Goal: Task Accomplishment & Management: Manage account settings

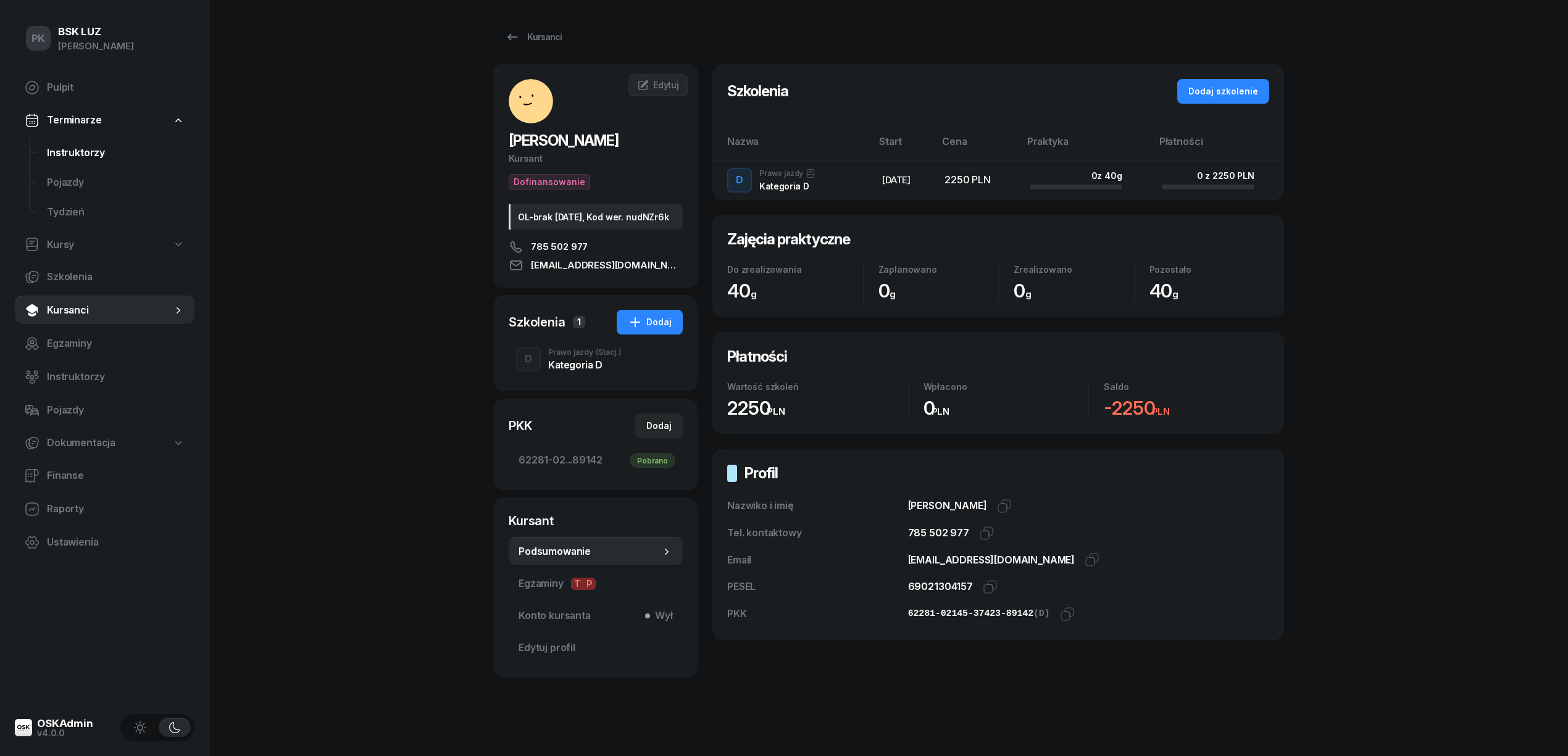
click at [97, 146] on span "Instruktorzy" at bounding box center [116, 153] width 138 height 16
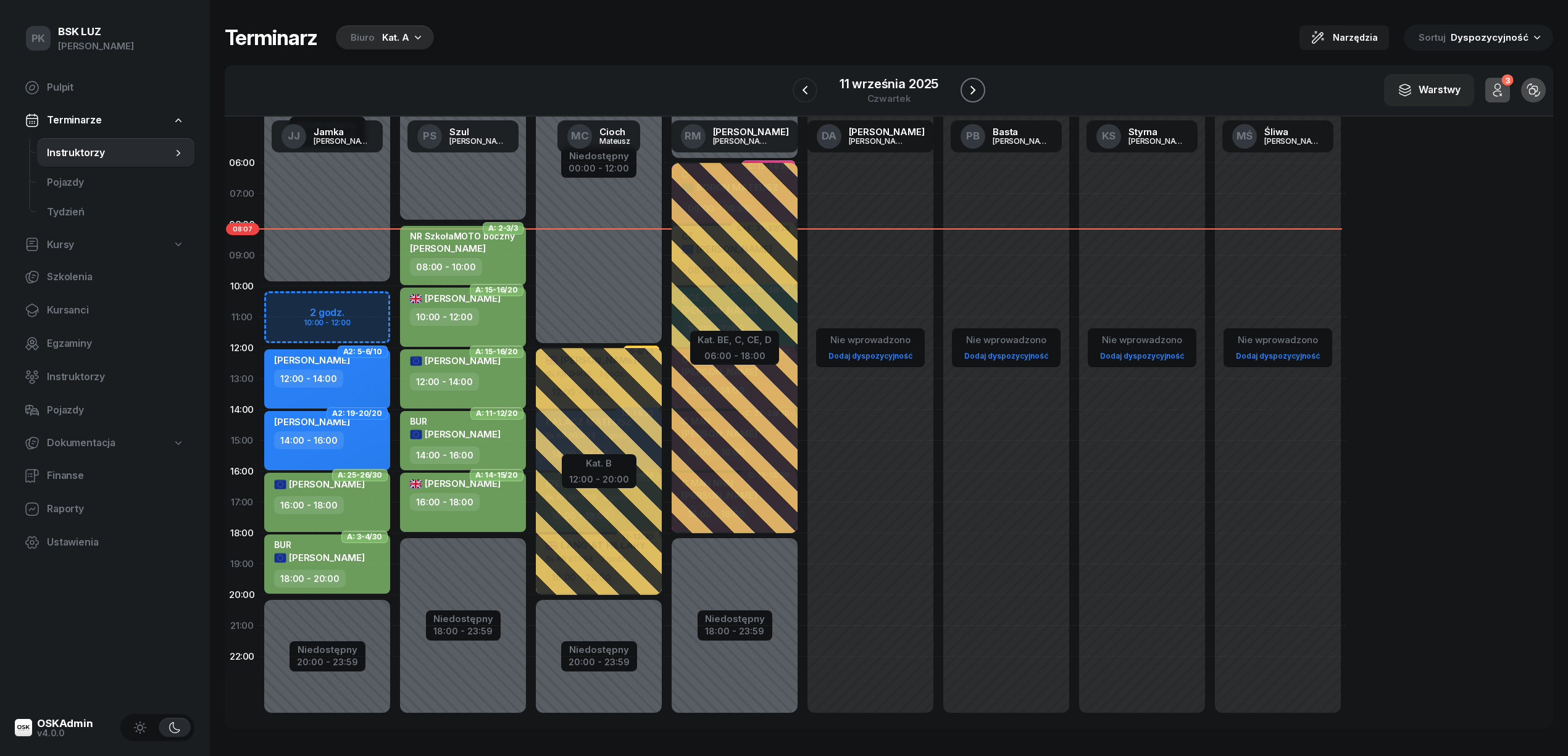
click at [967, 83] on icon "button" at bounding box center [973, 90] width 15 height 15
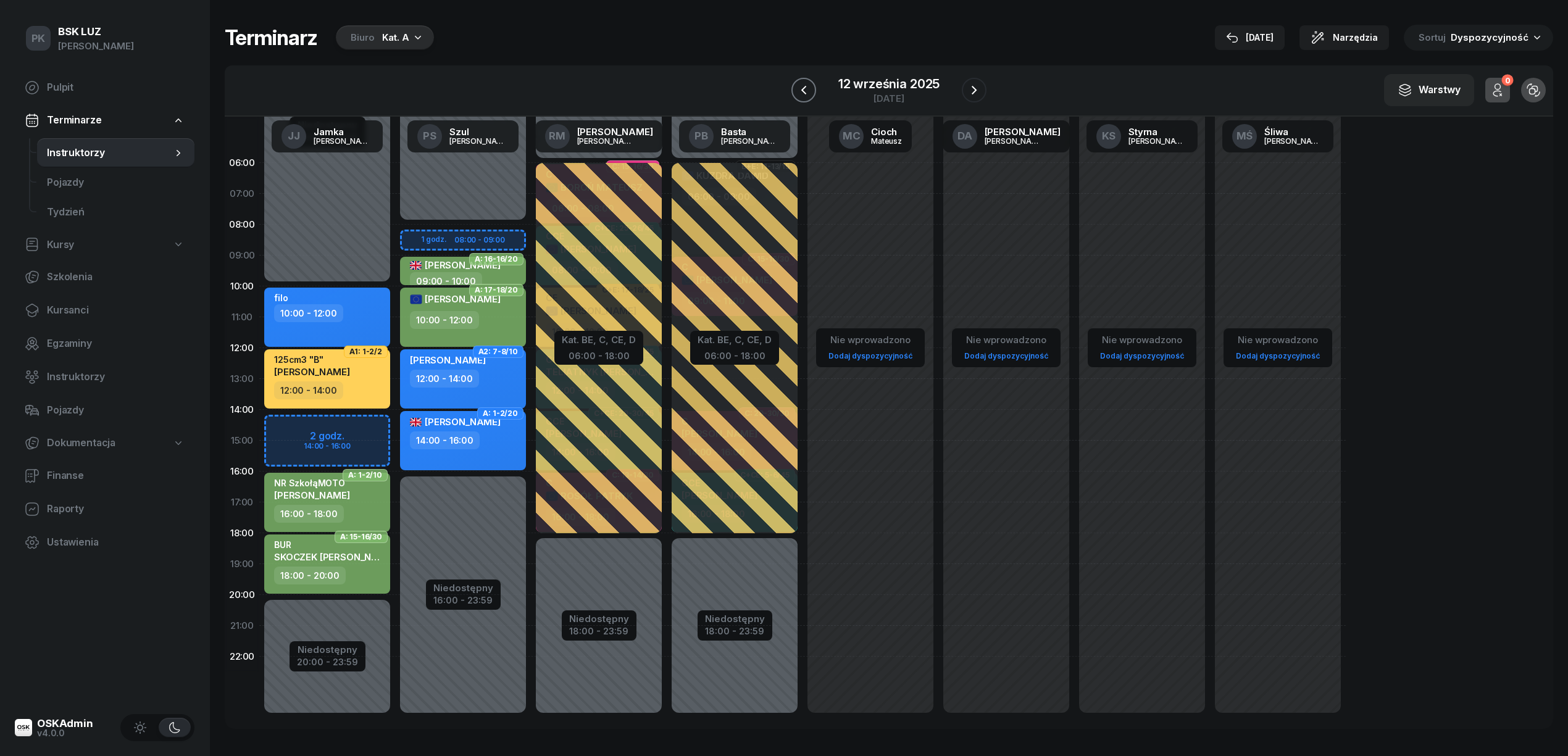
click at [796, 95] on icon "button" at bounding box center [804, 90] width 15 height 15
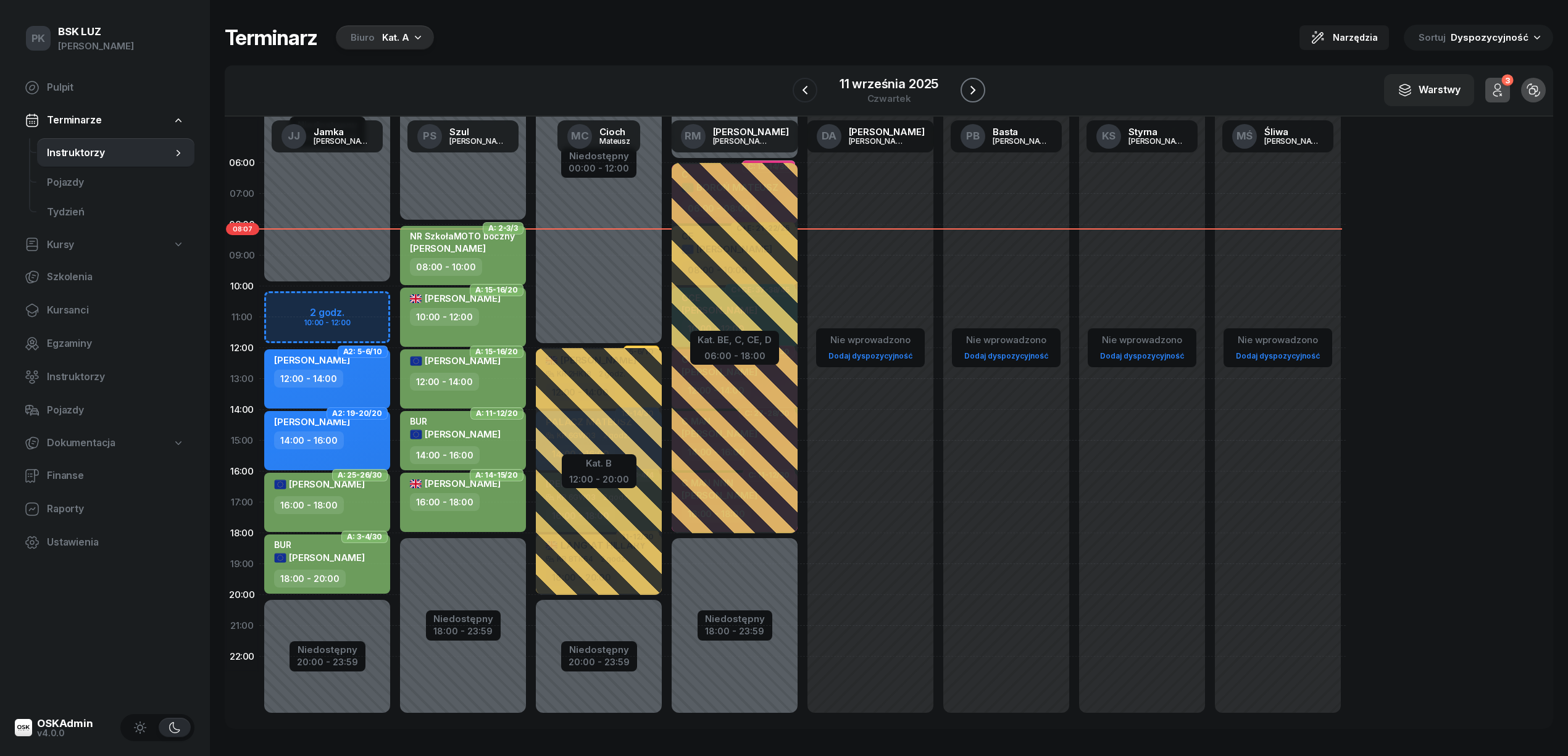
click at [973, 92] on icon "button" at bounding box center [972, 90] width 5 height 9
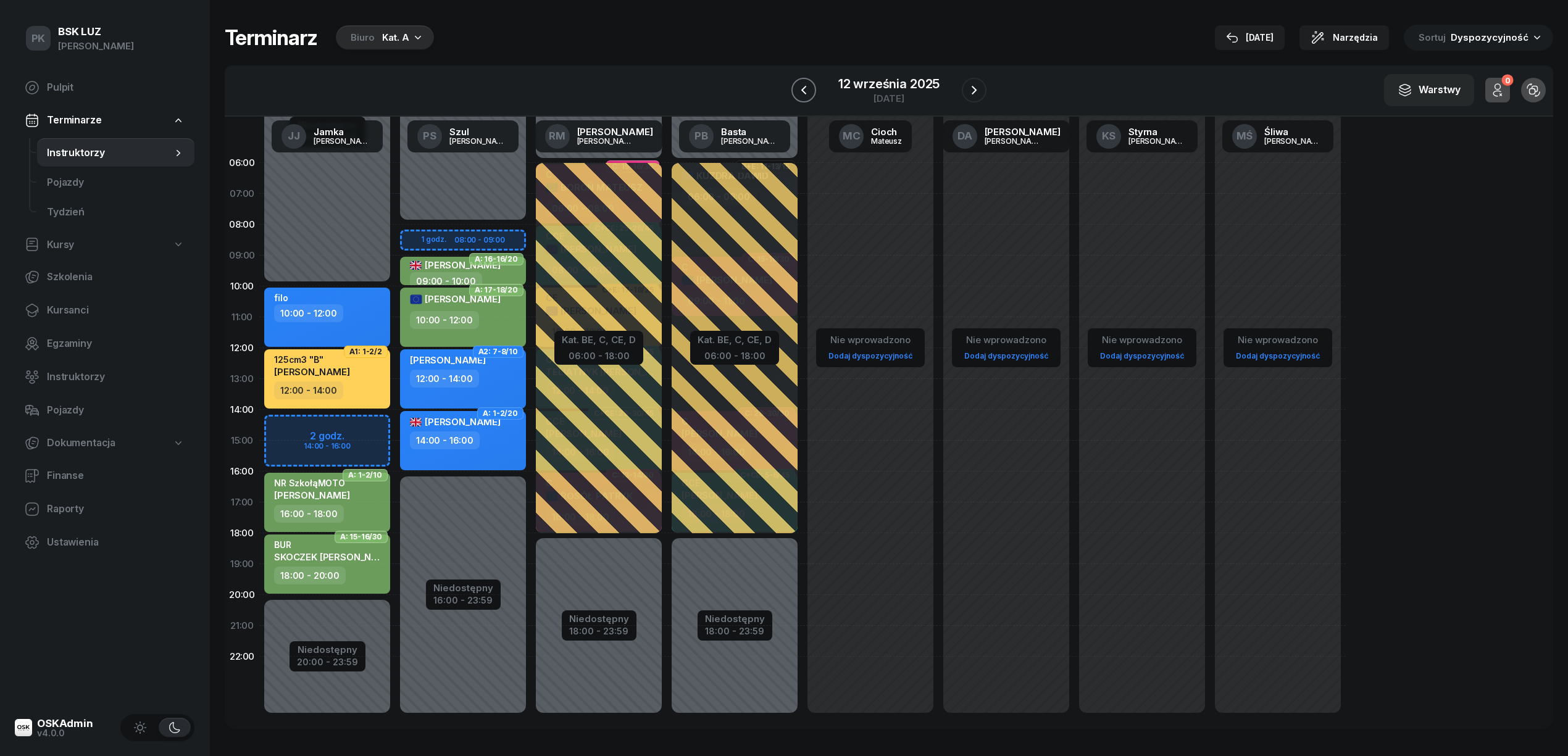
click at [796, 92] on icon "button" at bounding box center [804, 90] width 15 height 15
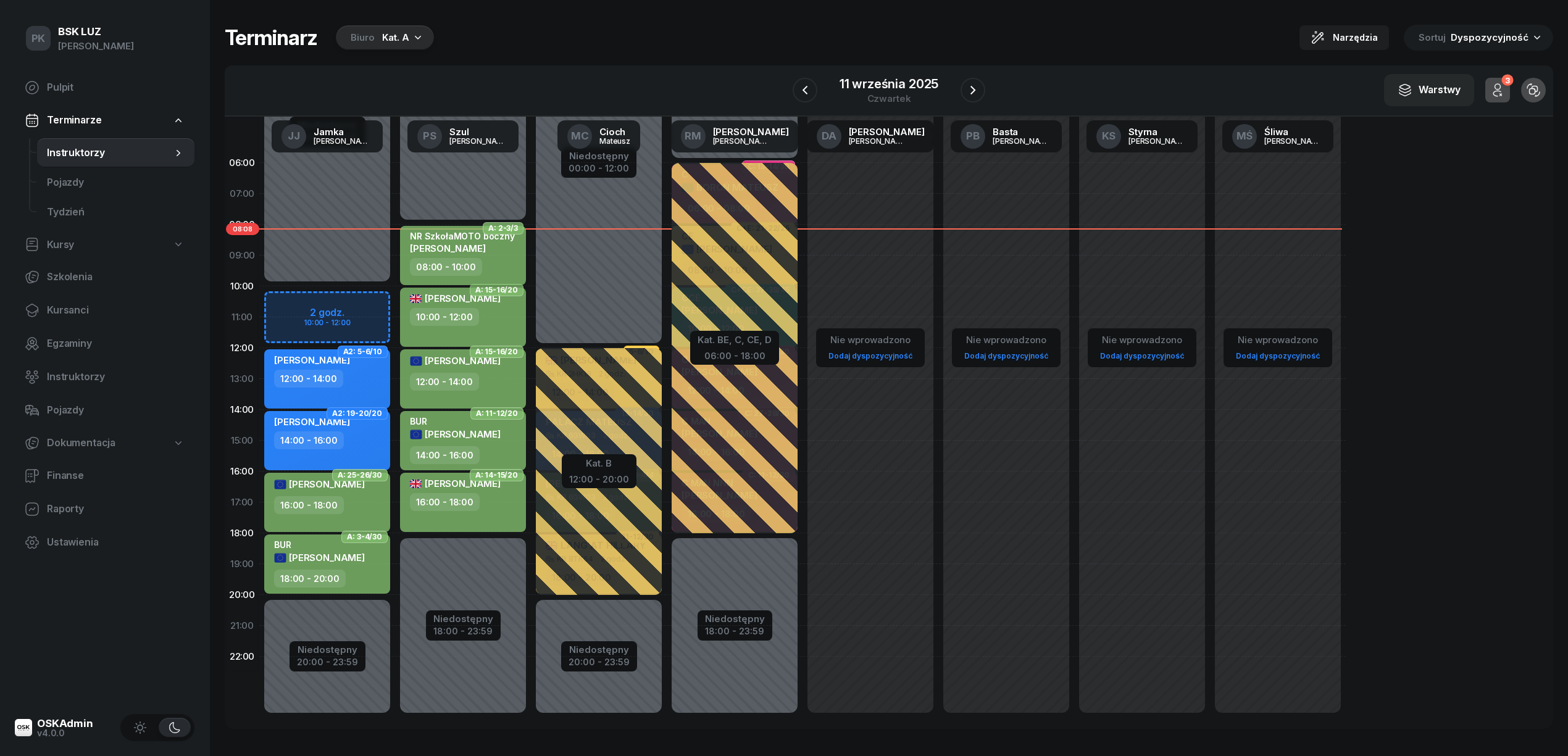
click at [453, 249] on span "[PERSON_NAME]" at bounding box center [448, 249] width 76 height 12
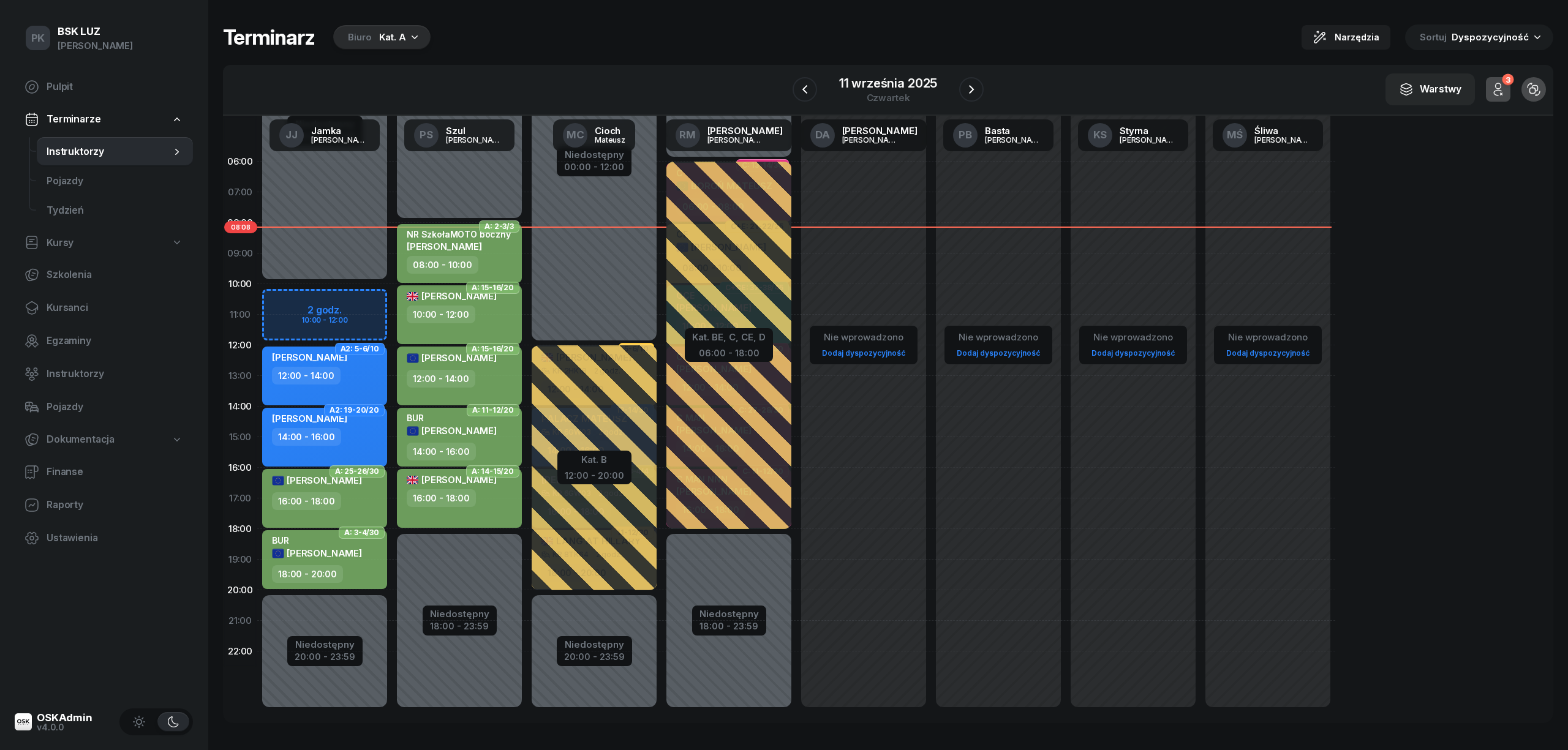
select select "08"
select select "10"
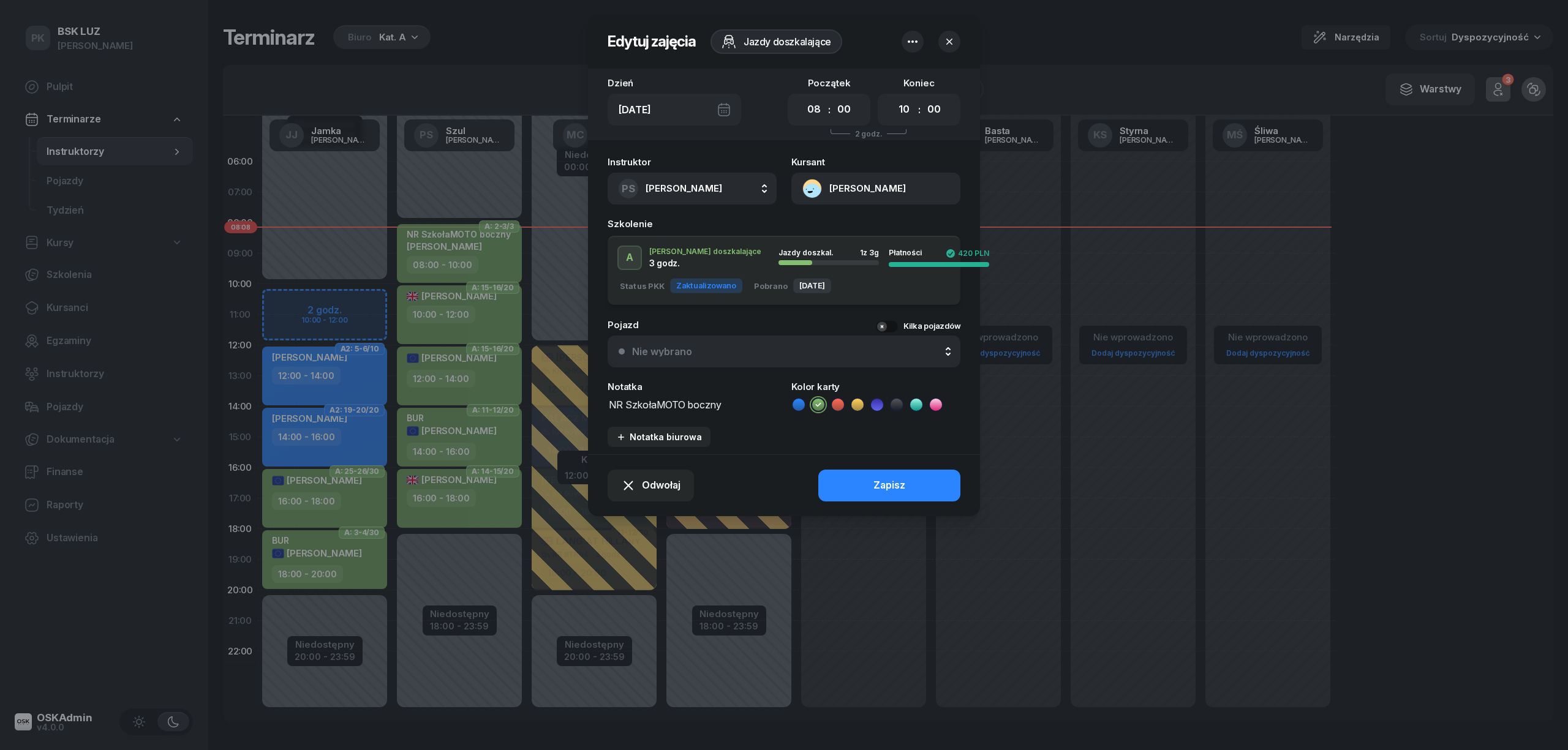
click at [853, 192] on button "SIEKANKA KONRAD" at bounding box center [876, 188] width 169 height 32
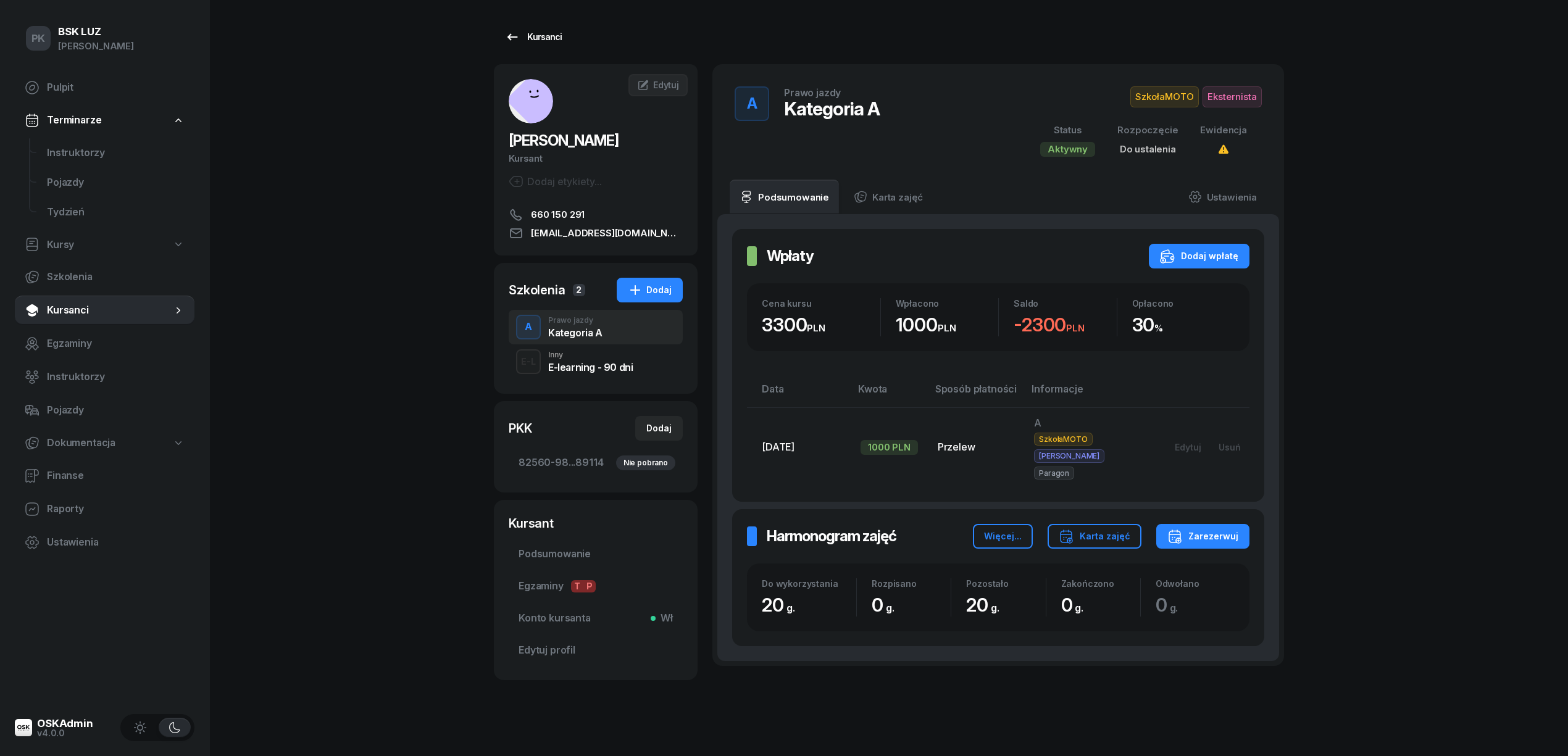
click at [554, 32] on div "Kursanci" at bounding box center [533, 37] width 57 height 15
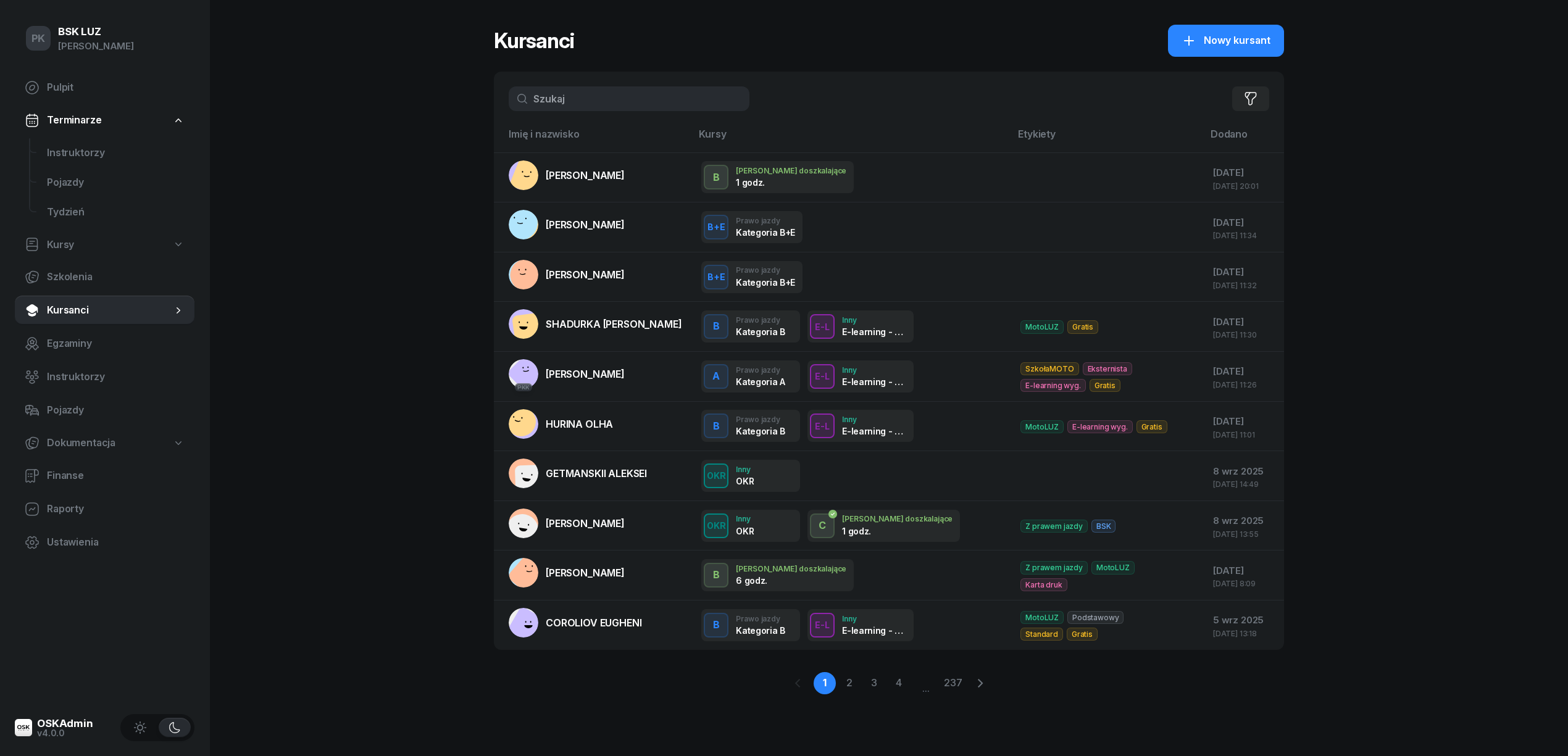
click at [596, 109] on input "text" at bounding box center [629, 99] width 241 height 24
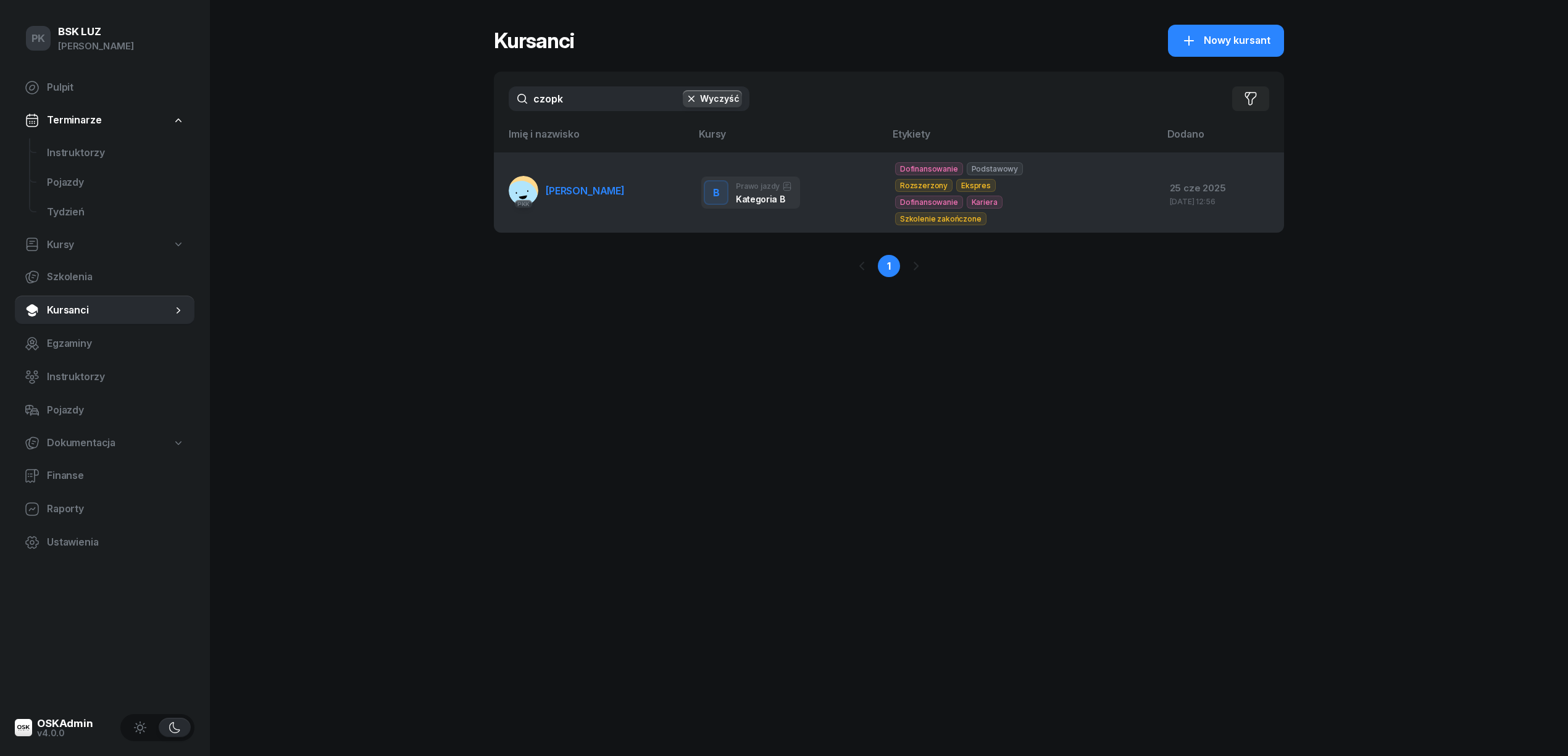
type input "czopk"
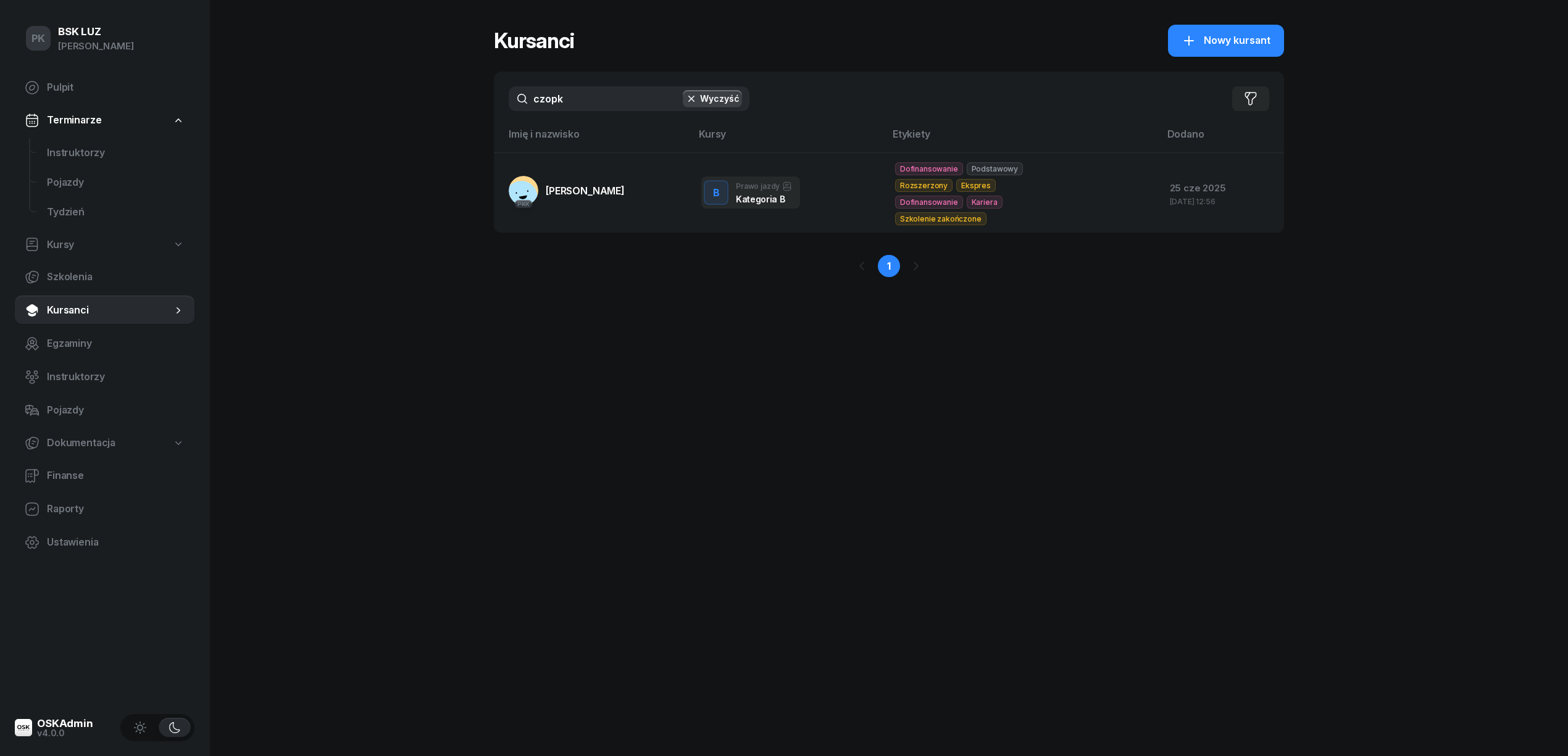
click at [625, 198] on link "PKK CZOPKIEWICZ AGNIESZKA" at bounding box center [566, 190] width 116 height 30
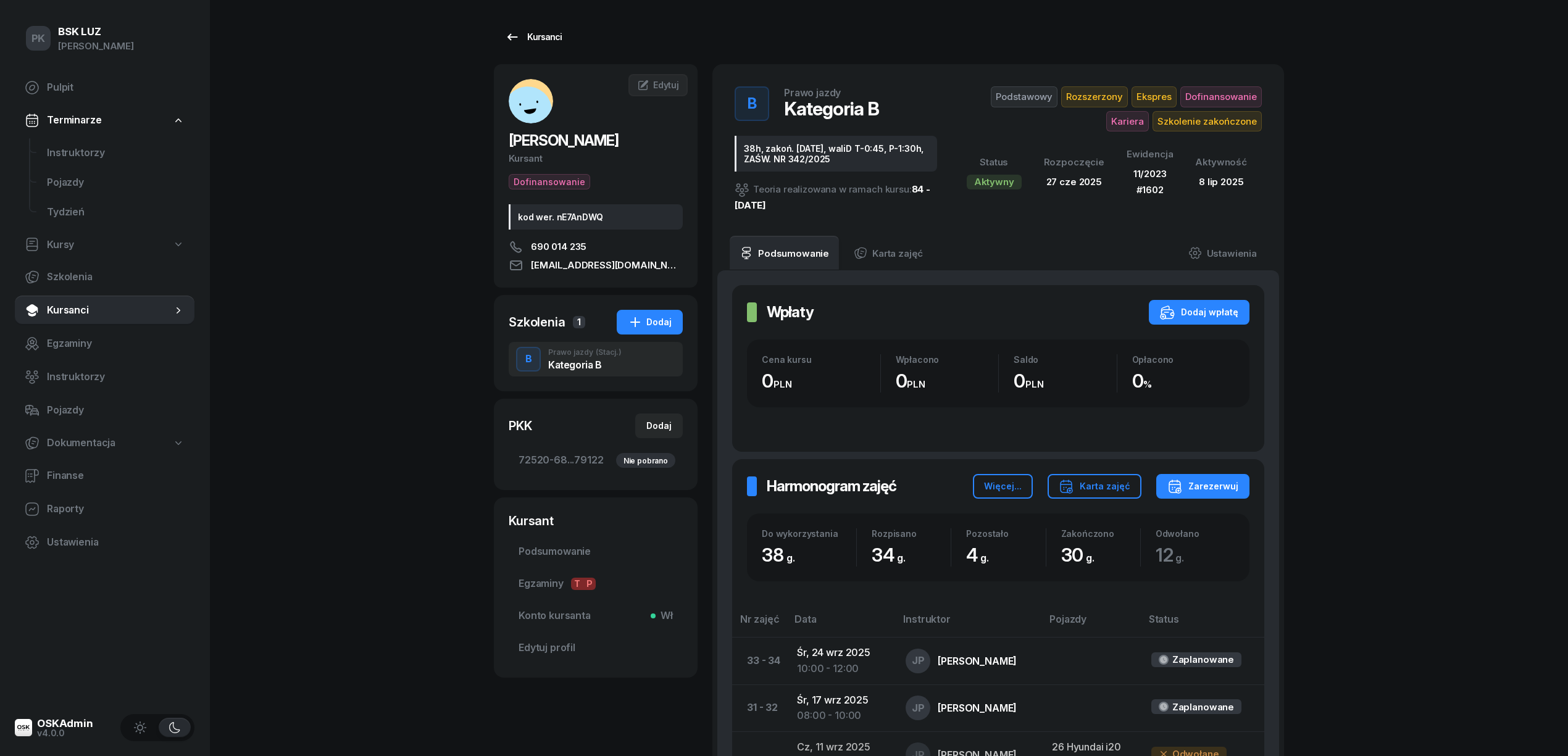
click at [530, 31] on div "Kursanci" at bounding box center [533, 37] width 57 height 15
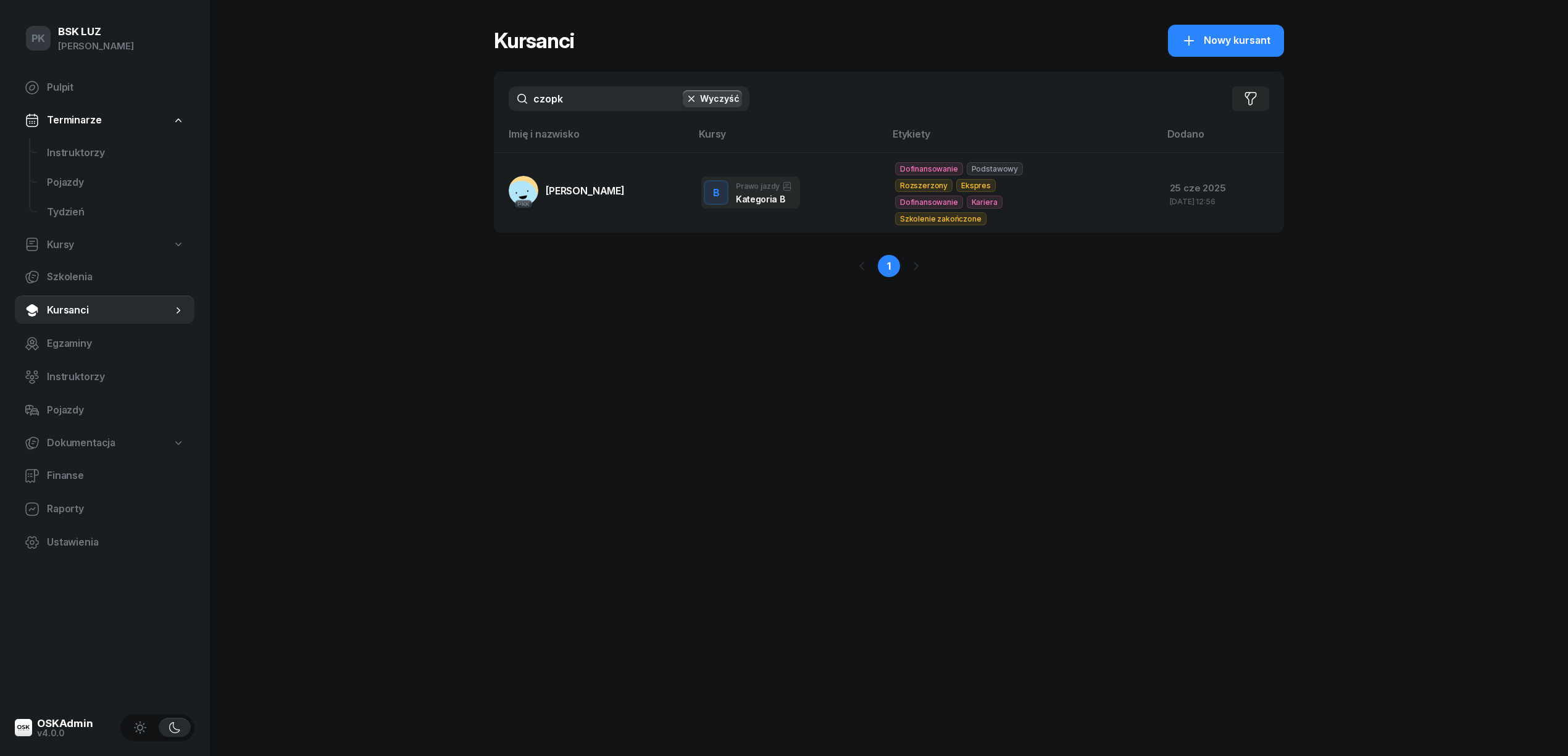
drag, startPoint x: 588, startPoint y: 105, endPoint x: 497, endPoint y: 88, distance: 92.6
click at [497, 88] on div "czopk Wyczyść Filtruj" at bounding box center [889, 99] width 790 height 54
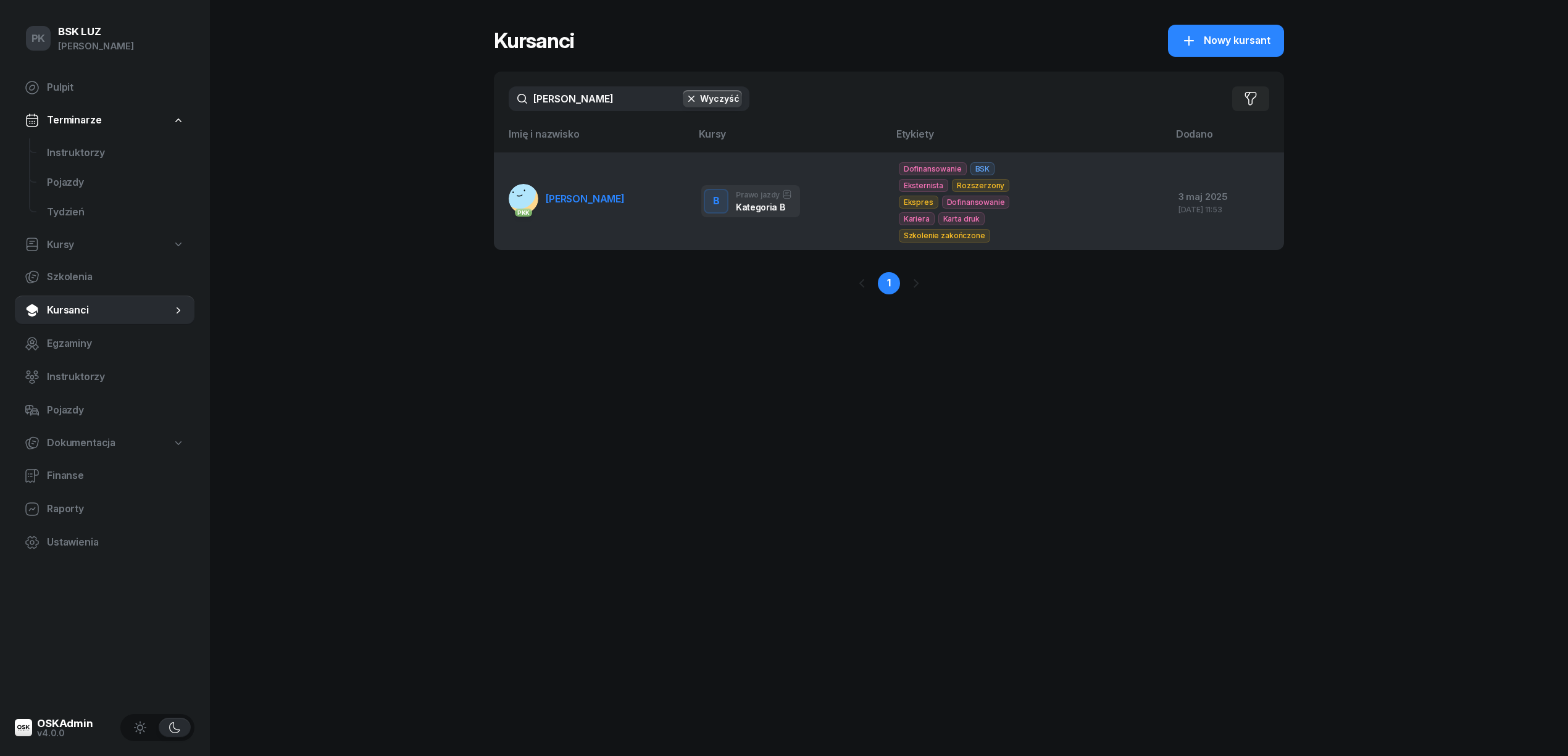
type input "dudzik"
click at [638, 189] on td "PKK DUDZIK IZABELLA" at bounding box center [593, 201] width 198 height 97
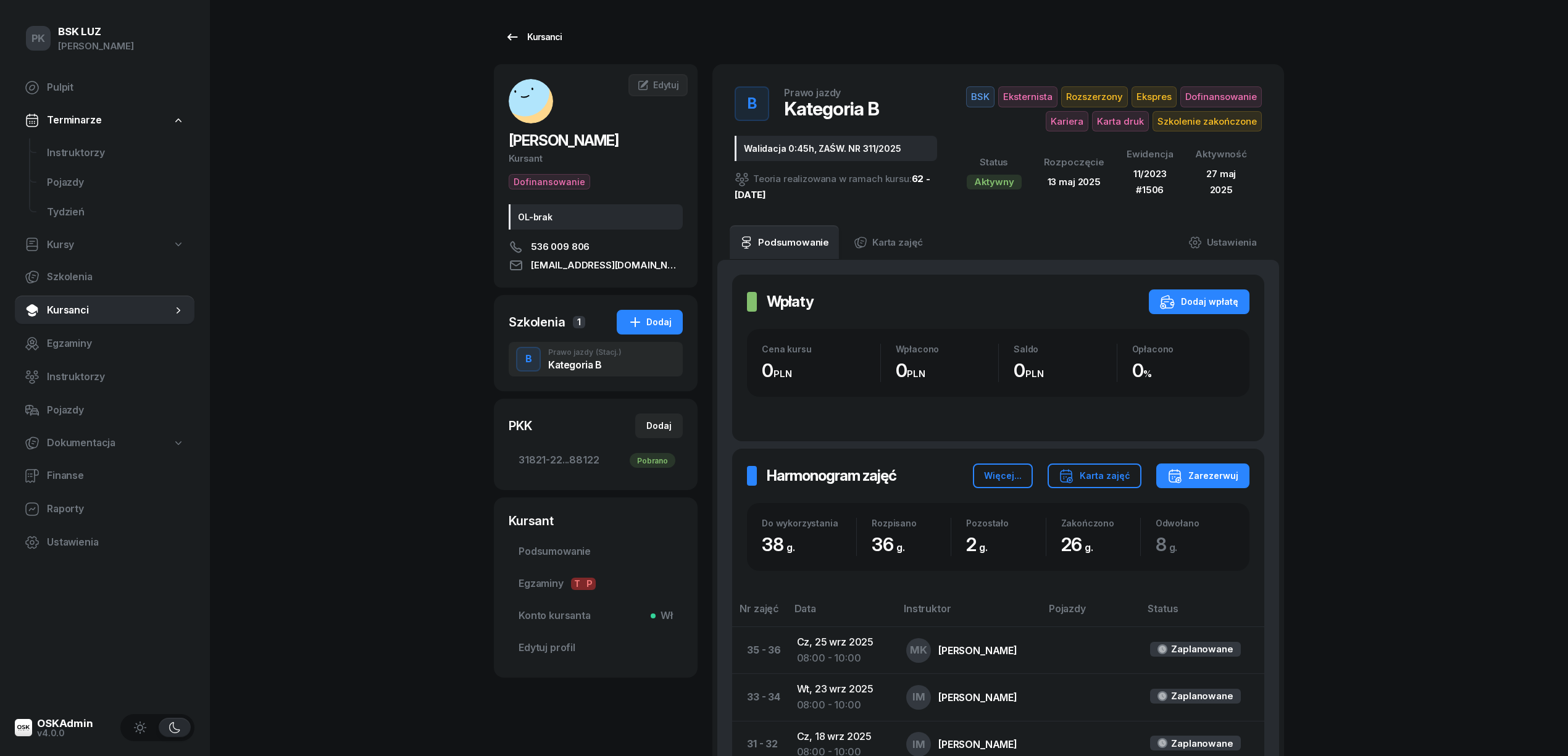
click at [519, 30] on div "Kursanci" at bounding box center [533, 37] width 57 height 15
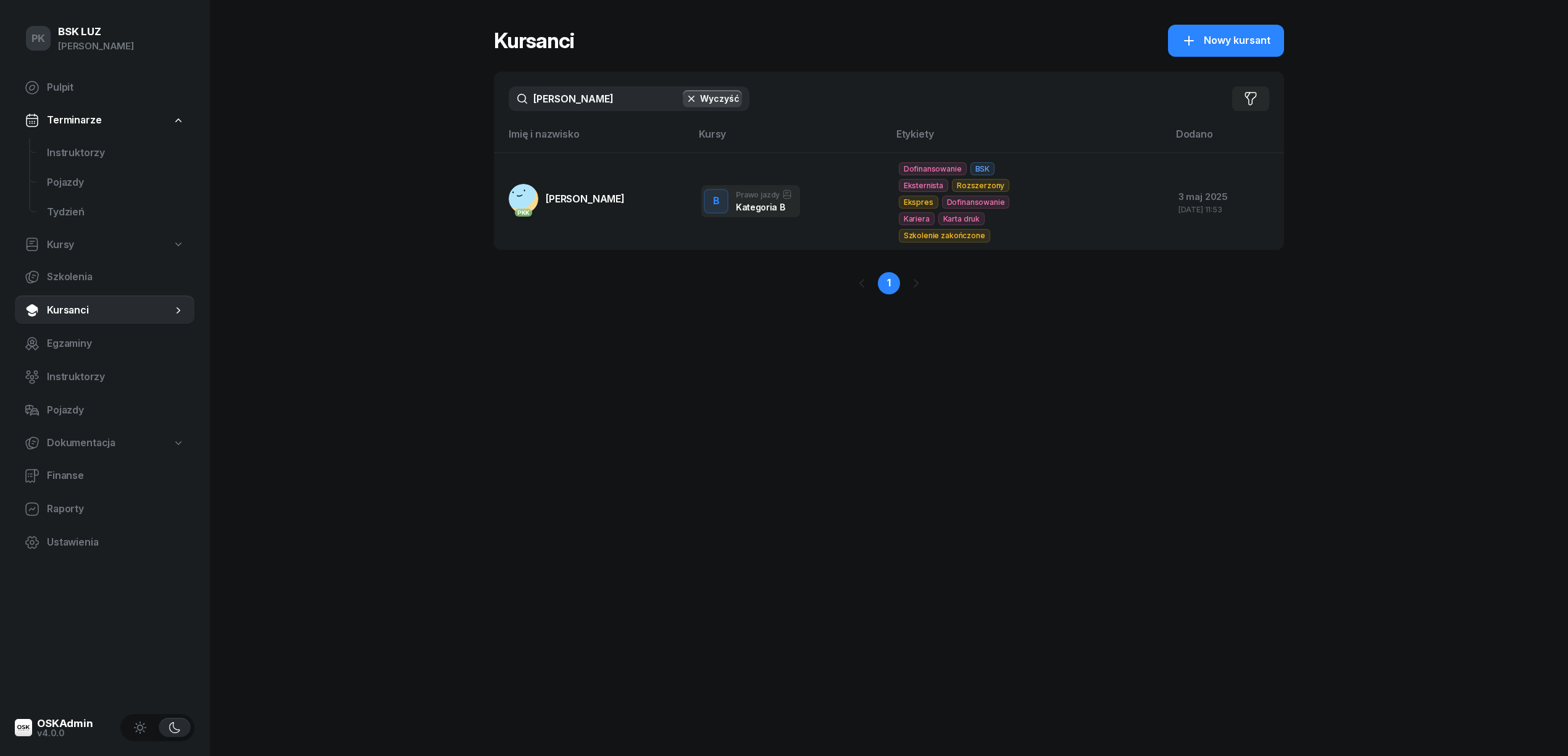
drag, startPoint x: 600, startPoint y: 89, endPoint x: 429, endPoint y: 124, distance: 174.5
click at [429, 124] on div "PK BSK LUZ Piotr Klimek Pulpit Terminarze Instruktorzy Pojazdy Tydzień Kursy Sz…" at bounding box center [784, 378] width 1568 height 756
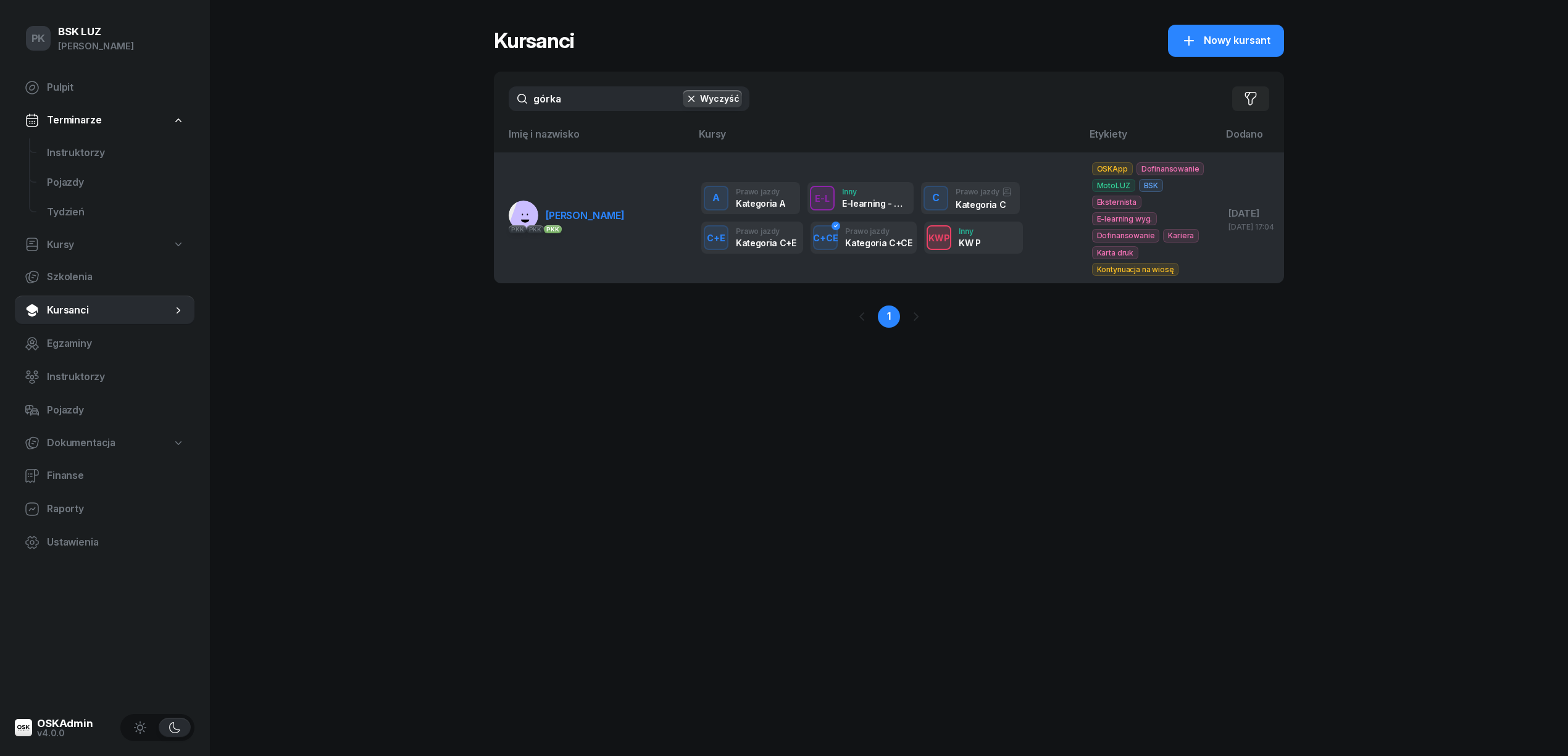
type input "górka"
click at [608, 221] on span "[PERSON_NAME]" at bounding box center [585, 215] width 79 height 13
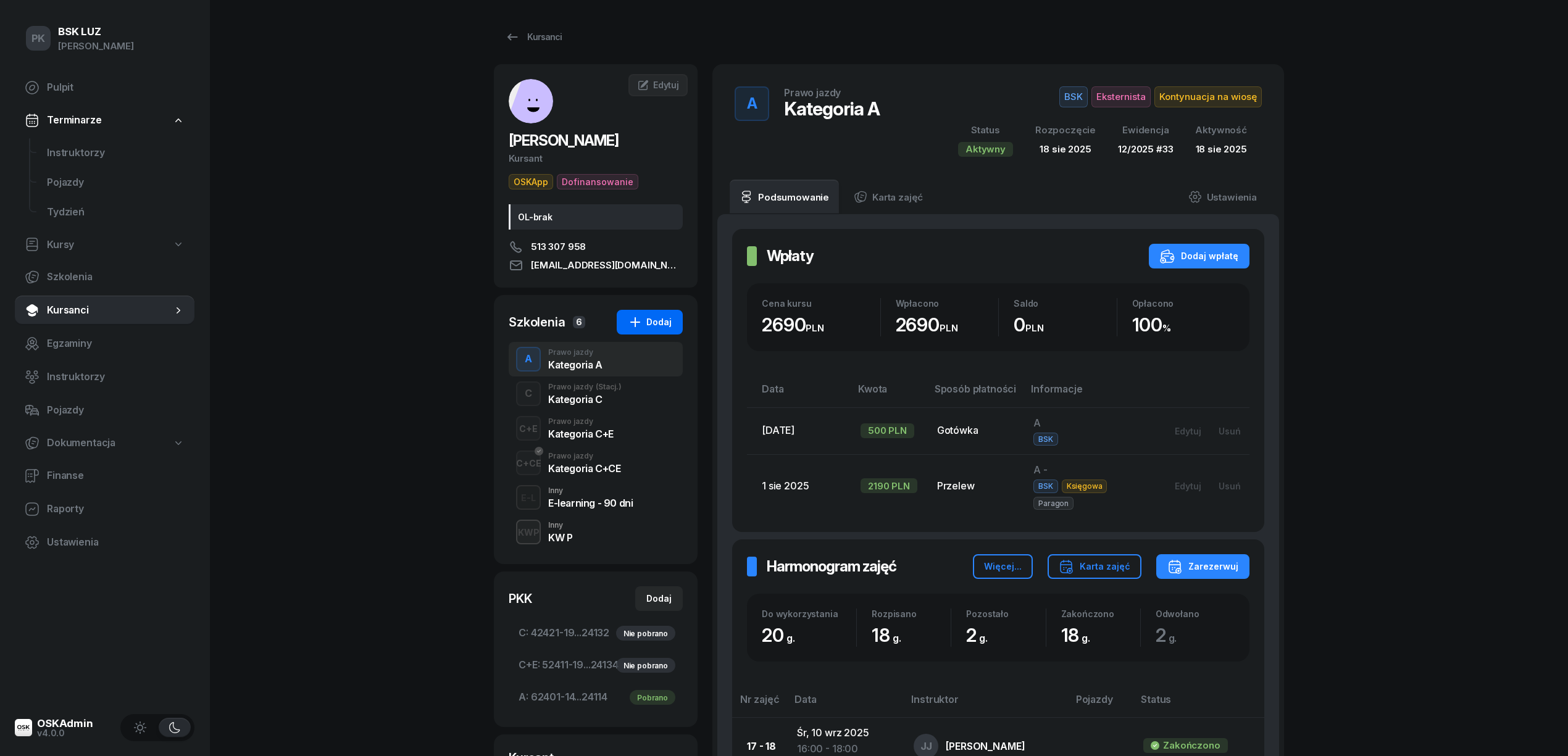
click at [667, 331] on button "Dodaj" at bounding box center [649, 322] width 66 height 24
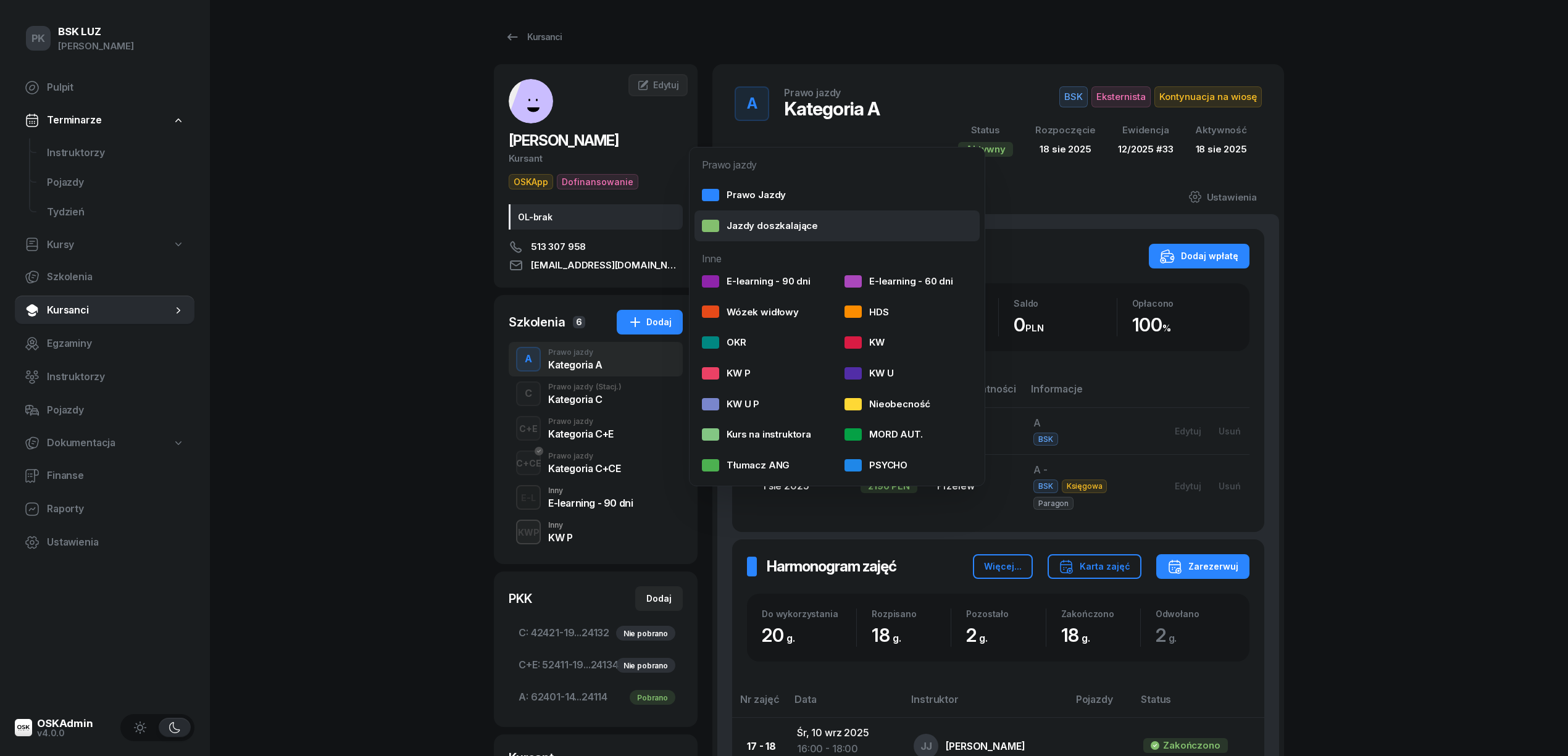
click at [755, 225] on div "Jazdy doszkalające" at bounding box center [759, 226] width 116 height 16
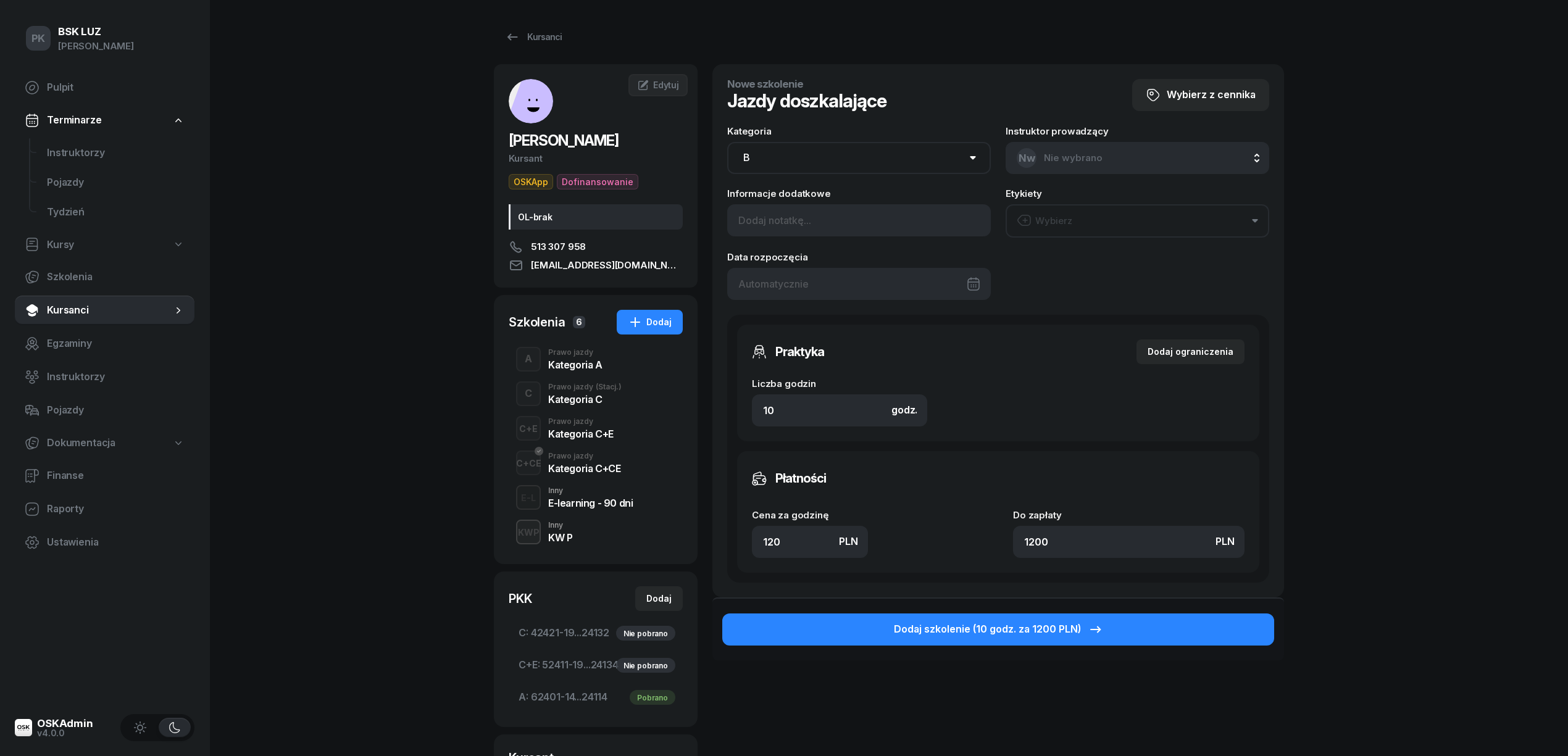
click at [800, 163] on select "AM A1 A2 A B1 B B+E C1 C1+E C C+E D1 D1+E D D+E T Tram C+CE C+D" at bounding box center [859, 158] width 264 height 32
select select "A"
click at [727, 142] on select "AM A1 A2 A B1 B B+E C1 C1+E C C+E D1 D1+E D D+E T Tram C+CE C+D" at bounding box center [859, 158] width 264 height 32
drag, startPoint x: 809, startPoint y: 542, endPoint x: 657, endPoint y: 549, distance: 152.2
click at [657, 549] on div "GÓRKA TOMASZ Kursant OSKApp Dofinansowanie OL-brak 513 307 958 USFANATTIC@GMAIL…" at bounding box center [889, 489] width 790 height 851
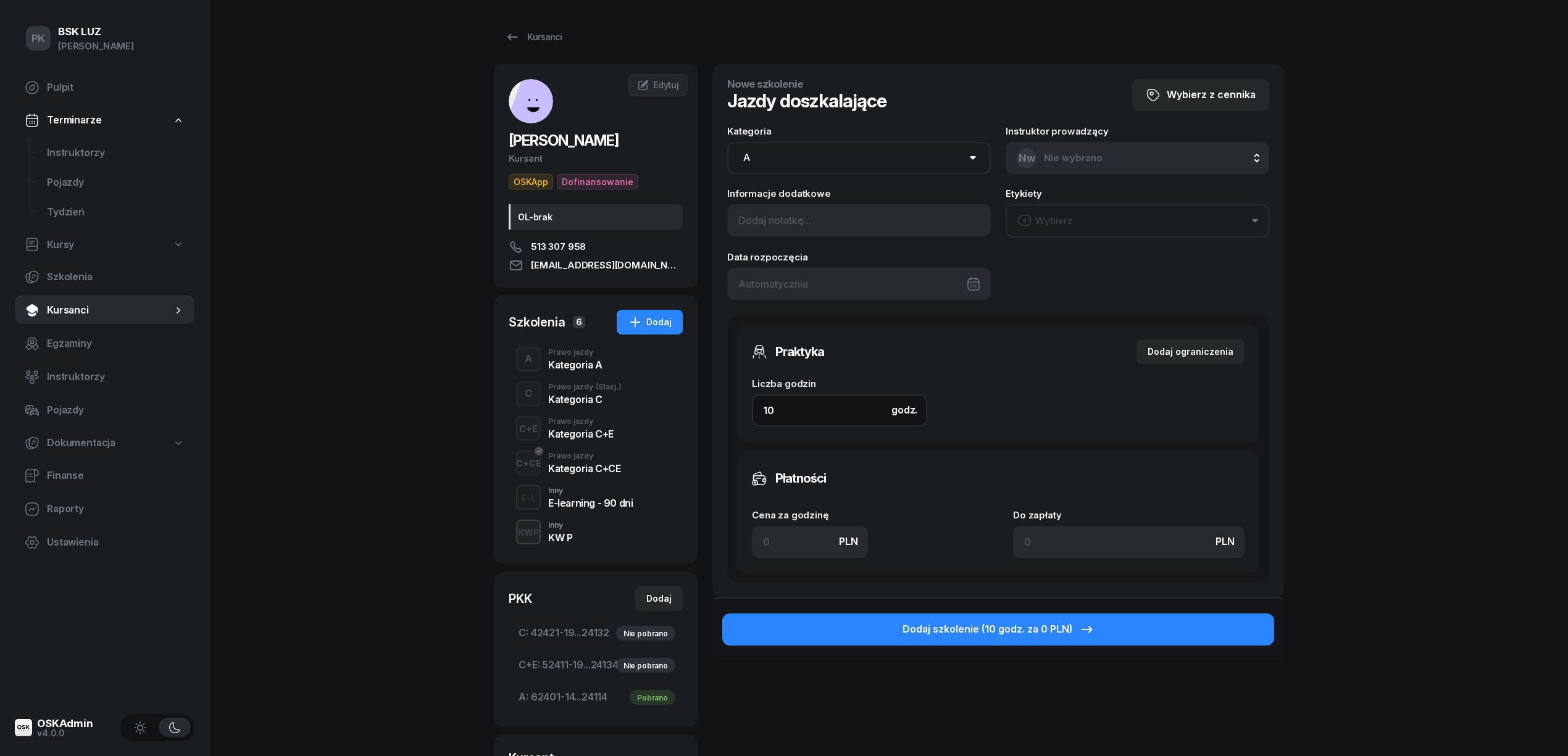
drag, startPoint x: 798, startPoint y: 419, endPoint x: 674, endPoint y: 413, distance: 124.1
click at [674, 413] on div "GÓRKA TOMASZ Kursant OSKApp Dofinansowanie OL-brak 513 307 958 USFANATTIC@GMAIL…" at bounding box center [889, 489] width 790 height 851
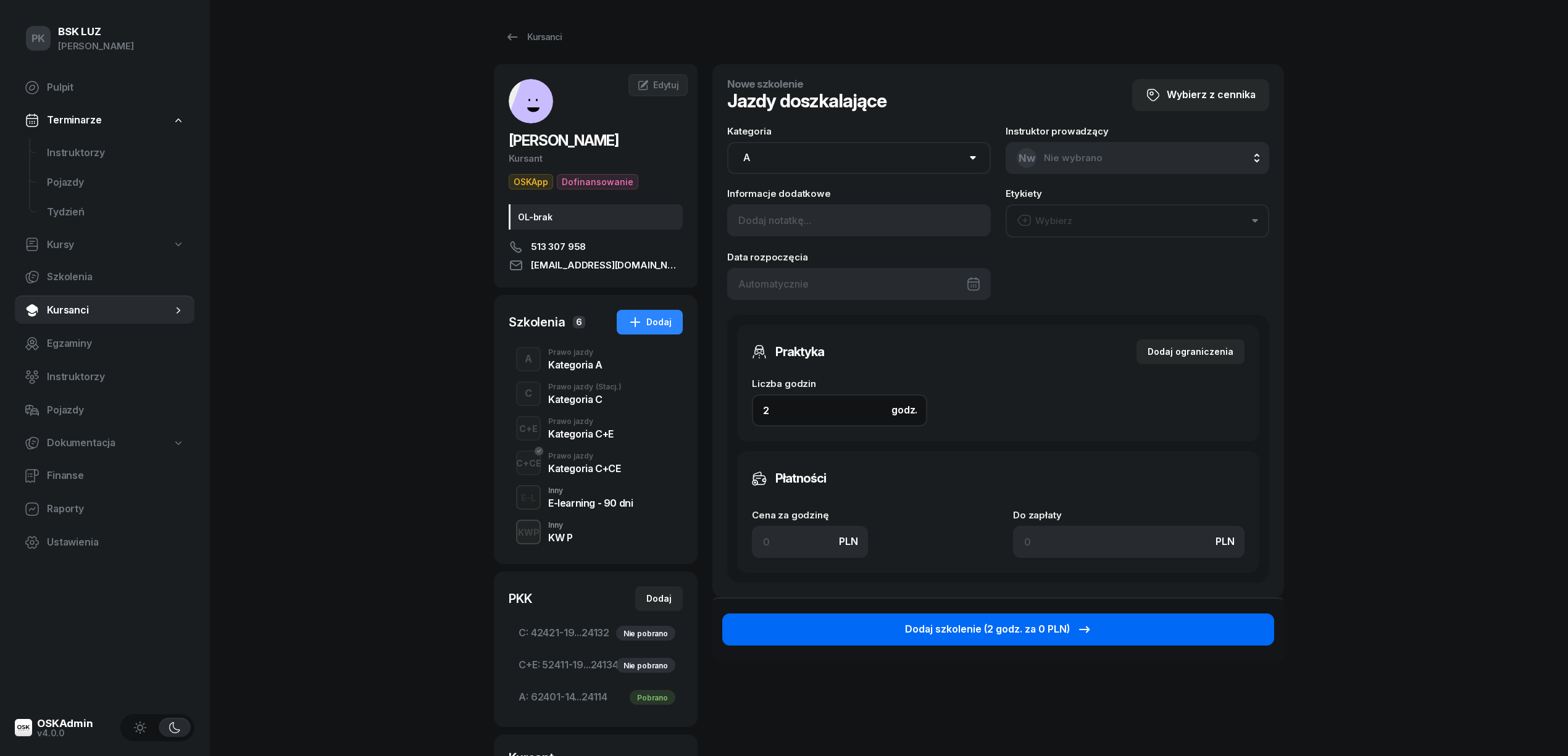
type input "2"
click at [1028, 630] on div "Dodaj szkolenie (2 godz. za 0 PLN)" at bounding box center [998, 630] width 187 height 16
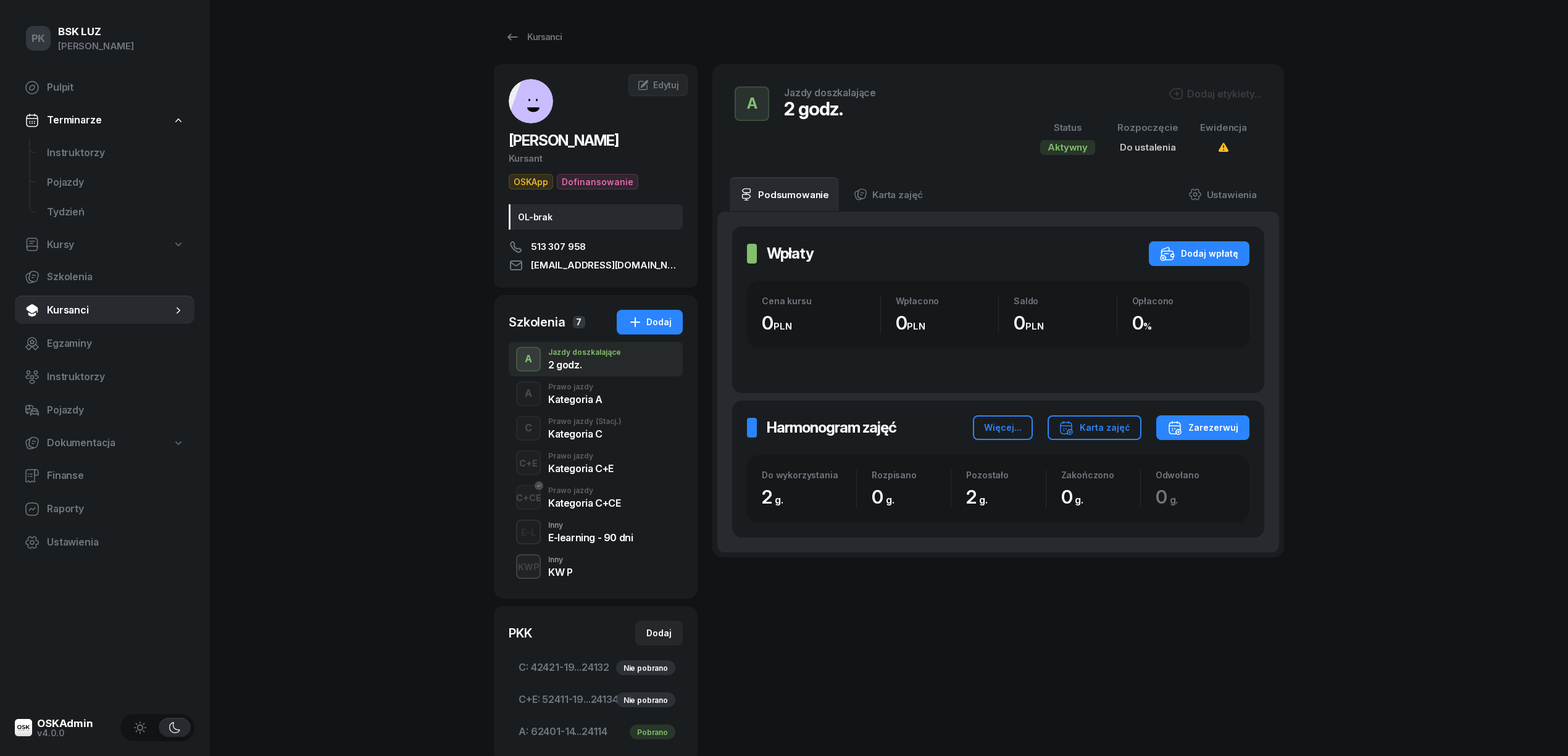
click at [1210, 97] on div "Dodaj etykiety..." at bounding box center [1215, 94] width 93 height 15
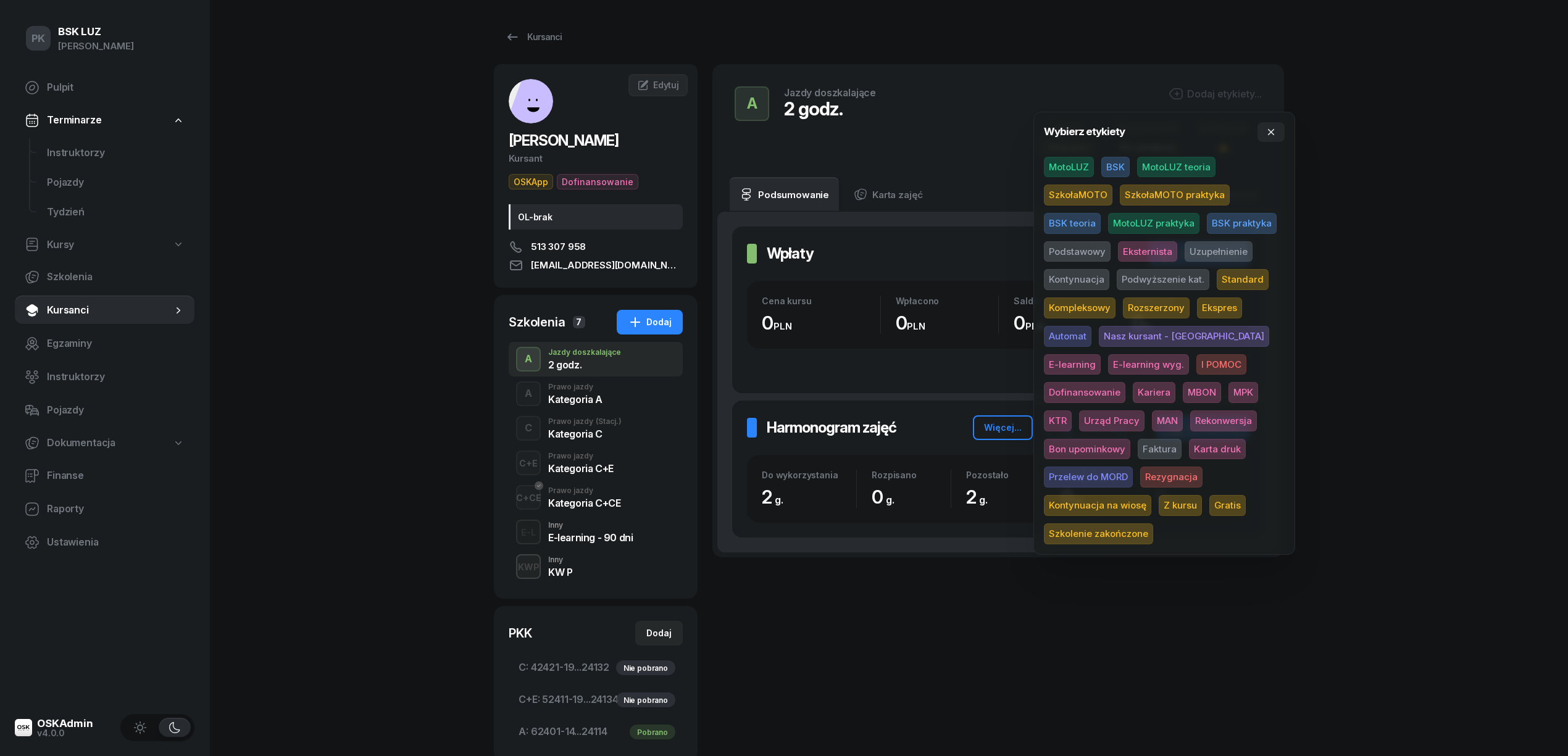
click at [1105, 163] on span "BSK" at bounding box center [1115, 167] width 28 height 21
click at [1202, 497] on span "Z kursu" at bounding box center [1180, 507] width 43 height 21
click at [1426, 337] on div "PK BSK LUZ Piotr Klimek Pulpit Terminarze Instruktorzy Pojazdy Tydzień Kursy Sz…" at bounding box center [784, 517] width 1568 height 1033
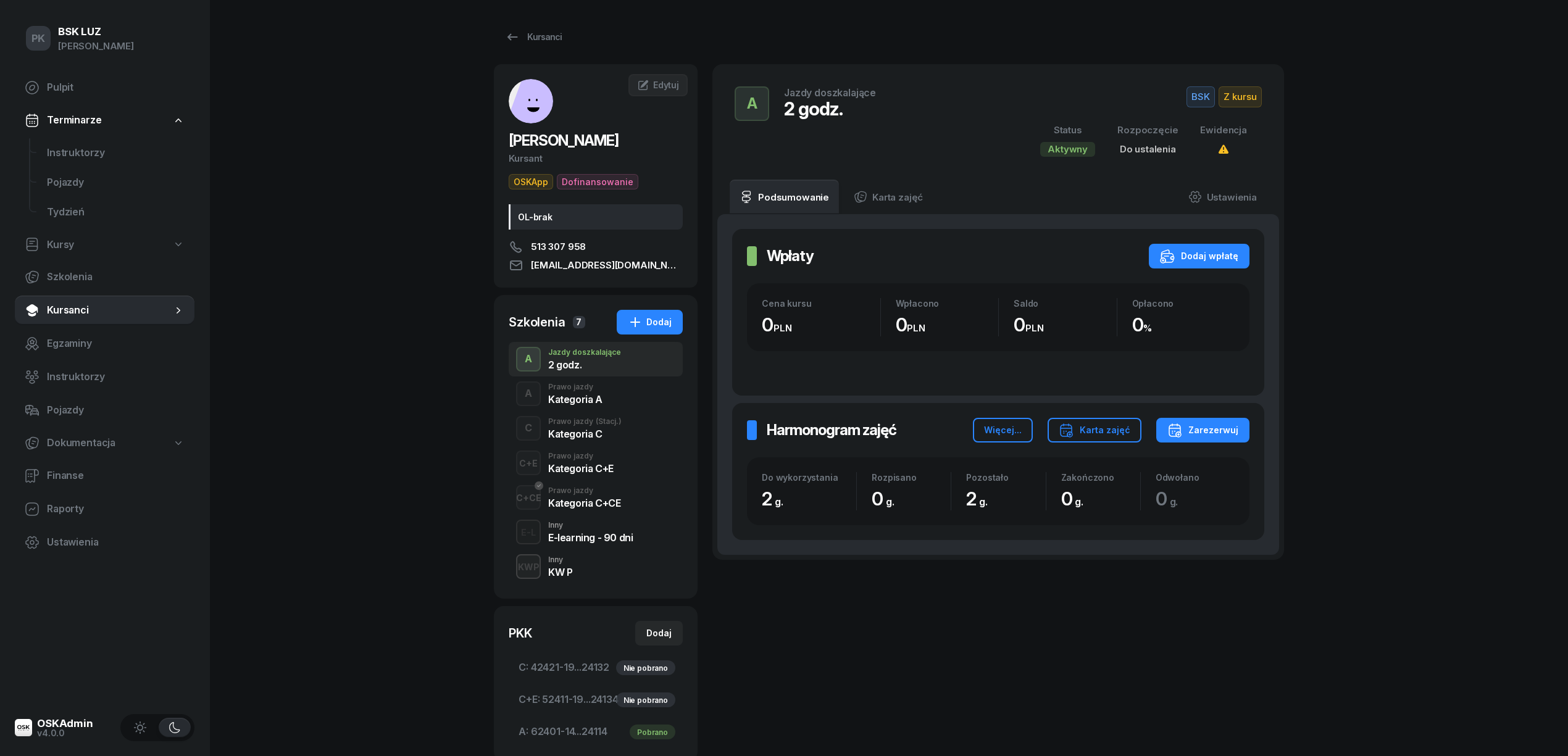
click at [589, 395] on div "Kategoria A" at bounding box center [575, 399] width 54 height 10
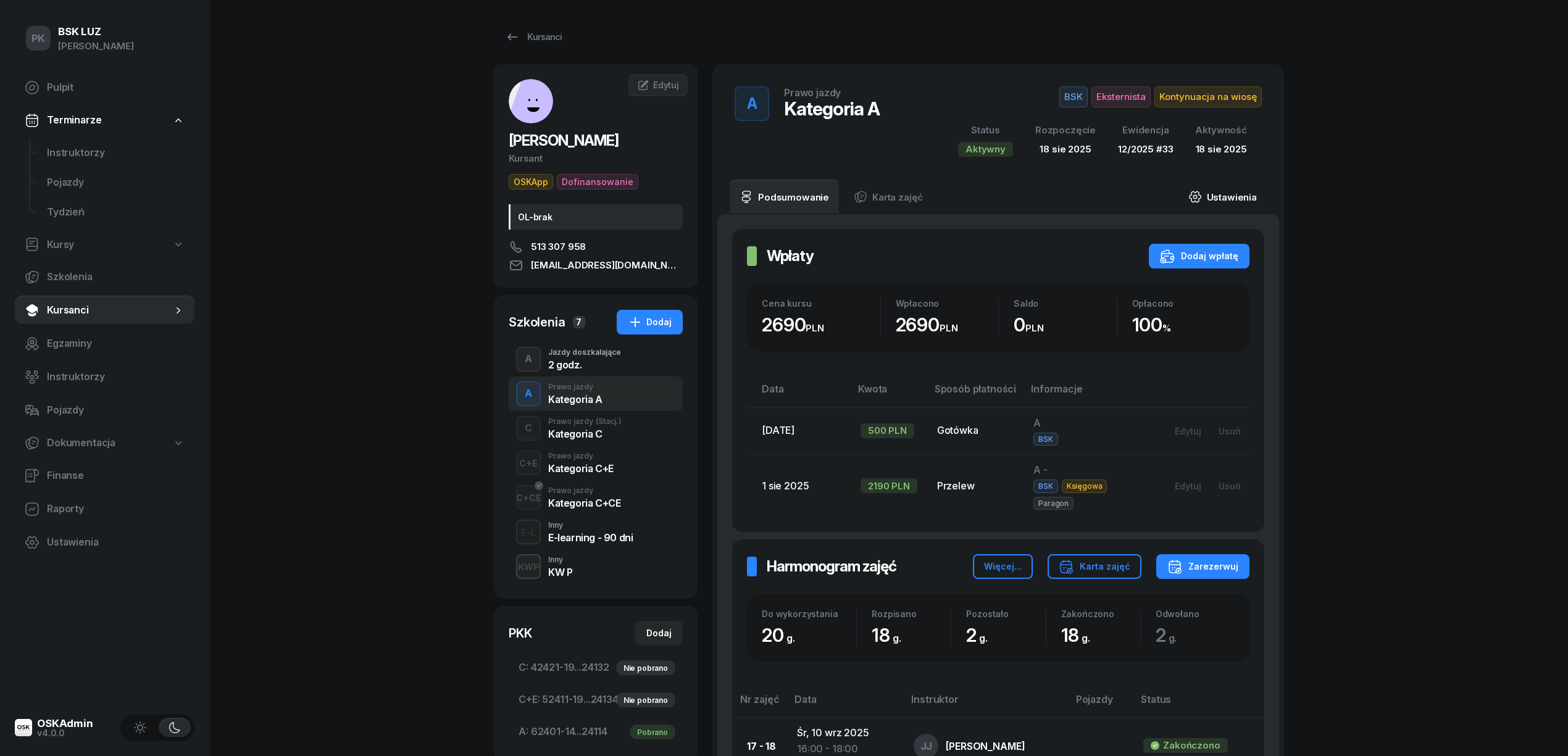
click at [1245, 193] on link "Ustawienia" at bounding box center [1222, 197] width 88 height 34
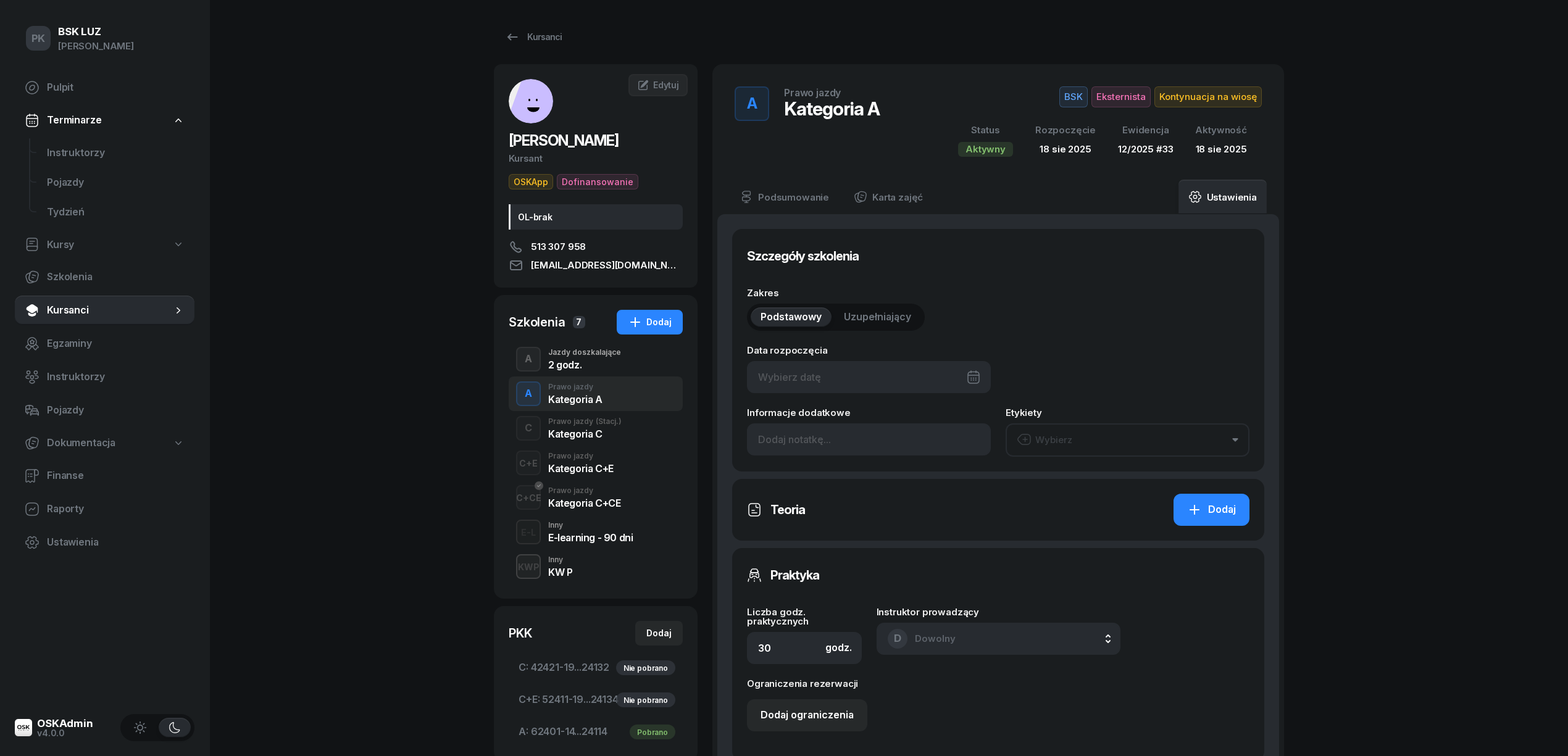
type input "18/08/2025"
type input "20"
type input "62401"
type input "14156"
type input "19243"
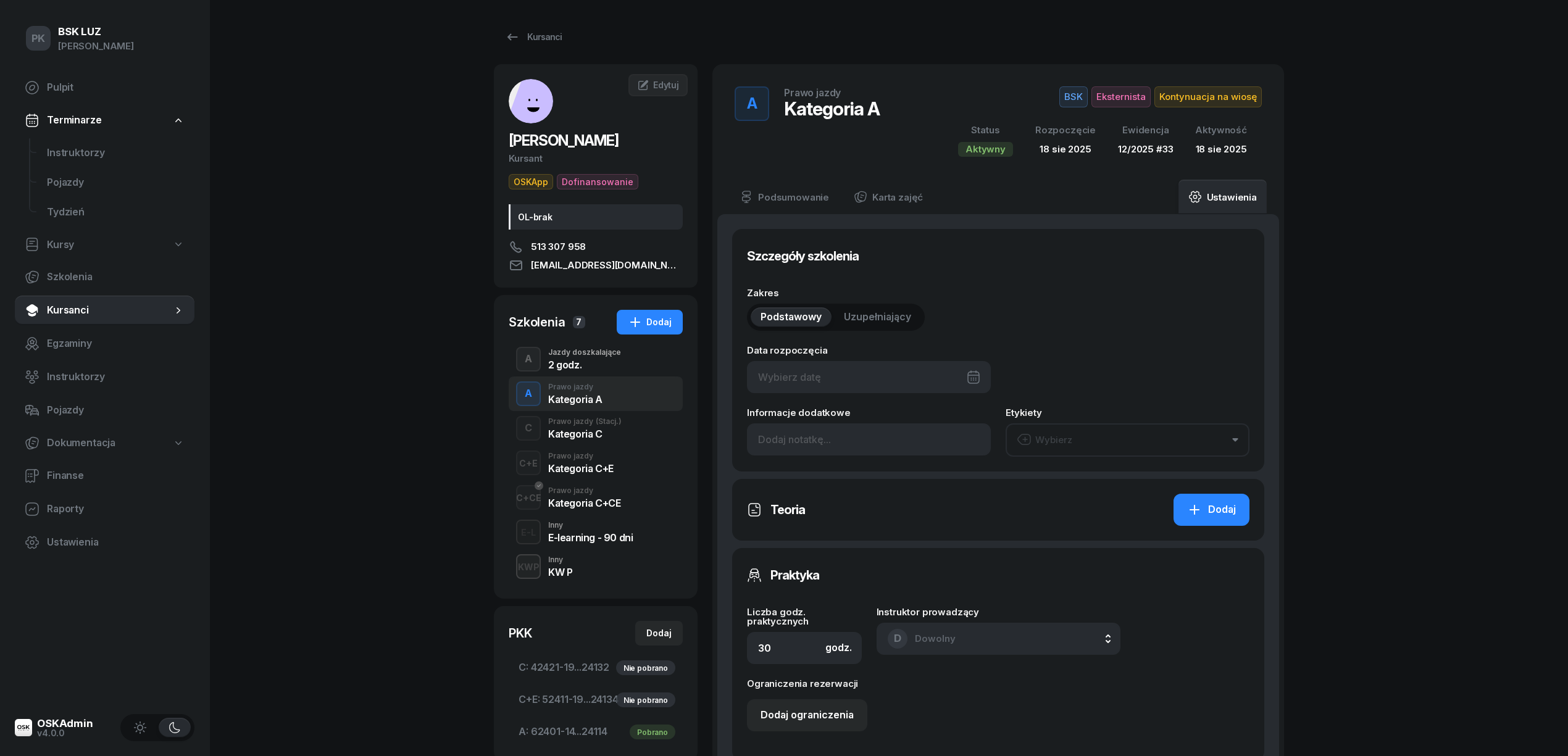
type input "24114"
type input "12/2025"
type input "33"
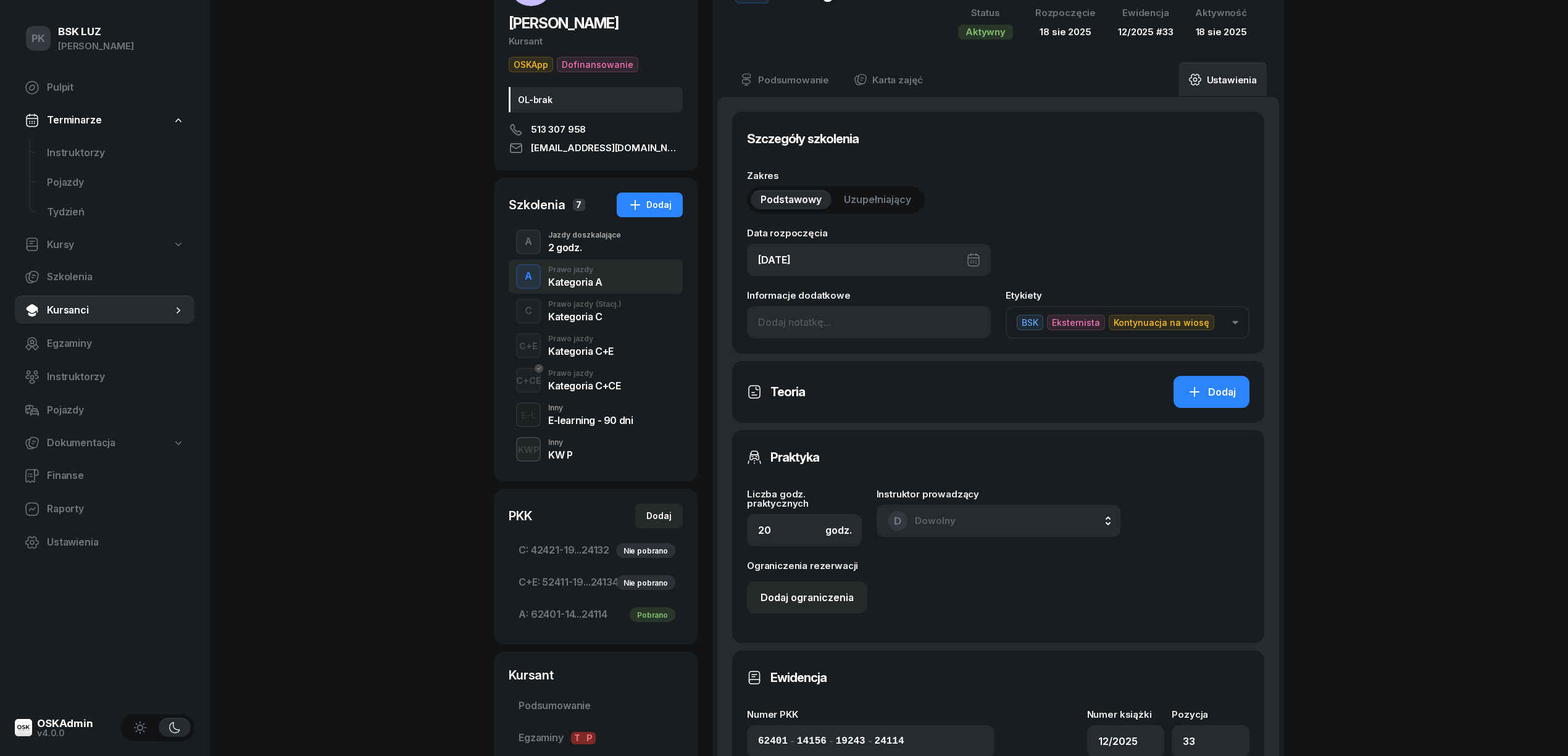
scroll to position [329, 0]
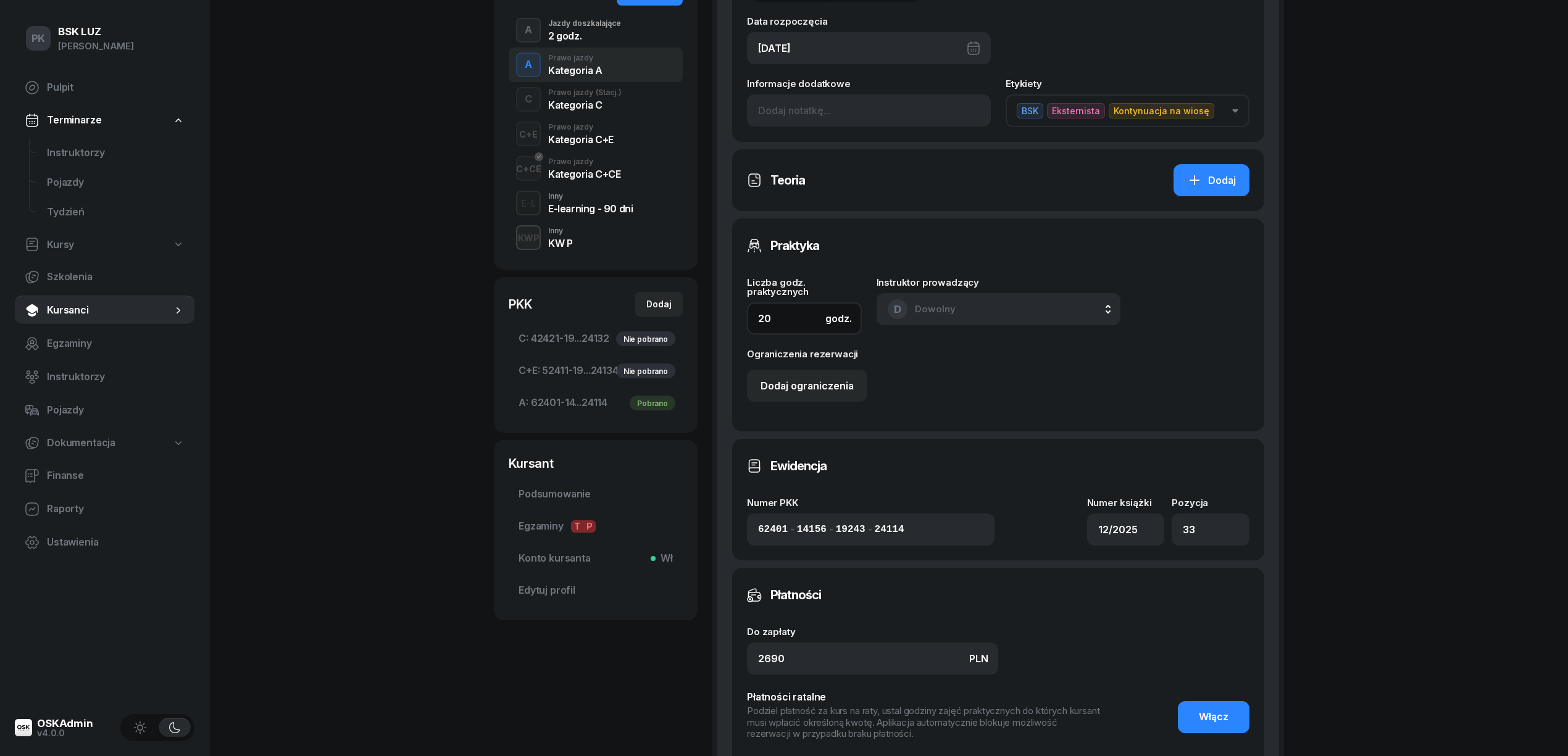
drag, startPoint x: 772, startPoint y: 312, endPoint x: 727, endPoint y: 311, distance: 45.0
click at [727, 311] on div "Szczegóły szkolenia Zakres Podstawowy Uzupełniający Data rozpoczęcia 18/08/2025…" at bounding box center [998, 385] width 561 height 1000
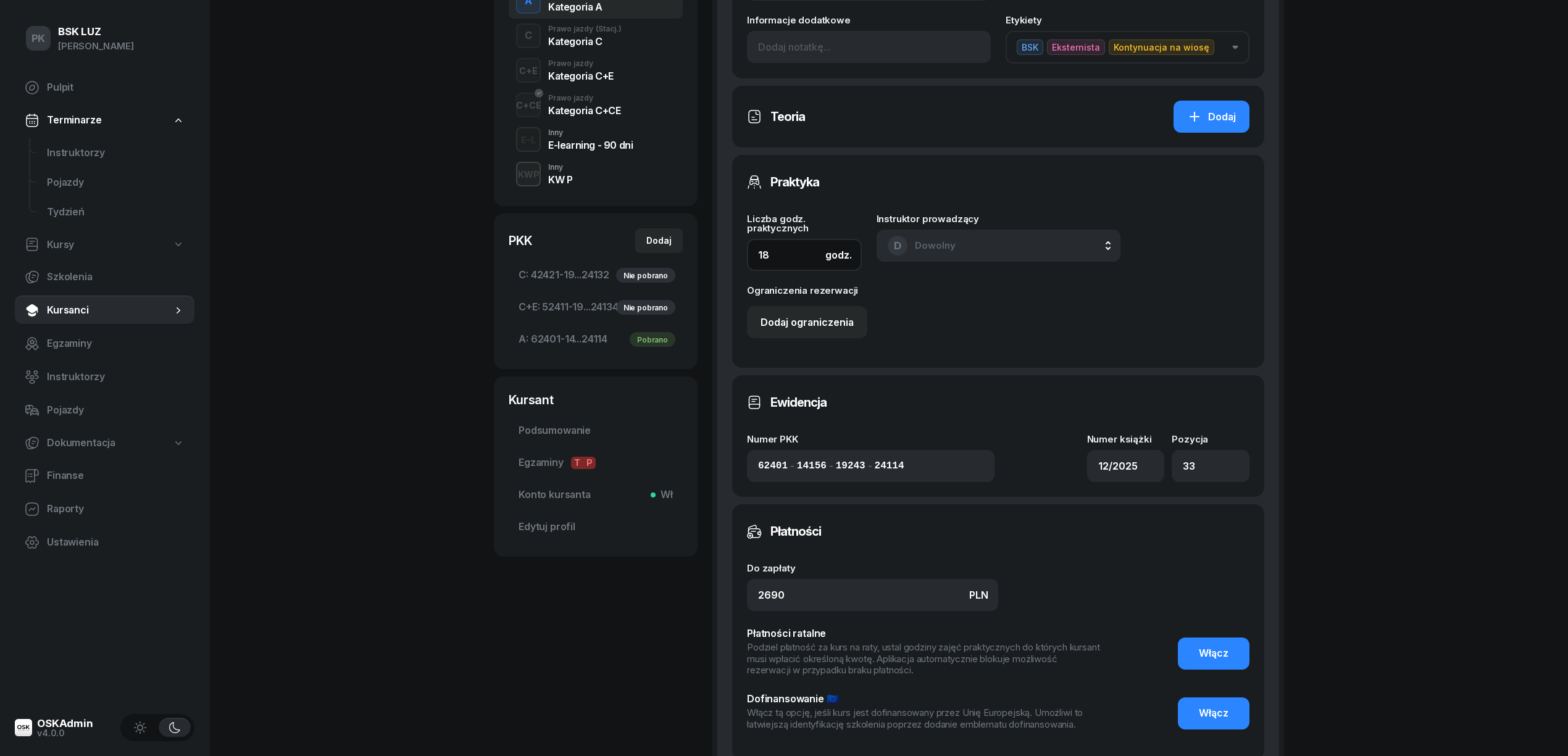
scroll to position [583, 0]
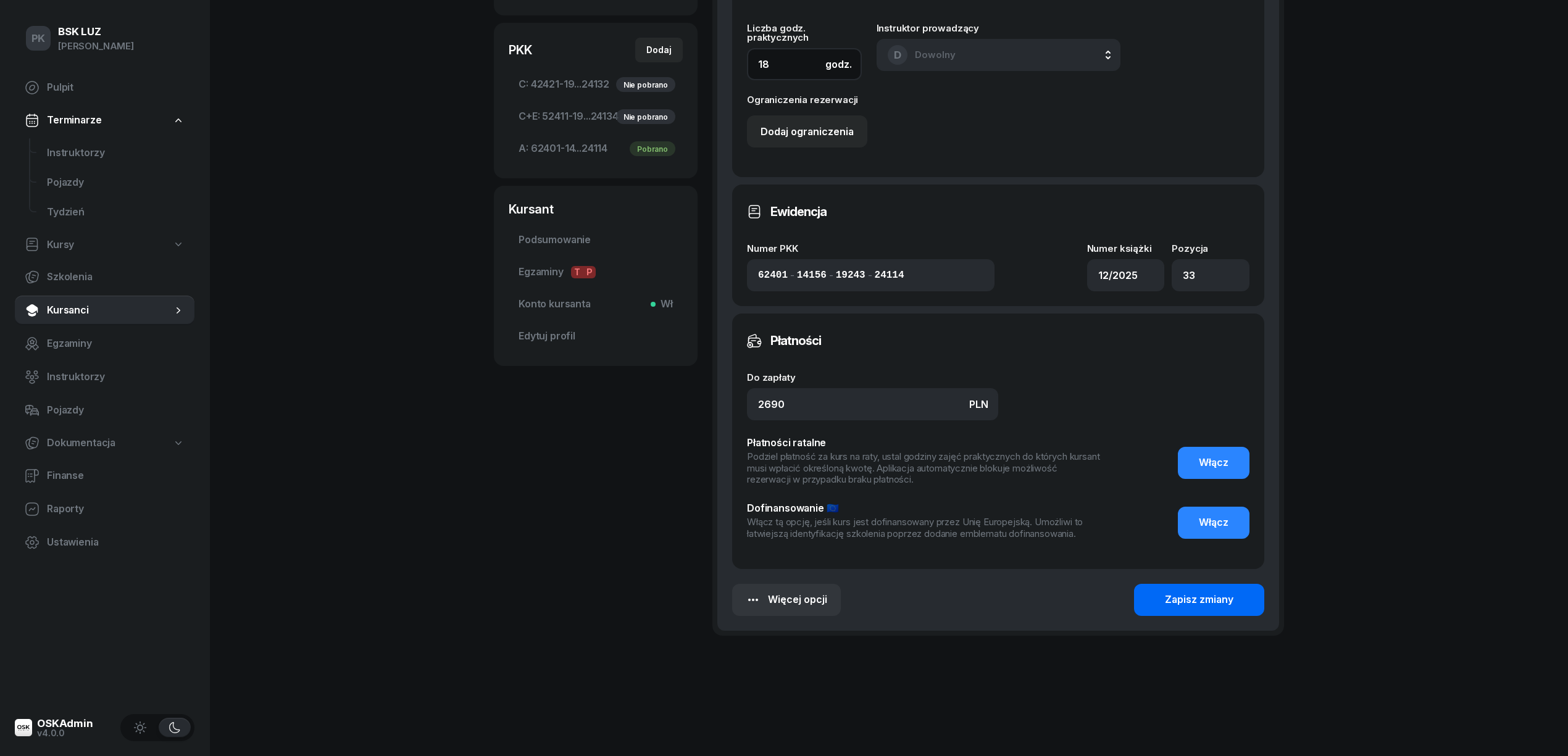
type input "18"
click at [1210, 597] on div "Zapisz zmiany" at bounding box center [1199, 600] width 69 height 16
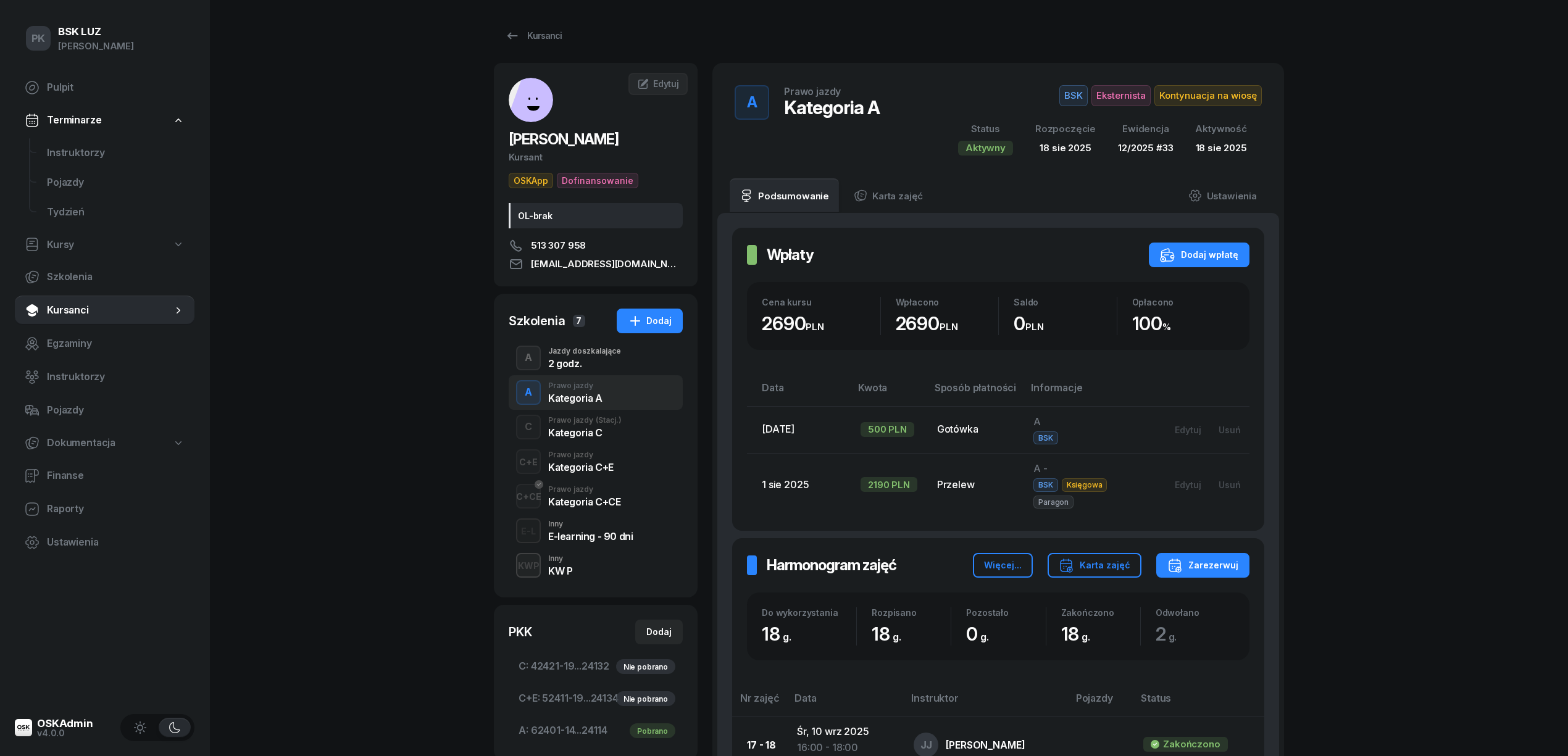
scroll to position [0, 0]
click at [1226, 105] on span "Kontynuacja na wiosę" at bounding box center [1208, 97] width 107 height 21
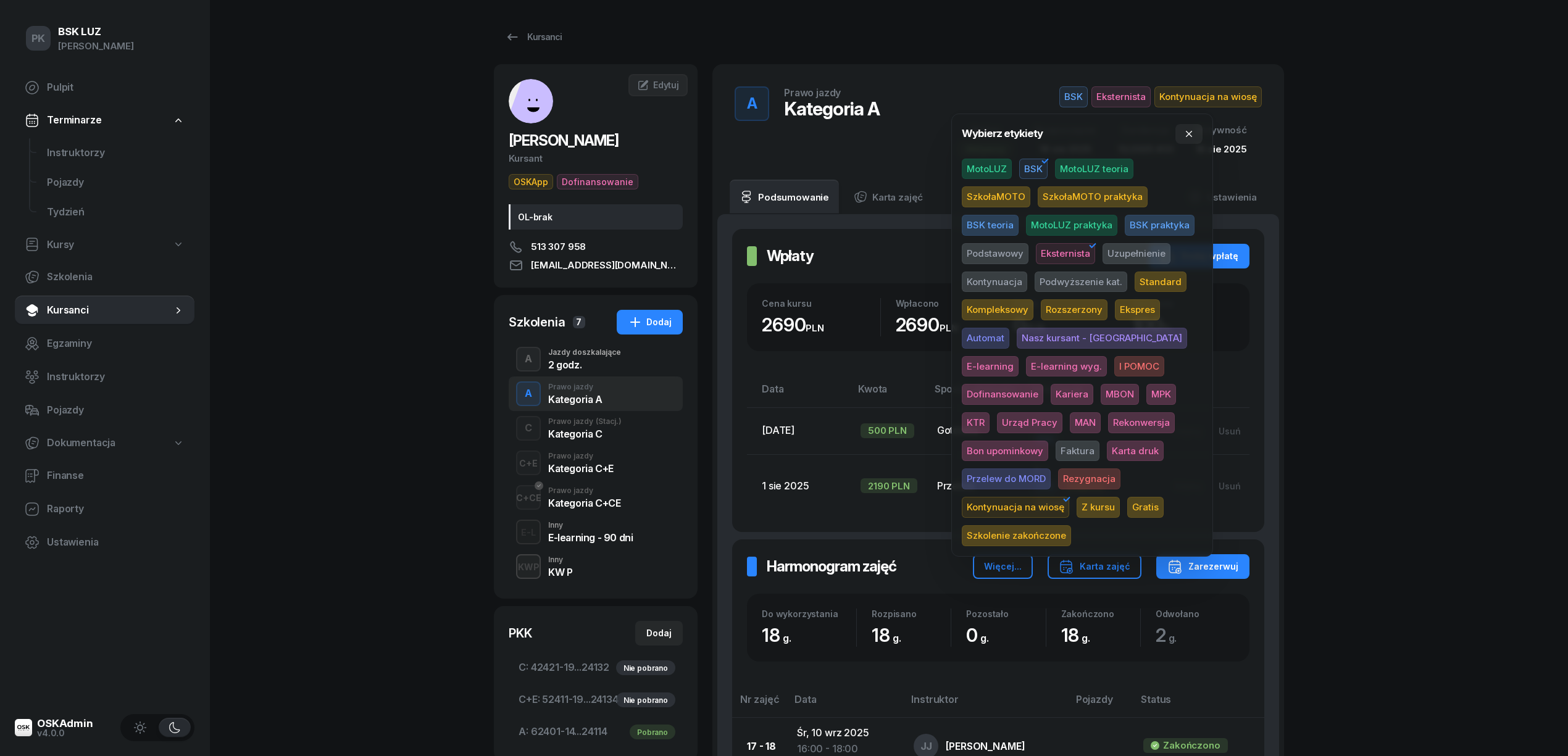
click at [1069, 497] on span "Kontynuacja na wiosę" at bounding box center [1015, 507] width 107 height 21
click at [1467, 376] on div "PK BSK LUZ Piotr Klimek Pulpit Terminarze Instruktorzy Pojazdy Tydzień Kursy Sz…" at bounding box center [784, 677] width 1568 height 1354
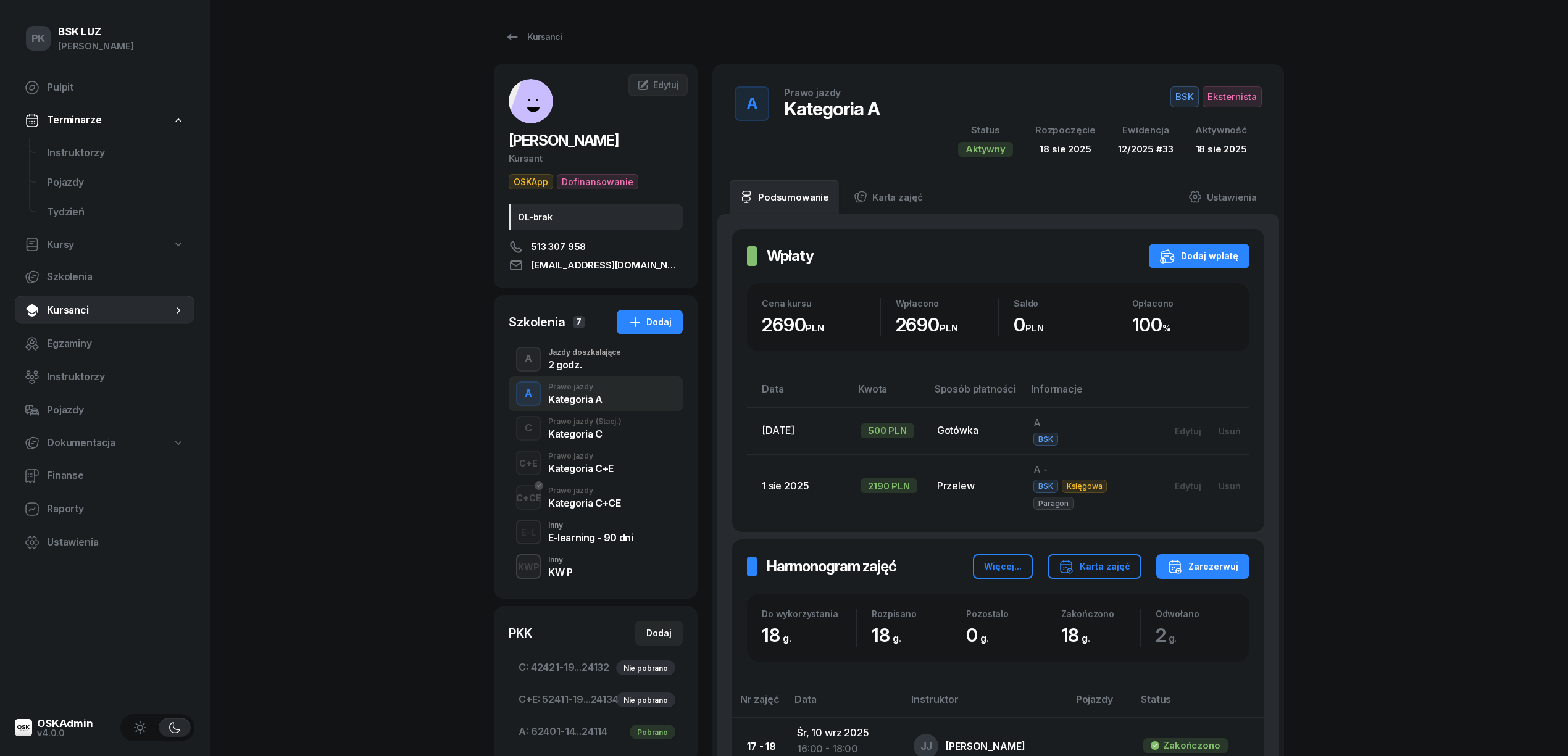
click at [570, 42] on div "Kursanci" at bounding box center [889, 36] width 790 height 24
click at [554, 30] on div "Kursanci" at bounding box center [533, 37] width 57 height 15
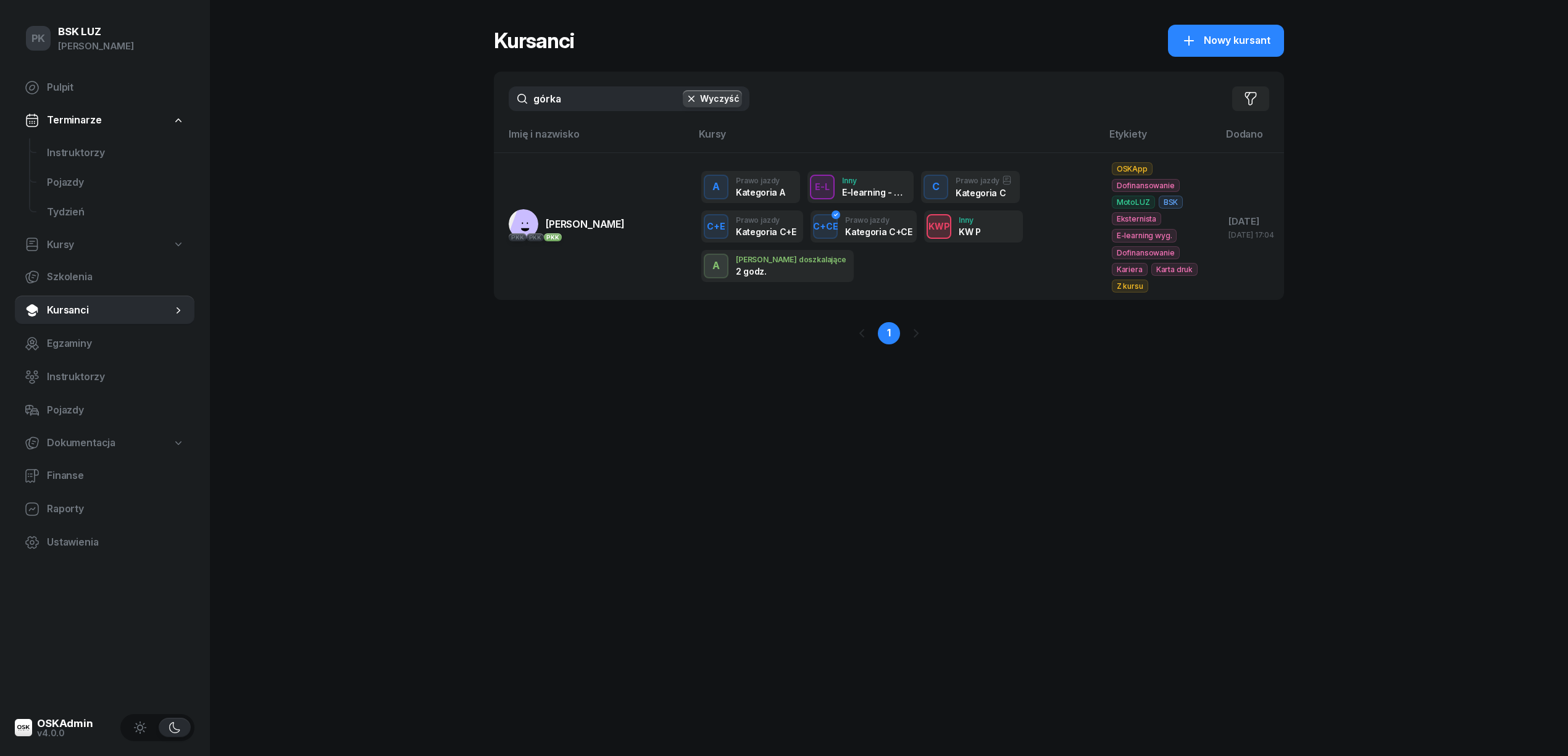
drag, startPoint x: 605, startPoint y: 104, endPoint x: 514, endPoint y: 97, distance: 91.3
click at [514, 97] on input "górka" at bounding box center [629, 99] width 241 height 24
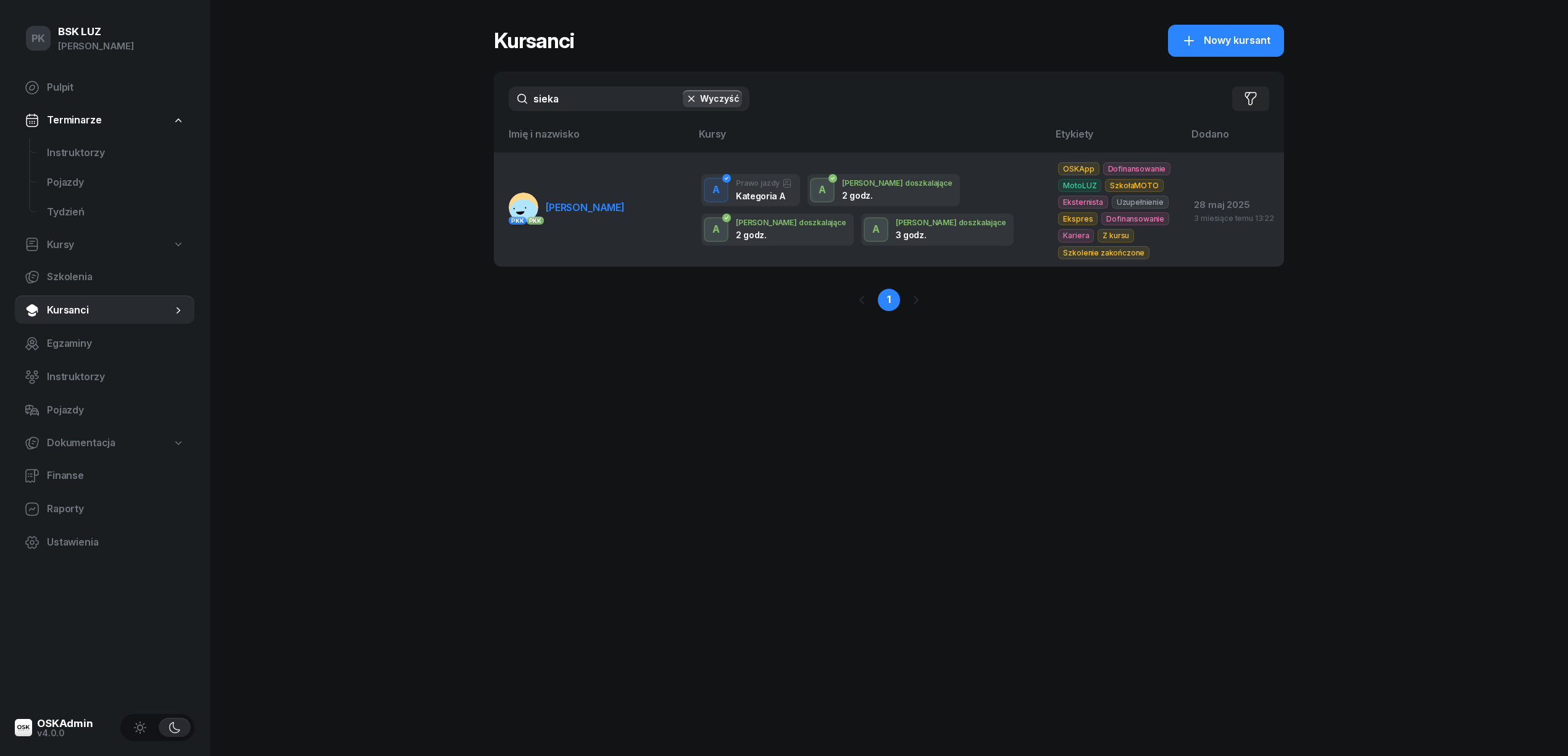
type input "sieka"
click at [603, 232] on td "PKK PKK SIEKANKA KONRAD" at bounding box center [593, 210] width 198 height 114
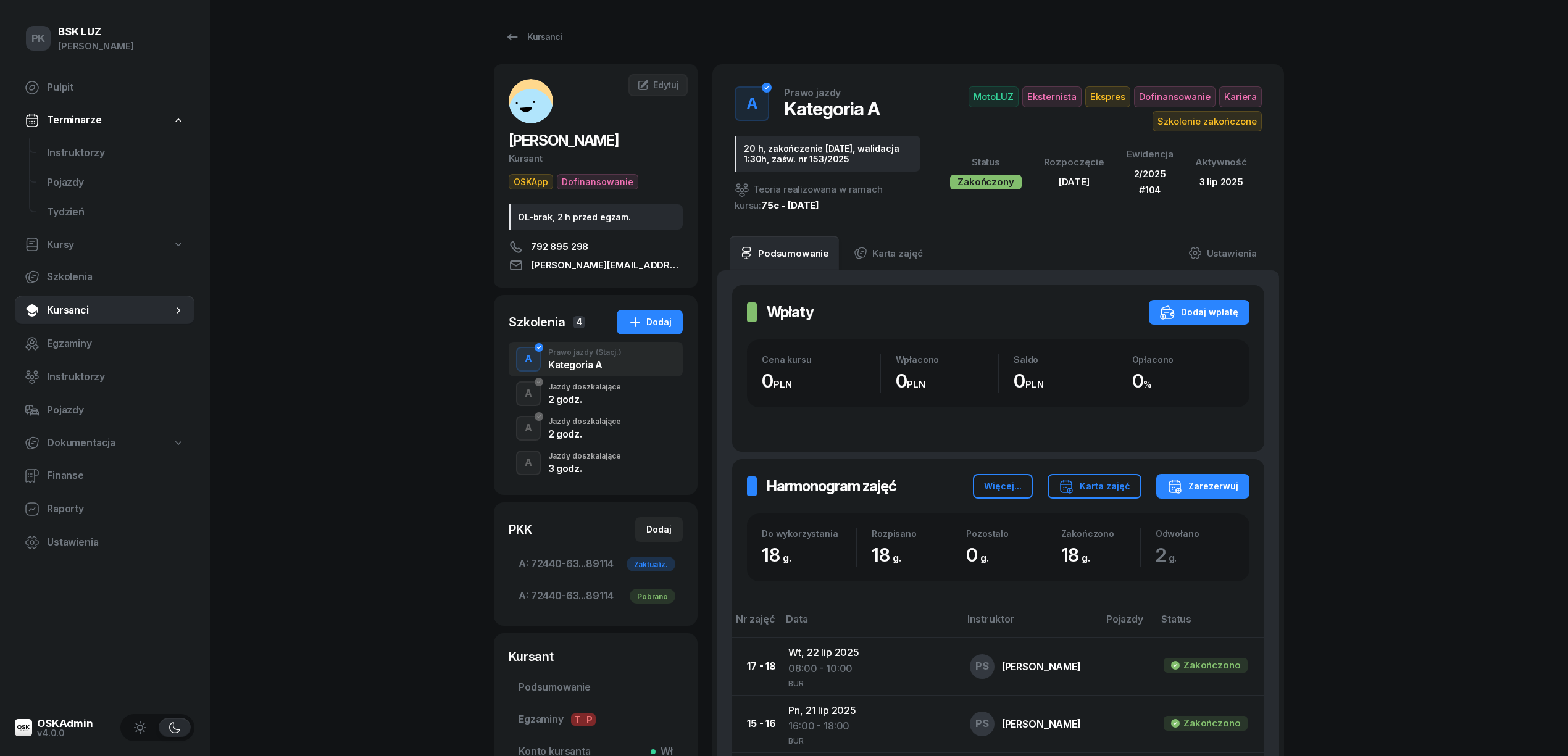
click at [594, 460] on div "Jazdy doszkalające" at bounding box center [585, 456] width 73 height 7
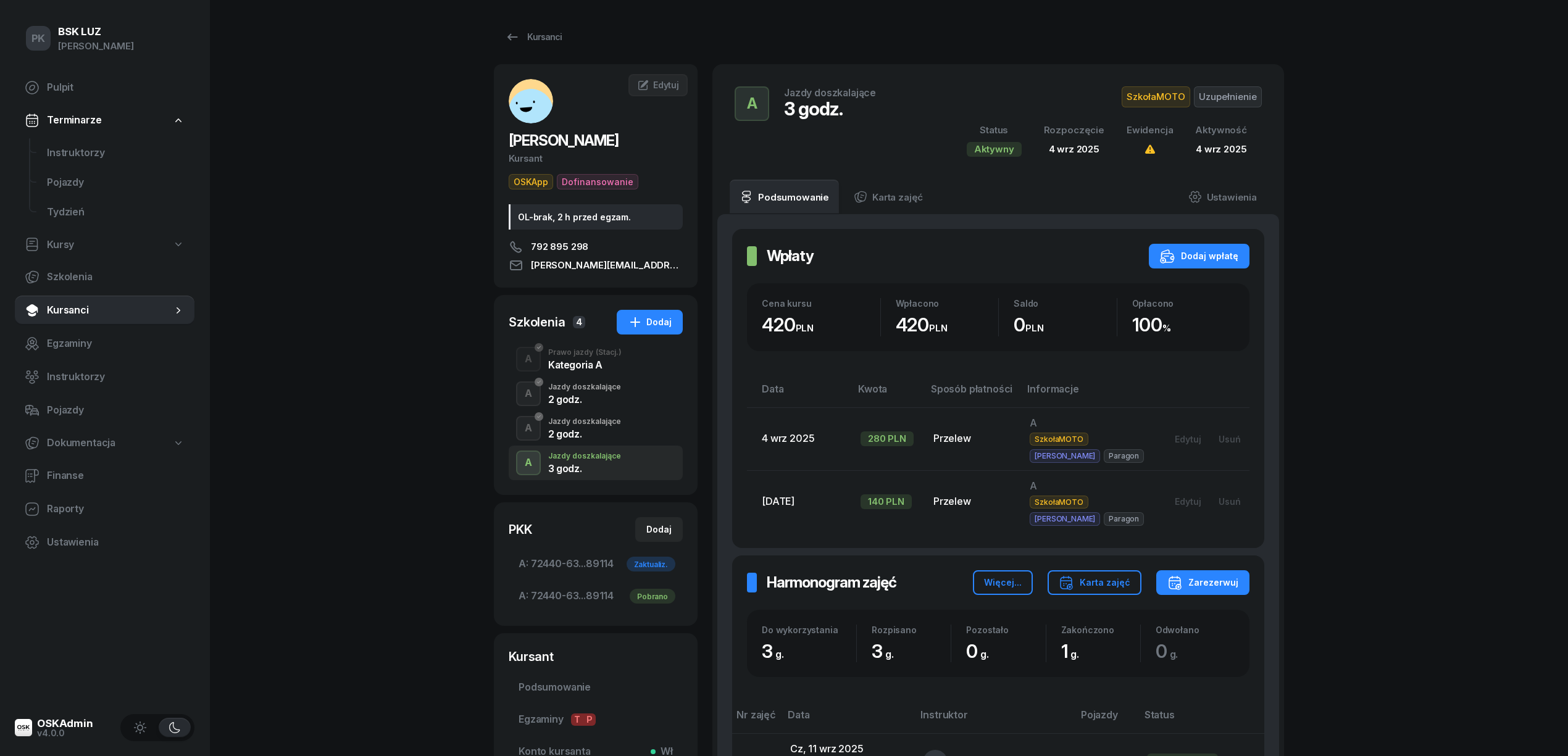
click at [591, 435] on div "2 godz." at bounding box center [585, 434] width 73 height 10
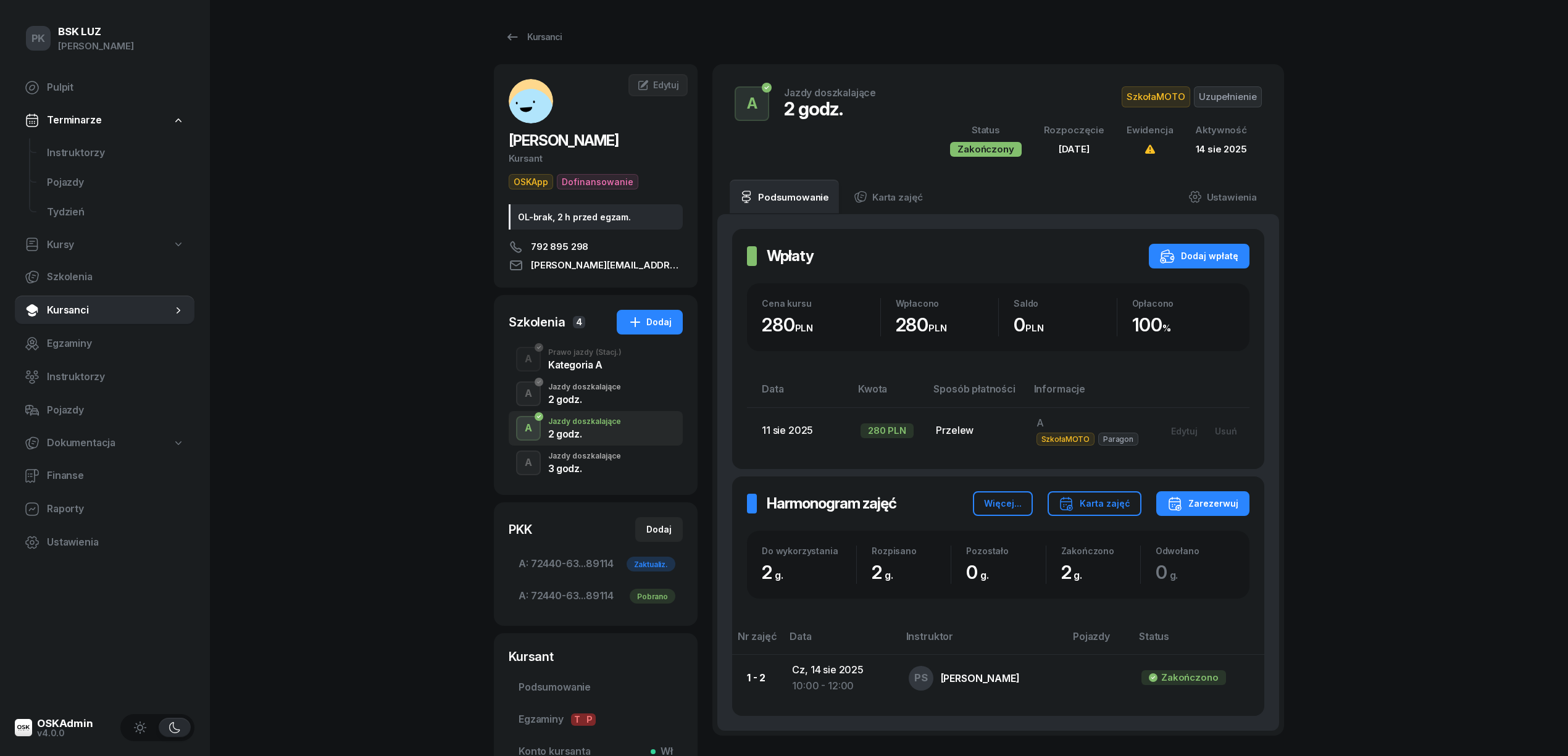
click at [593, 459] on div "Jazdy doszkalające" at bounding box center [585, 456] width 73 height 7
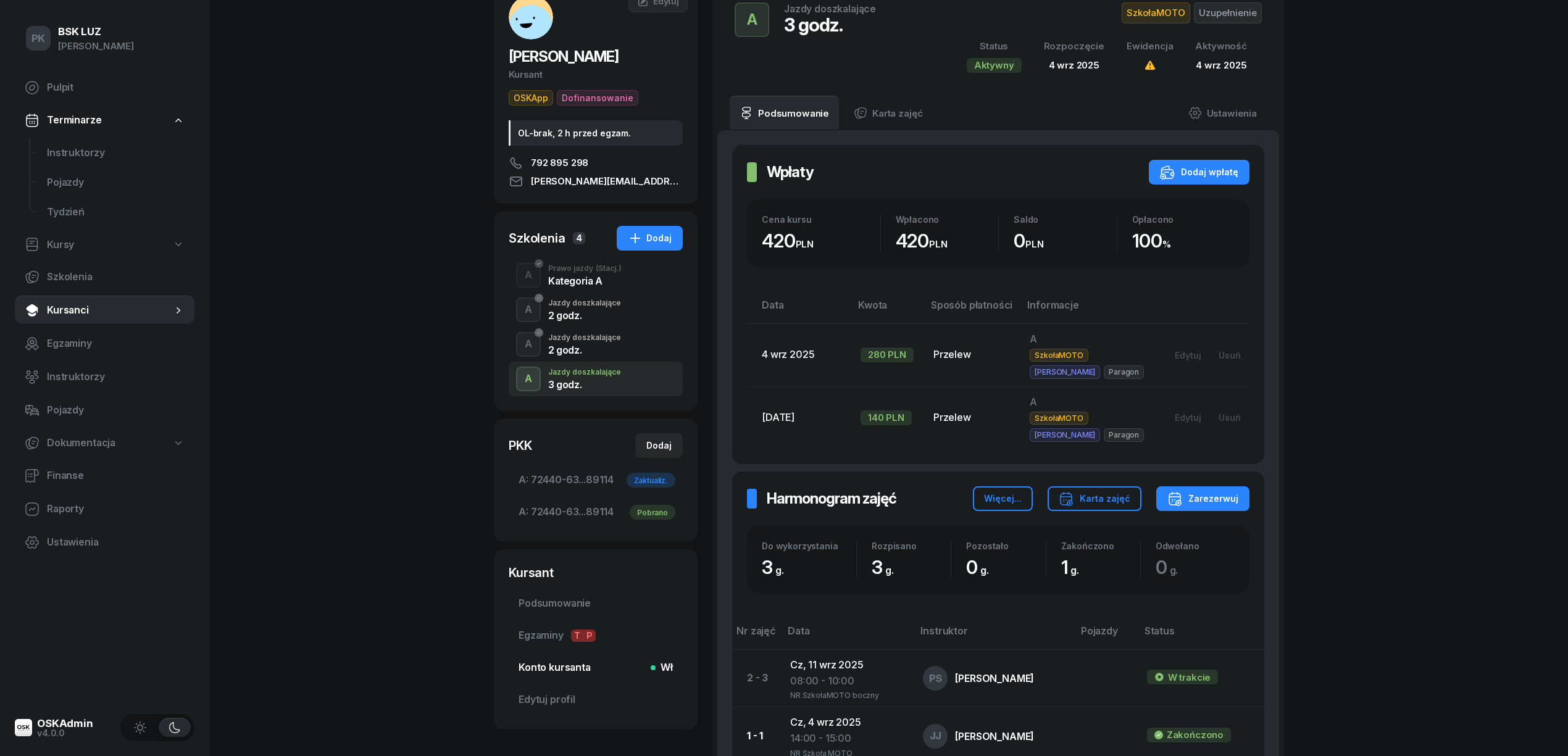
scroll to position [82, 0]
click at [554, 601] on span "Podsumowanie" at bounding box center [595, 605] width 154 height 16
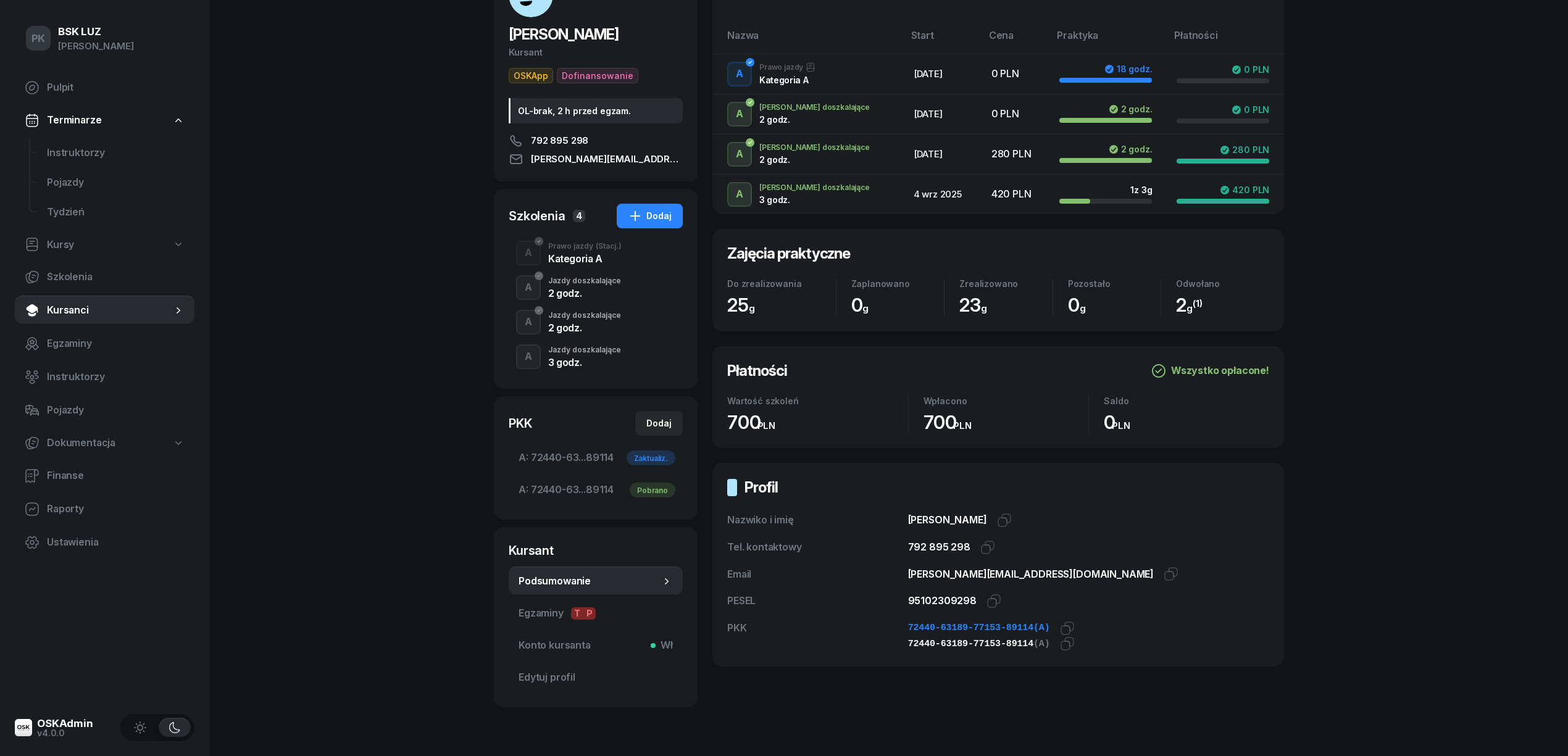
scroll to position [142, 0]
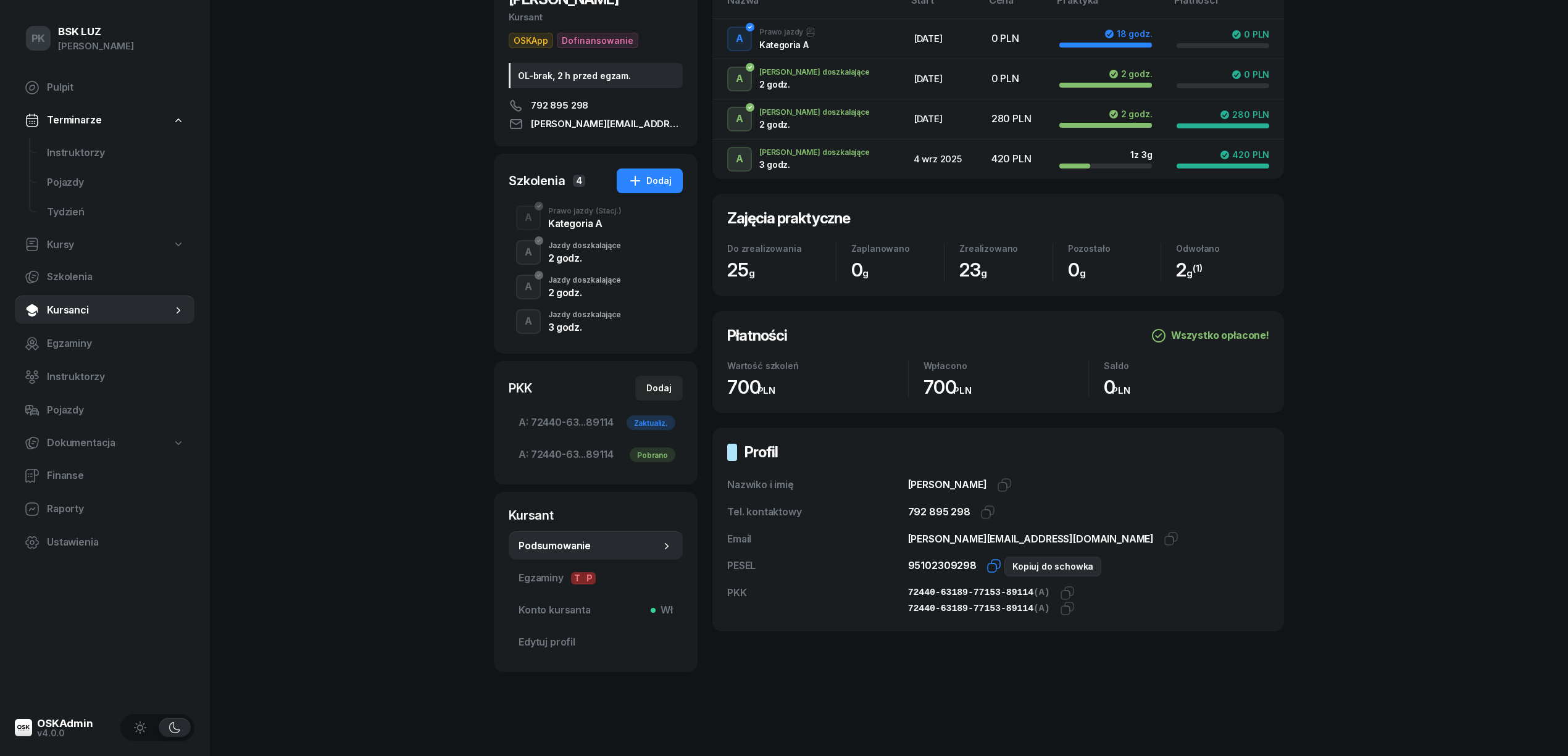
click at [991, 564] on icon "button" at bounding box center [995, 564] width 9 height 9
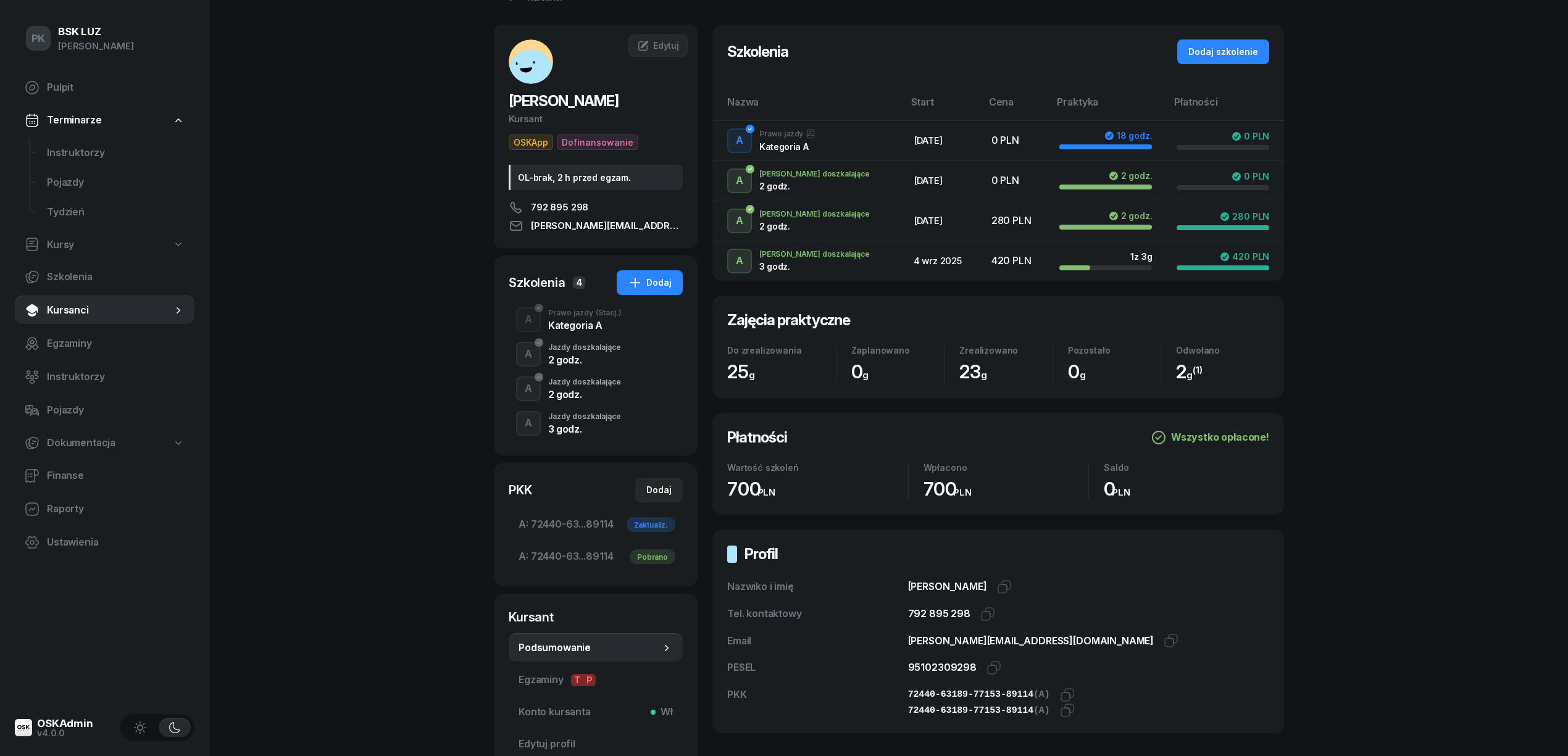
scroll to position [0, 0]
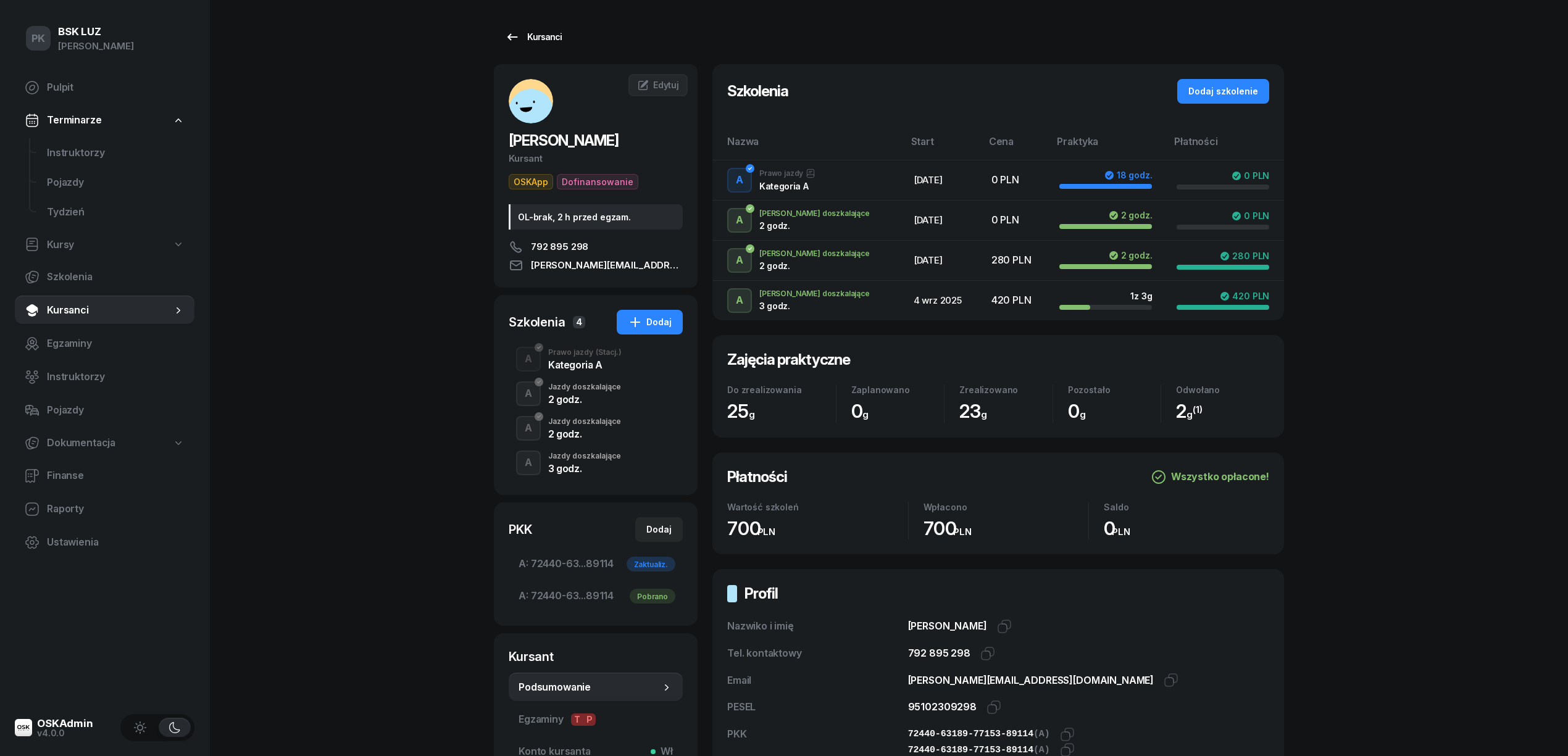
click at [542, 36] on div "Kursanci" at bounding box center [533, 37] width 57 height 15
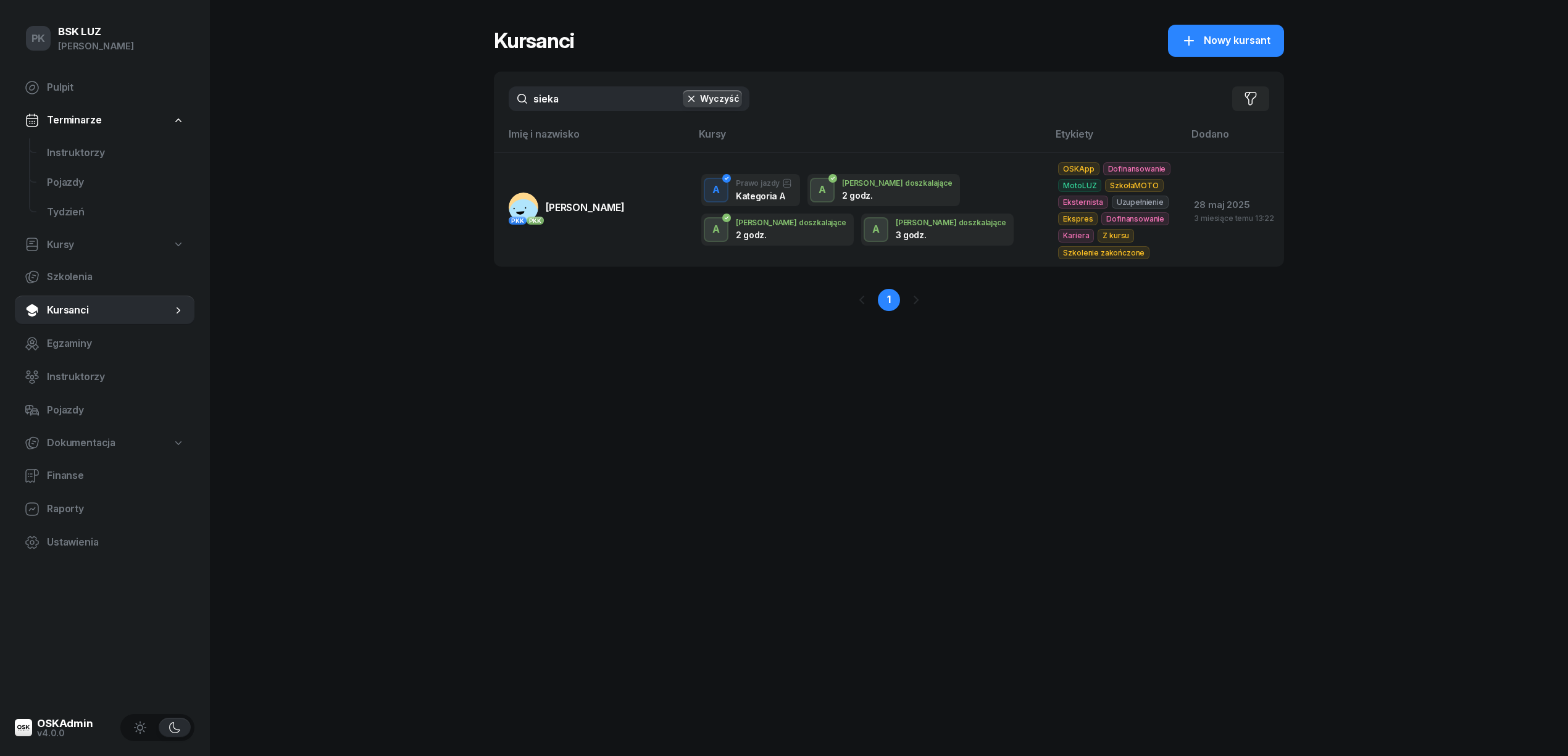
drag, startPoint x: 477, startPoint y: 97, endPoint x: 443, endPoint y: 97, distance: 34.0
click at [443, 97] on div "PK BSK LUZ Piotr Klimek Pulpit Terminarze Instruktorzy Pojazdy Tydzień Kursy Sz…" at bounding box center [784, 378] width 1568 height 756
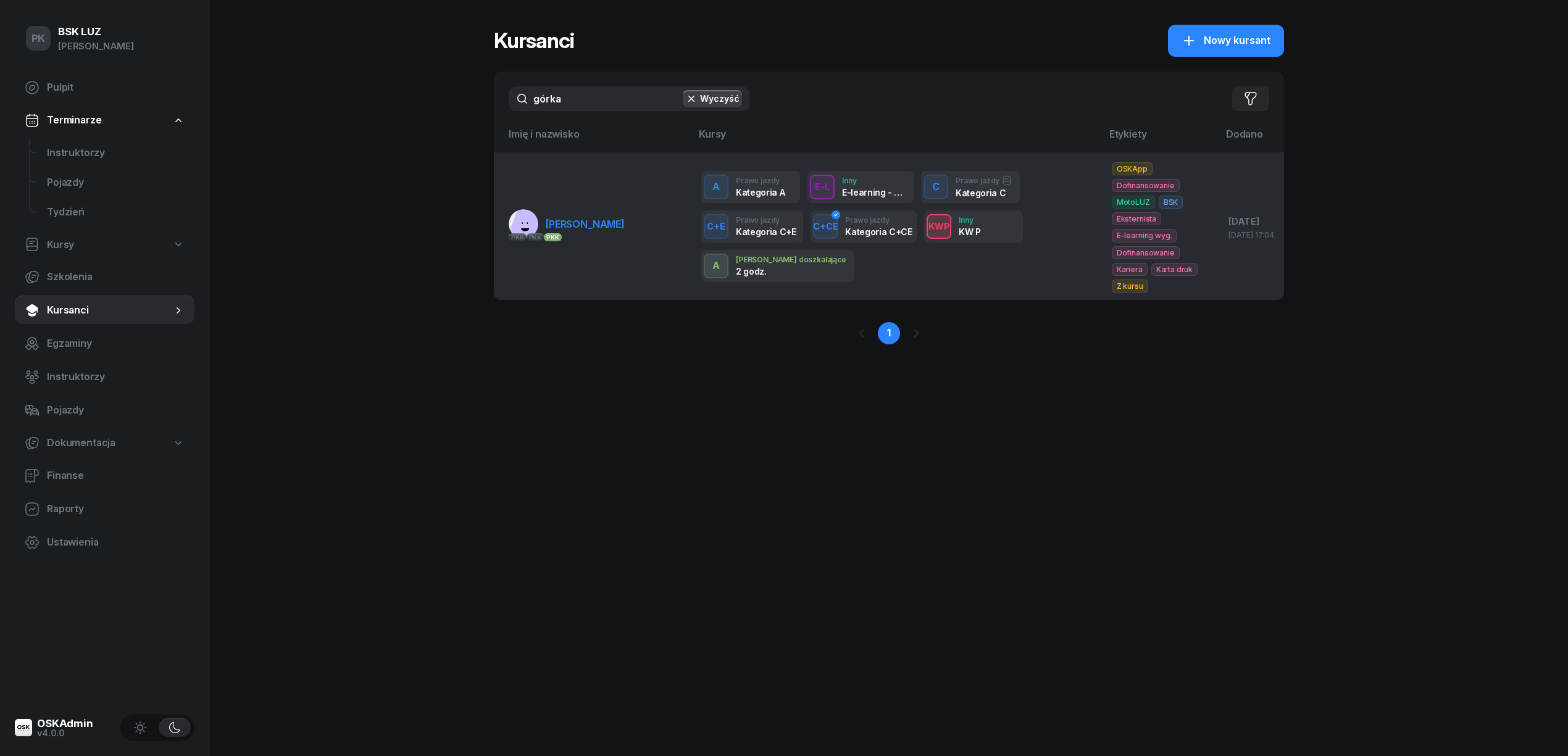
type input "górka"
click at [559, 226] on span "GÓRKA TOMASZ" at bounding box center [585, 224] width 79 height 13
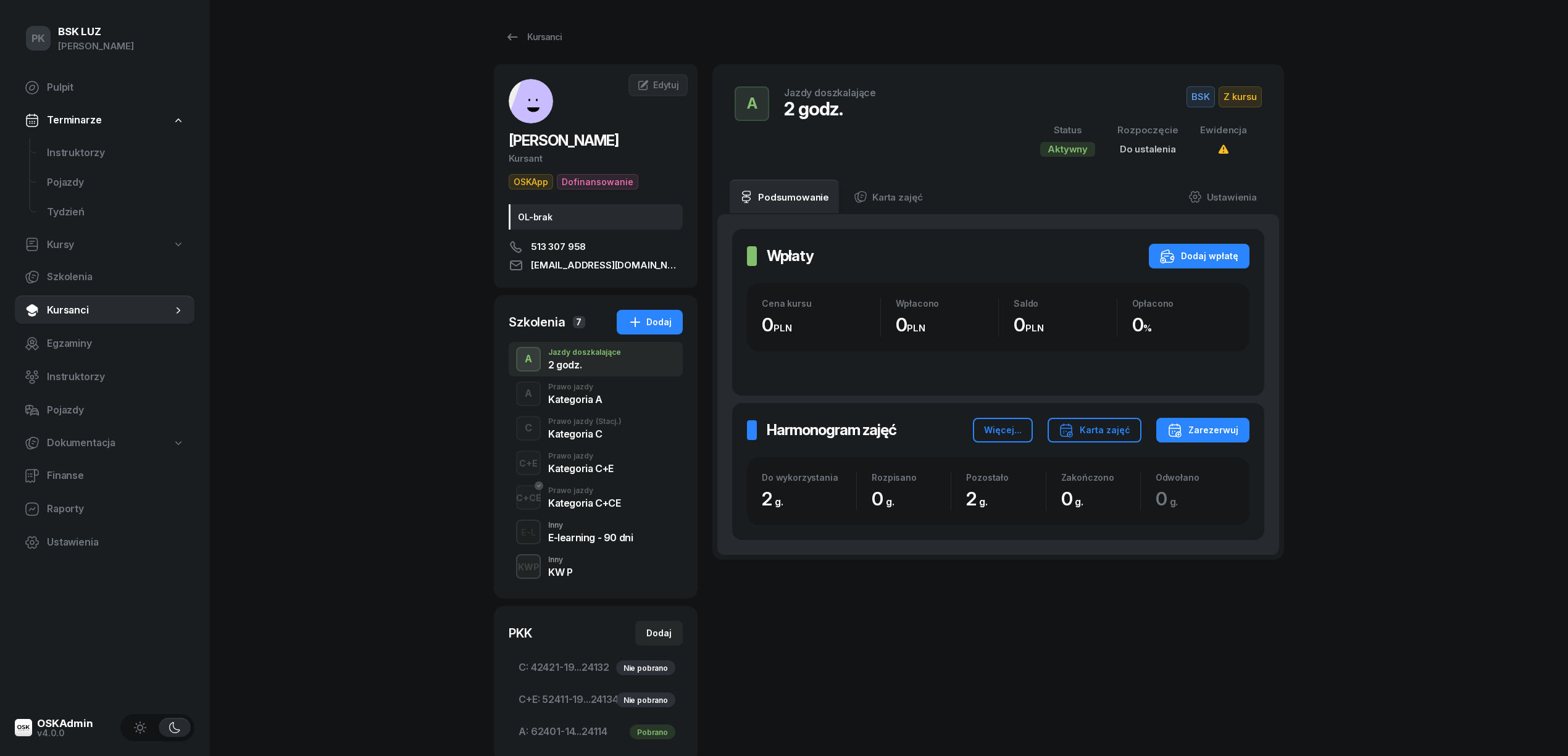
click at [580, 457] on div "Prawo jazdy" at bounding box center [581, 456] width 65 height 7
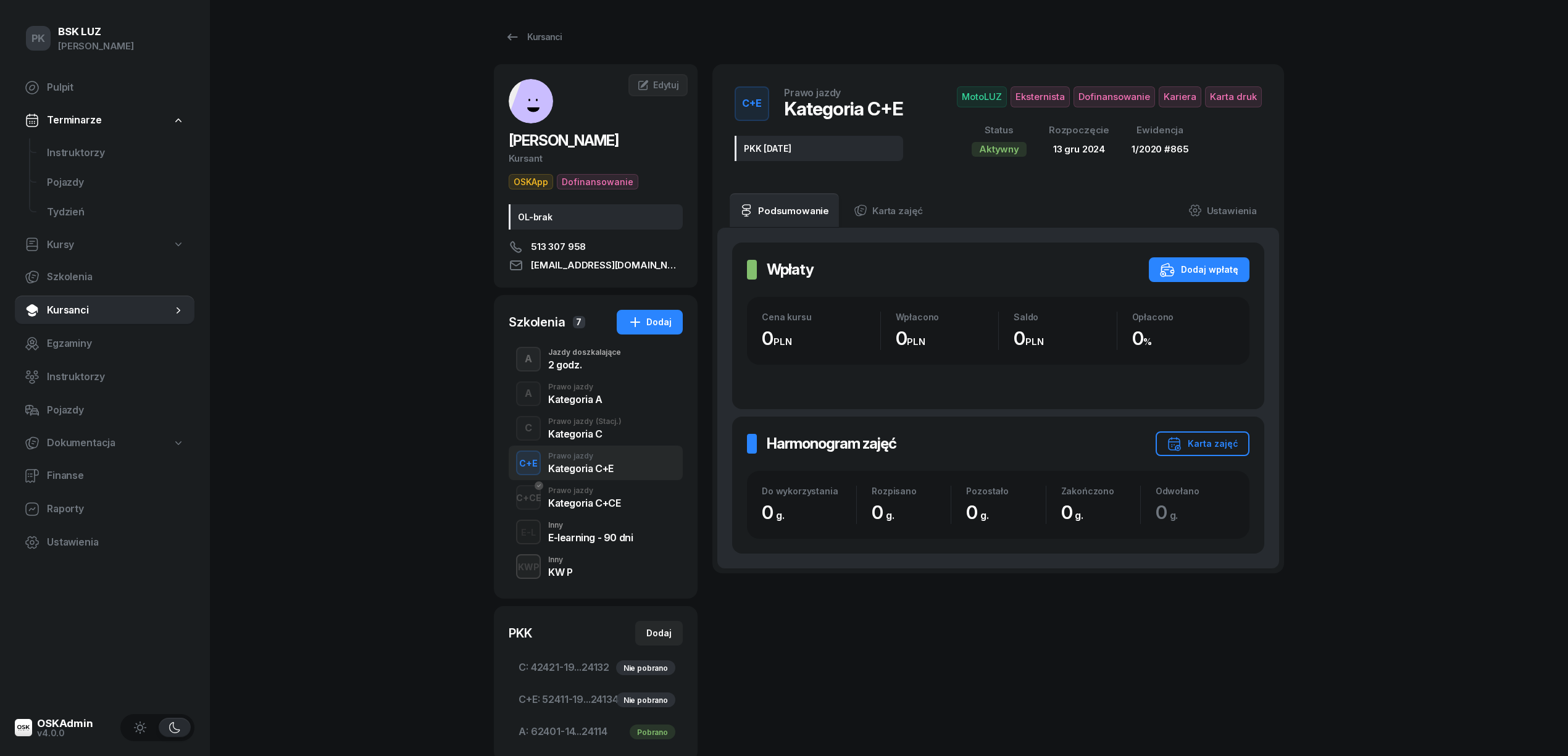
click at [579, 439] on div "Kategoria C" at bounding box center [585, 434] width 73 height 10
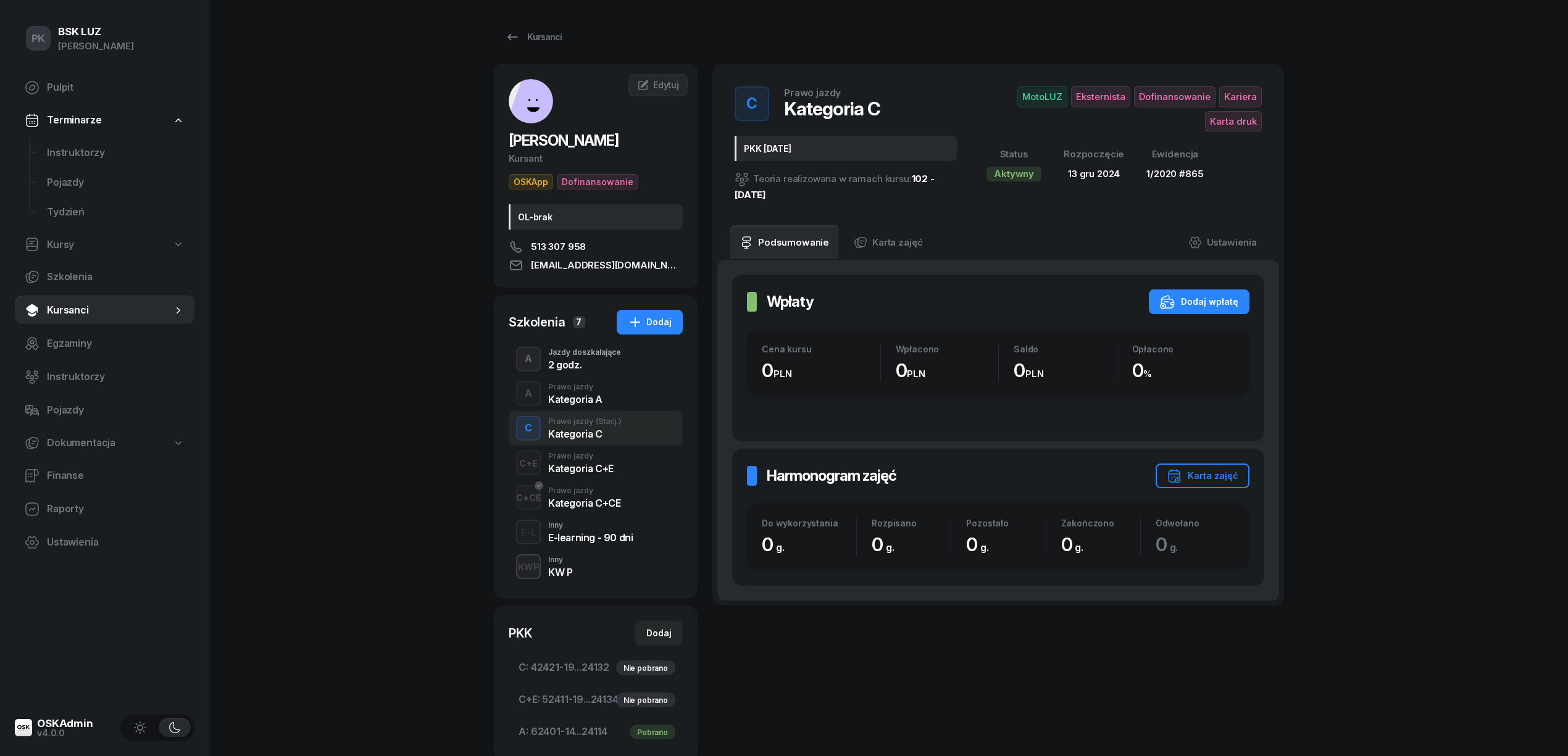
click at [573, 472] on div "Kategoria C+E" at bounding box center [581, 468] width 65 height 10
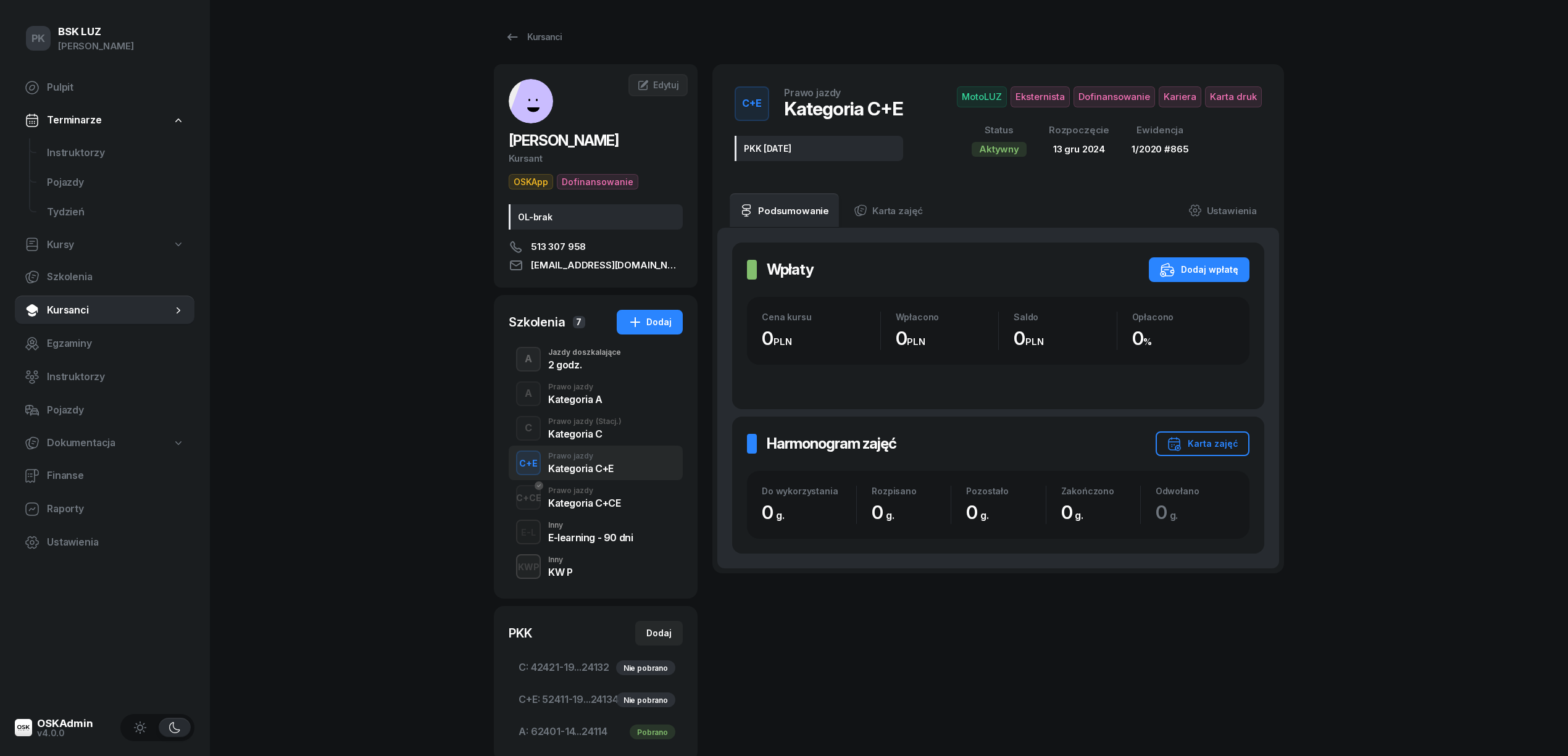
click at [573, 491] on div "Prawo jazdy" at bounding box center [584, 490] width 72 height 7
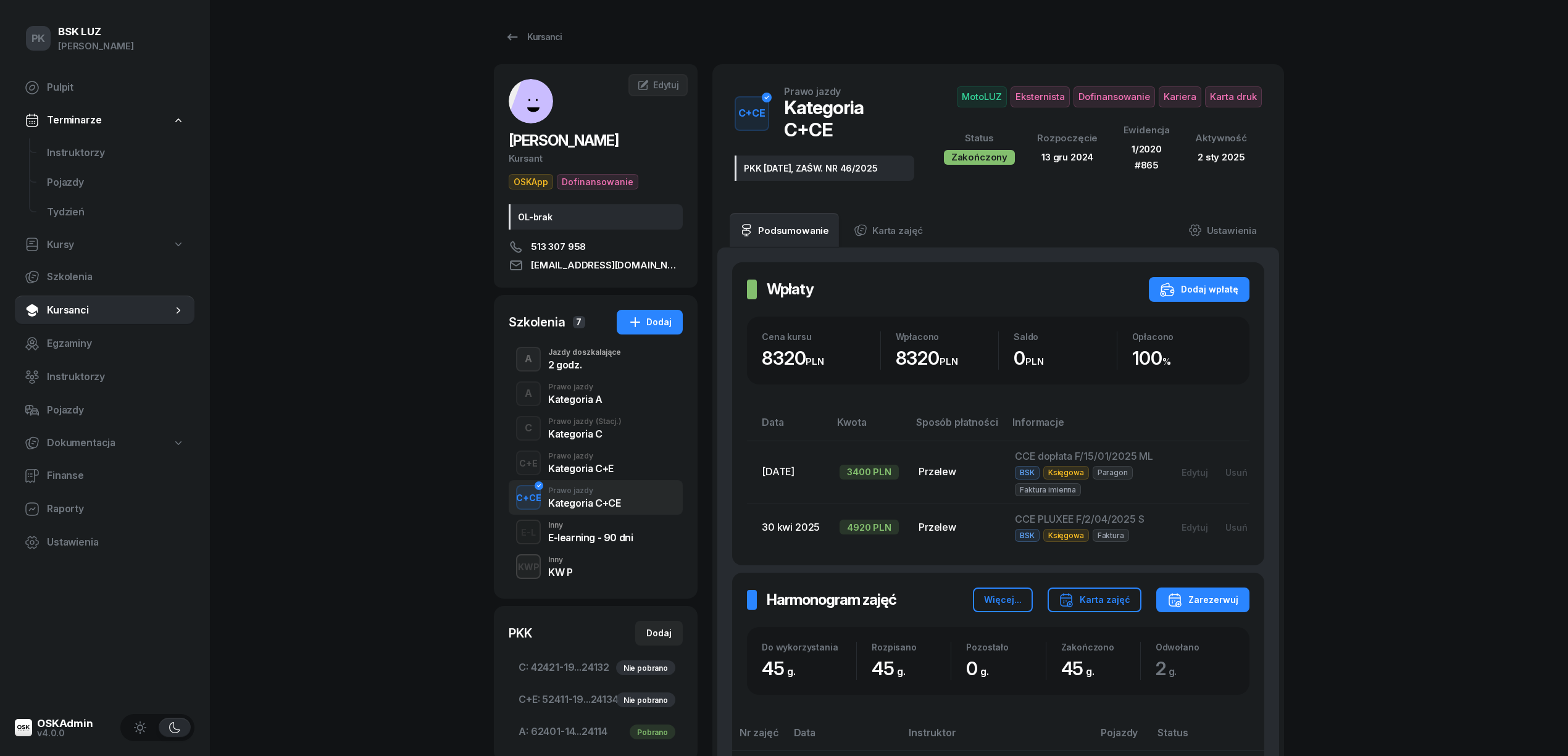
click at [573, 401] on div "Kategoria A" at bounding box center [575, 399] width 54 height 10
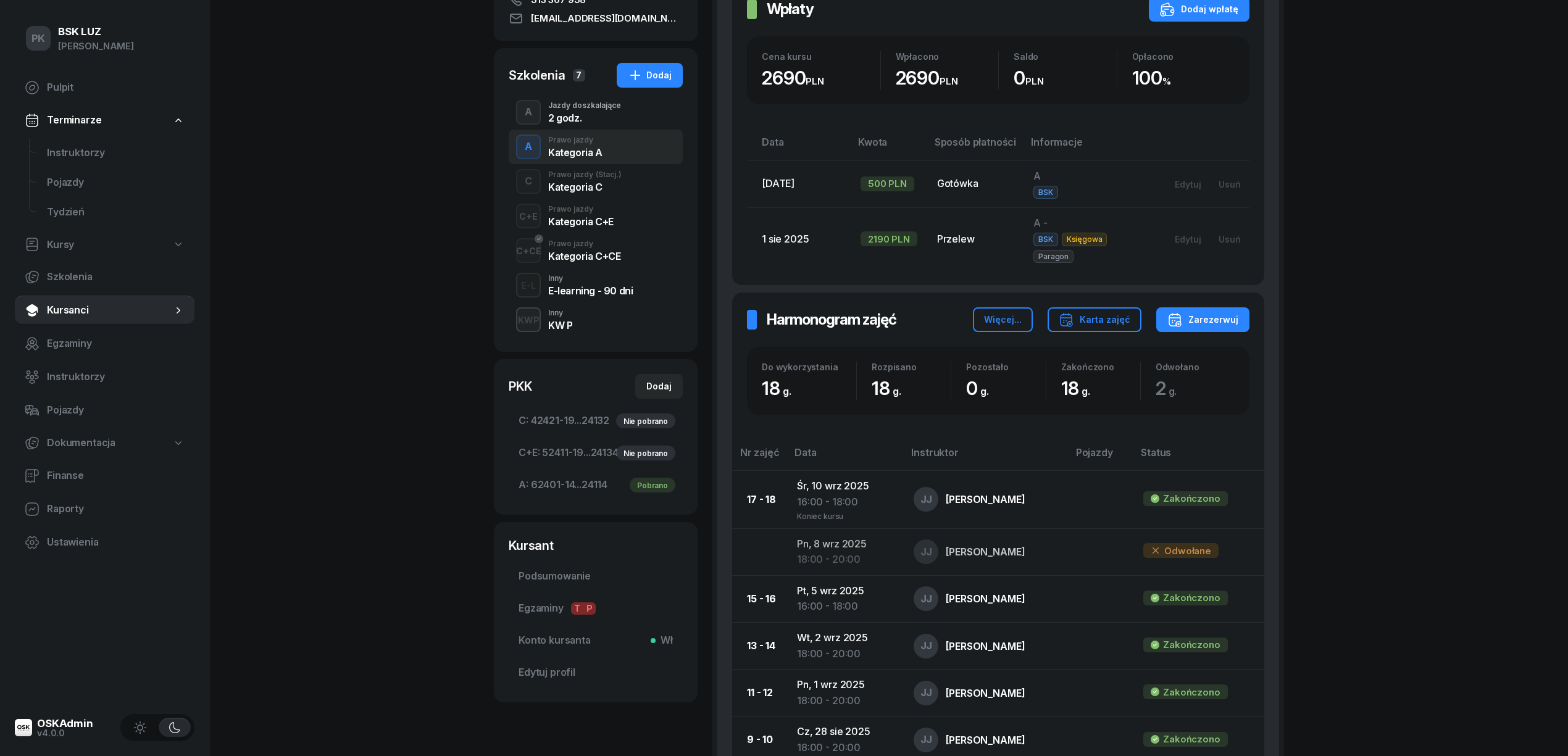
scroll to position [164, 0]
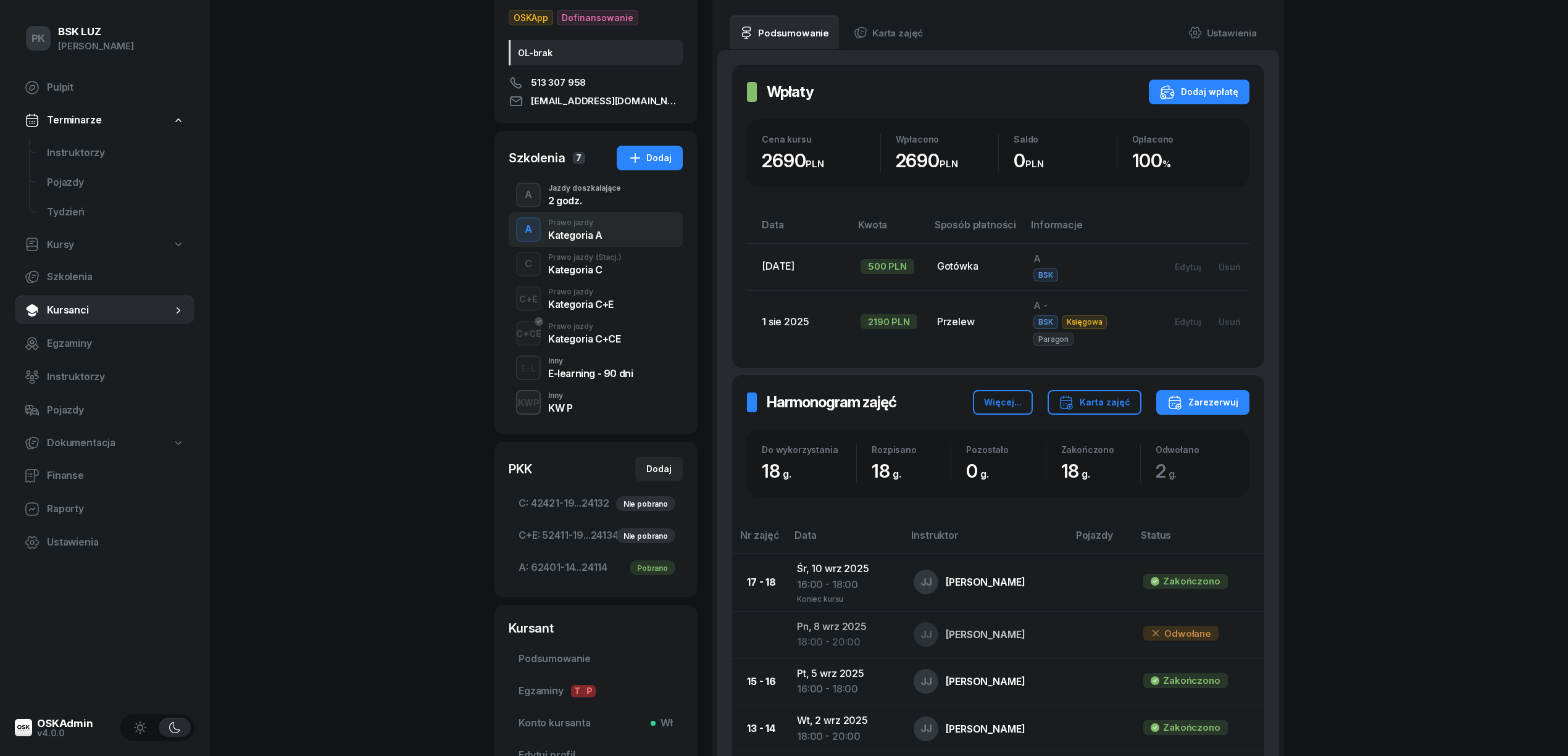
click at [574, 554] on link "A: 62401-14...24114 Pobrano" at bounding box center [595, 567] width 174 height 30
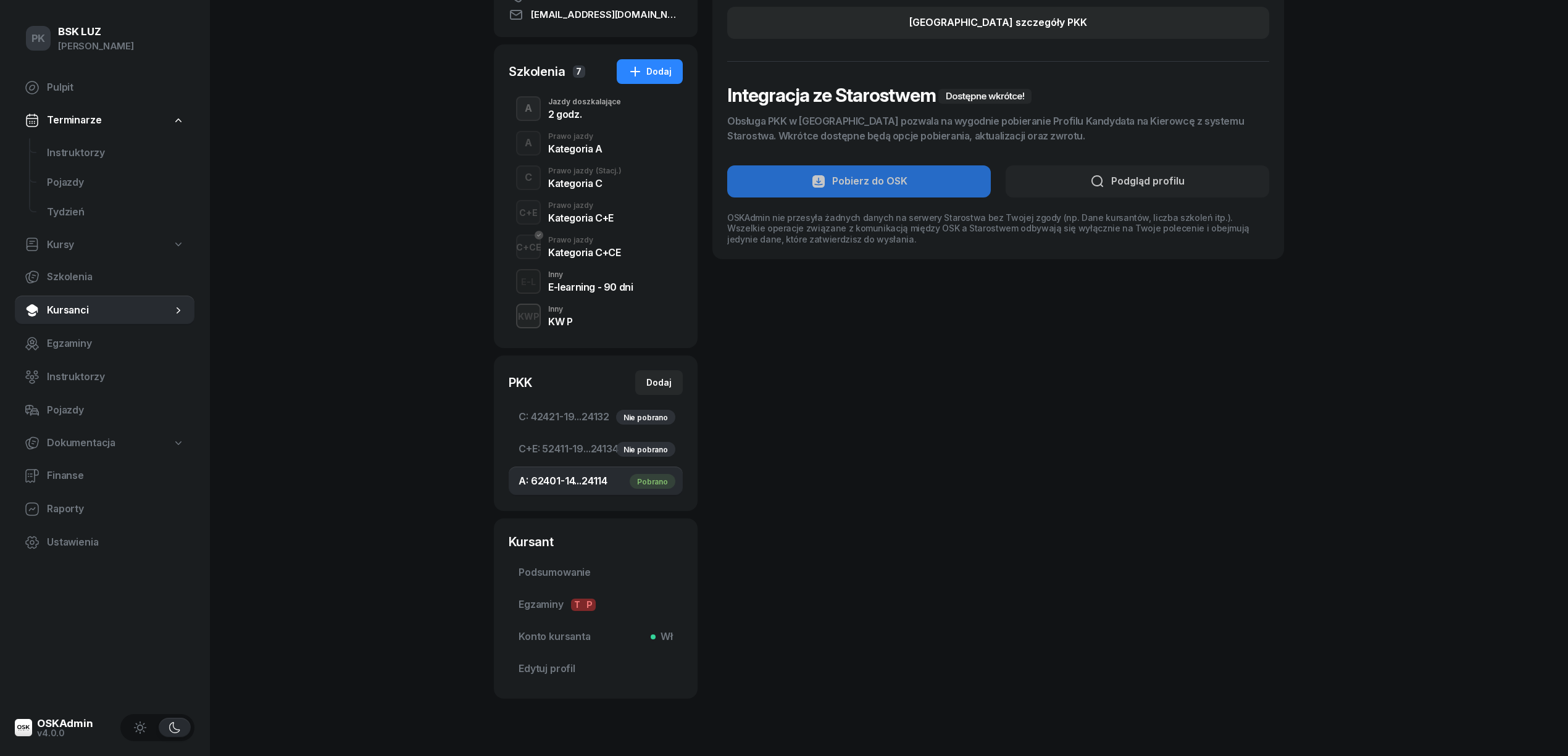
scroll to position [278, 0]
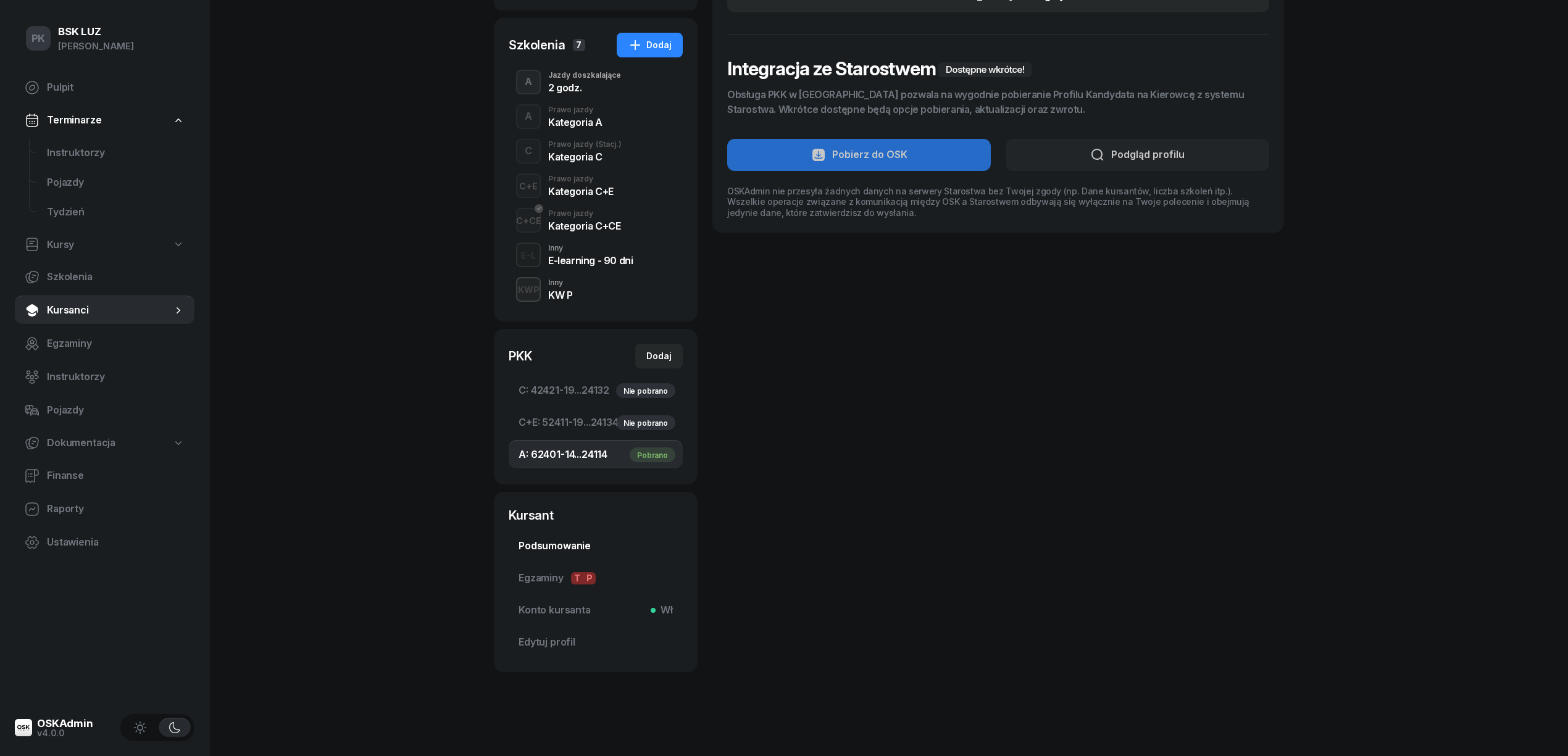
click at [583, 537] on link "Podsumowanie" at bounding box center [595, 546] width 174 height 30
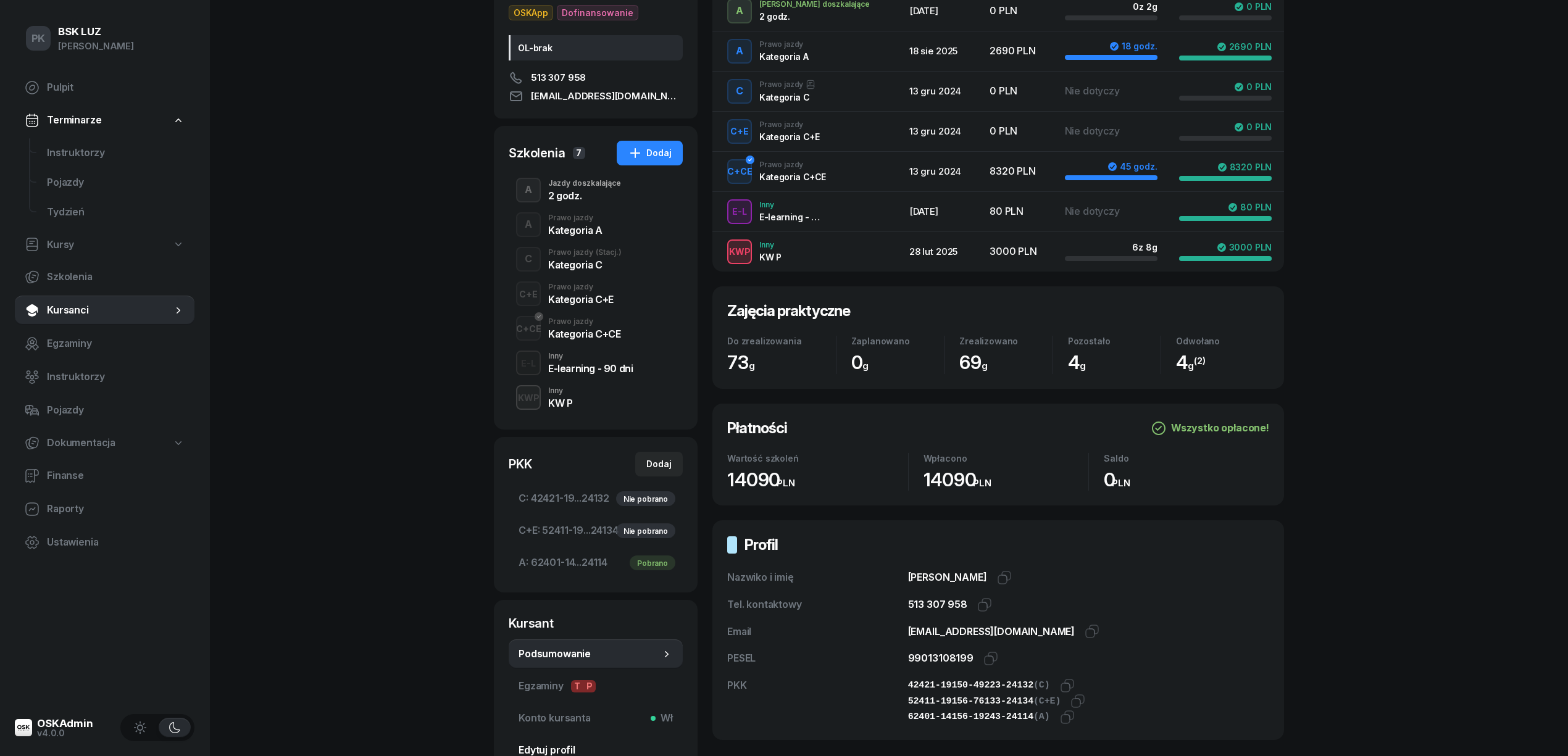
scroll to position [278, 0]
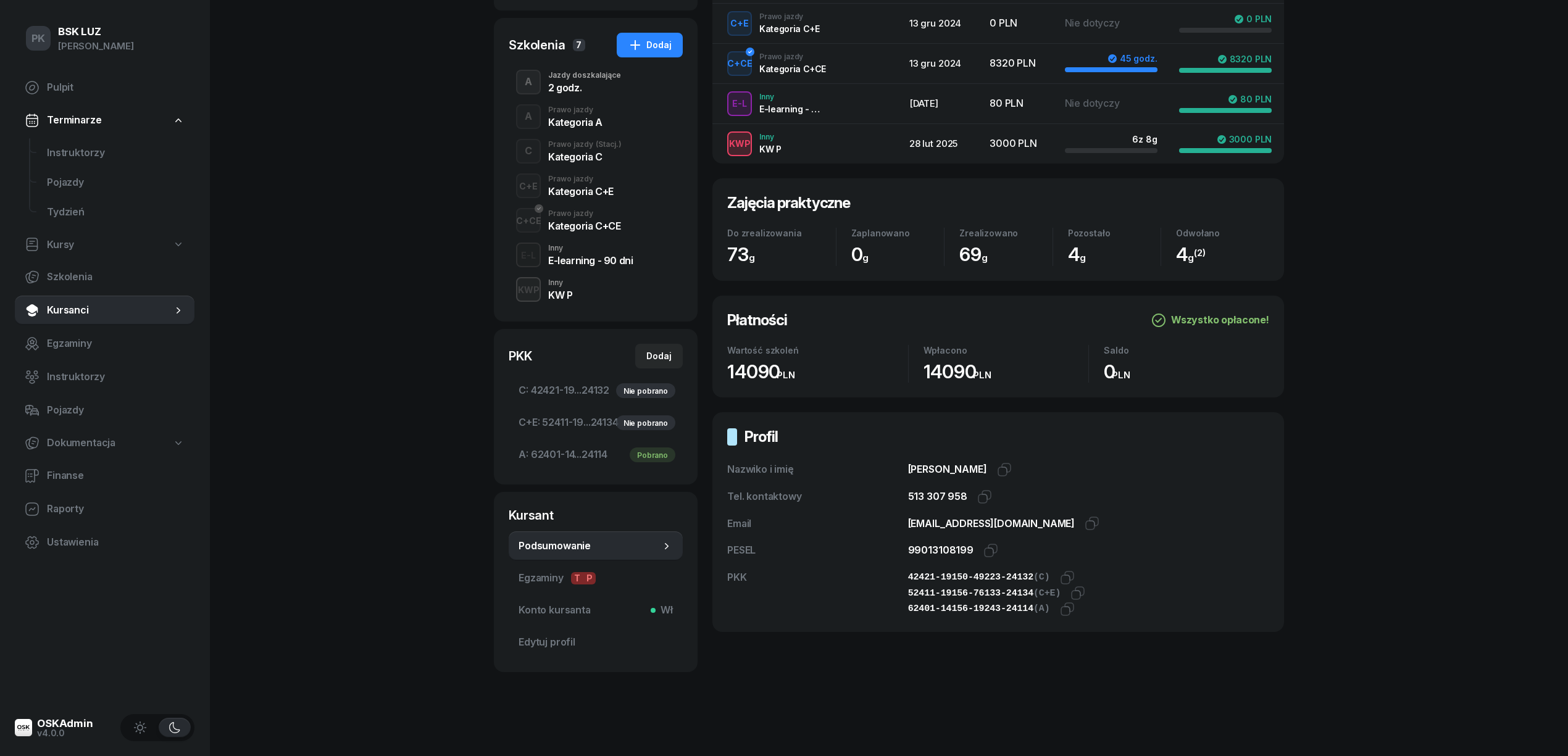
click at [583, 462] on span "A: 62401-14...24114 Pobrano" at bounding box center [595, 455] width 154 height 16
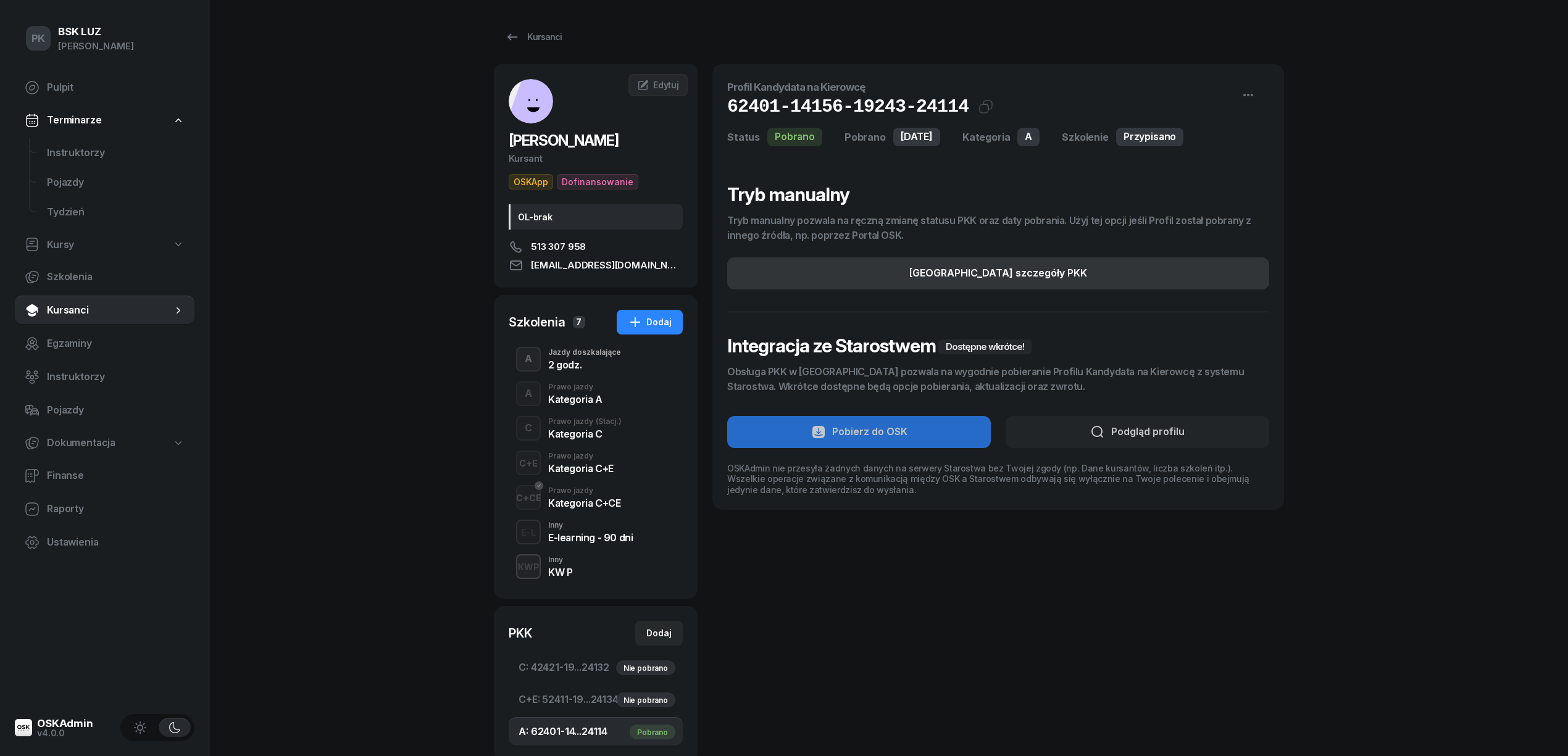
click at [1105, 269] on button "Edytuj szczegóły PKK" at bounding box center [998, 273] width 542 height 32
select select "A"
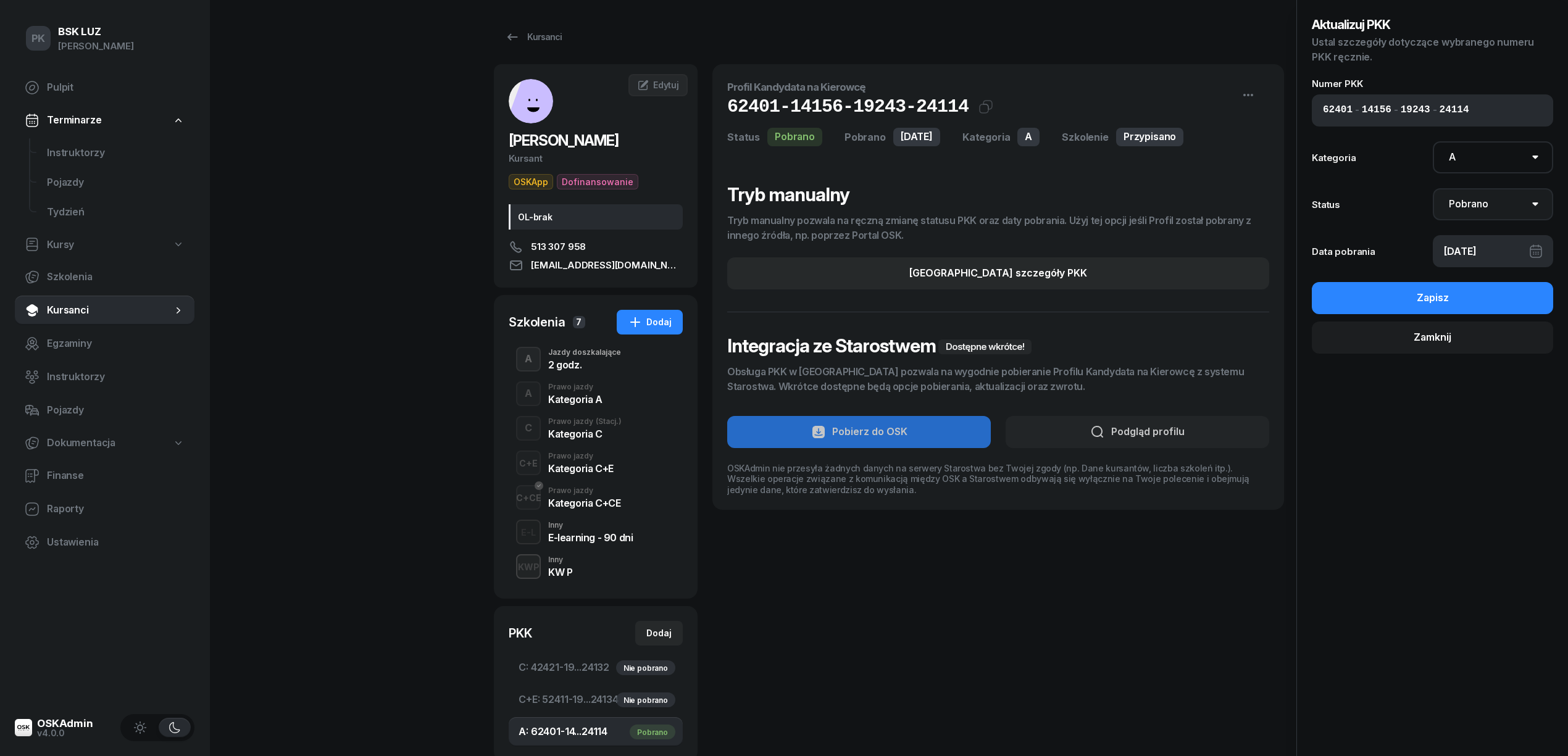
click at [1506, 205] on select "Nie pobrano Pobrano Zwrócono Zaktualizowano" at bounding box center [1493, 204] width 121 height 32
select select "UpdateAndReturn"
click at [1432, 189] on select "Nie pobrano Pobrano Zwrócono Zaktualizowano" at bounding box center [1493, 204] width 121 height 32
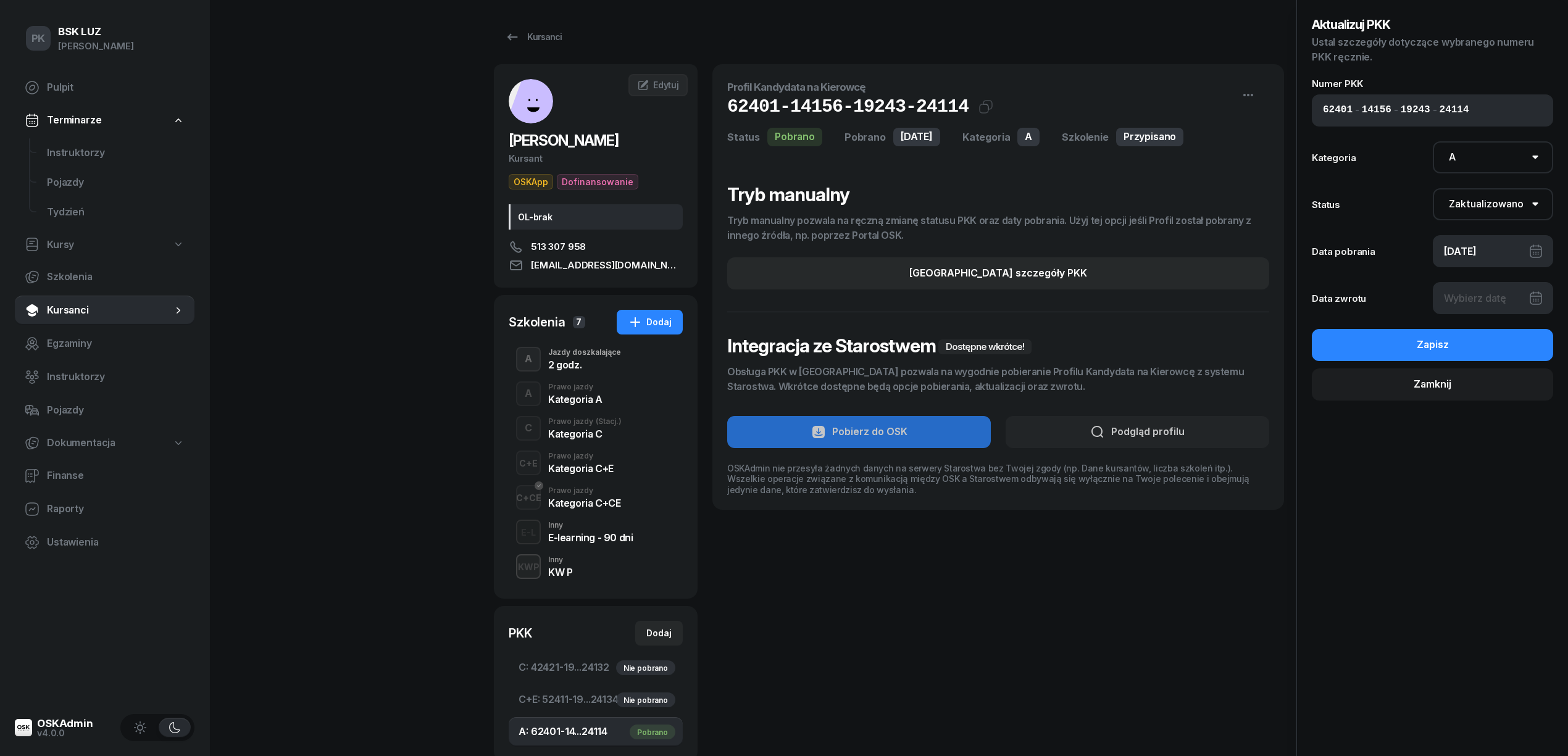
click at [1499, 311] on div at bounding box center [1493, 298] width 121 height 32
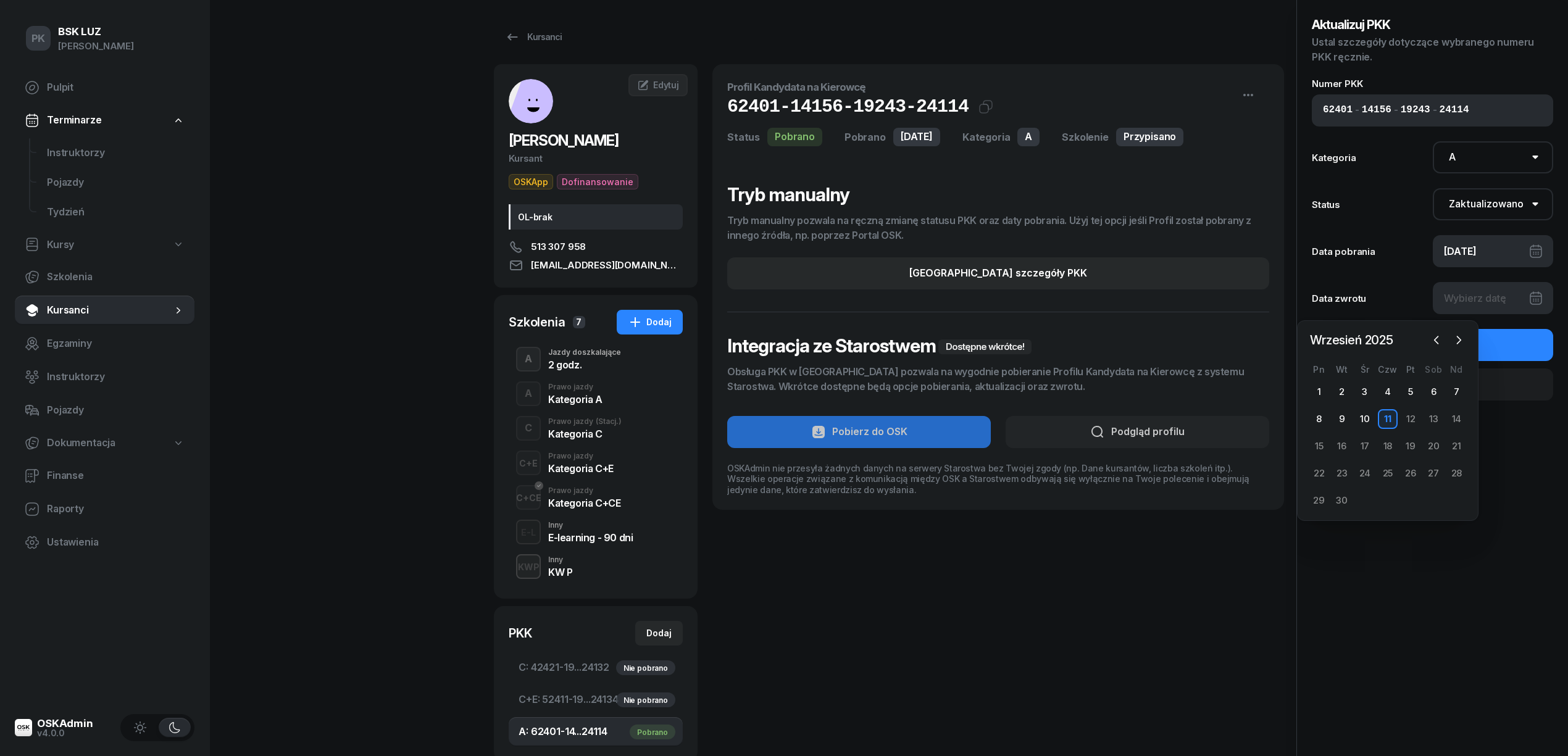
click at [1388, 416] on div "11" at bounding box center [1387, 419] width 20 height 20
type input "11/09/2025"
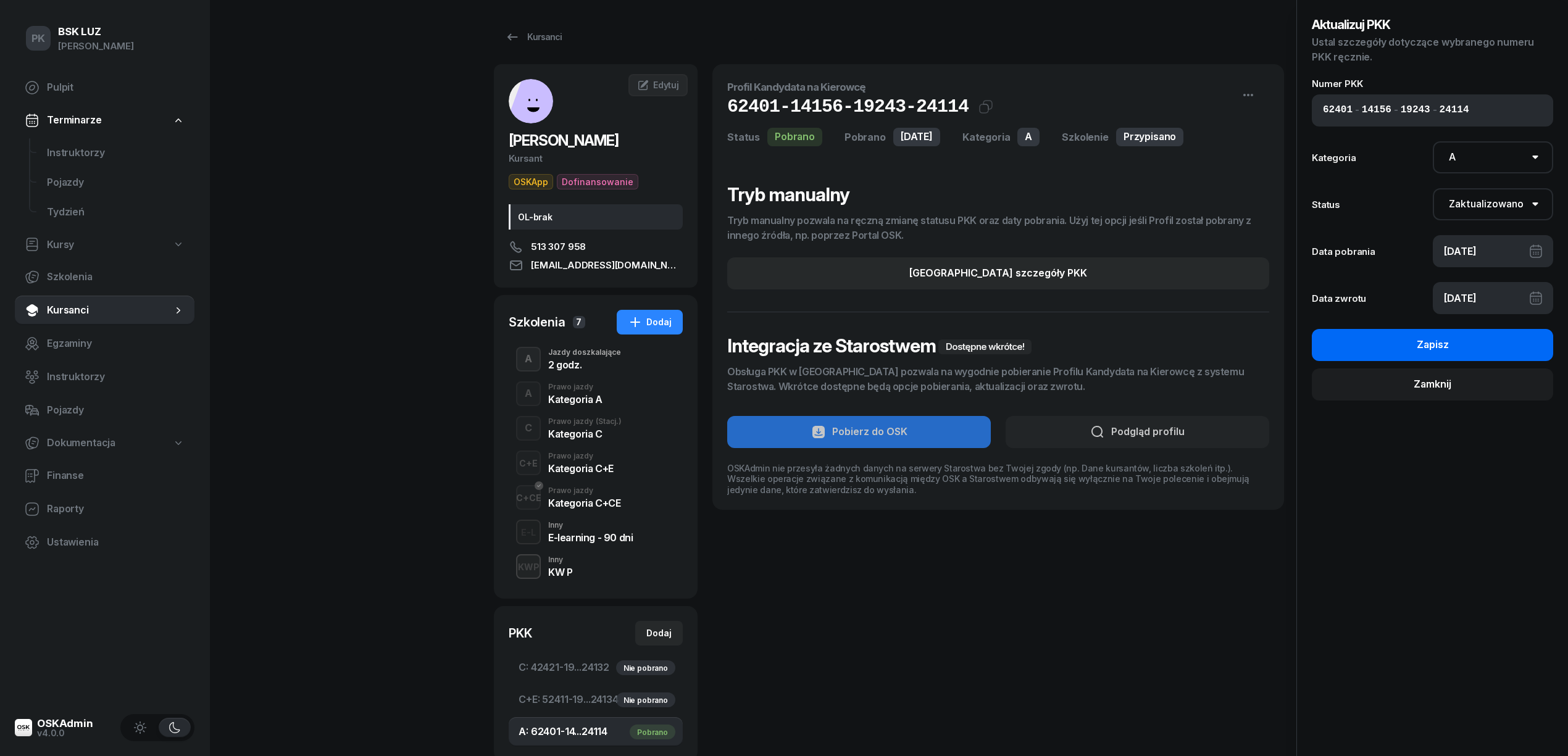
click at [1446, 348] on div "Zapisz" at bounding box center [1432, 345] width 32 height 16
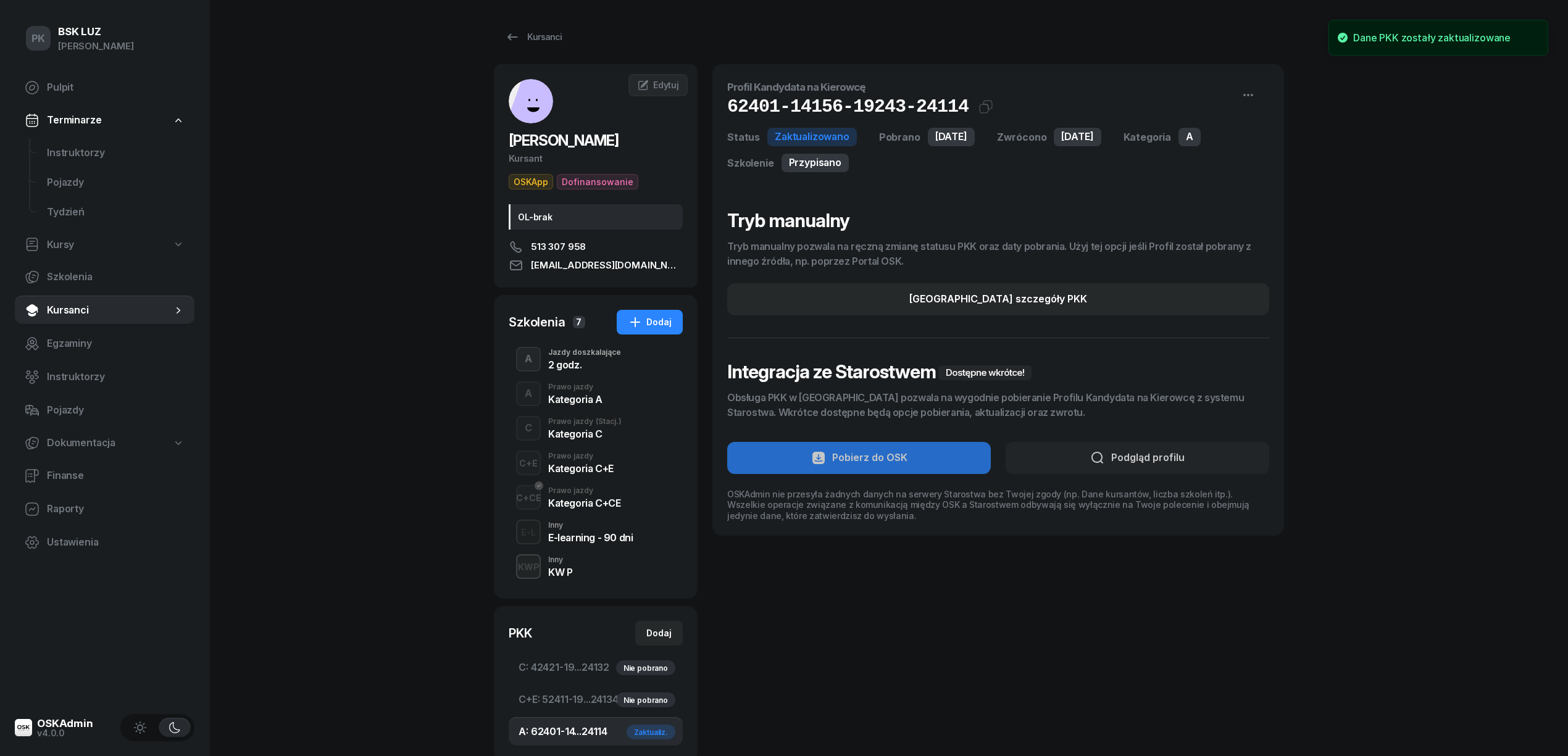
click at [566, 399] on div "Kategoria A" at bounding box center [575, 399] width 54 height 10
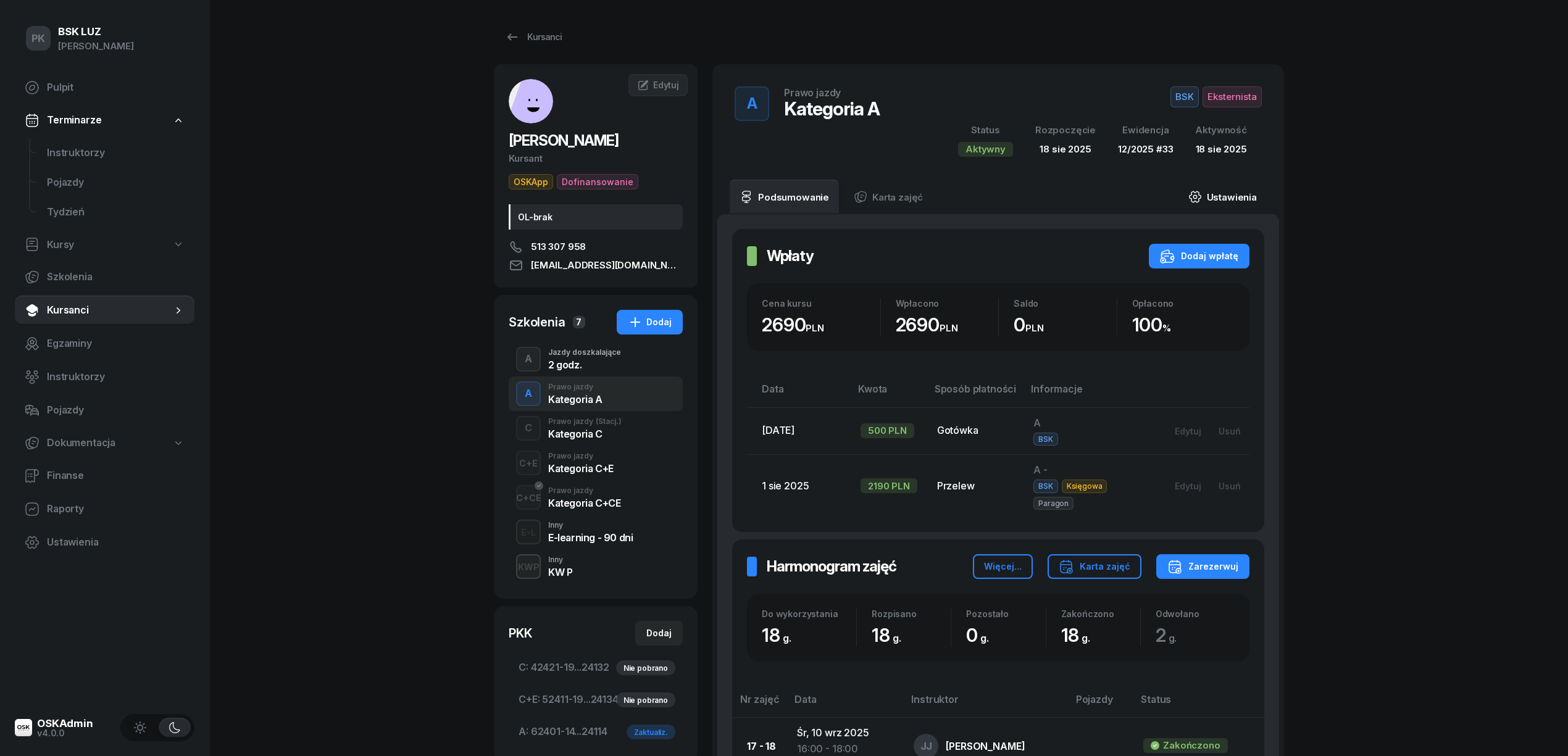
click at [1204, 195] on link "Ustawienia" at bounding box center [1222, 197] width 88 height 34
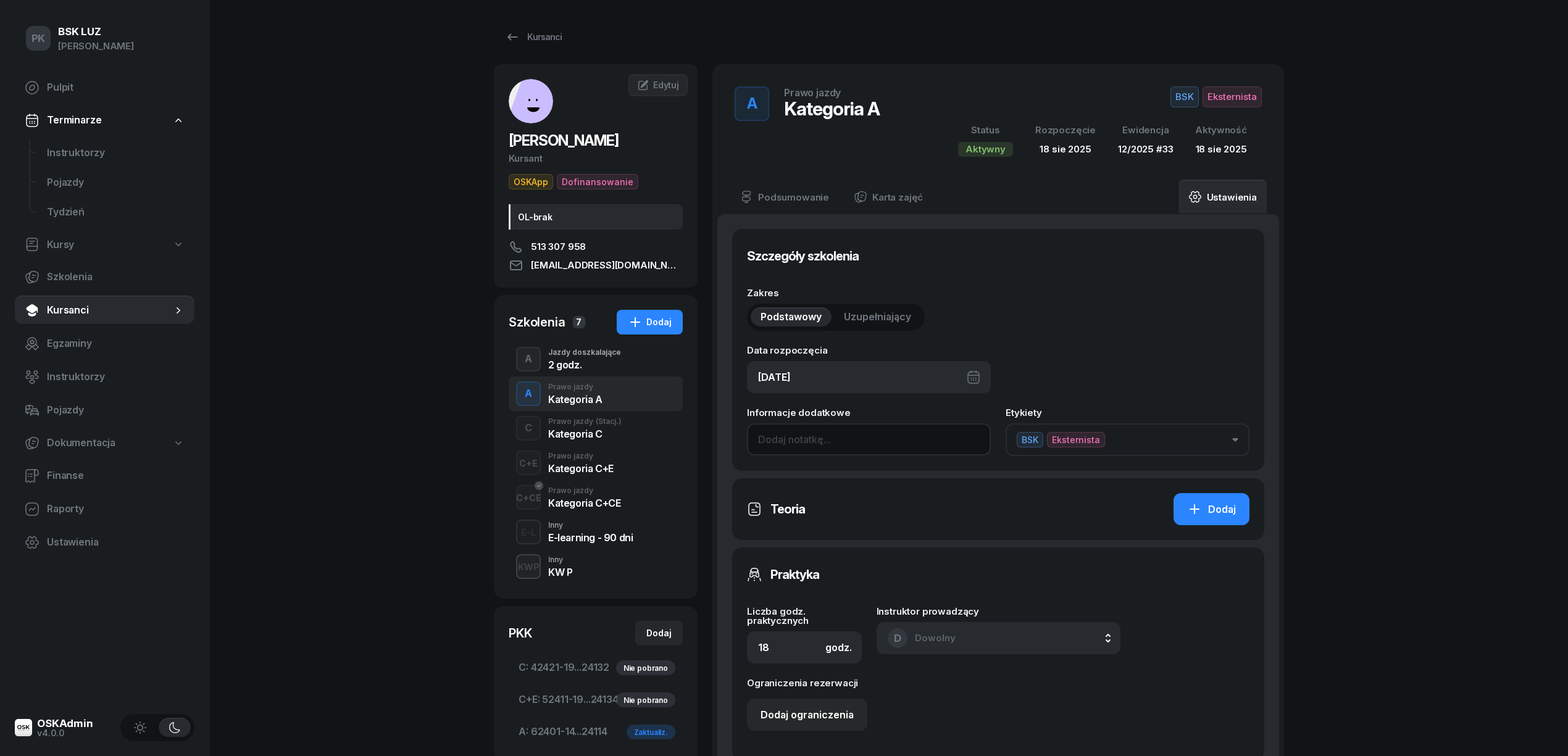
click at [802, 423] on input at bounding box center [868, 439] width 244 height 32
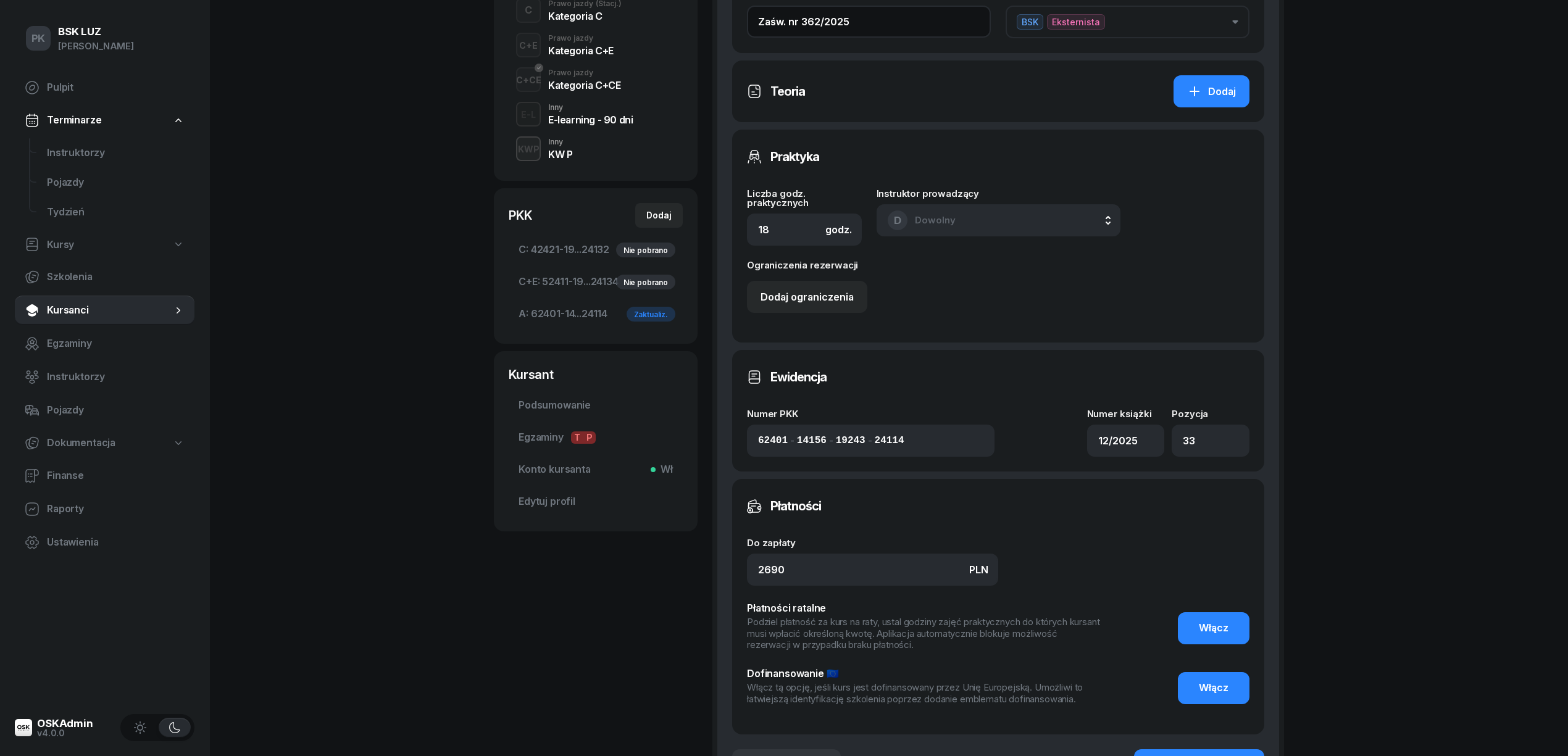
scroll to position [576, 0]
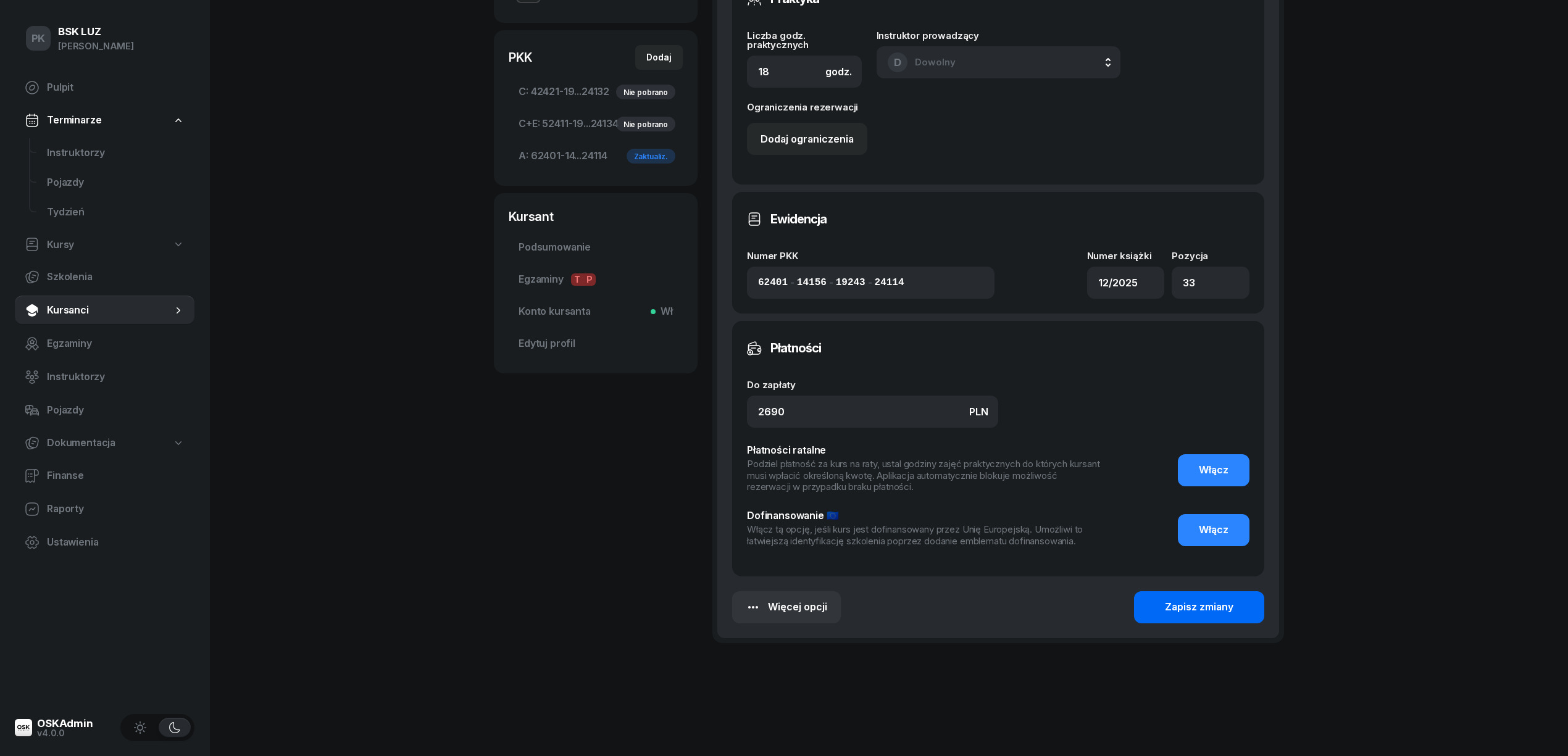
type input "Zaśw. nr 362/2025"
click at [1218, 609] on div "Zapisz zmiany" at bounding box center [1199, 607] width 69 height 16
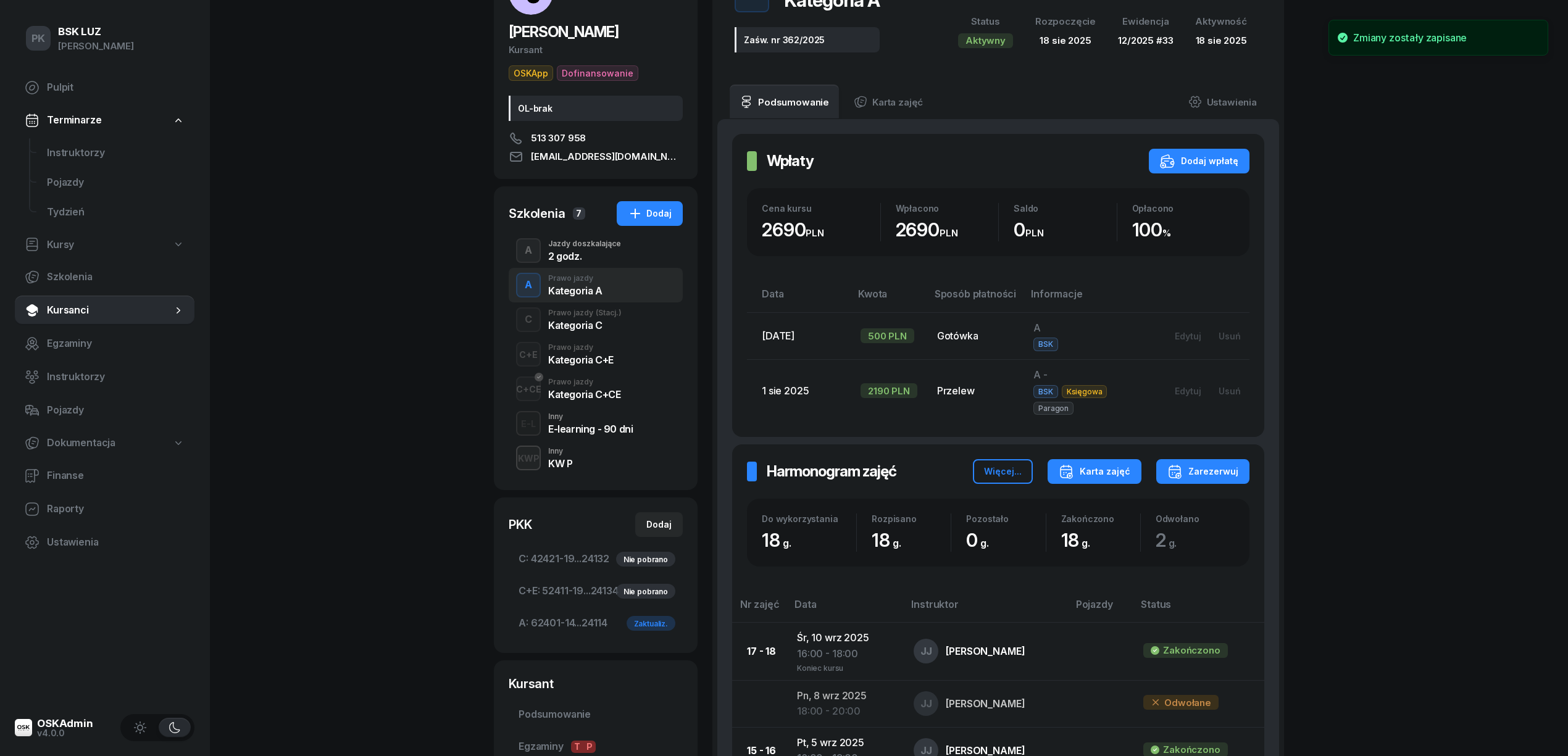
scroll to position [0, 0]
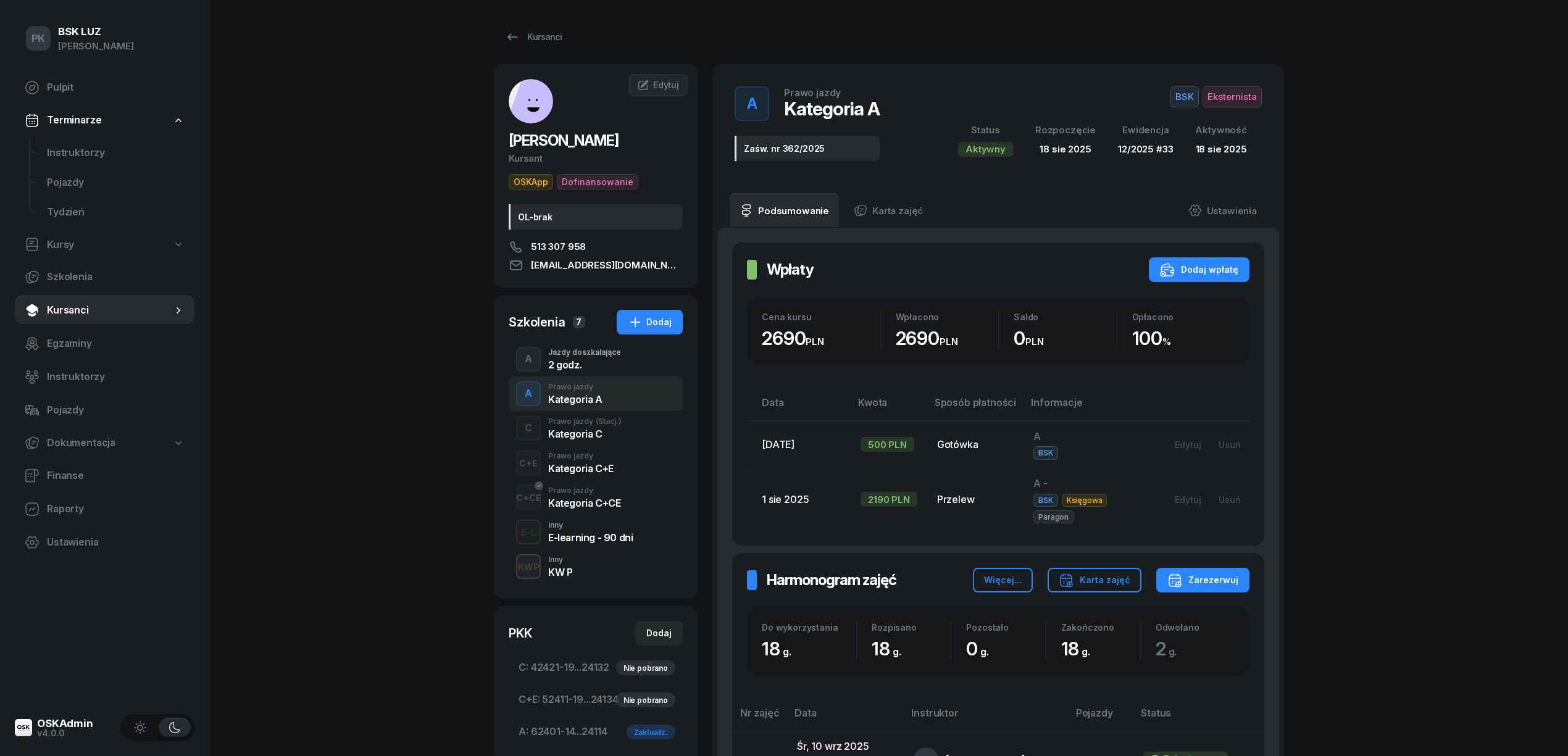
click at [403, 204] on div "PK BSK LUZ Piotr Klimek Pulpit Terminarze Instruktorzy Pojazdy Tydzień Kursy Sz…" at bounding box center [784, 683] width 1568 height 1367
click at [537, 19] on div "Kursanci GÓRKA TOMASZ Kursant OSKApp Dofinansowanie OL-brak 513 307 958 USFANAT…" at bounding box center [889, 654] width 790 height 1308
click at [551, 36] on div "Kursanci" at bounding box center [533, 37] width 57 height 15
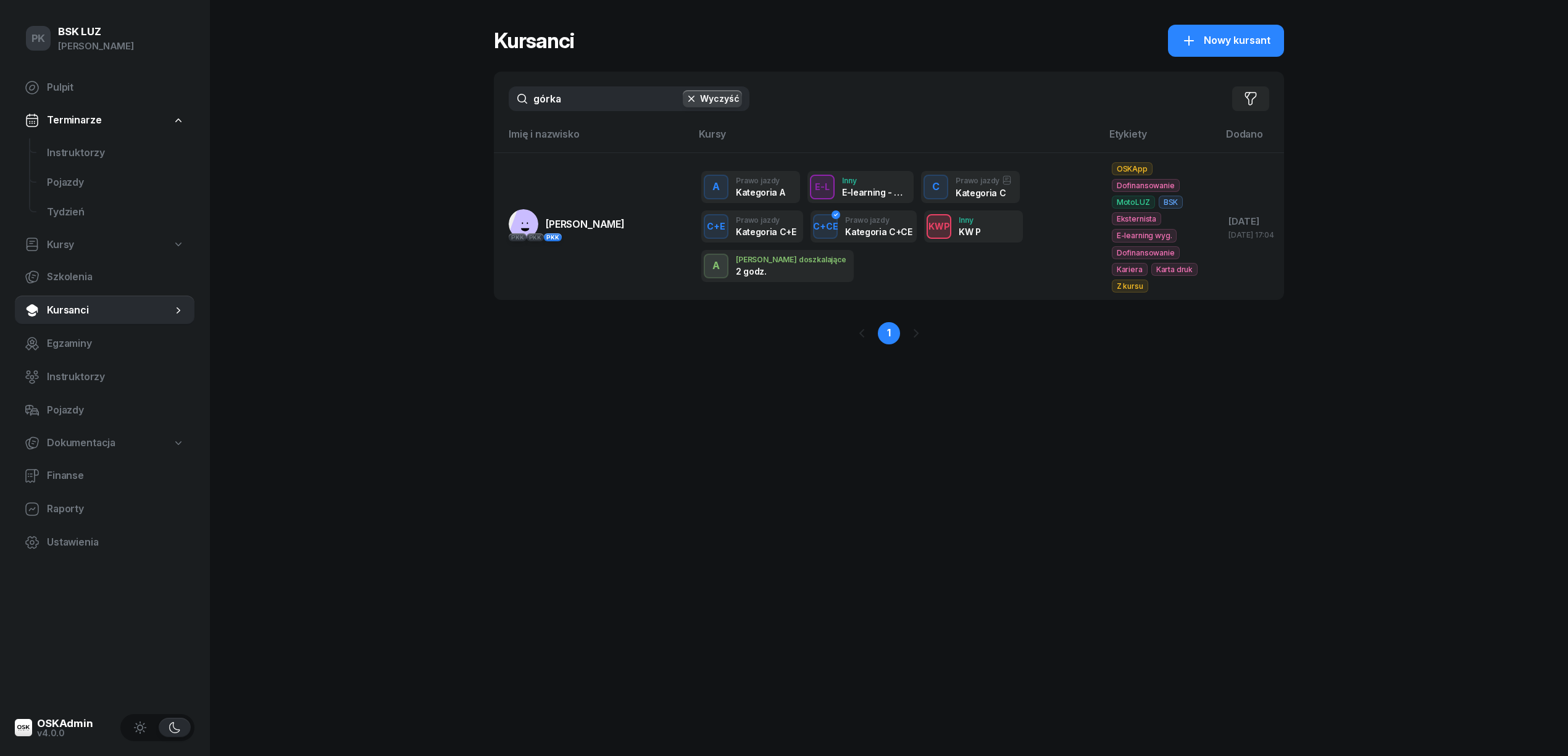
drag, startPoint x: 586, startPoint y: 99, endPoint x: 500, endPoint y: 116, distance: 87.7
click at [500, 116] on div "górka Wyczyść Filtruj" at bounding box center [889, 99] width 790 height 54
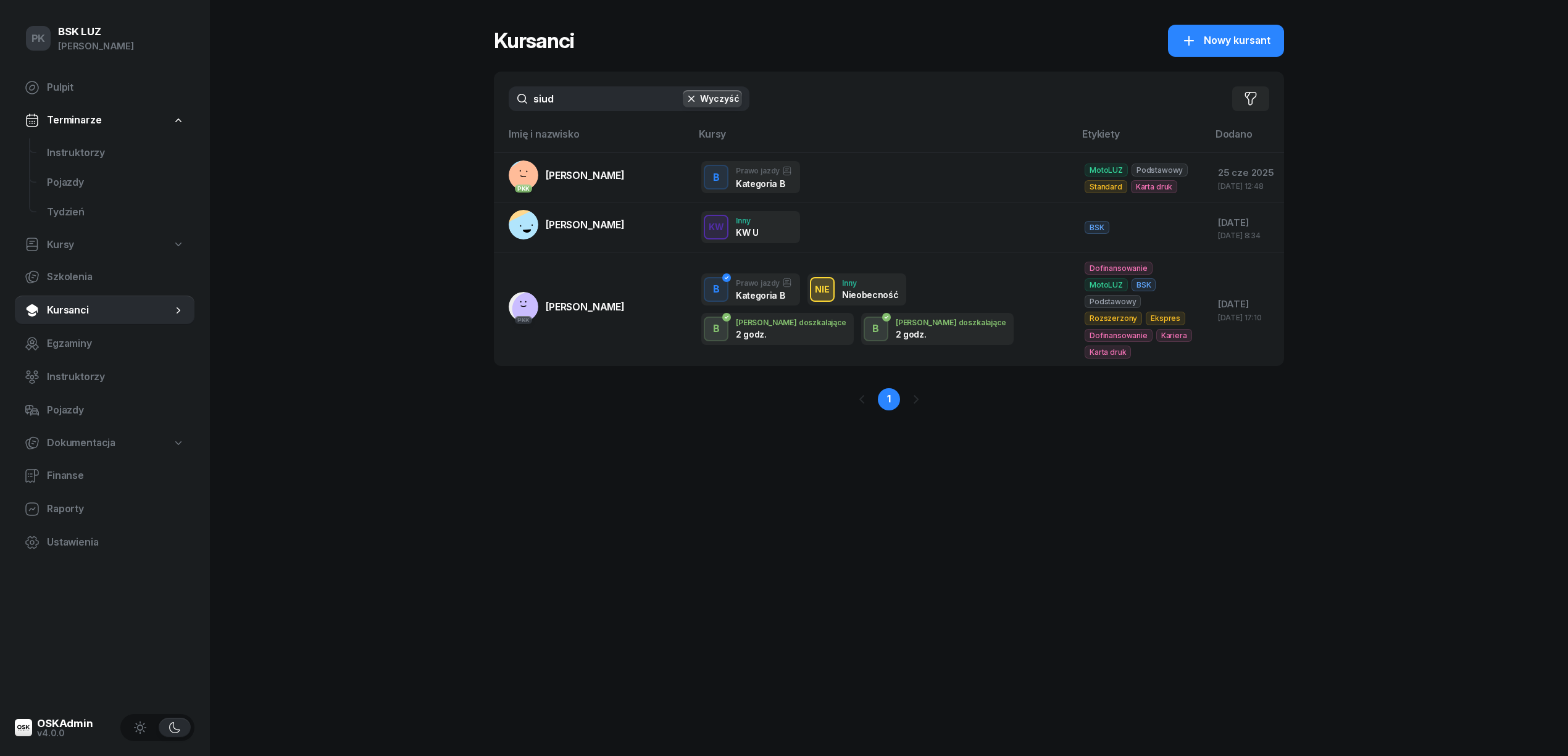
type input "siud"
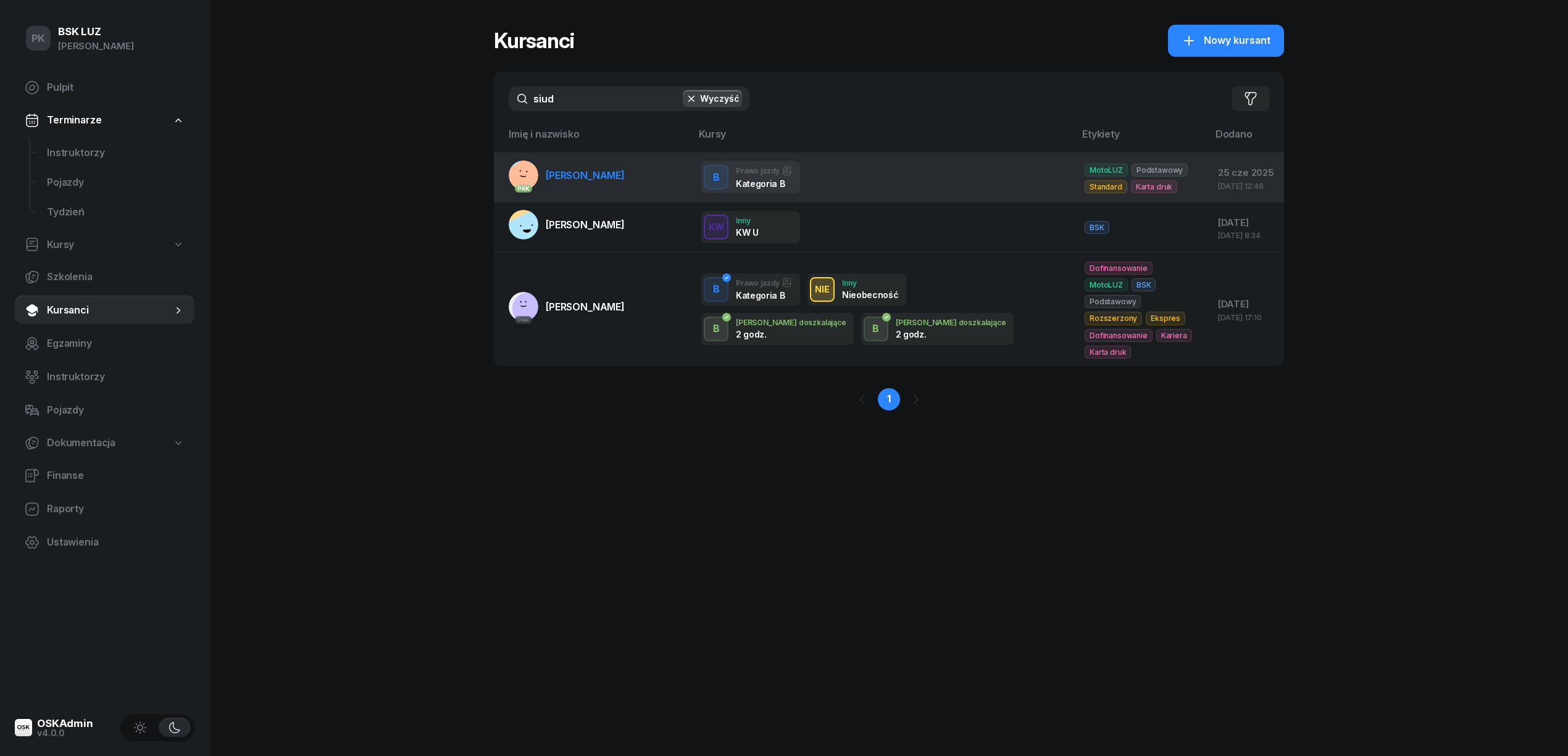
click at [600, 178] on span "SIUDAK ZUZANNA" at bounding box center [585, 175] width 79 height 13
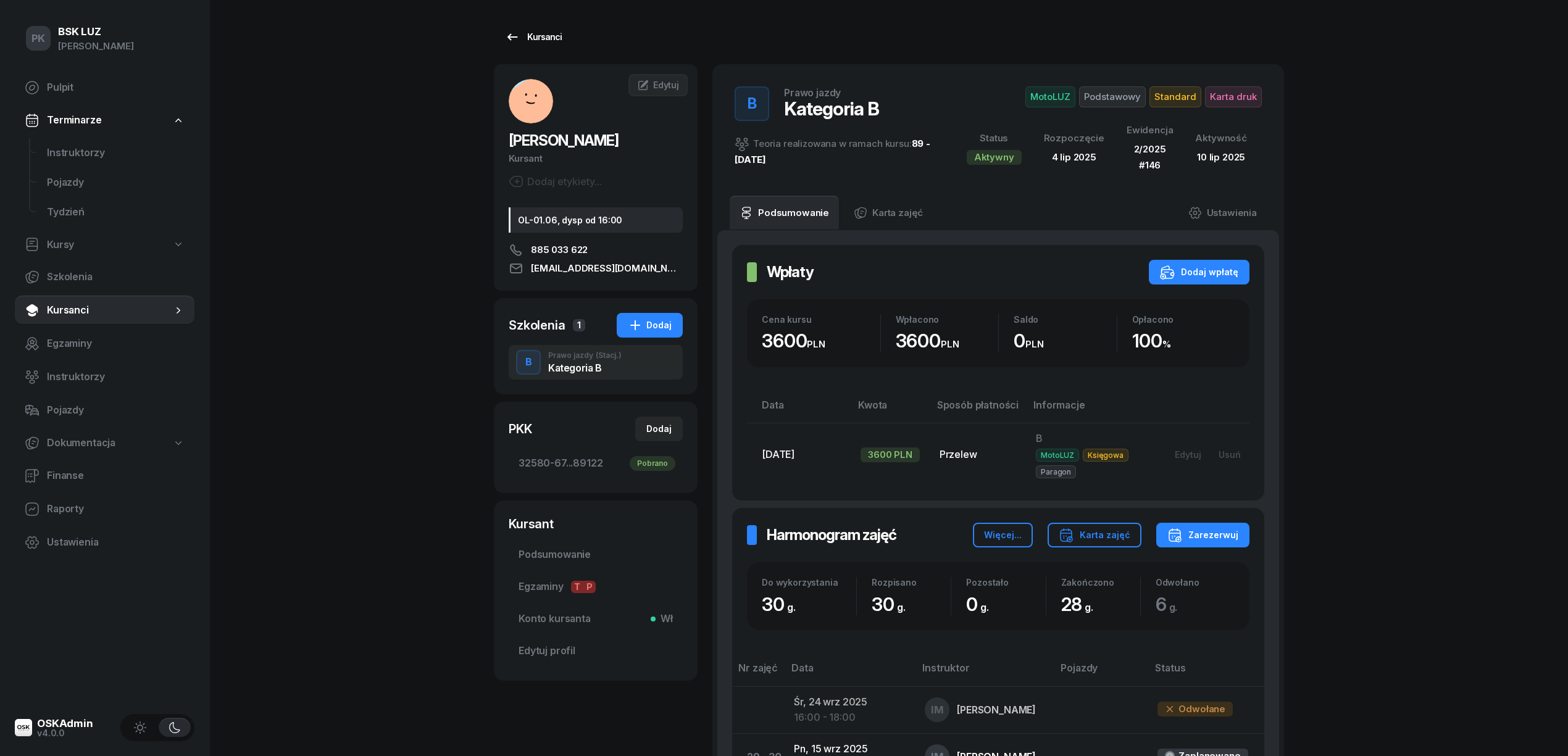
click at [541, 31] on div "Kursanci" at bounding box center [533, 37] width 57 height 15
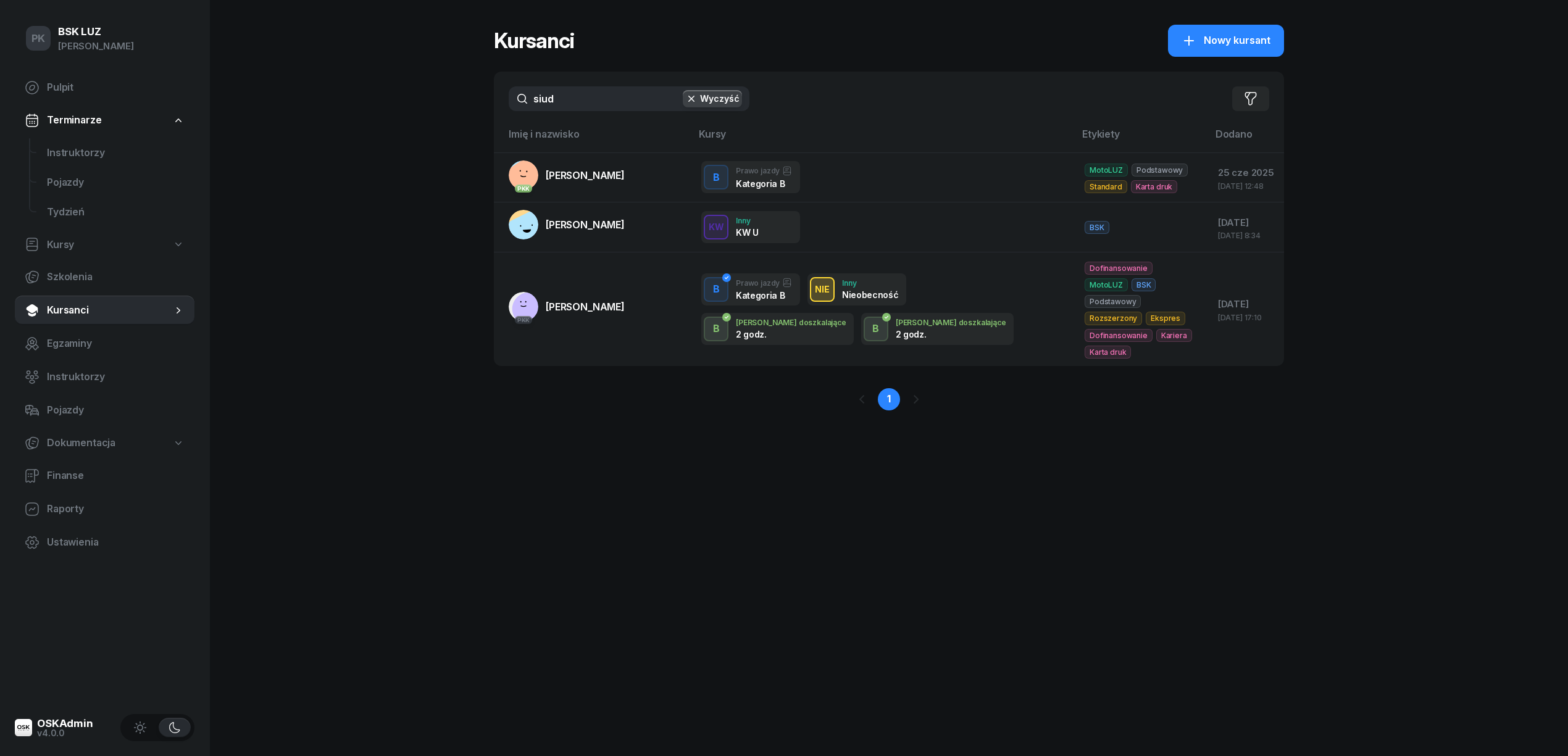
drag, startPoint x: 596, startPoint y: 89, endPoint x: 524, endPoint y: 92, distance: 72.1
click at [524, 92] on input "siud" at bounding box center [629, 99] width 241 height 24
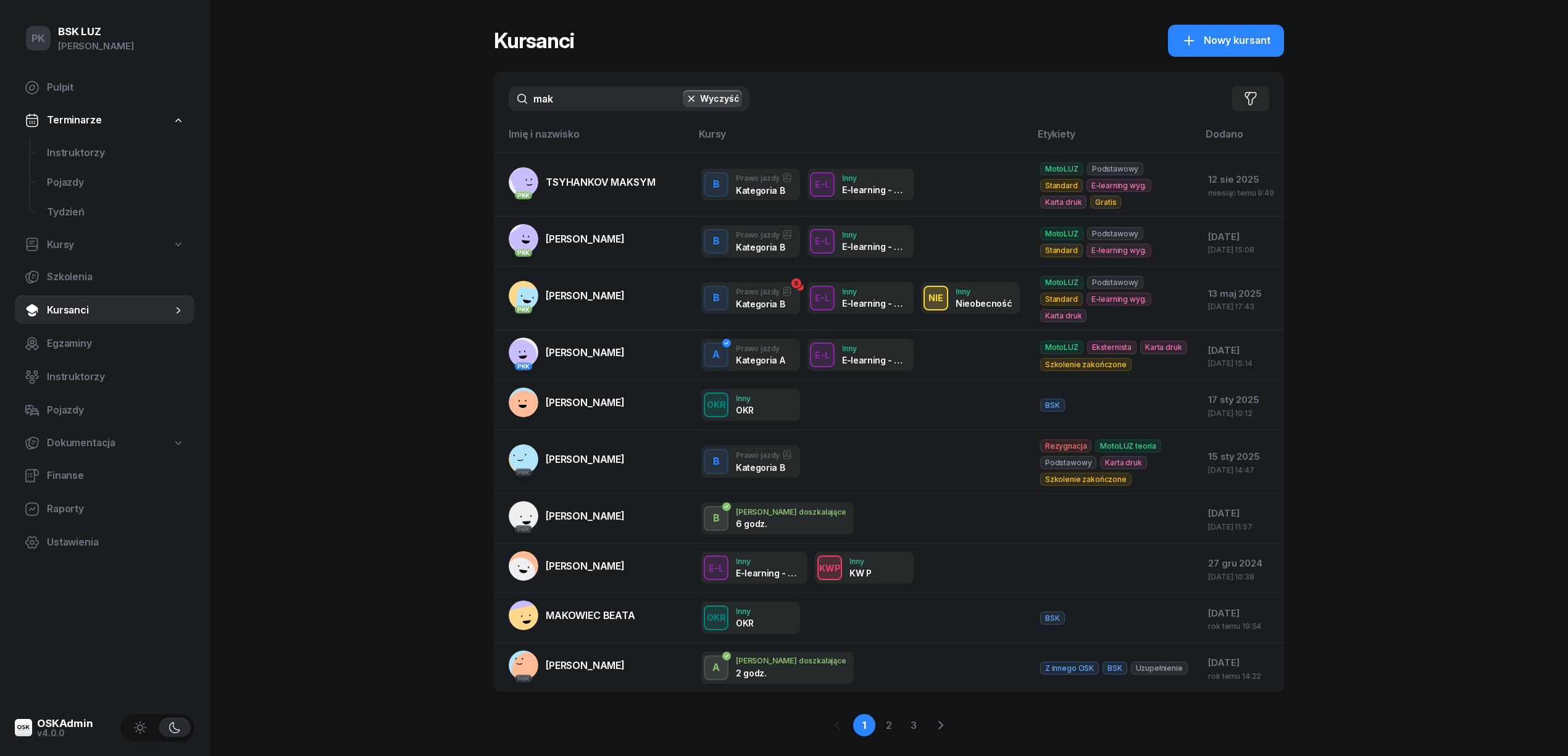
drag, startPoint x: 560, startPoint y: 101, endPoint x: 484, endPoint y: 97, distance: 76.1
click at [484, 97] on div "PK BSK LUZ Piotr Klimek Pulpit Terminarze Instruktorzy Pojazdy Tydzień Kursy Sz…" at bounding box center [784, 392] width 1568 height 783
paste input "karaliou191@gmail.com"
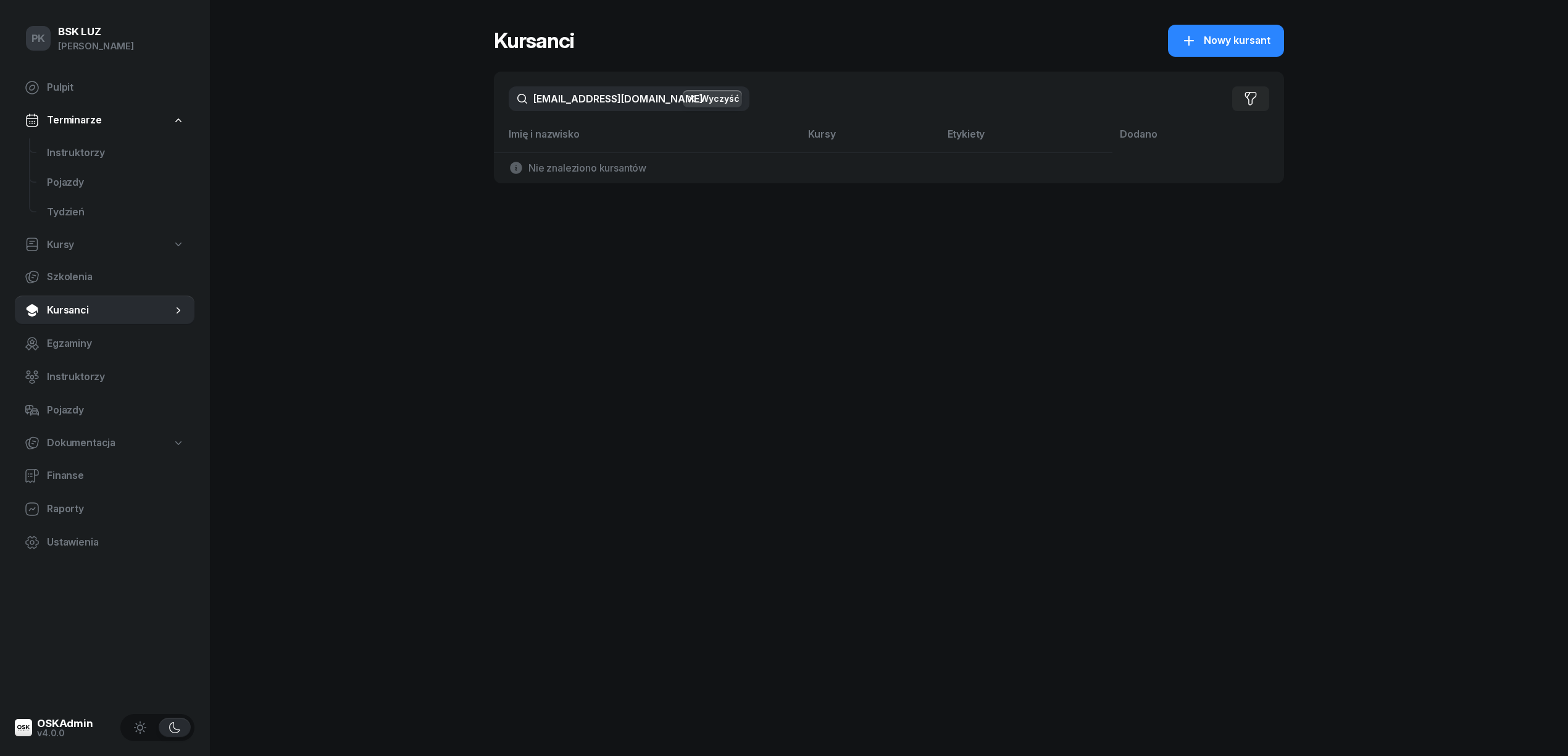
drag, startPoint x: 663, startPoint y: 100, endPoint x: 445, endPoint y: 97, distance: 218.0
click at [445, 97] on div "PK BSK LUZ Piotr Klimek Pulpit Terminarze Instruktorzy Pojazdy Tydzień Kursy Sz…" at bounding box center [784, 378] width 1568 height 756
click at [655, 94] on input "mkaraliou191@gmail.com" at bounding box center [629, 99] width 241 height 24
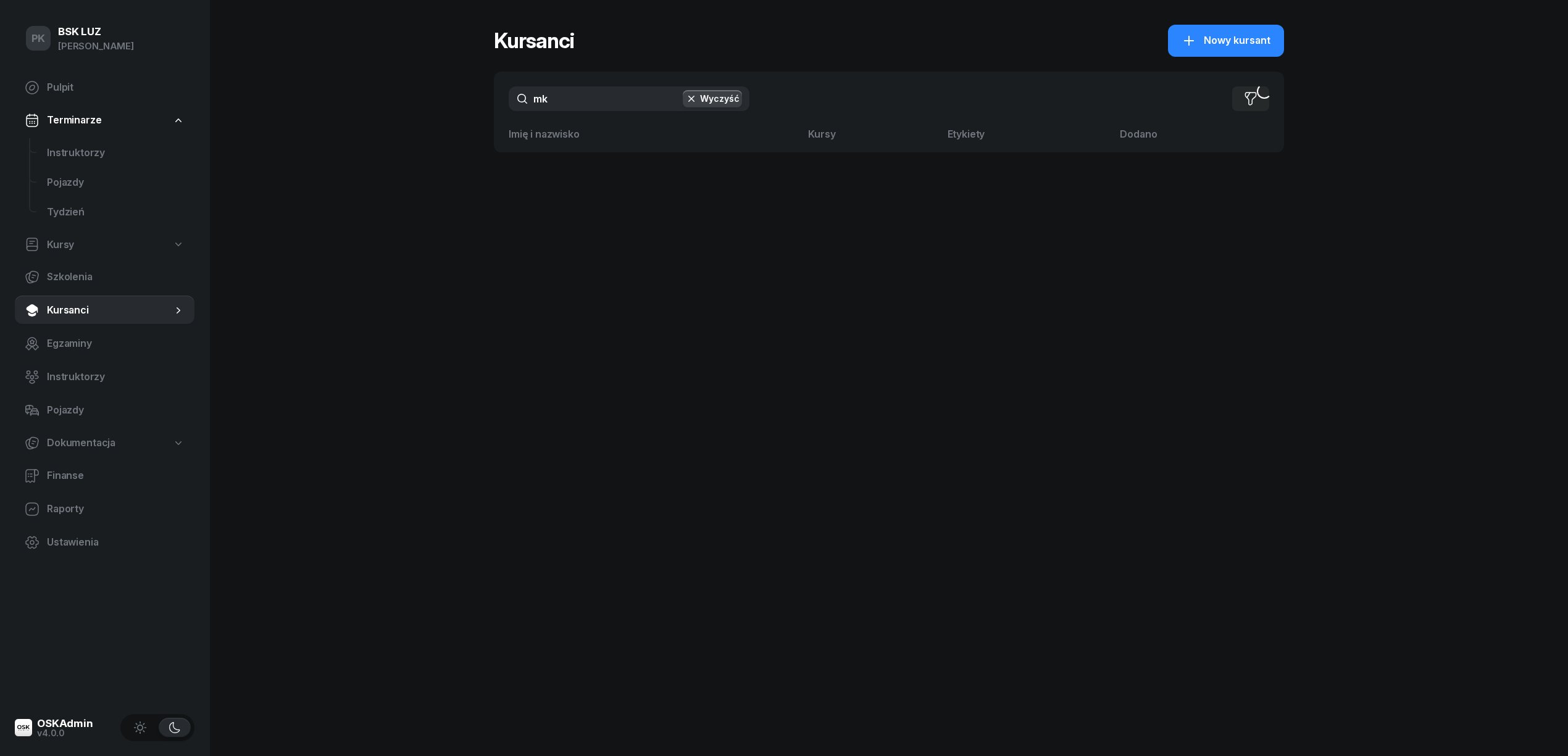
type input "m"
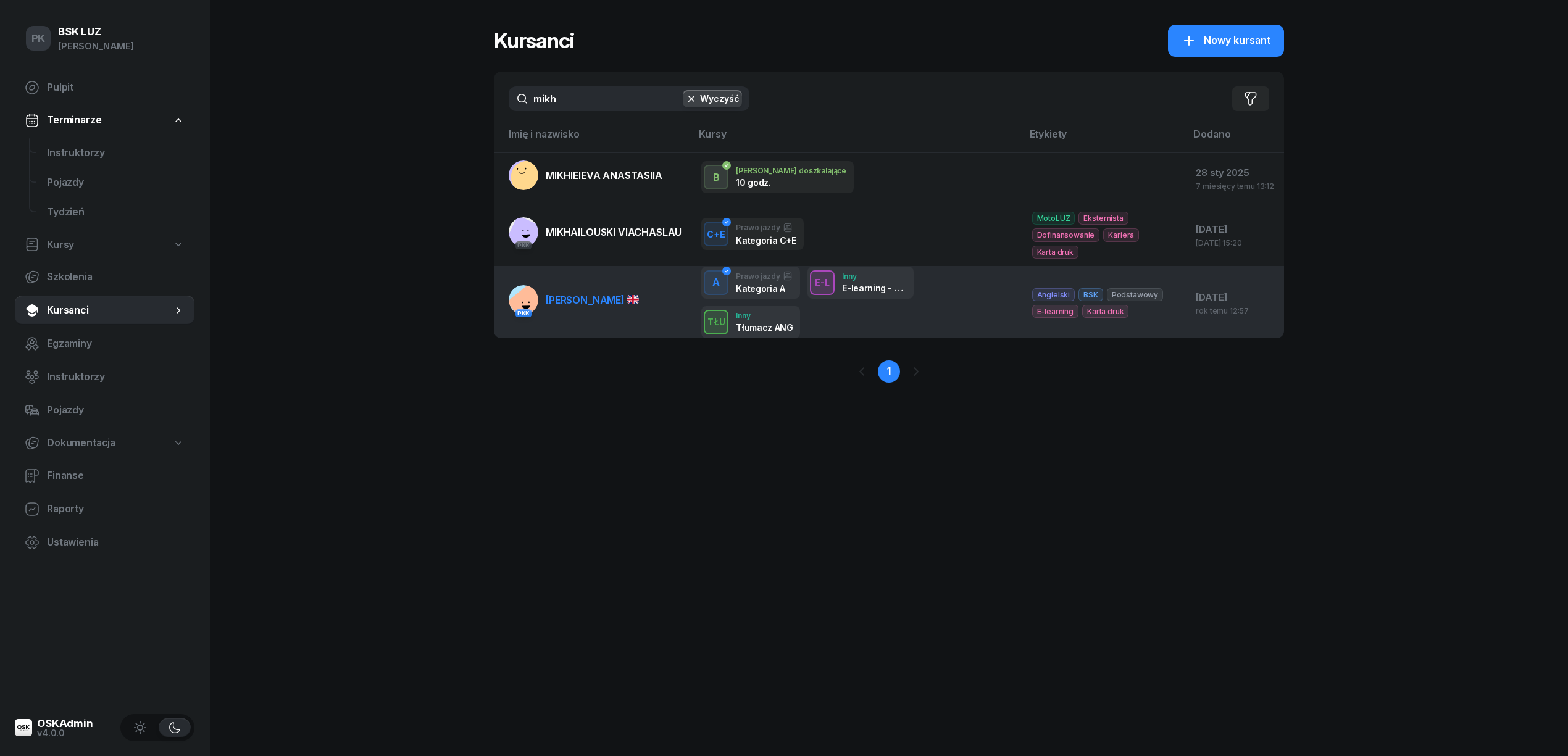
type input "mikh"
click at [593, 302] on span "KARALIOU MIKHAIL" at bounding box center [592, 300] width 93 height 13
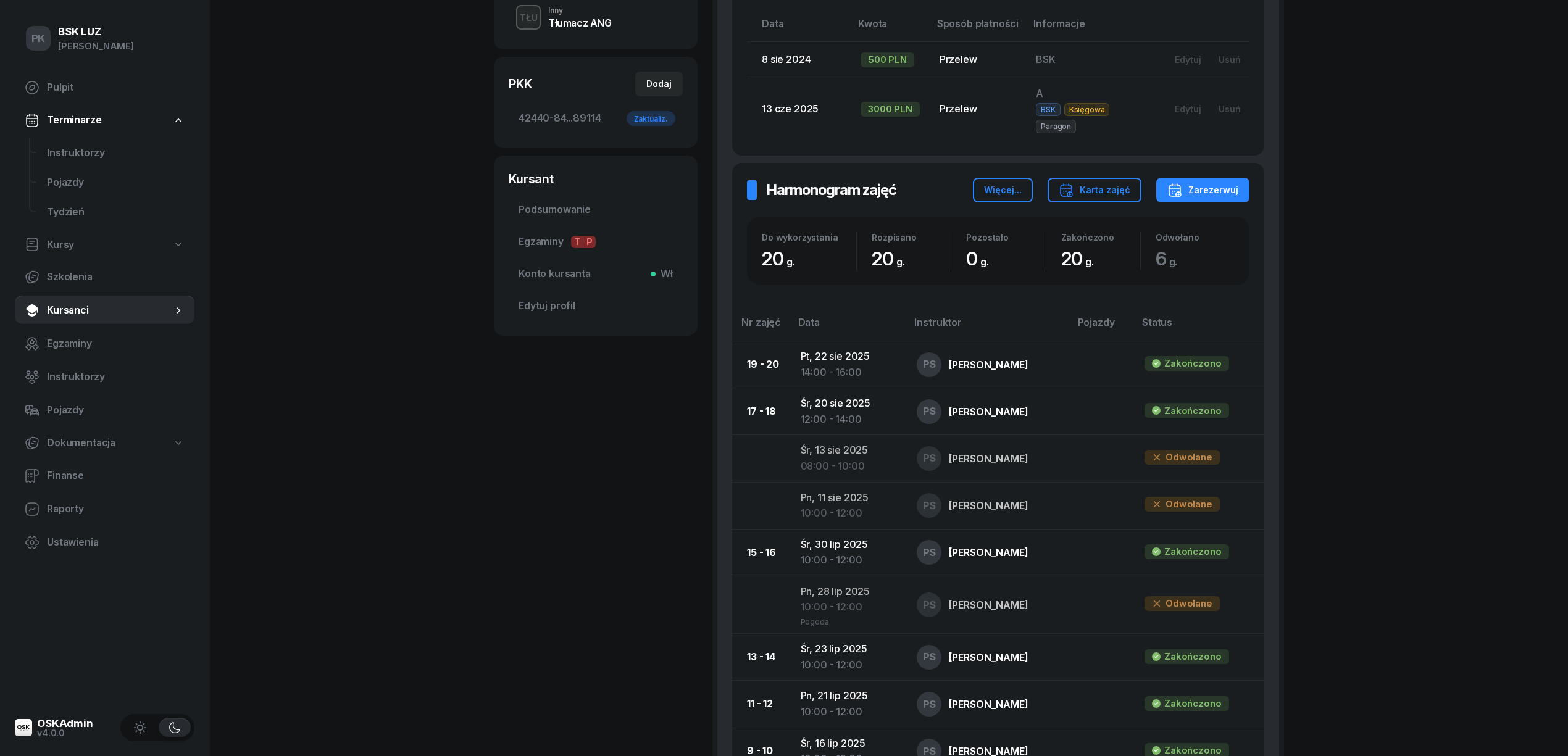
scroll to position [82, 0]
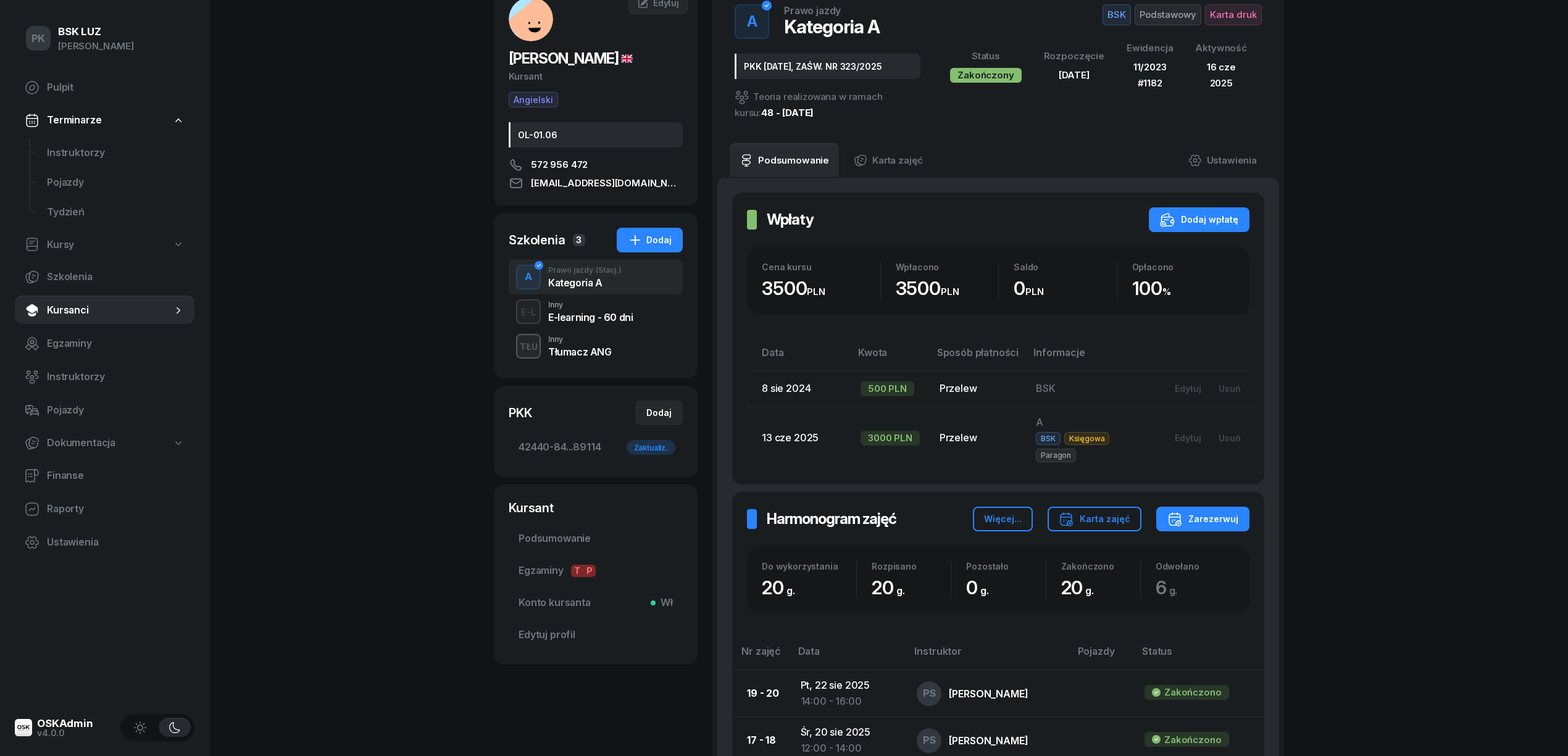
click at [613, 352] on div "TŁU Inny Tłumacz ANG" at bounding box center [595, 346] width 174 height 34
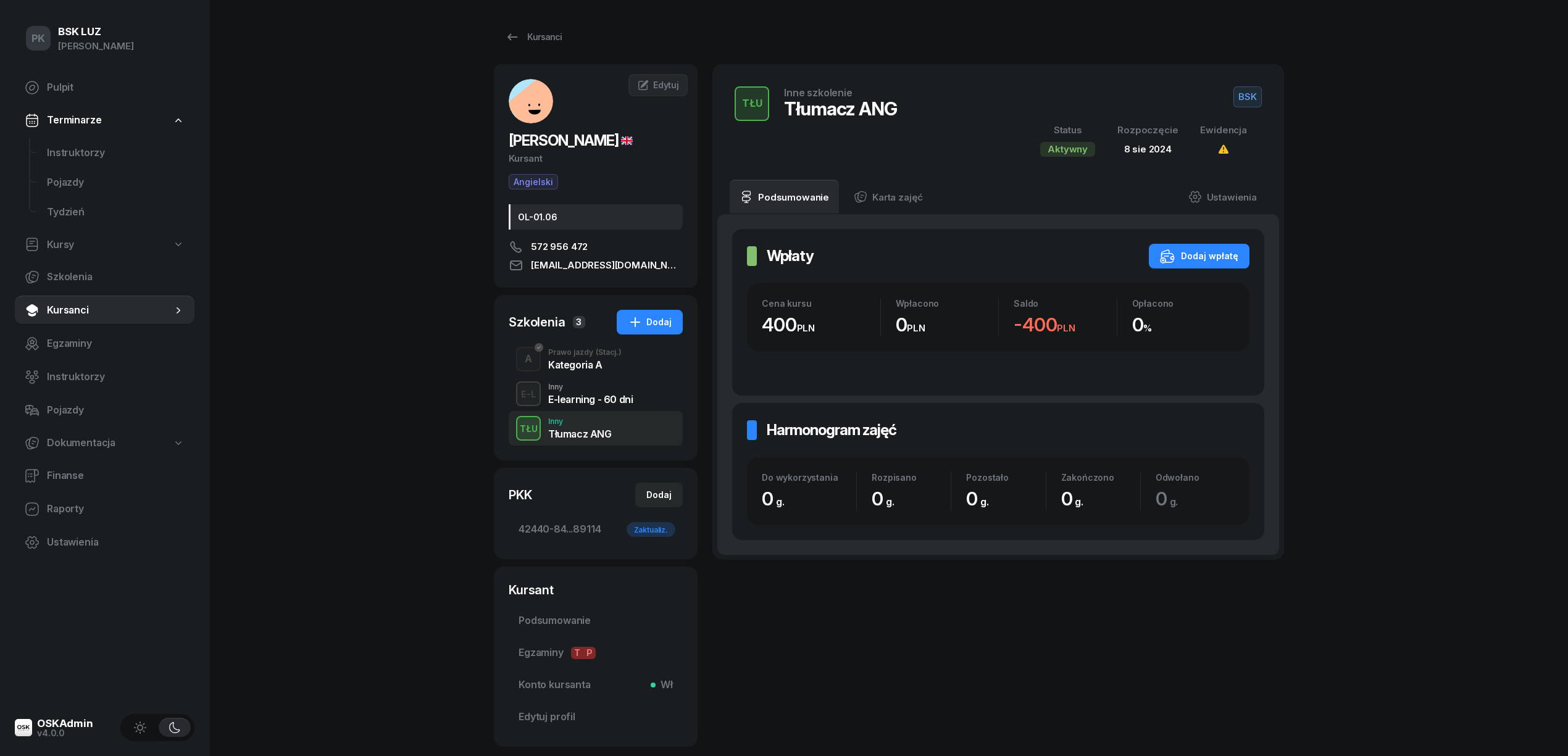
click at [577, 362] on div "Kategoria A" at bounding box center [585, 364] width 73 height 10
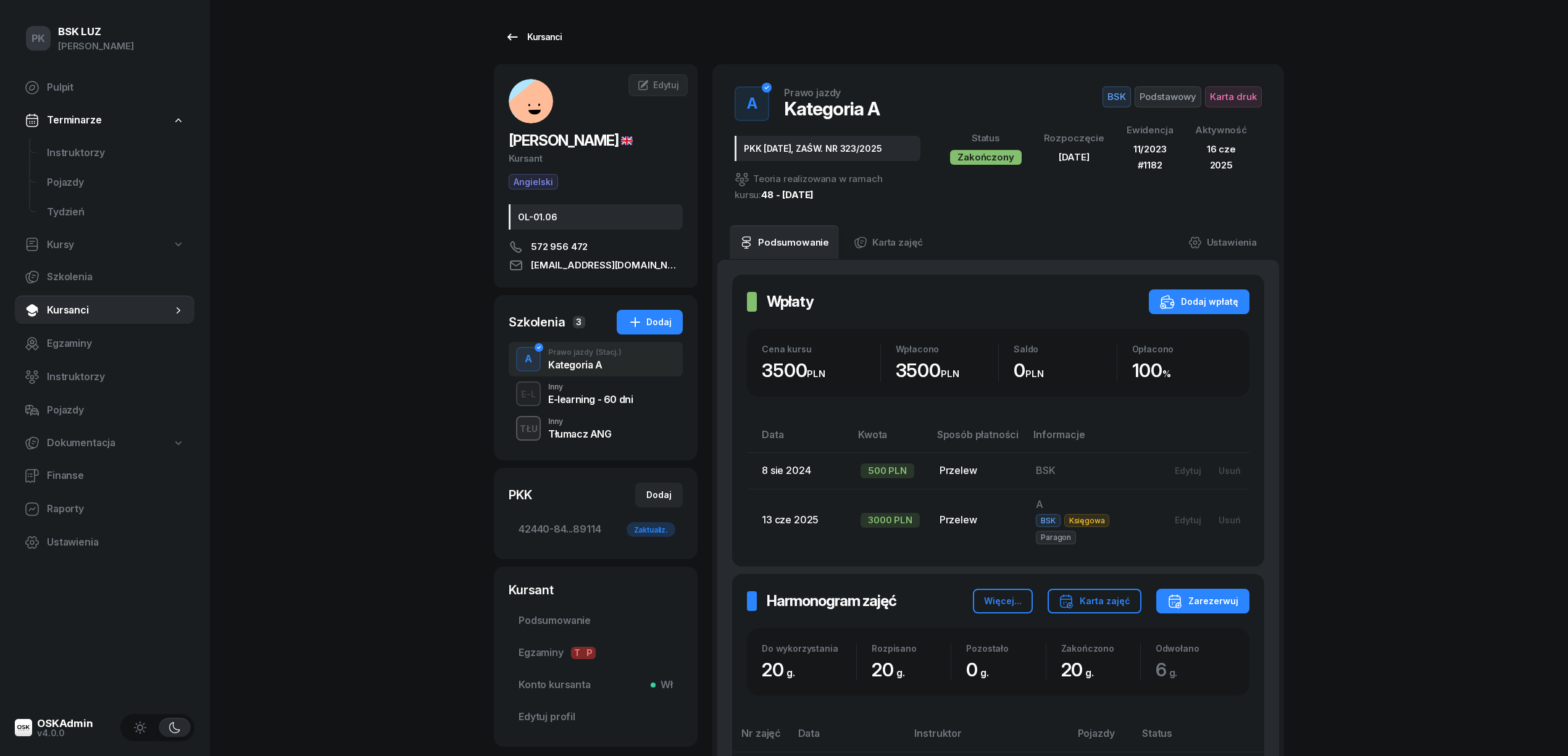
click at [544, 43] on div "Kursanci" at bounding box center [533, 37] width 57 height 15
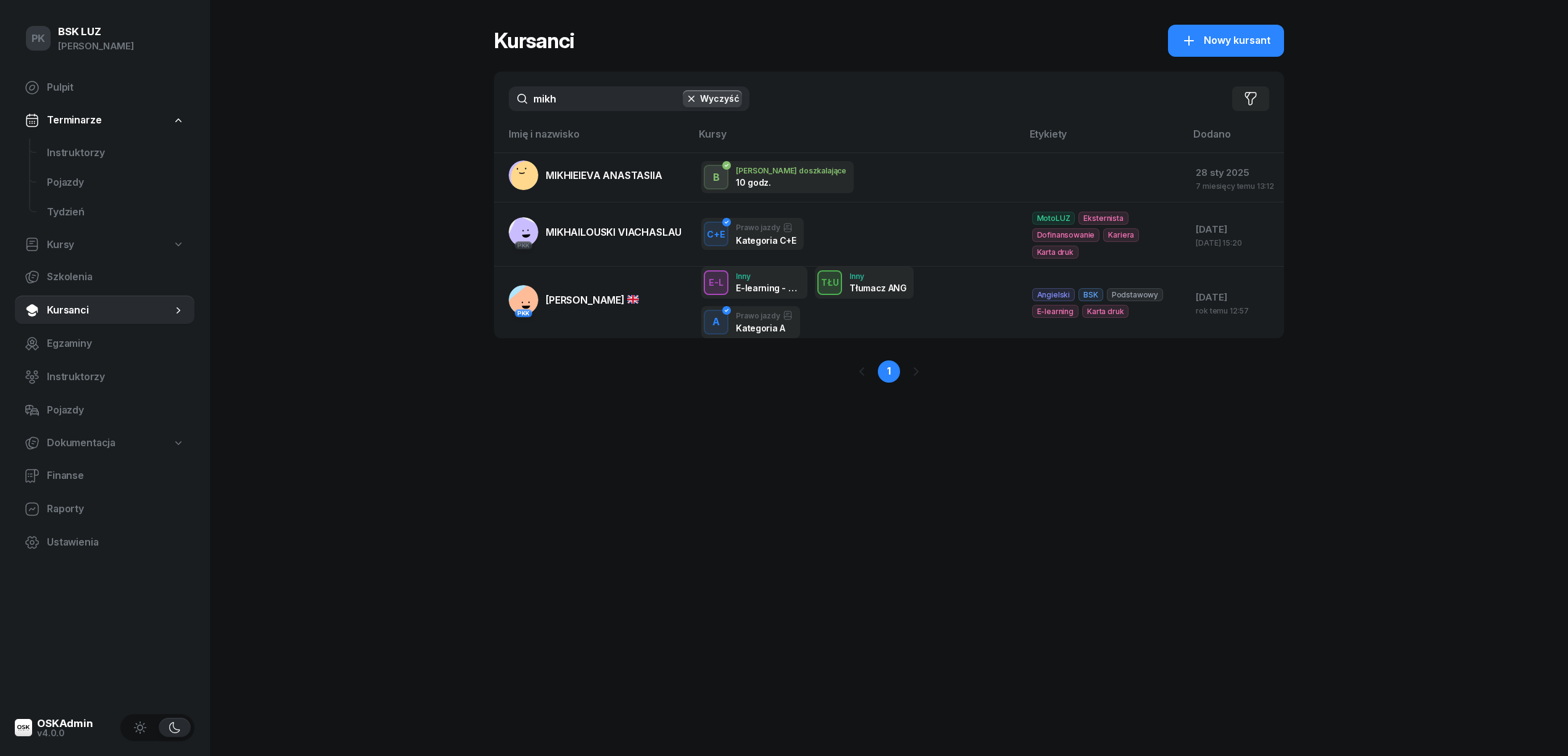
click at [425, 101] on div "PK BSK LUZ Piotr Klimek Pulpit Terminarze Instruktorzy Pojazdy Tydzień Kursy Sz…" at bounding box center [784, 378] width 1568 height 756
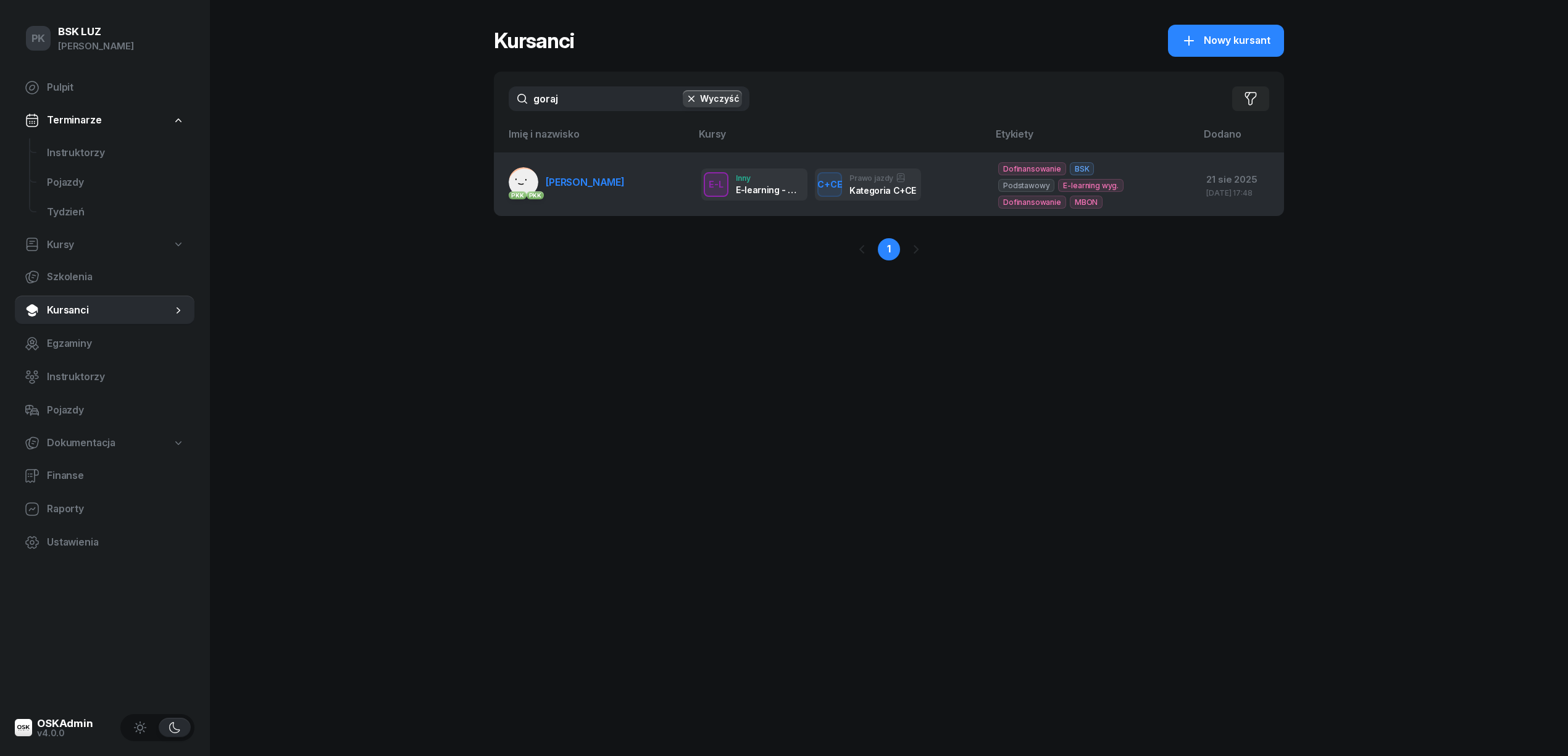
type input "goraj"
click at [630, 191] on td "PKK PKK GORAJ DARIUSZ" at bounding box center [593, 185] width 198 height 63
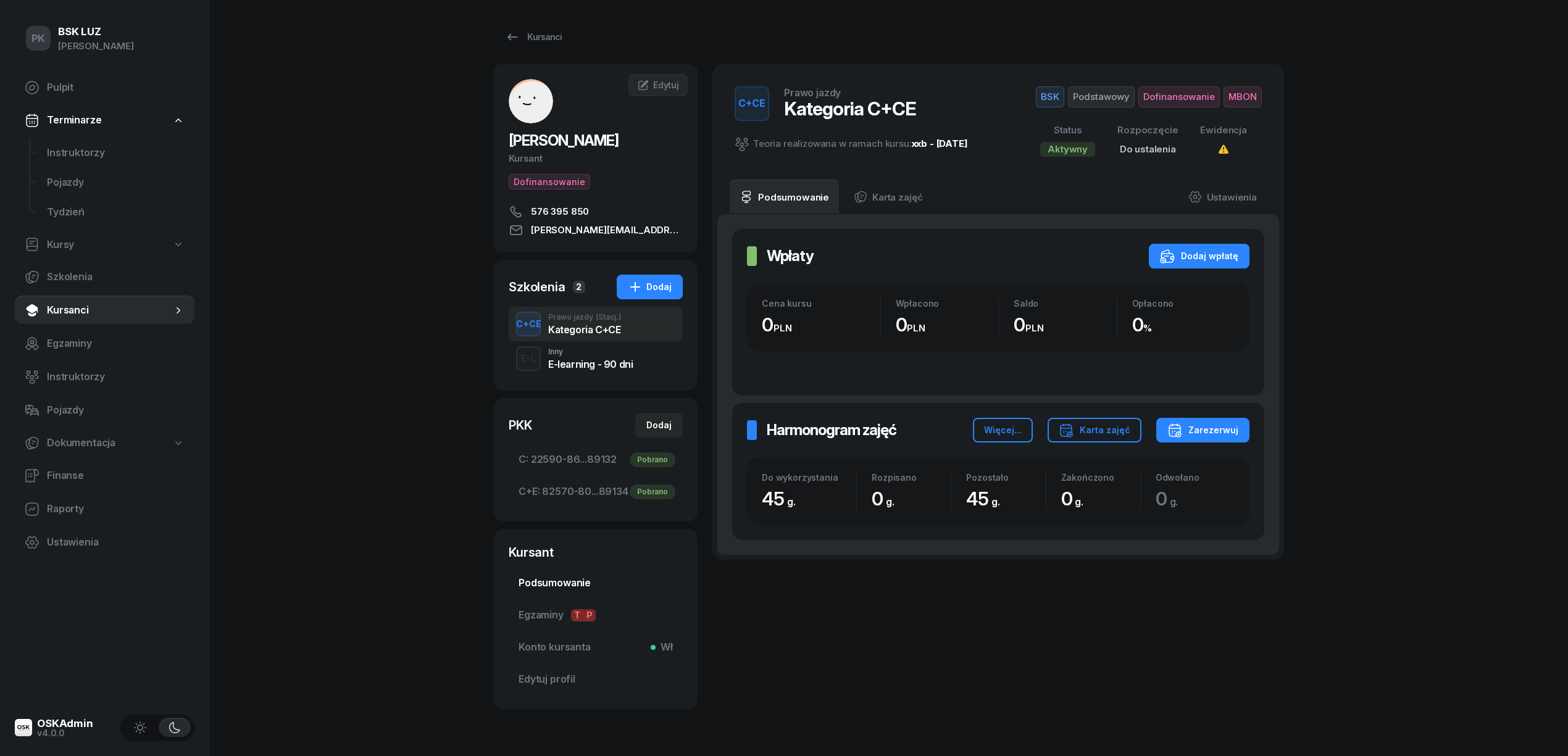
click at [583, 588] on span "Podsumowanie" at bounding box center [595, 583] width 154 height 16
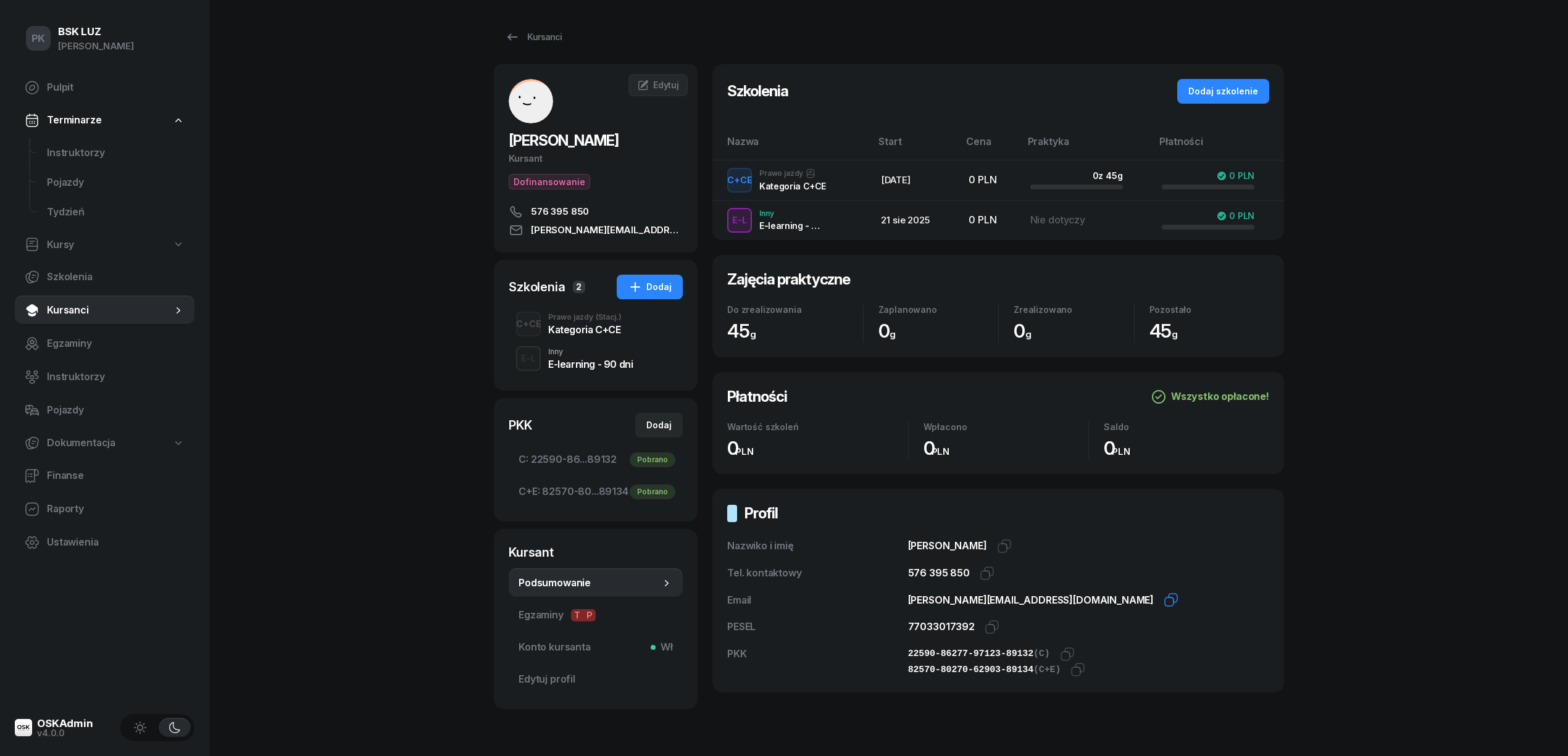
click at [1163, 601] on icon "button" at bounding box center [1171, 600] width 15 height 15
click at [536, 34] on div "Kursanci" at bounding box center [533, 37] width 57 height 15
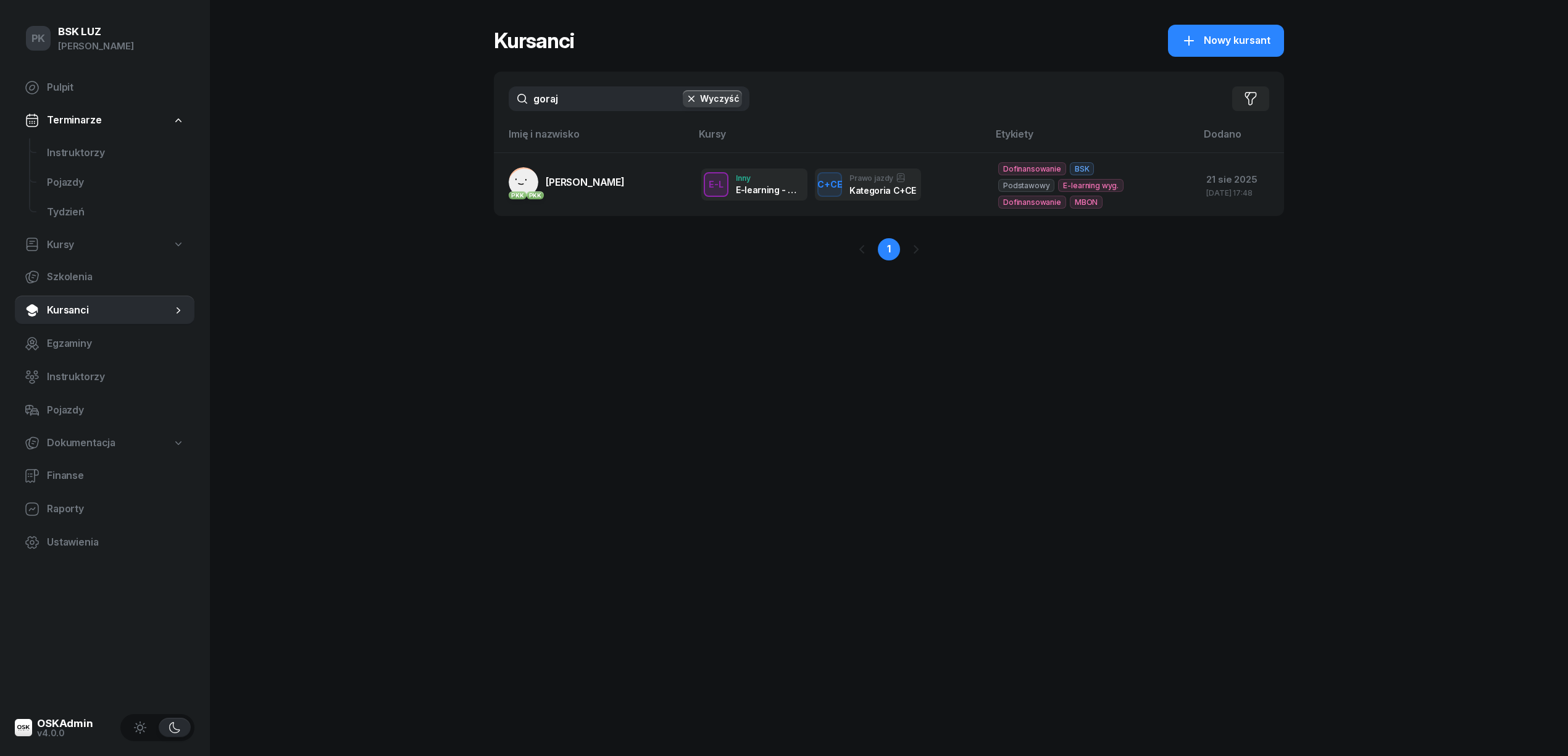
click at [487, 105] on div "PK BSK LUZ Piotr Klimek Pulpit Terminarze Instruktorzy Pojazdy Tydzień Kursy Sz…" at bounding box center [784, 378] width 1568 height 756
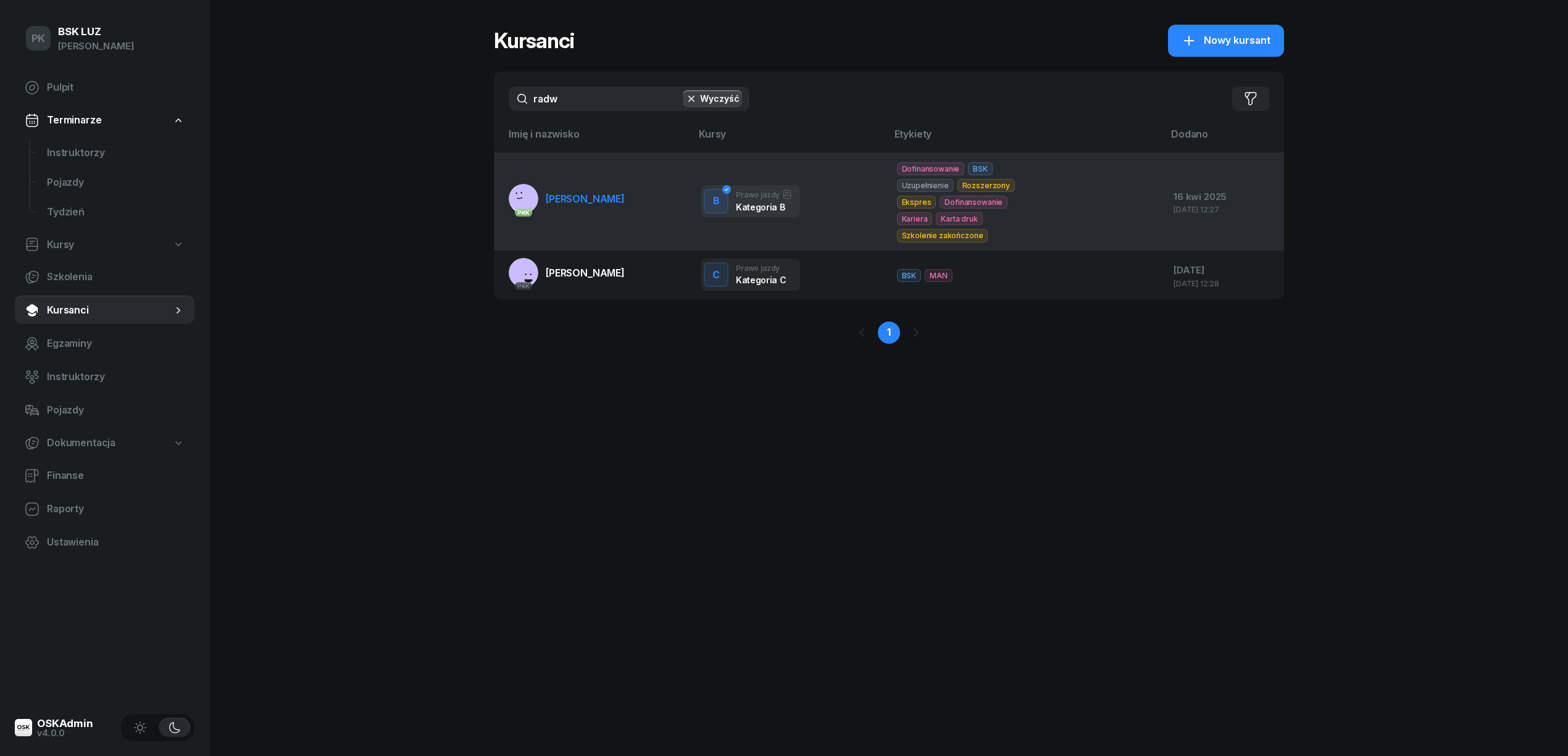
type input "radw"
click at [573, 192] on span "RADWANEK ANNA" at bounding box center [585, 198] width 79 height 13
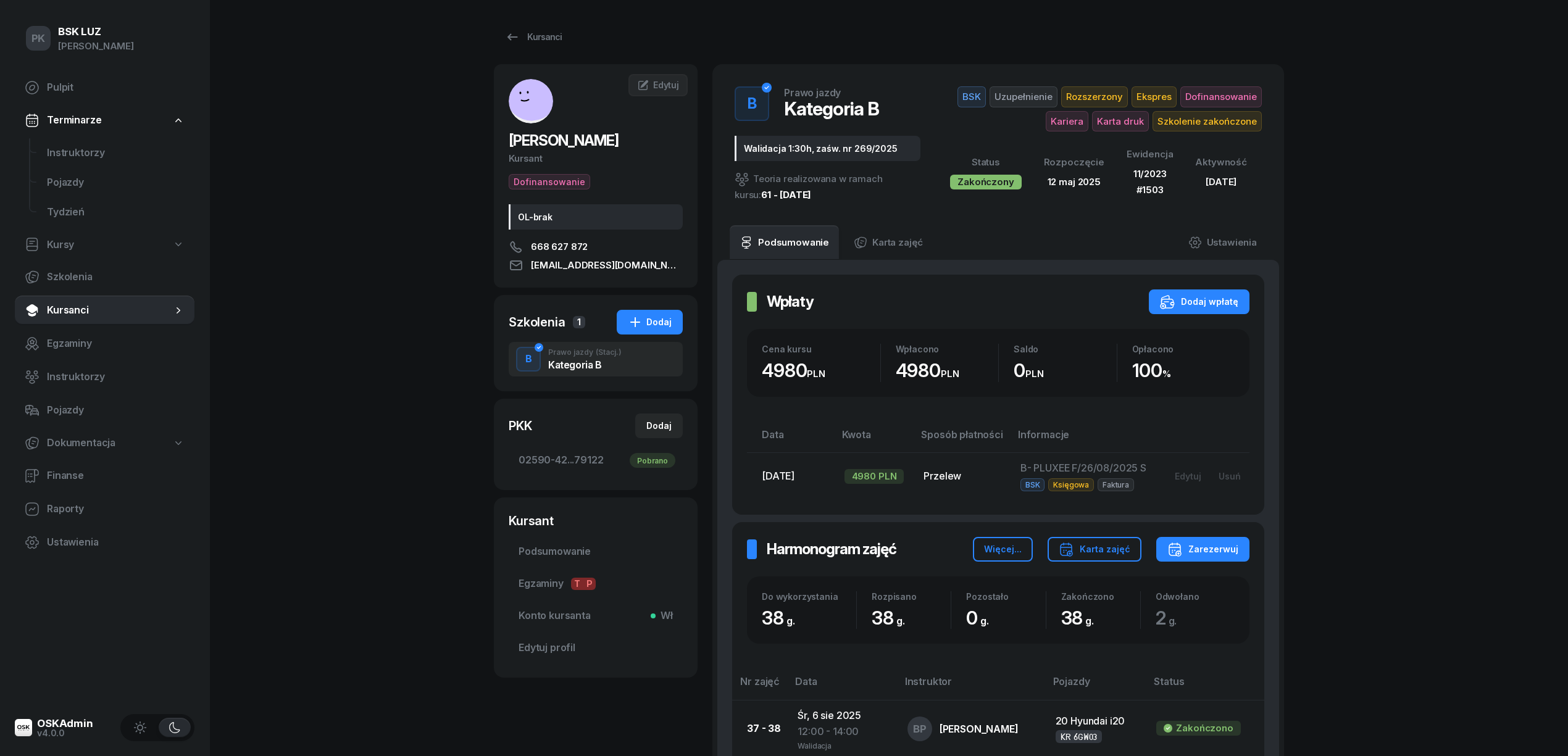
click at [569, 557] on span "Podsumowanie" at bounding box center [595, 552] width 154 height 16
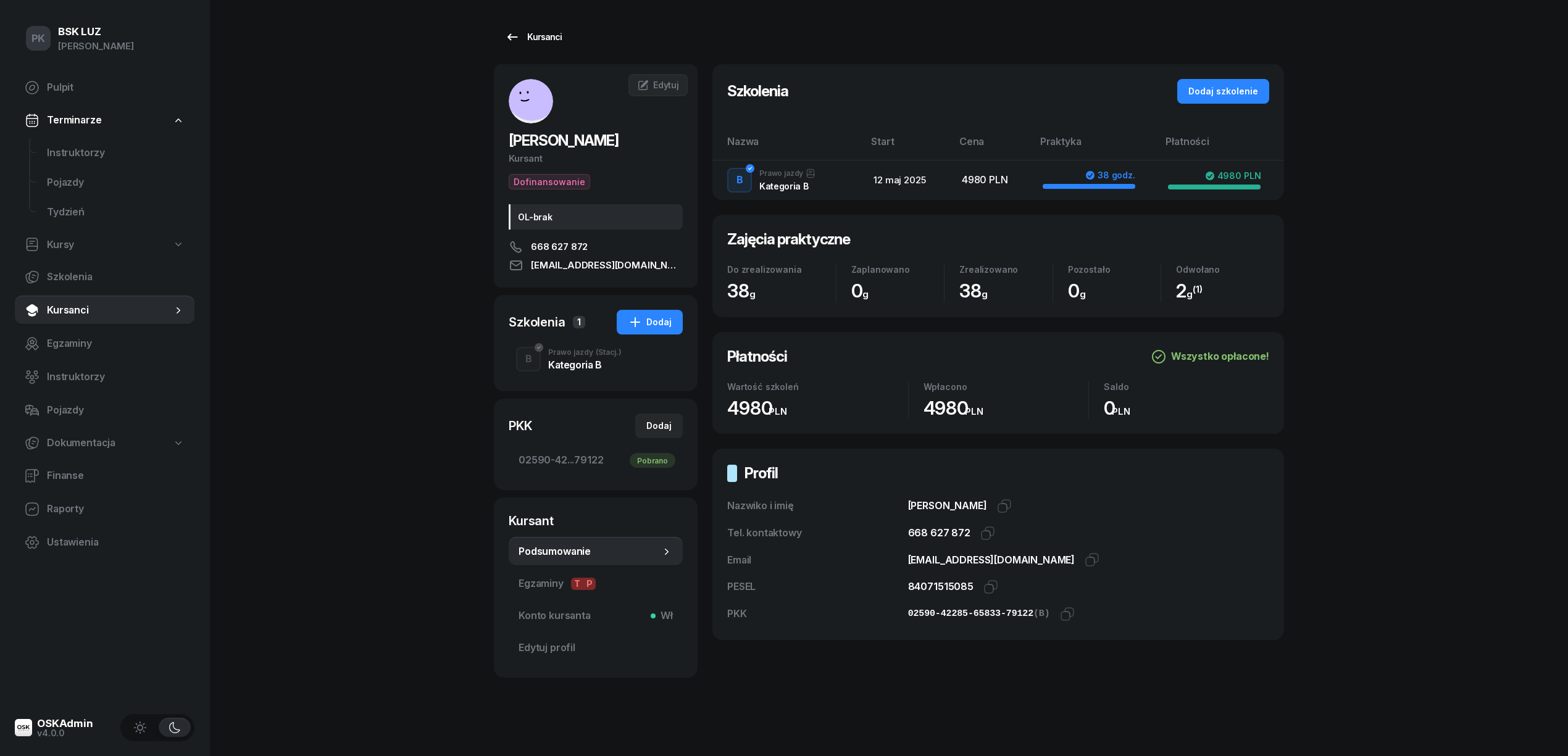
click at [536, 38] on div "Kursanci" at bounding box center [533, 37] width 57 height 15
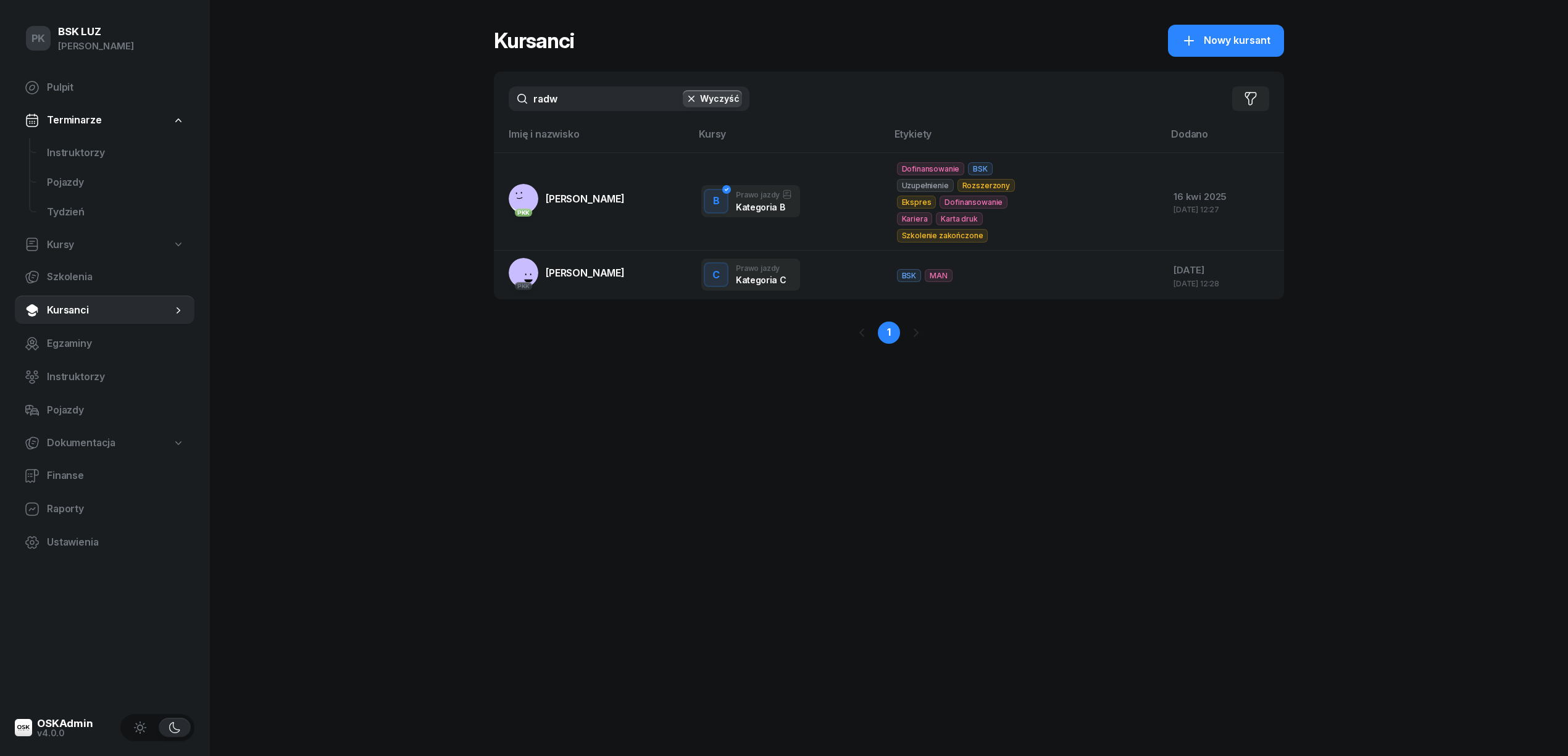
drag, startPoint x: 610, startPoint y: 97, endPoint x: 313, endPoint y: 126, distance: 298.4
click at [313, 126] on div "PK BSK LUZ Piotr Klimek Pulpit Terminarze Instruktorzy Pojazdy Tydzień Kursy Sz…" at bounding box center [784, 378] width 1568 height 756
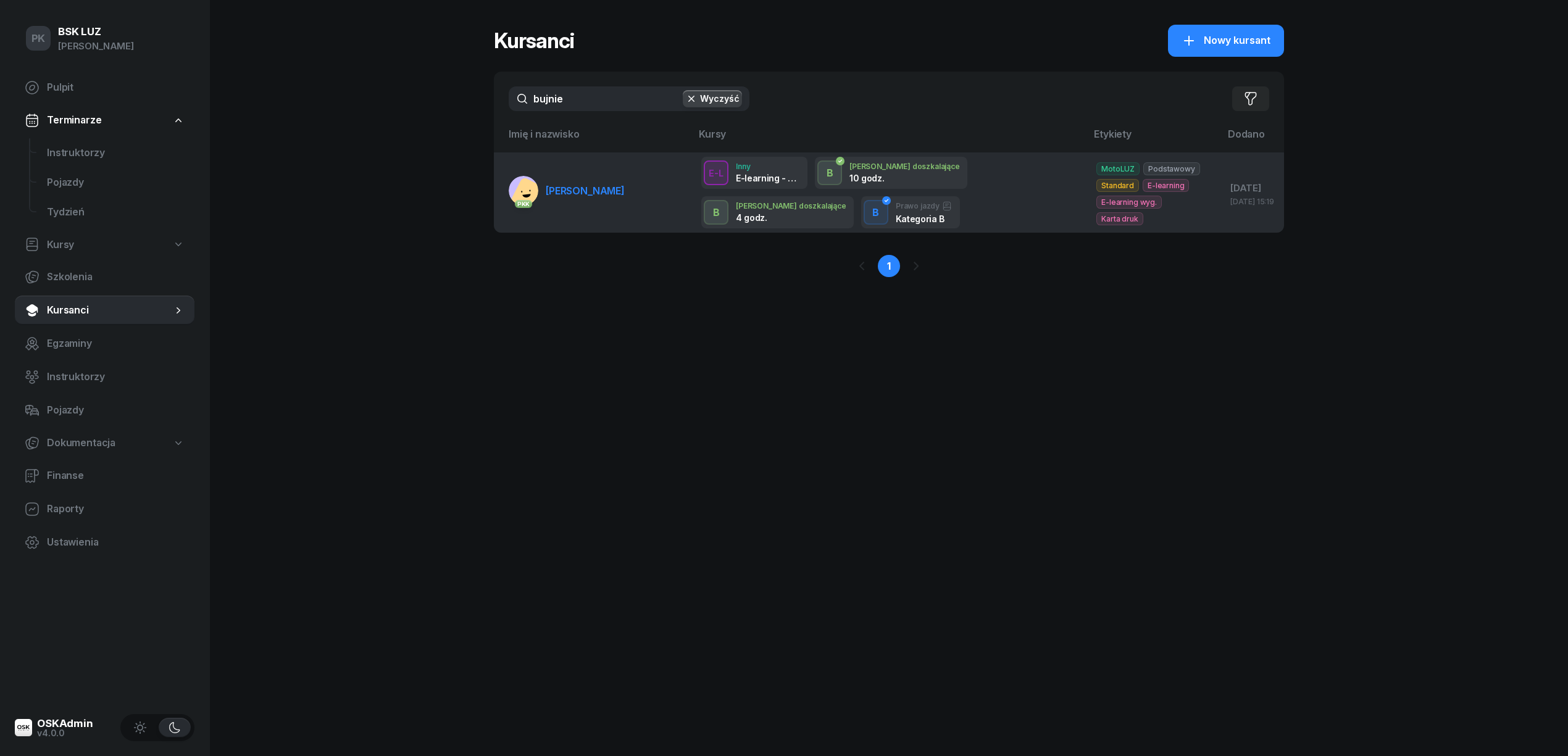
type input "bujnie"
click at [585, 201] on td "PKK BUJNIEWICZ MATEUSZ" at bounding box center [593, 192] width 198 height 80
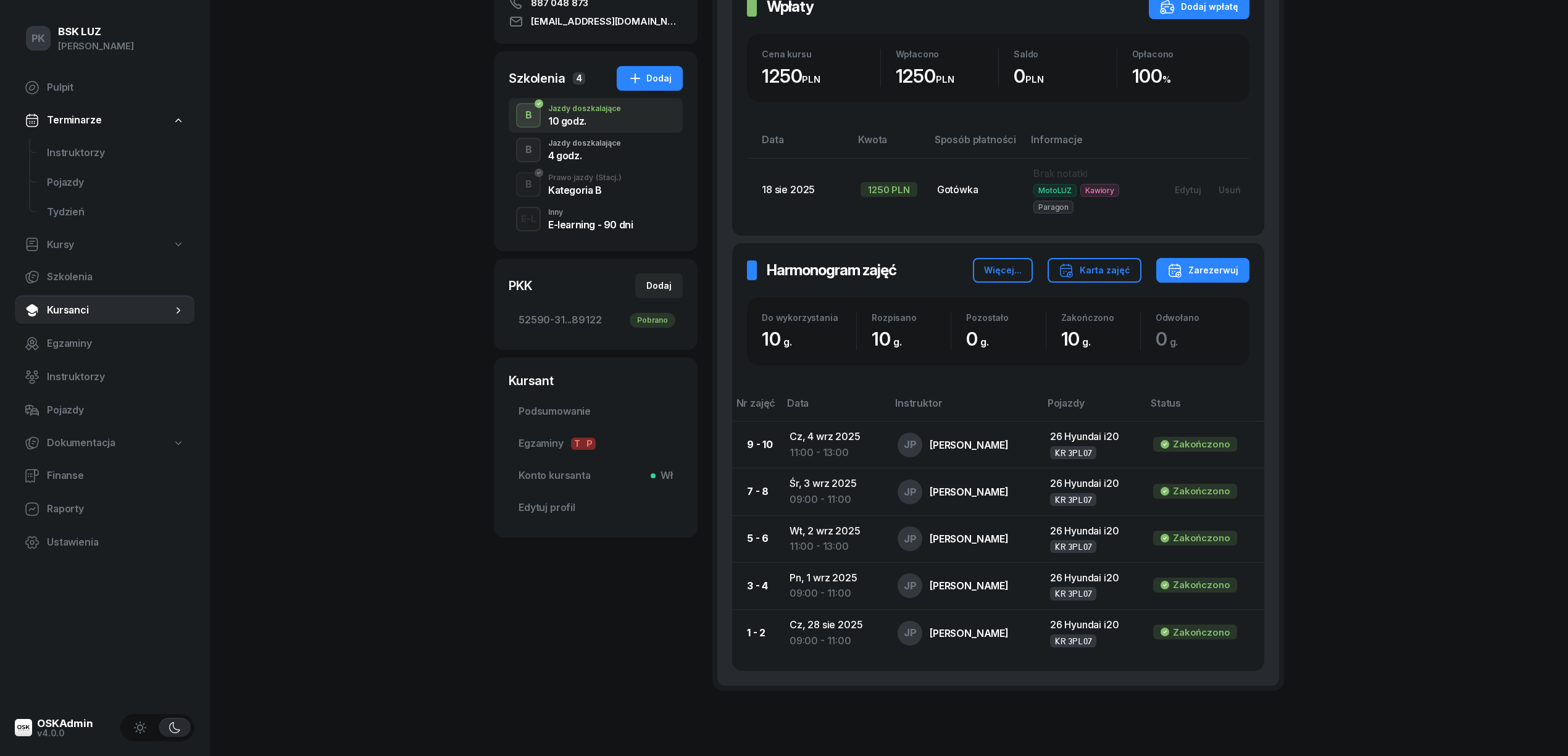
scroll to position [164, 0]
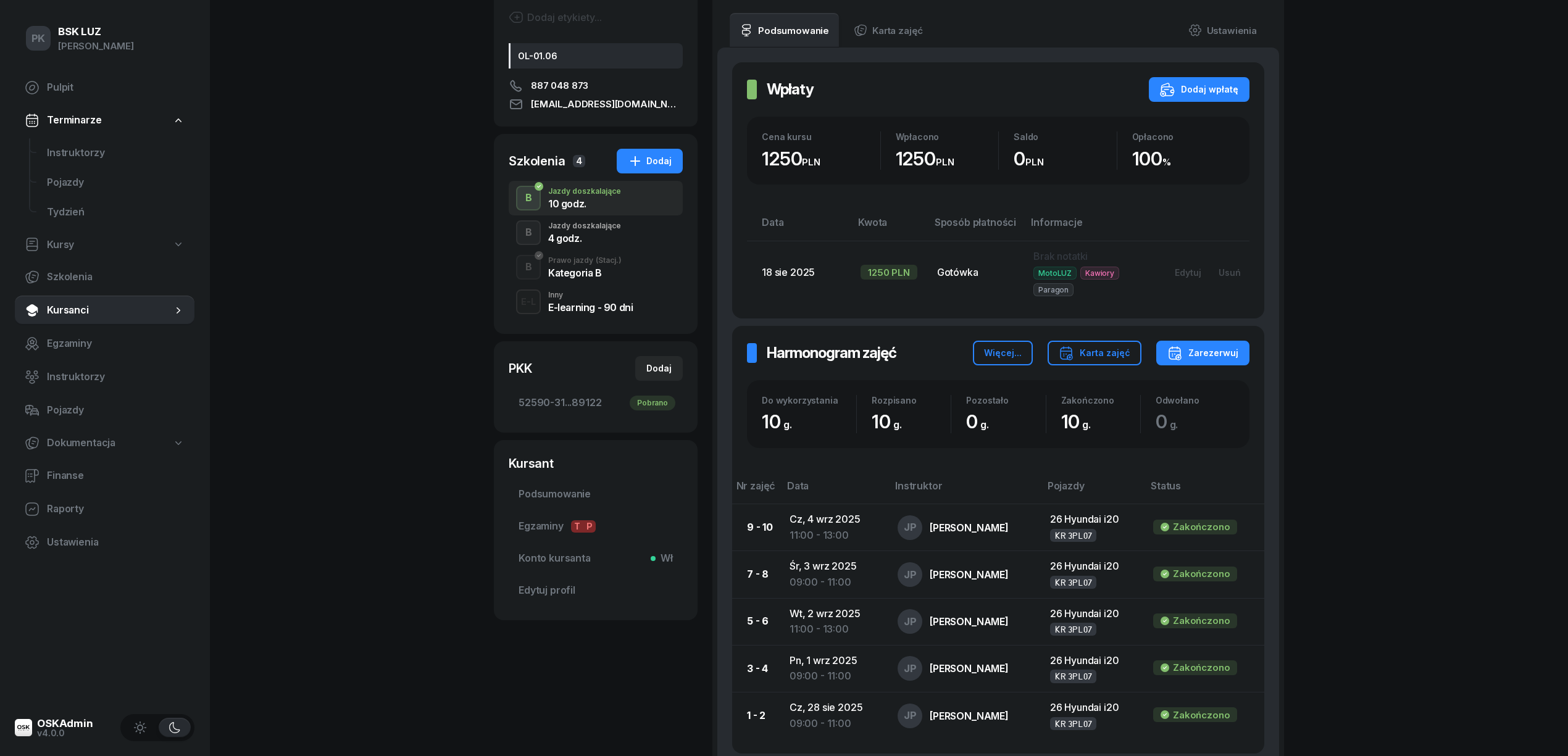
click at [610, 239] on div "4 godz." at bounding box center [585, 238] width 73 height 10
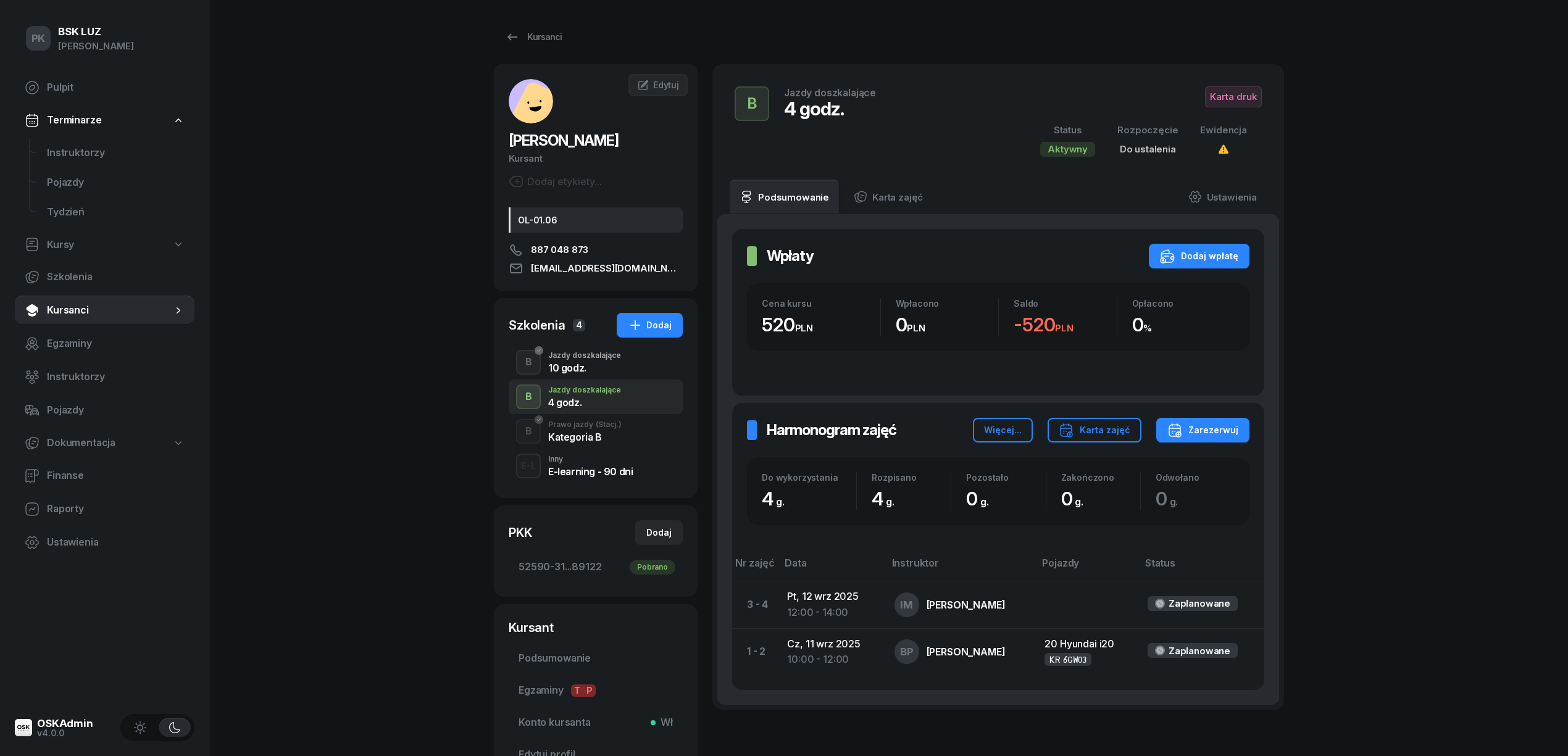
click at [583, 352] on div "Jazdy doszkalające" at bounding box center [585, 355] width 73 height 7
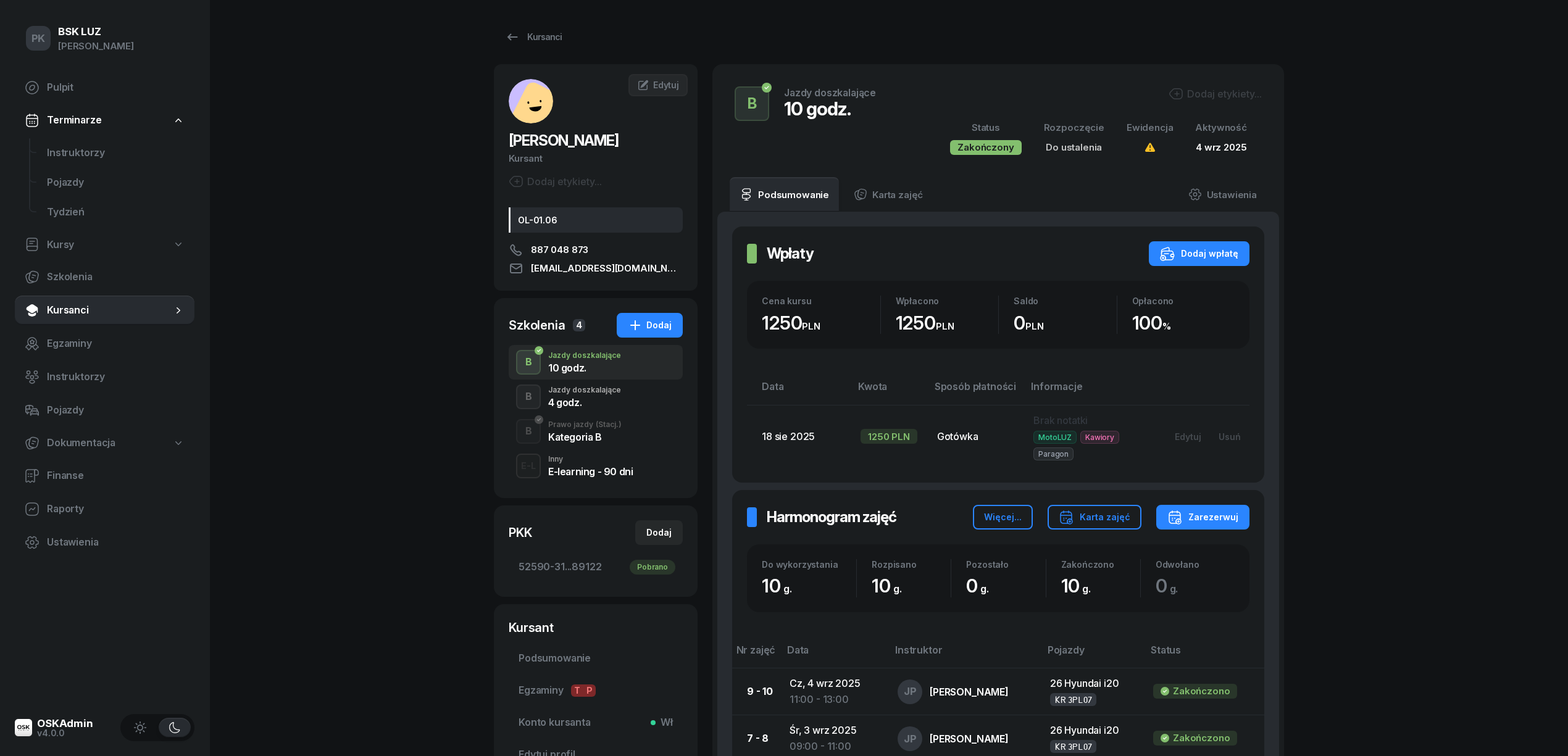
click at [594, 405] on div "4 godz." at bounding box center [585, 402] width 73 height 10
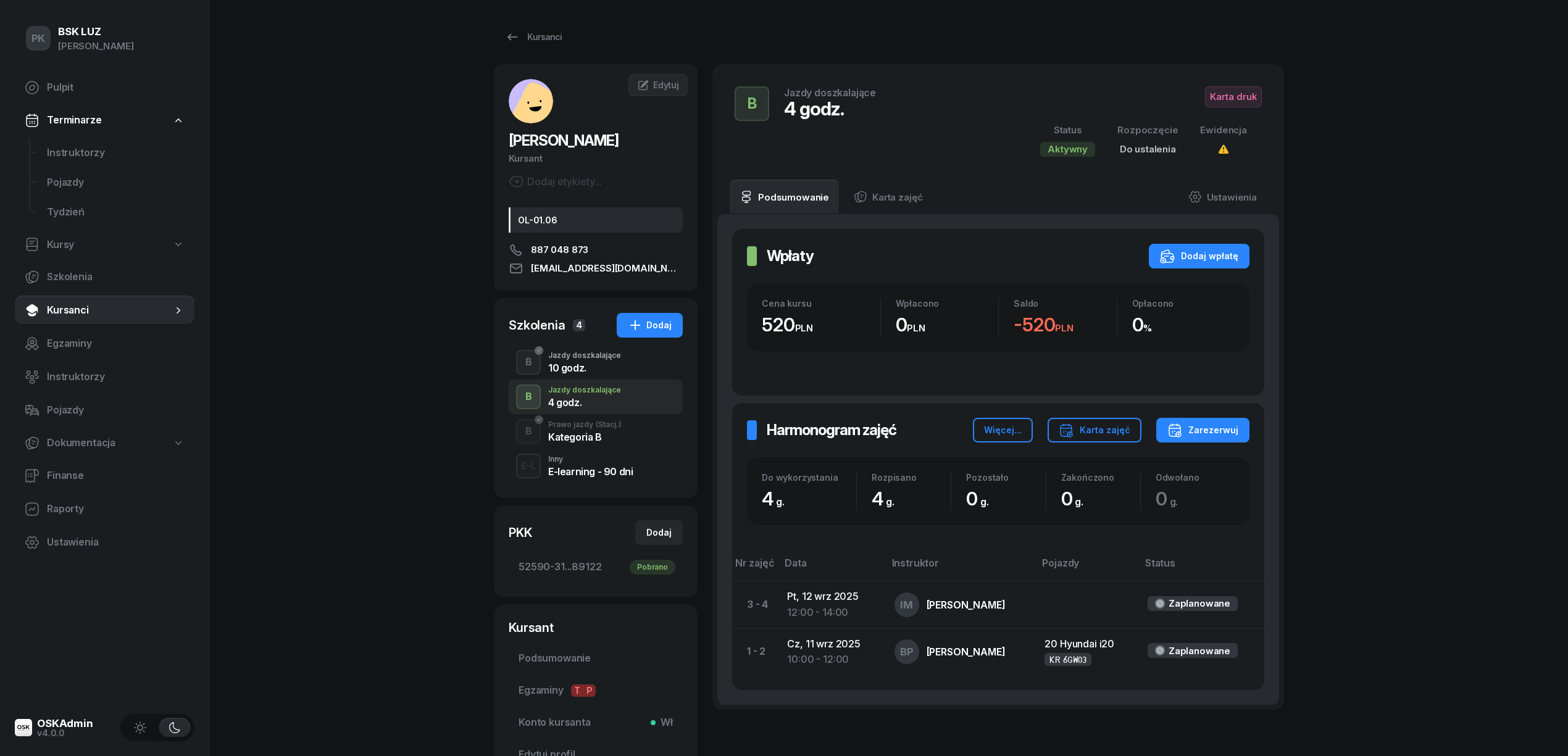
click at [593, 426] on div "Prawo jazdy (Stacj.)" at bounding box center [585, 425] width 73 height 7
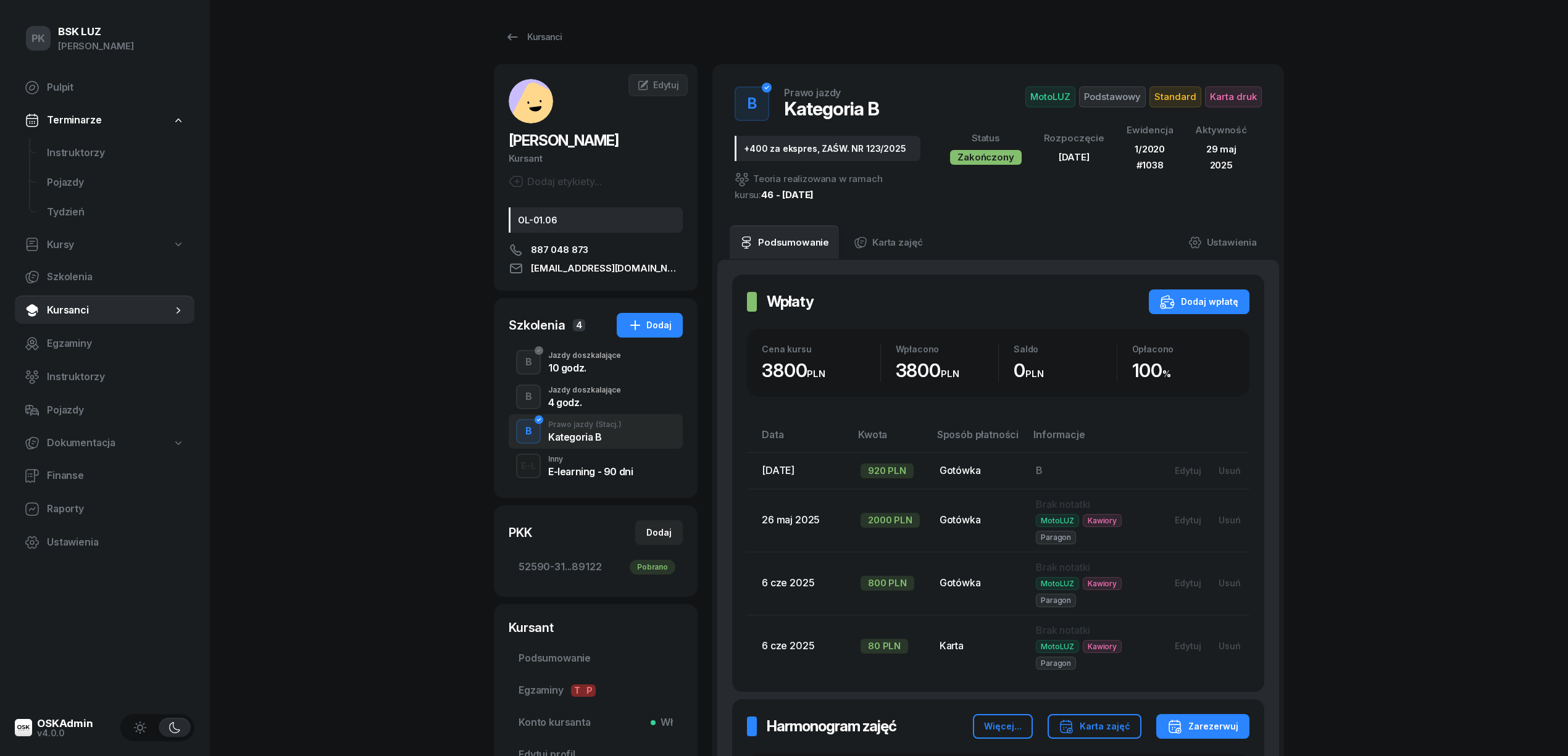
click at [585, 403] on div "4 godz." at bounding box center [585, 402] width 73 height 10
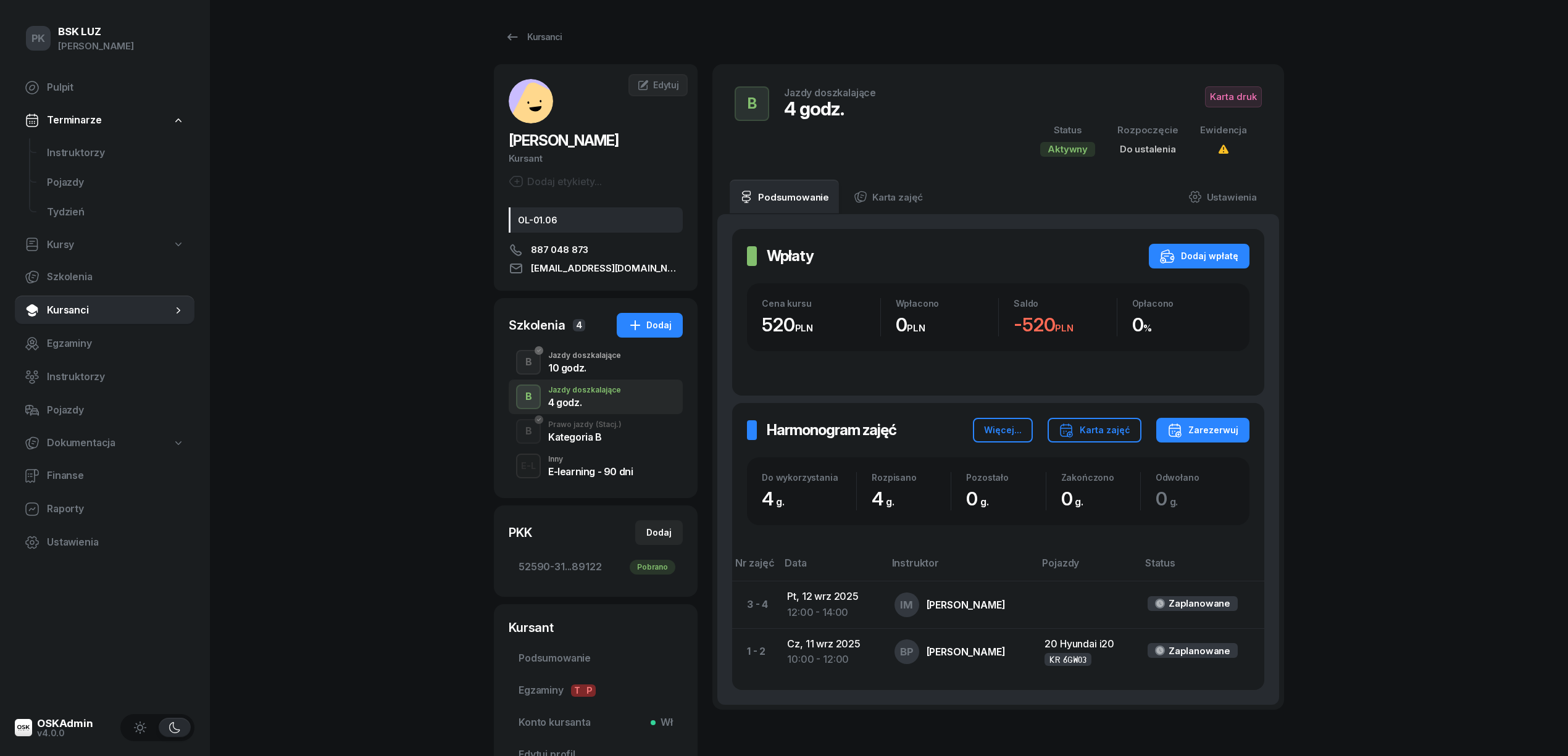
click at [581, 373] on div "10 godz." at bounding box center [585, 368] width 73 height 10
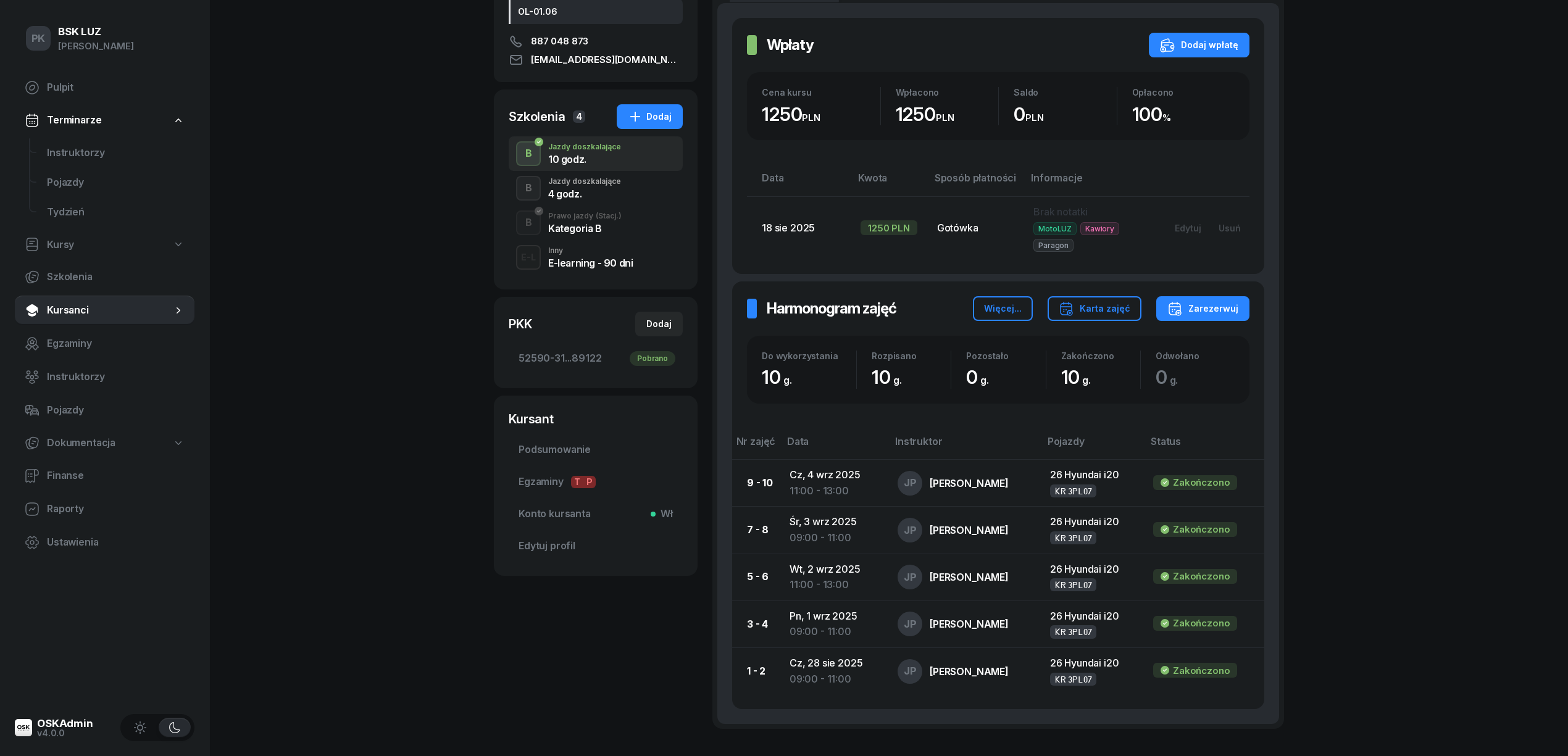
scroll to position [247, 0]
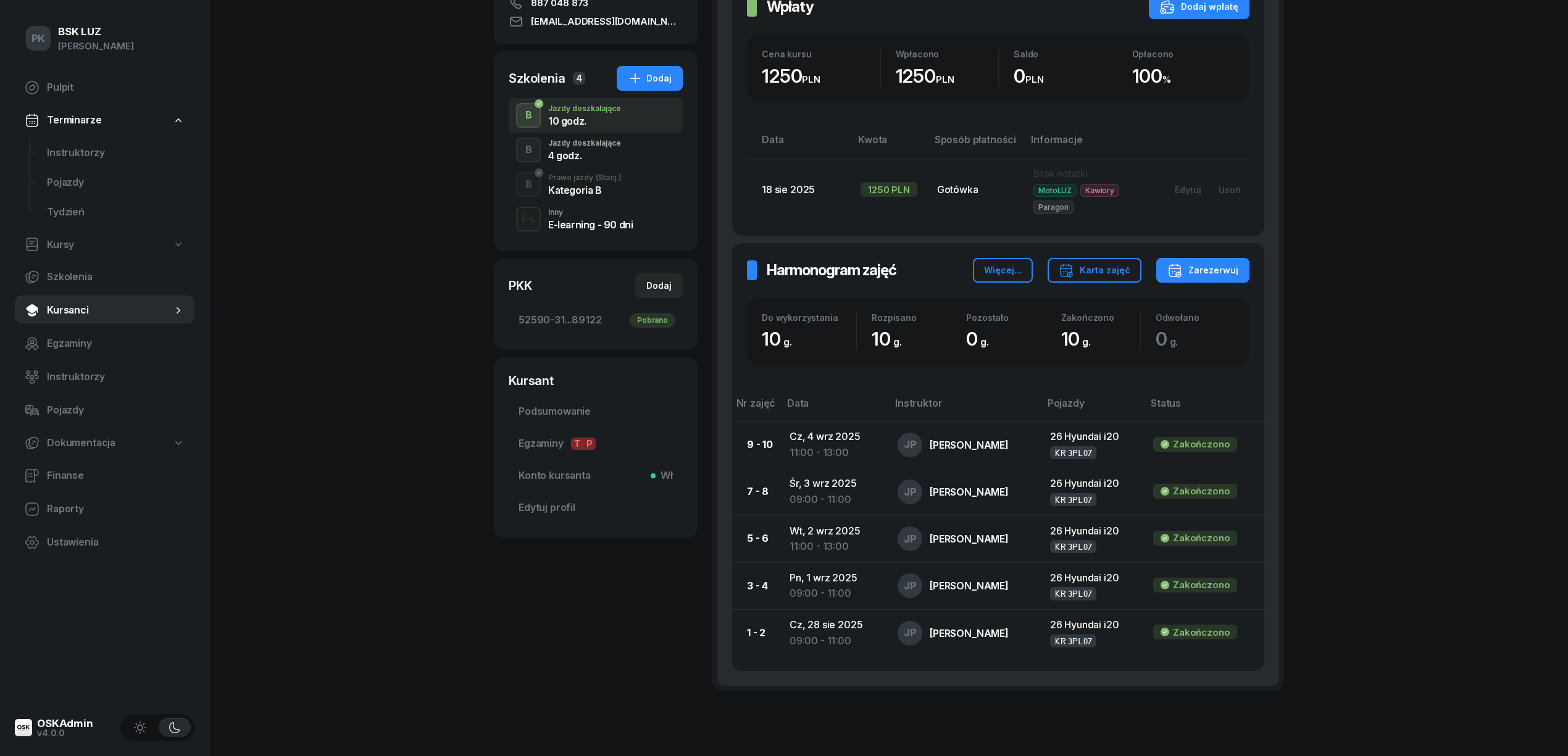
click at [597, 195] on div "Kategoria B" at bounding box center [585, 190] width 73 height 10
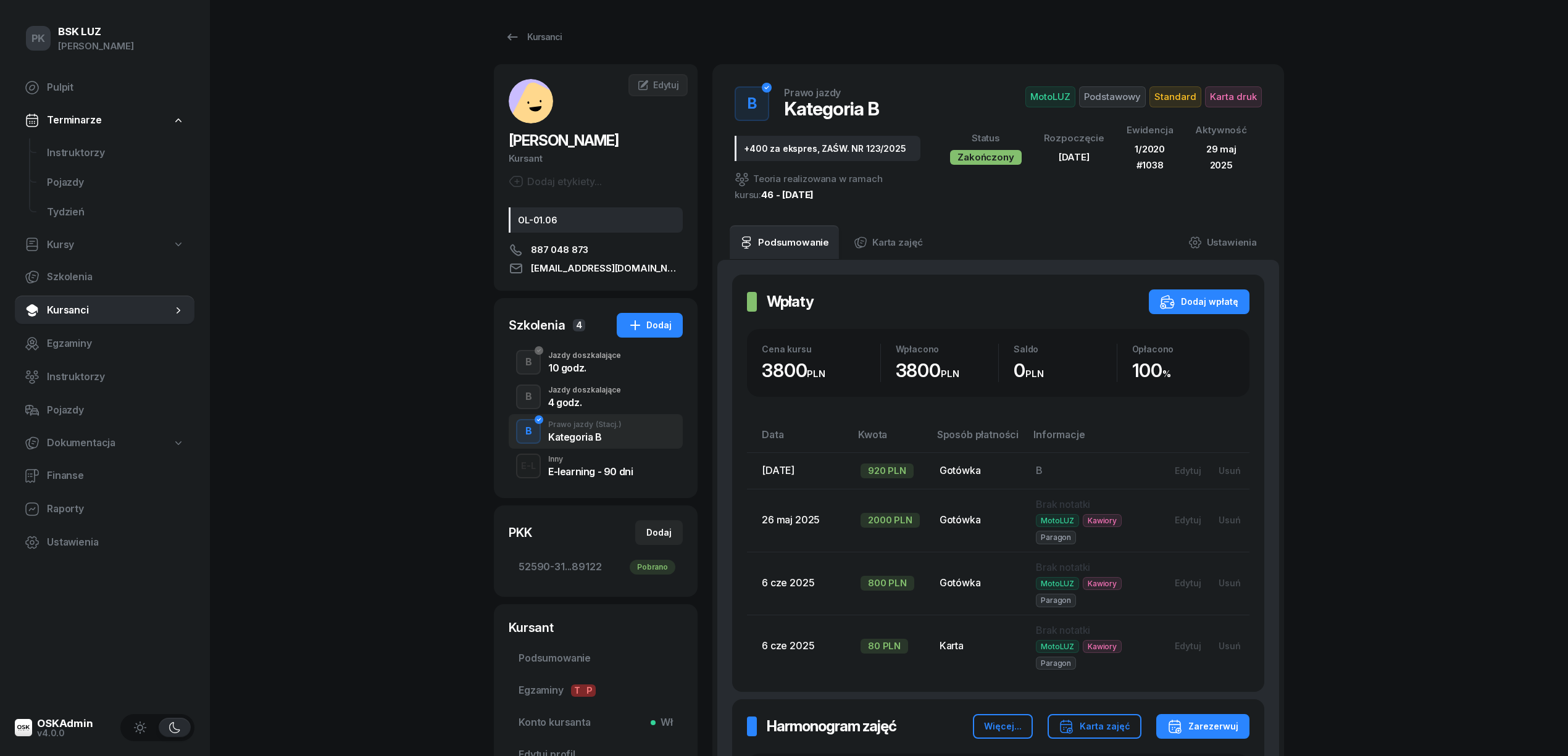
click at [578, 394] on div "Jazdy doszkalające" at bounding box center [585, 390] width 73 height 7
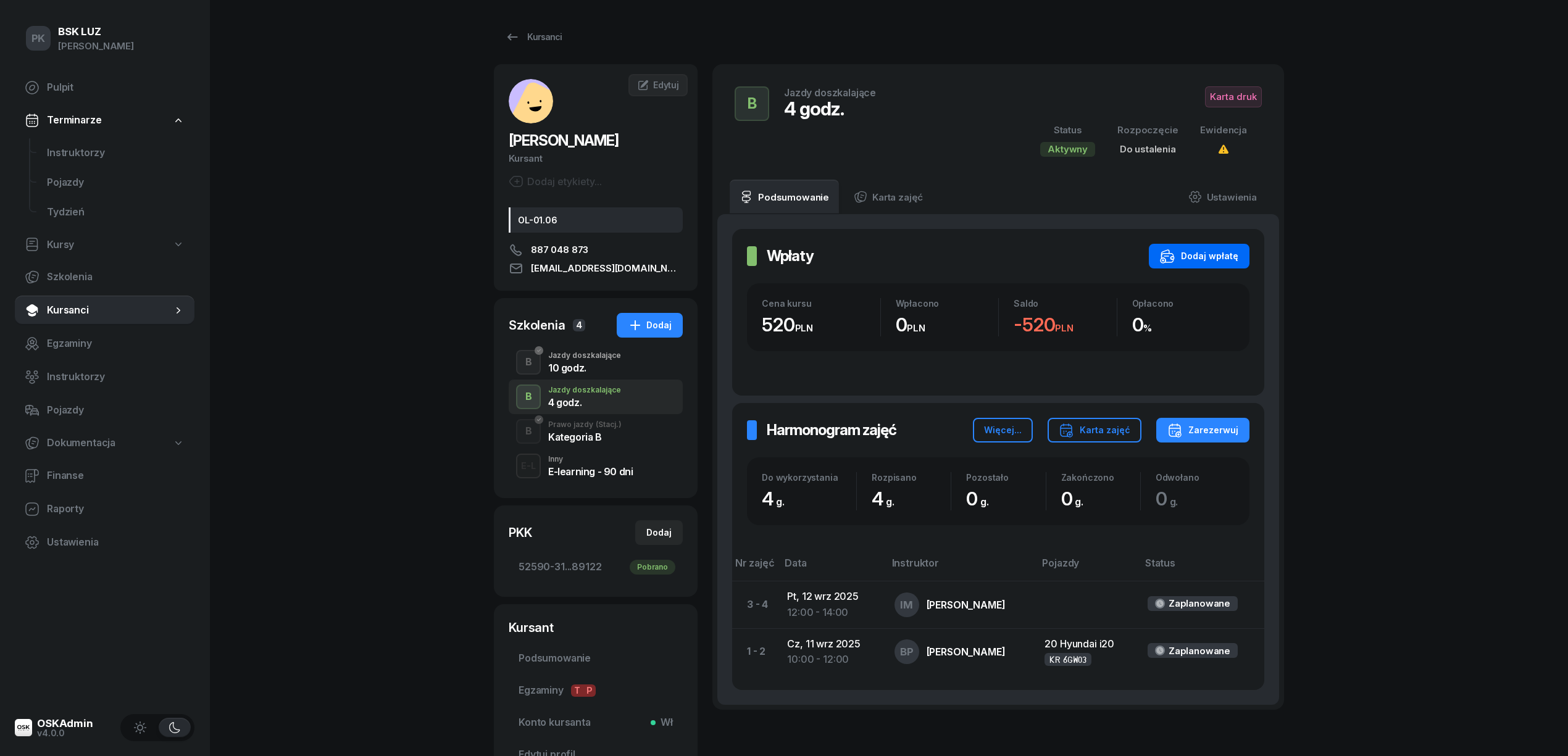
click at [1175, 255] on icon "button" at bounding box center [1167, 256] width 15 height 15
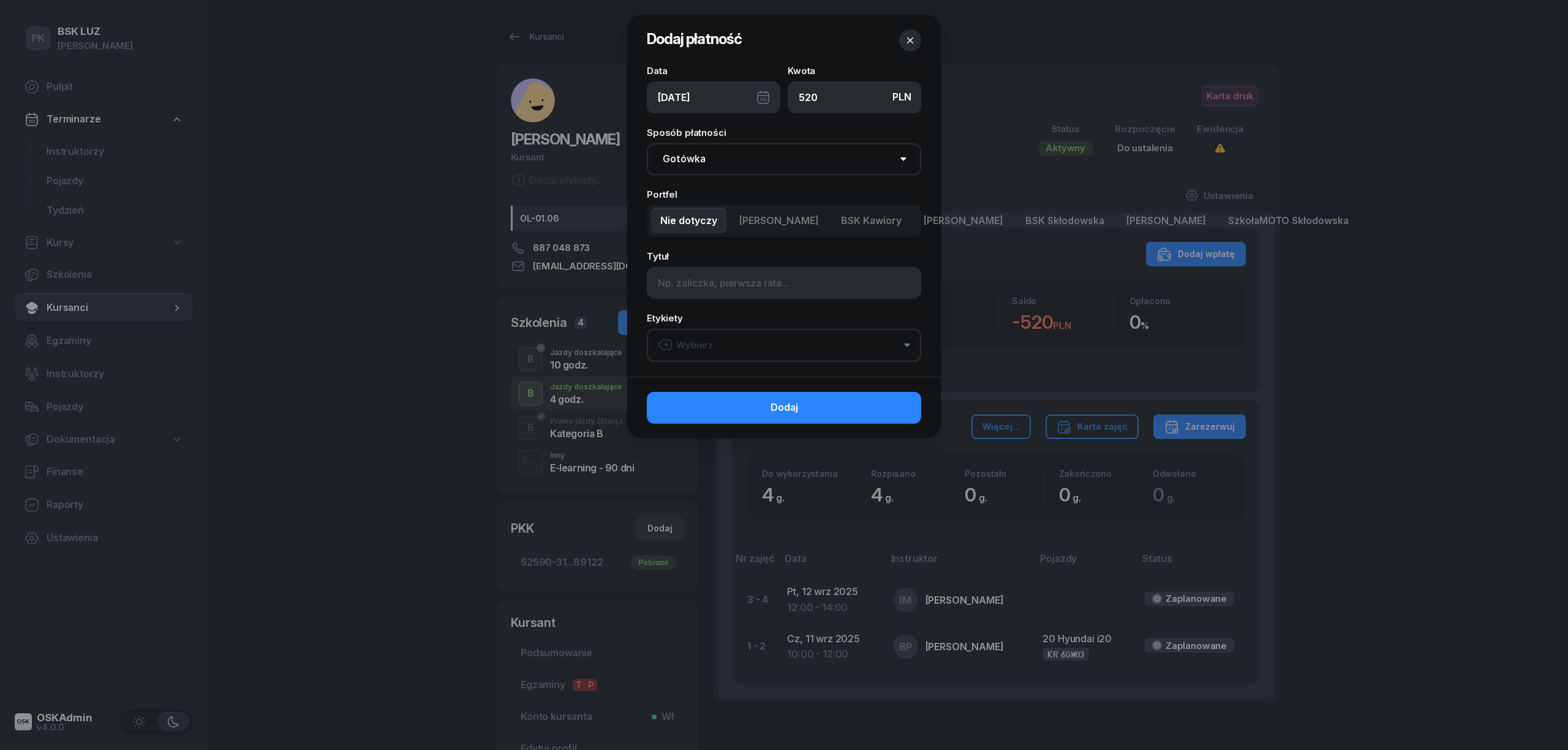
type input "520"
click at [809, 226] on span "MotoLUZ Kawiory" at bounding box center [779, 221] width 79 height 16
click at [732, 344] on button "Wybierz" at bounding box center [784, 345] width 274 height 33
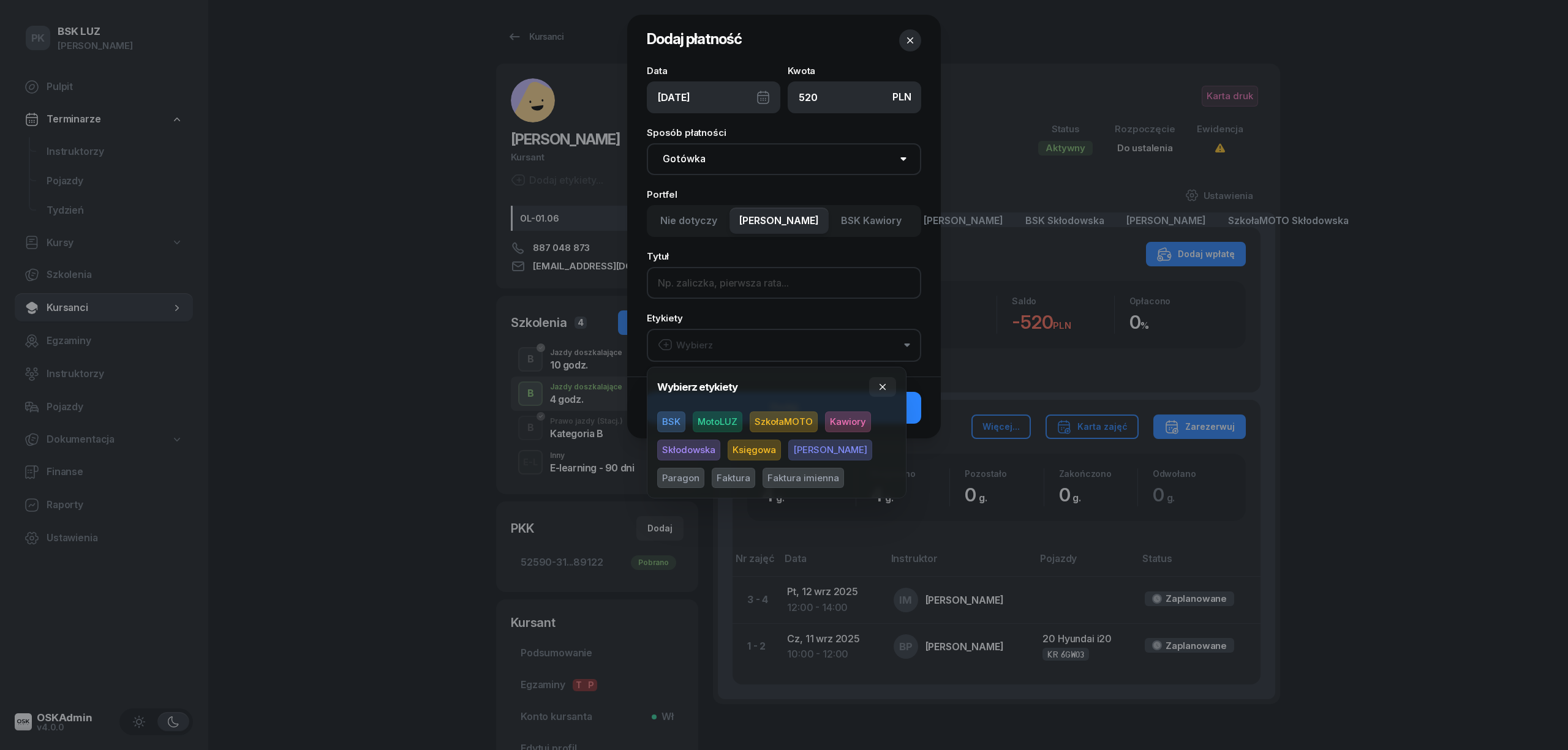
click at [727, 288] on input at bounding box center [784, 283] width 274 height 32
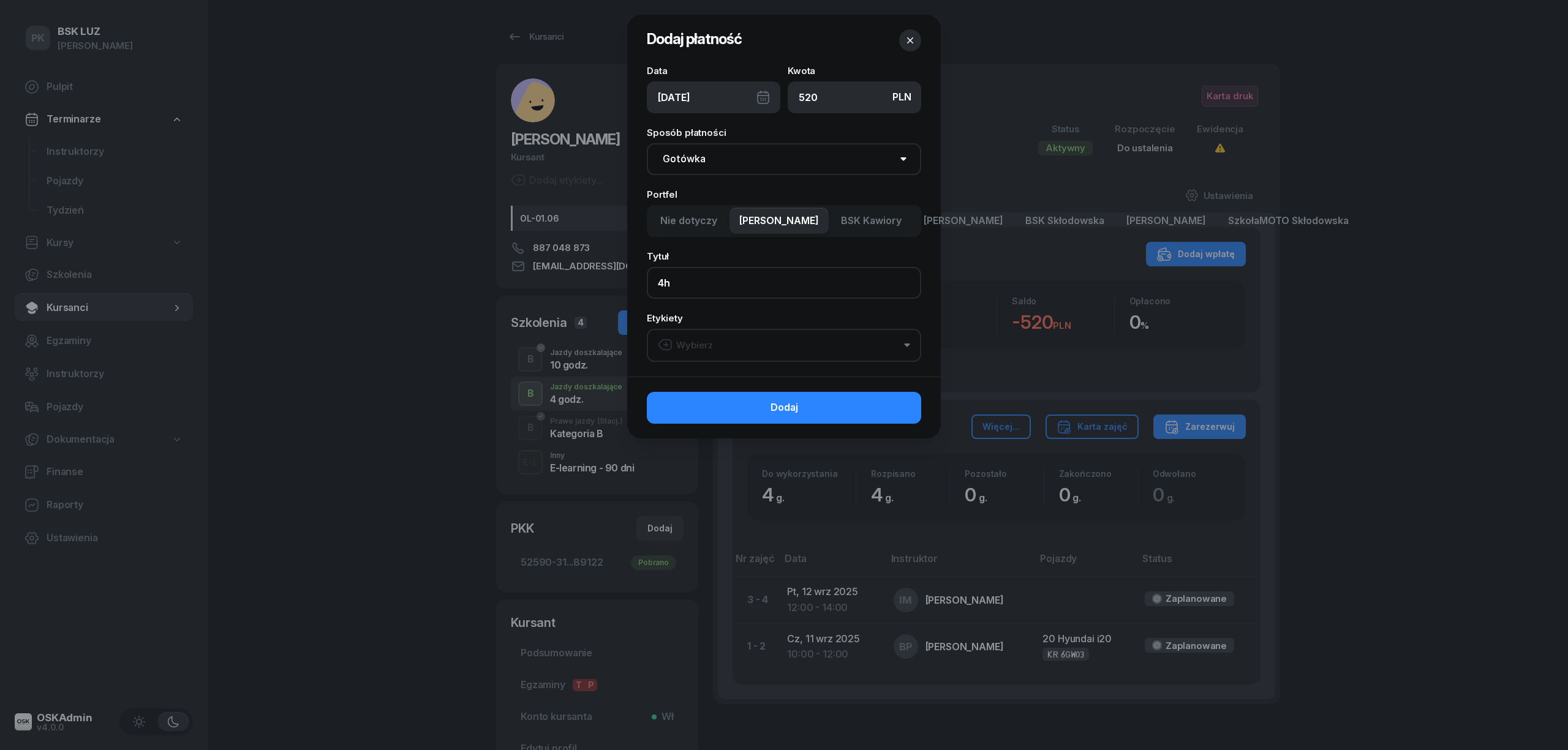
type input "4h"
click at [731, 354] on button "Wybierz" at bounding box center [784, 345] width 274 height 33
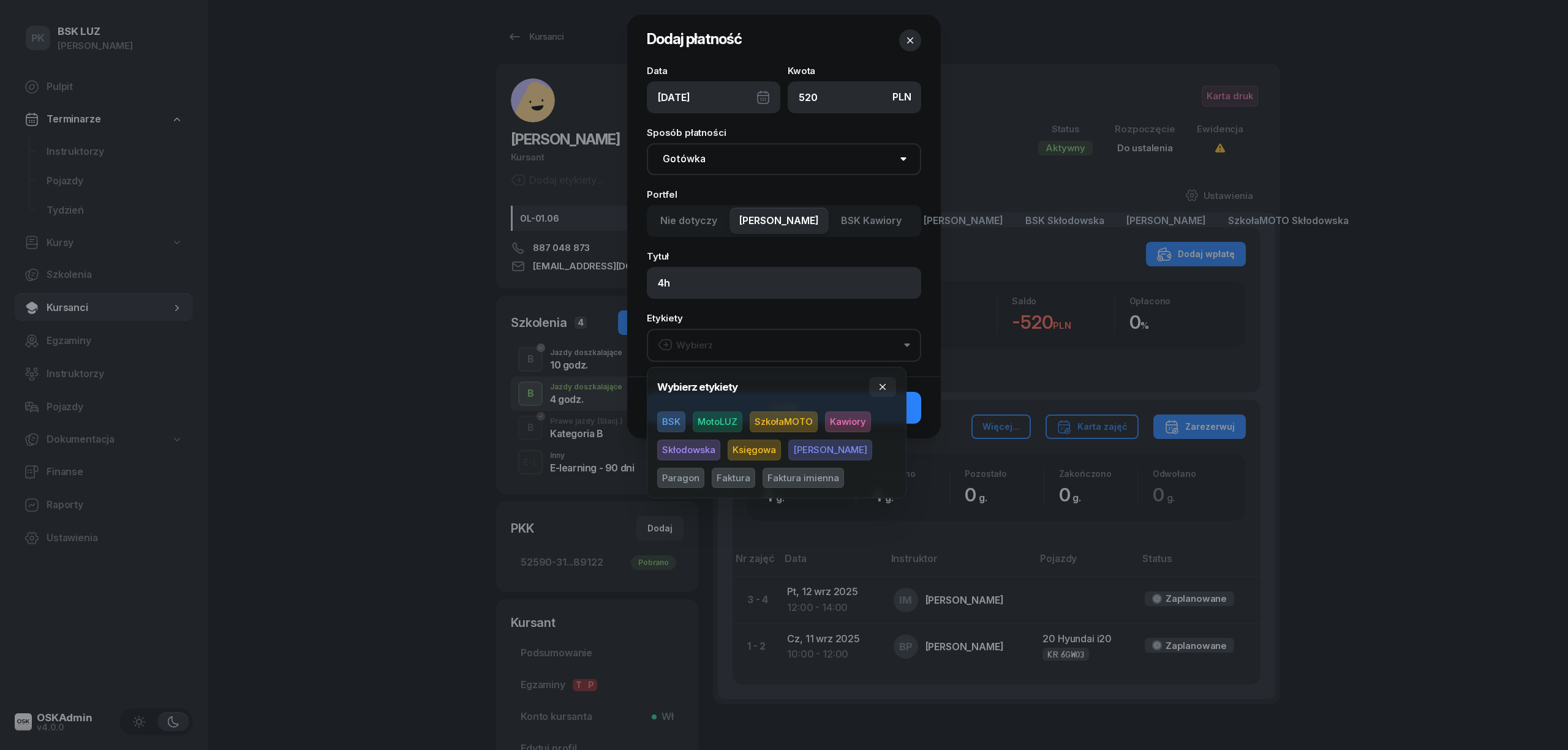
click at [731, 421] on span "MotoLUZ" at bounding box center [718, 422] width 50 height 21
click at [836, 424] on span "Kawiory" at bounding box center [848, 422] width 46 height 21
click at [704, 467] on span "Paragon" at bounding box center [681, 478] width 47 height 21
click at [876, 383] on button "button" at bounding box center [882, 387] width 27 height 20
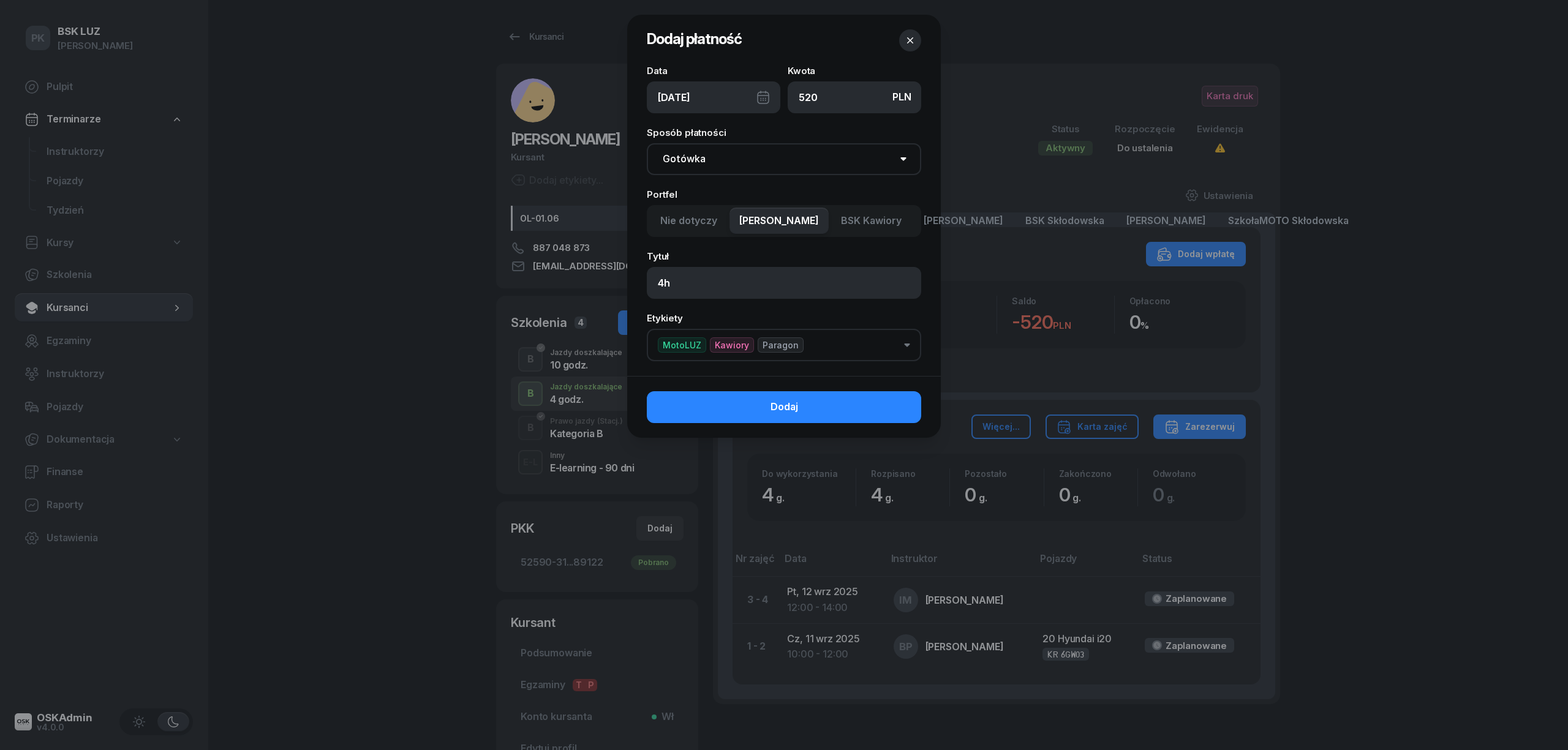
click at [892, 412] on button "Dodaj" at bounding box center [784, 407] width 274 height 32
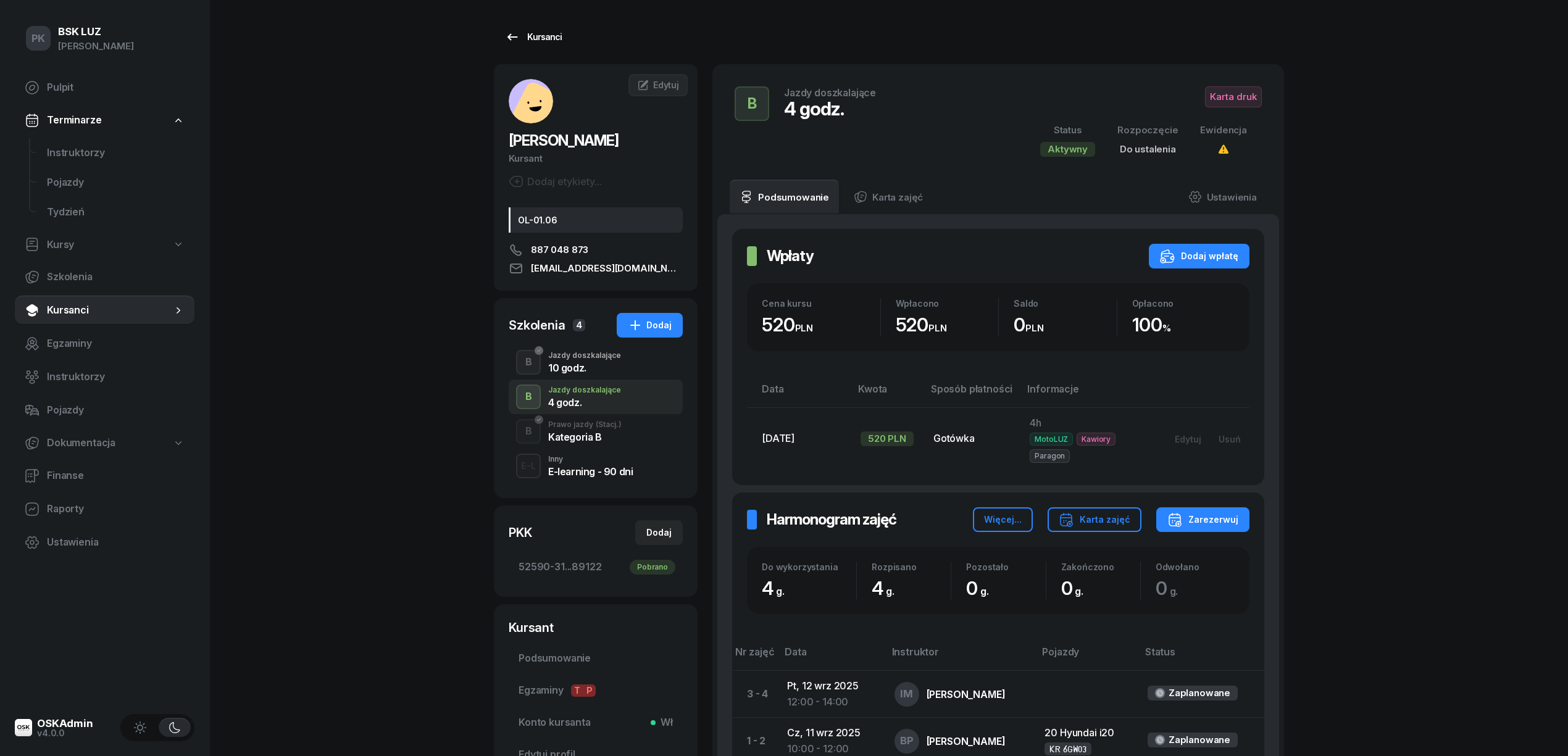
click at [537, 41] on div "Kursanci" at bounding box center [533, 37] width 57 height 15
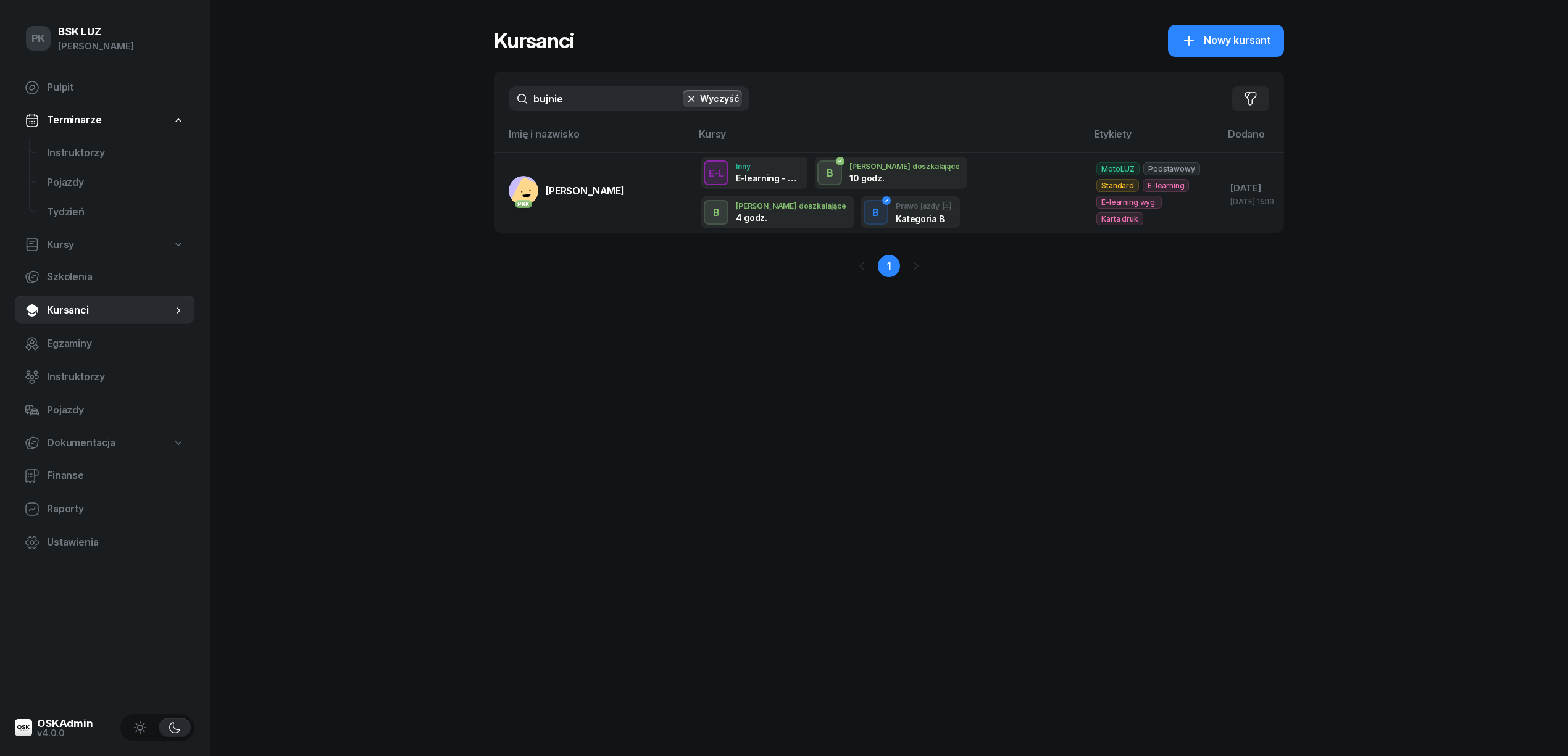
drag, startPoint x: 546, startPoint y: 99, endPoint x: 487, endPoint y: 106, distance: 59.4
click at [487, 106] on div "PK BSK LUZ Piotr Klimek Pulpit Terminarze Instruktorzy Pojazdy Tydzień Kursy Sz…" at bounding box center [784, 378] width 1568 height 756
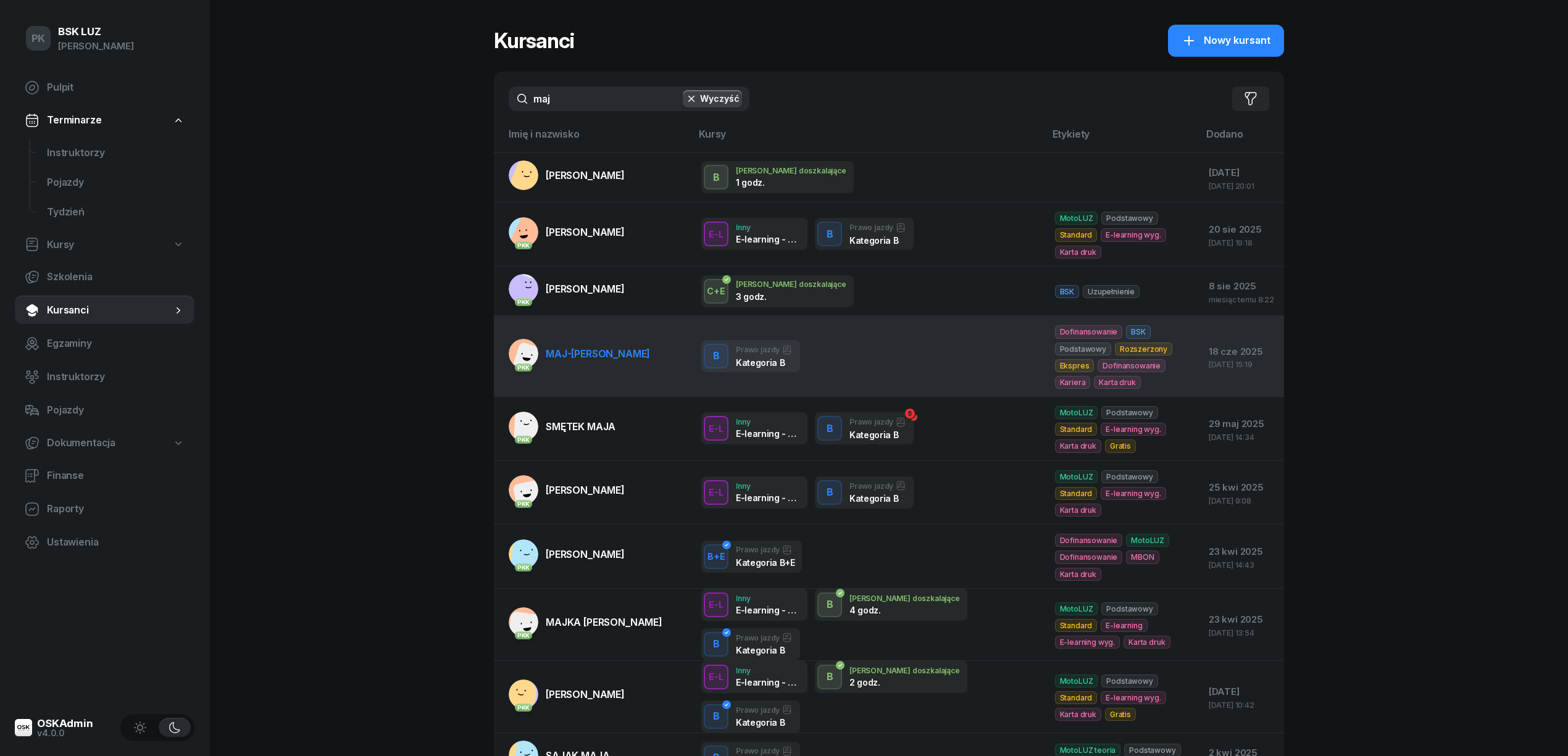
type input "maj"
click at [585, 347] on span "MAJ-PAPAJ KATARZYNA" at bounding box center [598, 353] width 104 height 13
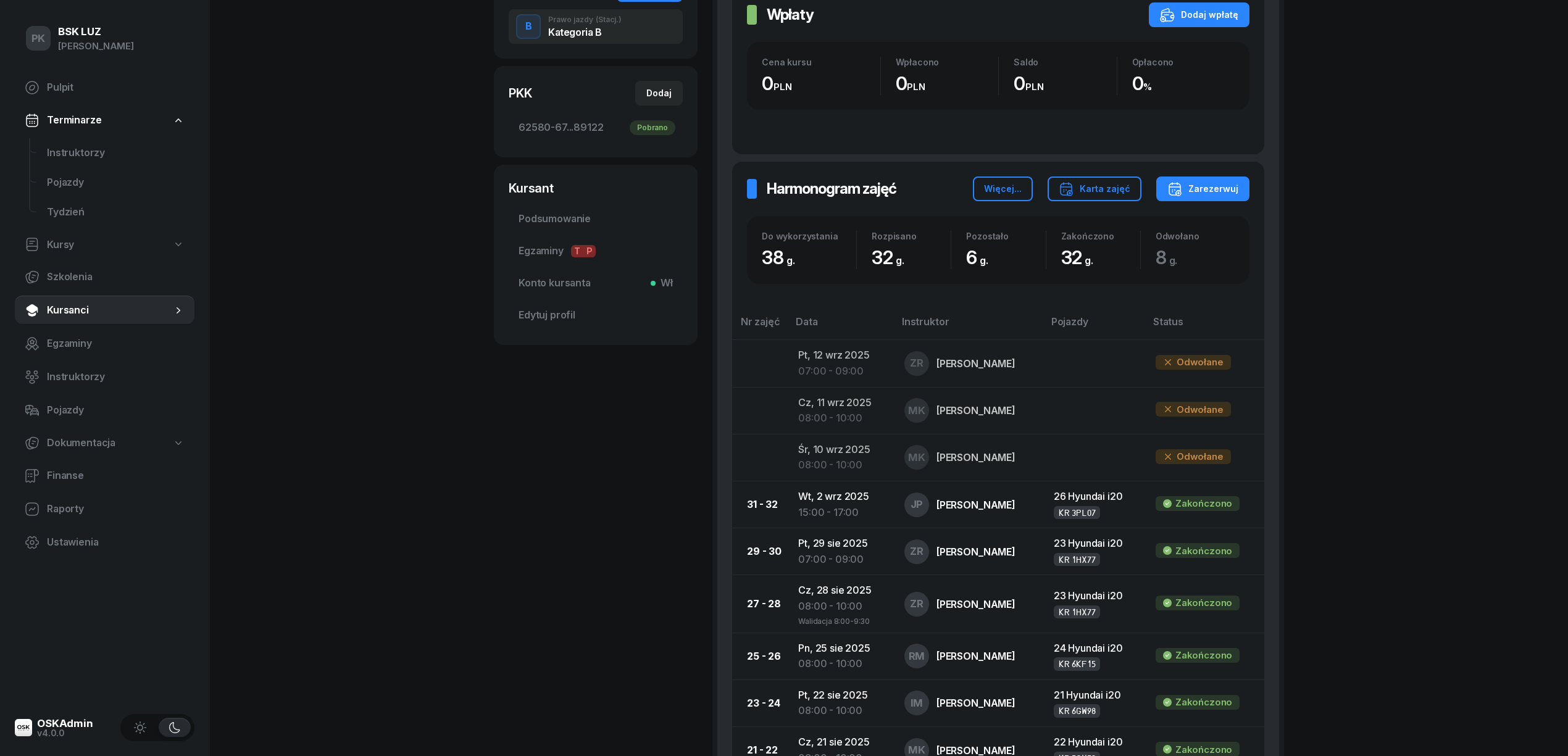
scroll to position [247, 0]
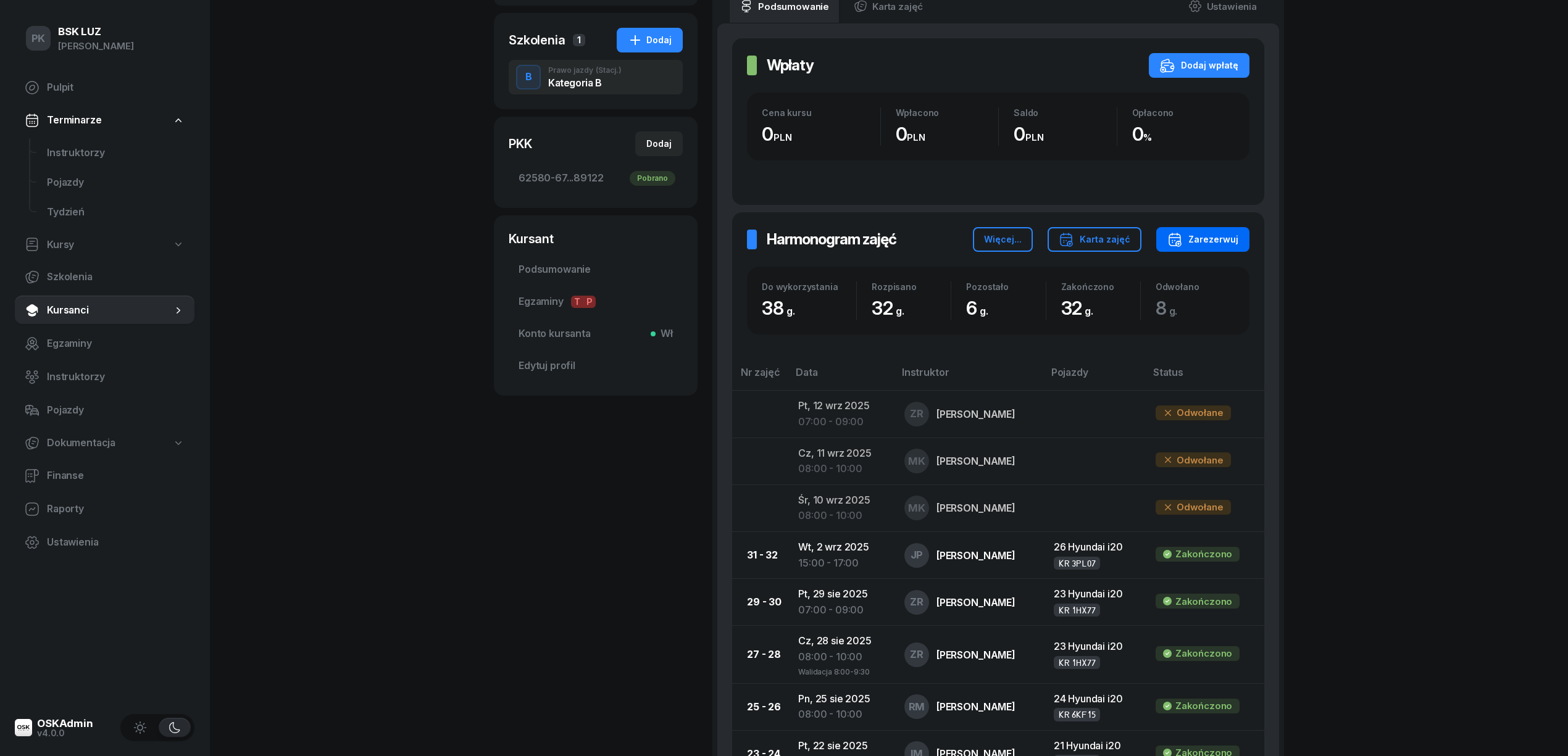
click at [1223, 243] on div "Zarezerwuj" at bounding box center [1202, 239] width 71 height 15
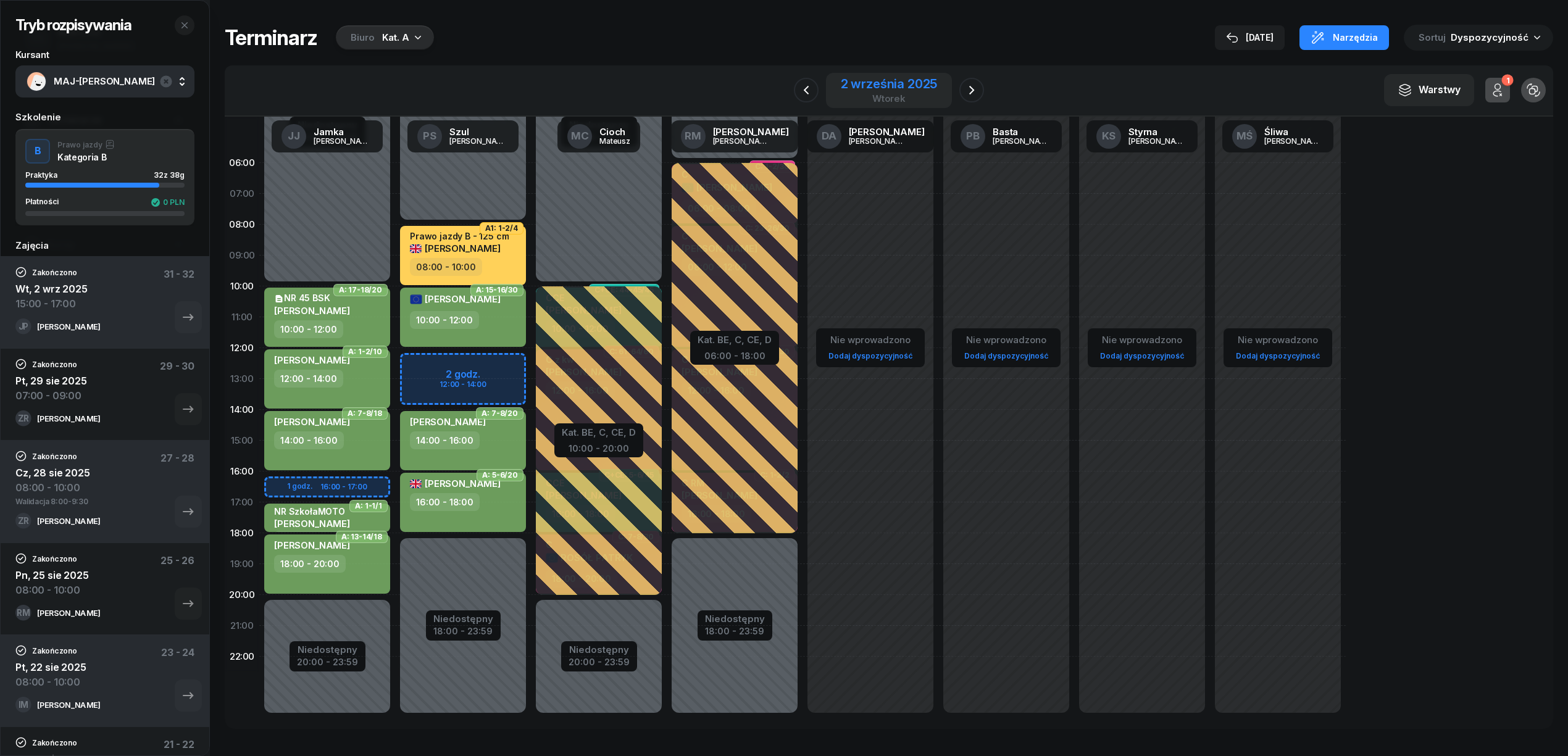
click at [856, 88] on div "2 września 2025" at bounding box center [889, 84] width 97 height 13
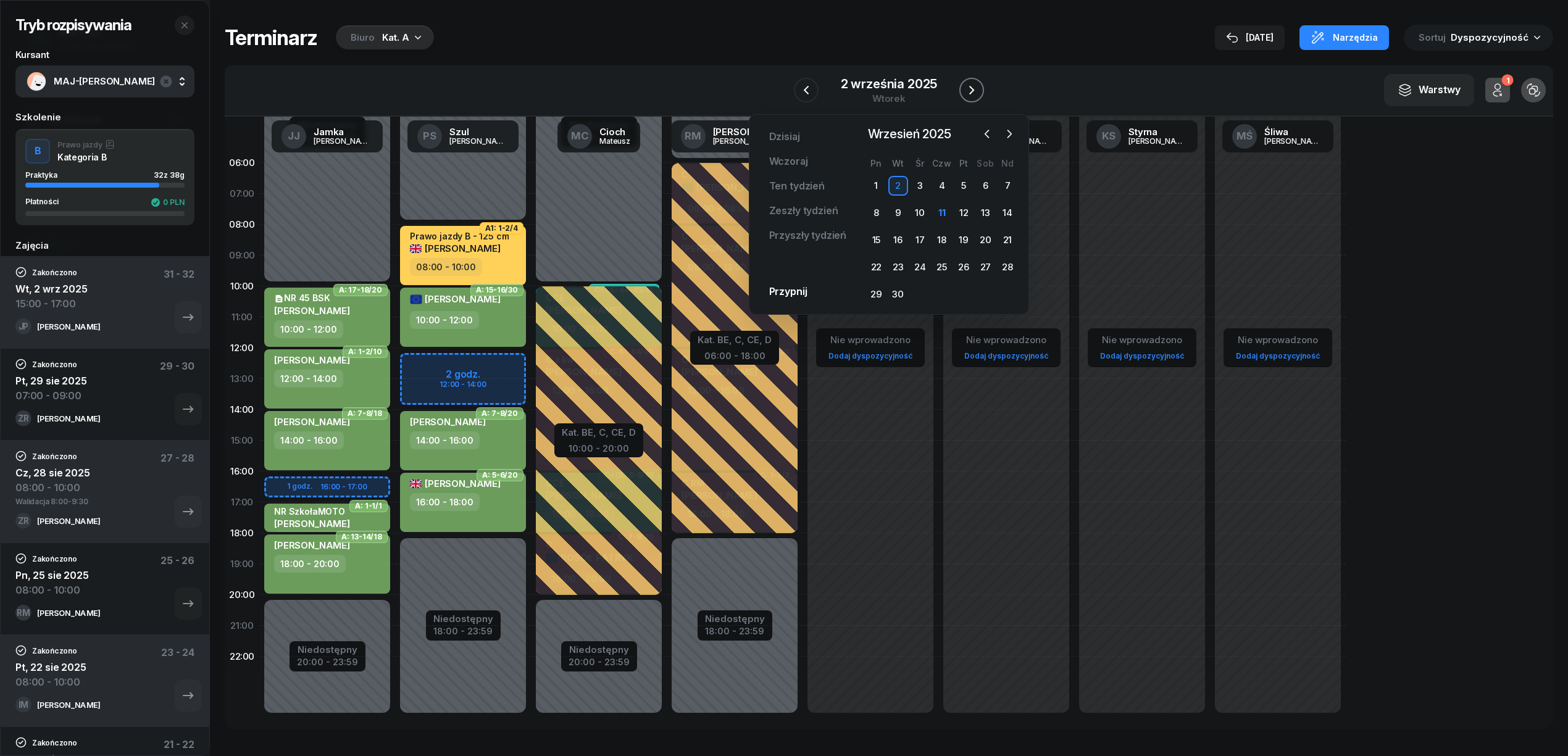
click at [968, 93] on icon "button" at bounding box center [971, 90] width 15 height 15
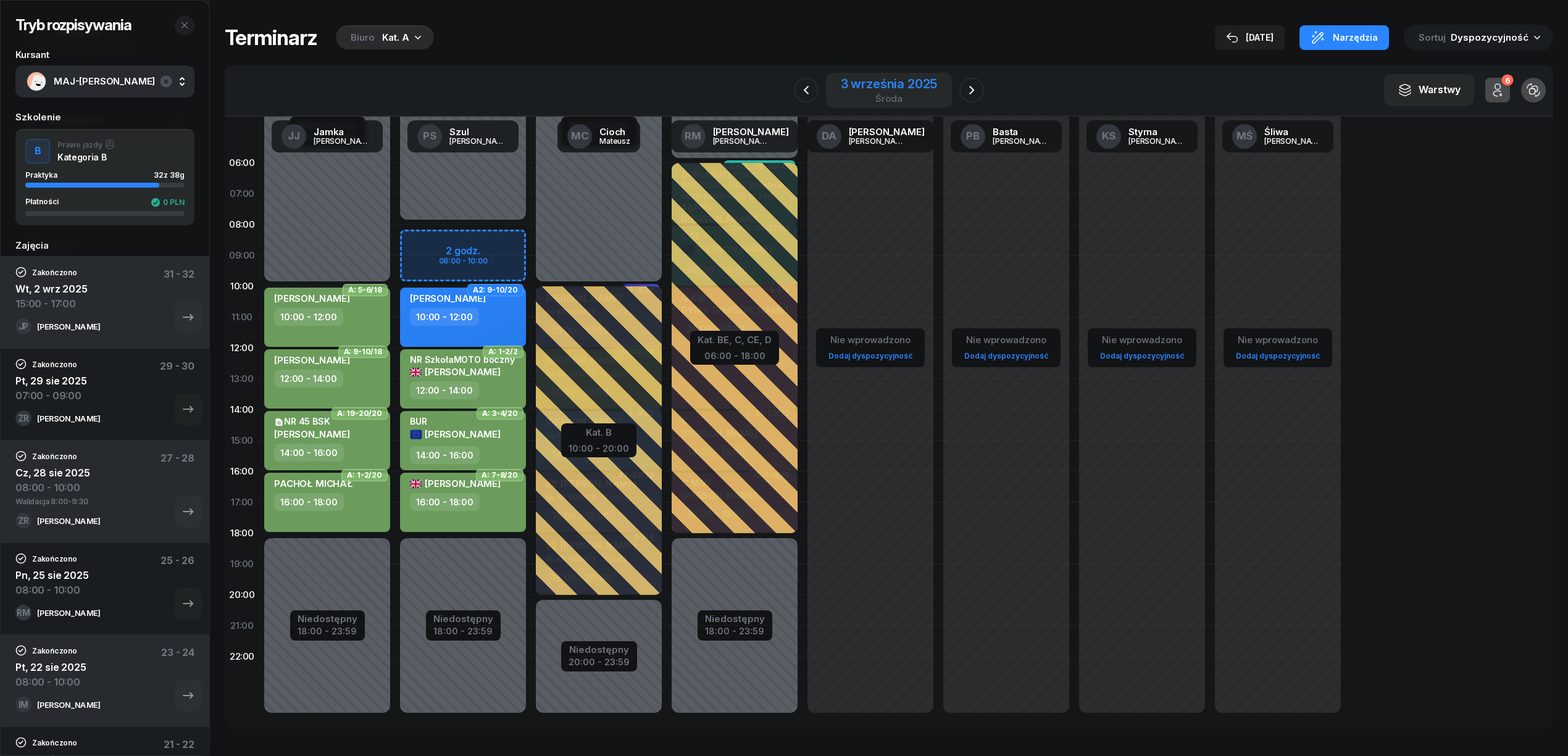
click at [919, 83] on div "3 września 2025" at bounding box center [889, 84] width 97 height 13
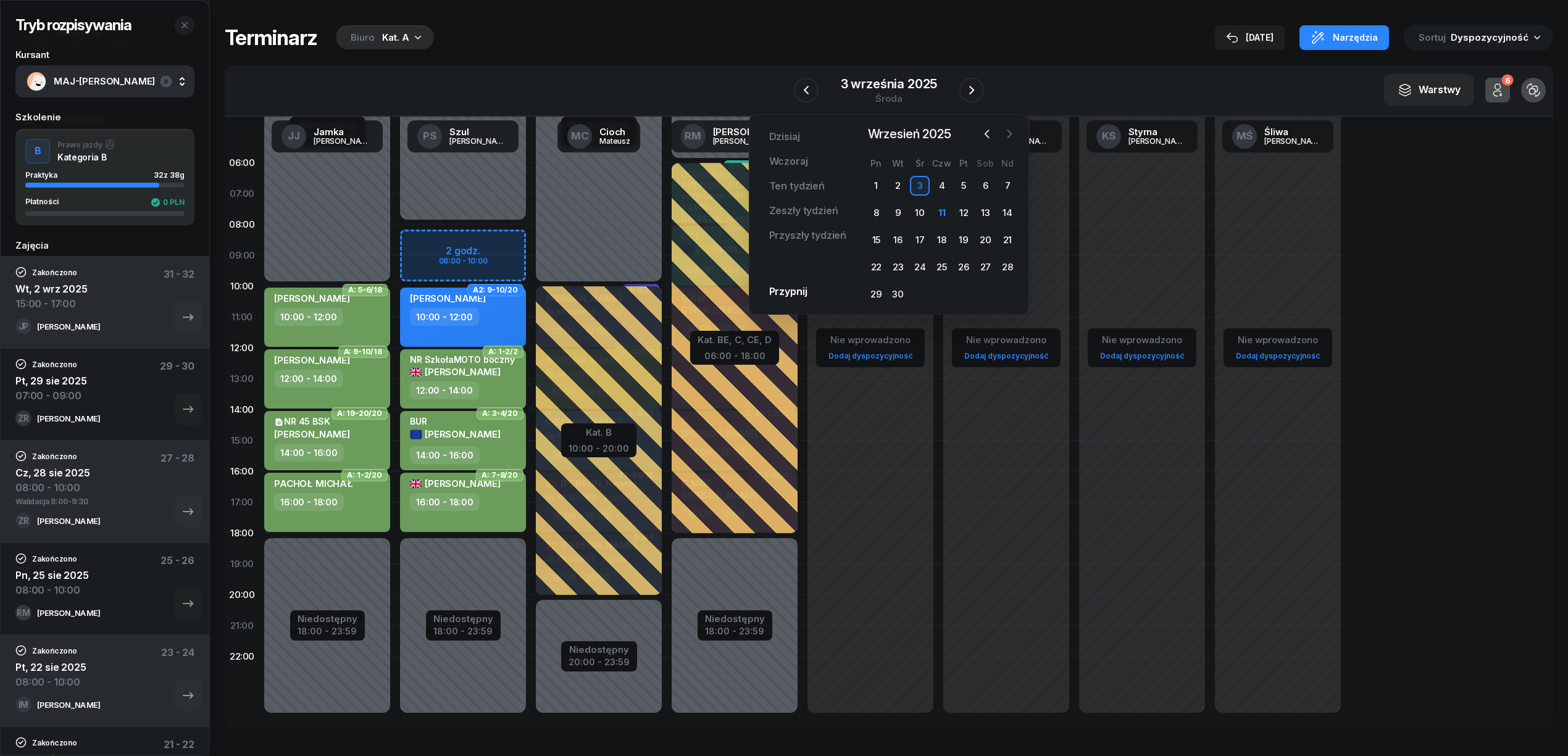
click at [1011, 131] on icon "button" at bounding box center [1009, 134] width 13 height 13
click at [969, 214] on div "10" at bounding box center [964, 213] width 20 height 20
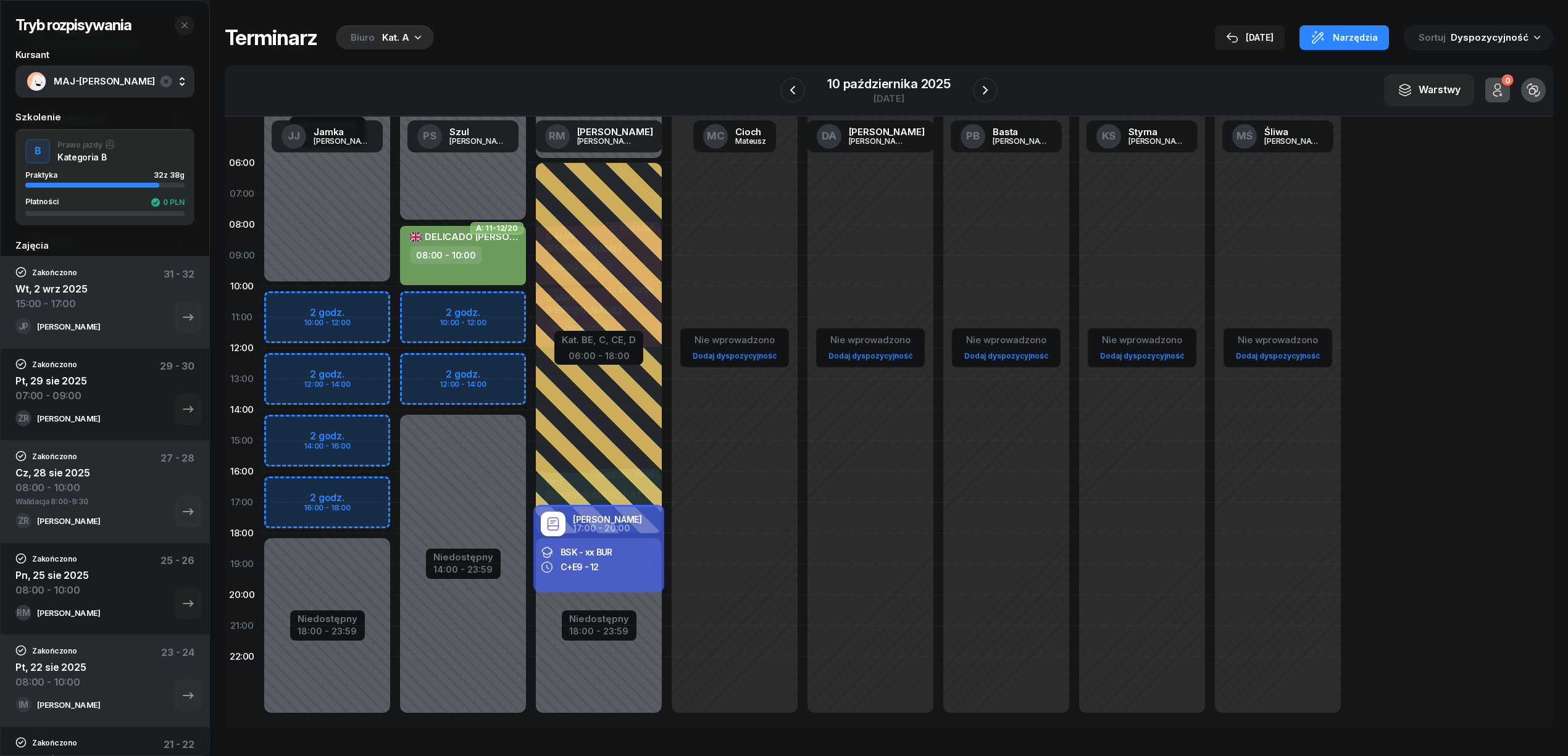
click at [393, 31] on div "Kat. A" at bounding box center [395, 38] width 27 height 15
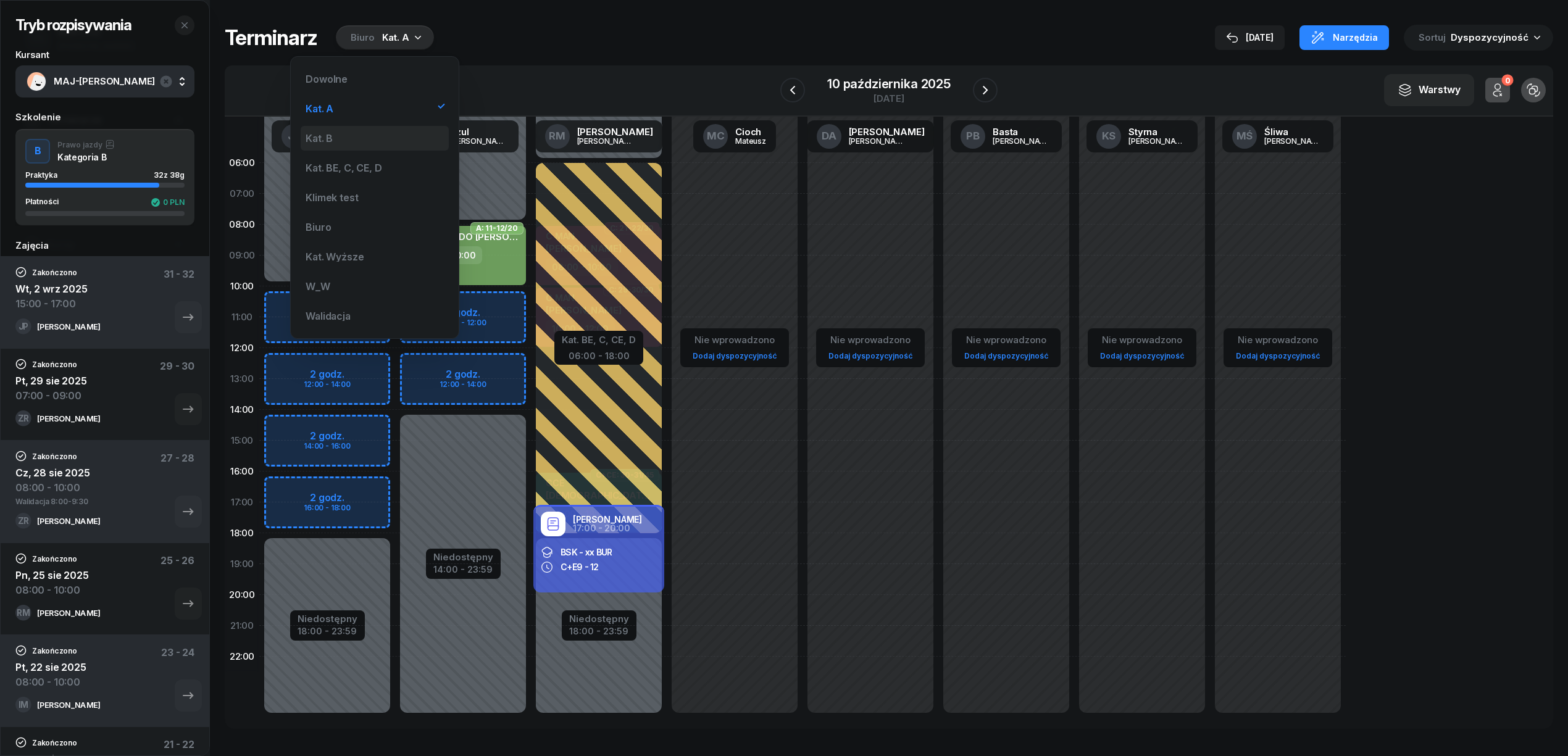
click at [382, 131] on div "Kat. B" at bounding box center [375, 138] width 148 height 24
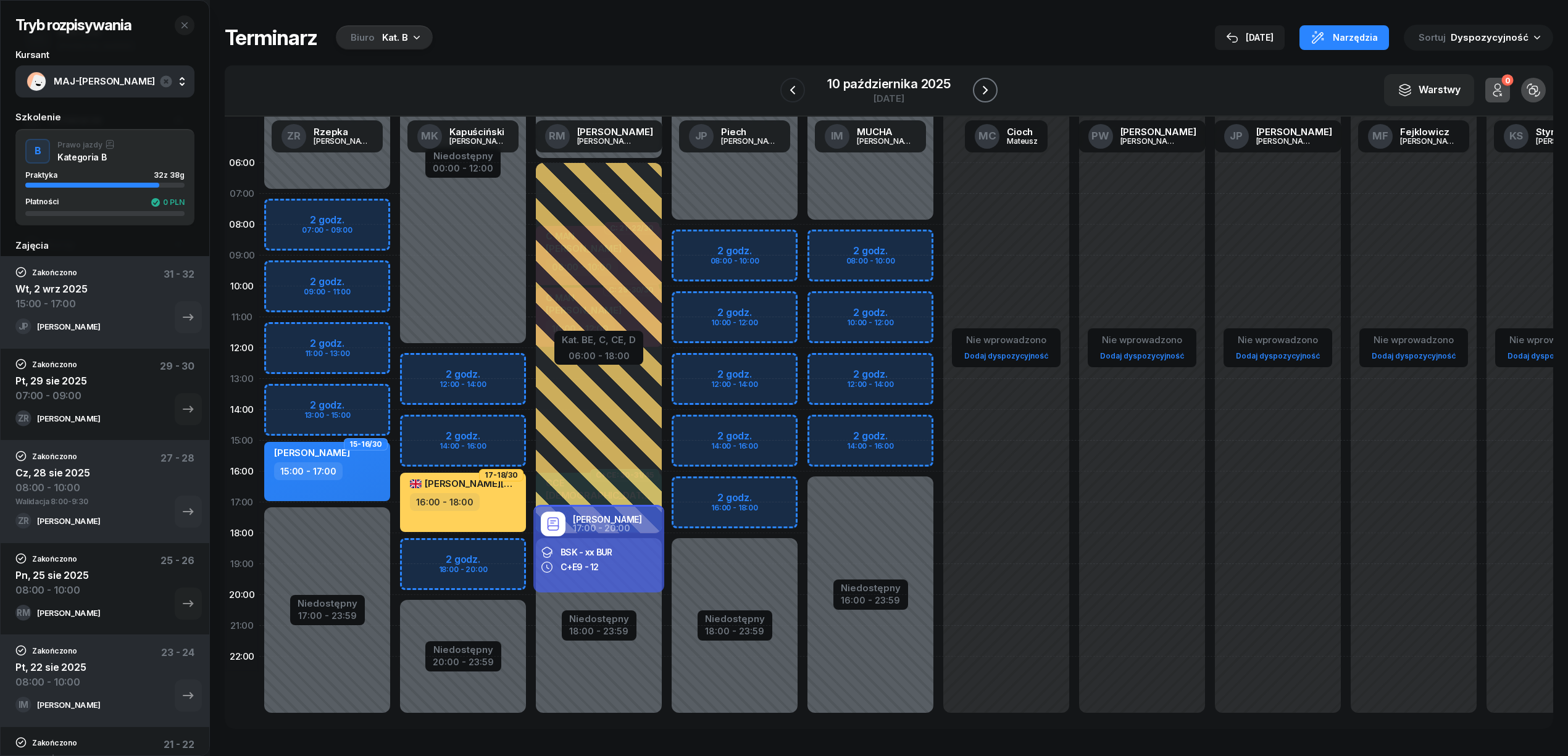
click at [980, 85] on icon "button" at bounding box center [985, 90] width 15 height 15
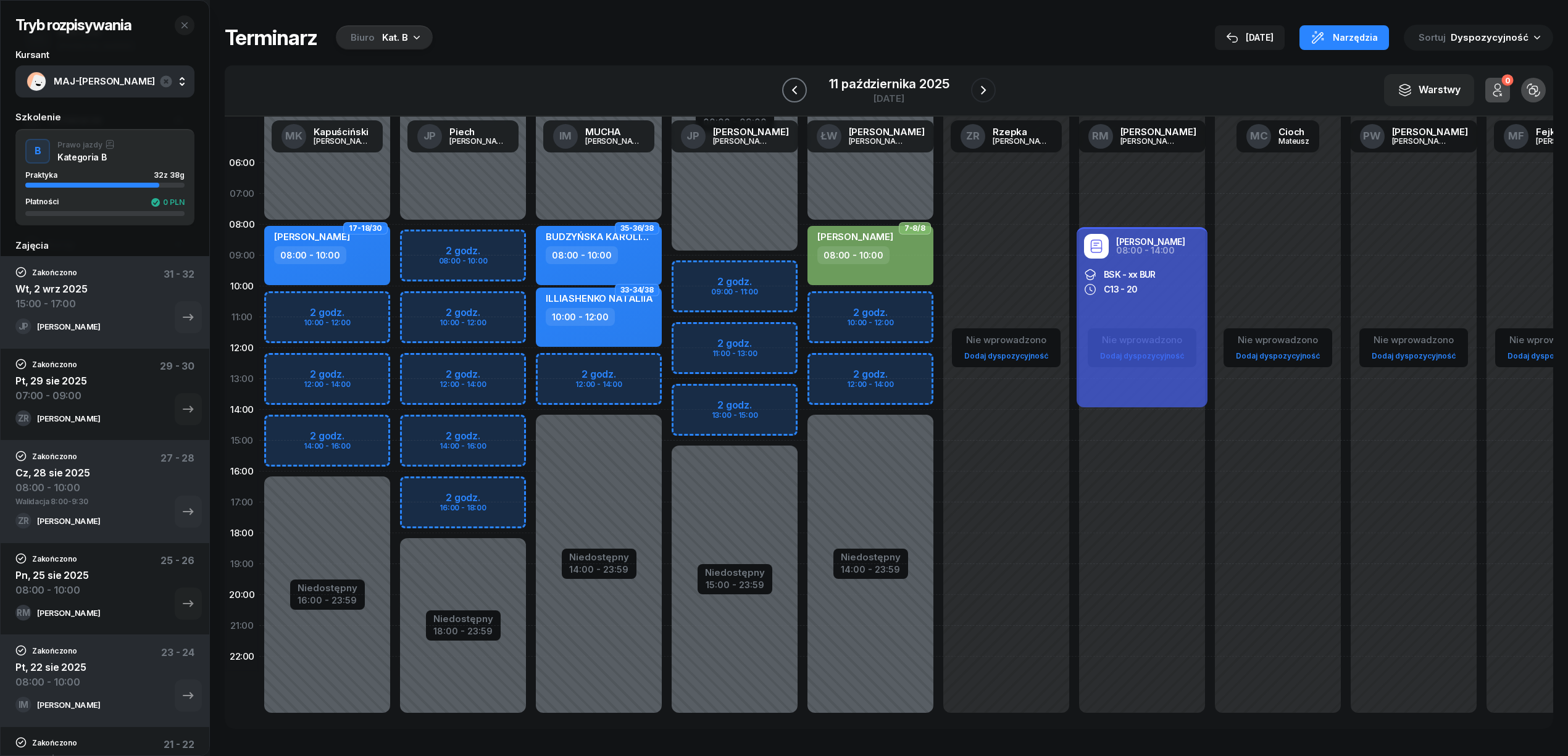
click at [784, 94] on button "button" at bounding box center [794, 90] width 24 height 24
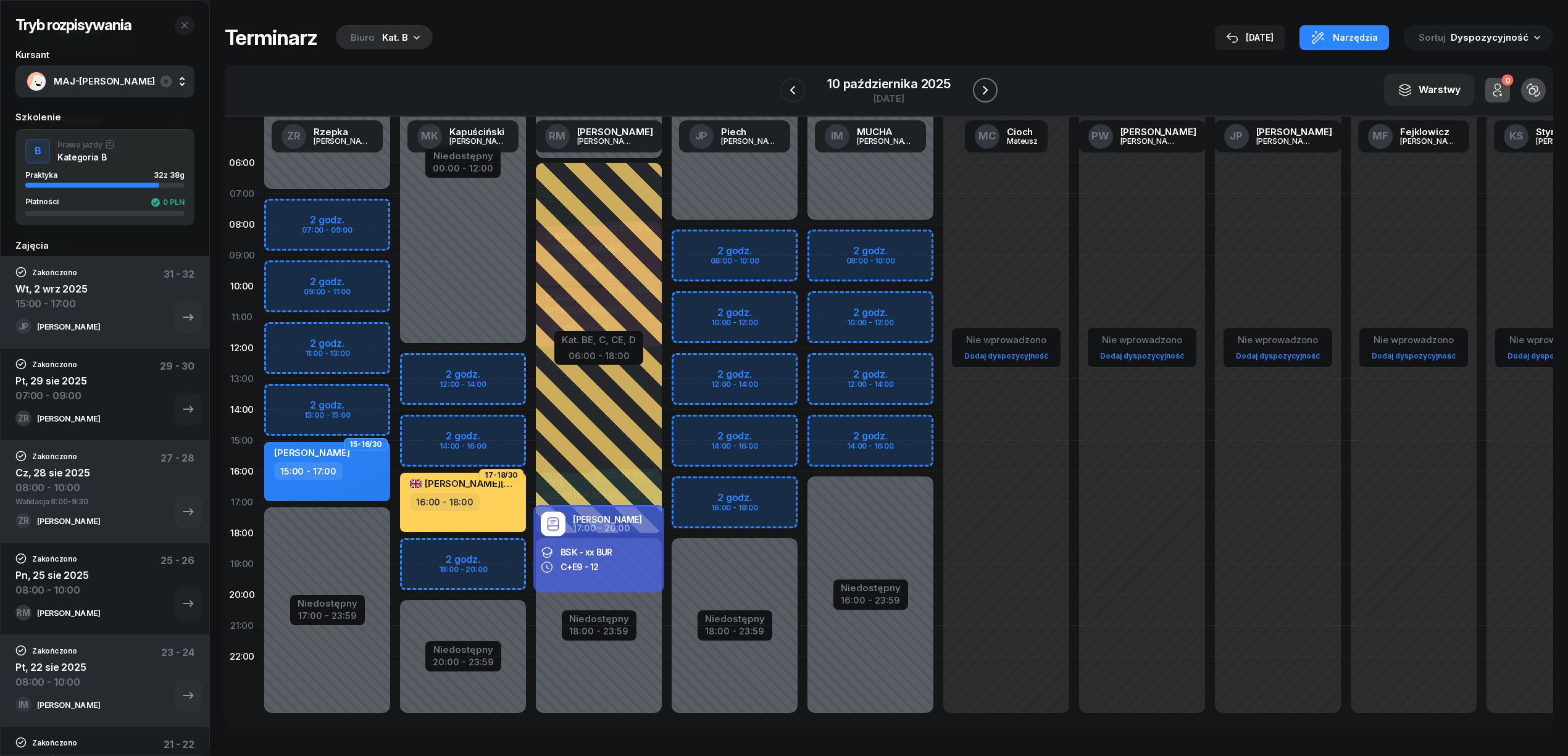
click at [985, 85] on icon "button" at bounding box center [985, 90] width 15 height 15
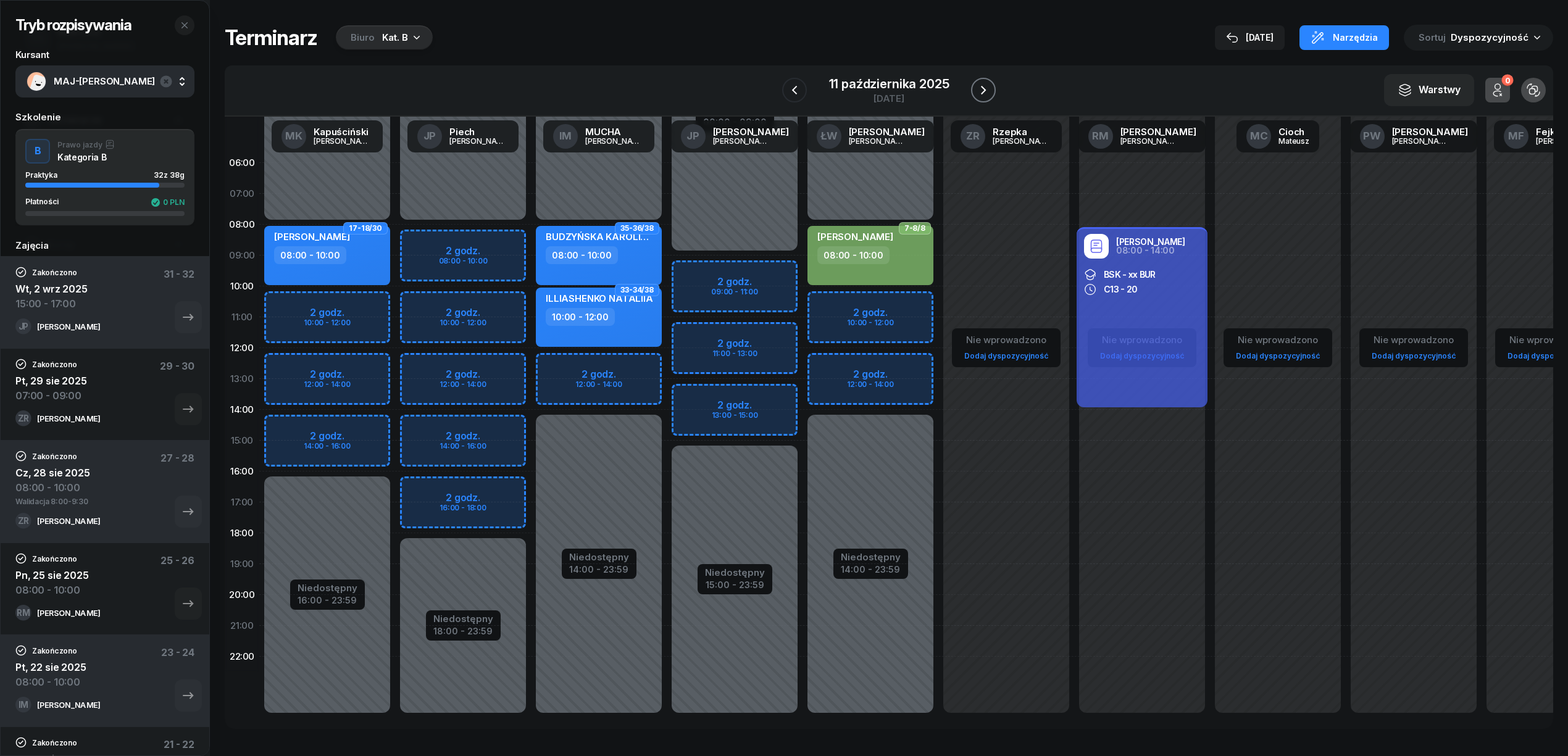
click at [985, 85] on icon "button" at bounding box center [983, 90] width 15 height 15
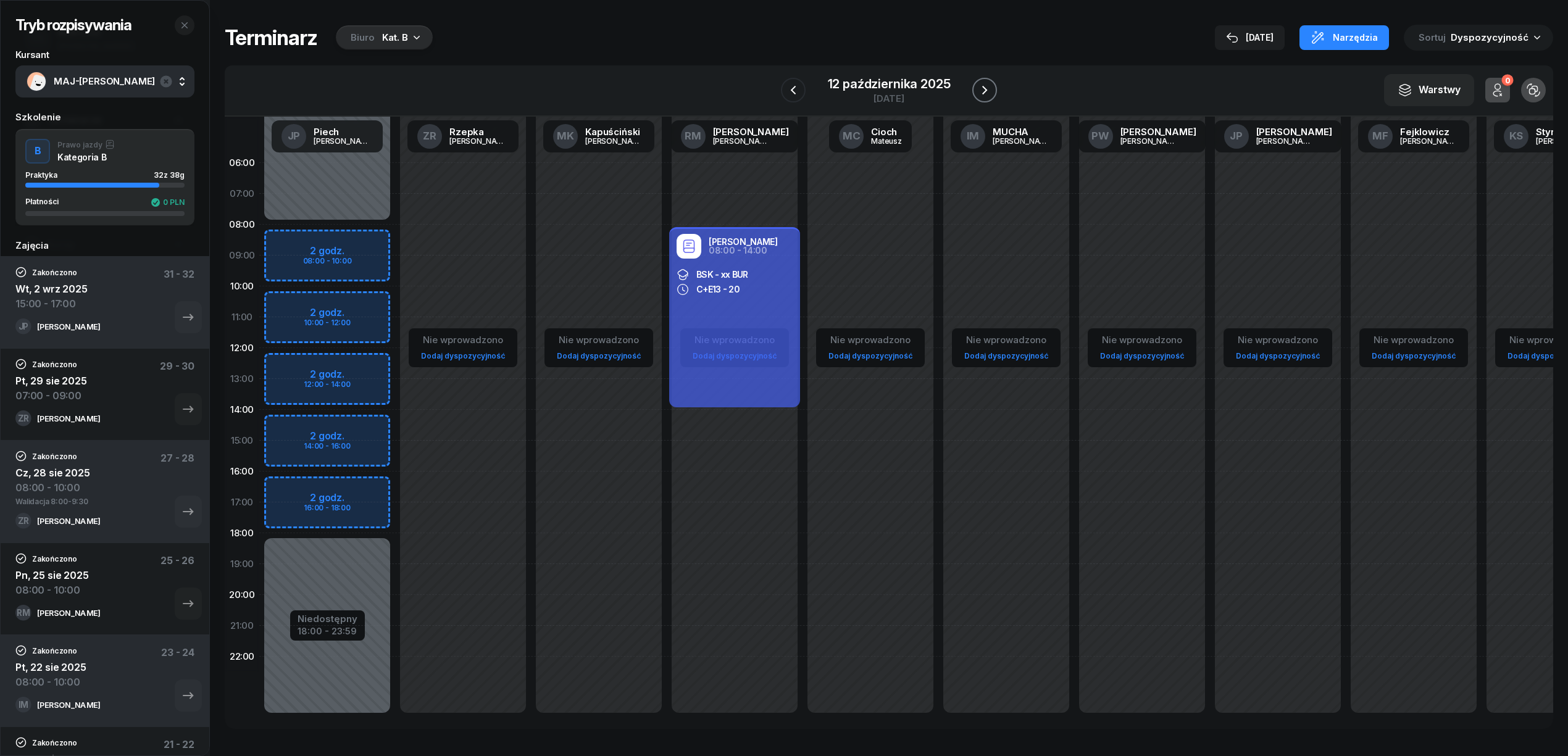
click at [985, 85] on icon "button" at bounding box center [985, 90] width 15 height 15
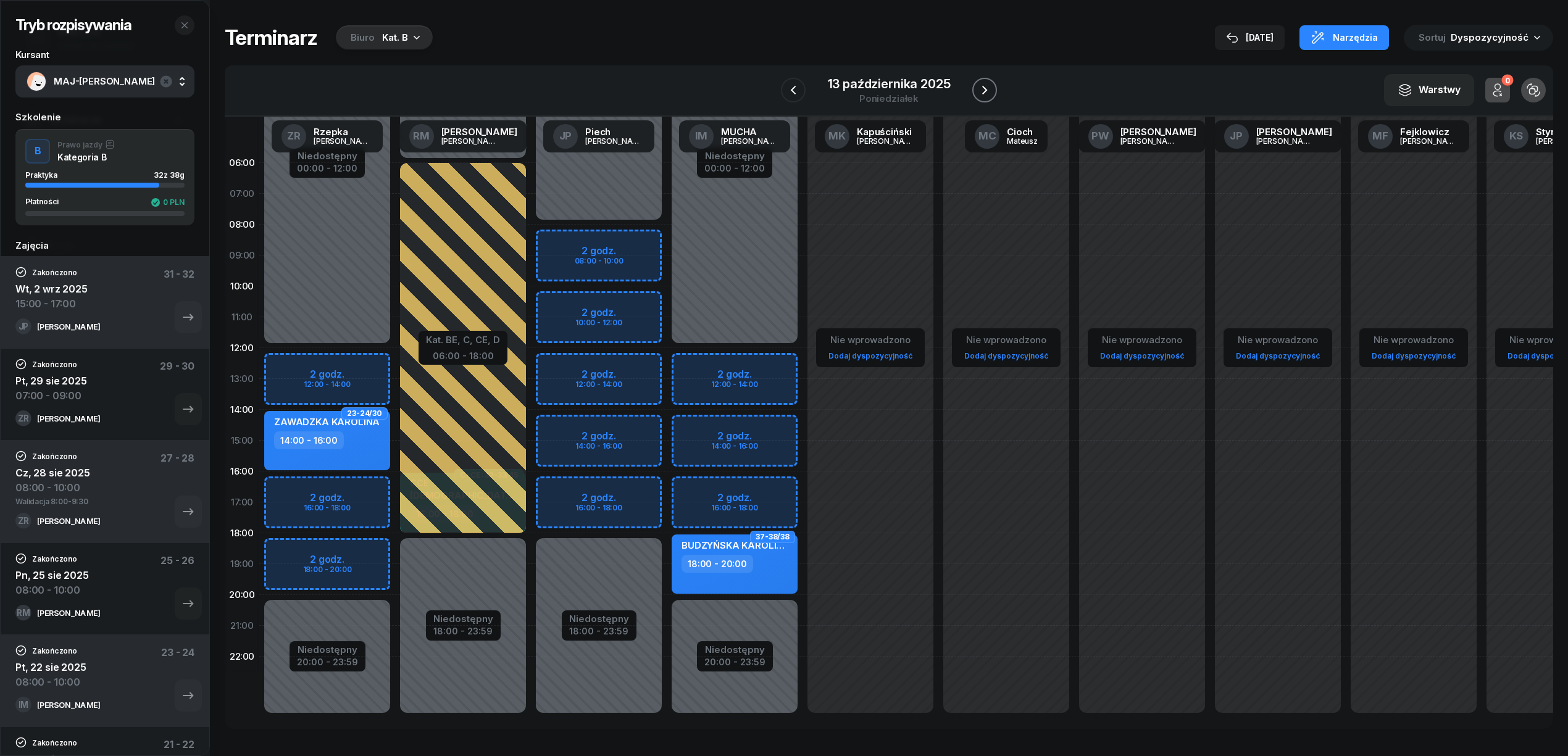
click at [985, 85] on icon "button" at bounding box center [985, 90] width 15 height 15
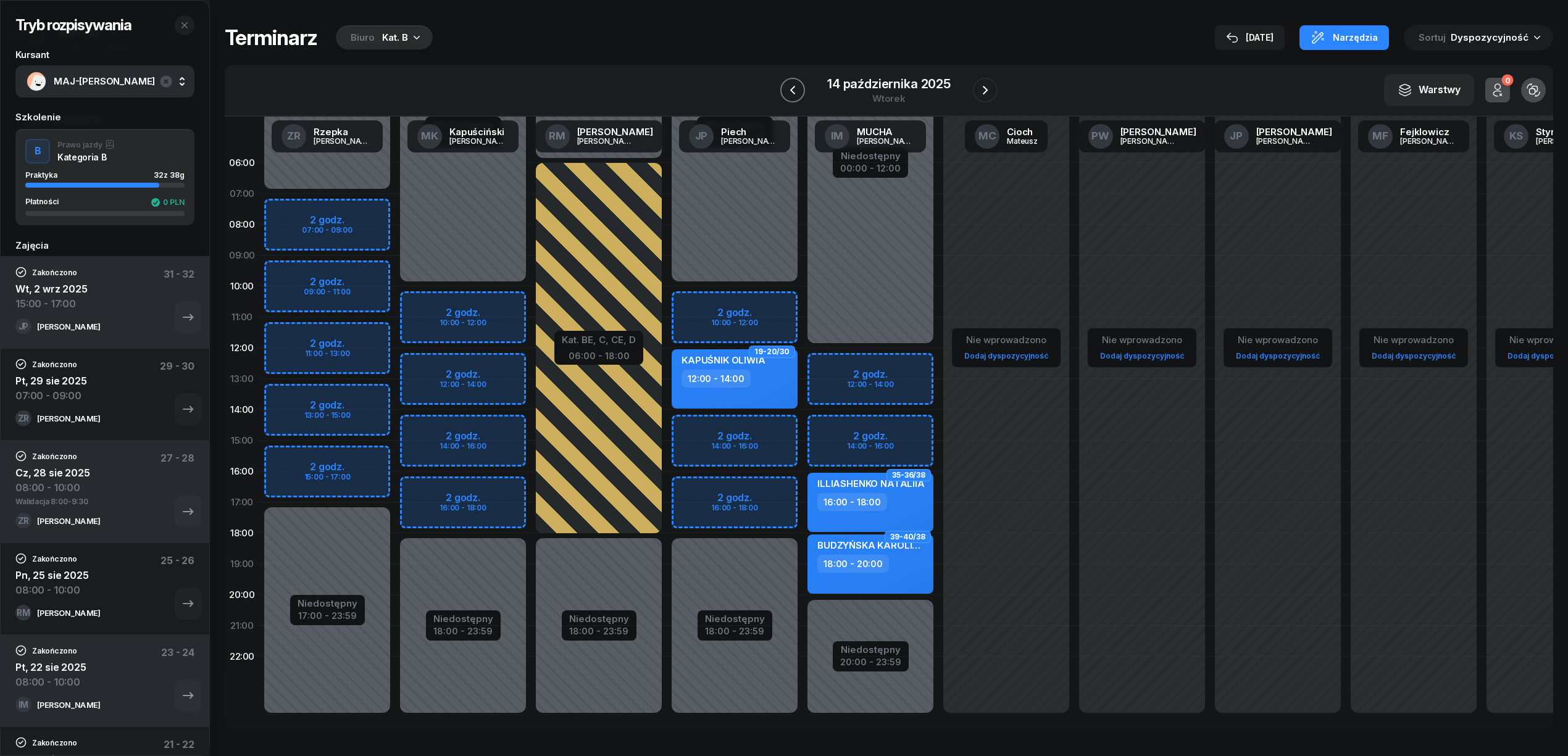
click at [792, 91] on icon "button" at bounding box center [792, 90] width 5 height 9
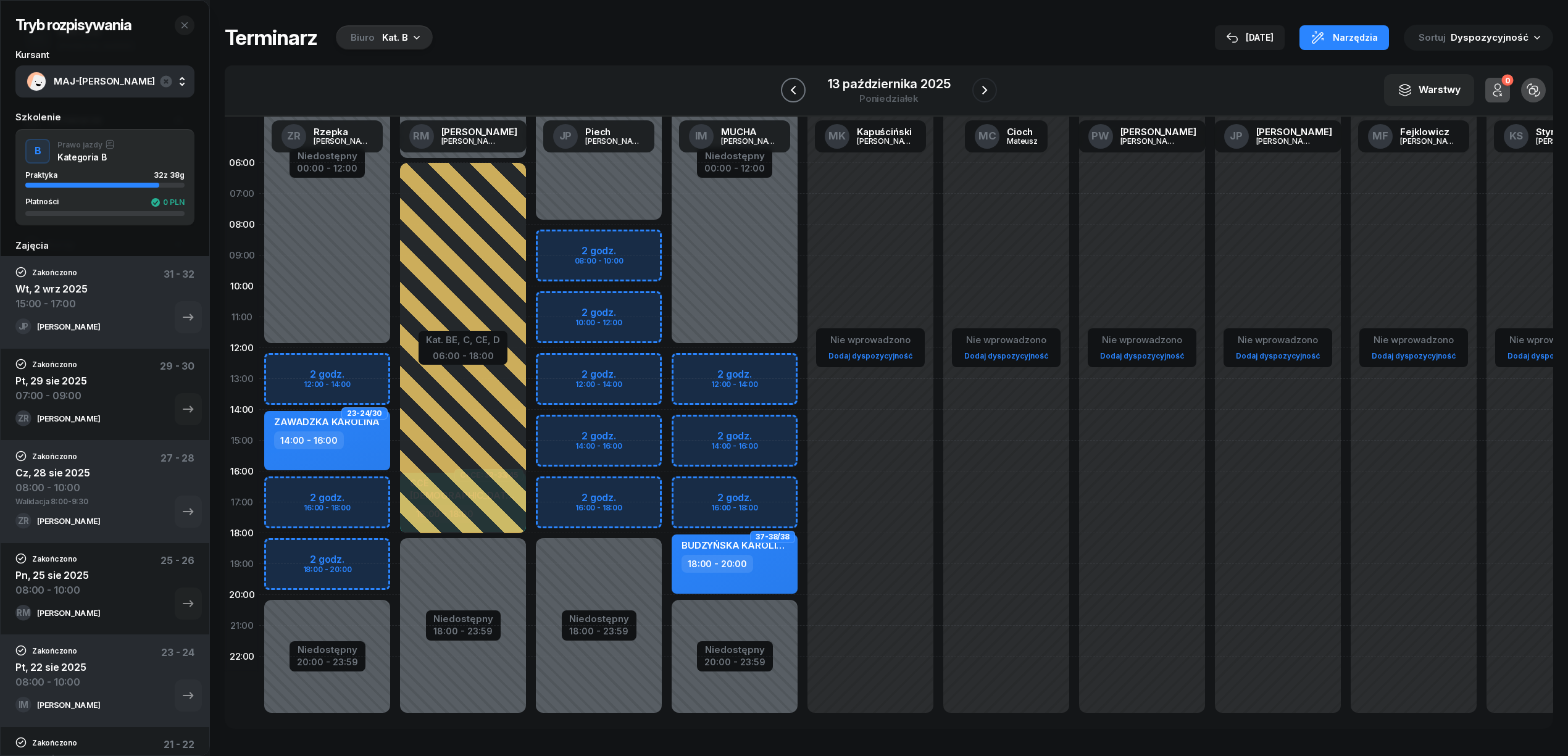
click at [792, 91] on icon "button" at bounding box center [792, 90] width 5 height 9
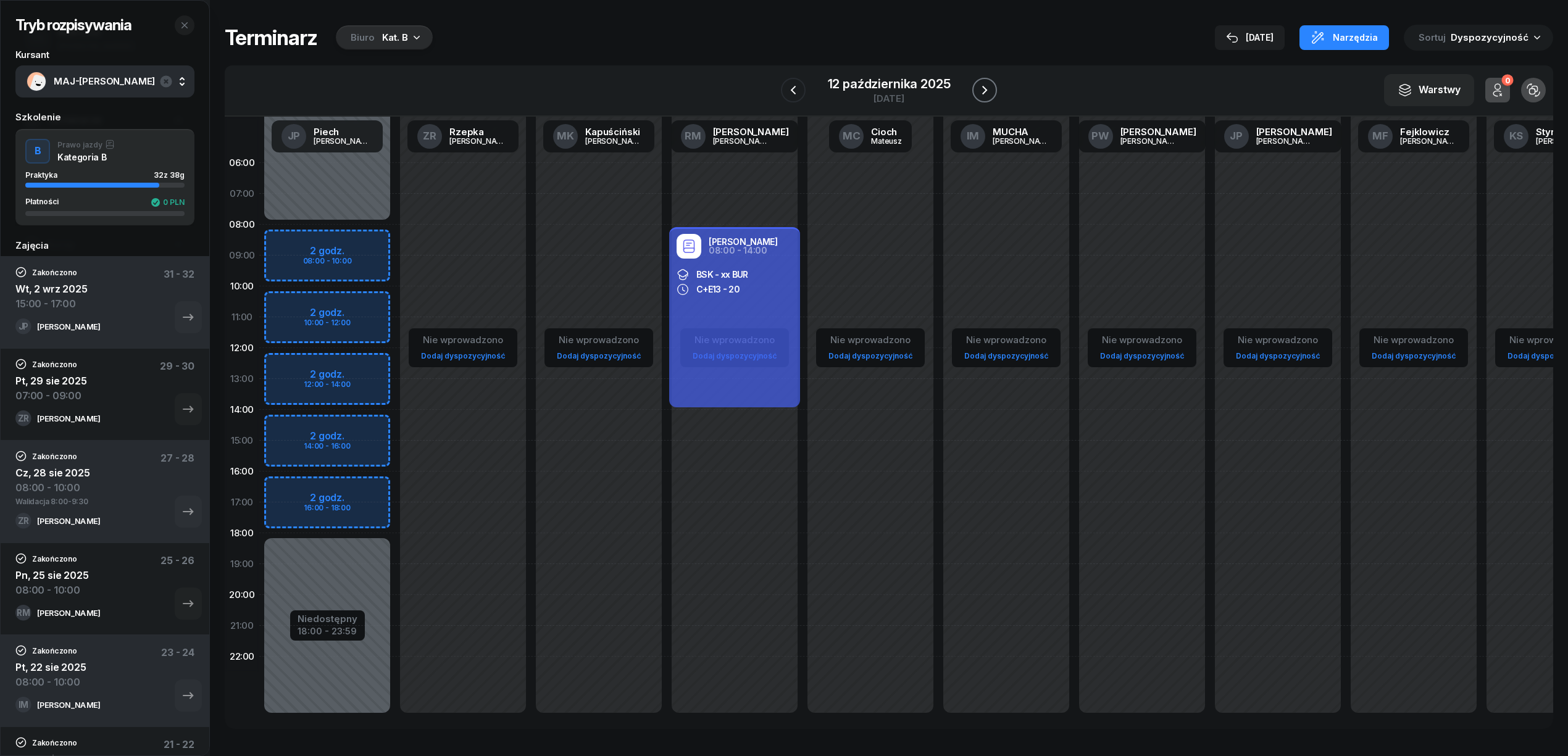
click at [979, 87] on icon "button" at bounding box center [985, 90] width 15 height 15
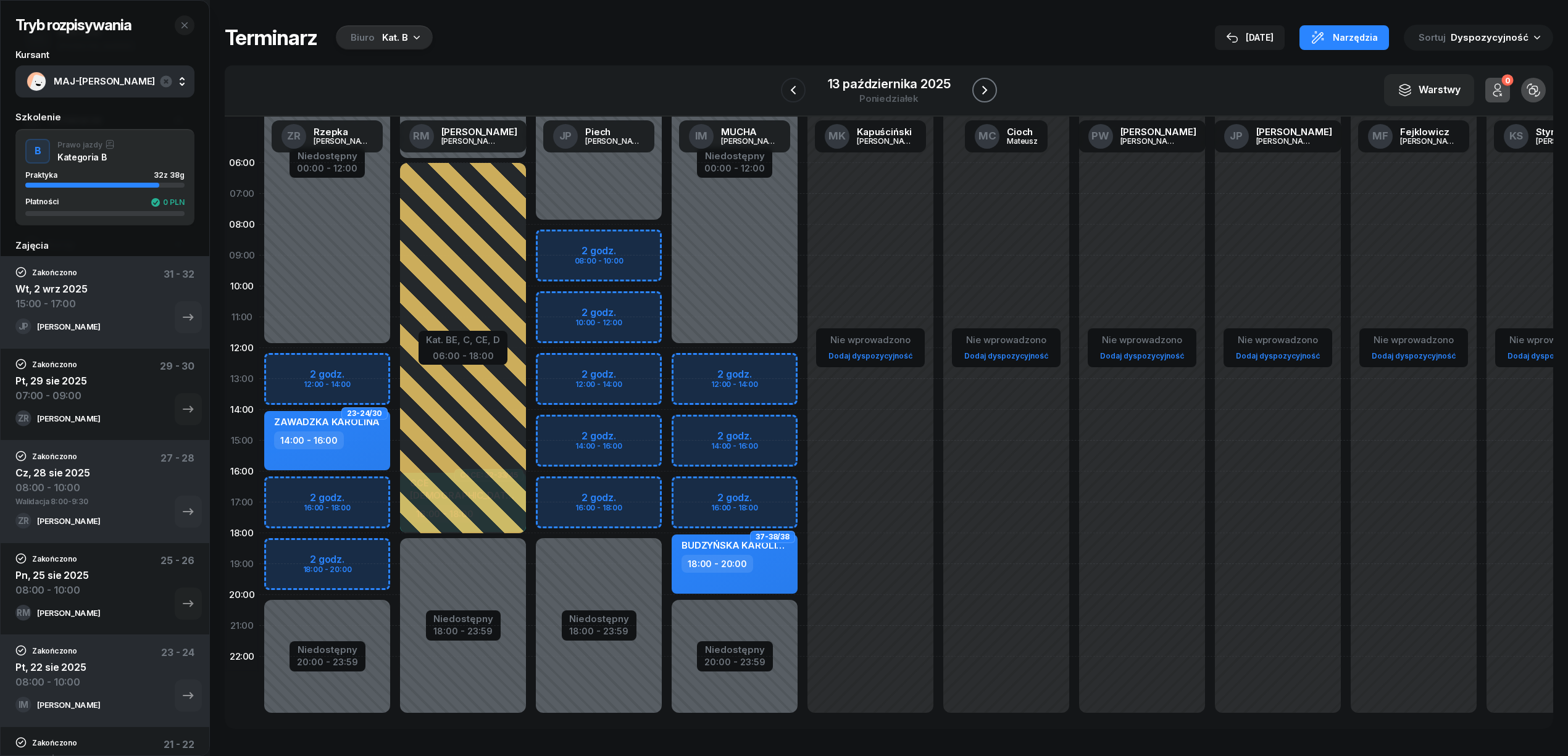
click at [985, 87] on icon "button" at bounding box center [985, 90] width 15 height 15
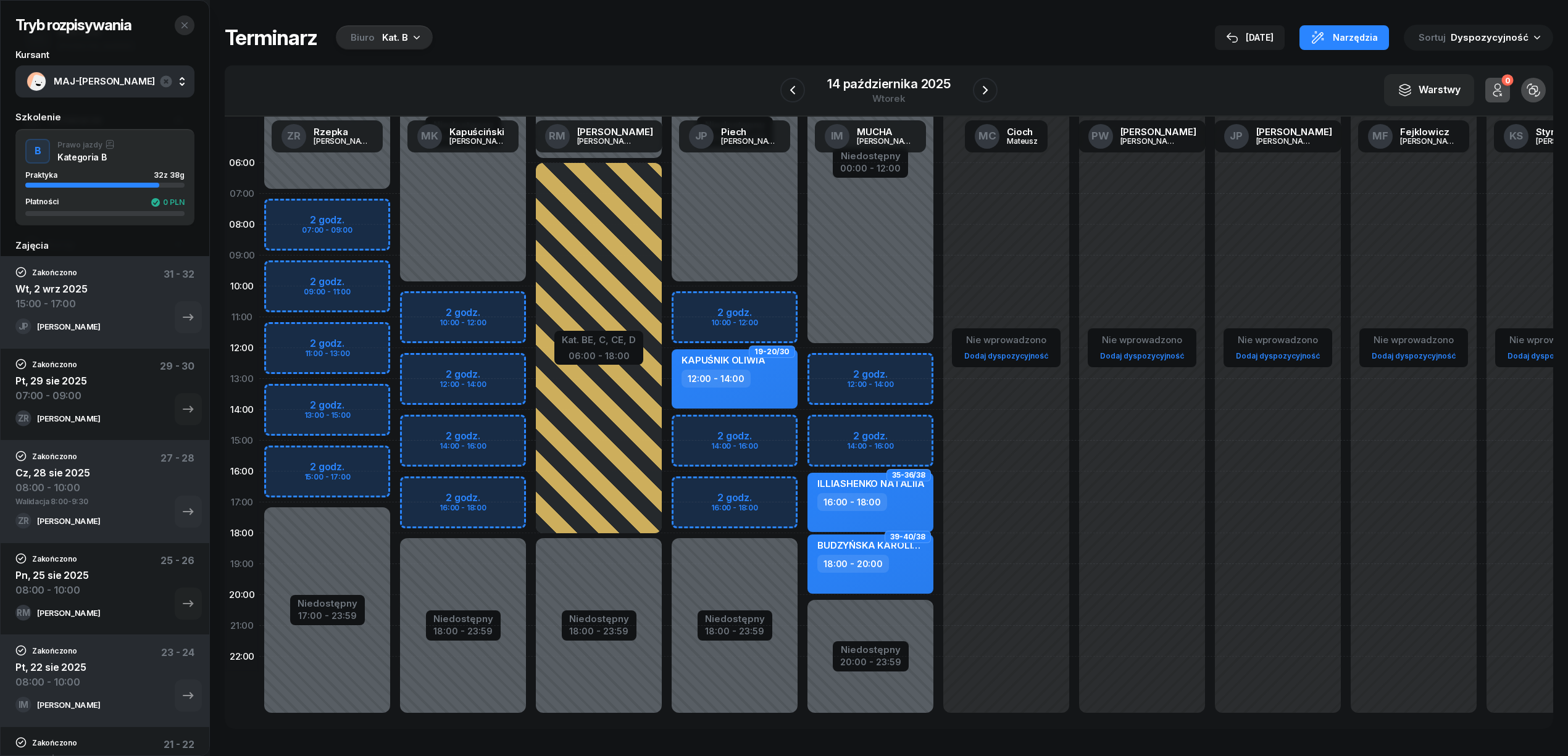
click at [184, 21] on icon "button" at bounding box center [185, 25] width 10 height 10
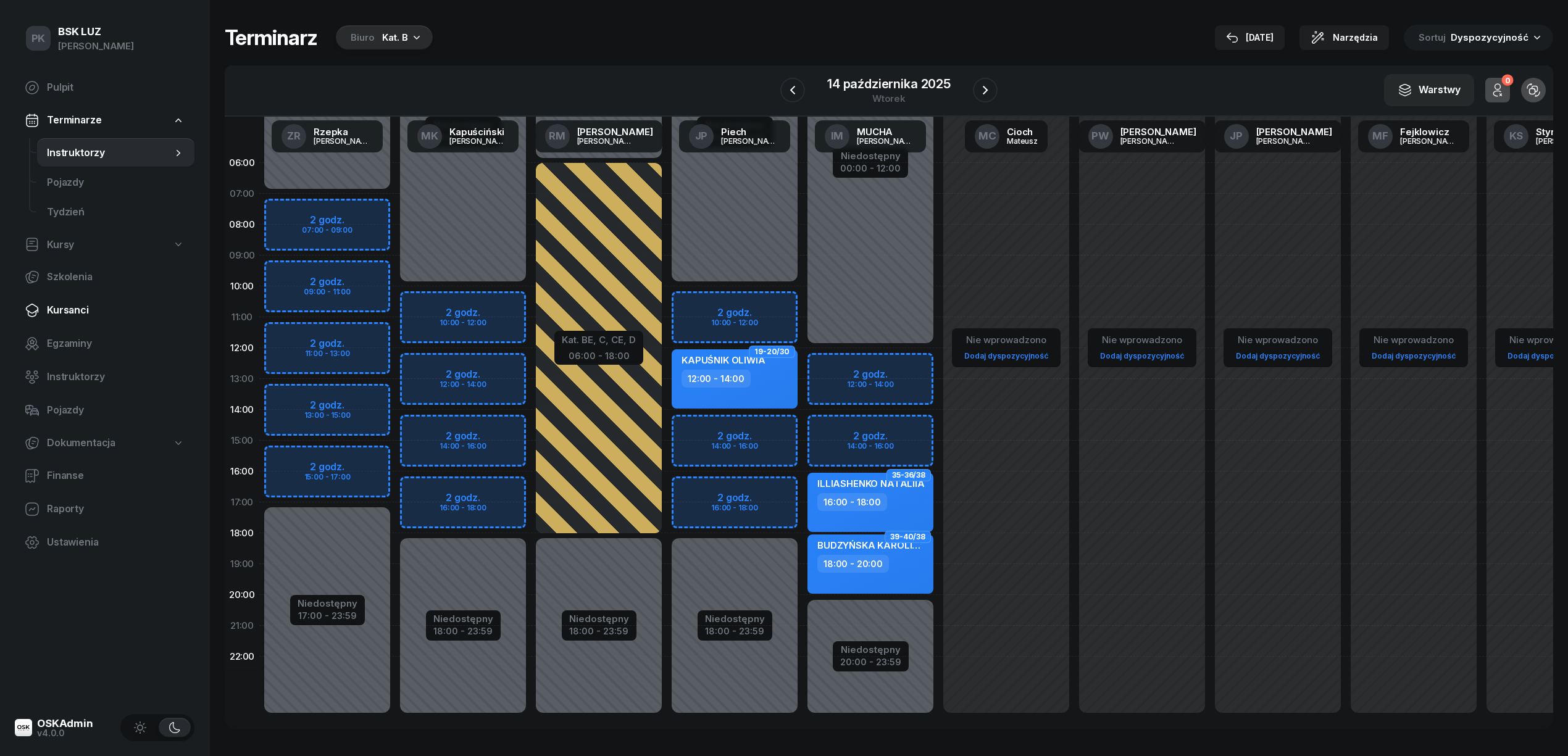
click at [81, 315] on span "Kursanci" at bounding box center [116, 310] width 138 height 16
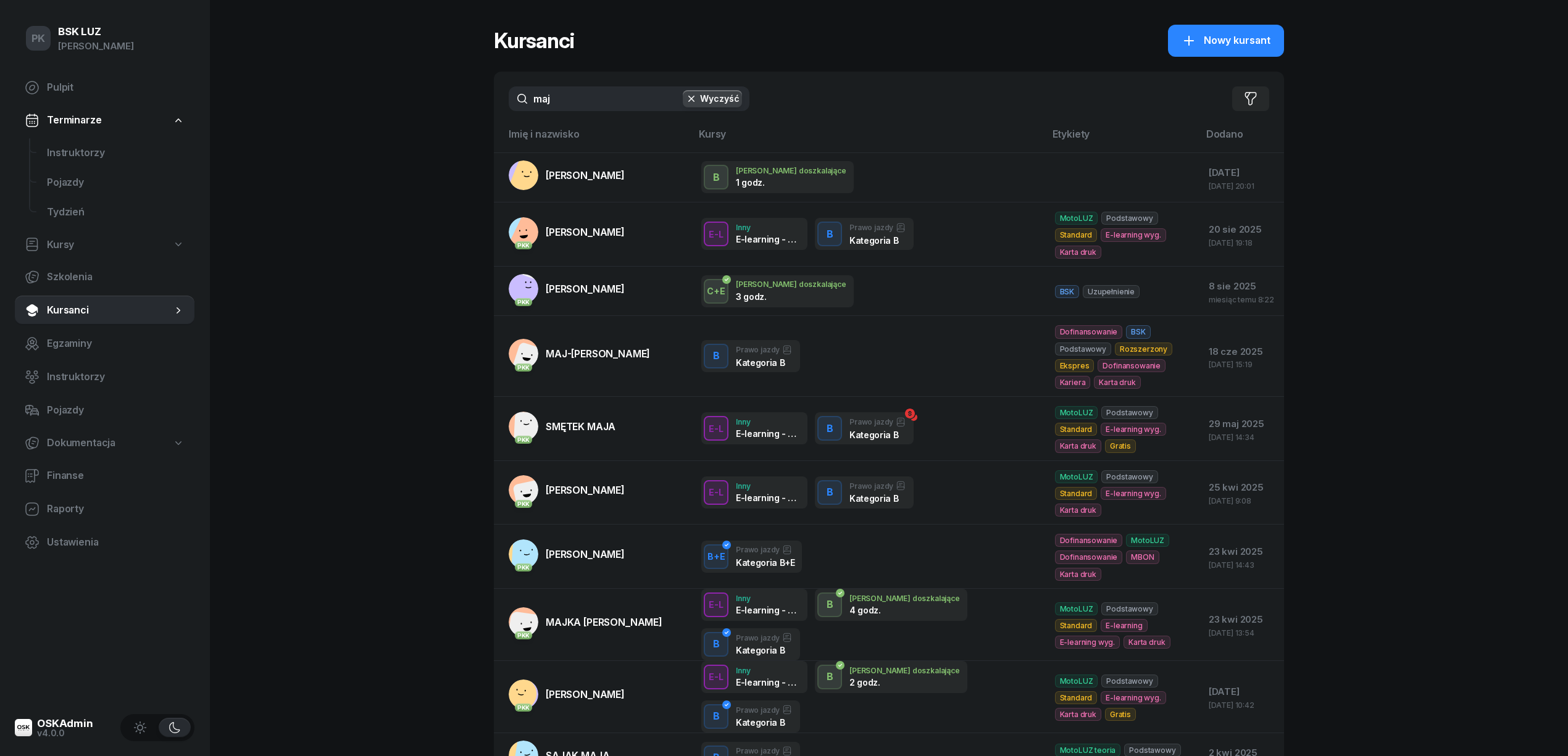
drag, startPoint x: 556, startPoint y: 102, endPoint x: 497, endPoint y: 105, distance: 59.1
click at [497, 105] on div "maj Wyczyść Filtruj" at bounding box center [889, 99] width 790 height 54
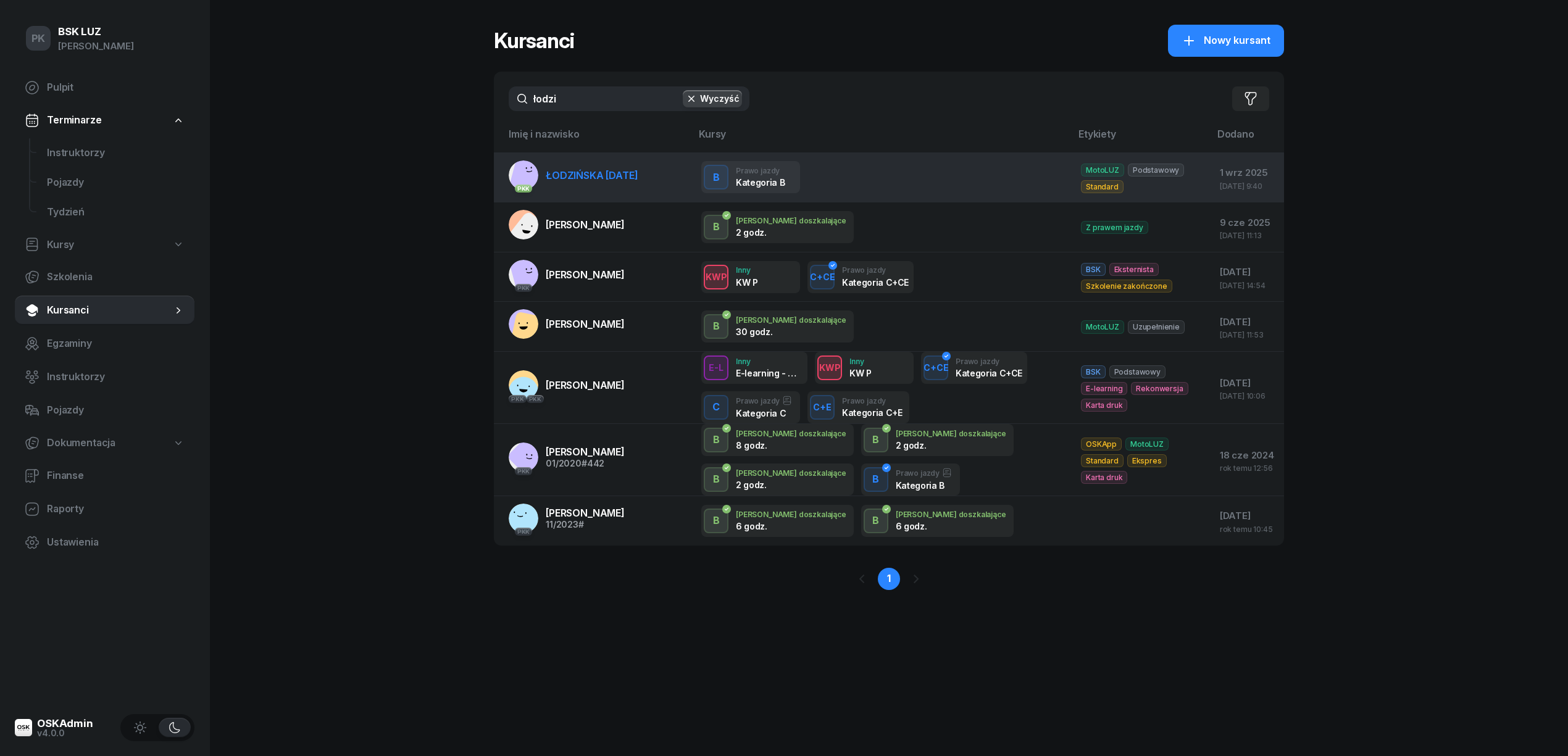
type input "łodzi"
click at [581, 171] on span "ŁODZIŃSKA POLA" at bounding box center [591, 175] width 92 height 13
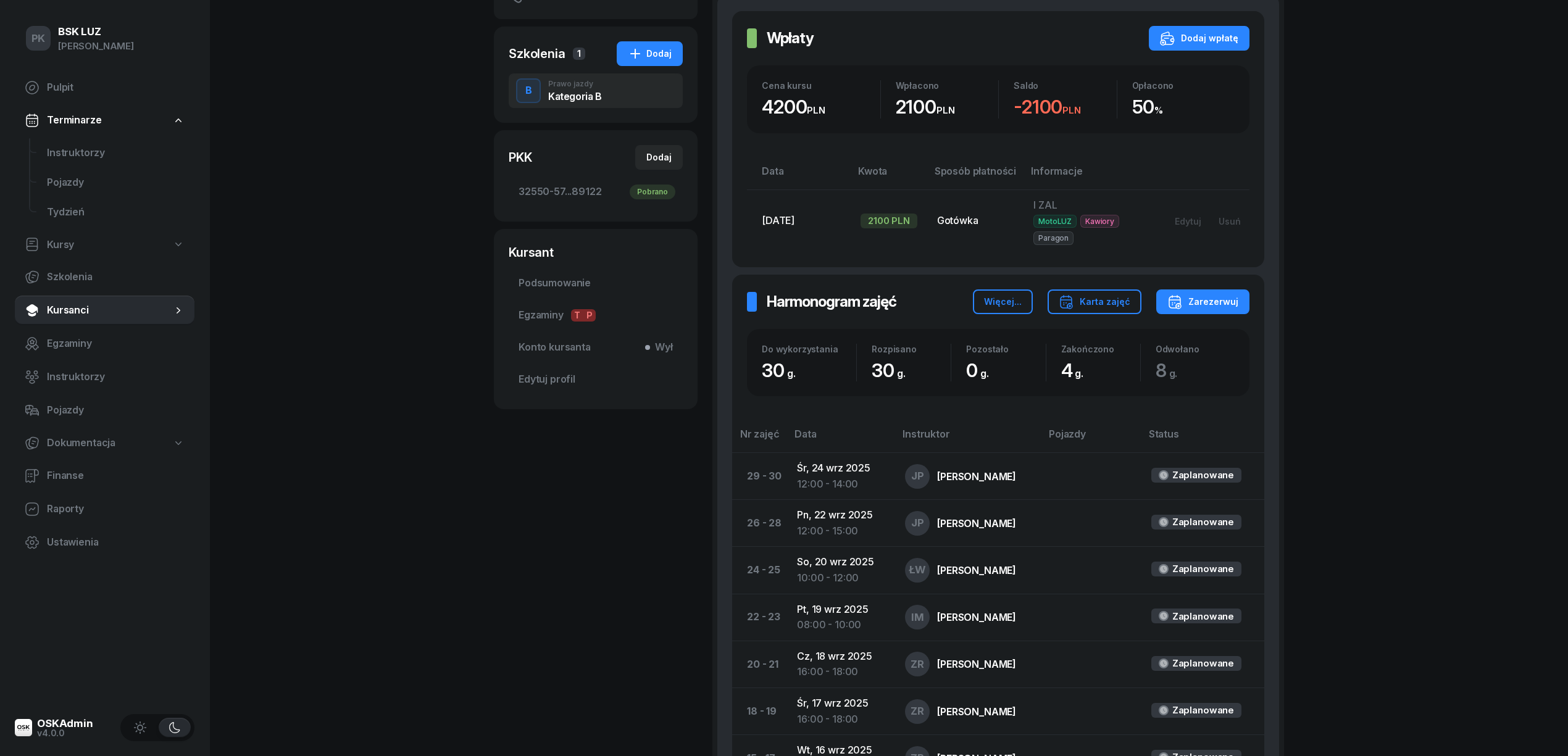
scroll to position [82, 0]
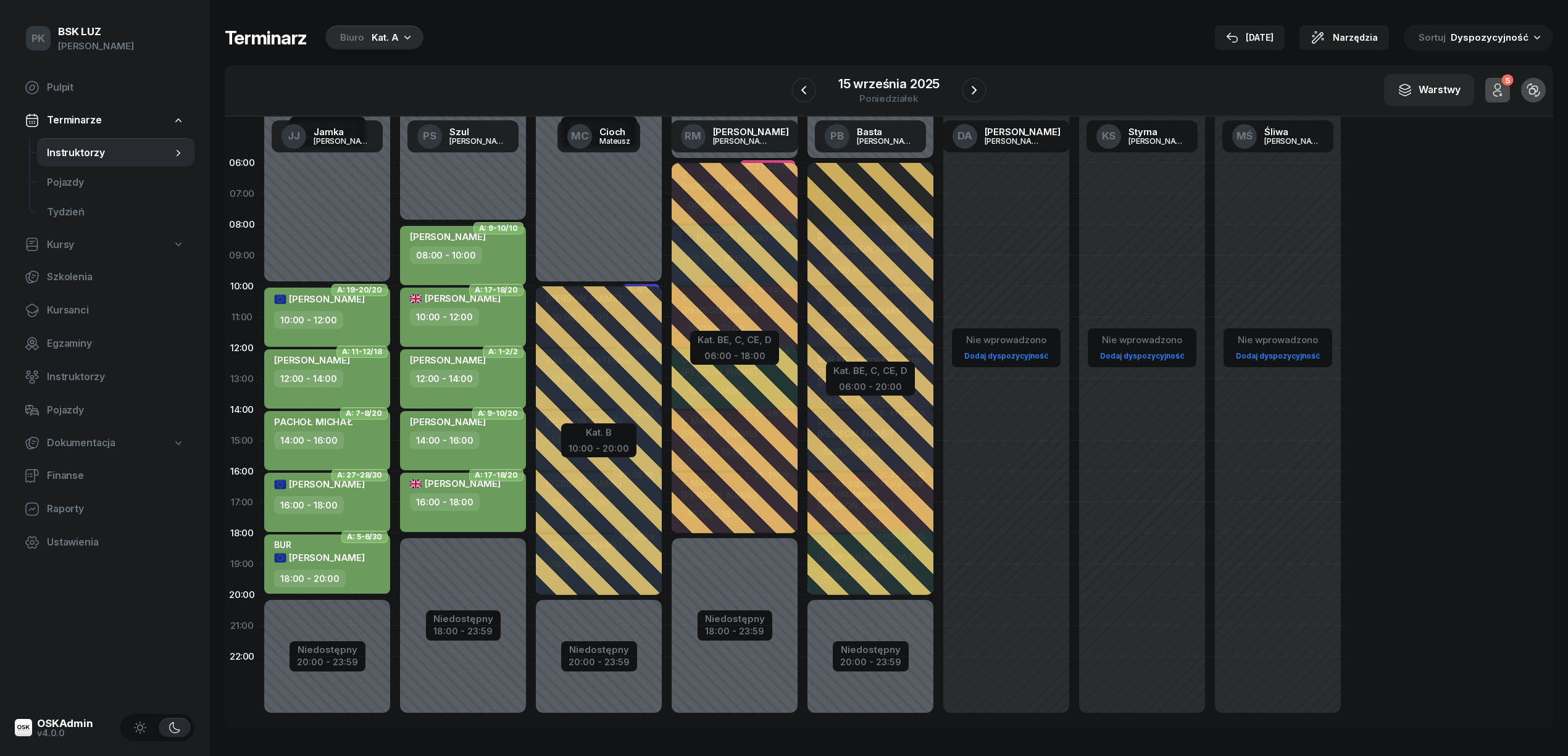
click at [364, 34] on div "Biuro Kat. A" at bounding box center [374, 37] width 98 height 24
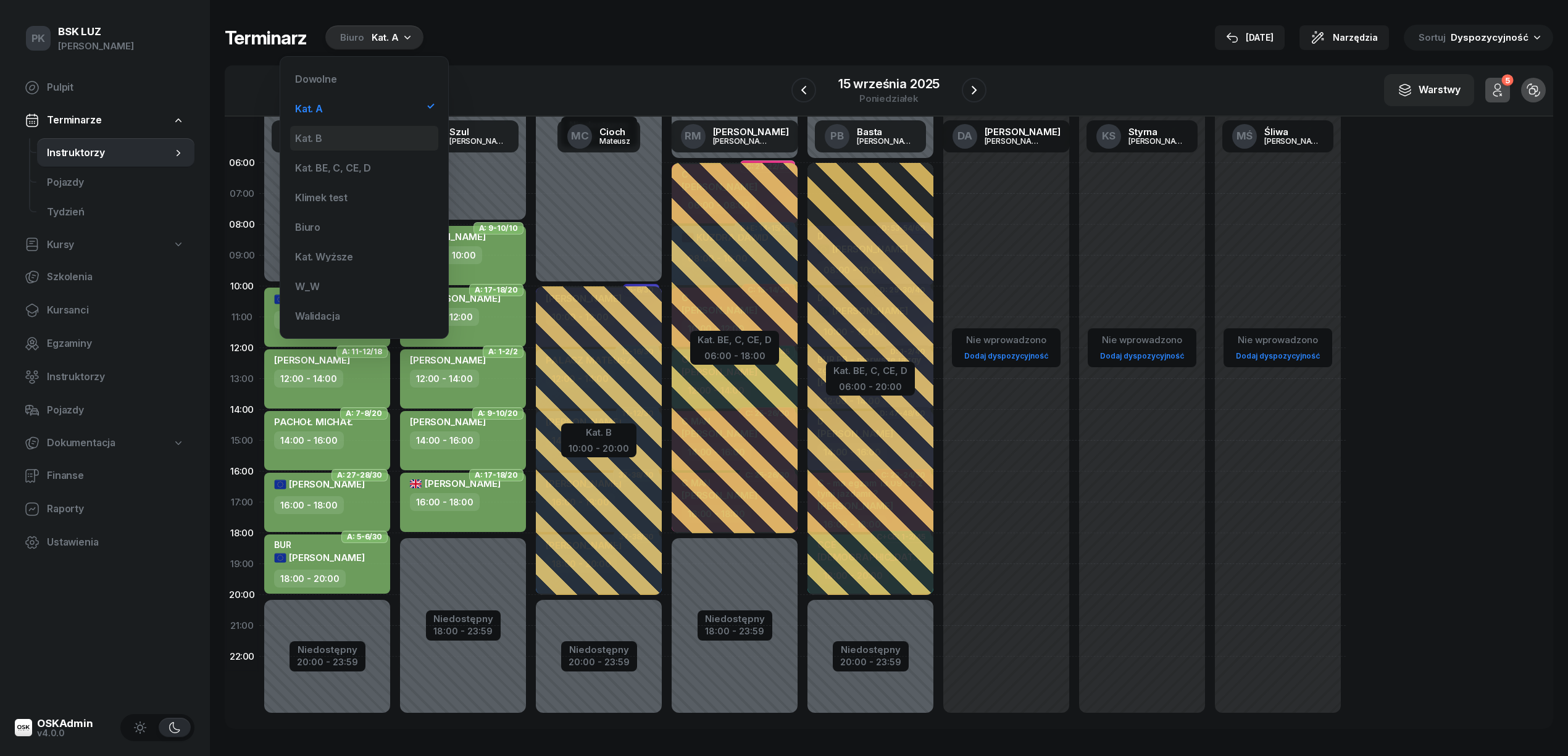
click at [376, 138] on div "Kat. B" at bounding box center [364, 138] width 148 height 24
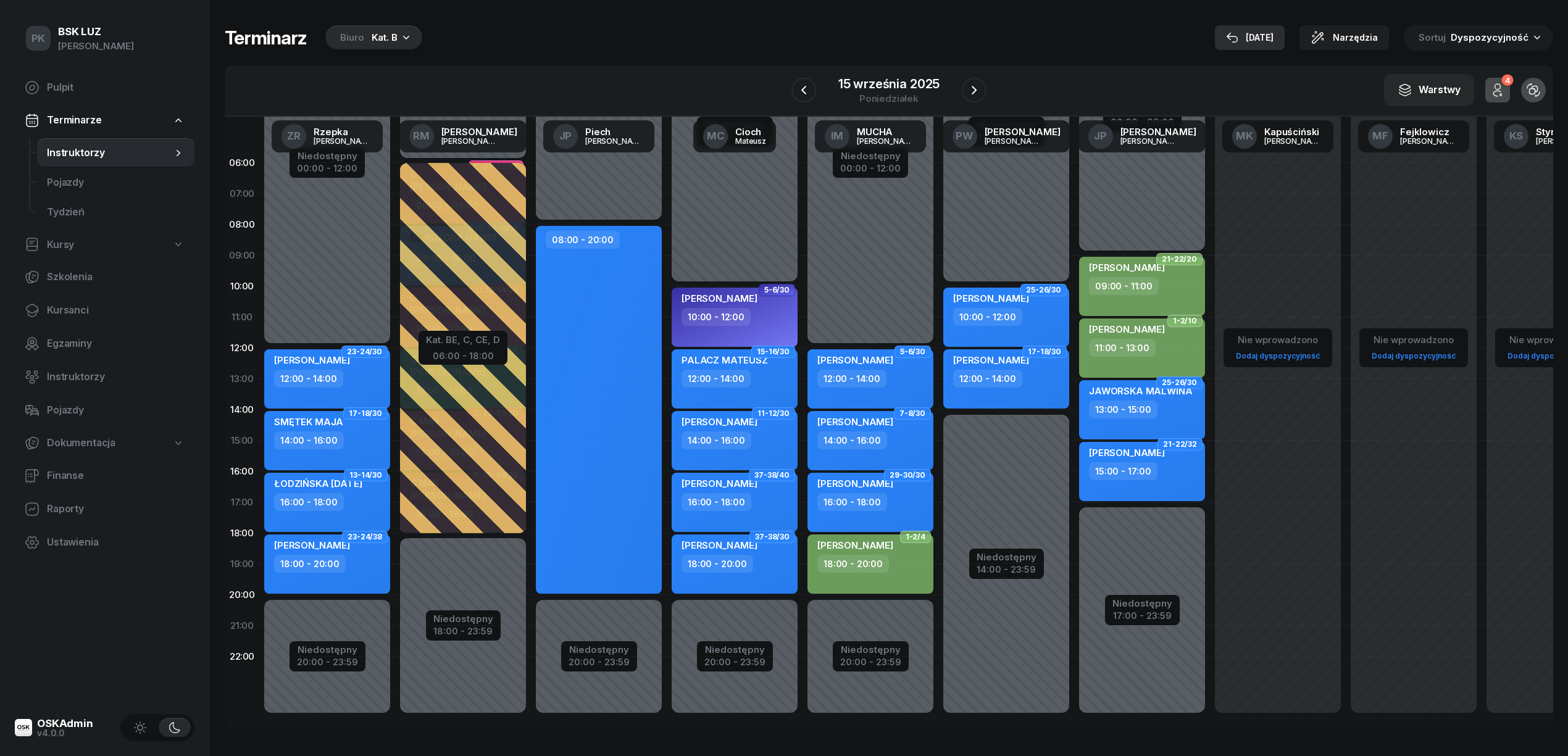
click at [1264, 30] on div "11 wrz" at bounding box center [1250, 38] width 48 height 15
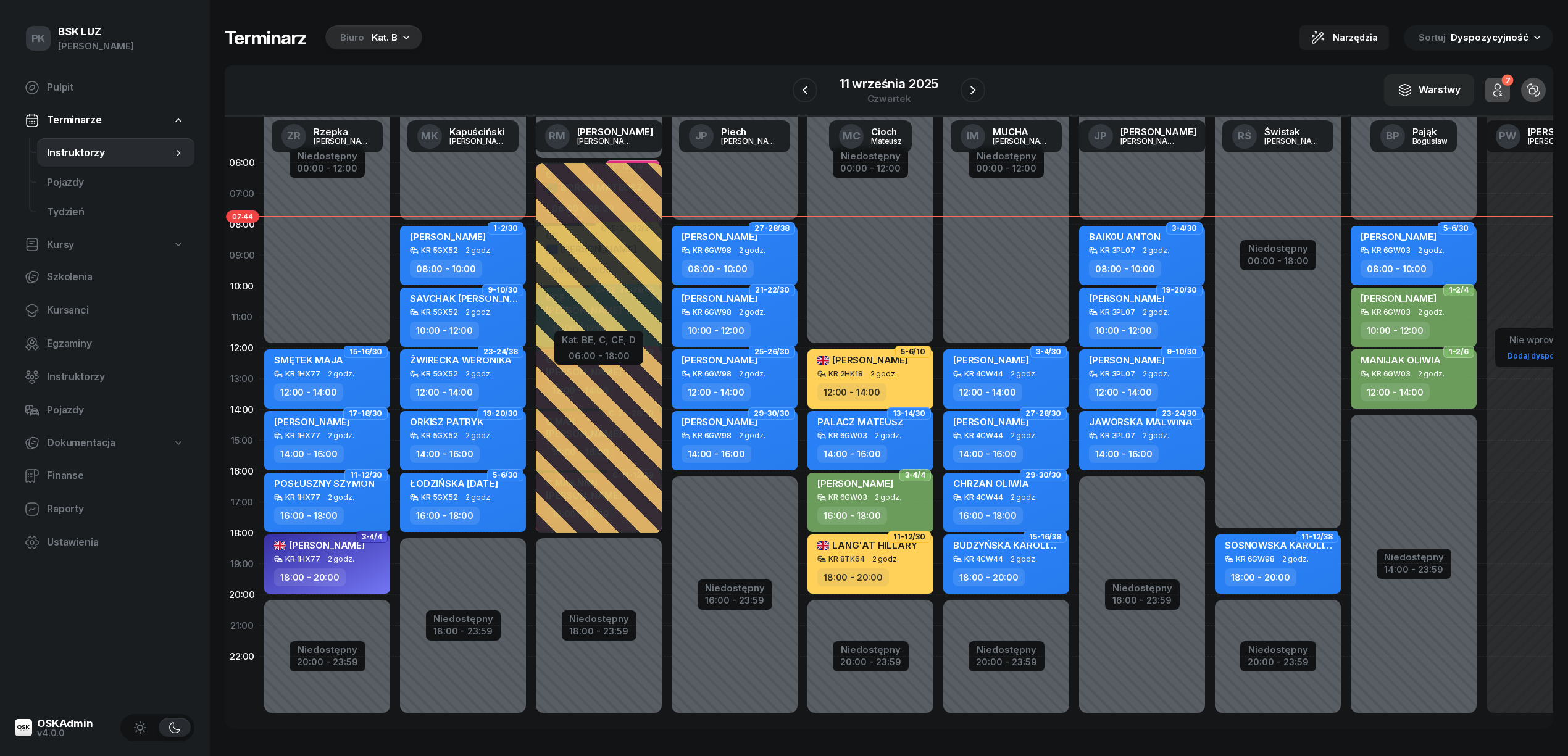
click at [1157, 239] on span "BAIK0U ANTON" at bounding box center [1124, 237] width 71 height 12
select select "08"
select select "10"
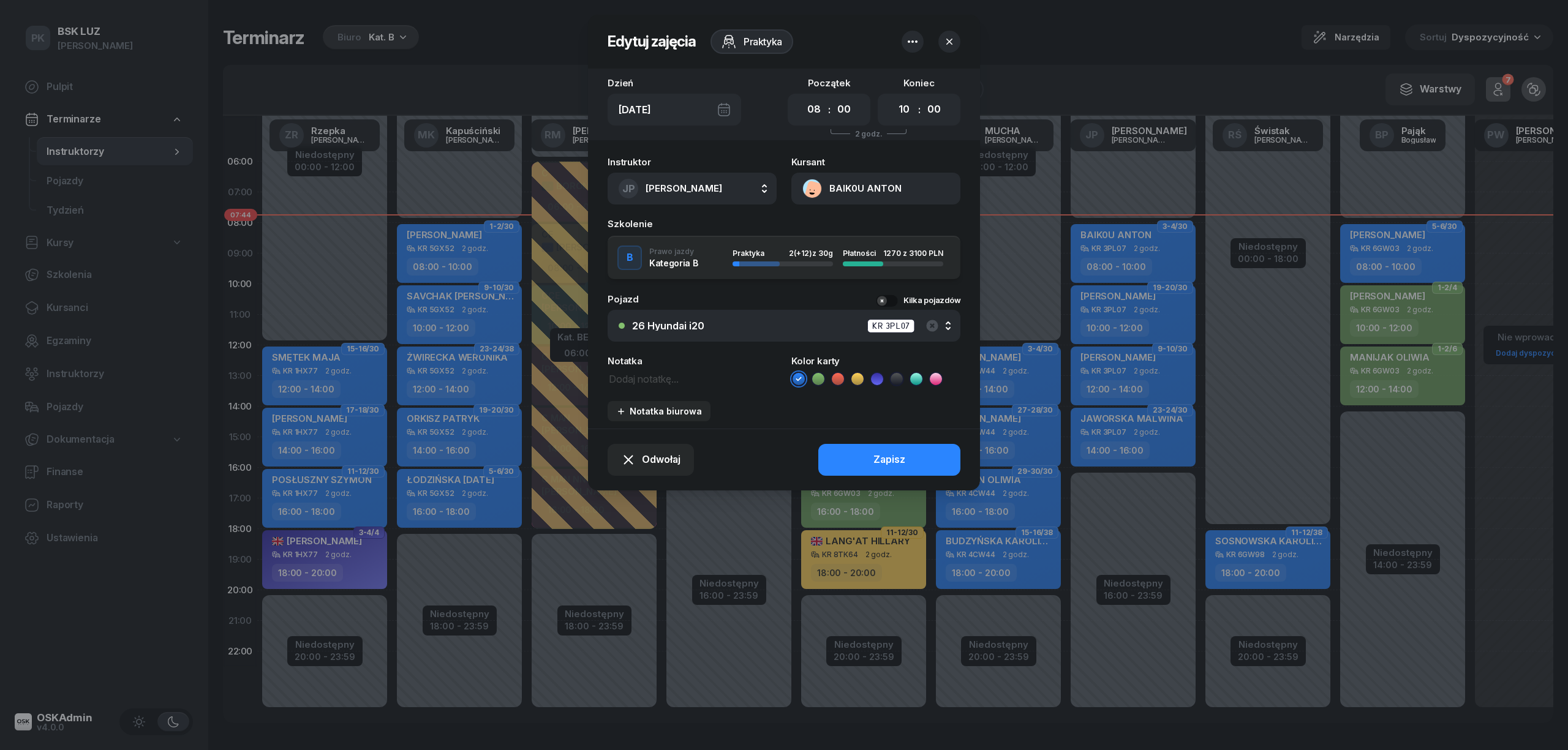
click at [904, 182] on button "BAIK0U ANTON" at bounding box center [876, 188] width 169 height 32
click at [889, 216] on link "Otwórz profil" at bounding box center [875, 231] width 161 height 31
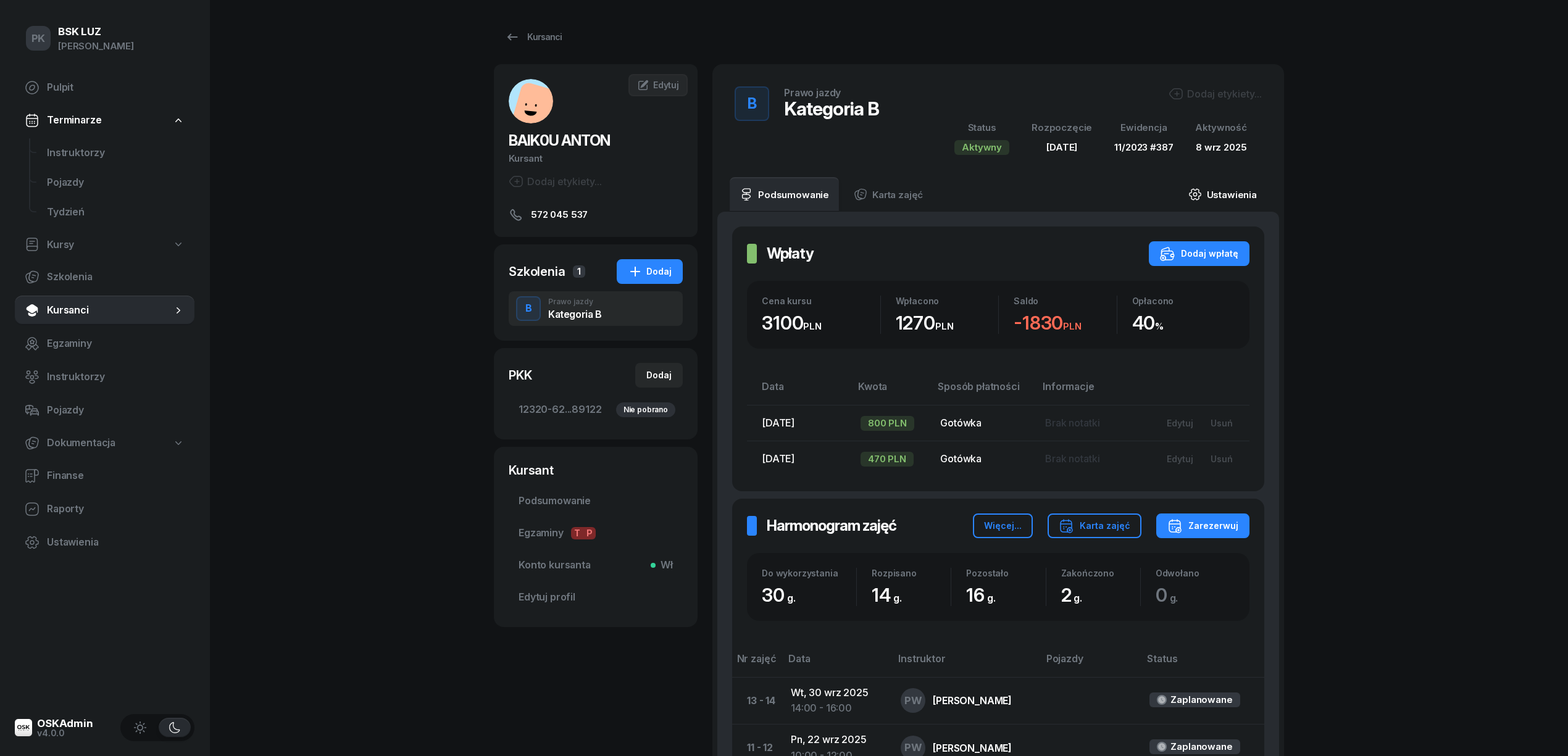
click at [1225, 199] on link "Ustawienia" at bounding box center [1222, 194] width 88 height 34
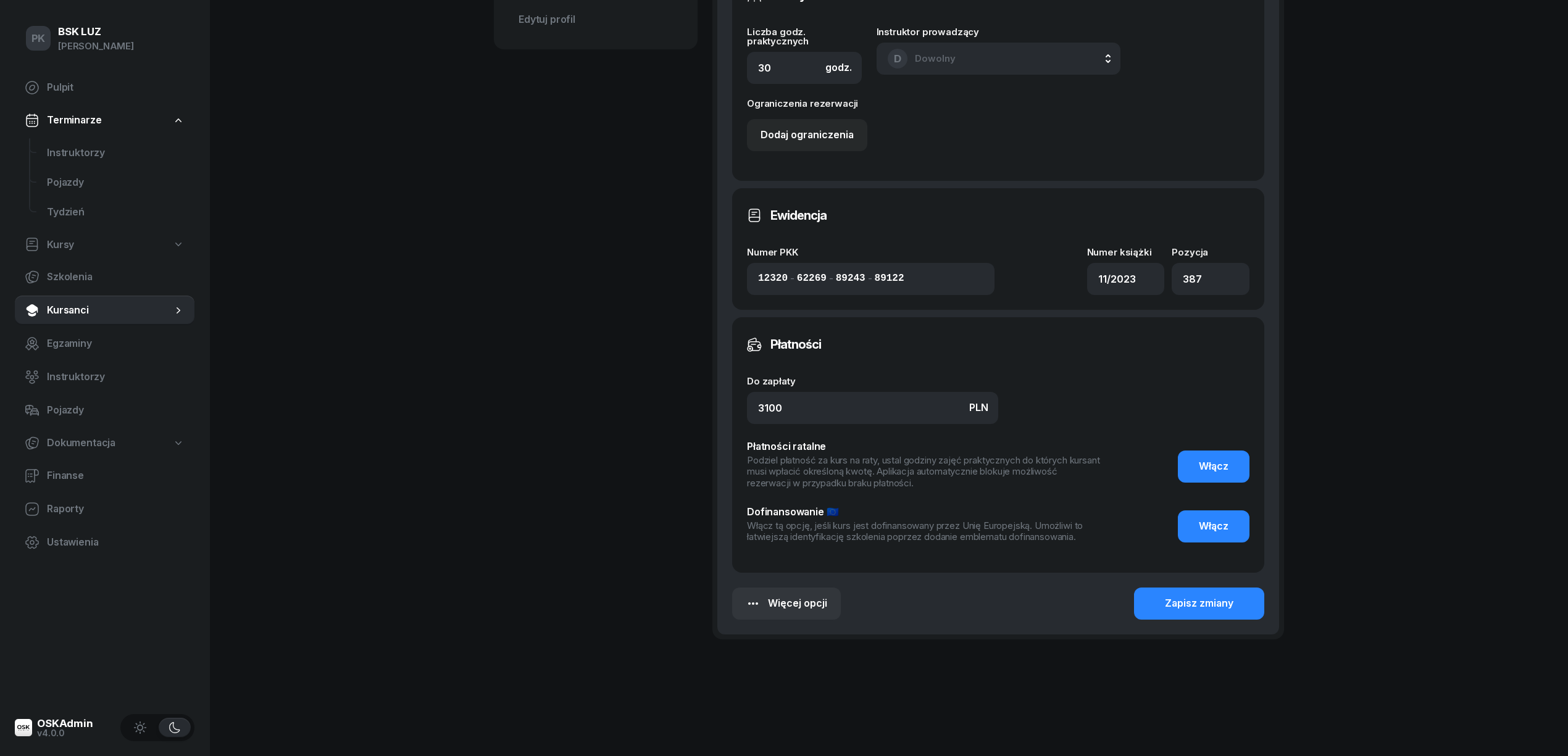
scroll to position [581, 0]
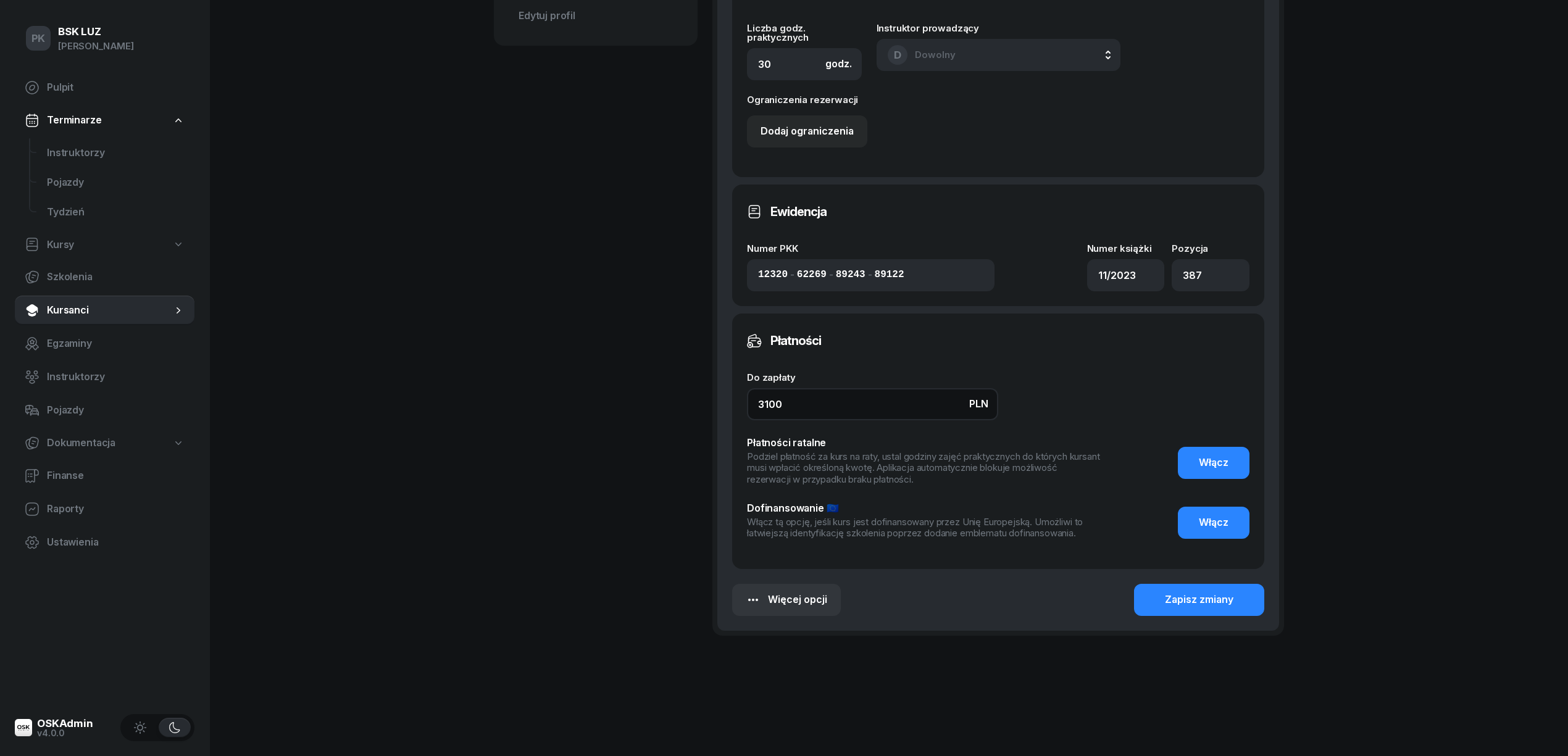
drag, startPoint x: 807, startPoint y: 408, endPoint x: 663, endPoint y: 410, distance: 144.0
click at [663, 410] on div "BAIK0U ANTON Kursant Dodaj etykiety... 572 045 537 AB ANTON BAIK0U Kursant Edyt…" at bounding box center [889, 78] width 790 height 1191
type input "3600"
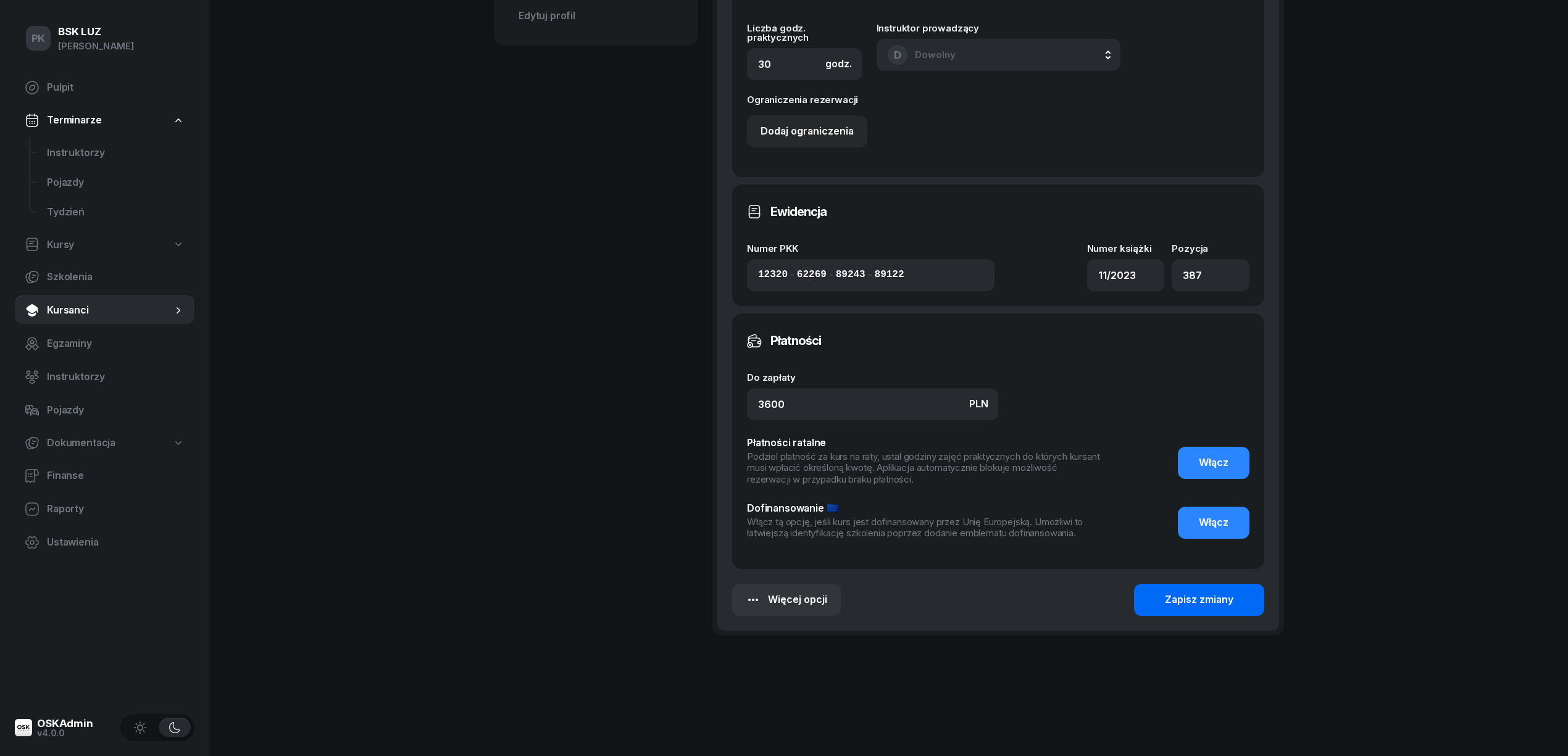
click at [1237, 611] on button "Zapisz zmiany" at bounding box center [1199, 600] width 130 height 32
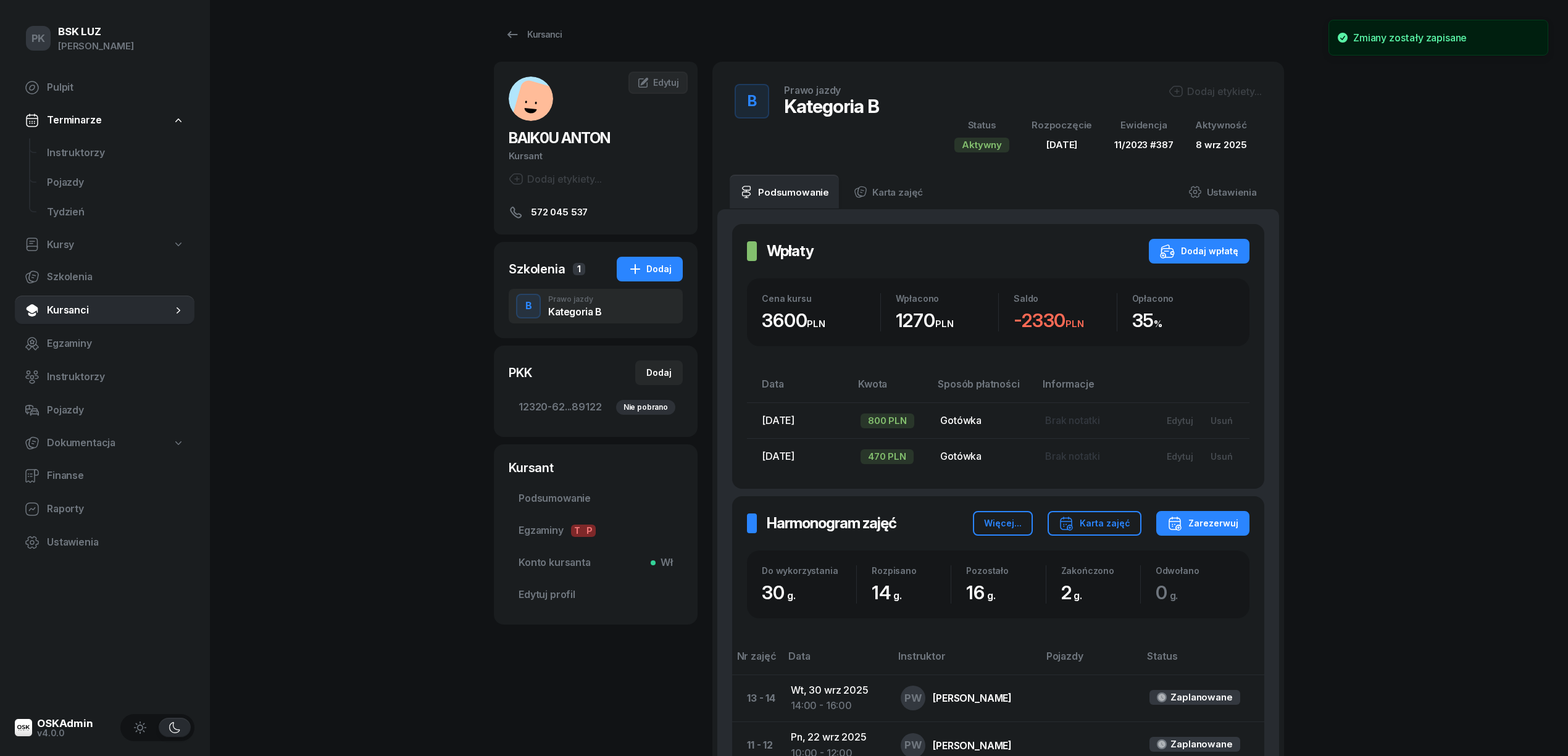
scroll to position [0, 0]
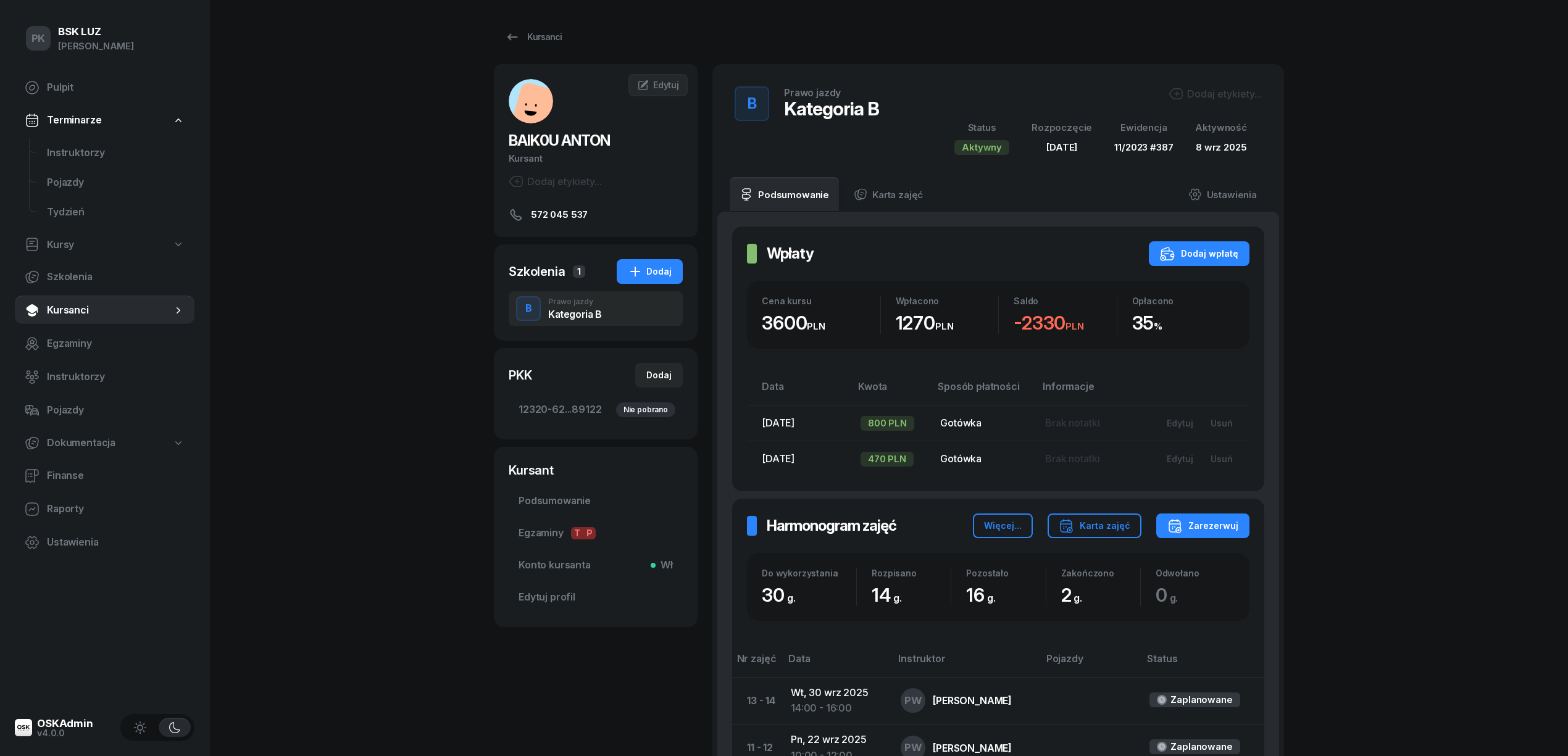
click at [612, 662] on div "BAIK0U ANTON Kursant Dodaj etykiety... 572 045 537 AB ANTON BAIK0U Kursant Edyt…" at bounding box center [596, 571] width 204 height 1014
click at [1195, 95] on div "Dodaj etykiety..." at bounding box center [1215, 94] width 93 height 15
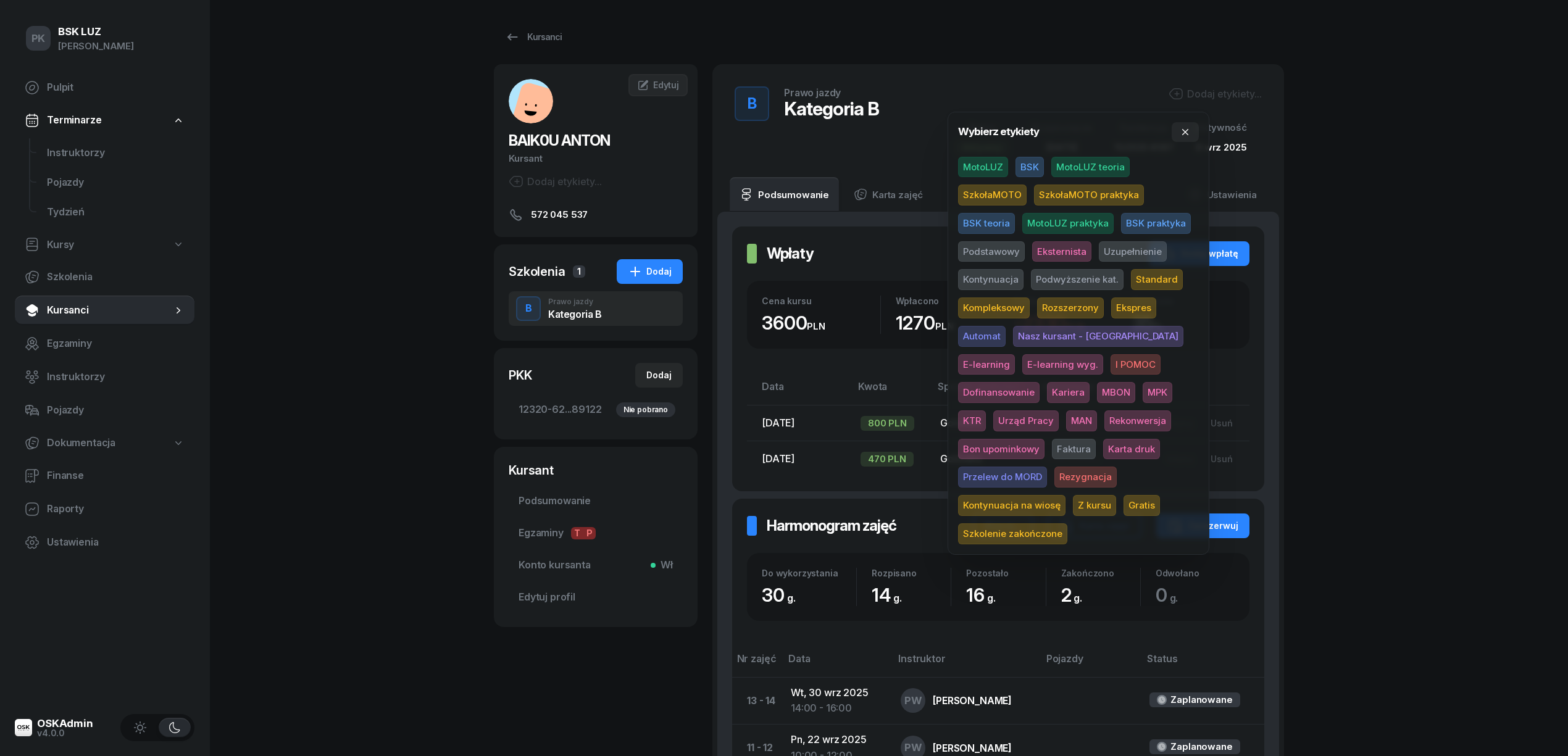
click at [1037, 166] on span "BSK" at bounding box center [1029, 167] width 28 height 21
click at [1477, 136] on div "PK BSK LUZ Piotr Klimek Pulpit Terminarze Instruktorzy Pojazdy Tydzień Kursy Sz…" at bounding box center [784, 582] width 1568 height 1164
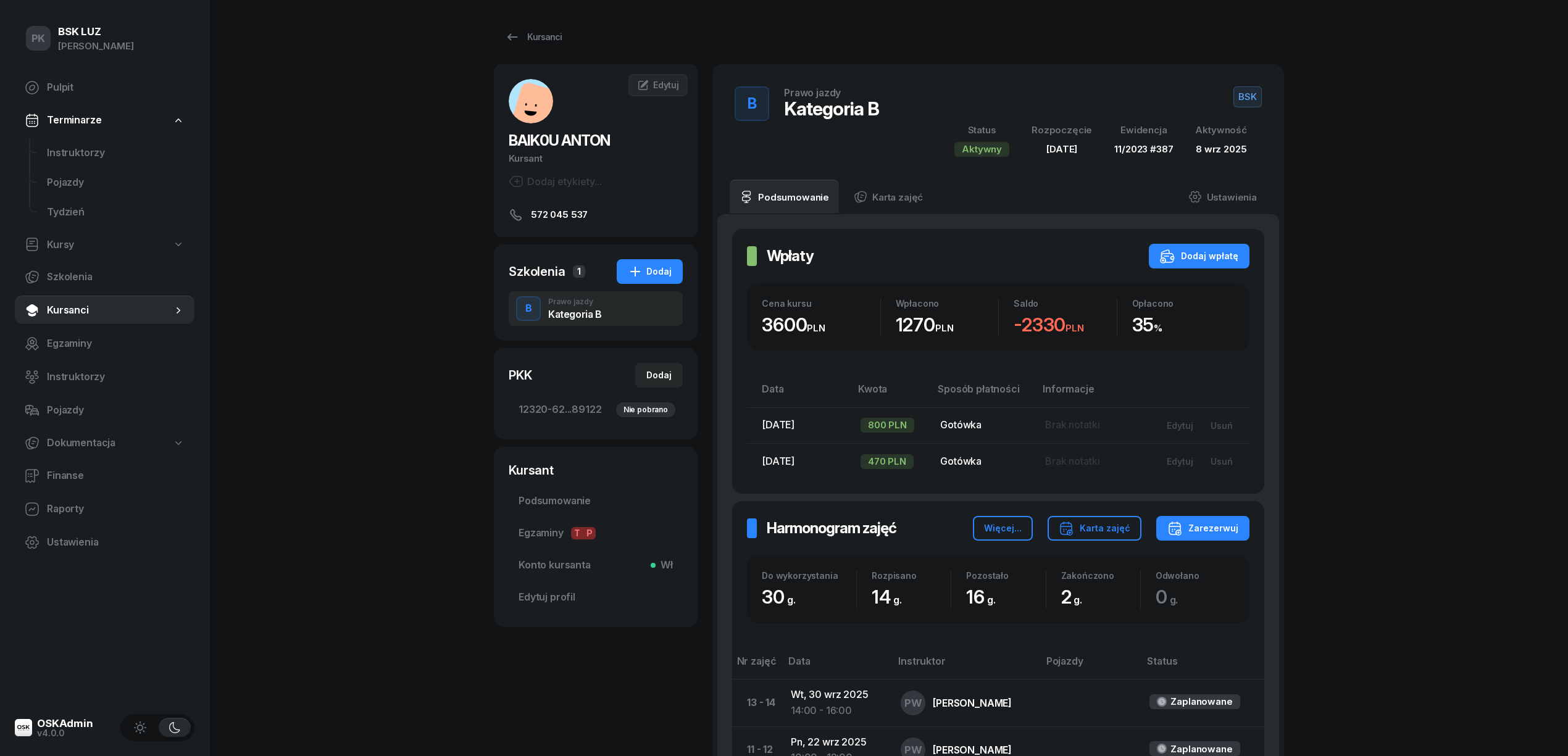
click at [1247, 95] on span "BSK" at bounding box center [1247, 97] width 28 height 21
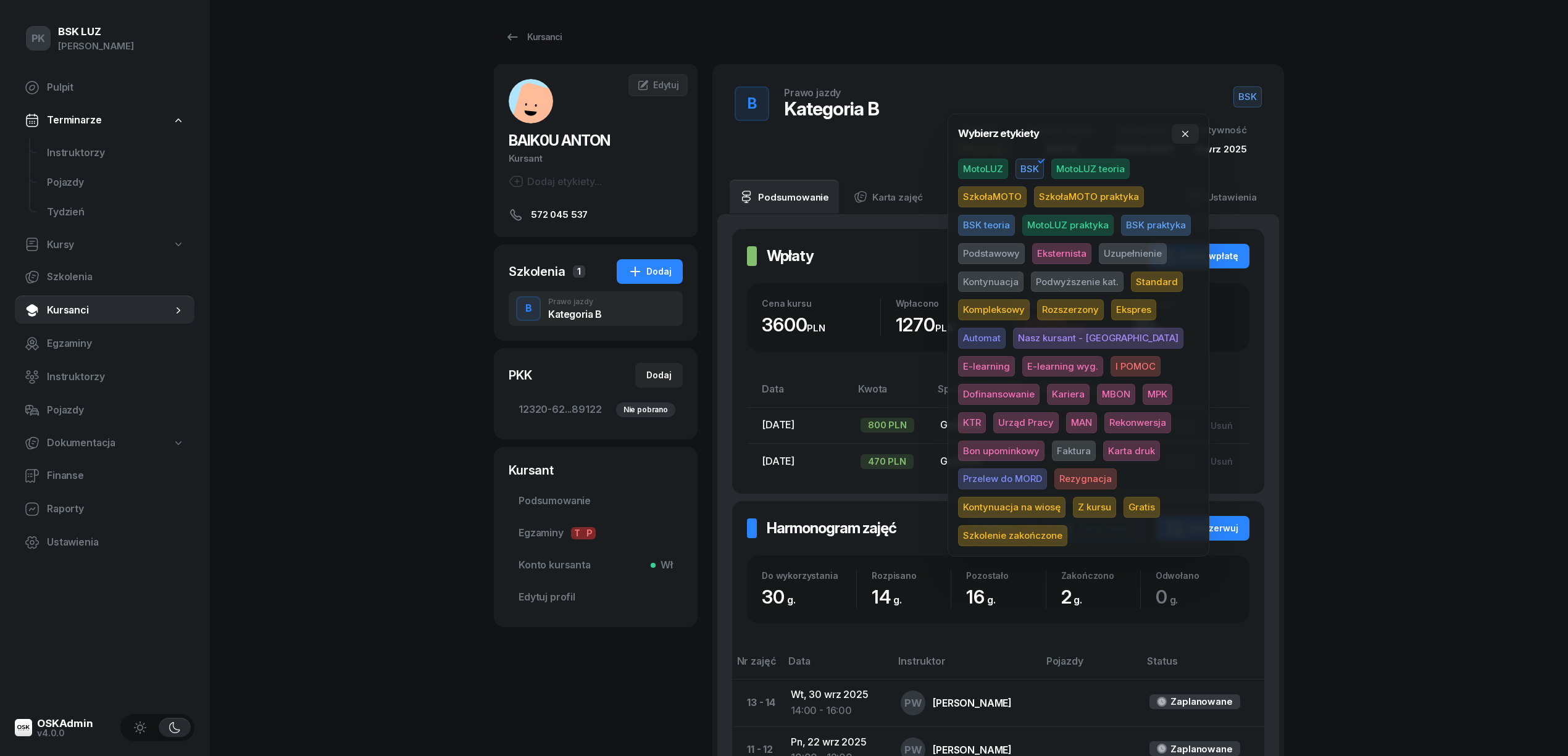
click at [993, 250] on span "Podstawowy" at bounding box center [991, 254] width 67 height 21
click at [1158, 284] on span "Standard" at bounding box center [1157, 282] width 52 height 21
click at [1487, 282] on div "PK BSK LUZ Piotr Klimek Pulpit Terminarze Instruktorzy Pojazdy Tydzień Kursy Sz…" at bounding box center [784, 582] width 1568 height 1164
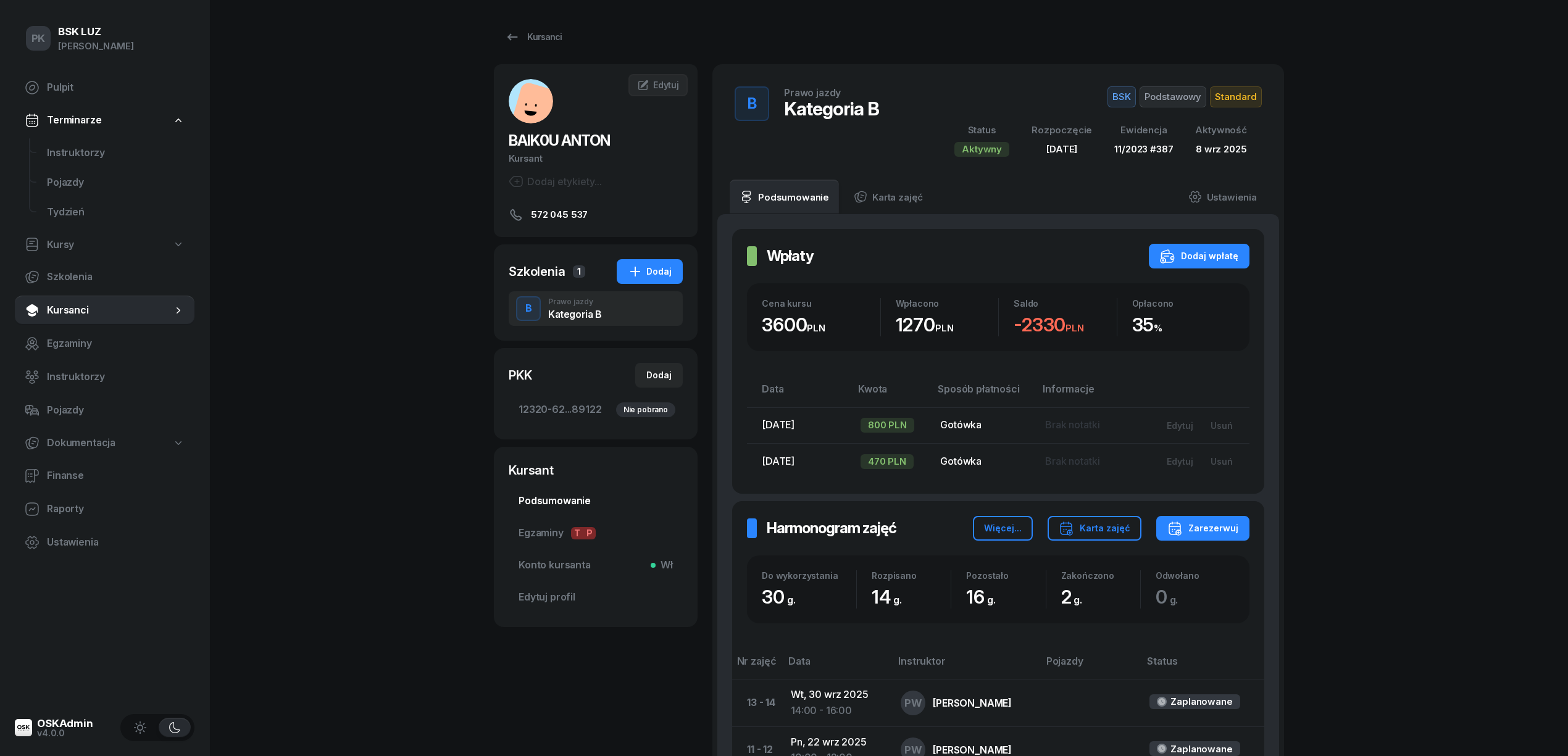
click at [563, 507] on span "Podsumowanie" at bounding box center [595, 501] width 154 height 16
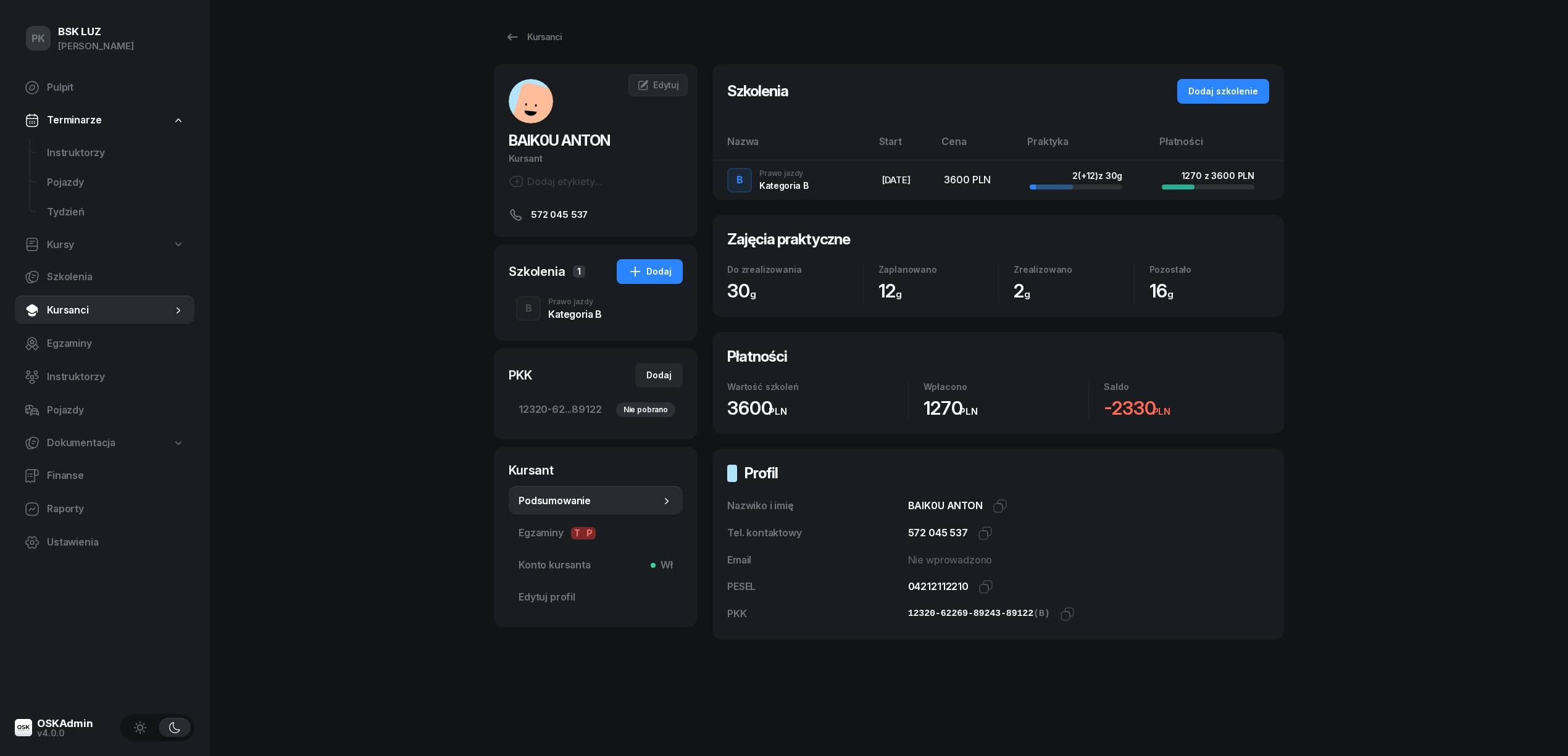
click at [448, 460] on div "PK BSK LUZ Piotr Klimek Pulpit Terminarze Instruktorzy Pojazdy Tydzień Kursy Sz…" at bounding box center [784, 378] width 1568 height 756
click at [551, 33] on div "Kursanci" at bounding box center [533, 37] width 57 height 15
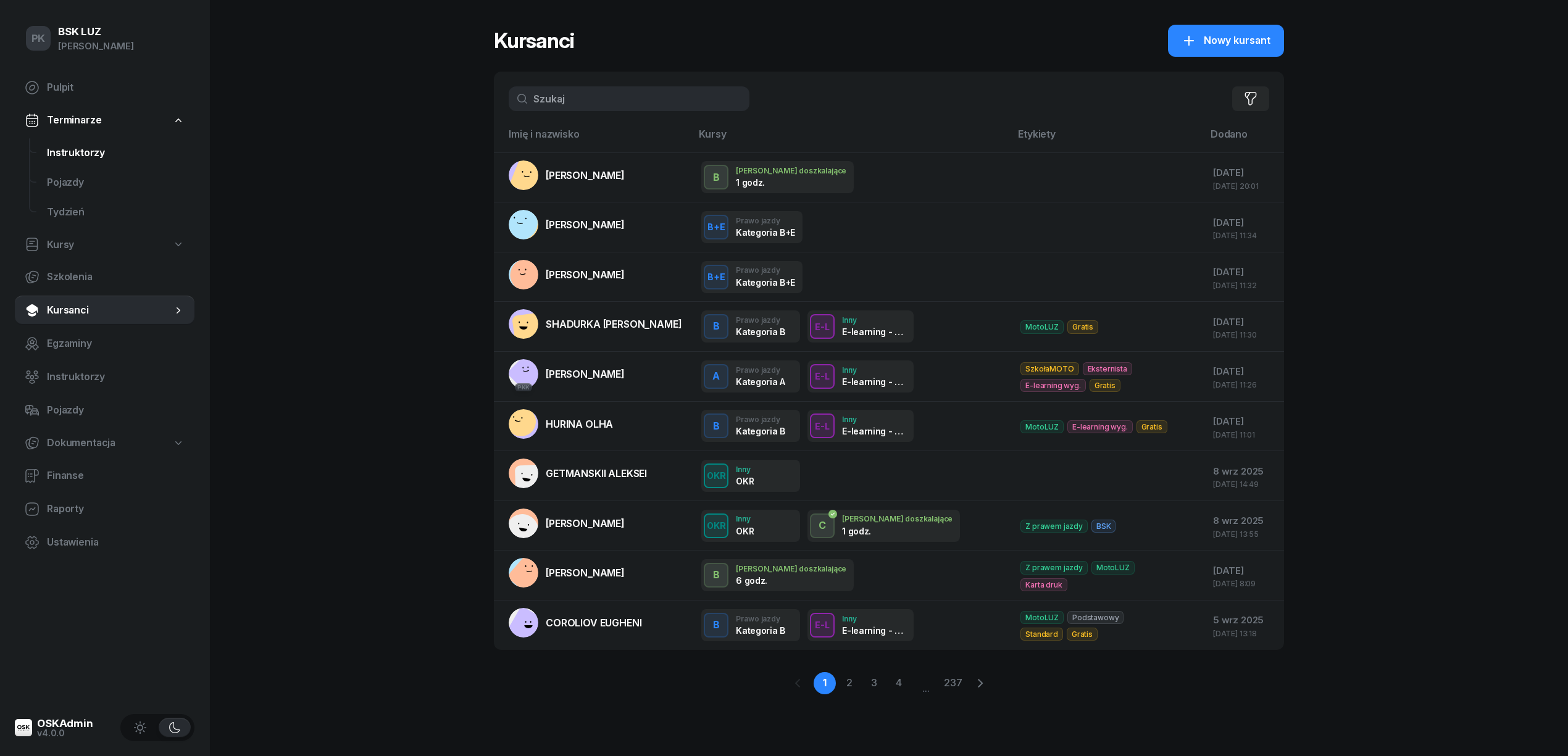
click at [81, 154] on span "Instruktorzy" at bounding box center [116, 153] width 138 height 16
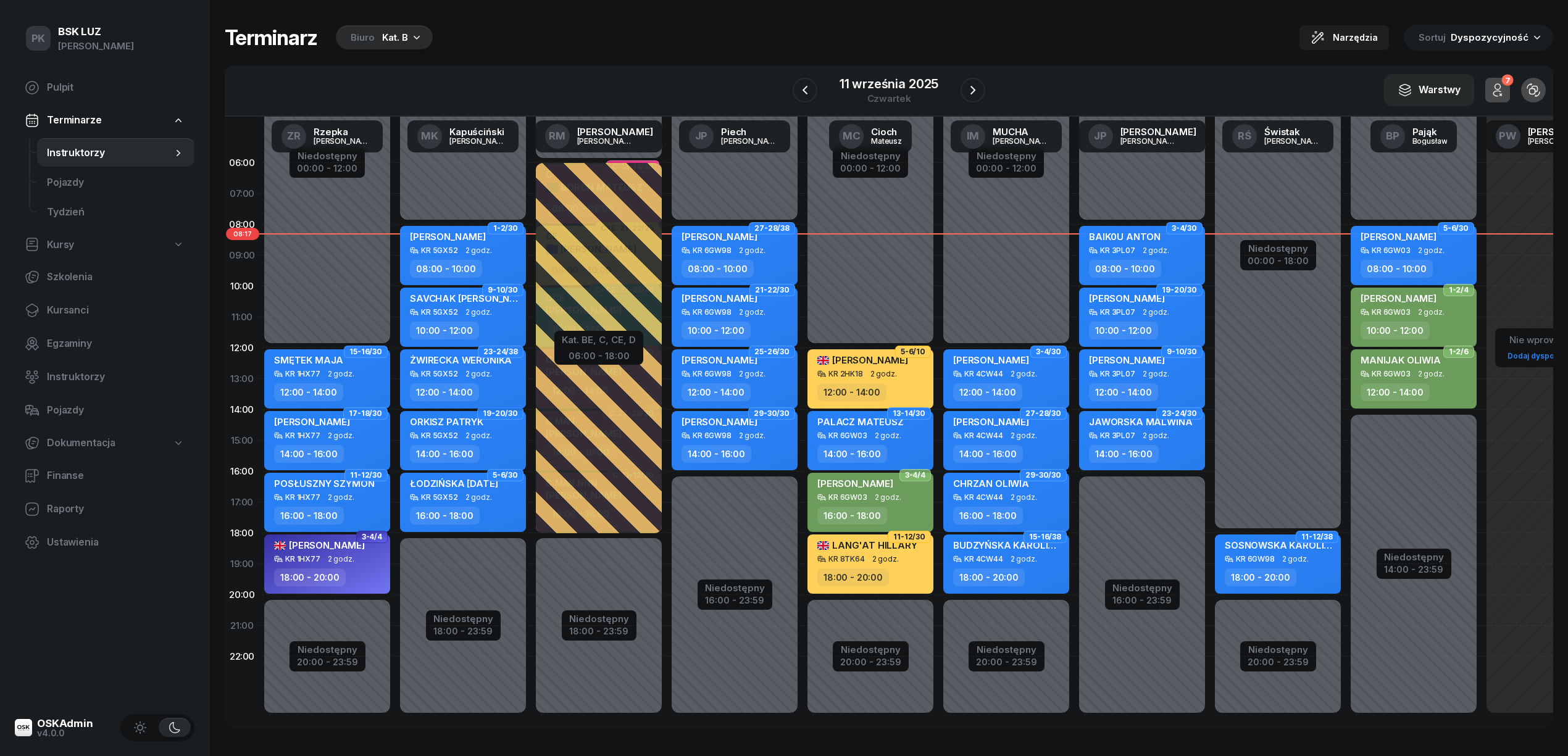
click at [485, 375] on span "2 godz." at bounding box center [479, 374] width 26 height 9
select select "12"
select select "14"
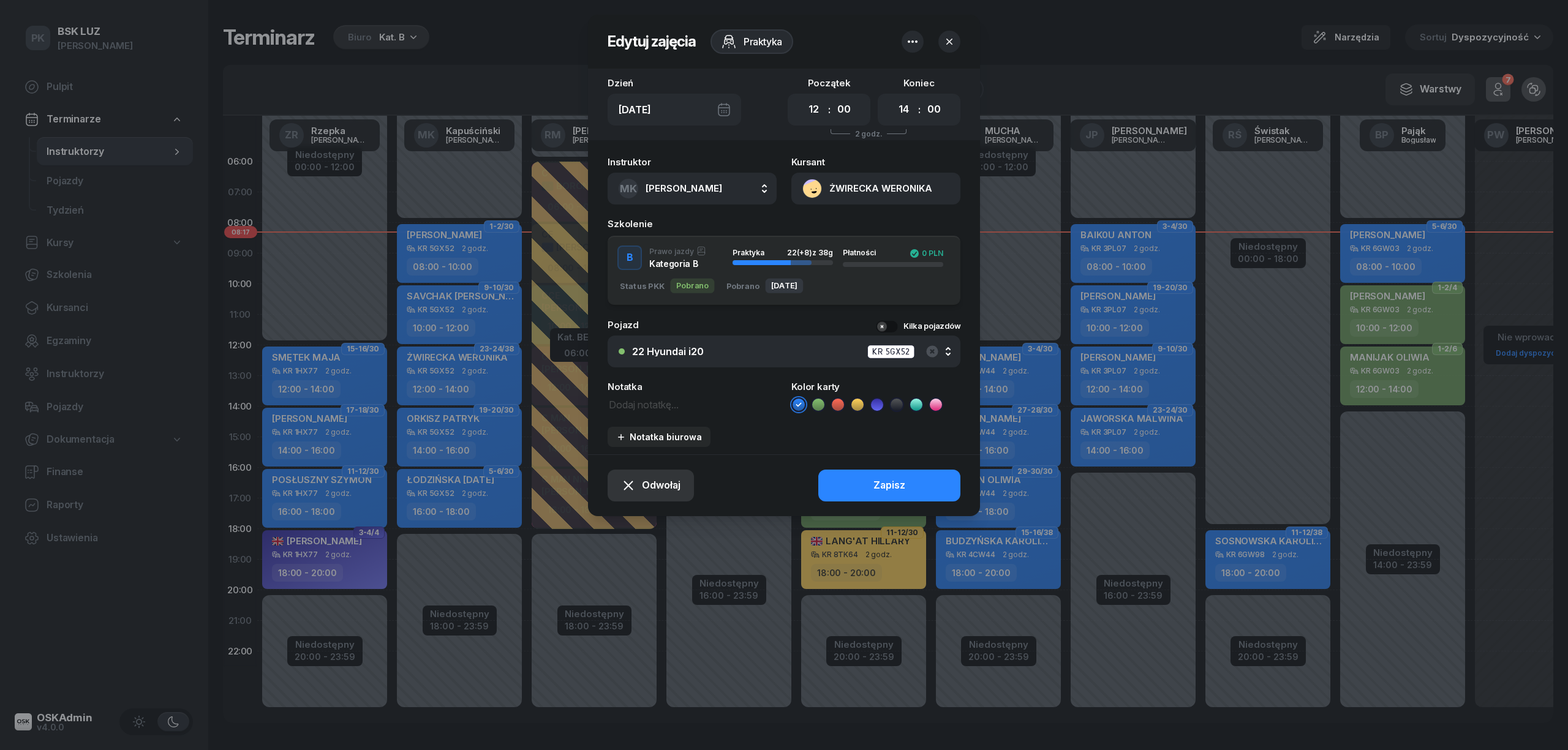
click at [664, 488] on span "Odwołaj" at bounding box center [661, 486] width 39 height 16
click at [631, 436] on div "Kursant nie przyszedł" at bounding box center [642, 442] width 98 height 16
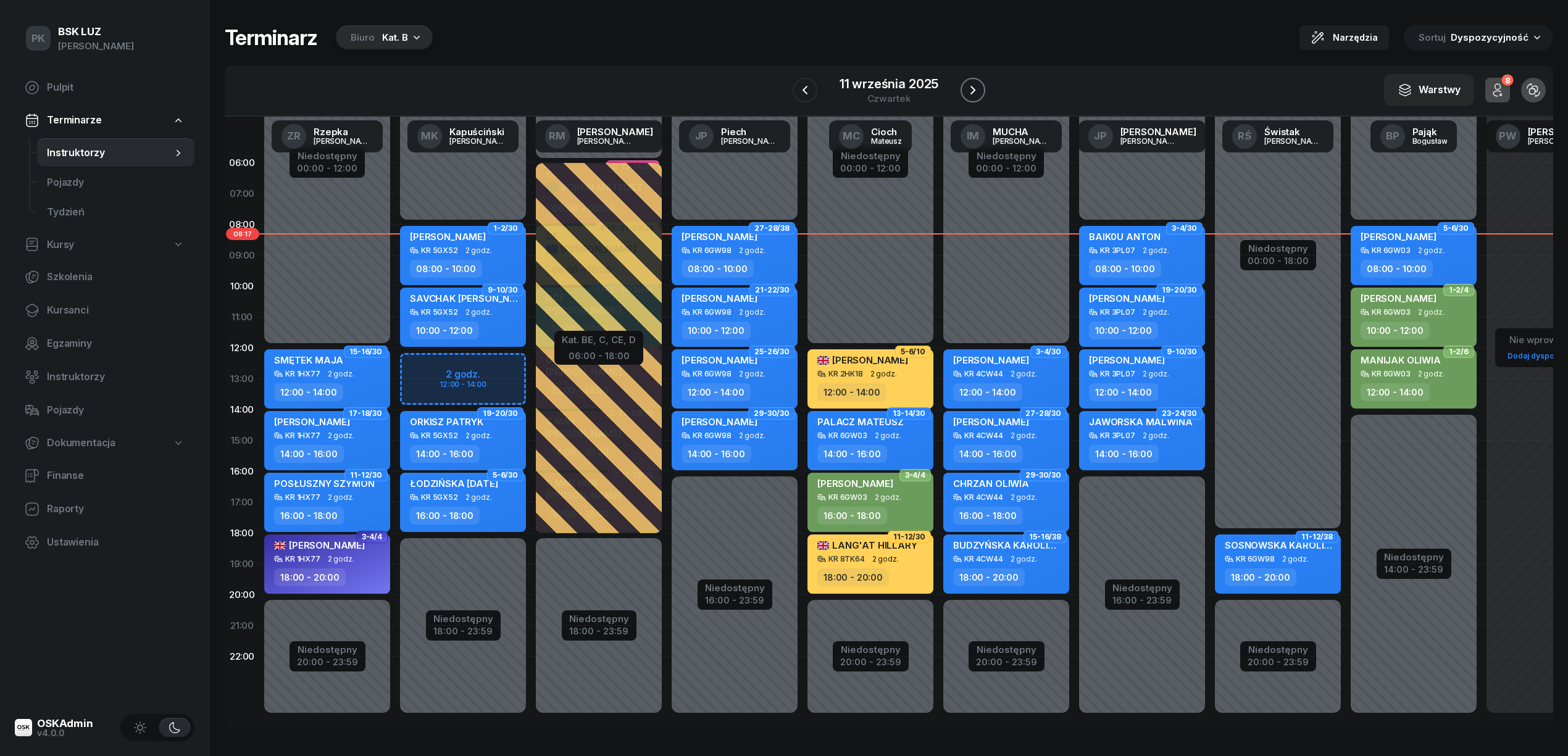
click at [977, 88] on icon "button" at bounding box center [973, 90] width 15 height 15
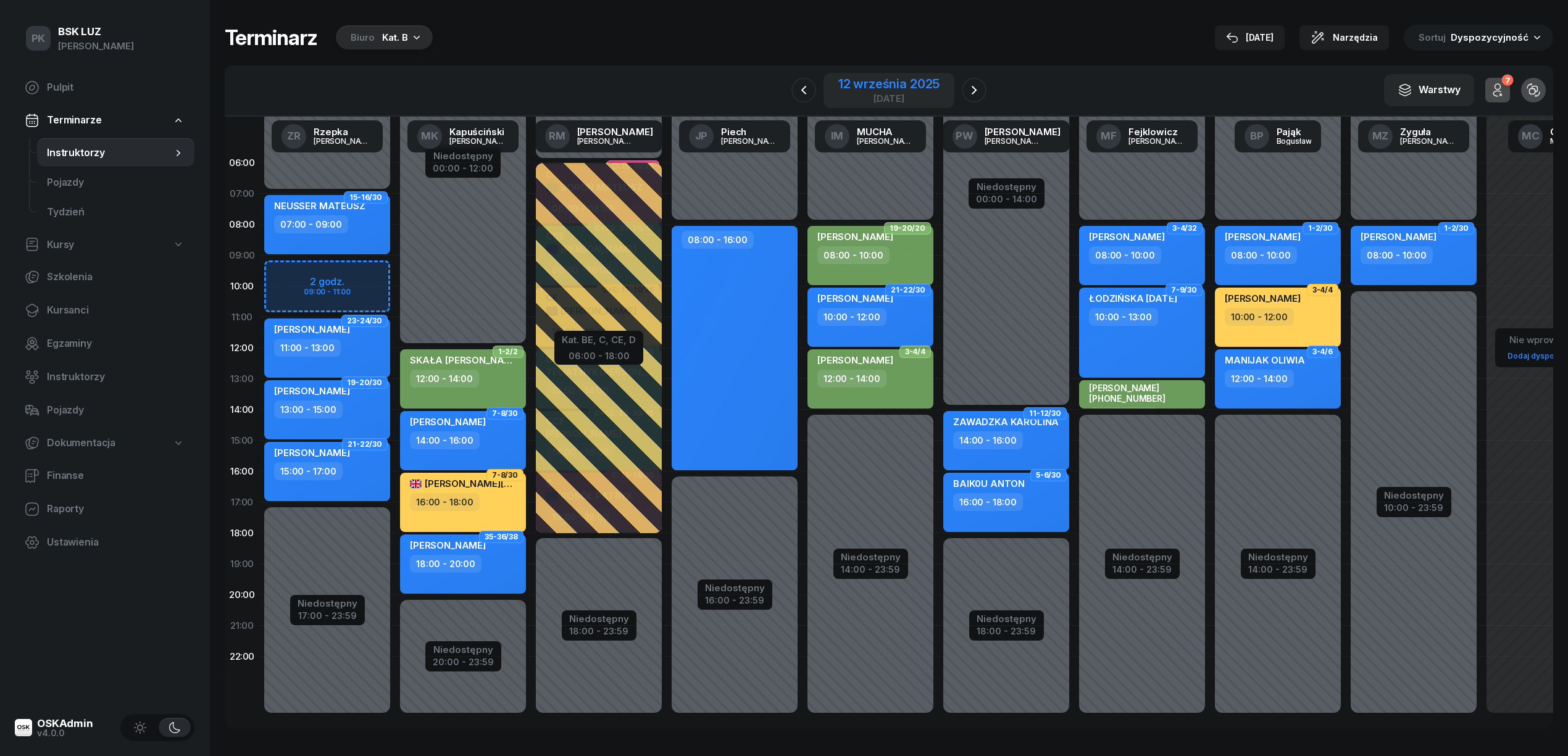
click at [882, 85] on div "12 września 2025" at bounding box center [889, 84] width 101 height 13
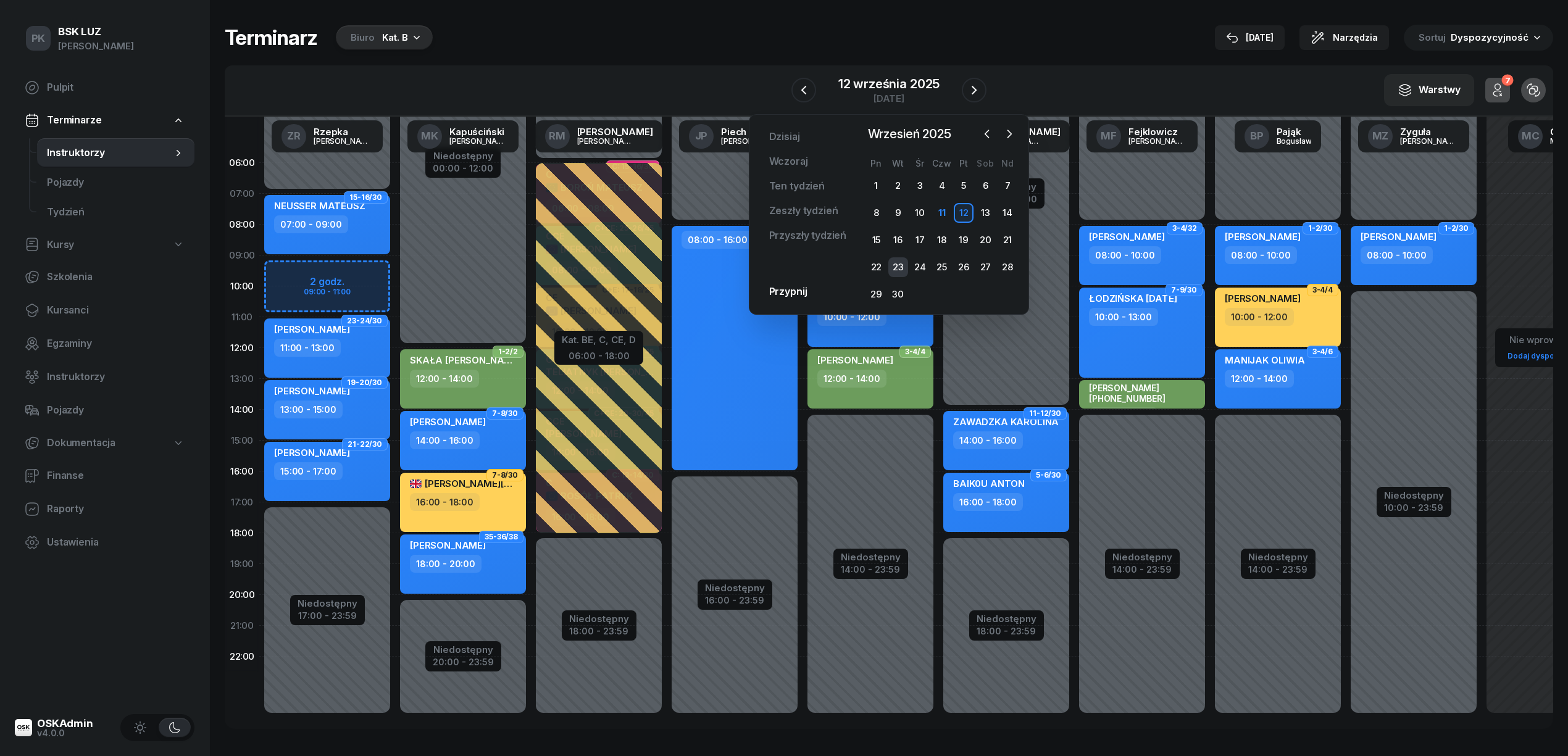
click at [891, 263] on div "23" at bounding box center [898, 267] width 20 height 20
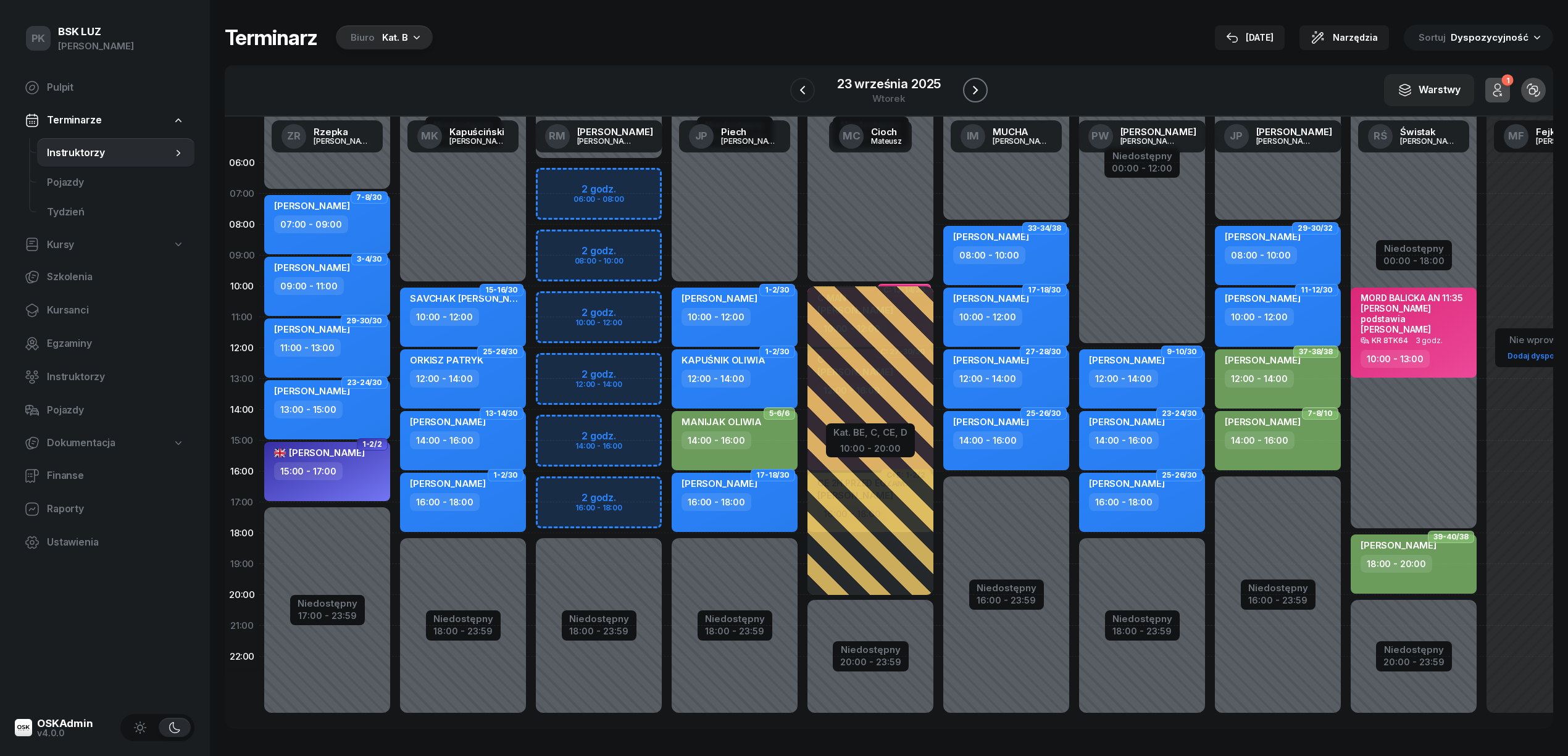
click at [968, 95] on icon "button" at bounding box center [975, 90] width 15 height 15
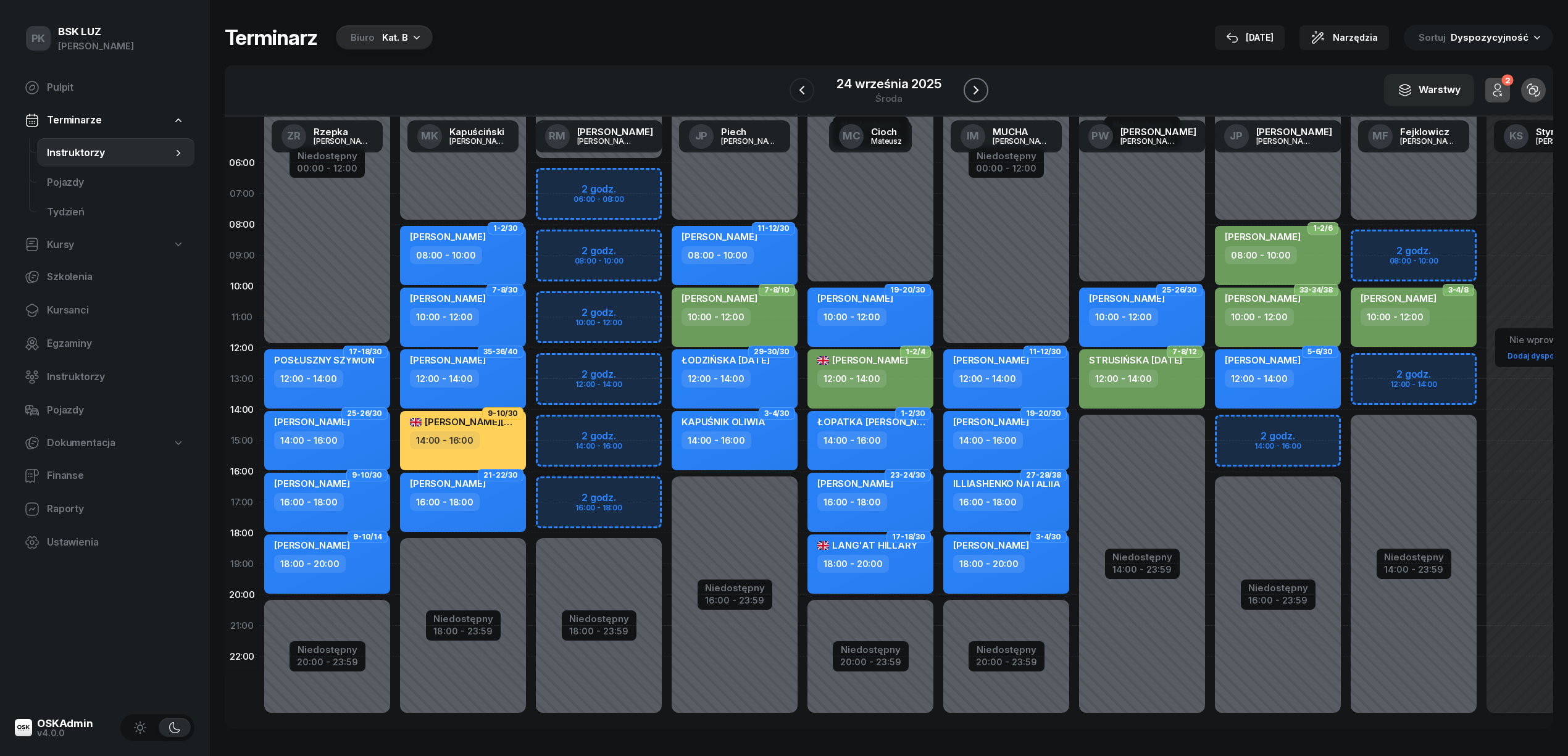
click at [968, 95] on icon "button" at bounding box center [975, 90] width 15 height 15
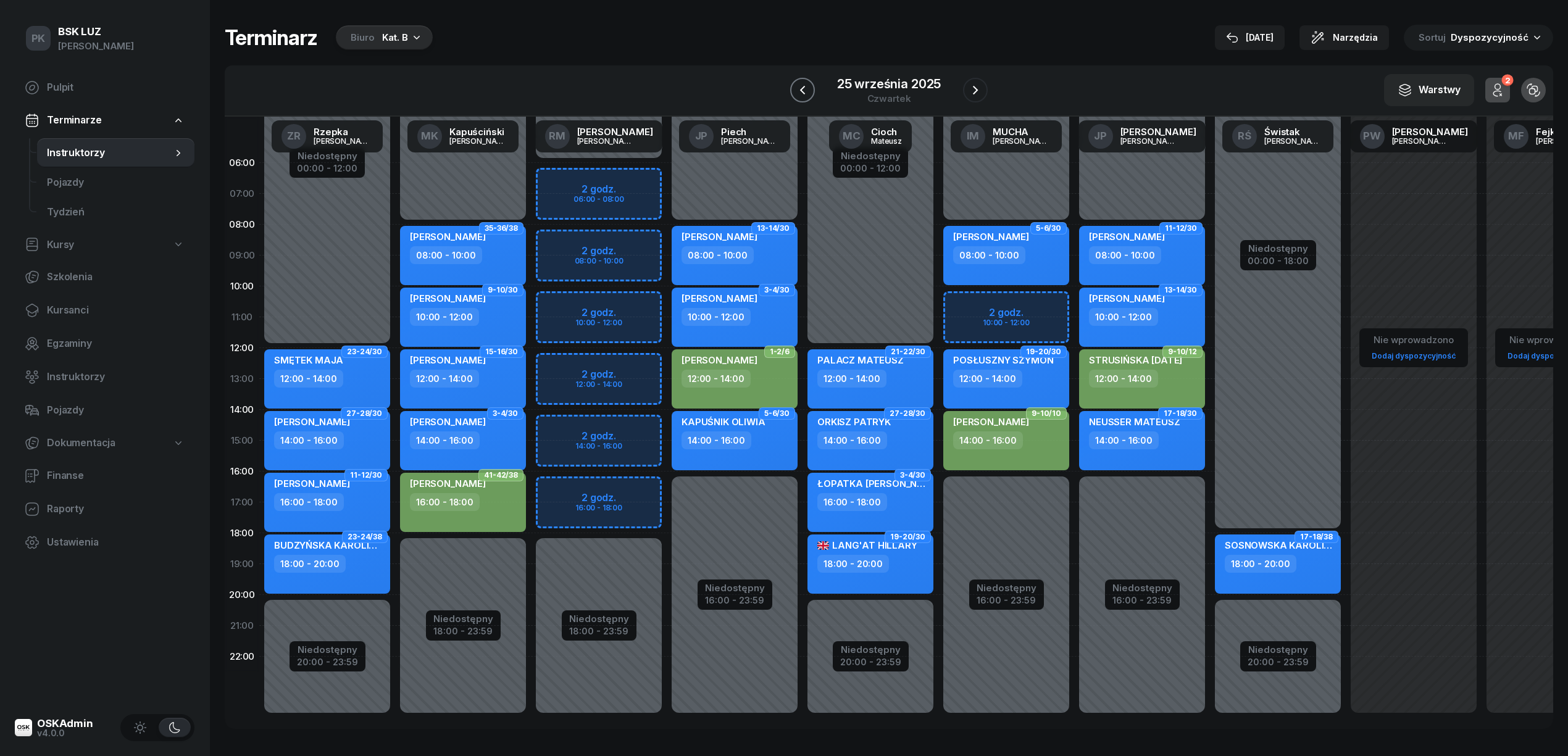
click at [802, 87] on icon "button" at bounding box center [802, 90] width 15 height 15
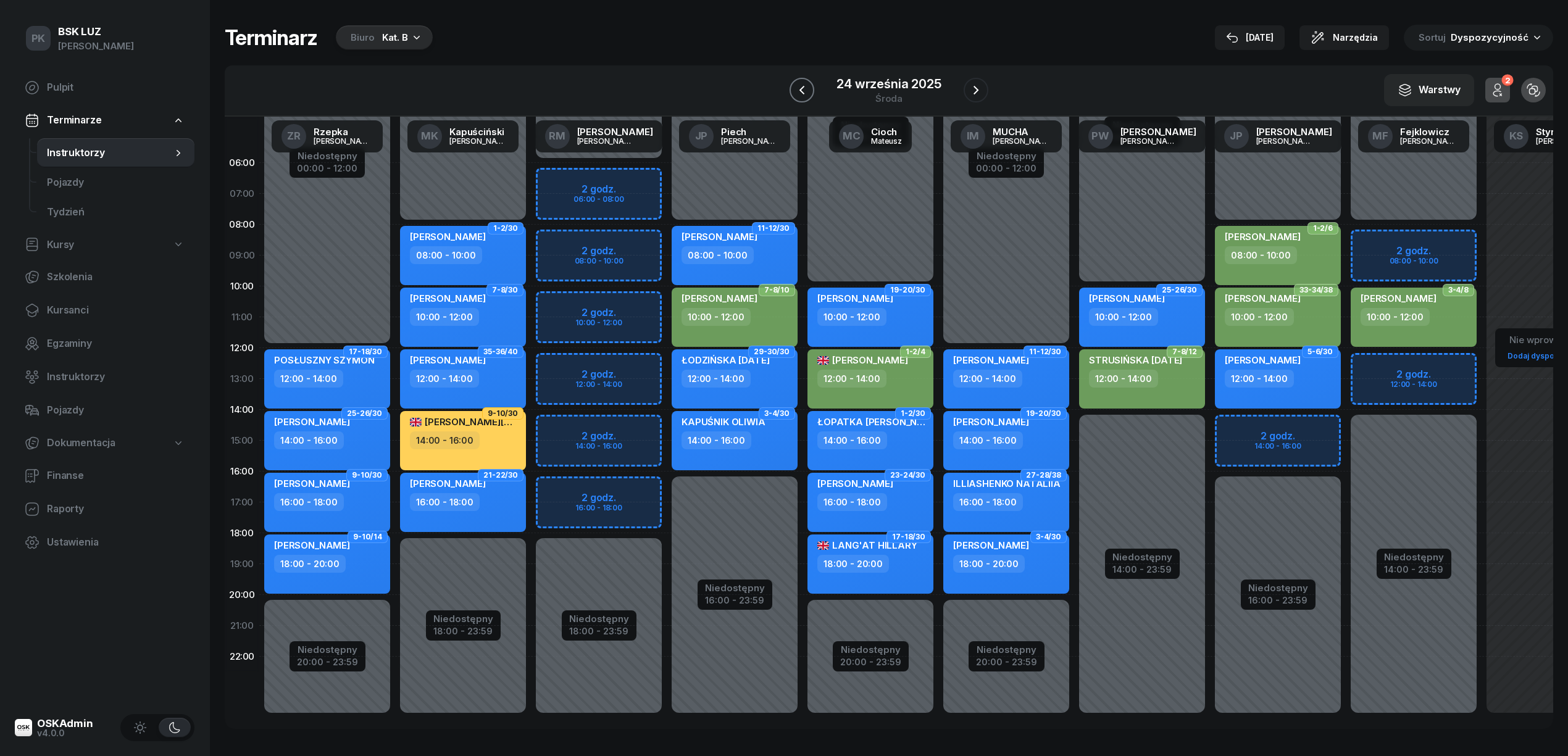
click at [802, 87] on icon "button" at bounding box center [802, 90] width 15 height 15
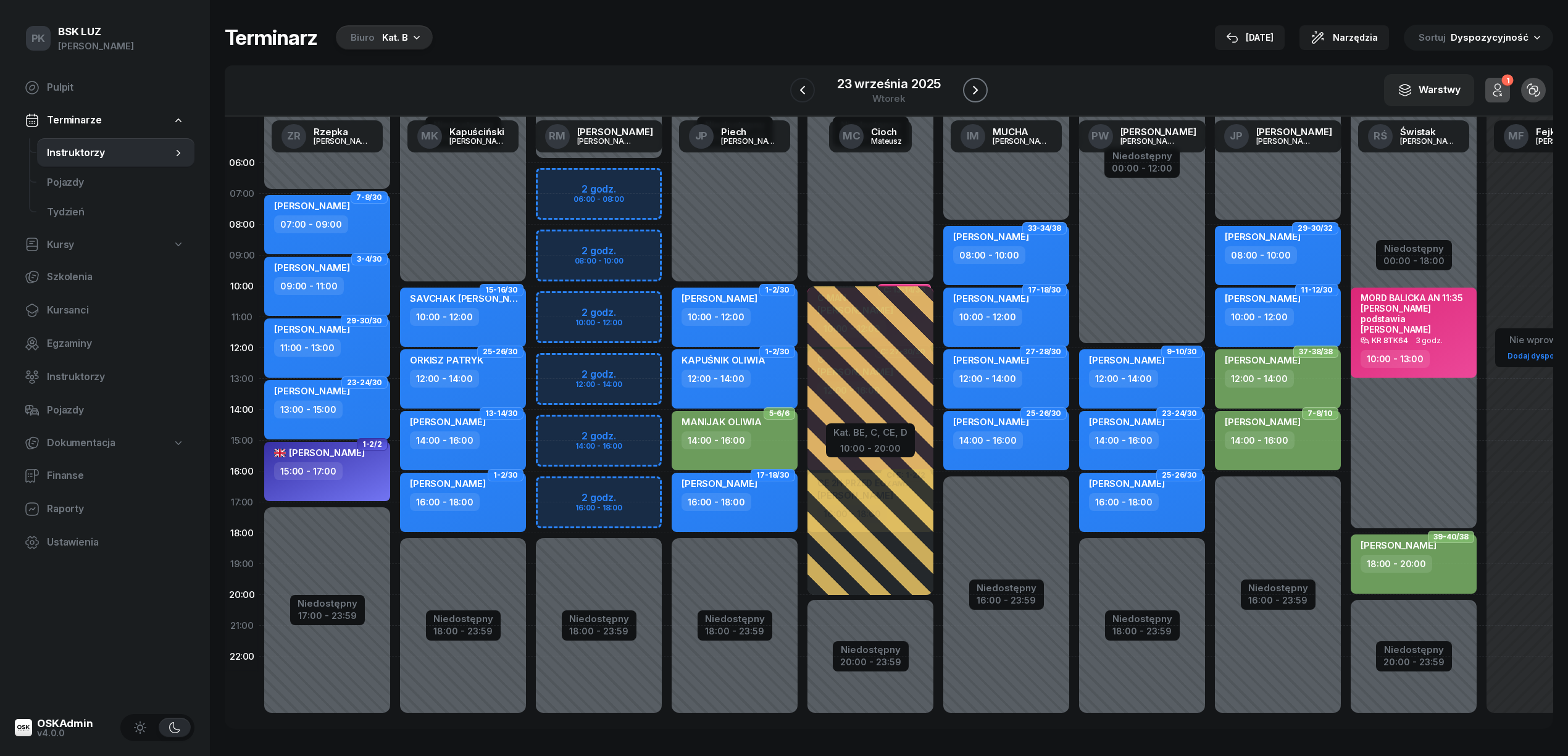
click at [971, 90] on icon "button" at bounding box center [975, 90] width 15 height 15
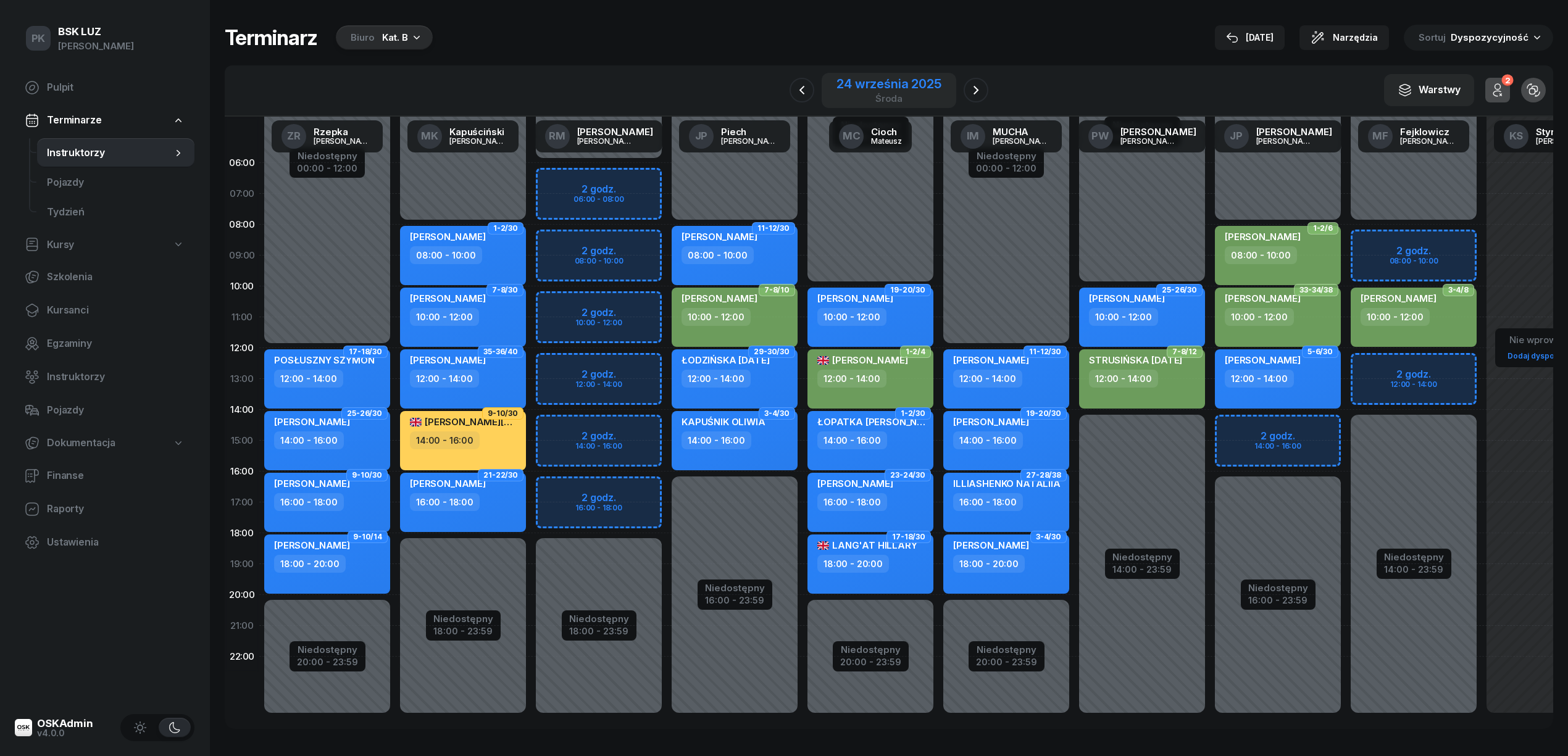
click at [856, 90] on div "24 września 2025" at bounding box center [889, 84] width 104 height 13
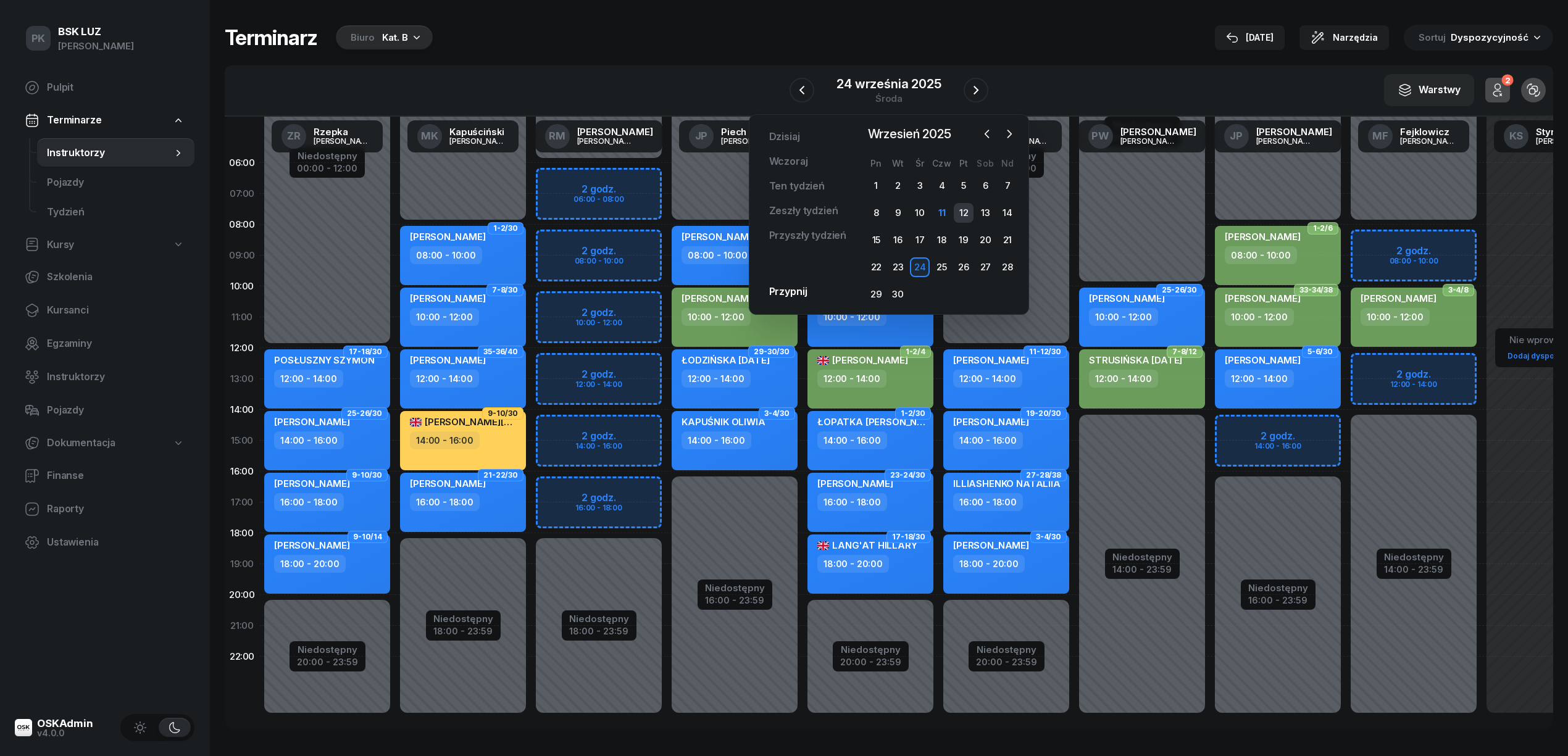
click at [964, 211] on div "12" at bounding box center [964, 213] width 20 height 20
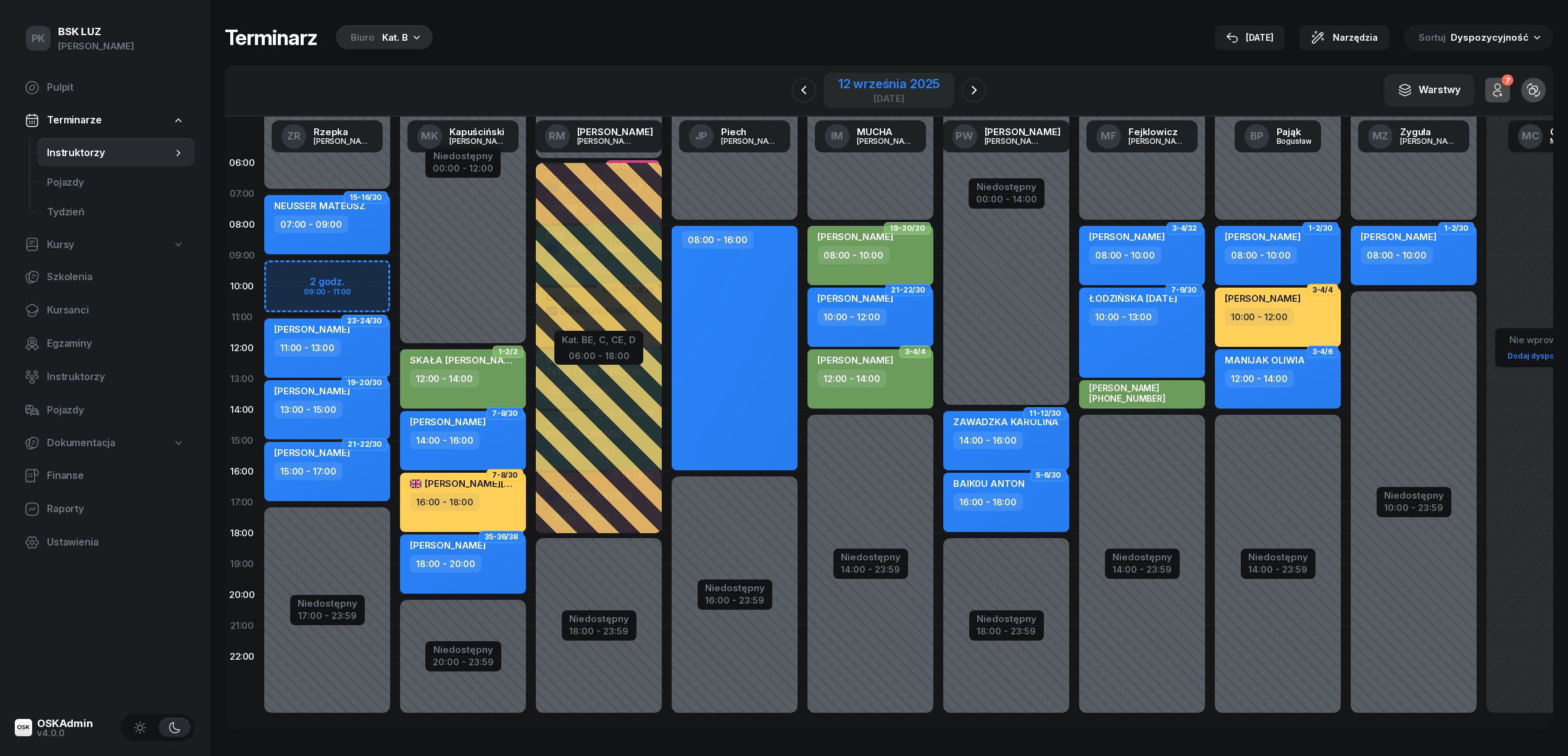
click at [886, 85] on div "12 września 2025" at bounding box center [889, 84] width 101 height 13
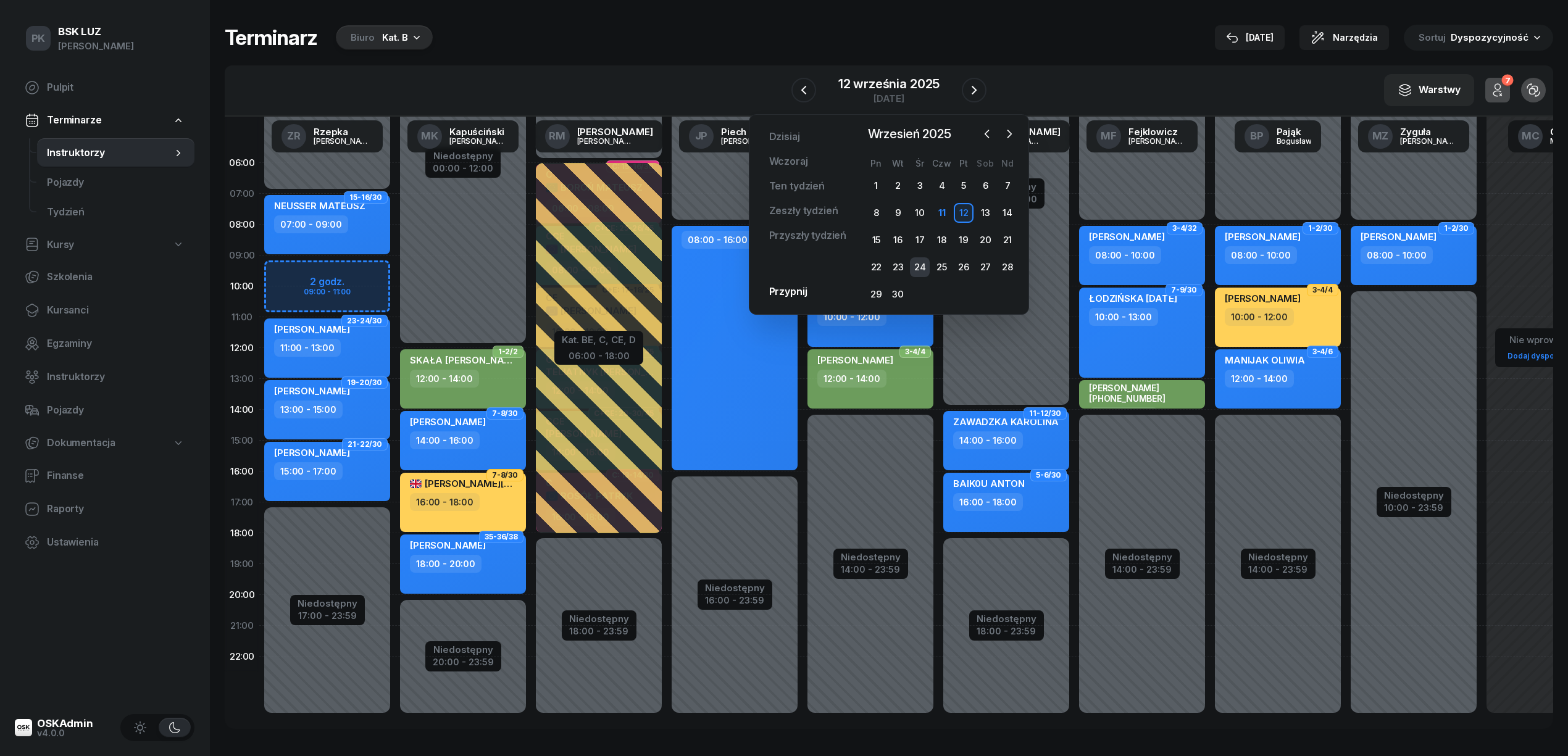
click at [922, 267] on div "24" at bounding box center [920, 267] width 20 height 20
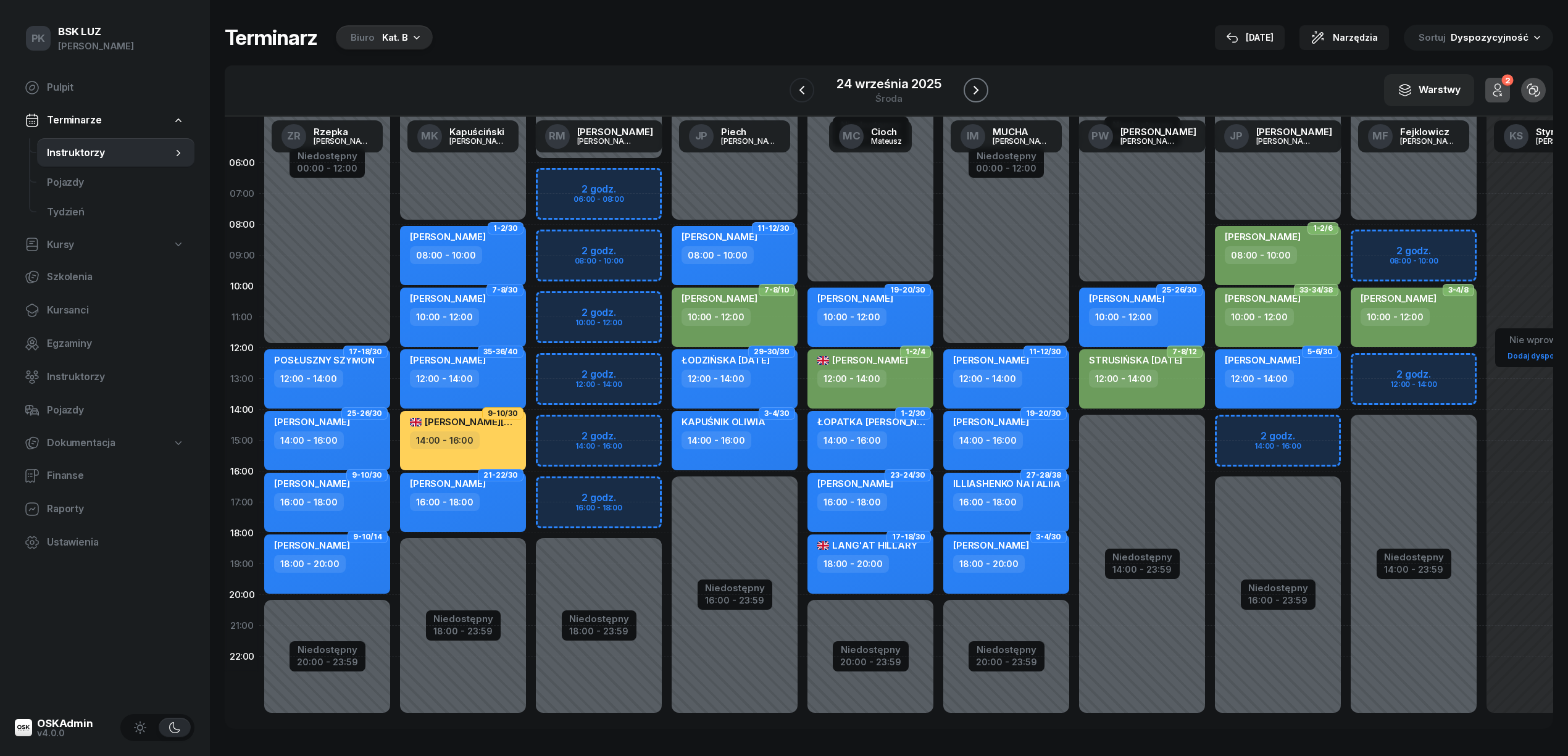
click at [976, 87] on icon "button" at bounding box center [975, 90] width 15 height 15
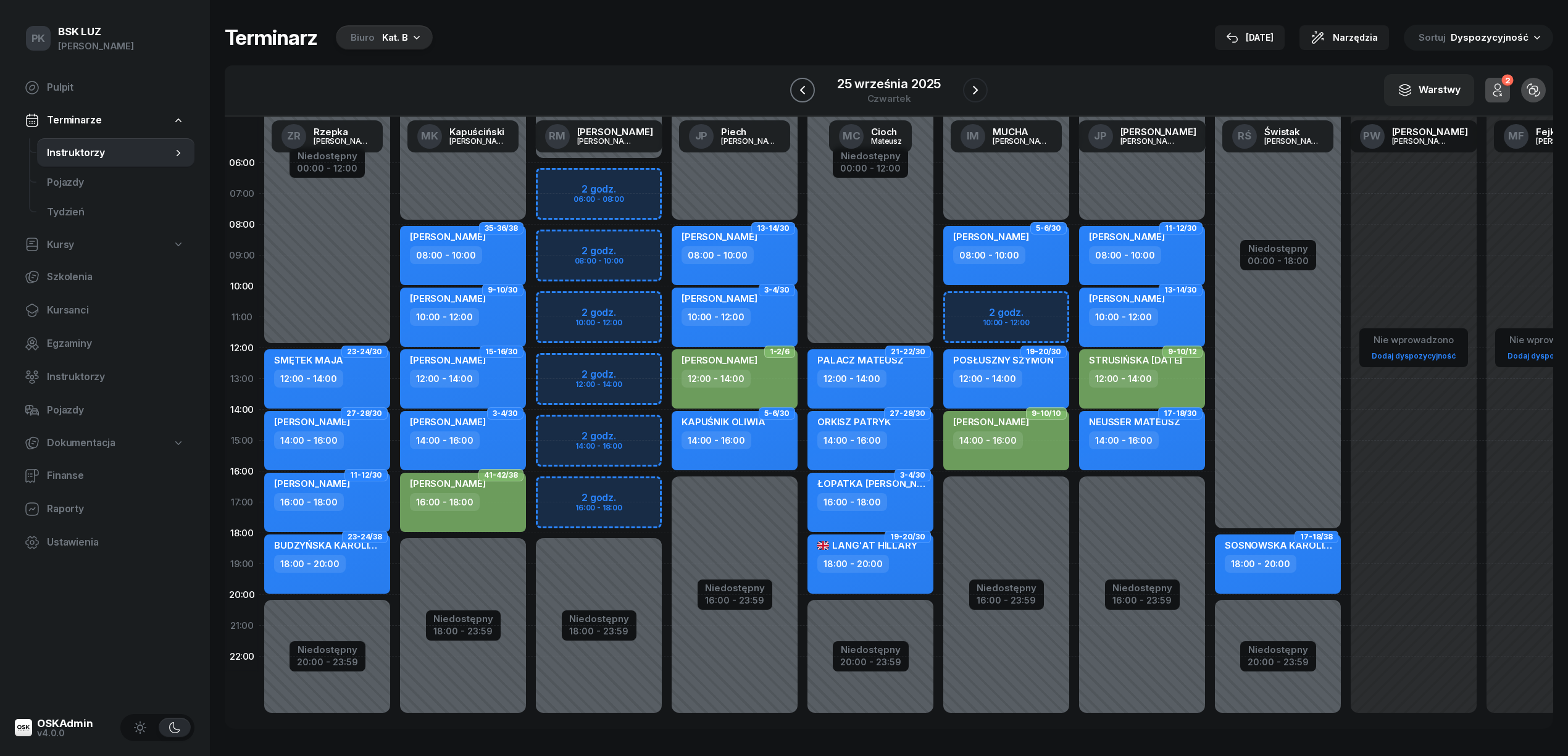
click at [804, 87] on icon "button" at bounding box center [802, 90] width 15 height 15
click at [804, 87] on icon "button" at bounding box center [802, 90] width 5 height 9
click at [804, 87] on icon "button" at bounding box center [802, 90] width 15 height 15
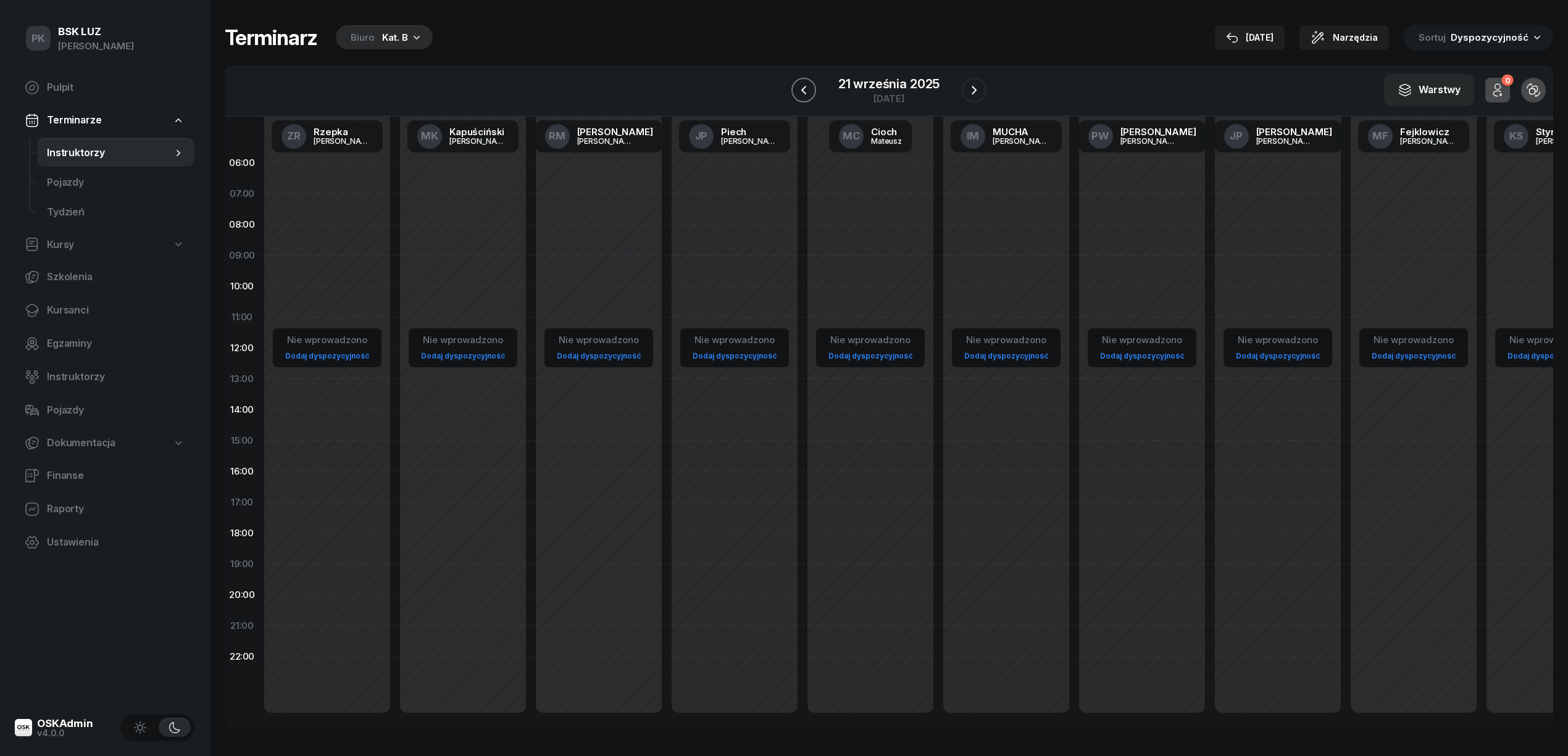
click at [804, 87] on icon "button" at bounding box center [804, 90] width 15 height 15
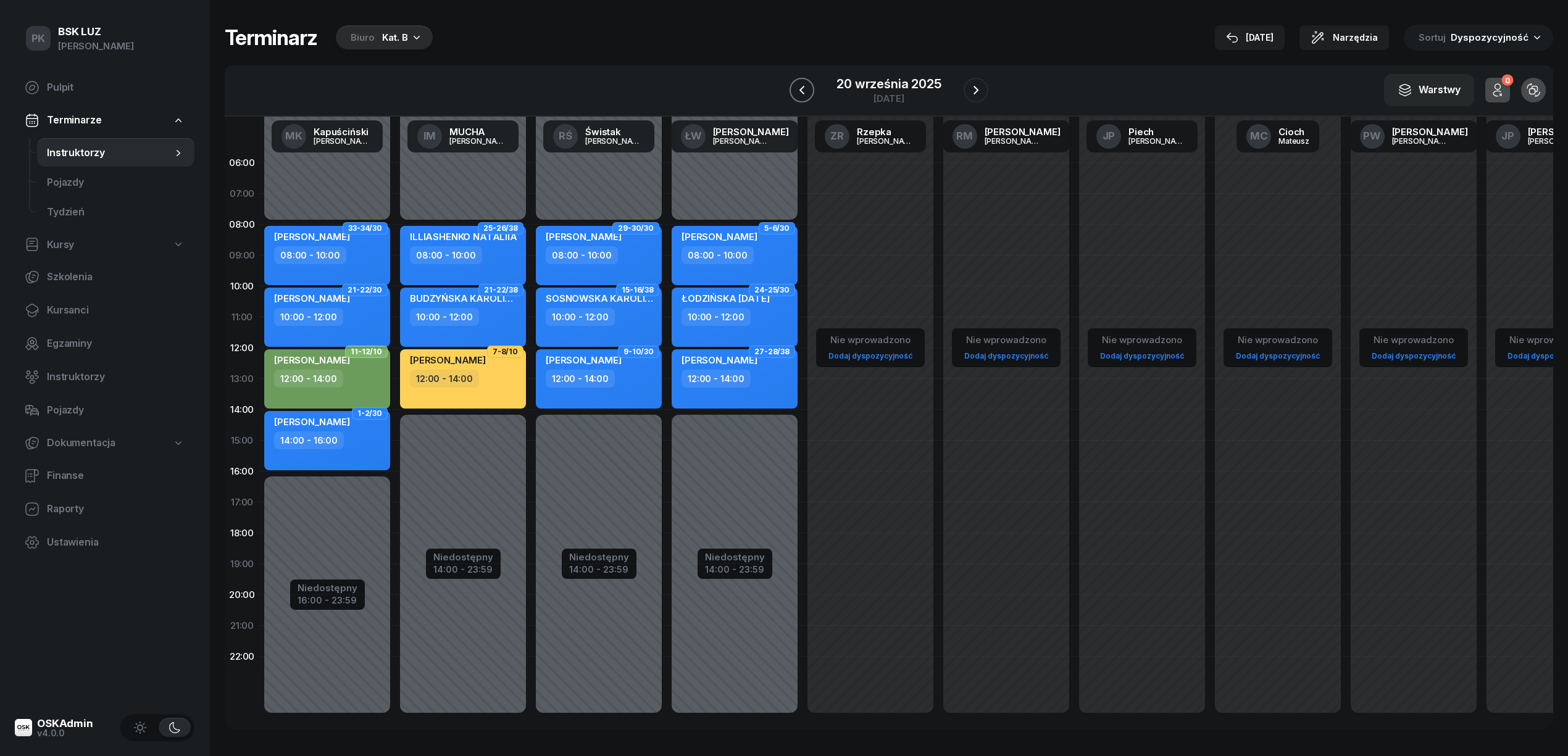
click at [804, 87] on icon "button" at bounding box center [802, 90] width 5 height 9
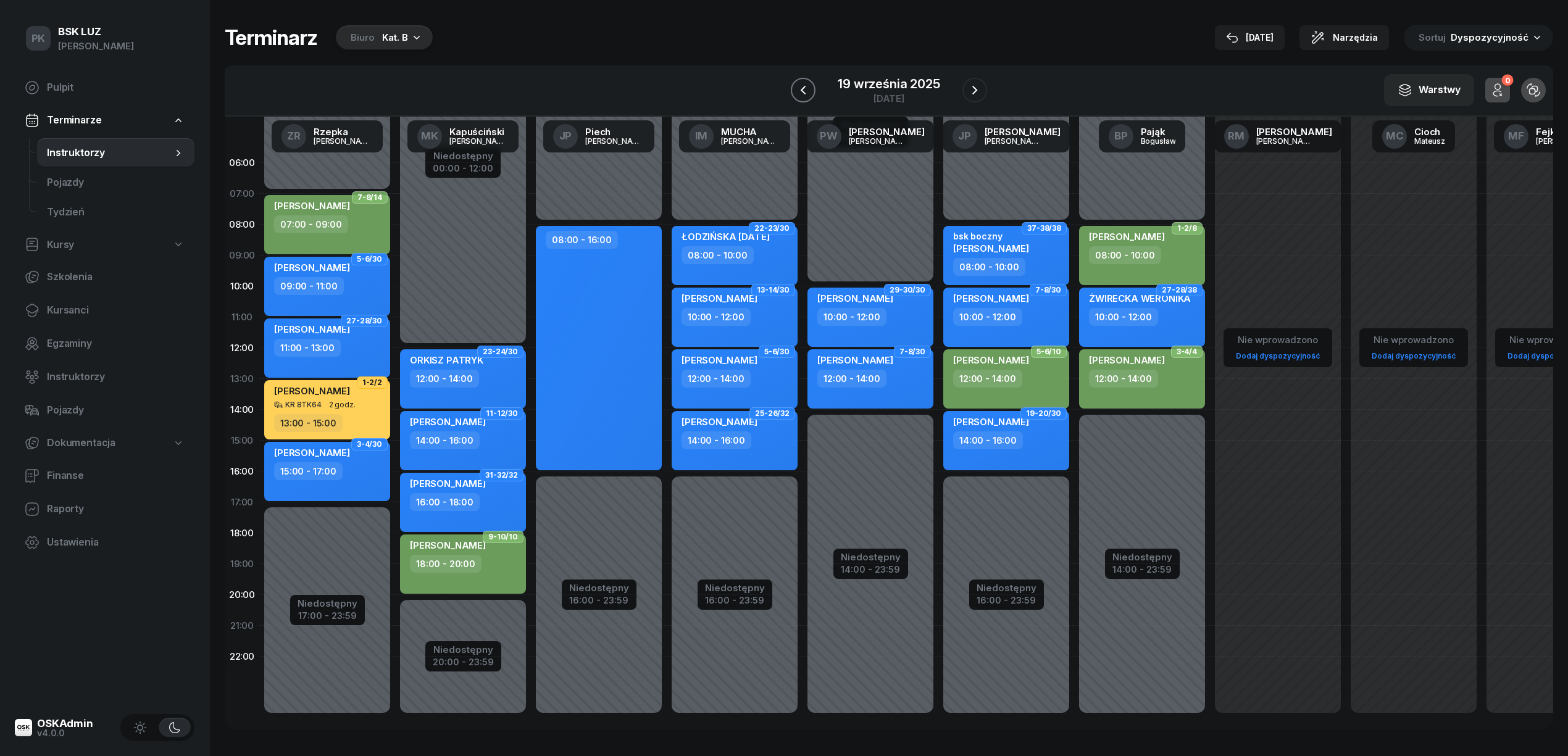
click at [804, 87] on icon "button" at bounding box center [803, 90] width 15 height 15
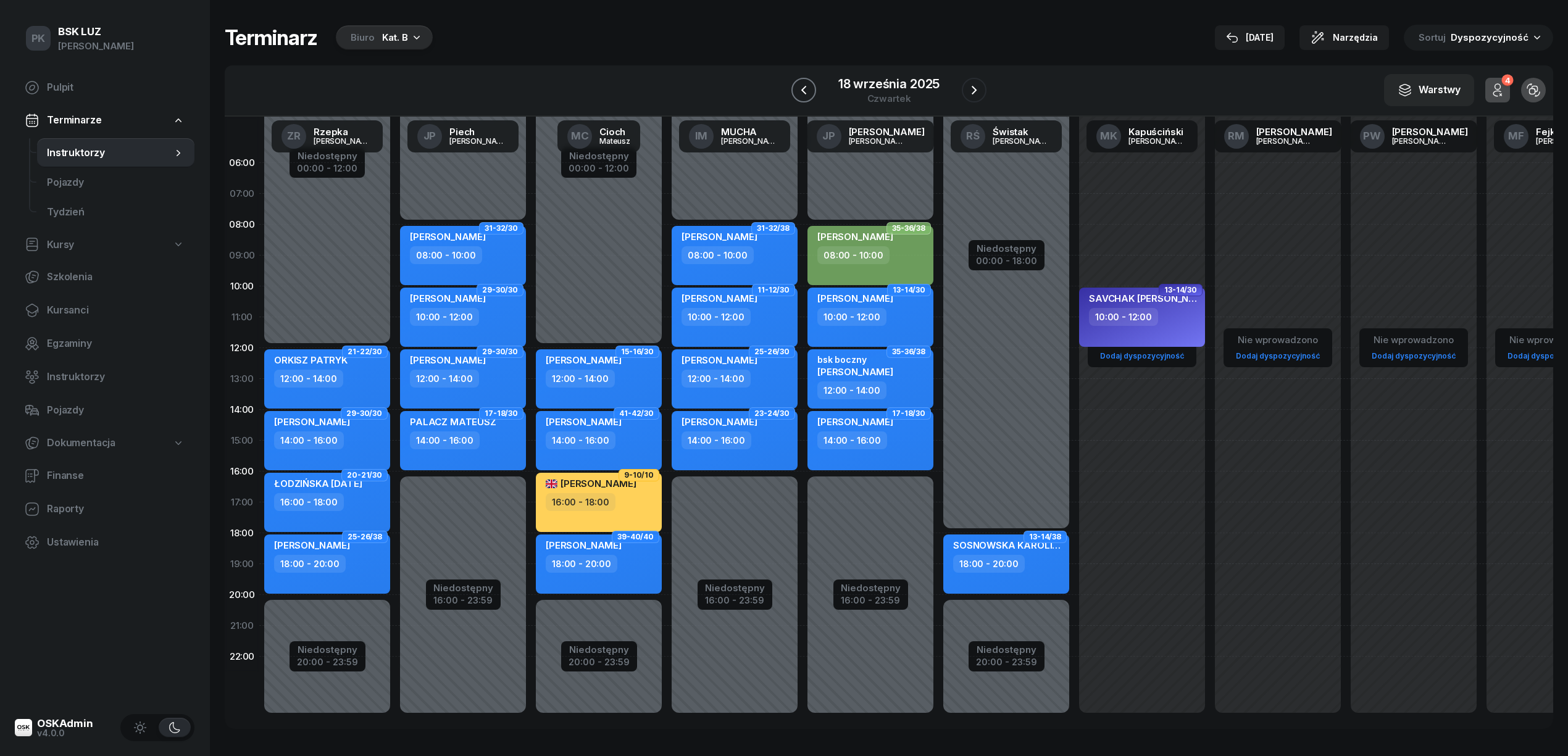
click at [804, 87] on icon "button" at bounding box center [804, 90] width 15 height 15
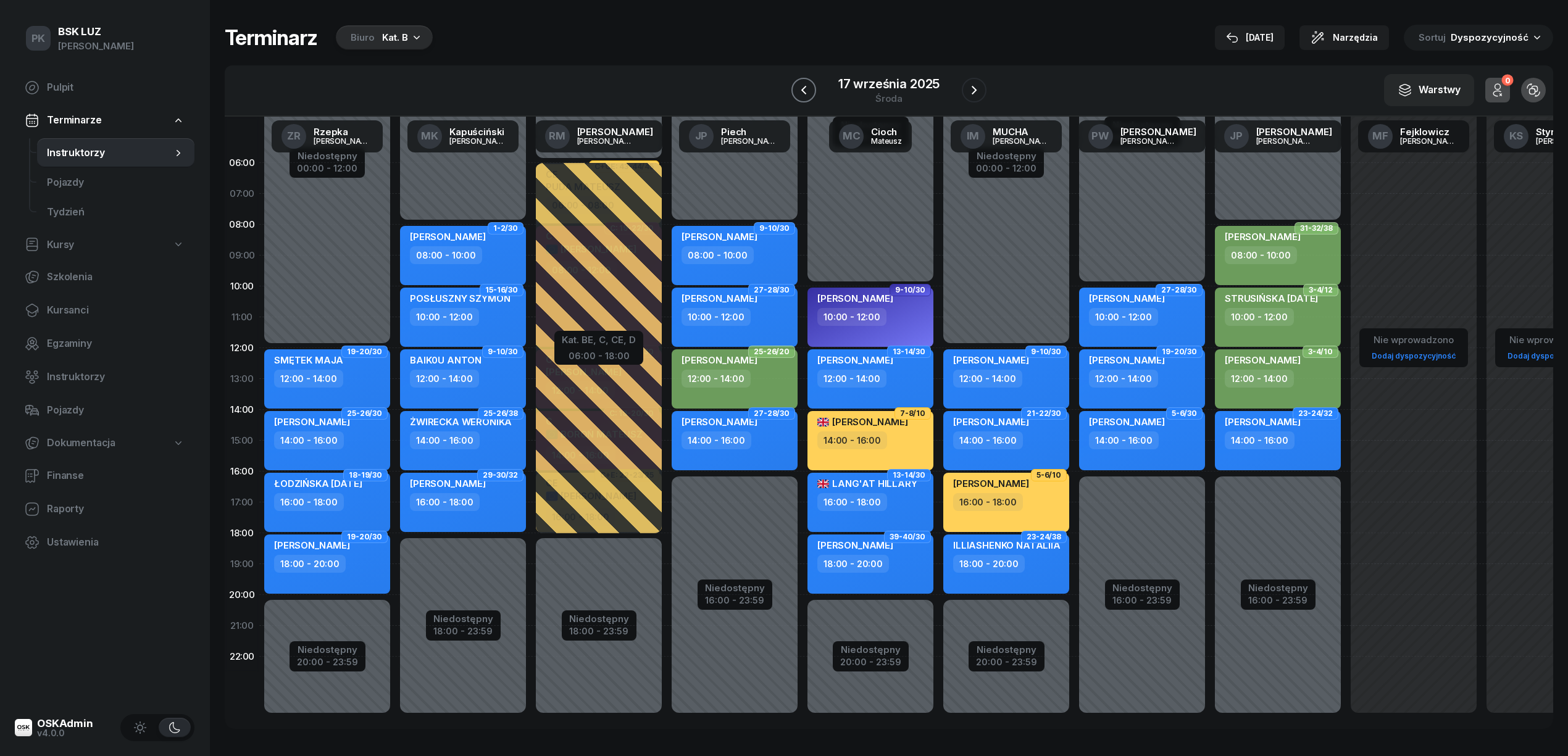
click at [804, 87] on icon "button" at bounding box center [804, 90] width 15 height 15
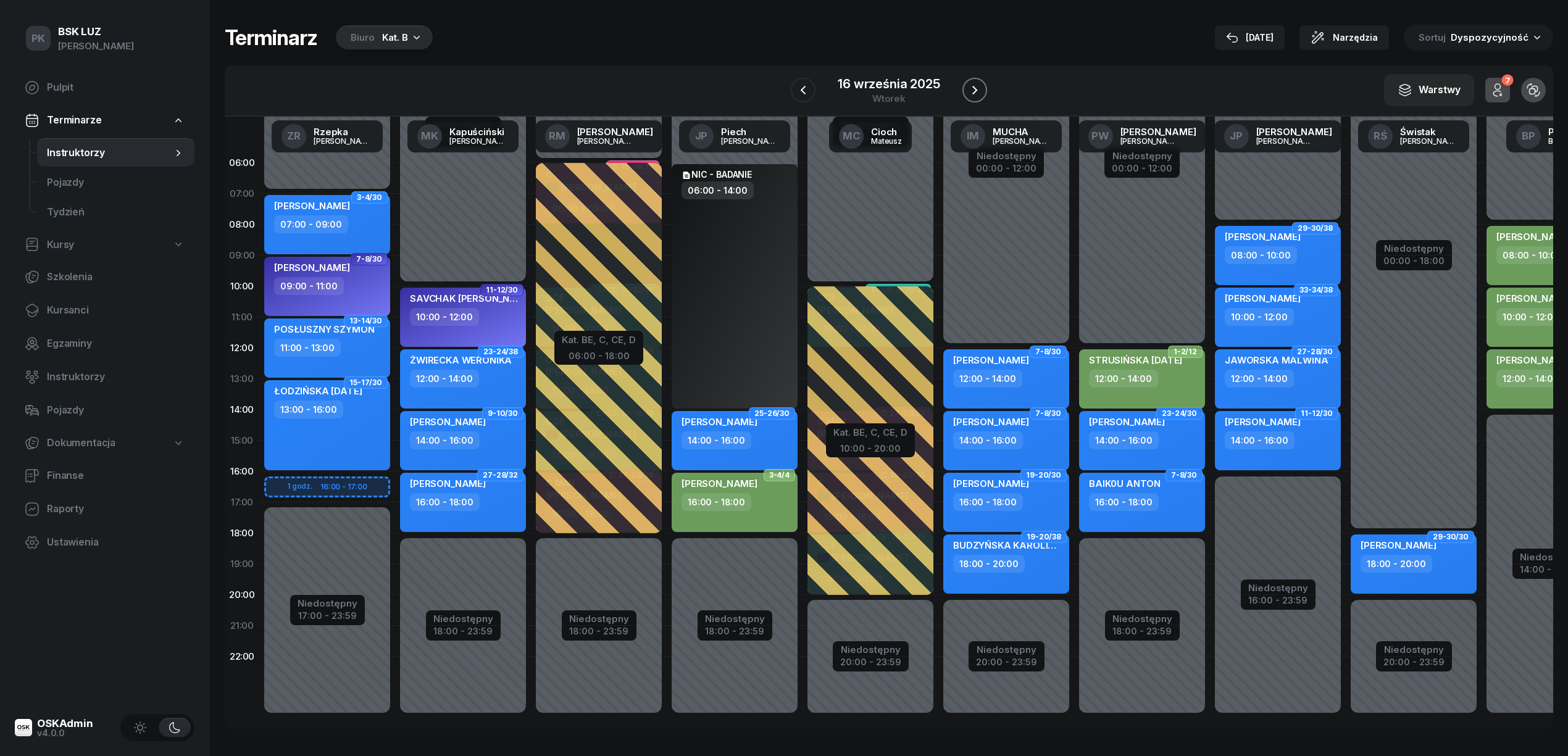
click at [969, 84] on icon "button" at bounding box center [975, 90] width 15 height 15
click at [969, 84] on icon "button" at bounding box center [974, 90] width 15 height 15
click at [969, 84] on icon "button" at bounding box center [975, 90] width 15 height 15
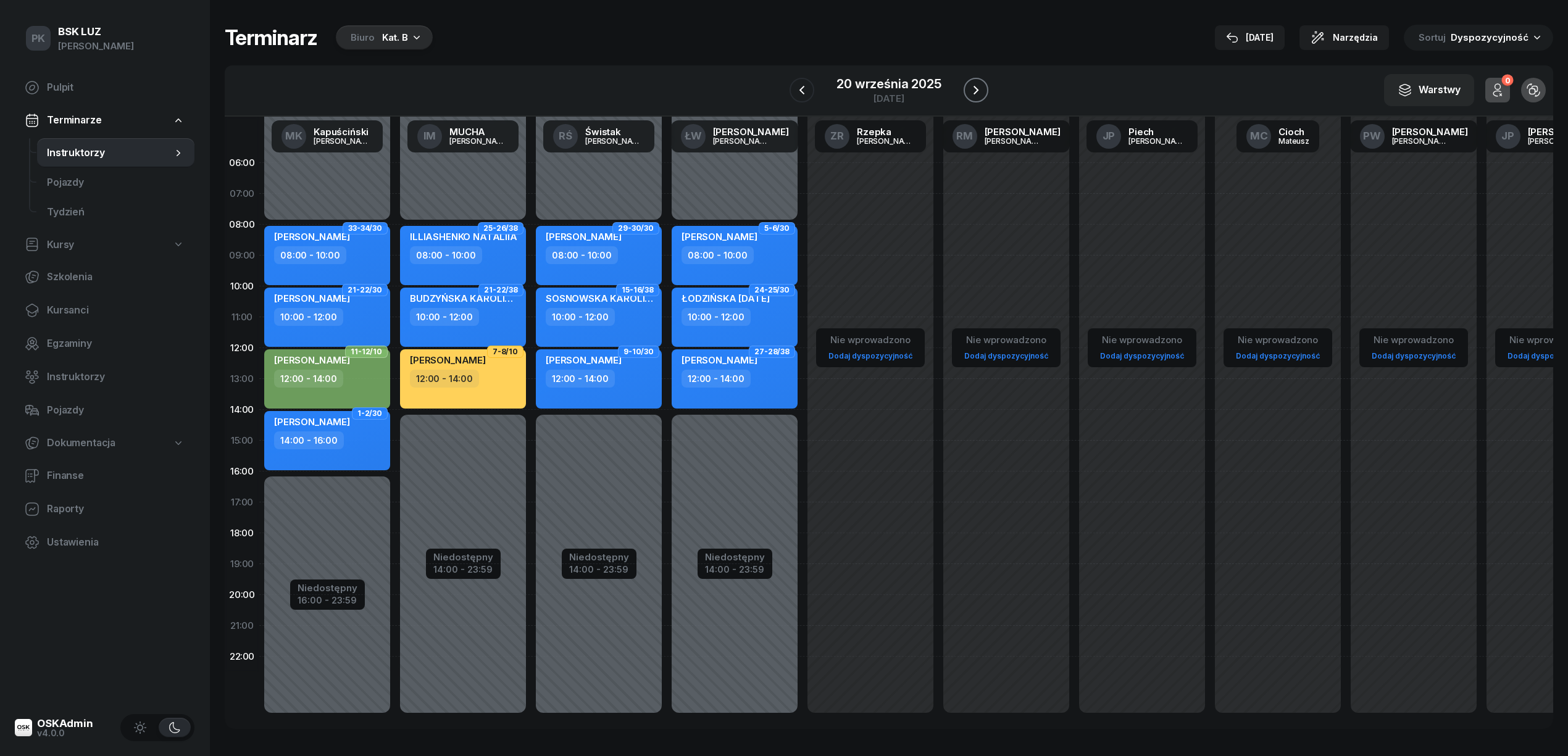
click at [969, 84] on icon "button" at bounding box center [975, 90] width 15 height 15
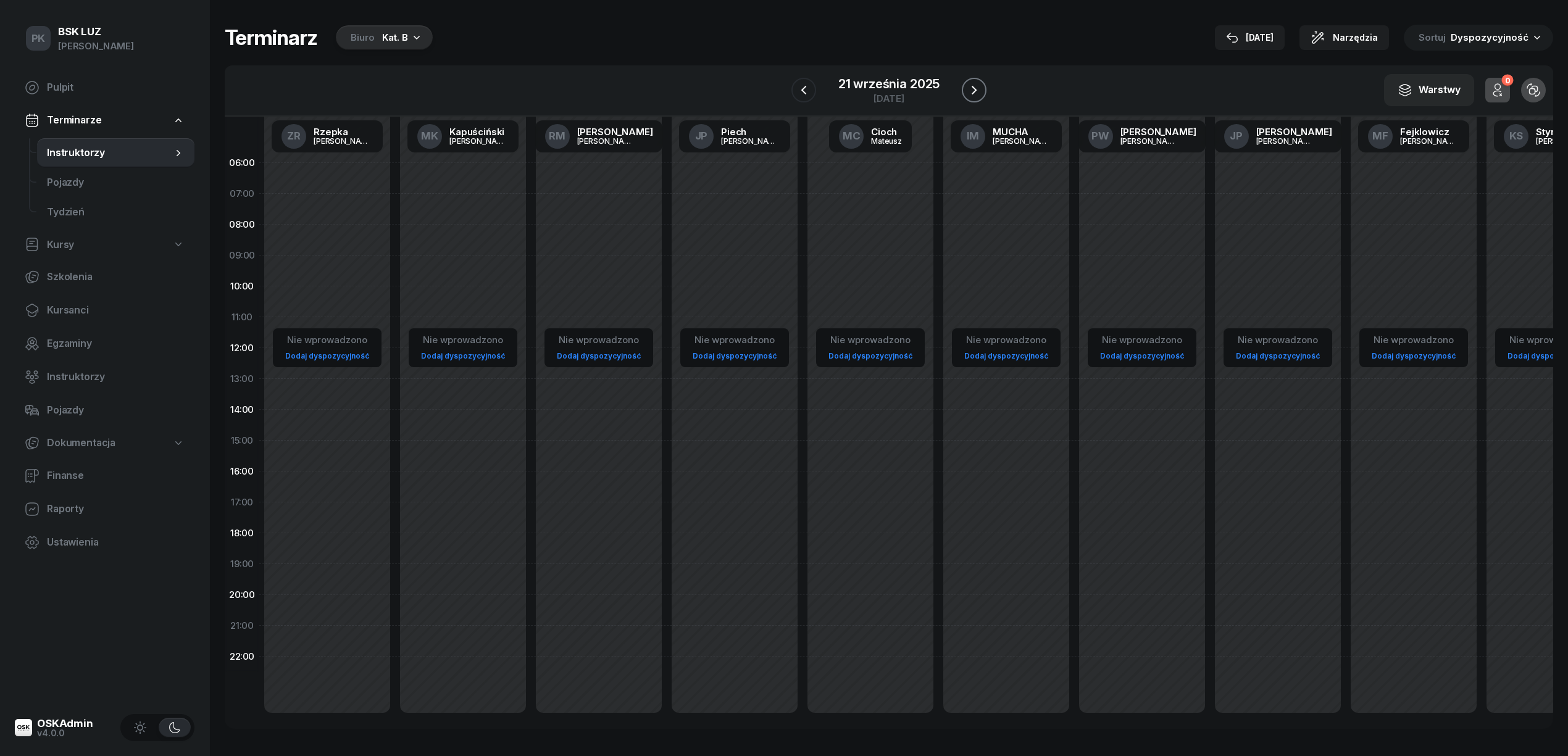
click at [969, 84] on icon "button" at bounding box center [974, 90] width 15 height 15
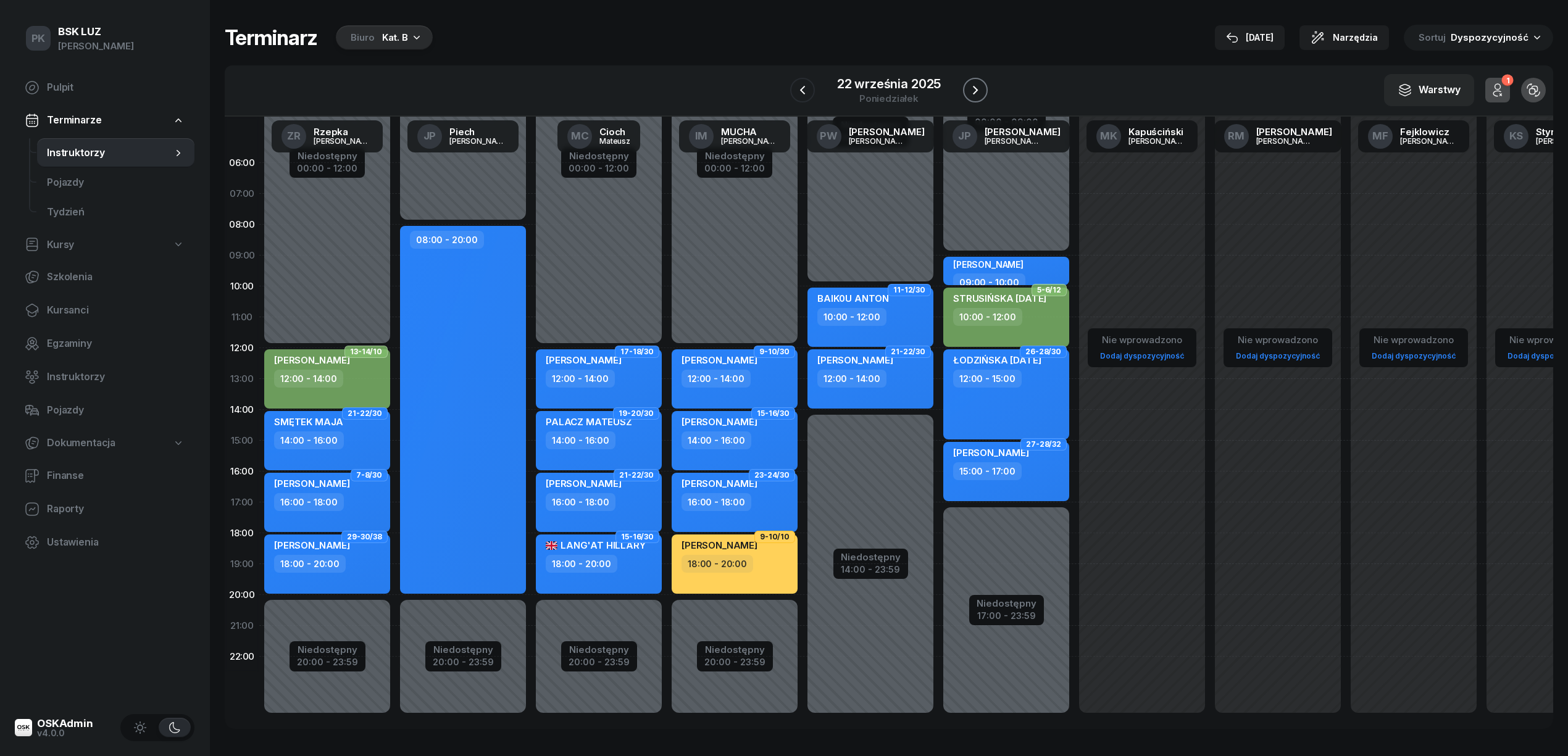
click at [969, 84] on icon "button" at bounding box center [975, 90] width 15 height 15
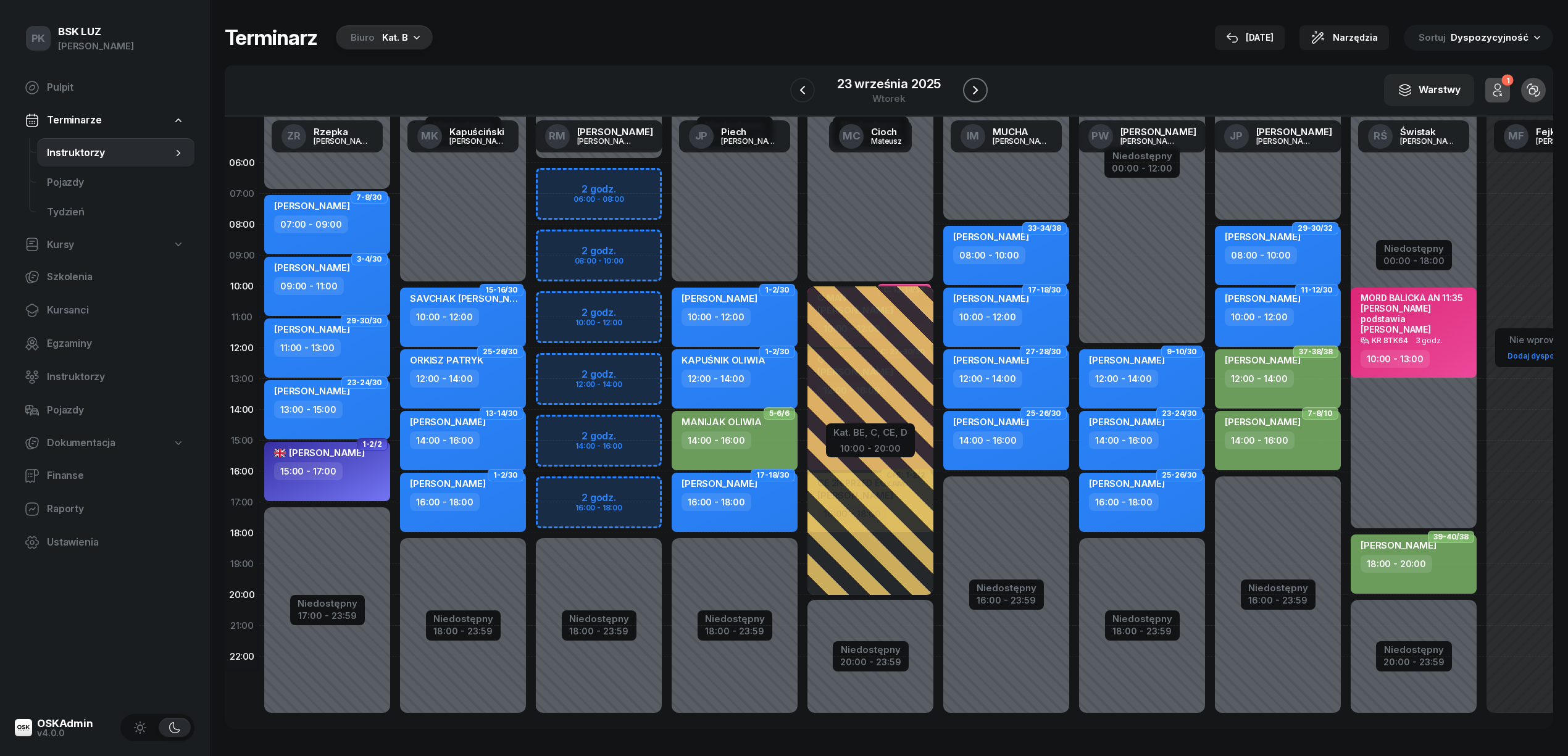
click at [969, 84] on icon "button" at bounding box center [975, 90] width 15 height 15
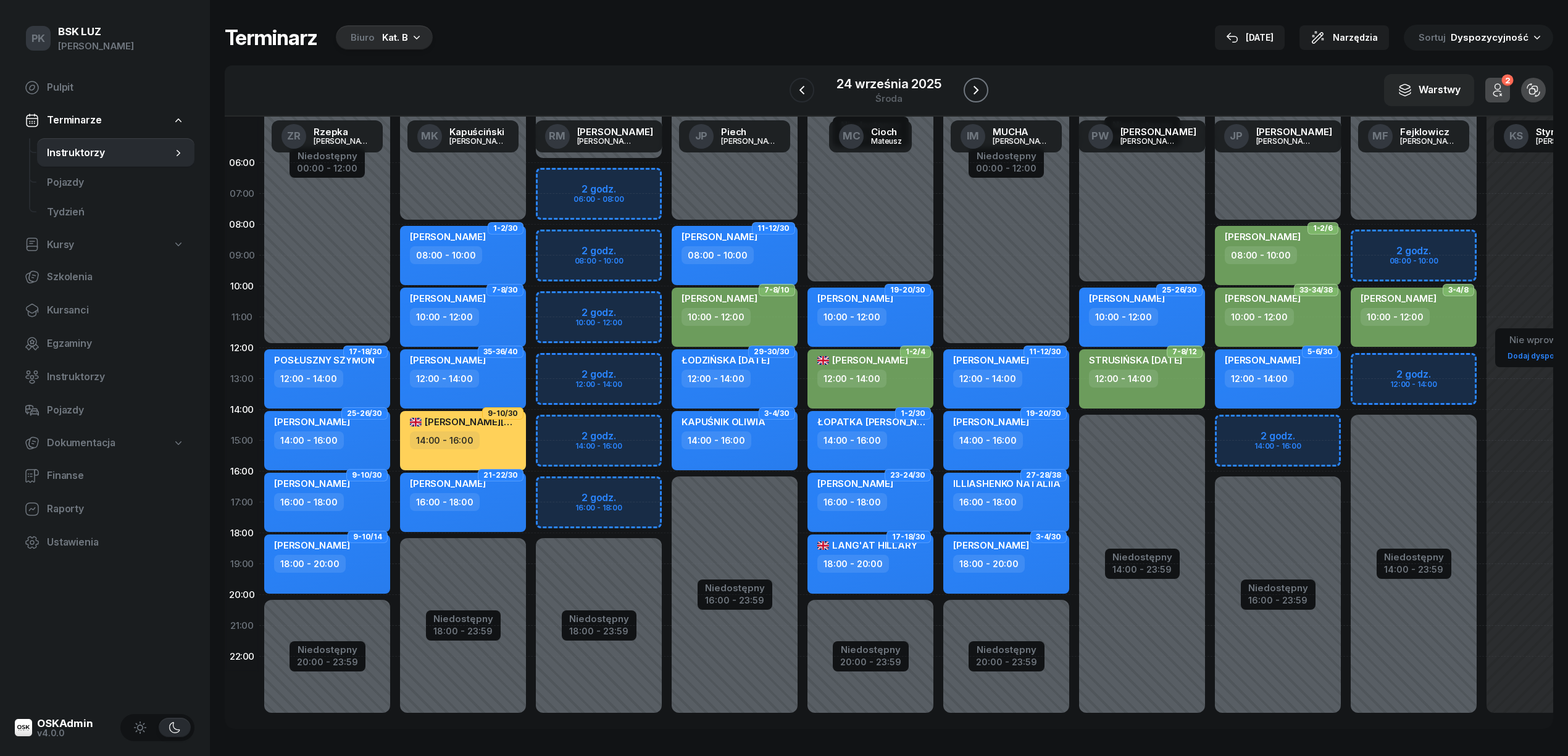
click at [973, 85] on icon "button" at bounding box center [975, 90] width 15 height 15
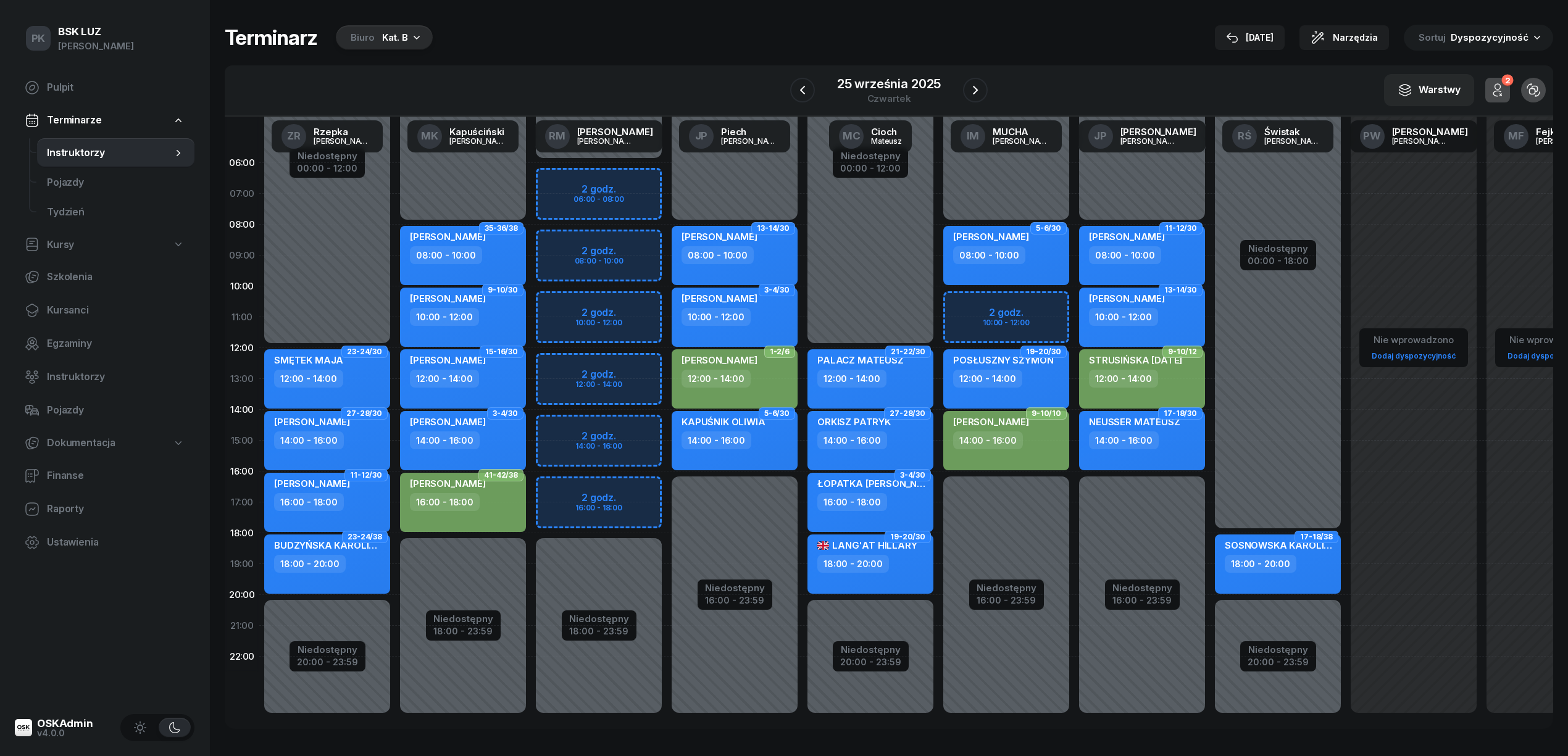
click at [1034, 304] on div "Niedostępny 00:00 - 08:00 Niedostępny 16:00 - 23:59 2 godz. 10:00 - 12:00 5-6/3…" at bounding box center [1006, 441] width 136 height 587
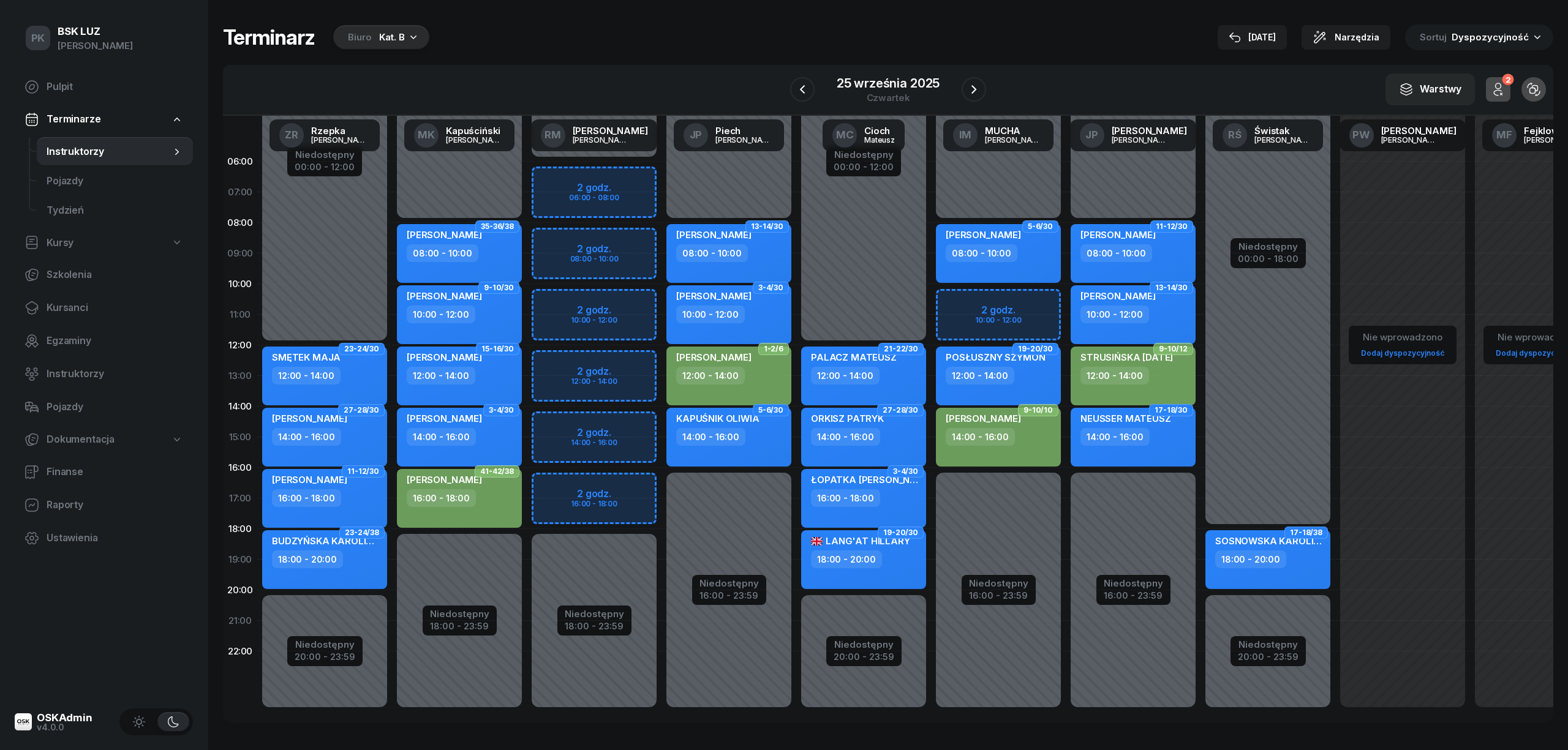
select select "10"
select select "12"
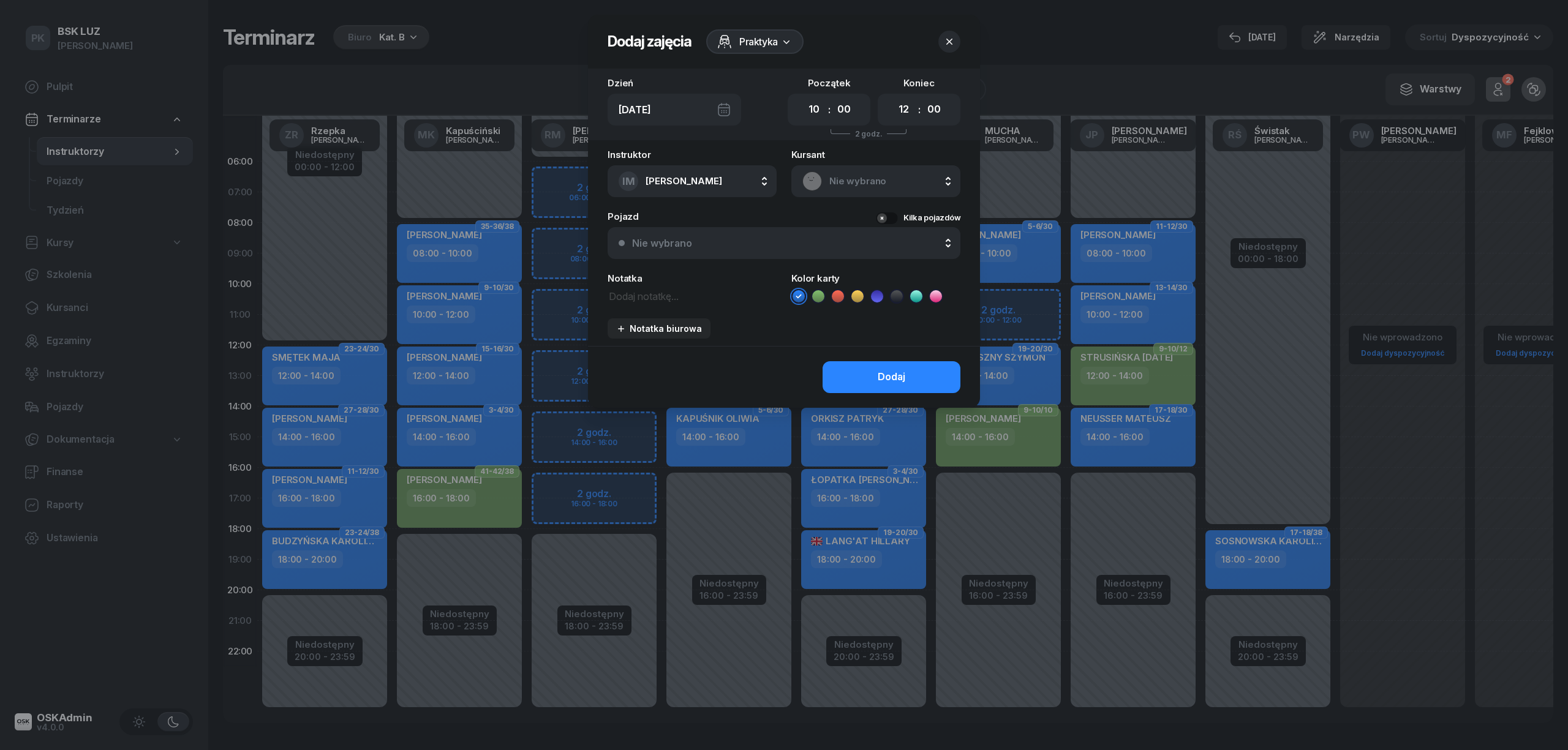
click at [885, 175] on span "Nie wybrano" at bounding box center [889, 181] width 120 height 16
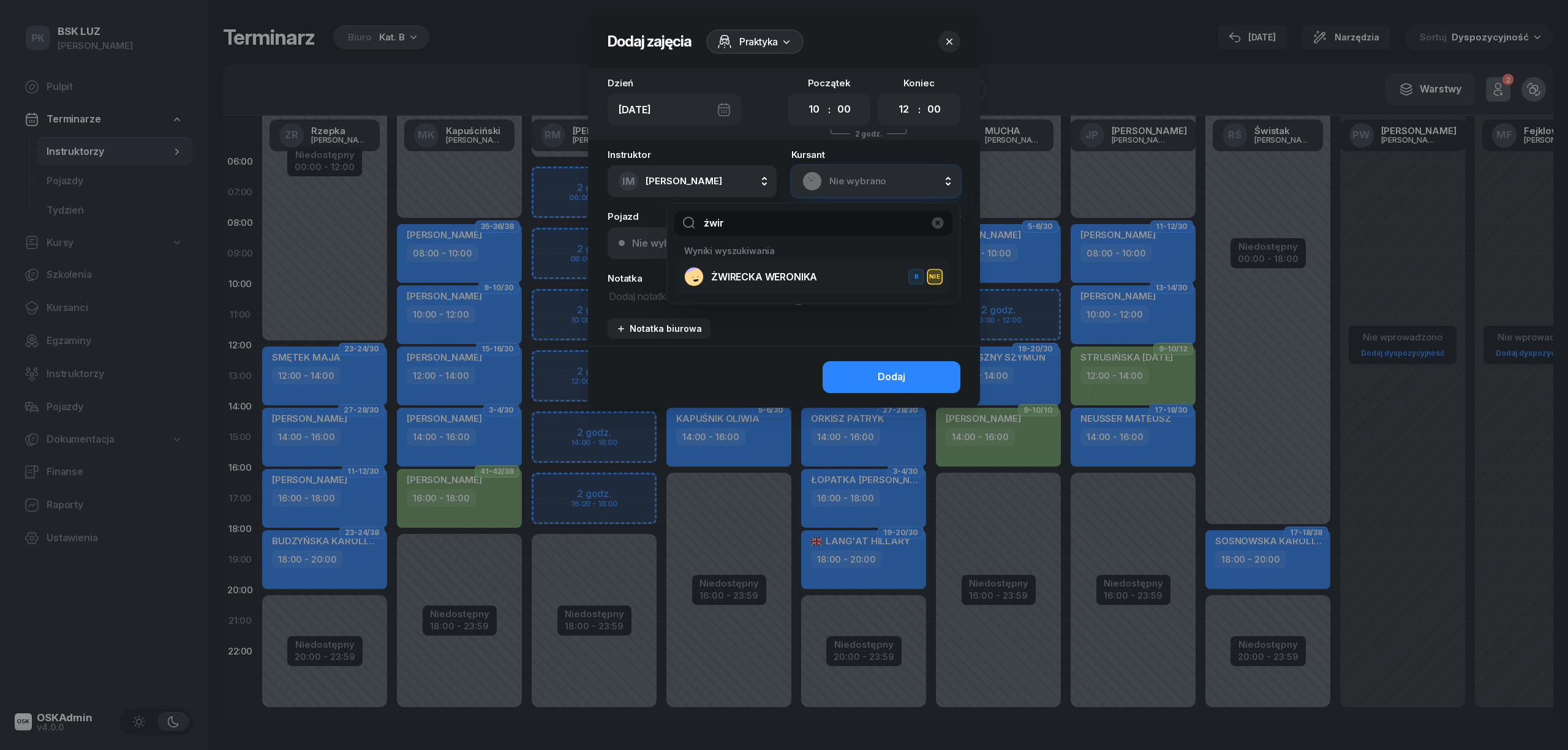
type input "żwir"
click at [748, 290] on li "ŻWIRECKA WERONIKA B NIE" at bounding box center [813, 277] width 273 height 34
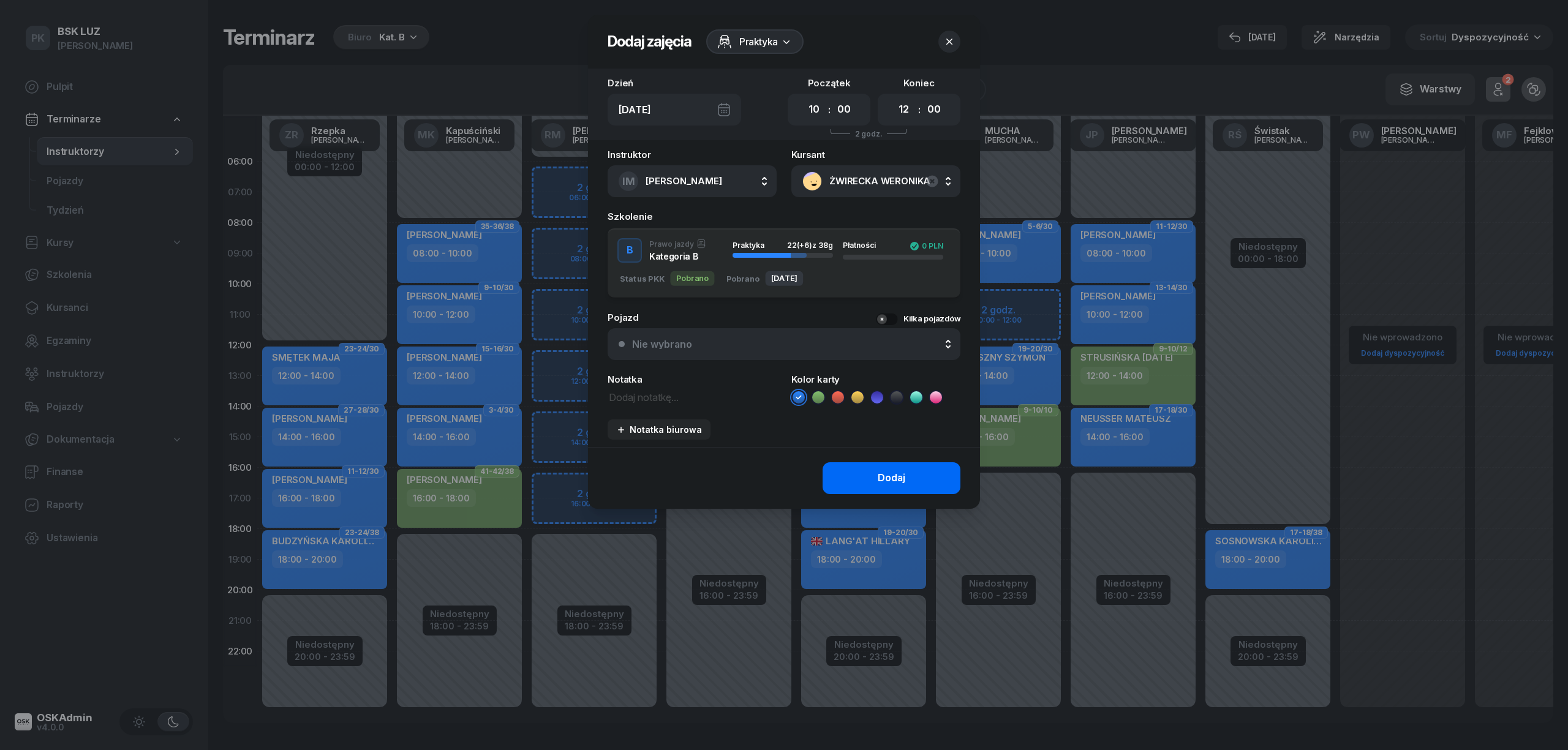
click at [883, 482] on div "Dodaj" at bounding box center [892, 478] width 28 height 16
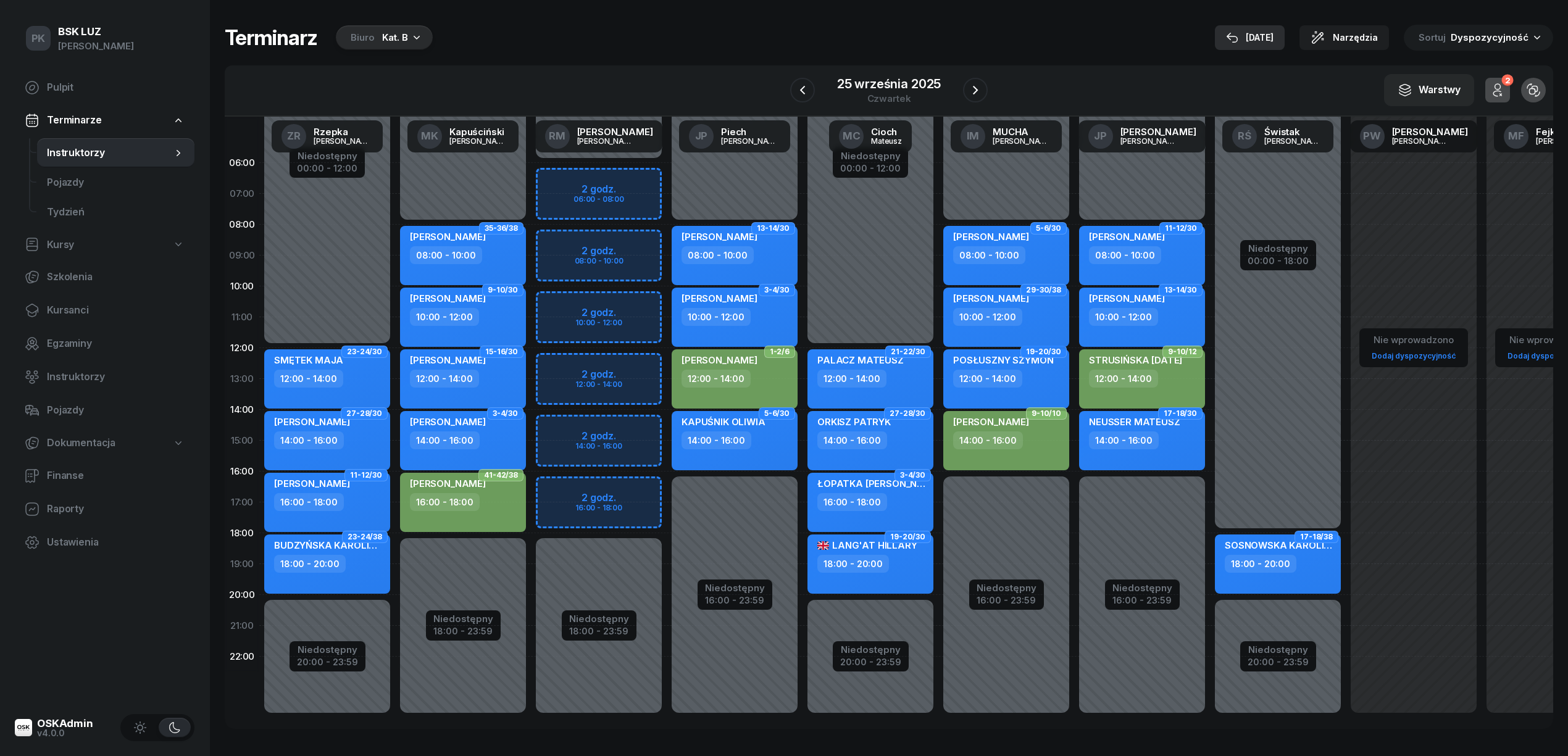
click at [1274, 37] on div "[DATE]" at bounding box center [1250, 38] width 48 height 15
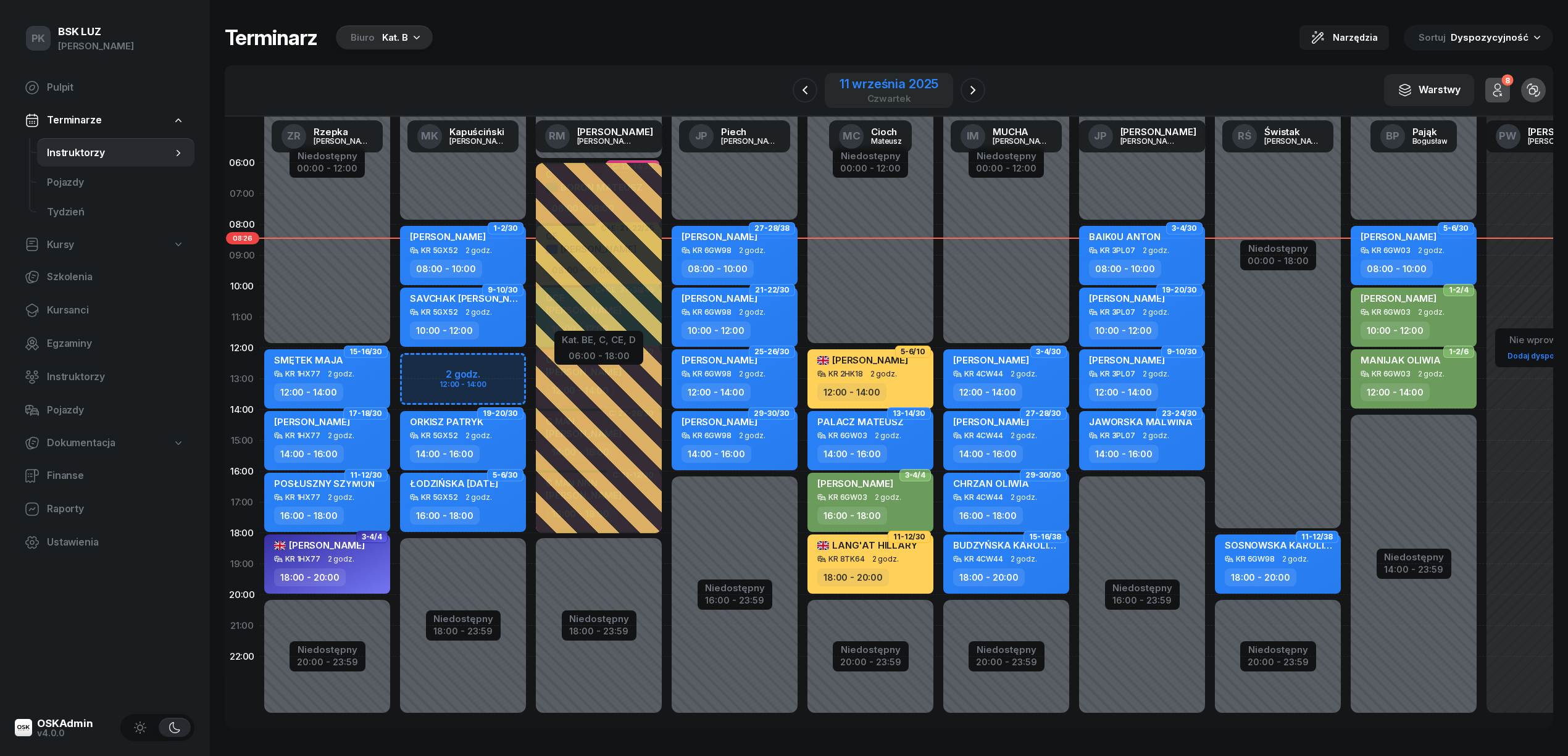
click at [910, 90] on div "11 września 2025" at bounding box center [888, 84] width 99 height 13
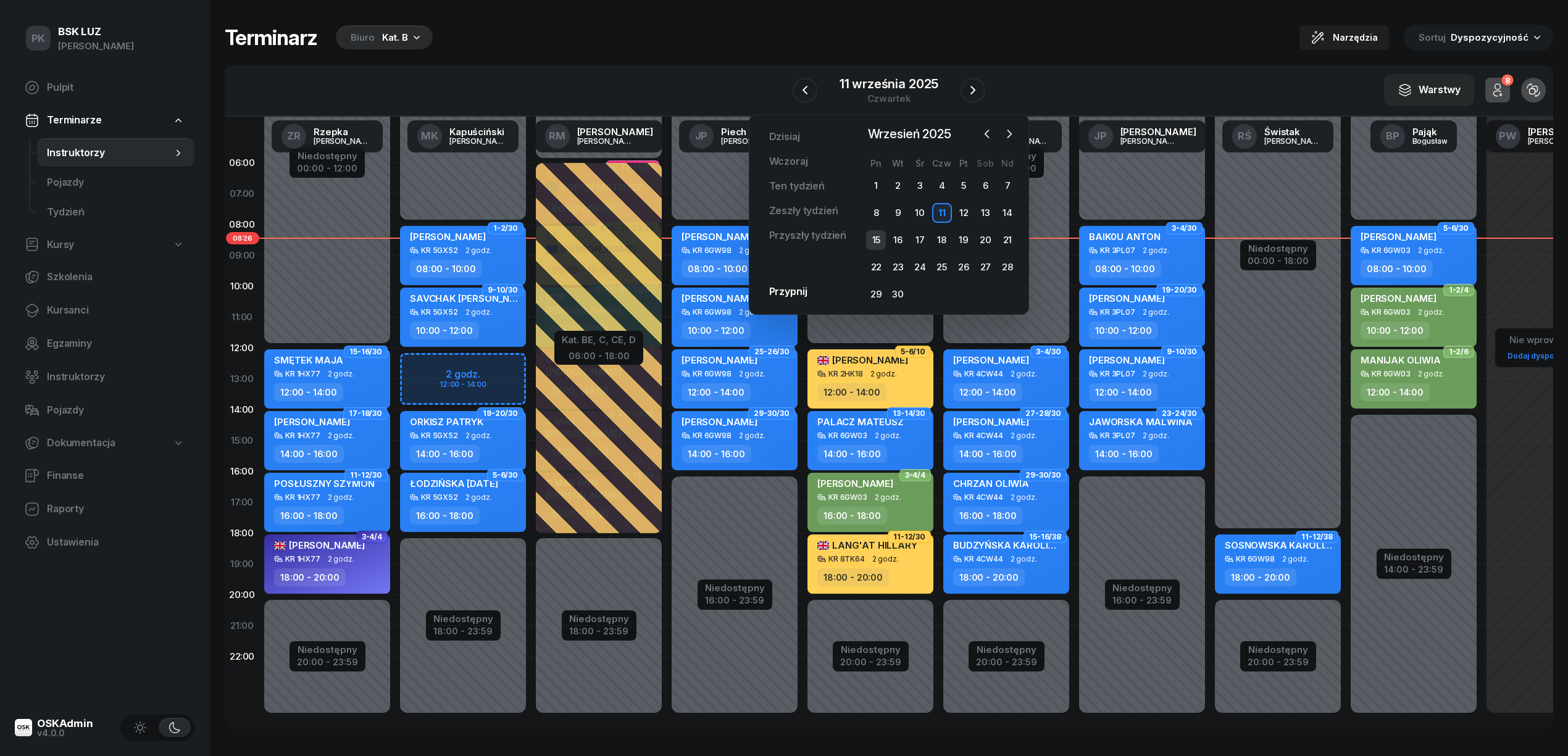
click at [874, 245] on div "15" at bounding box center [876, 240] width 20 height 20
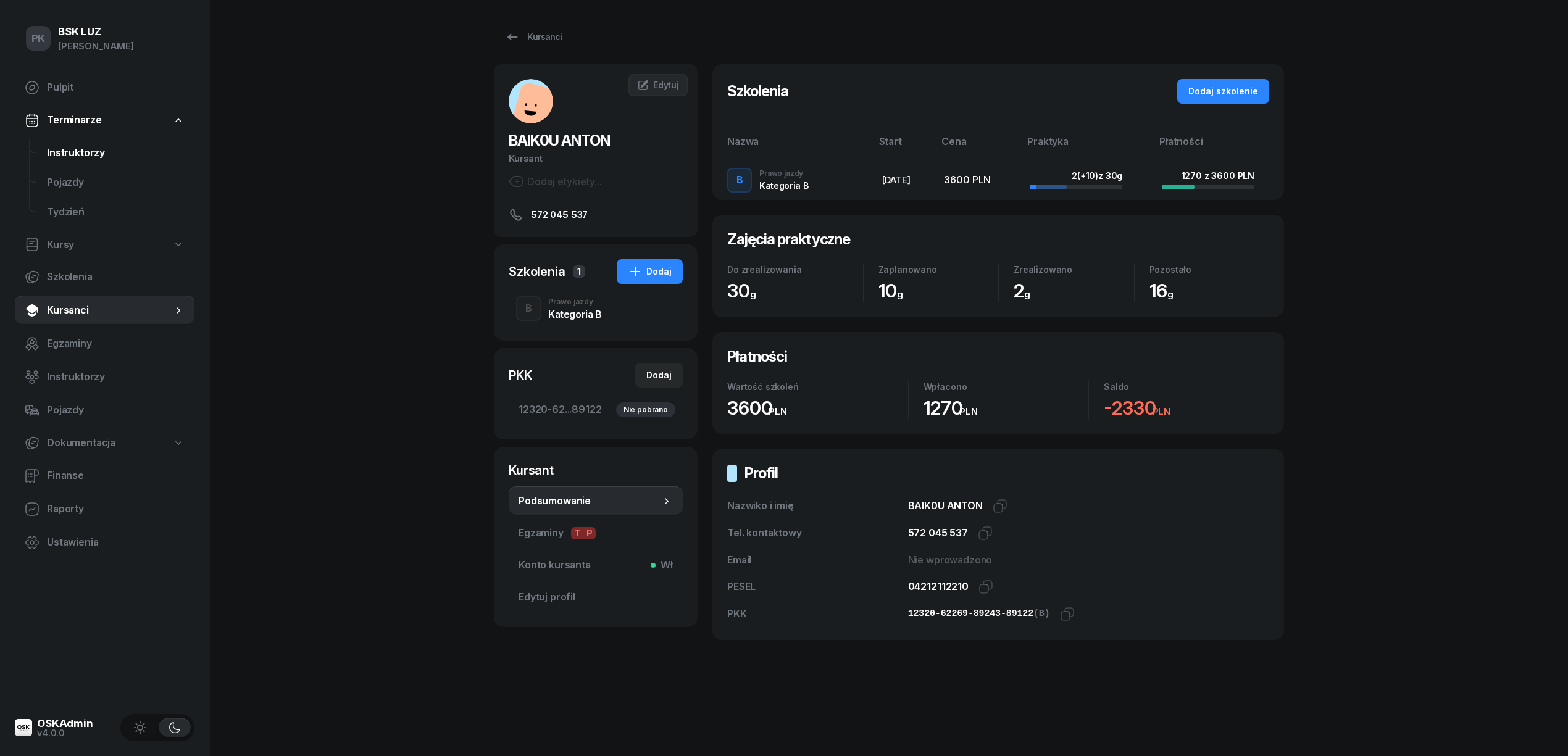
click at [85, 149] on span "Instruktorzy" at bounding box center [116, 153] width 138 height 16
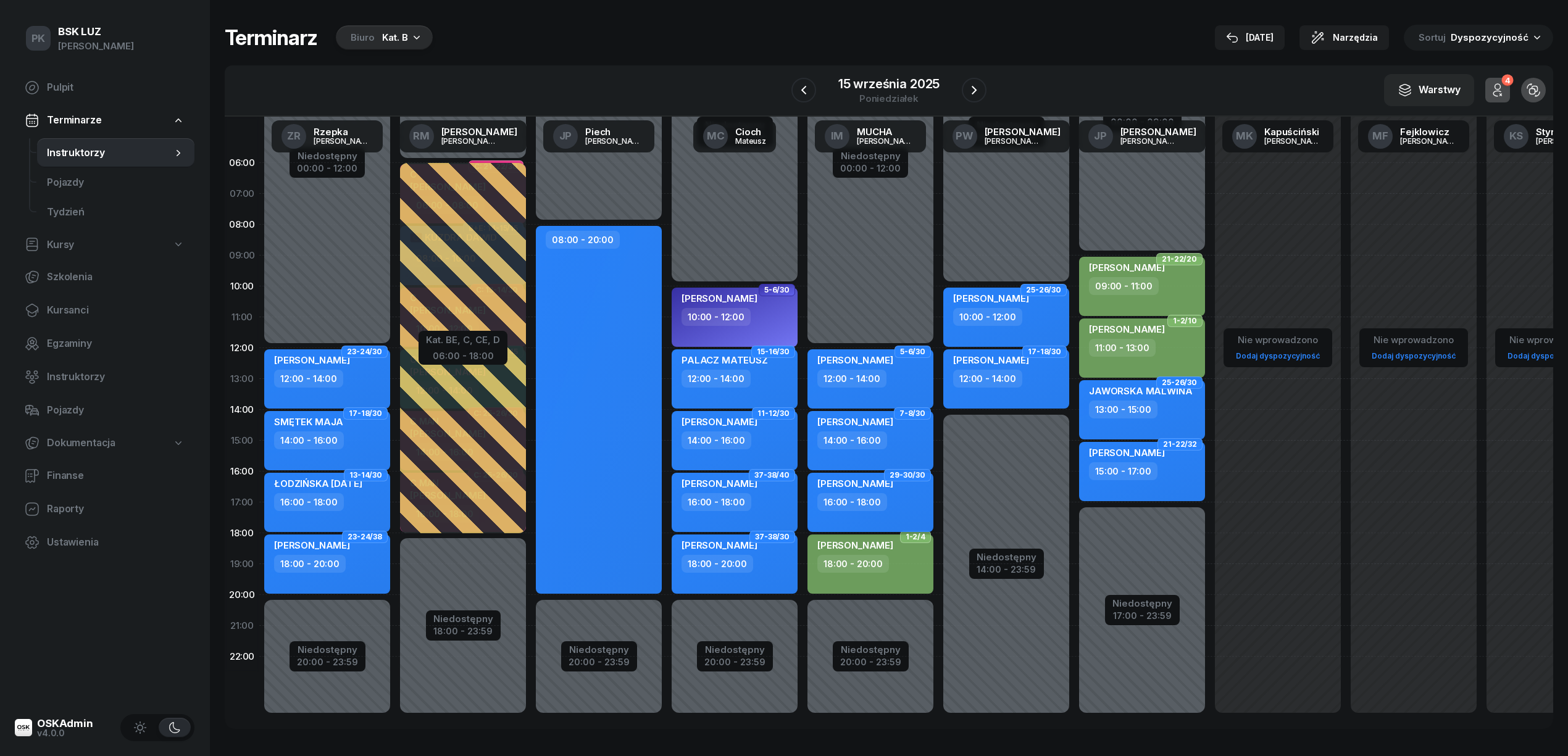
click at [909, 491] on div "SIUDAK ZUZANNA" at bounding box center [872, 485] width 108 height 15
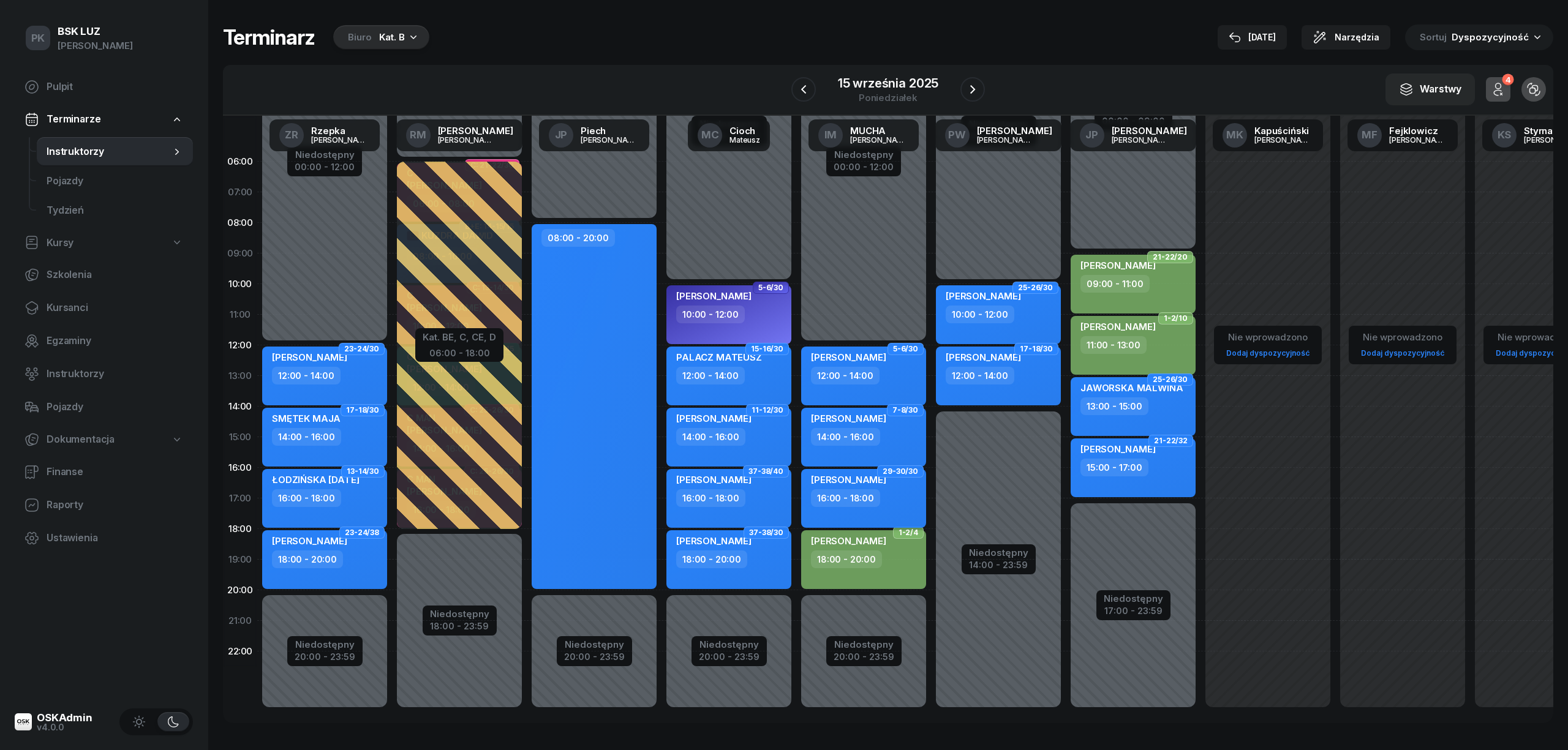
select select "16"
select select "18"
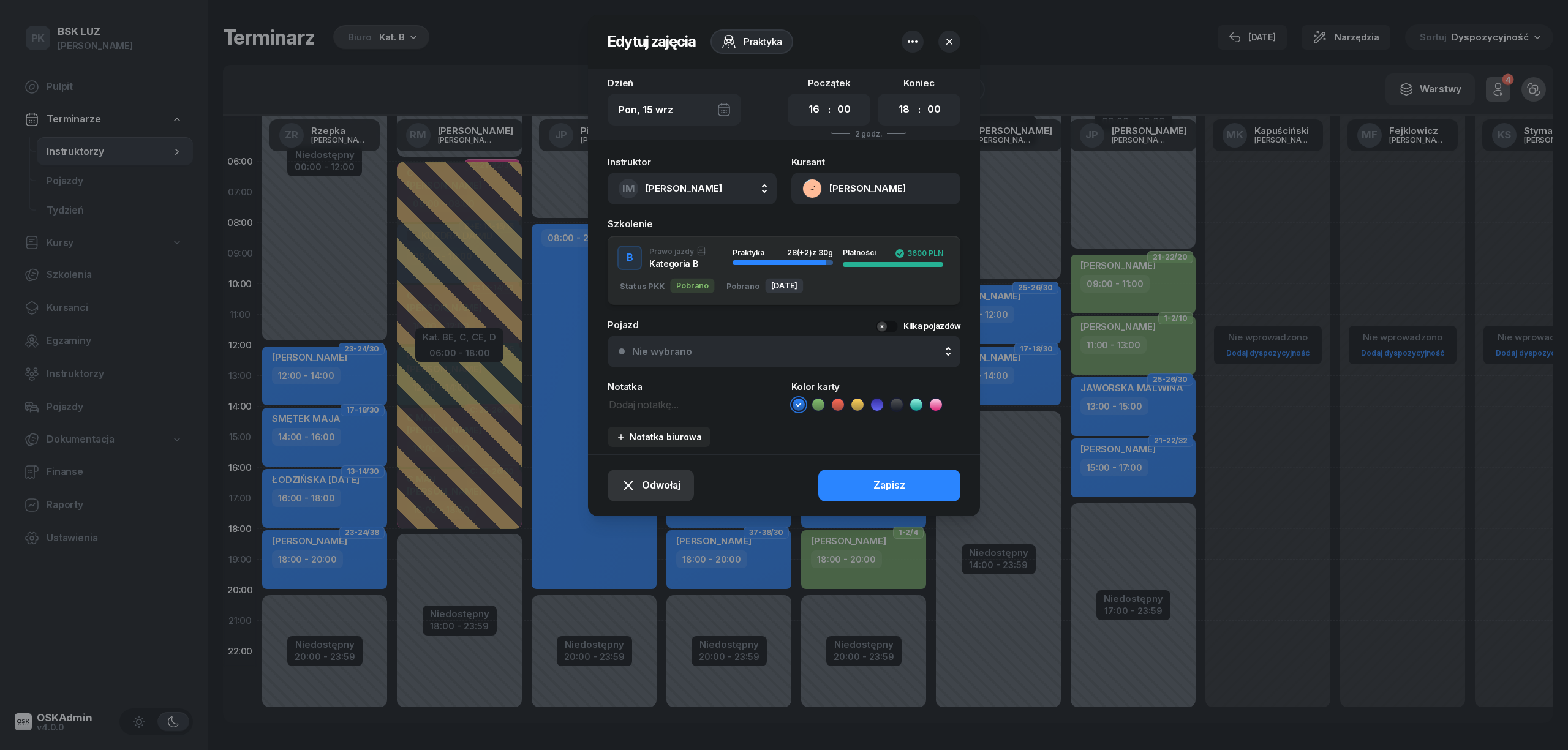
click at [650, 484] on span "Odwołaj" at bounding box center [661, 486] width 39 height 16
click at [642, 417] on div "Kursant odwołał" at bounding box center [629, 411] width 72 height 16
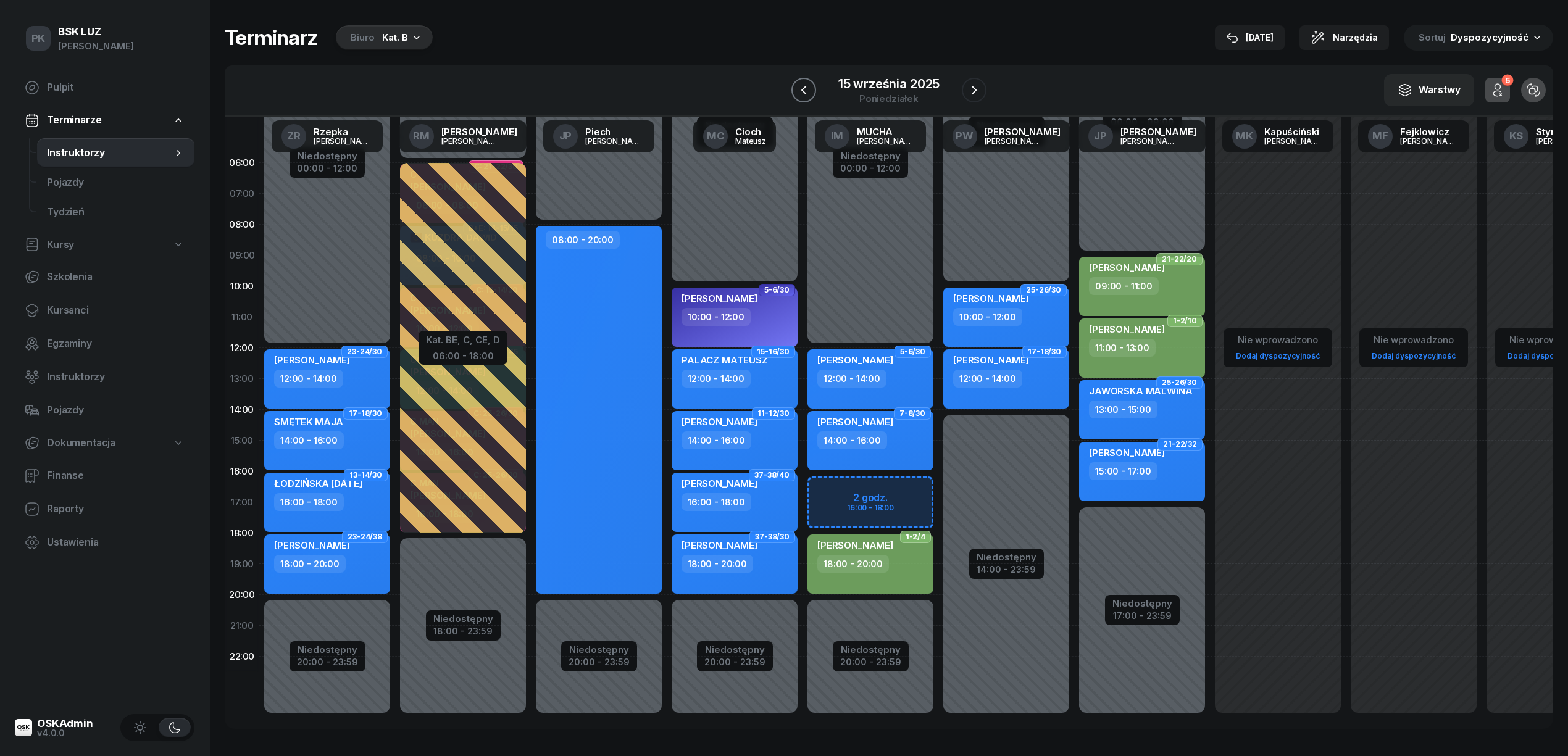
click at [794, 87] on button "button" at bounding box center [804, 90] width 24 height 24
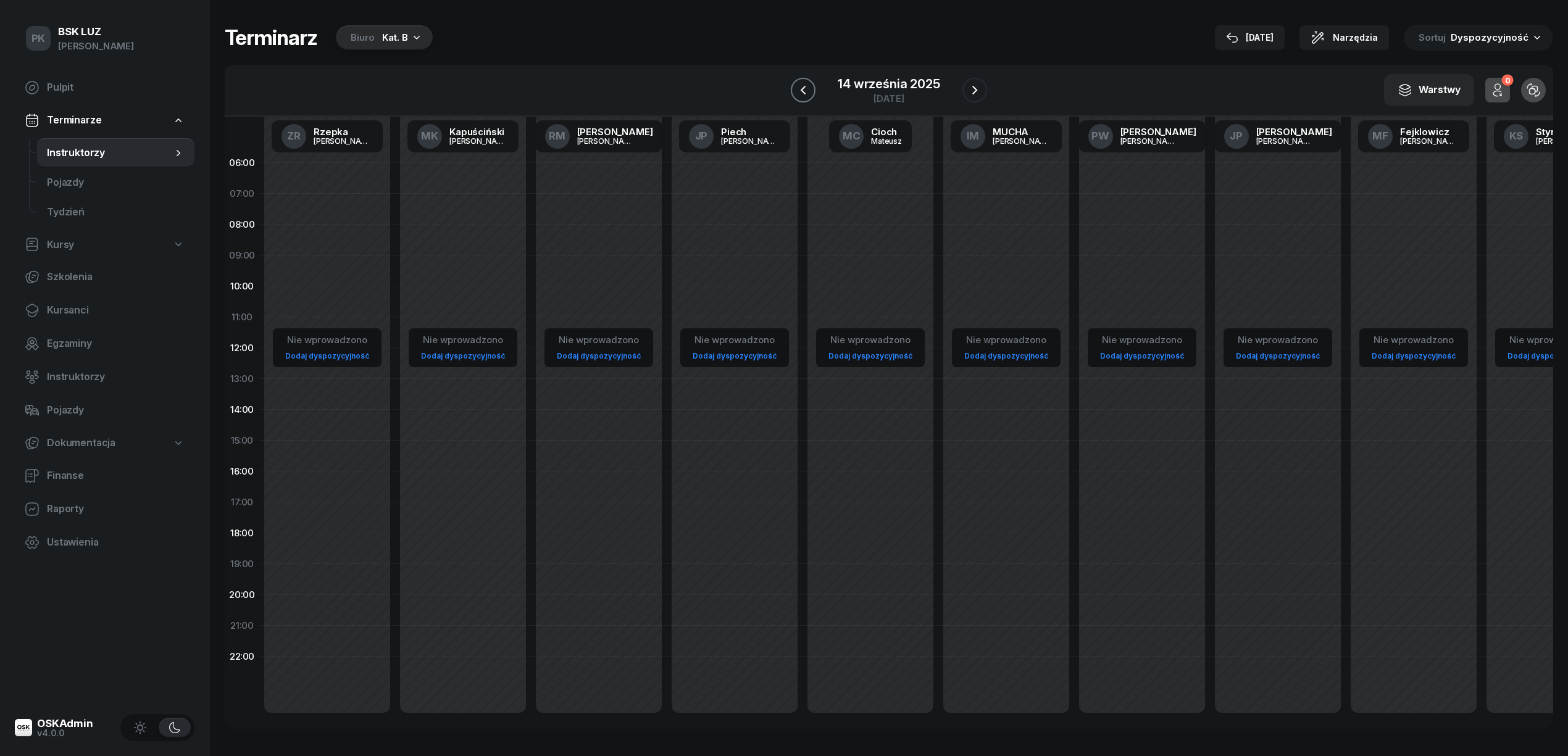
click at [794, 87] on button "button" at bounding box center [803, 90] width 24 height 24
click at [794, 87] on button "button" at bounding box center [804, 90] width 24 height 24
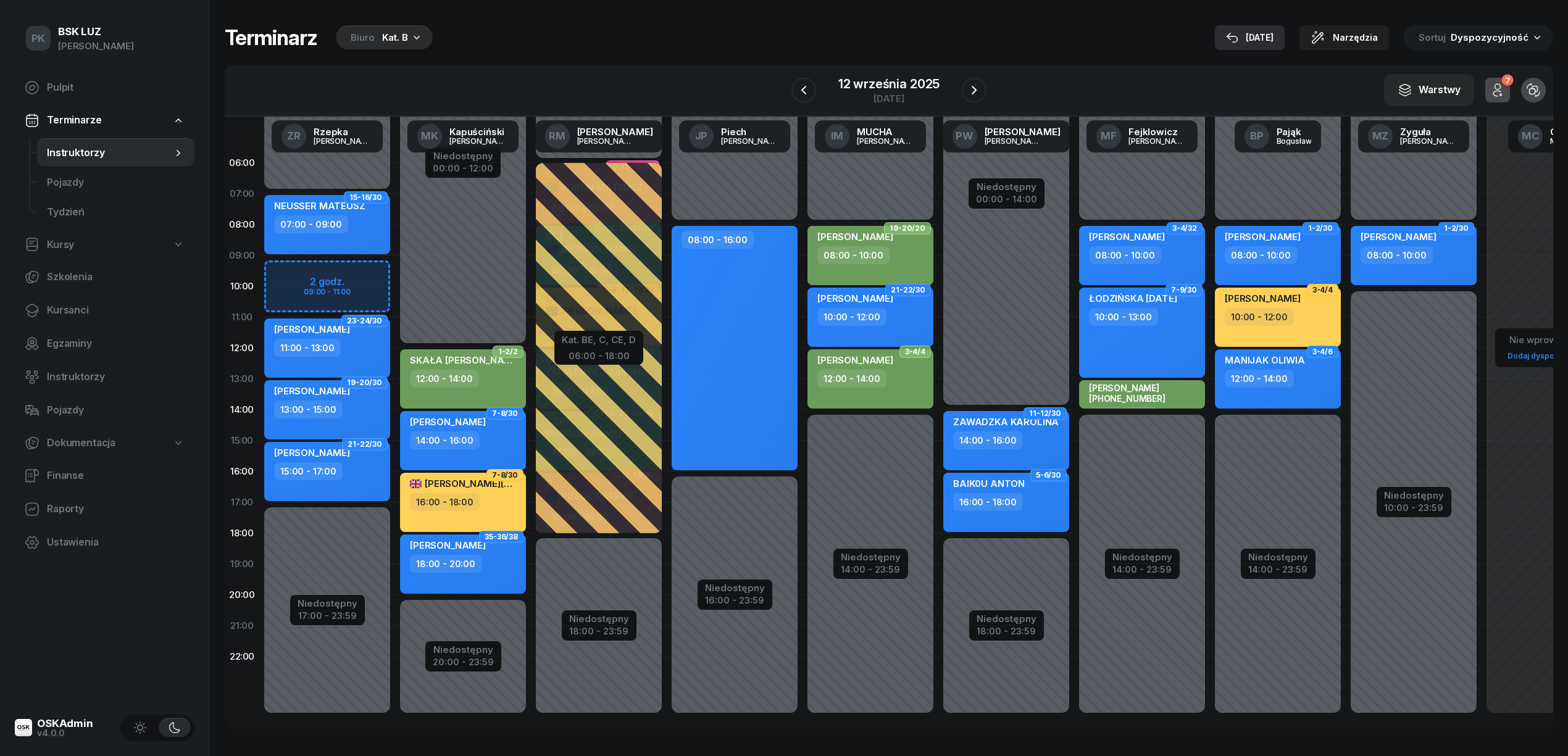
click at [1264, 40] on div "[DATE]" at bounding box center [1250, 38] width 48 height 15
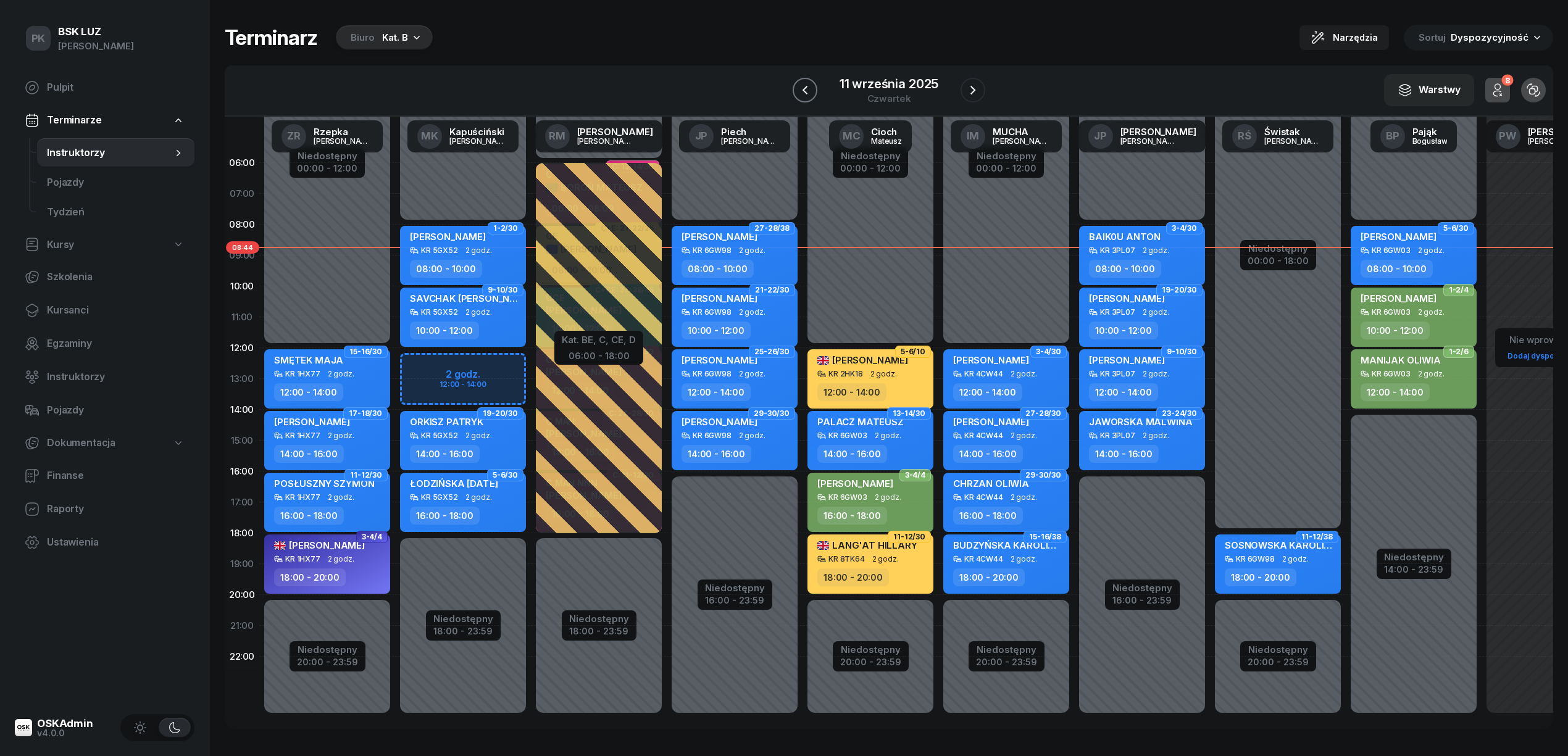
click at [800, 93] on icon "button" at bounding box center [805, 90] width 15 height 15
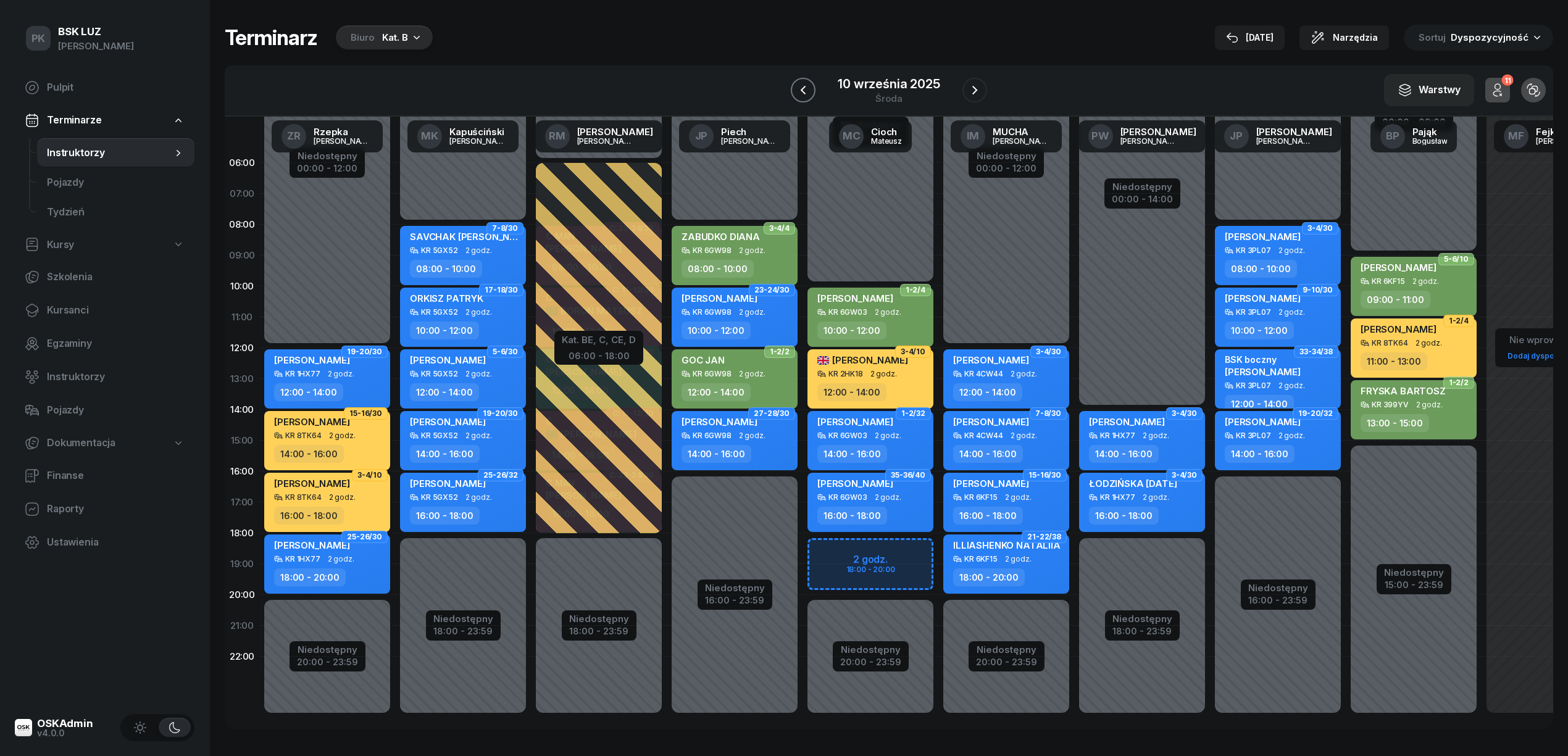
click at [813, 87] on button "button" at bounding box center [803, 90] width 24 height 24
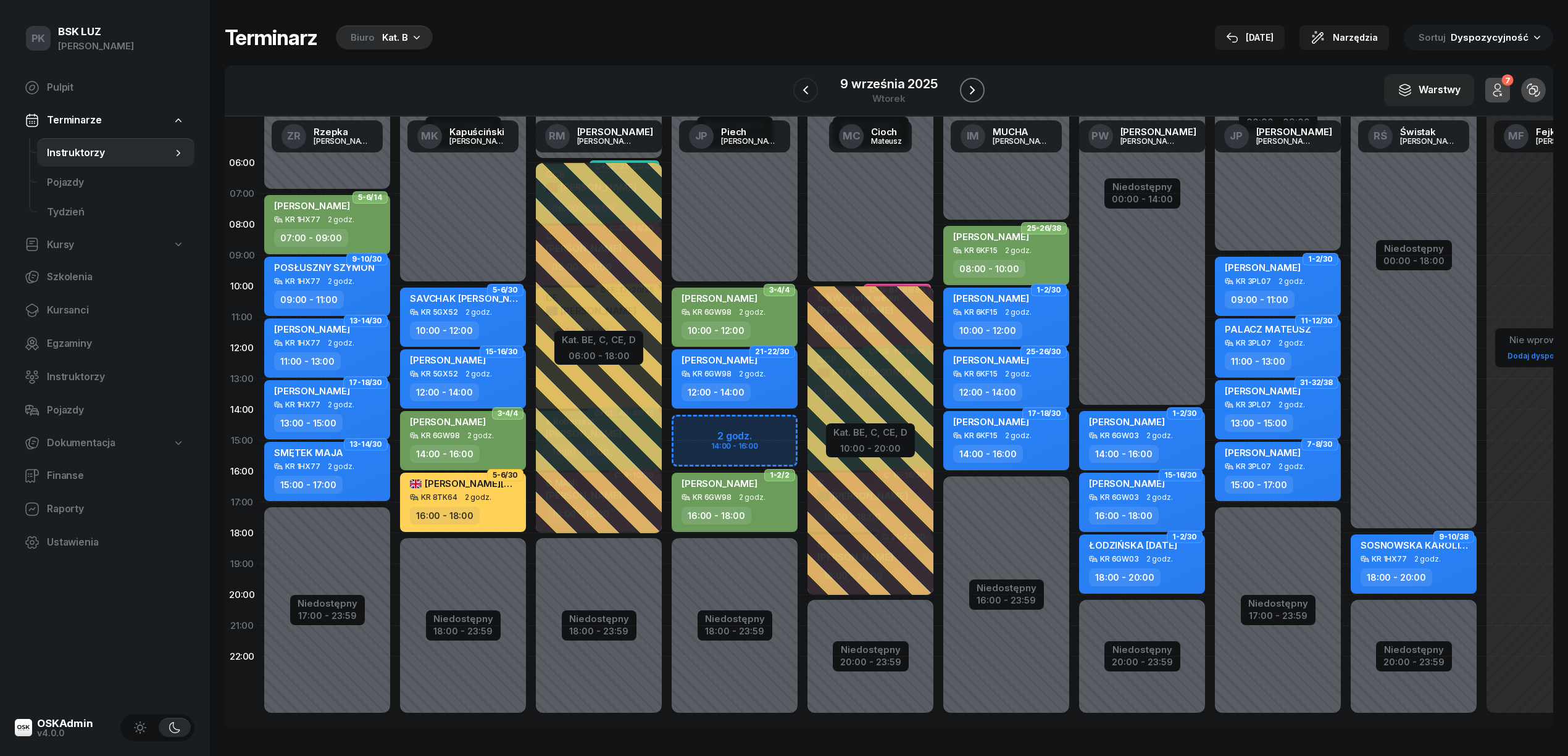
click at [969, 88] on icon "button" at bounding box center [972, 90] width 15 height 15
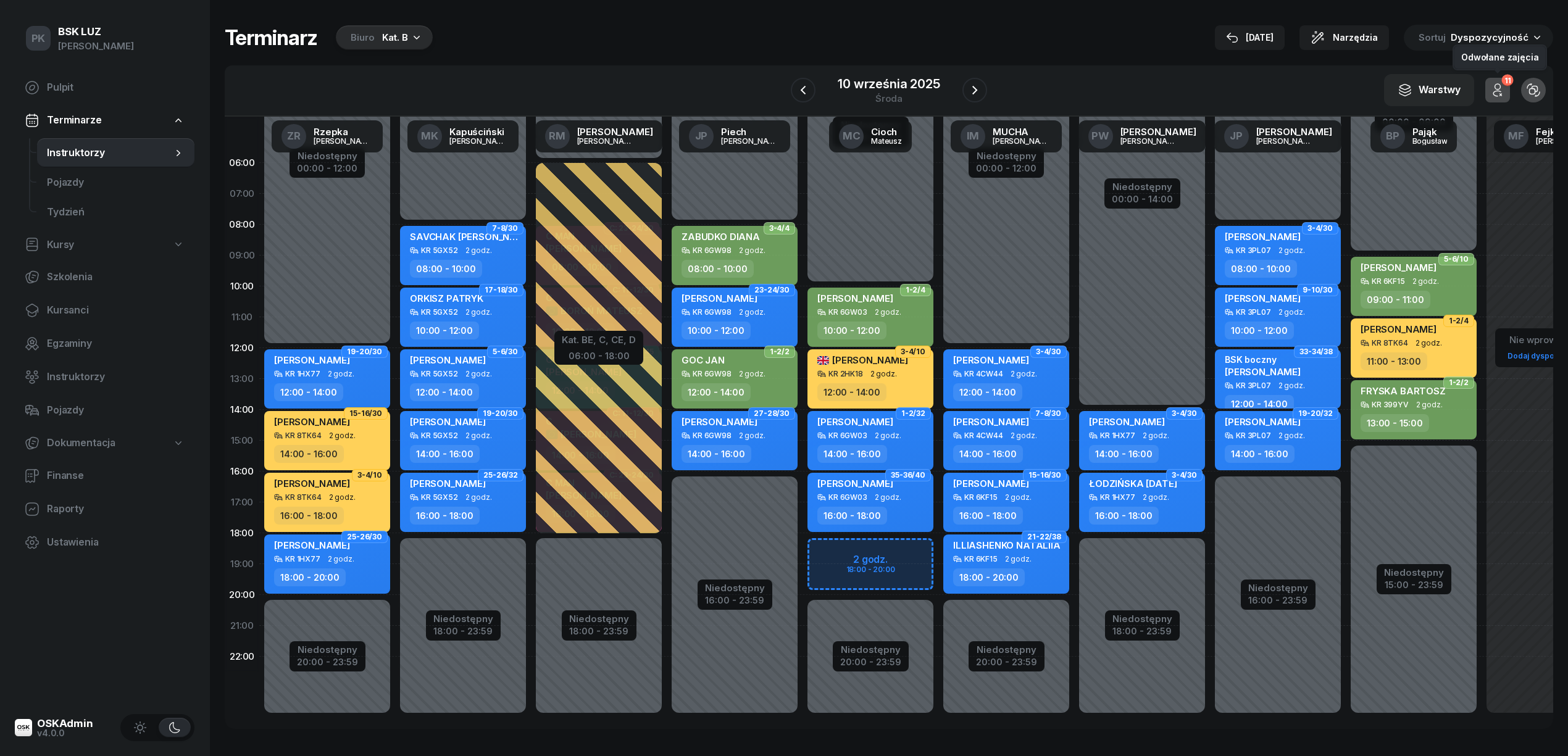
click at [1497, 85] on icon "button" at bounding box center [1497, 90] width 15 height 15
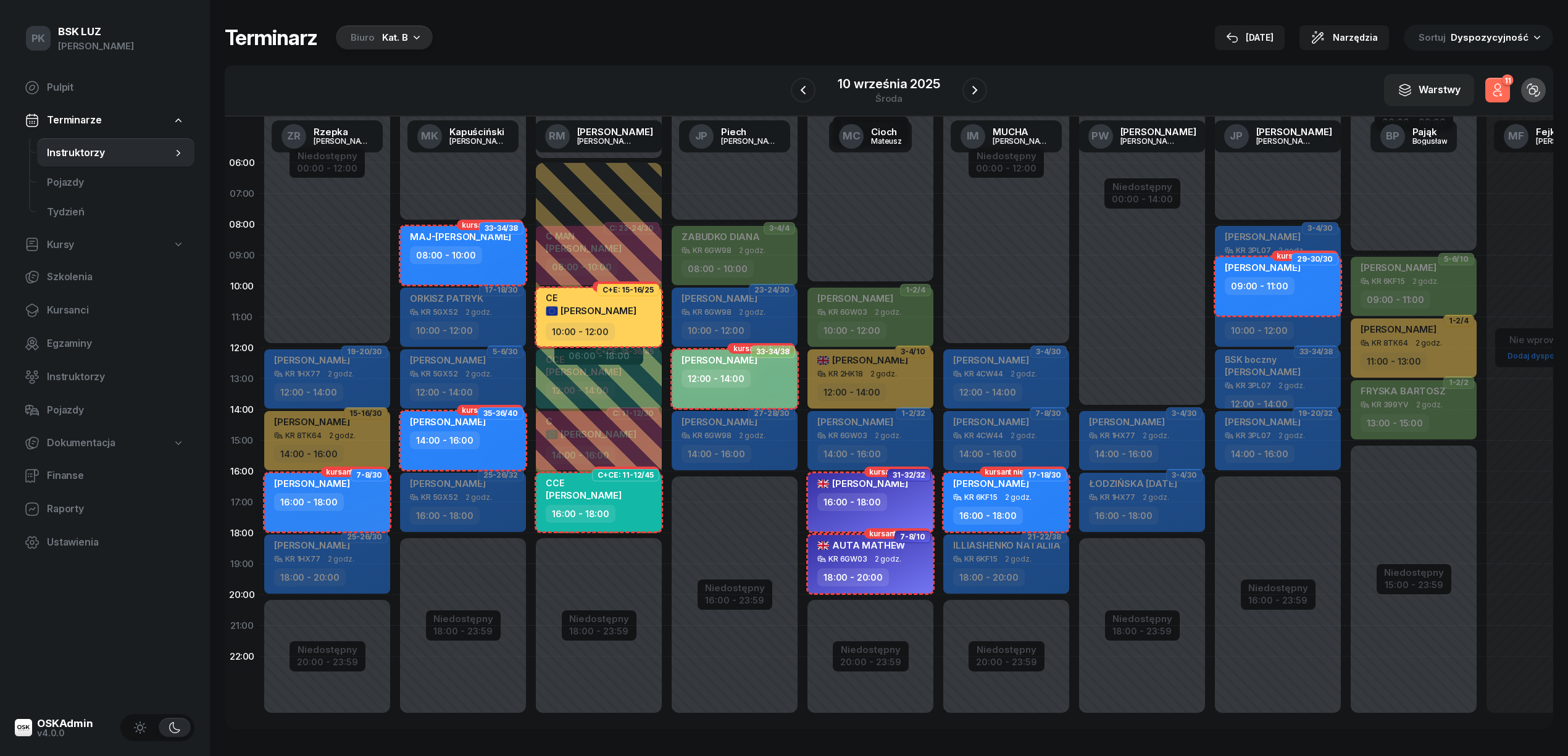
click at [1497, 85] on icon "button" at bounding box center [1497, 90] width 15 height 15
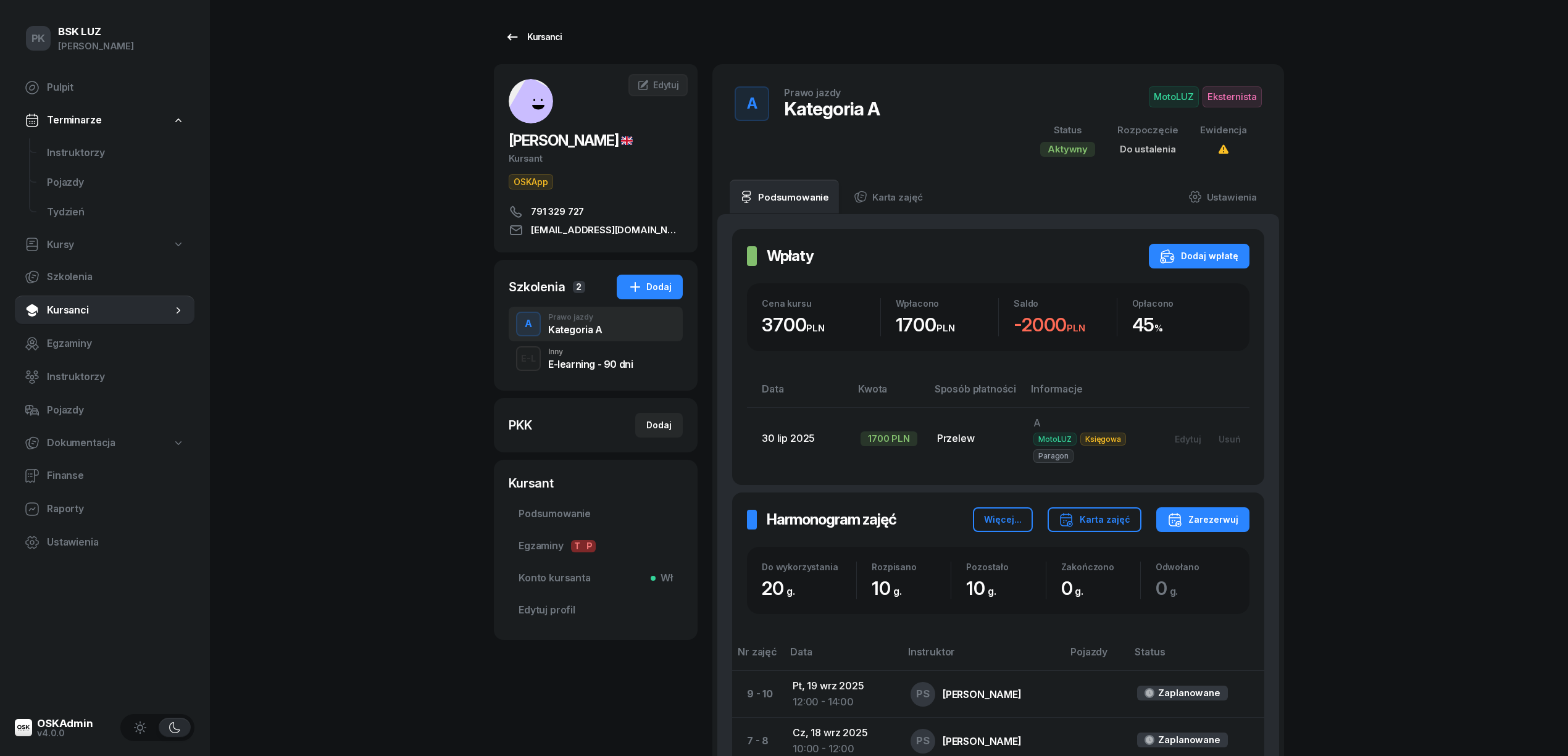
click at [509, 30] on icon at bounding box center [512, 37] width 15 height 15
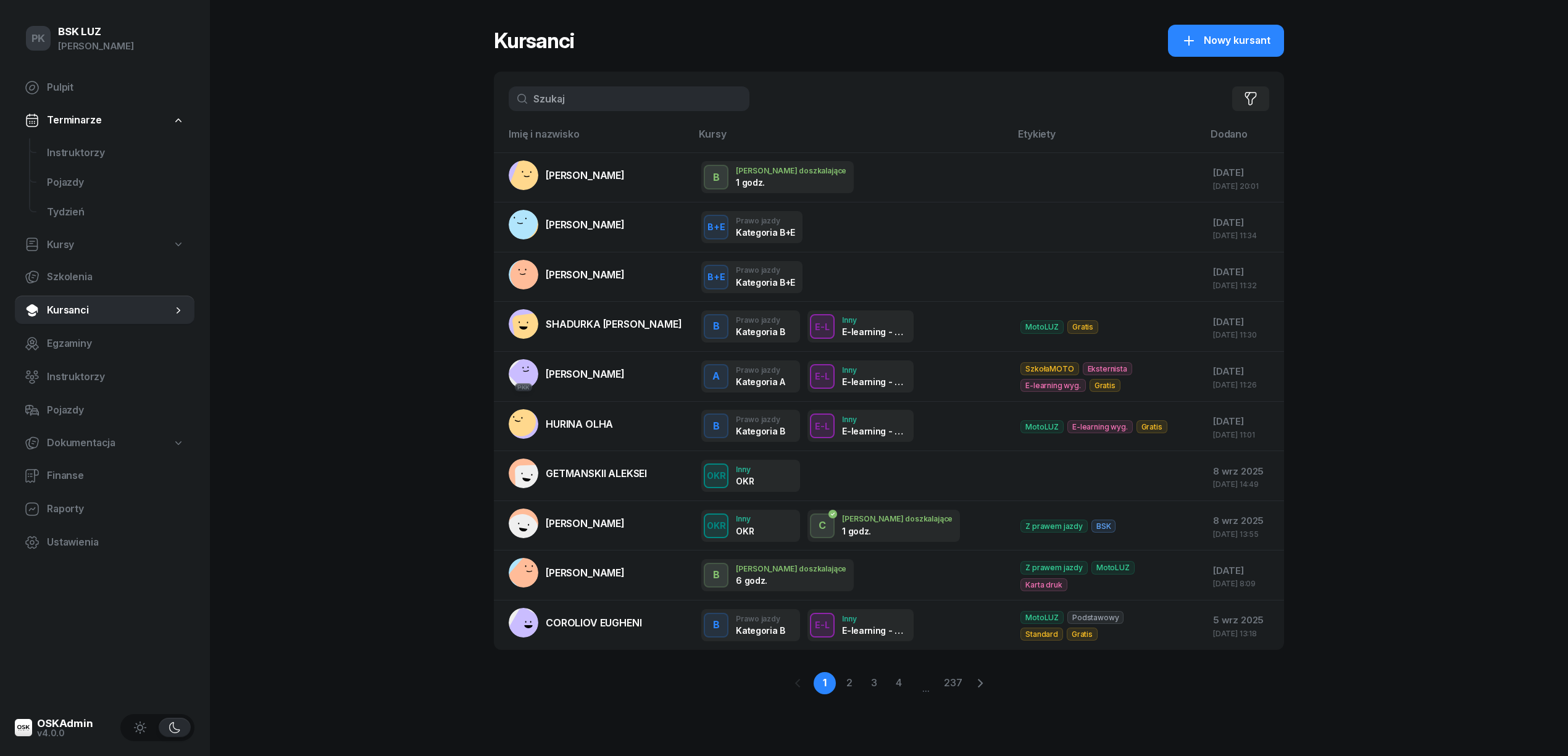
drag, startPoint x: 591, startPoint y: 95, endPoint x: 399, endPoint y: 121, distance: 193.8
click at [399, 121] on div "PK BSK LUZ Piotr Klimek Pulpit Terminarze Instruktorzy Pojazdy Tydzień Kursy Sz…" at bounding box center [784, 378] width 1568 height 756
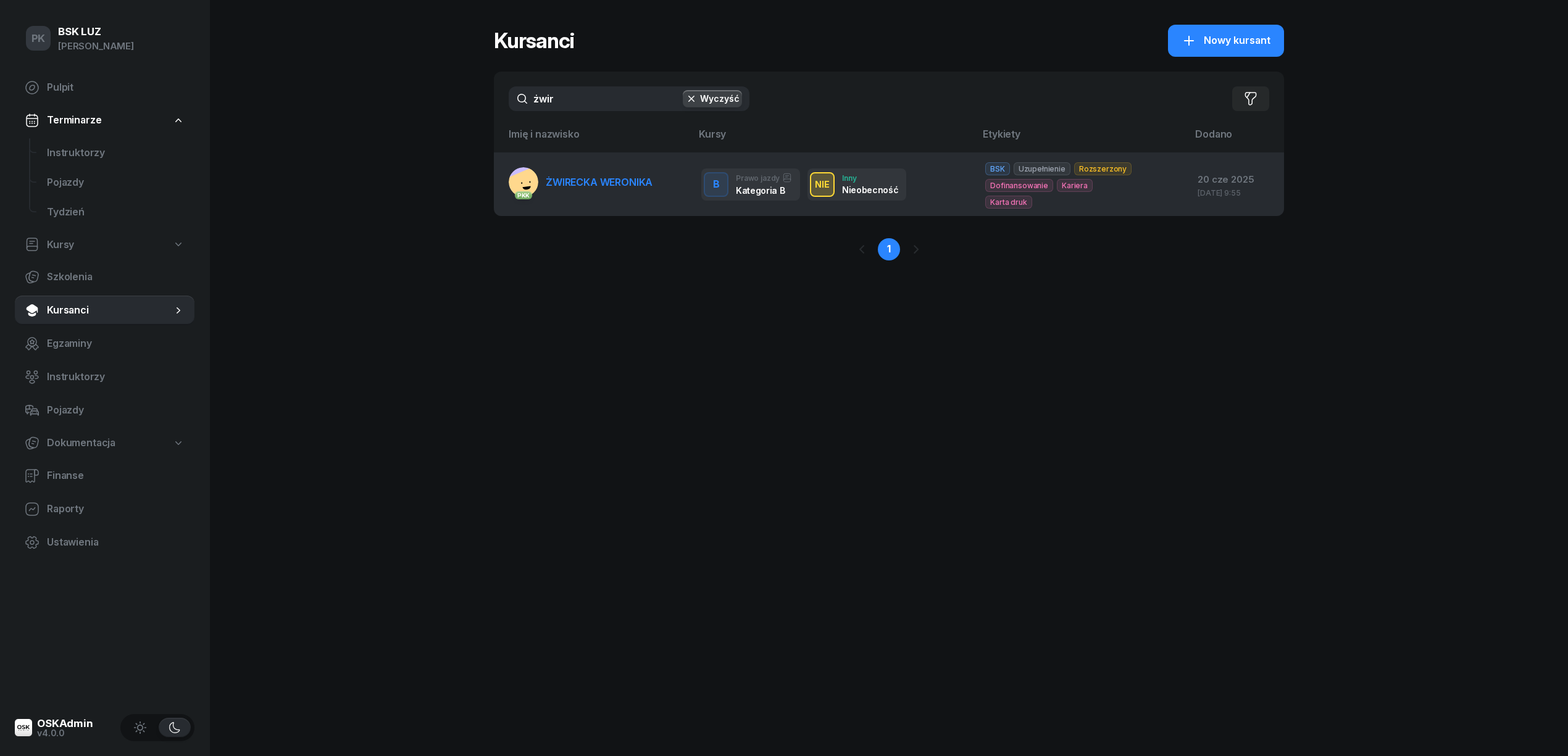
type input "żwir"
click at [598, 181] on span "ŻWIRECKA WERONIKA" at bounding box center [598, 182] width 106 height 13
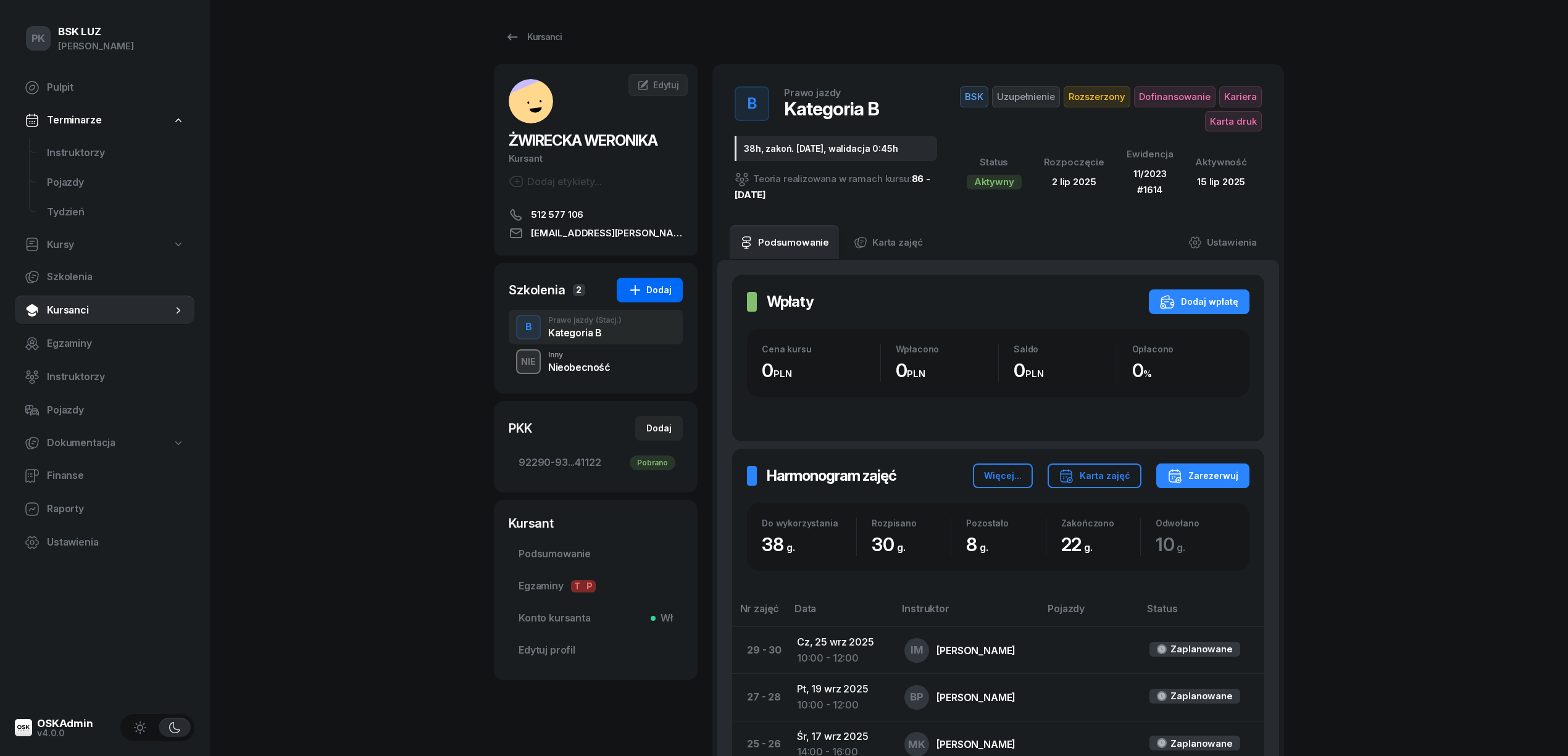
click at [647, 284] on div "Dodaj" at bounding box center [649, 290] width 44 height 15
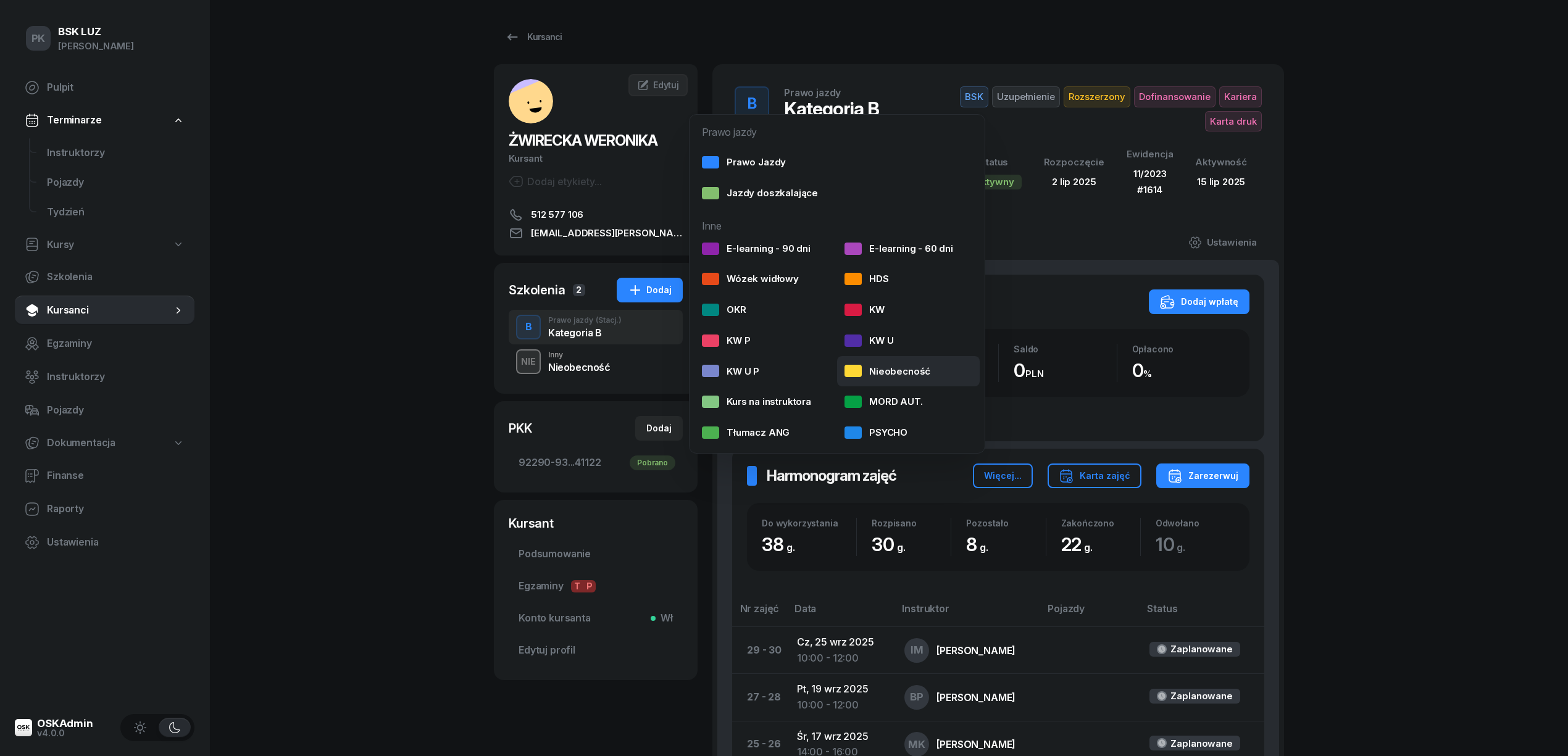
click at [866, 372] on div "Nieobecność" at bounding box center [887, 372] width 86 height 16
select select
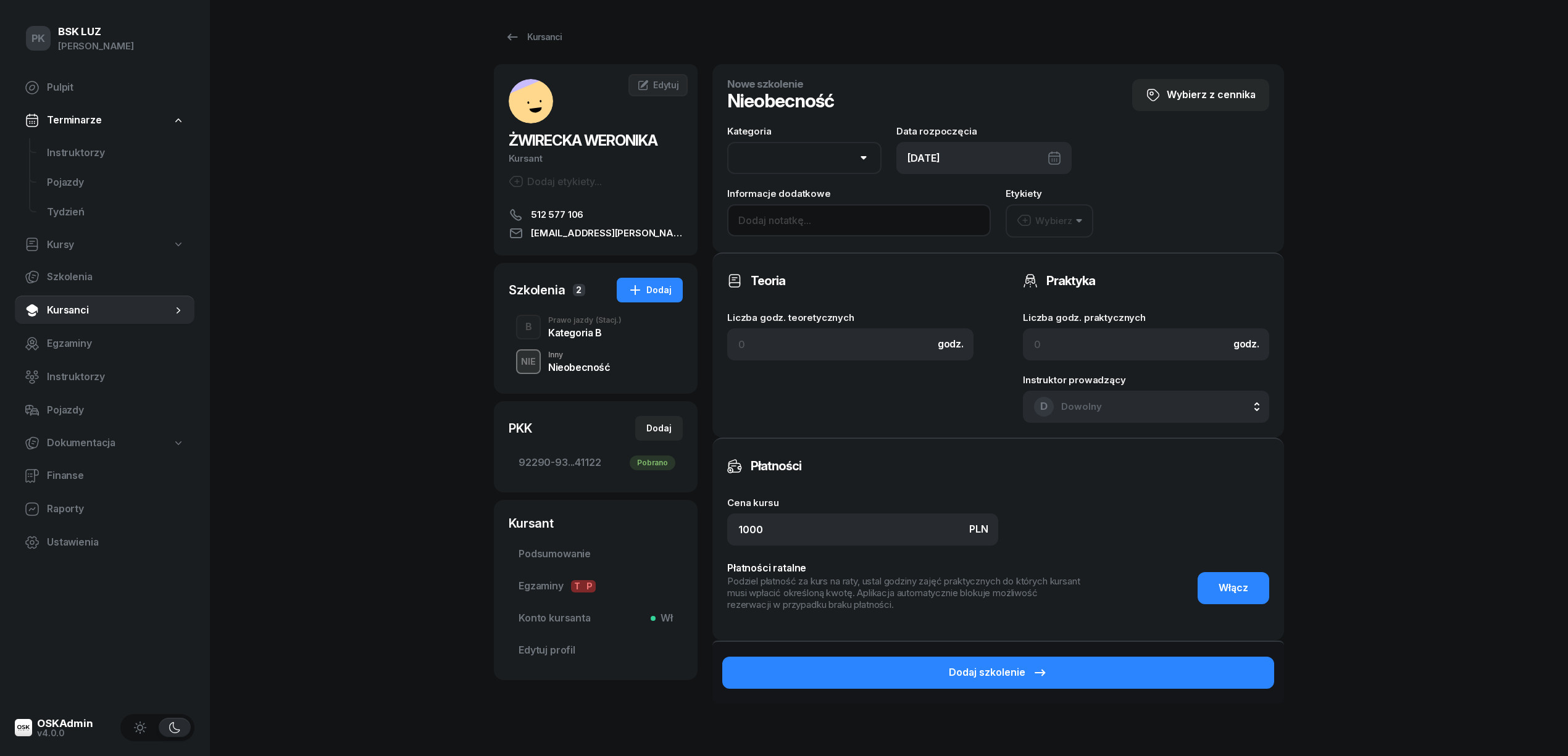
click at [818, 210] on input at bounding box center [859, 220] width 264 height 32
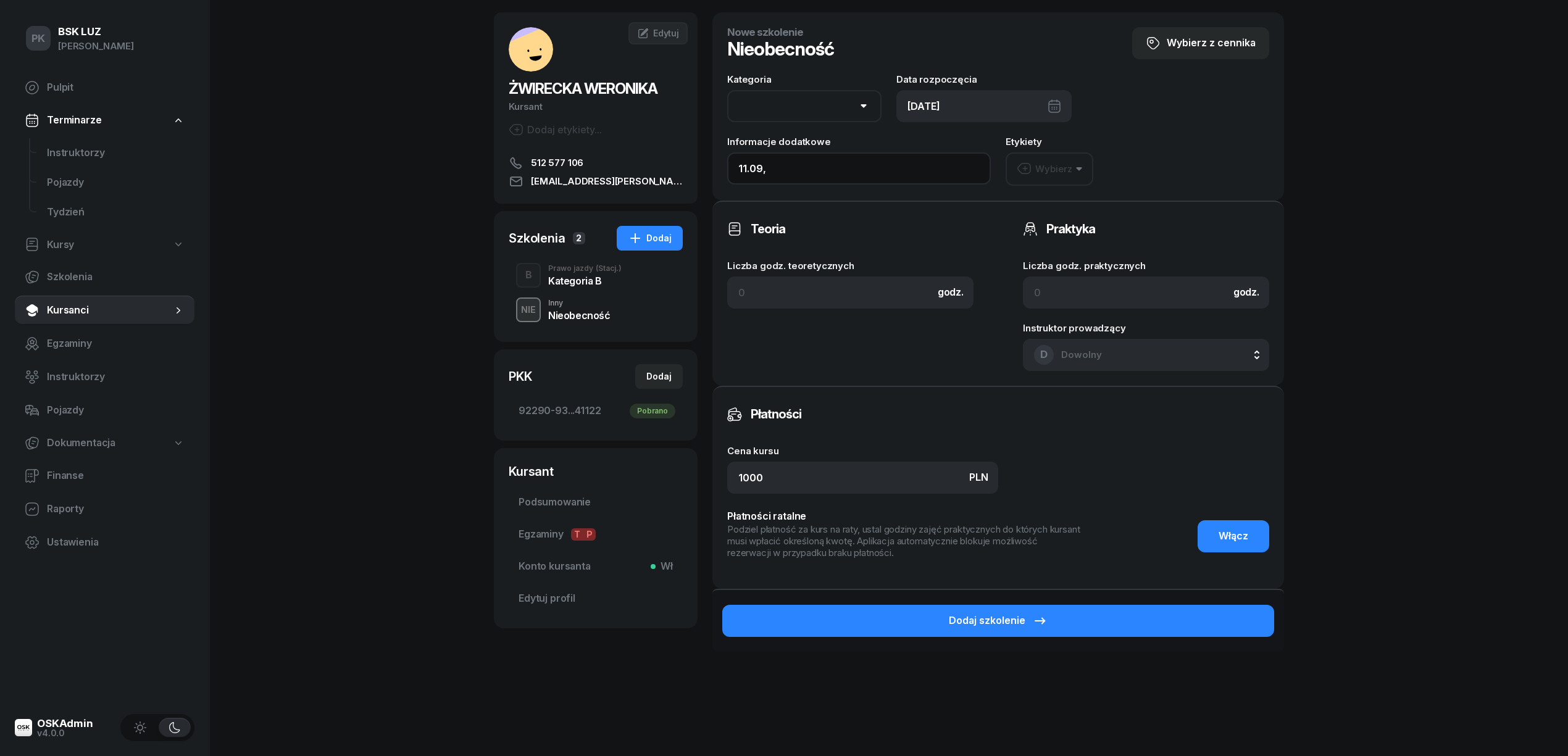
scroll to position [95, 0]
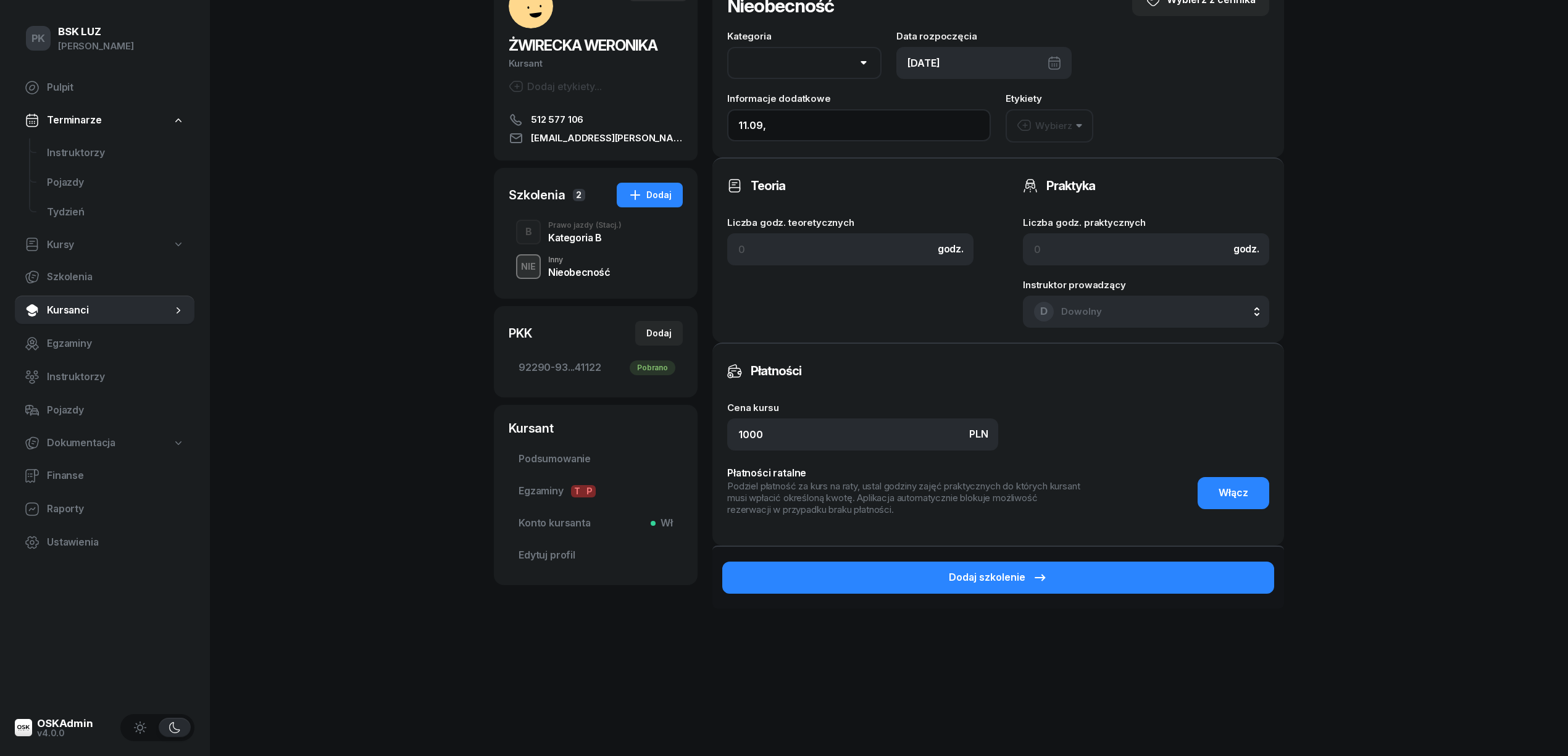
type input "11.09,"
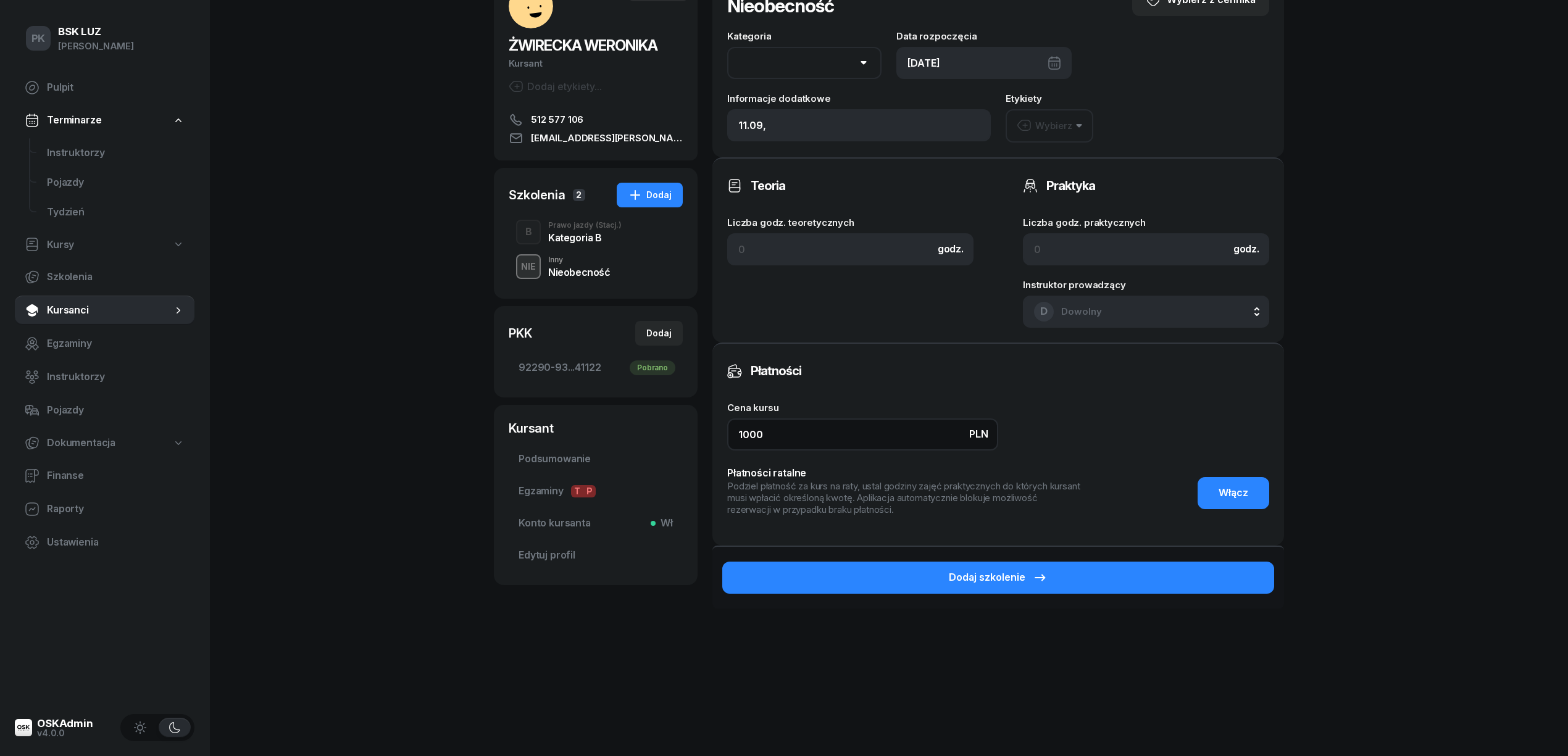
drag, startPoint x: 714, startPoint y: 432, endPoint x: 625, endPoint y: 432, distance: 89.0
click at [625, 432] on div "ŻWIRECKA WERONIKA Kursant Dodaj etykiety... 512 577 106 werka.zwirecka@gmail.co…" at bounding box center [889, 322] width 790 height 706
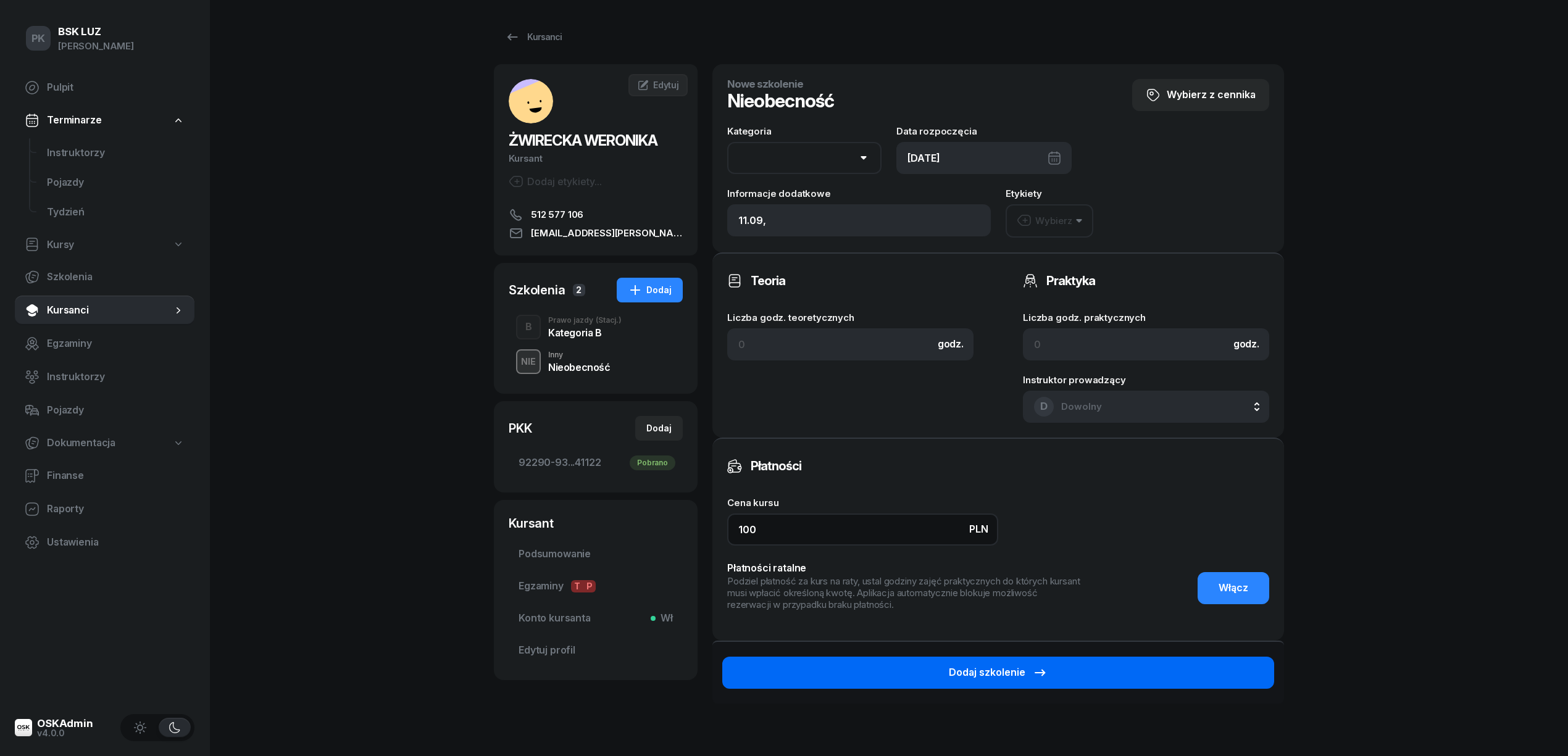
type input "100"
click at [1067, 677] on button "Dodaj szkolenie" at bounding box center [998, 673] width 552 height 32
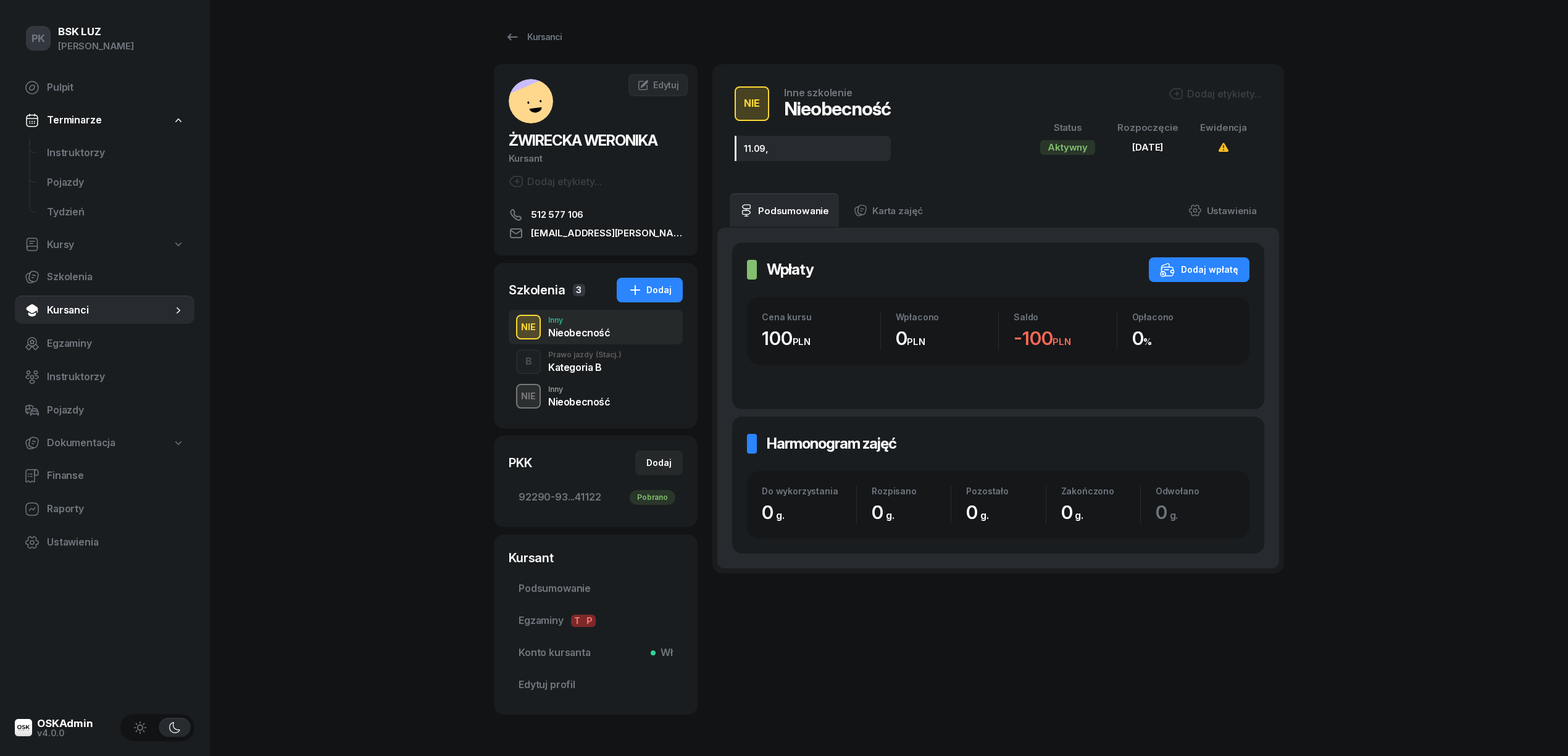
click at [1201, 82] on div "NIE Inne szkolenie Nieobecność 11.09, Dodaj etykiety... Status Aktywny Rozpoczę…" at bounding box center [998, 128] width 542 height 99
click at [1206, 87] on div "Dodaj etykiety..." at bounding box center [1215, 94] width 93 height 15
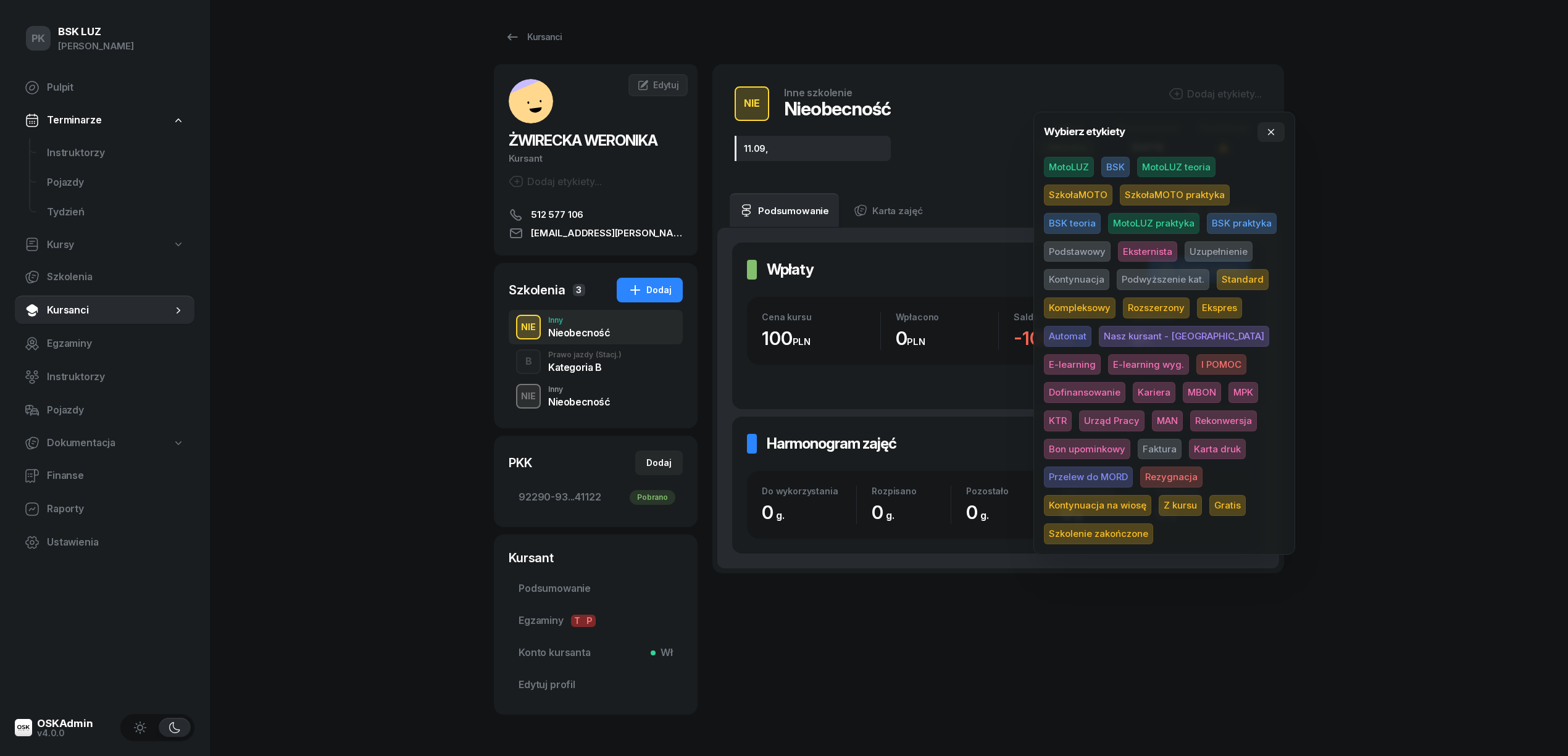
drag, startPoint x: 1071, startPoint y: 167, endPoint x: 1266, endPoint y: 173, distance: 195.1
click at [1071, 166] on span "MotoLUZ" at bounding box center [1069, 167] width 50 height 21
click at [1372, 179] on div "PK BSK LUZ Piotr Klimek Pulpit Terminarze Instruktorzy Pojazdy Tydzień Kursy Sz…" at bounding box center [784, 399] width 1568 height 799
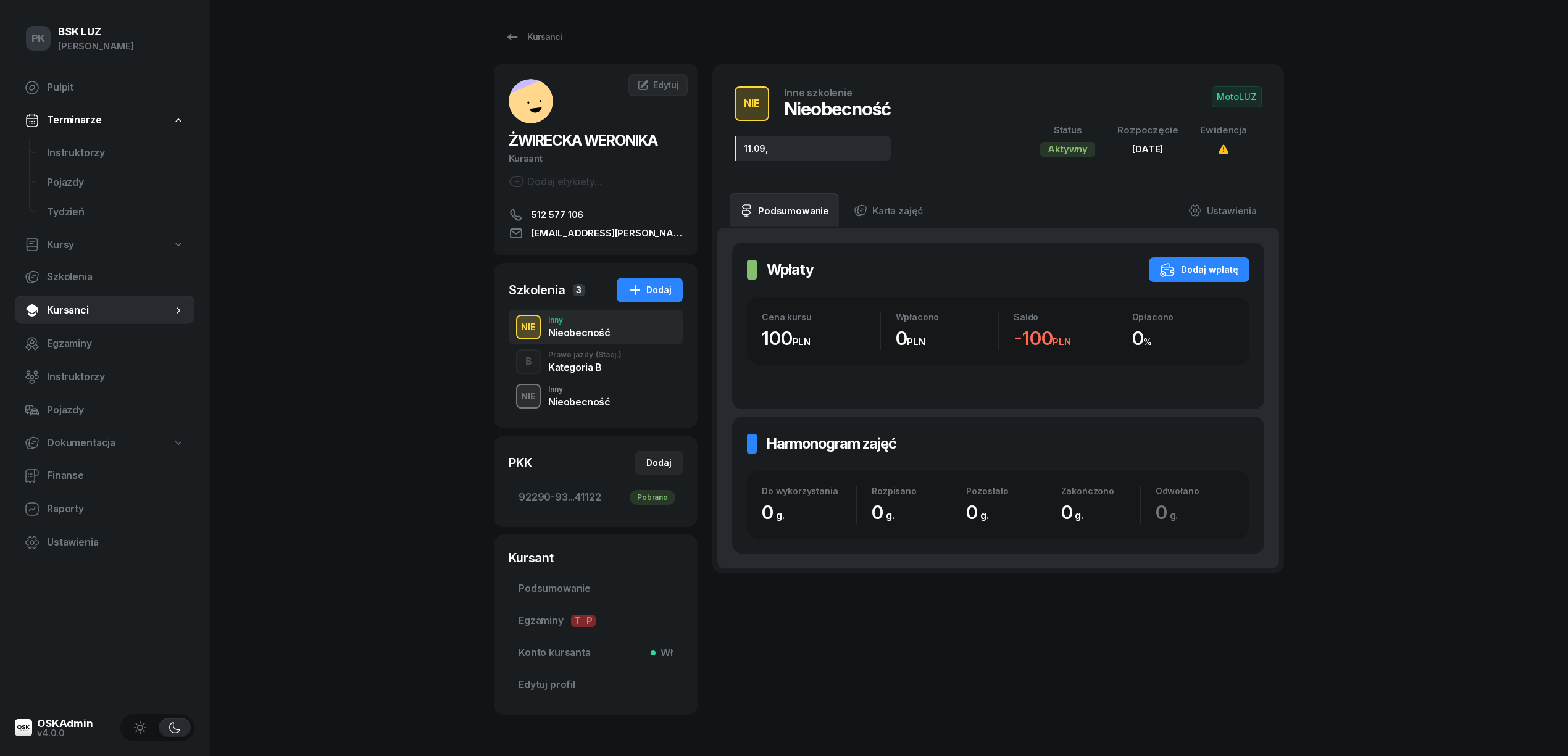
click at [571, 372] on div "Kategoria B" at bounding box center [585, 367] width 73 height 10
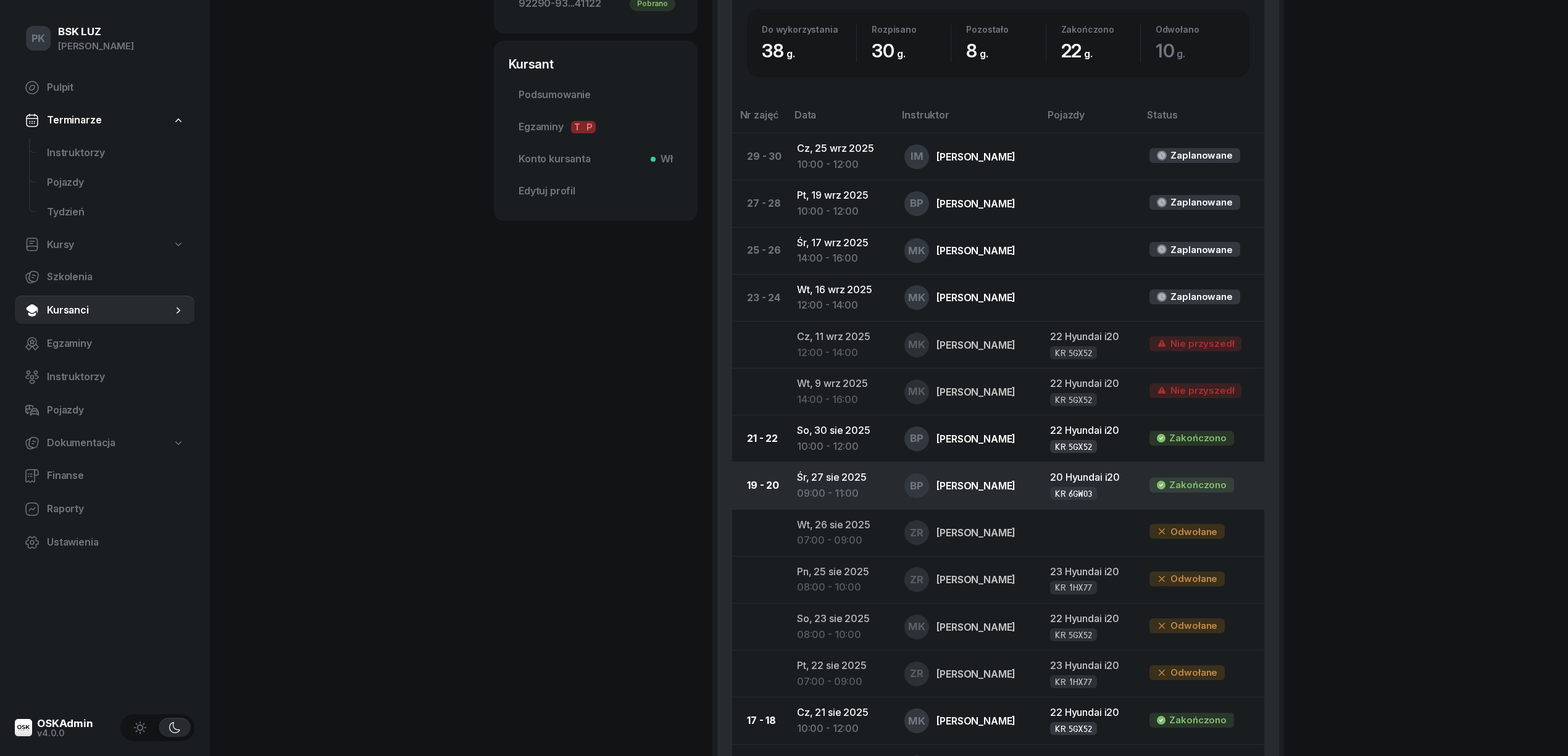
scroll to position [247, 0]
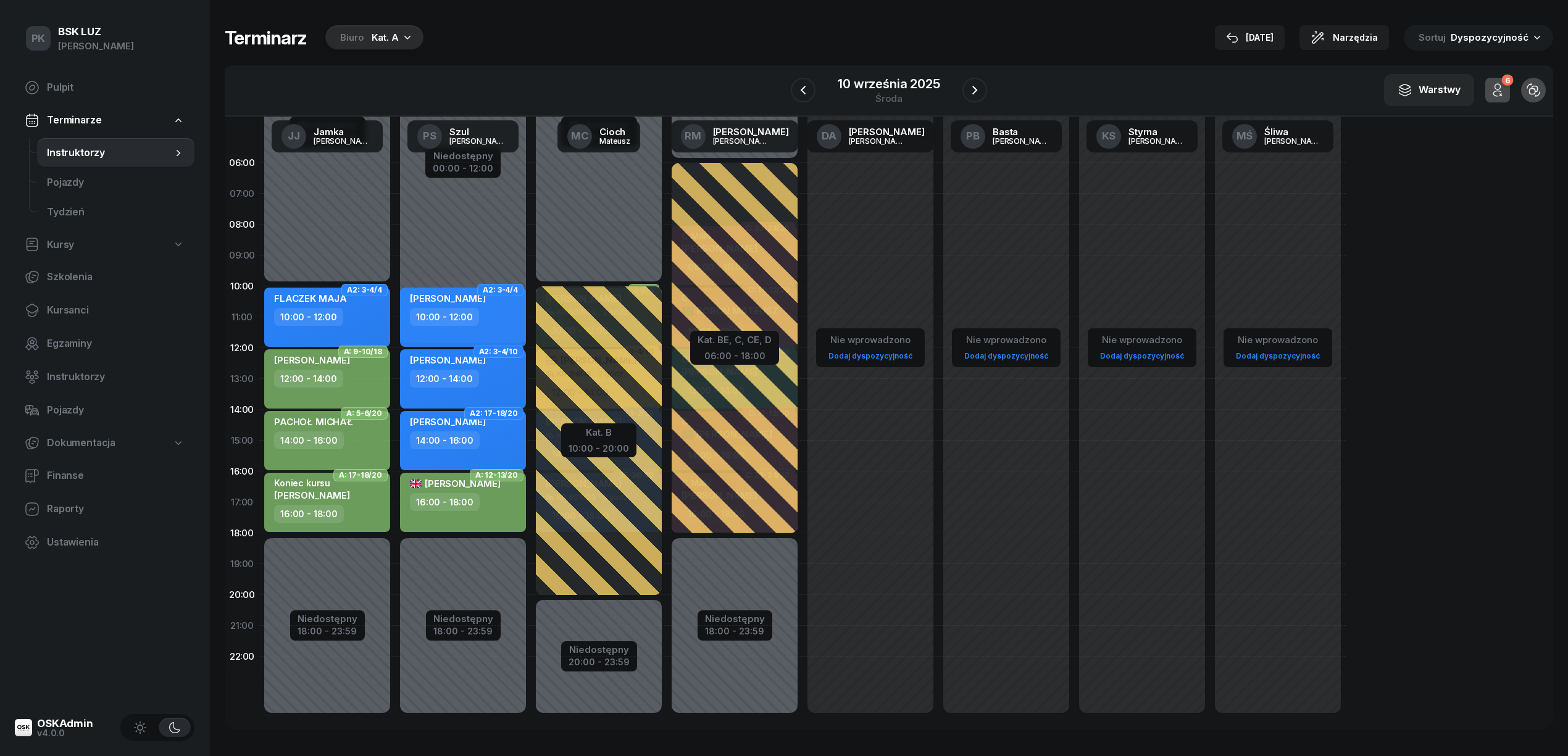
click at [396, 42] on div "Biuro Kat. A" at bounding box center [374, 37] width 98 height 24
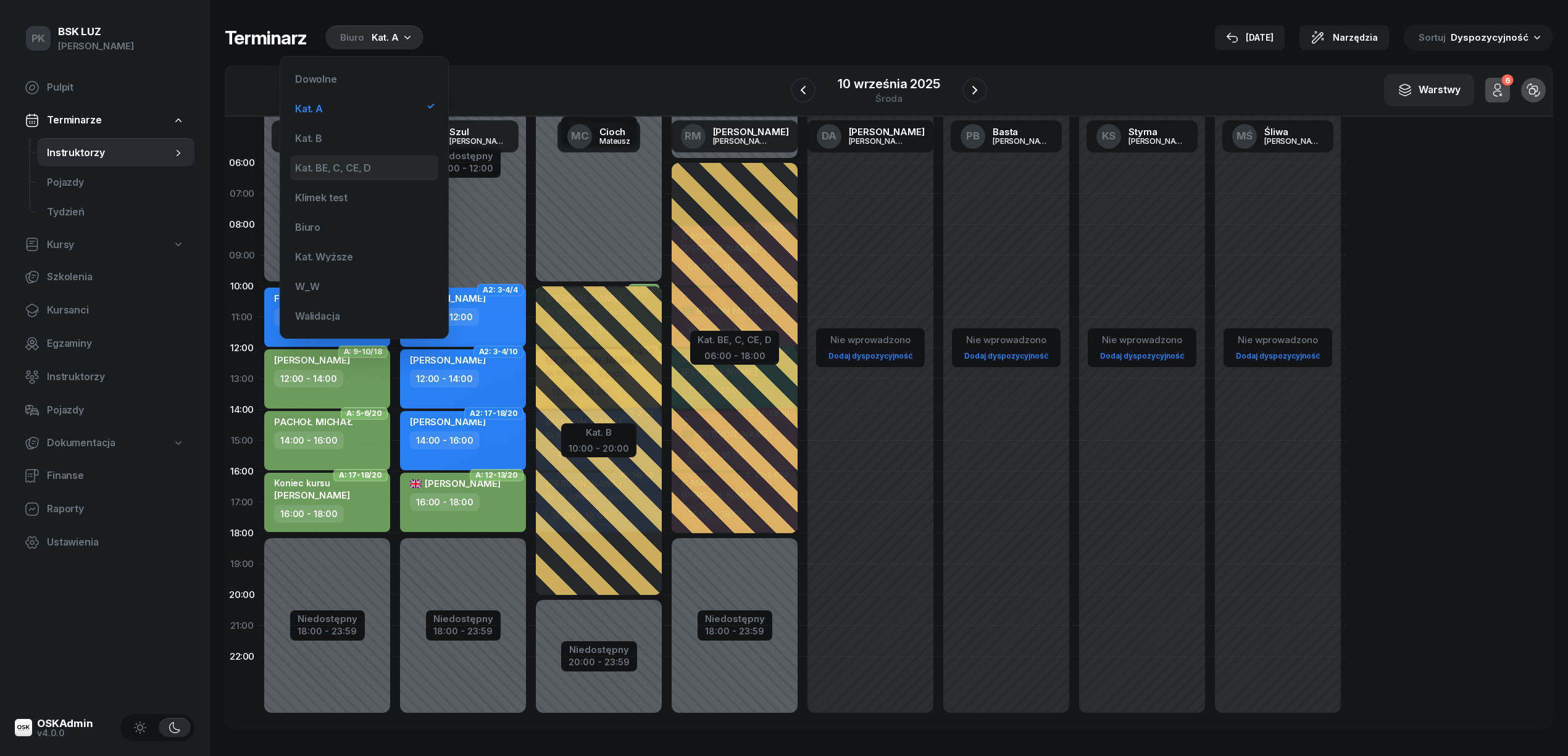
click at [383, 159] on div "Kat. BE, C, CE, D" at bounding box center [364, 167] width 148 height 24
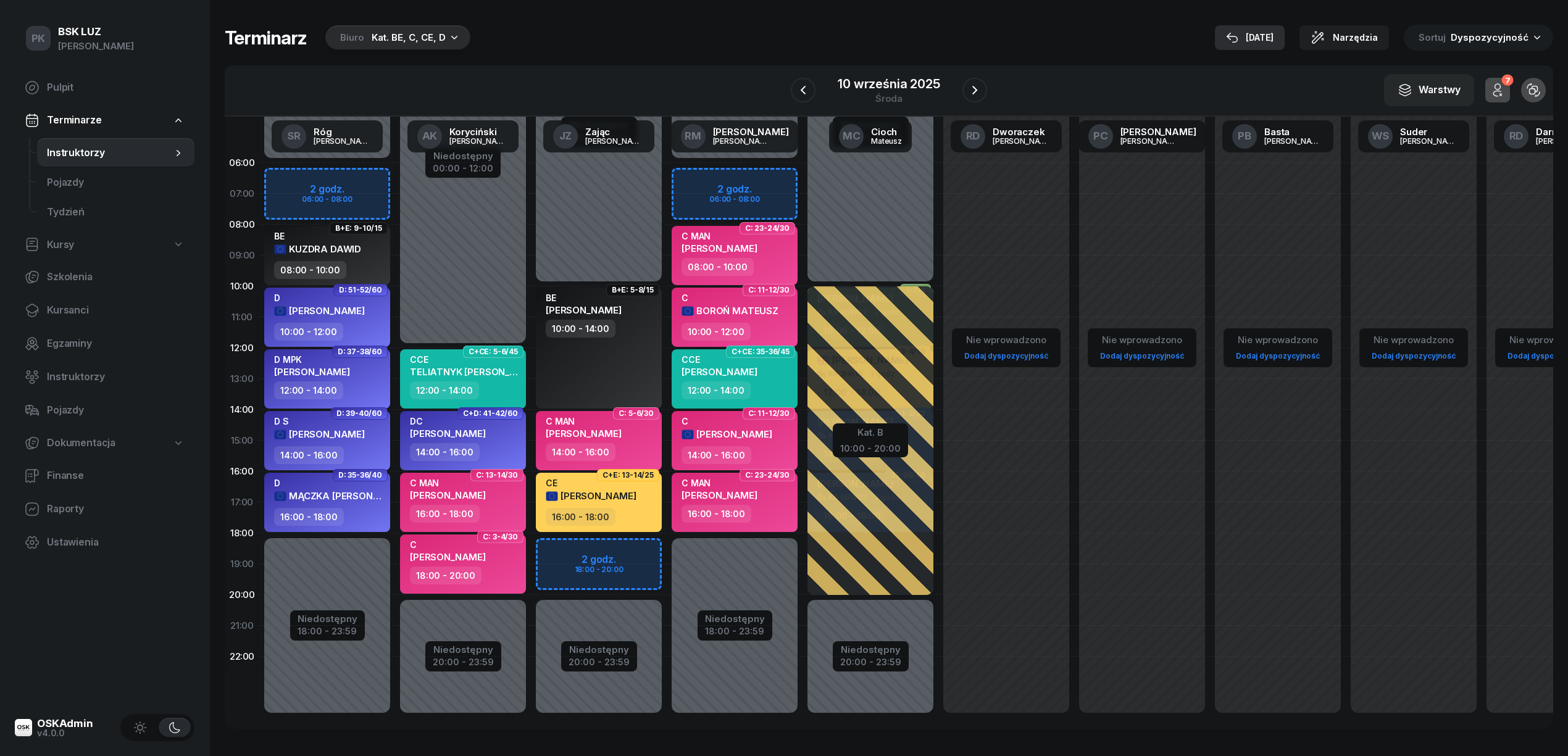
click at [1255, 40] on div "[DATE]" at bounding box center [1250, 38] width 48 height 15
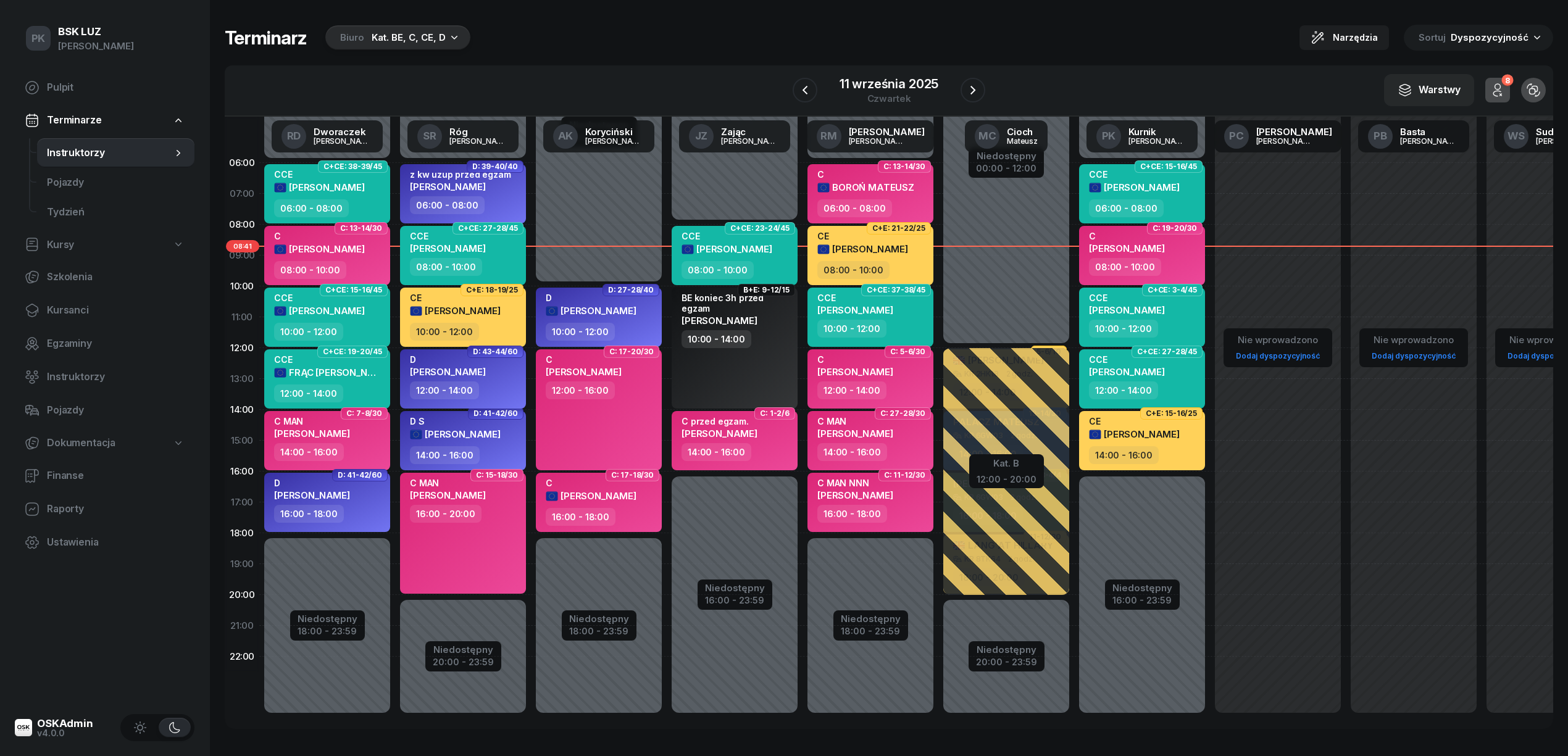
click at [503, 382] on div "12:00 - 14:00" at bounding box center [464, 390] width 108 height 18
select select "12"
select select "14"
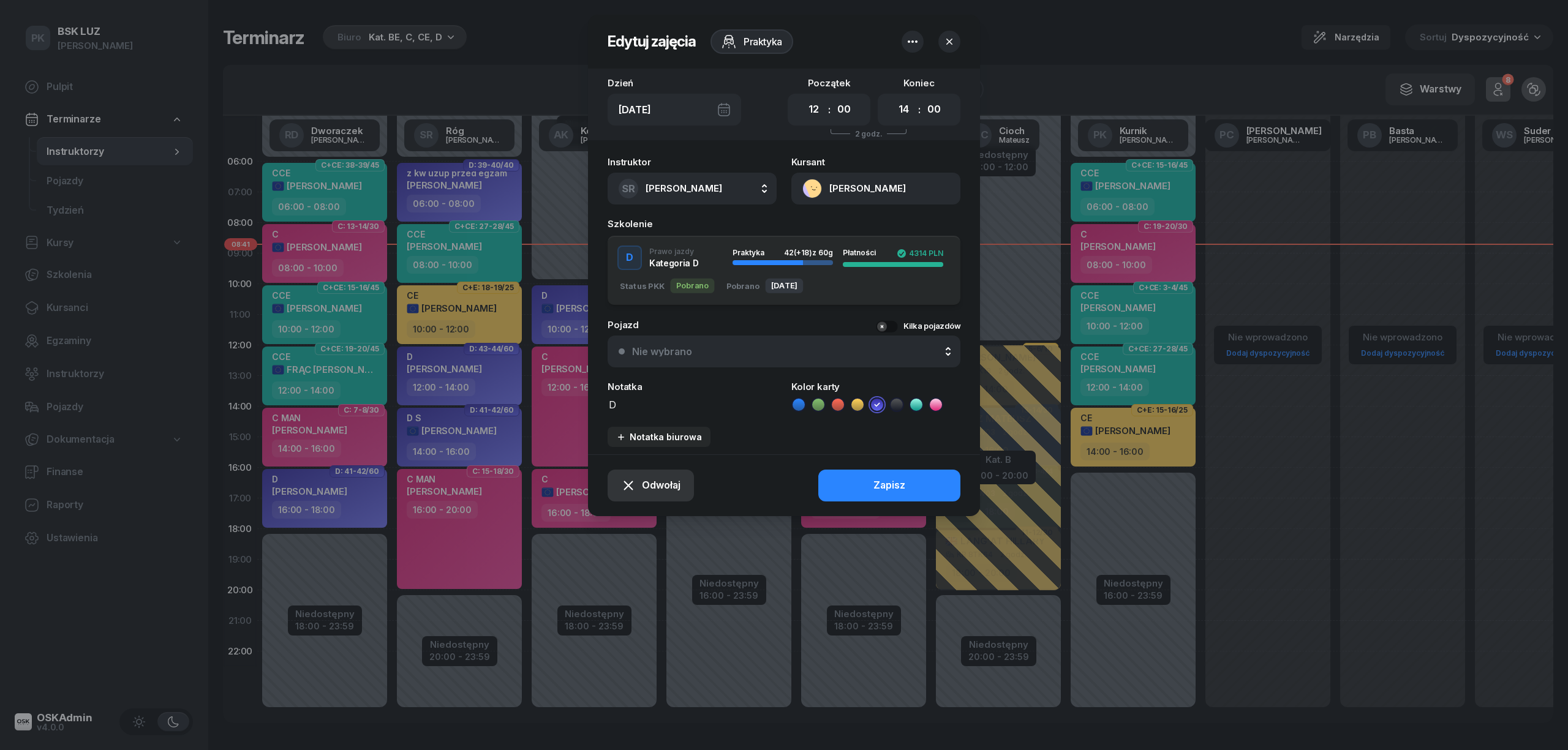
click at [672, 486] on span "Odwołaj" at bounding box center [661, 486] width 39 height 16
click at [660, 451] on link "Kursant nie przyszedł" at bounding box center [645, 442] width 161 height 31
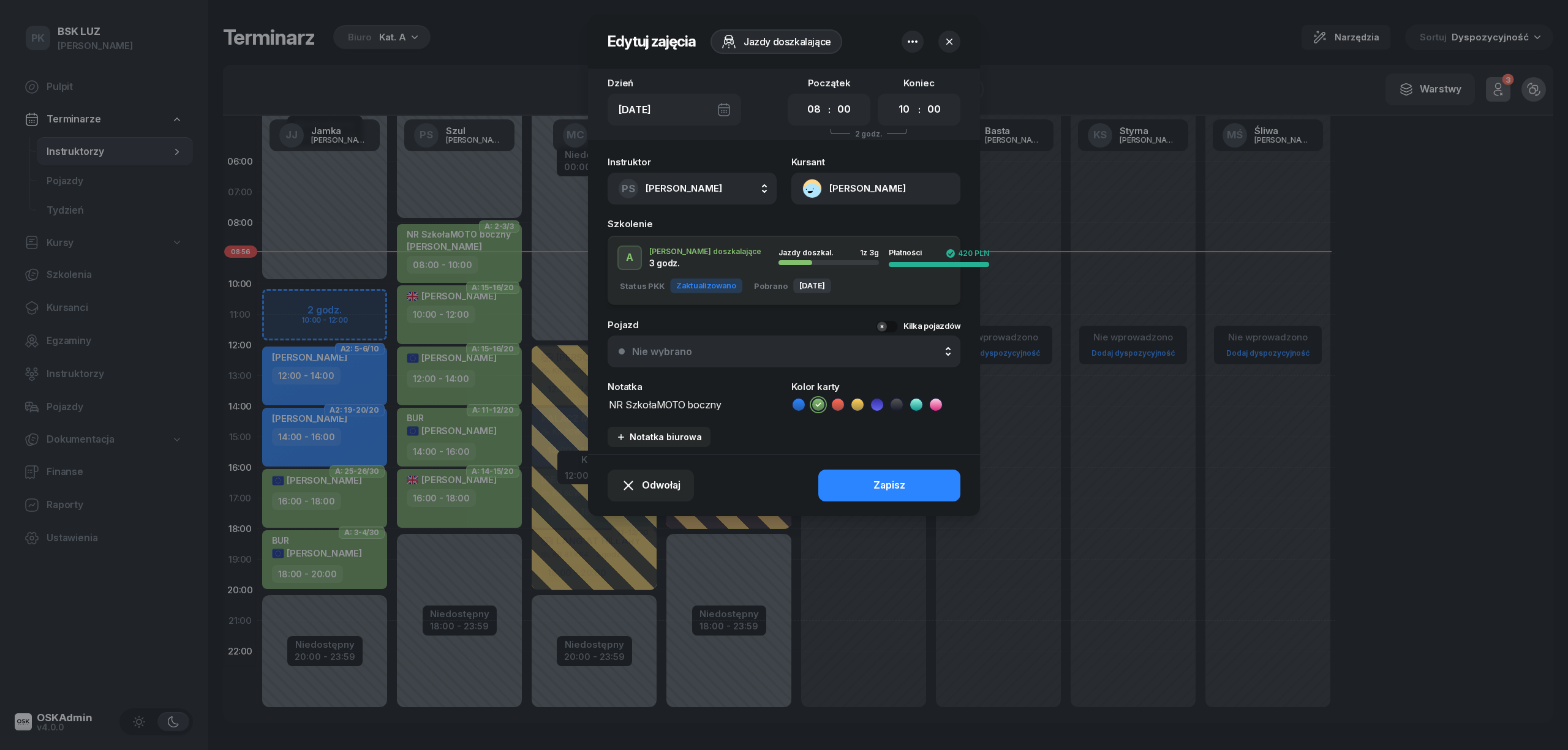
select select "08"
select select "10"
click at [946, 35] on icon "button" at bounding box center [949, 41] width 12 height 12
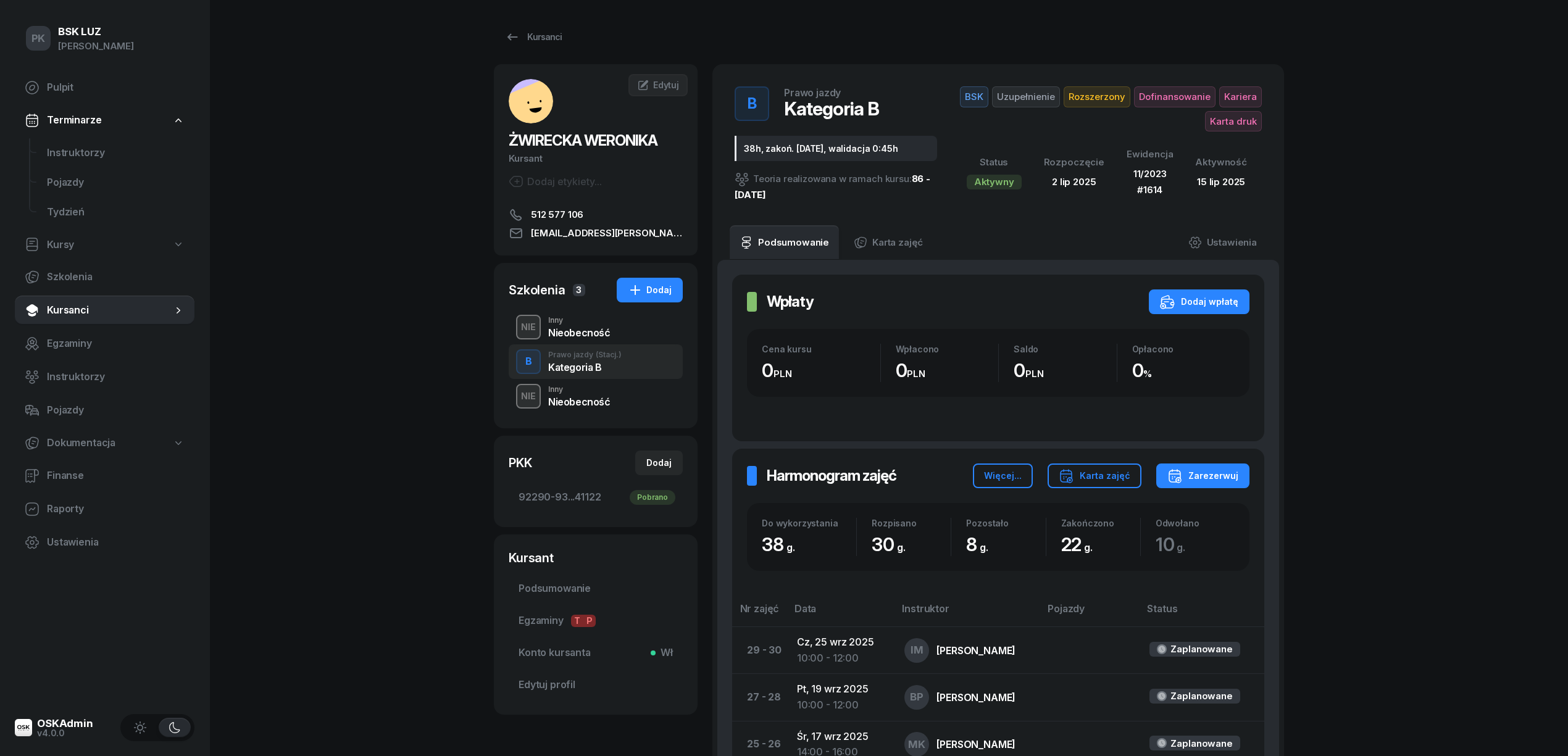
scroll to position [247, 0]
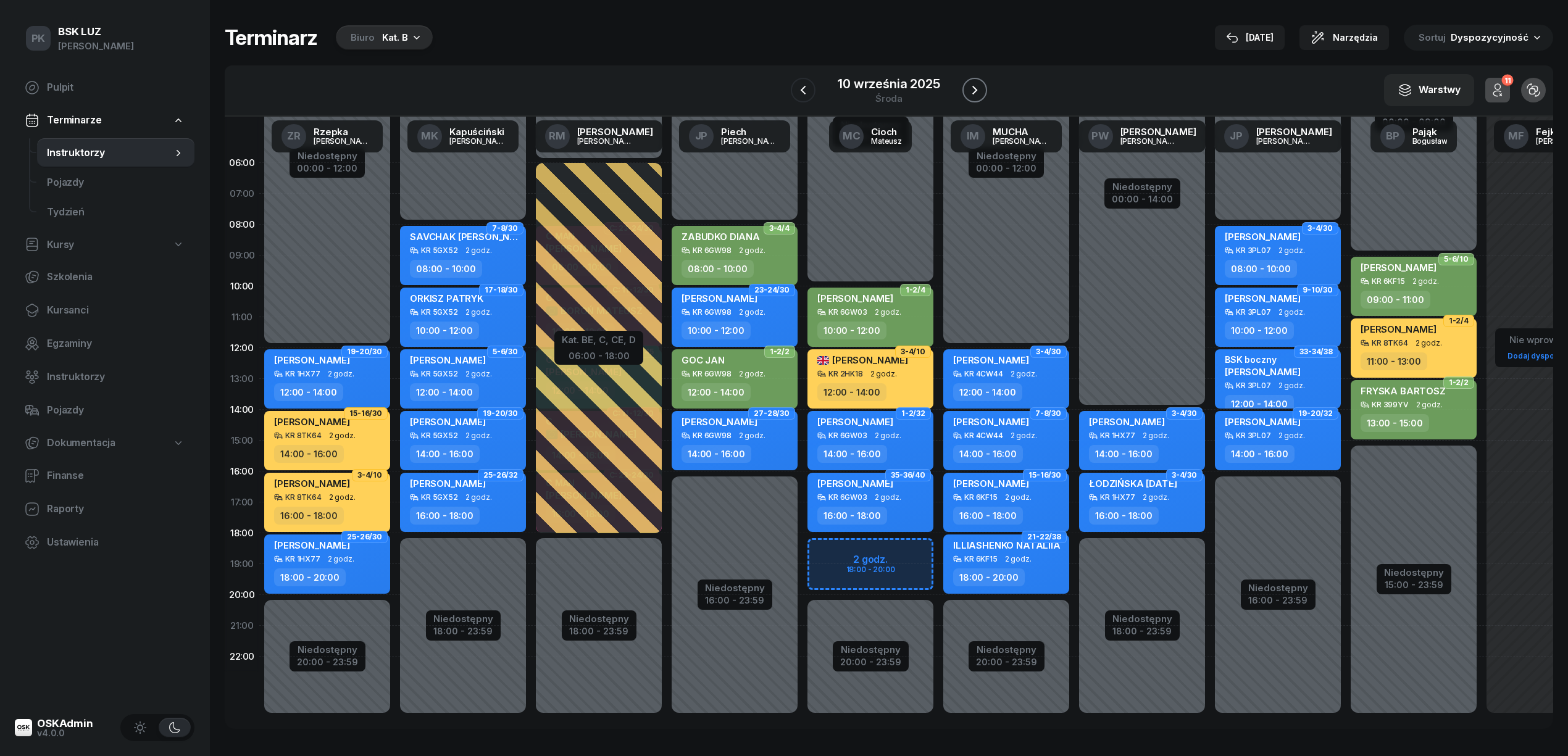
click at [980, 89] on icon "button" at bounding box center [975, 90] width 15 height 15
click at [980, 89] on button "button" at bounding box center [974, 90] width 24 height 24
click at [980, 89] on icon "button" at bounding box center [974, 90] width 15 height 15
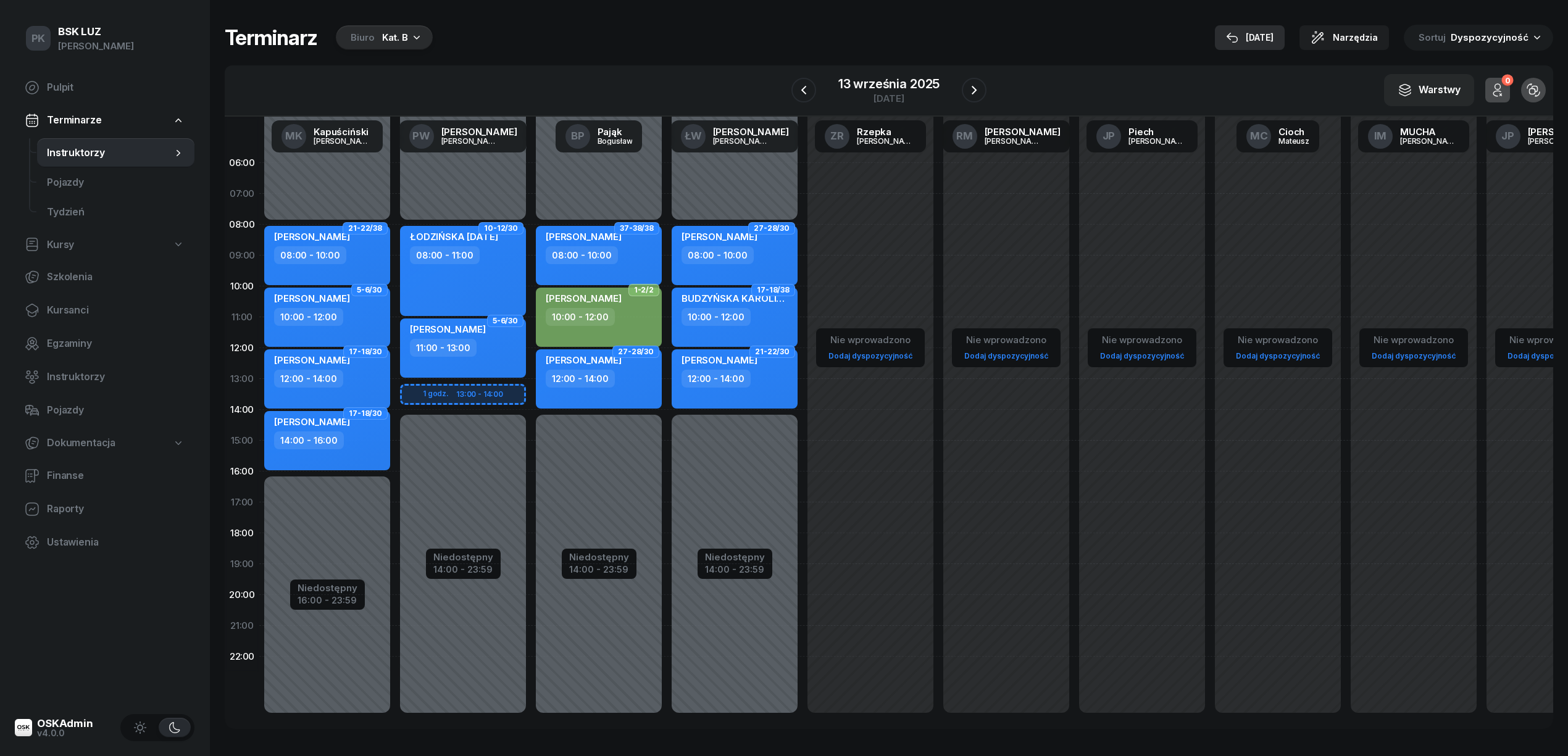
click at [1274, 34] on div "11 wrz" at bounding box center [1250, 38] width 48 height 15
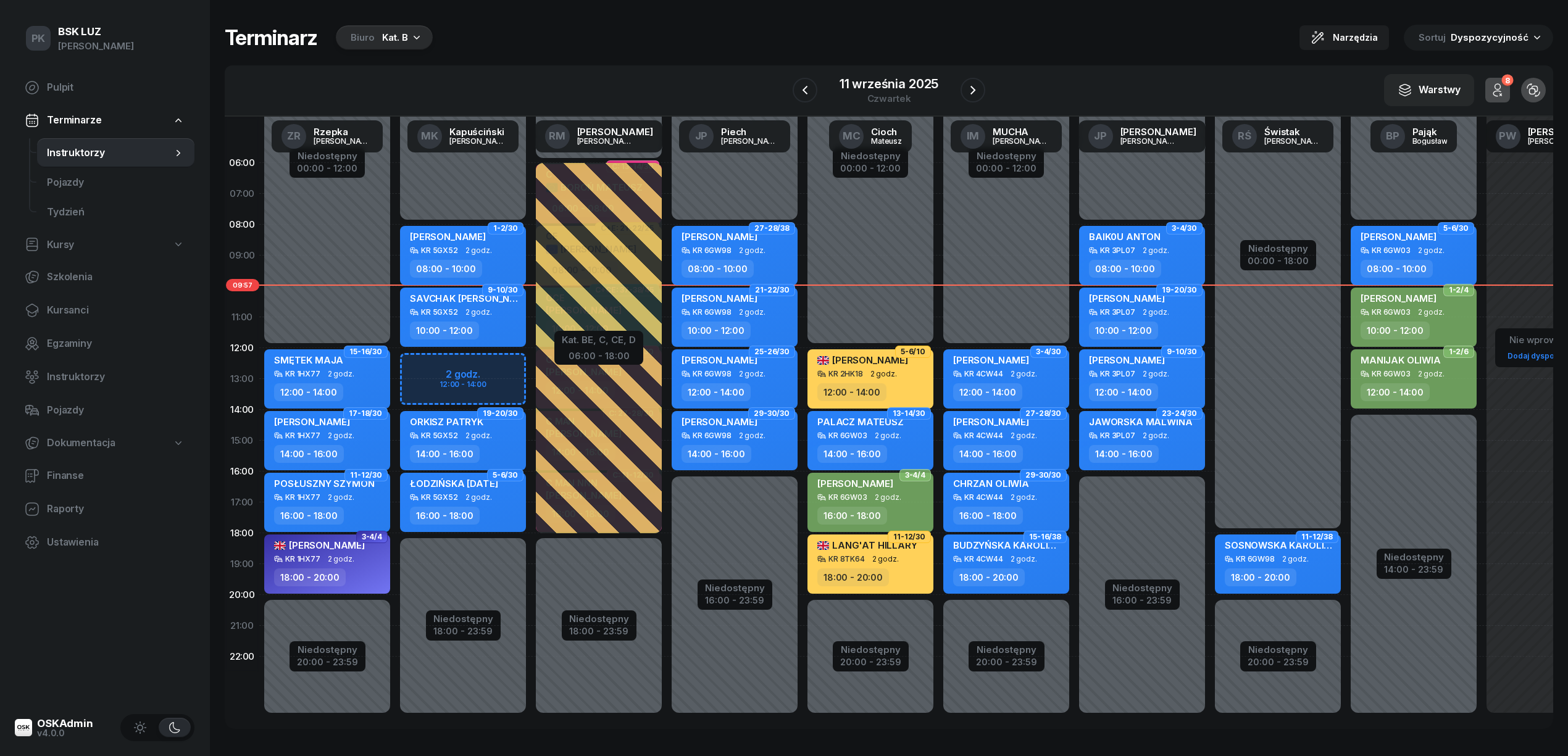
click at [1499, 83] on icon "button" at bounding box center [1497, 90] width 15 height 15
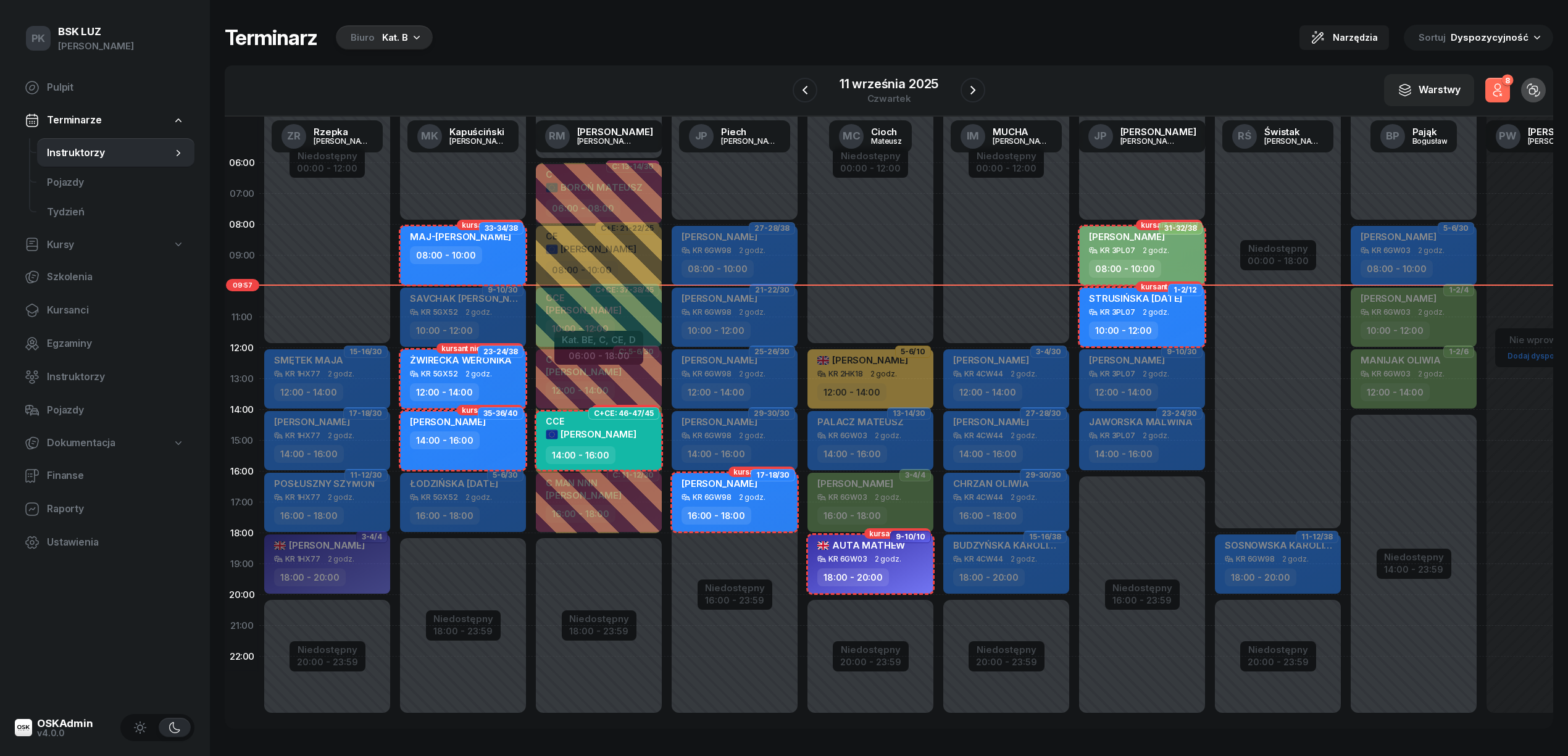
click at [1499, 83] on icon "button" at bounding box center [1497, 90] width 15 height 15
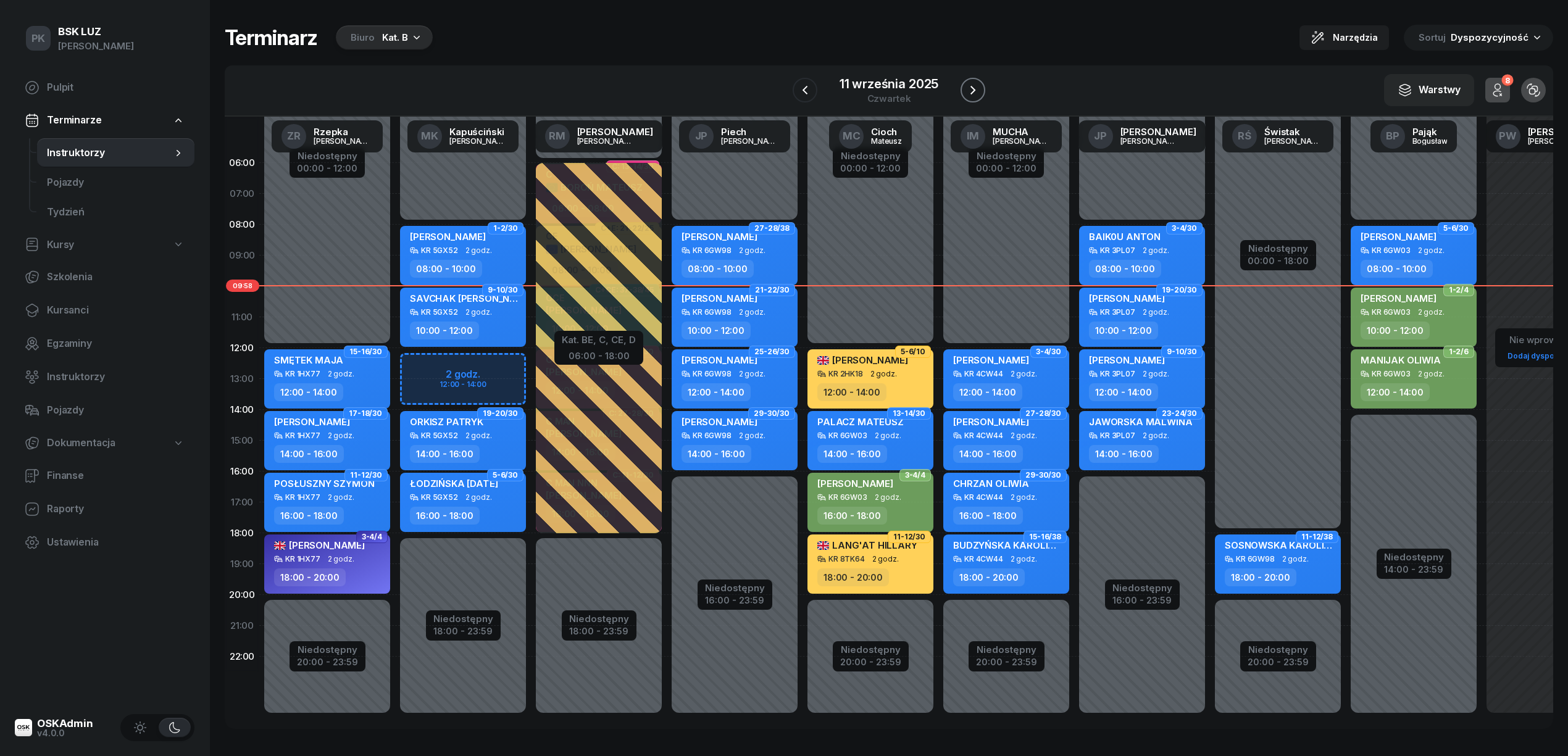
click at [977, 88] on icon "button" at bounding box center [973, 90] width 15 height 15
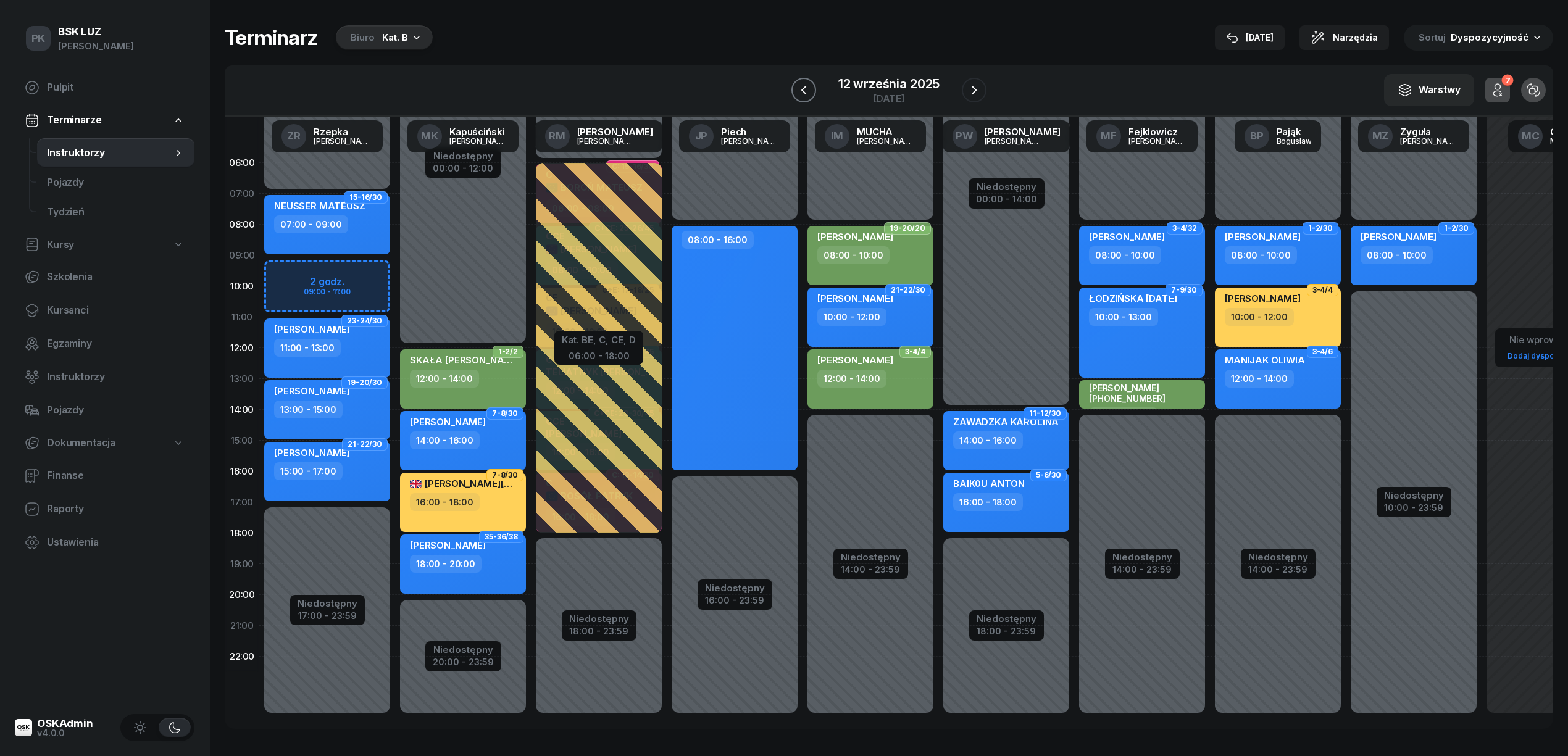
click at [805, 89] on icon "button" at bounding box center [804, 90] width 15 height 15
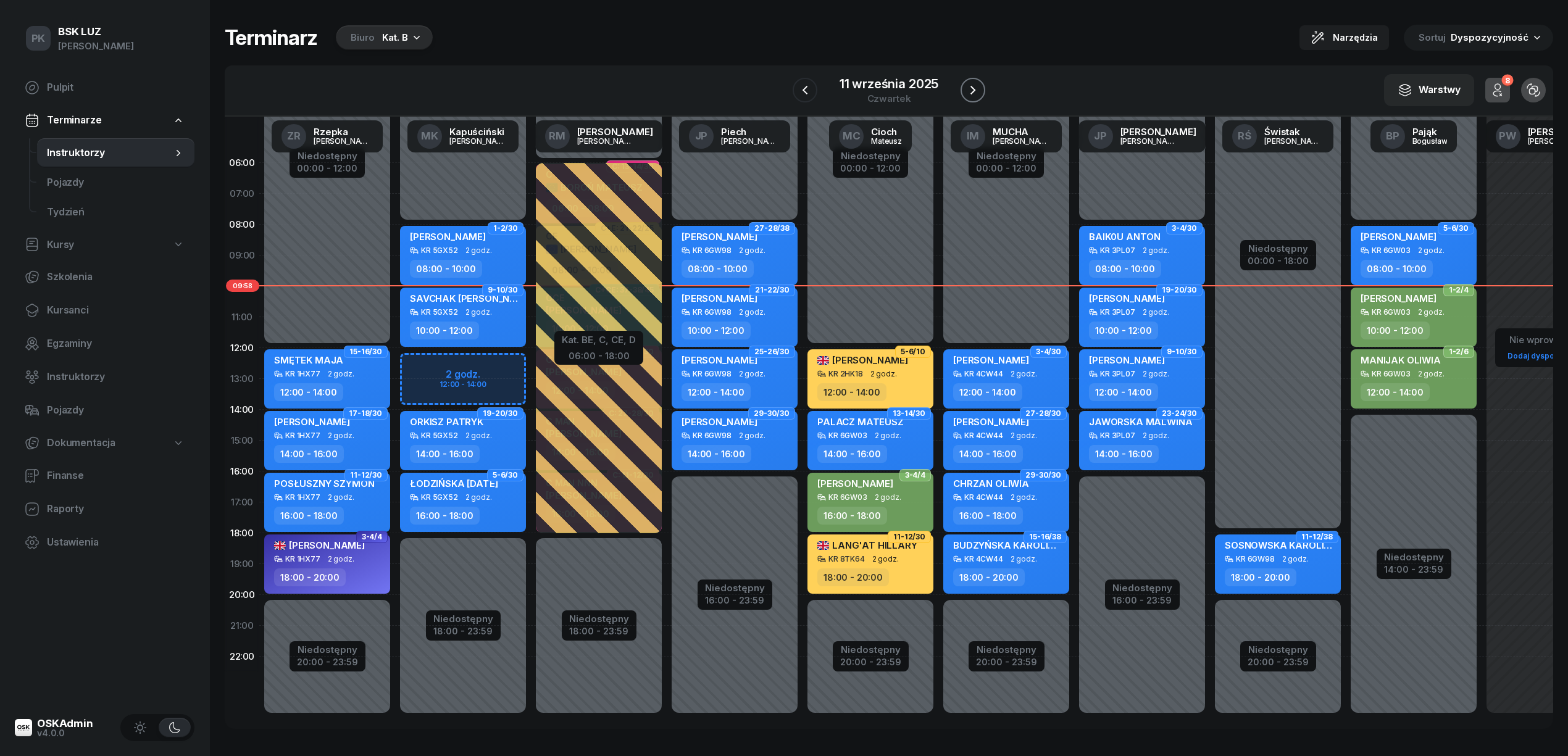
click at [970, 85] on icon "button" at bounding box center [973, 90] width 15 height 15
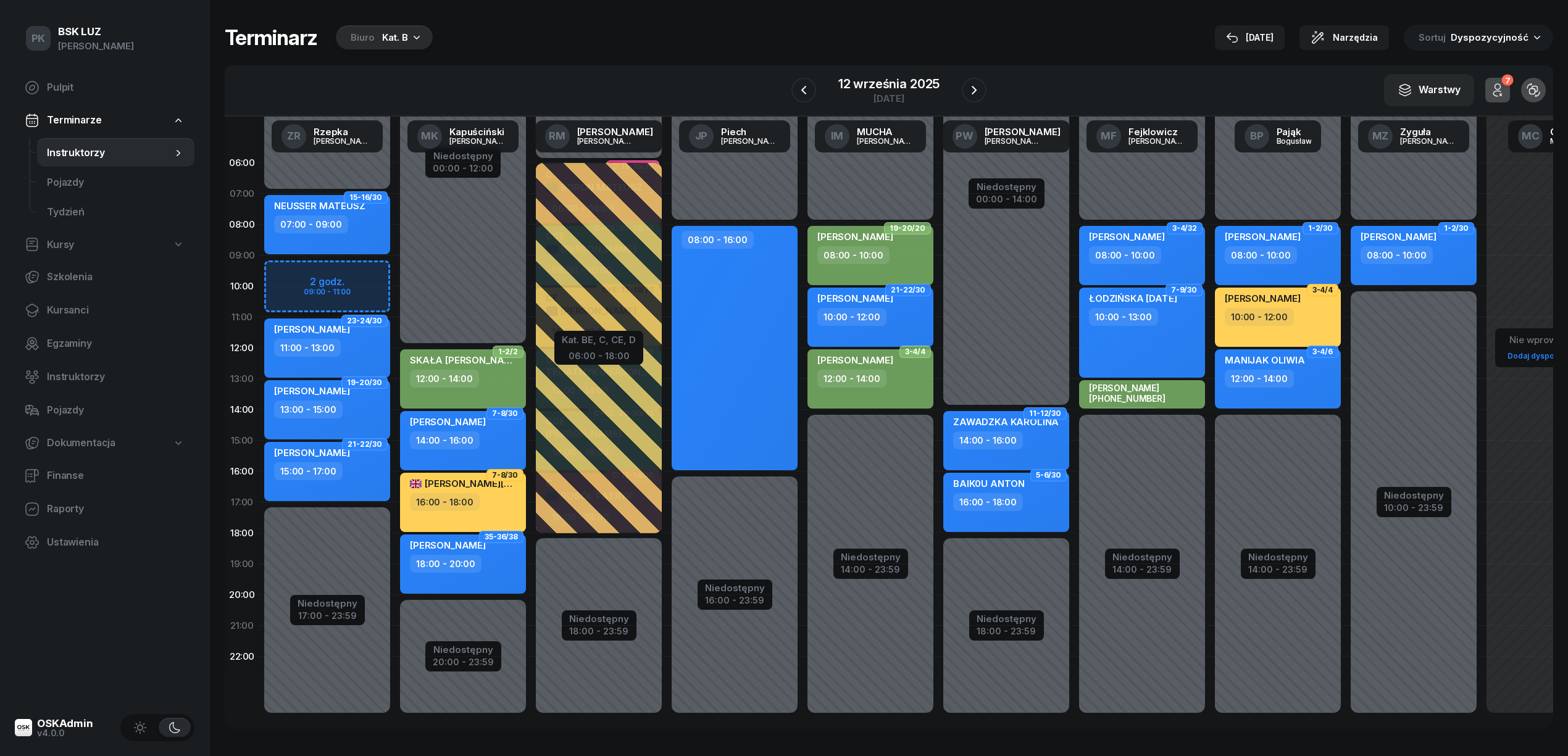
click at [1503, 85] on div "7" at bounding box center [1507, 81] width 12 height 12
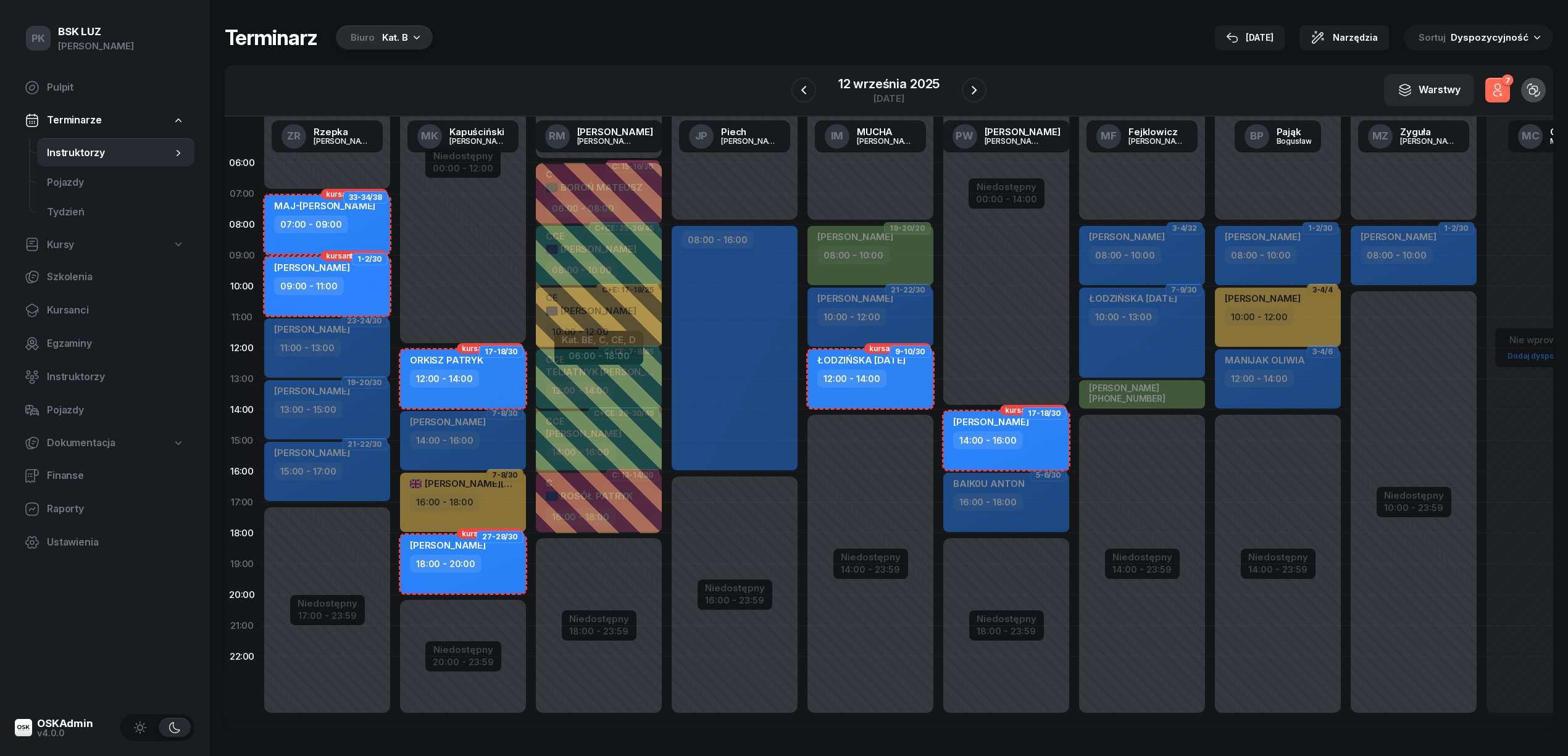
click at [1503, 85] on div "7" at bounding box center [1507, 81] width 12 height 12
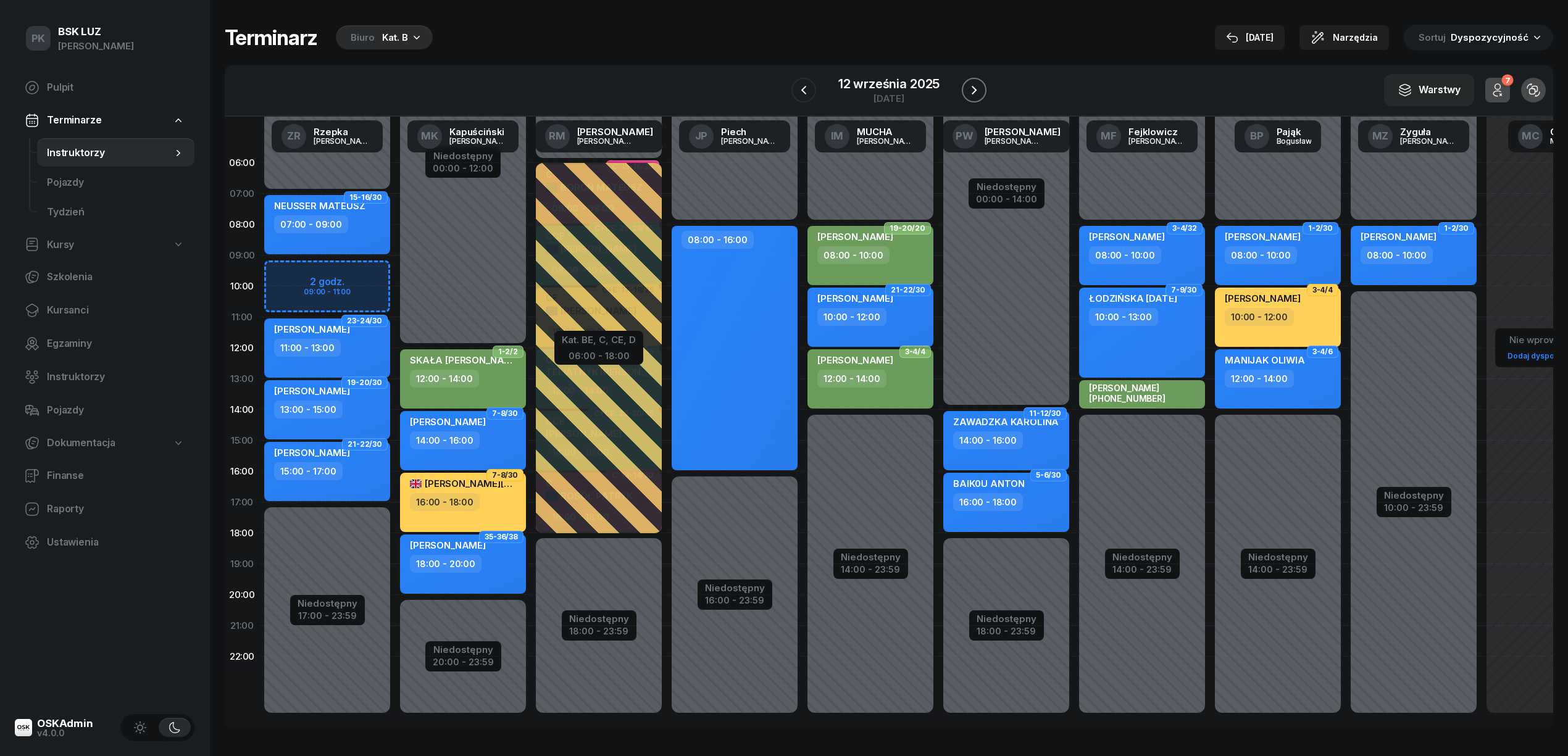
click at [968, 91] on icon "button" at bounding box center [974, 90] width 15 height 15
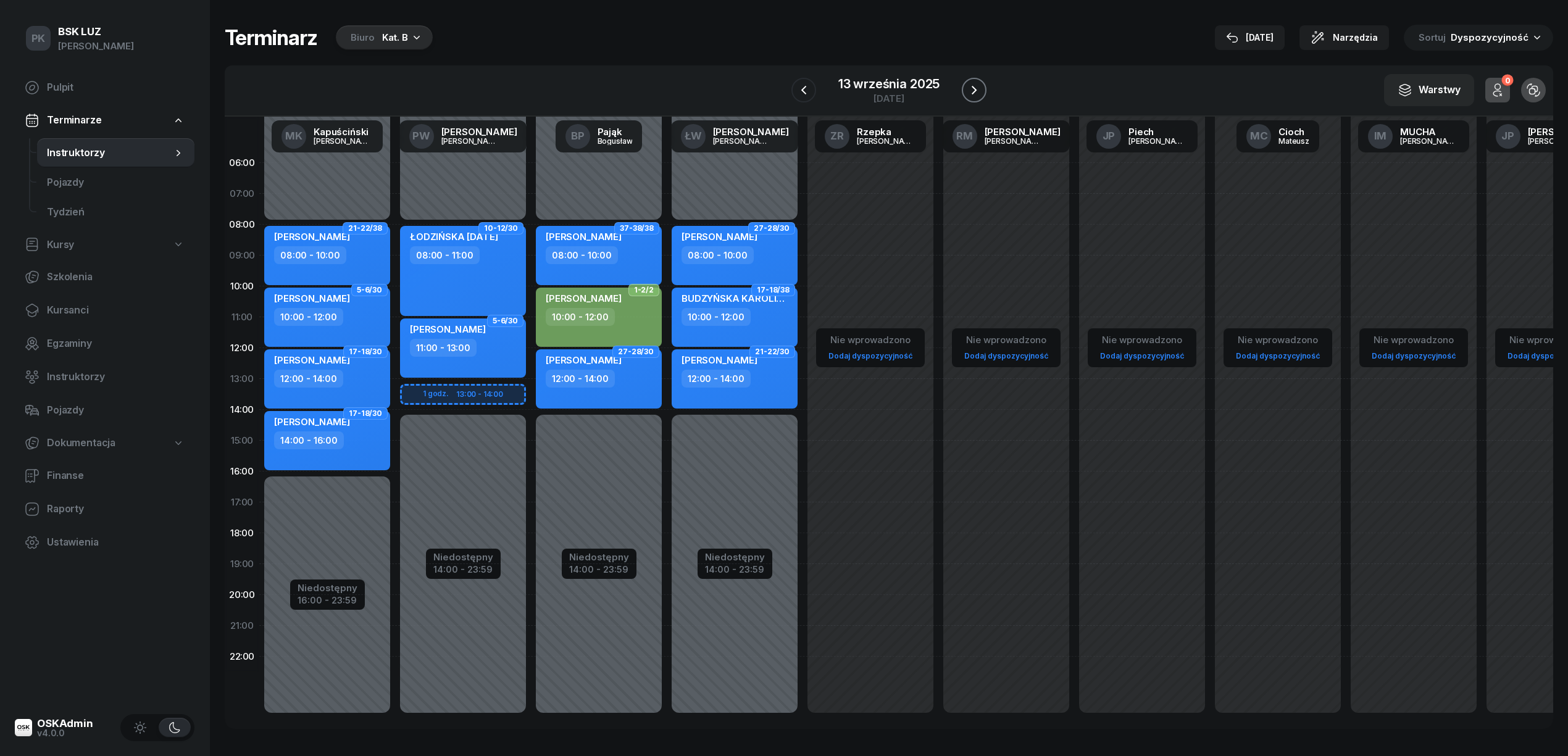
click at [968, 91] on icon "button" at bounding box center [974, 90] width 15 height 15
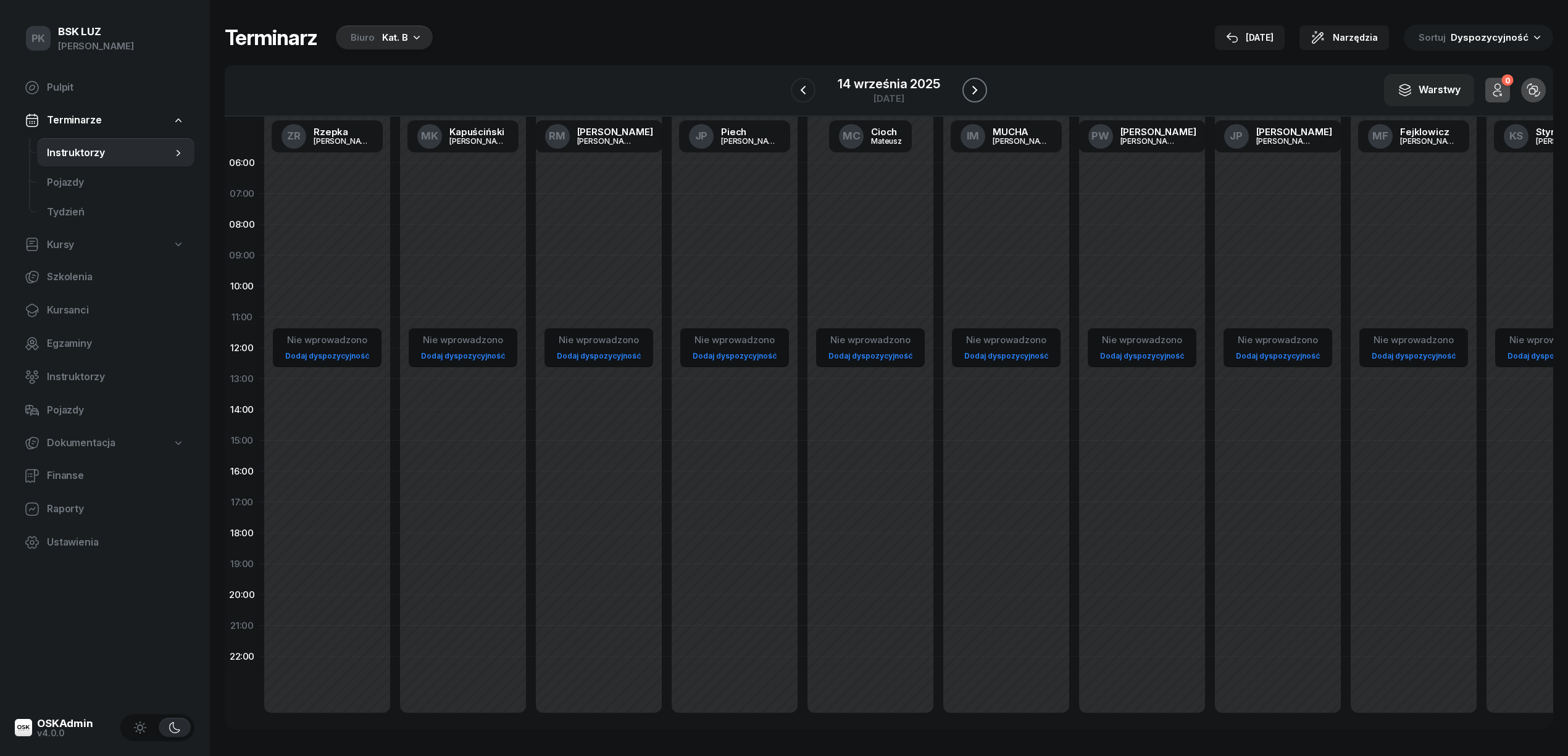
click at [968, 91] on icon "button" at bounding box center [975, 90] width 15 height 15
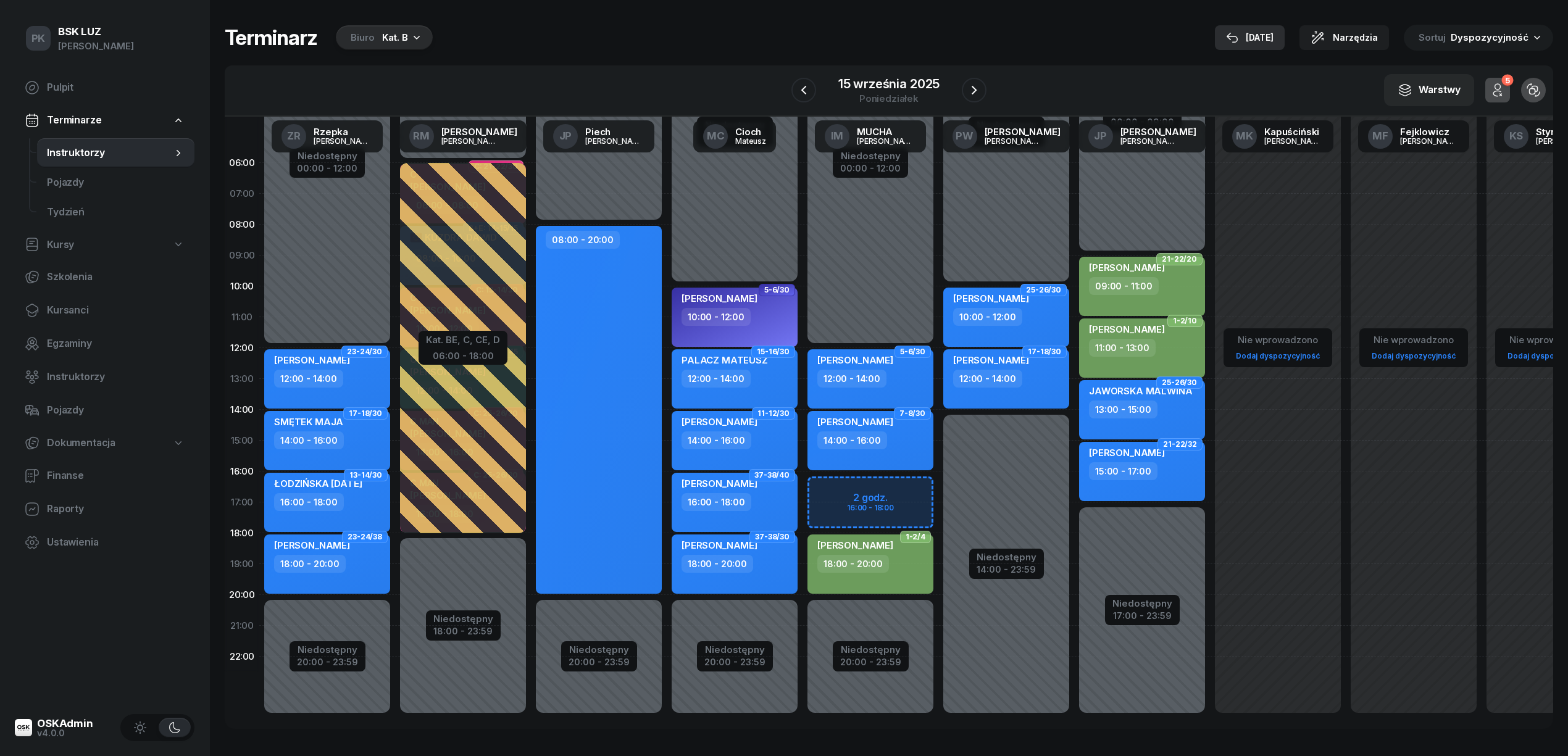
click at [1260, 36] on div "11 wrz" at bounding box center [1250, 38] width 48 height 15
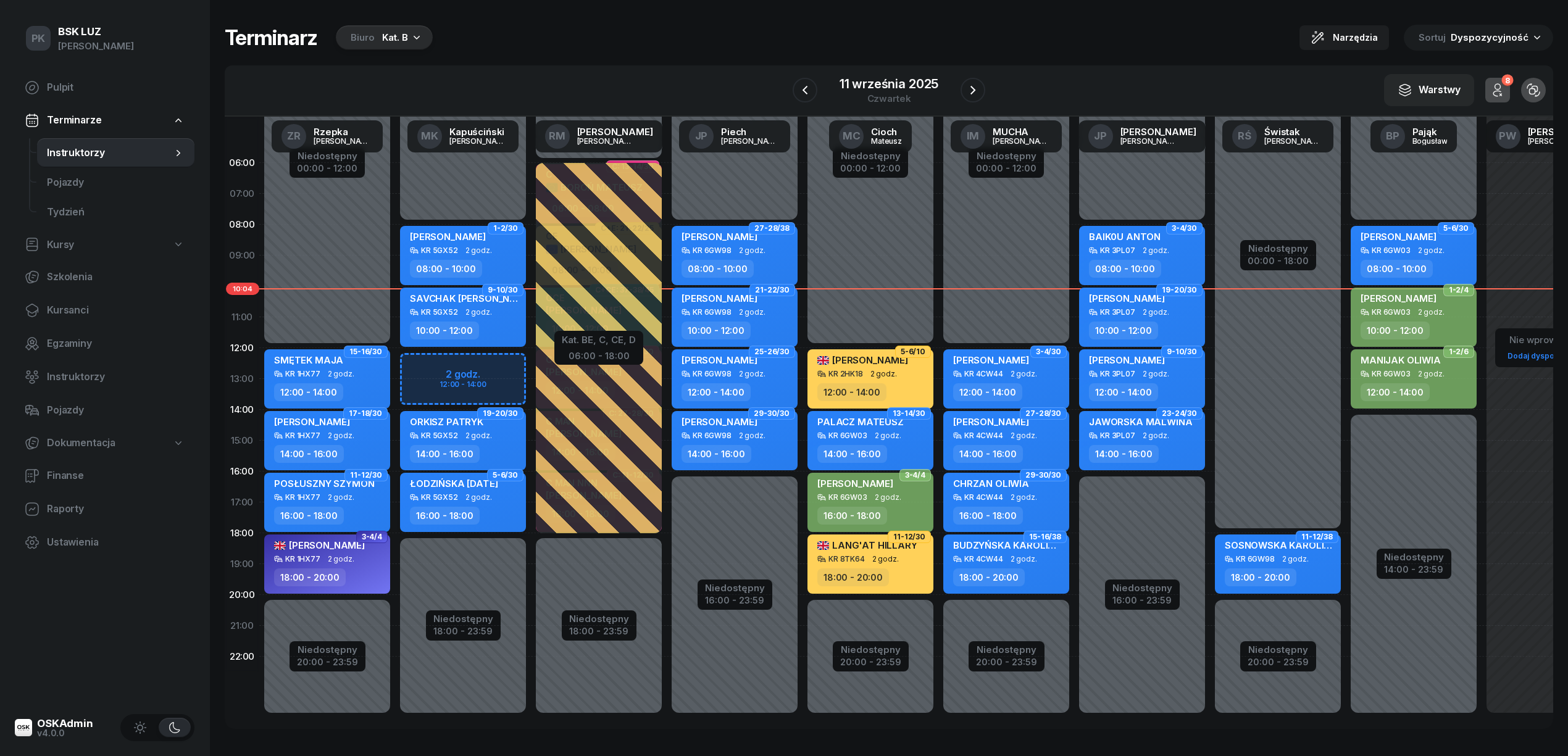
click at [470, 502] on div "ŁODZIŃSKA POLA KR 5GX52 2 godz. 16:00 - 18:00" at bounding box center [463, 503] width 126 height 60
select select "16"
select select "18"
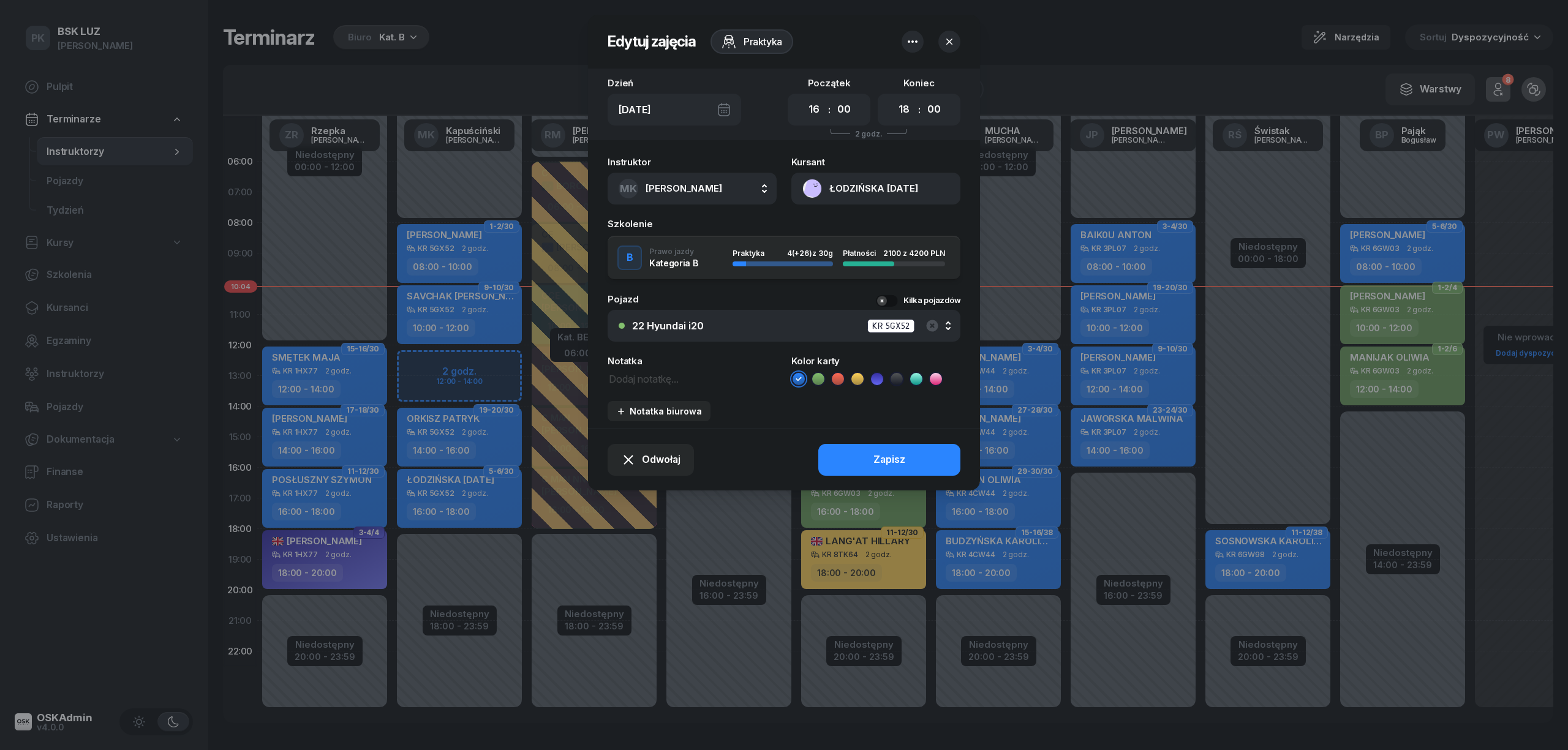
click at [854, 196] on button "ŁODZIŃSKA [DATE]" at bounding box center [876, 188] width 169 height 32
click at [944, 37] on icon "button" at bounding box center [949, 41] width 12 height 12
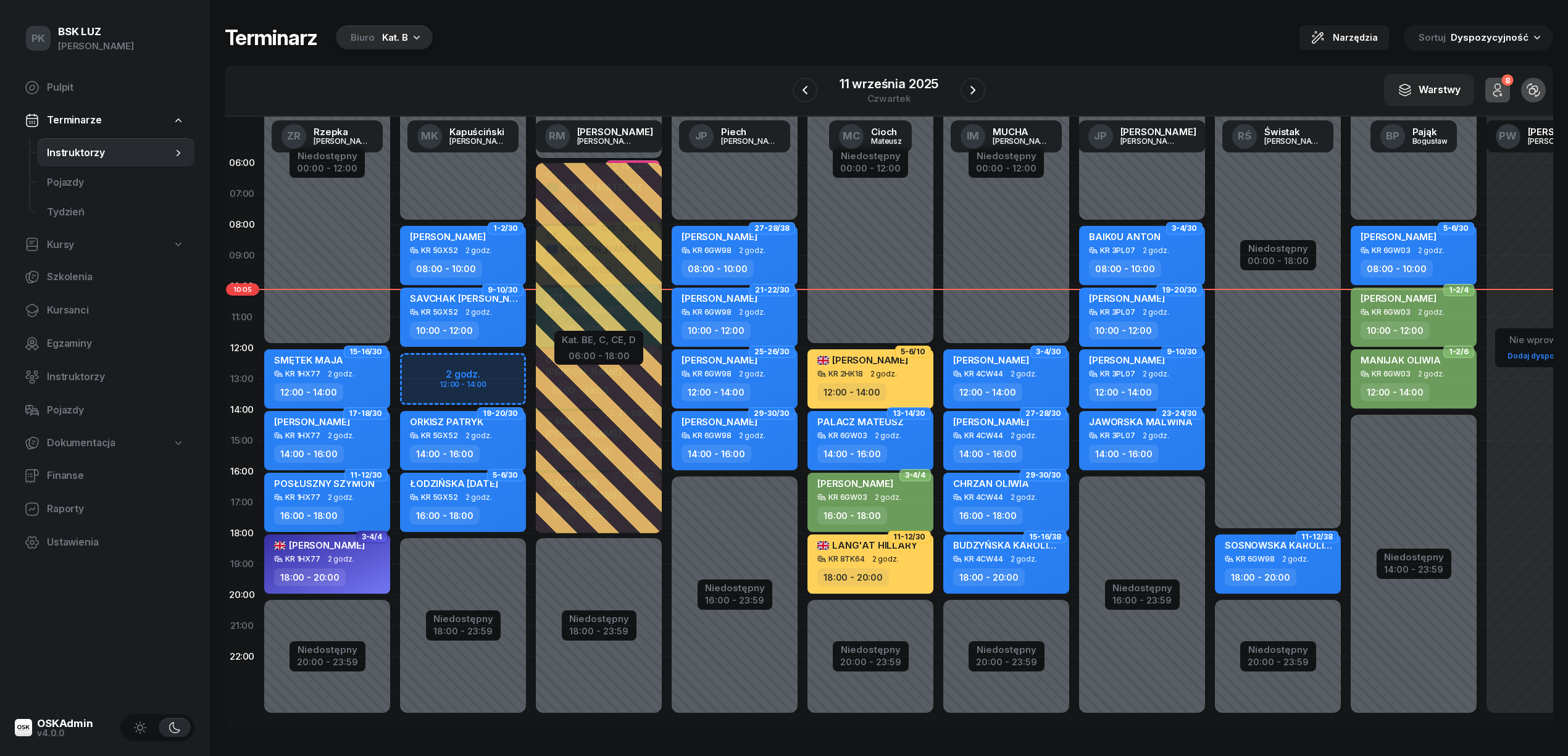
click at [1182, 324] on div "10:00 - 12:00" at bounding box center [1143, 330] width 108 height 18
select select "10"
select select "12"
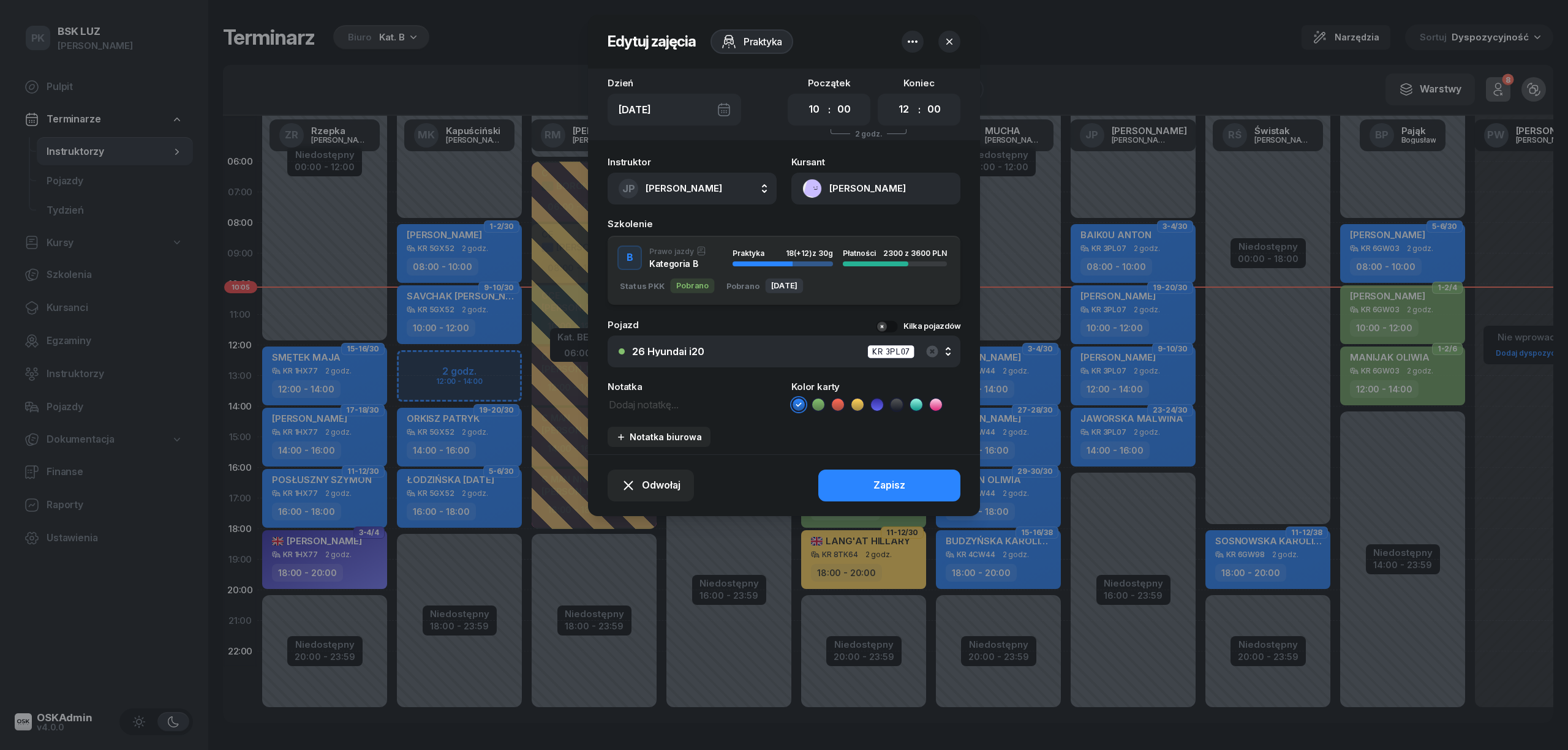
click at [849, 191] on button "[PERSON_NAME]" at bounding box center [876, 188] width 169 height 32
click at [954, 37] on icon "button" at bounding box center [949, 41] width 12 height 12
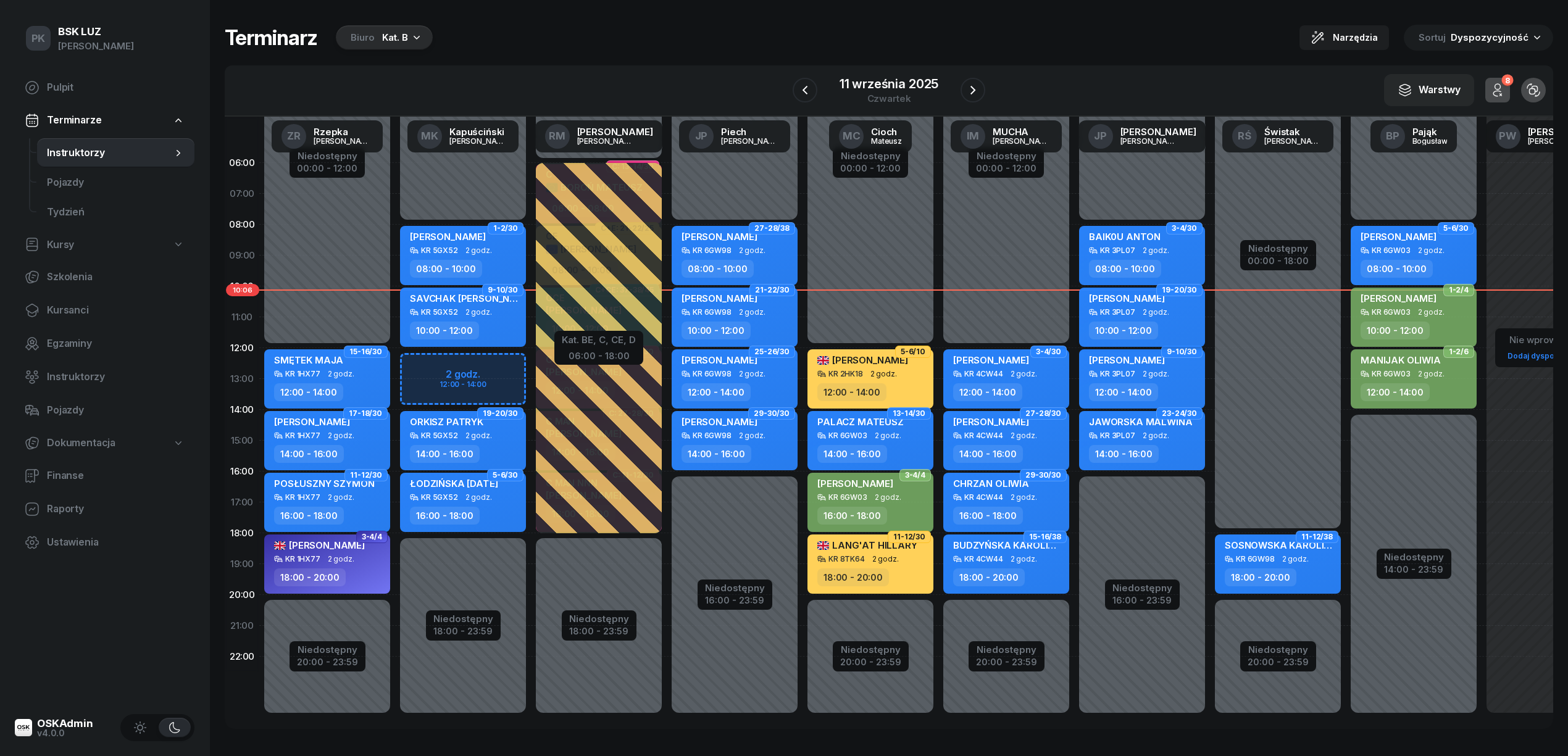
click at [1186, 327] on div "10:00 - 12:00" at bounding box center [1143, 330] width 108 height 18
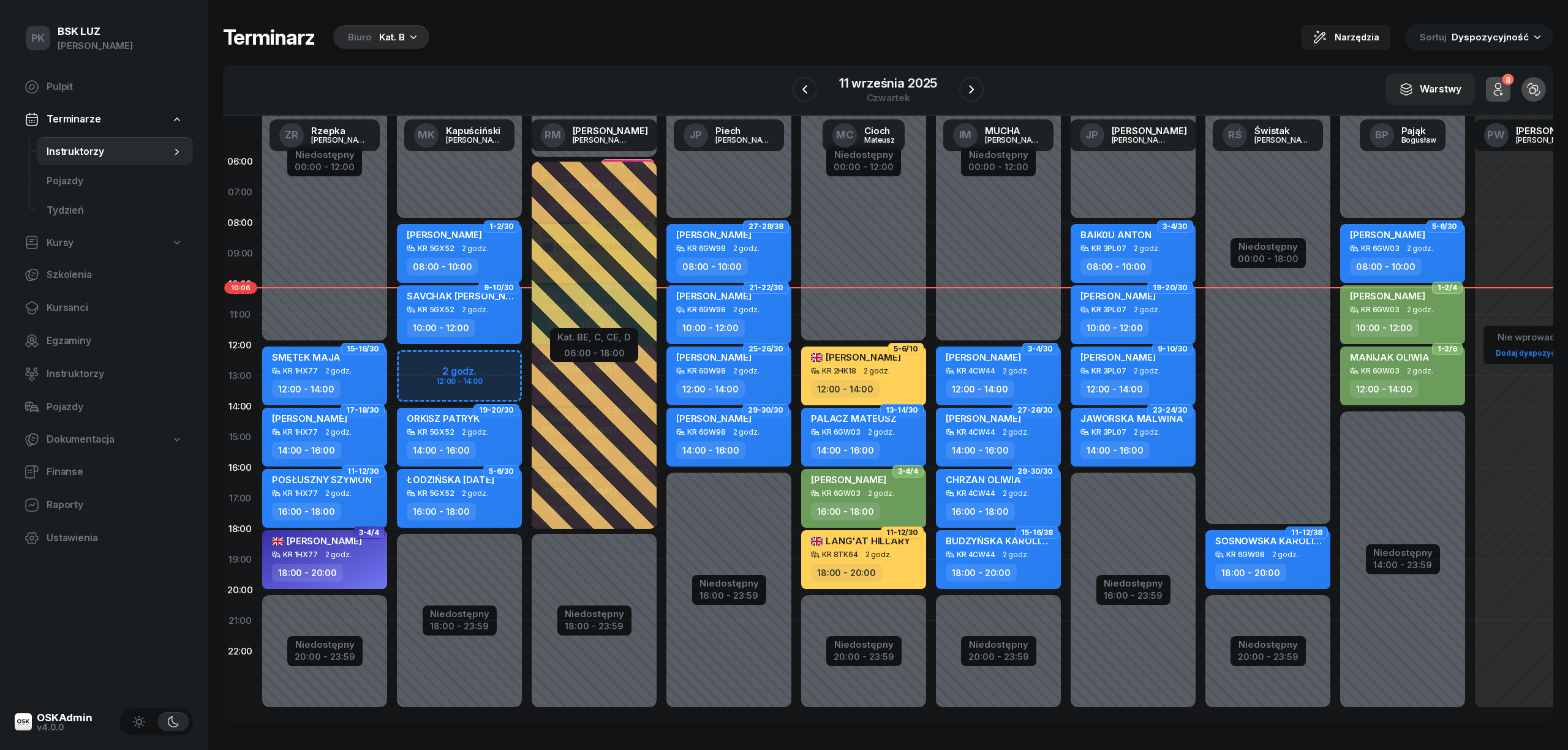
select select "10"
select select "12"
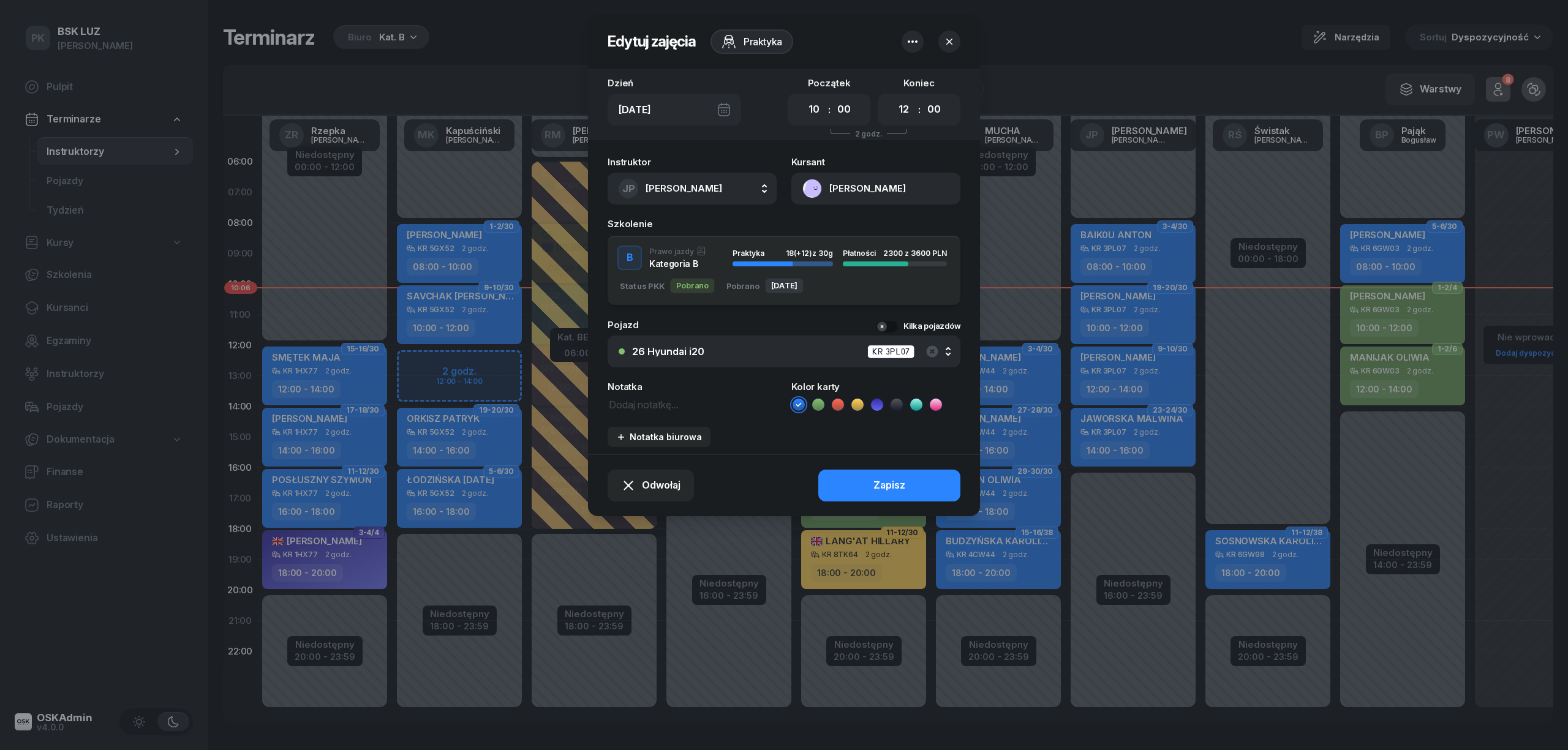
click at [922, 196] on button "[PERSON_NAME]" at bounding box center [876, 188] width 169 height 32
click at [948, 37] on icon "button" at bounding box center [949, 41] width 12 height 12
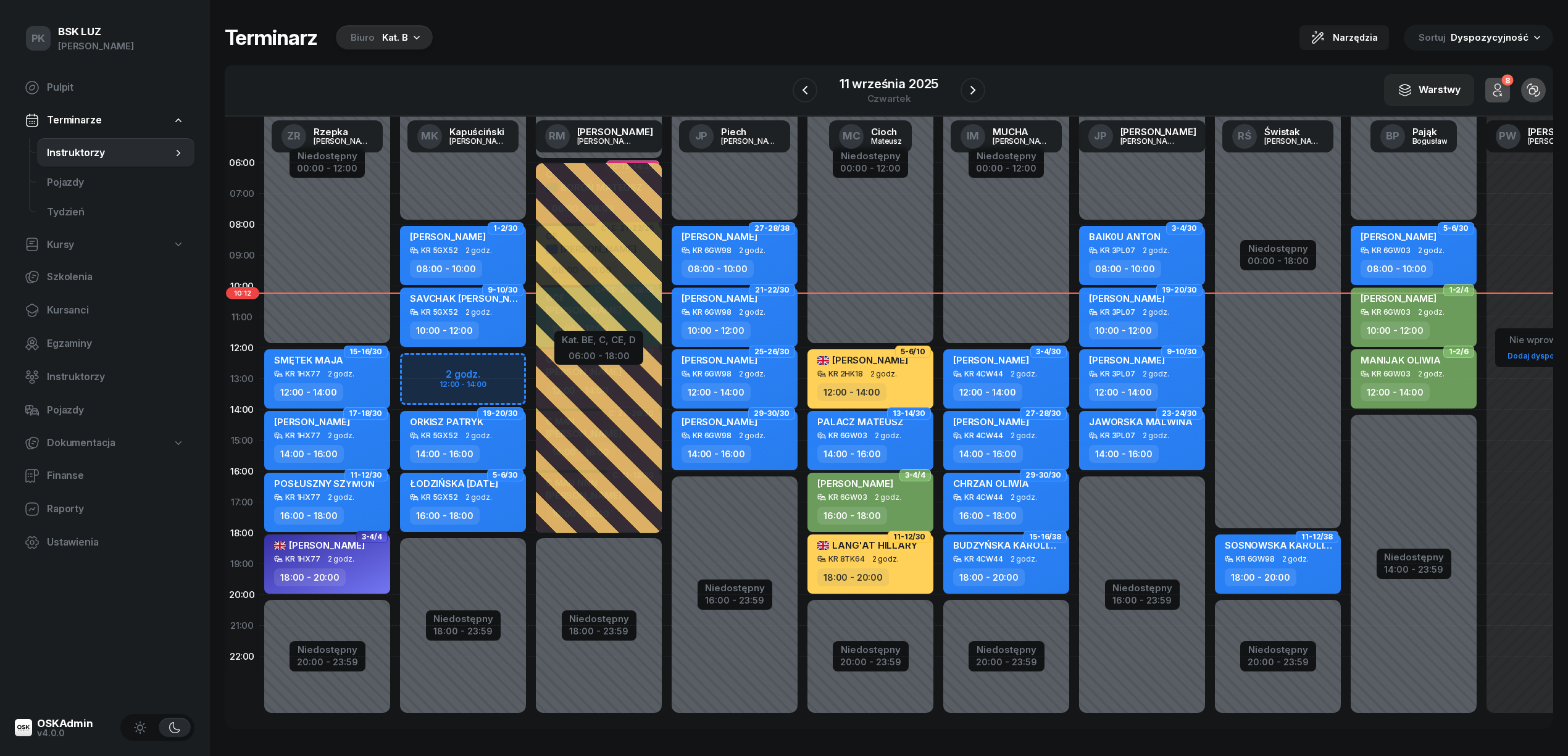
click at [509, 507] on div "16:00 - 18:00" at bounding box center [464, 515] width 108 height 18
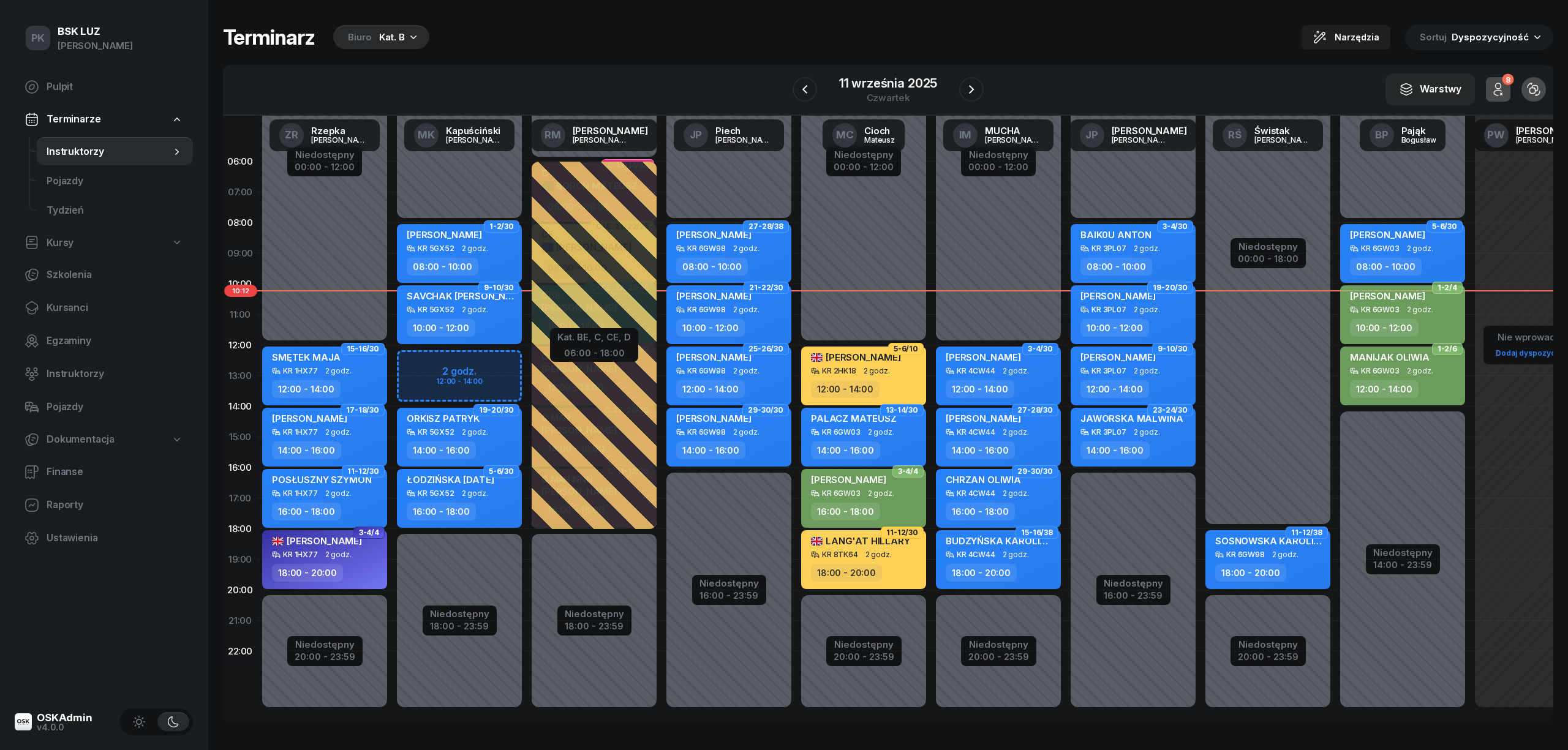
select select "16"
select select "18"
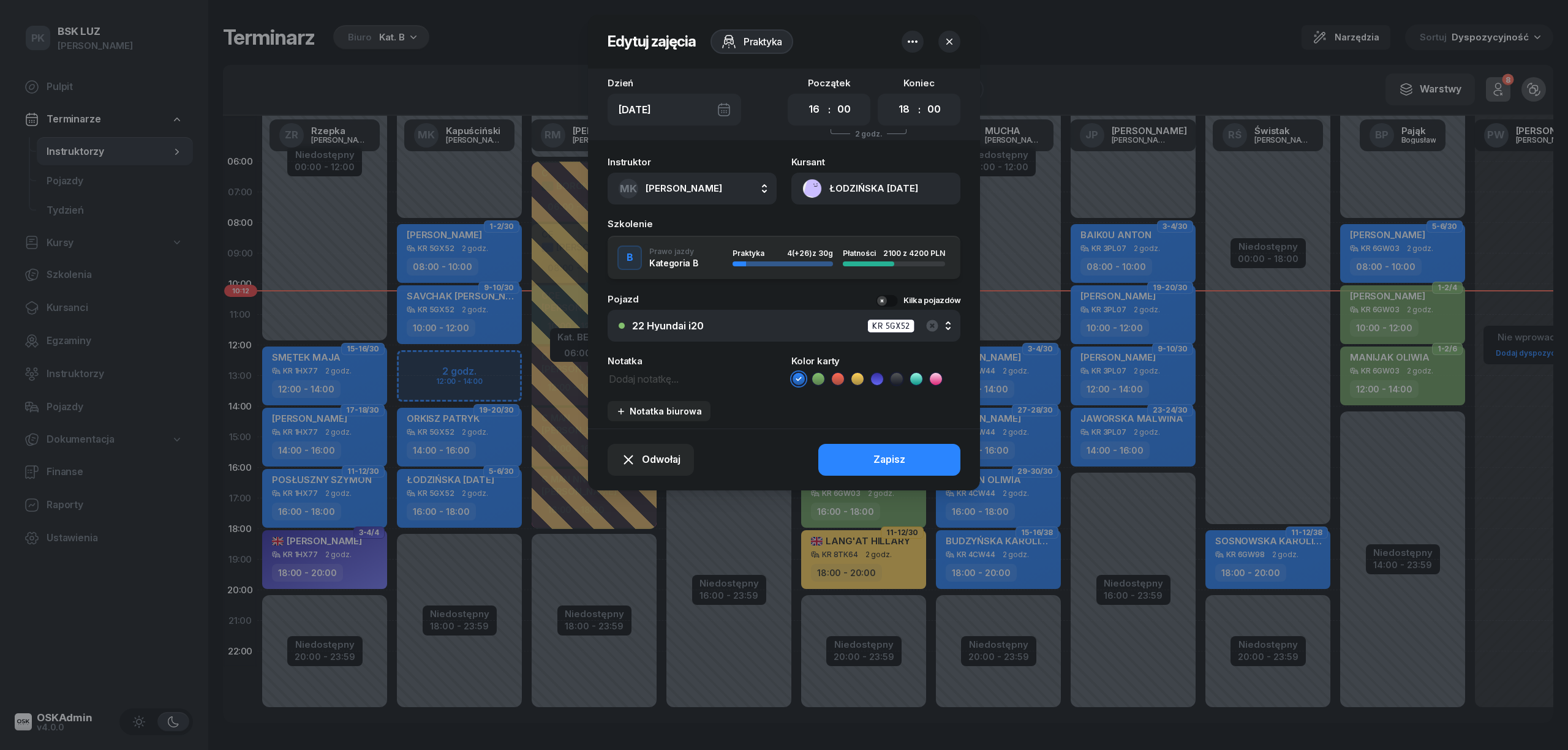
click at [860, 201] on button "ŁODZIŃSKA [DATE]" at bounding box center [876, 188] width 169 height 32
click at [942, 31] on div at bounding box center [931, 42] width 59 height 22
click at [952, 35] on icon "button" at bounding box center [949, 41] width 12 height 12
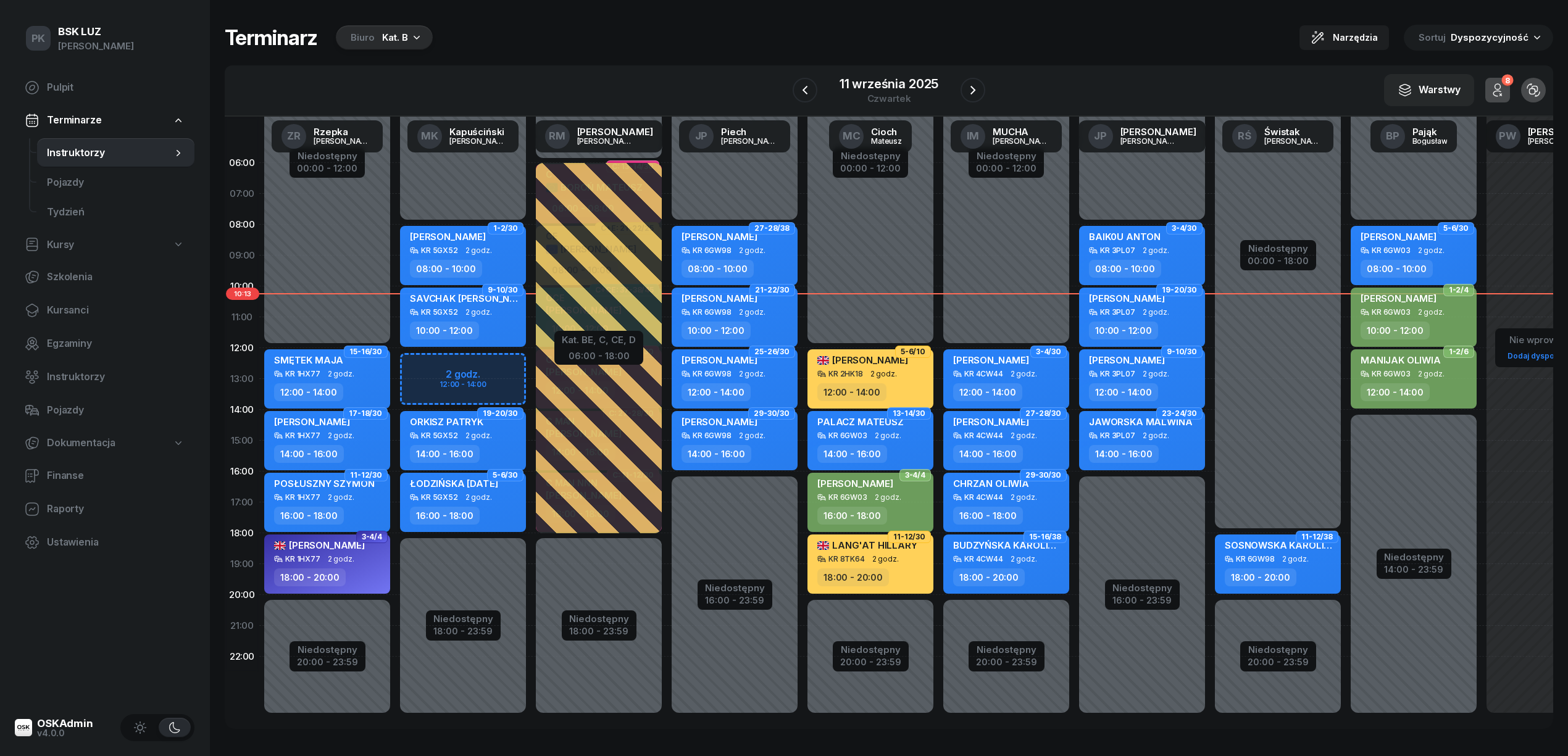
click at [491, 507] on div "16:00 - 18:00" at bounding box center [464, 515] width 108 height 18
select select "16"
select select "18"
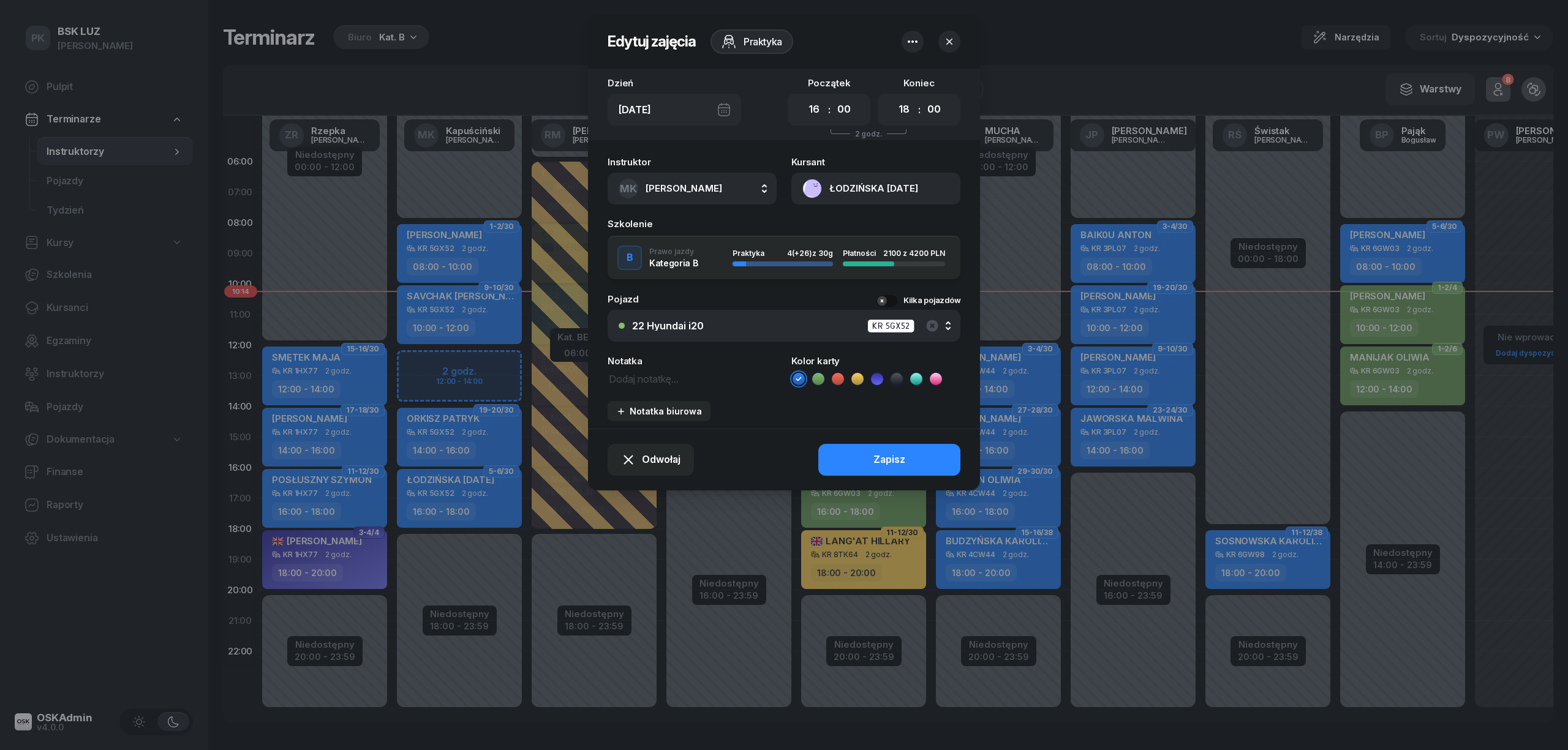
click at [954, 40] on icon "button" at bounding box center [949, 41] width 12 height 12
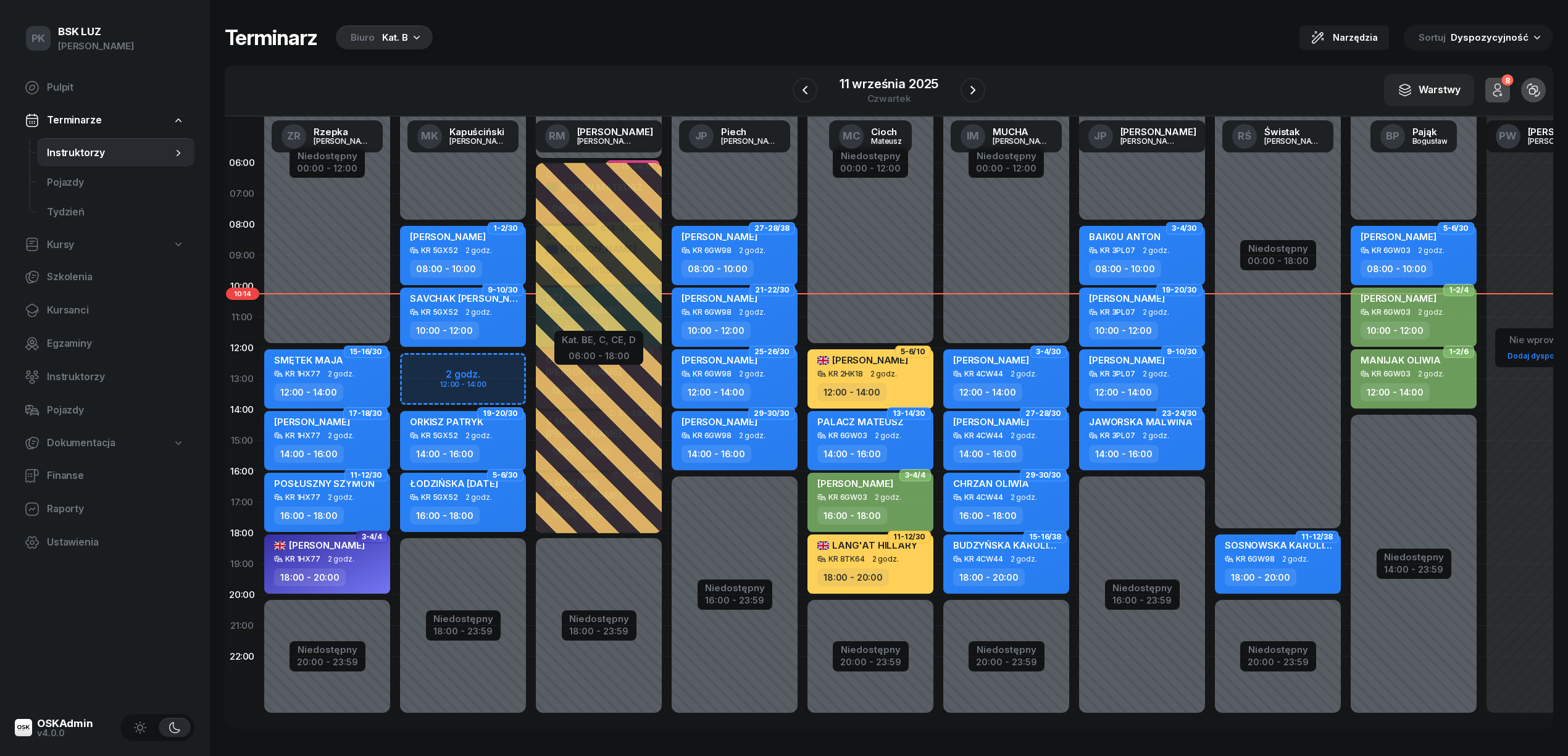
click at [468, 501] on span "2 godz." at bounding box center [479, 497] width 26 height 9
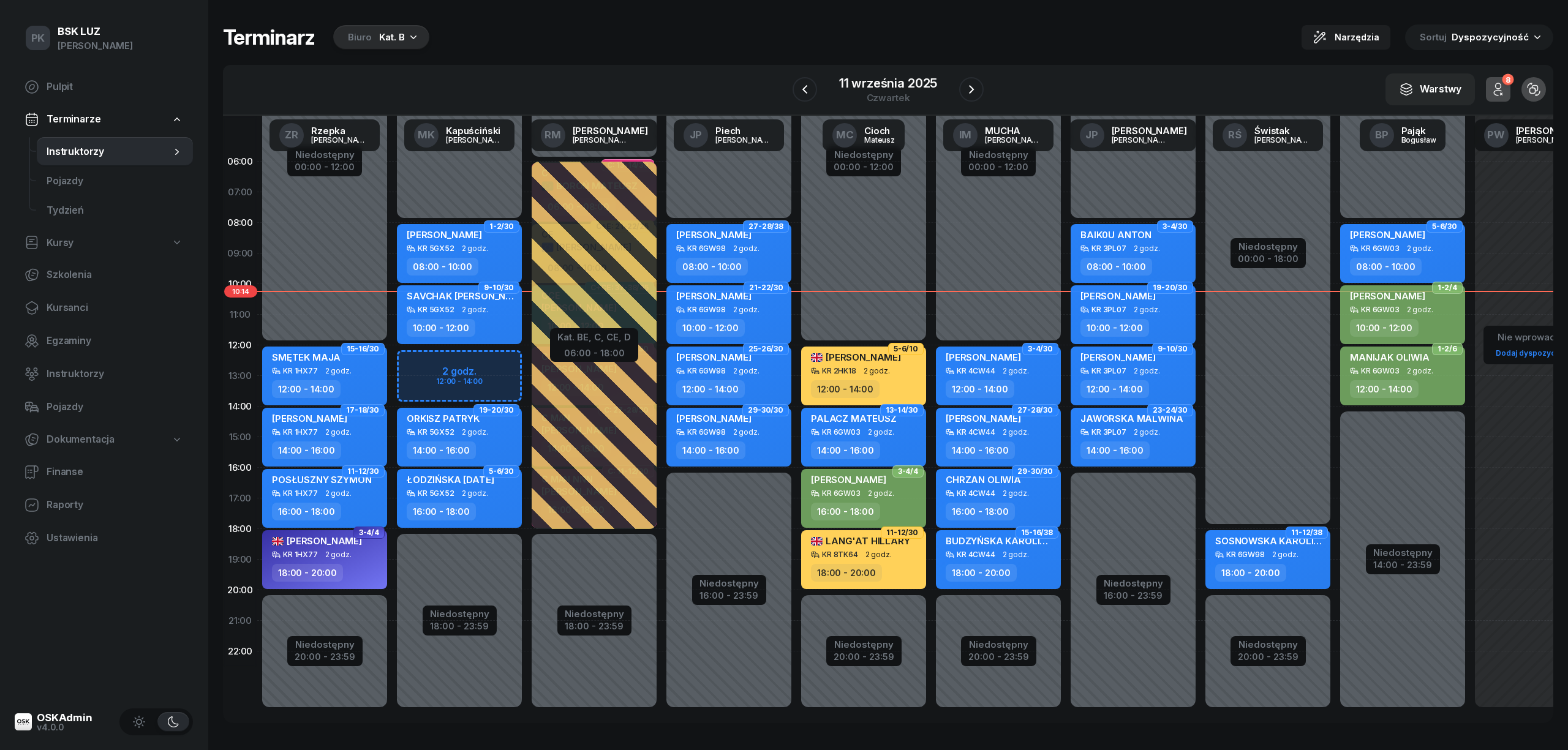
select select "16"
select select "18"
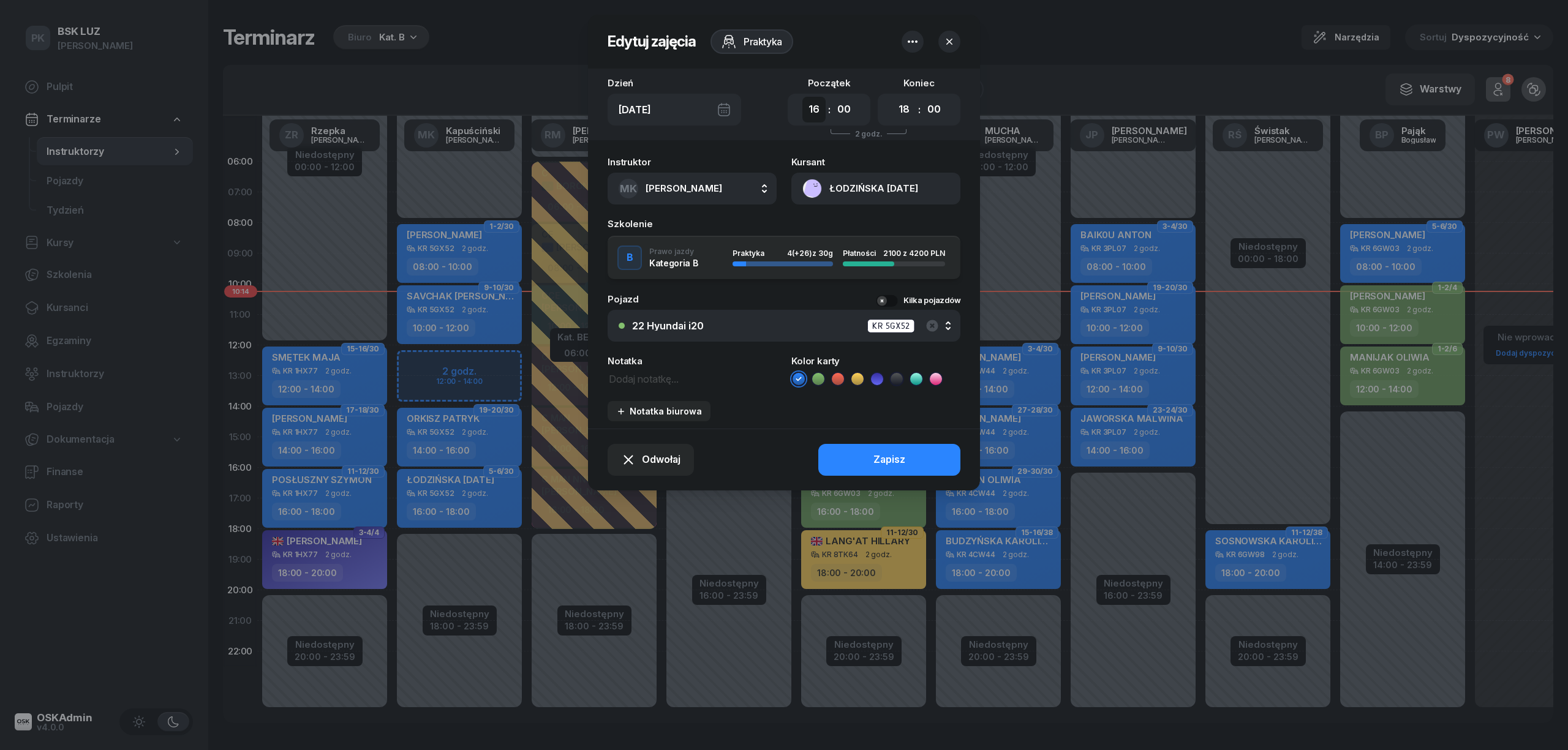
click at [816, 110] on select "00 01 02 03 04 05 06 07 08 09 10 11 12 13 14 15 16 17 18 19 20 21 22 23" at bounding box center [814, 109] width 23 height 26
select select "12"
click at [803, 96] on select "00 01 02 03 04 05 06 07 08 09 10 11 12 13 14 15 16 17 18 19 20 21 22 23" at bounding box center [814, 109] width 23 height 26
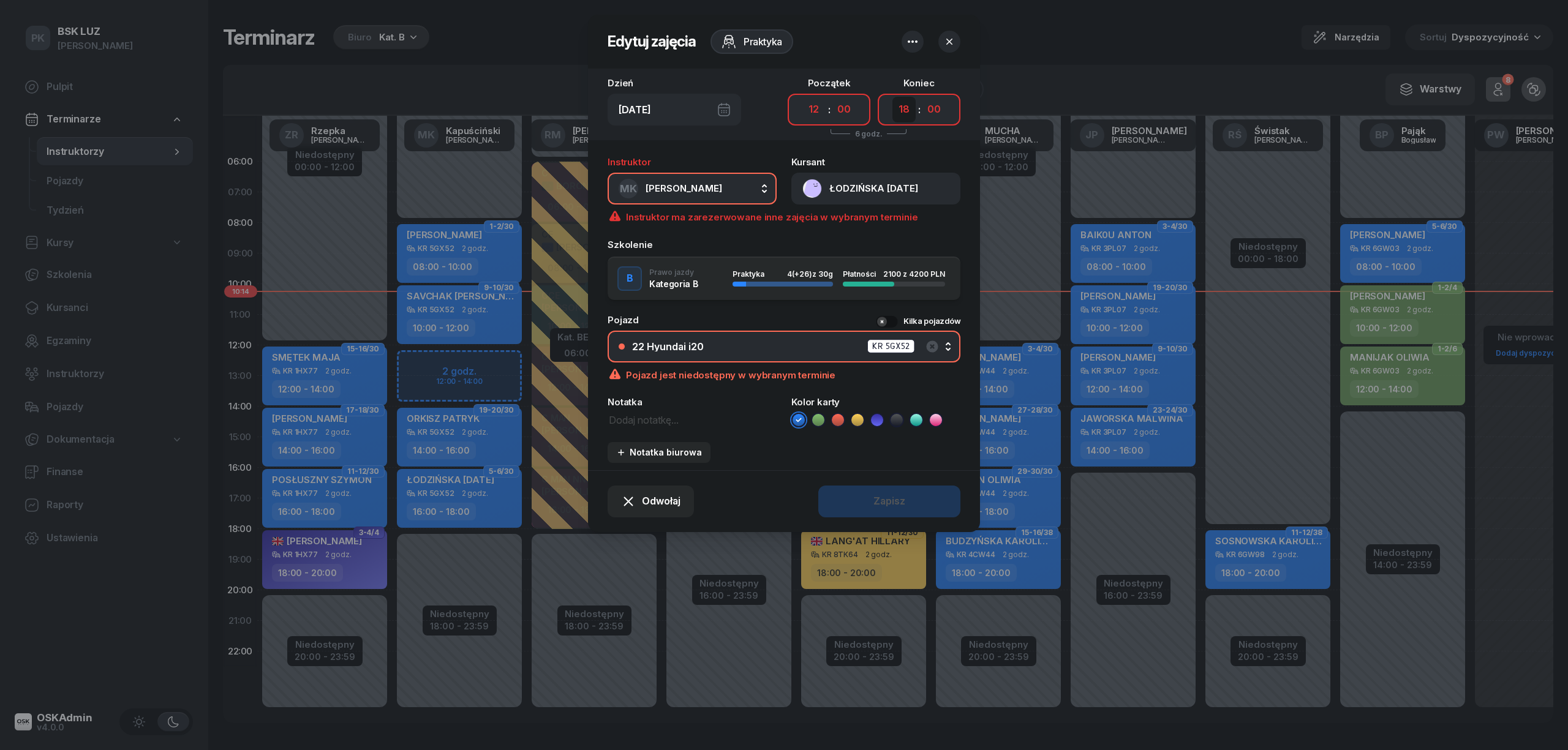
click at [902, 115] on select "00 01 02 03 04 05 06 07 08 09 10 11 12 13 14 15 16 17 18 19 20 21 22 23" at bounding box center [904, 109] width 23 height 26
select select "14"
click at [893, 96] on select "00 01 02 03 04 05 06 07 08 09 10 11 12 13 14 15 16 17 18 19 20 21 22 23" at bounding box center [904, 109] width 23 height 26
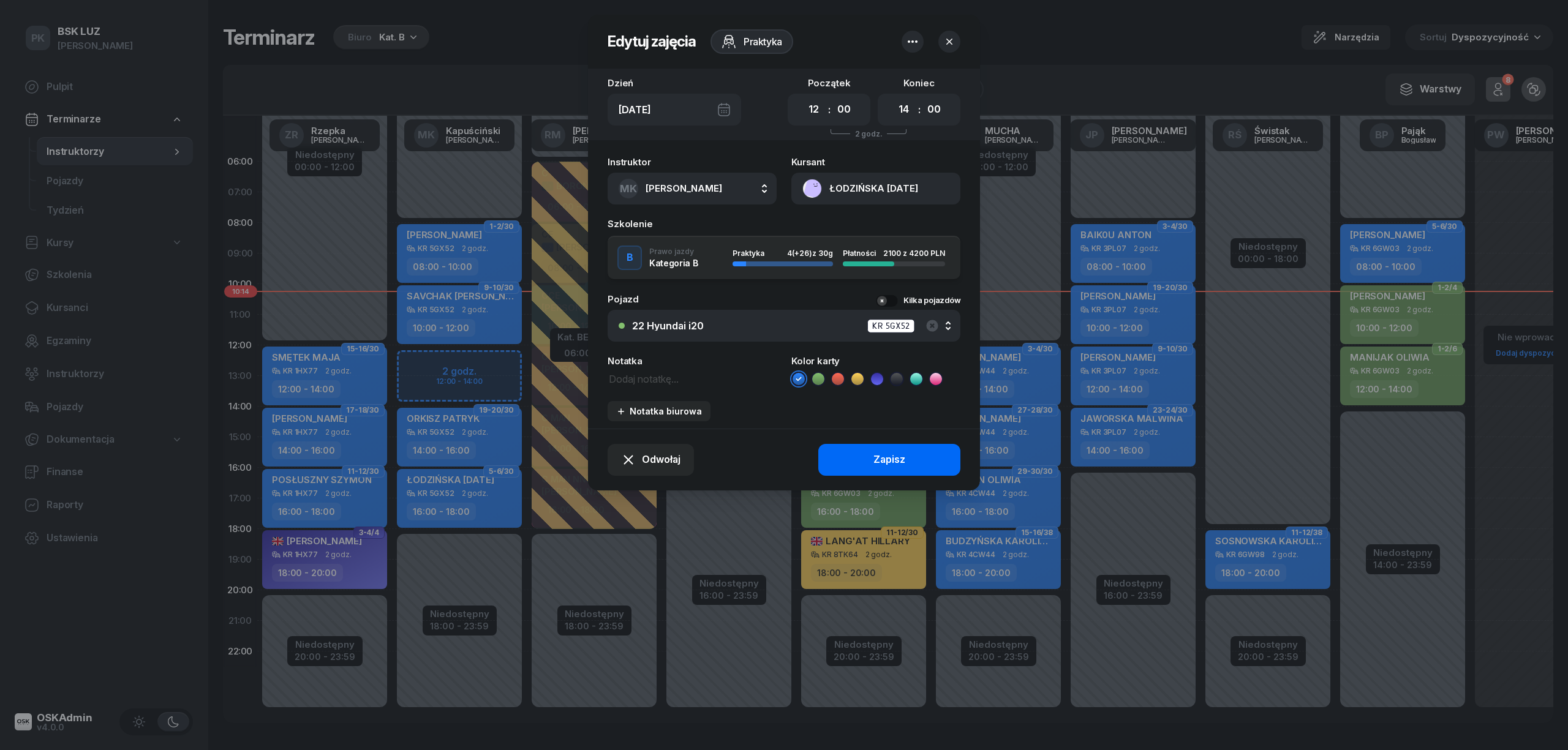
click at [897, 452] on div "Zapisz" at bounding box center [889, 460] width 32 height 16
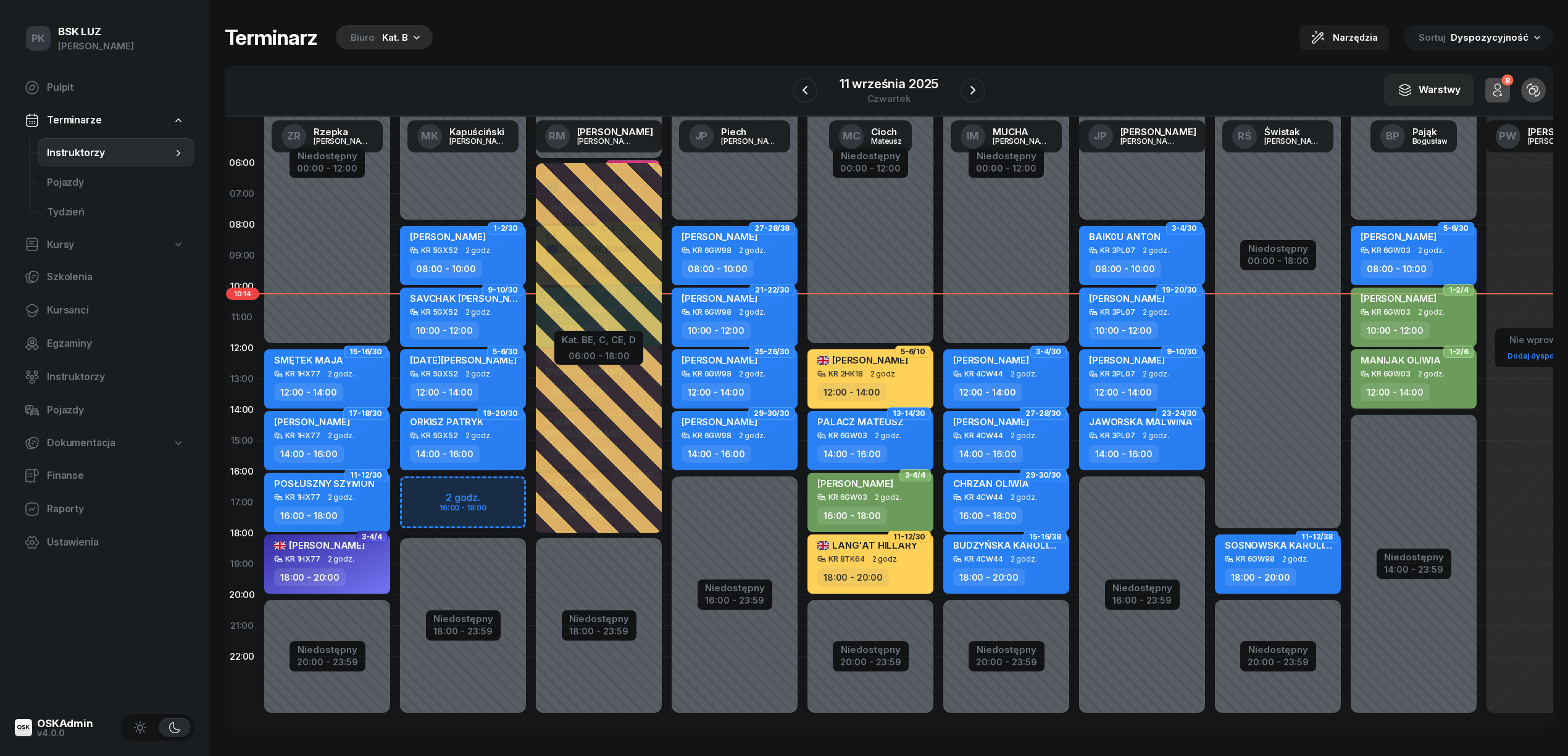
click at [502, 514] on div "Niedostępny 00:00 - 08:00 Niedostępny 18:00 - 23:59 33-34/38 kursant odwołał MA…" at bounding box center [462, 441] width 136 height 587
select select "17"
select select "19"
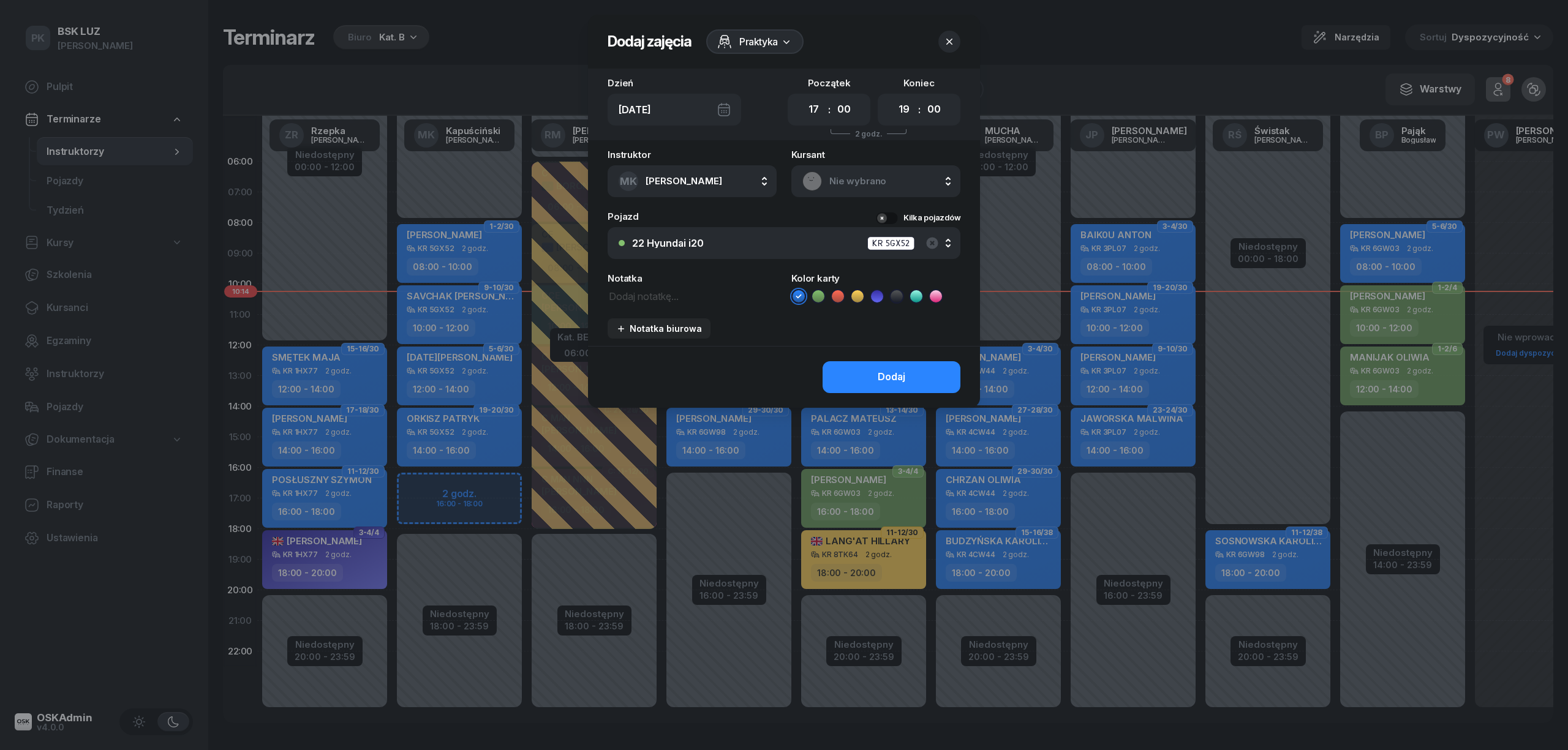
click at [839, 293] on icon at bounding box center [838, 296] width 12 height 12
click at [647, 295] on textarea at bounding box center [692, 296] width 169 height 16
type textarea "J"
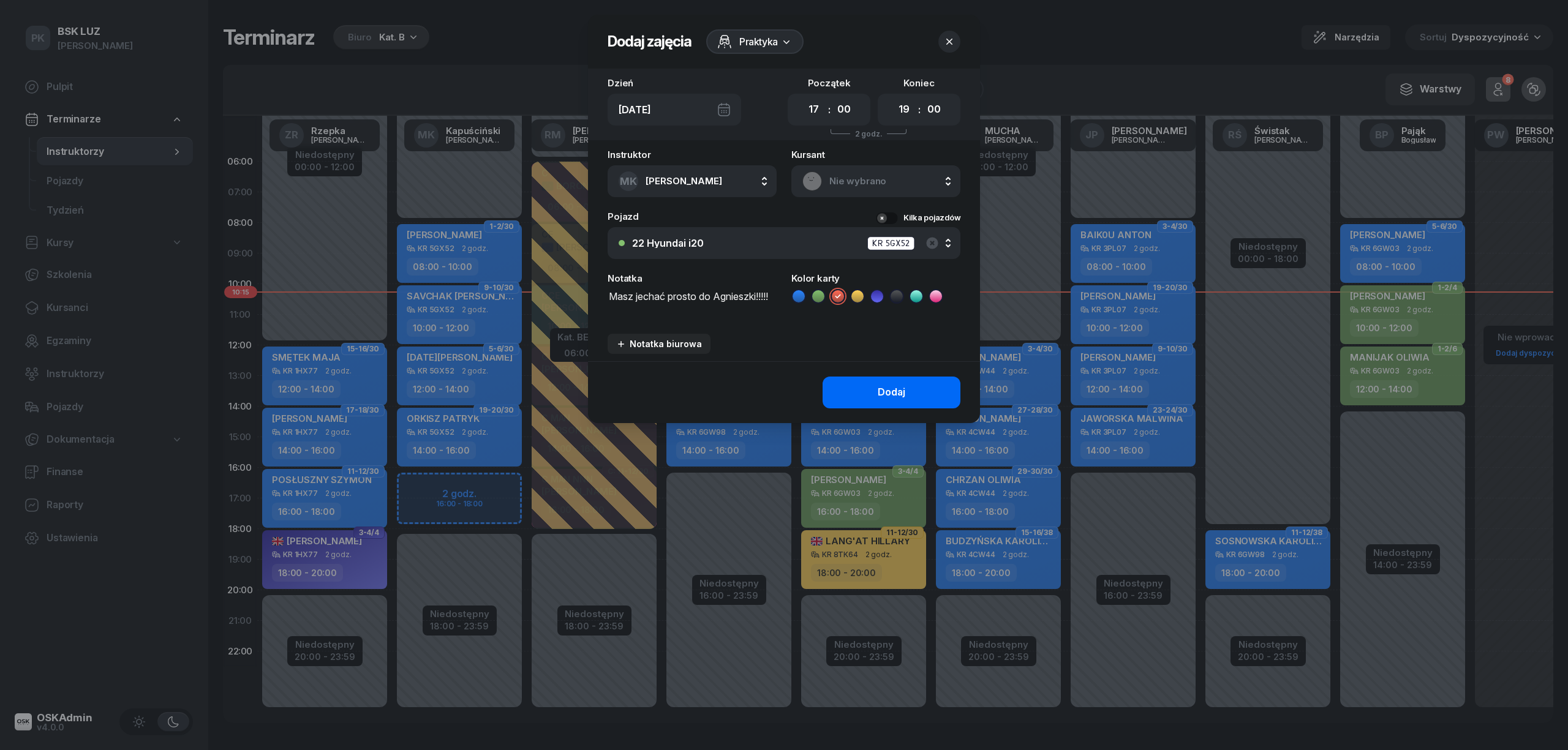
type textarea "Masz jechać prosto do Agnieszki!!!!!"
click at [876, 381] on button "Dodaj" at bounding box center [892, 392] width 138 height 32
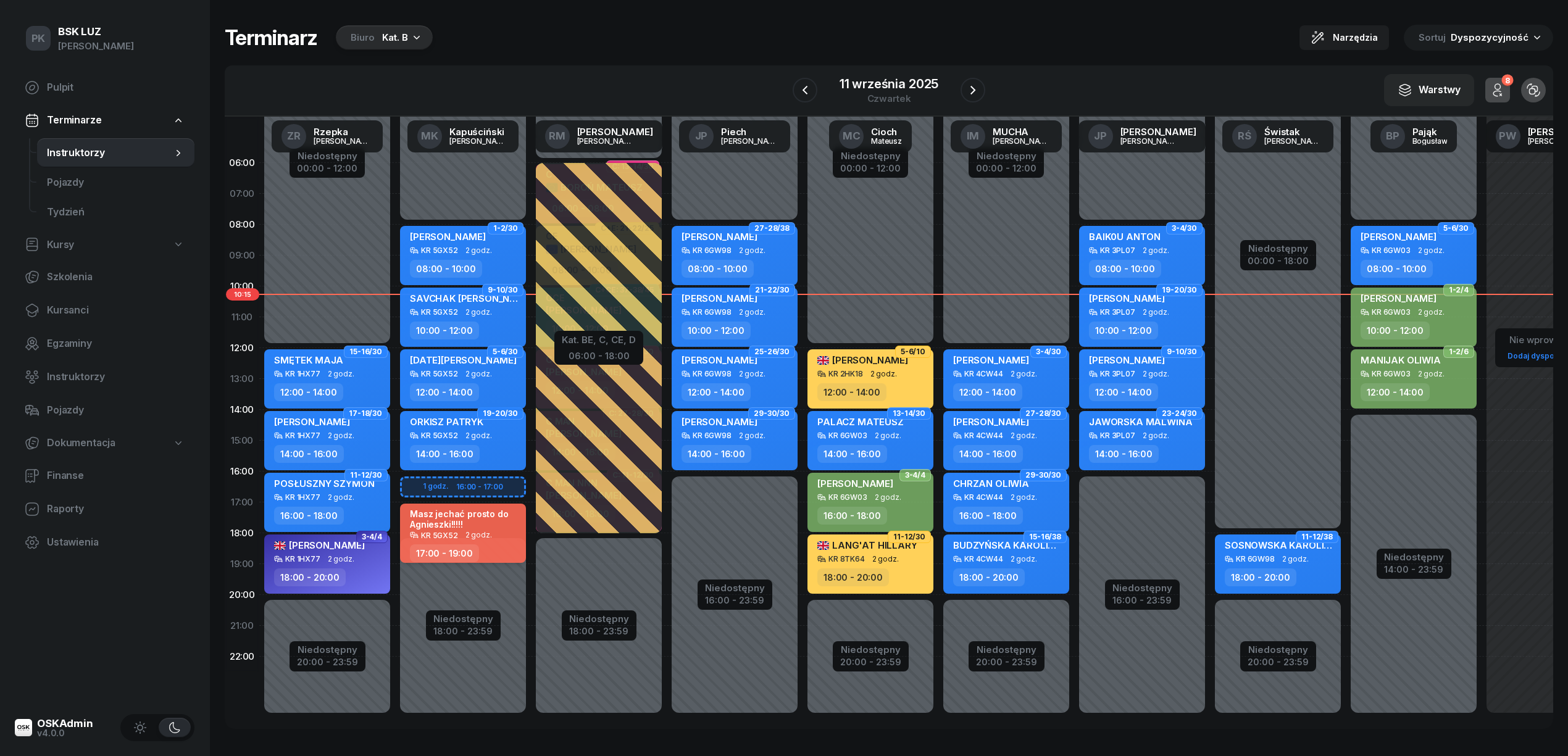
click at [485, 514] on div "Masz jechać prosto do Agnieszki!!!!!" at bounding box center [464, 519] width 108 height 21
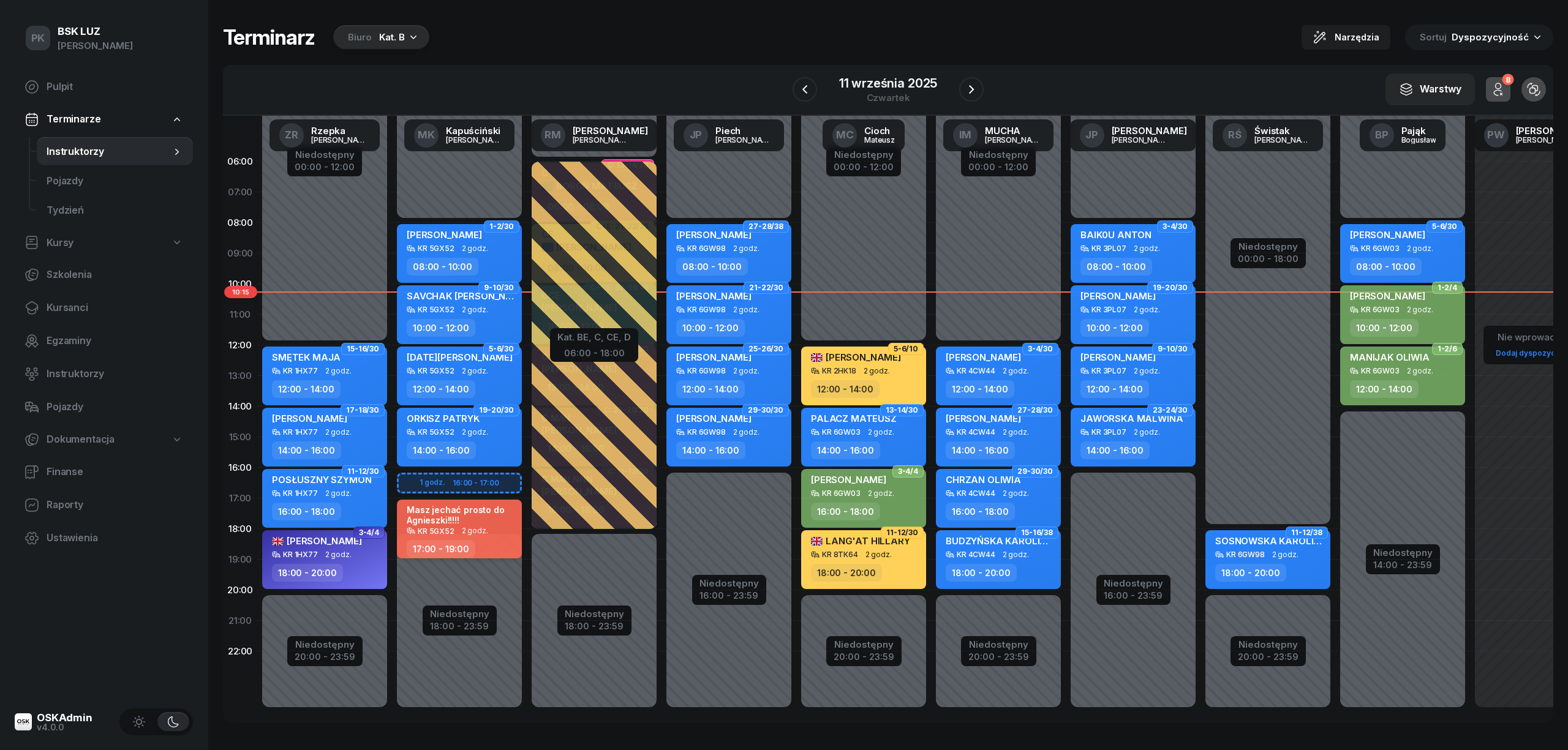
select select "17"
select select "19"
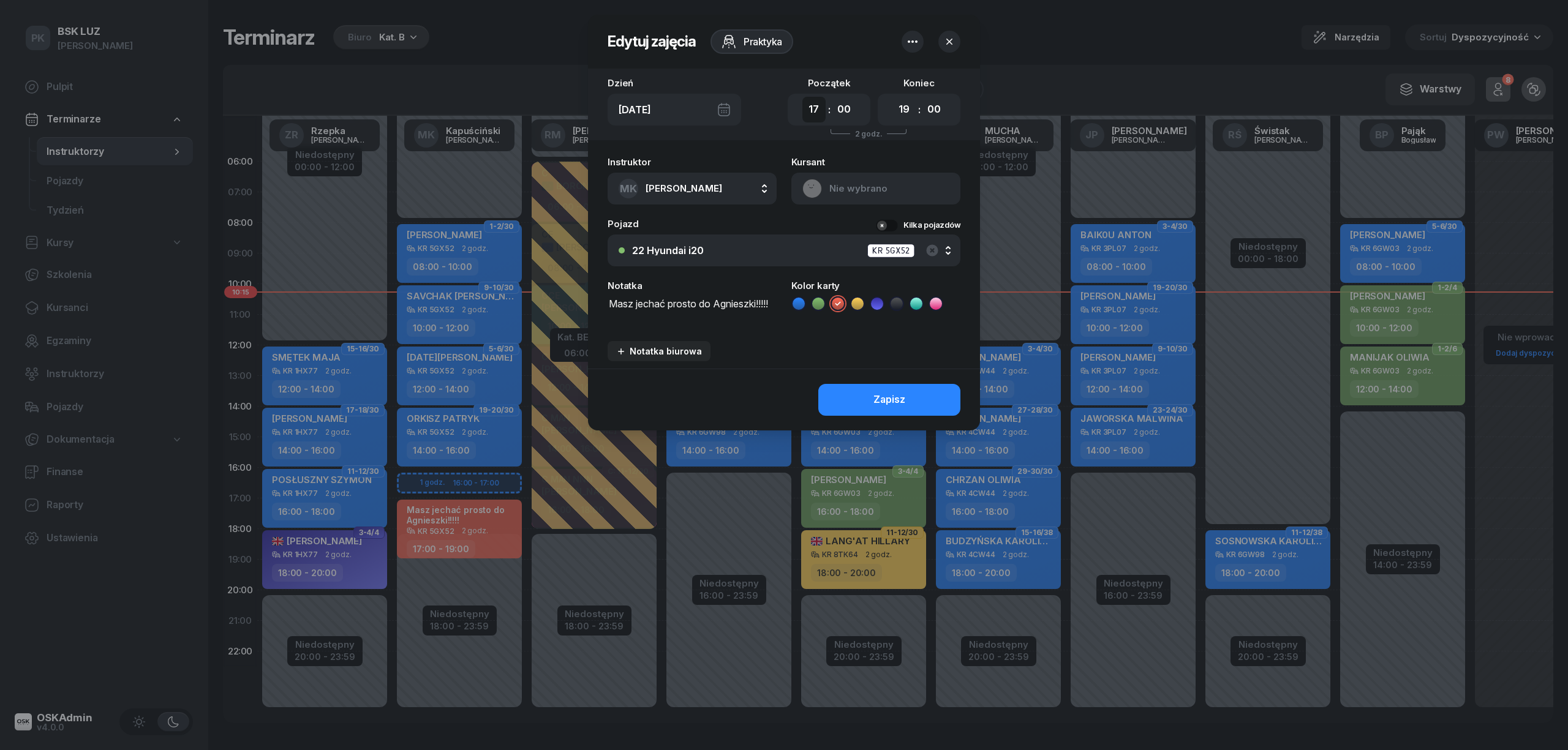
click at [805, 111] on select "00 01 02 03 04 05 06 07 08 09 10 11 12 13 14 15 16 17 18 19 20 21 22 23" at bounding box center [814, 109] width 23 height 26
select select "16"
click at [803, 96] on select "00 01 02 03 04 05 06 07 08 09 10 11 12 13 14 15 16 17 18 19 20 21 22 23" at bounding box center [814, 109] width 23 height 26
click at [906, 102] on select "00 01 02 03 04 05 06 07 08 09 10 11 12 13 14 15 16 17 18 19 20 21 22 23" at bounding box center [904, 109] width 23 height 26
select select "18"
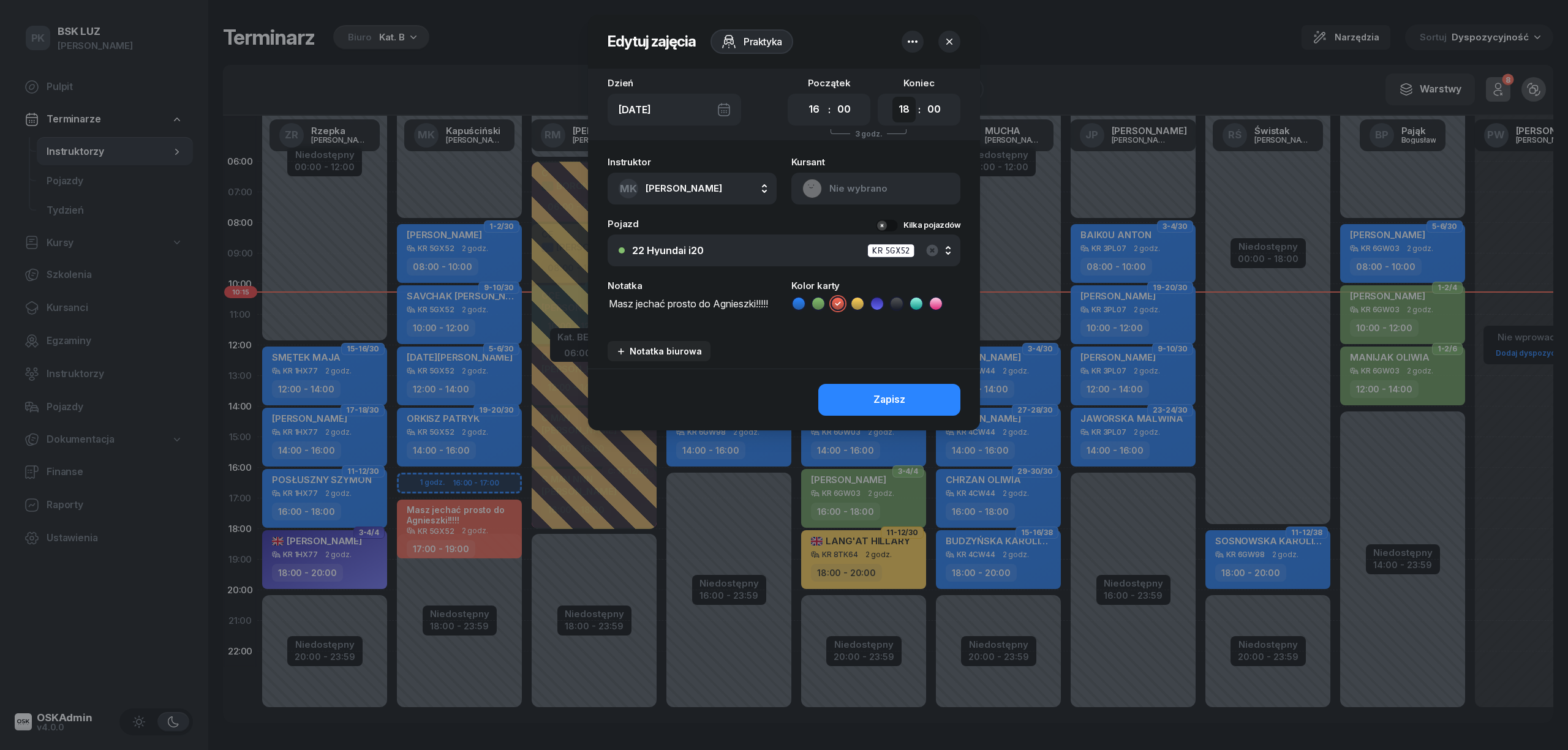
click at [893, 96] on select "00 01 02 03 04 05 06 07 08 09 10 11 12 13 14 15 16 17 18 19 20 21 22 23" at bounding box center [904, 109] width 23 height 26
click at [933, 409] on button "Zapisz" at bounding box center [889, 400] width 142 height 32
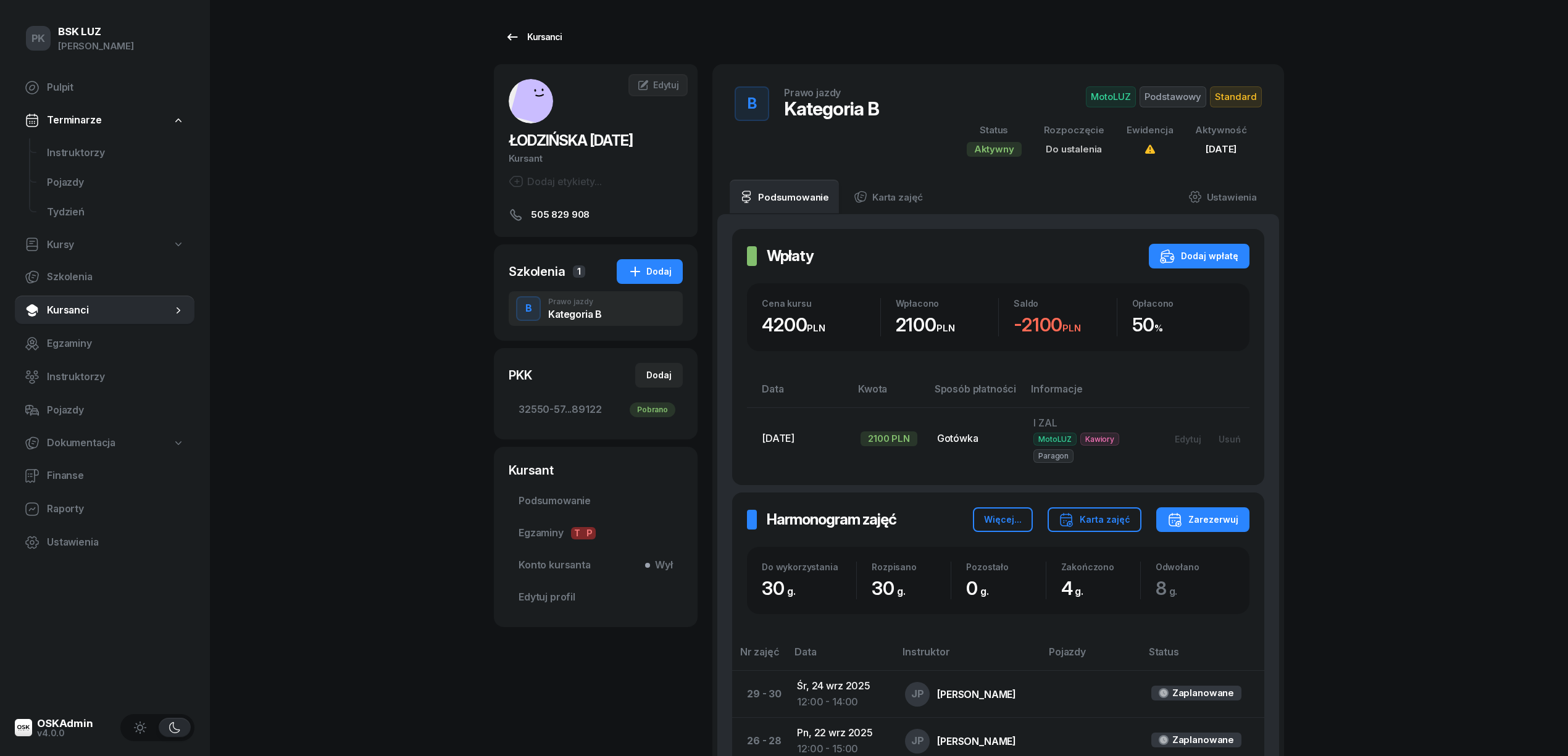
click at [533, 30] on div "Kursanci" at bounding box center [533, 37] width 57 height 15
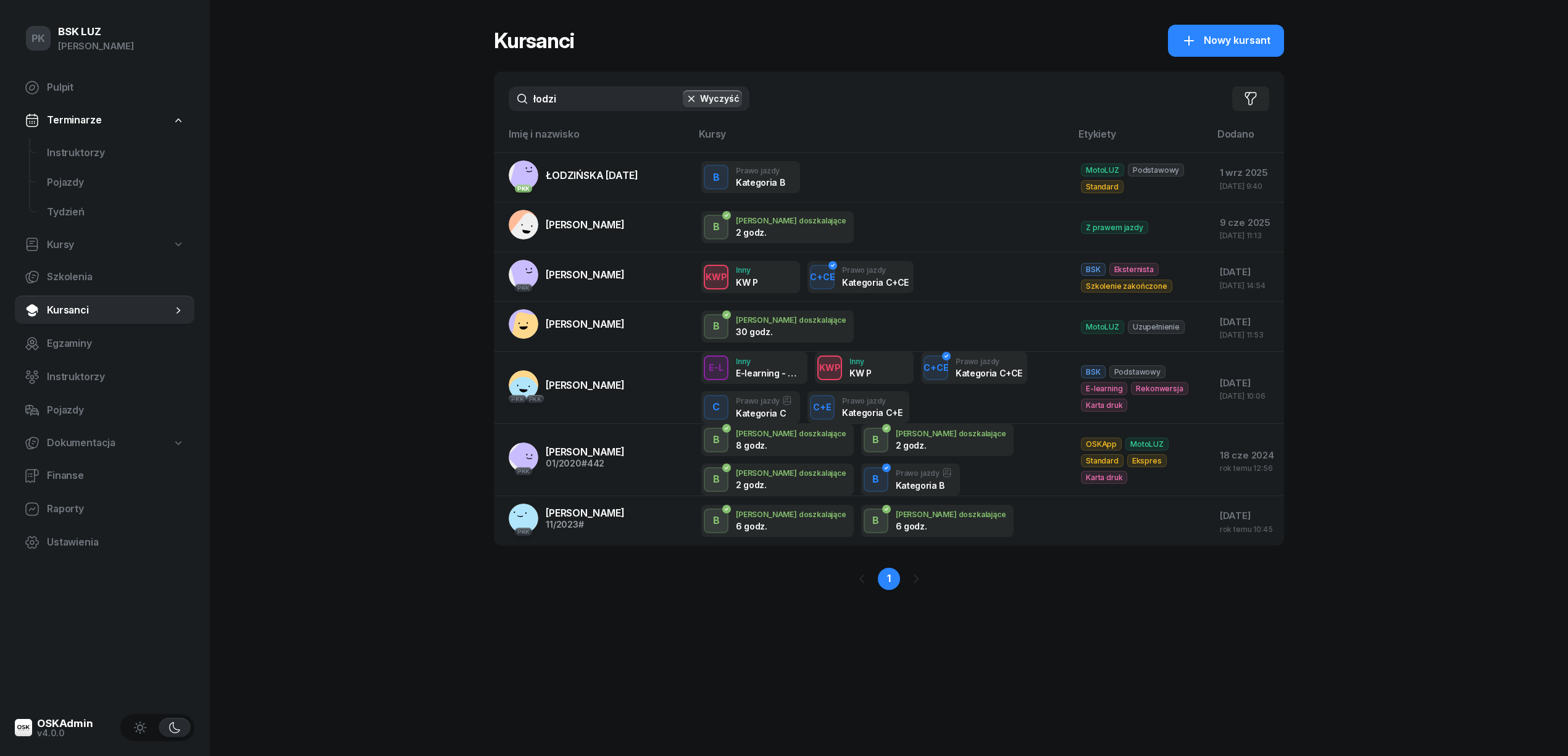
click at [495, 101] on div "łodzi Wyczyść Filtruj" at bounding box center [889, 99] width 790 height 54
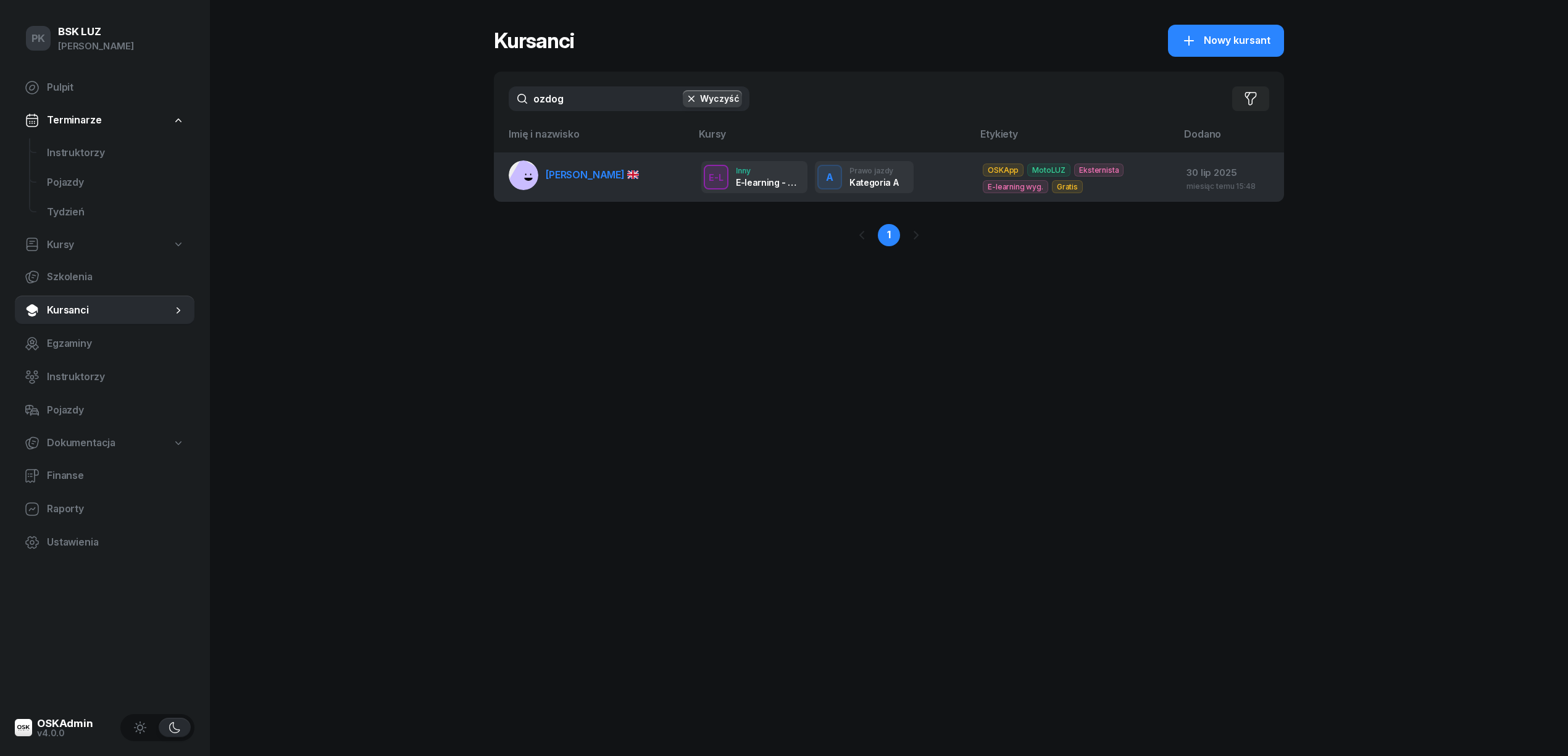
type input "ozdog"
click at [618, 187] on link "[PERSON_NAME]" at bounding box center [573, 175] width 130 height 30
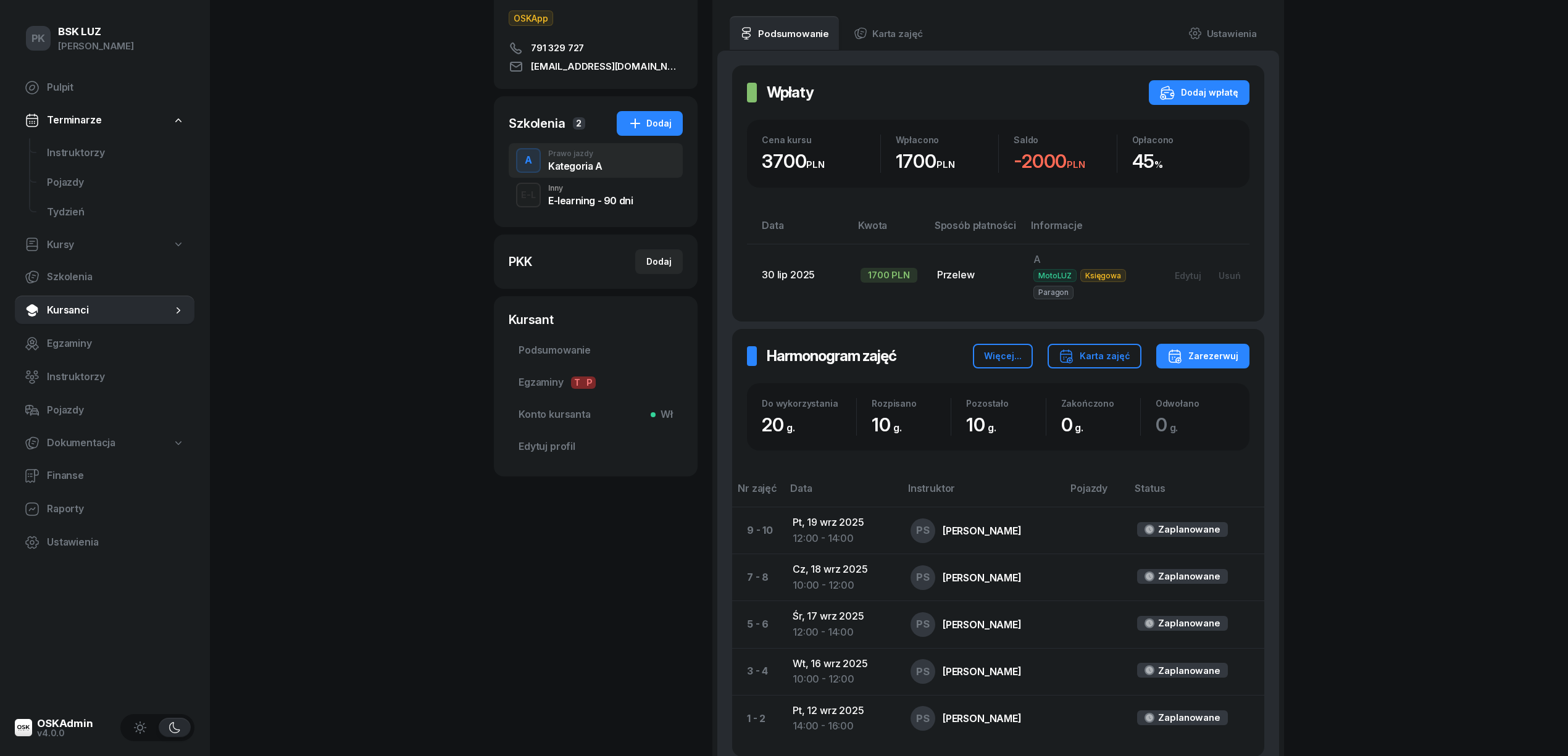
scroll to position [164, 0]
click at [1237, 358] on div "Zarezerwuj" at bounding box center [1202, 355] width 71 height 15
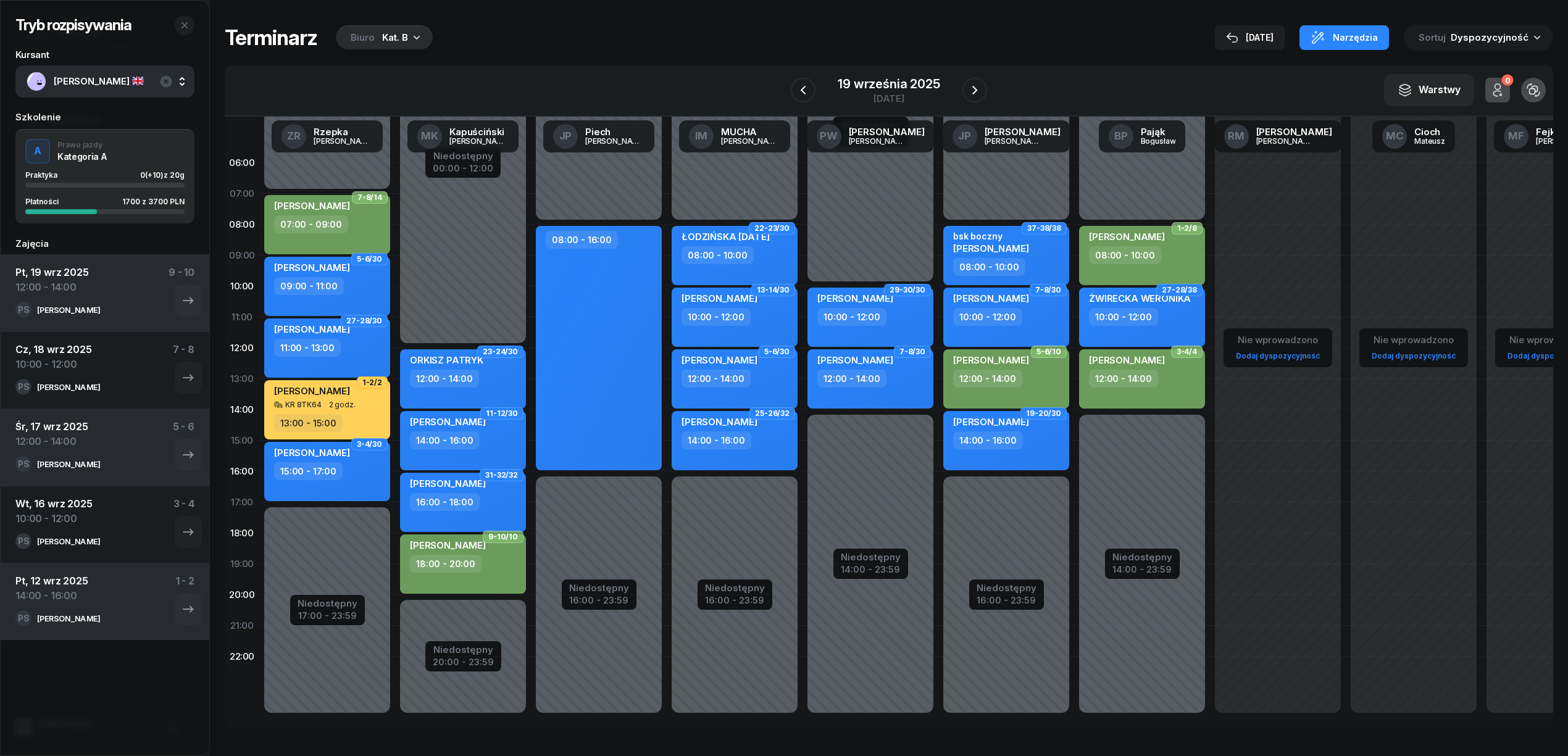
click at [409, 44] on div "Biuro Kat. B" at bounding box center [384, 37] width 97 height 24
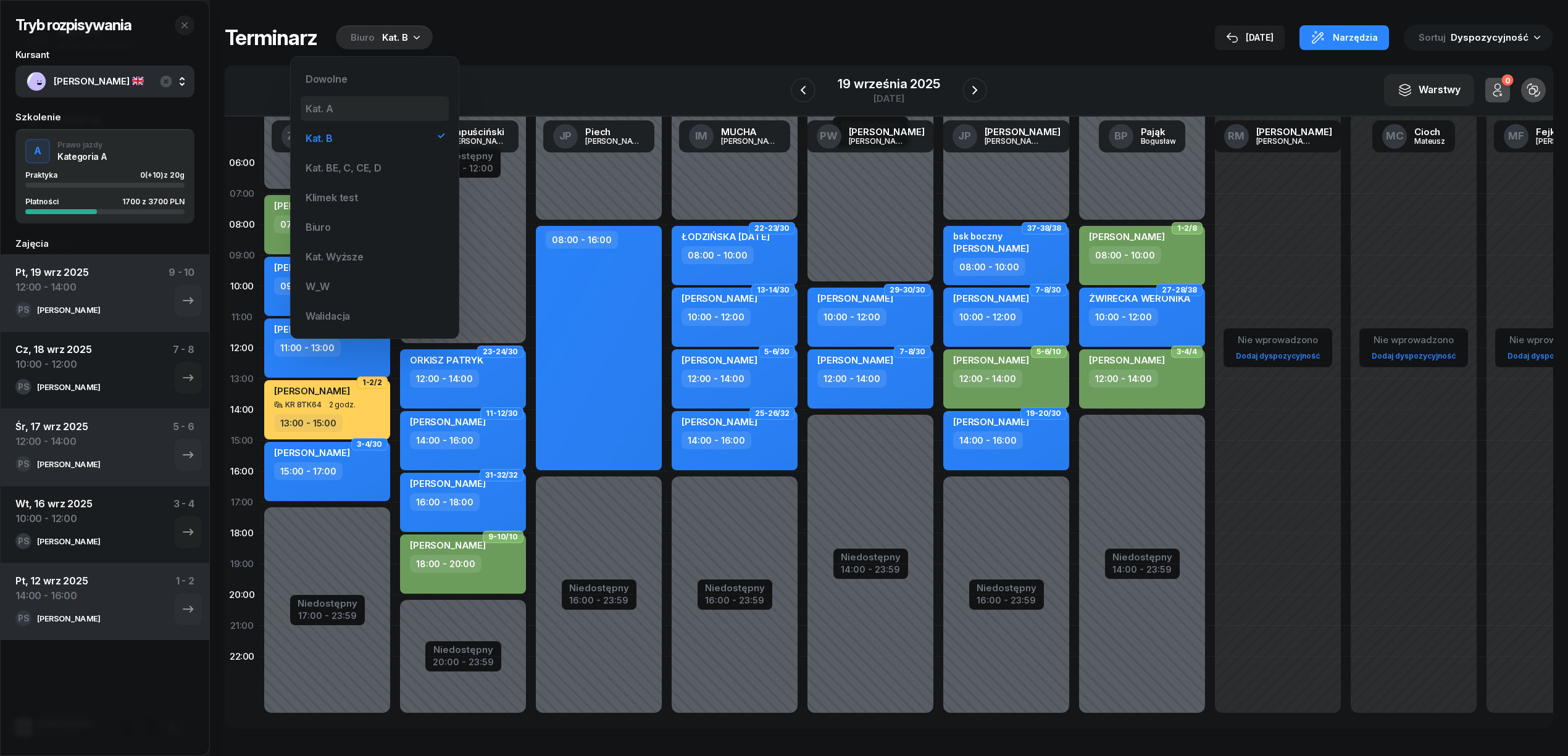
click at [348, 112] on div "Kat. A" at bounding box center [375, 108] width 148 height 24
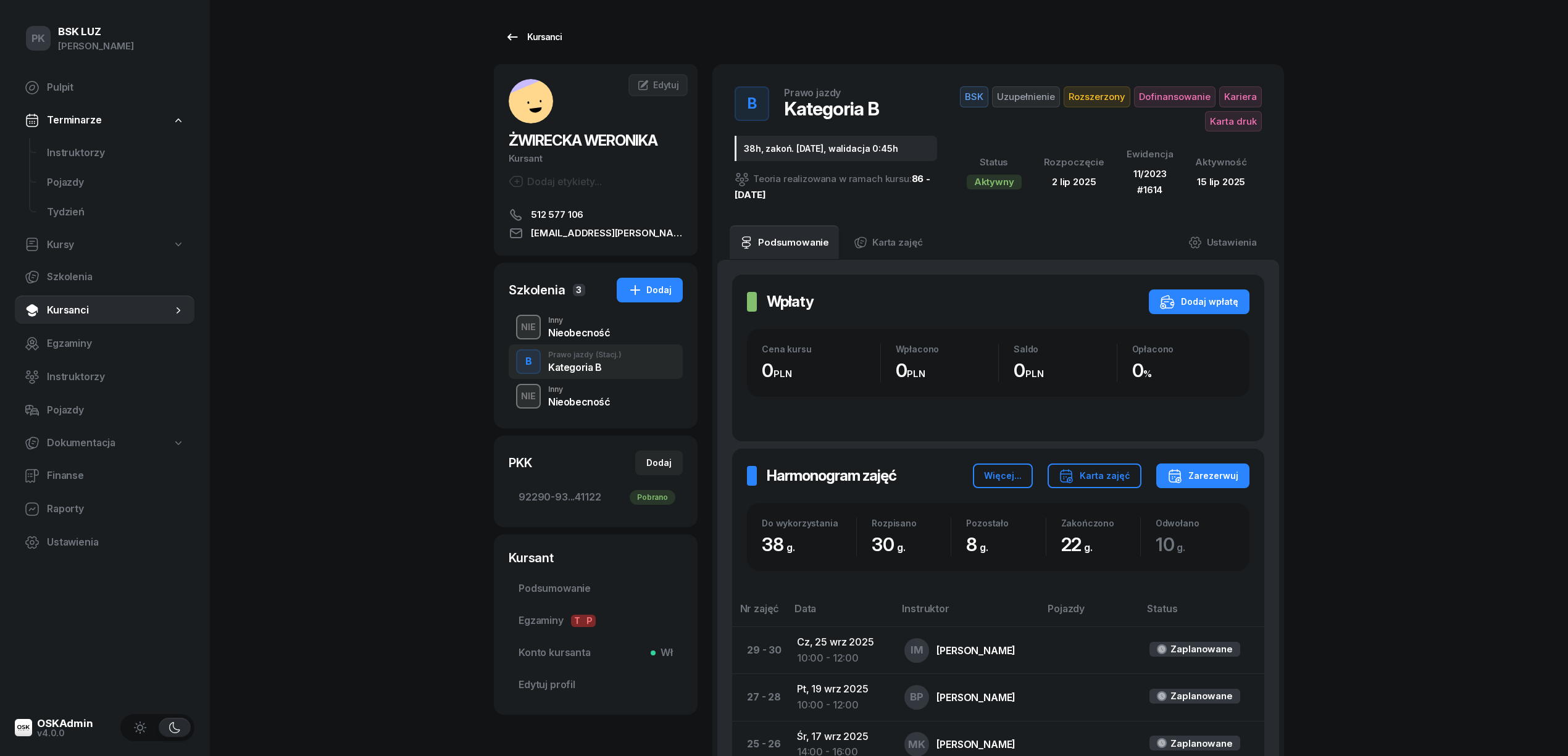
click at [551, 30] on div "Kursanci" at bounding box center [533, 37] width 57 height 15
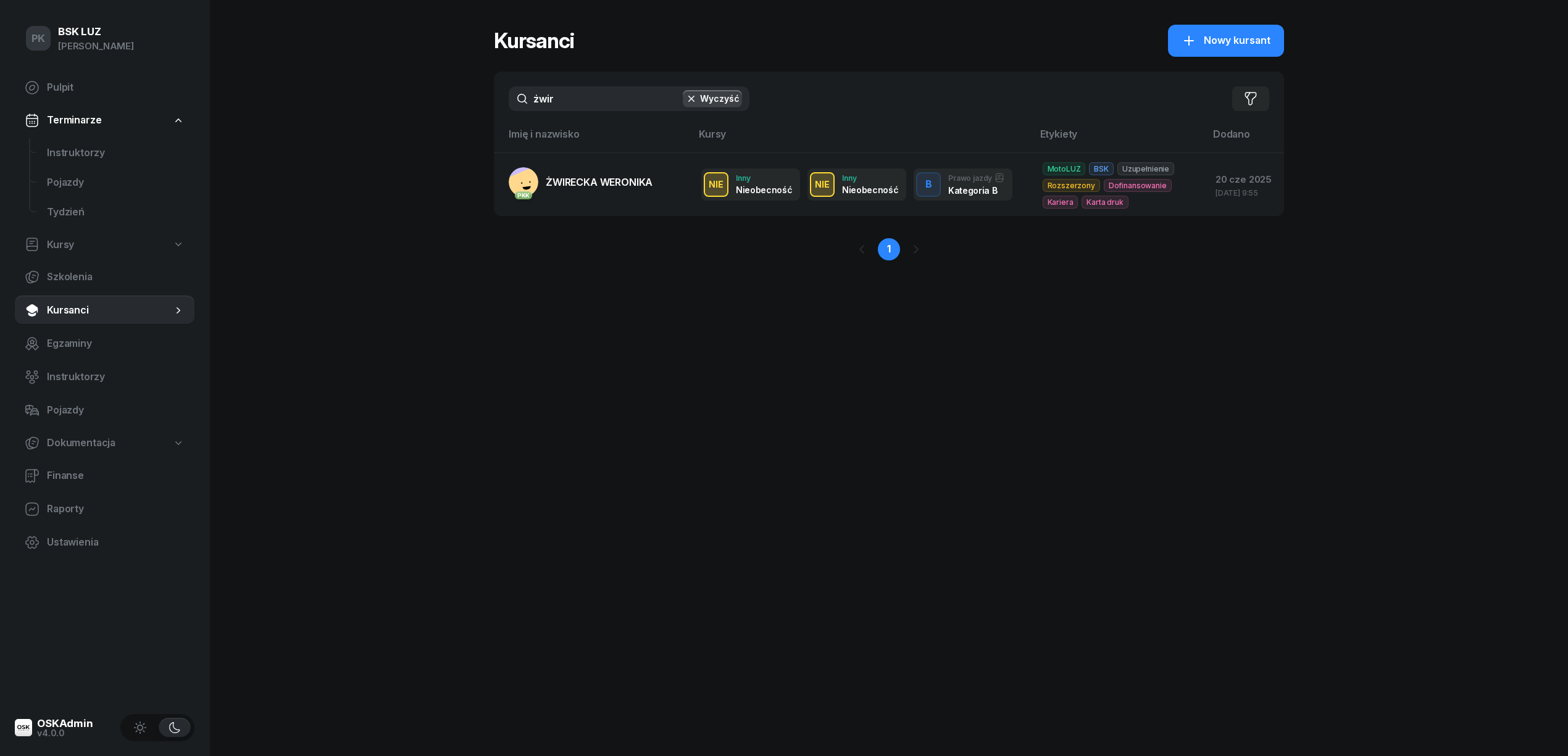
drag, startPoint x: 536, startPoint y: 104, endPoint x: 438, endPoint y: 104, distance: 98.0
click at [438, 104] on div "PK BSK [PERSON_NAME] Pulpit Terminarze Instruktorzy Pojazdy Tydzień Kursy Szkol…" at bounding box center [784, 378] width 1568 height 756
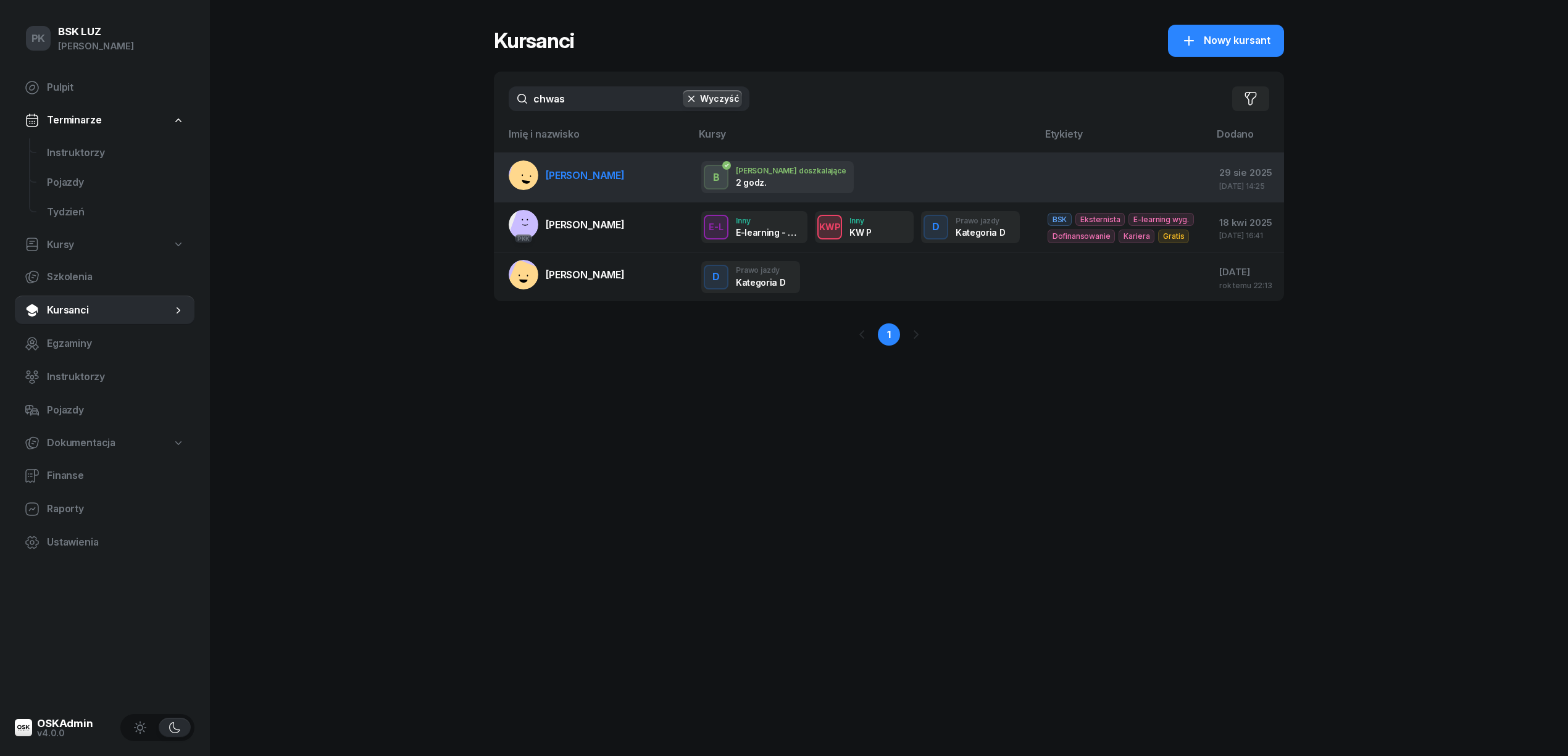
type input "chwas"
click at [568, 185] on link "[PERSON_NAME]" at bounding box center [566, 175] width 116 height 30
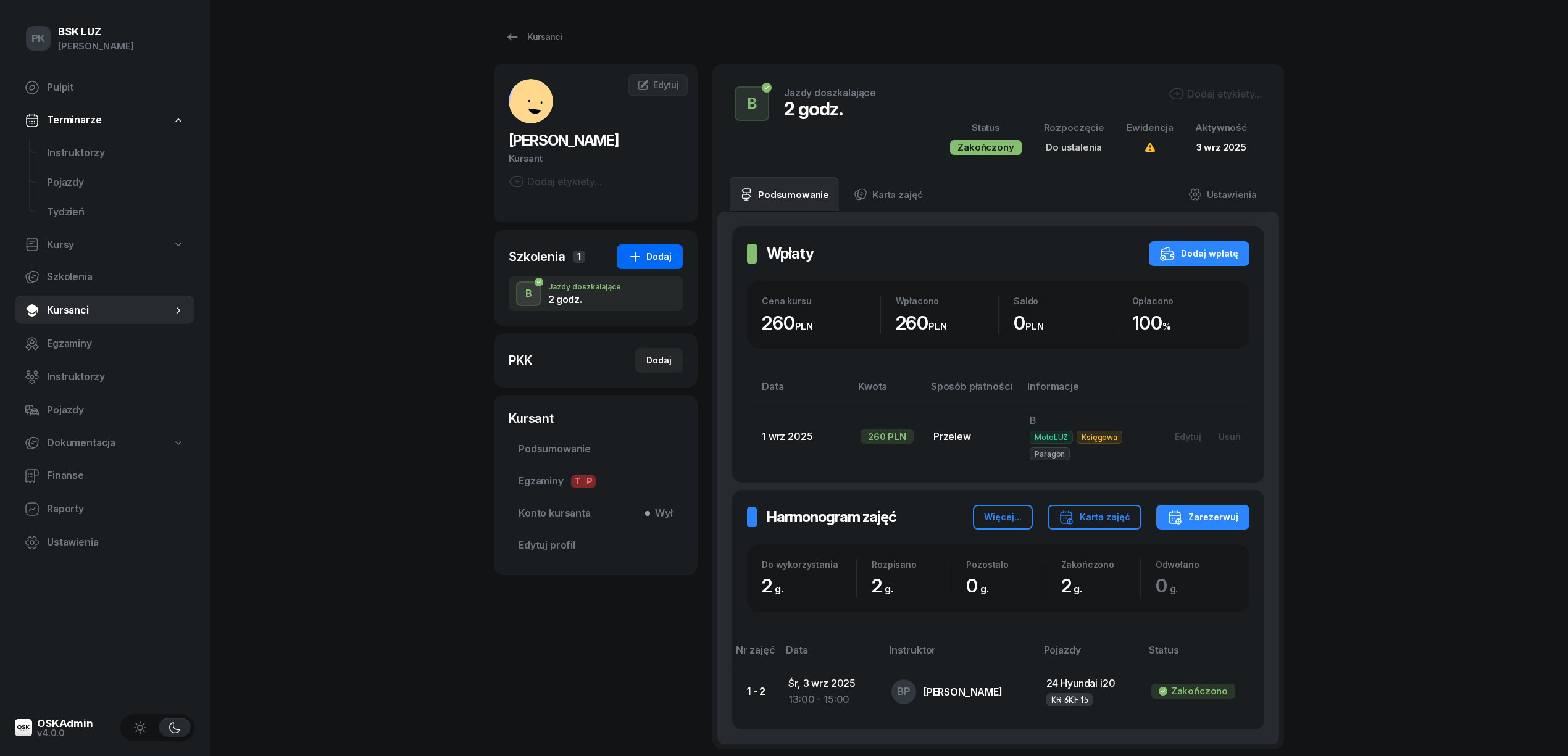
click at [648, 257] on div "Dodaj" at bounding box center [649, 257] width 44 height 15
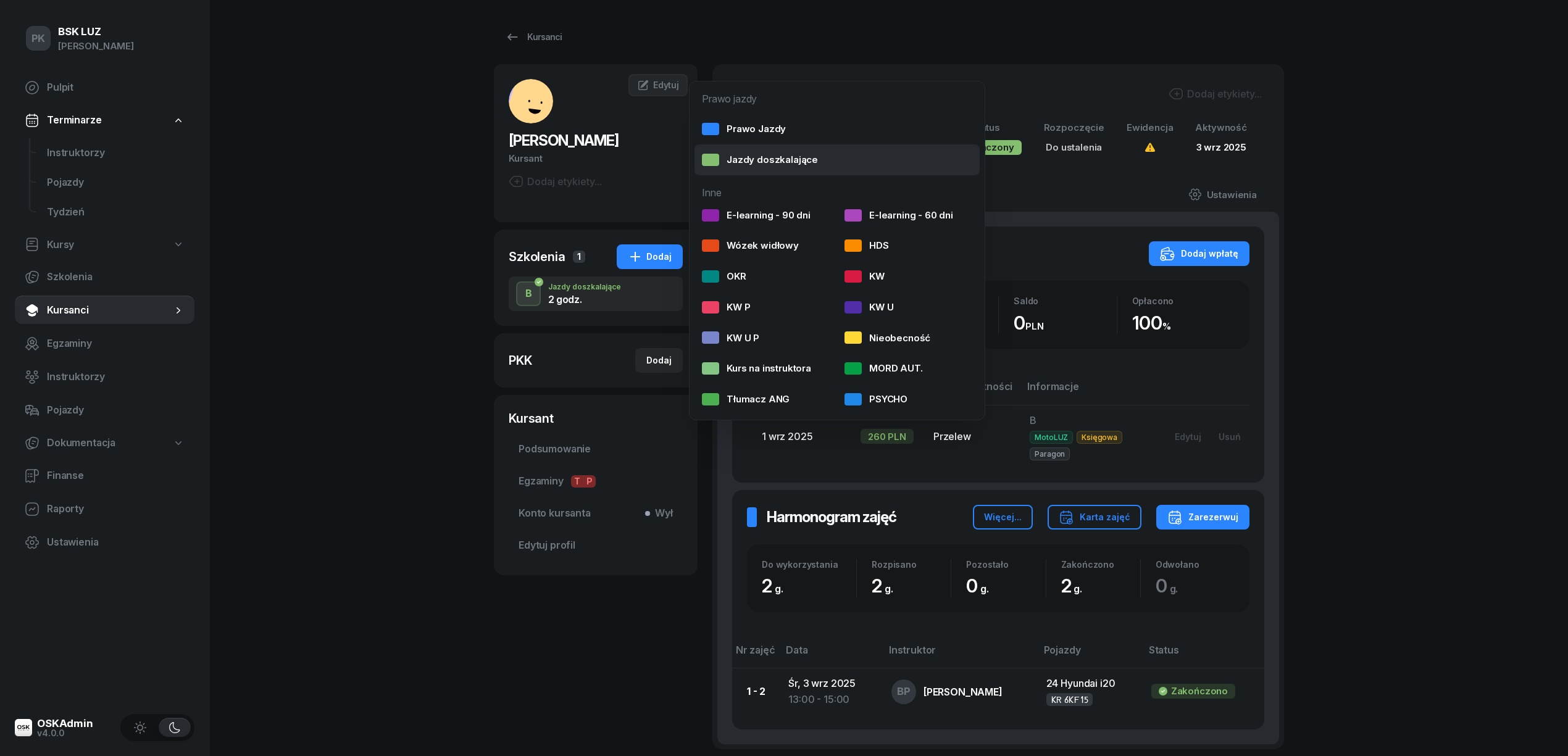
click at [741, 164] on div "Jazdy doszkalające" at bounding box center [759, 160] width 116 height 16
select select "B"
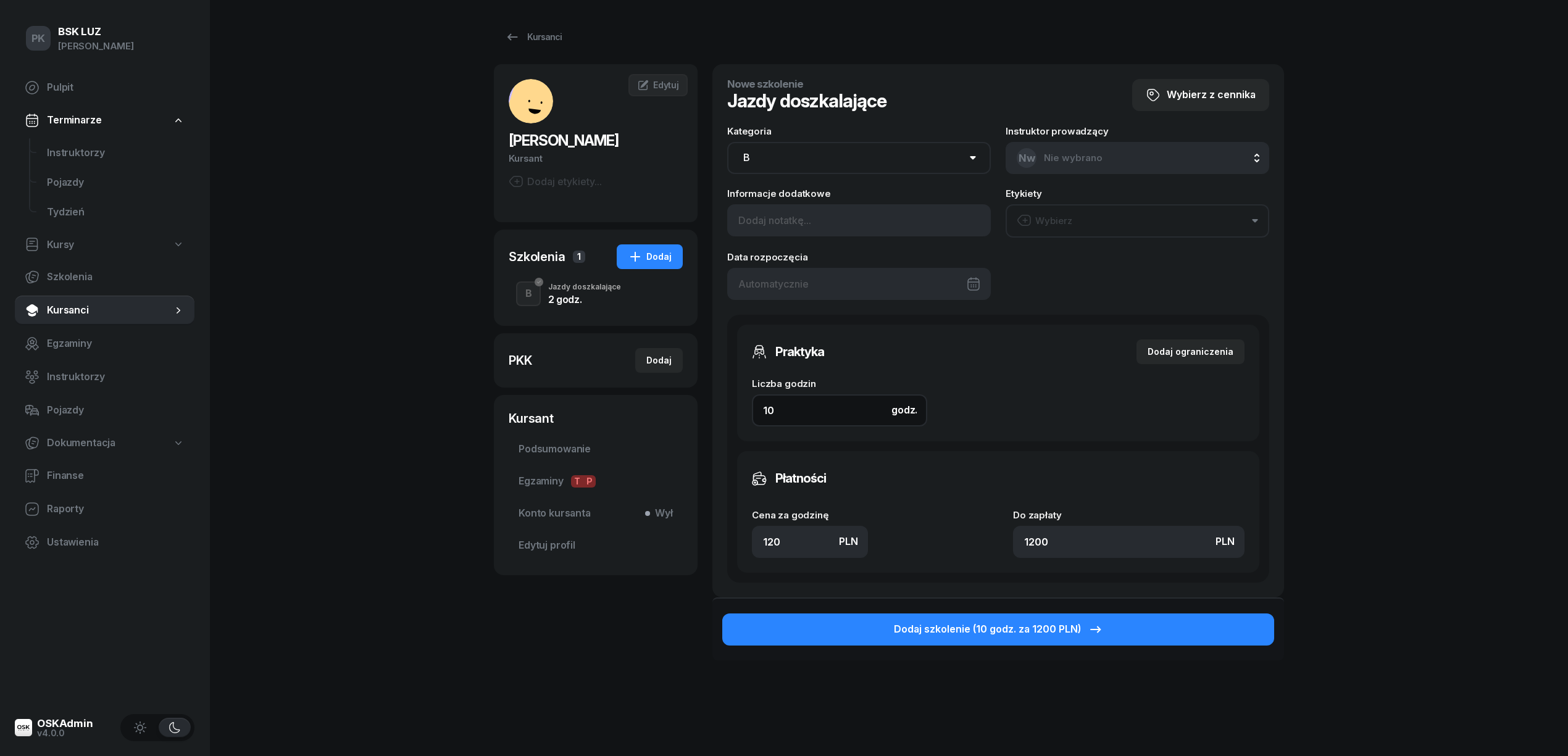
drag, startPoint x: 780, startPoint y: 405, endPoint x: 698, endPoint y: 408, distance: 82.1
click at [701, 406] on div "[PERSON_NAME] etykiety... EC [PERSON_NAME] Kursant Edytuj Szkolenia 1 Dodaj B J…" at bounding box center [889, 396] width 790 height 663
type input "6"
type input "720"
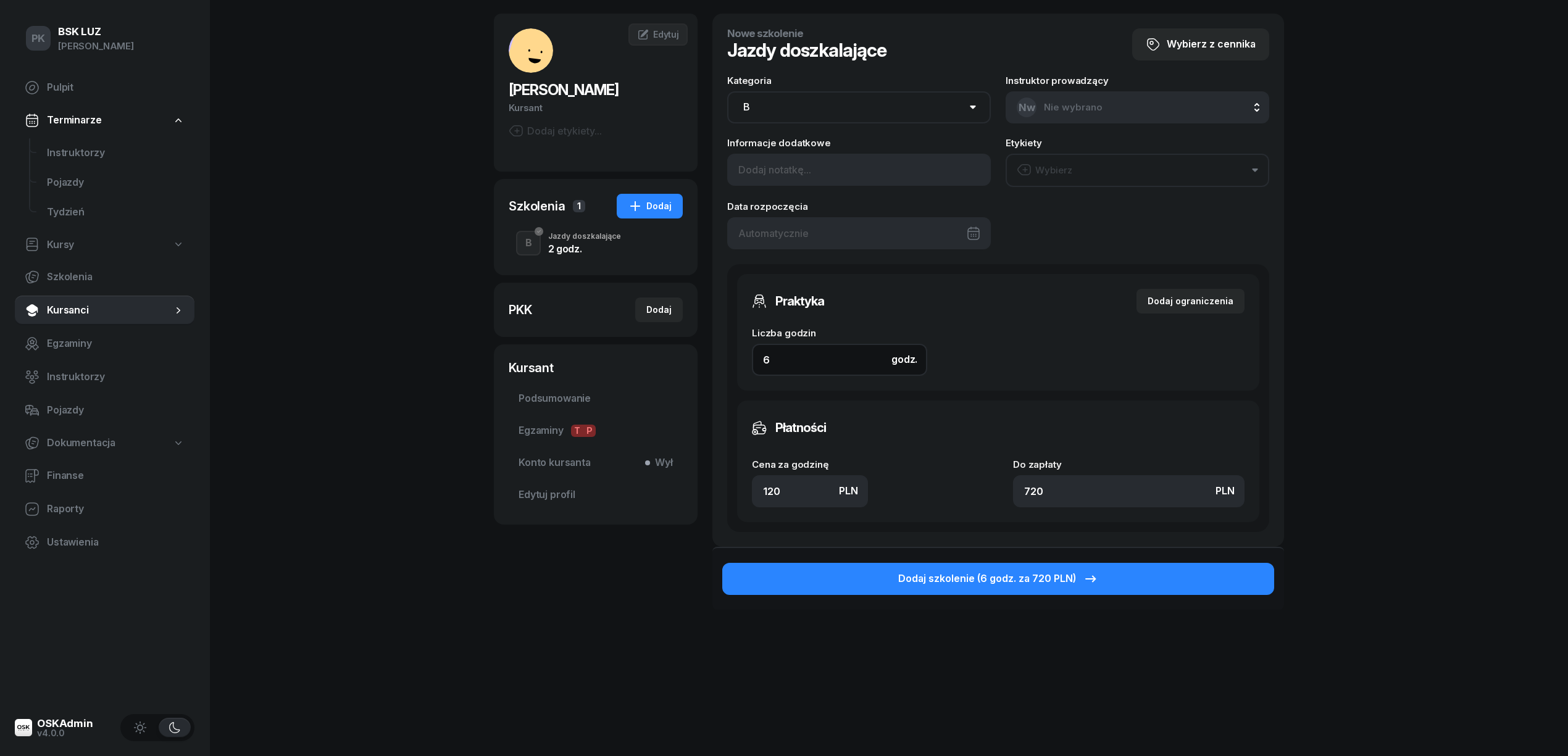
scroll to position [53, 0]
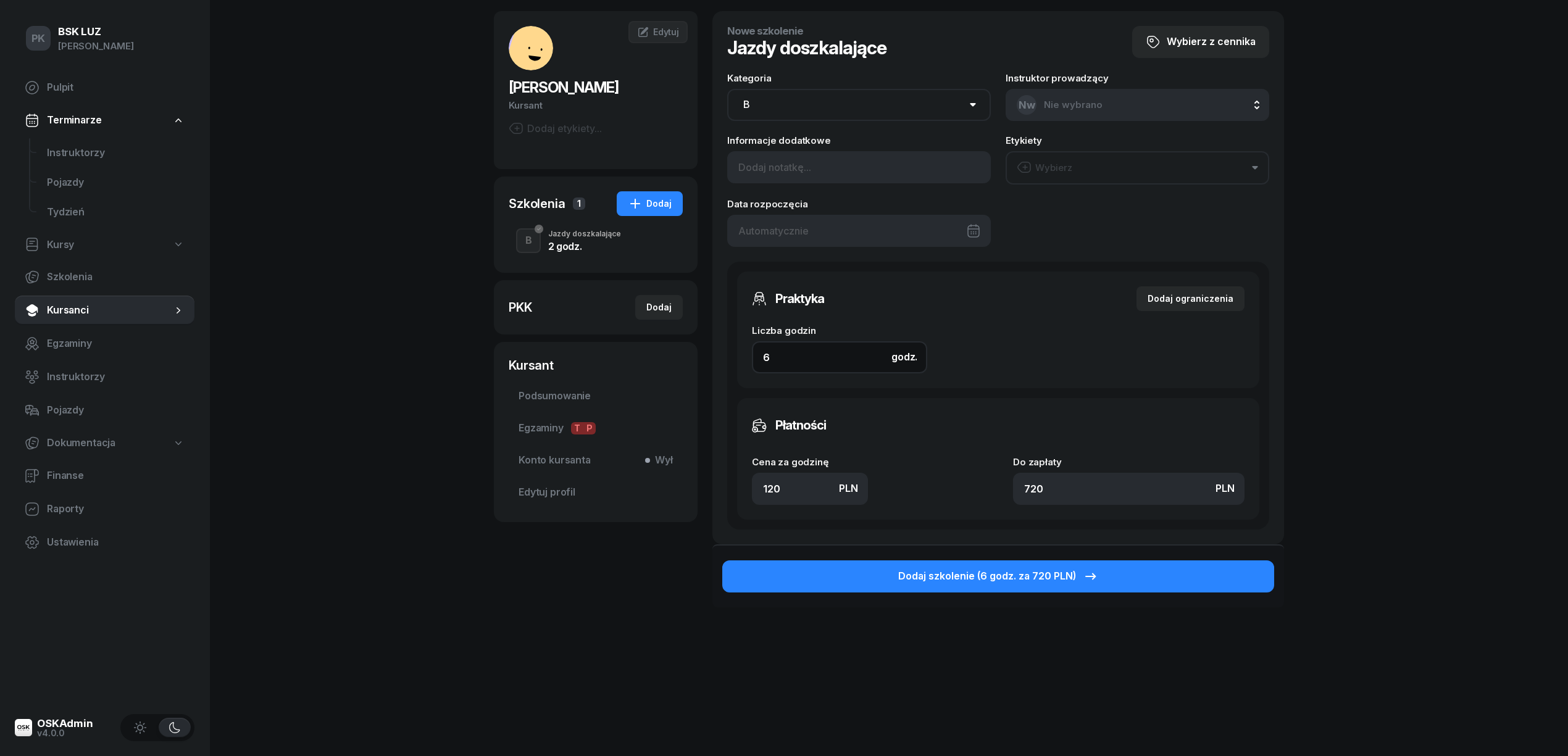
type input "6"
drag, startPoint x: 724, startPoint y: 480, endPoint x: 706, endPoint y: 480, distance: 18.0
click at [706, 480] on div "[PERSON_NAME] etykiety... EC [PERSON_NAME] Kursant Edytuj Szkolenia 1 Dodaj B J…" at bounding box center [889, 343] width 790 height 663
type input "1"
type input "6"
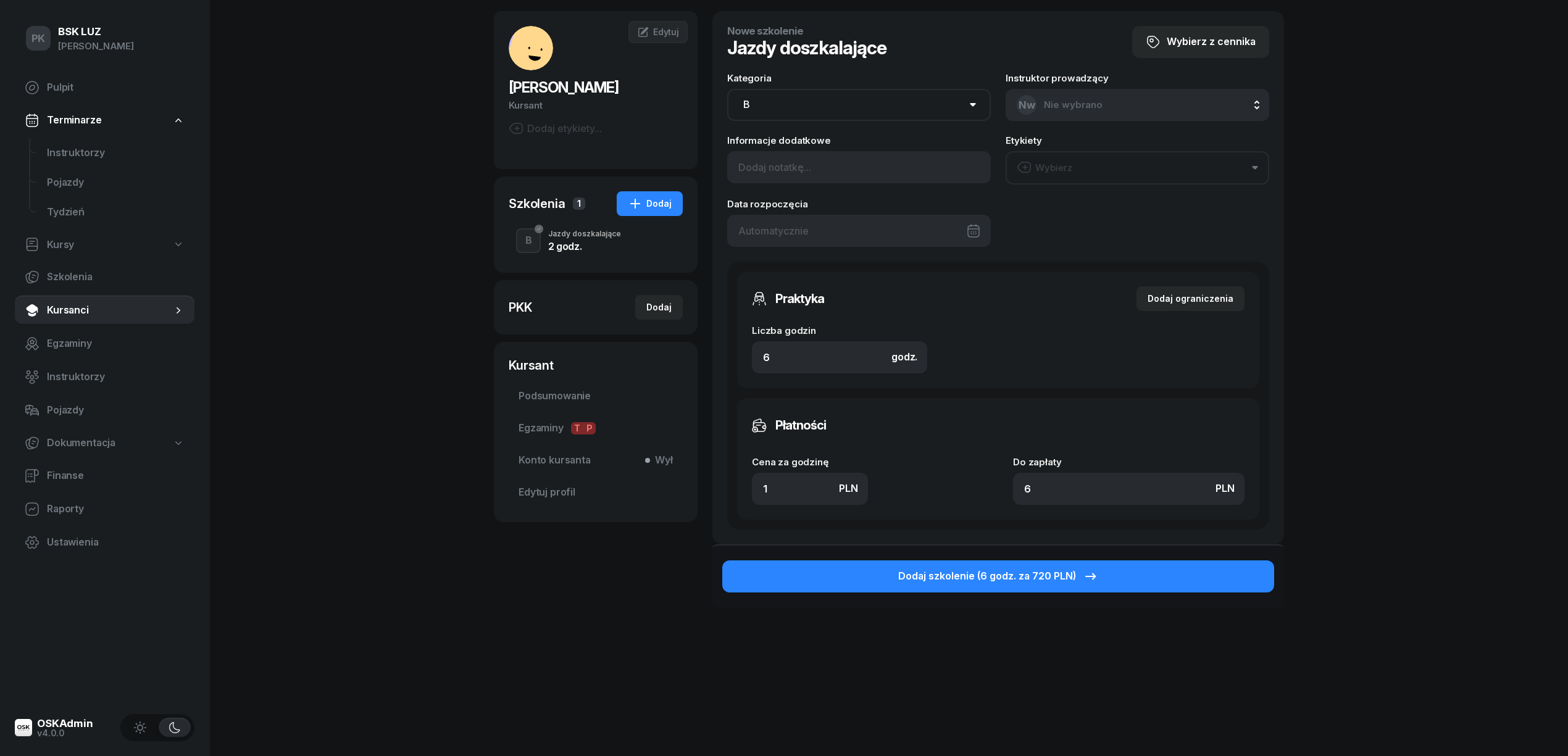
type input "13"
type input "78"
type input "130"
type input "780"
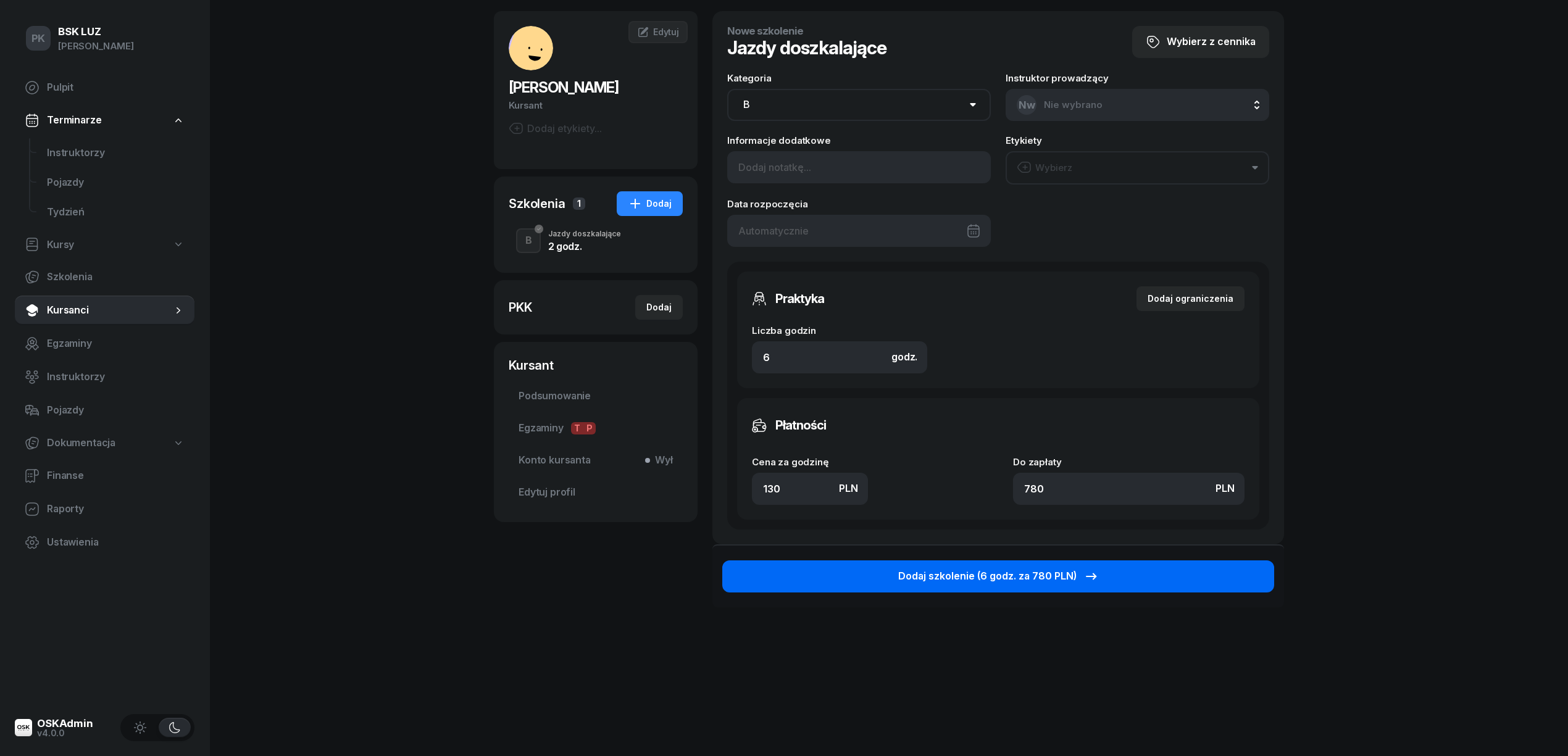
type input "130"
click at [979, 576] on div "Dodaj szkolenie (6 godz. za 780 PLN)" at bounding box center [998, 577] width 200 height 16
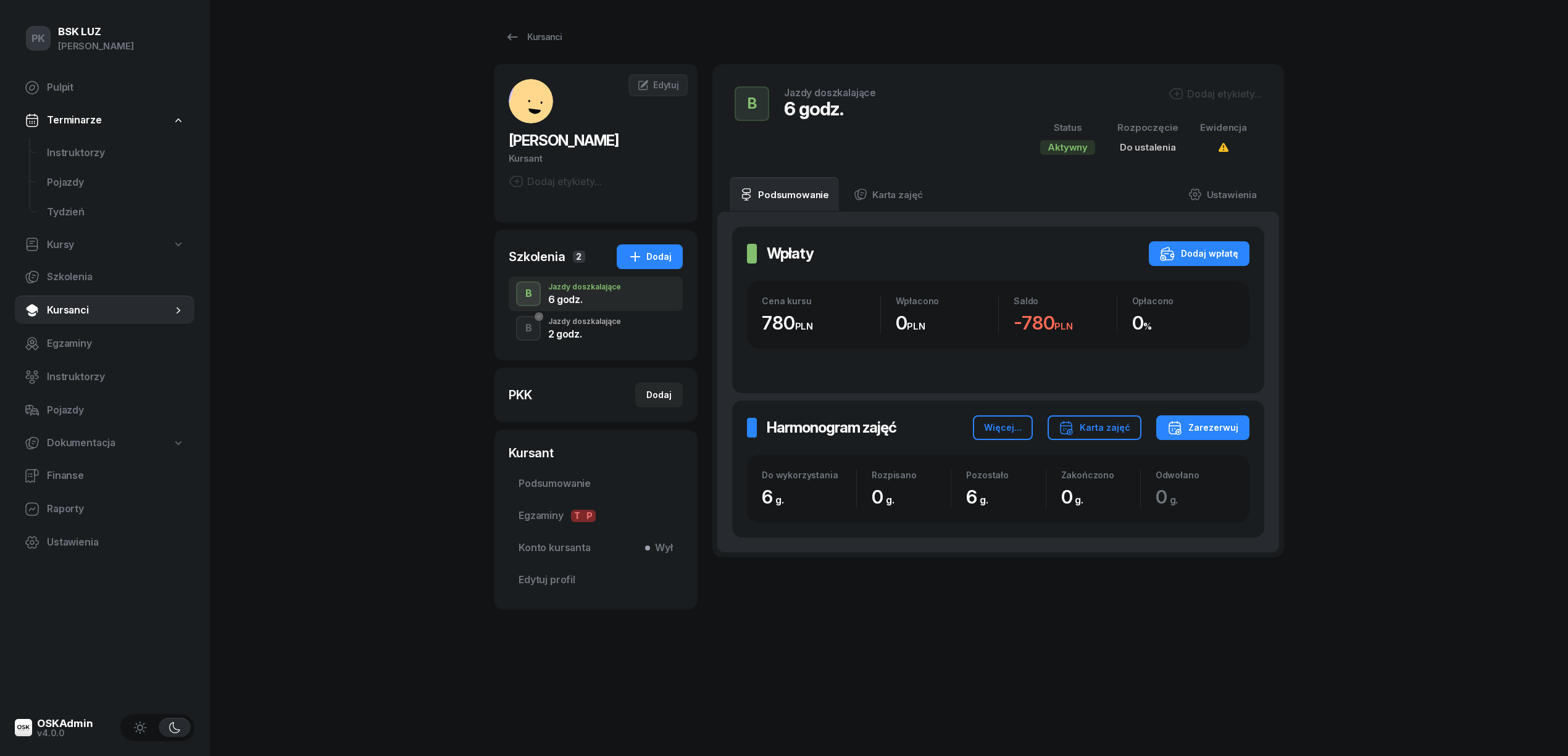
click at [1225, 90] on div "Dodaj etykiety..." at bounding box center [1215, 94] width 93 height 15
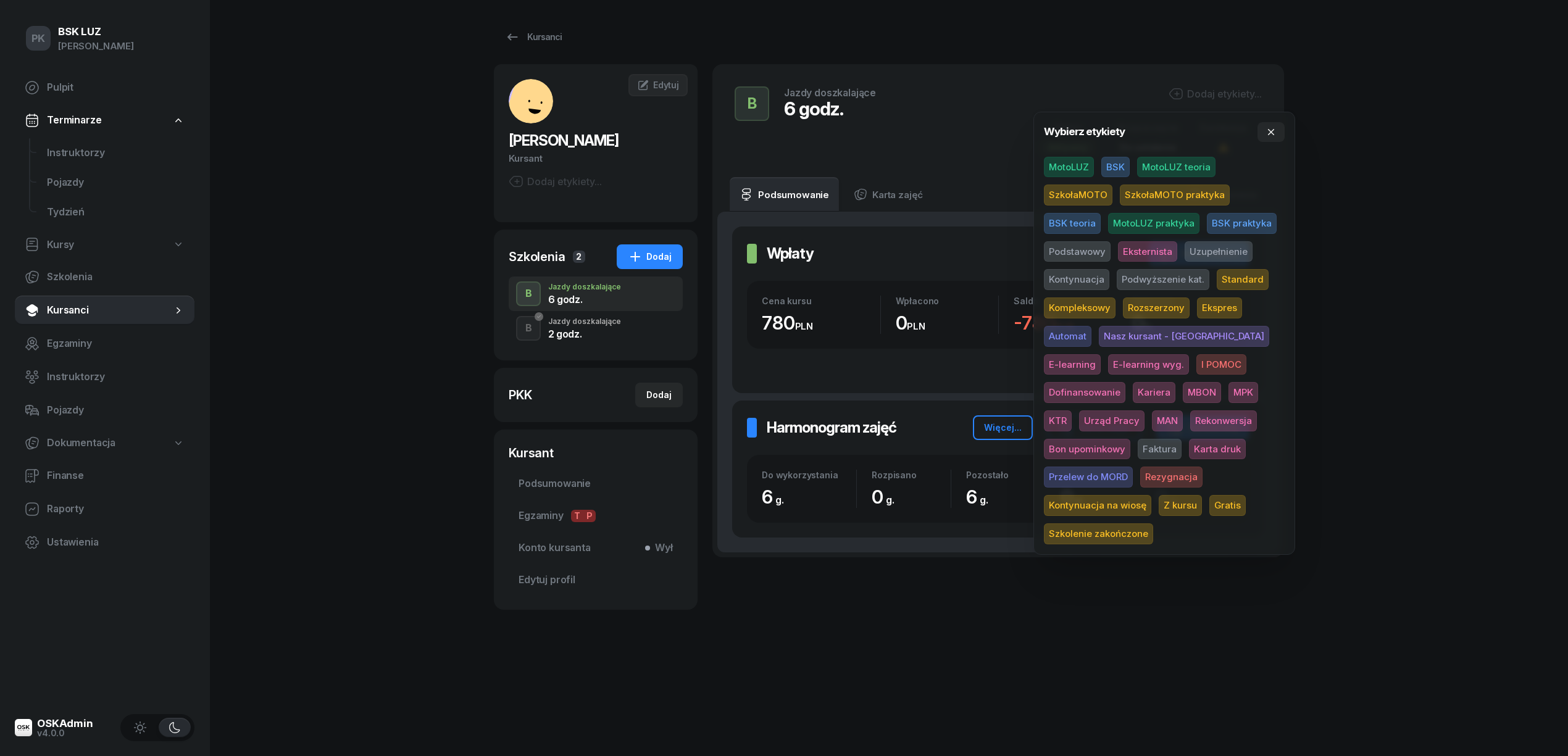
click at [1084, 165] on span "MotoLUZ" at bounding box center [1069, 167] width 50 height 21
drag, startPoint x: 1223, startPoint y: 253, endPoint x: 1235, endPoint y: 248, distance: 13.0
click at [1223, 251] on span "Uzupełnienie" at bounding box center [1218, 254] width 68 height 21
click at [1400, 235] on div "PK BSK [PERSON_NAME] Pulpit Terminarze Instruktorzy Pojazdy Tydzień Kursy Szkol…" at bounding box center [784, 378] width 1568 height 756
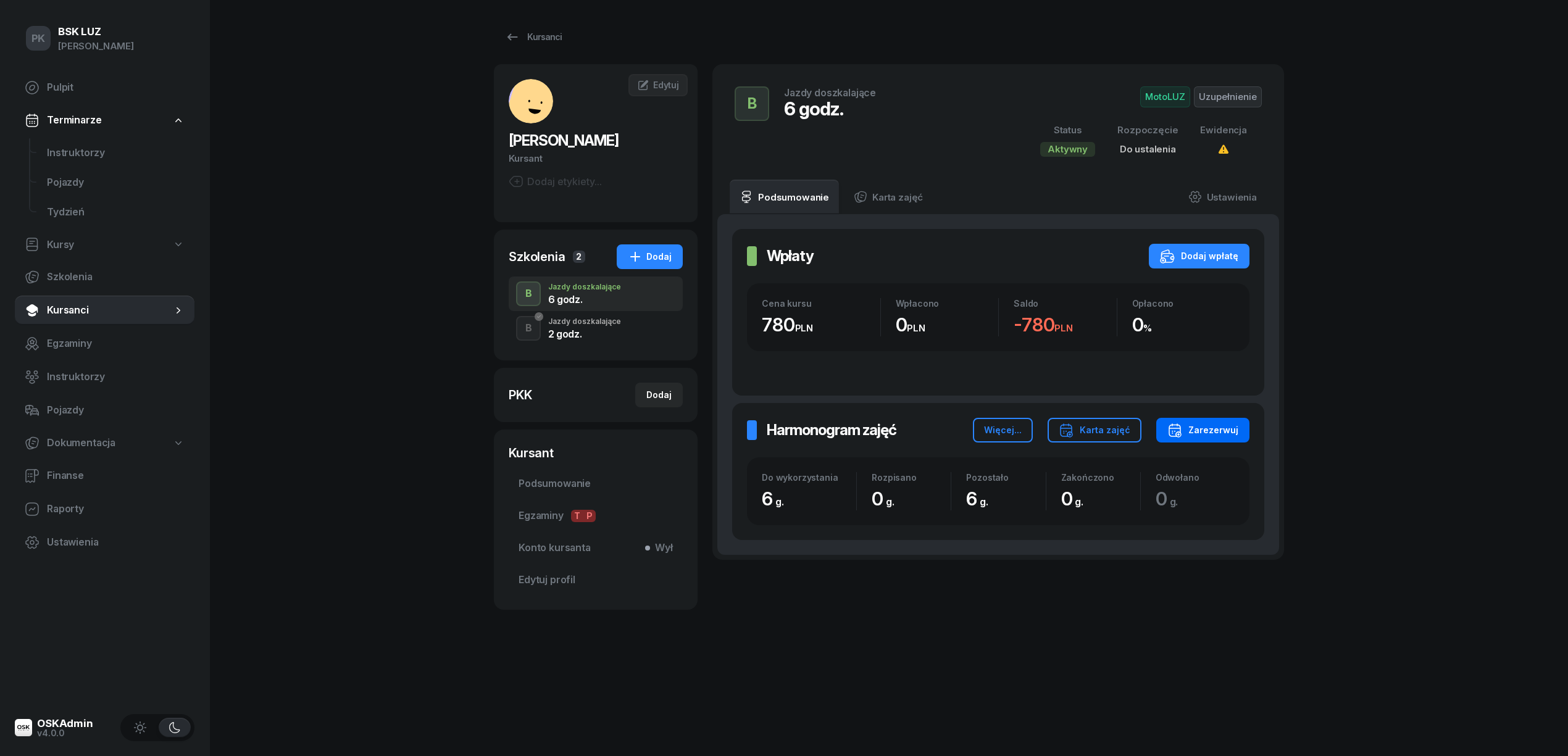
click at [1204, 432] on div "Zarezerwuj" at bounding box center [1202, 430] width 71 height 15
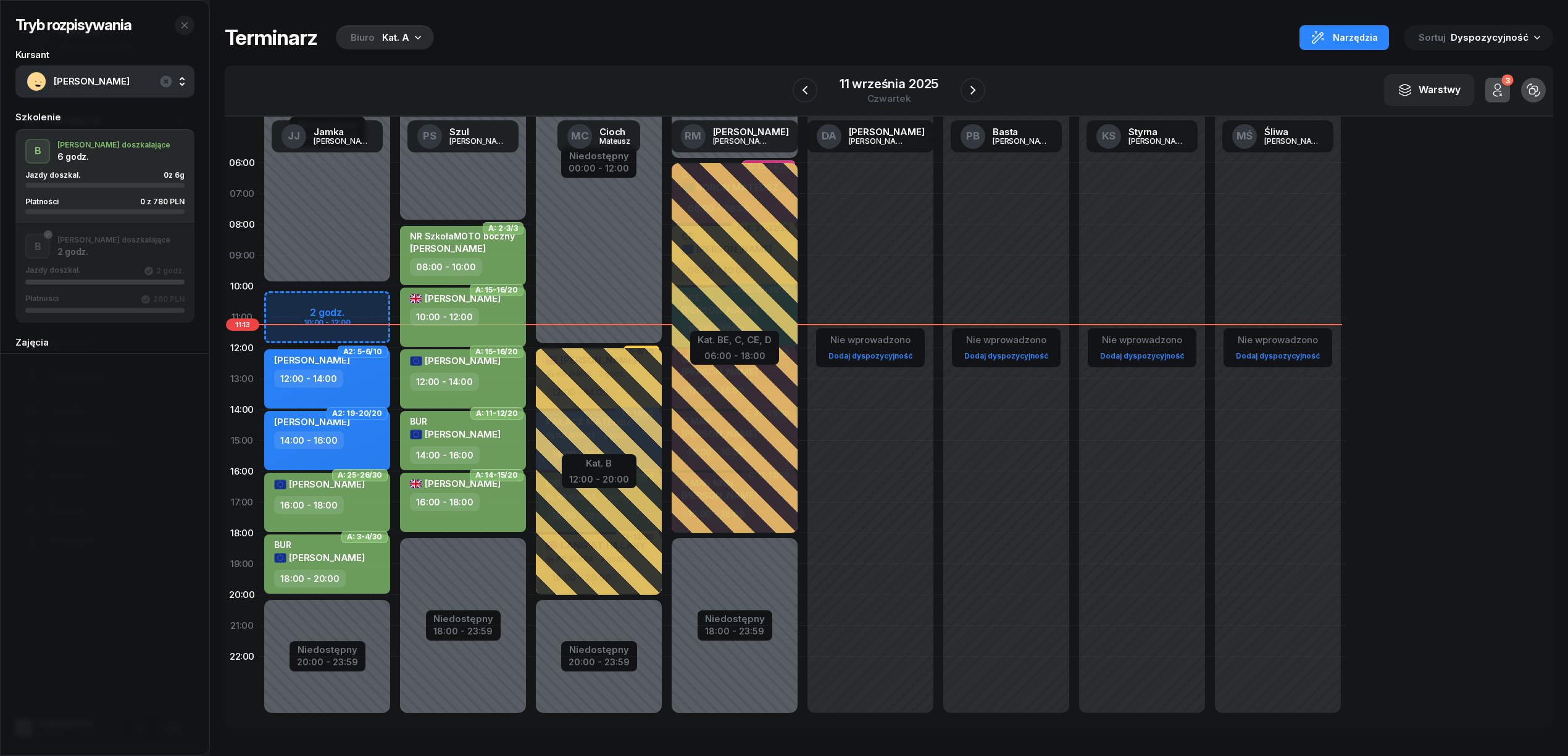
click at [374, 47] on div "Biuro Kat. A" at bounding box center [385, 37] width 98 height 24
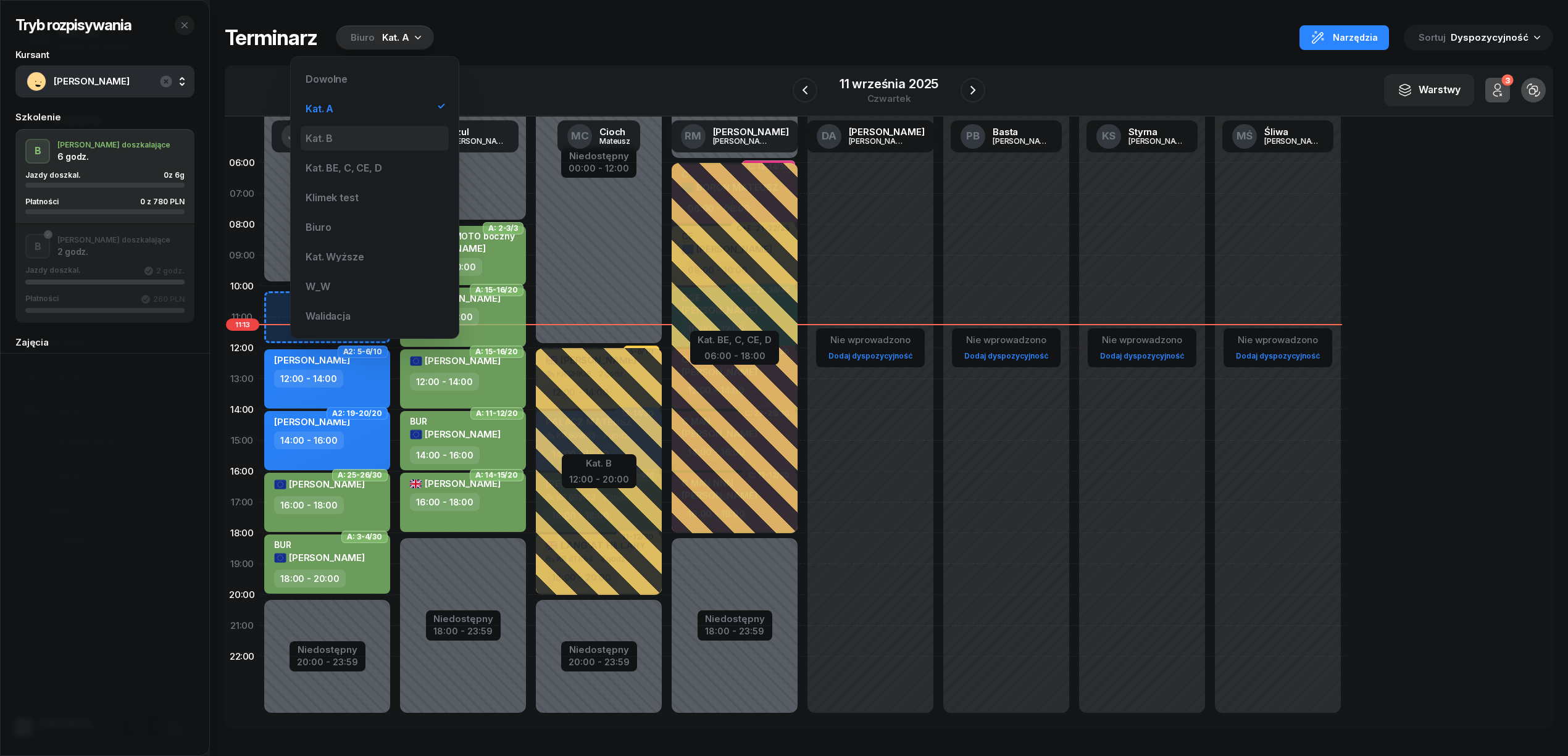
click at [366, 136] on div "Kat. B" at bounding box center [375, 138] width 148 height 24
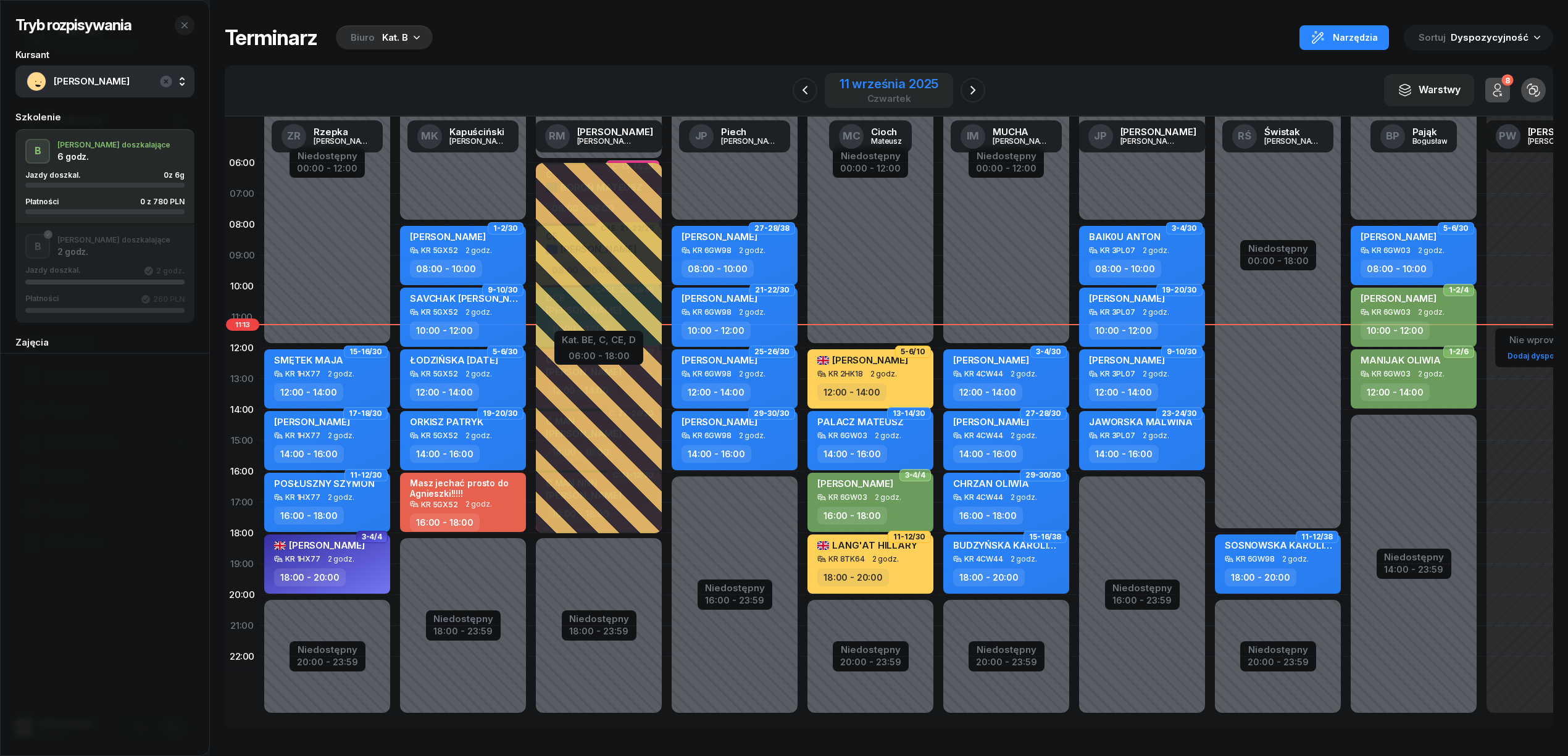
click at [880, 78] on div "11 września 2025" at bounding box center [888, 84] width 99 height 13
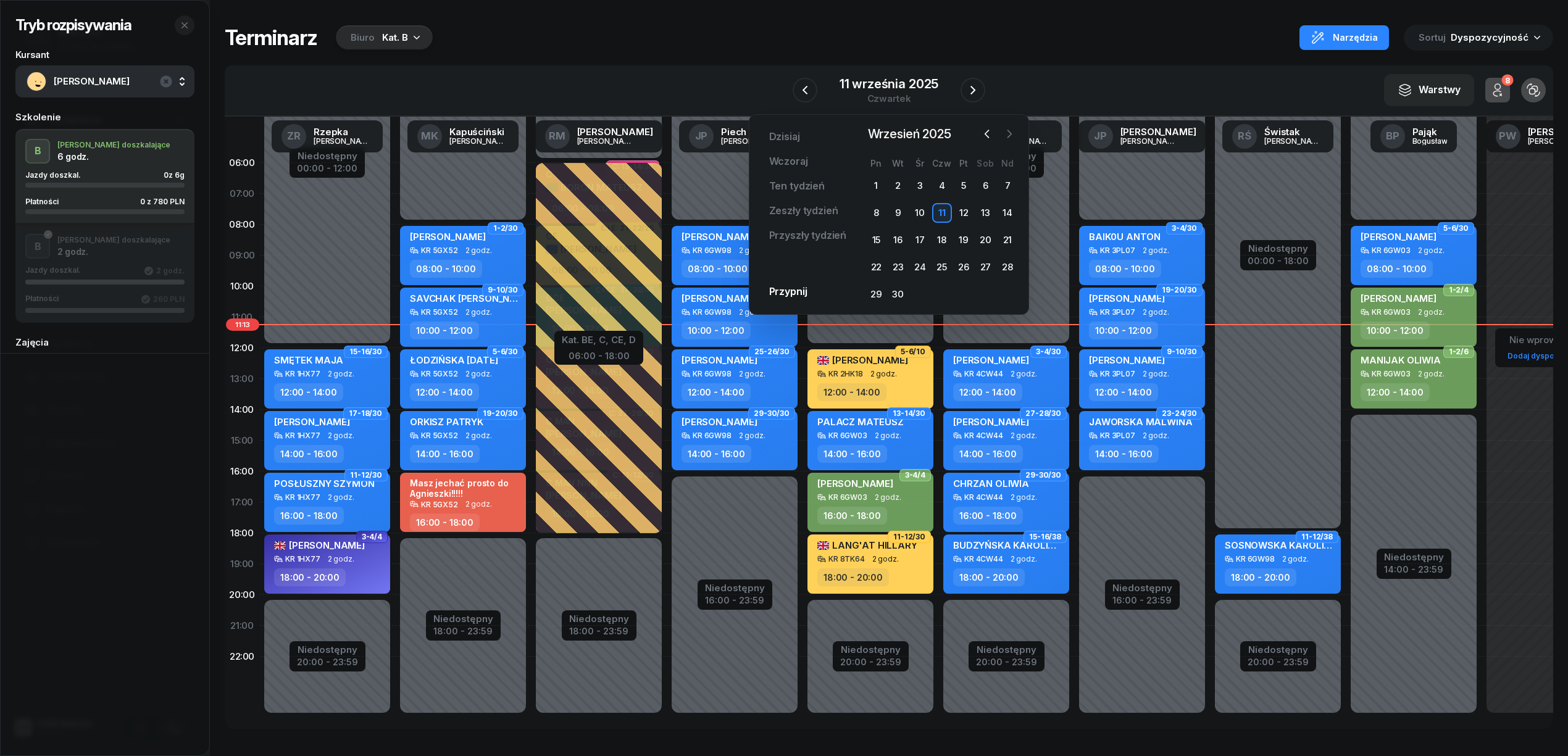
click at [1014, 136] on icon "button" at bounding box center [1009, 134] width 13 height 13
click at [936, 212] on div "9" at bounding box center [942, 213] width 20 height 20
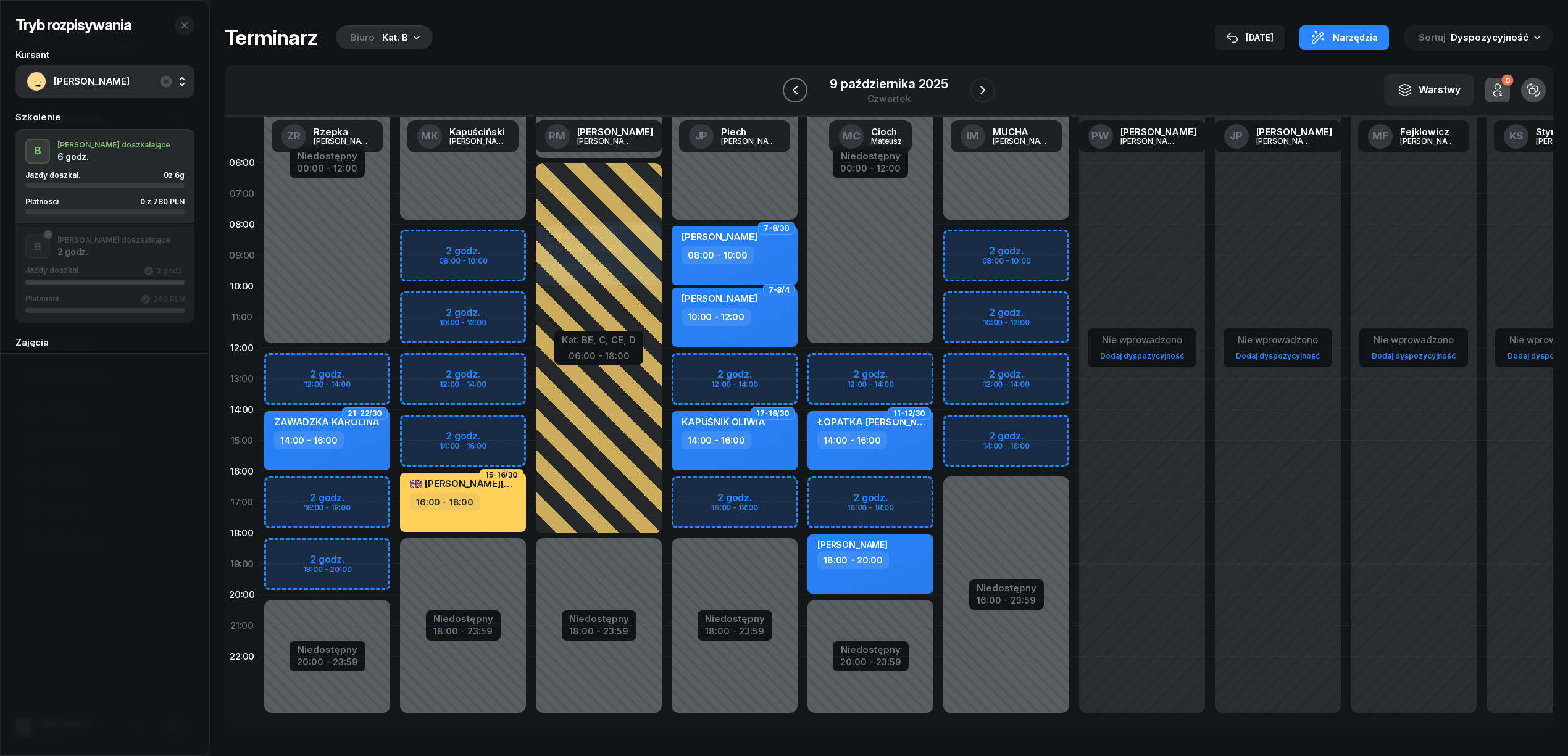
click at [791, 92] on icon "button" at bounding box center [795, 90] width 15 height 15
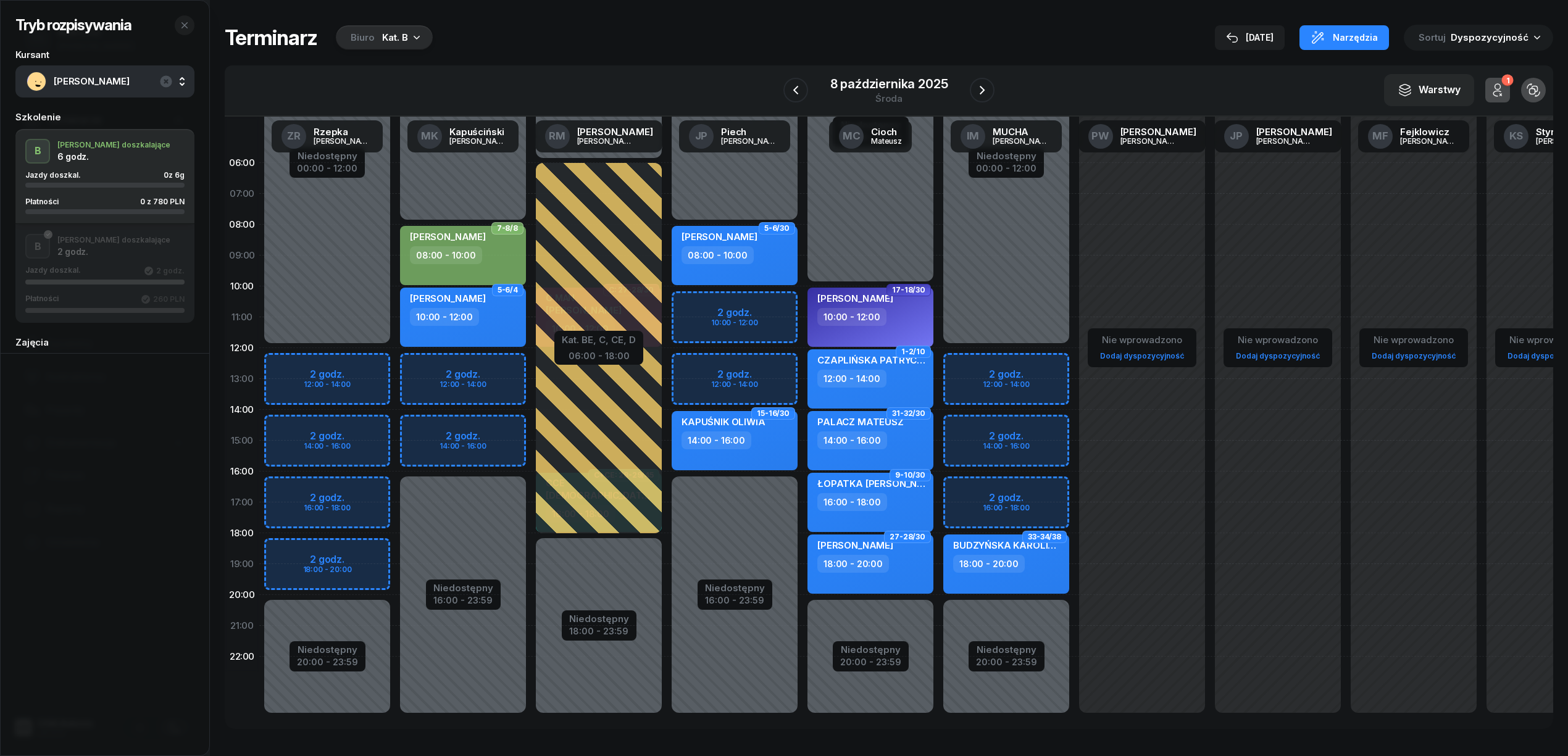
click at [110, 284] on div "button" at bounding box center [104, 282] width 159 height 5
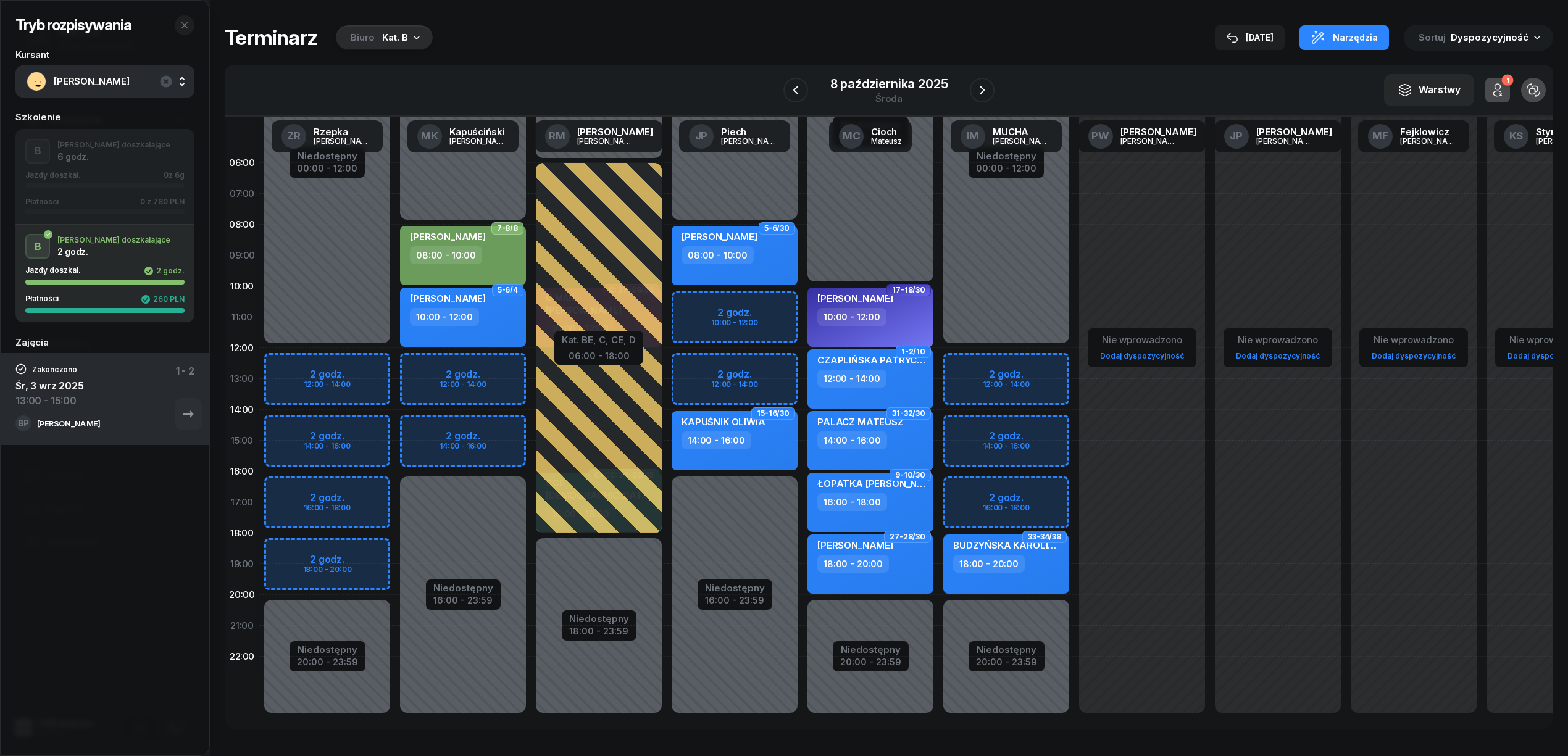
click at [108, 198] on div "Płatności 0 z 780 PLN" at bounding box center [104, 202] width 159 height 8
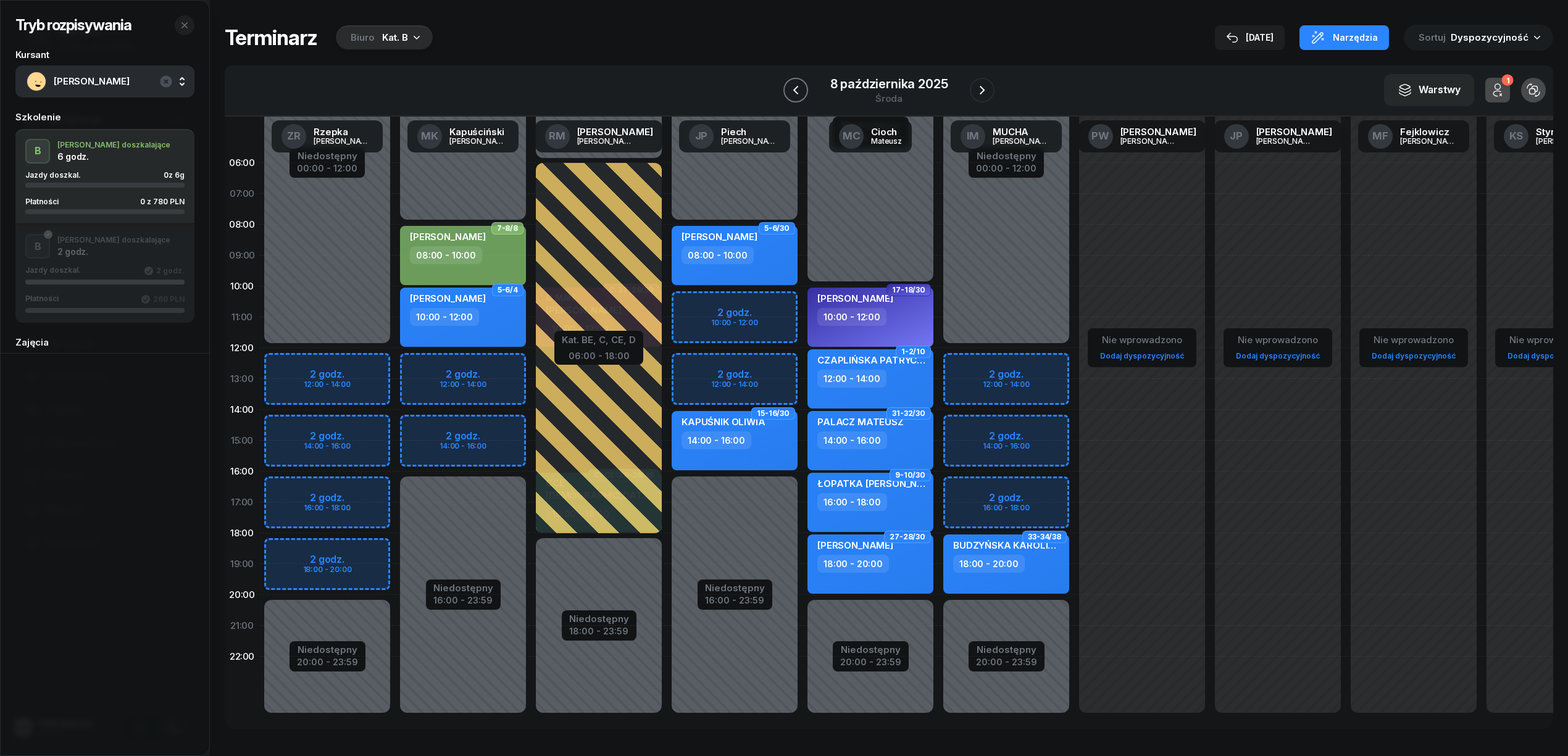
click at [796, 90] on icon "button" at bounding box center [796, 90] width 15 height 15
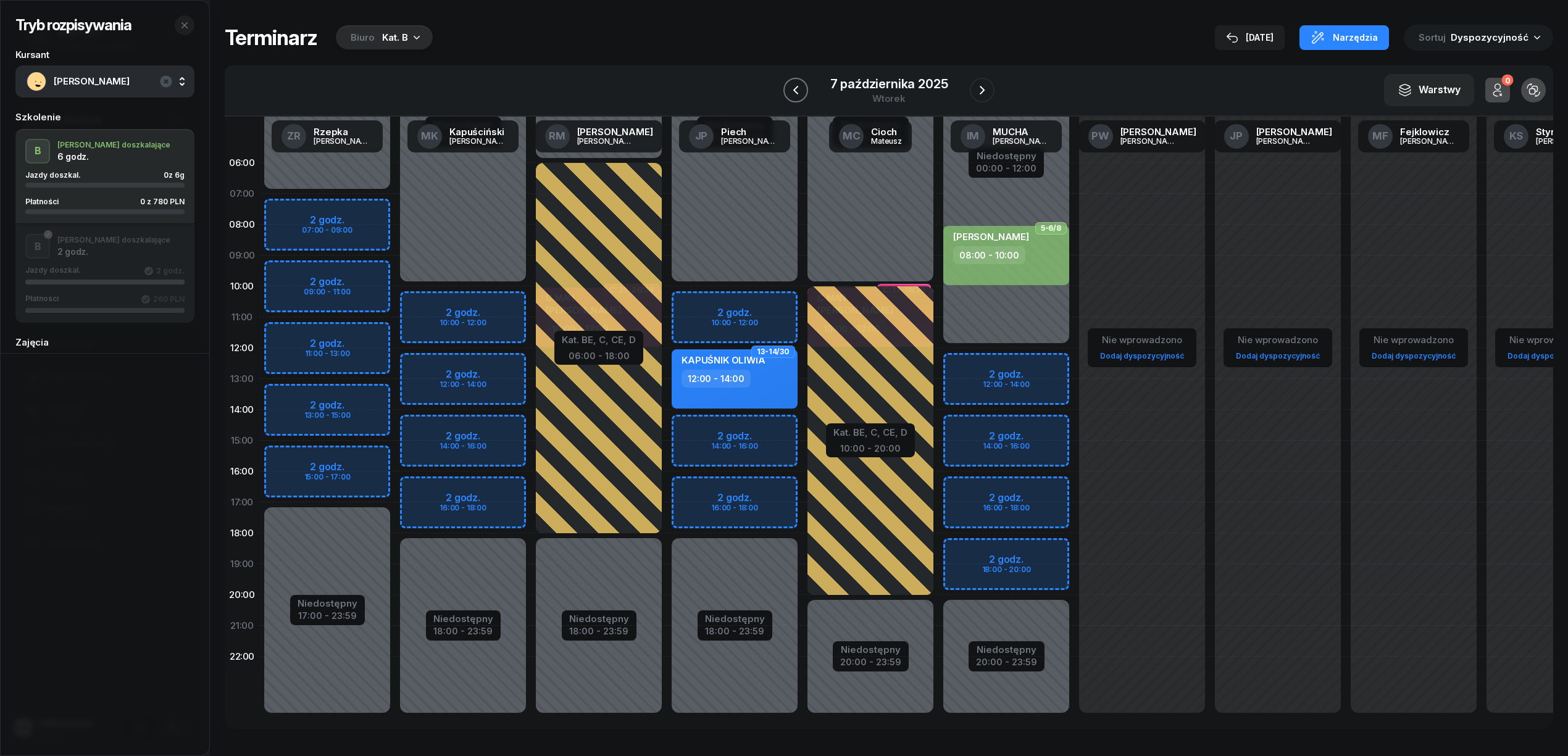
click at [796, 90] on icon "button" at bounding box center [796, 90] width 15 height 15
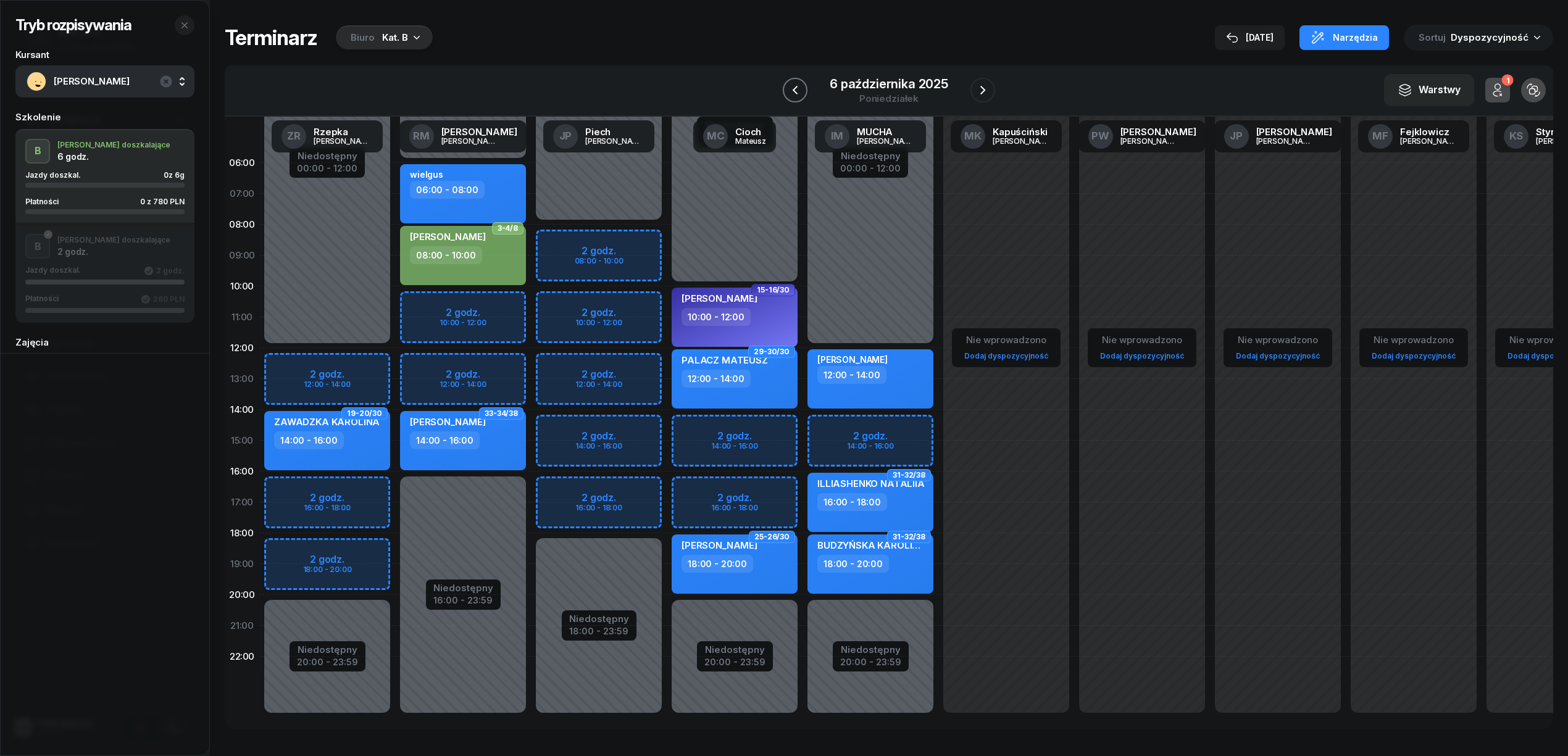
click at [796, 90] on icon "button" at bounding box center [795, 90] width 15 height 15
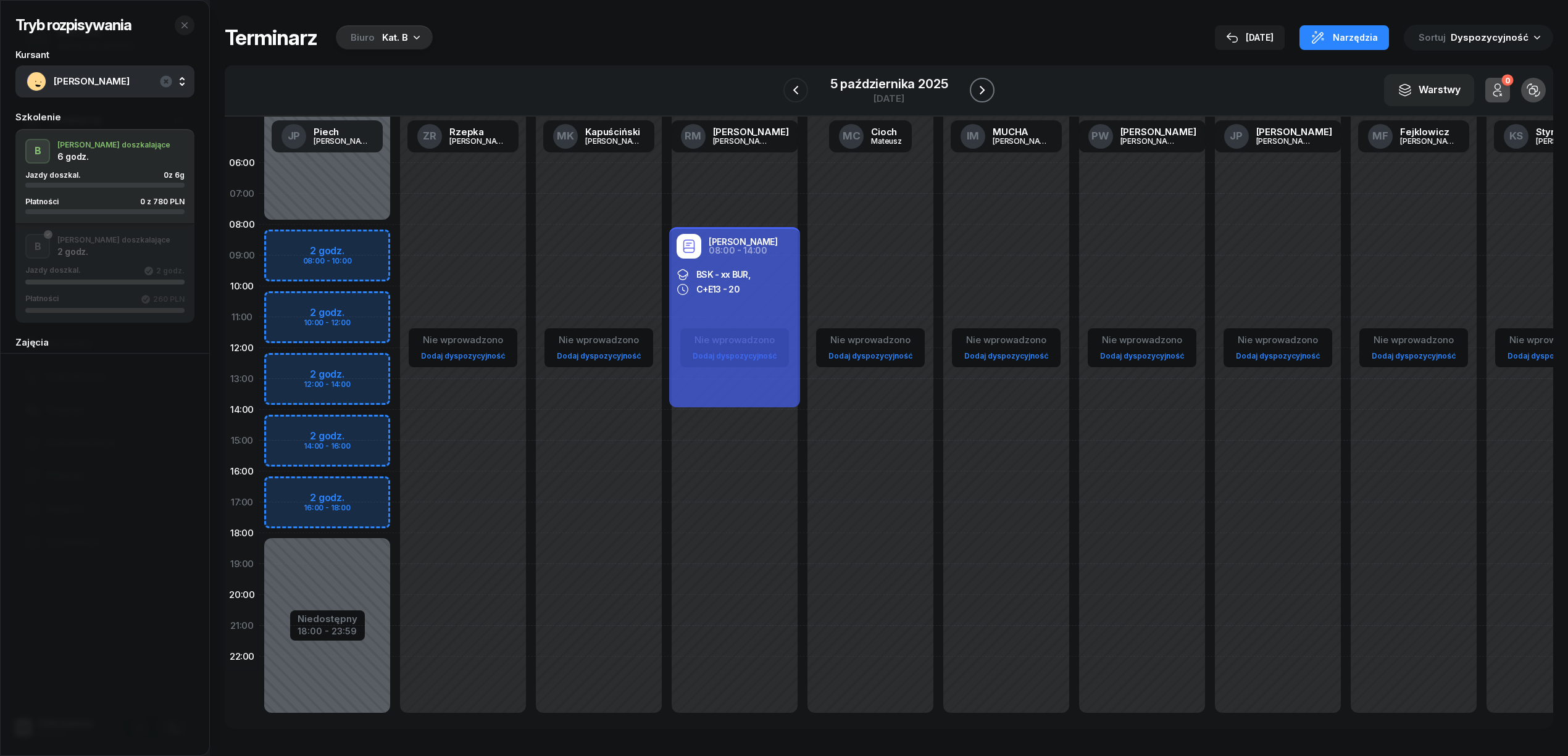
click at [976, 92] on icon "button" at bounding box center [982, 90] width 15 height 15
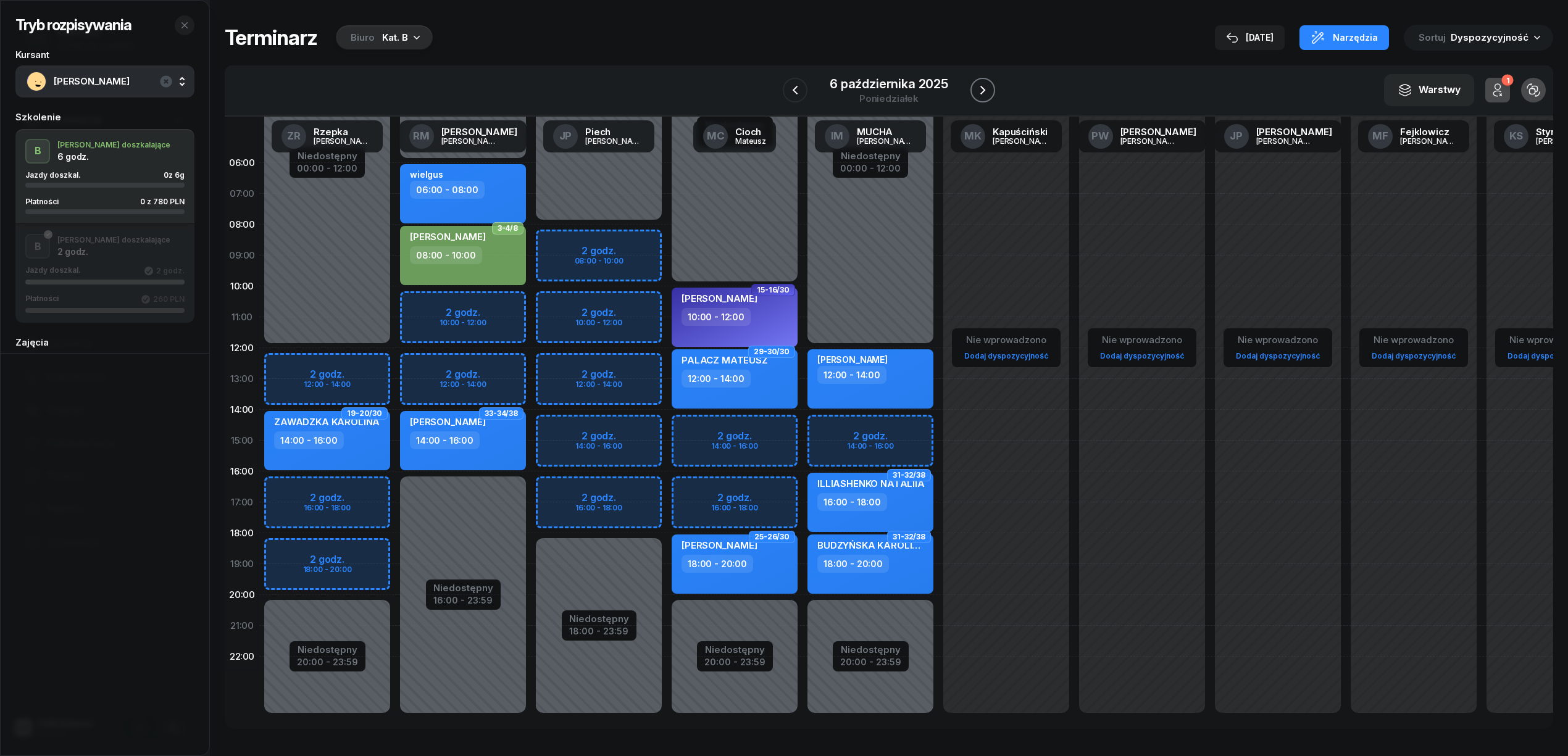
click at [976, 92] on icon "button" at bounding box center [983, 90] width 15 height 15
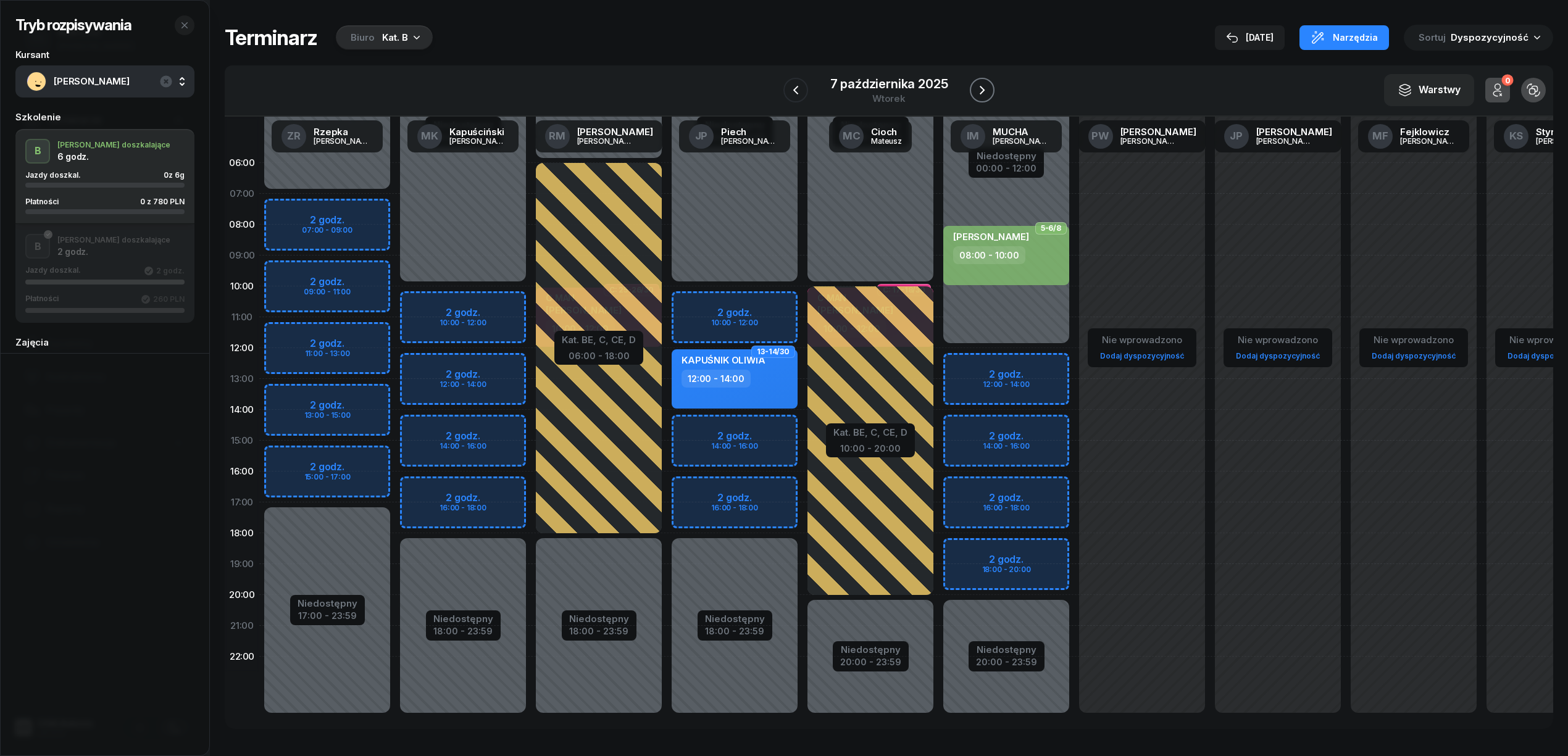
click at [976, 92] on icon "button" at bounding box center [982, 90] width 15 height 15
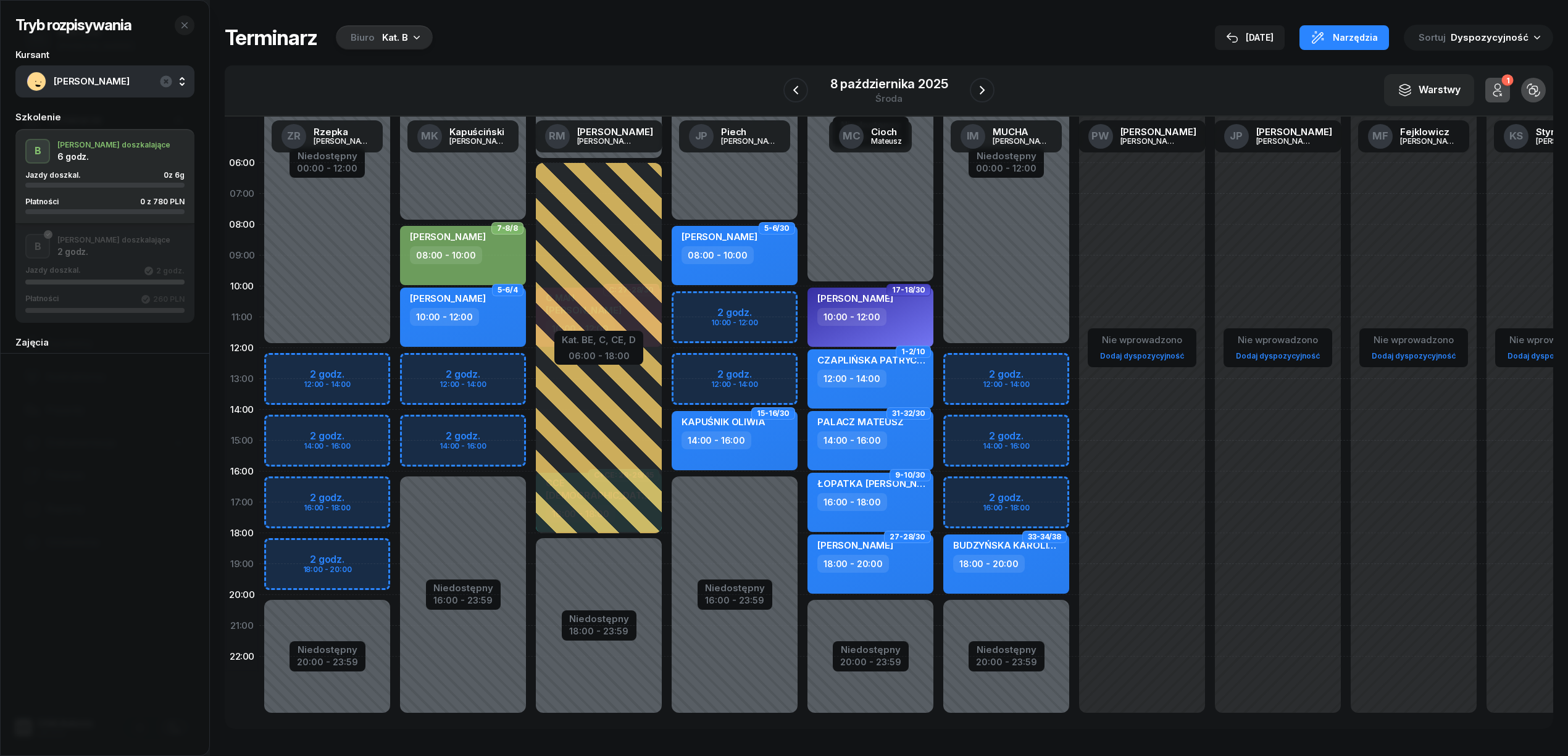
click at [783, 366] on div "Niedostępny 00:00 - 08:00 Niedostępny 16:00 - 23:59 2 godz. 10:00 - 12:00 2 god…" at bounding box center [734, 441] width 136 height 587
select select "12"
select select "14"
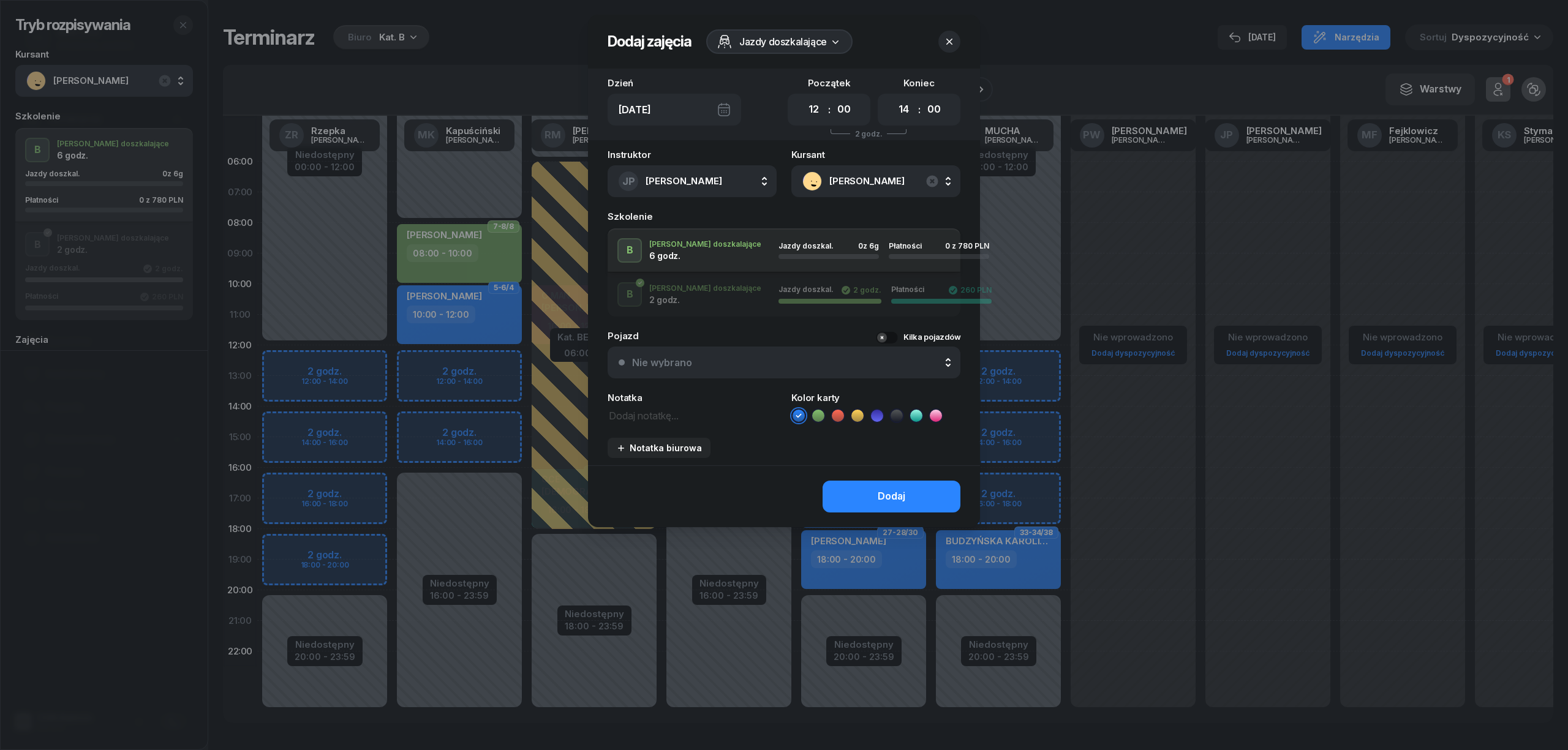
click at [817, 417] on icon at bounding box center [818, 415] width 5 height 5
click at [848, 493] on button "Dodaj" at bounding box center [892, 497] width 138 height 32
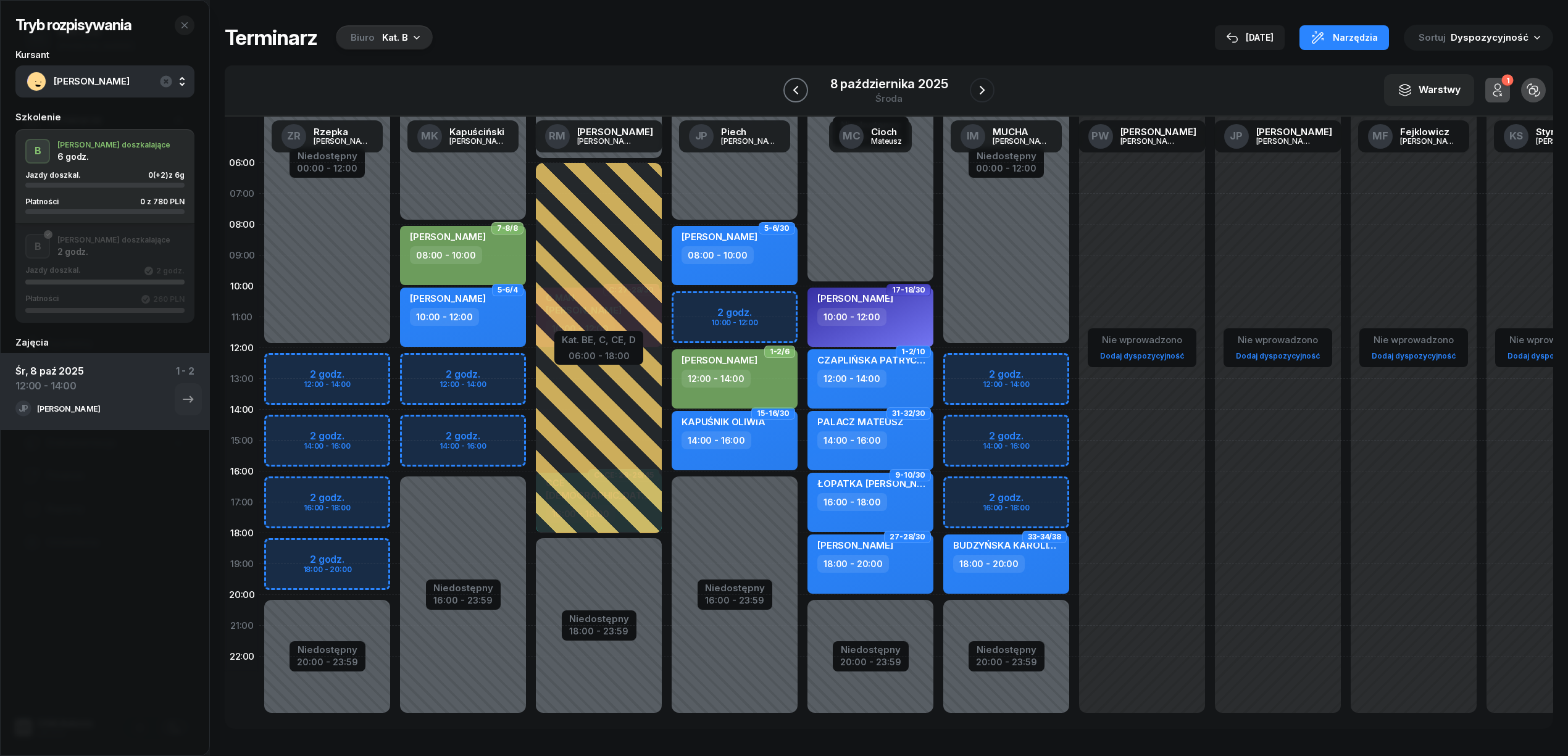
click at [796, 87] on icon "button" at bounding box center [796, 90] width 15 height 15
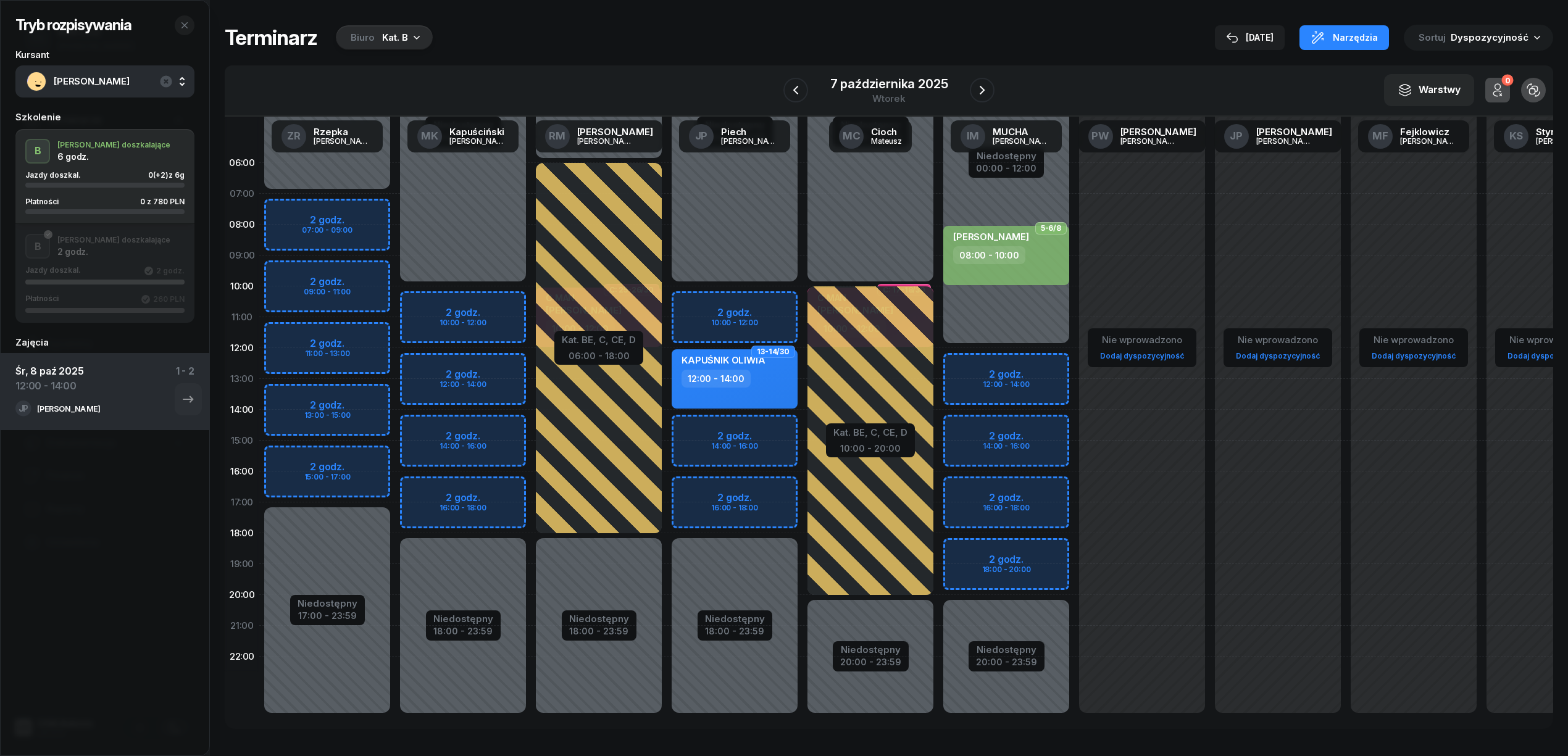
click at [762, 299] on div "Niedostępny 00:00 - 10:00 Niedostępny 18:00 - 23:59 2 godz. 10:00 - 12:00 2 god…" at bounding box center [734, 441] width 136 height 587
select select "10"
select select "12"
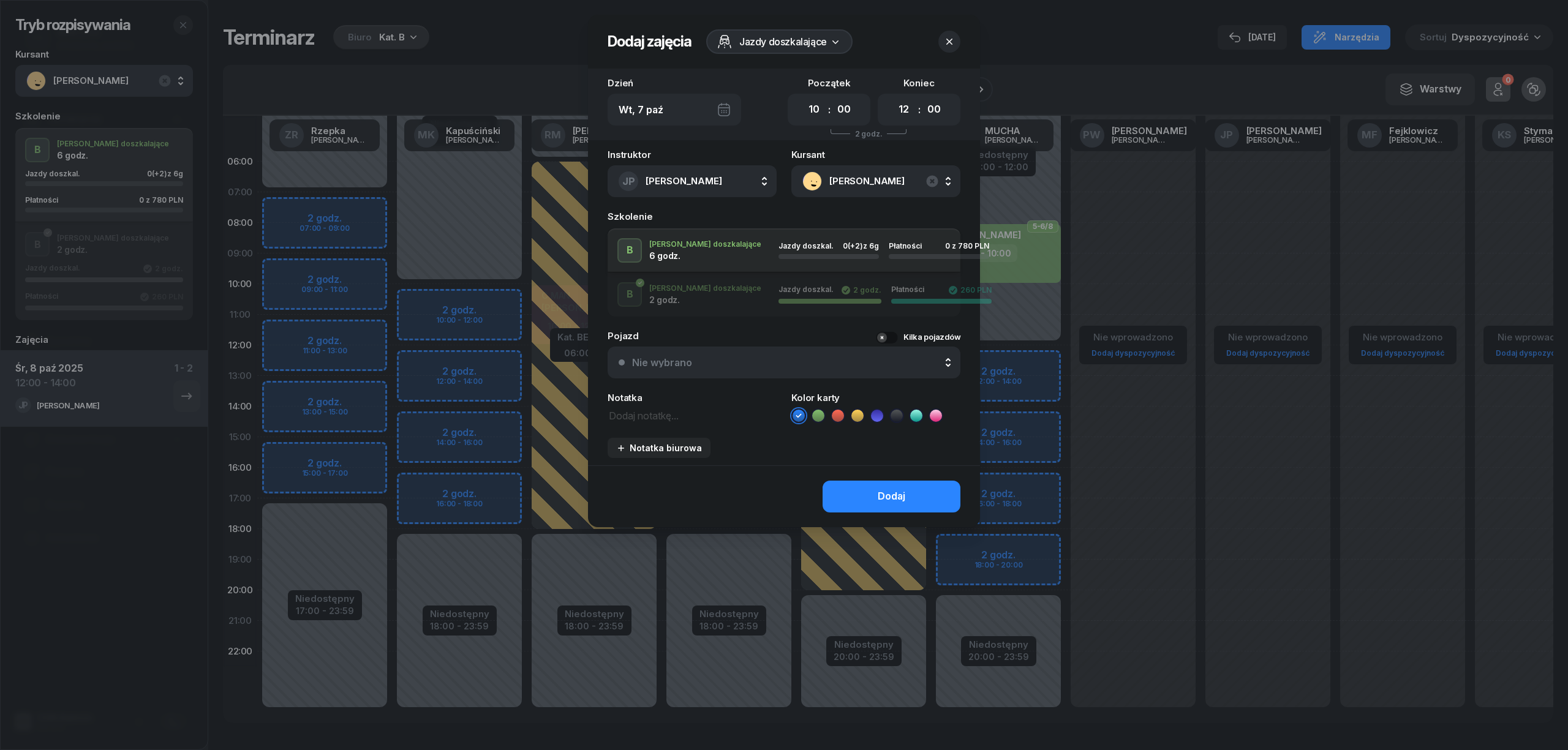
click at [817, 417] on icon at bounding box center [818, 415] width 5 height 5
click at [862, 488] on button "Dodaj" at bounding box center [892, 497] width 138 height 32
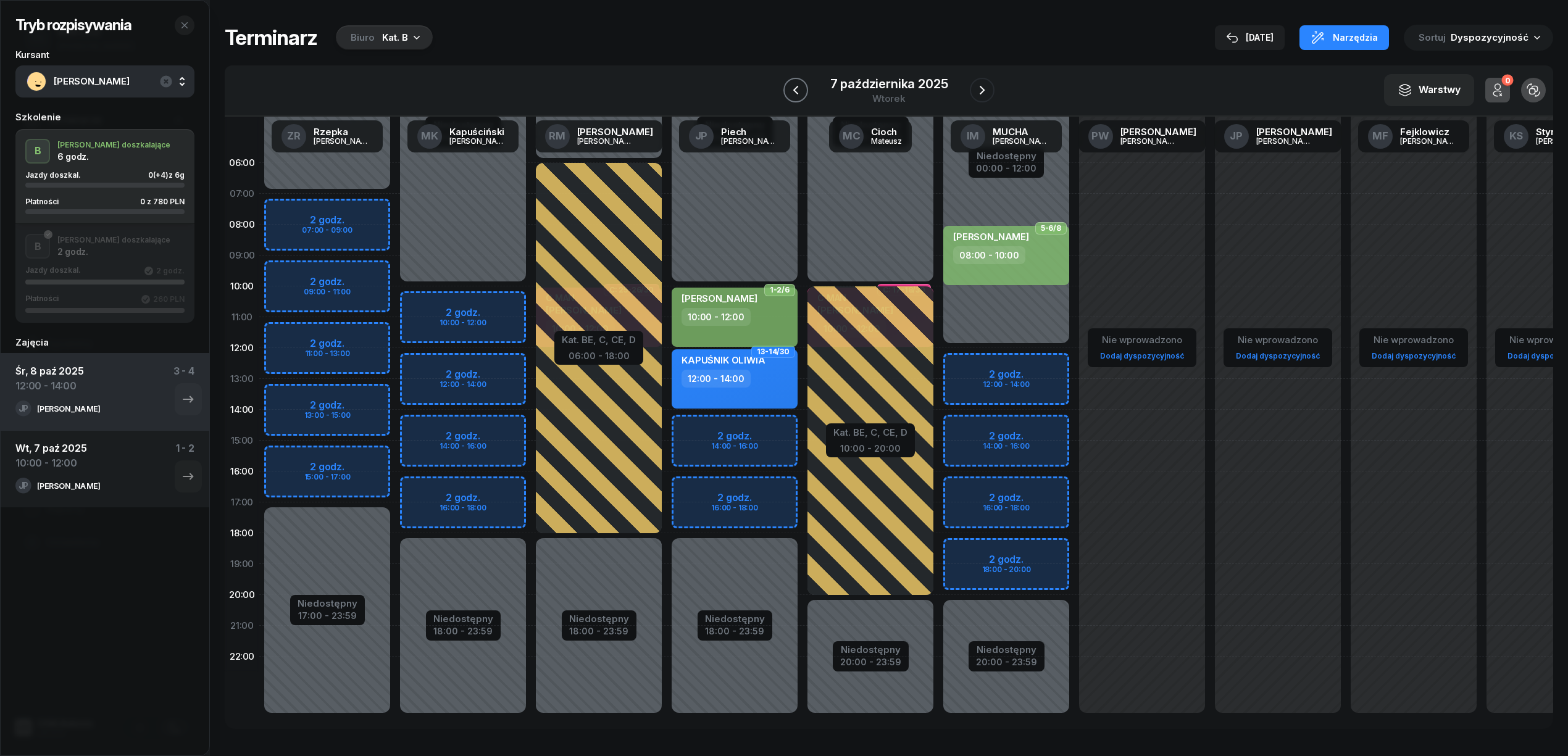
click at [796, 83] on icon "button" at bounding box center [796, 90] width 15 height 15
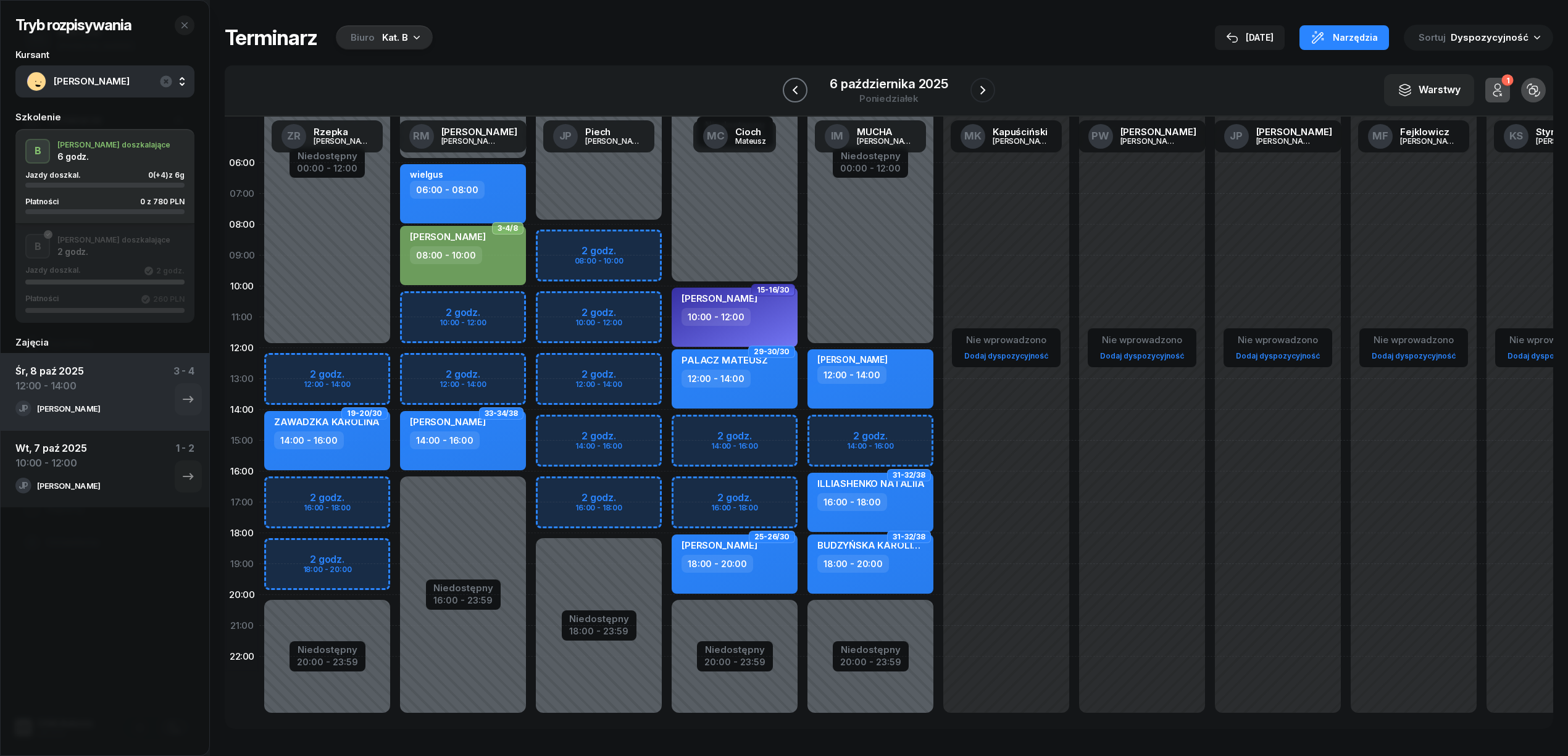
click at [796, 83] on icon "button" at bounding box center [795, 90] width 15 height 15
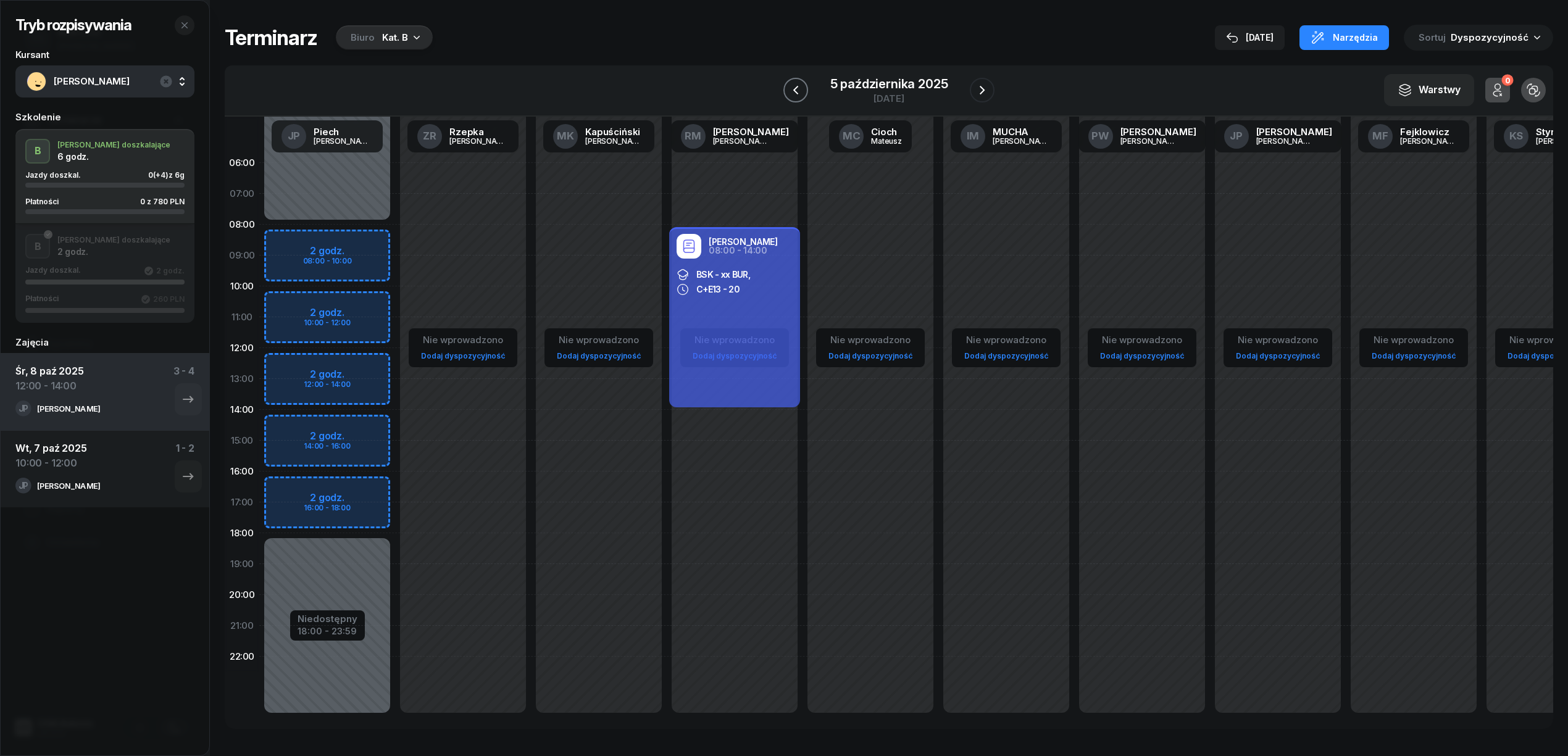
click at [796, 83] on icon "button" at bounding box center [796, 90] width 15 height 15
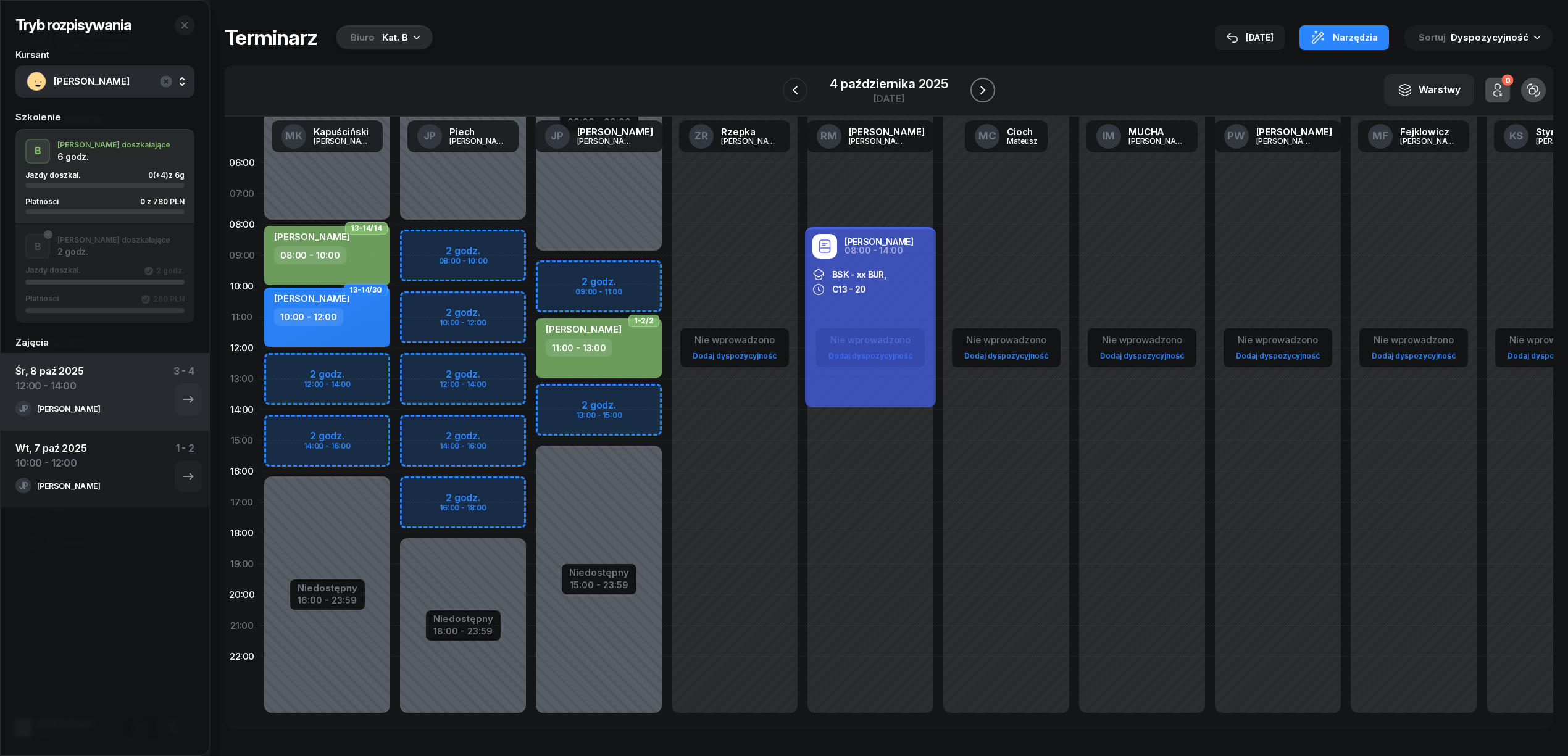
click at [981, 87] on icon "button" at bounding box center [982, 90] width 5 height 9
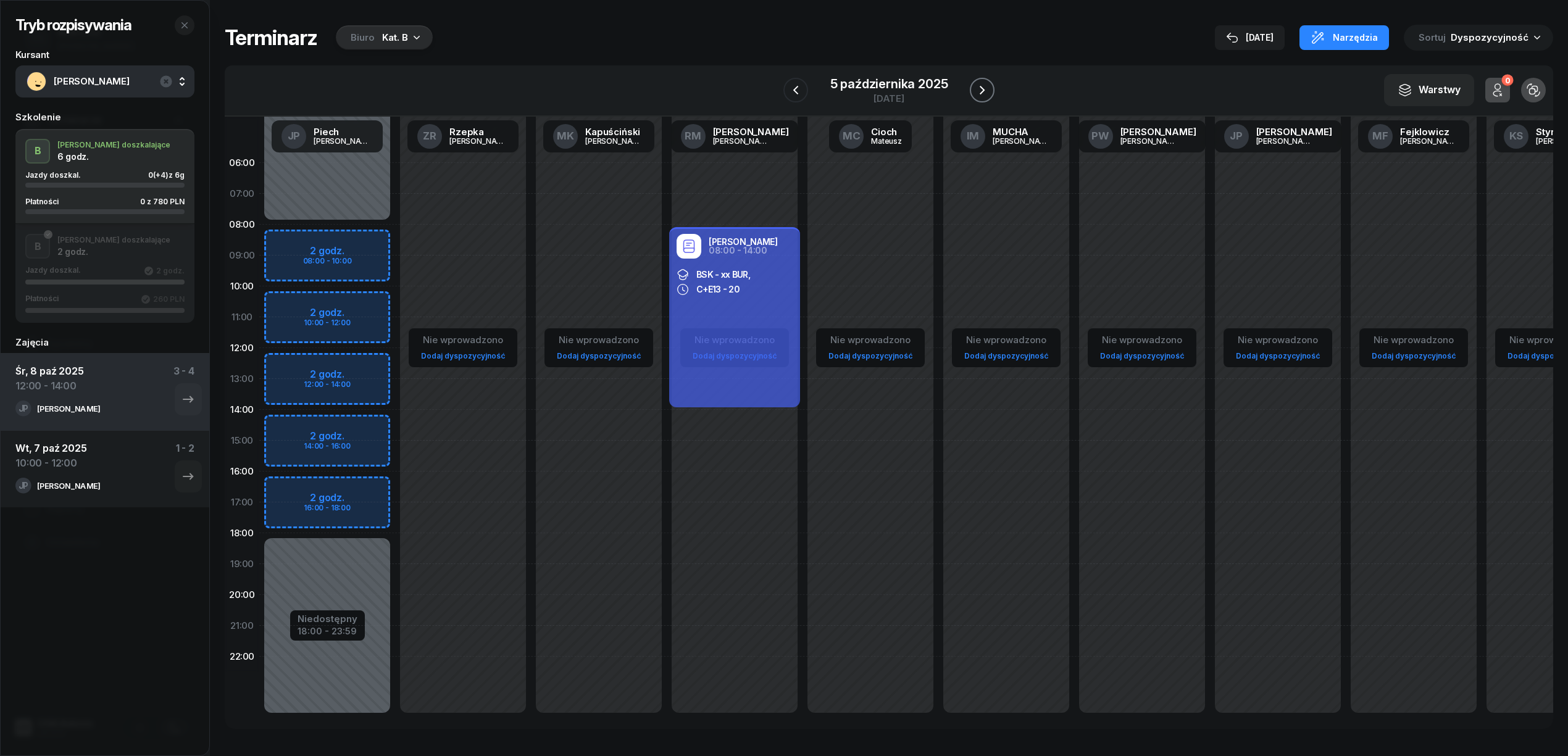
click at [981, 87] on icon "button" at bounding box center [982, 90] width 15 height 15
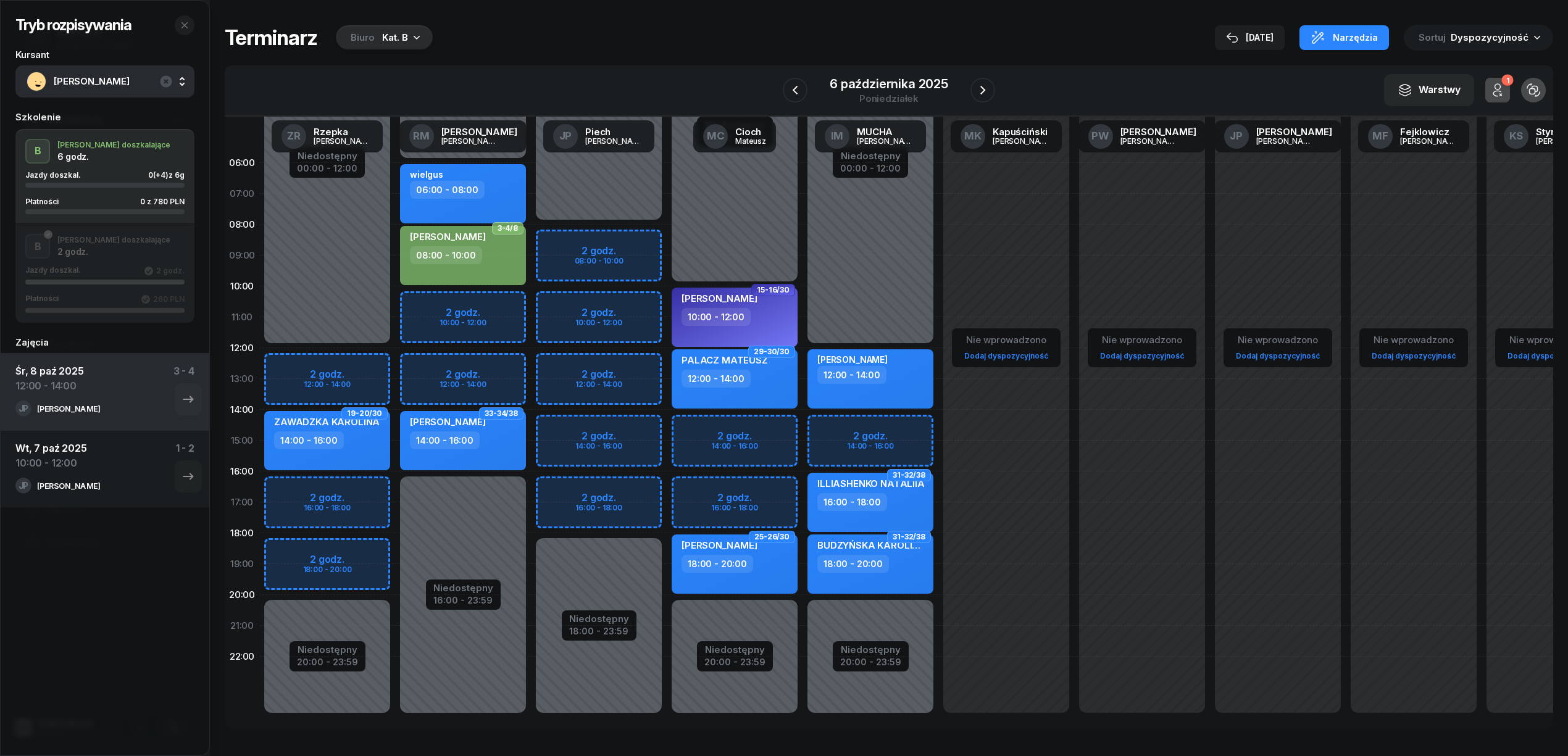
click at [460, 307] on div "Niedostępny 00:00 - 06:00 Niedostępny 16:00 - 23:59 2 godz. 10:00 - 12:00 2 god…" at bounding box center [462, 441] width 136 height 587
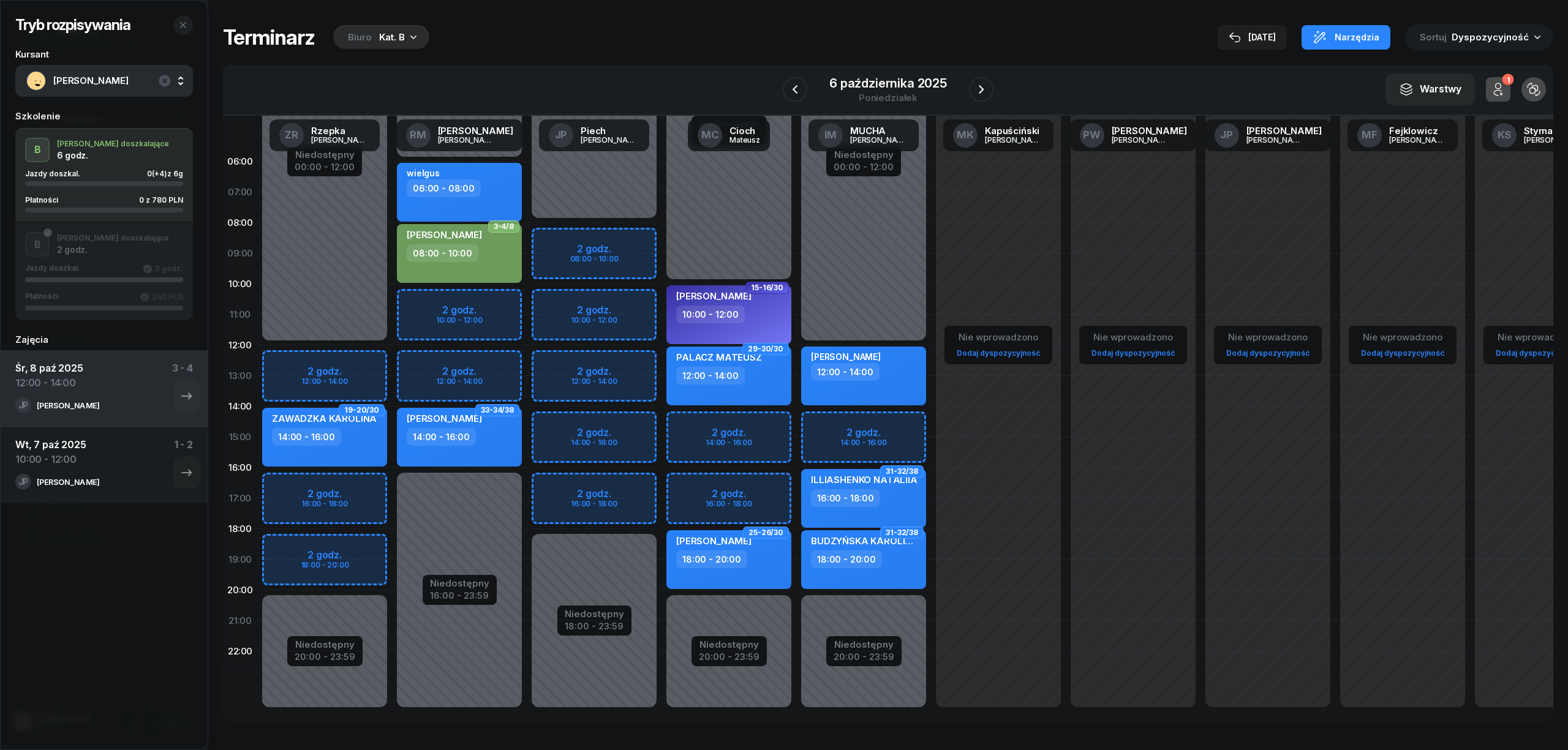
select select "10"
select select "12"
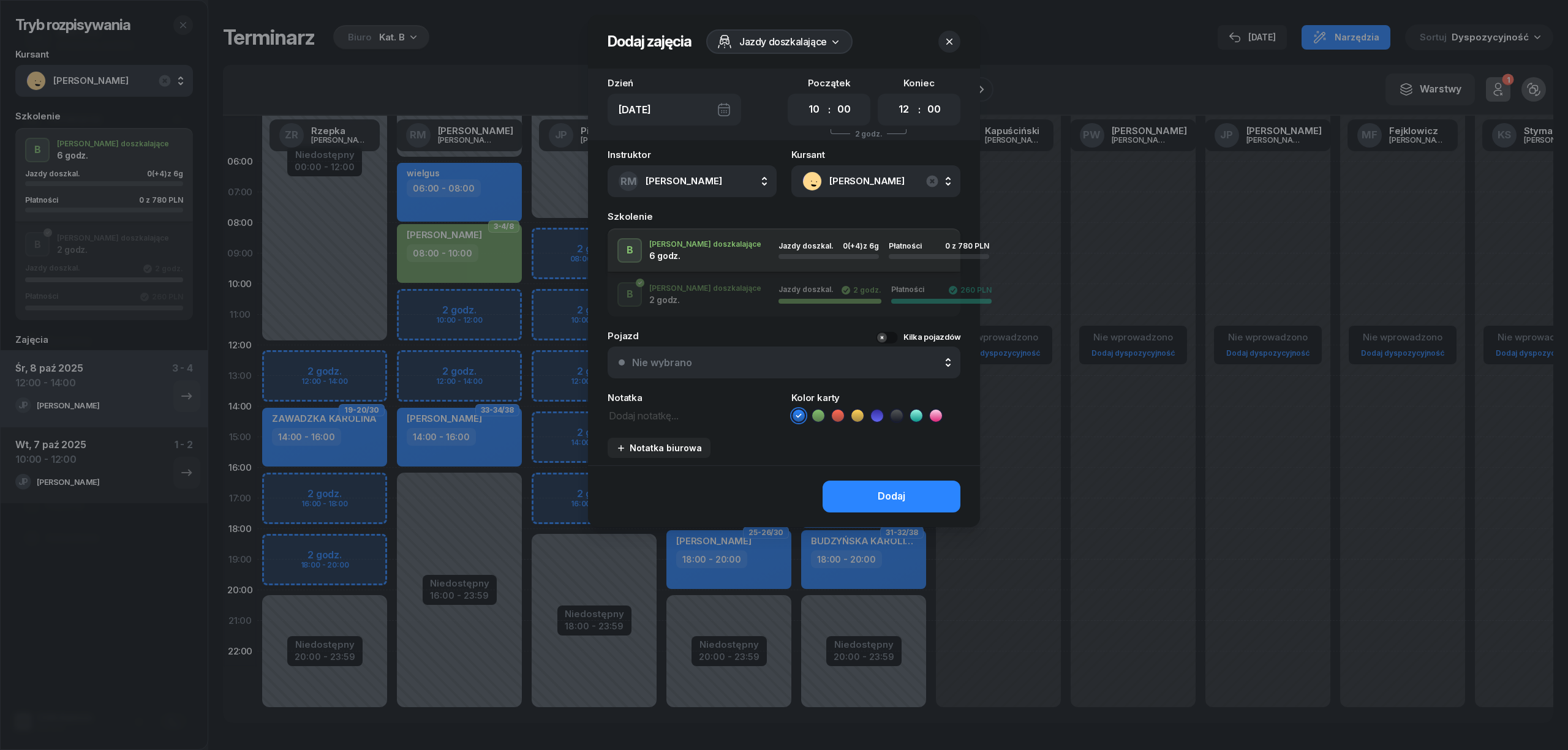
click at [811, 414] on li at bounding box center [818, 416] width 14 height 14
click at [882, 491] on div "Dodaj" at bounding box center [892, 497] width 28 height 16
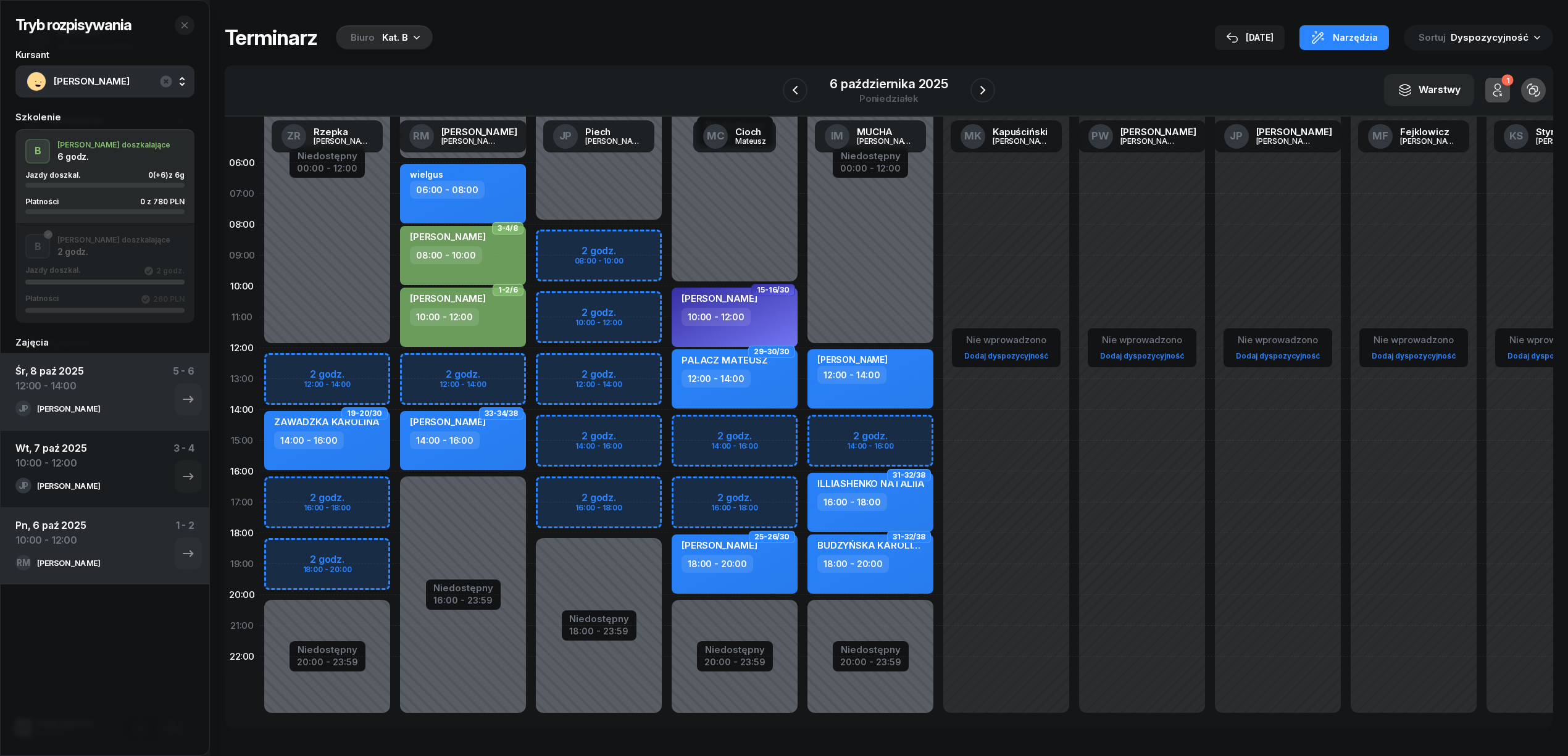
click at [79, 87] on span "[PERSON_NAME]" at bounding box center [118, 81] width 130 height 16
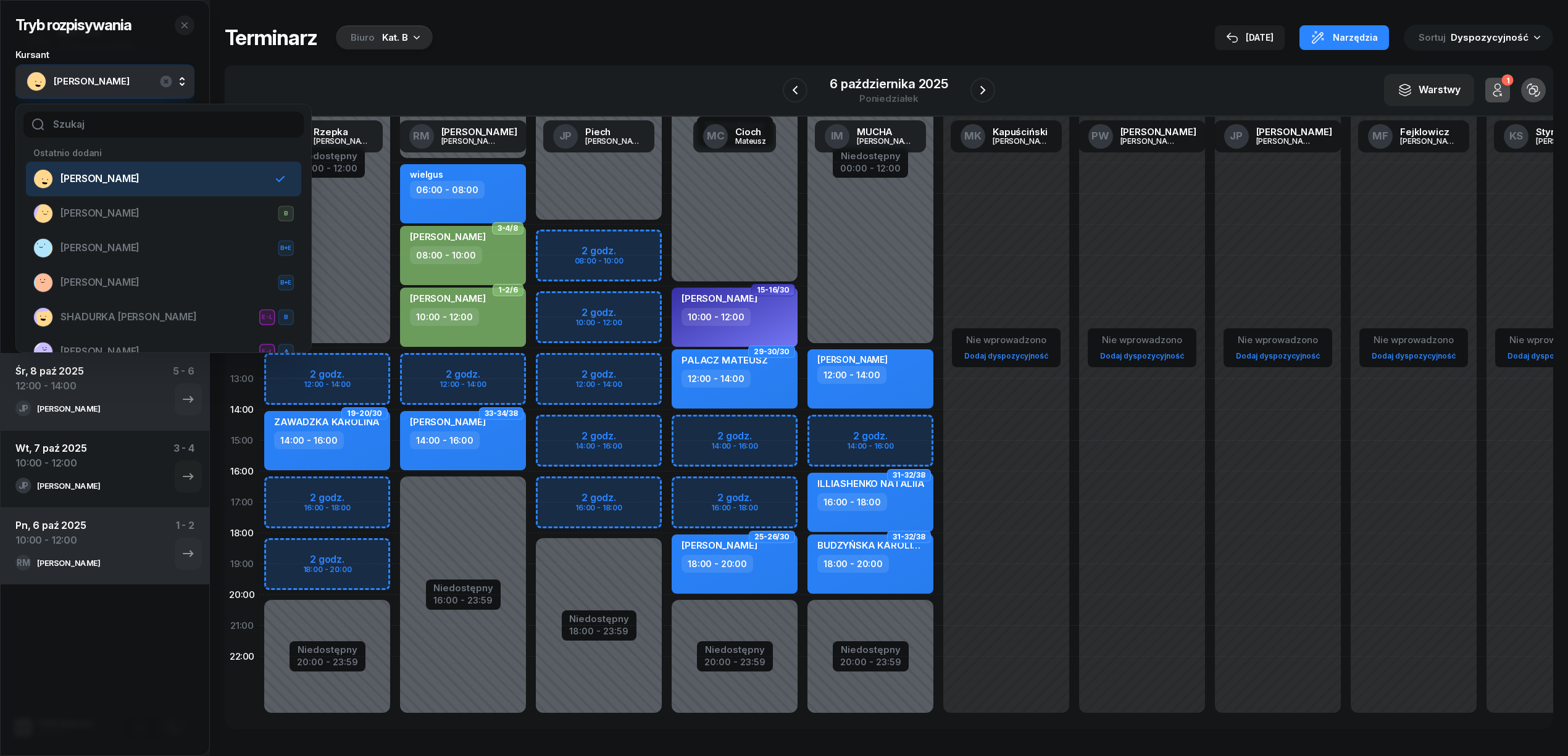
click at [126, 185] on span "[PERSON_NAME]" at bounding box center [99, 179] width 79 height 16
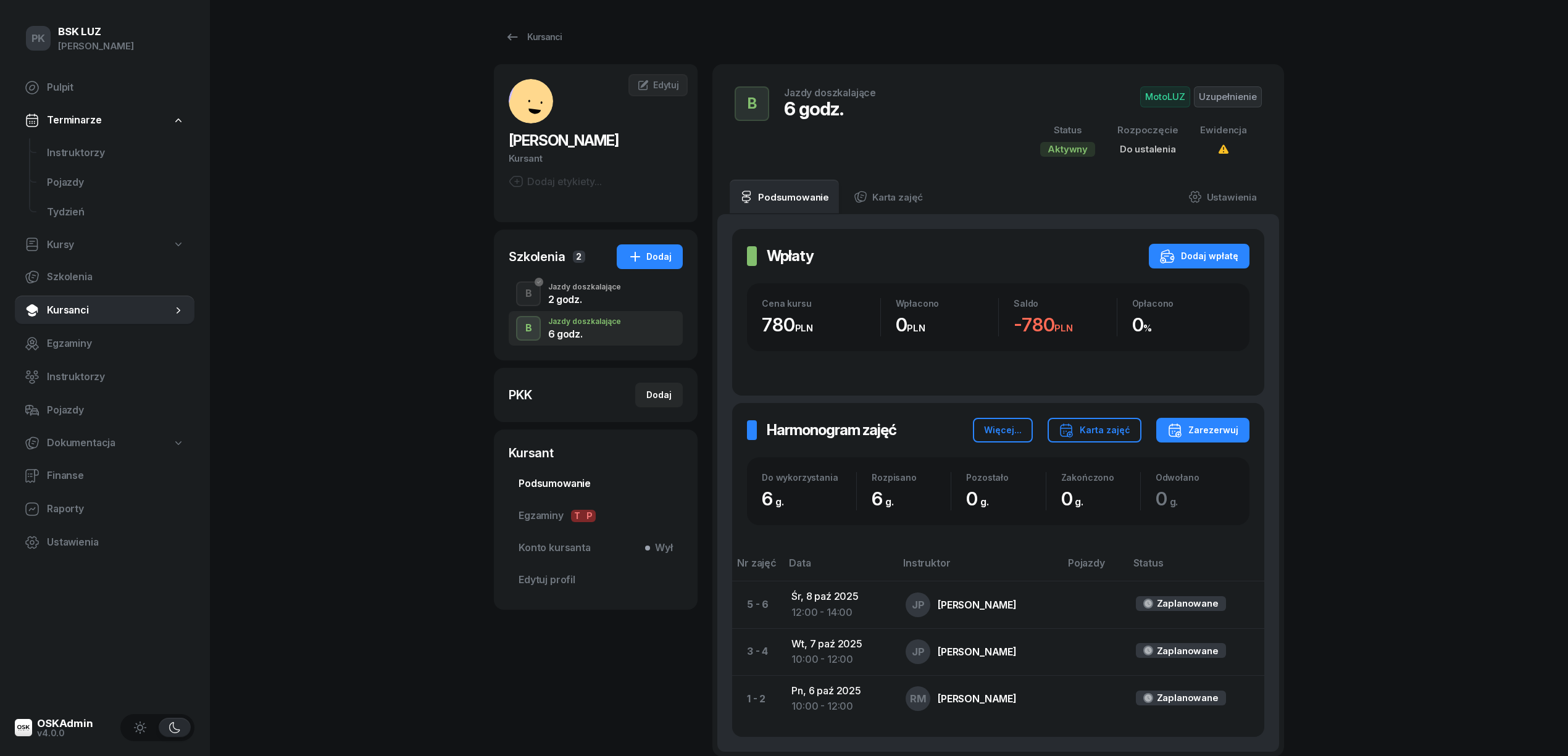
click at [591, 482] on span "Podsumowanie" at bounding box center [595, 484] width 154 height 16
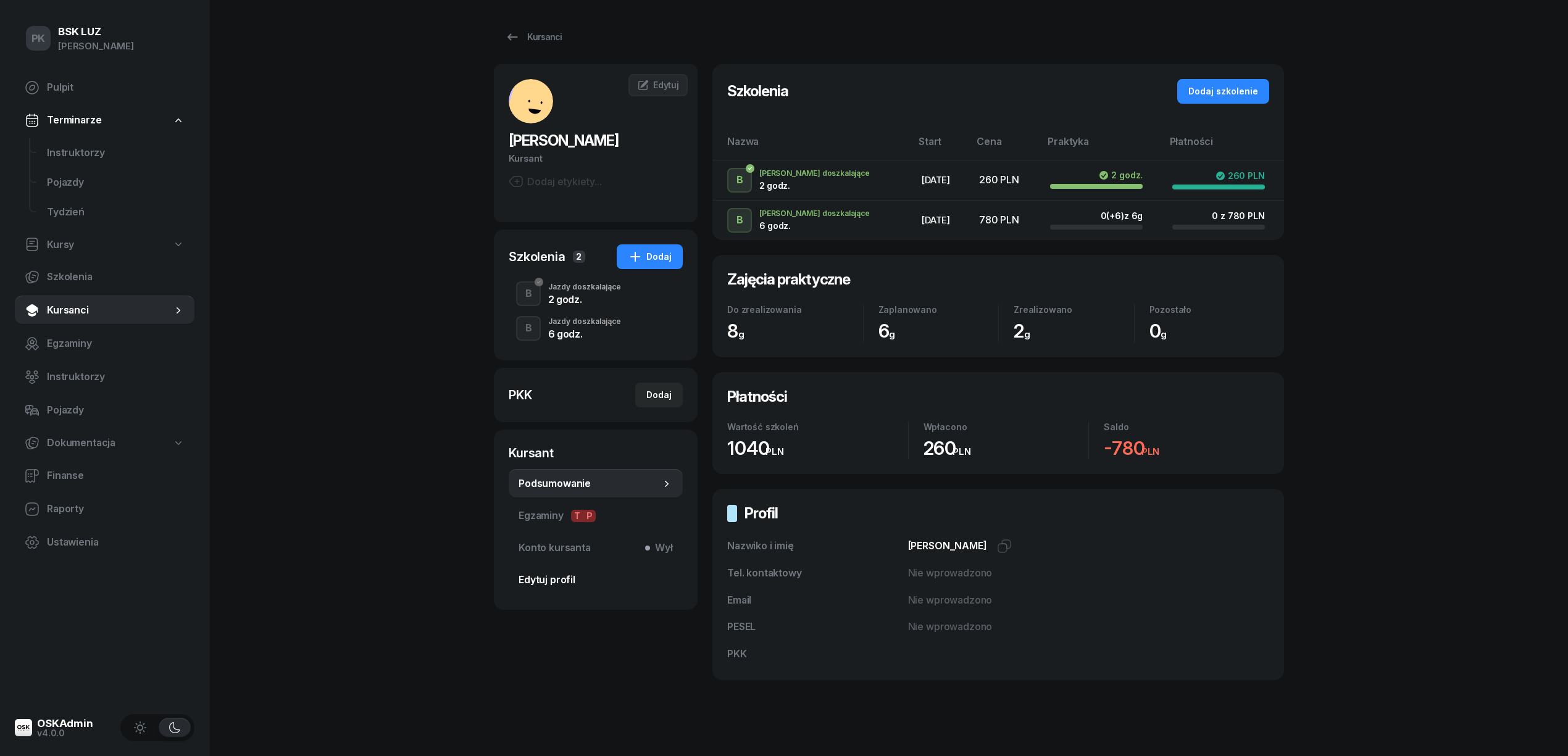
click at [570, 585] on span "Edytuj profil" at bounding box center [595, 580] width 154 height 16
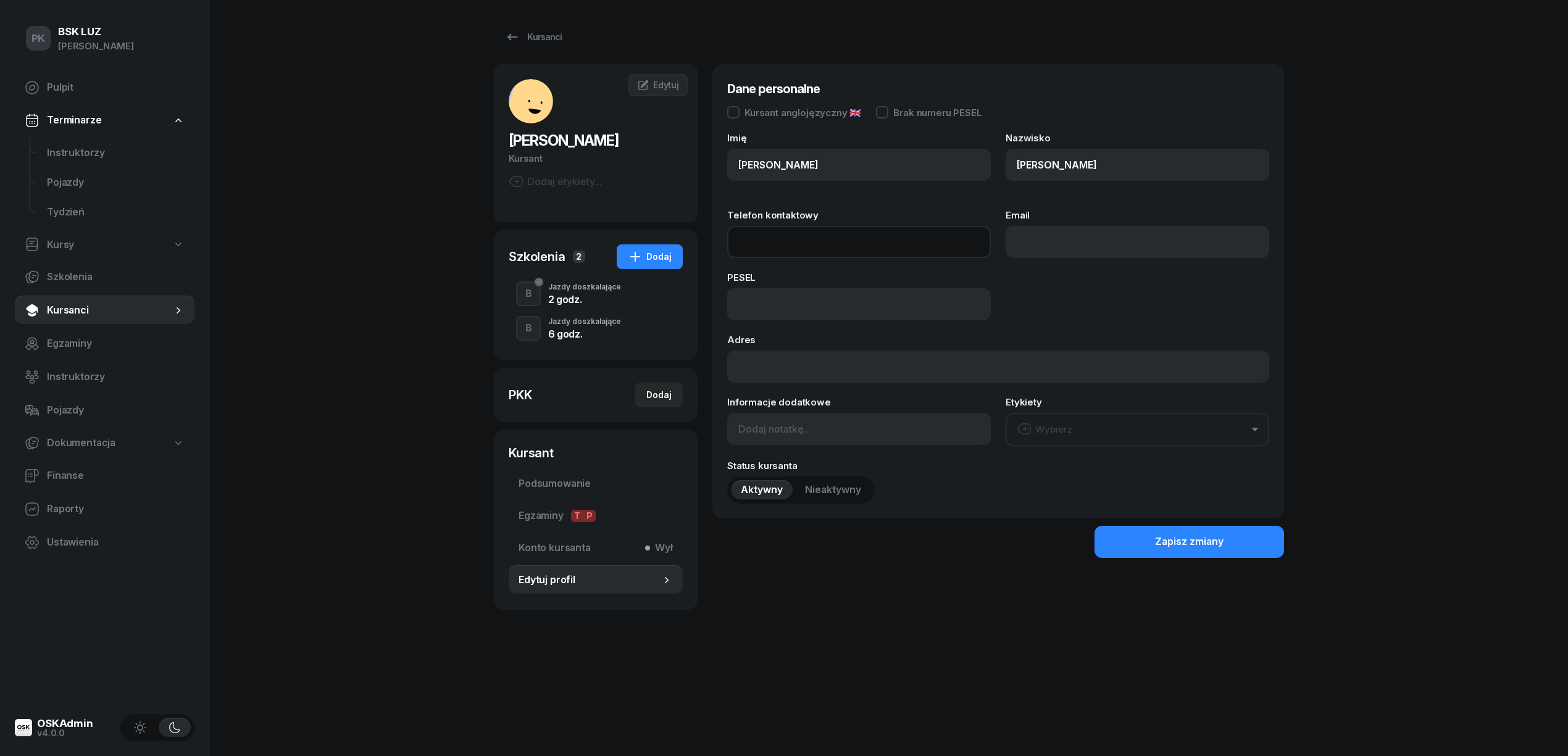
click at [793, 237] on input "Telefon kontaktowy" at bounding box center [859, 242] width 264 height 32
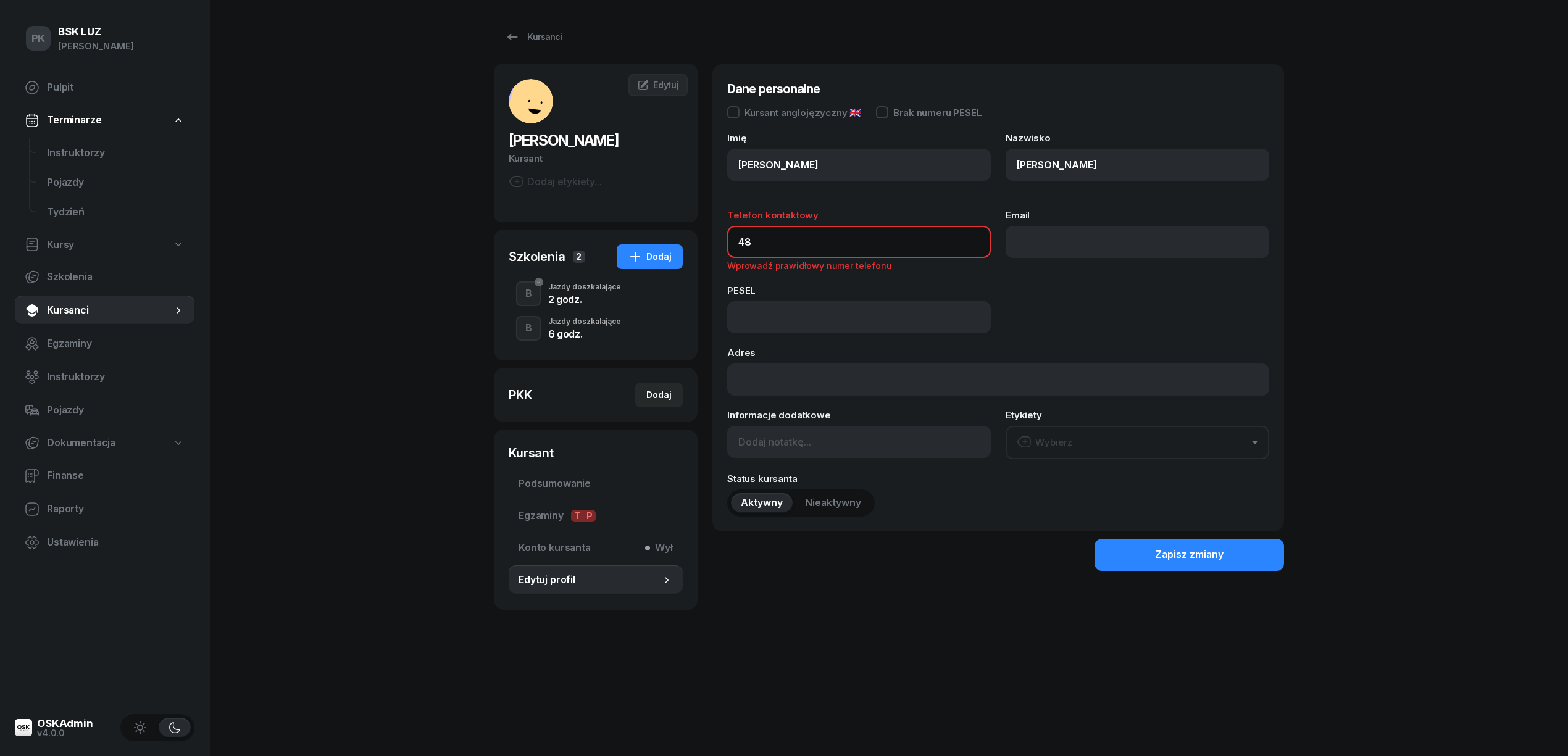
type input "4"
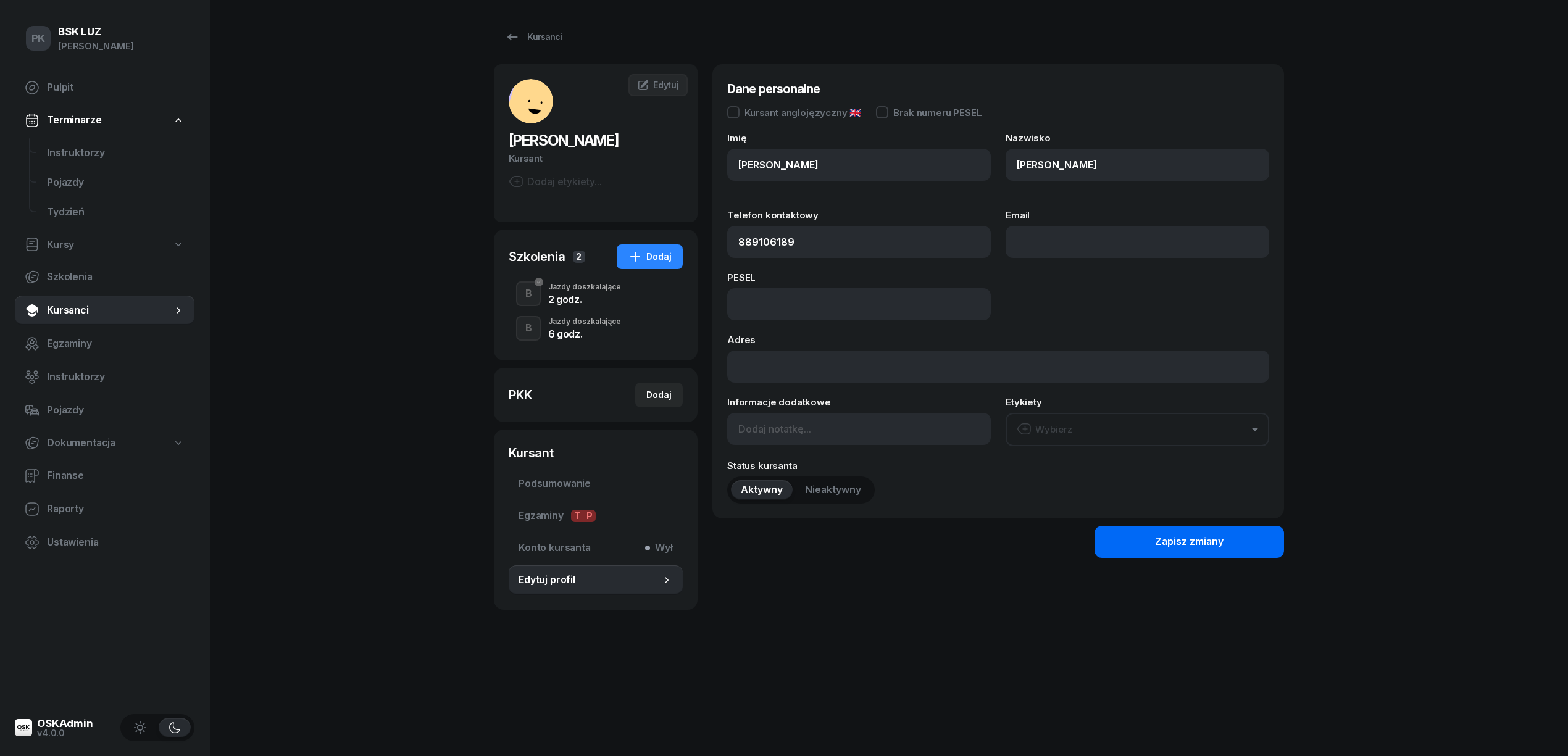
type input "889 106 189"
click at [1163, 544] on div "Zapisz zmiany" at bounding box center [1189, 542] width 69 height 16
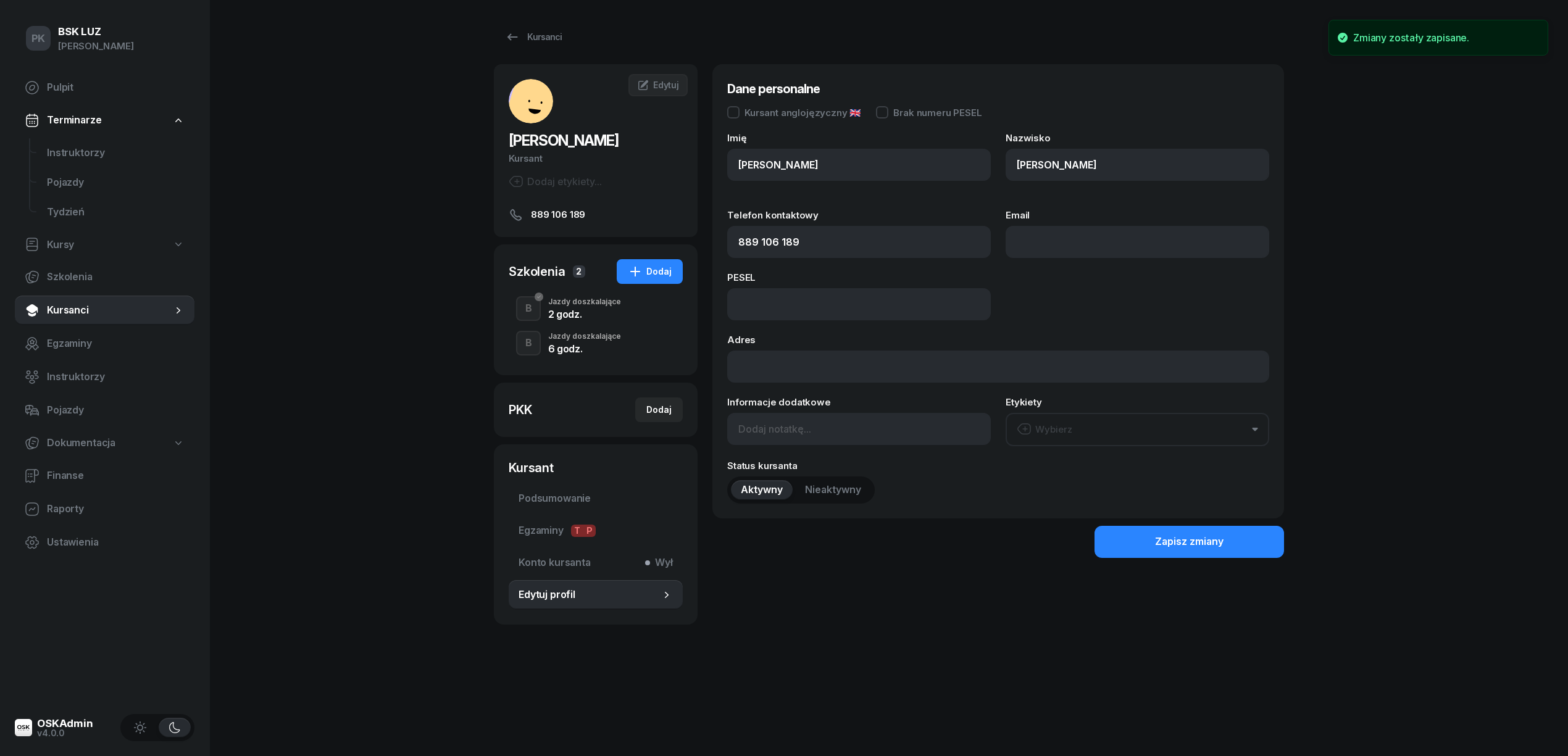
click at [581, 310] on div "2 godz." at bounding box center [585, 314] width 73 height 10
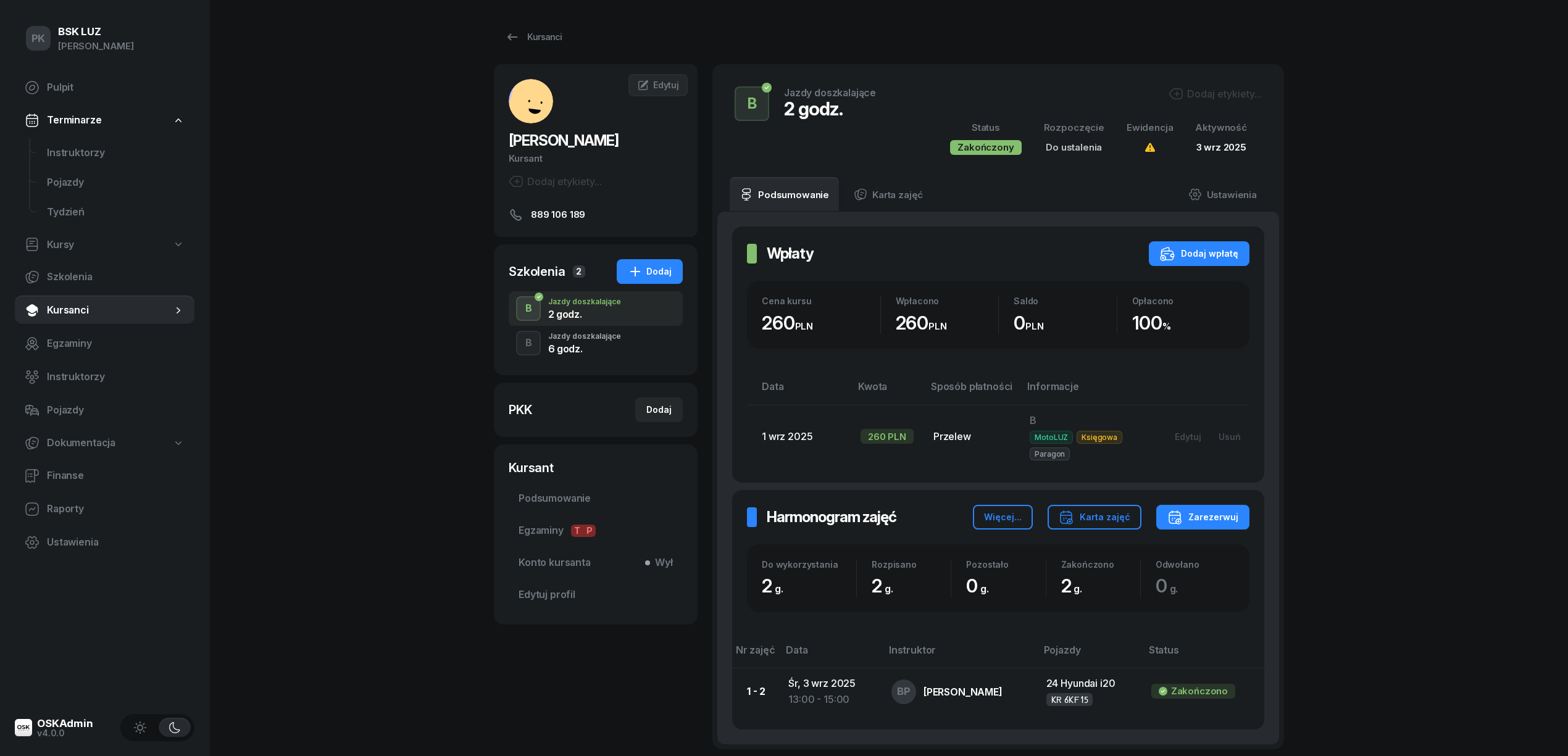
click at [1216, 100] on div "Dodaj etykiety..." at bounding box center [1215, 94] width 93 height 15
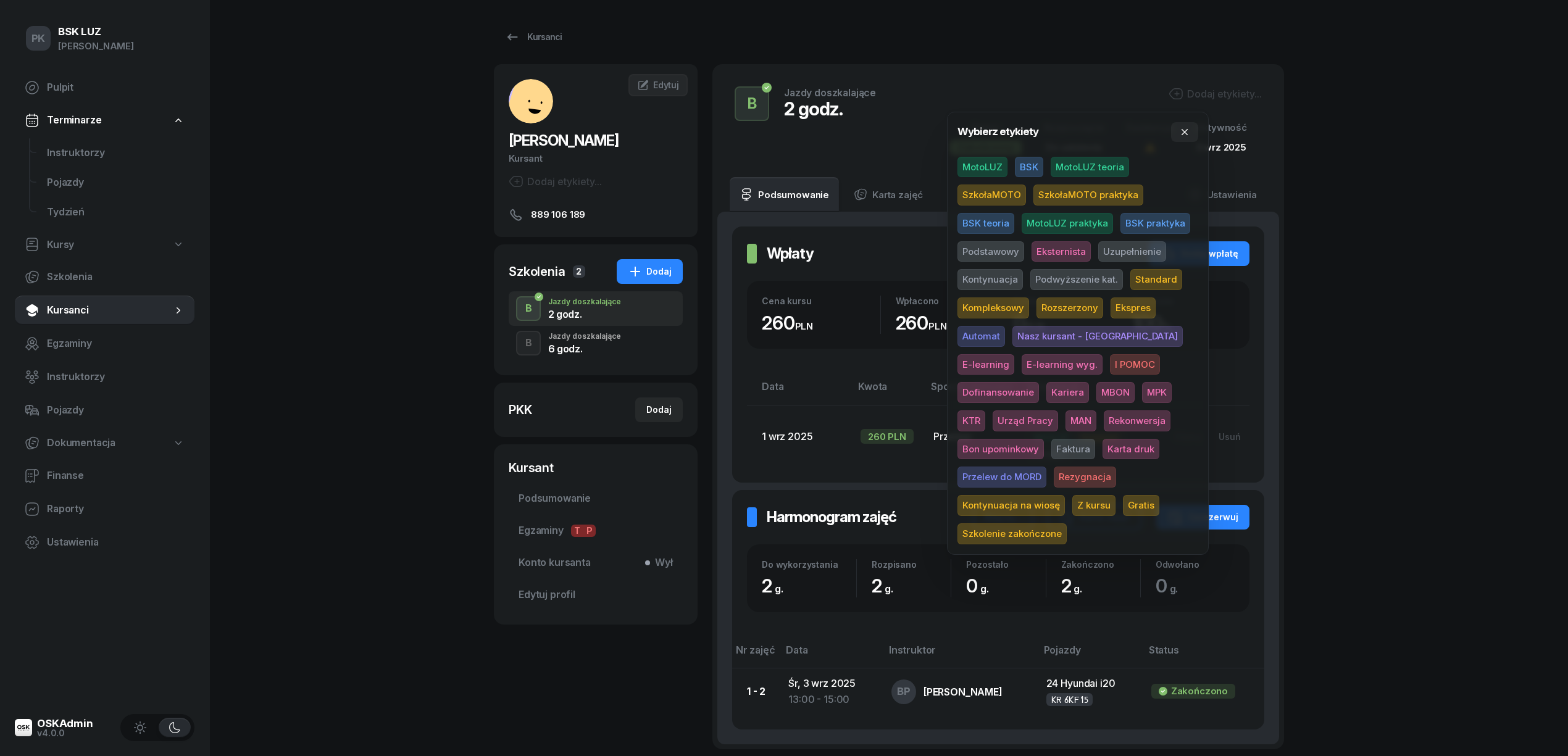
click at [1000, 164] on span "MotoLUZ" at bounding box center [983, 167] width 50 height 21
click at [1121, 249] on span "Uzupełnienie" at bounding box center [1132, 254] width 68 height 21
click at [1422, 223] on div "PK BSK LUZ Piotr Klimek Pulpit Terminarze Instruktorzy Pojazdy Tydzień Kursy Sz…" at bounding box center [784, 437] width 1568 height 873
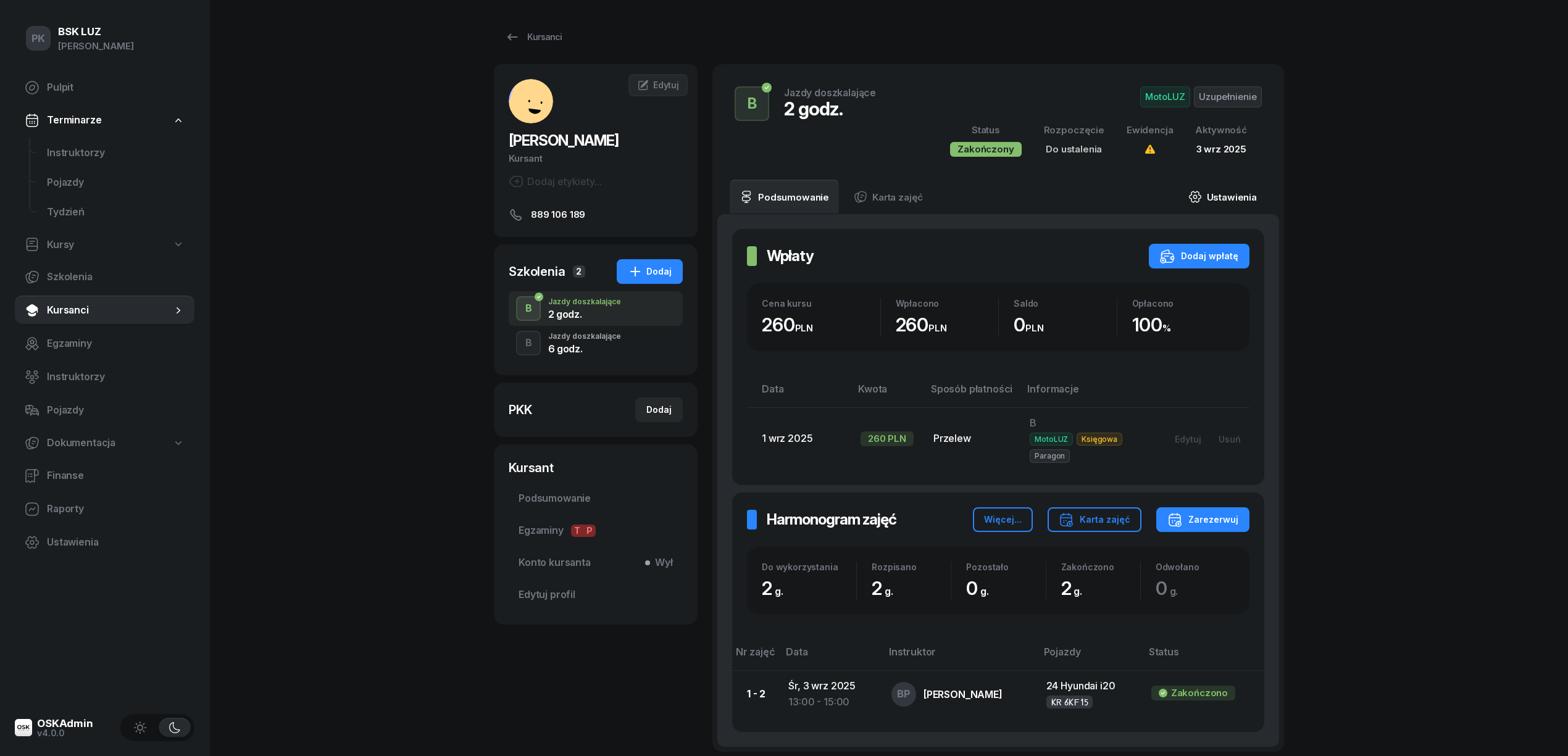
click at [1223, 194] on link "Ustawienia" at bounding box center [1222, 197] width 88 height 34
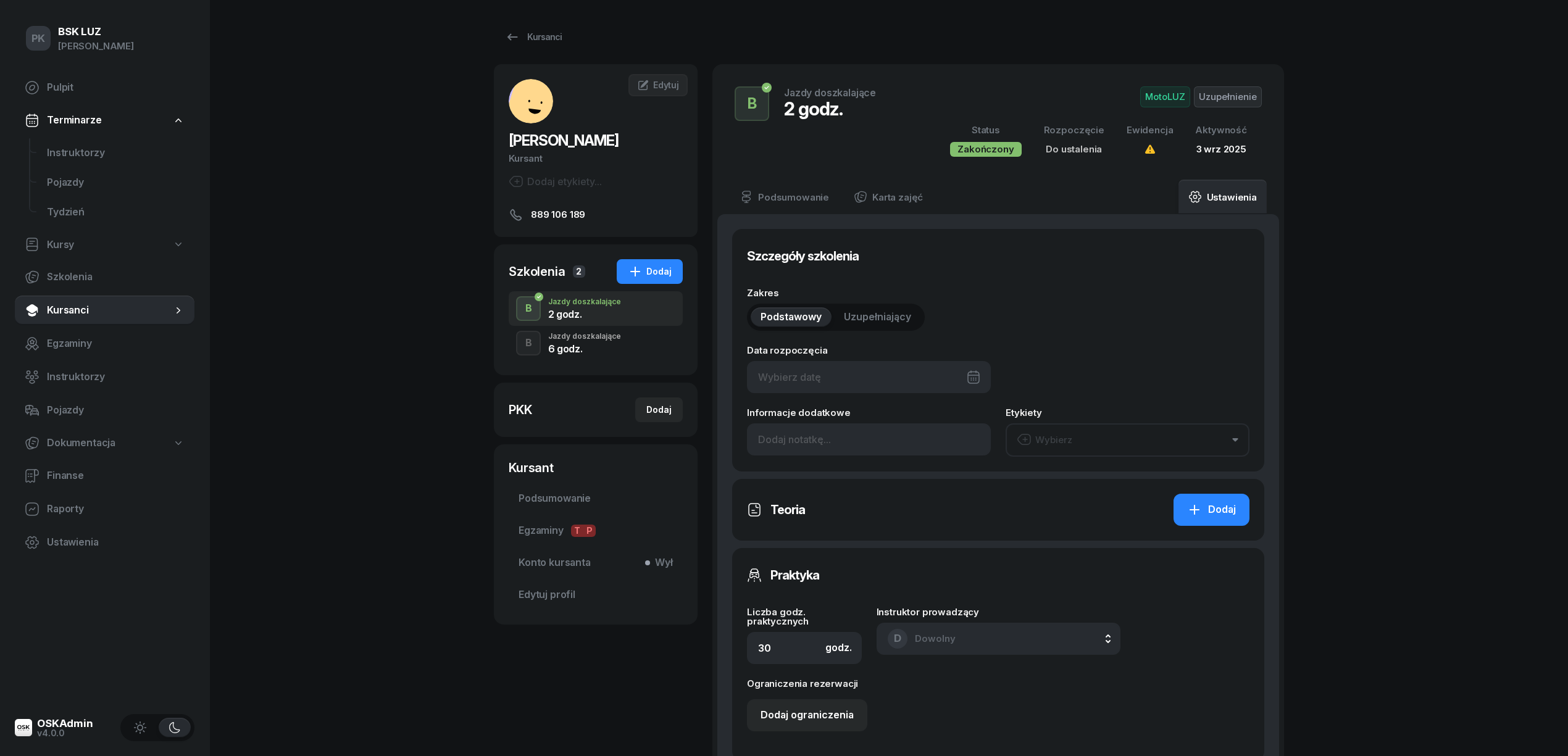
type input "2"
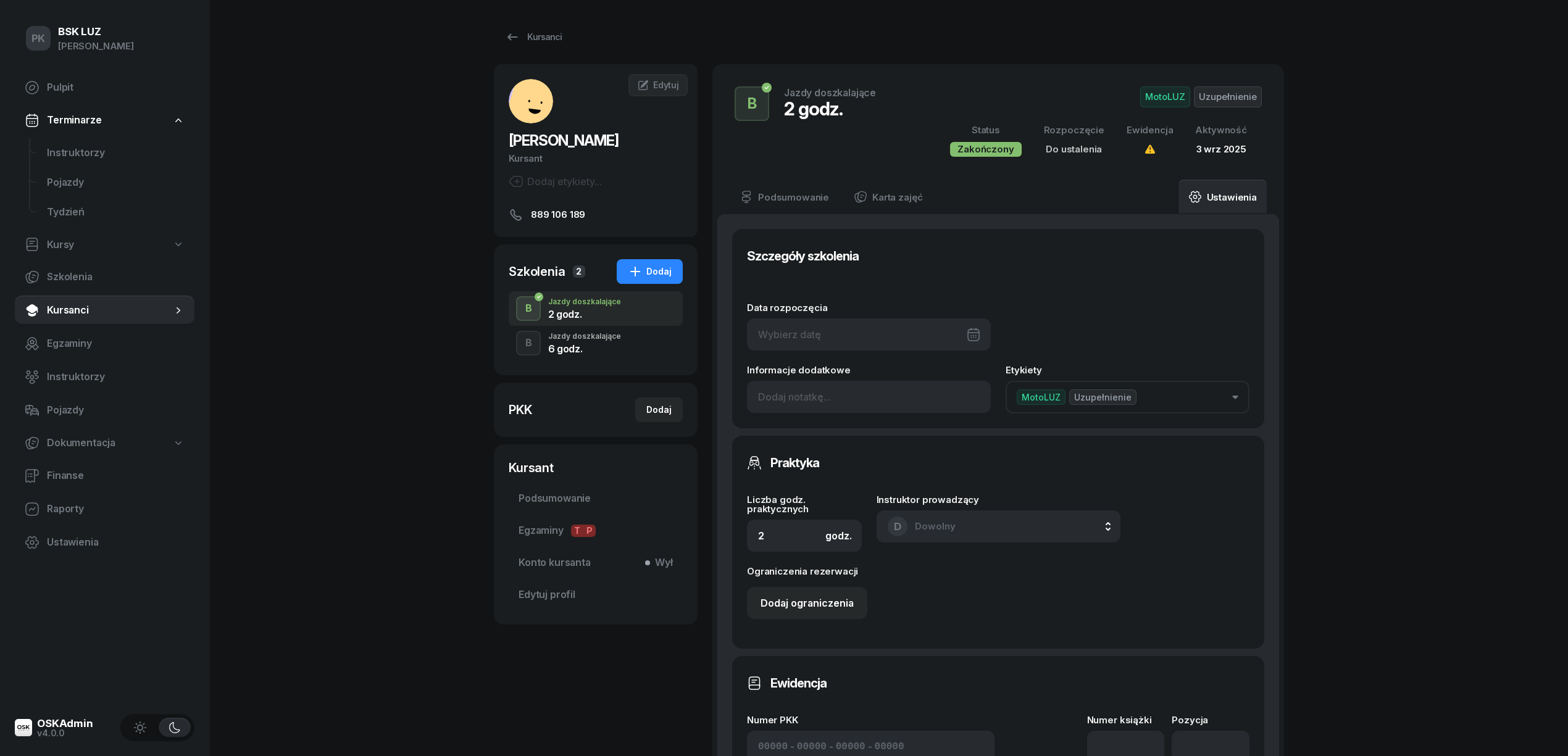
click at [874, 319] on div at bounding box center [868, 335] width 244 height 32
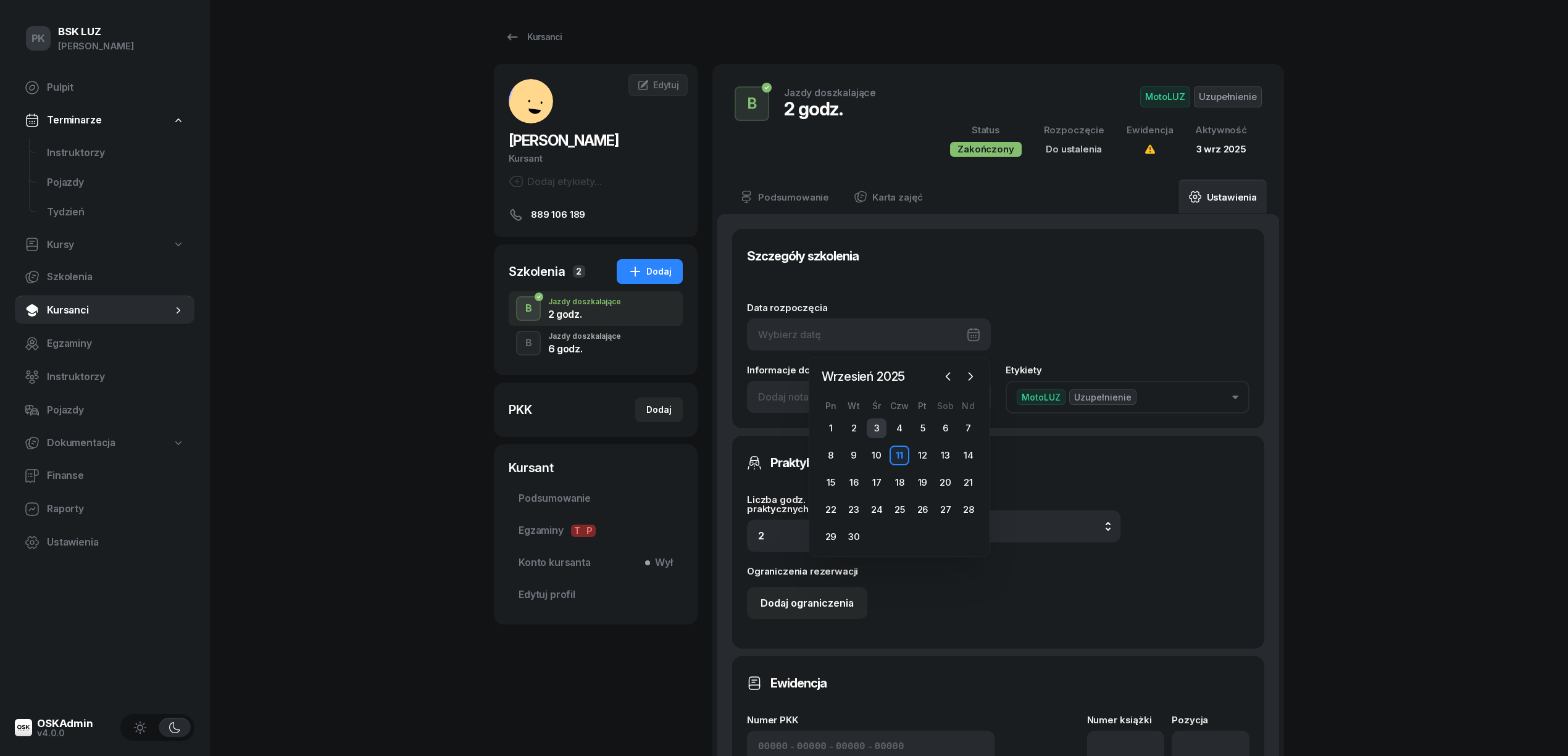
click at [879, 431] on div "3" at bounding box center [876, 429] width 20 height 20
type input "03/09/2025"
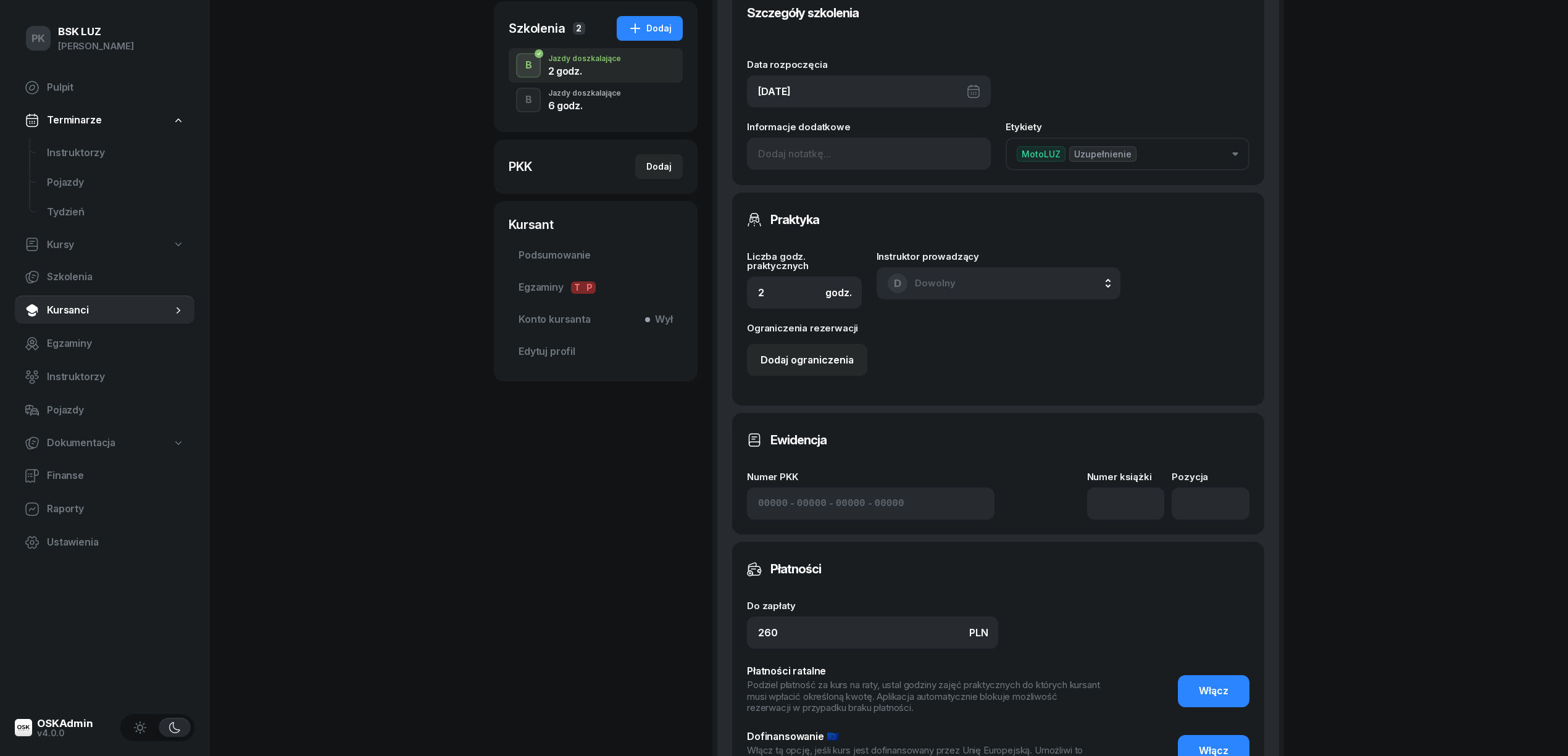
scroll to position [247, 0]
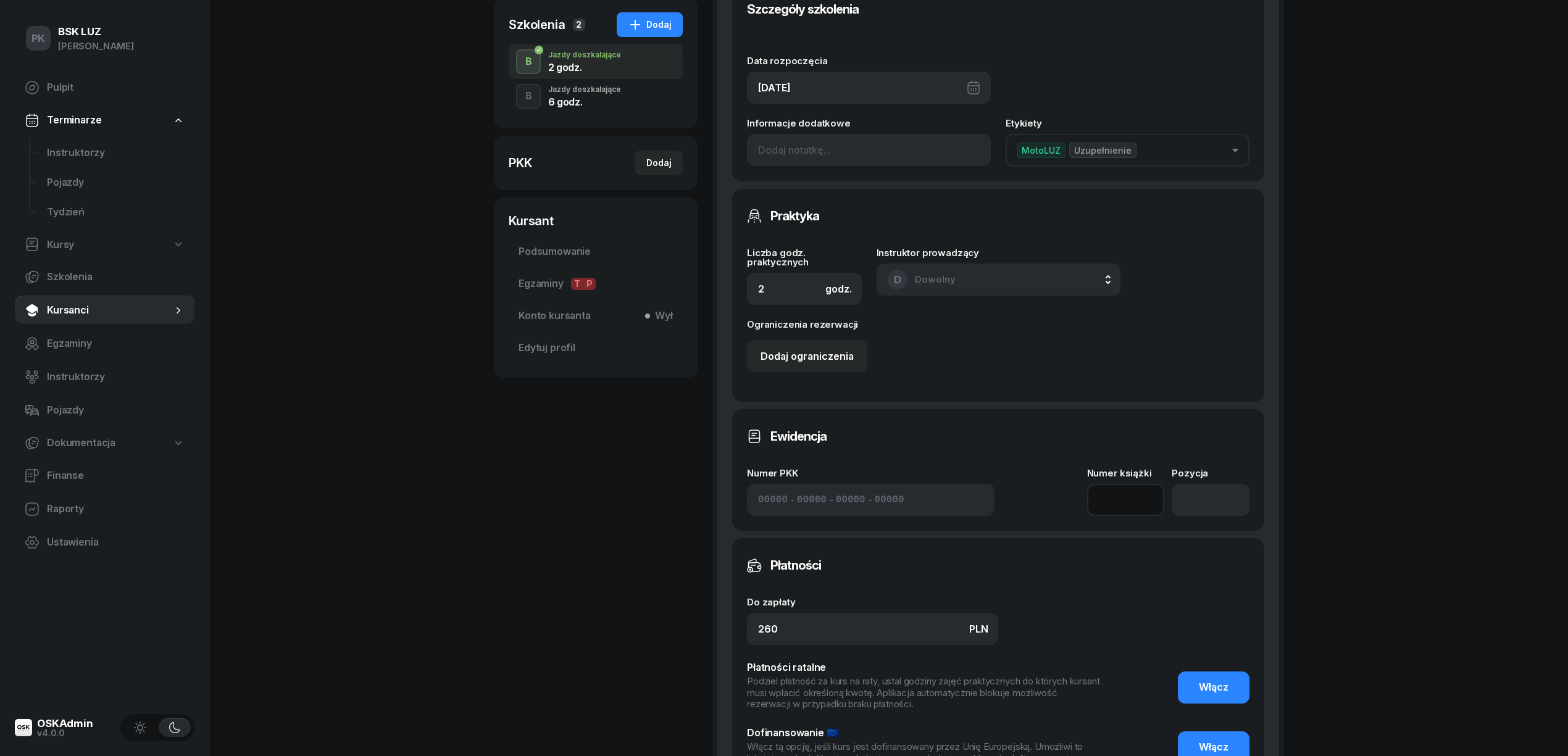
click at [1144, 511] on input at bounding box center [1126, 500] width 78 height 32
type input "1"
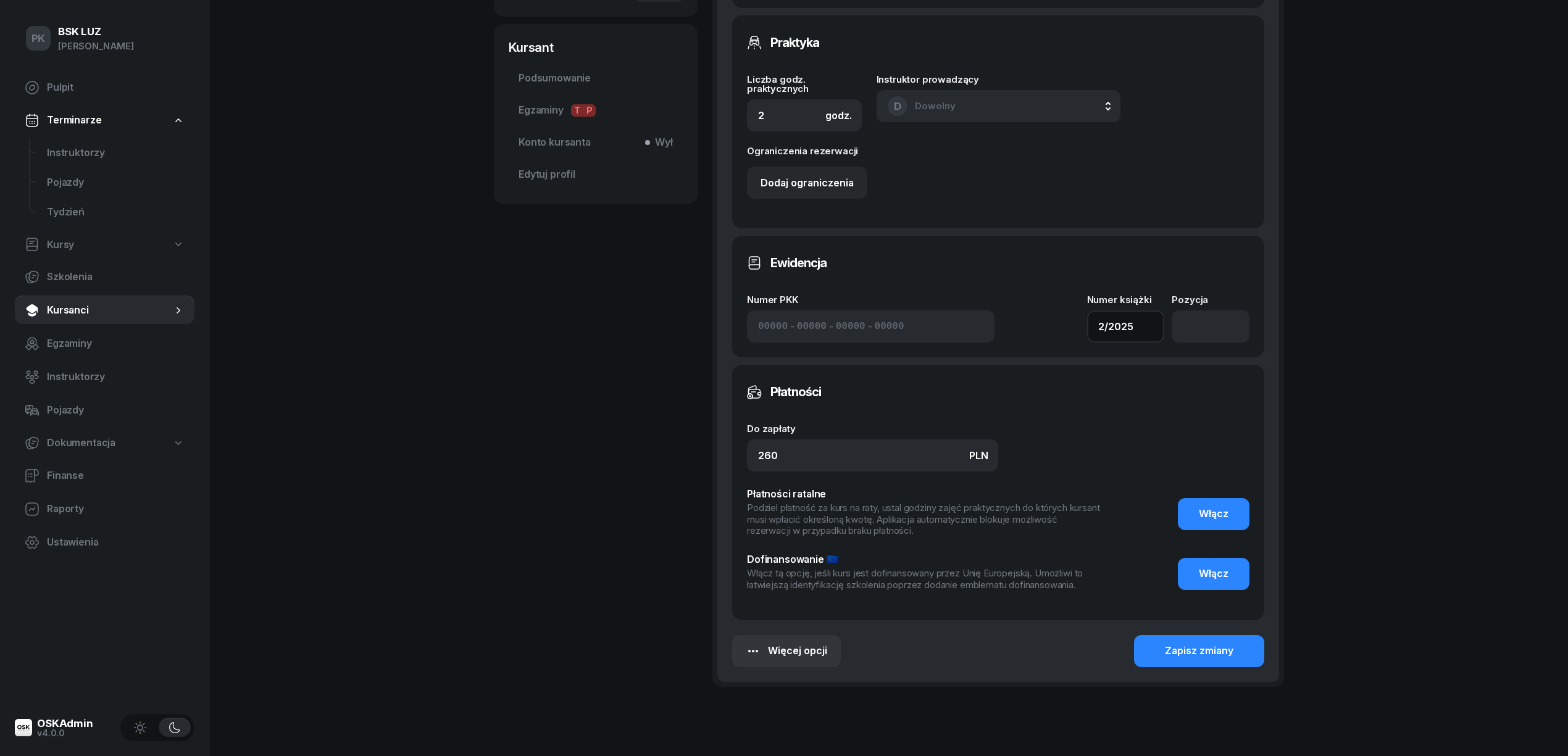
scroll to position [472, 0]
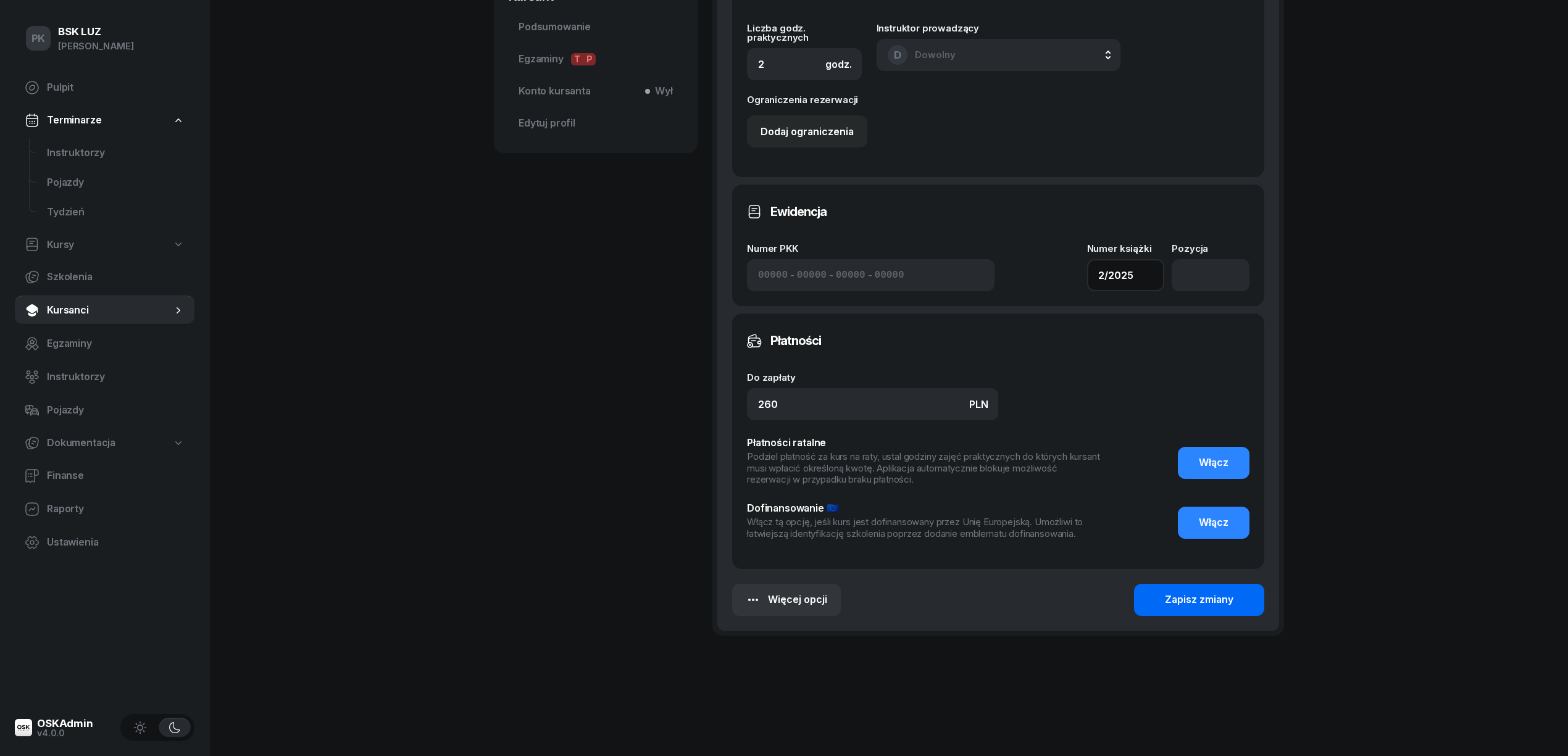
type input "2/2025"
click at [1190, 593] on div "Zapisz zmiany" at bounding box center [1199, 600] width 69 height 16
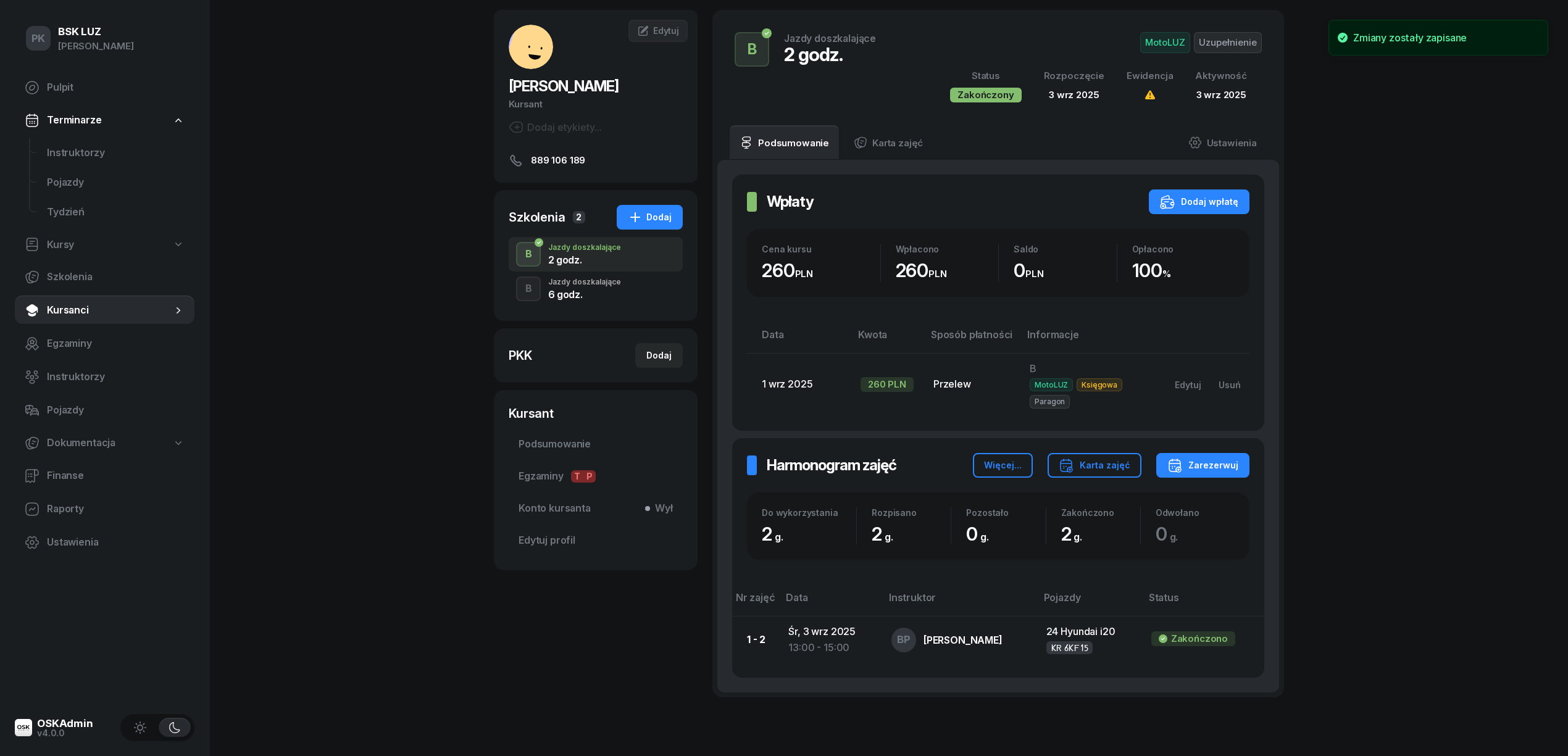
scroll to position [0, 0]
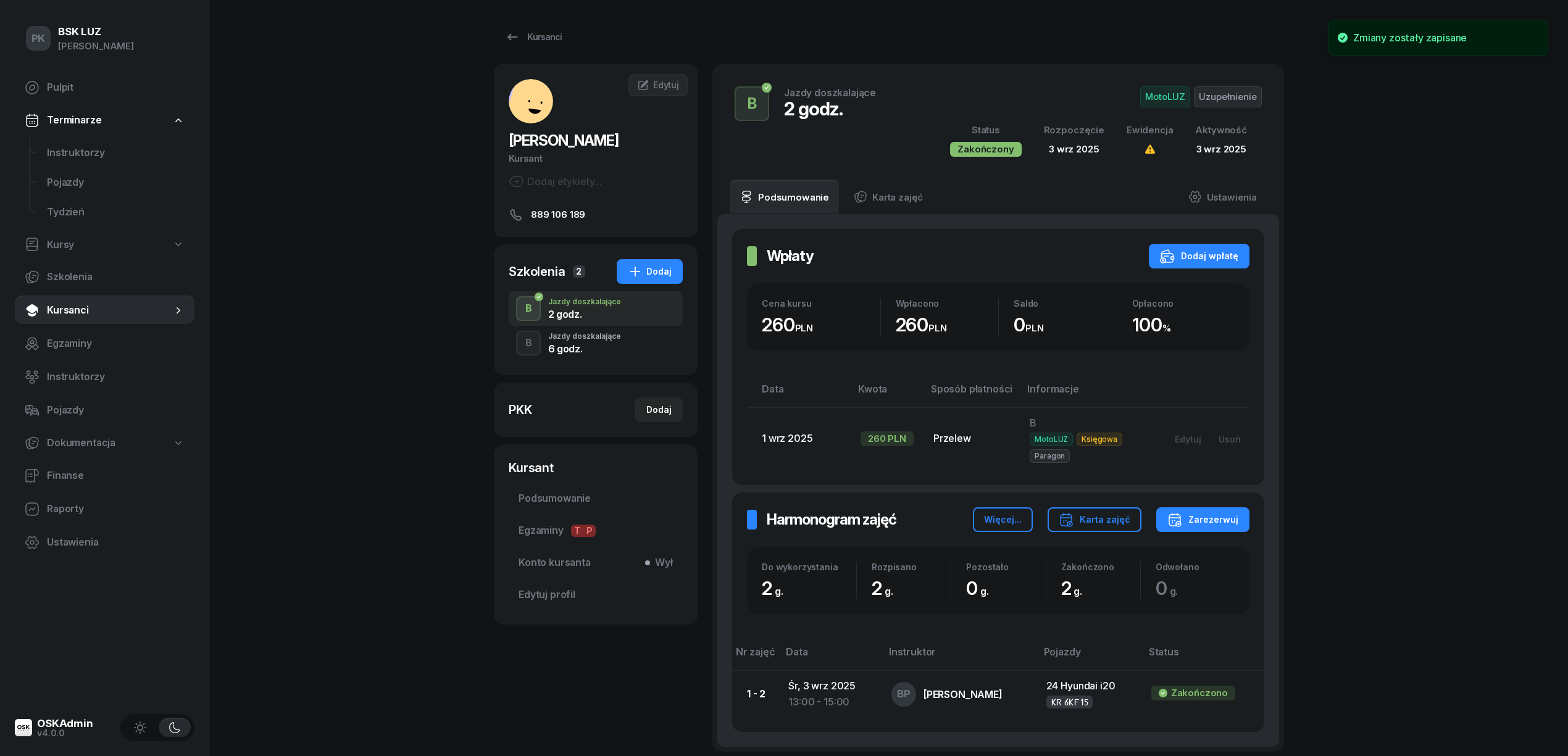
click at [606, 351] on div "6 godz." at bounding box center [585, 349] width 73 height 10
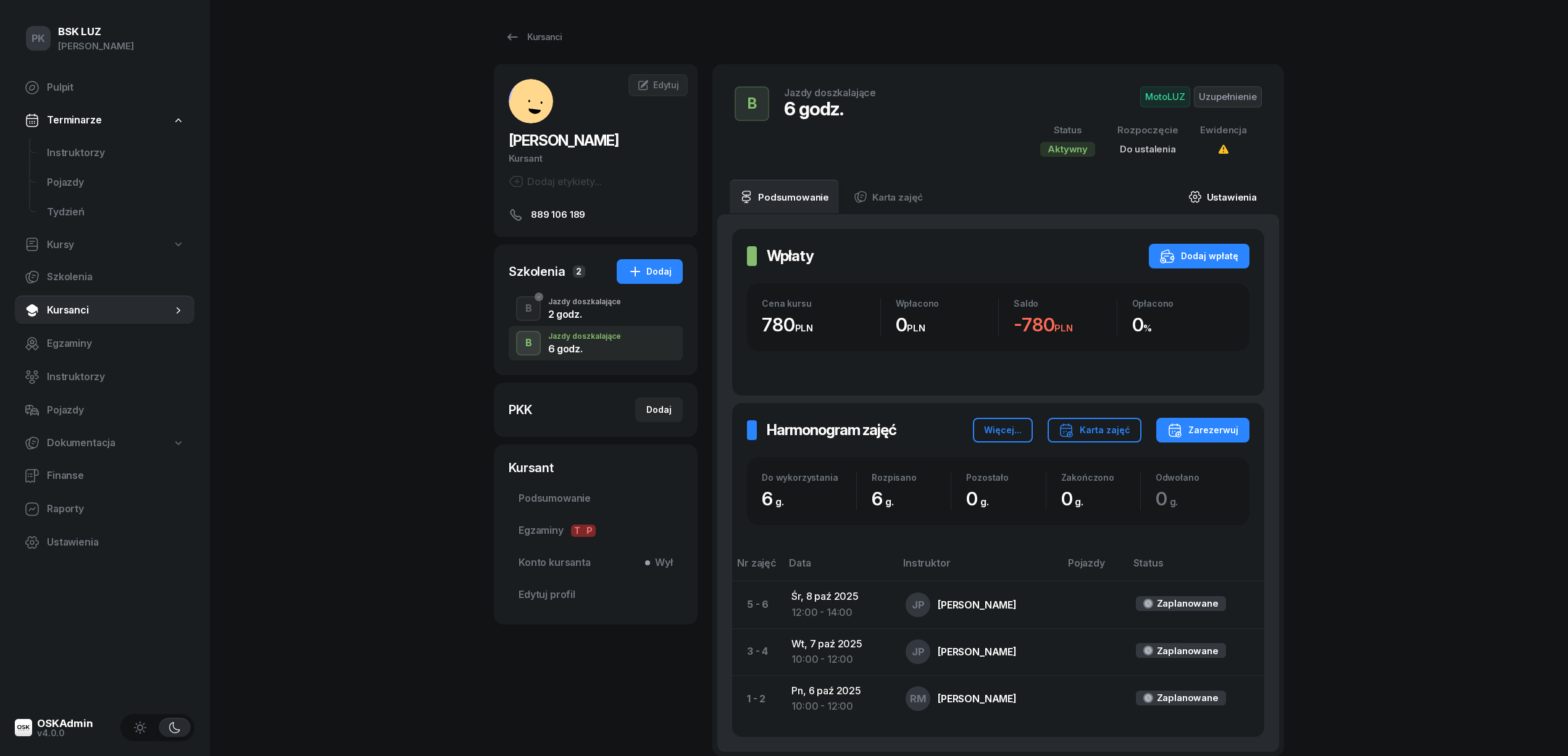
click at [1237, 189] on link "Ustawienia" at bounding box center [1222, 197] width 88 height 34
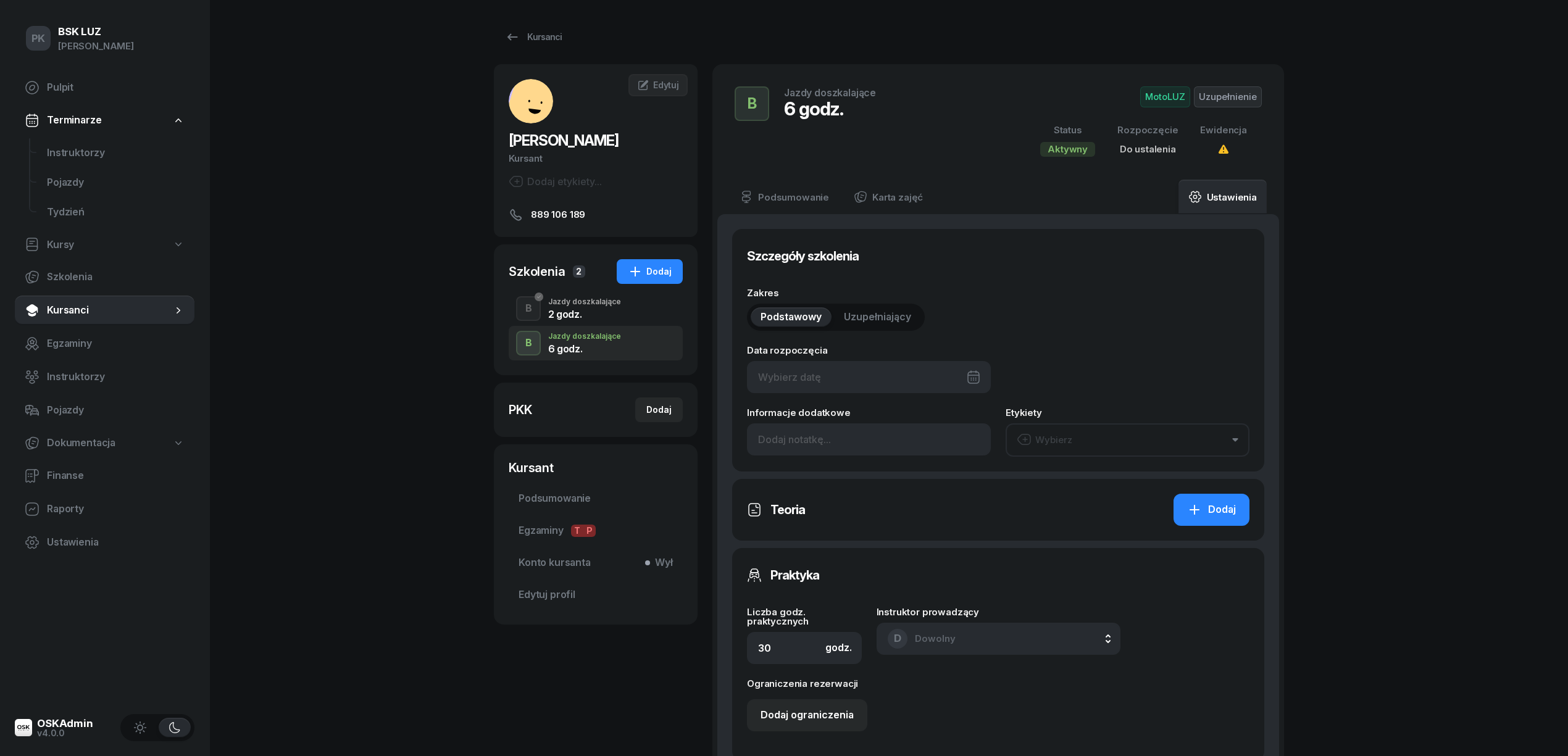
type input "6"
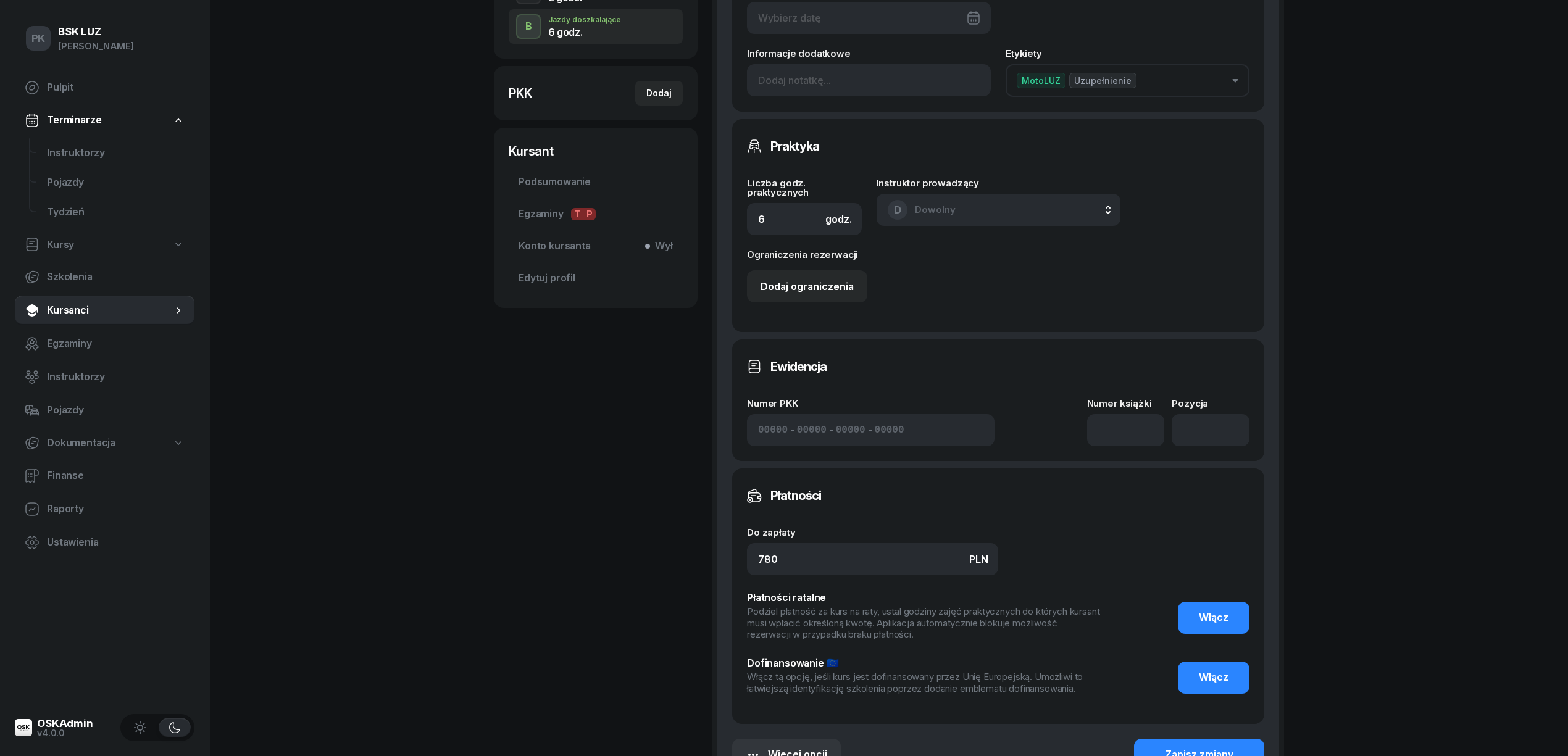
scroll to position [329, 0]
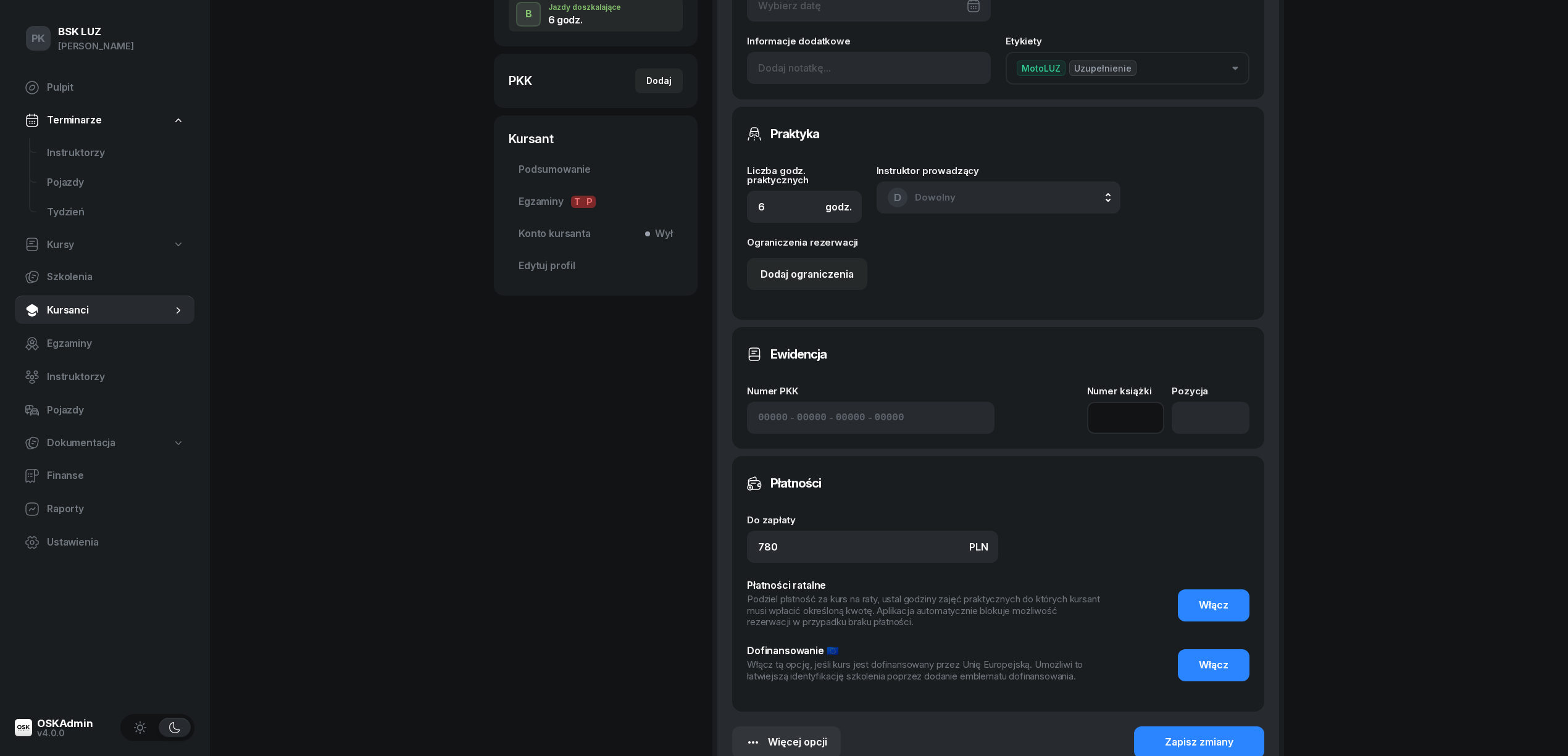
click at [1122, 419] on input at bounding box center [1126, 418] width 78 height 32
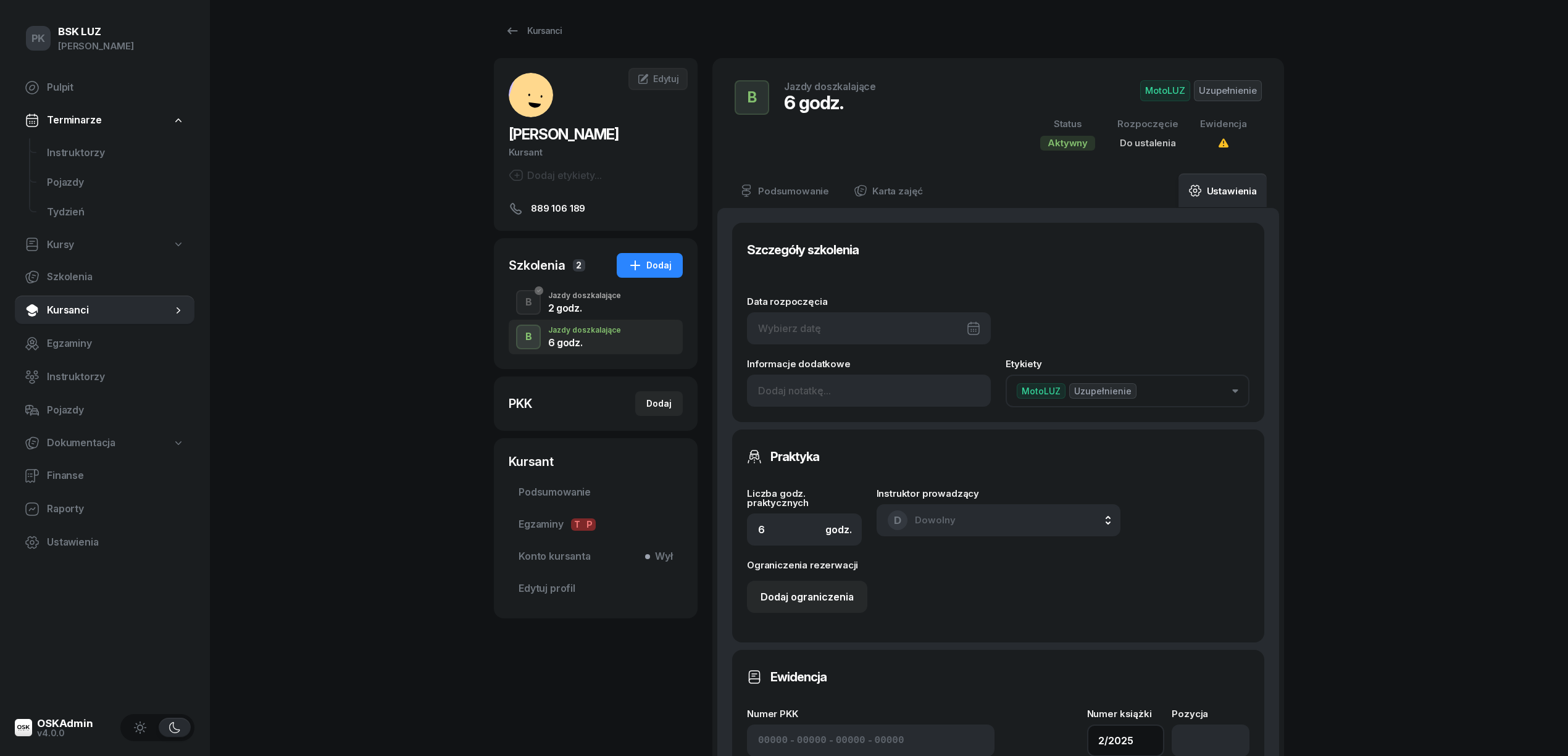
scroll to position [0, 0]
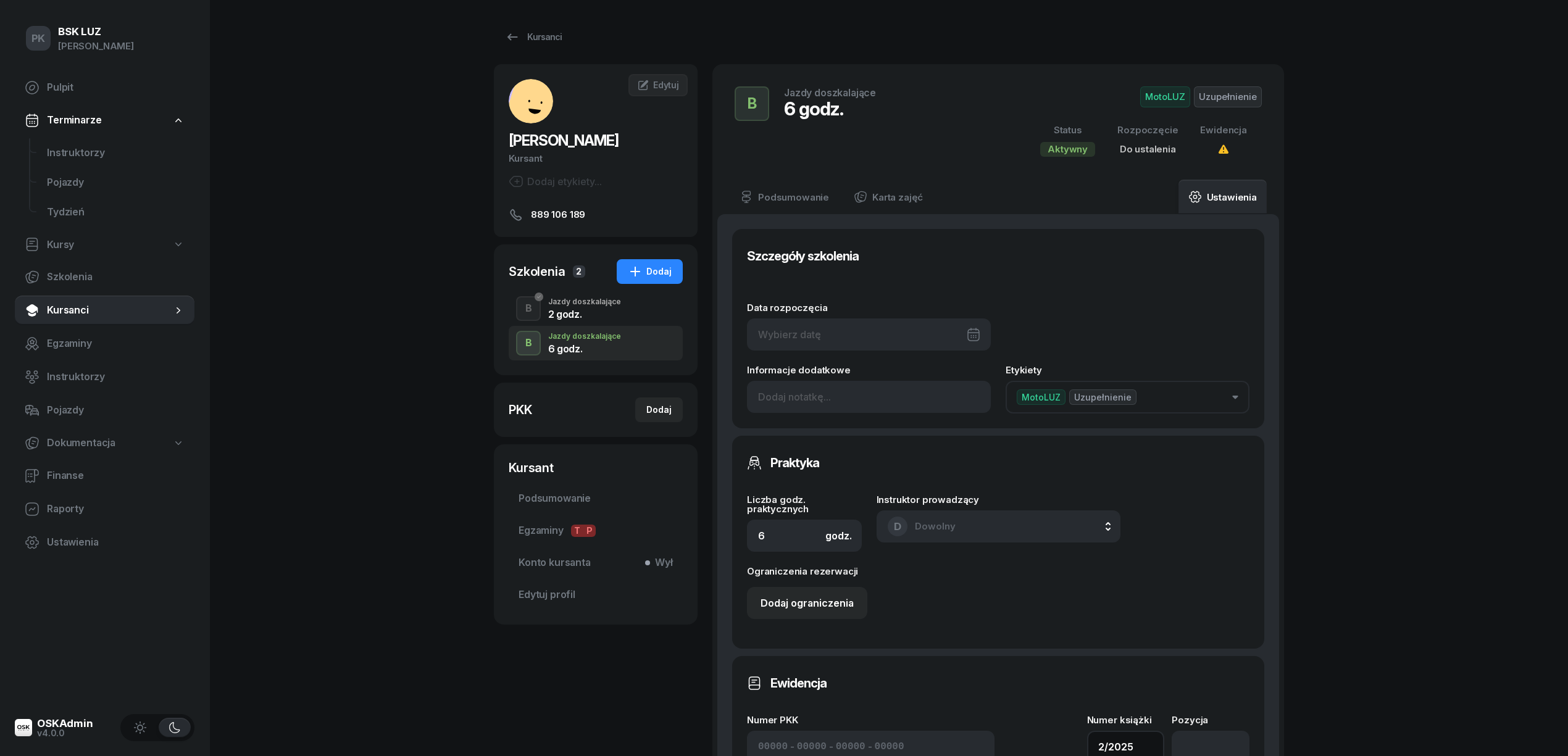
type input "2/2025"
click at [842, 331] on div at bounding box center [868, 335] width 244 height 32
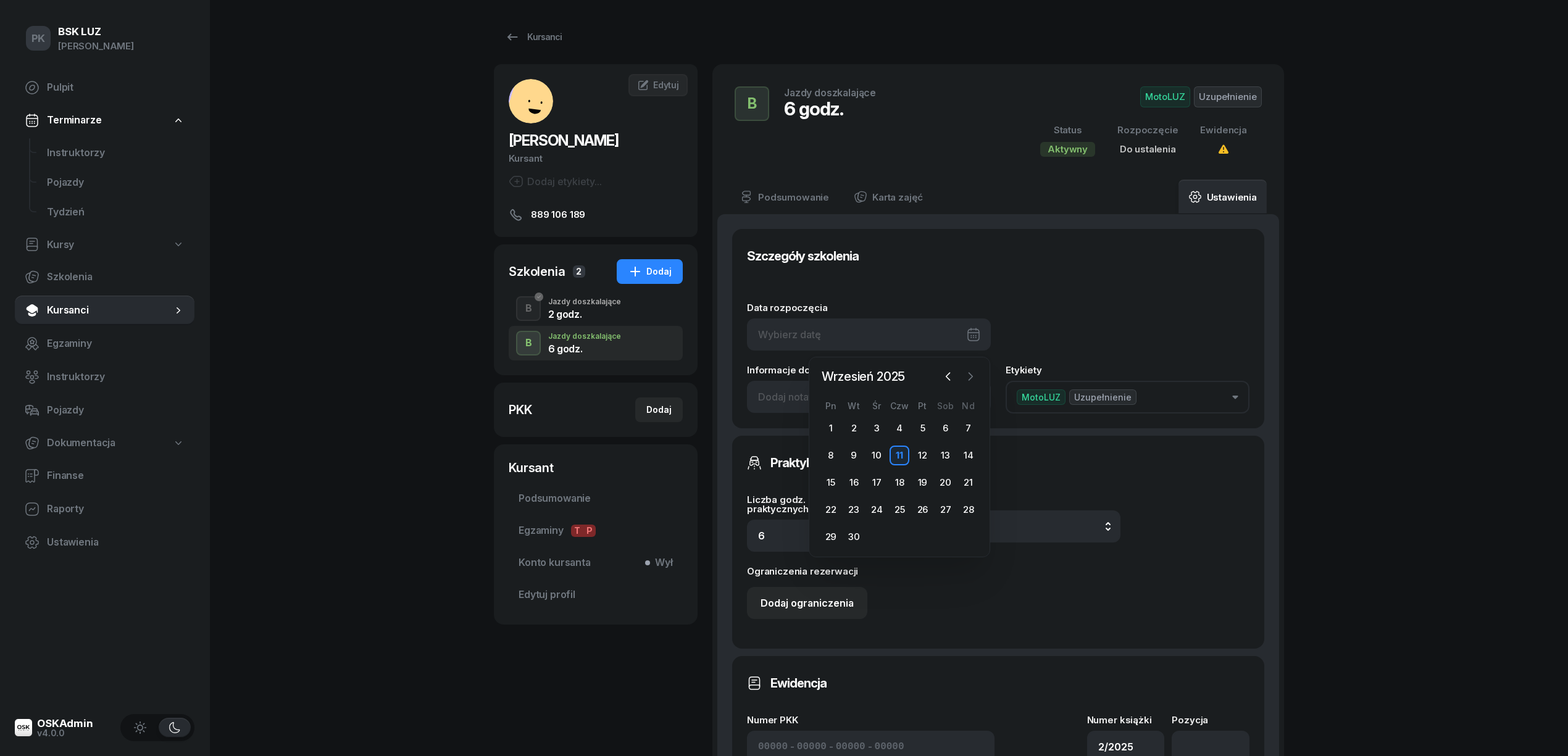
click at [966, 378] on icon "button" at bounding box center [970, 376] width 13 height 13
click at [830, 458] on div "6" at bounding box center [831, 456] width 20 height 20
type input "06/10/2025"
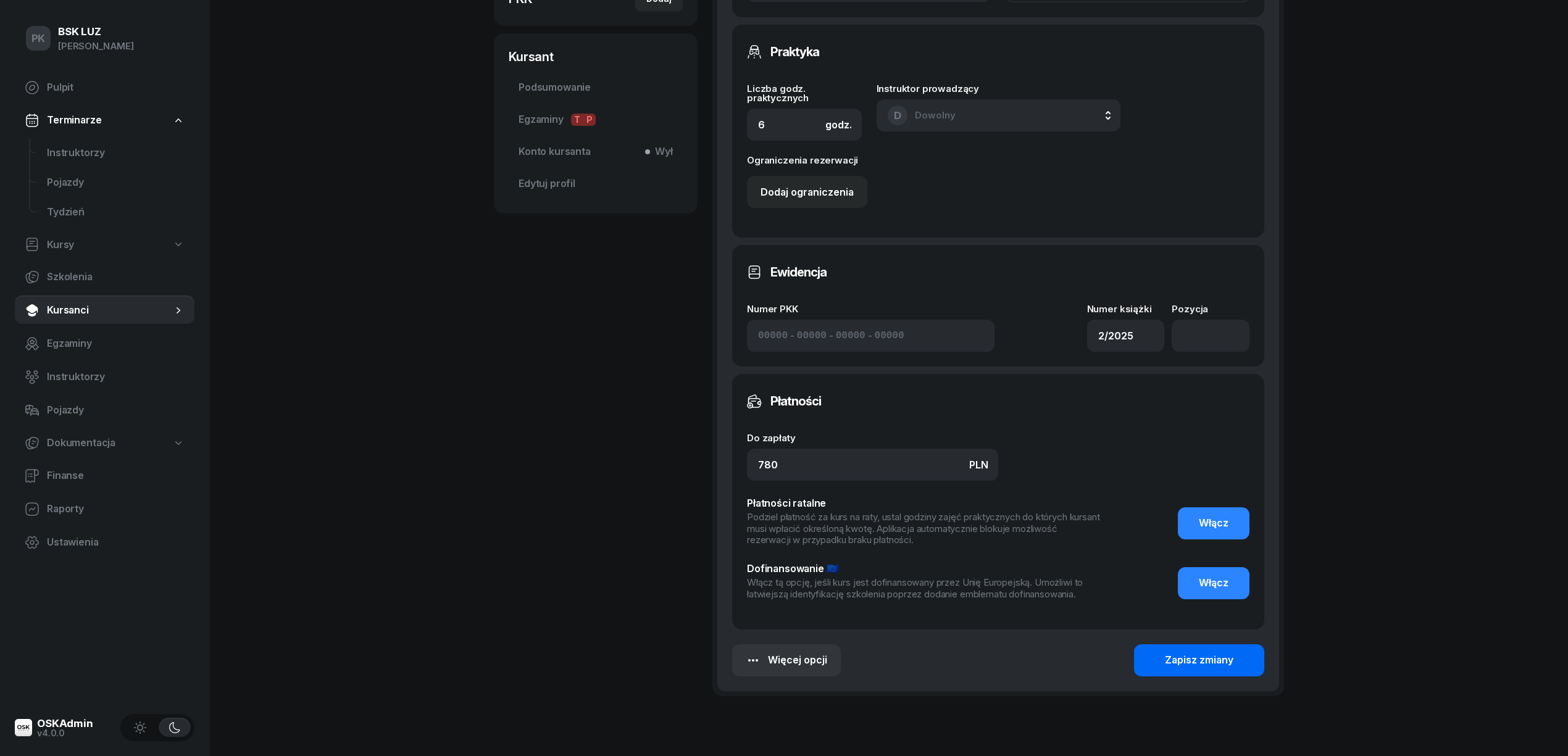
click at [1176, 661] on div "Zapisz zmiany" at bounding box center [1199, 661] width 69 height 16
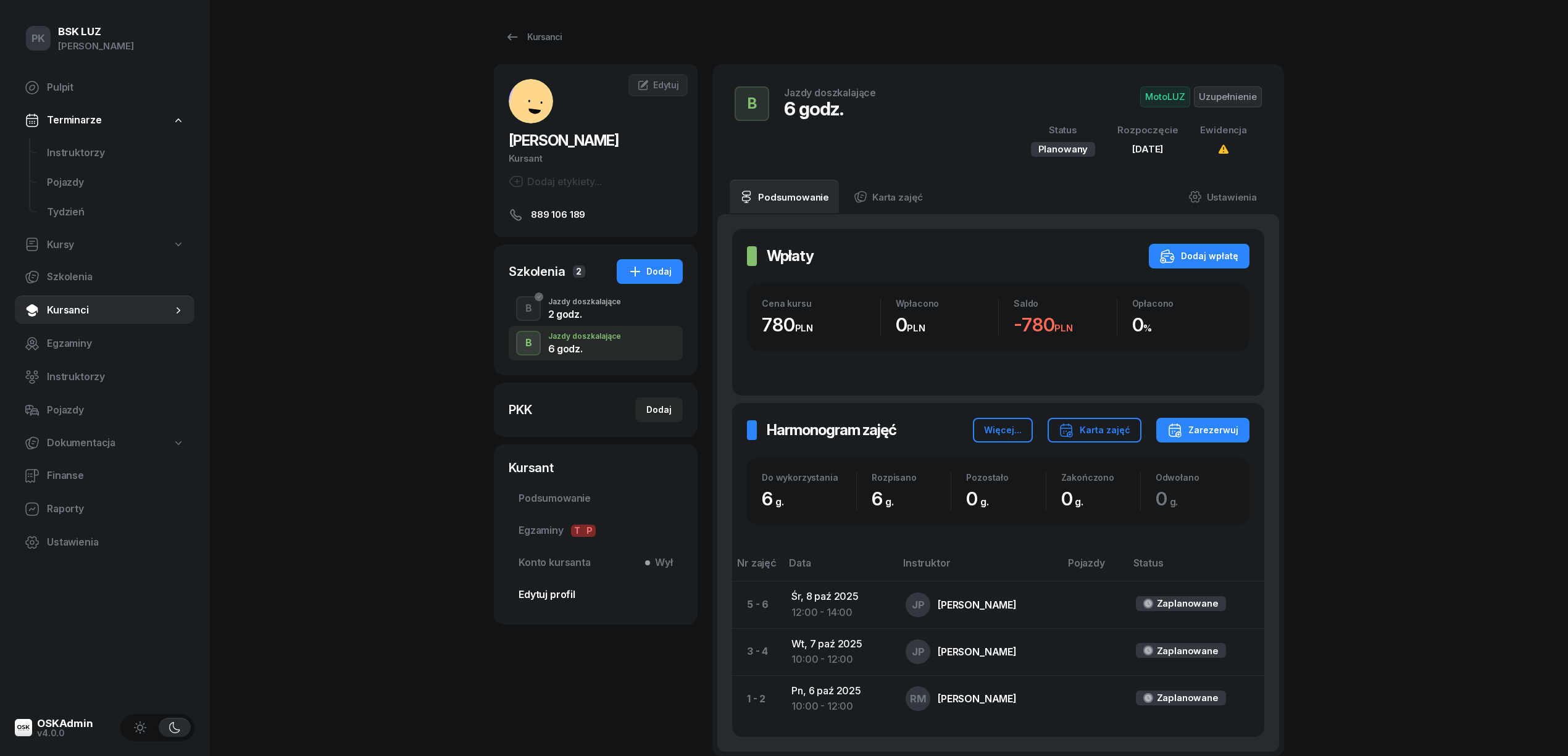
click at [561, 589] on span "Edytuj profil" at bounding box center [595, 595] width 154 height 16
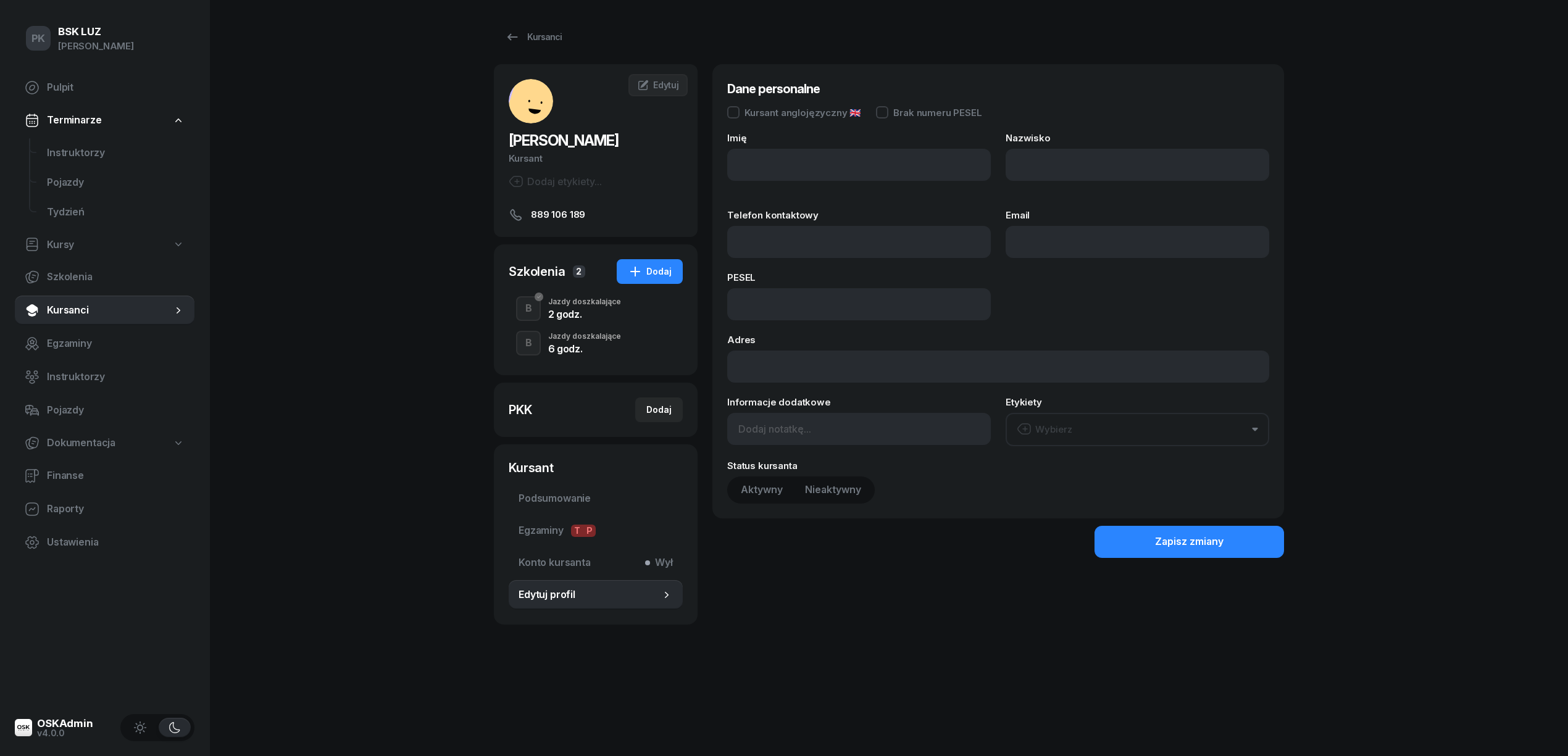
type input "ELIZA"
type input "CHWASTEK"
type input "889106189"
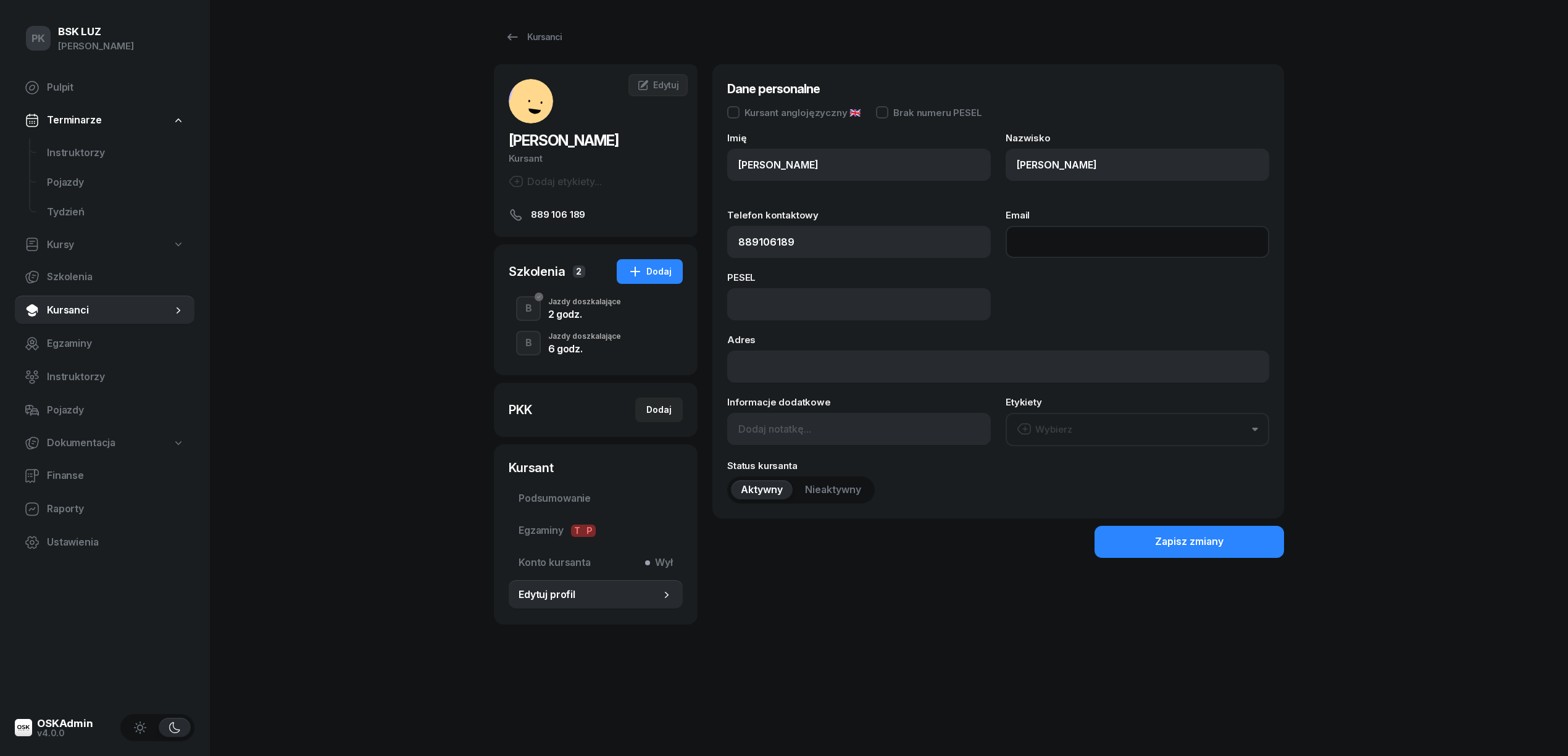
click at [1030, 247] on input "Email" at bounding box center [1137, 242] width 264 height 32
paste input "ELIZACHWASTEK@ZSG2.PL"
type input "ELIZACHWASTEK@ZSG2.PL"
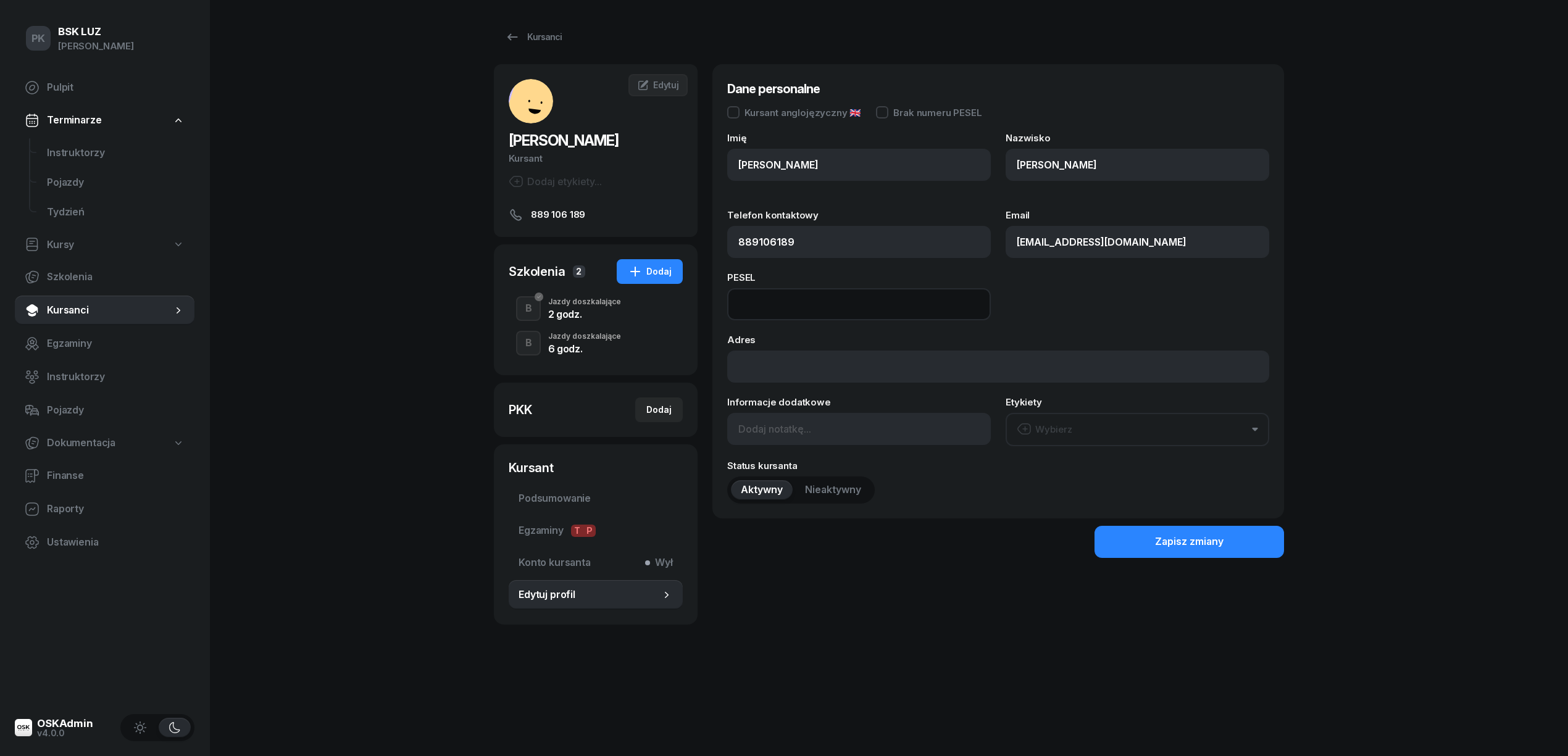
click at [801, 300] on input at bounding box center [859, 304] width 264 height 32
paste input "07291812363"
type input "07291812363"
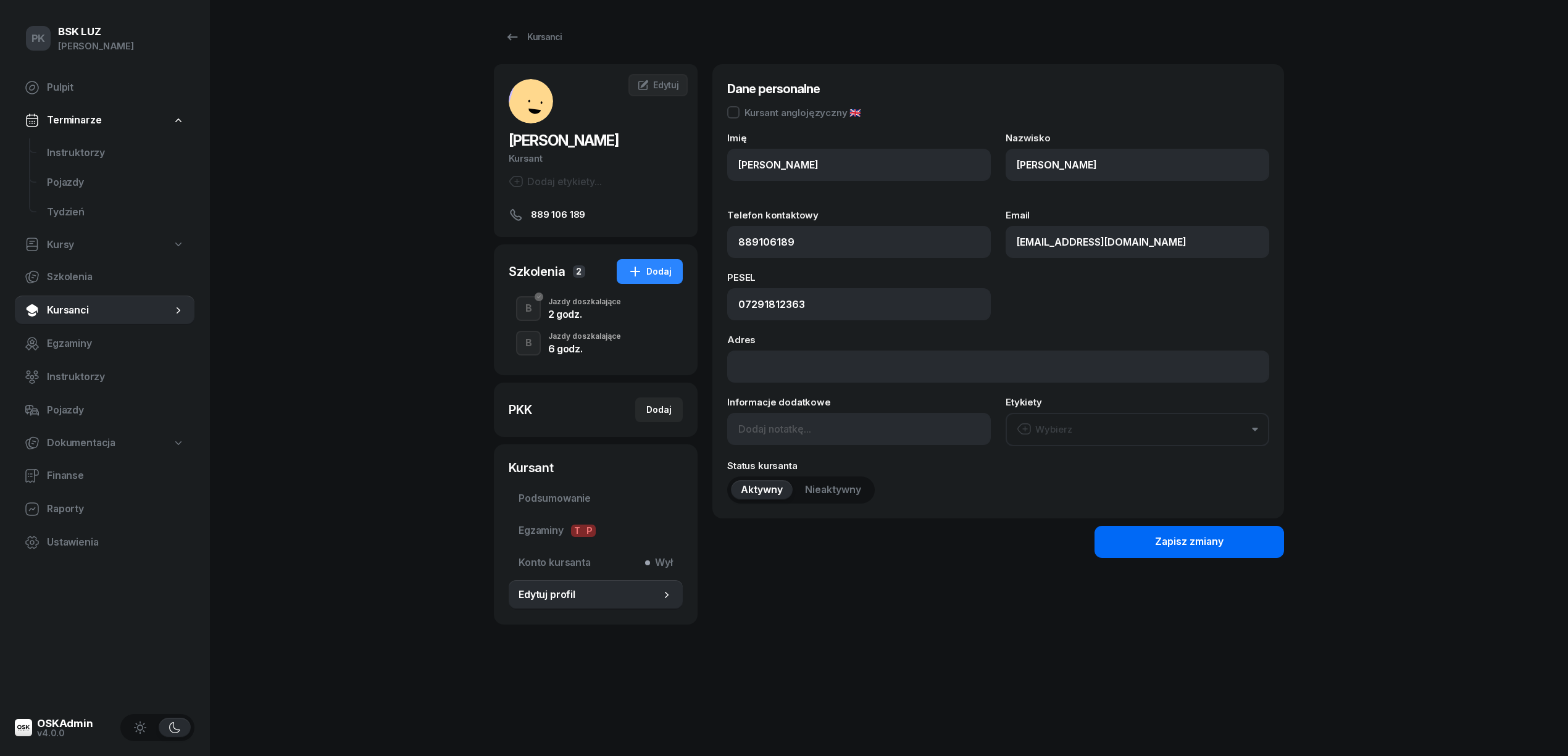
click at [1162, 546] on div "Zapisz zmiany" at bounding box center [1189, 542] width 69 height 16
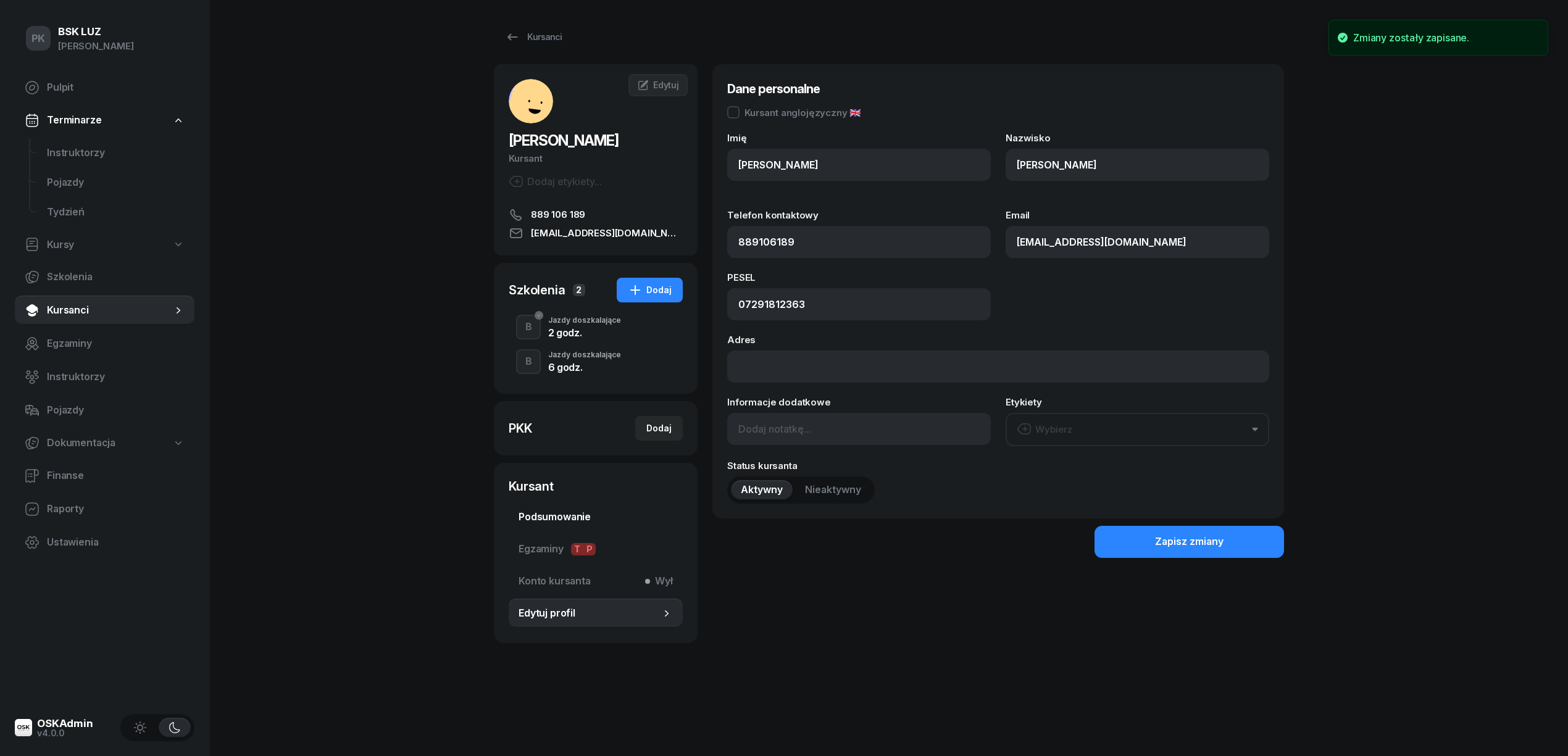
click at [564, 525] on span "Podsumowanie" at bounding box center [595, 517] width 154 height 16
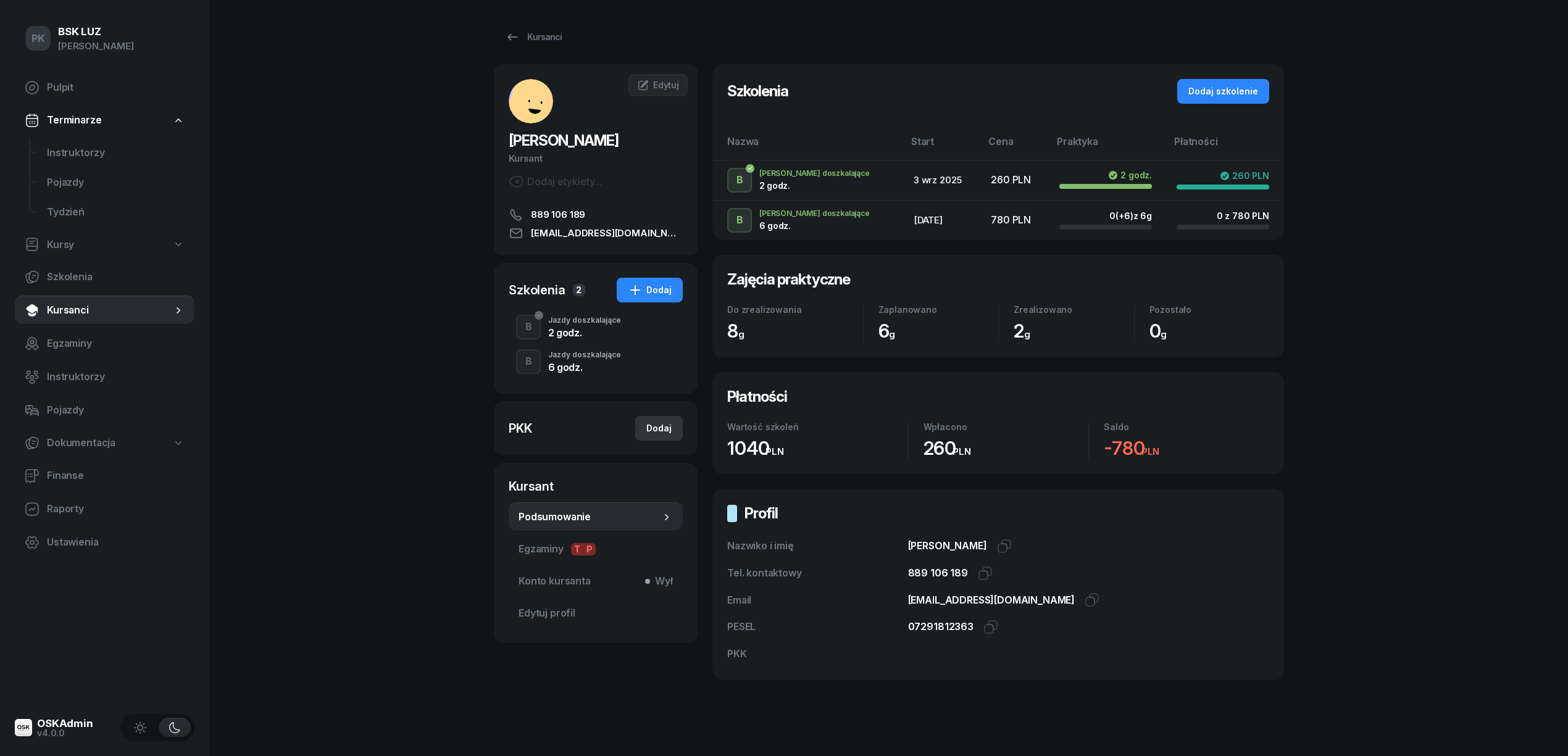
click at [645, 430] on button "Dodaj" at bounding box center [659, 428] width 48 height 24
select select
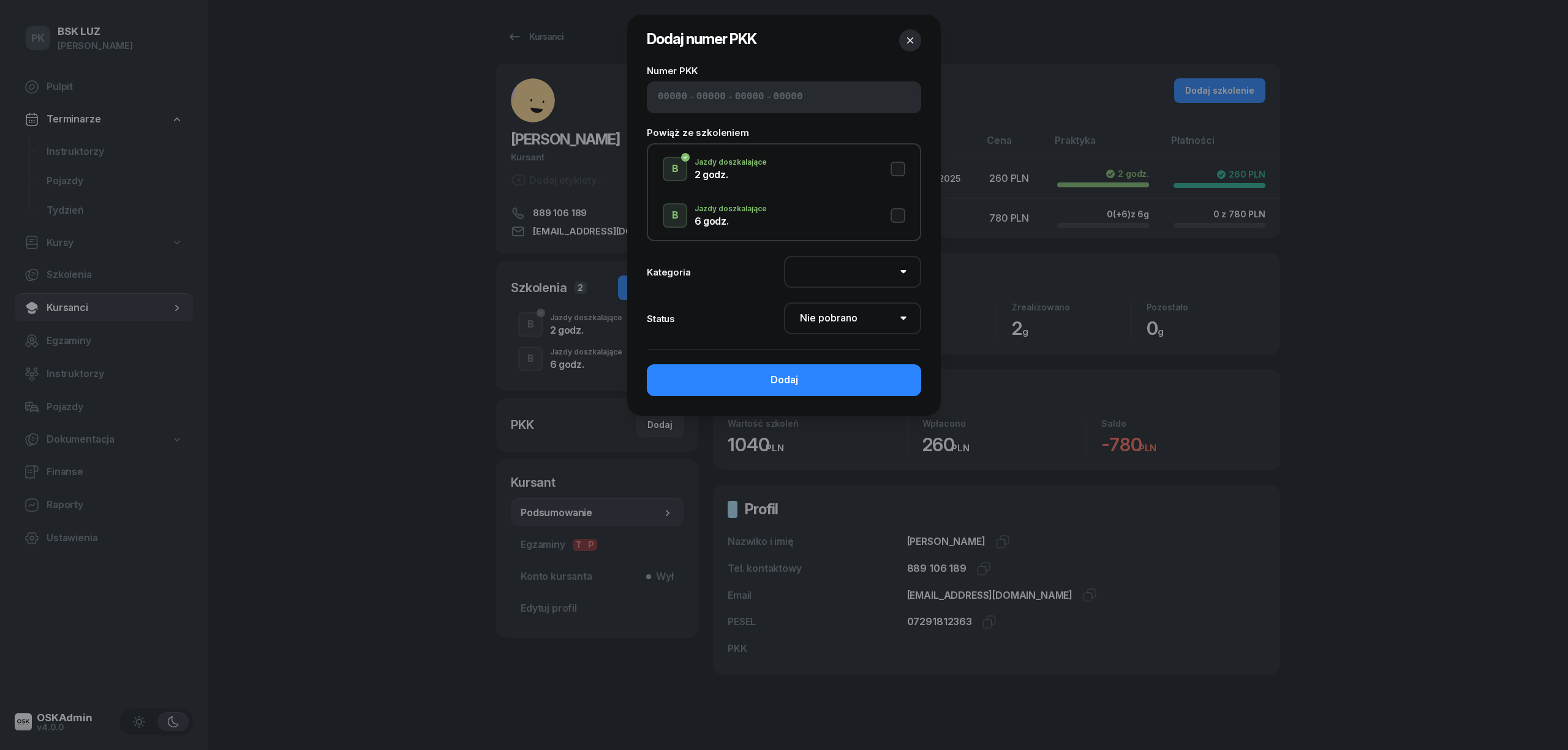
click at [659, 92] on input at bounding box center [672, 97] width 30 height 16
paste input "12530"
type input "12530"
type input "62256"
type input "84492"
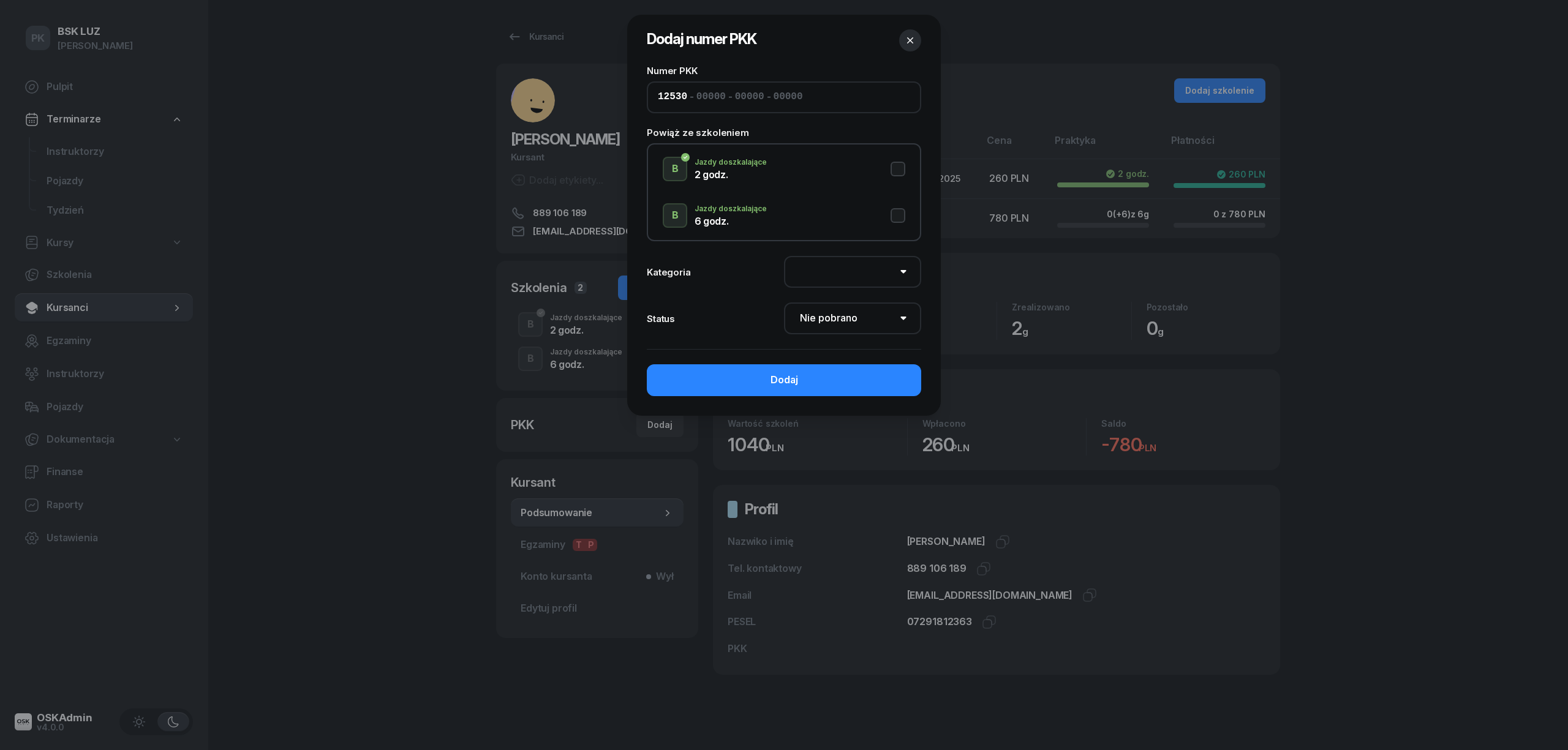
type input "88122"
click at [900, 168] on button "B Jazdy doszkalające 2 godz." at bounding box center [784, 169] width 243 height 24
select select "B"
click at [895, 218] on button "B Jazdy doszkalające 6 godz." at bounding box center [784, 215] width 243 height 24
click at [865, 312] on select "Nie pobrano Pobrano Zwrócono Zaktualizowano" at bounding box center [853, 318] width 137 height 32
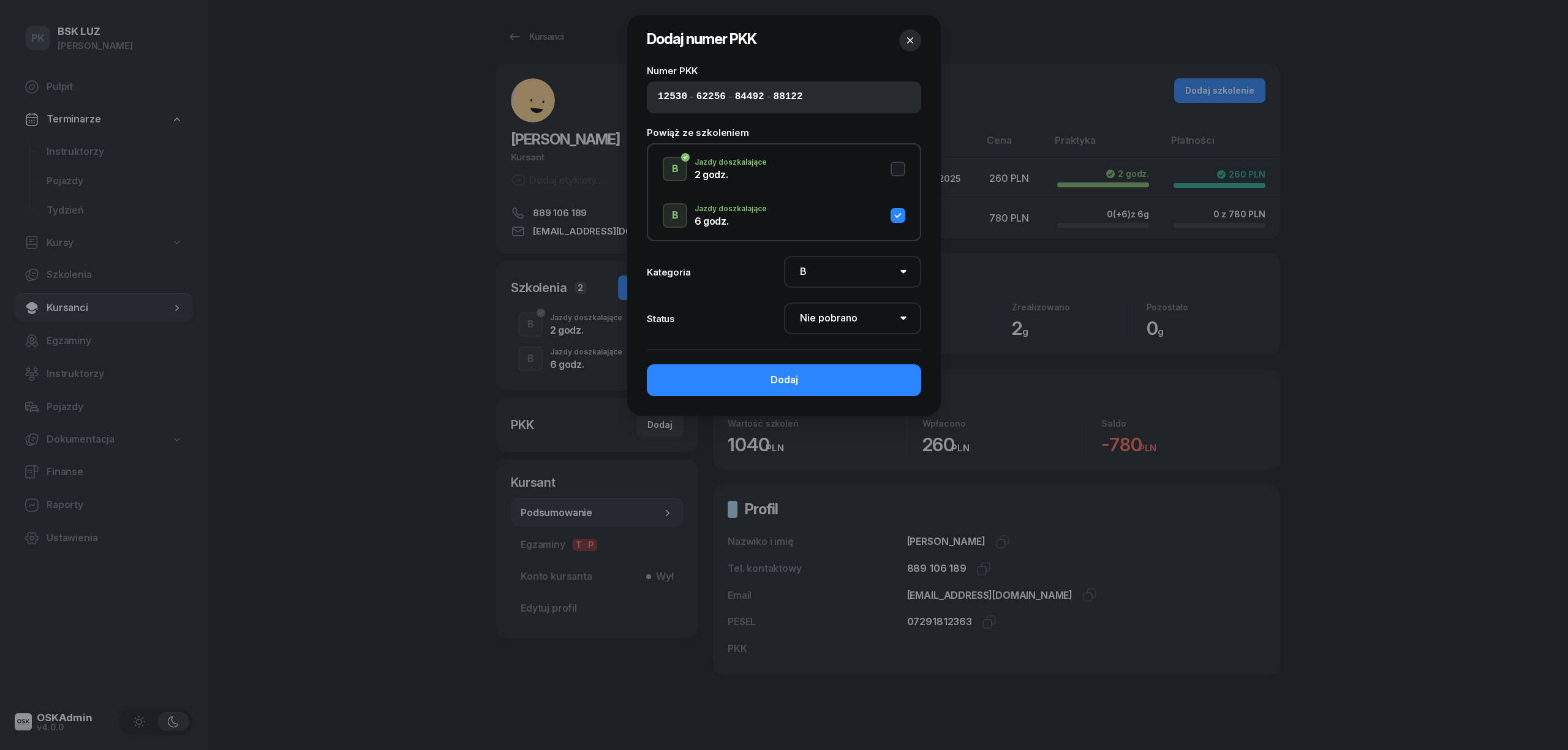
click at [903, 170] on button "B Jazdy doszkalające 2 godz." at bounding box center [784, 169] width 243 height 24
click at [843, 317] on select "Nie pobrano Pobrano Zwrócono Zaktualizowano" at bounding box center [853, 318] width 137 height 32
click at [841, 317] on select "Nie pobrano Pobrano Zwrócono Zaktualizowano" at bounding box center [853, 318] width 137 height 32
select select "Get"
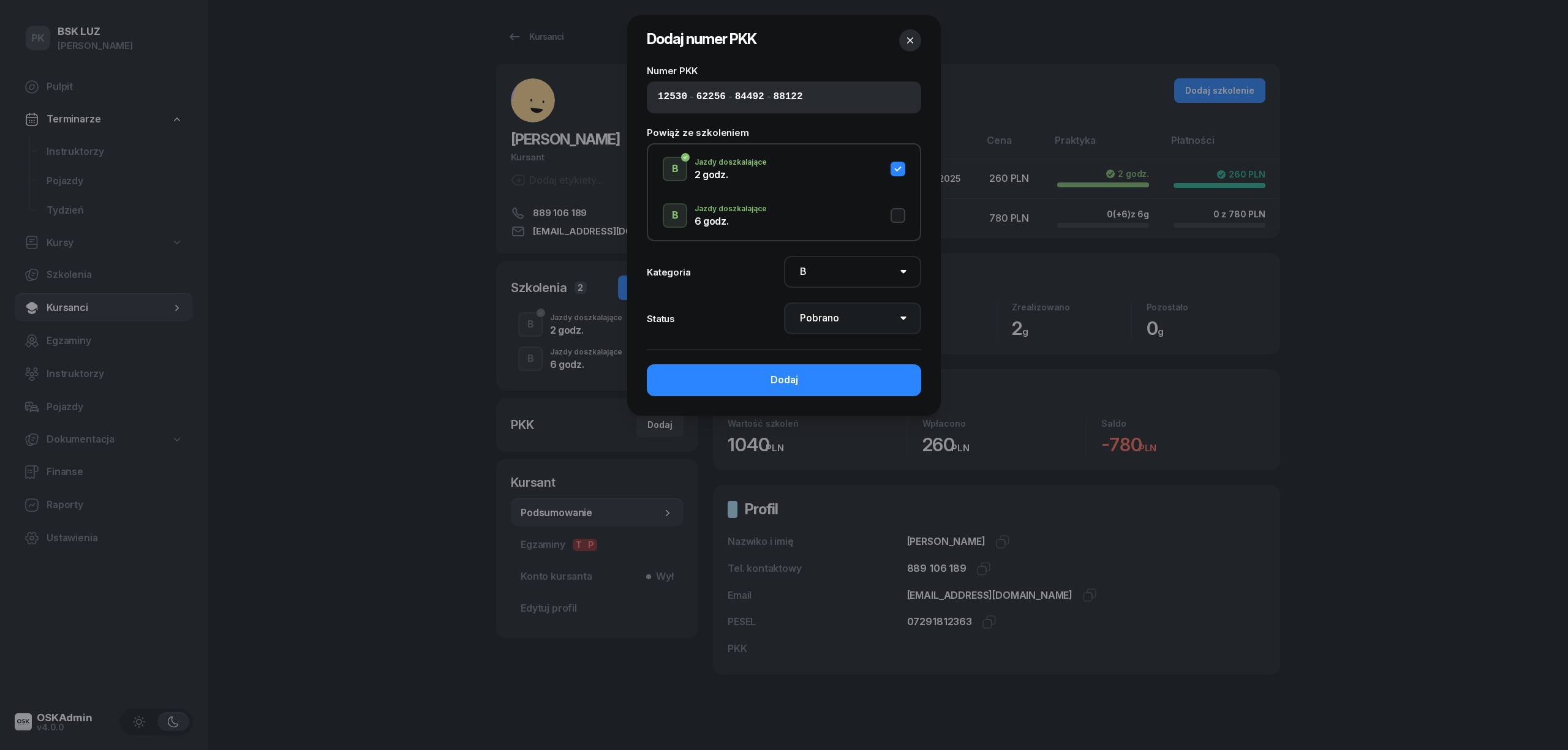
click at [784, 302] on select "Nie pobrano Pobrano Zwrócono Zaktualizowano" at bounding box center [853, 318] width 137 height 32
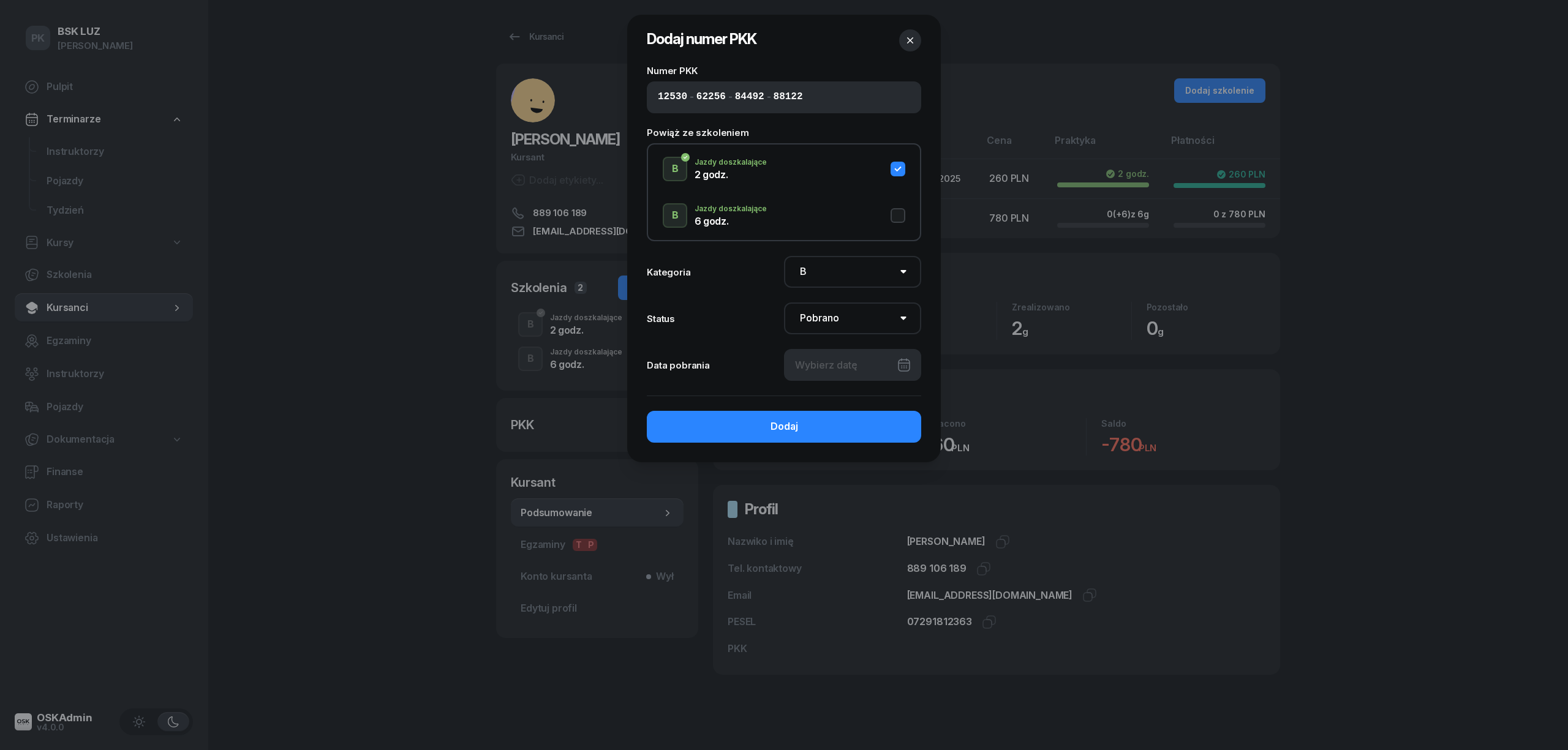
click at [833, 364] on div at bounding box center [853, 365] width 137 height 32
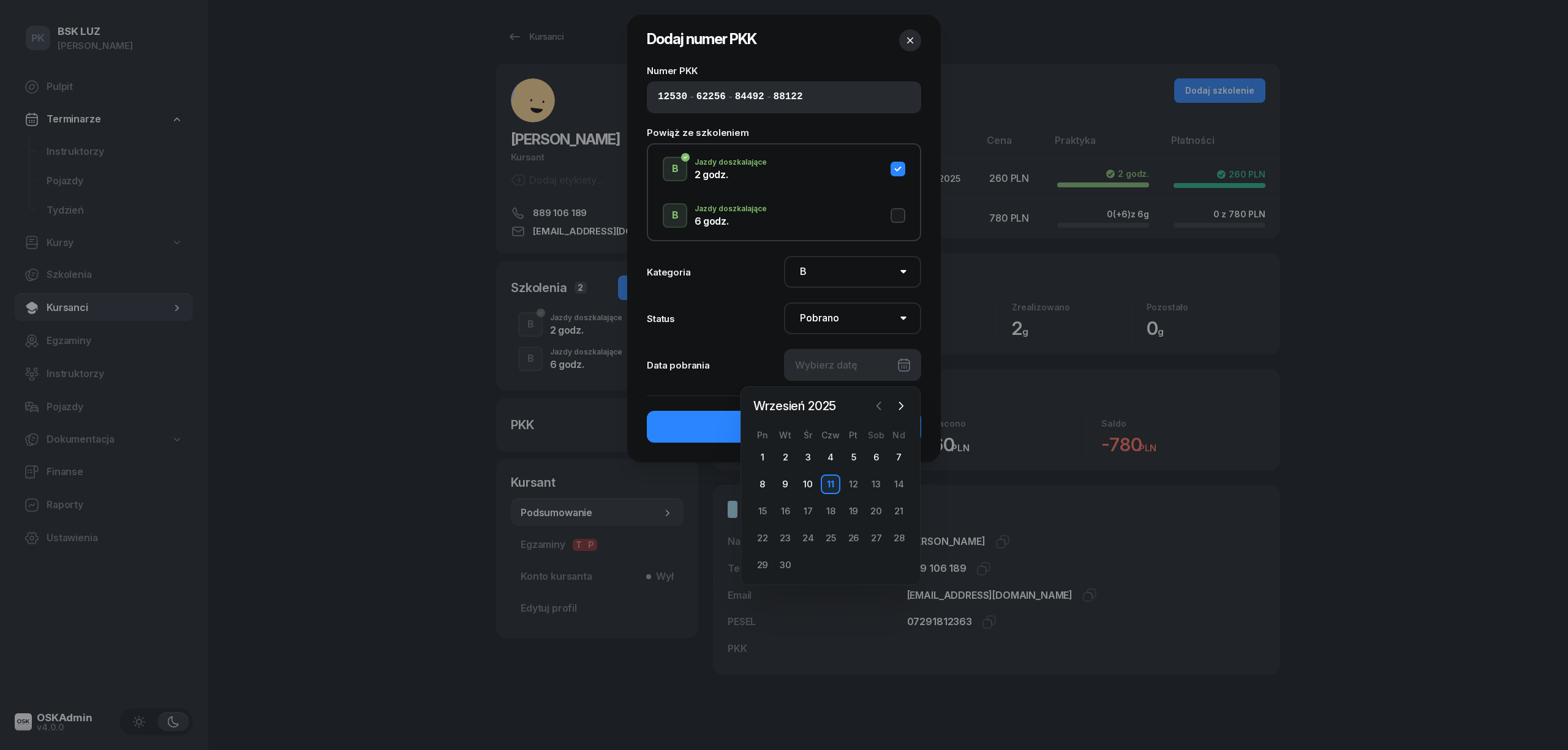
click at [883, 404] on icon "button" at bounding box center [879, 406] width 12 height 12
click at [853, 566] on div "29" at bounding box center [853, 566] width 20 height 20
type input "29/08/2025"
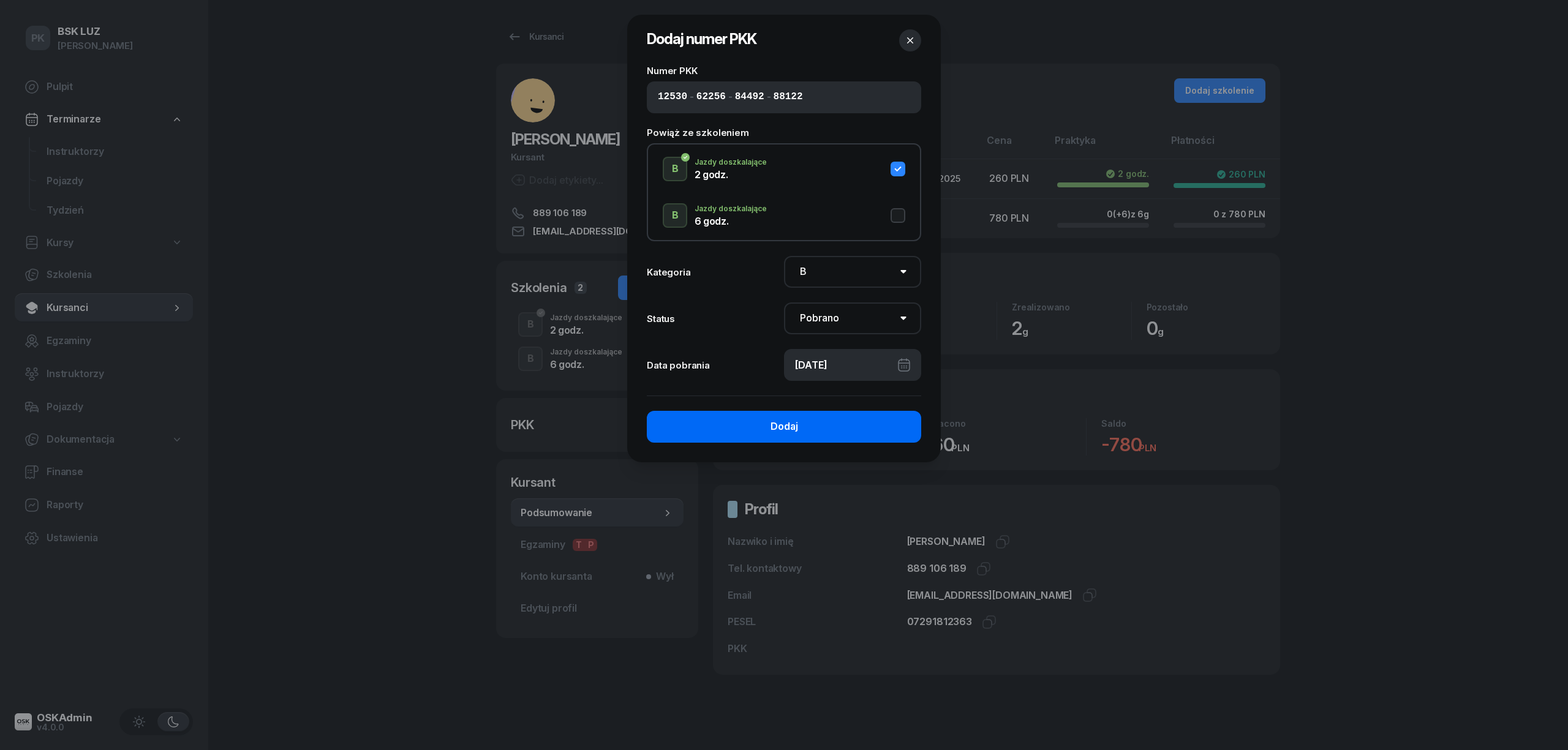
click at [841, 432] on button "Dodaj" at bounding box center [784, 427] width 274 height 32
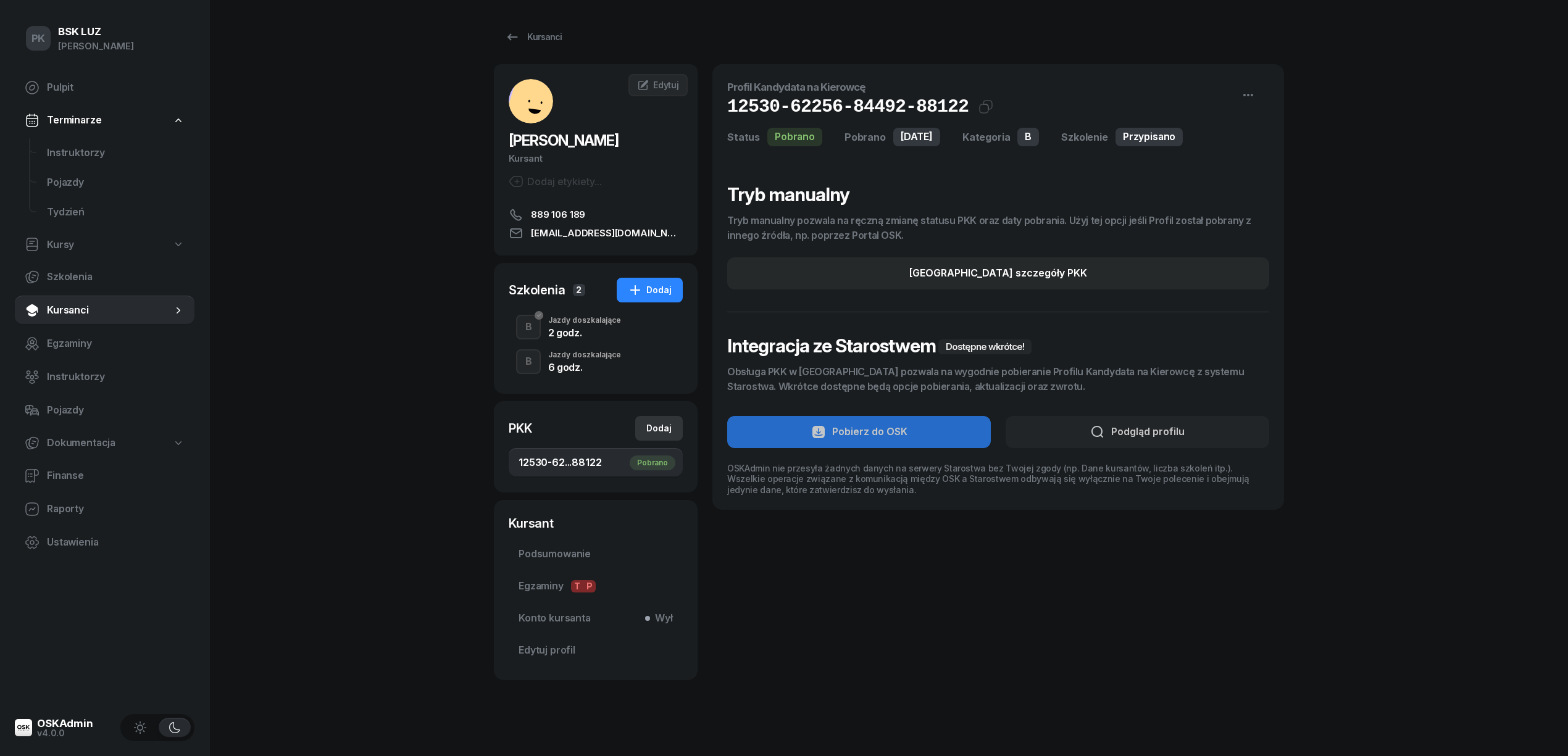
click at [665, 425] on div "Dodaj" at bounding box center [659, 429] width 25 height 15
select select
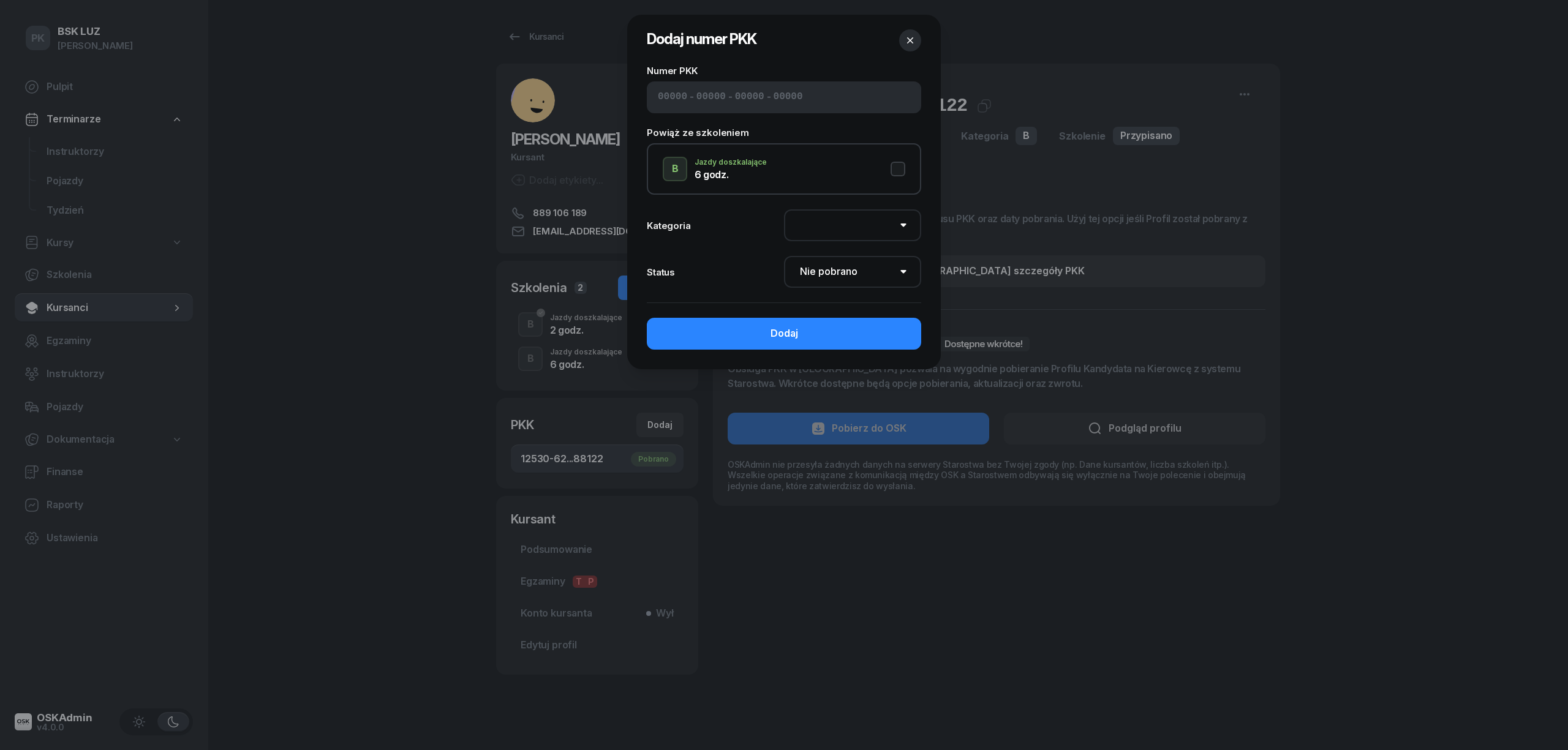
click at [679, 93] on input at bounding box center [672, 97] width 30 height 16
paste input "12530"
type input "12530"
type input "62256"
type input "84492"
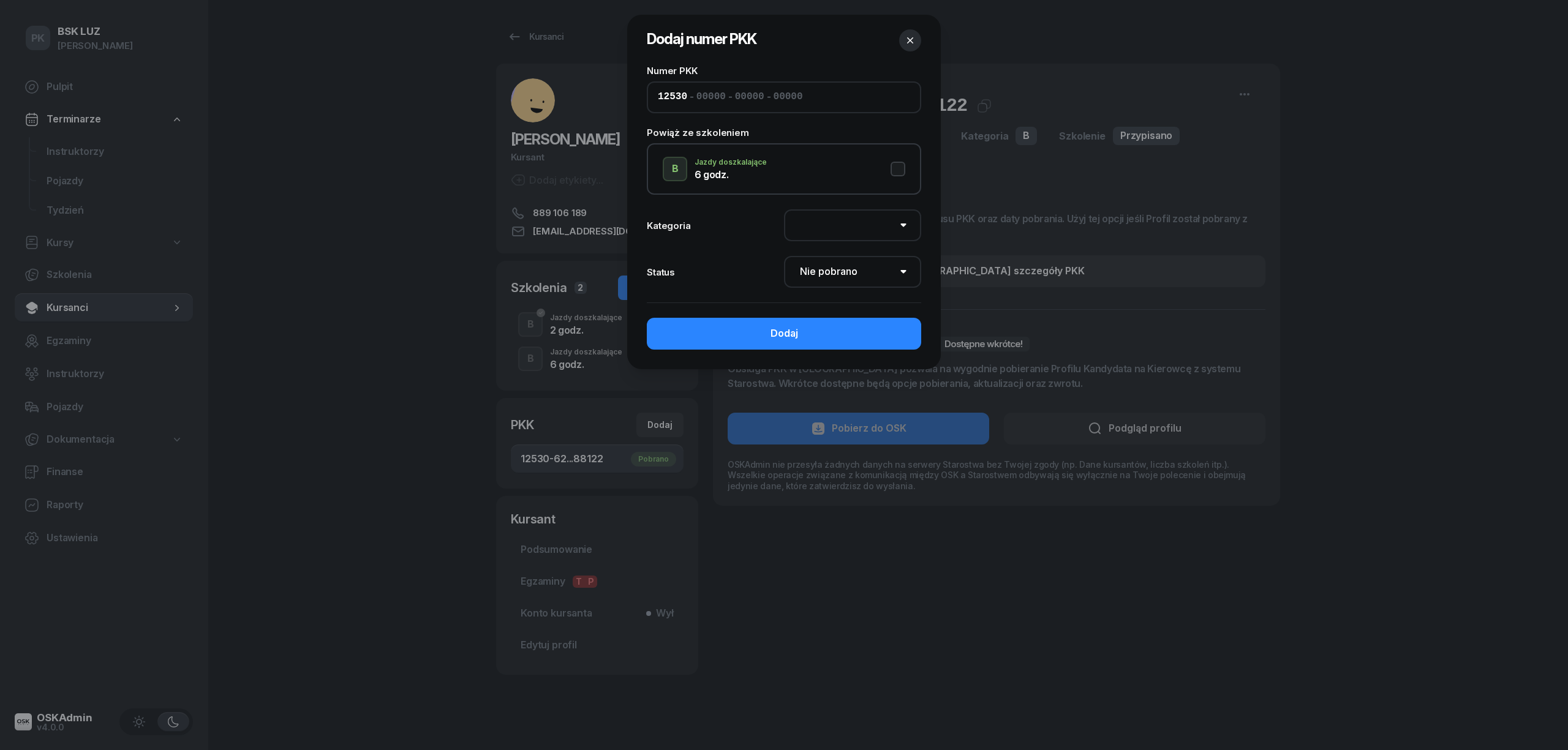
type input "88122"
click at [899, 165] on button "B Jazdy doszkalające 6 godz." at bounding box center [784, 169] width 243 height 24
select select "B"
click at [832, 266] on select "Nie pobrano Pobrano Zwrócono Zaktualizowano" at bounding box center [853, 272] width 137 height 32
select select "Get"
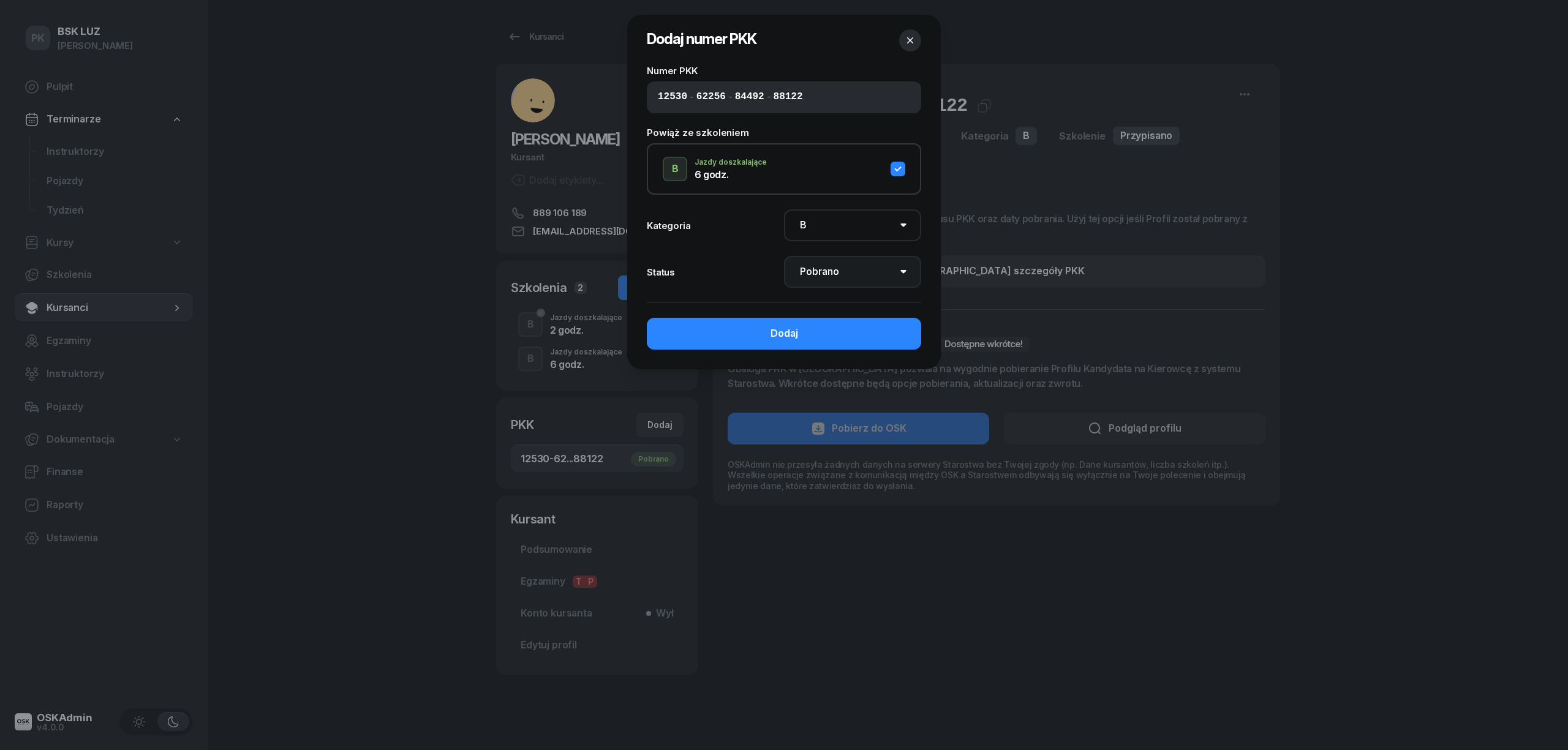
click at [784, 256] on select "Nie pobrano Pobrano Zwrócono Zaktualizowano" at bounding box center [853, 272] width 137 height 32
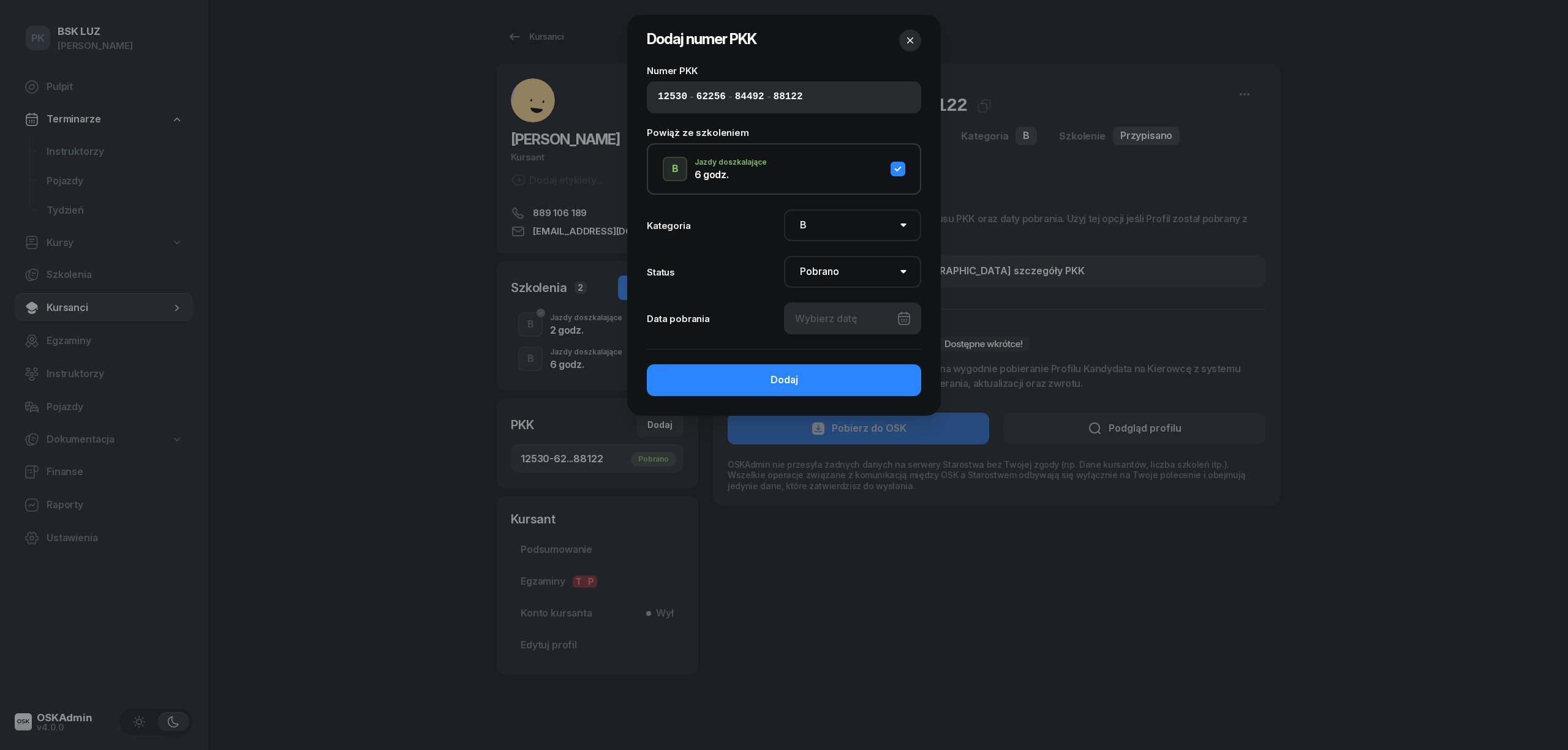
click at [839, 314] on div at bounding box center [853, 318] width 137 height 32
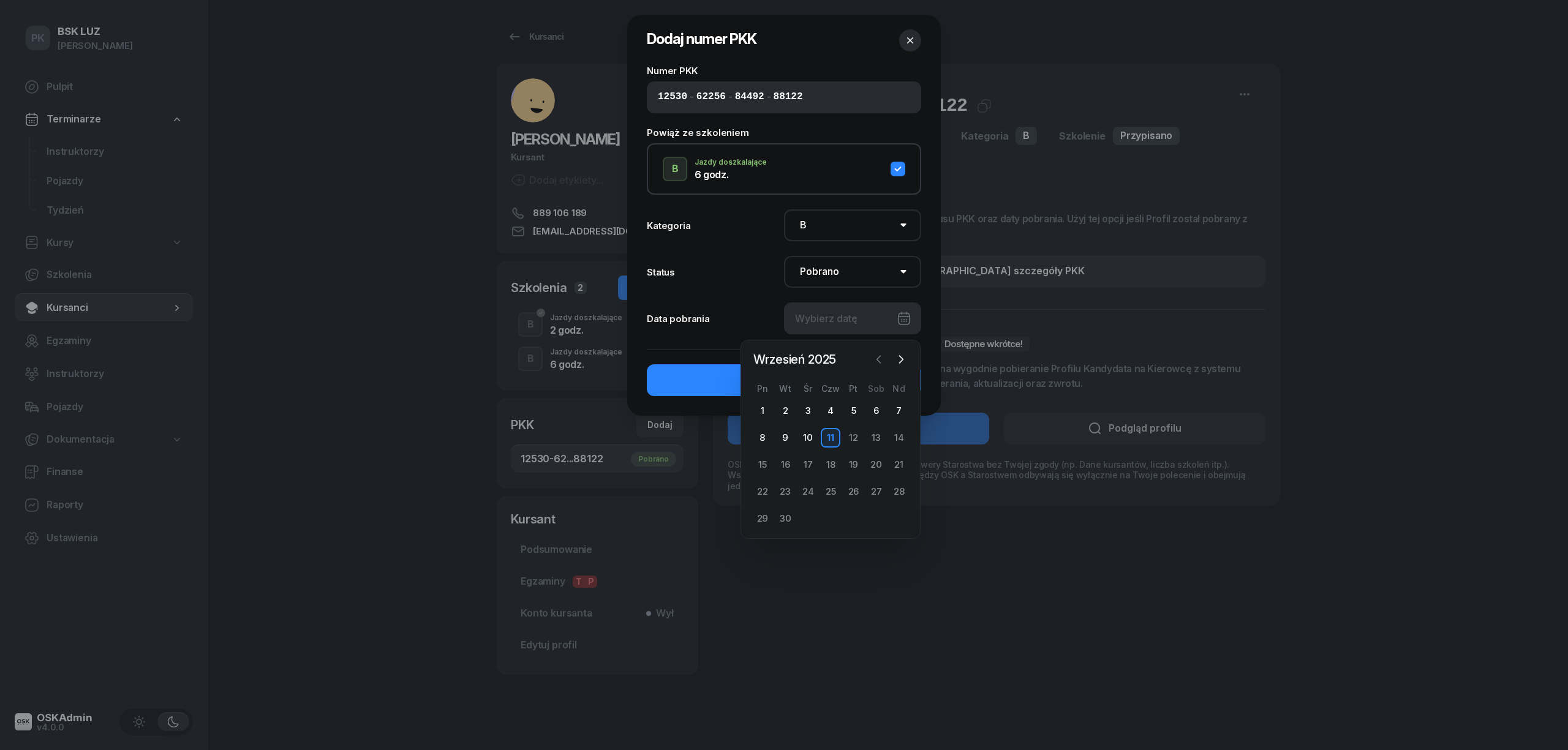
click at [881, 354] on icon "button" at bounding box center [879, 360] width 12 height 12
click at [859, 518] on div "29" at bounding box center [853, 519] width 20 height 20
type input "29/08/2025"
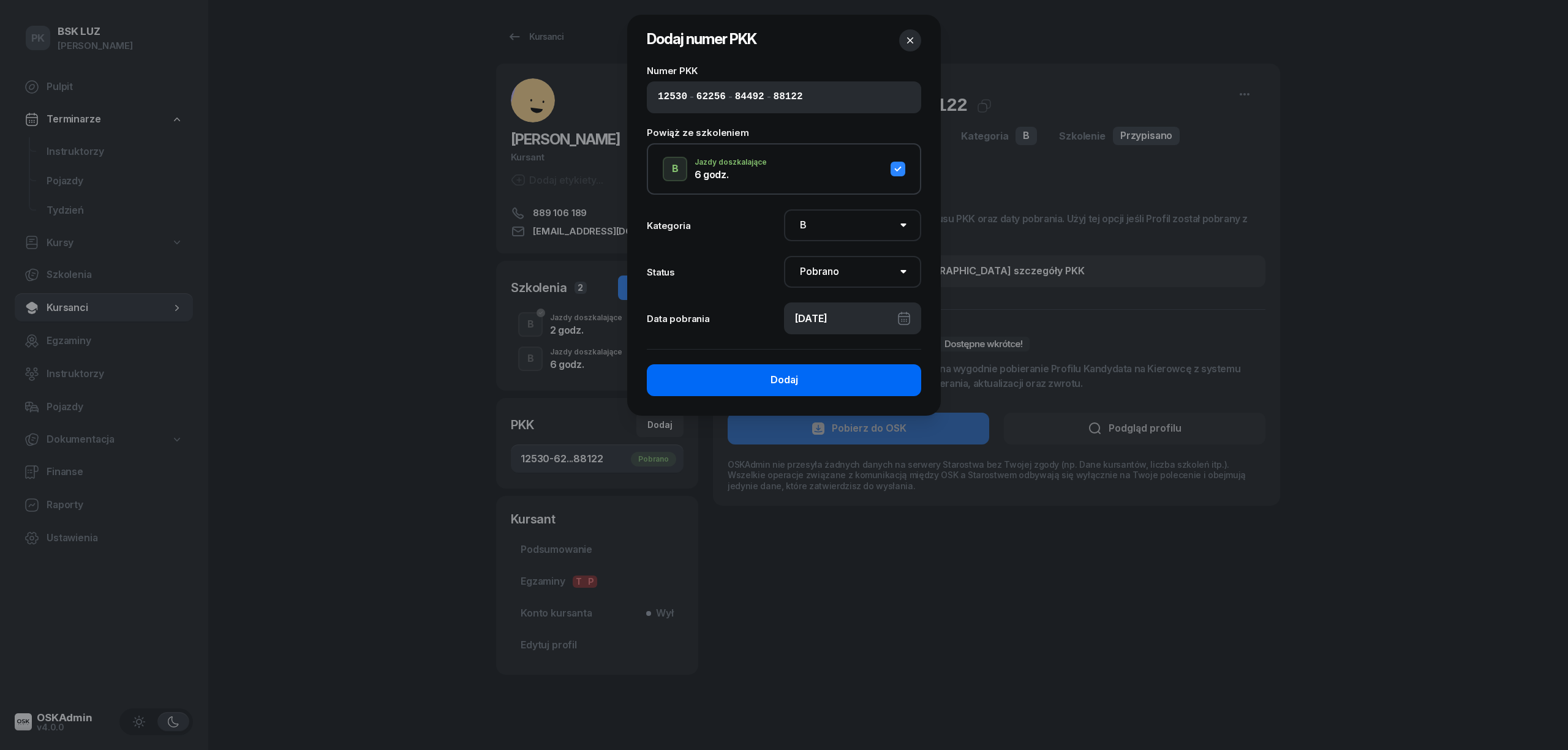
click at [858, 387] on button "Dodaj" at bounding box center [784, 380] width 274 height 32
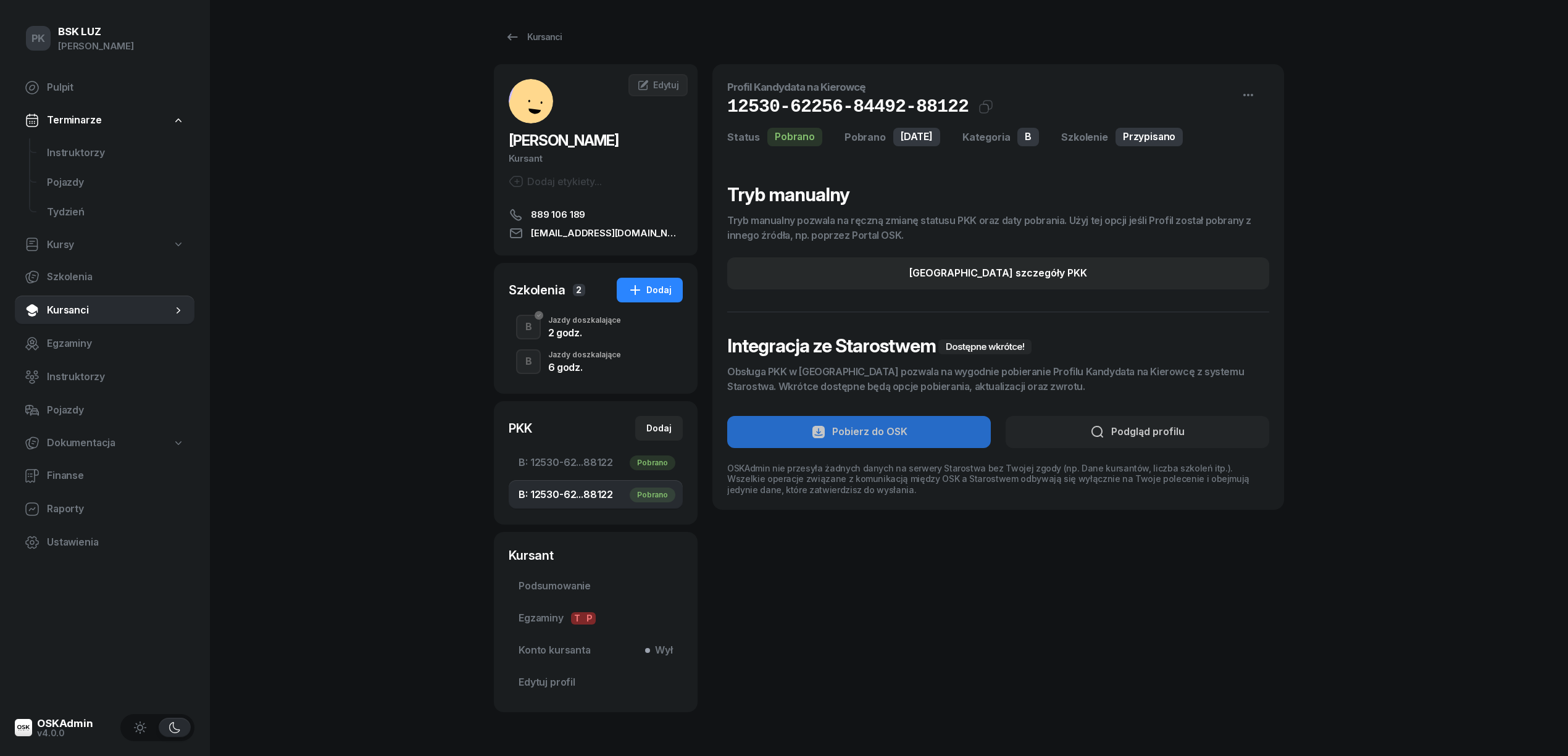
click at [596, 326] on div "2 godz." at bounding box center [585, 331] width 73 height 14
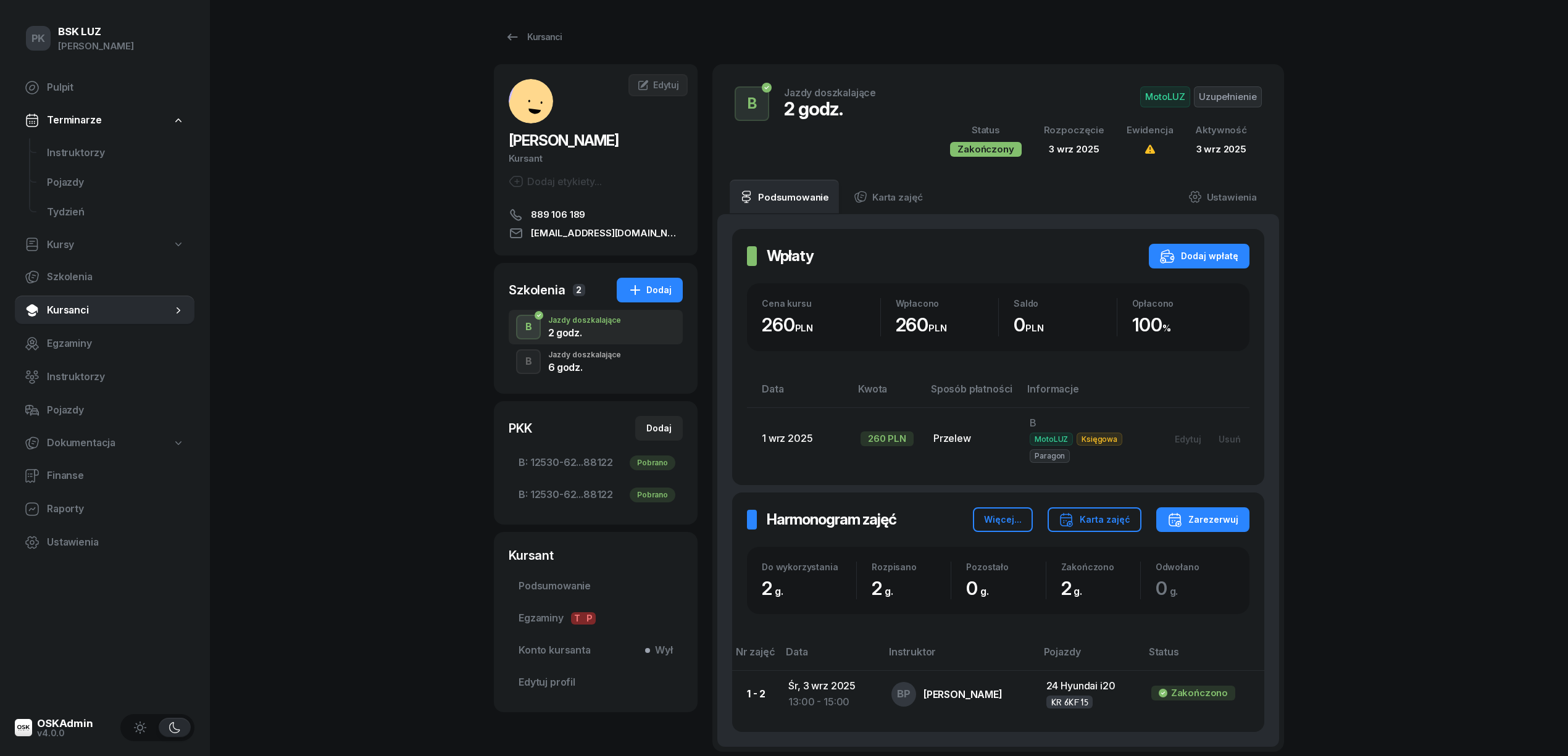
click at [616, 366] on div "6 godz." at bounding box center [585, 367] width 73 height 10
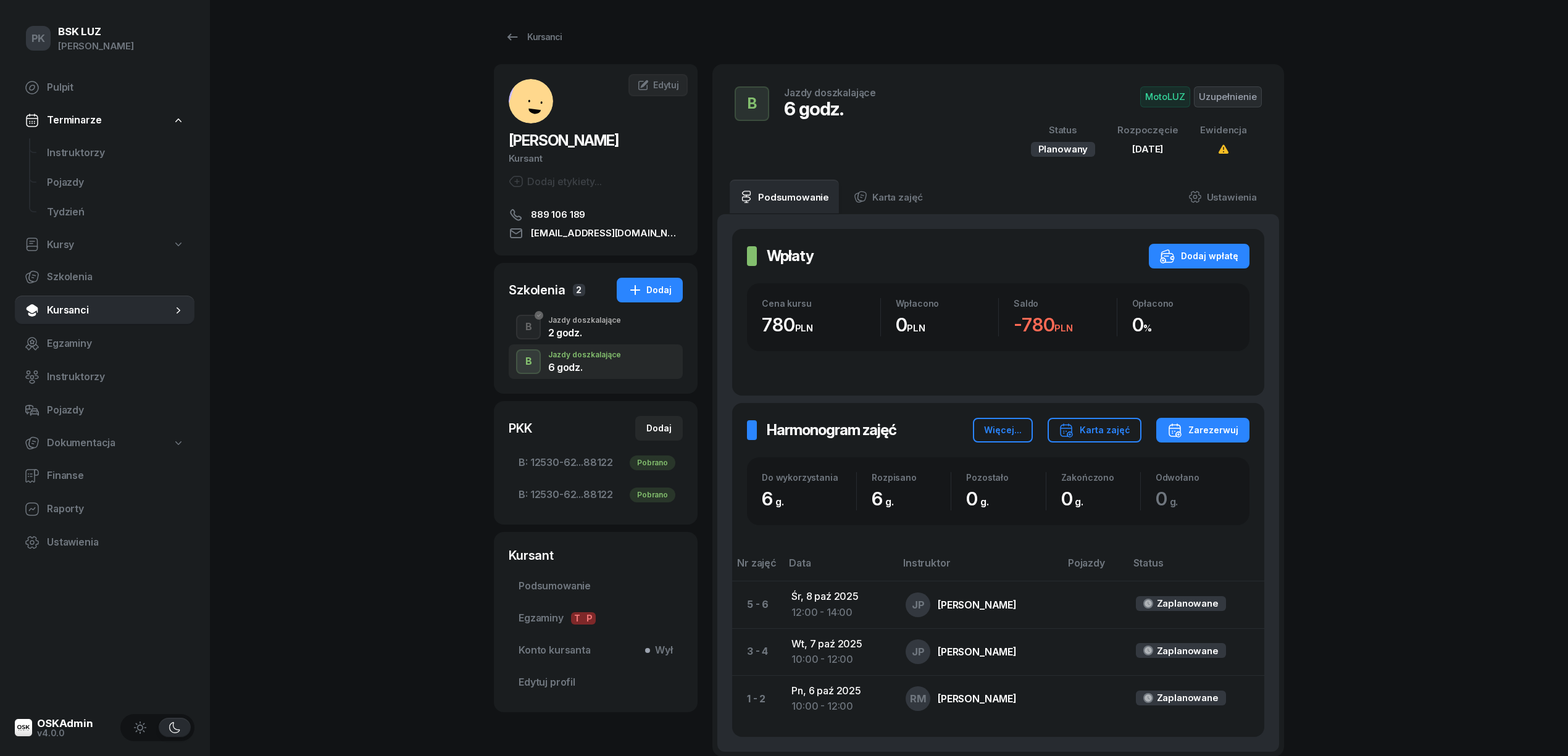
click at [588, 339] on div "B Jazdy doszkalające 2 godz." at bounding box center [595, 327] width 174 height 34
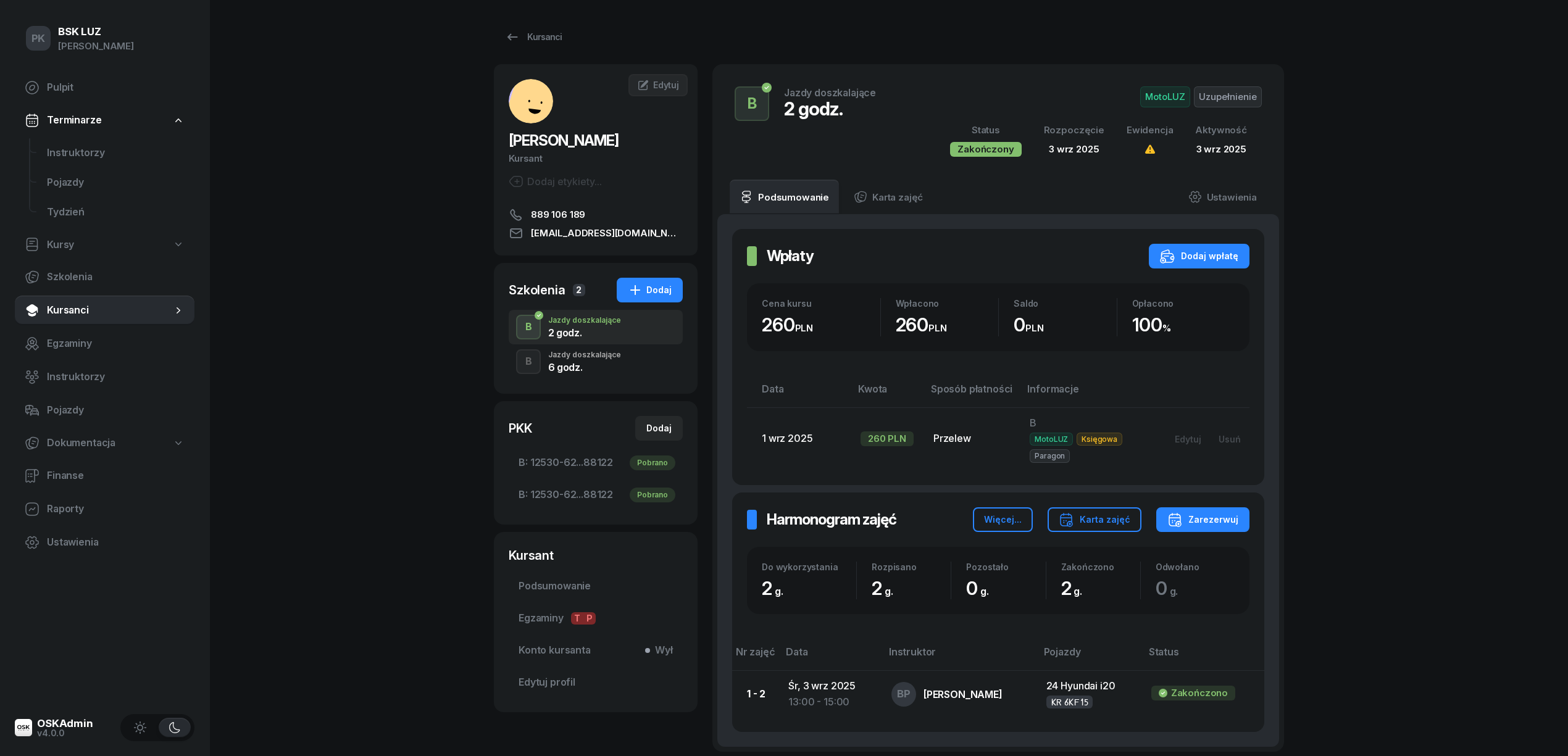
click at [600, 374] on div "B Jazdy doszkalające 6 godz." at bounding box center [595, 362] width 174 height 34
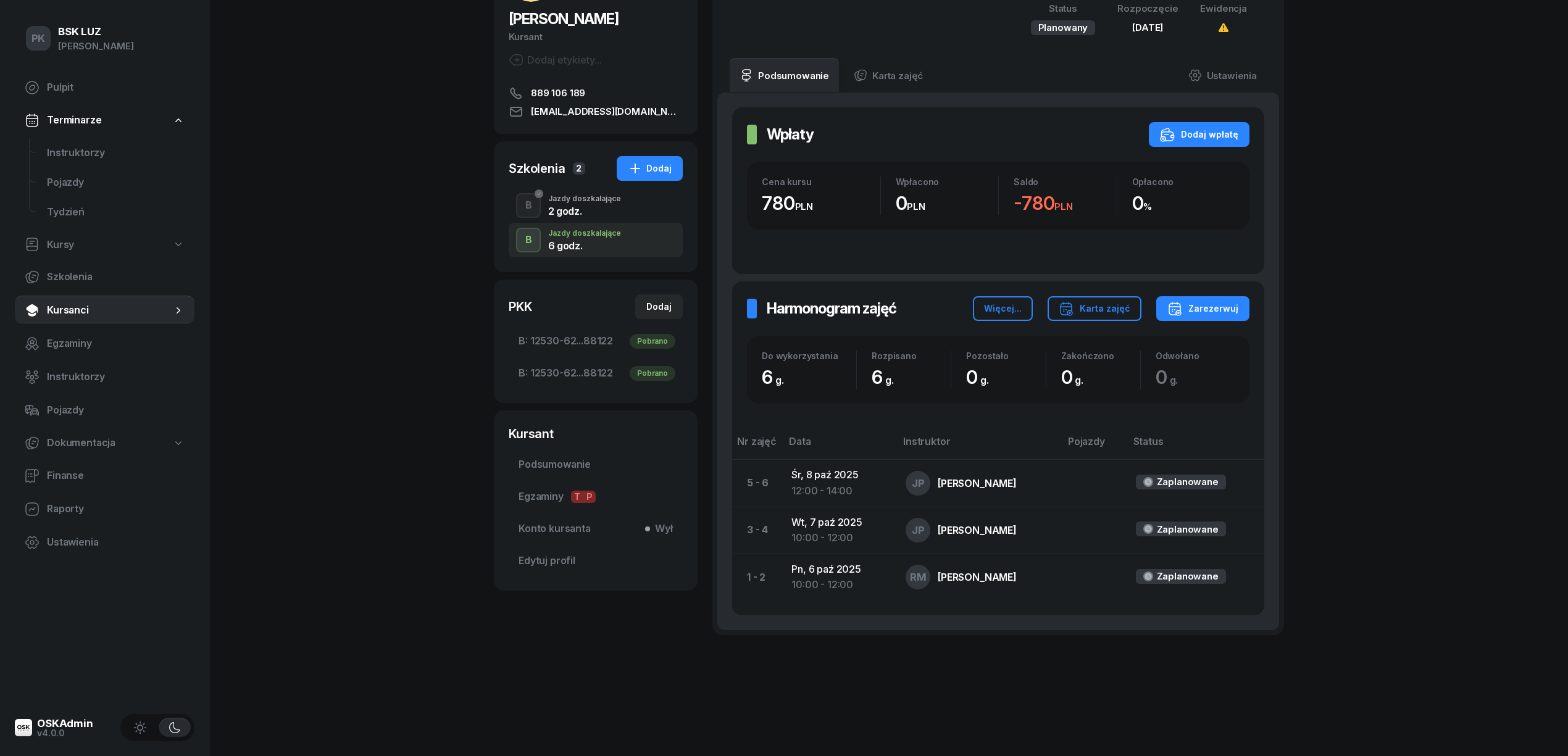
scroll to position [40, 0]
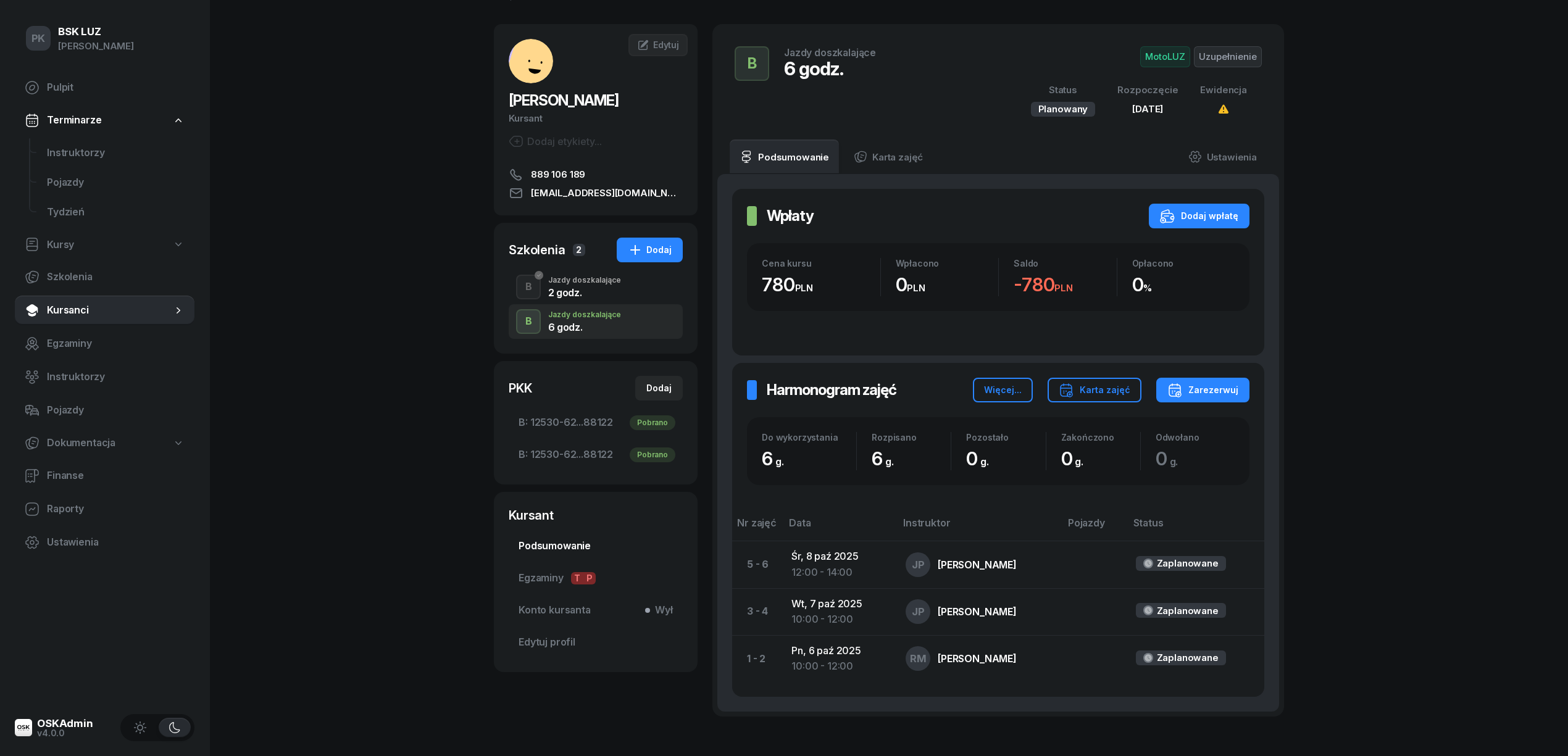
click at [573, 548] on span "Podsumowanie" at bounding box center [595, 546] width 154 height 16
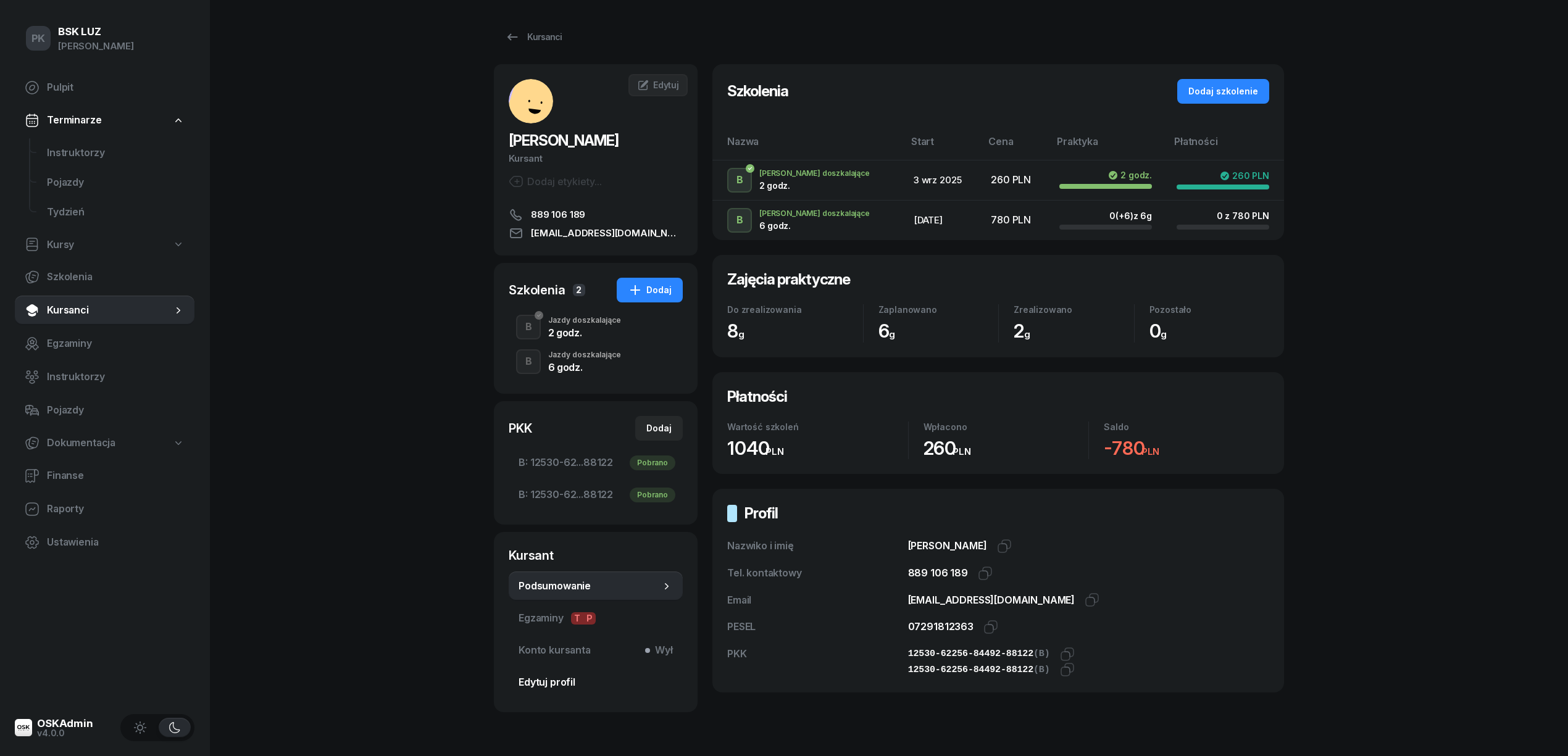
click at [554, 682] on span "Edytuj profil" at bounding box center [595, 683] width 154 height 16
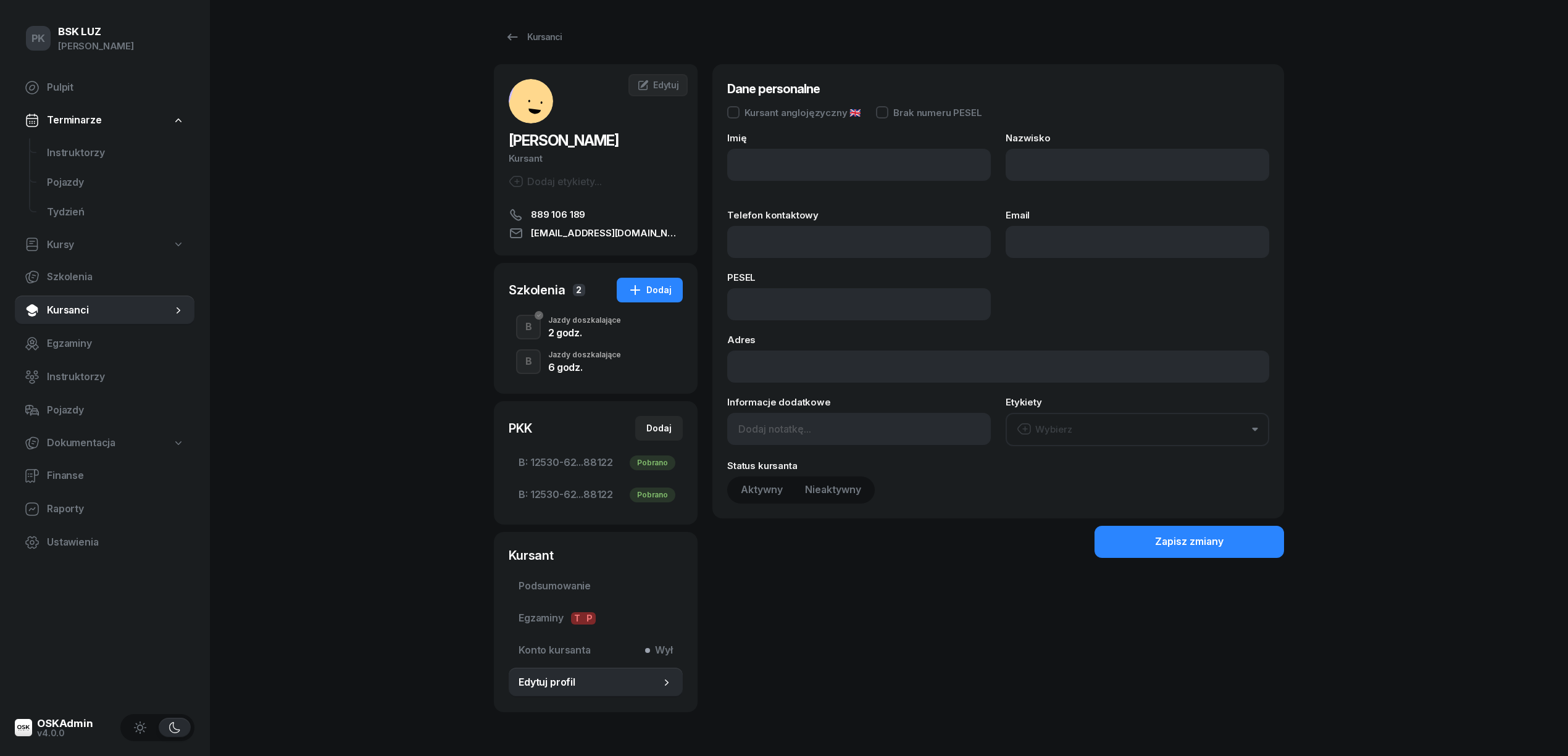
type input "ELIZA"
type input "CHWASTEK"
type input "889106189"
type input "ELIZACHWASTEK@ZSG2.PL"
type input "07291812363"
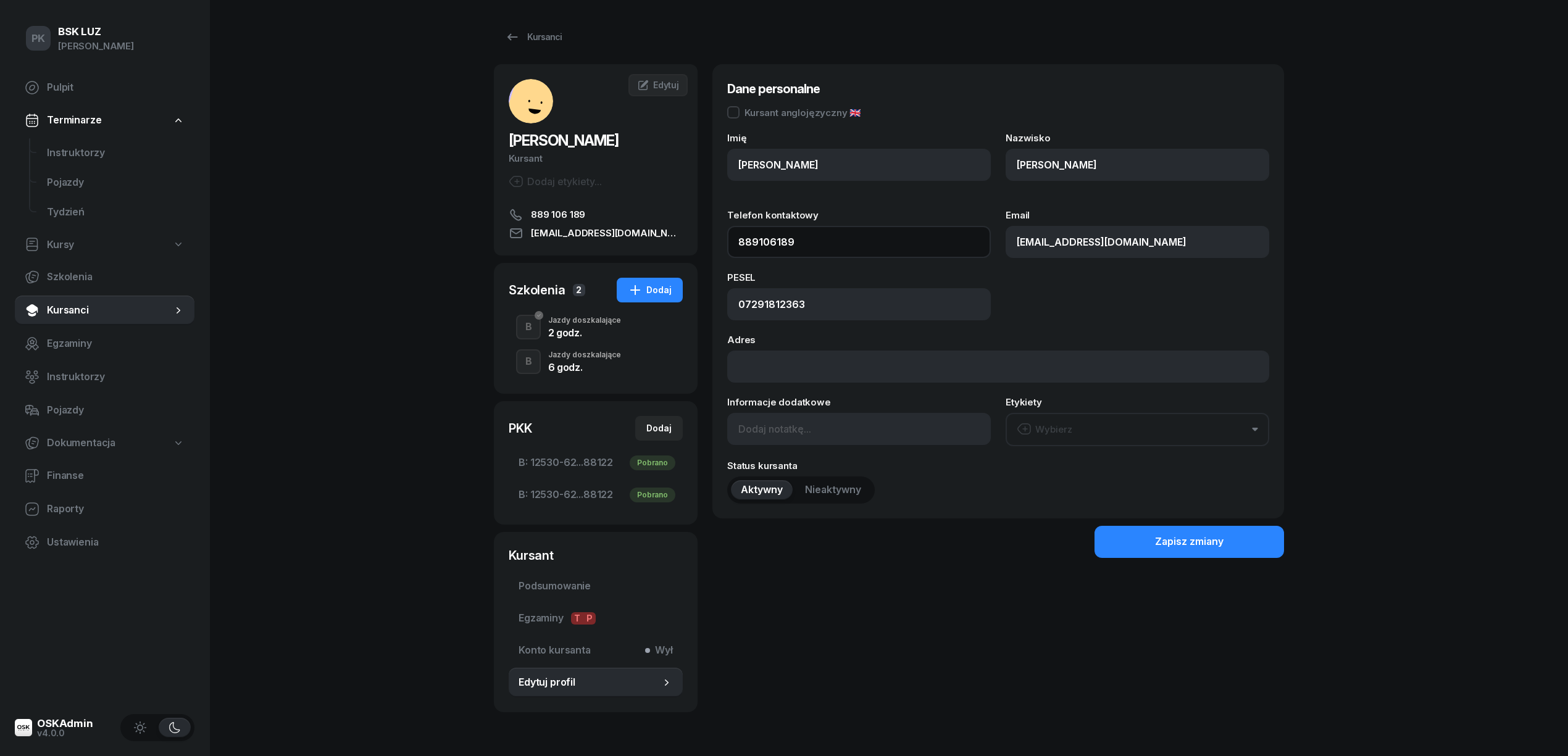
drag, startPoint x: 761, startPoint y: 235, endPoint x: 697, endPoint y: 237, distance: 64.0
click at [697, 237] on div "CHWASTEK ELIZA Kursant Dodaj etykiety... 889 106 189 ELIZACHWASTEK@ZSG2.PL EC E…" at bounding box center [889, 388] width 790 height 648
type input "+"
type input "789 106 189"
click at [1225, 536] on button "Zapisz zmiany" at bounding box center [1189, 542] width 190 height 32
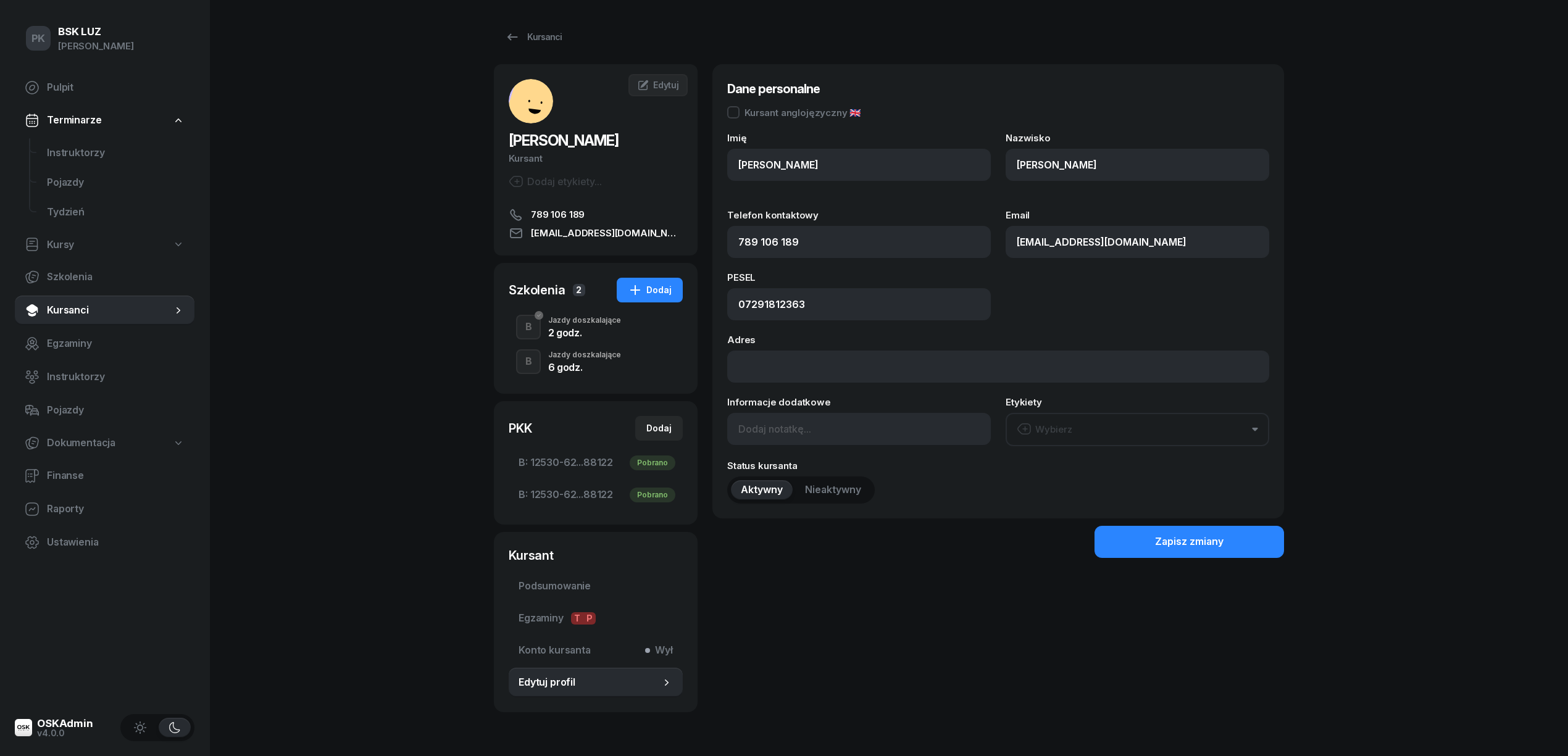
click at [567, 364] on div "6 godz." at bounding box center [585, 367] width 73 height 10
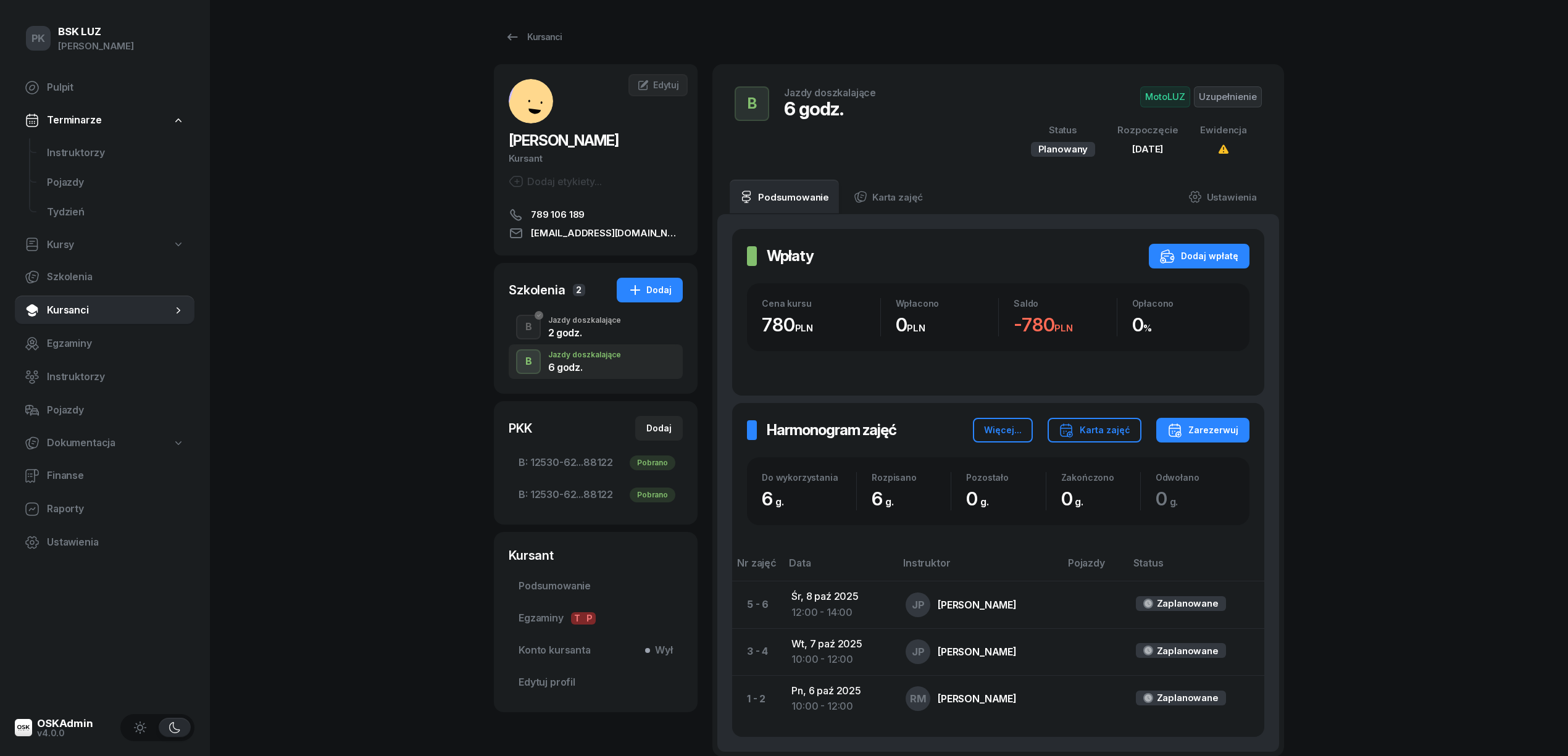
click at [1218, 97] on span "Uzupełnienie" at bounding box center [1227, 97] width 68 height 21
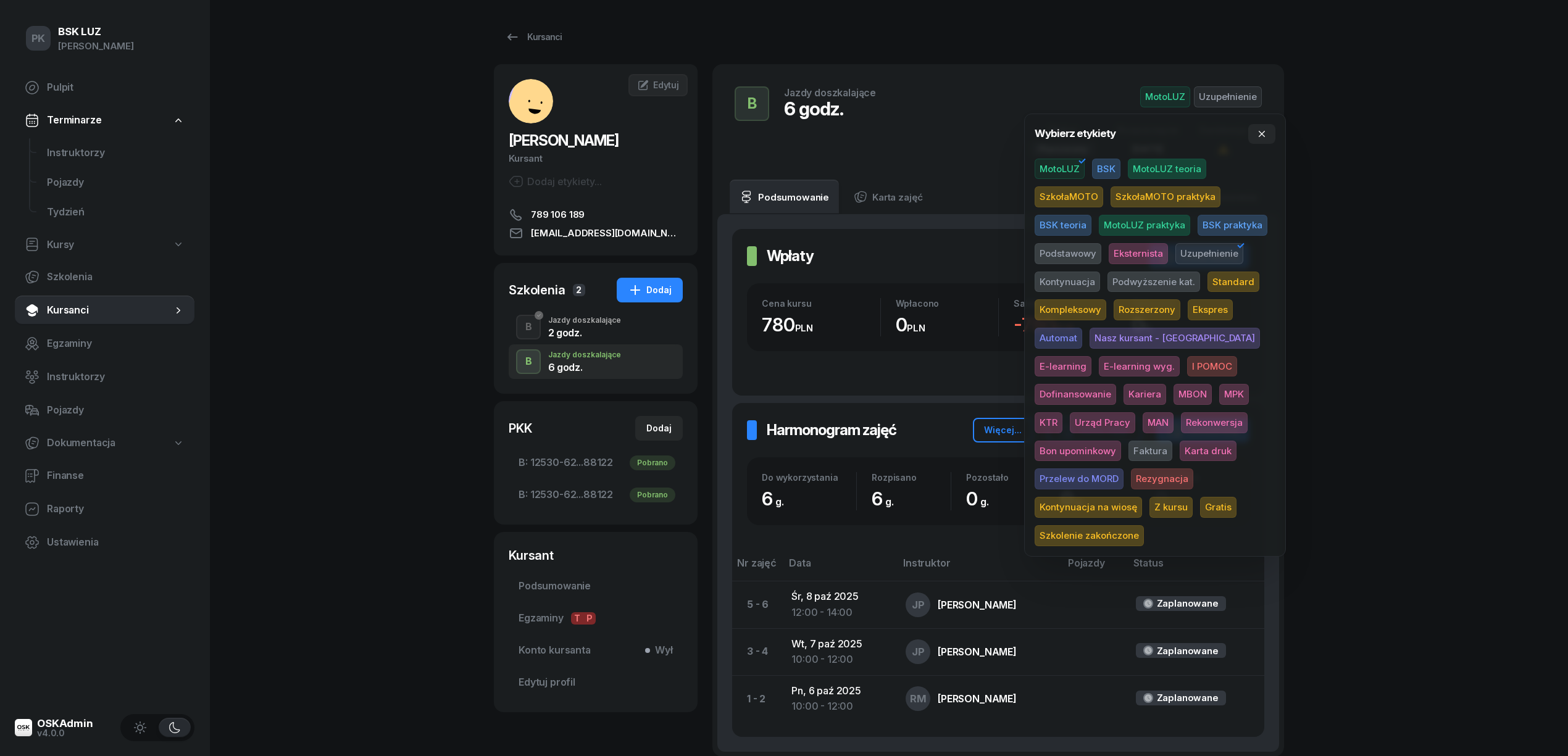
click at [1180, 444] on span "Karta druk" at bounding box center [1208, 451] width 57 height 21
click at [1465, 327] on div "PK BSK LUZ Piotr Klimek Pulpit Terminarze Instruktorzy Pojazdy Tydzień Kursy Sz…" at bounding box center [784, 439] width 1568 height 878
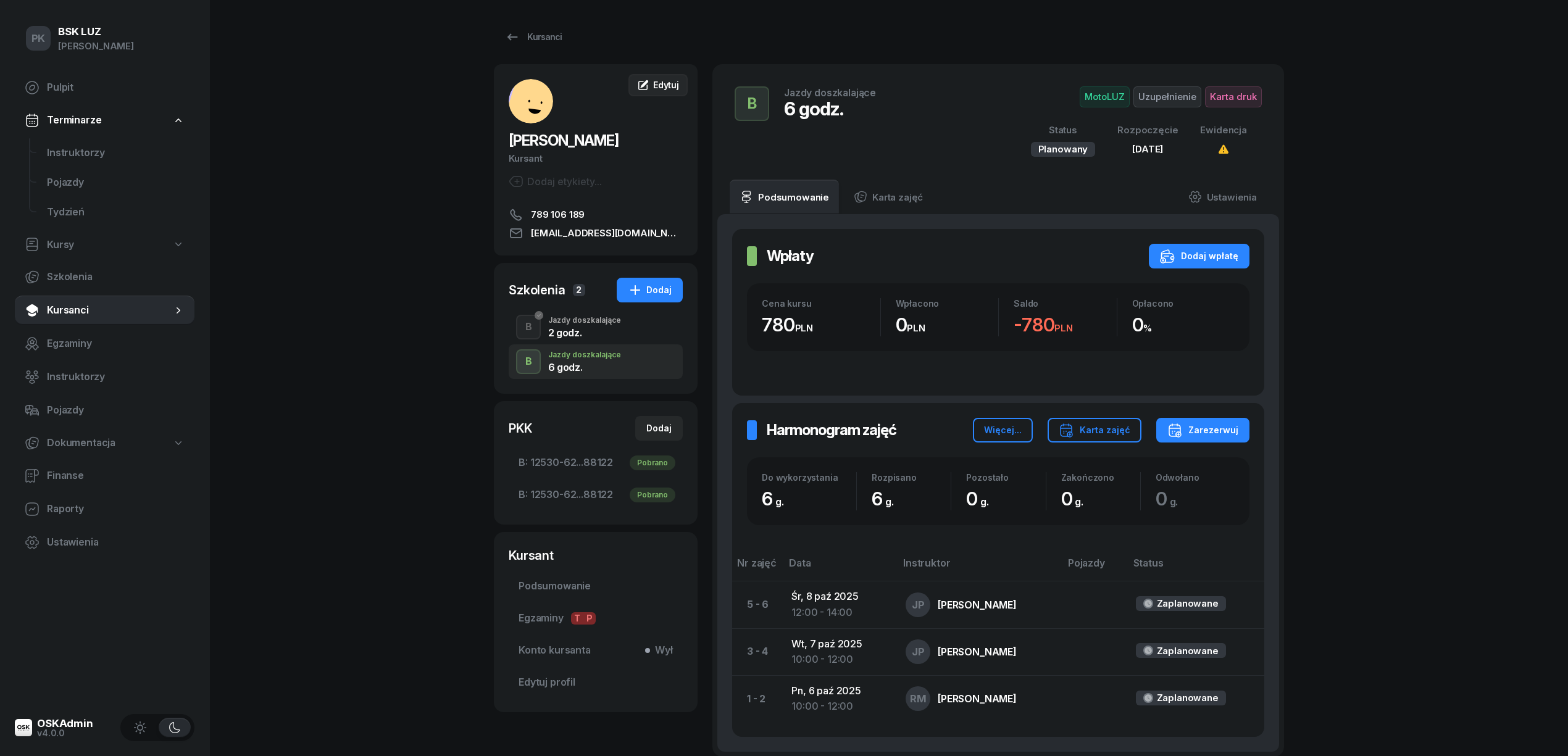
click at [647, 80] on icon at bounding box center [644, 84] width 8 height 8
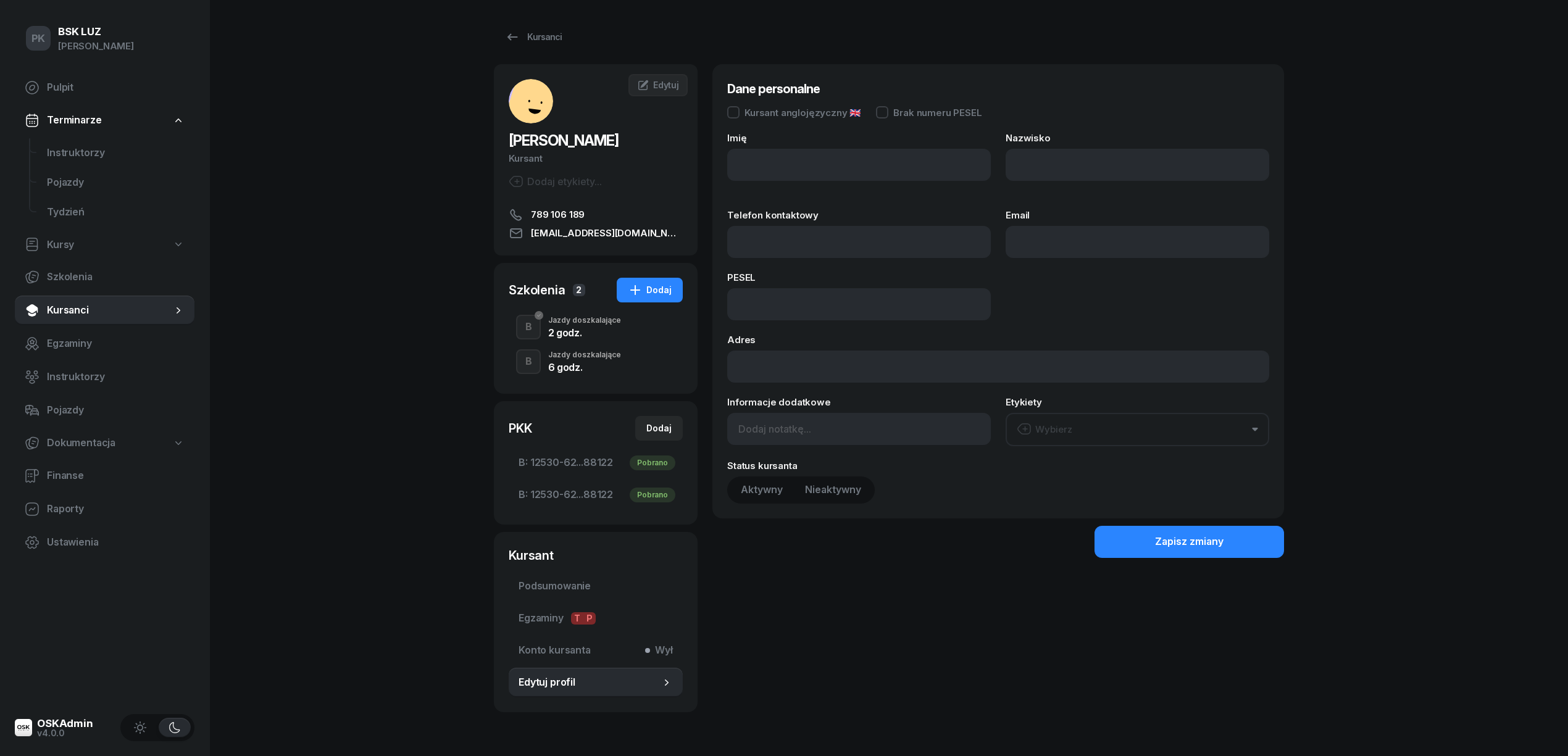
type input "ELIZA"
type input "CHWASTEK"
type input "789106189"
type input "ELIZACHWASTEK@ZSG2.PL"
type input "07291812363"
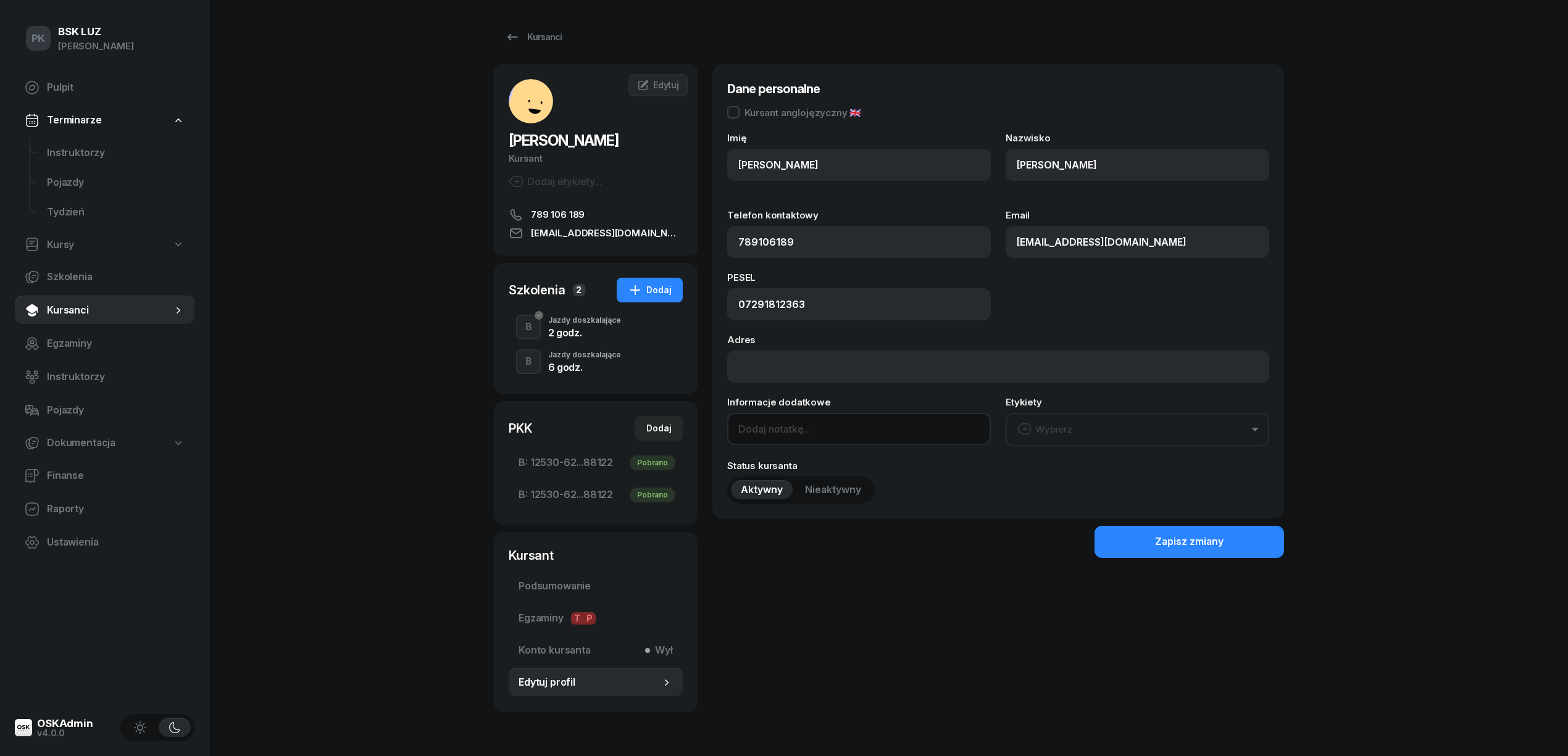
click at [778, 435] on input at bounding box center [859, 429] width 264 height 32
type input "OL-brak"
click at [1208, 546] on div "Zapisz zmiany" at bounding box center [1189, 542] width 69 height 16
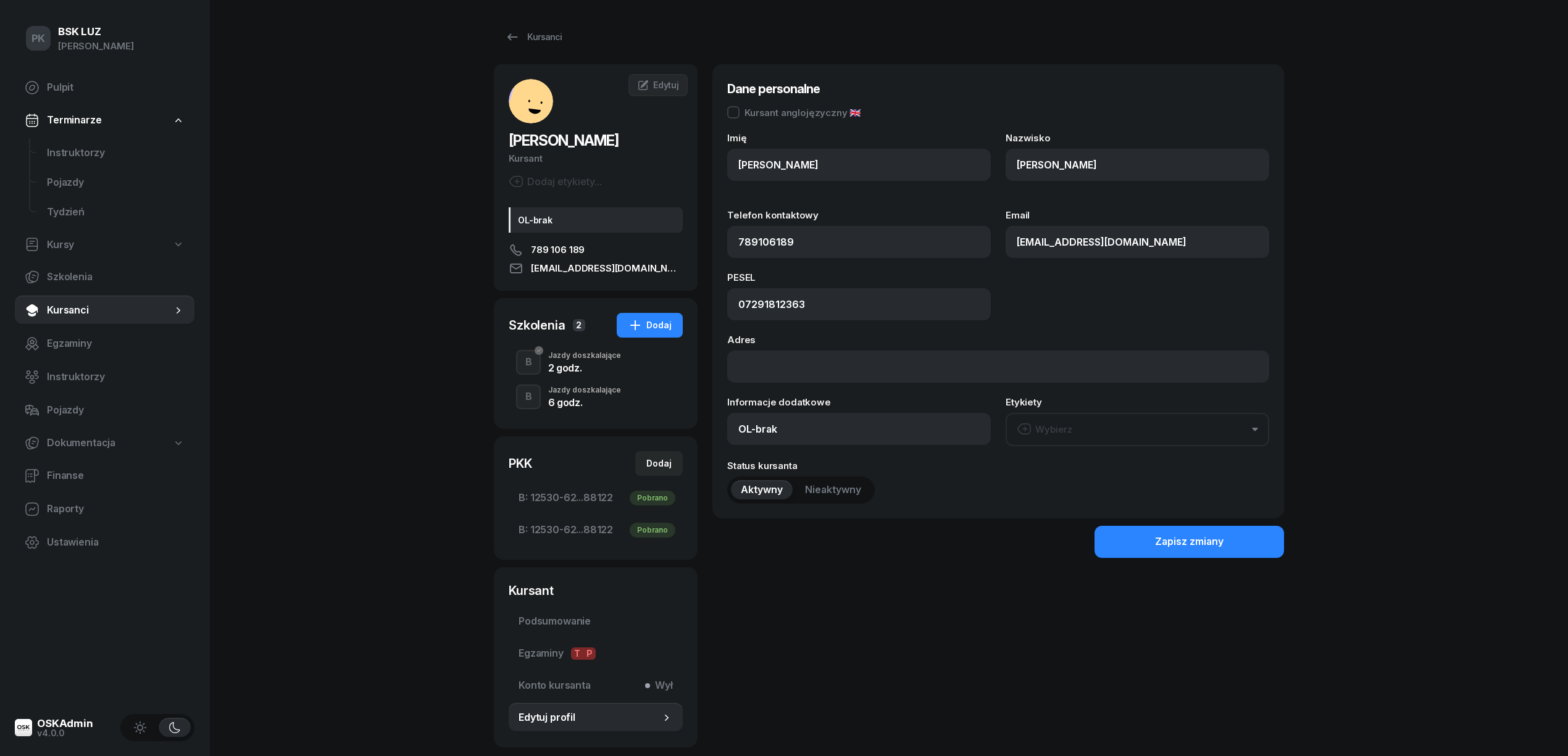
click at [610, 388] on div "Jazdy doszkalające" at bounding box center [585, 390] width 73 height 7
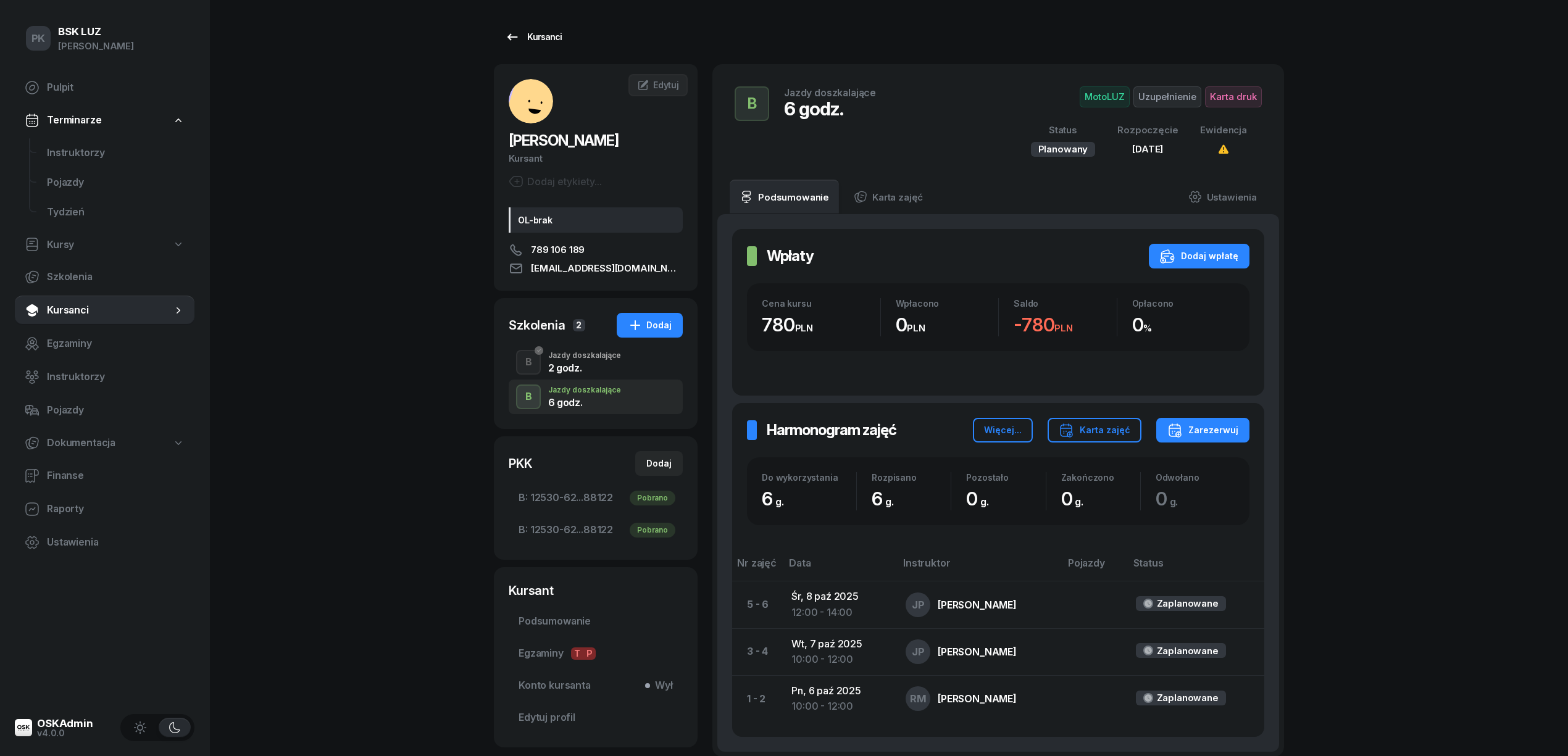
click at [539, 38] on div "Kursanci" at bounding box center [533, 37] width 57 height 15
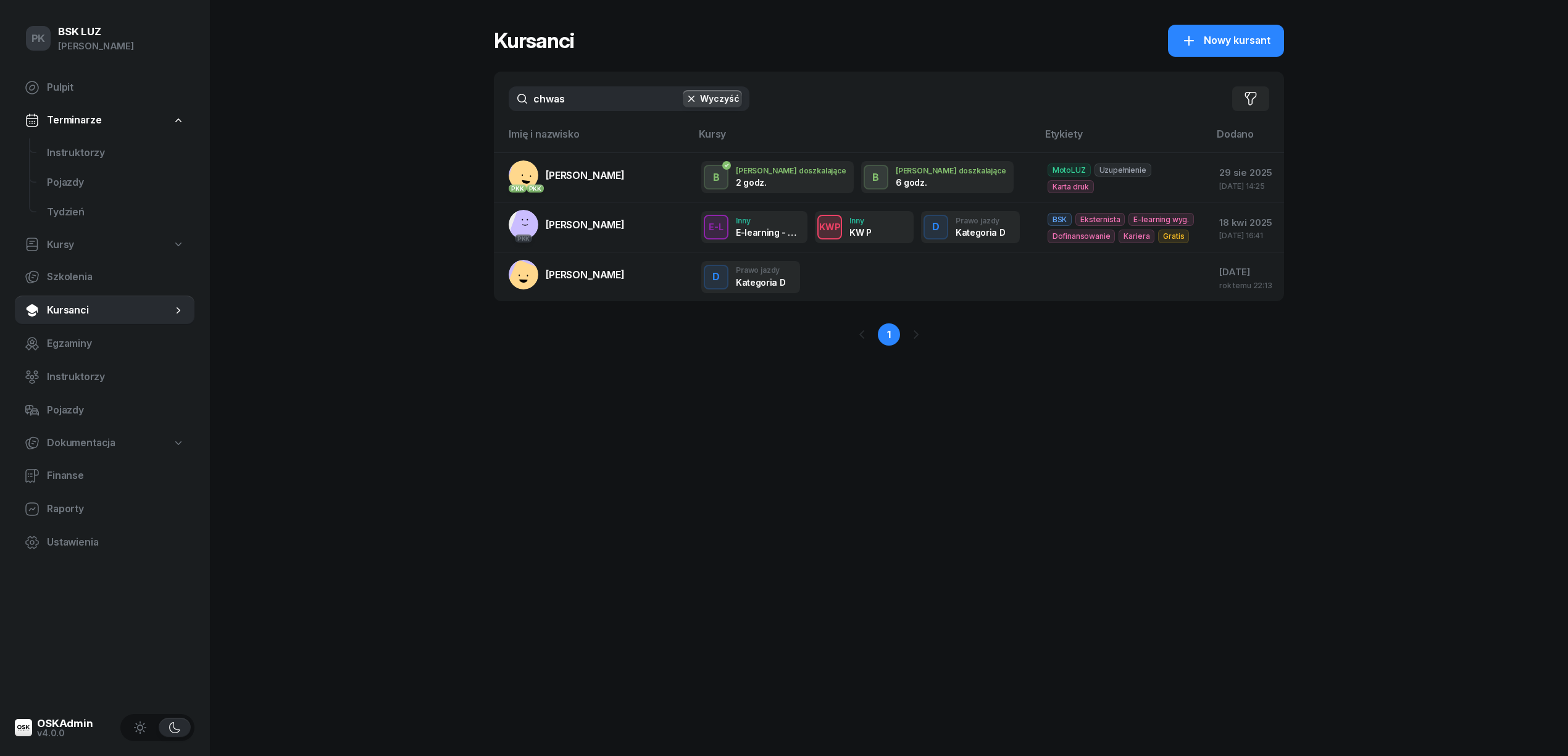
drag, startPoint x: 579, startPoint y: 97, endPoint x: 399, endPoint y: 99, distance: 180.0
click at [399, 99] on div "PK BSK LUZ Piotr Klimek Pulpit Terminarze Instruktorzy Pojazdy Tydzień Kursy Sz…" at bounding box center [784, 378] width 1568 height 756
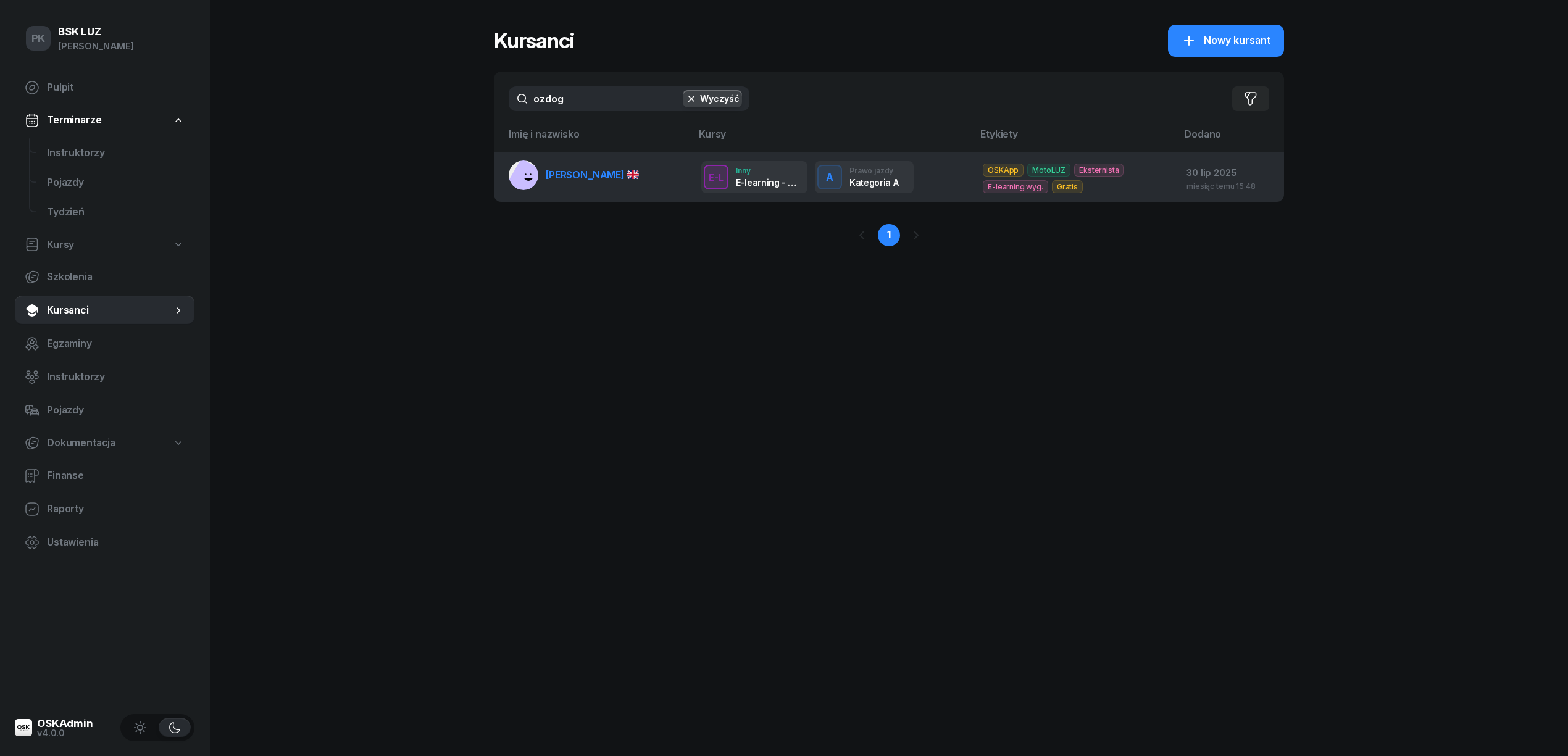
type input "ozdog"
click at [581, 186] on link "OZDOGAN EKREM" at bounding box center [573, 175] width 130 height 30
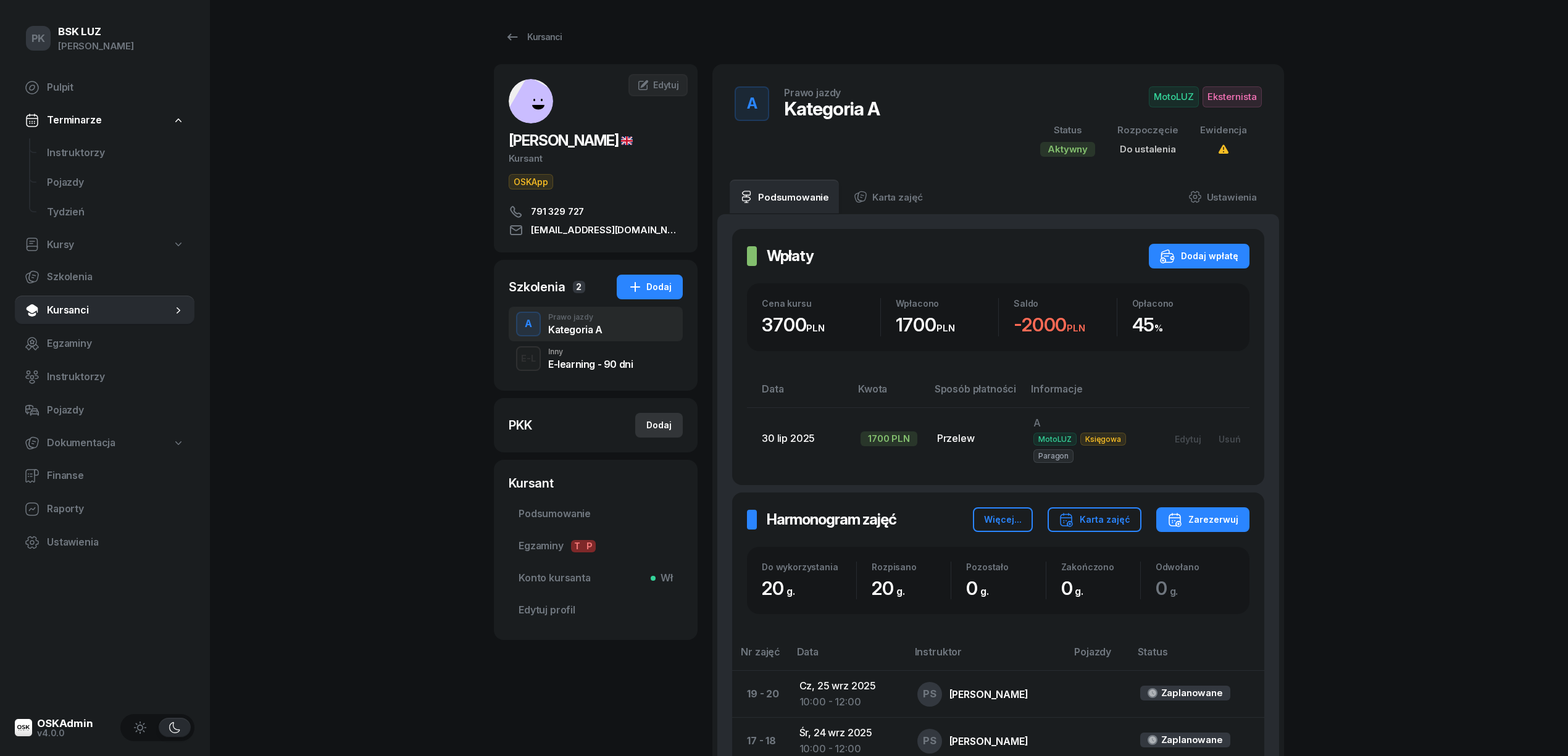
click at [673, 423] on button "Dodaj" at bounding box center [659, 425] width 48 height 24
select select
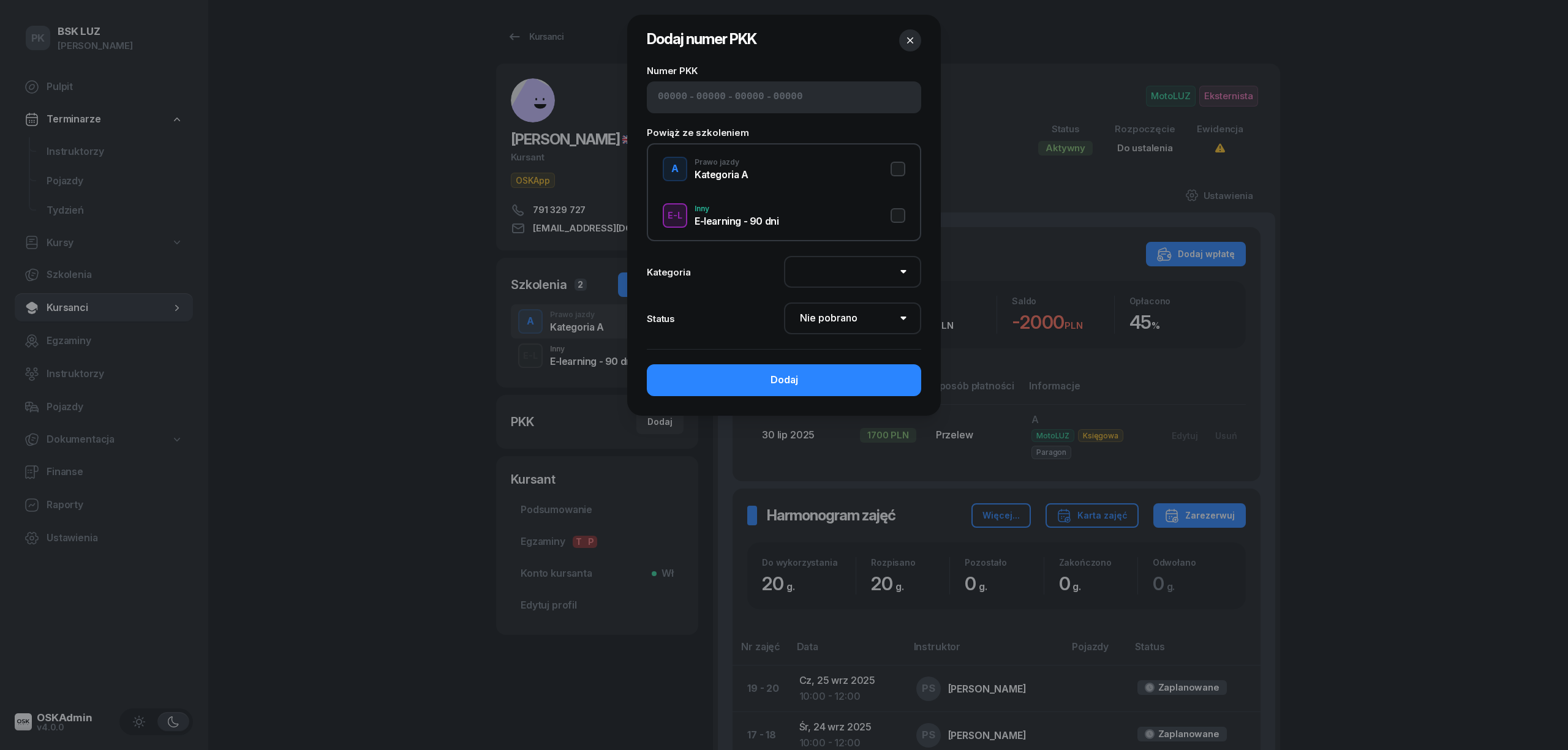
click at [667, 96] on input at bounding box center [672, 97] width 30 height 16
type input "42500"
type input "83085"
type input "92643"
type input "89114"
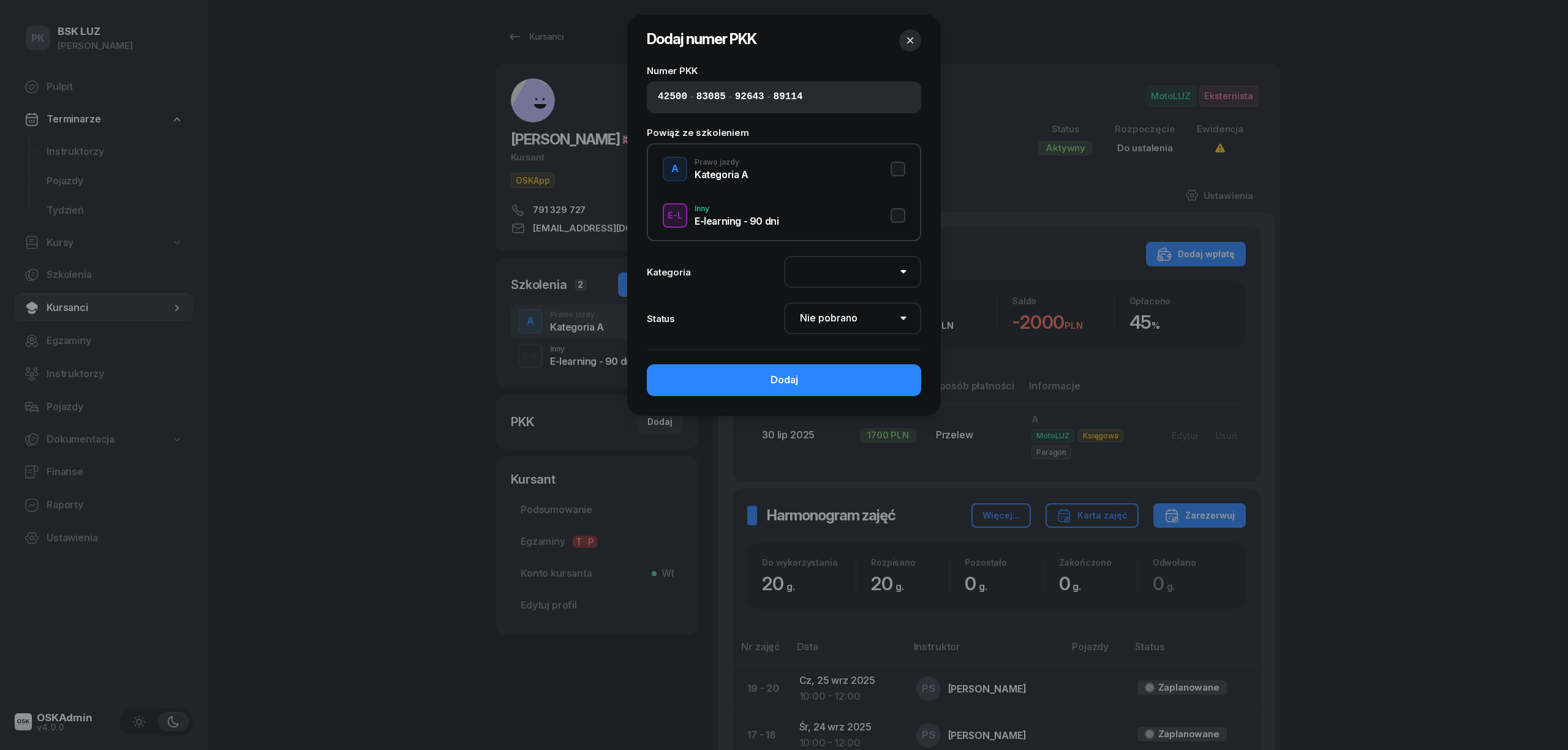
click at [897, 168] on button "A Prawo jazdy Kategoria A" at bounding box center [784, 169] width 243 height 24
select select "A"
click at [856, 306] on select "Nie pobrano Pobrano Zwrócono Zaktualizowano" at bounding box center [853, 318] width 137 height 32
select select "Get"
click at [784, 302] on select "Nie pobrano Pobrano Zwrócono Zaktualizowano" at bounding box center [853, 318] width 137 height 32
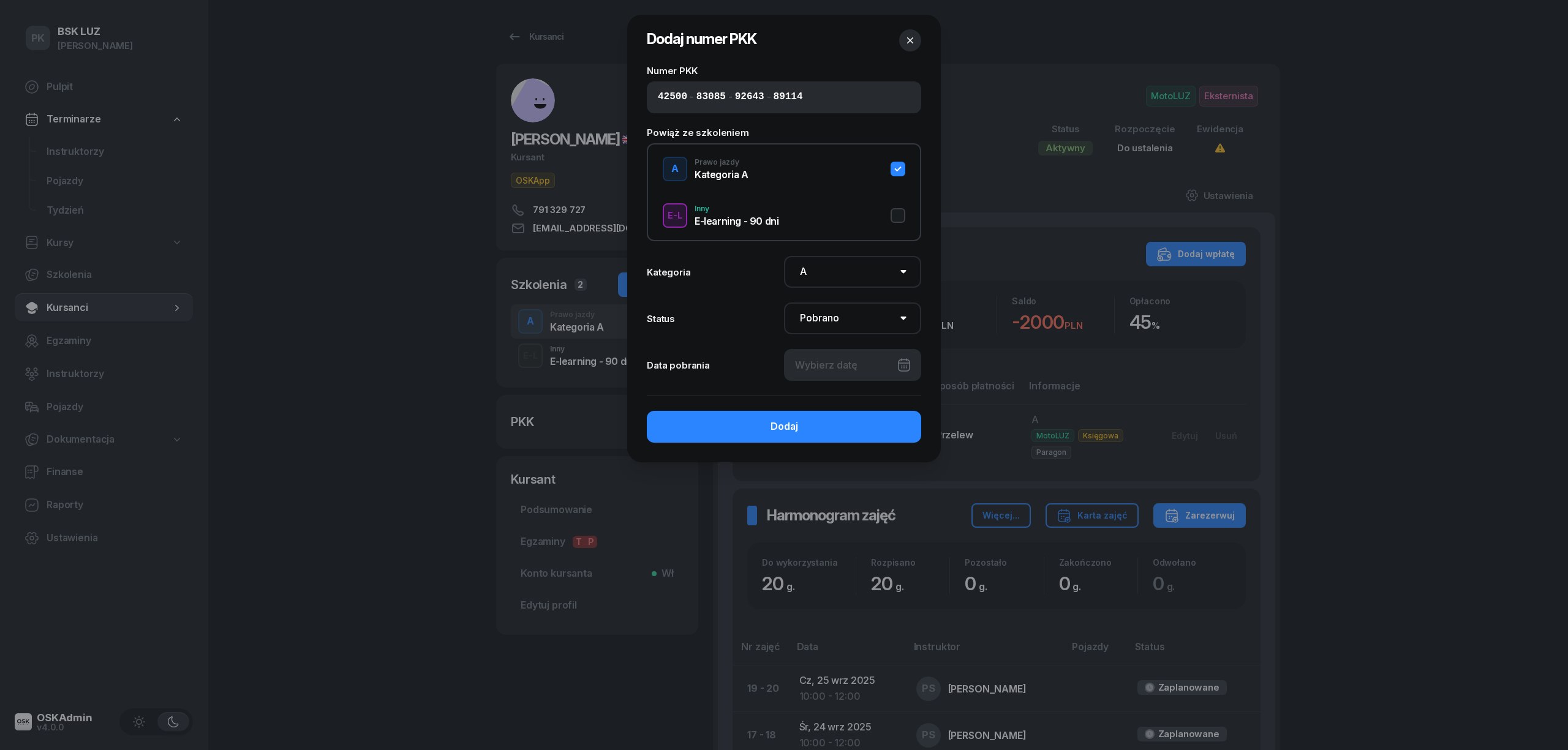
click at [853, 363] on div at bounding box center [853, 365] width 137 height 32
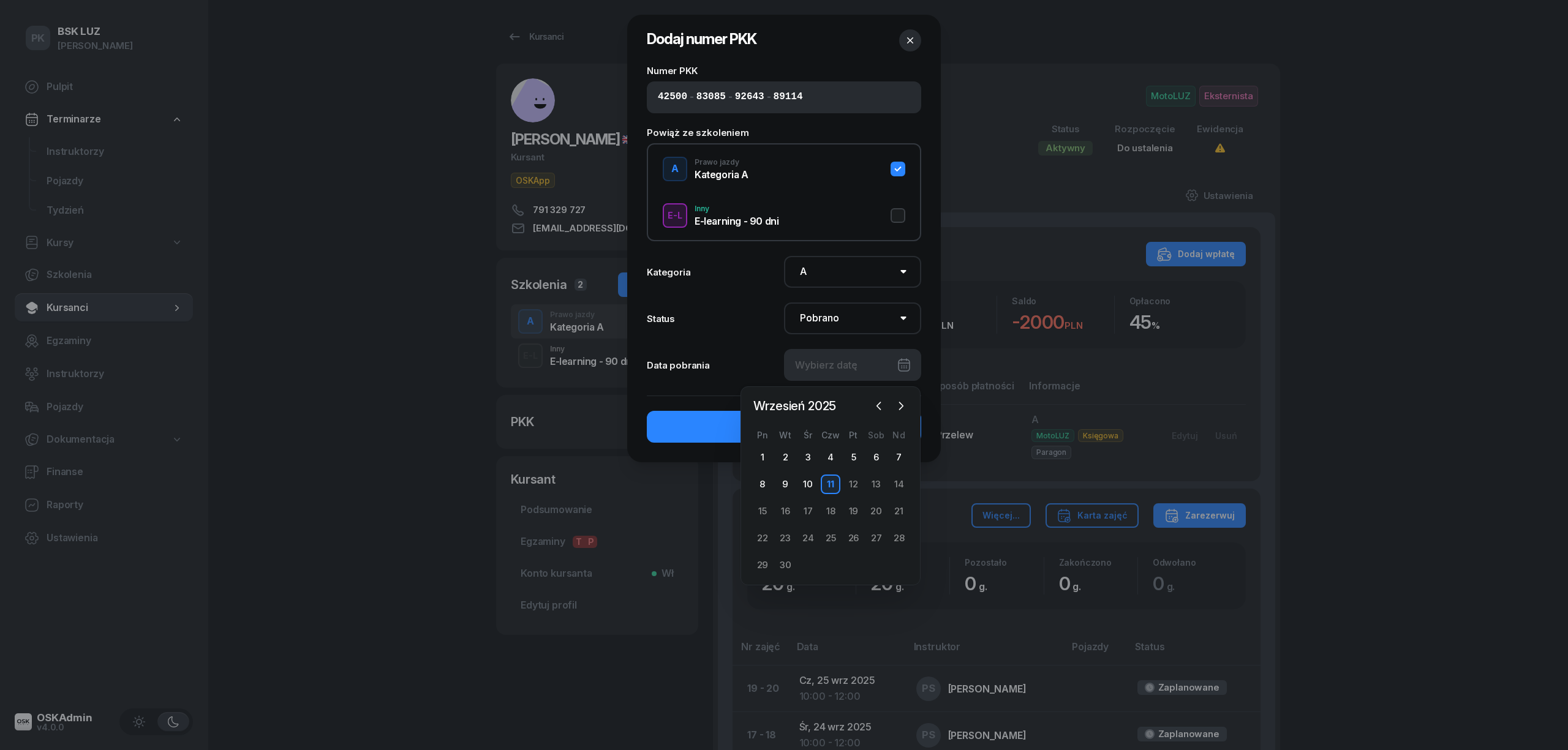
click at [832, 479] on div "11" at bounding box center [831, 484] width 20 height 20
type input "11/09/2025"
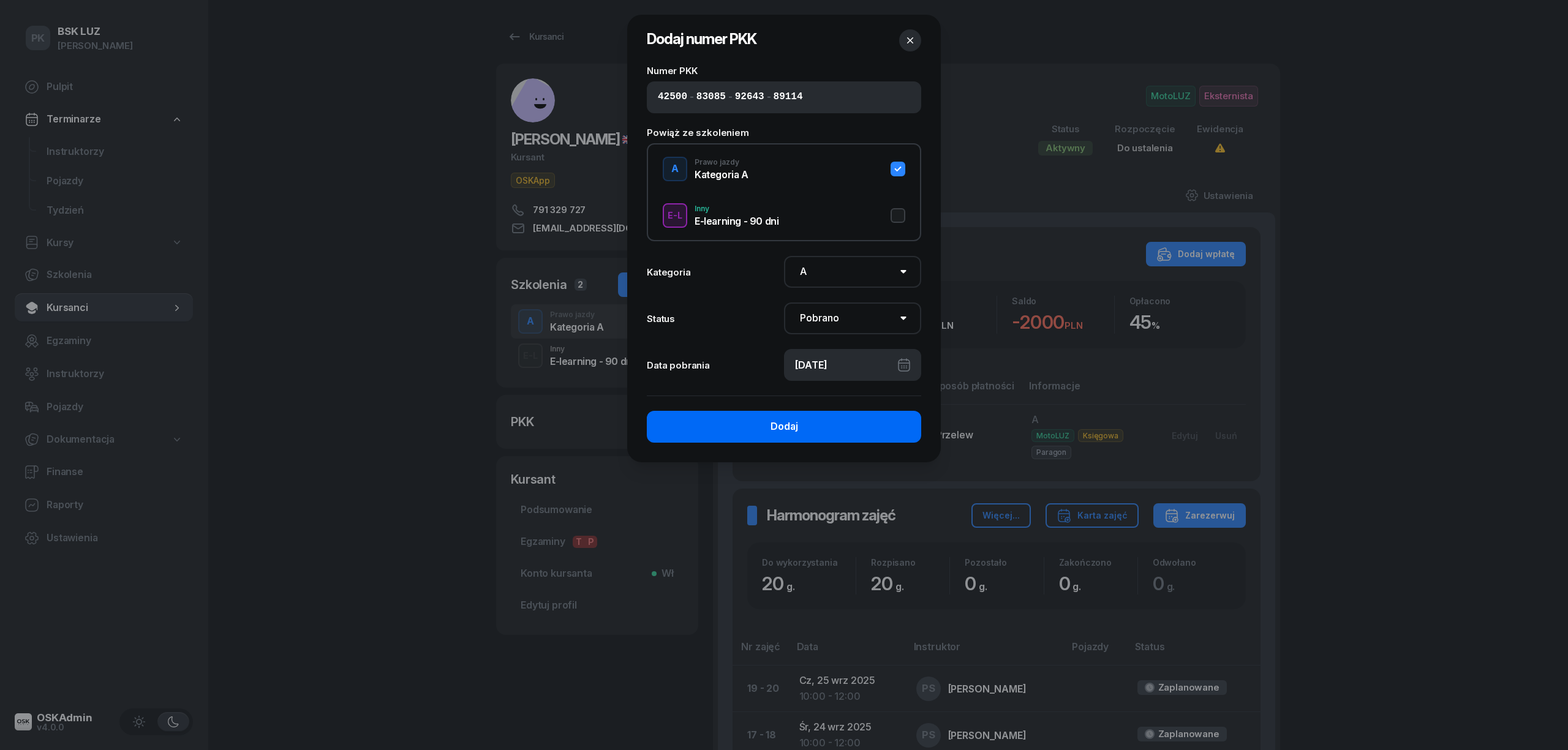
click at [841, 430] on button "Dodaj" at bounding box center [784, 427] width 274 height 32
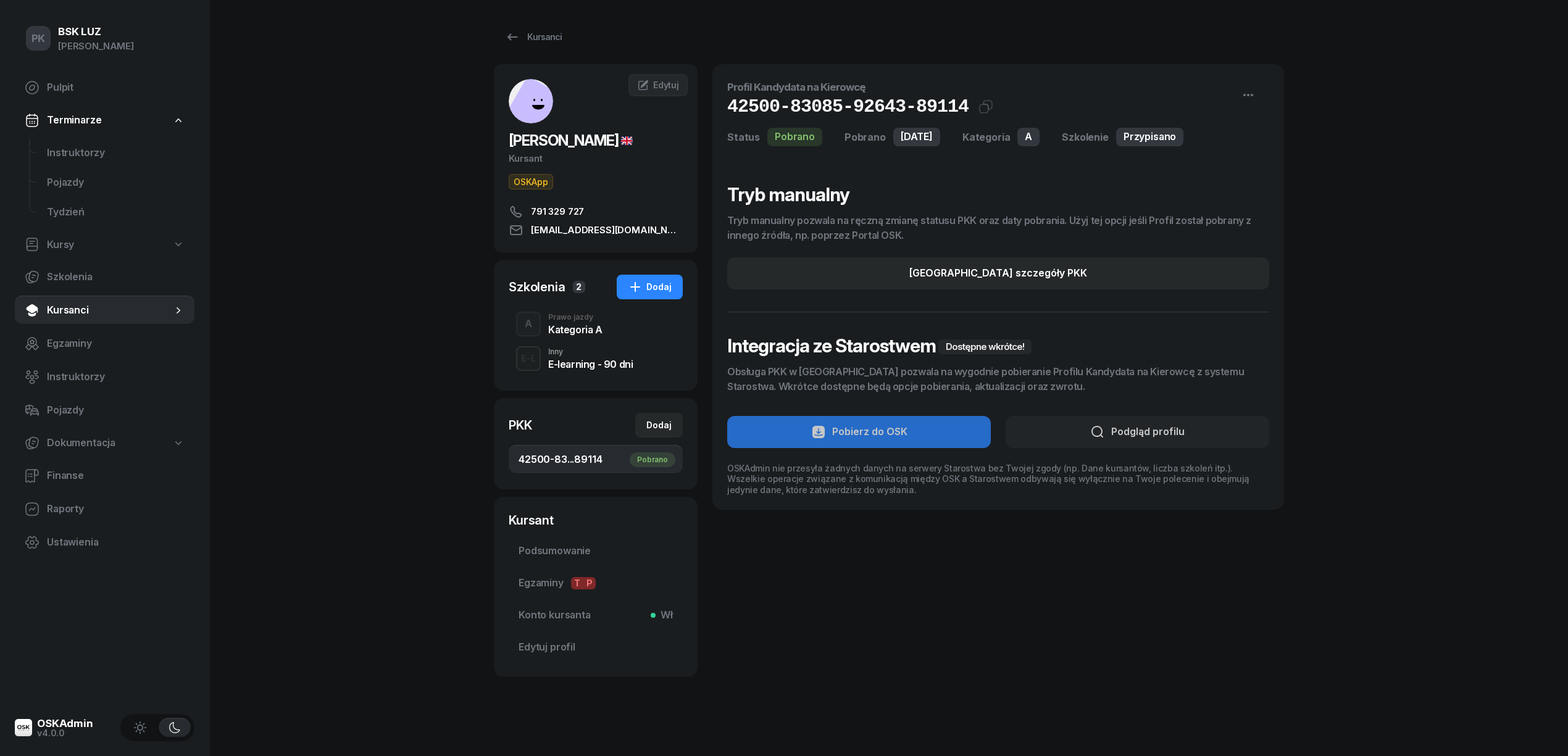
click at [569, 333] on div "Kategoria A" at bounding box center [575, 329] width 54 height 10
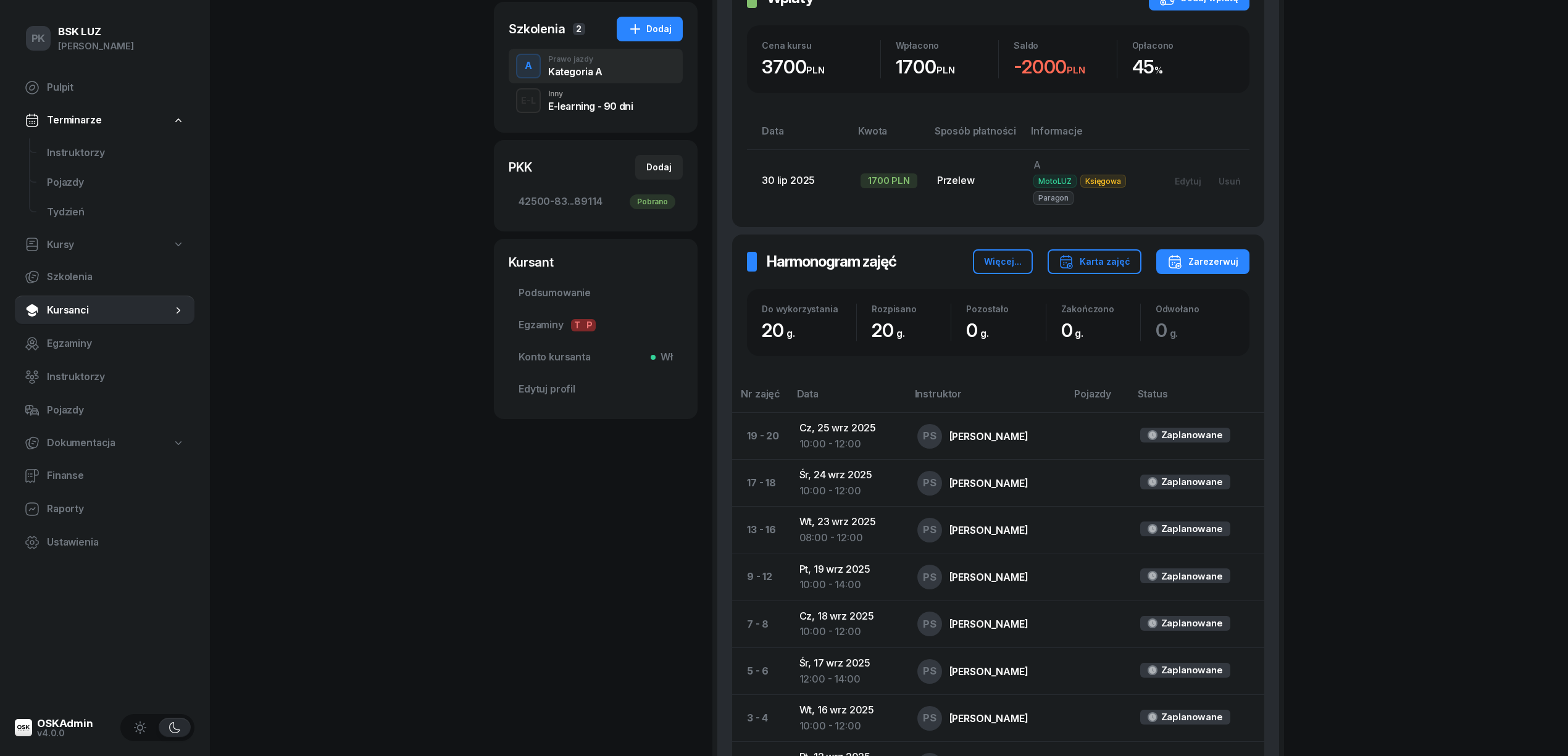
scroll to position [37, 0]
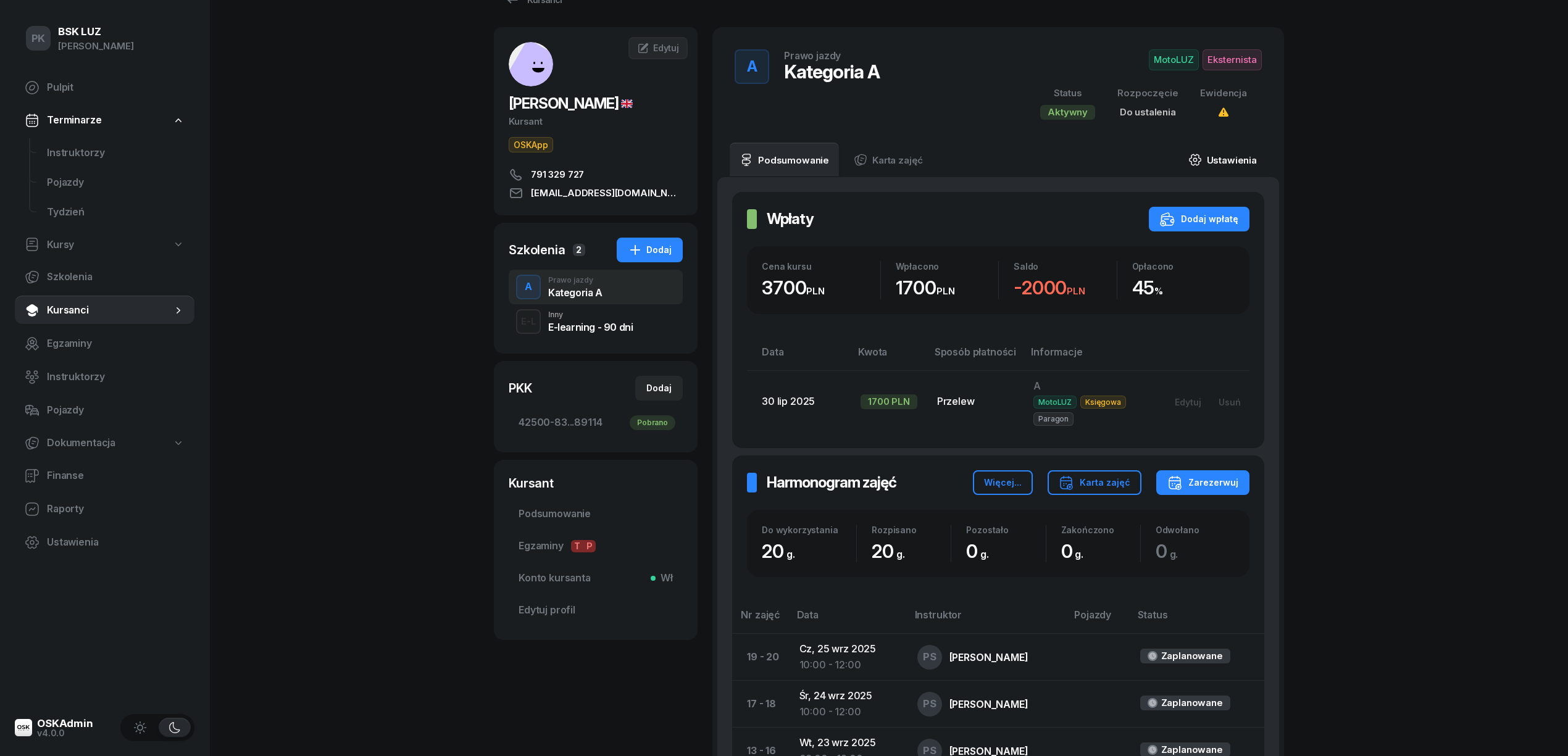
click at [1218, 153] on link "Ustawienia" at bounding box center [1222, 160] width 88 height 34
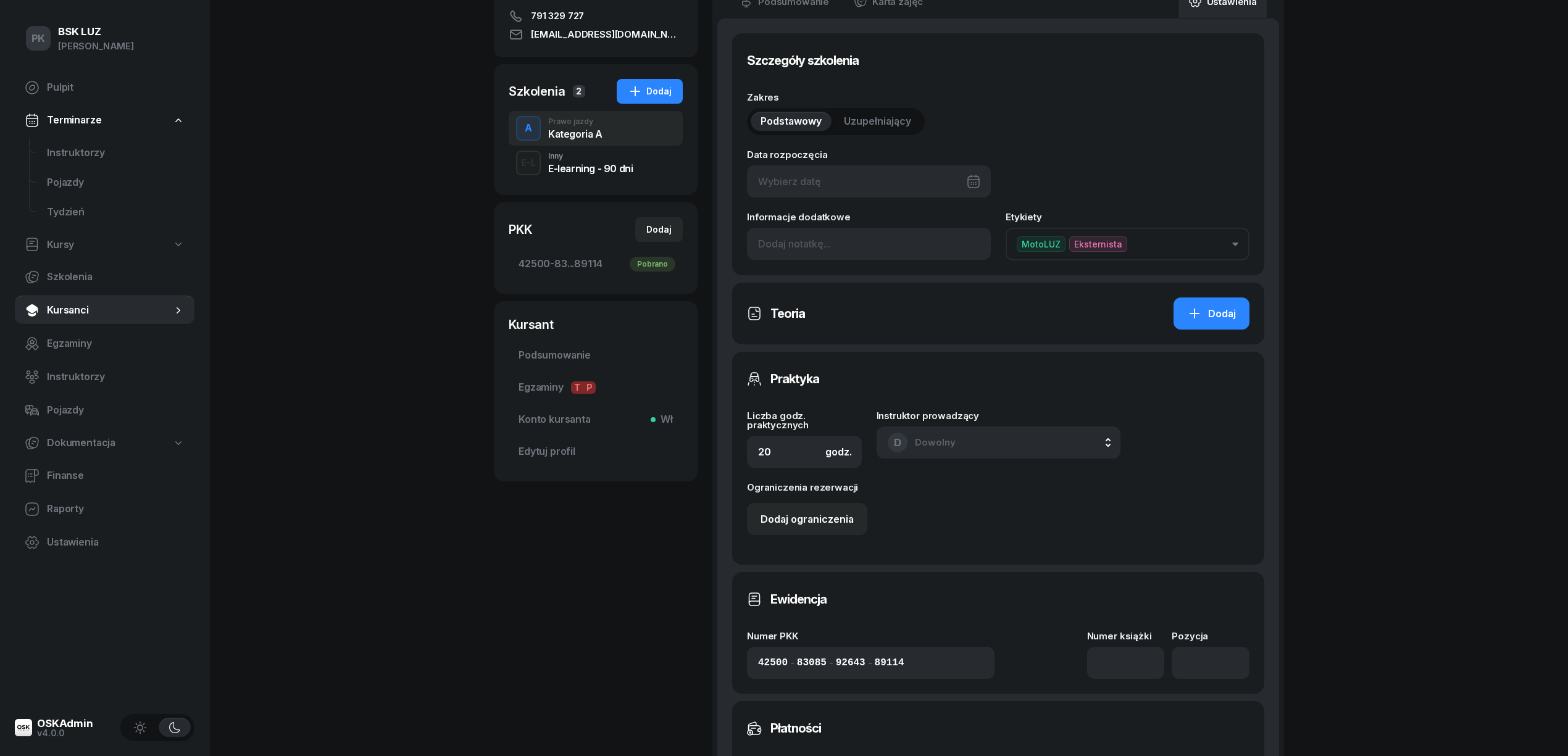
scroll to position [366, 0]
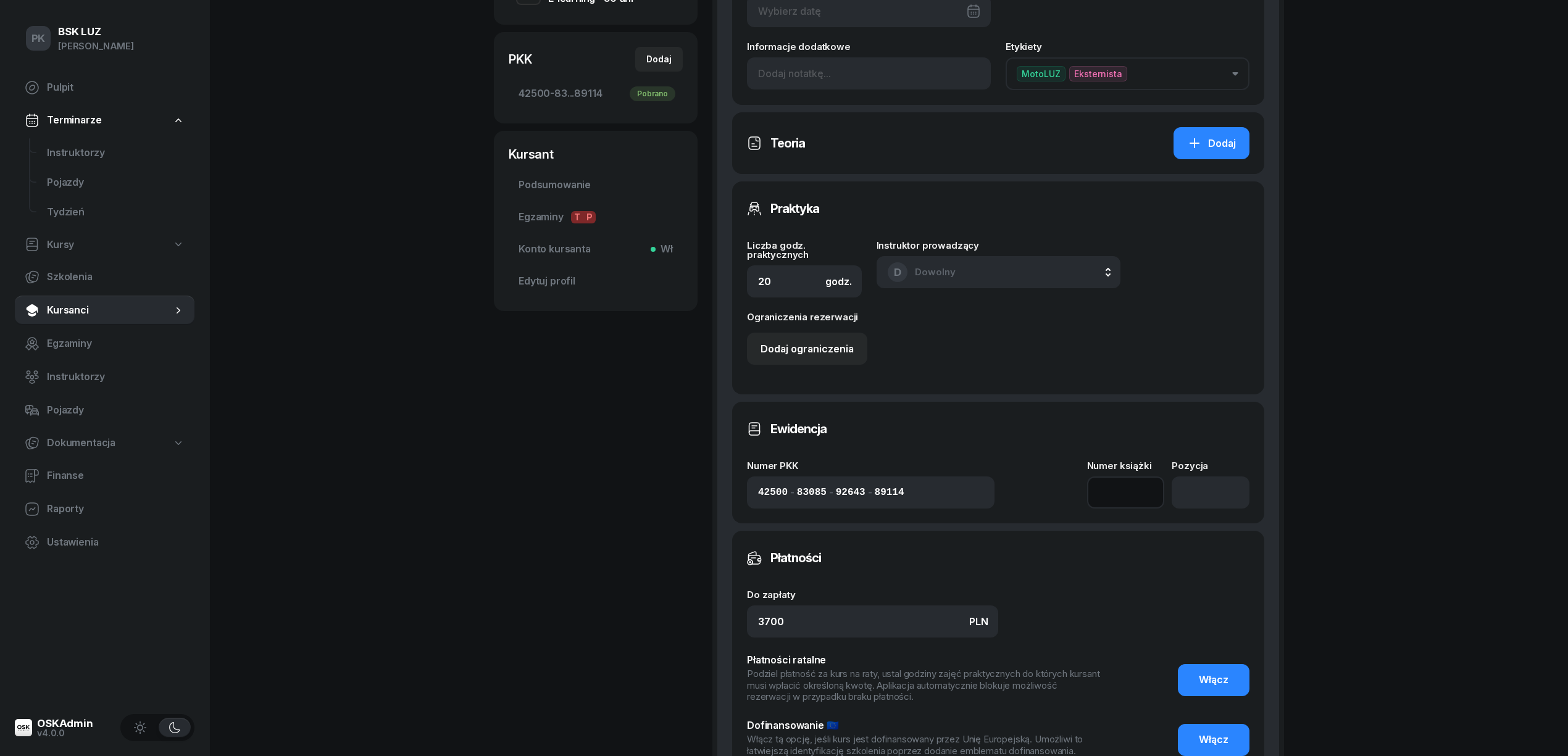
click at [1136, 494] on input at bounding box center [1126, 493] width 78 height 32
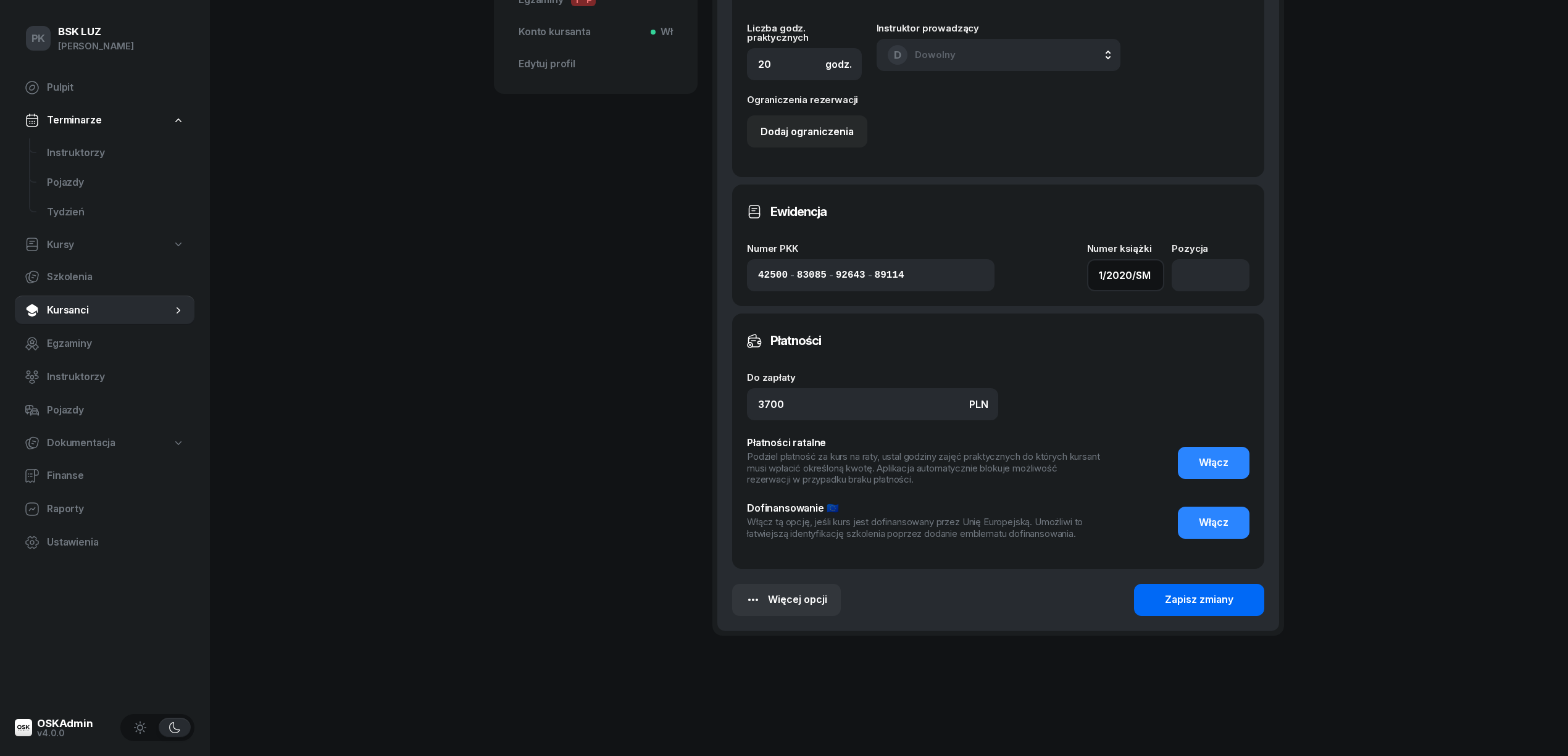
type input "1/2020/SM"
click at [1208, 606] on div "Zapisz zmiany" at bounding box center [1199, 600] width 69 height 16
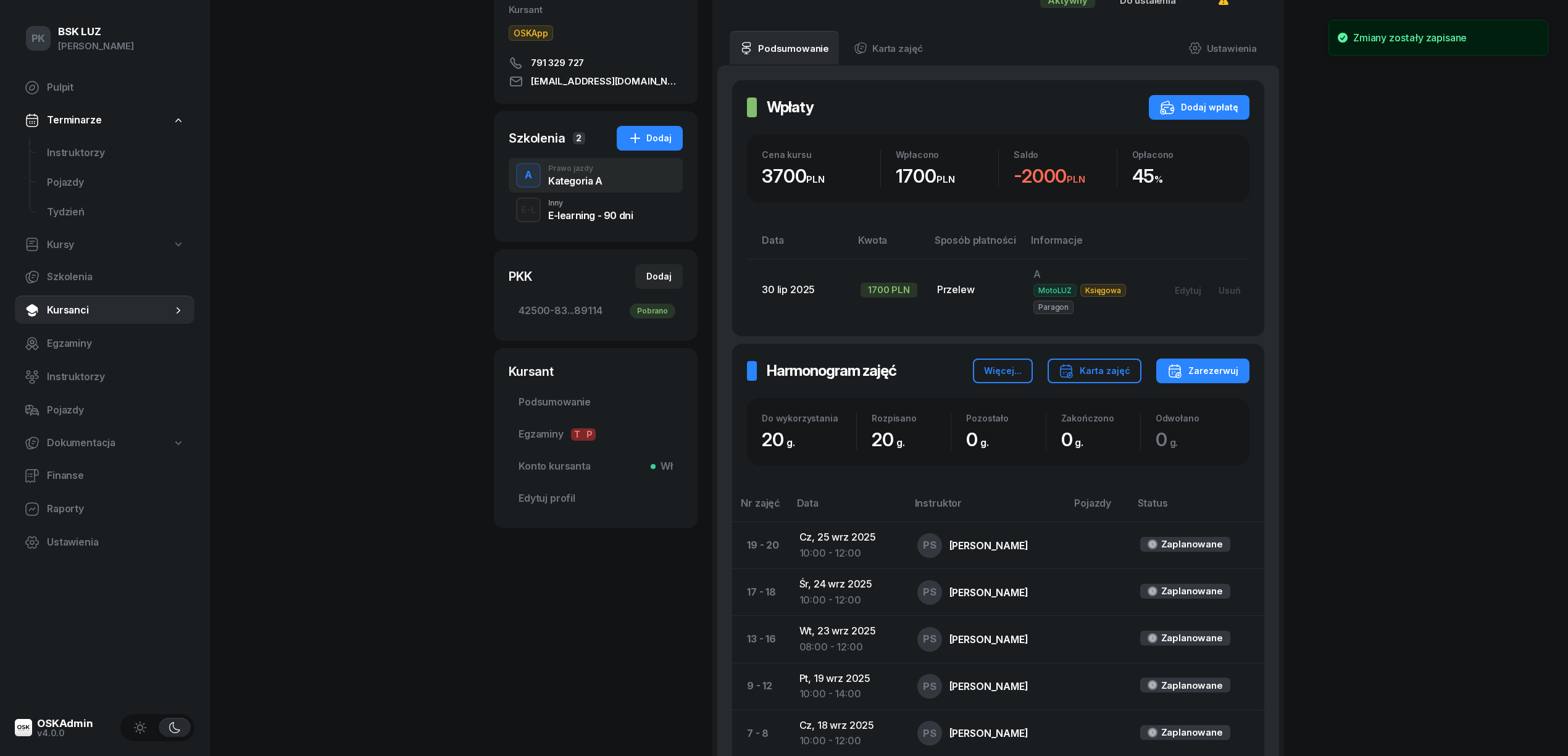
scroll to position [37, 0]
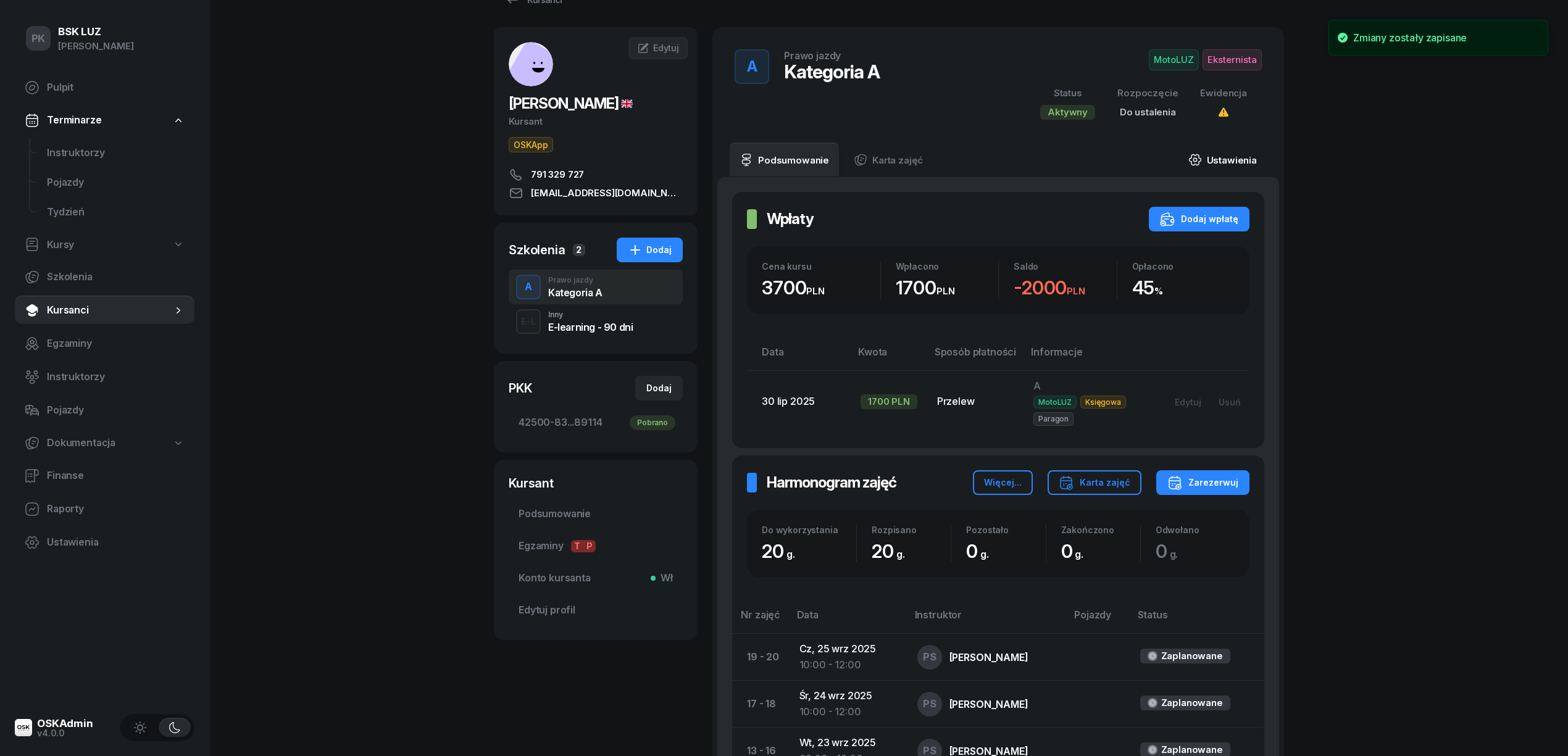
click at [1225, 164] on link "Ustawienia" at bounding box center [1222, 160] width 88 height 34
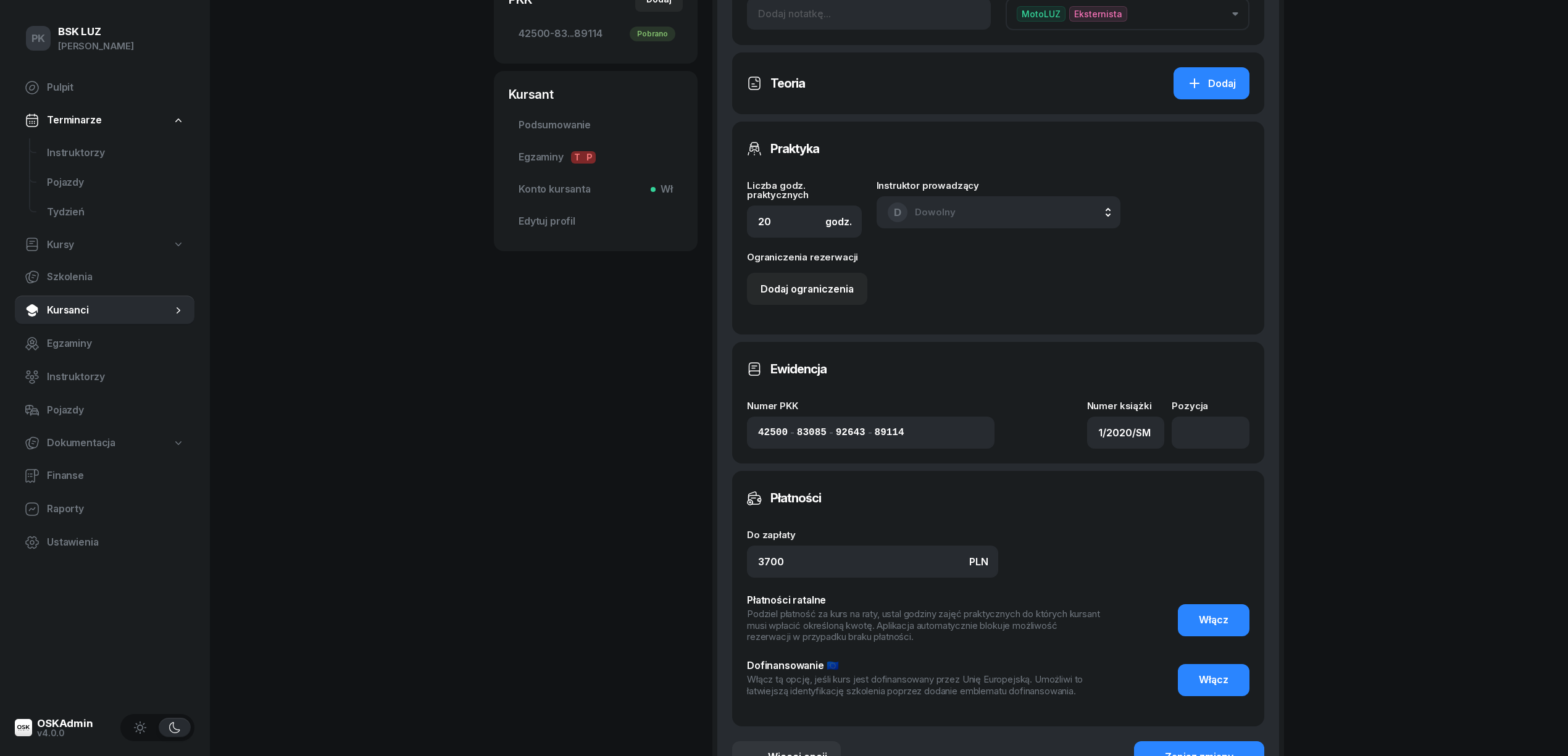
scroll to position [583, 0]
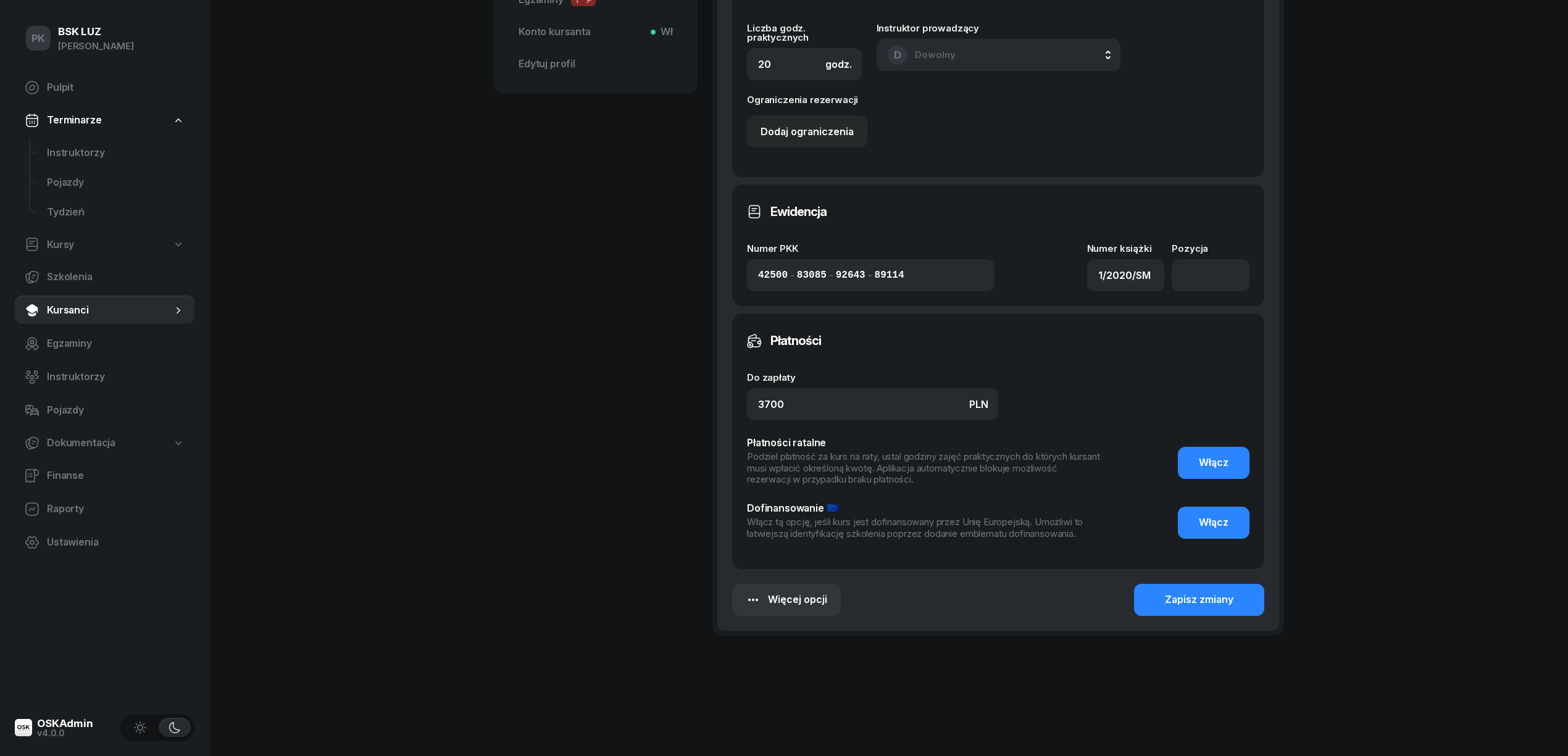
click at [1149, 569] on div "Szczegóły szkolenia Zakres Podstawowy Uzupełniający Data rozpoczęcia 12/09/2025…" at bounding box center [998, 130] width 532 height 970
click at [1178, 601] on div "Zapisz zmiany" at bounding box center [1199, 600] width 69 height 16
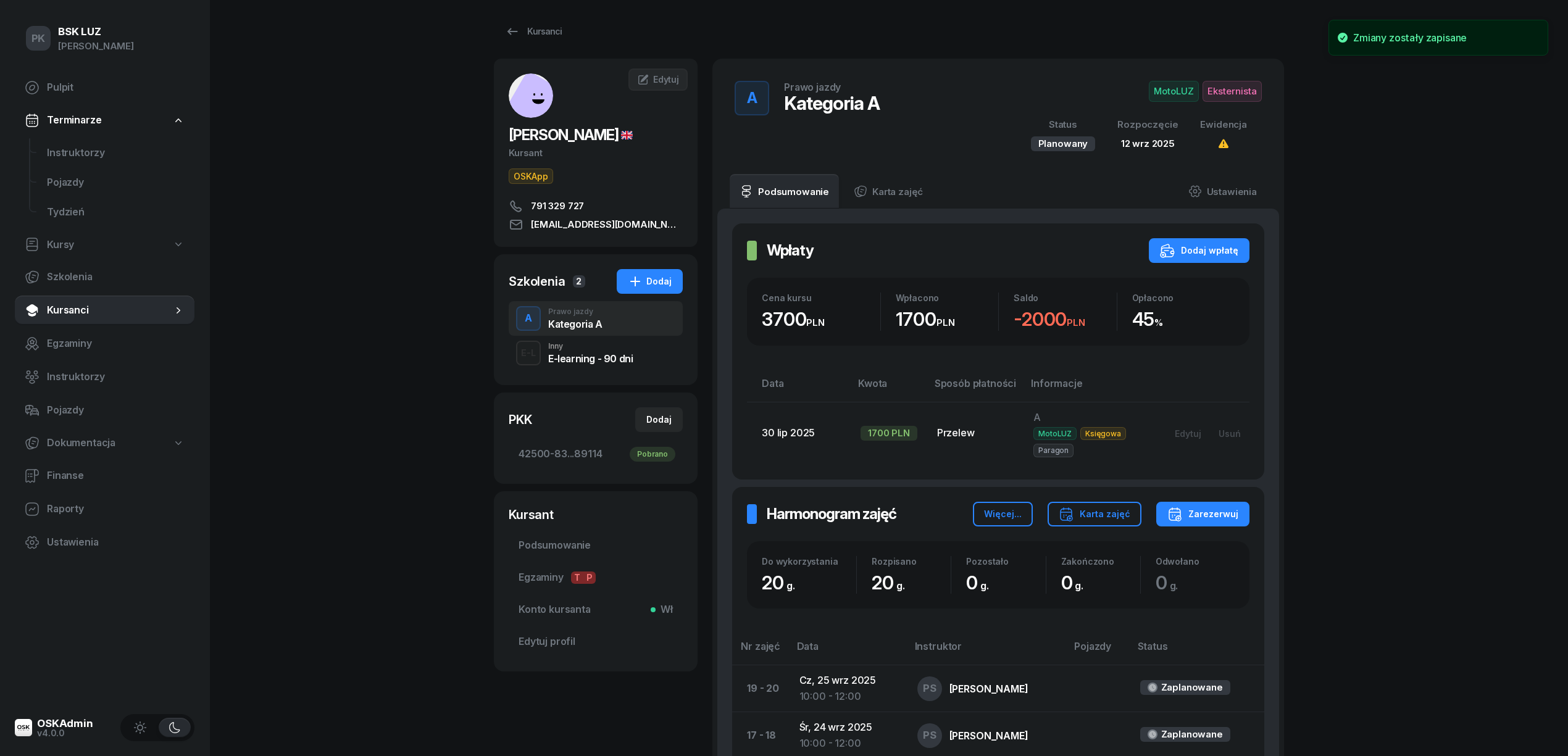
scroll to position [0, 0]
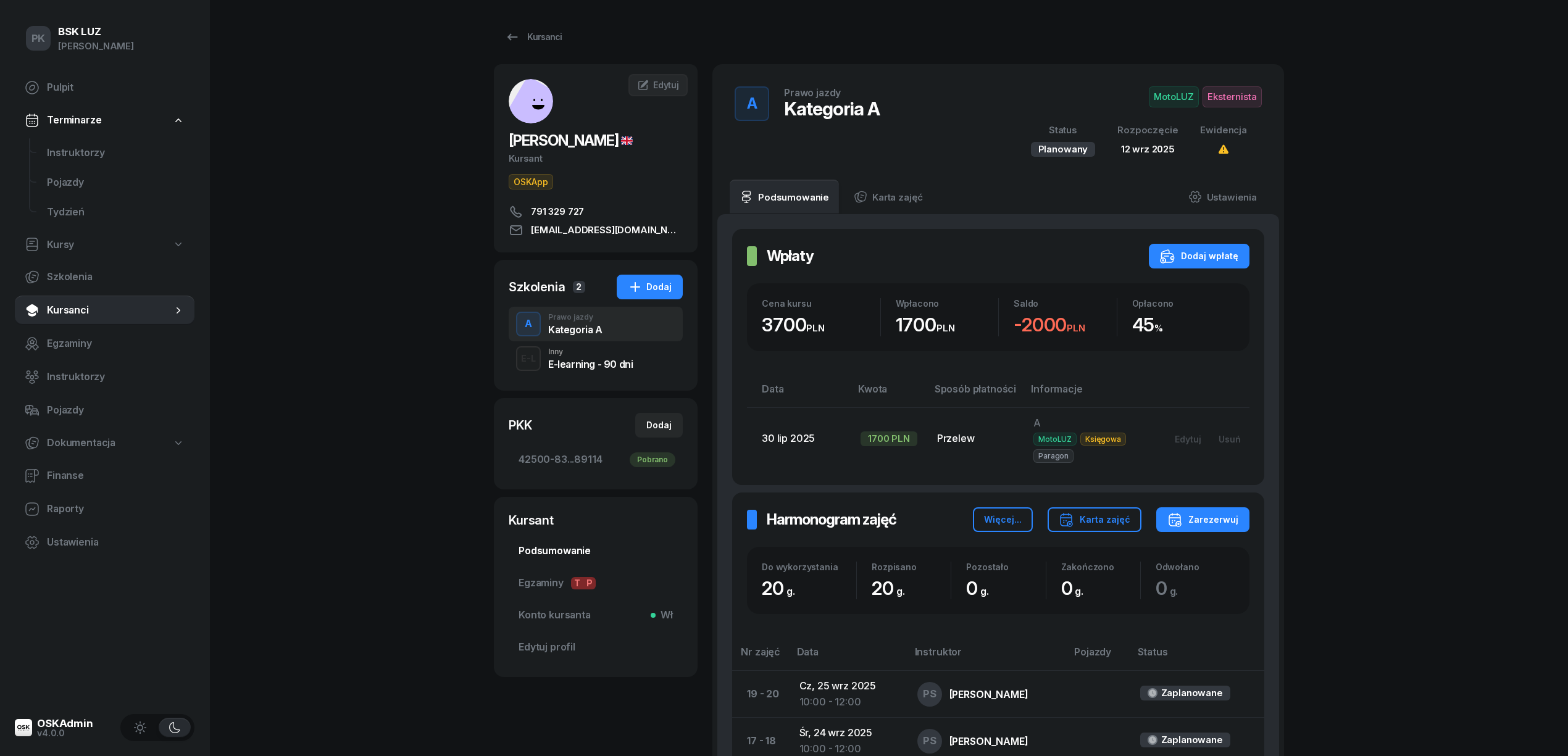
click at [575, 553] on span "Podsumowanie" at bounding box center [595, 551] width 154 height 16
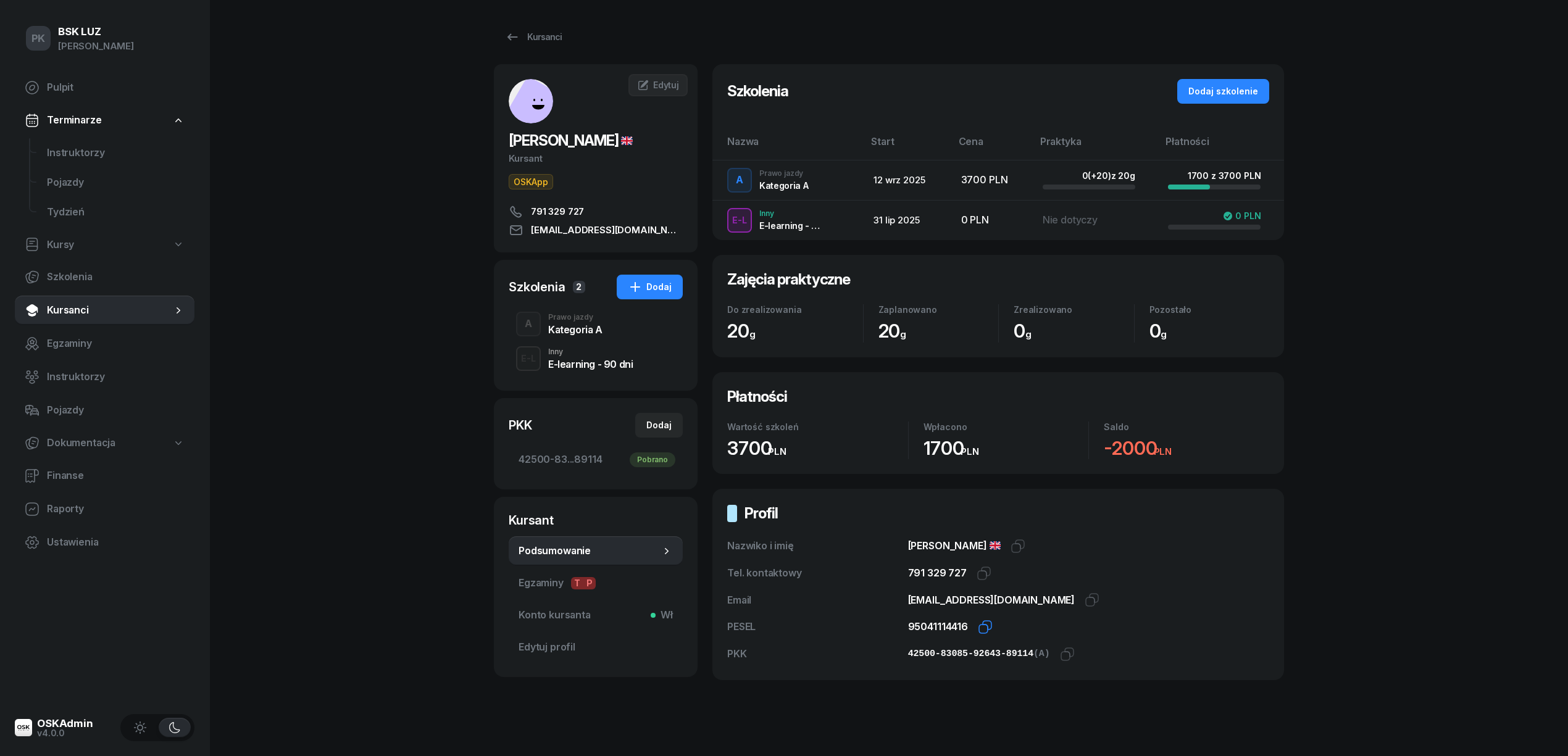
click at [977, 628] on icon "button" at bounding box center [985, 627] width 15 height 15
click at [1060, 657] on icon "button" at bounding box center [1067, 654] width 15 height 15
click at [557, 637] on link "Edytuj profil" at bounding box center [595, 648] width 174 height 30
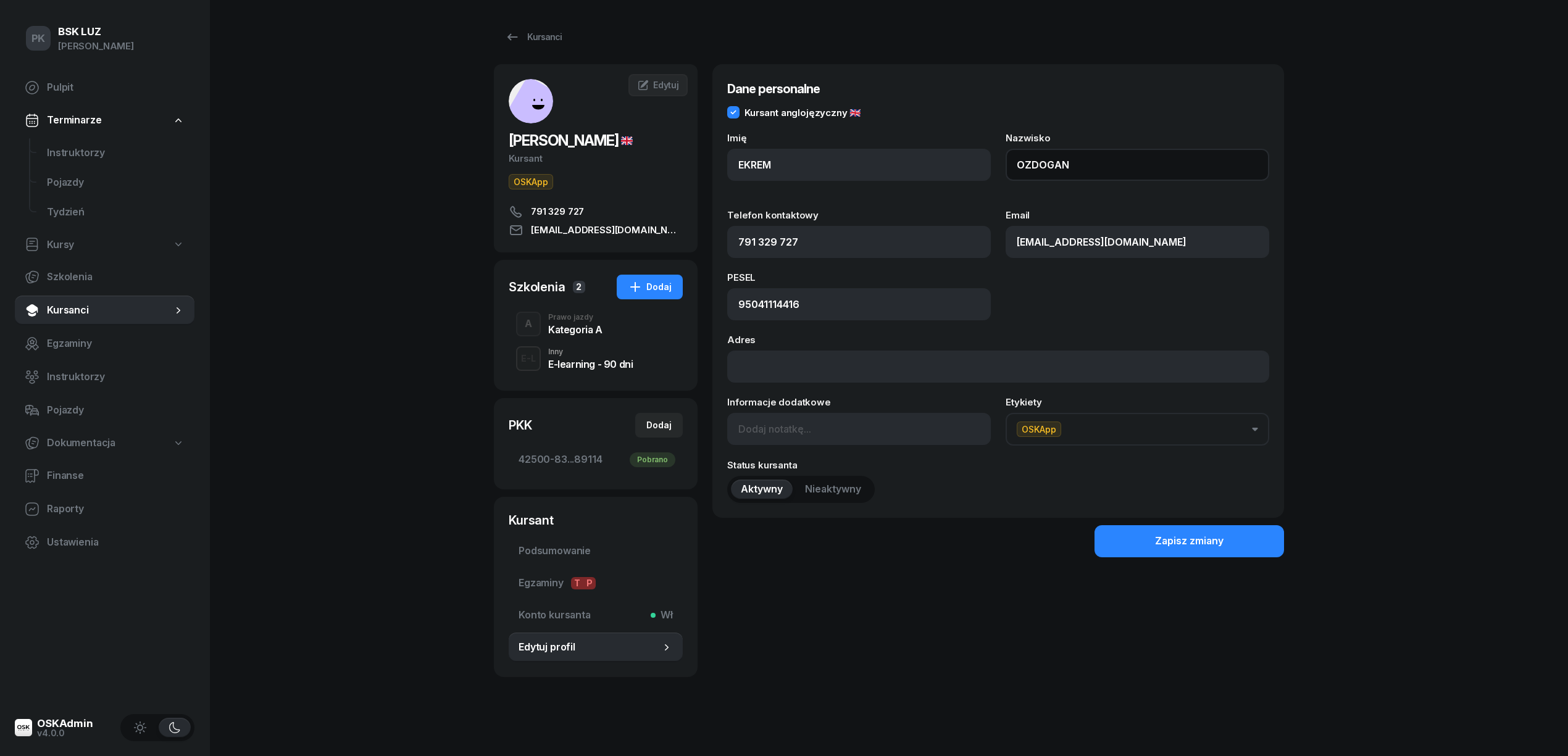
drag, startPoint x: 1050, startPoint y: 164, endPoint x: 939, endPoint y: 173, distance: 111.4
click at [939, 173] on div "Imię EKREM Nazwisko OZDOGAN" at bounding box center [998, 165] width 542 height 62
paste input "ÖZDOĞ"
type input "ÖZDOĞAN"
click at [1190, 559] on div "Dane personalne Kursant anglojęzyczny 🇬🇧 Imię EKREM Nazwisko ÖZDOĞAN Telefon ko…" at bounding box center [998, 370] width 571 height 613
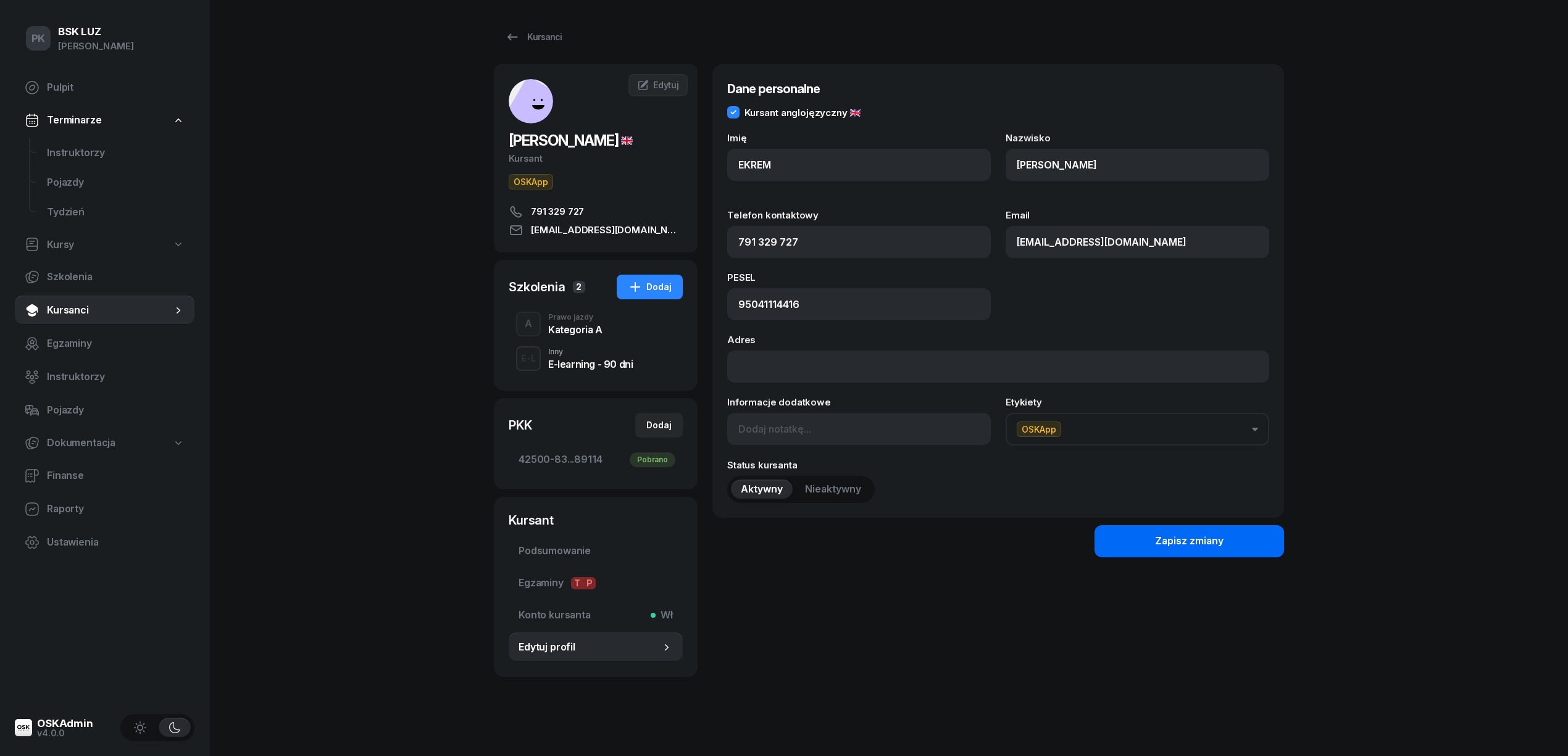
click at [1188, 541] on div "Zapisz zmiany" at bounding box center [1189, 541] width 69 height 16
click at [608, 331] on div "A Prawo jazdy Kategoria A" at bounding box center [595, 324] width 174 height 34
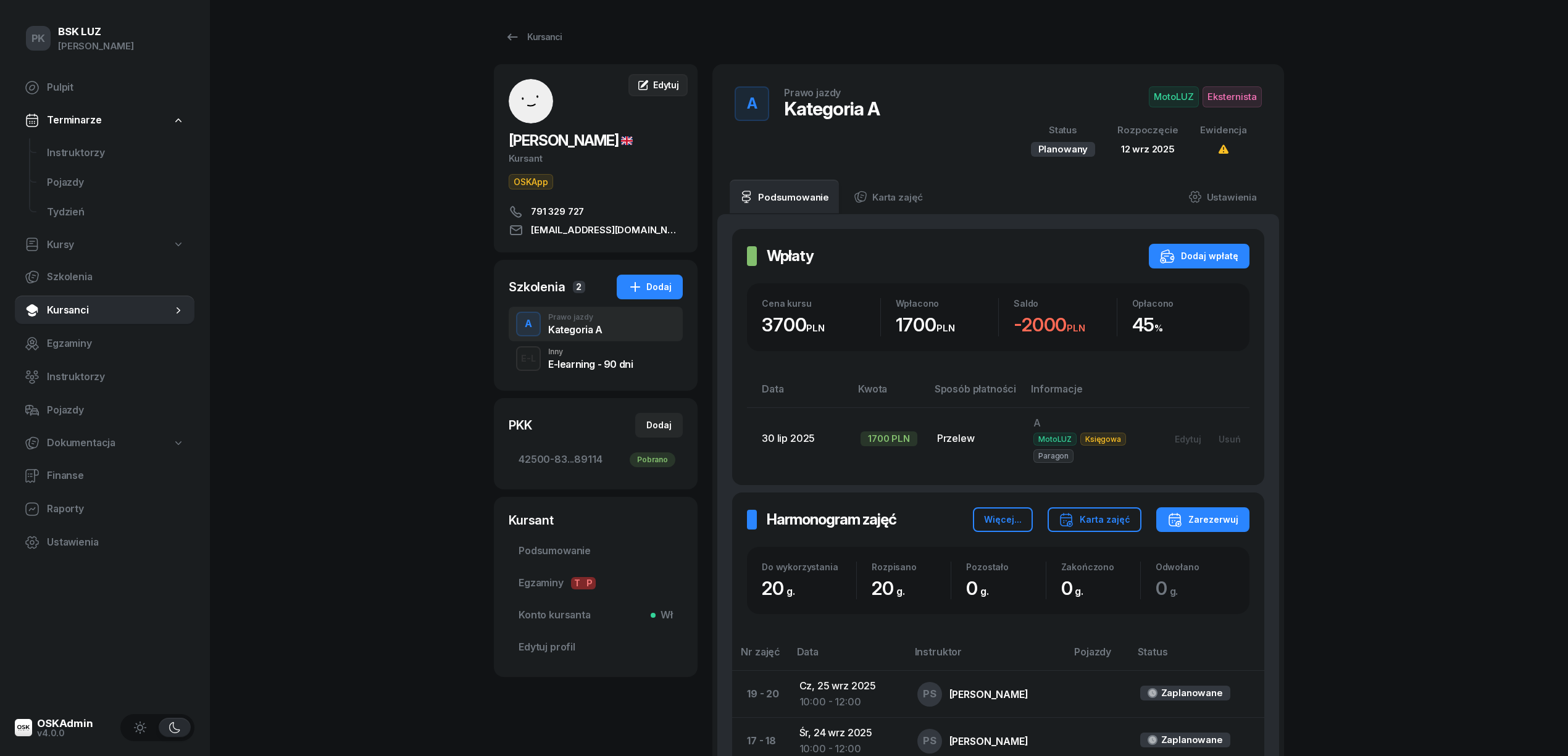
click at [650, 85] on div "Edytuj" at bounding box center [657, 85] width 42 height 13
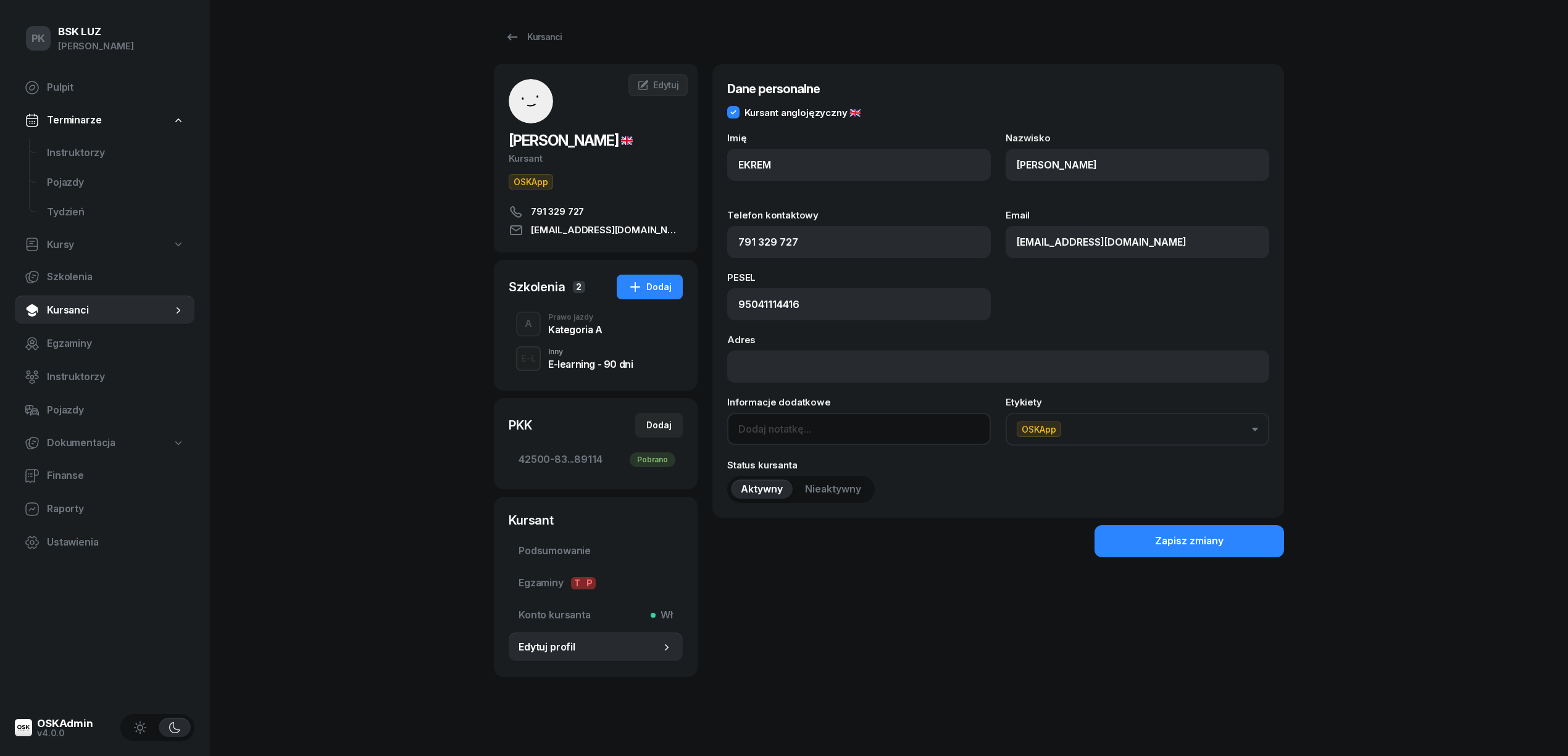
click at [783, 421] on input at bounding box center [859, 429] width 264 height 32
type input "OL-brak"
click at [1176, 547] on div "Zapisz zmiany" at bounding box center [1189, 541] width 69 height 16
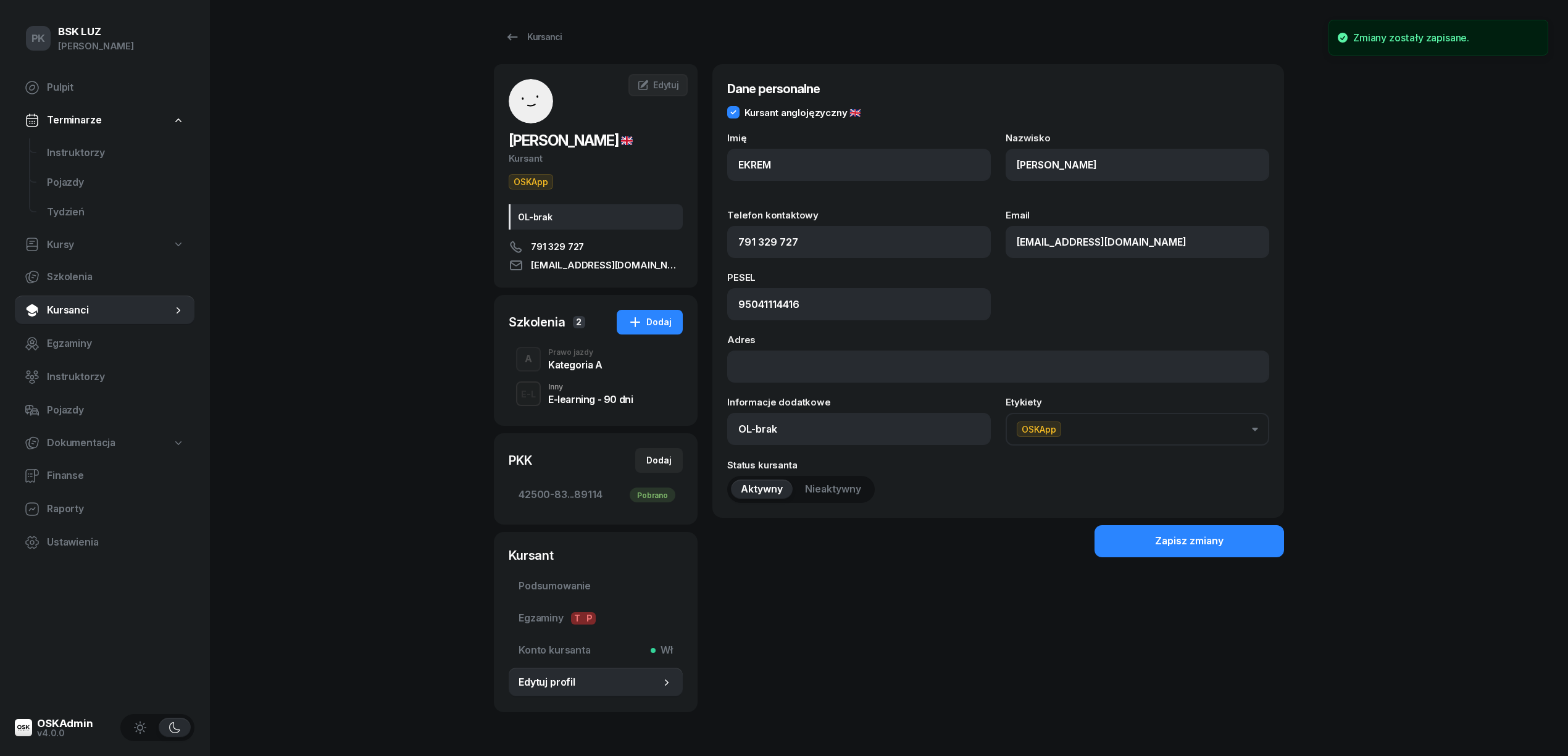
click at [588, 363] on div "Kategoria A" at bounding box center [575, 364] width 54 height 10
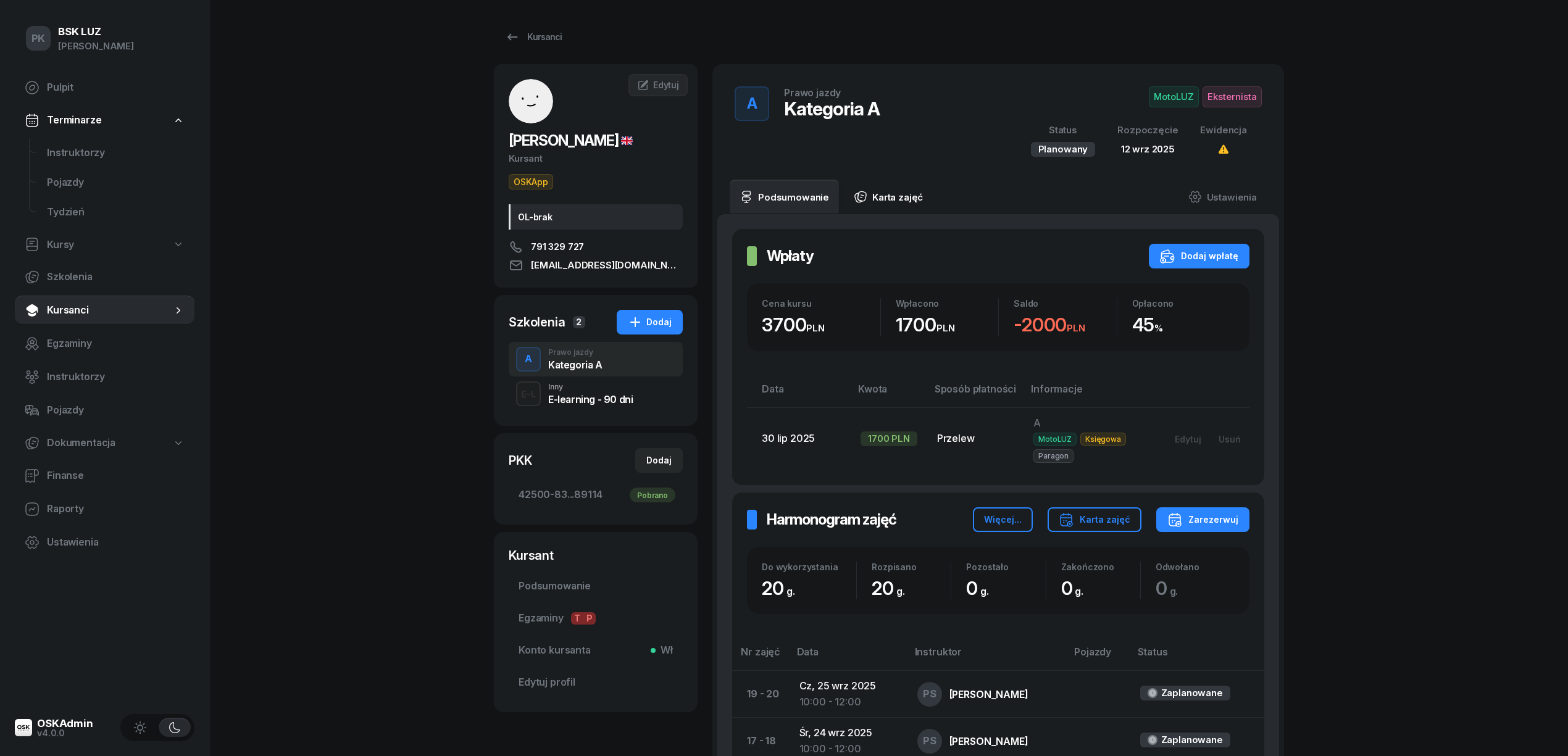
click at [894, 183] on link "Karta zajęć" at bounding box center [888, 197] width 89 height 34
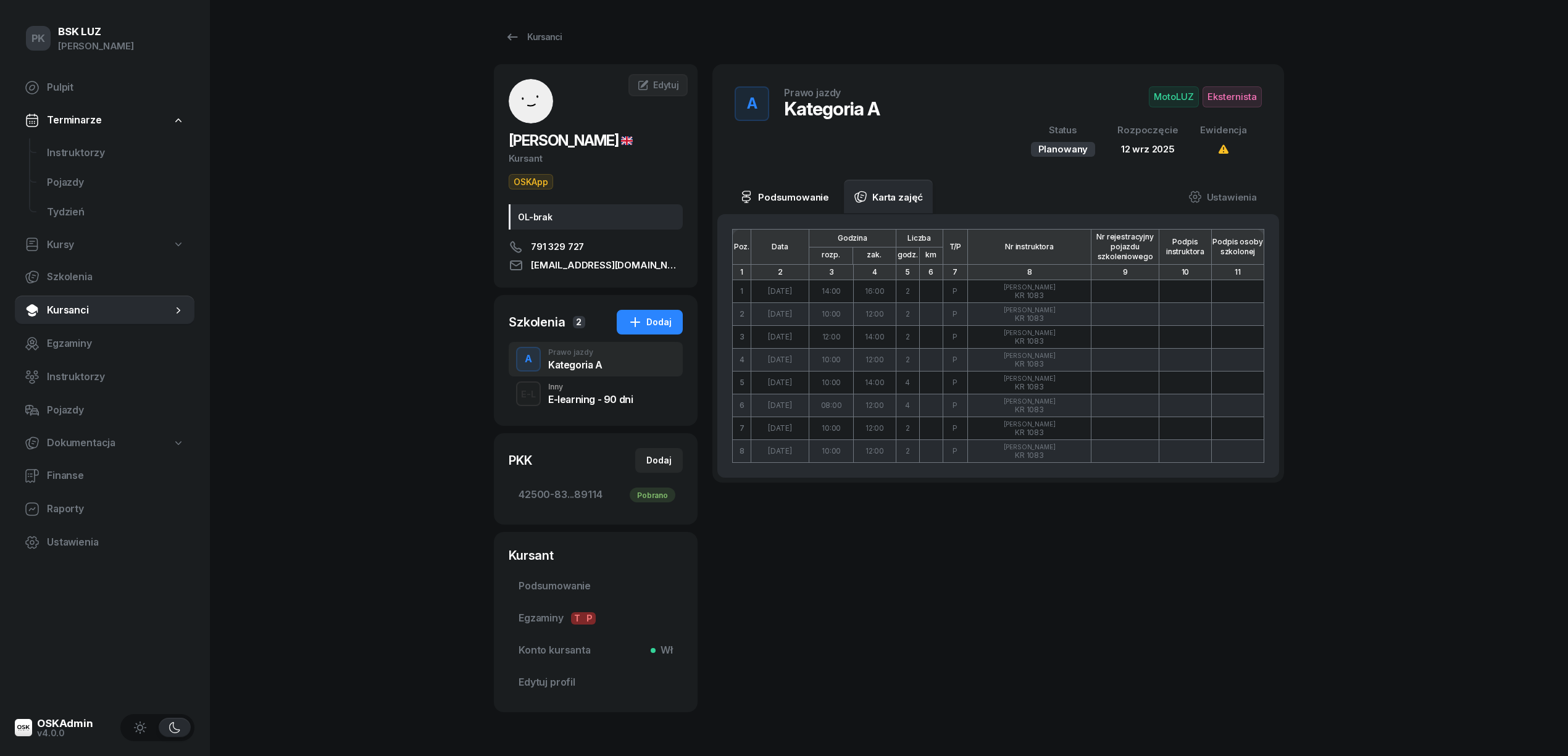
click at [817, 193] on link "Podsumowanie" at bounding box center [784, 197] width 109 height 34
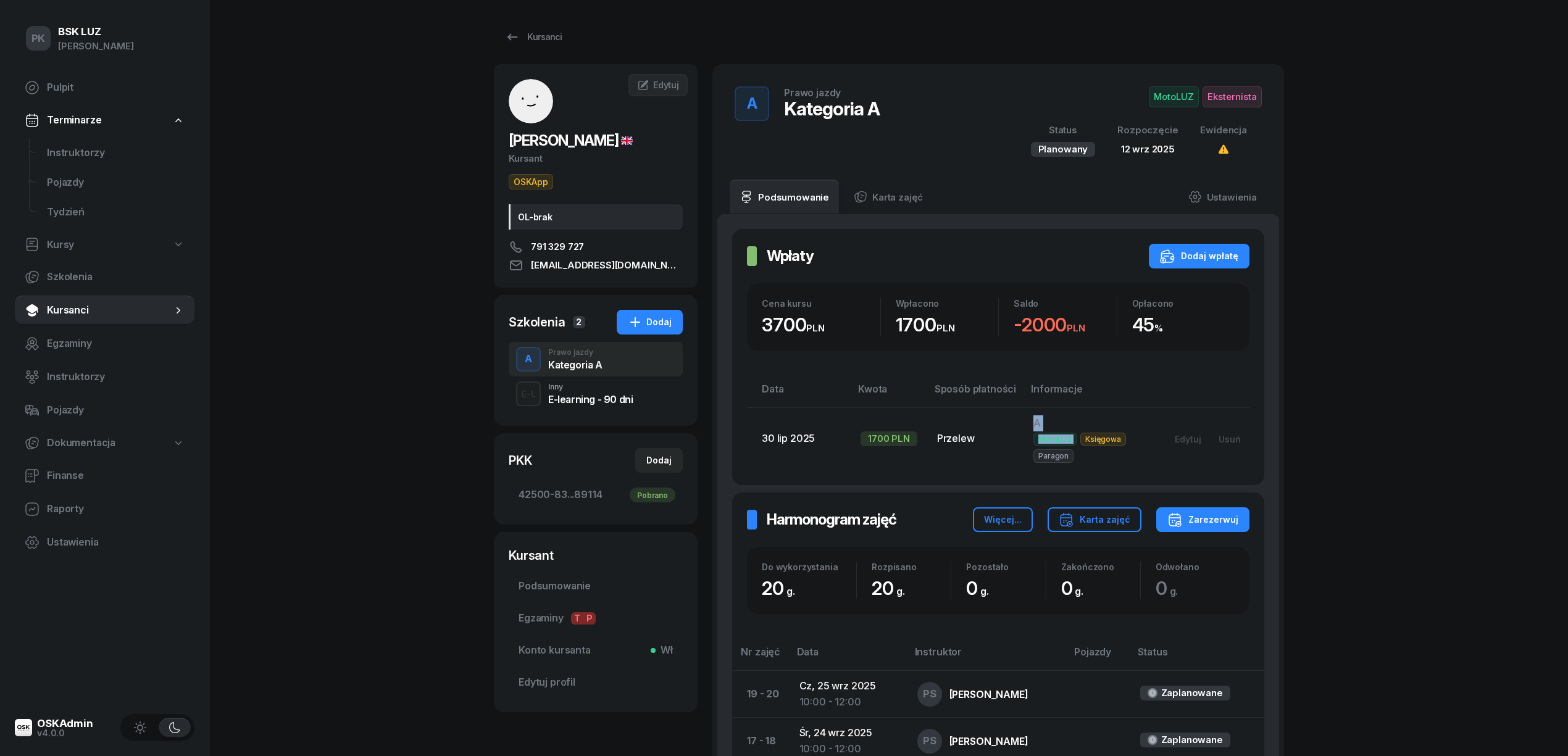
drag, startPoint x: 977, startPoint y: 435, endPoint x: 1272, endPoint y: 437, distance: 295.0
click at [1166, 436] on tr "30 lip 2025 1700 PLN Przelew A MotoLUZ Księgowa Paragon Edytuj Usuń" at bounding box center [998, 439] width 503 height 62
click at [1074, 255] on div "Wpłaty Wpłaty Dodaj wpłatę" at bounding box center [998, 256] width 503 height 24
click at [1110, 519] on div "Karta zajęć" at bounding box center [1094, 520] width 71 height 15
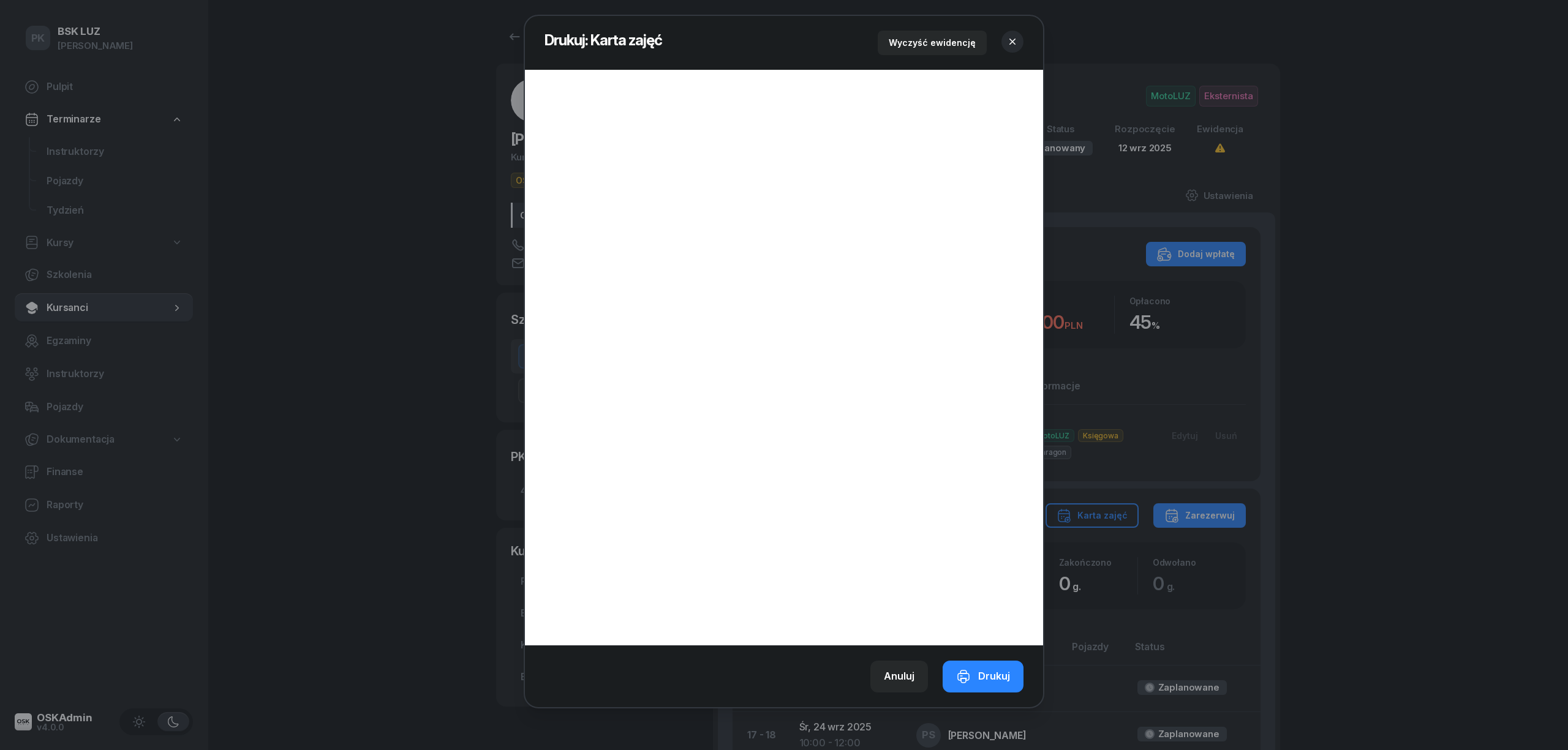
click at [1011, 40] on icon "button" at bounding box center [1013, 41] width 12 height 12
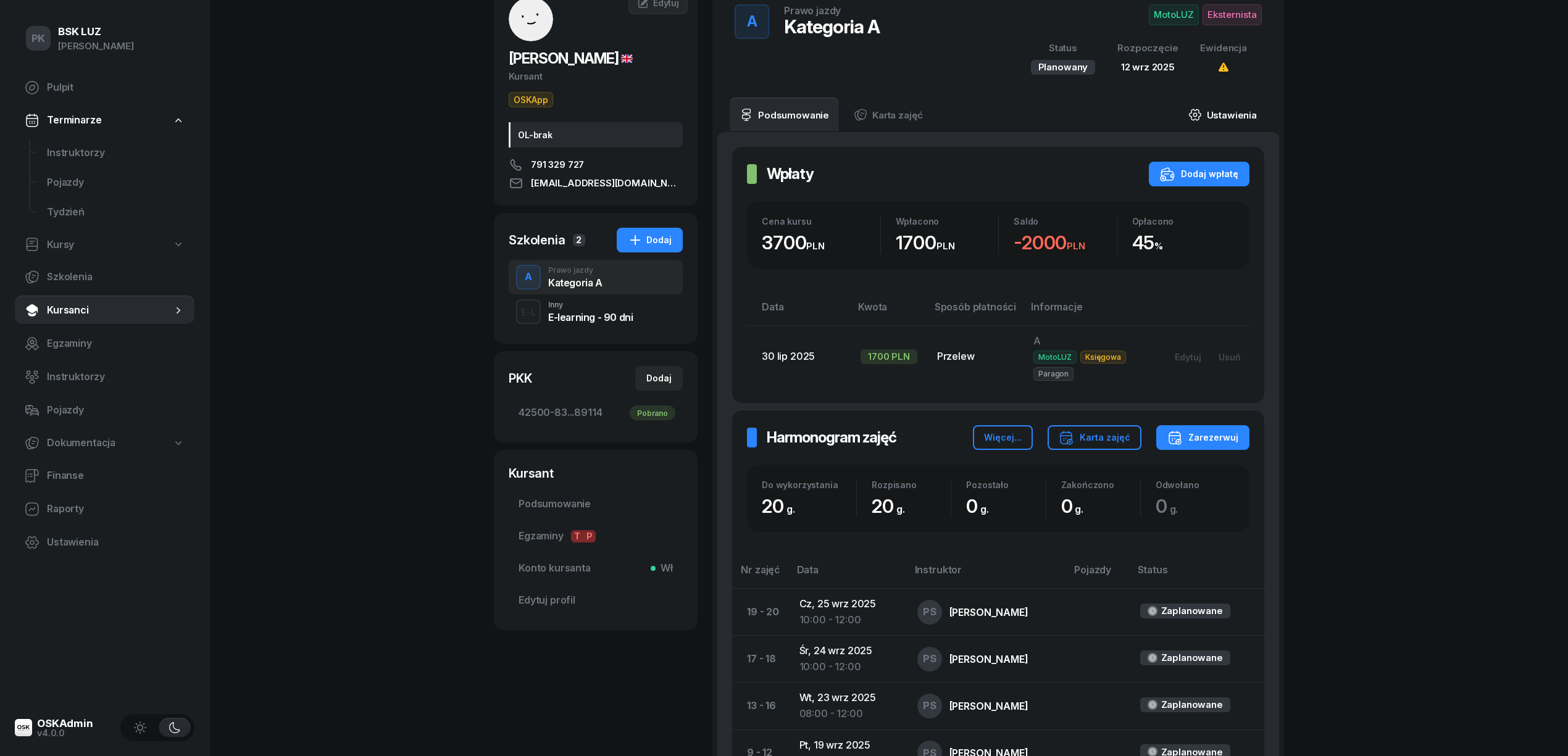
click at [1227, 116] on link "Ustawienia" at bounding box center [1222, 114] width 88 height 34
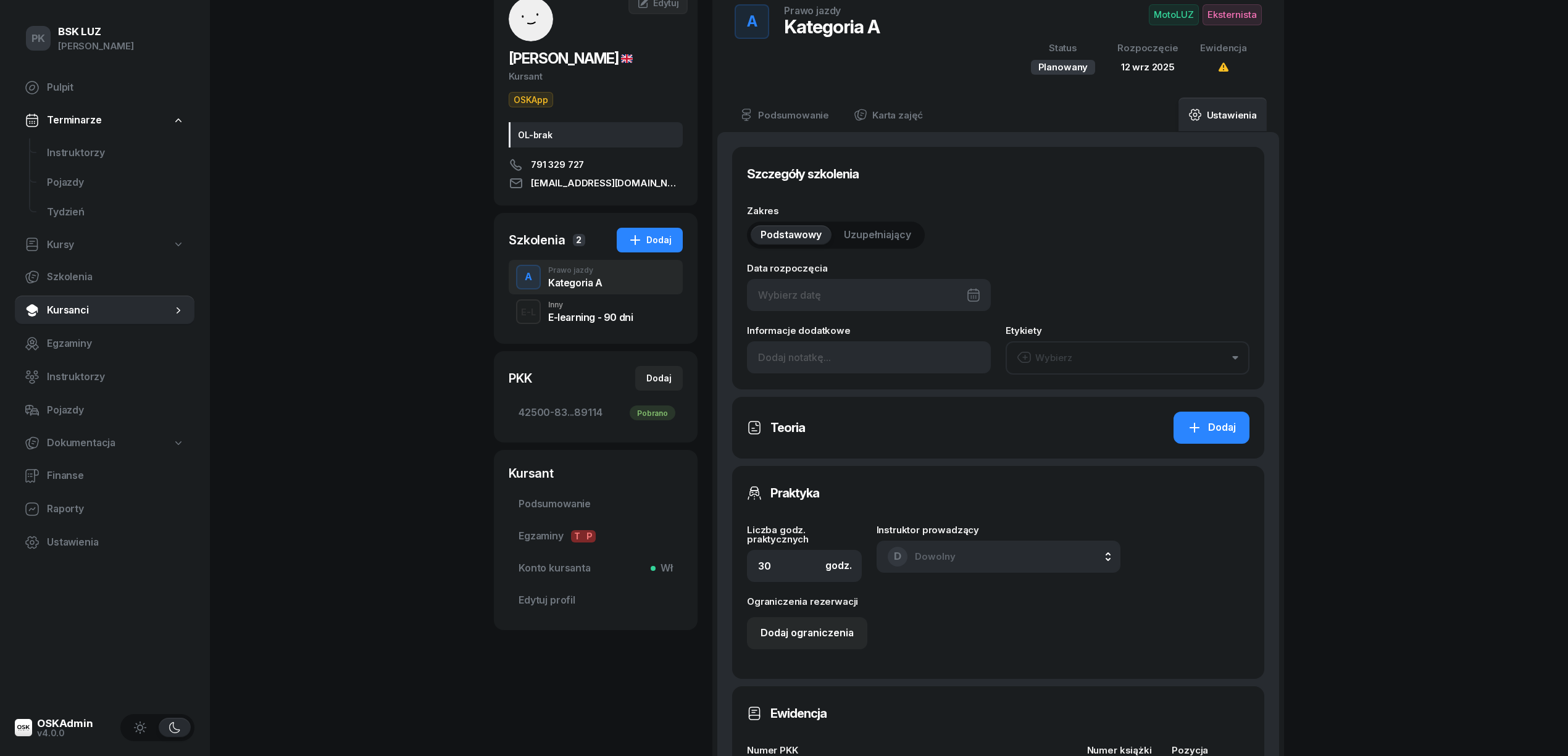
type input "12/09/2025"
type input "20"
type input "42500"
type input "83085"
type input "92643"
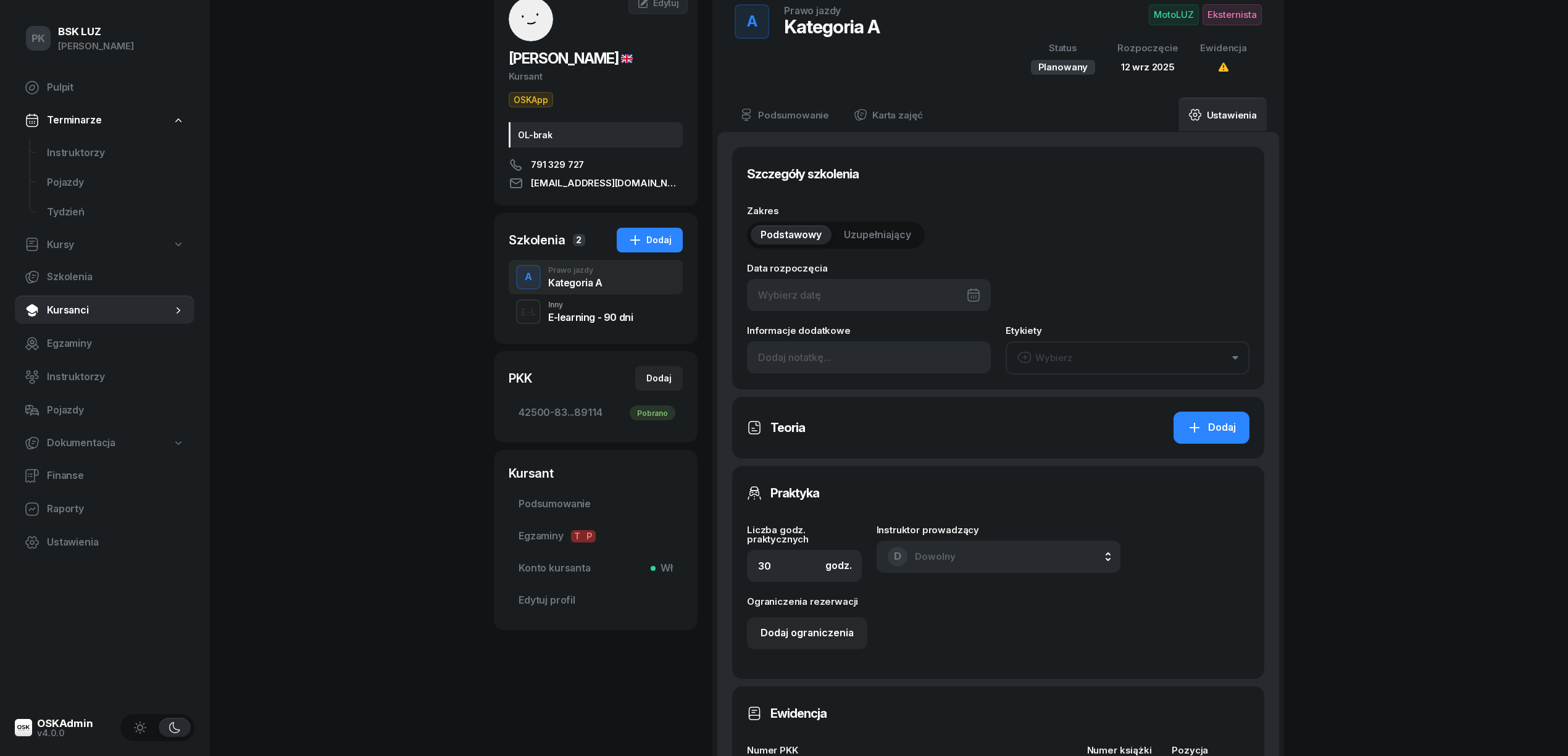
type input "89114"
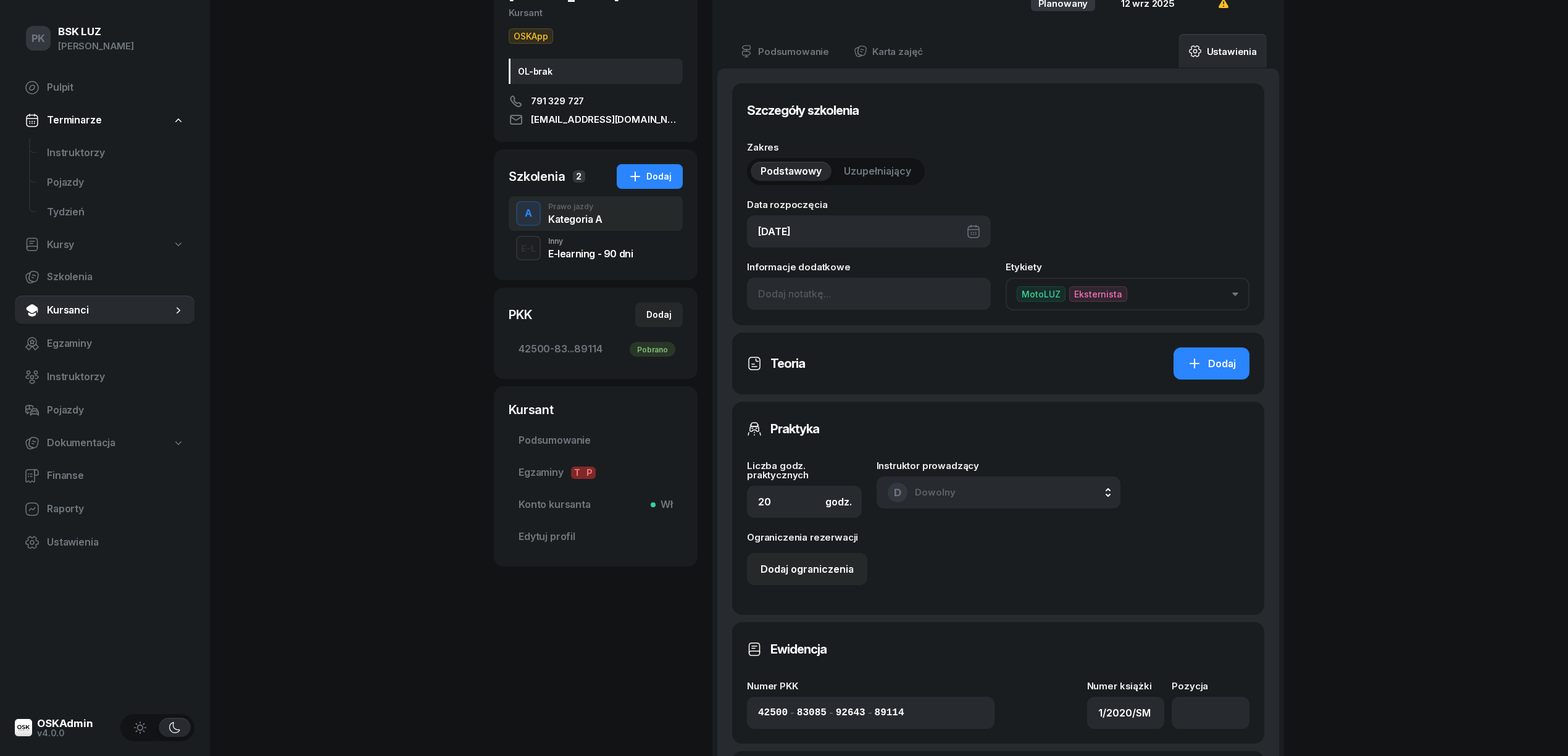
scroll to position [411, 0]
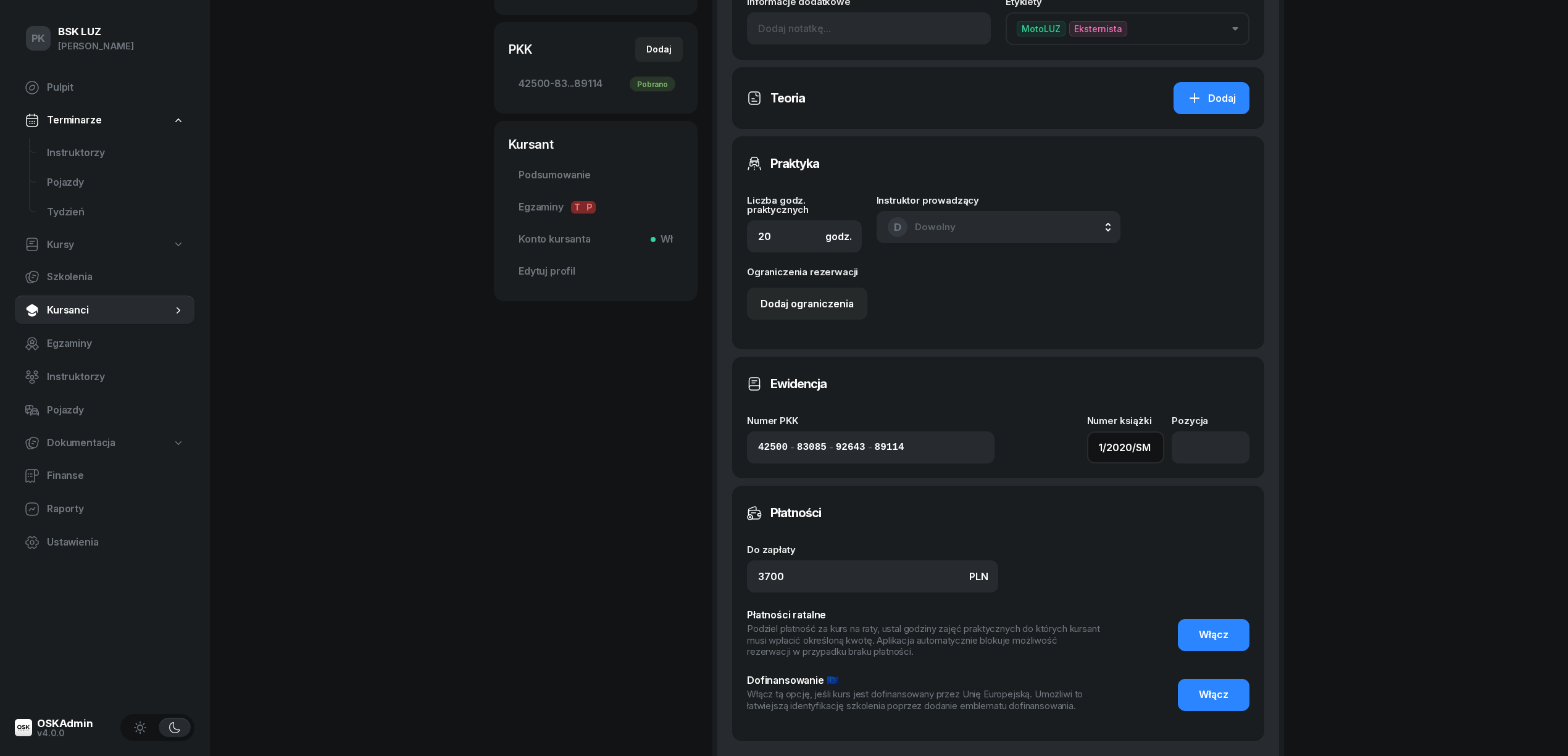
drag, startPoint x: 987, startPoint y: 454, endPoint x: 941, endPoint y: 455, distance: 46.0
click at [941, 455] on div "Numer PKK 42500 - 83085 - 92643 - 89114 Numer książki 1/2020/SM Pozycja" at bounding box center [998, 440] width 503 height 48
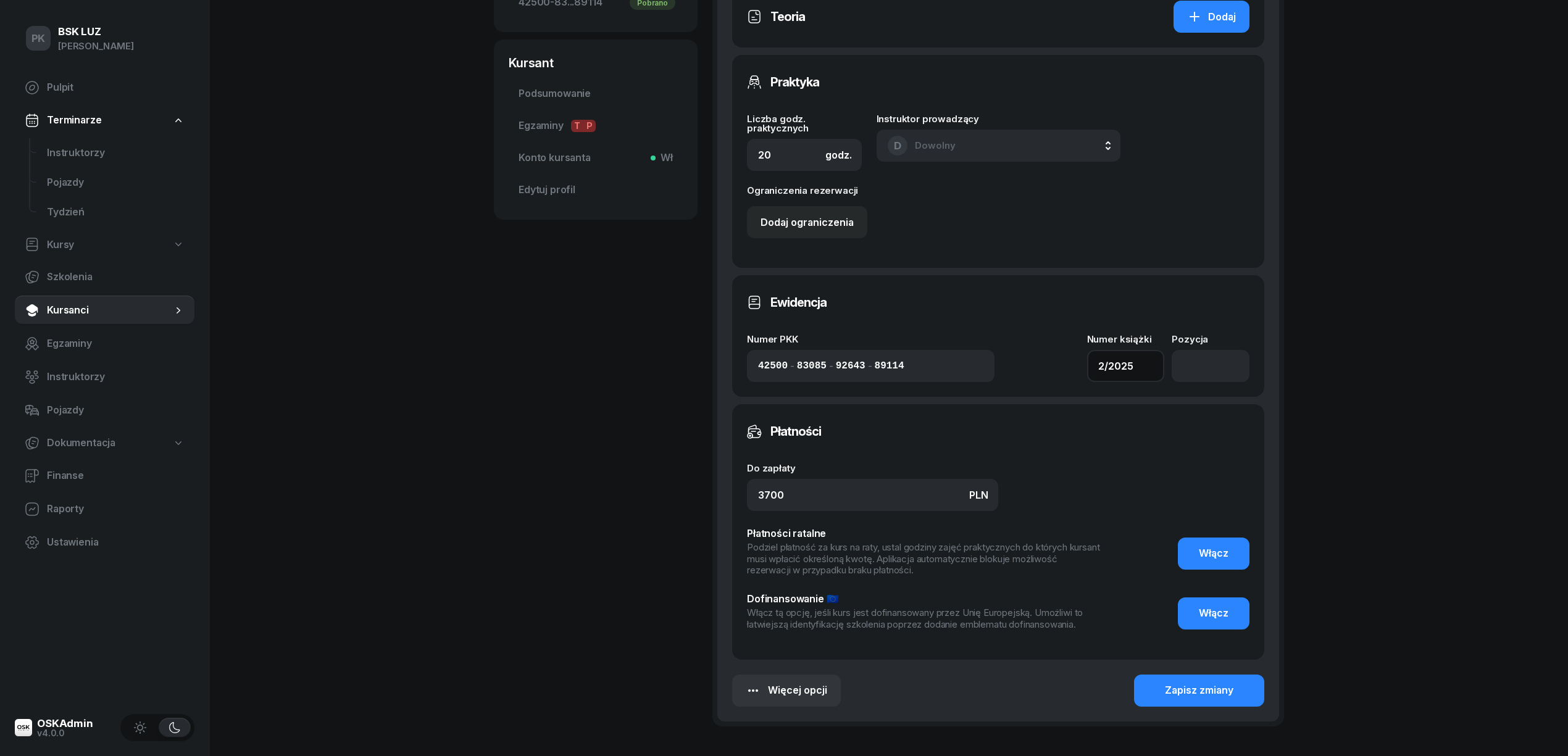
scroll to position [583, 0]
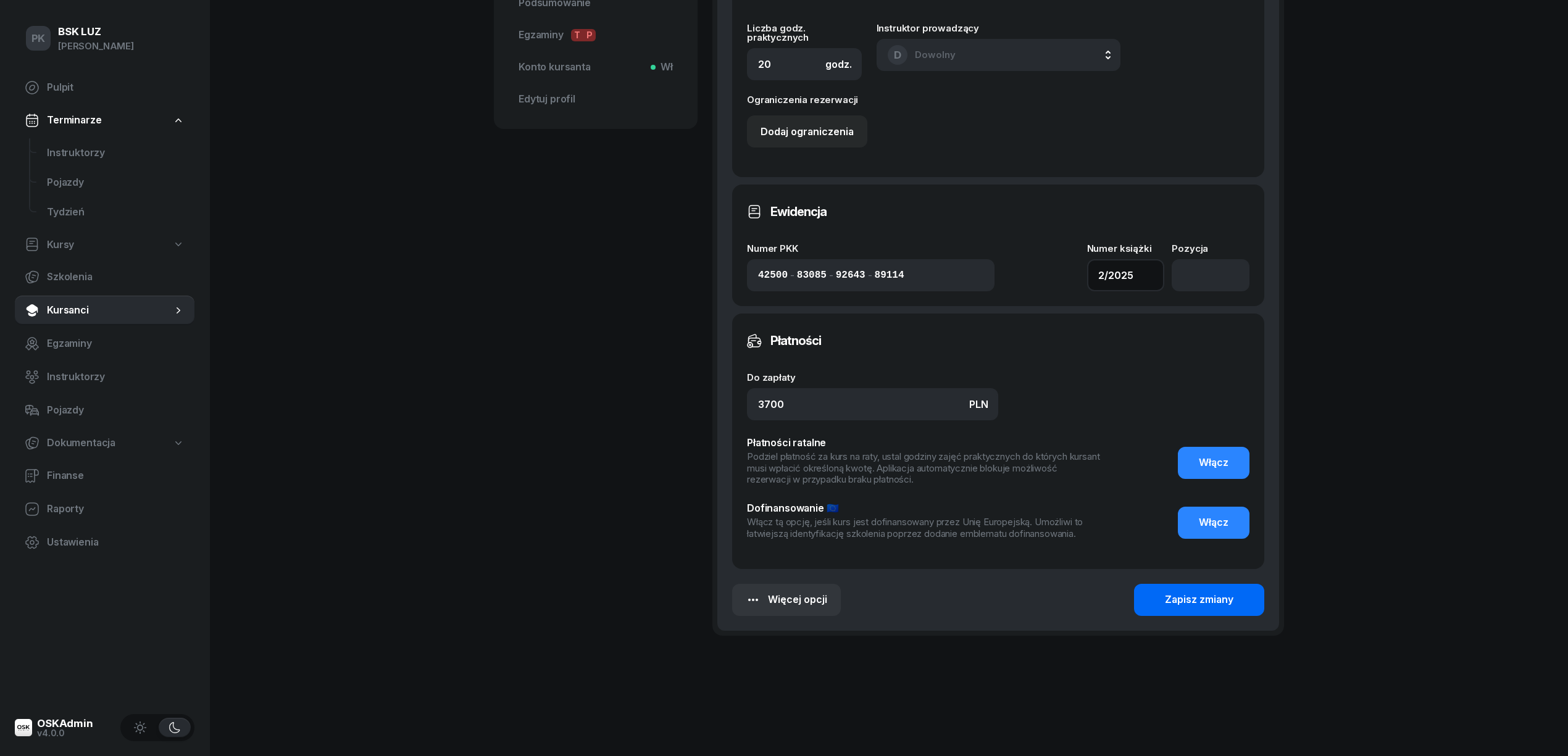
type input "2/2025"
click at [1193, 597] on div "Zapisz zmiany" at bounding box center [1199, 600] width 69 height 16
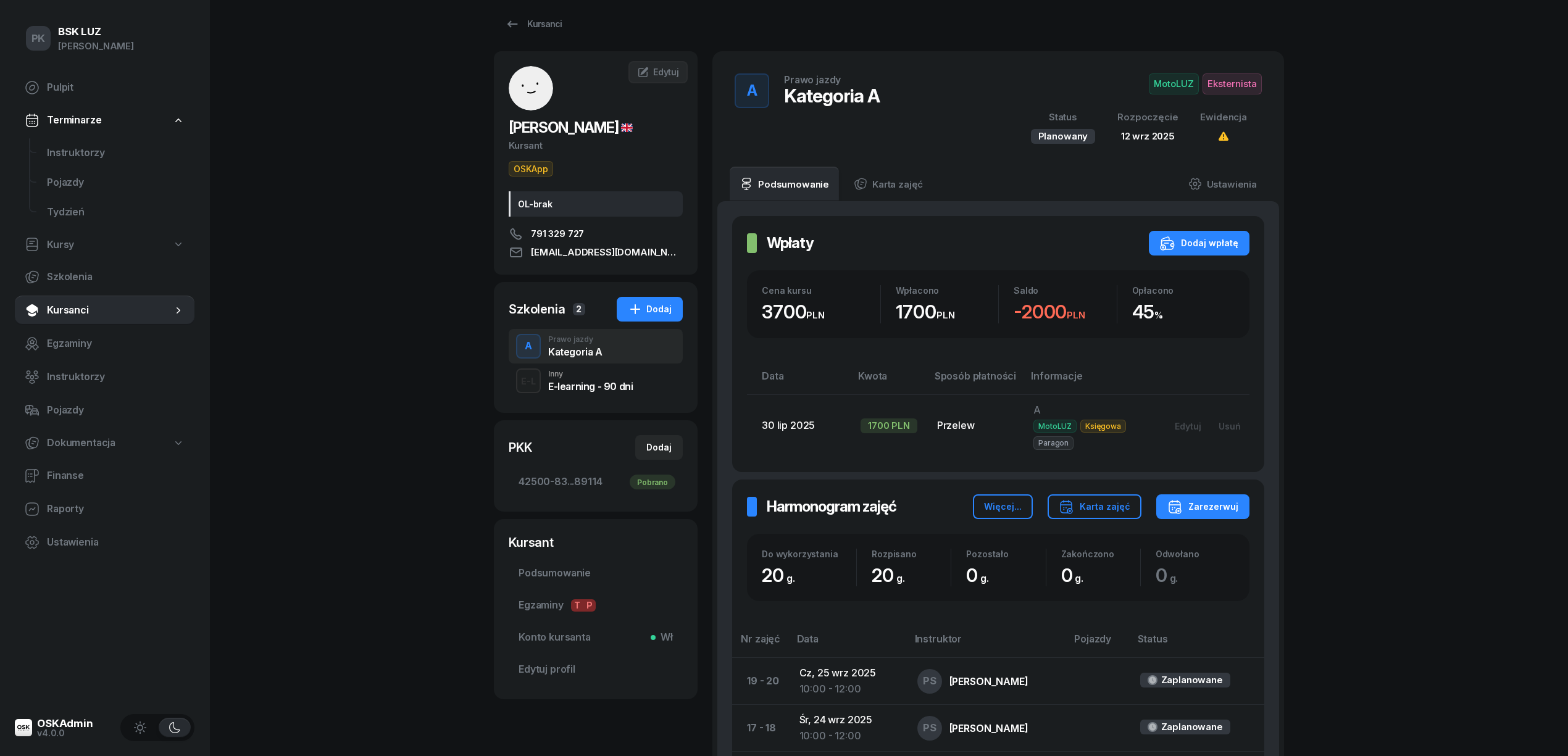
scroll to position [0, 0]
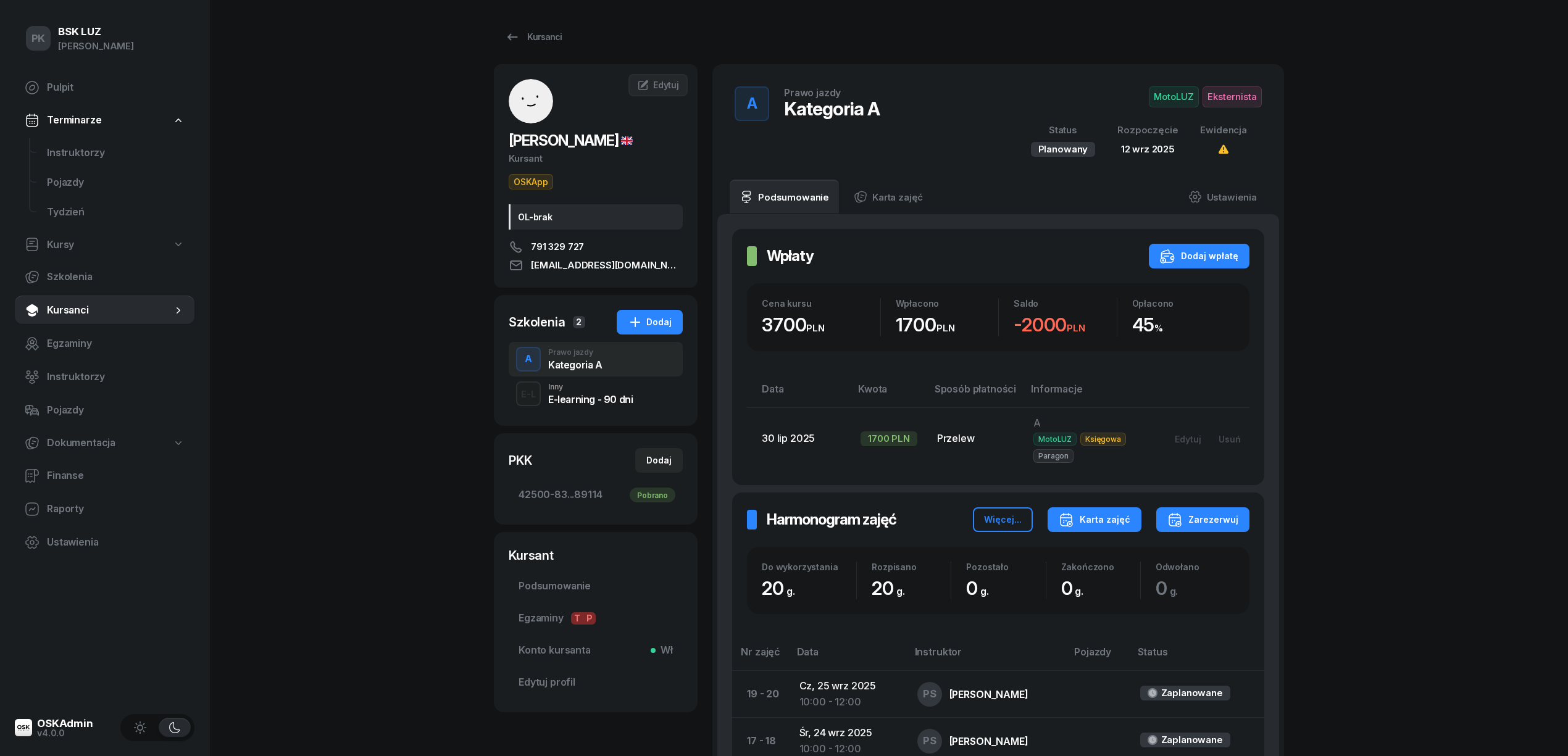
click at [1122, 513] on div "Karta zajęć" at bounding box center [1094, 520] width 71 height 15
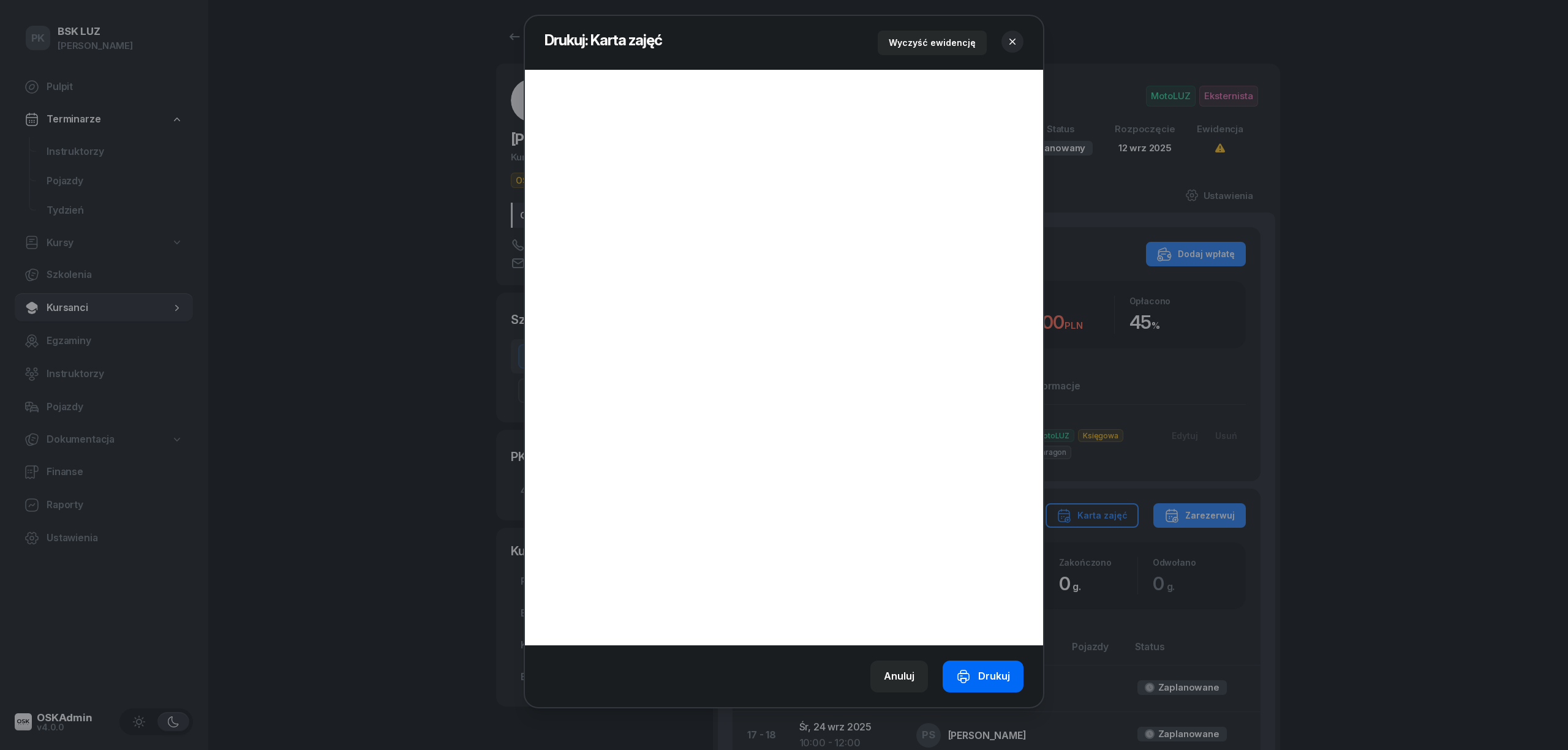
click at [991, 679] on div "Drukuj" at bounding box center [983, 677] width 54 height 16
drag, startPoint x: 1087, startPoint y: 557, endPoint x: 1405, endPoint y: 291, distance: 414.6
click at [1405, 291] on div at bounding box center [784, 375] width 1568 height 750
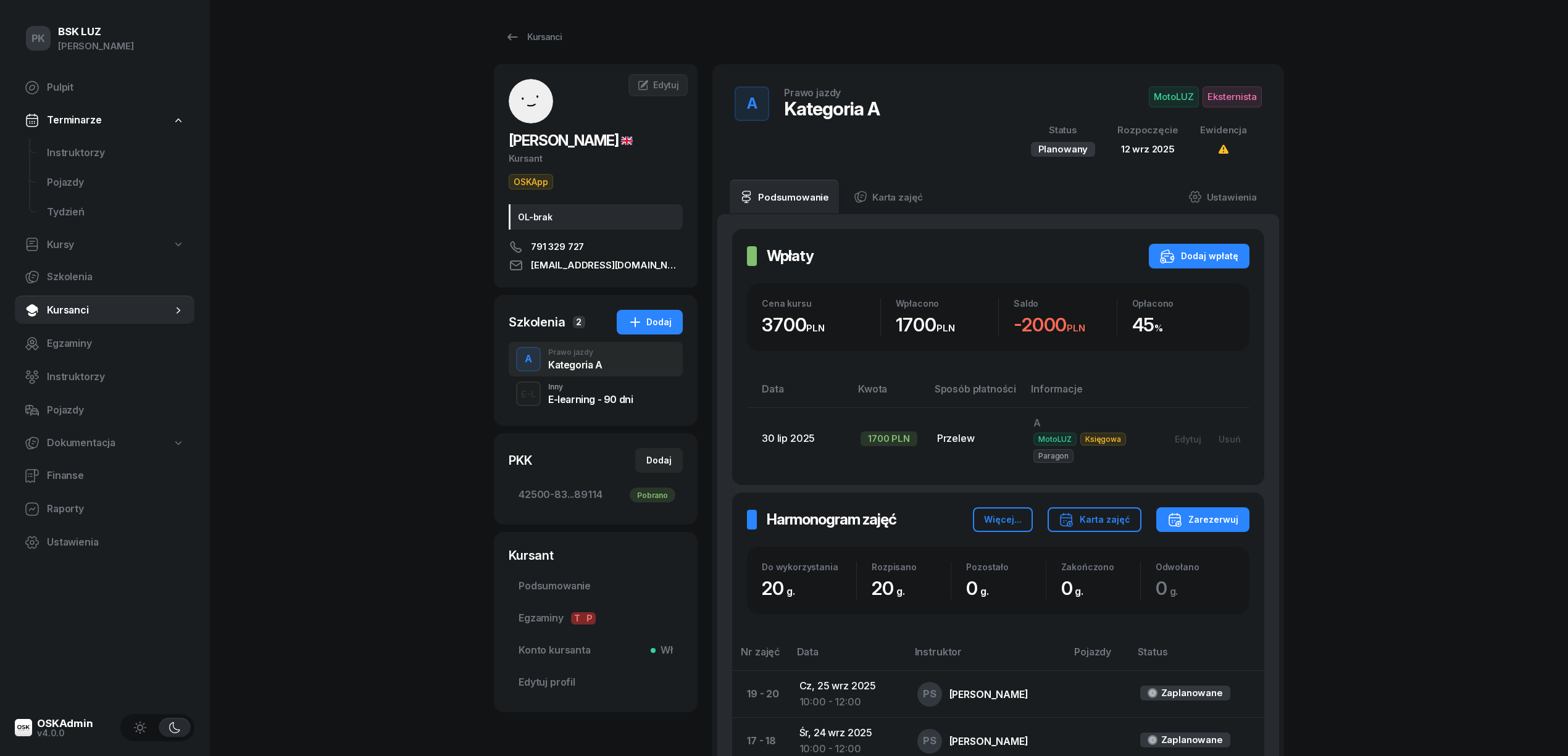
click at [1233, 105] on span "Eksternista" at bounding box center [1232, 97] width 60 height 21
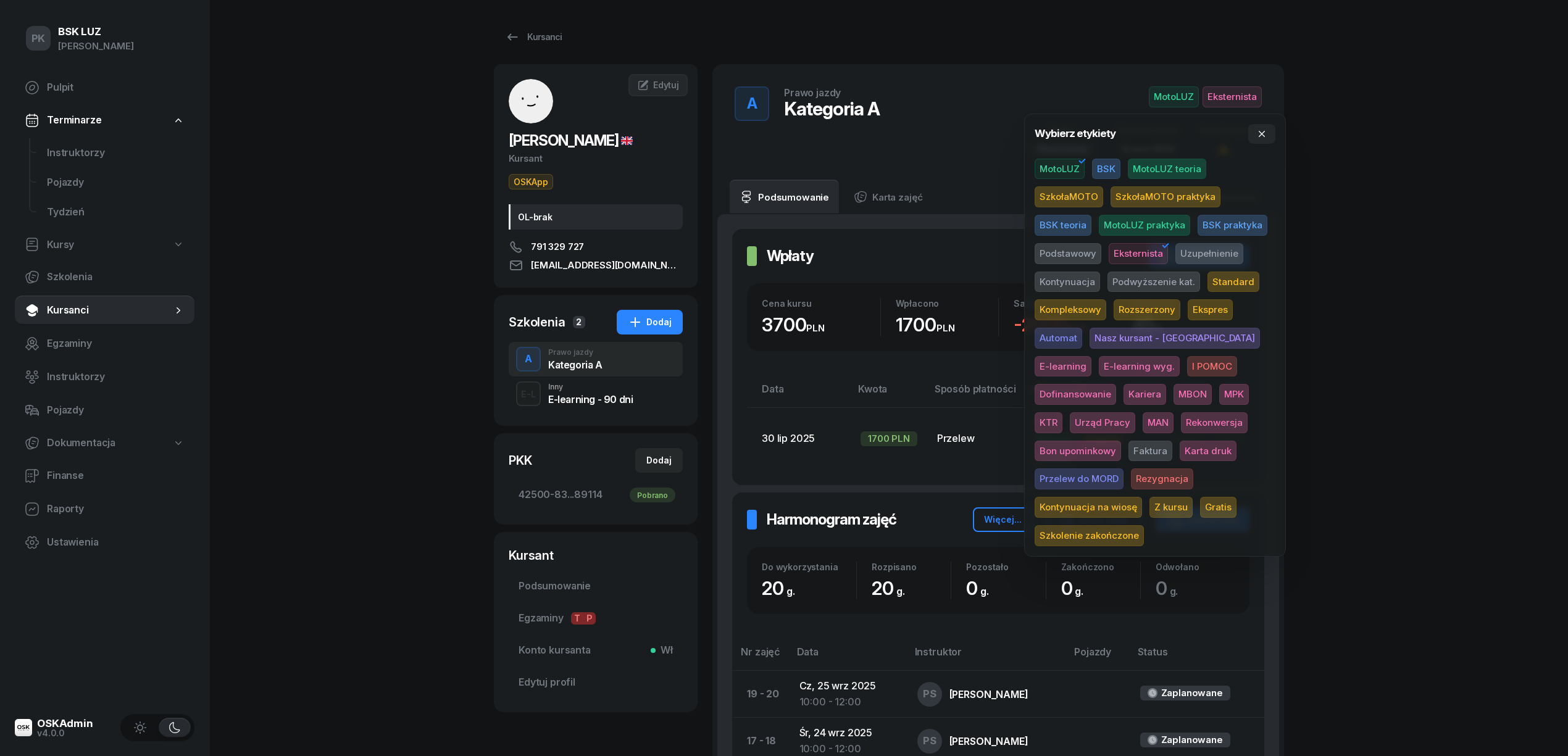
click at [1180, 452] on span "Karta druk" at bounding box center [1208, 451] width 57 height 21
click at [1490, 368] on div "PK BSK LUZ Piotr Klimek Pulpit Terminarze Instruktorzy Pojazdy Tydzień Kursy Sz…" at bounding box center [784, 601] width 1568 height 1202
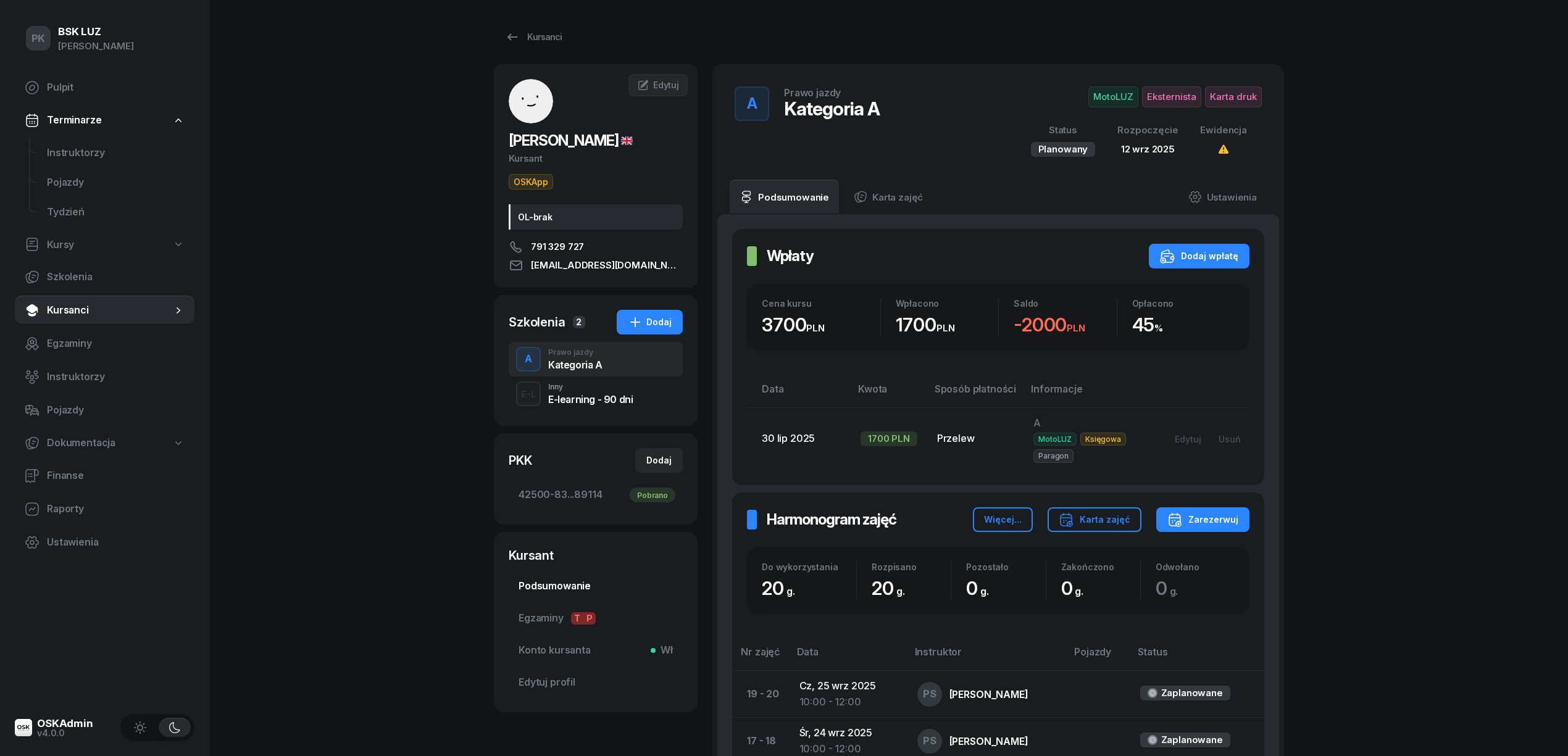
click at [585, 579] on link "Podsumowanie" at bounding box center [595, 586] width 174 height 30
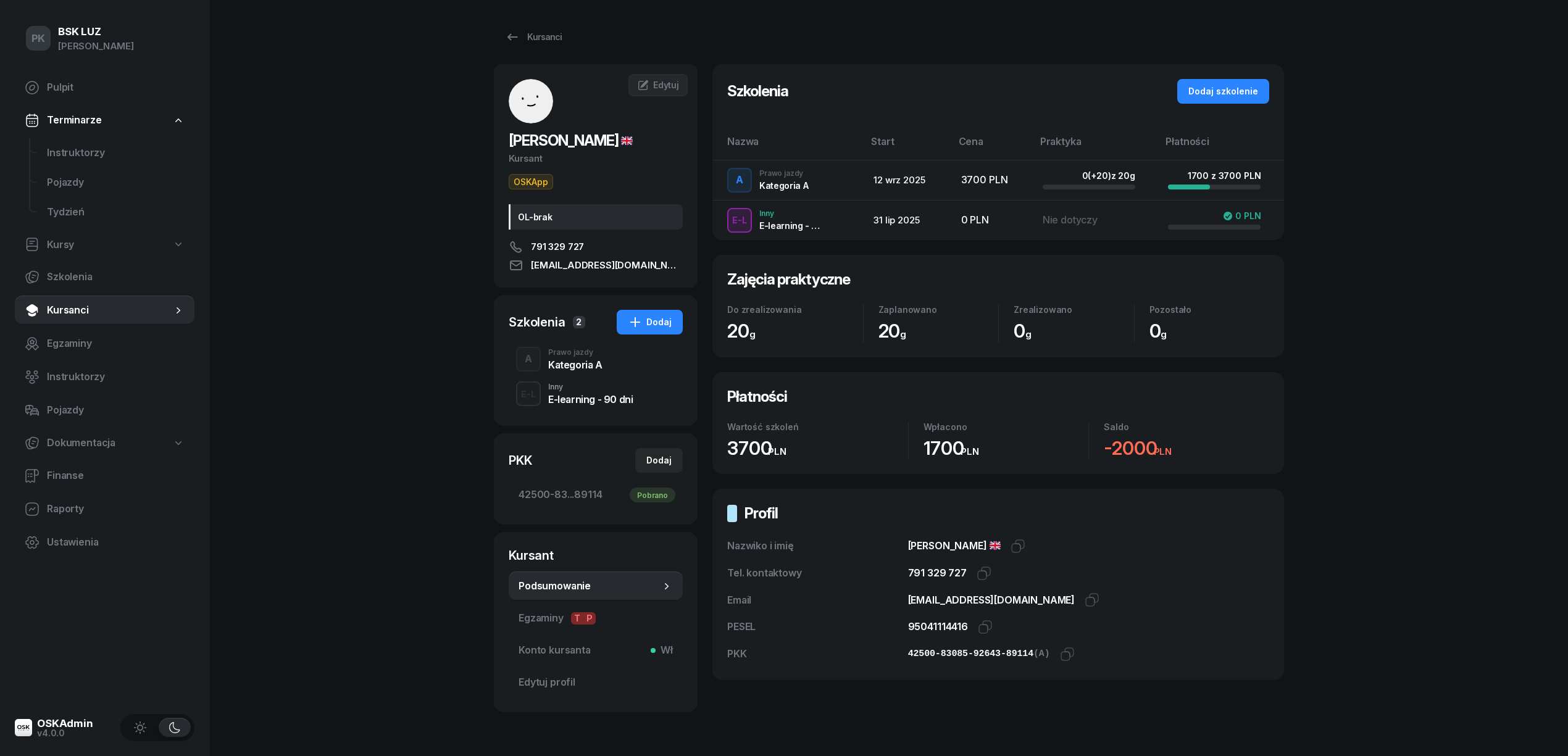
click at [594, 358] on div "Kategoria A" at bounding box center [575, 363] width 54 height 14
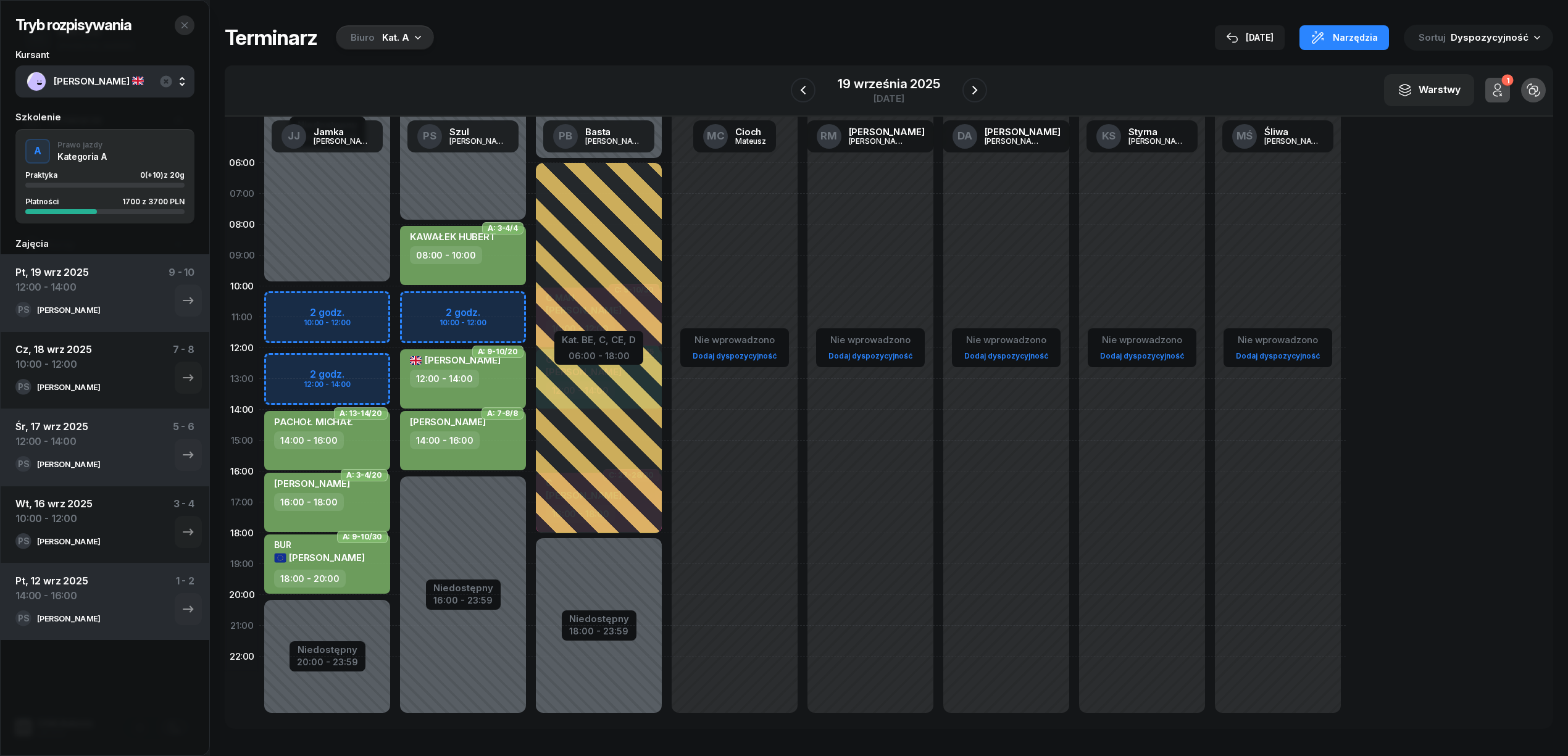
click at [184, 18] on button "button" at bounding box center [185, 25] width 20 height 20
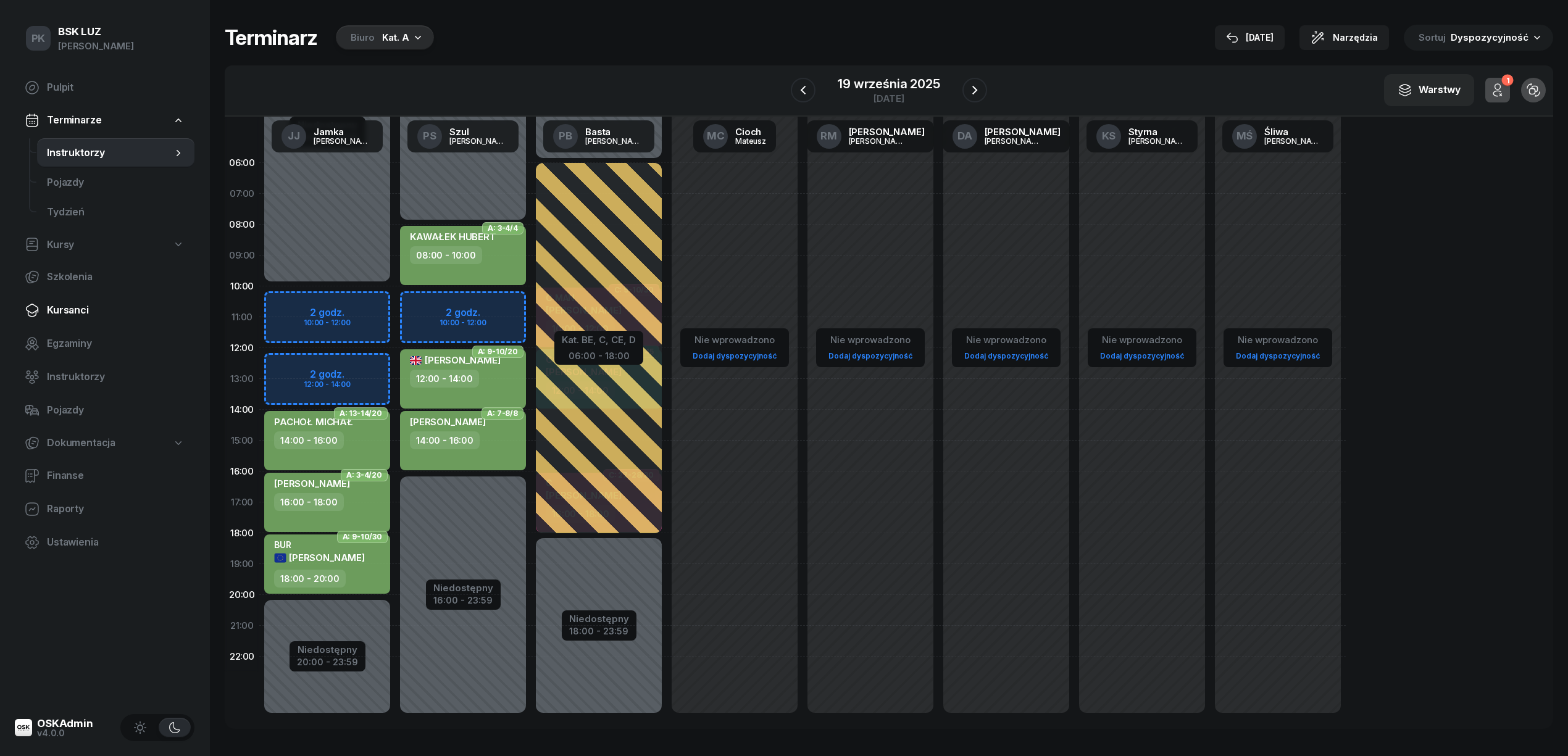
click at [68, 304] on span "Kursanci" at bounding box center [116, 310] width 138 height 16
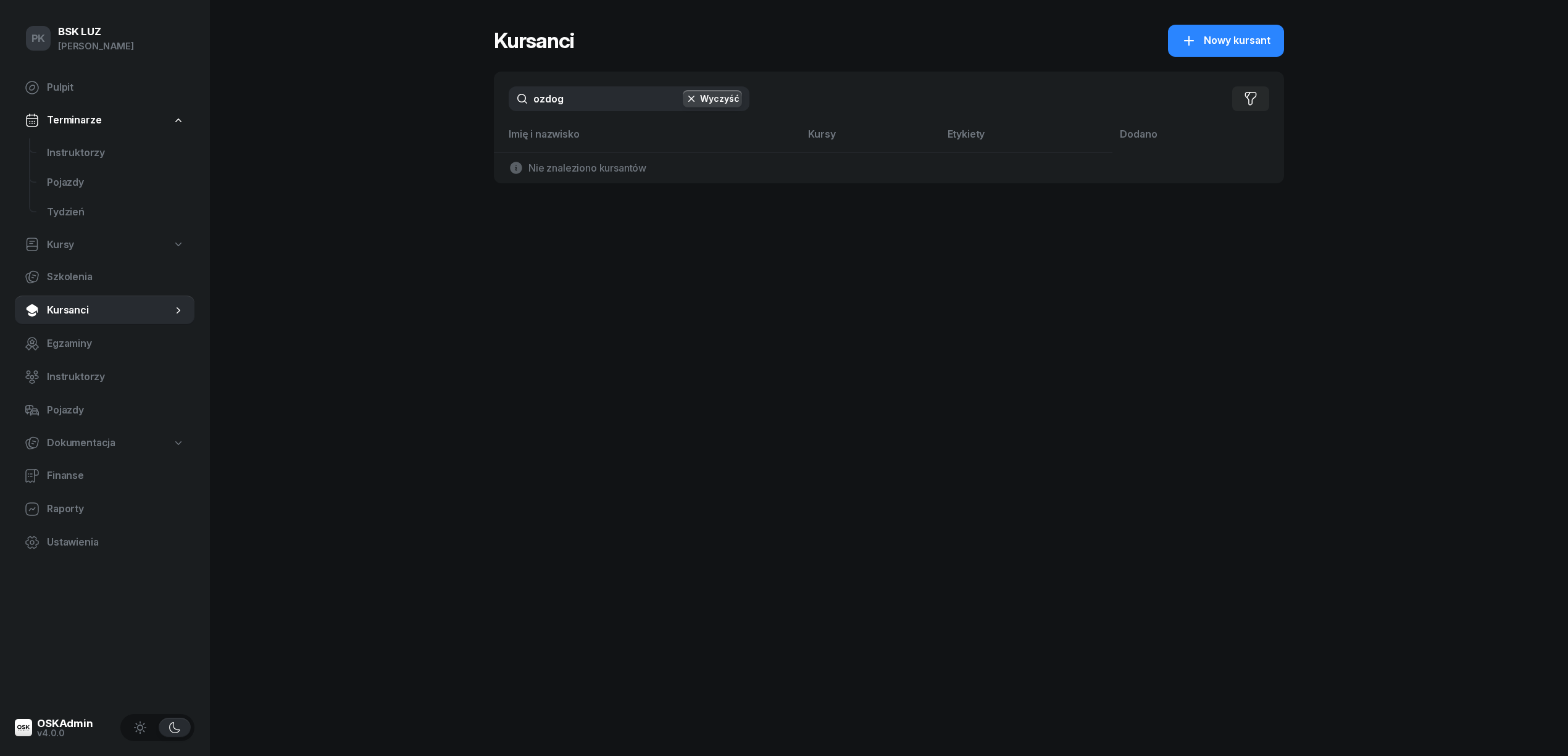
drag, startPoint x: 569, startPoint y: 99, endPoint x: 423, endPoint y: 93, distance: 146.1
click at [423, 93] on div "PK BSK [PERSON_NAME] Pulpit Terminarze Instruktorzy Pojazdy Tydzień Kursy Szkol…" at bounding box center [784, 378] width 1568 height 756
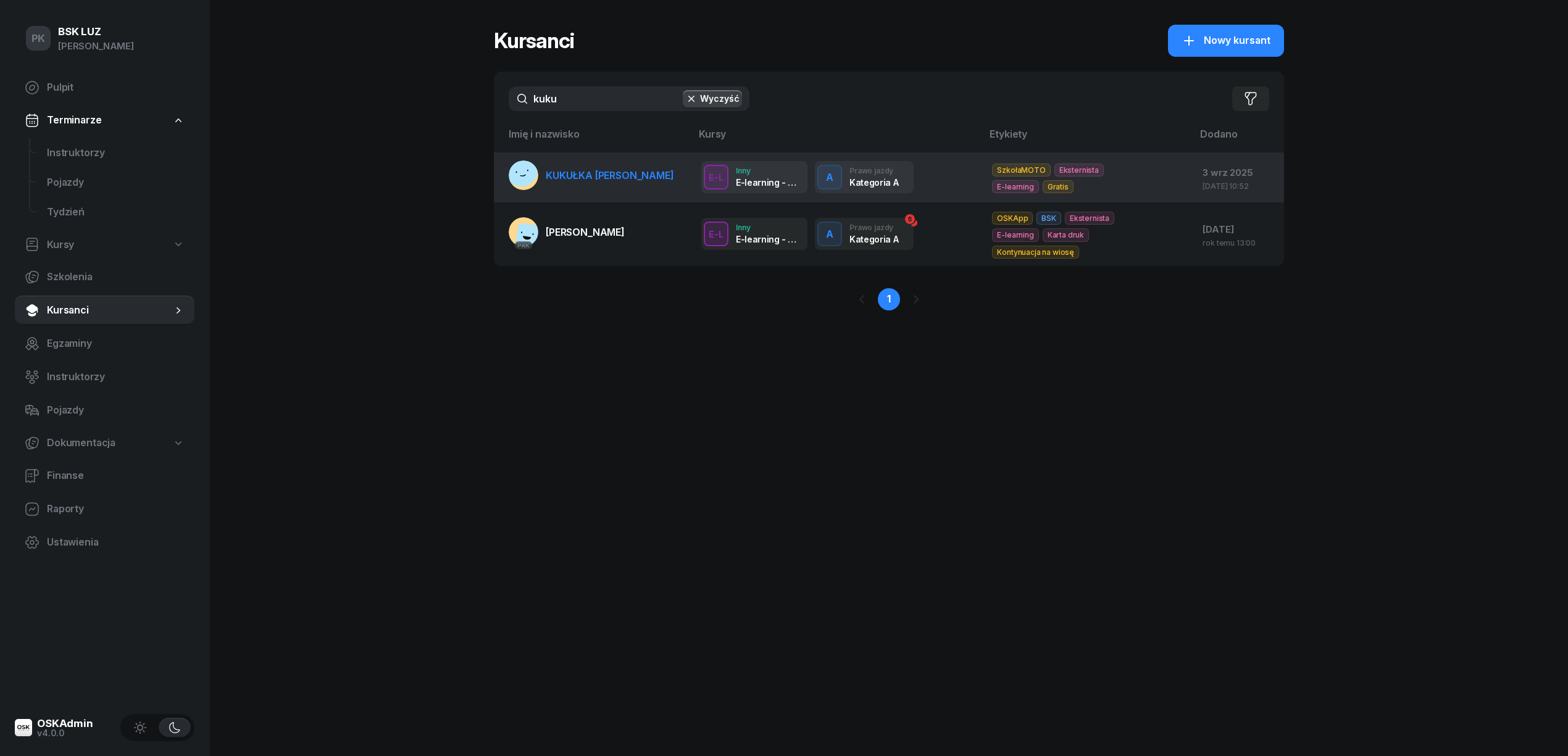
type input "kuku"
click at [612, 186] on link "KUKUŁKA [PERSON_NAME]" at bounding box center [591, 175] width 165 height 30
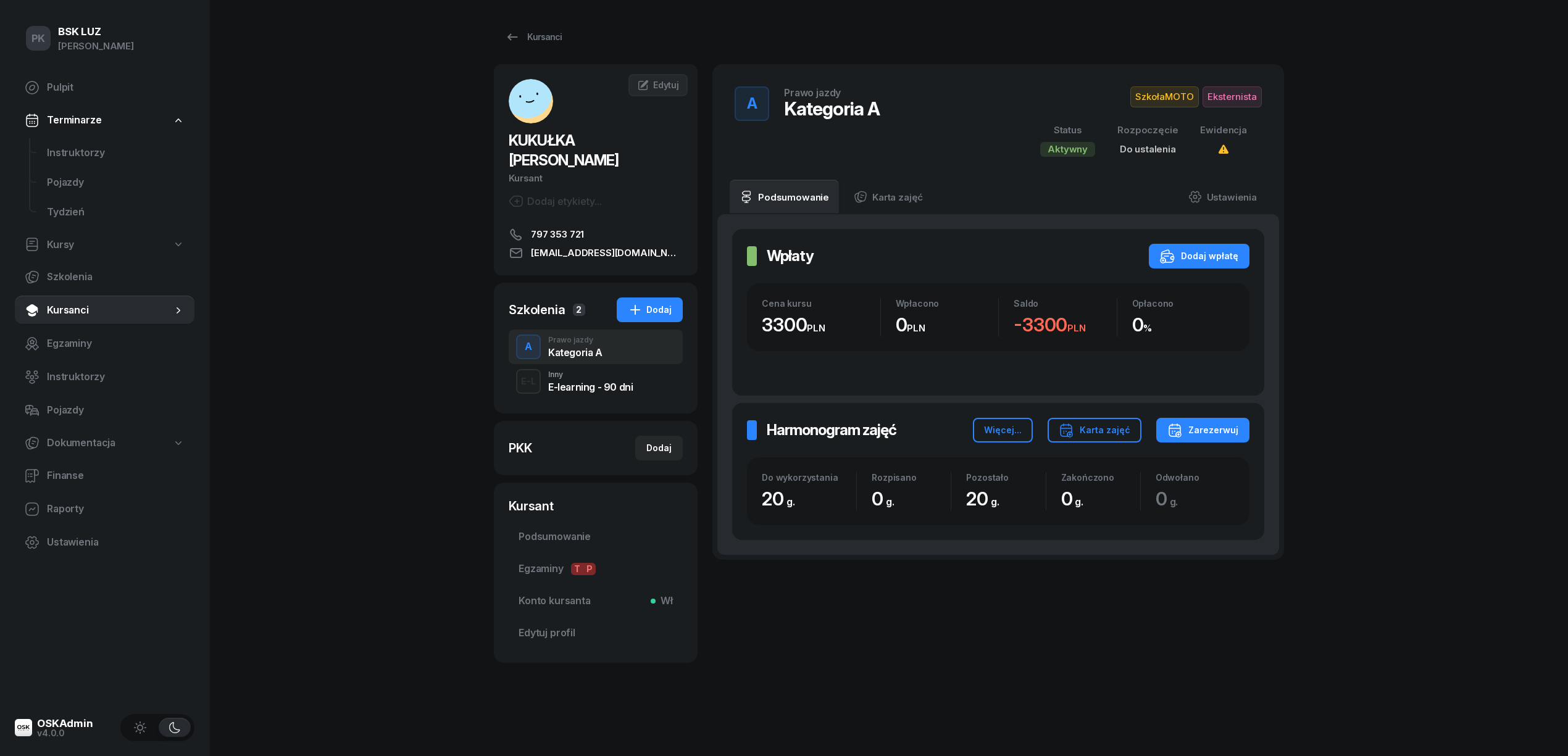
click at [588, 382] on div "E-learning - 90 dni" at bounding box center [591, 387] width 85 height 10
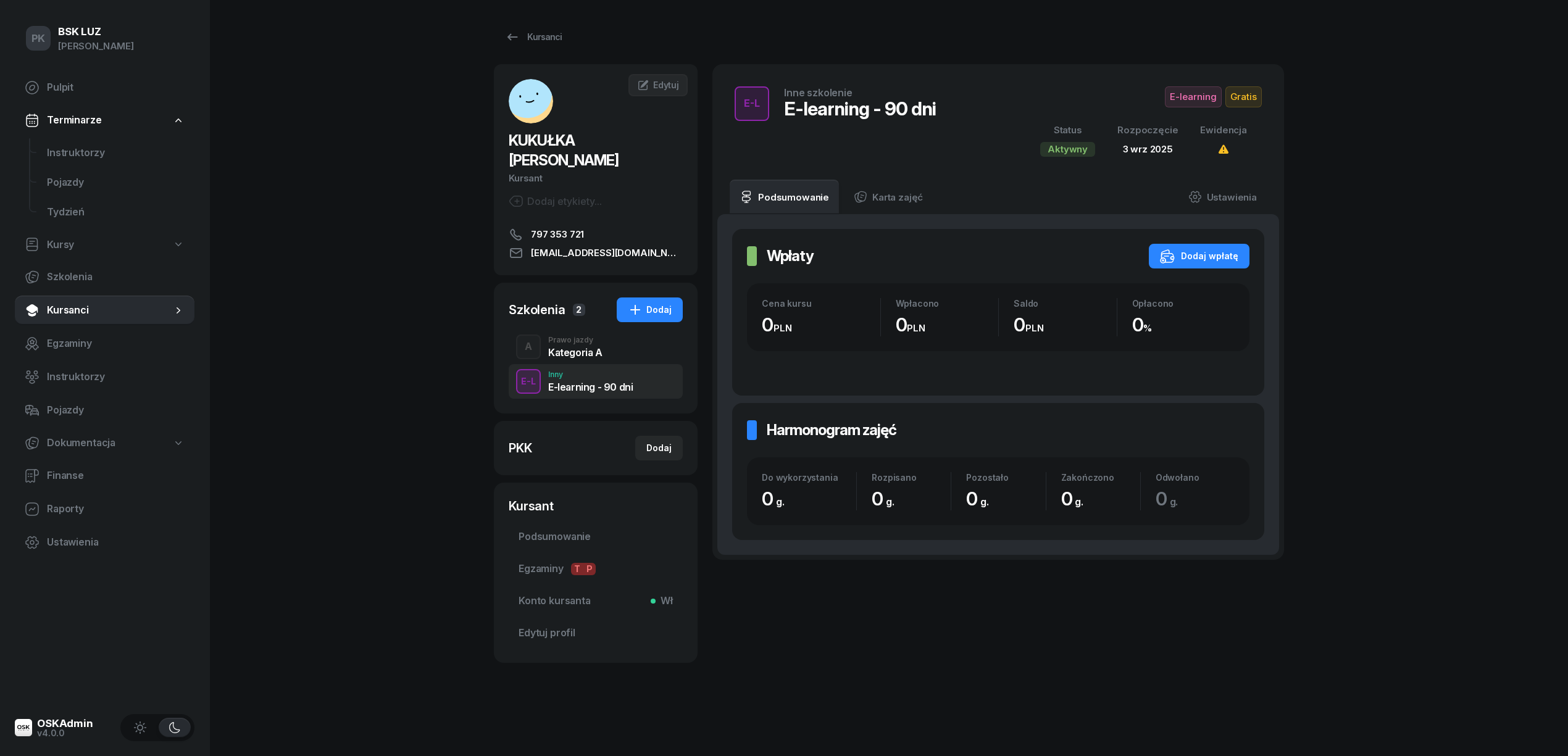
click at [591, 347] on div "Kategoria A" at bounding box center [575, 352] width 54 height 10
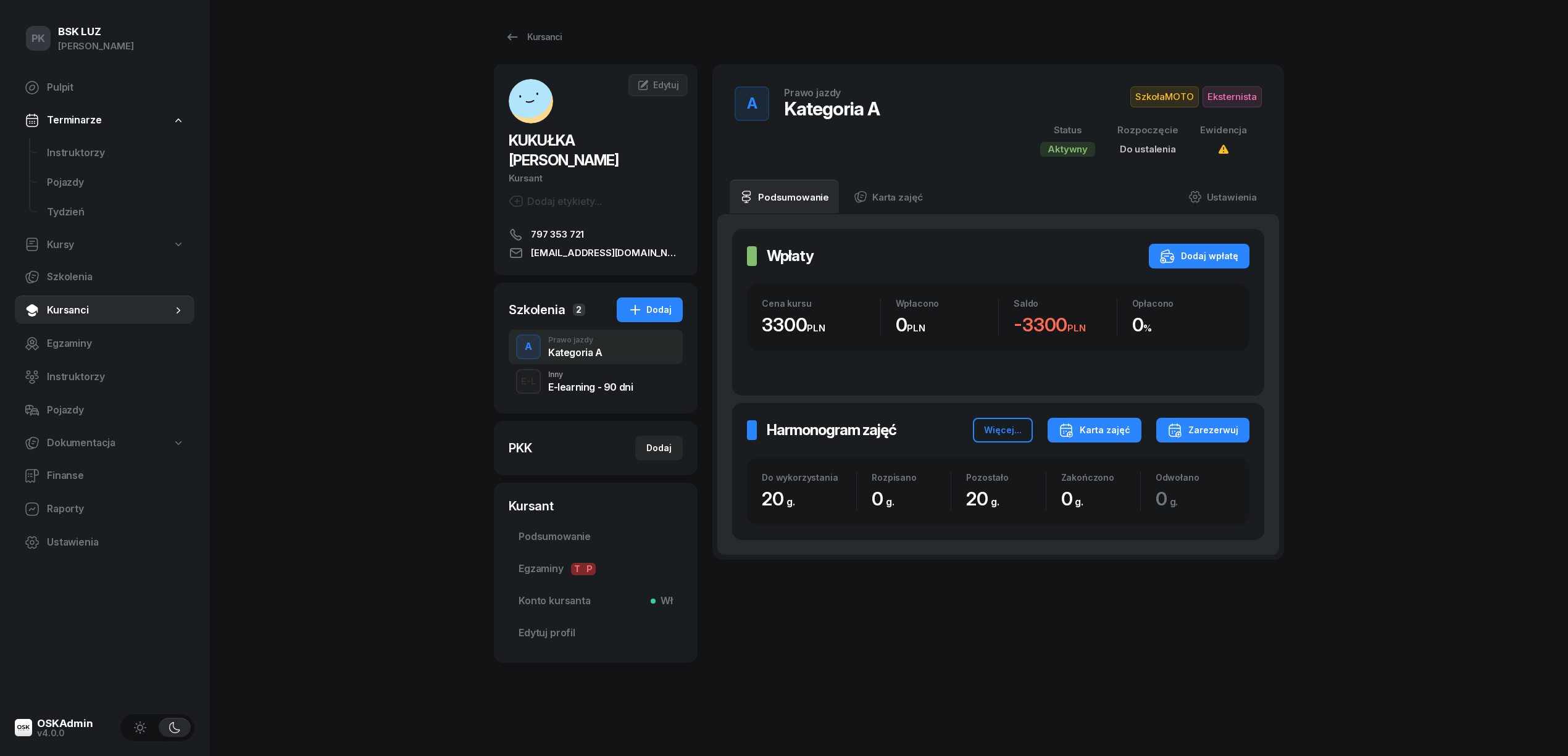
click at [1105, 436] on div "Karta zajęć" at bounding box center [1094, 430] width 71 height 15
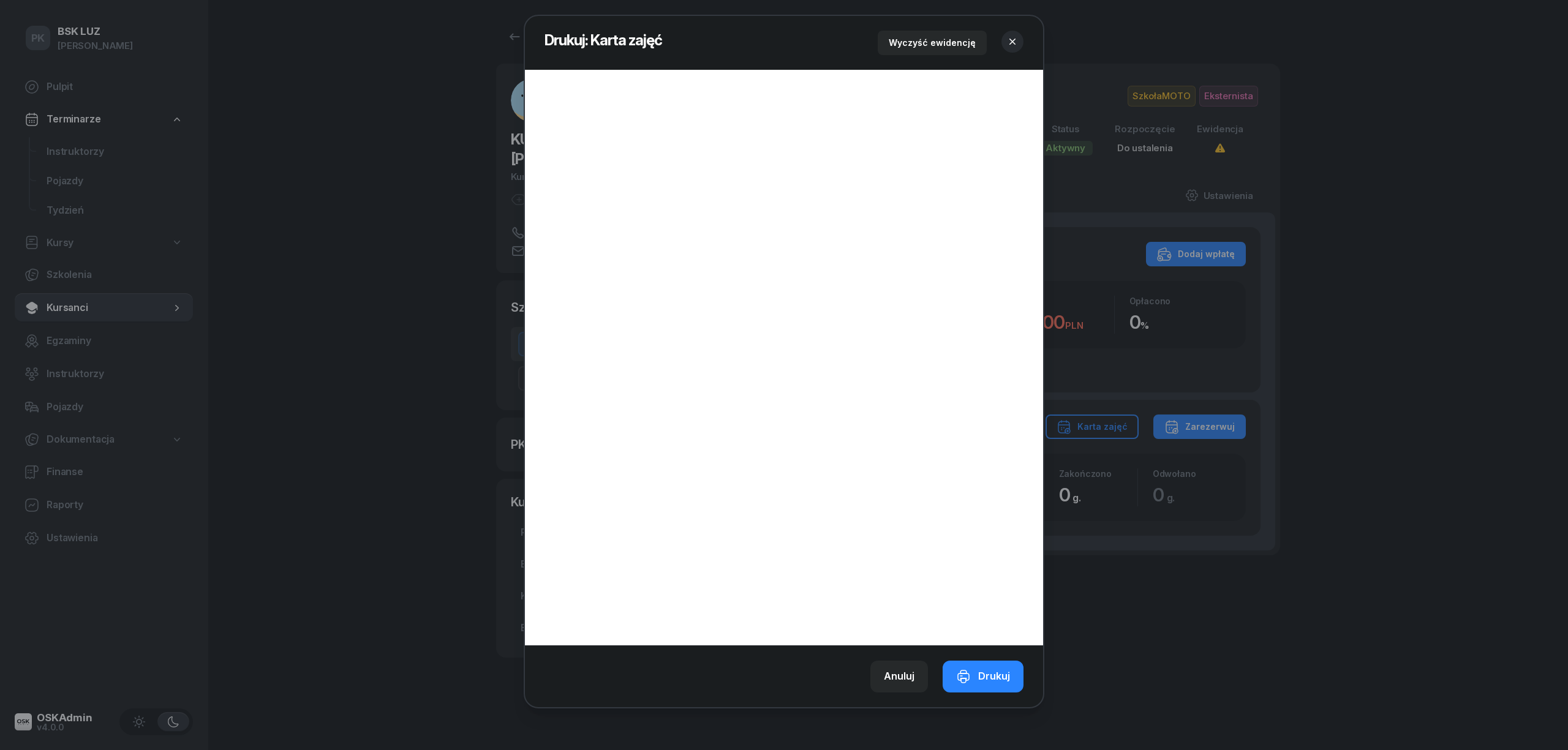
click at [1007, 35] on icon "button" at bounding box center [1013, 41] width 12 height 12
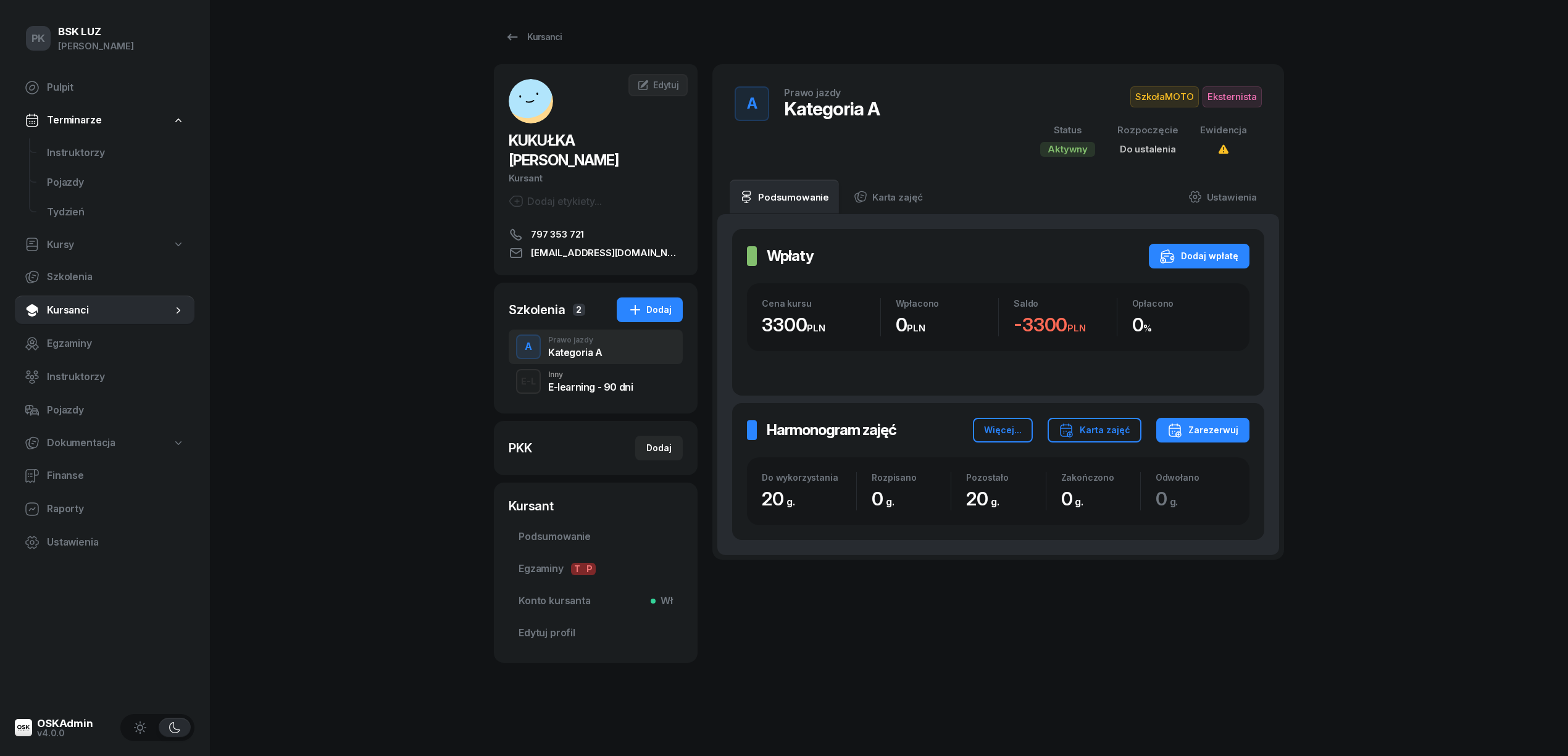
click at [433, 632] on div "PK BSK LUZ Piotr Klimek Pulpit Terminarze Instruktorzy Pojazdy Tydzień Kursy Sz…" at bounding box center [784, 378] width 1568 height 756
click at [550, 42] on div "Kursanci" at bounding box center [533, 37] width 57 height 15
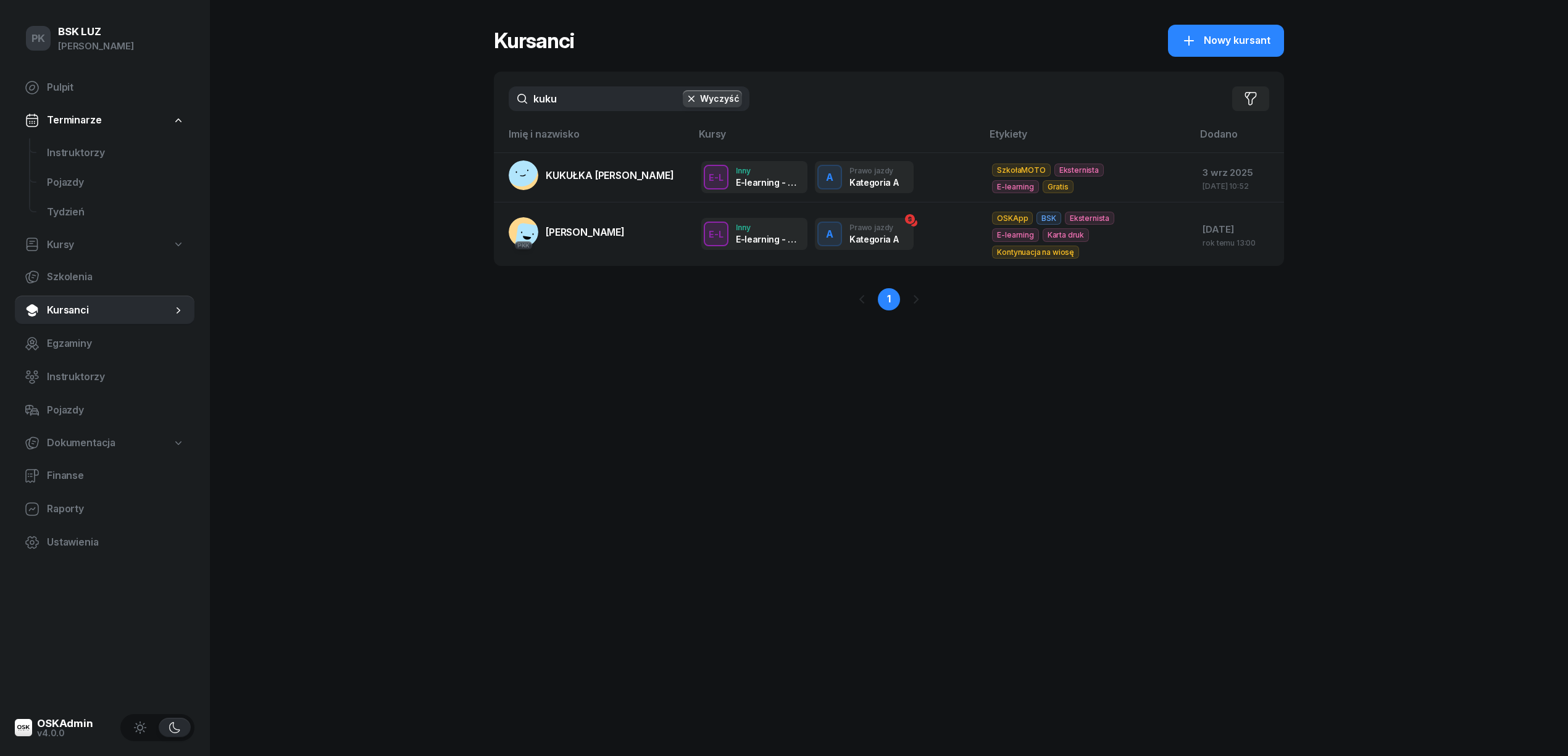
drag, startPoint x: 505, startPoint y: 106, endPoint x: 474, endPoint y: 105, distance: 31.0
click at [487, 106] on div "PK BSK LUZ Piotr Klimek Pulpit Terminarze Instruktorzy Pojazdy Tydzień Kursy Sz…" at bounding box center [784, 378] width 1568 height 756
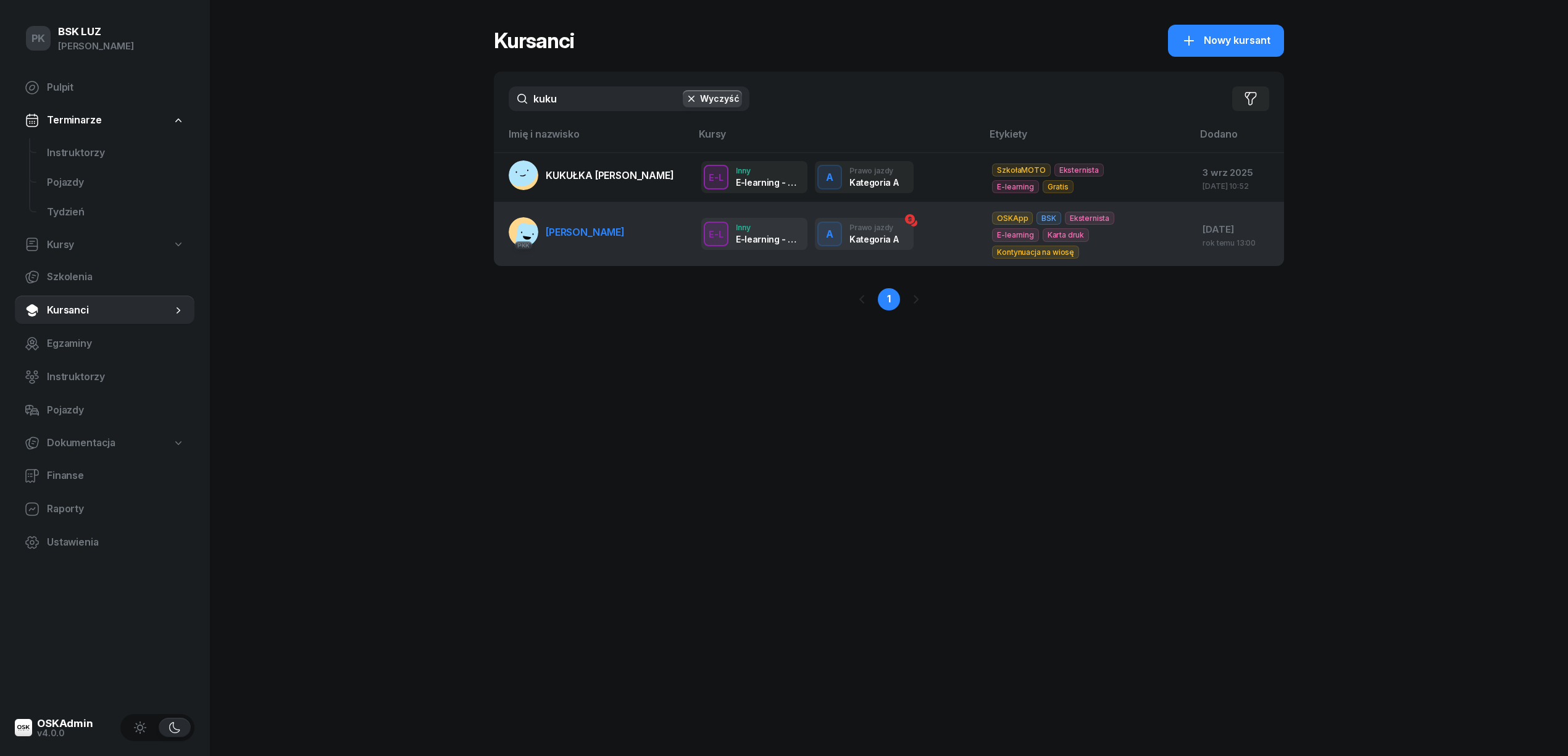
click at [625, 230] on span "KUKULSKI SZYMON" at bounding box center [585, 232] width 79 height 13
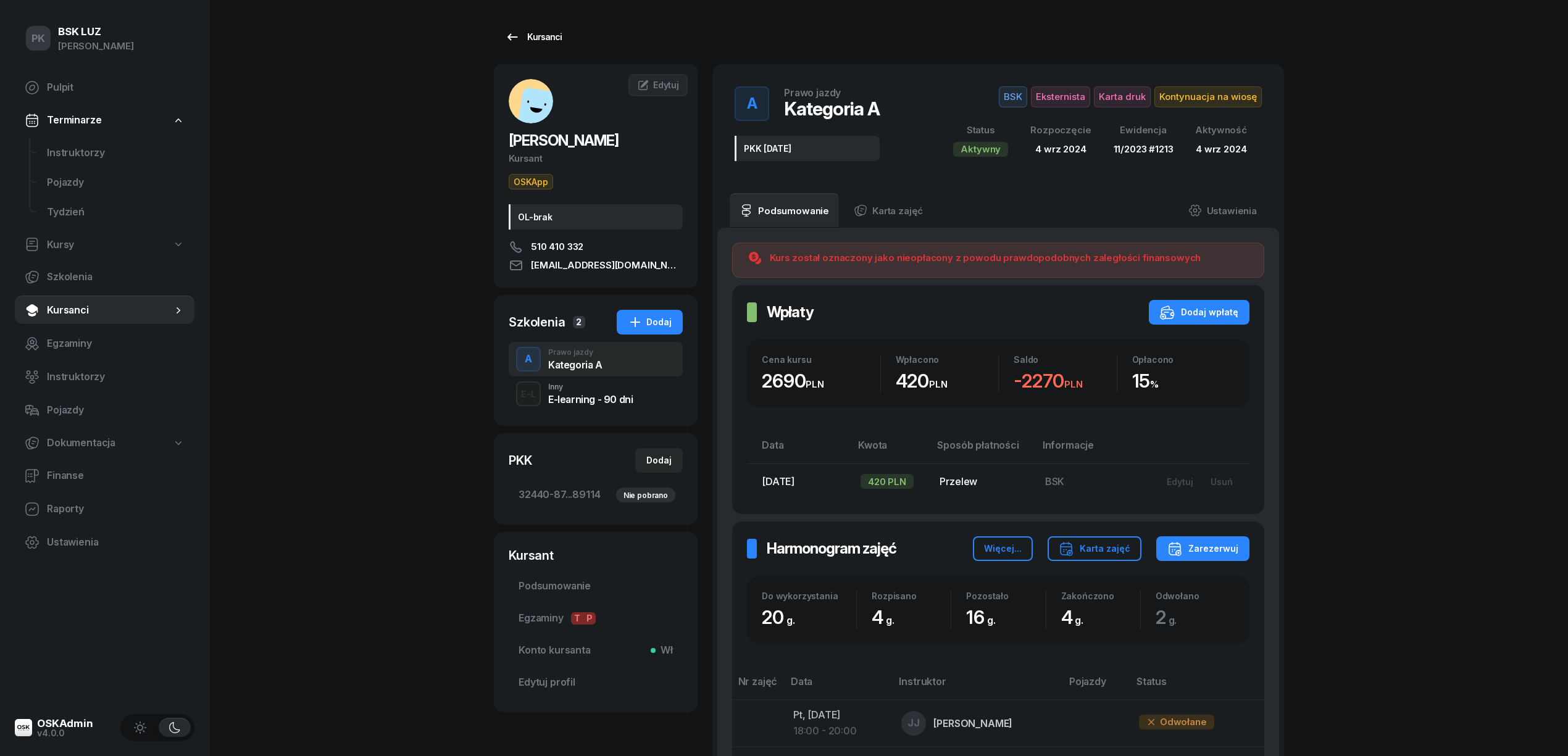
click at [527, 42] on div "Kursanci" at bounding box center [533, 37] width 57 height 15
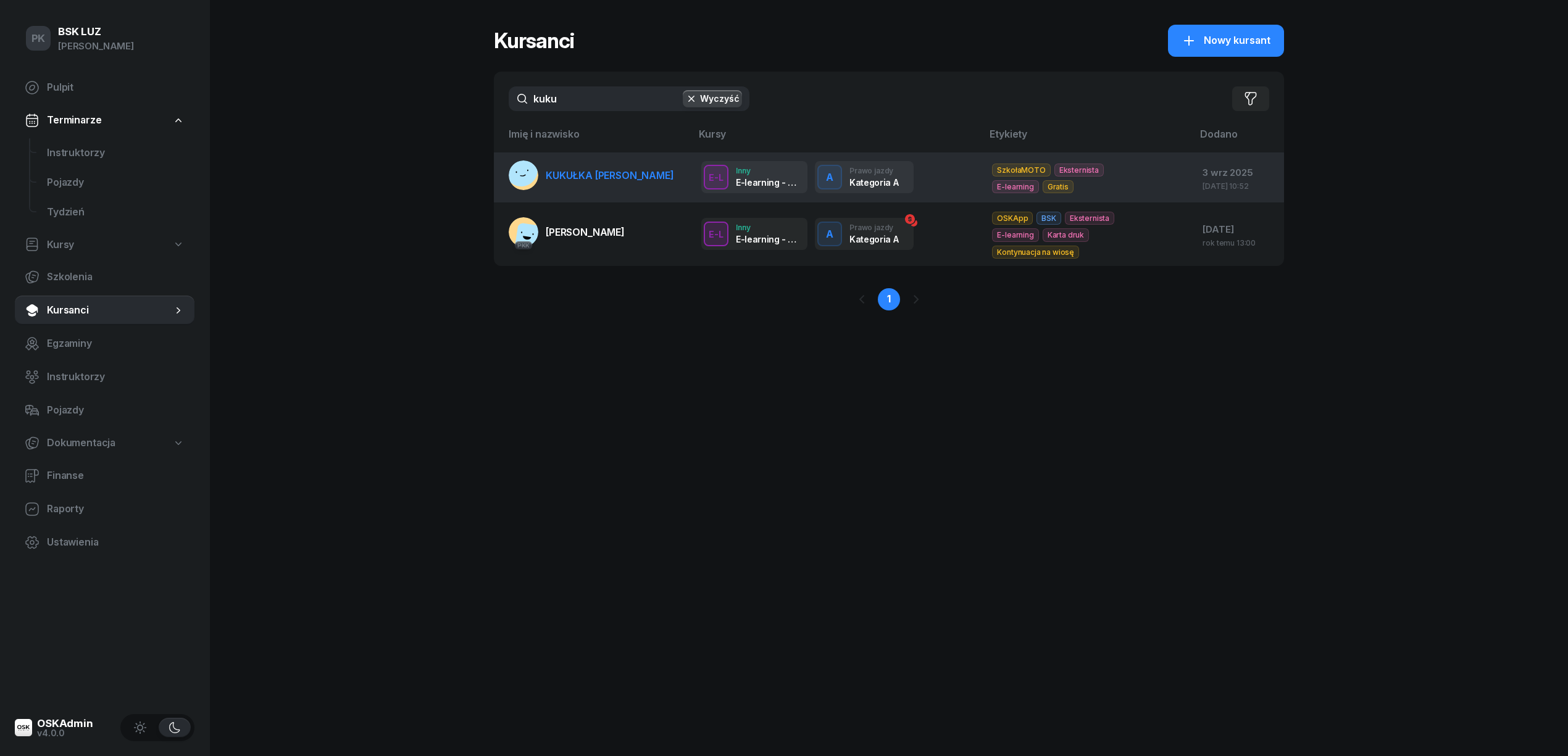
click at [569, 190] on td "KUKUŁKA TOMASZ" at bounding box center [593, 178] width 198 height 50
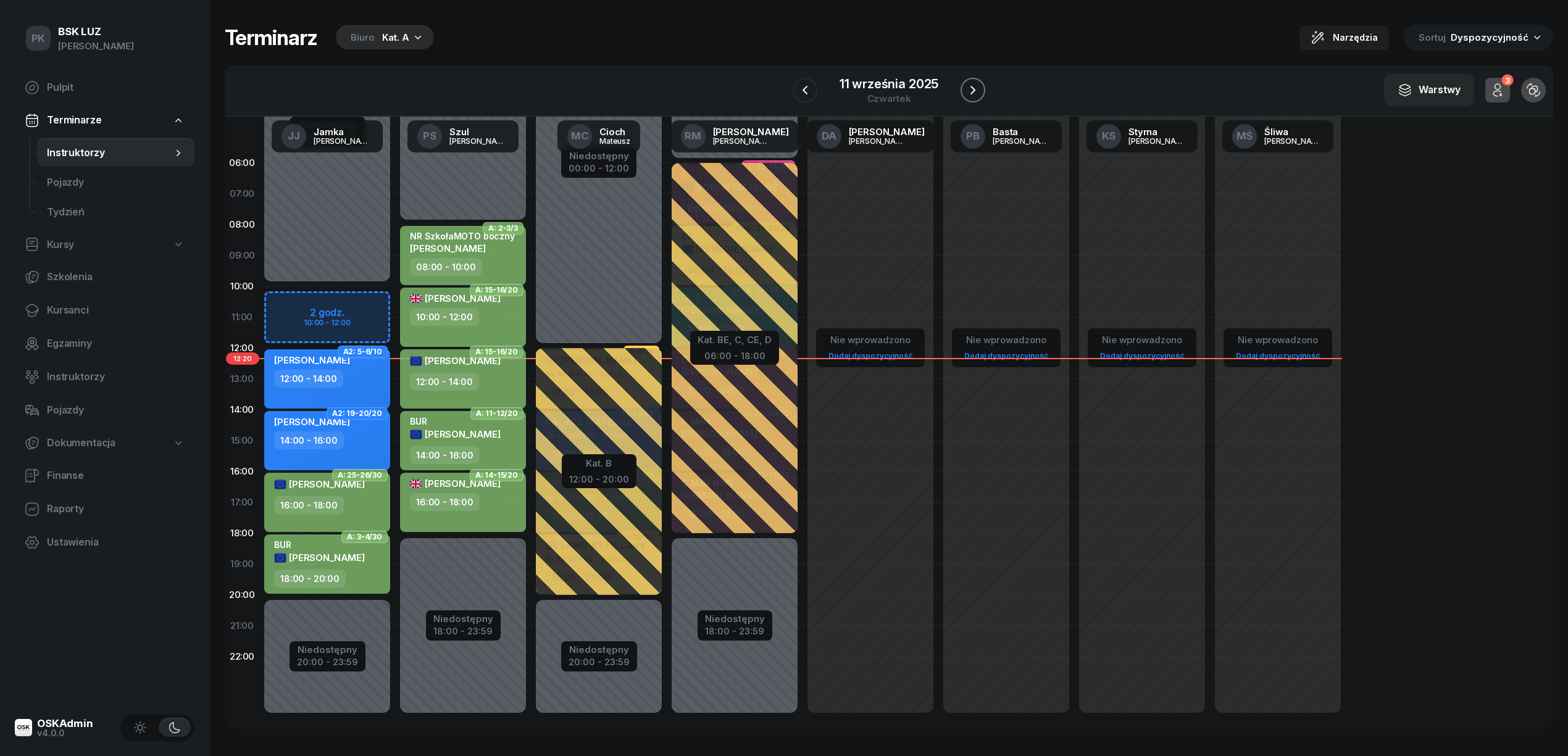
click at [969, 93] on icon "button" at bounding box center [973, 90] width 15 height 15
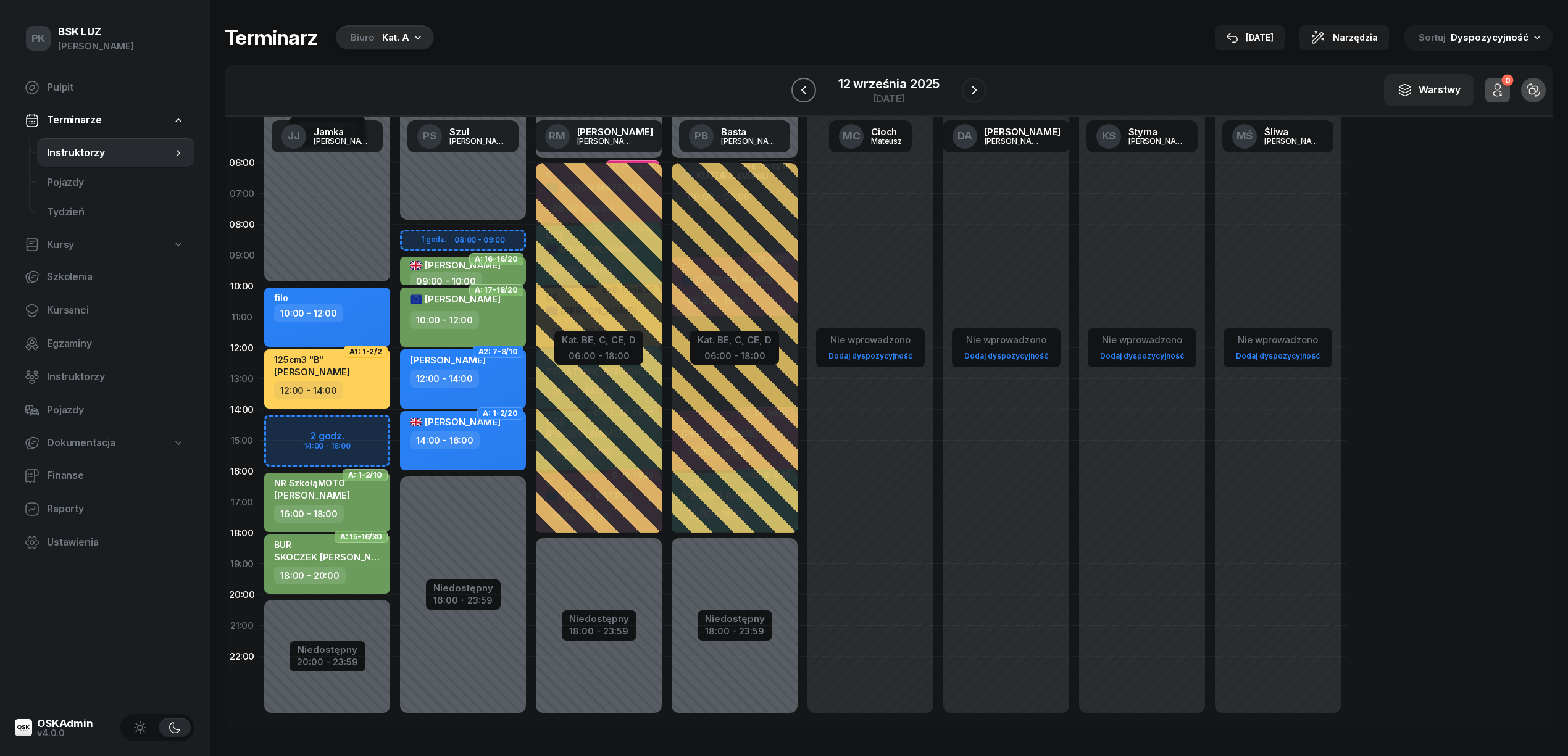
click at [811, 85] on icon "button" at bounding box center [804, 90] width 15 height 15
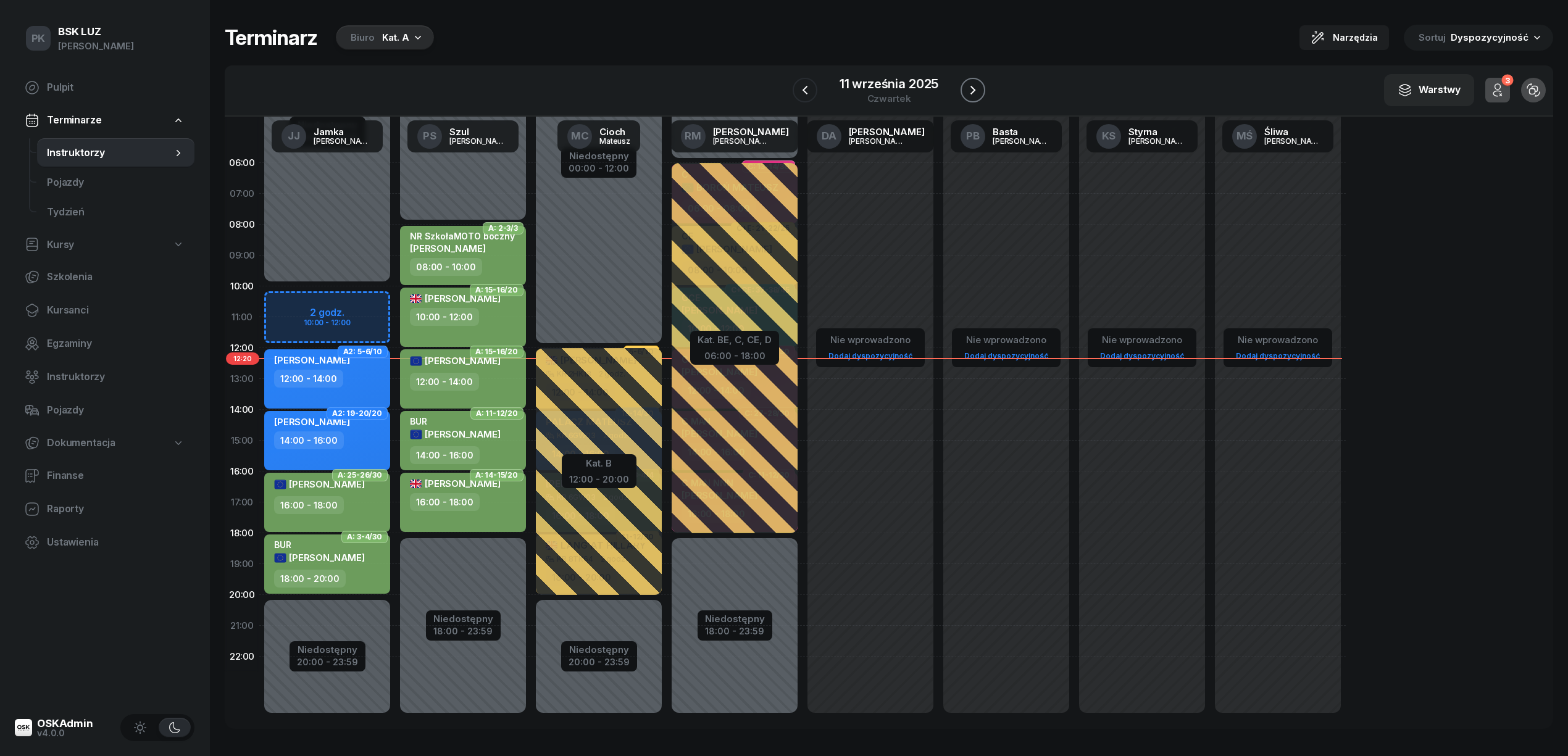
click at [964, 91] on button "button" at bounding box center [972, 90] width 24 height 24
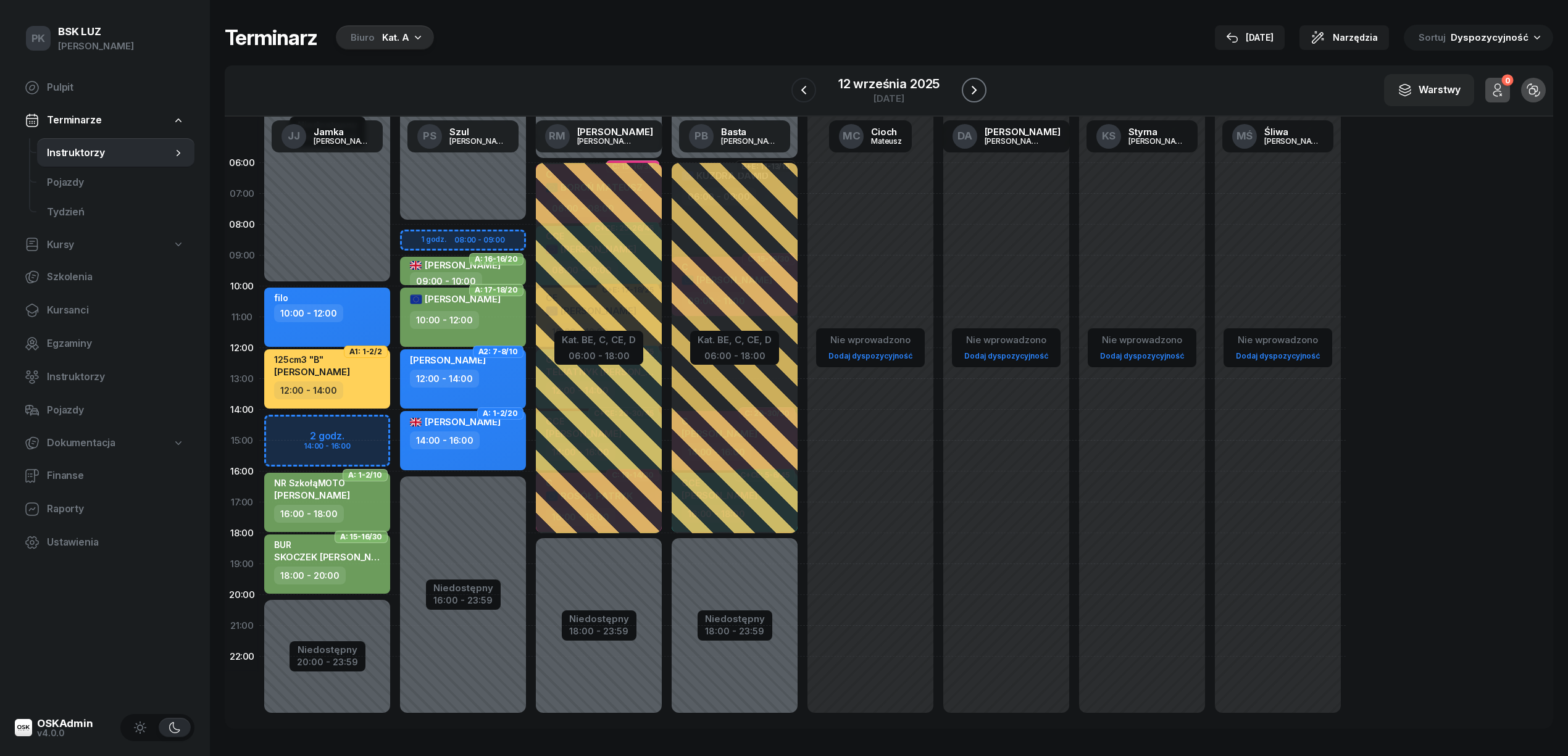
click at [963, 88] on button "button" at bounding box center [973, 90] width 24 height 24
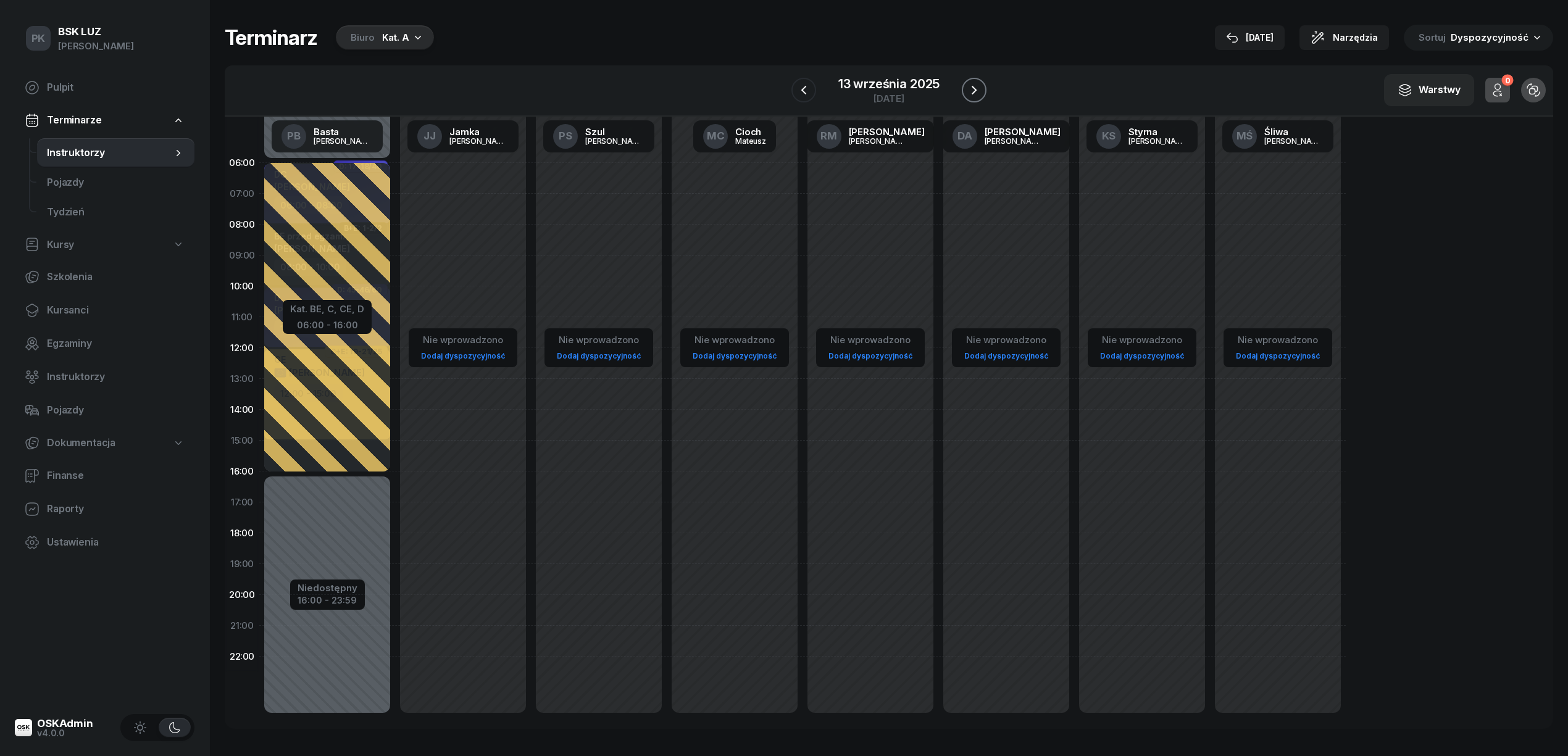
click at [963, 88] on button "button" at bounding box center [973, 90] width 24 height 24
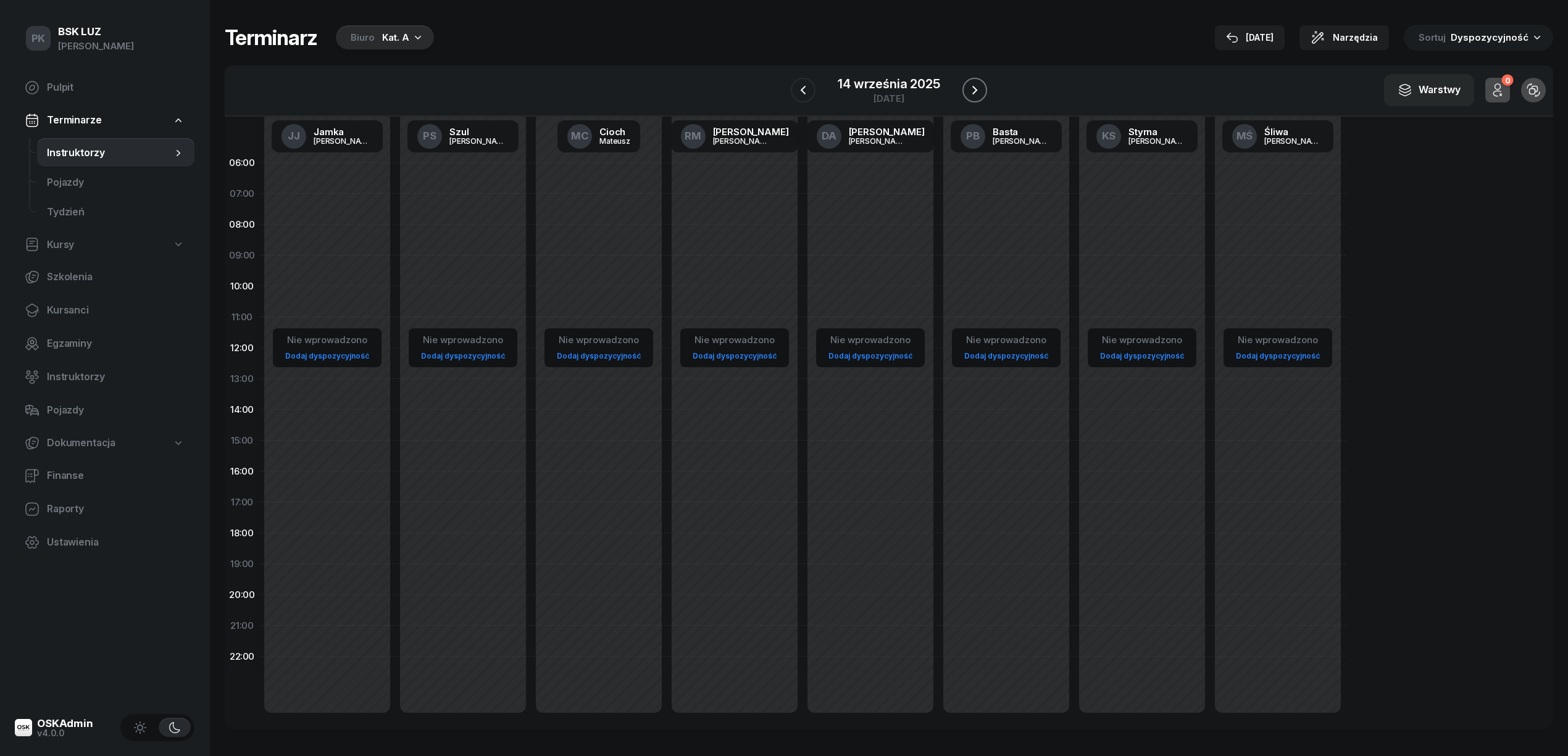
click at [963, 88] on button "button" at bounding box center [974, 90] width 24 height 24
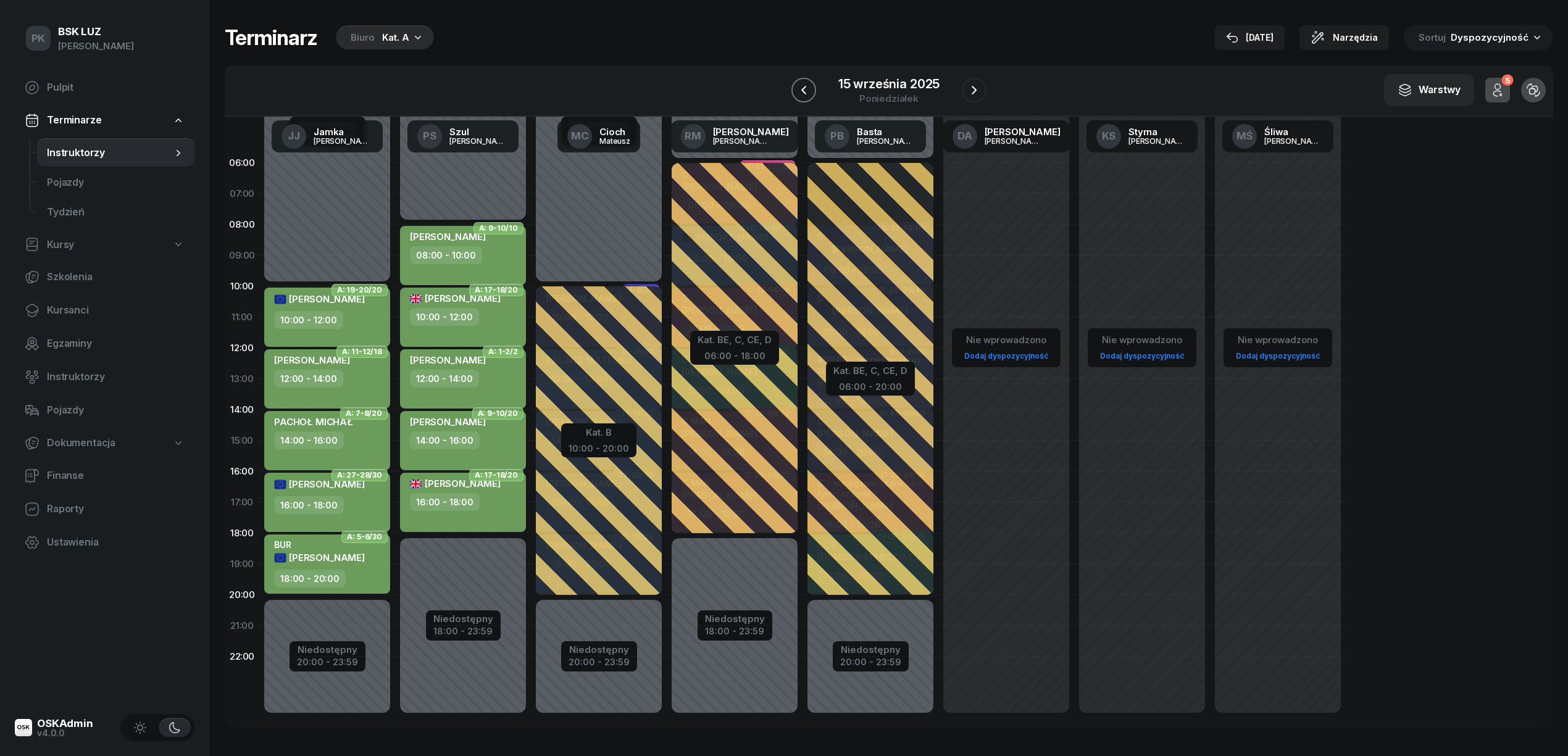
click at [810, 85] on icon "button" at bounding box center [804, 90] width 15 height 15
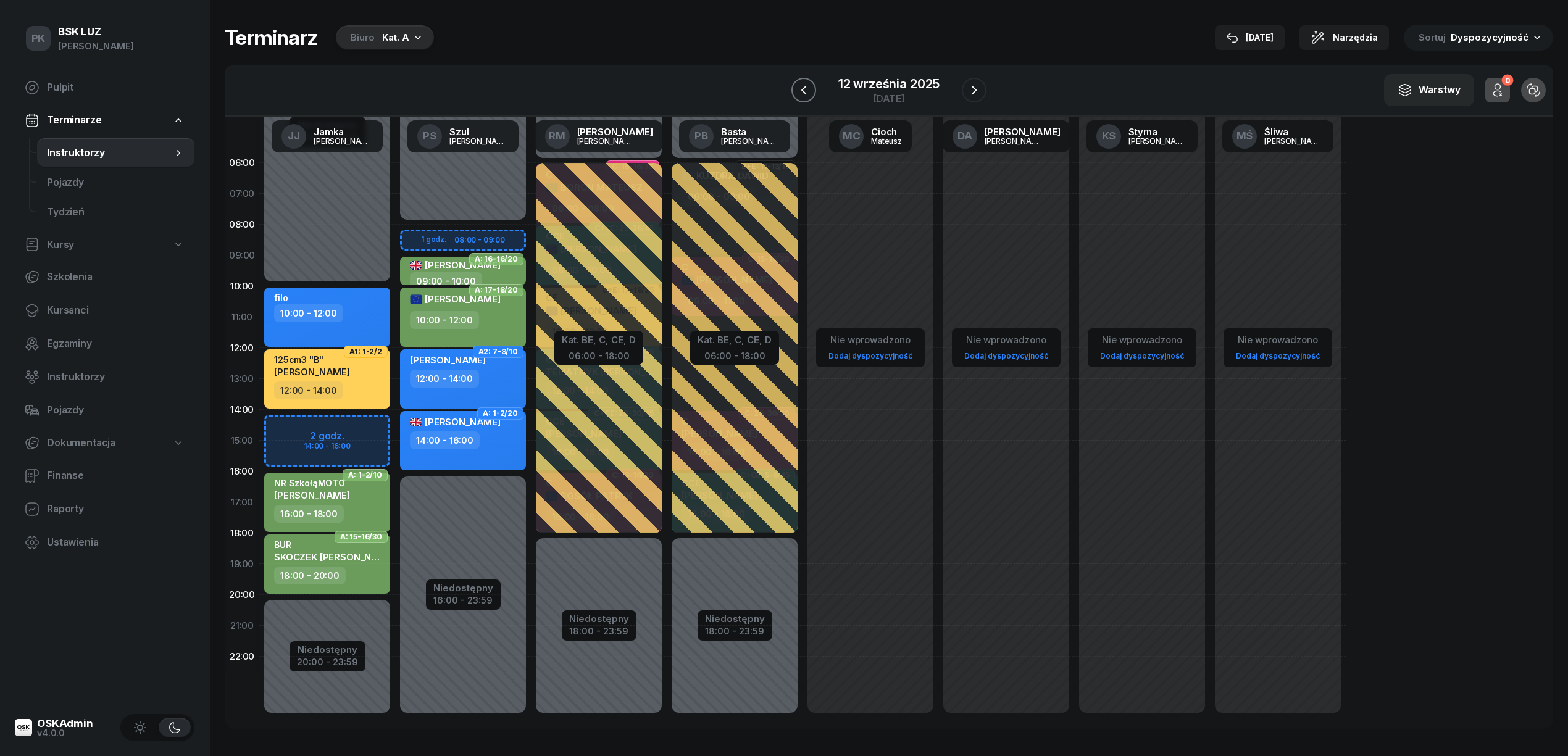
click at [811, 89] on icon "button" at bounding box center [804, 90] width 15 height 15
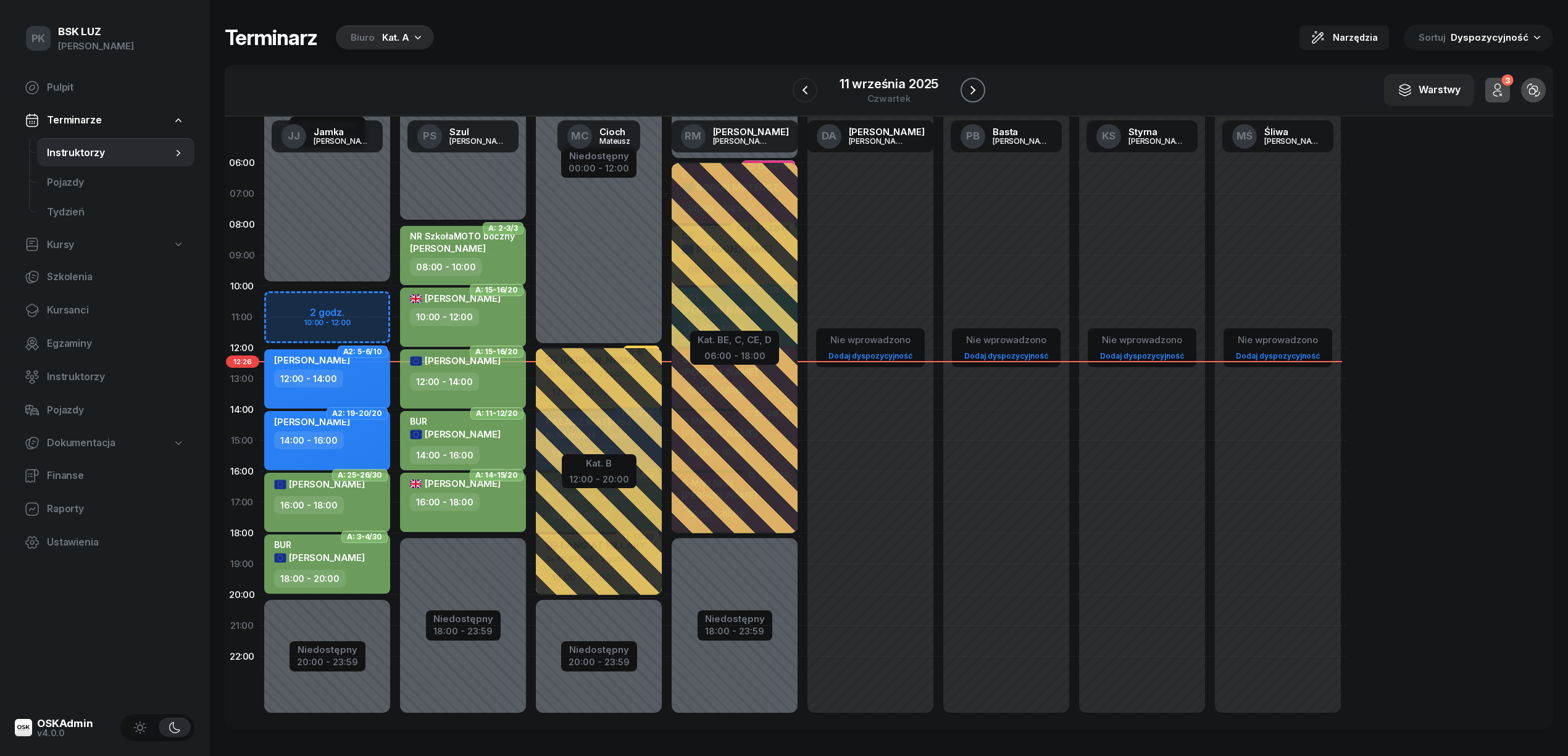
click at [973, 87] on icon "button" at bounding box center [973, 90] width 15 height 15
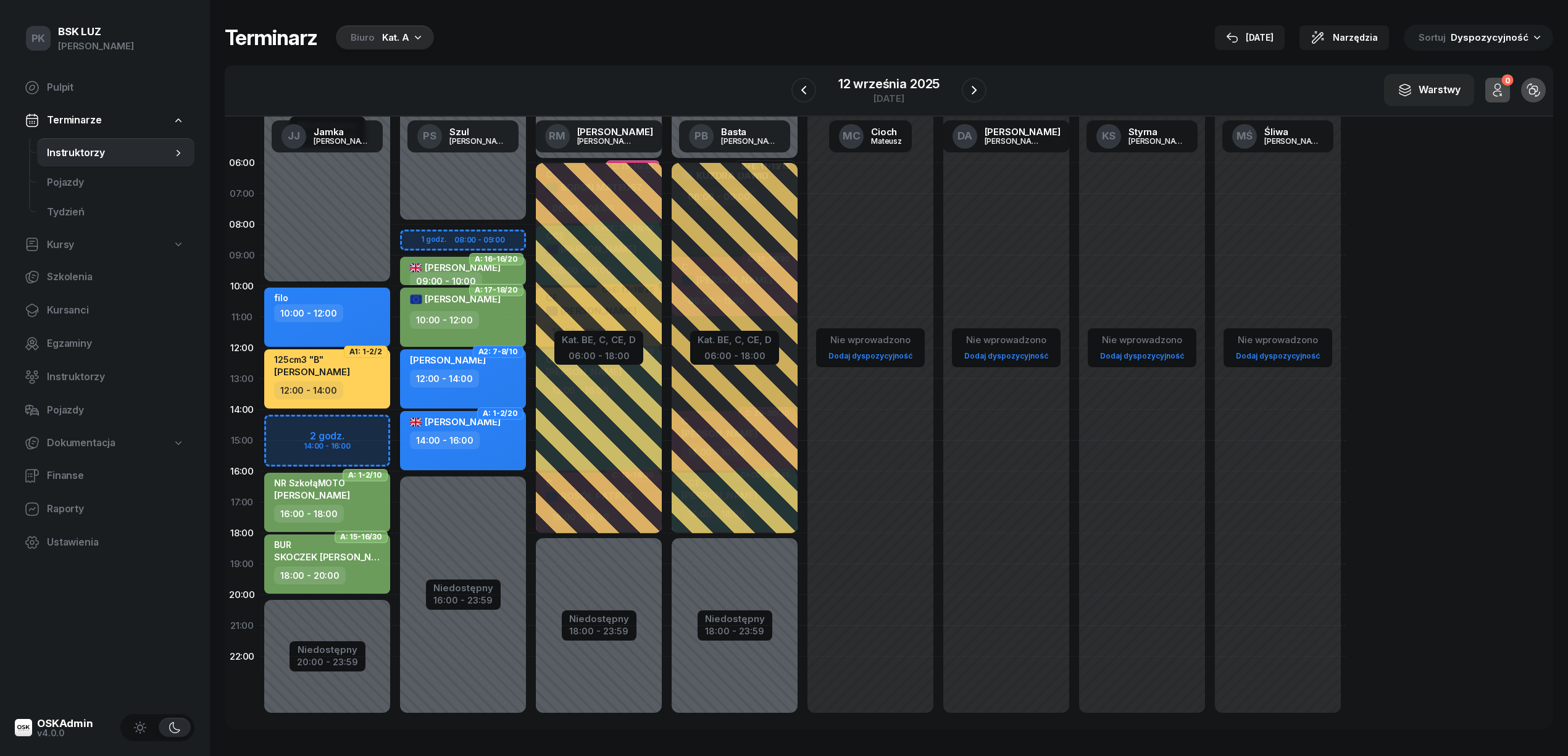
click at [500, 450] on div "ÖZDOĞAN EKREM 14:00 - 16:00" at bounding box center [463, 441] width 126 height 60
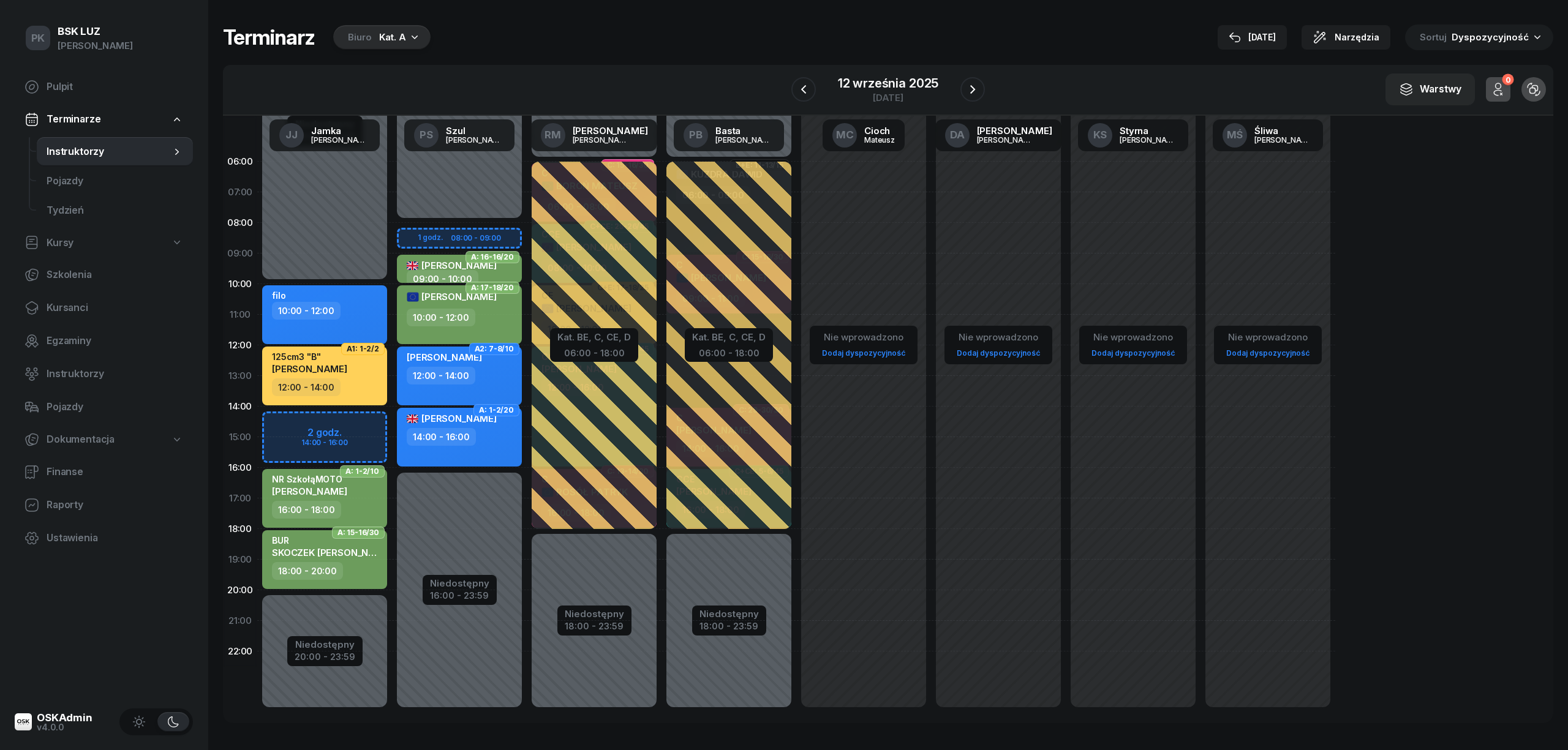
select select "14"
select select "16"
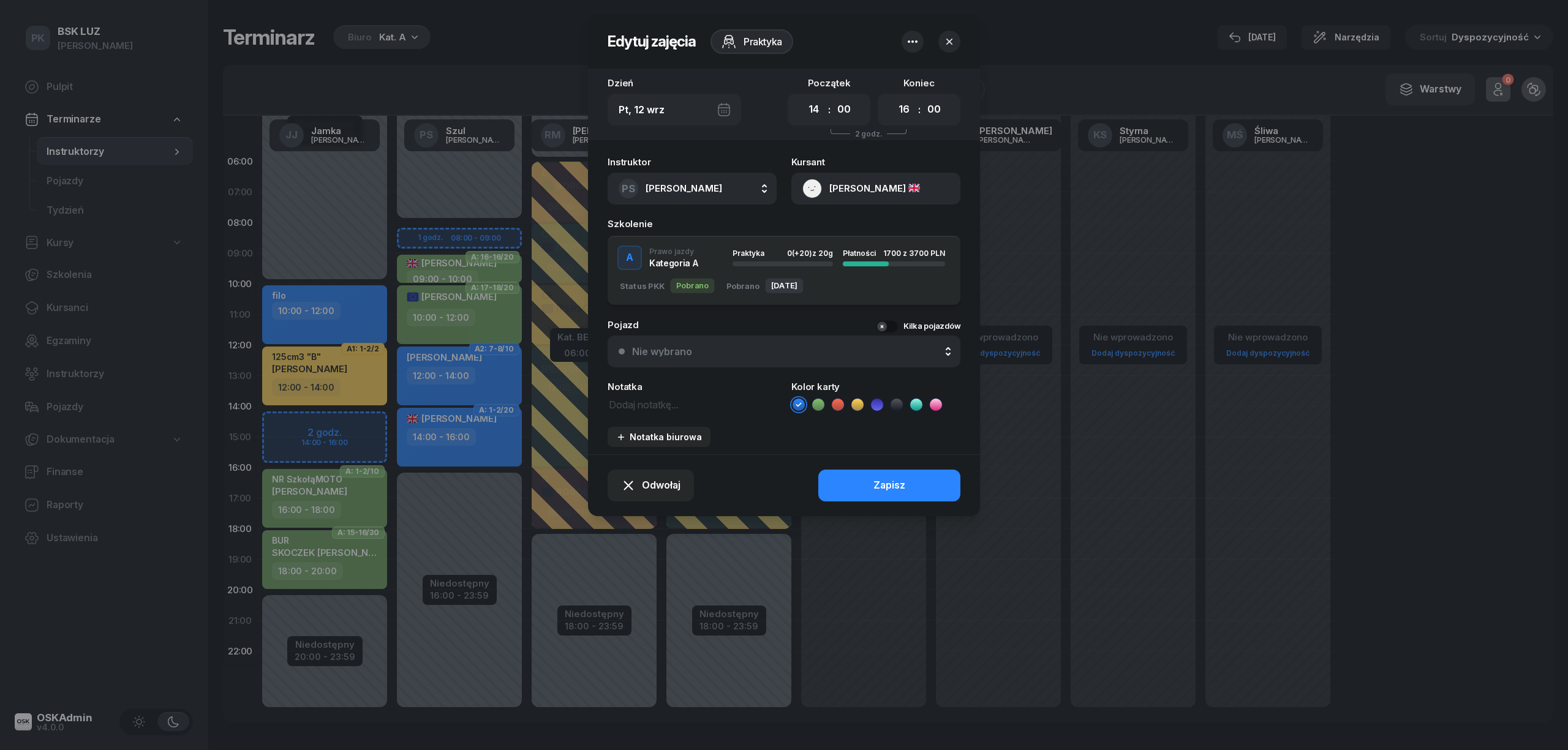
click at [822, 400] on icon at bounding box center [818, 405] width 12 height 12
click at [860, 491] on button "Zapisz" at bounding box center [889, 486] width 142 height 32
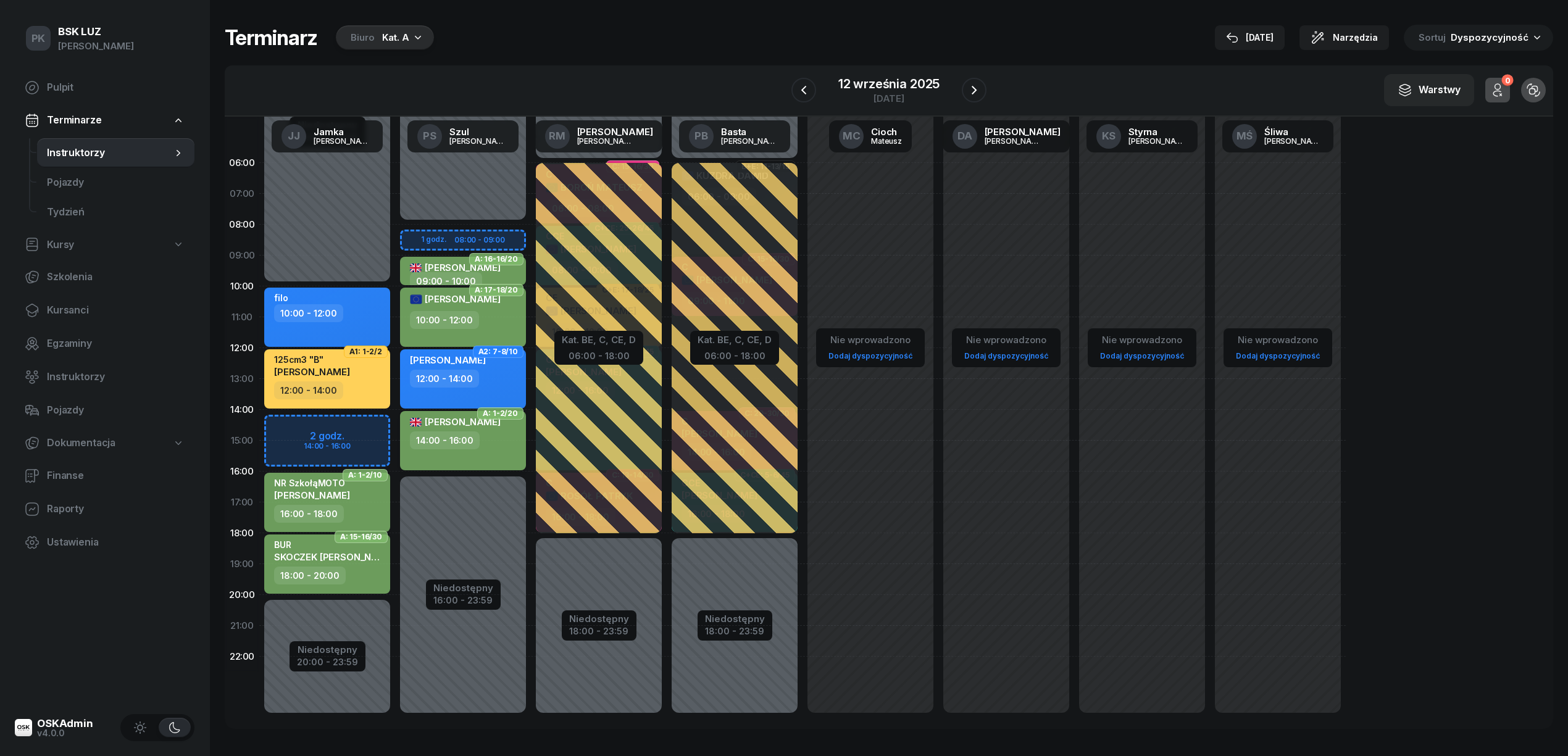
click at [480, 450] on div "EKREM ÖZDOĞAN 14:00 - 16:00" at bounding box center [463, 441] width 126 height 60
select select "14"
select select "16"
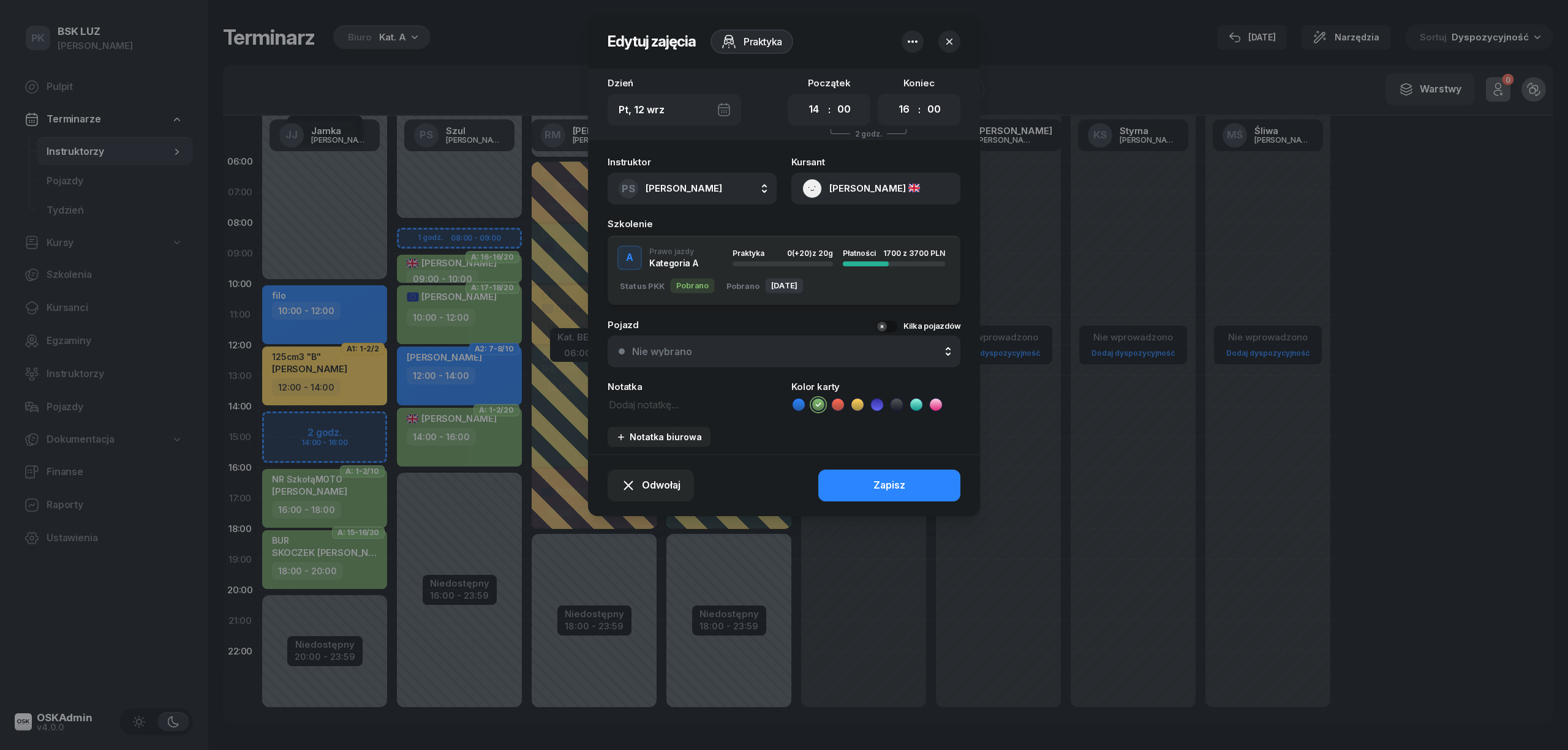
click at [654, 402] on textarea at bounding box center [692, 404] width 169 height 16
type textarea "NR MotoLUZ"
click at [915, 476] on button "Zapisz" at bounding box center [889, 486] width 142 height 32
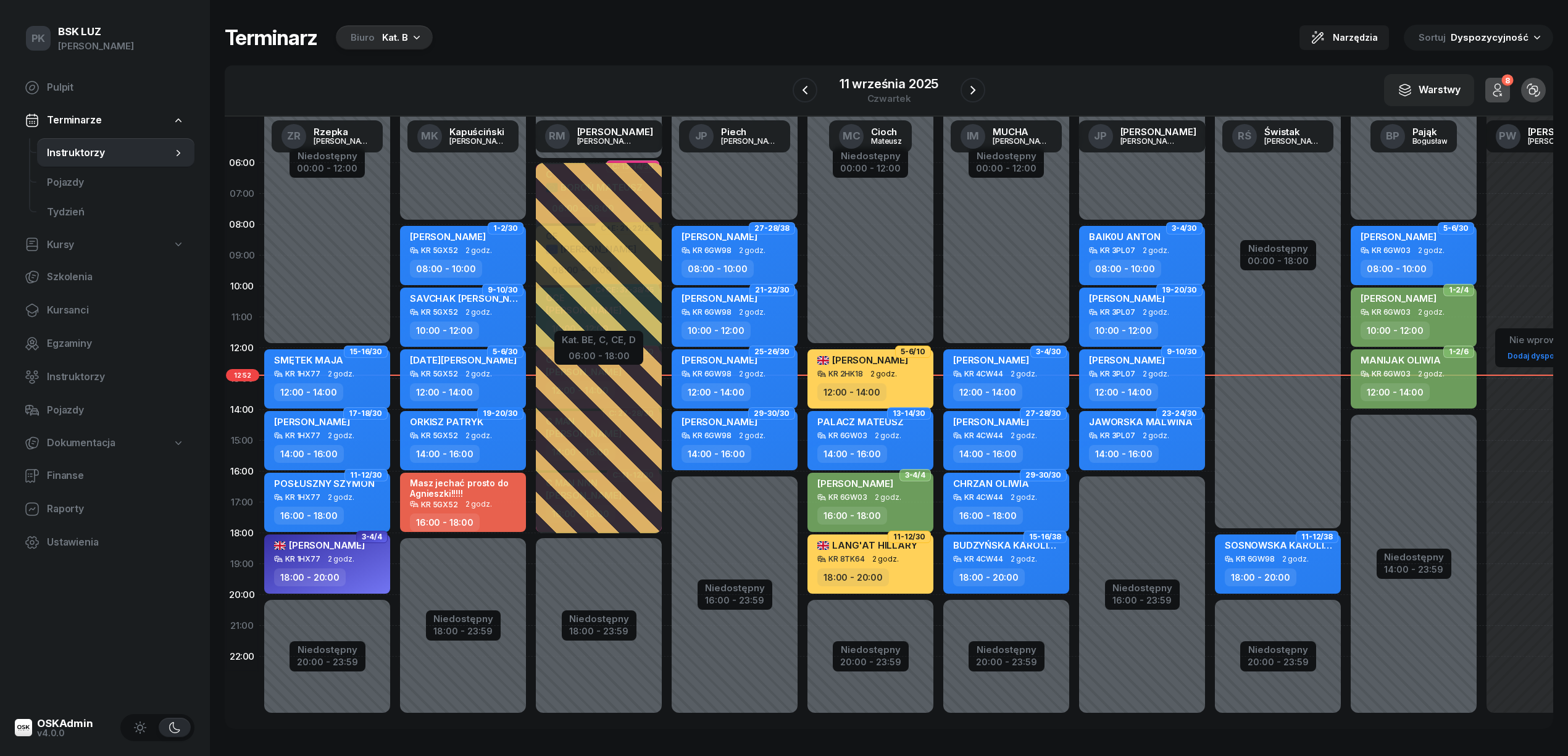
click at [369, 35] on div "Biuro" at bounding box center [362, 38] width 24 height 15
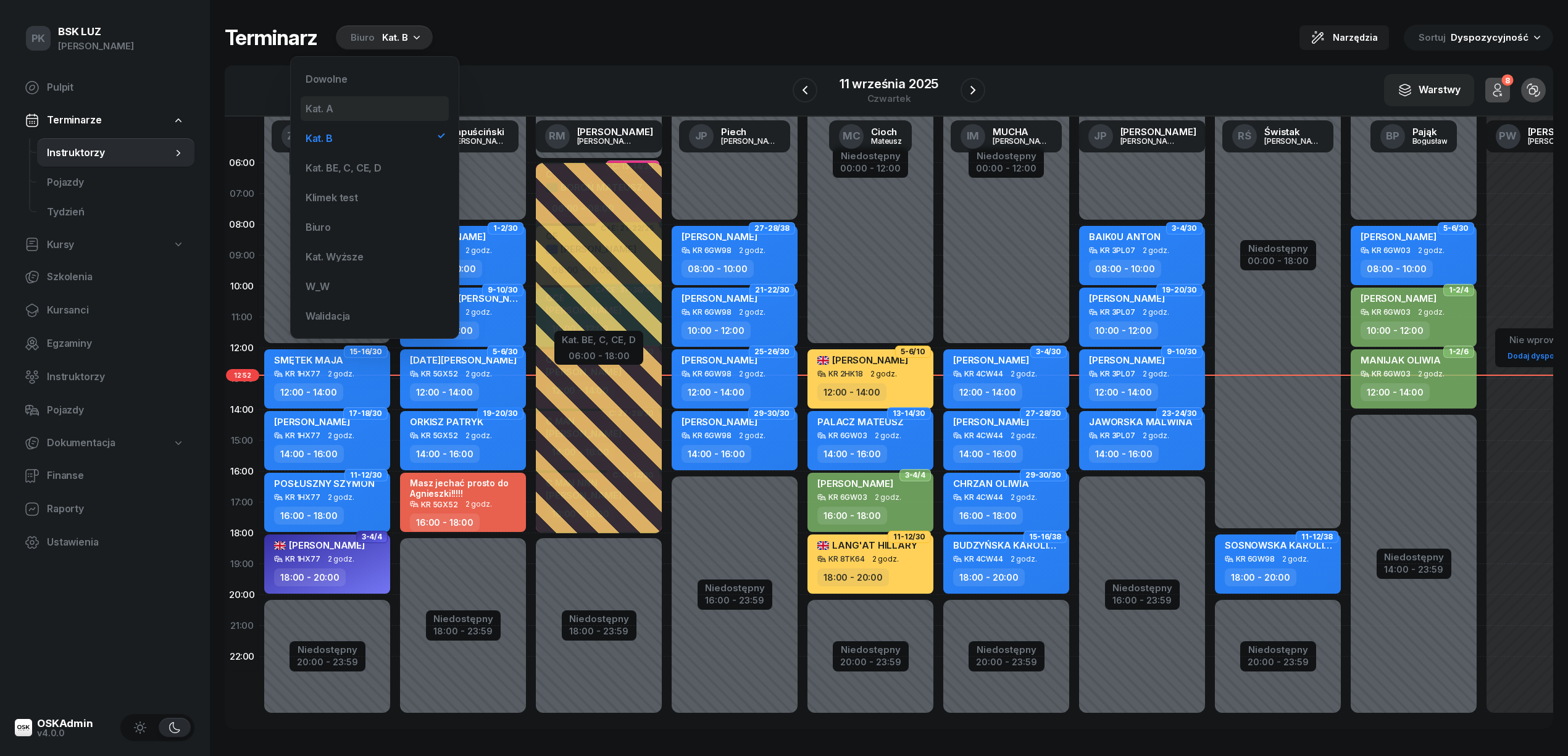
click at [363, 110] on div "Kat. A" at bounding box center [375, 108] width 148 height 24
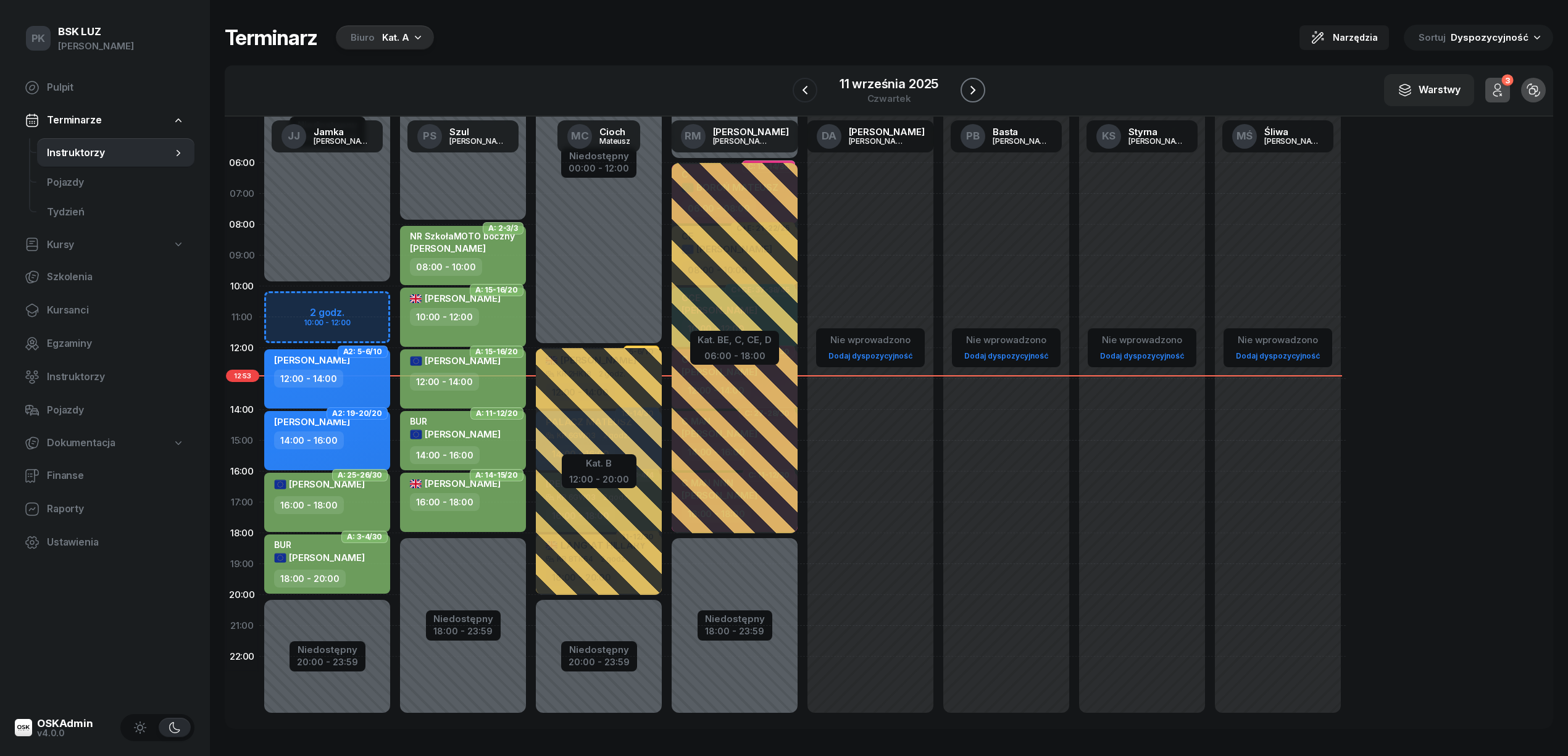
click at [977, 92] on icon "button" at bounding box center [973, 90] width 15 height 15
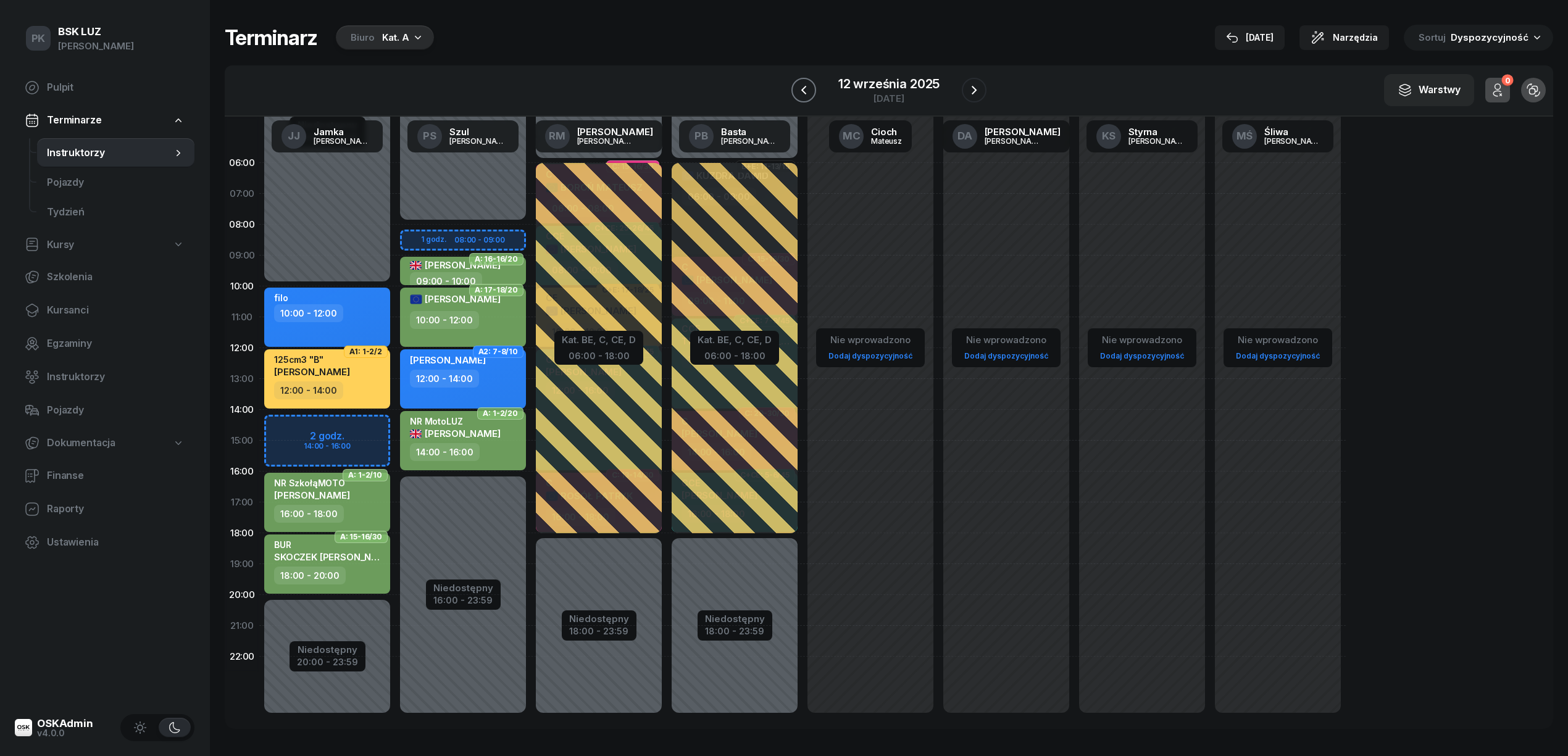
click at [805, 95] on icon "button" at bounding box center [804, 90] width 15 height 15
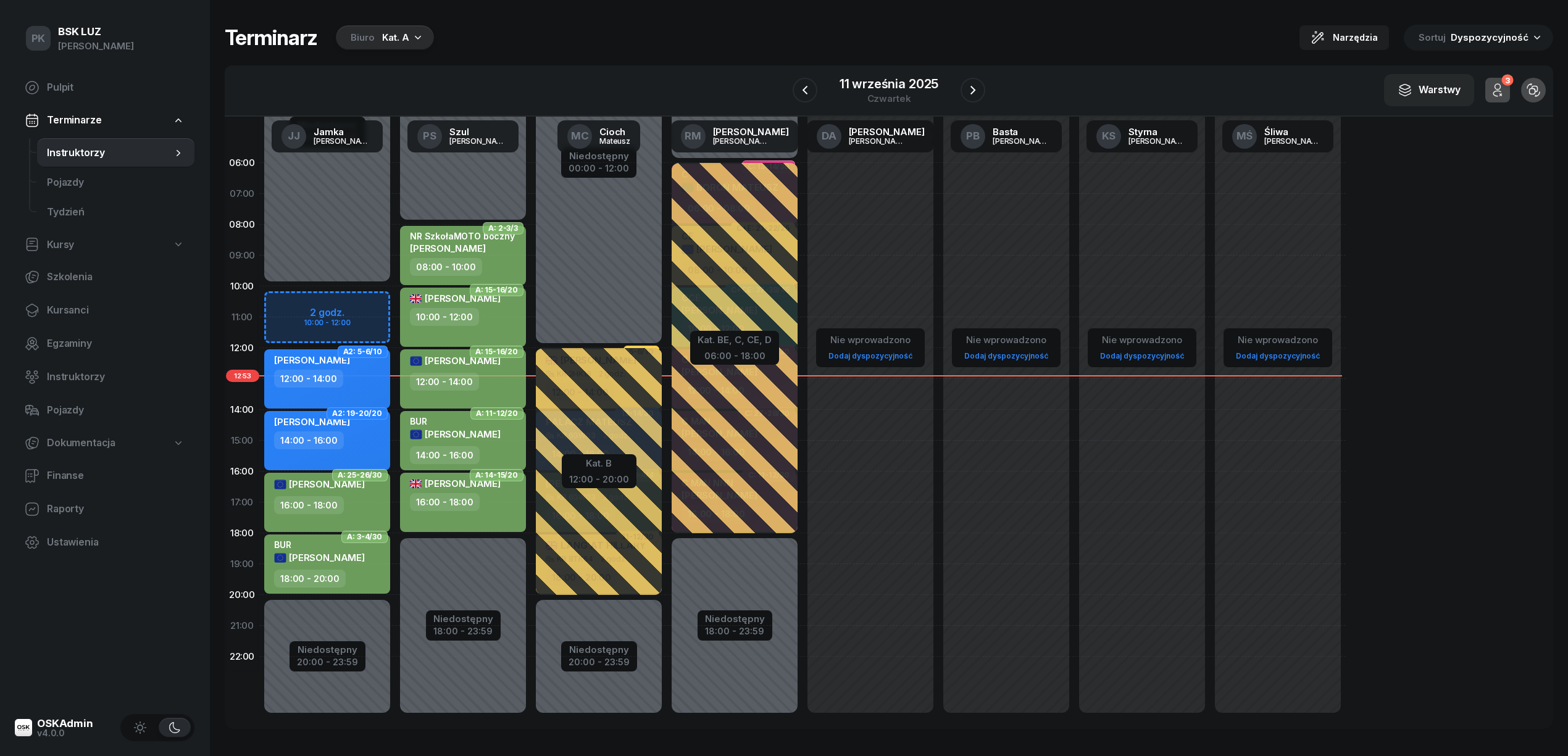
click at [403, 41] on div "Kat. A" at bounding box center [395, 38] width 27 height 15
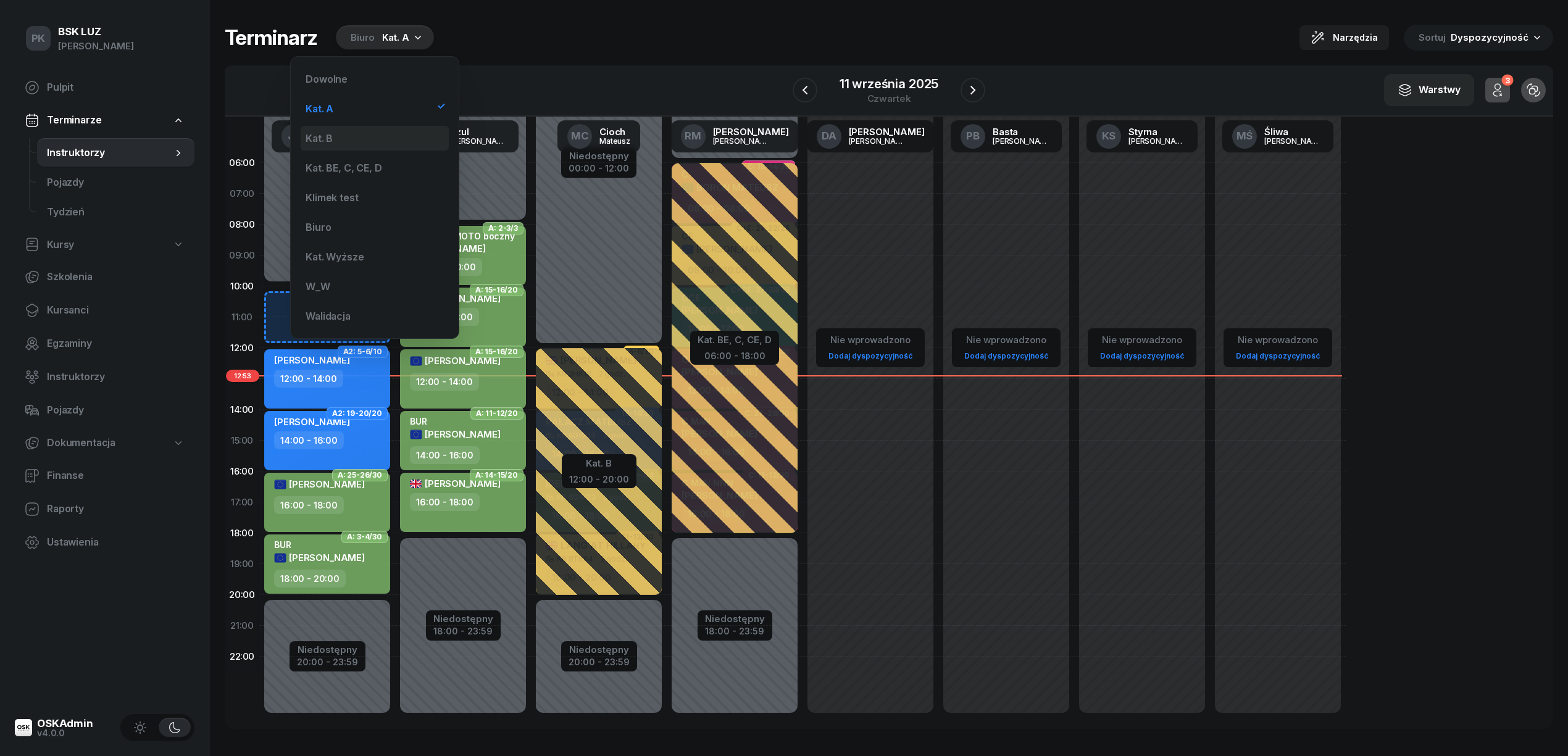
click at [389, 127] on div "Kat. B" at bounding box center [375, 138] width 148 height 24
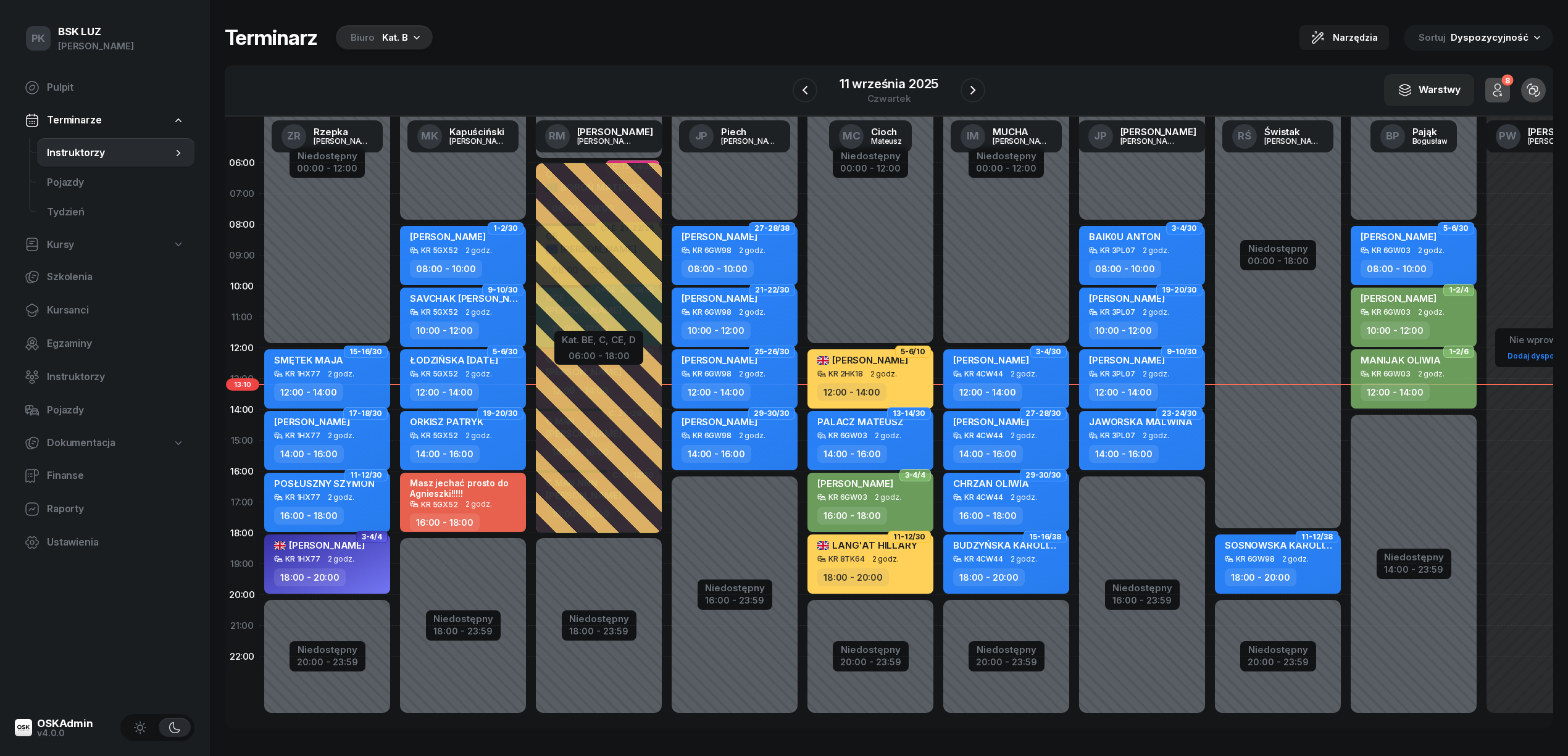
click at [746, 31] on div "Terminarz Biuro Kat. B Narzędzia Sortuj Dyspozycyjność" at bounding box center [889, 37] width 1329 height 26
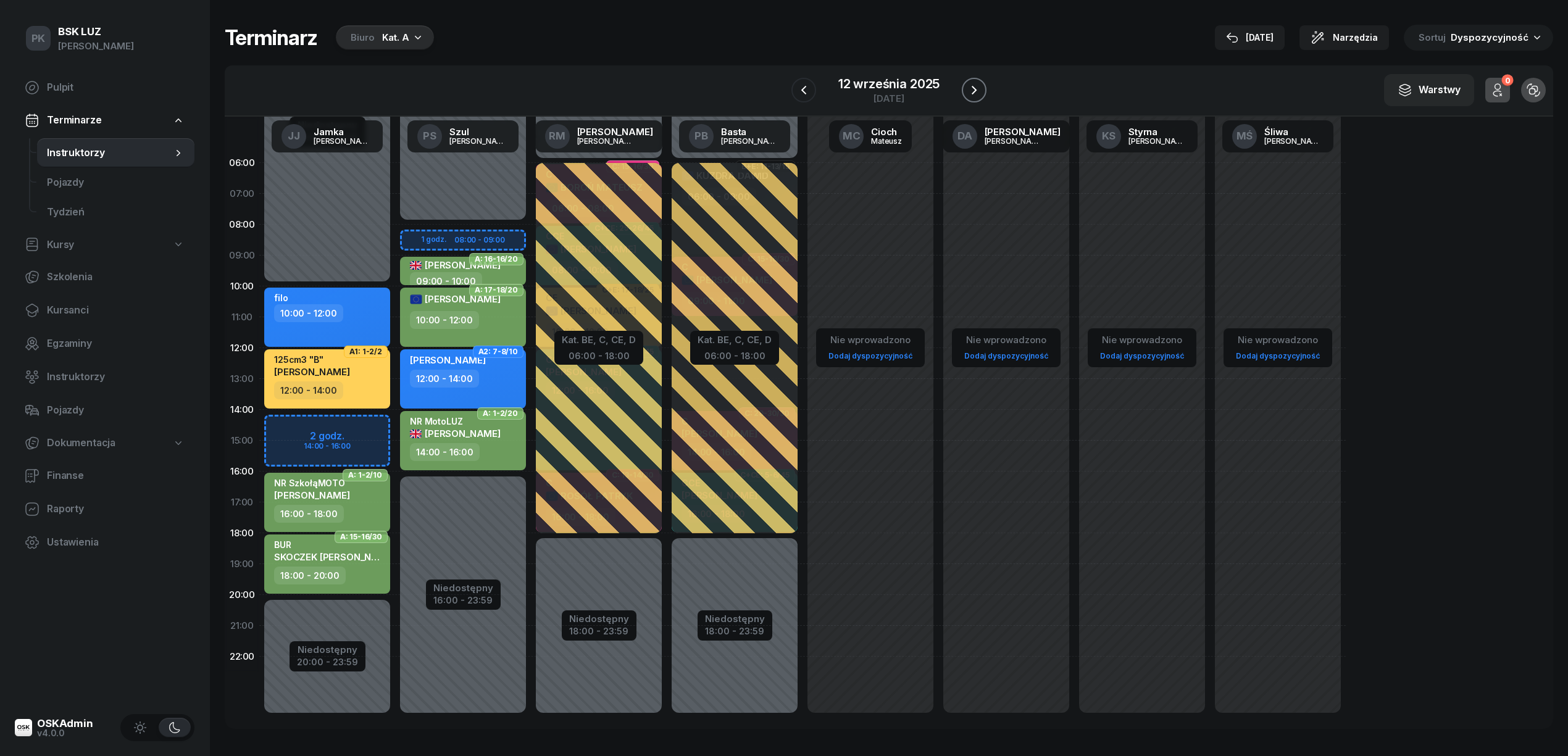
click at [981, 87] on button "button" at bounding box center [973, 90] width 24 height 24
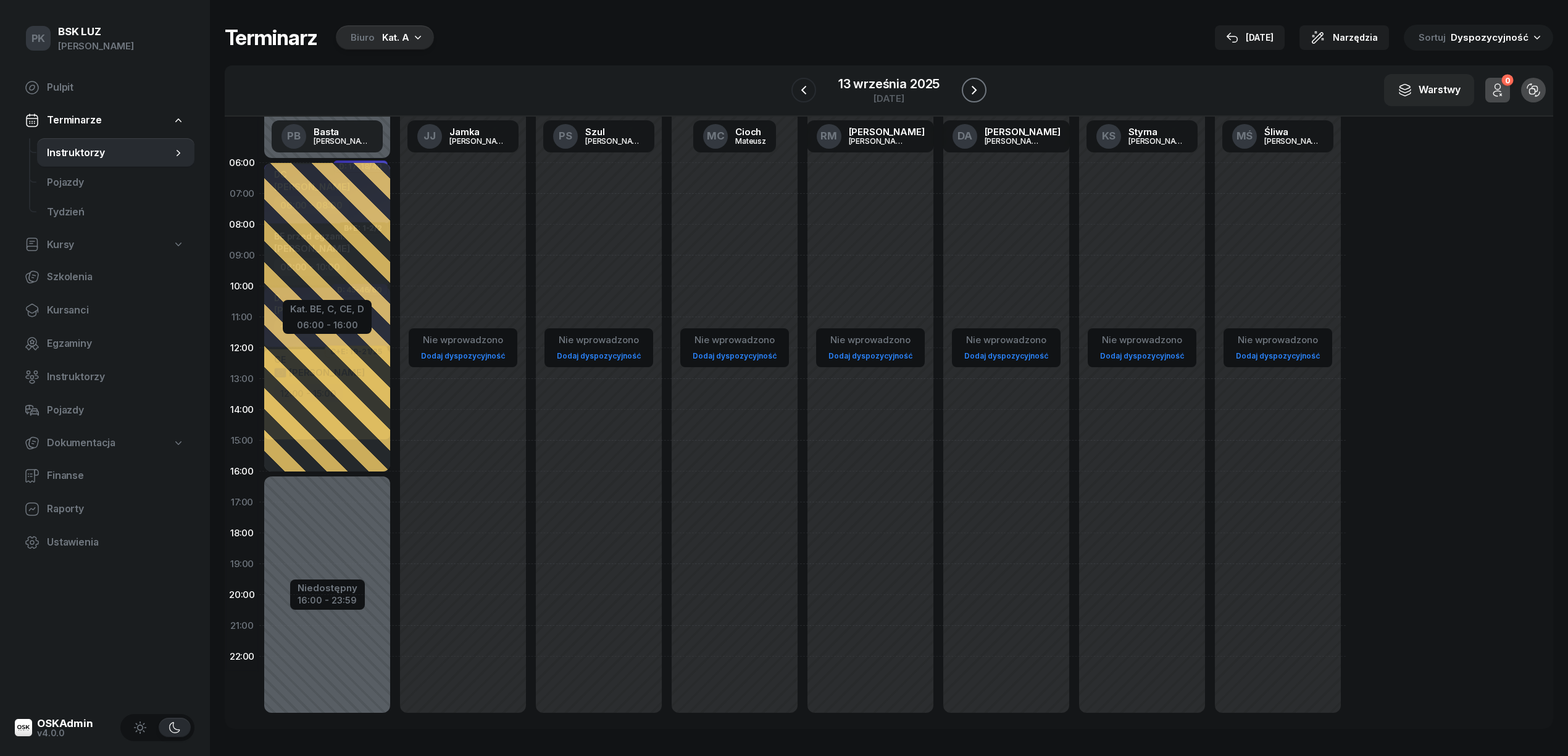
click at [981, 87] on icon "button" at bounding box center [974, 90] width 15 height 15
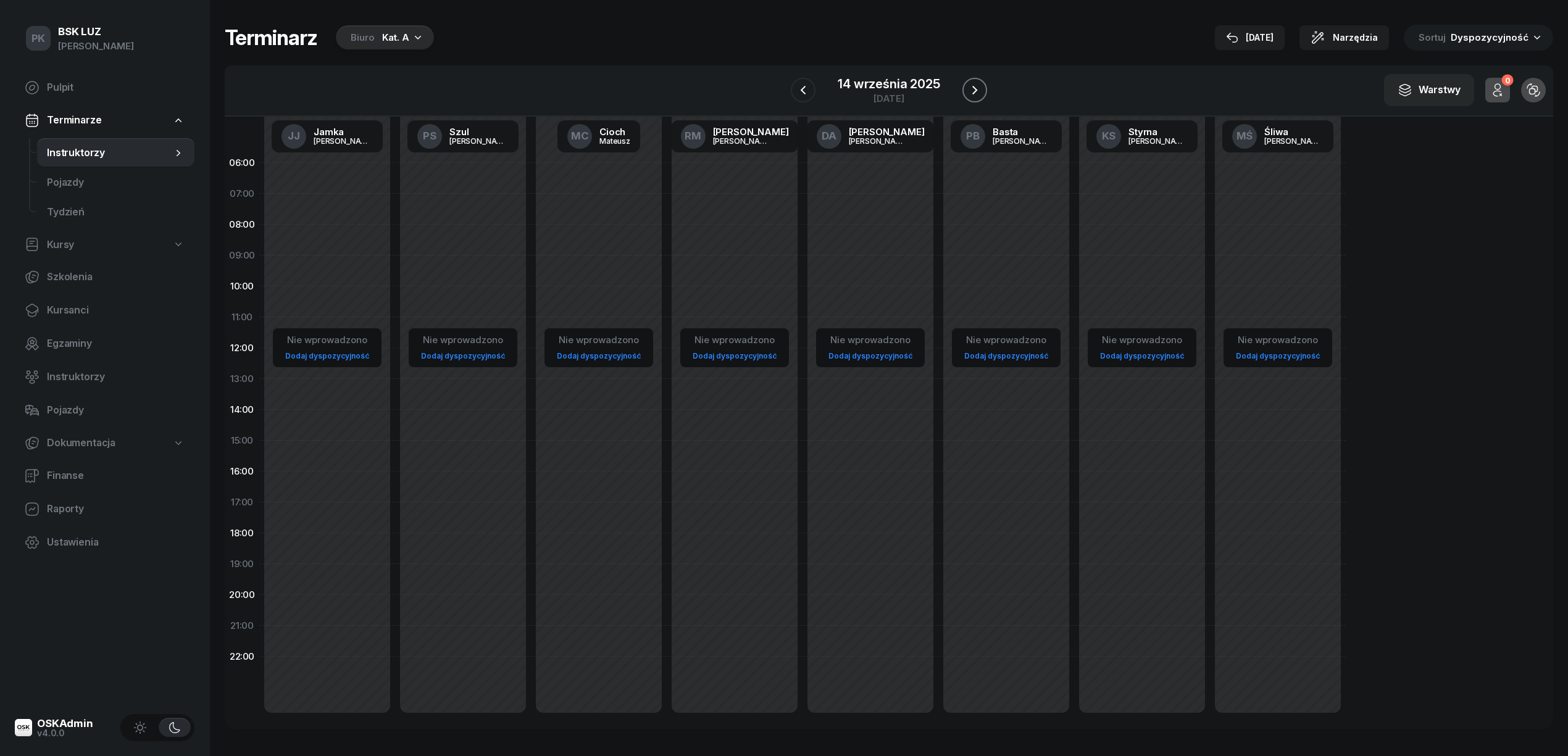
click at [981, 87] on icon "button" at bounding box center [975, 90] width 15 height 15
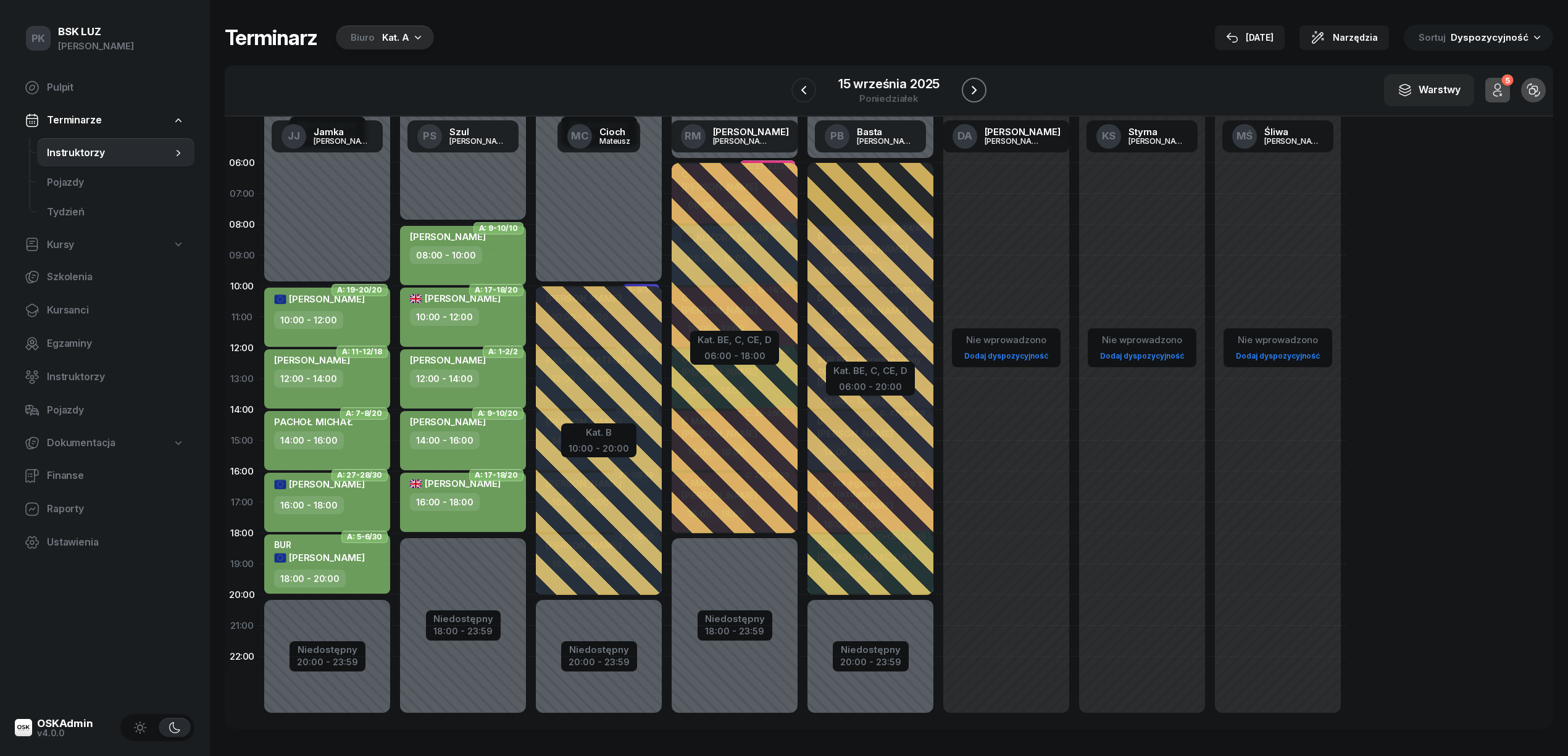
click at [981, 87] on button "button" at bounding box center [973, 90] width 24 height 24
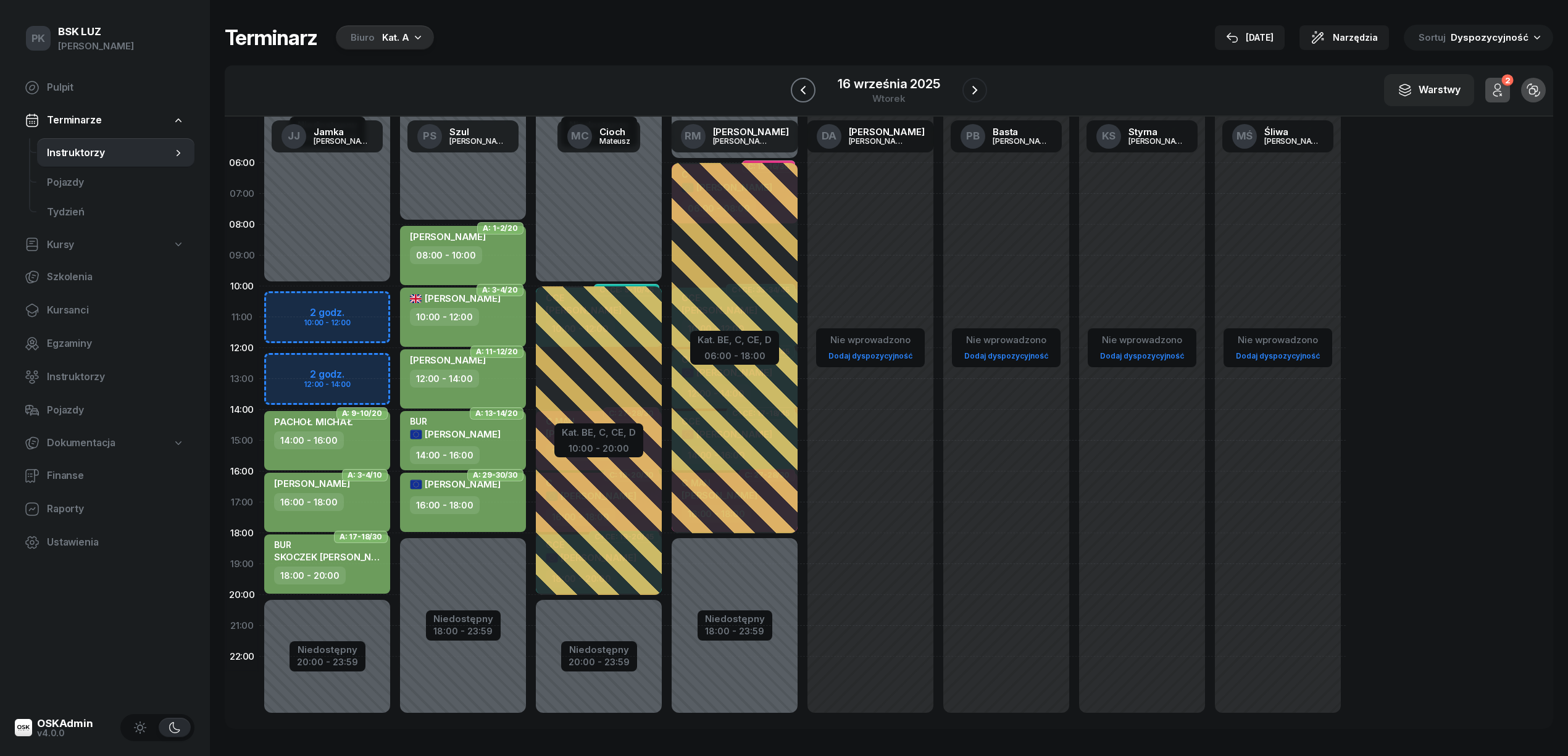
click at [805, 87] on icon "button" at bounding box center [803, 90] width 5 height 9
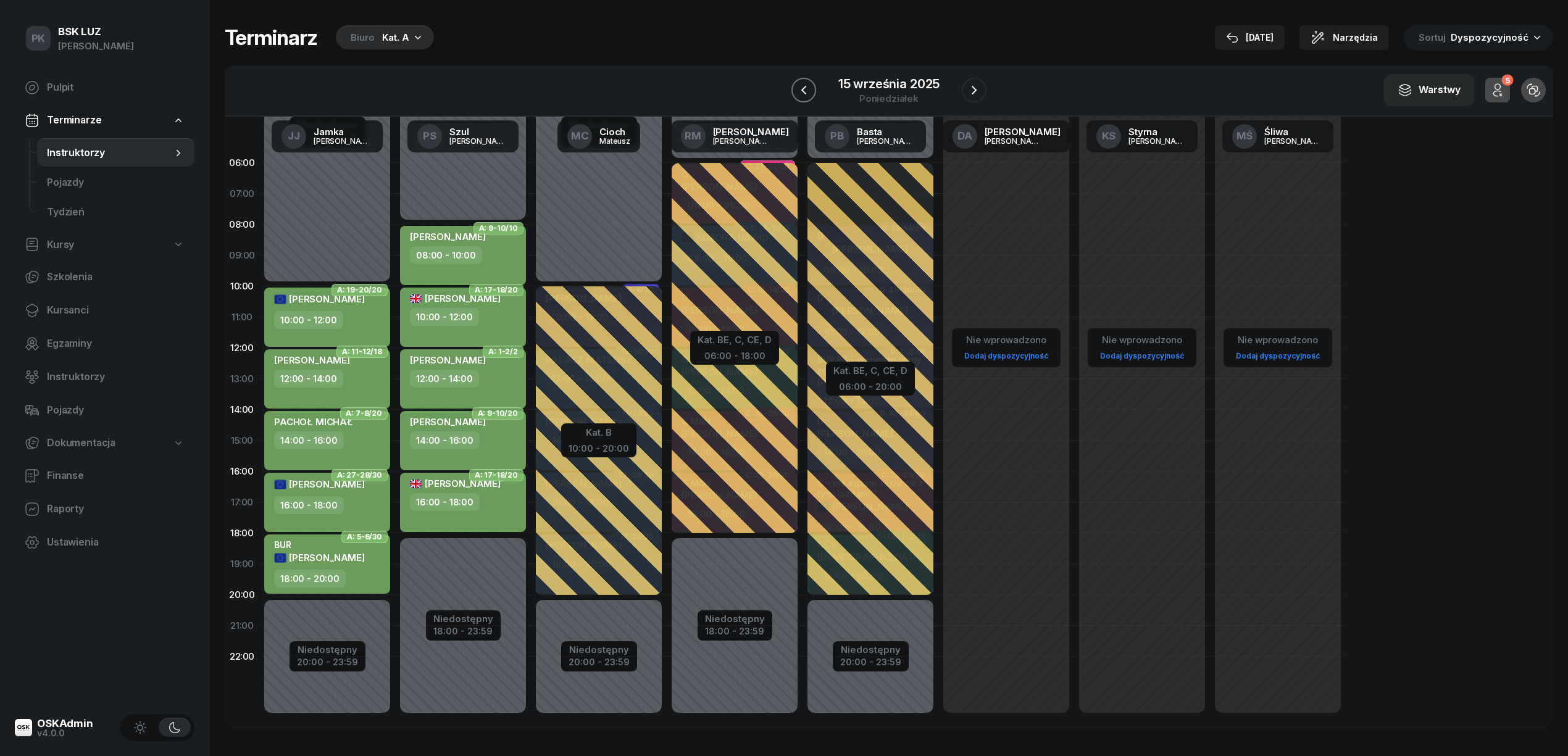
click at [805, 87] on icon "button" at bounding box center [804, 90] width 5 height 9
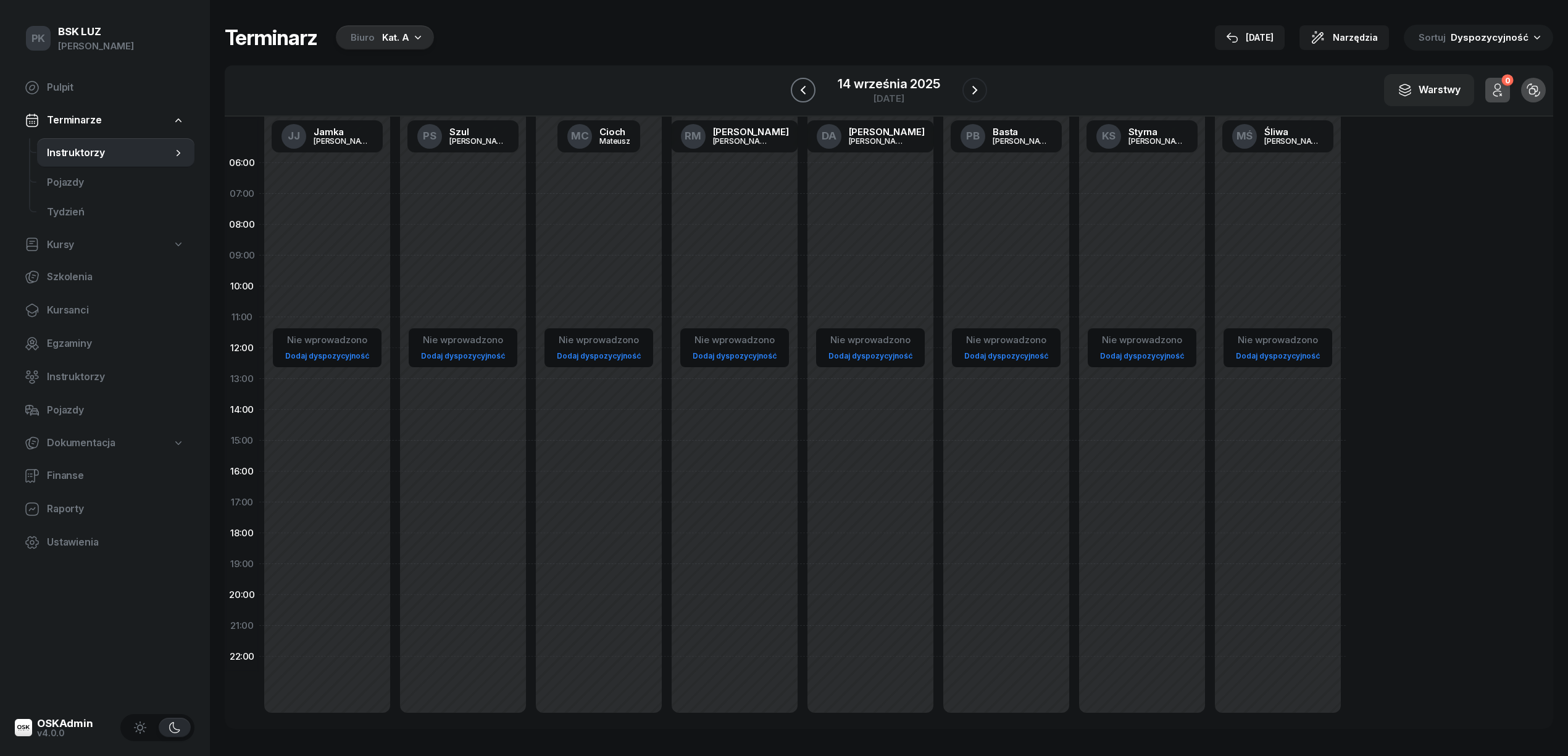
click at [805, 87] on icon "button" at bounding box center [803, 90] width 5 height 9
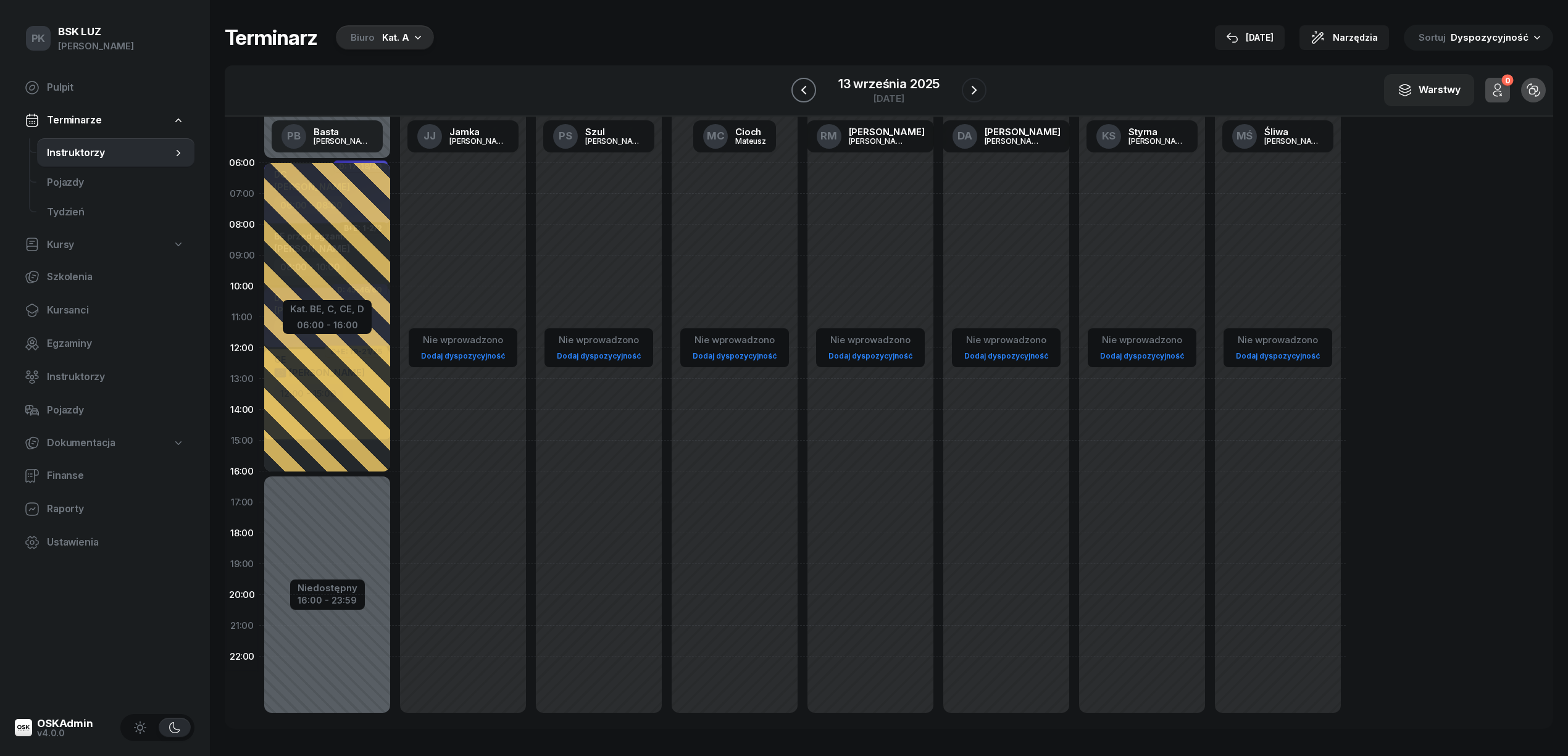
click at [805, 87] on icon "button" at bounding box center [804, 90] width 5 height 9
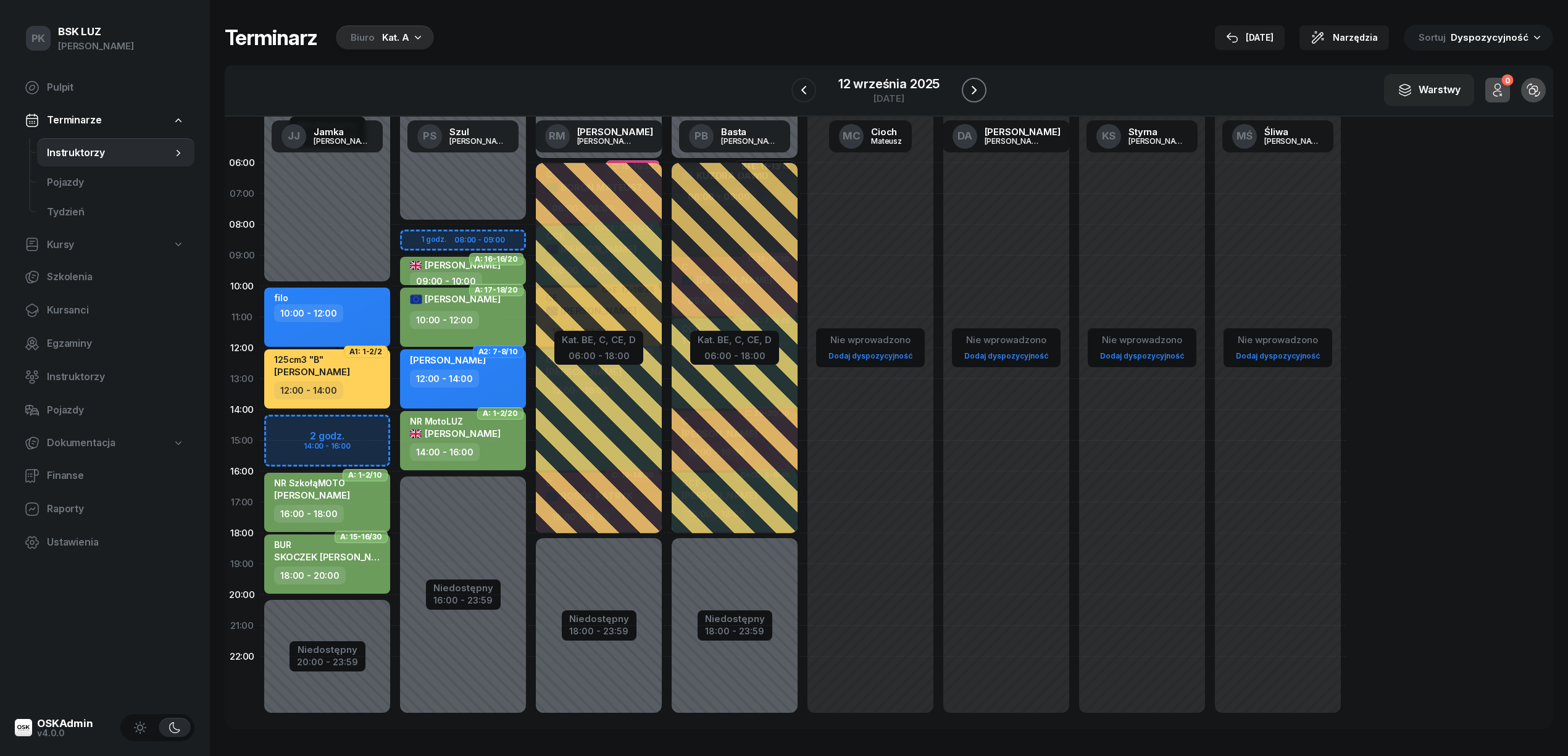
click at [970, 97] on icon "button" at bounding box center [974, 90] width 15 height 15
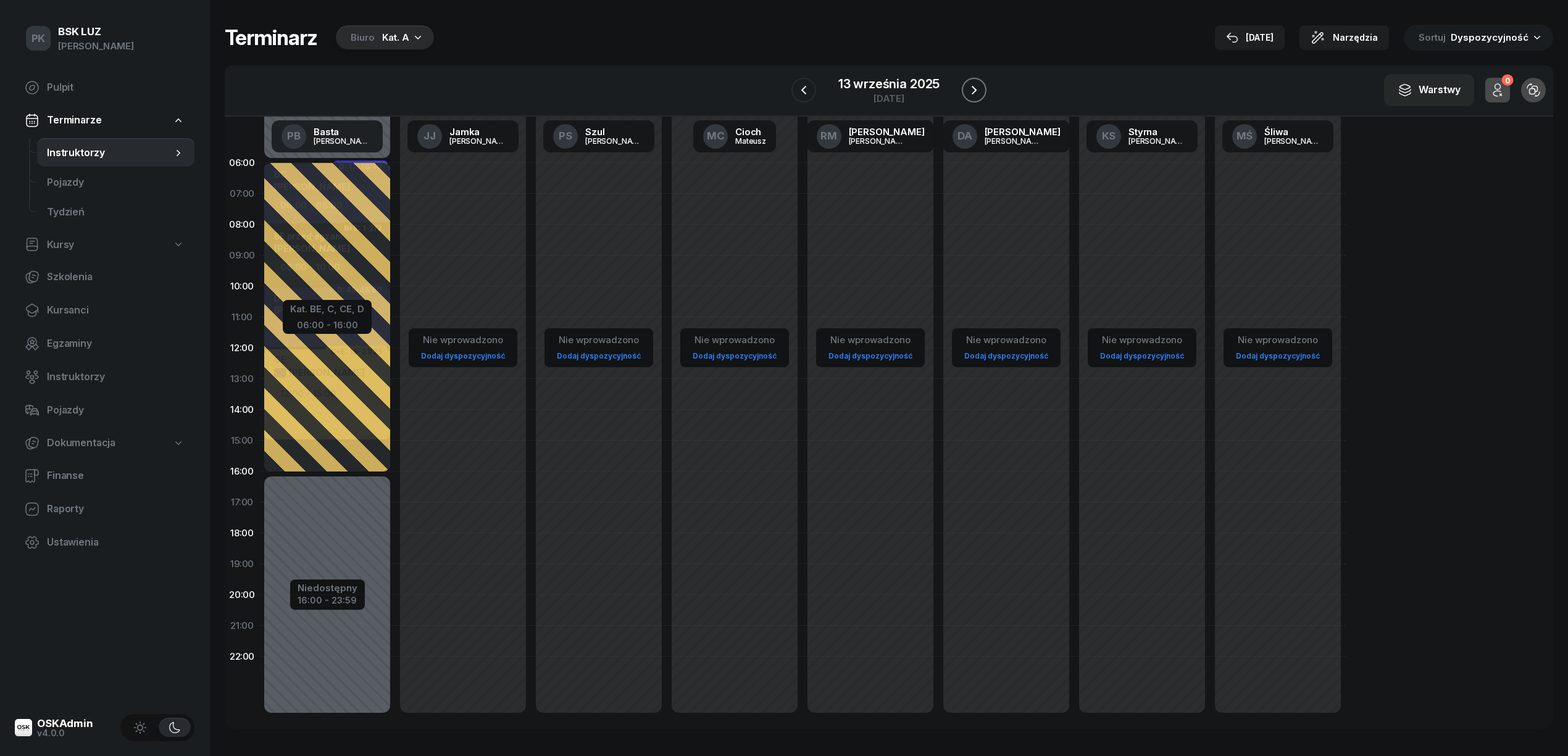
click at [970, 97] on icon "button" at bounding box center [974, 90] width 15 height 15
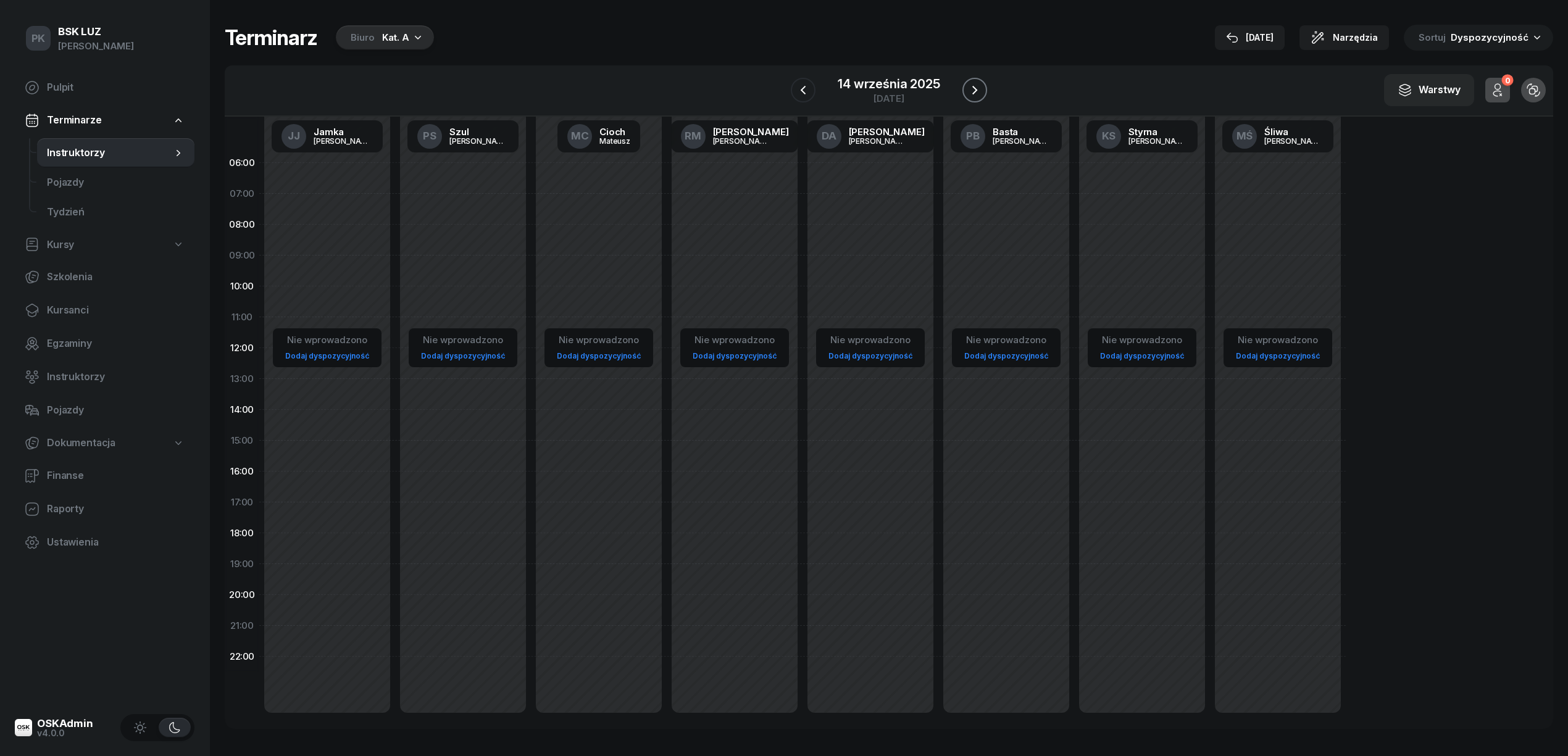
click at [970, 97] on icon "button" at bounding box center [975, 90] width 15 height 15
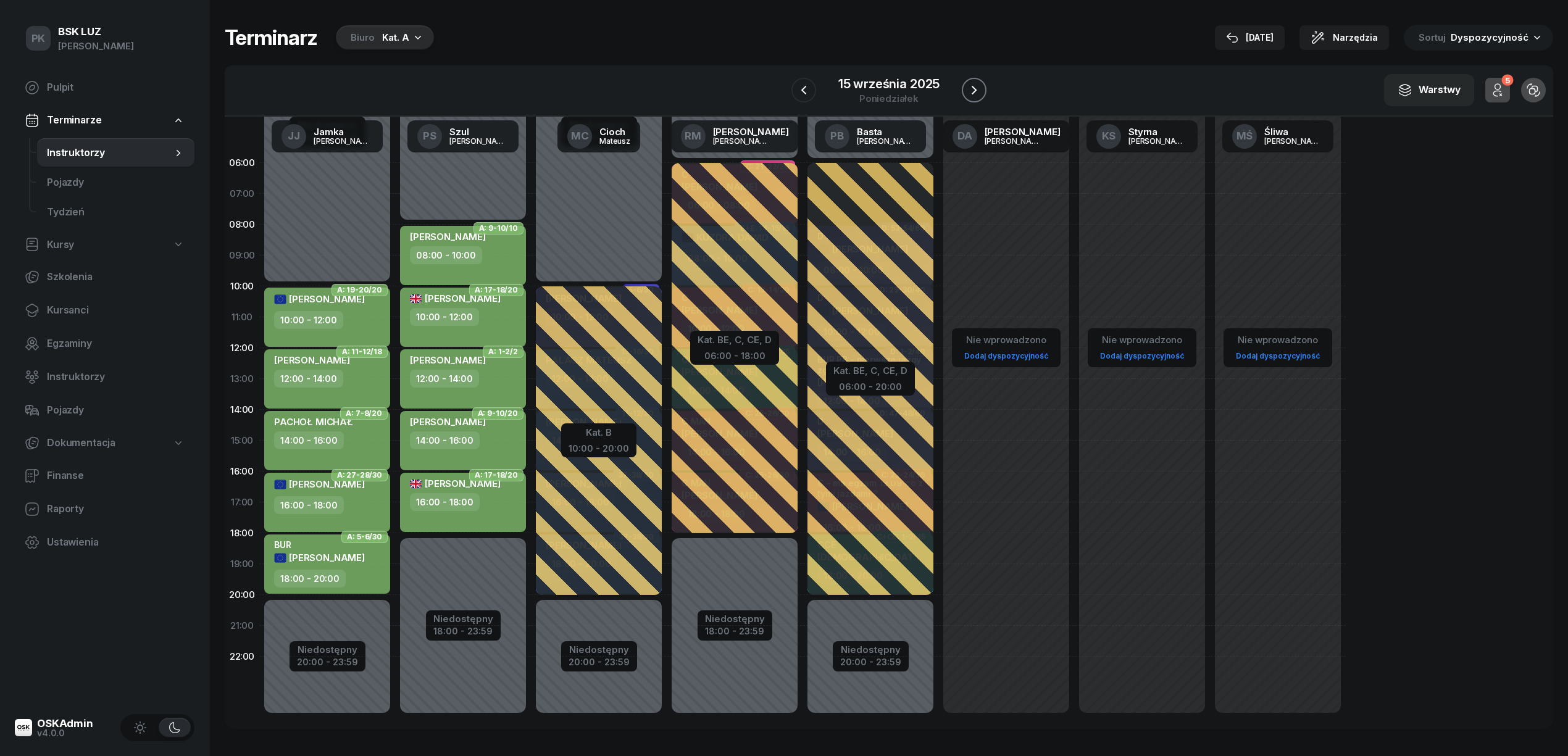
click at [970, 97] on icon "button" at bounding box center [974, 90] width 15 height 15
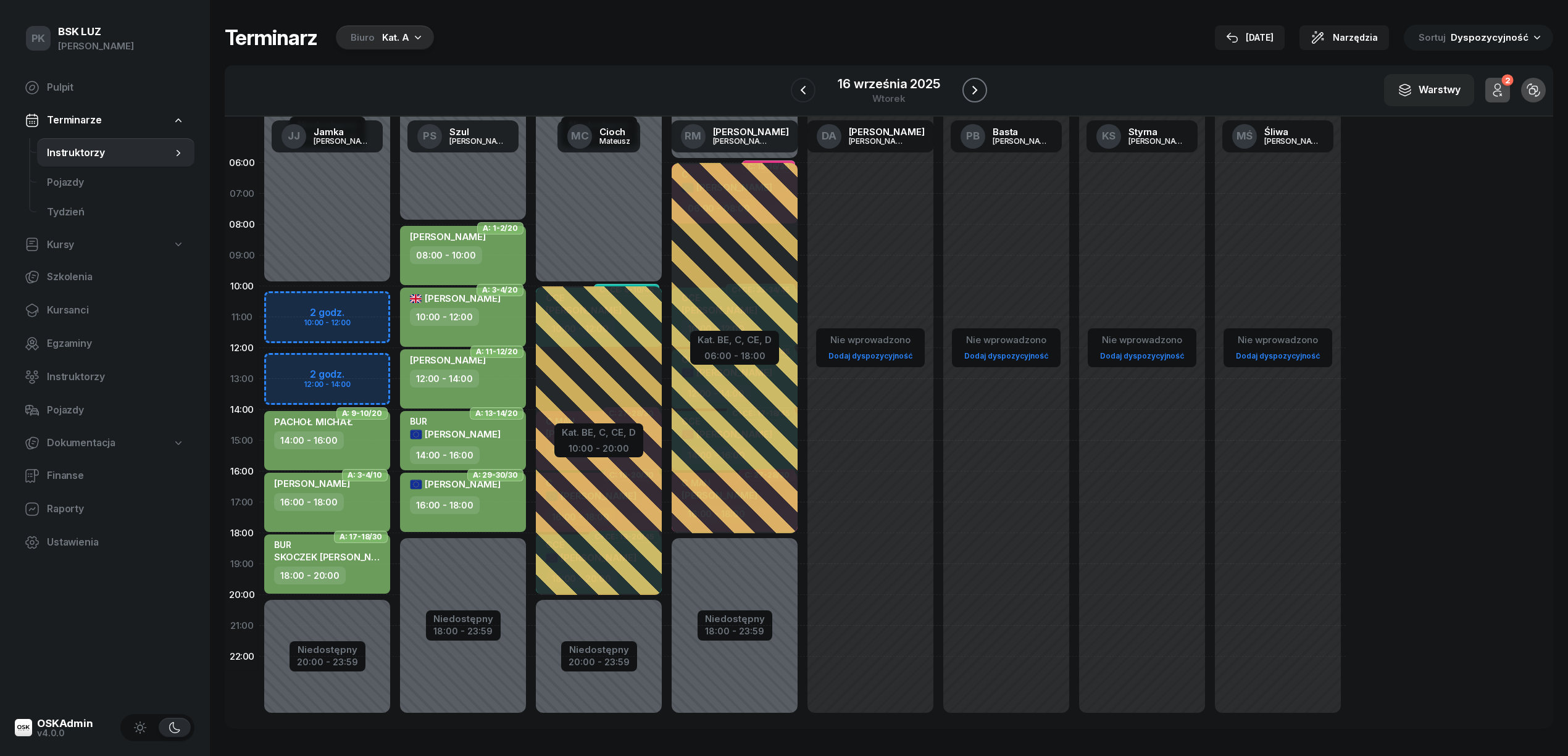
click at [977, 92] on icon "button" at bounding box center [975, 90] width 15 height 15
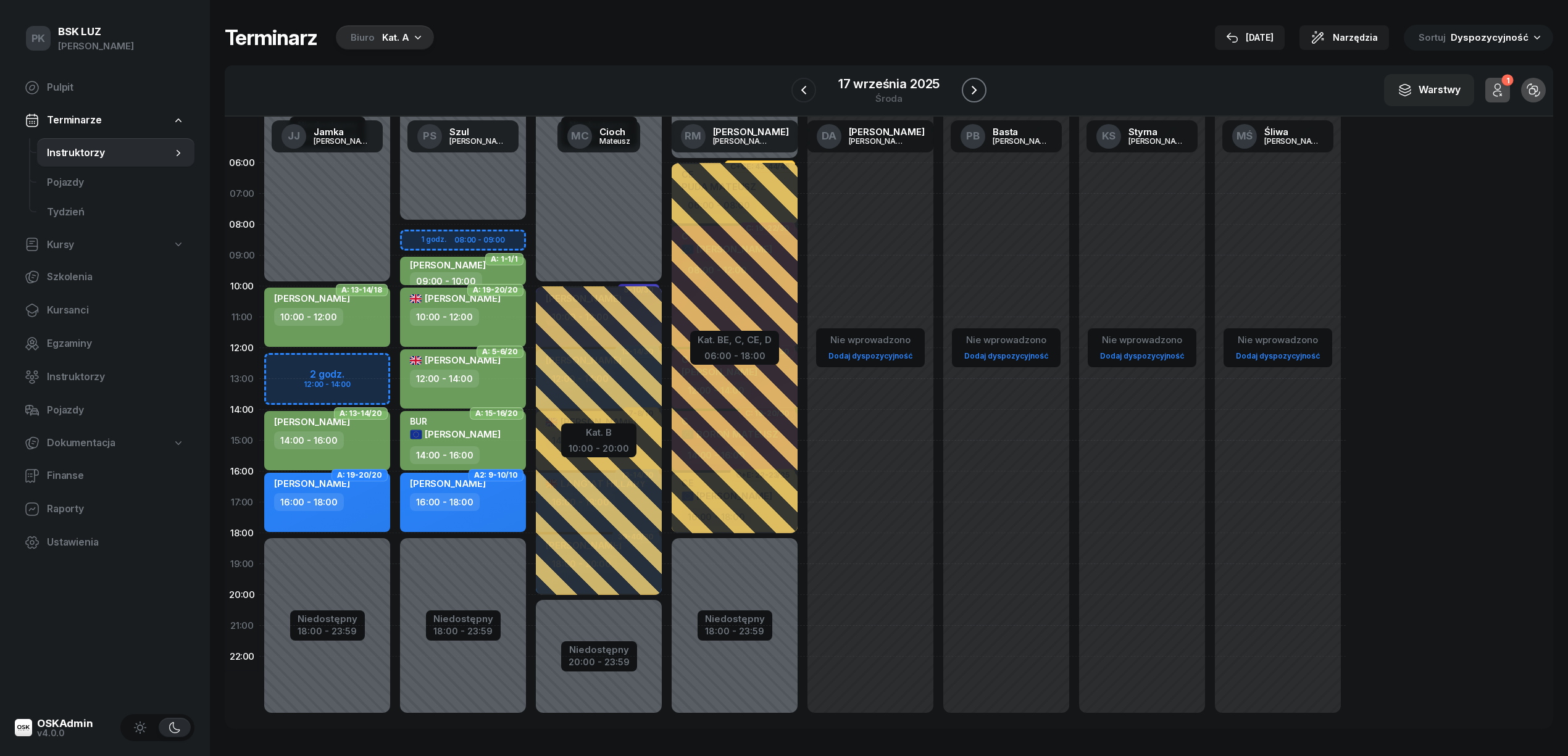
click at [977, 92] on icon "button" at bounding box center [974, 90] width 15 height 15
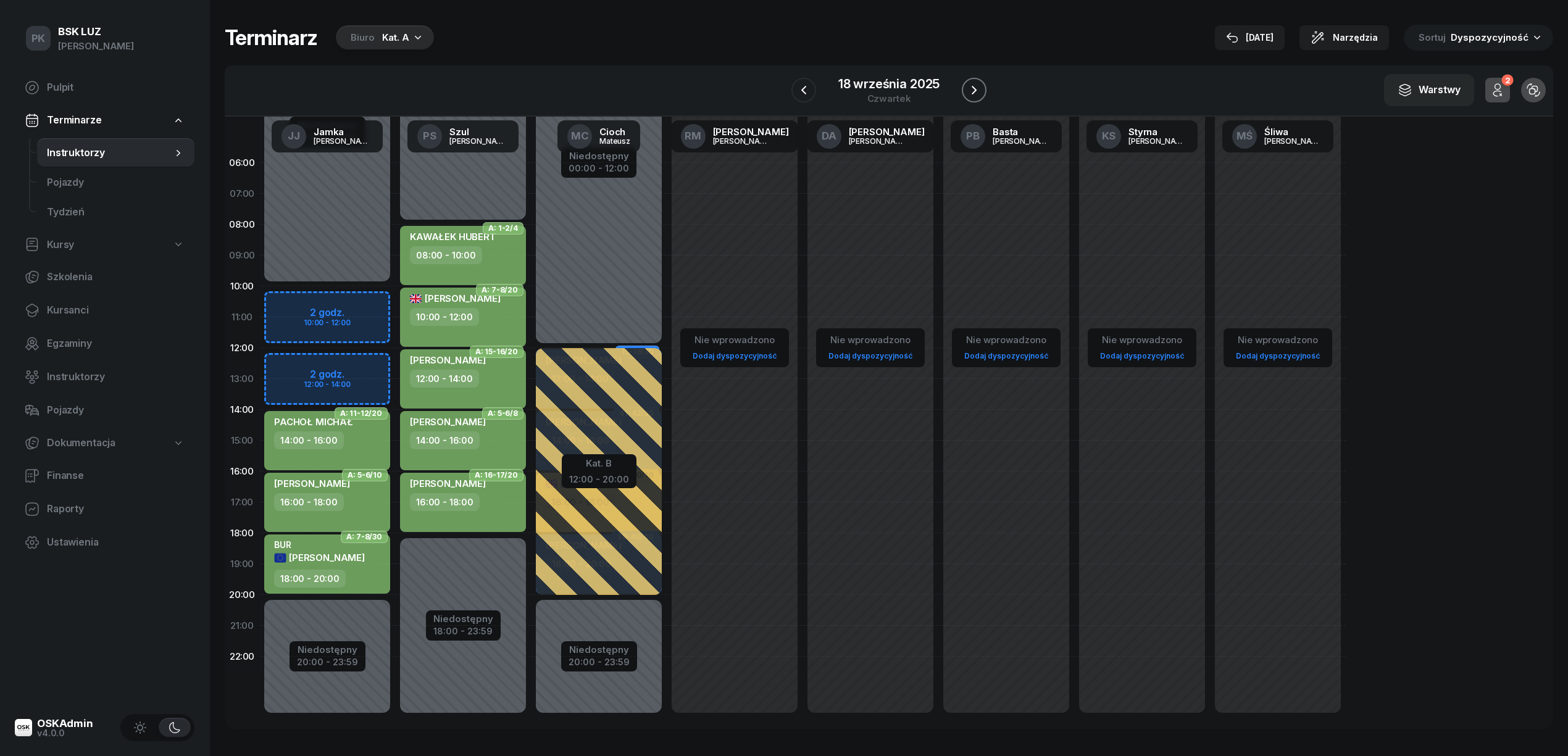
click at [977, 92] on icon "button" at bounding box center [974, 90] width 15 height 15
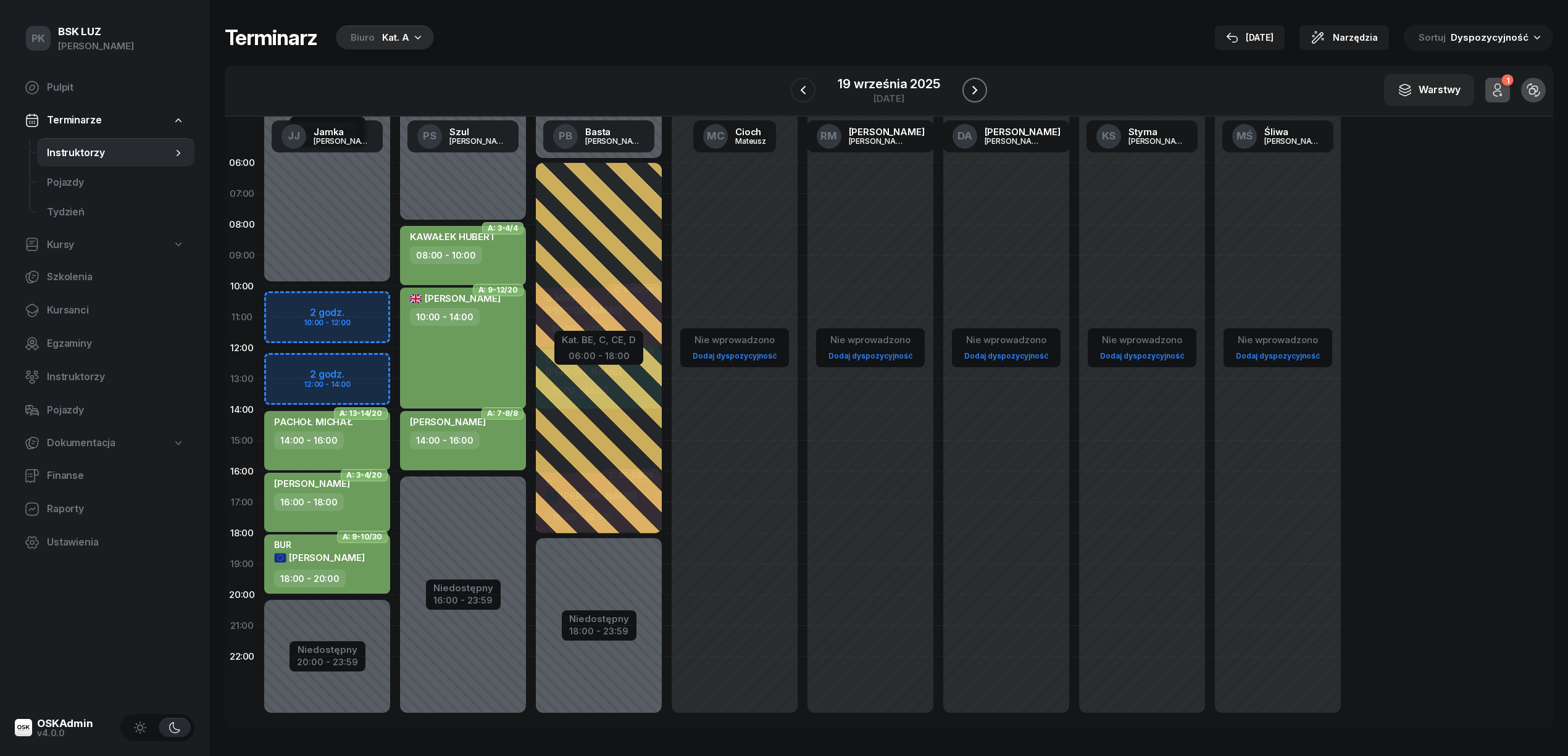
click at [977, 92] on icon "button" at bounding box center [975, 90] width 15 height 15
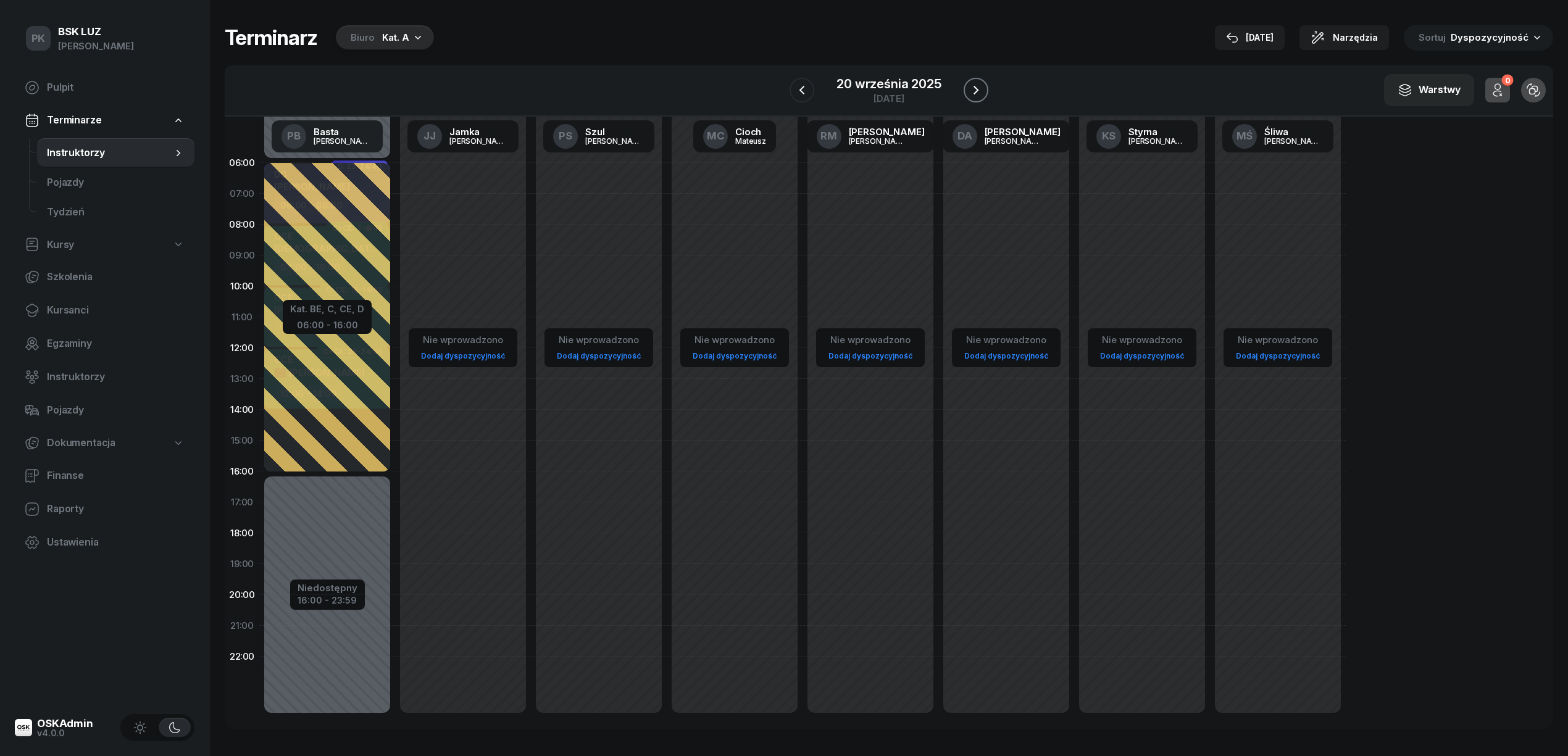
click at [977, 92] on icon "button" at bounding box center [975, 90] width 15 height 15
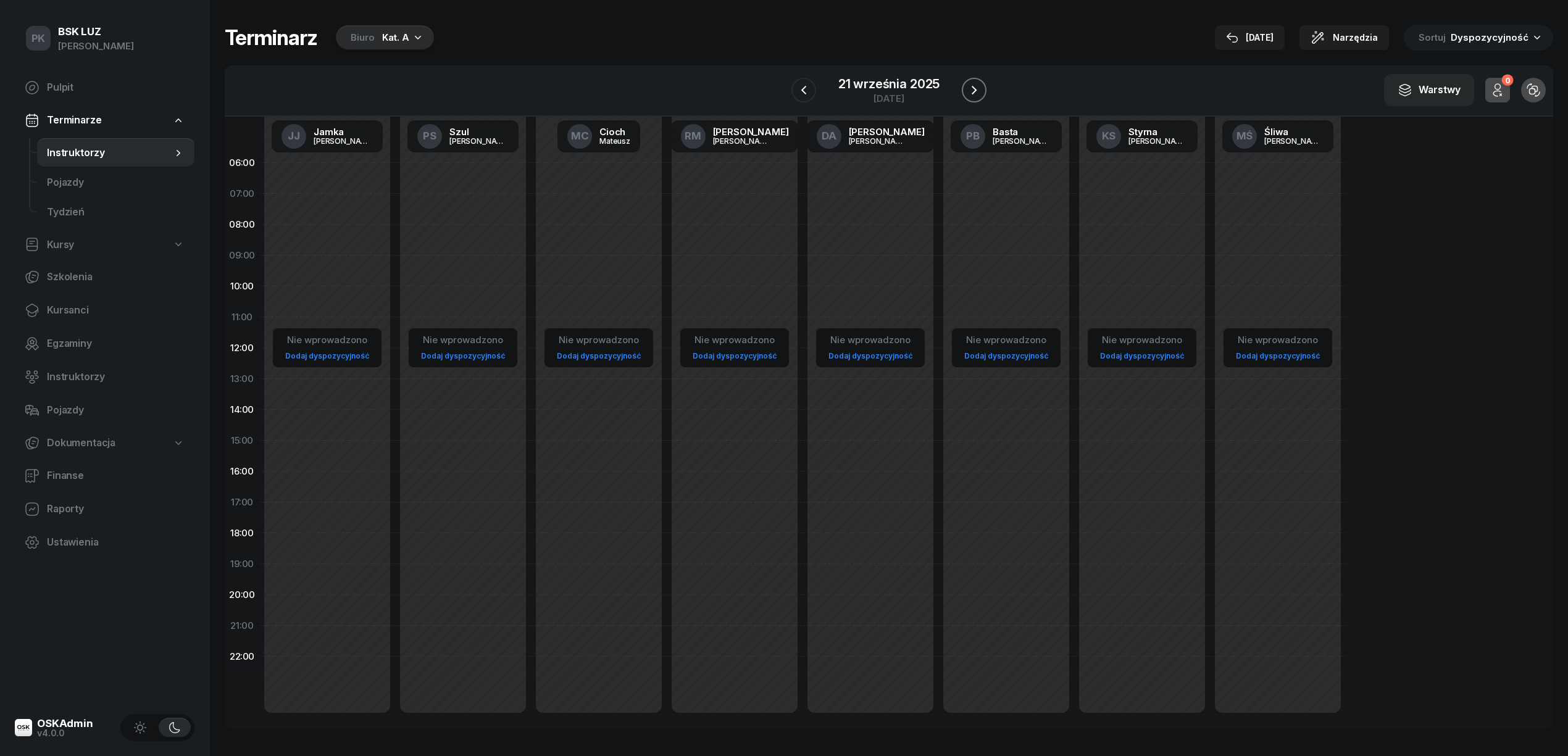
click at [977, 92] on icon "button" at bounding box center [974, 90] width 15 height 15
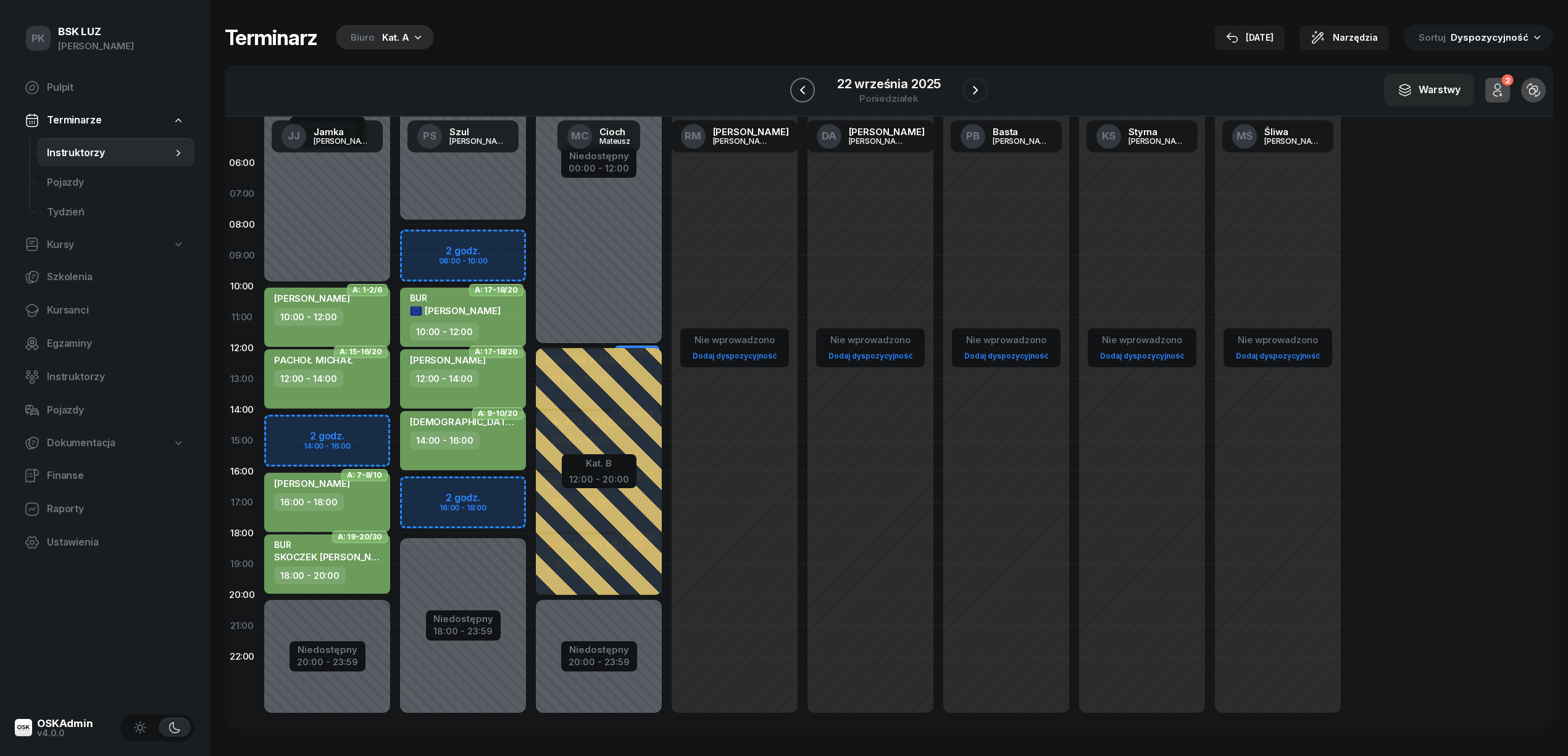
click at [808, 89] on icon "button" at bounding box center [802, 90] width 15 height 15
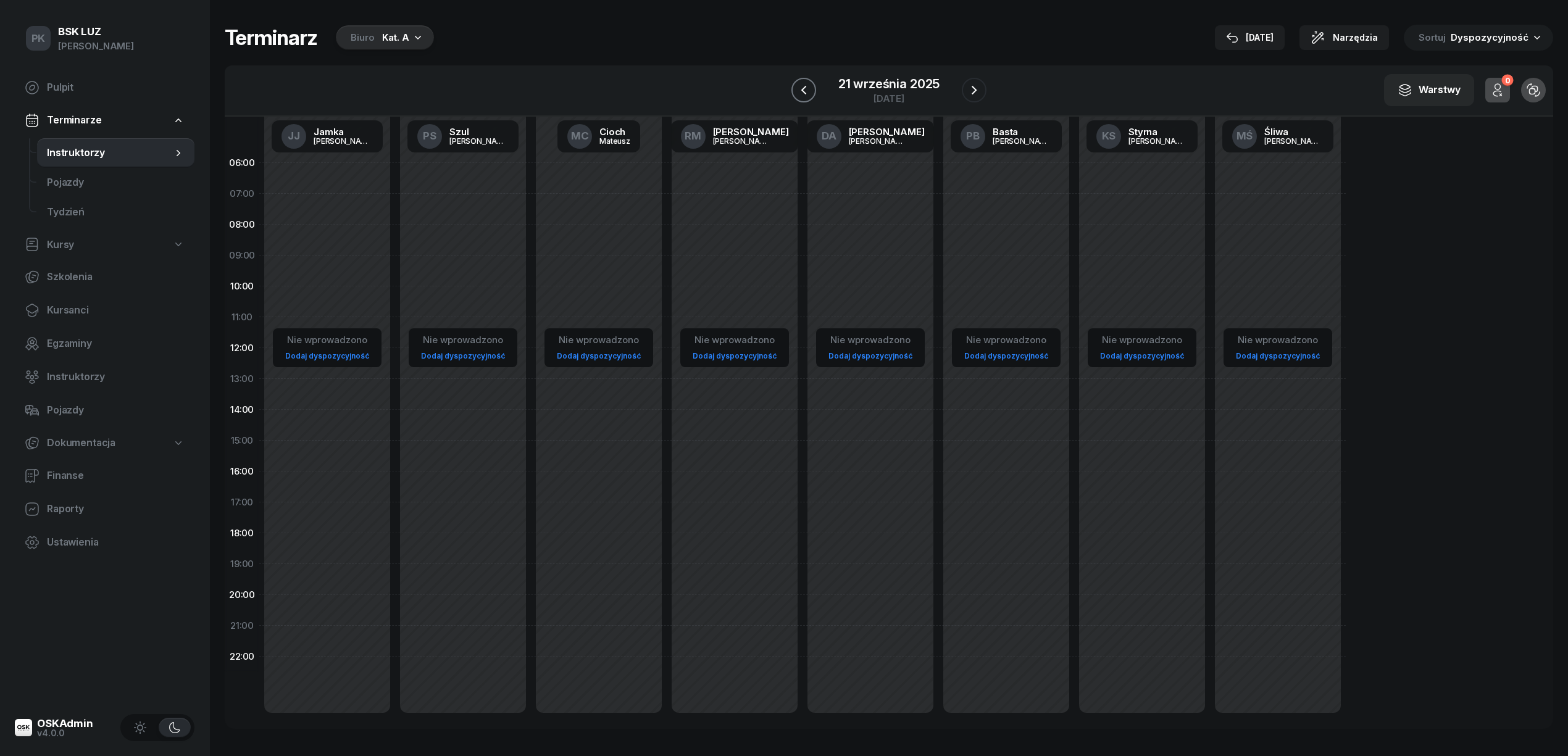
click at [808, 89] on icon "button" at bounding box center [804, 90] width 15 height 15
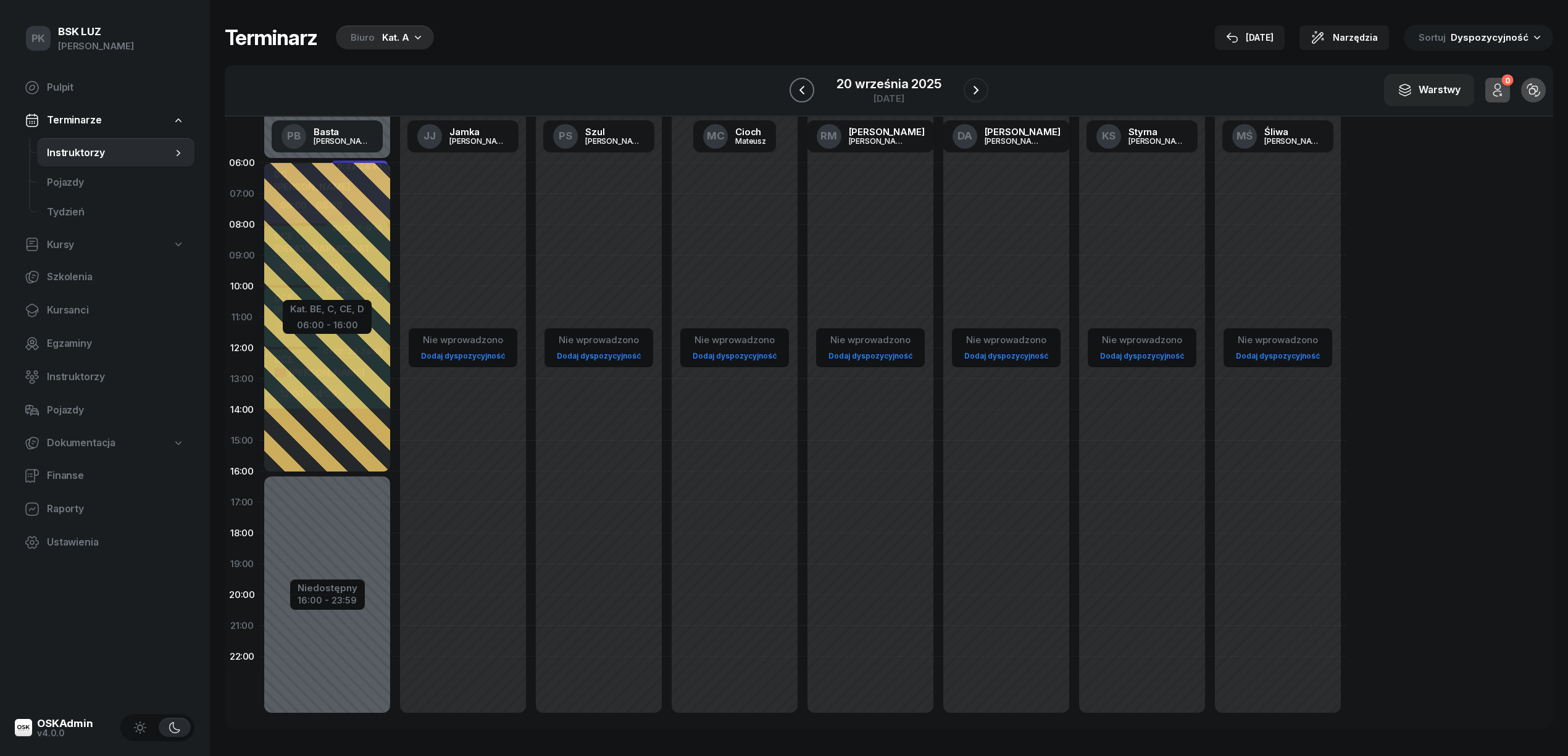
click at [808, 89] on icon "button" at bounding box center [802, 90] width 15 height 15
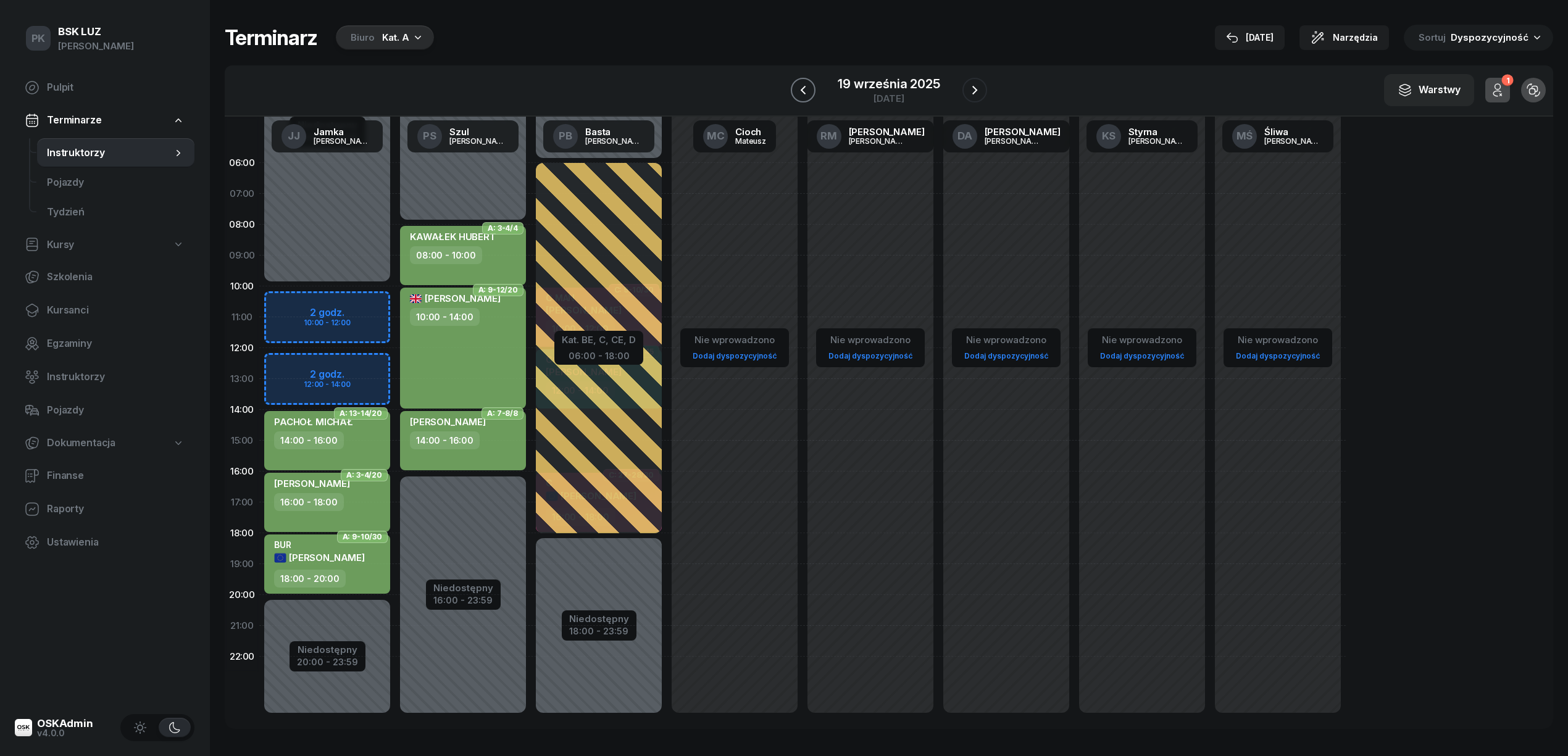
click at [808, 89] on icon "button" at bounding box center [803, 90] width 15 height 15
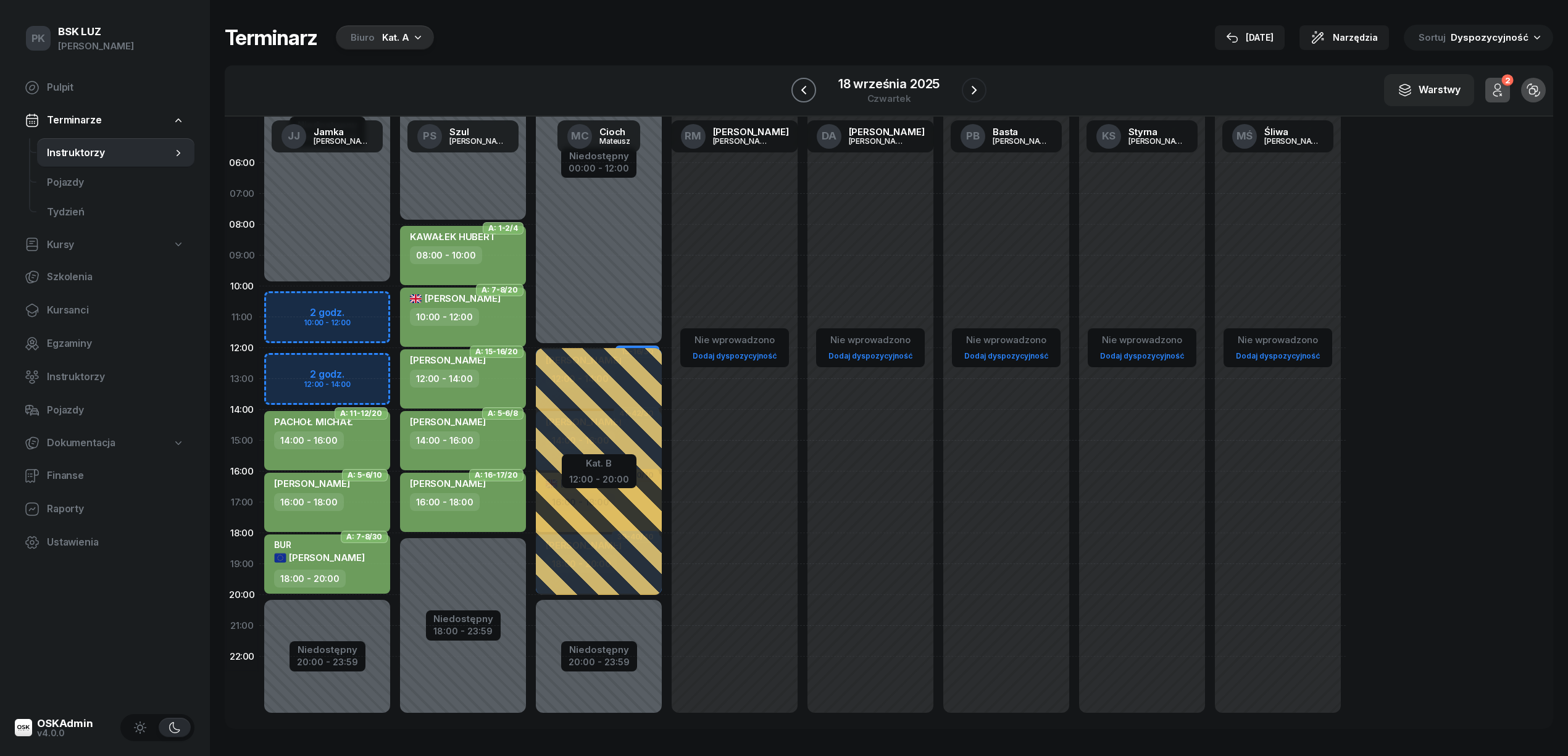
click at [808, 89] on icon "button" at bounding box center [804, 90] width 15 height 15
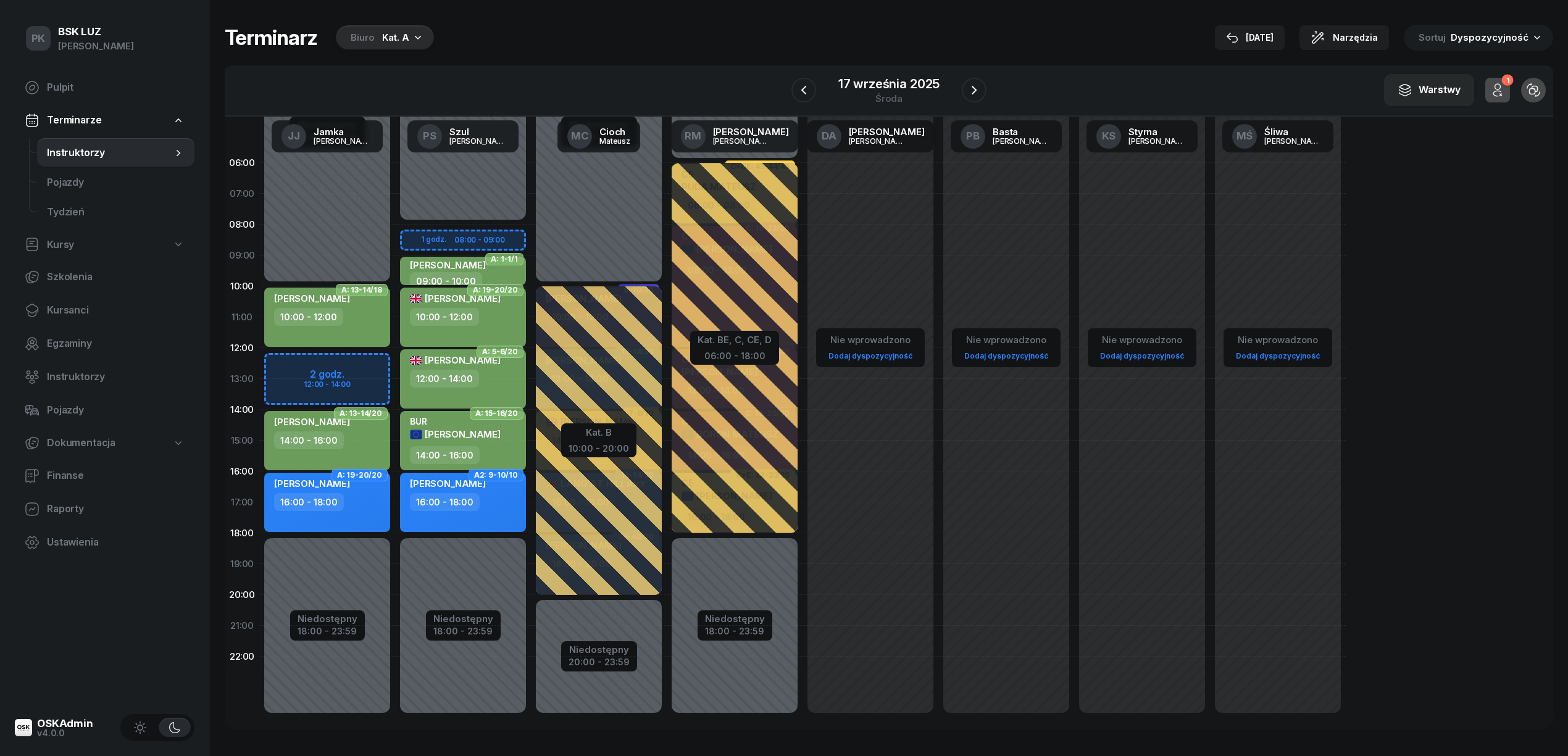
click at [84, 247] on link "Kursy" at bounding box center [104, 245] width 180 height 28
select select
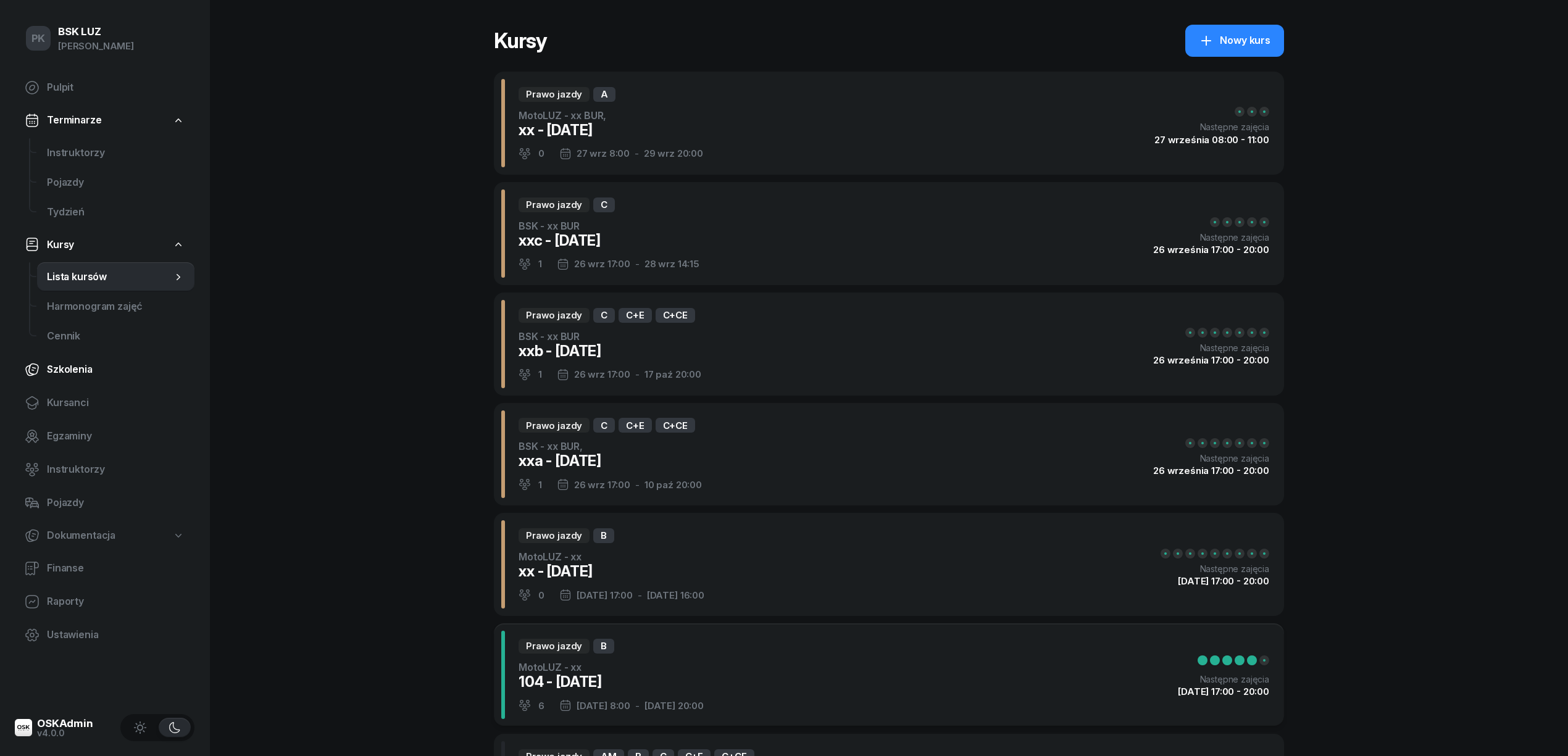
click at [75, 372] on span "Szkolenia" at bounding box center [116, 370] width 138 height 16
select select "createdAt-desc"
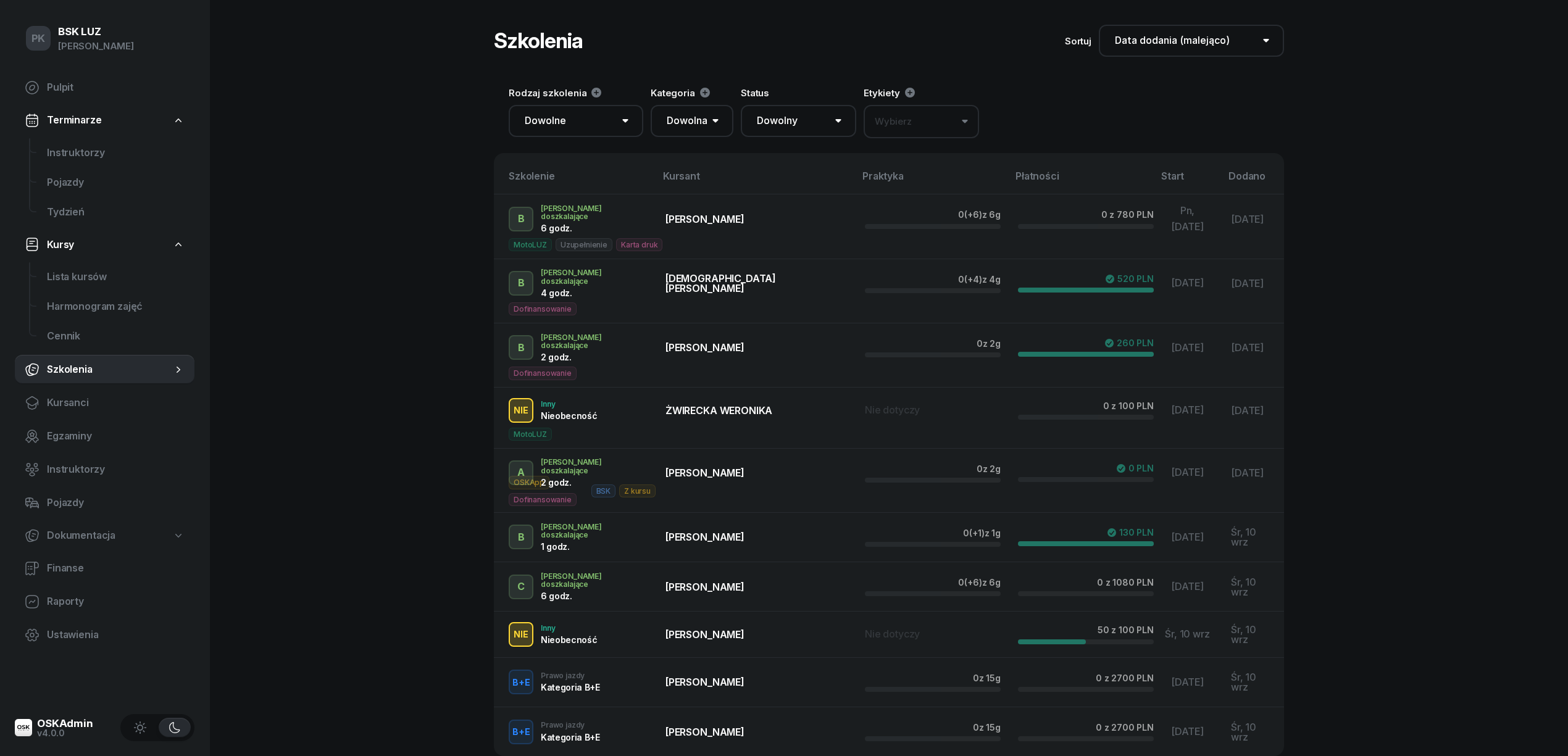
click at [944, 116] on button "Wybierz" at bounding box center [921, 122] width 116 height 33
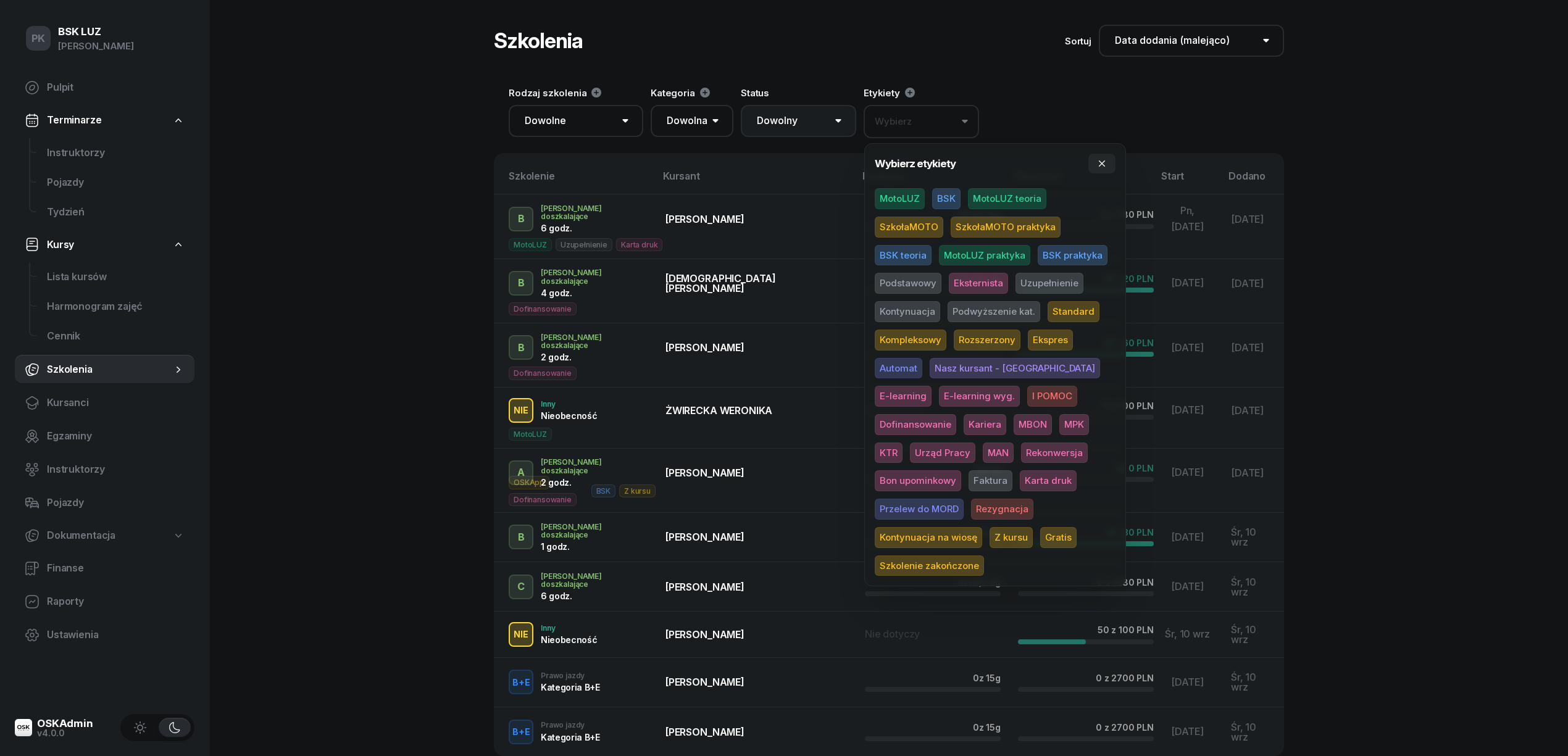
click at [846, 116] on select "Dowolny ▶️ Aktywny ✅ Zakończony 💤 Wstrzymany ❌ Anulowany" at bounding box center [798, 121] width 116 height 32
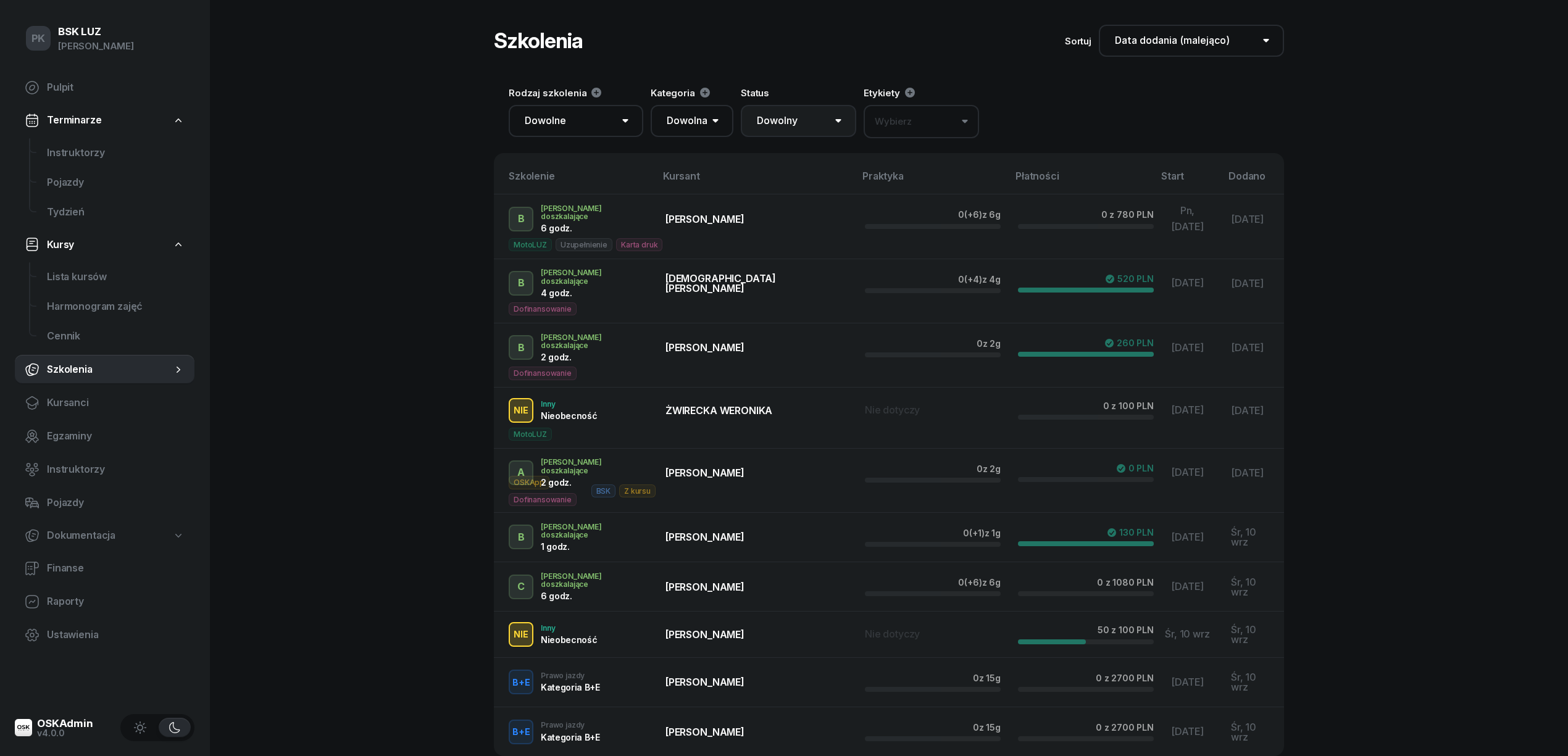
drag, startPoint x: 845, startPoint y: 115, endPoint x: 768, endPoint y: 118, distance: 77.1
click at [845, 115] on select "Dowolny ▶️ Aktywny ✅ Zakończony 💤 Wstrzymany ❌ Anulowany" at bounding box center [798, 121] width 116 height 32
click at [704, 117] on select "Dowolna AM A1 A2 A B1 B B+E C1 C1+E C C+E D1 D1+E D D+E T Tram C+CE C+D" at bounding box center [692, 121] width 83 height 32
click at [625, 110] on select "Dowolne Prawo Jazdy Jazdy doszkalające E-learning - 90 dni E-learning - 60 dni …" at bounding box center [575, 121] width 134 height 32
click at [64, 401] on span "Kursanci" at bounding box center [116, 403] width 138 height 16
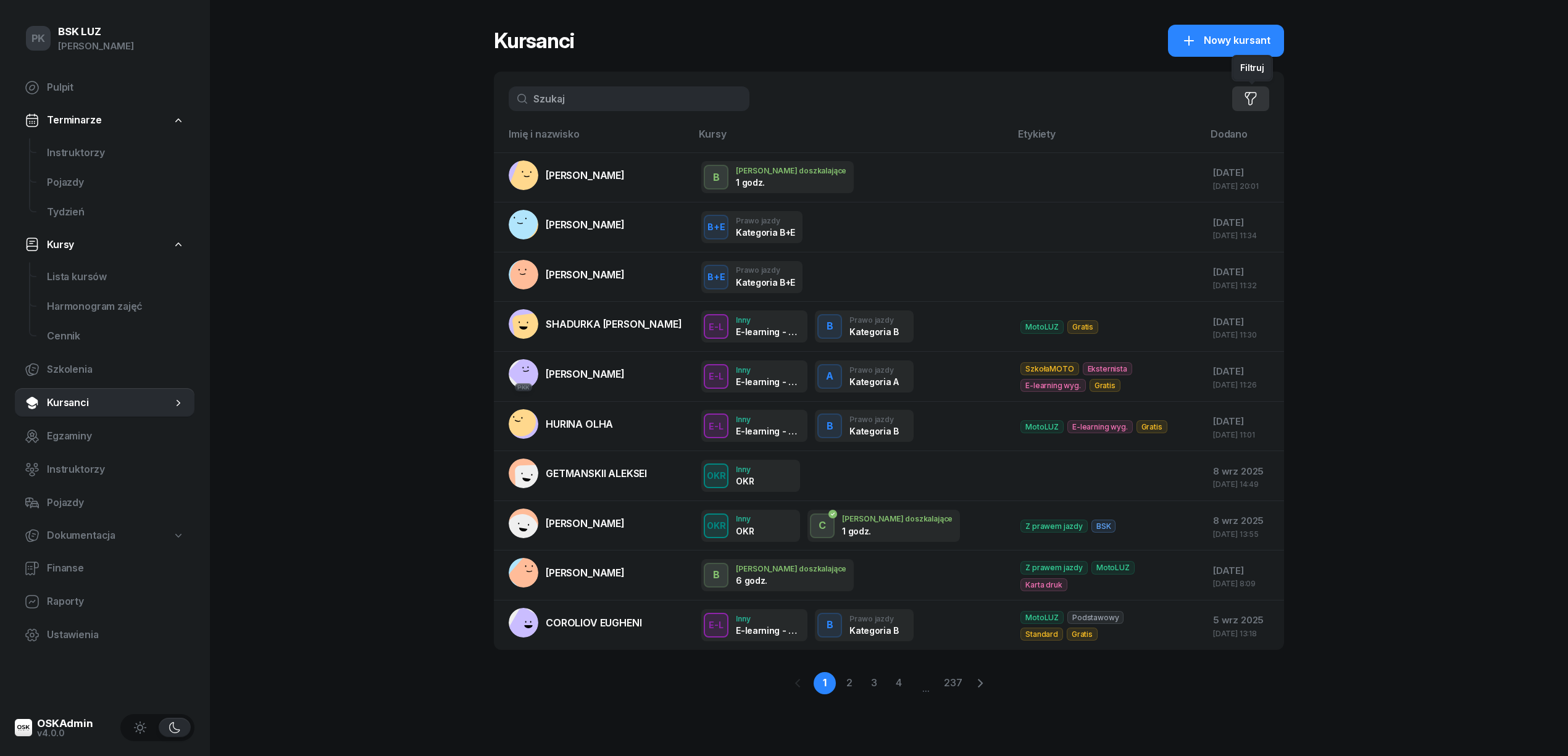
click at [1255, 101] on icon "button" at bounding box center [1251, 99] width 15 height 15
select select "createdAt-desc"
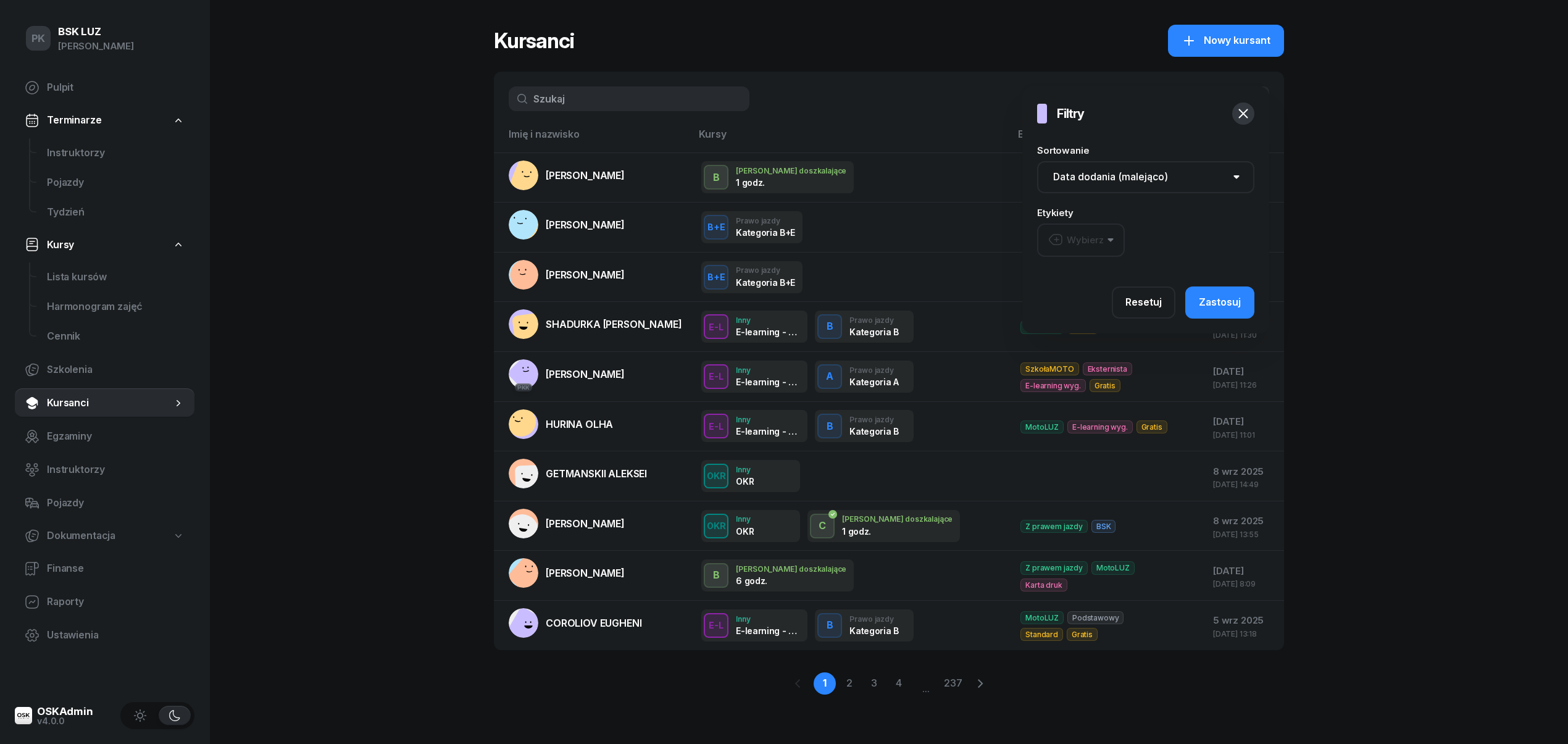
click at [1101, 233] on div "Wybierz" at bounding box center [1076, 240] width 56 height 16
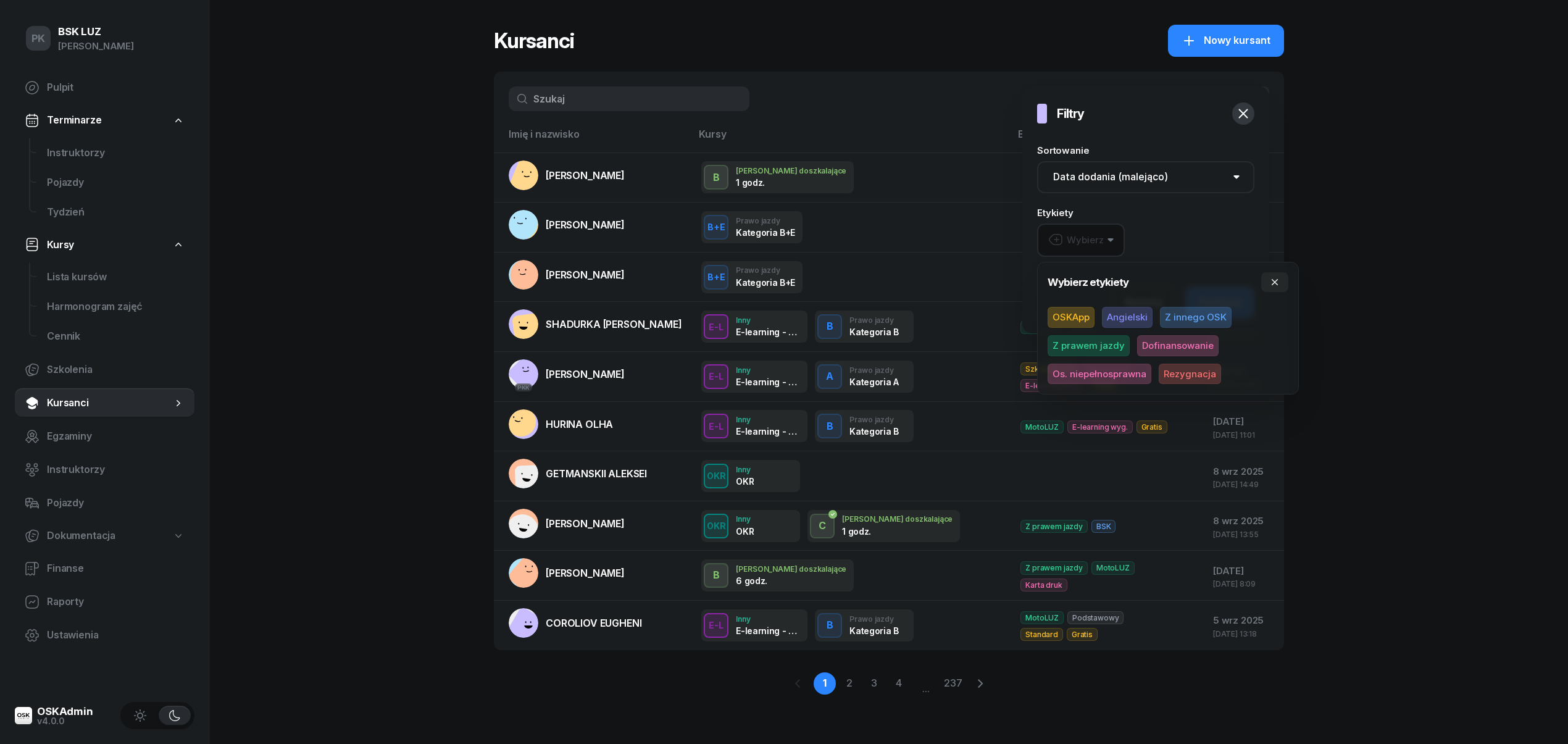
click at [1102, 235] on div "Wybierz" at bounding box center [1076, 240] width 56 height 16
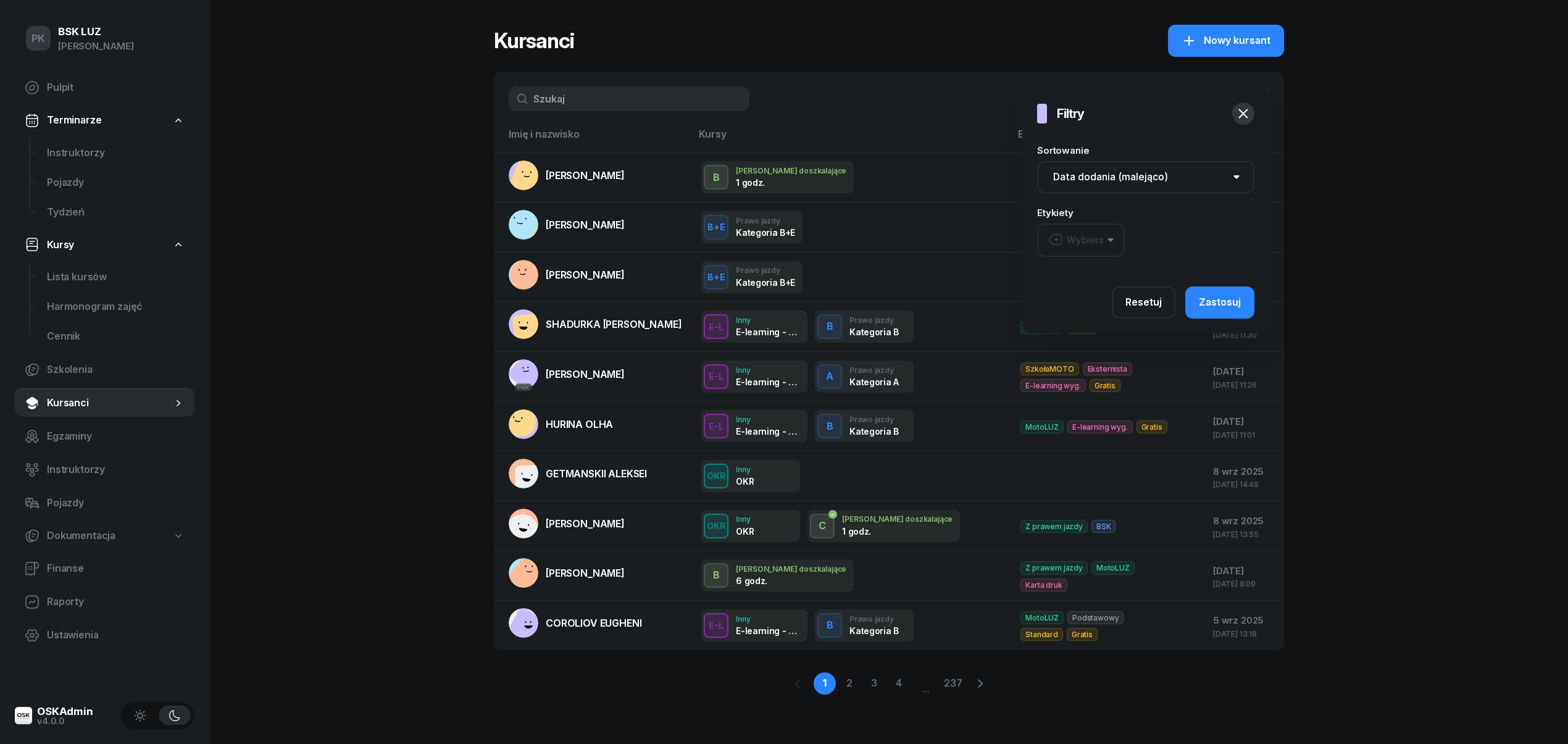
click at [1115, 181] on select "Nazwisko (A-Z) Nazwisko (Z-A) Data dodania (rosnąco) Data dodania (malejąco)" at bounding box center [1145, 177] width 218 height 32
click at [964, 38] on div "Kursanci Nowy kursant" at bounding box center [889, 40] width 790 height 32
click at [82, 375] on span "Szkolenia" at bounding box center [116, 370] width 138 height 16
select select "createdAt-desc"
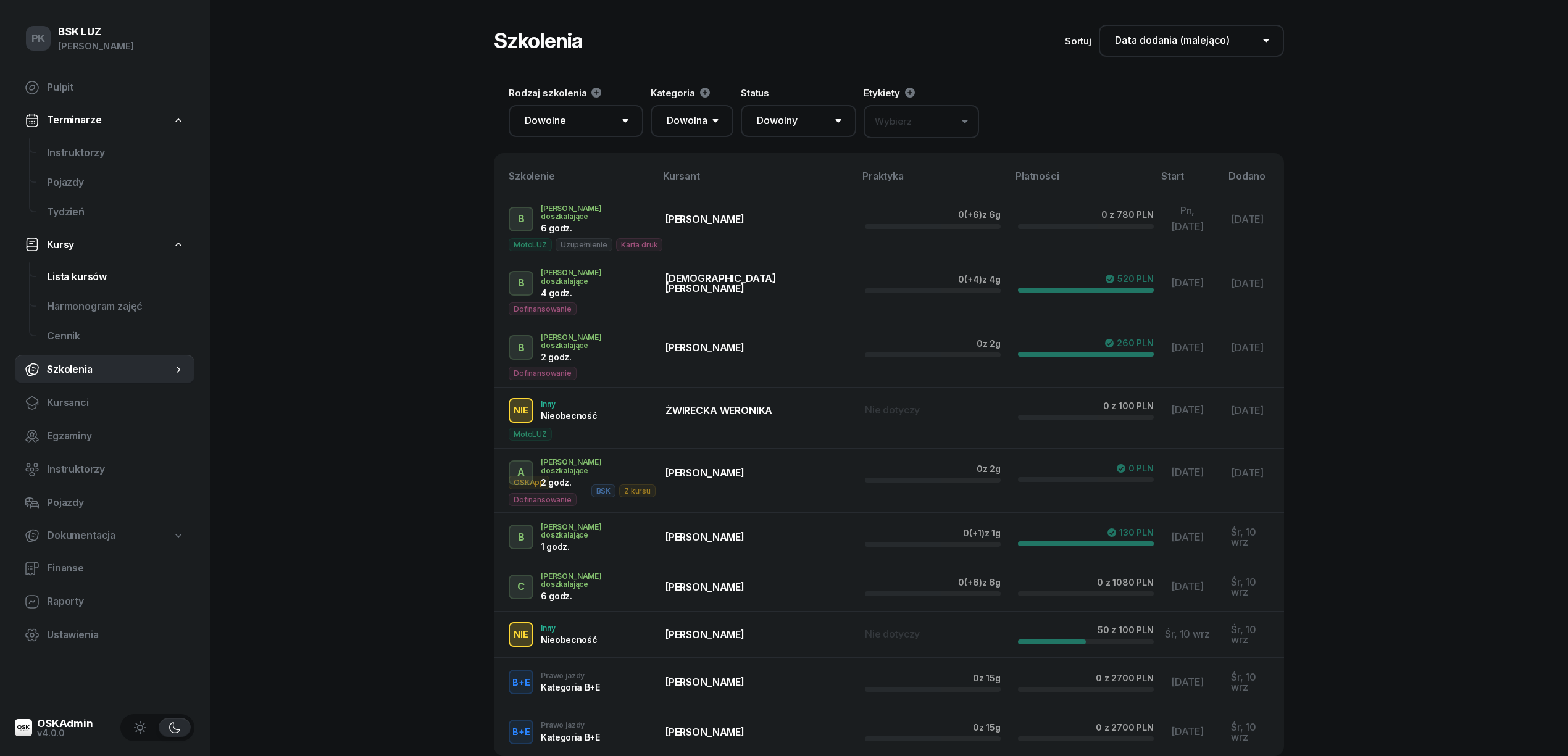
click at [78, 282] on span "Lista kursów" at bounding box center [116, 277] width 138 height 16
select select
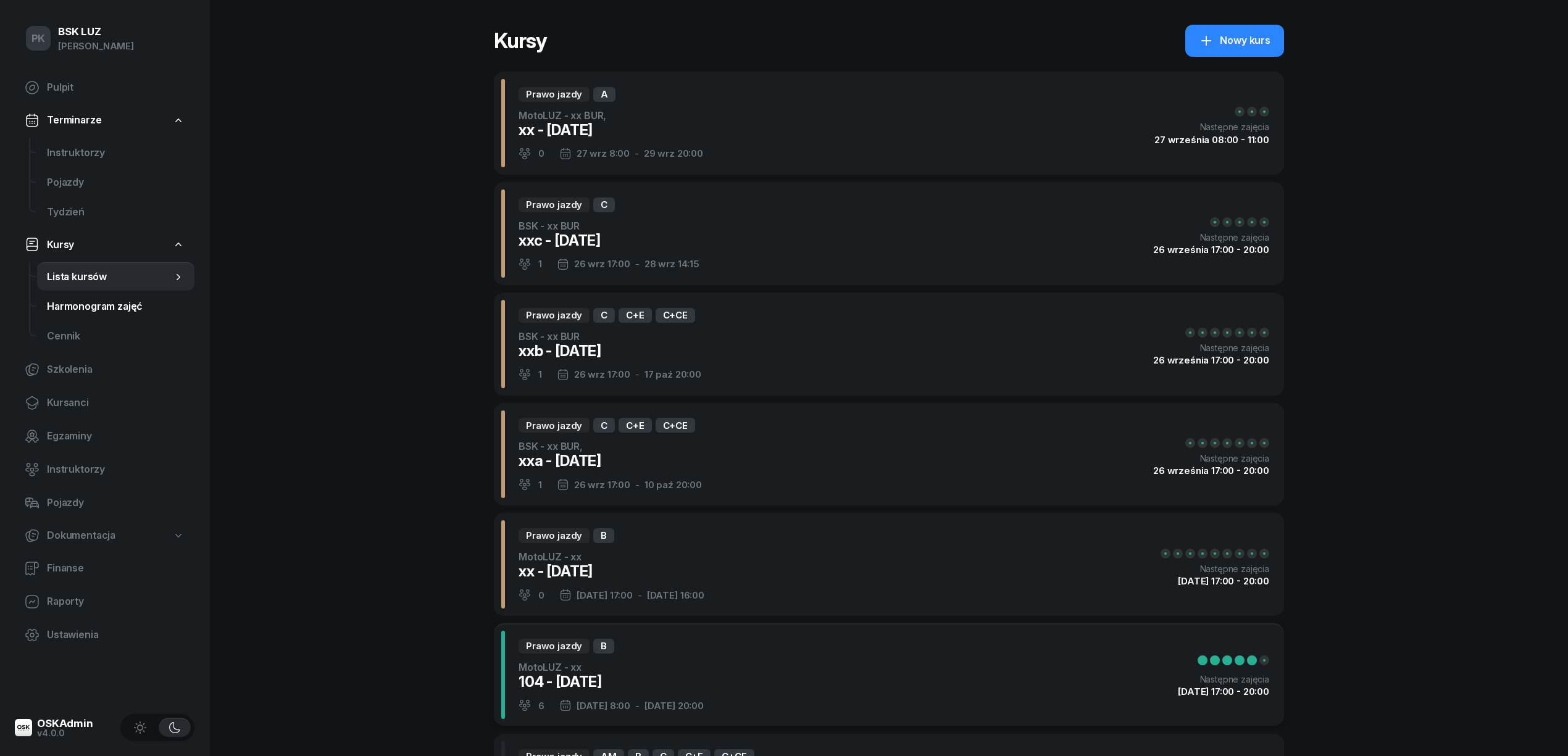
click at [77, 305] on span "Harmonogram zajęć" at bounding box center [116, 307] width 138 height 16
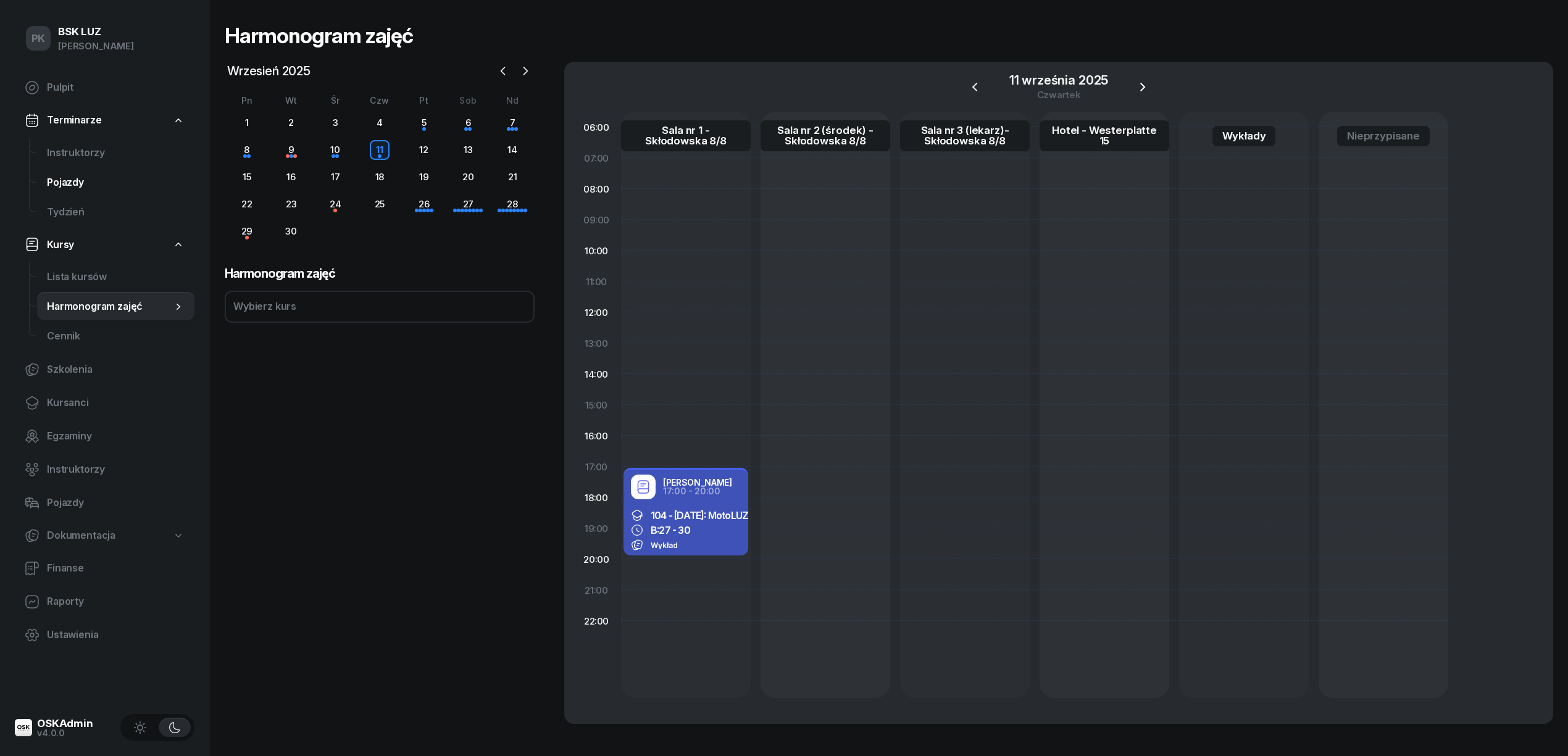
click at [75, 181] on span "Pojazdy" at bounding box center [116, 183] width 138 height 16
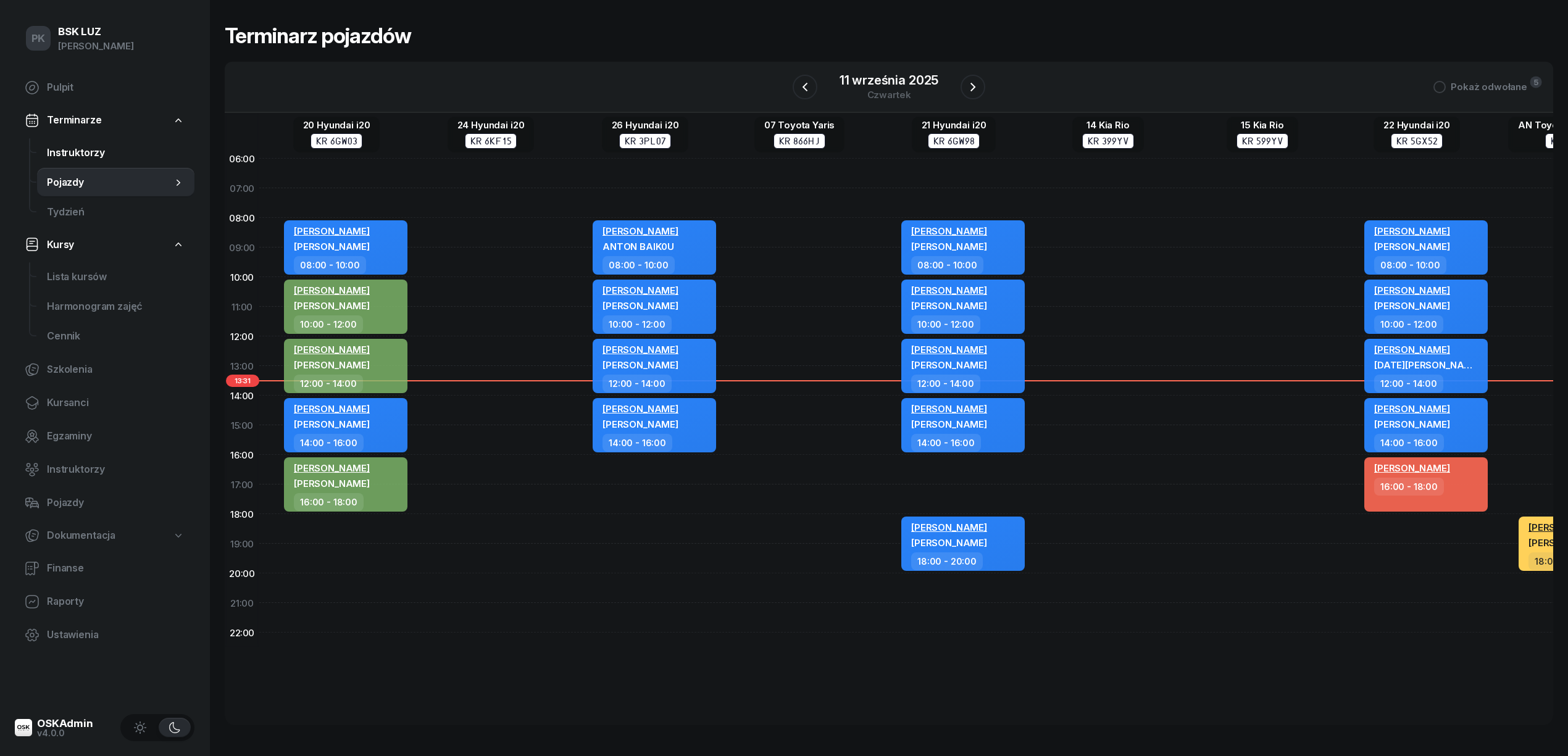
click at [80, 153] on span "Instruktorzy" at bounding box center [116, 153] width 138 height 16
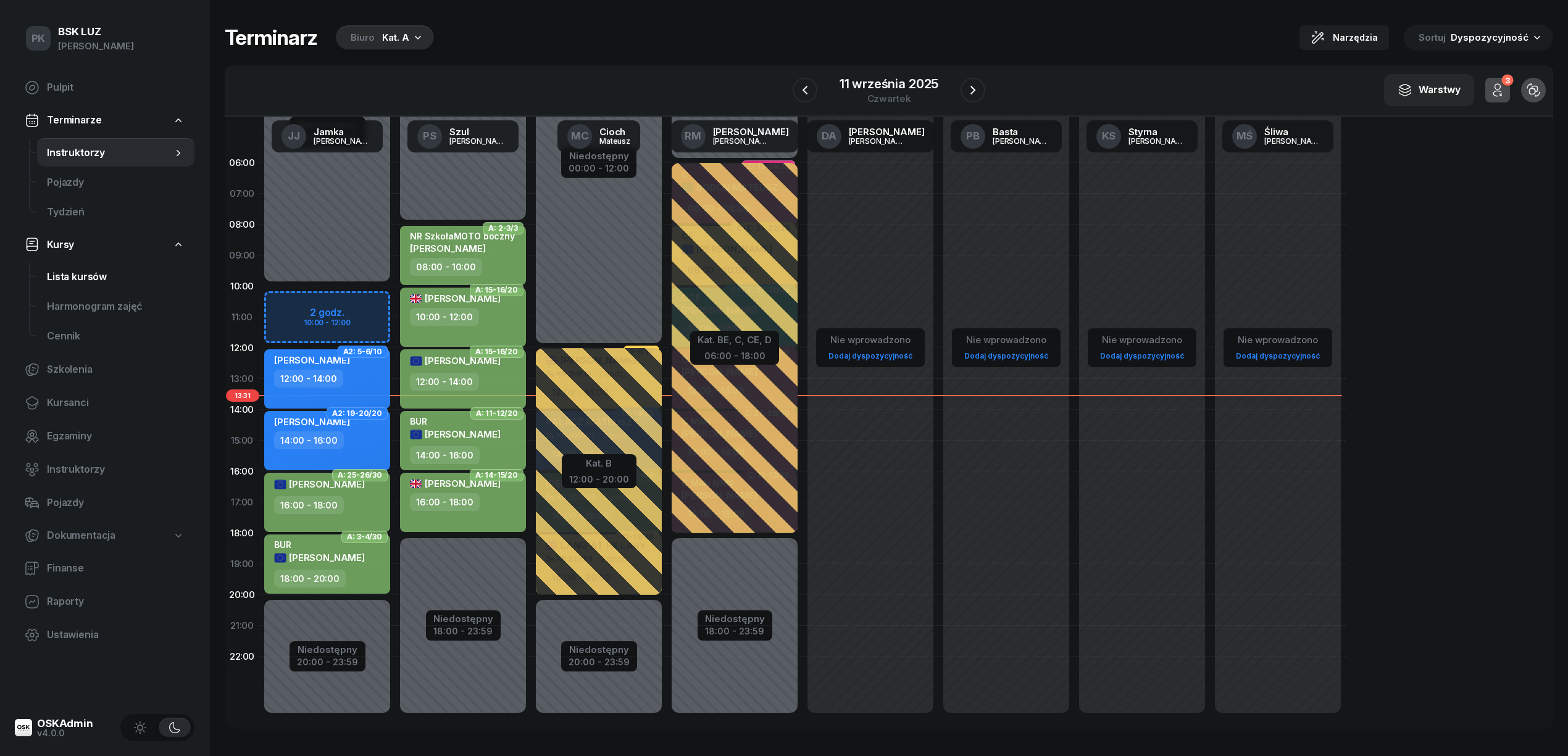
click at [75, 275] on span "Lista kursów" at bounding box center [116, 277] width 138 height 16
select select
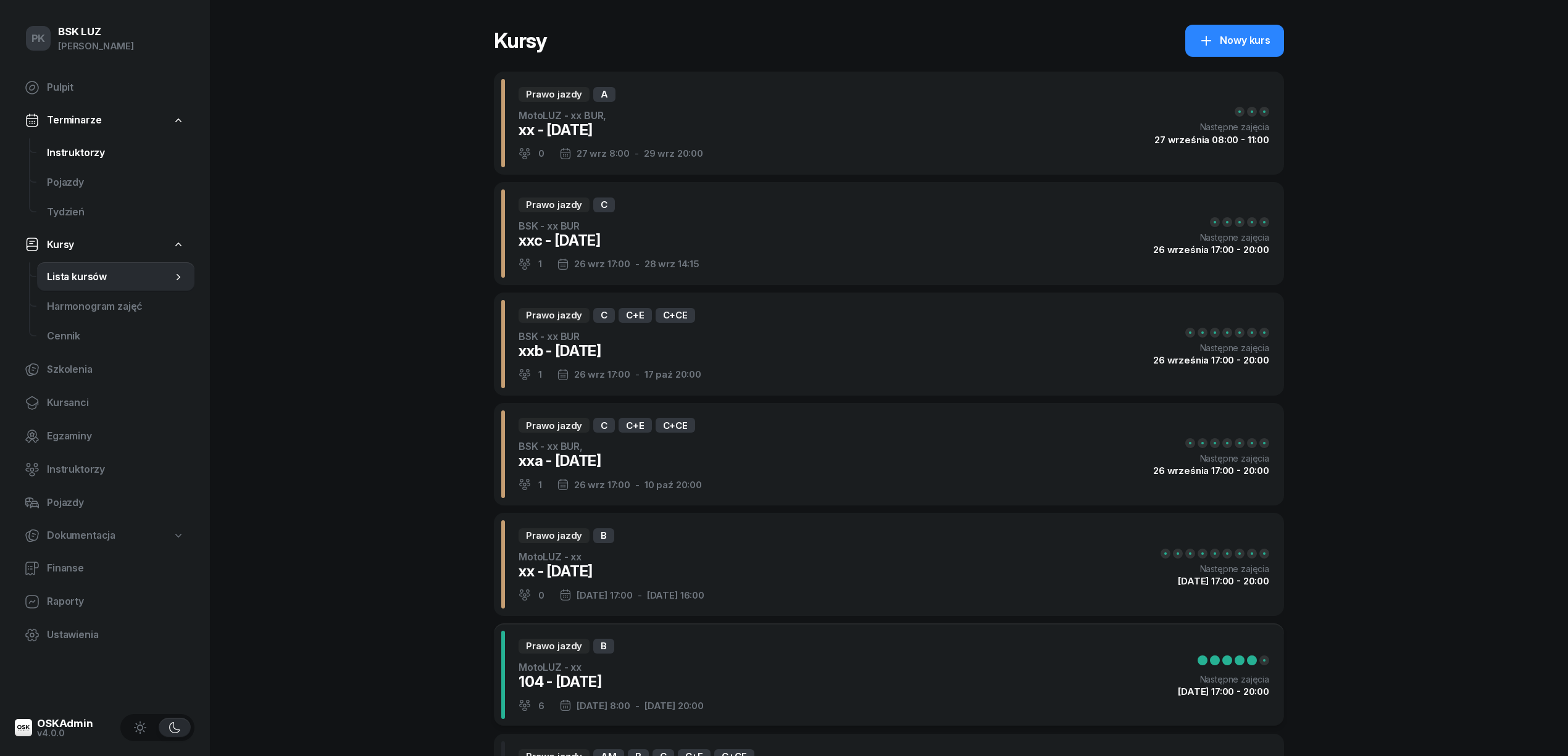
click at [85, 158] on span "Instruktorzy" at bounding box center [116, 153] width 138 height 16
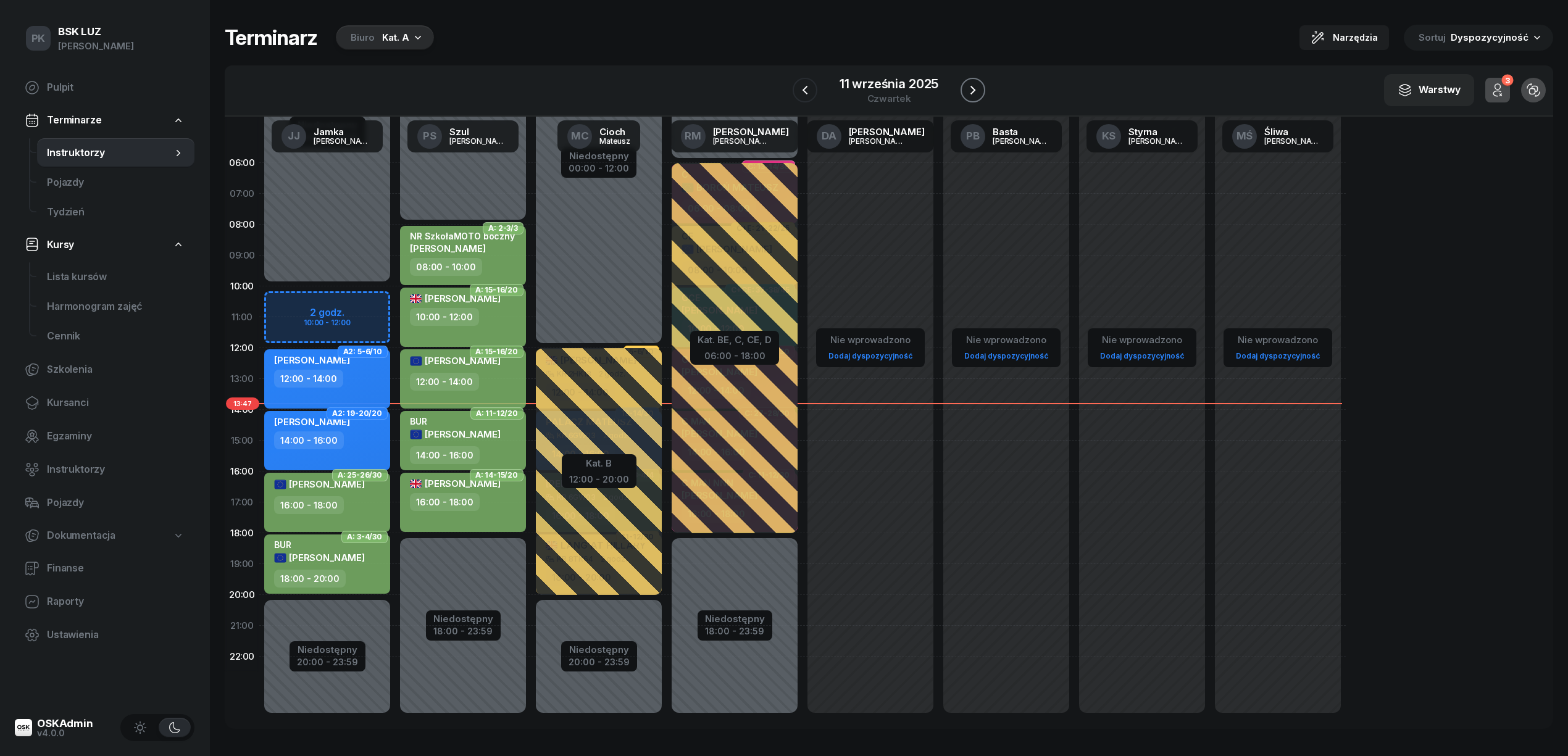
click at [963, 91] on button "button" at bounding box center [972, 90] width 24 height 24
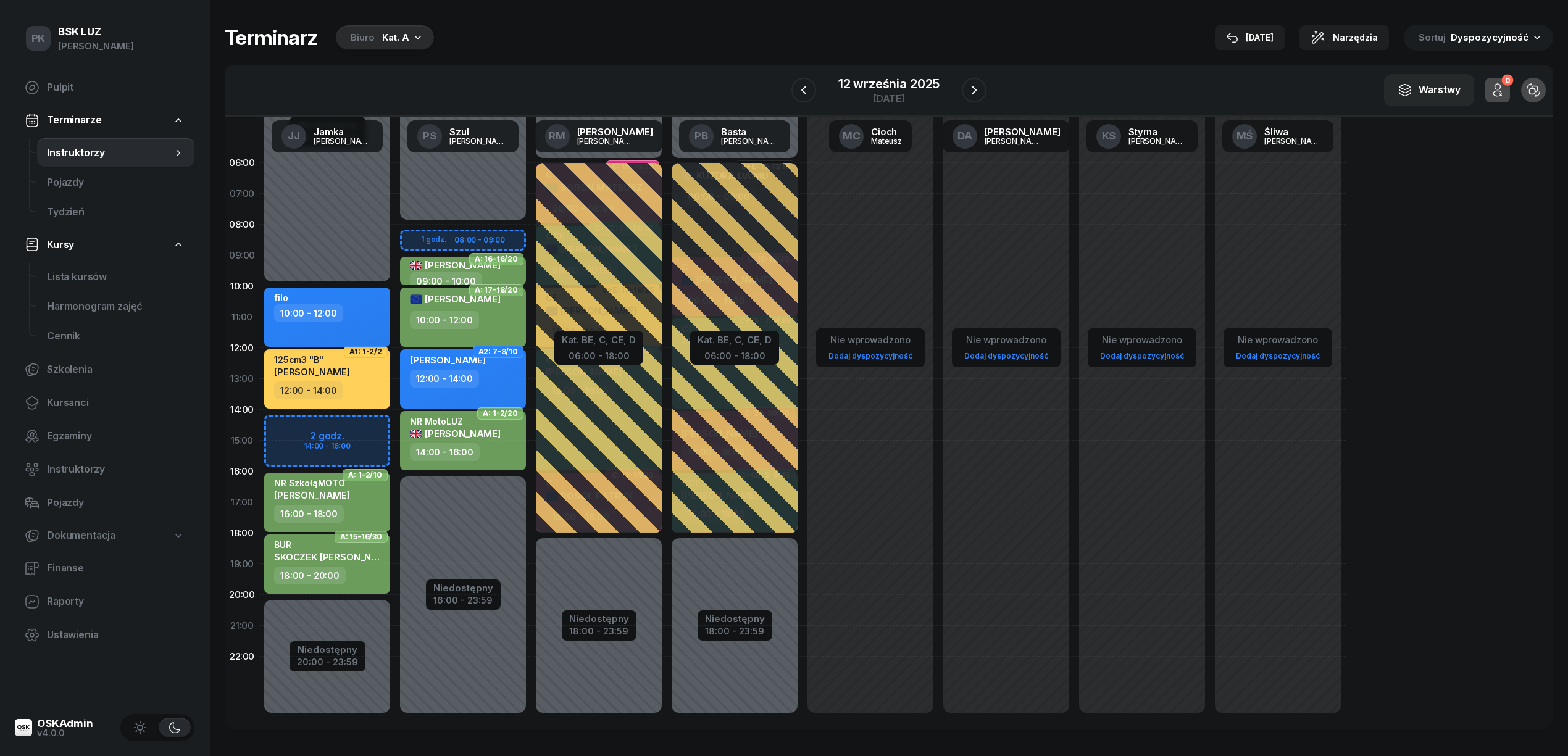
click at [388, 314] on div "filo 10:00 - 12:00" at bounding box center [327, 317] width 126 height 60
select select "10"
select select "12"
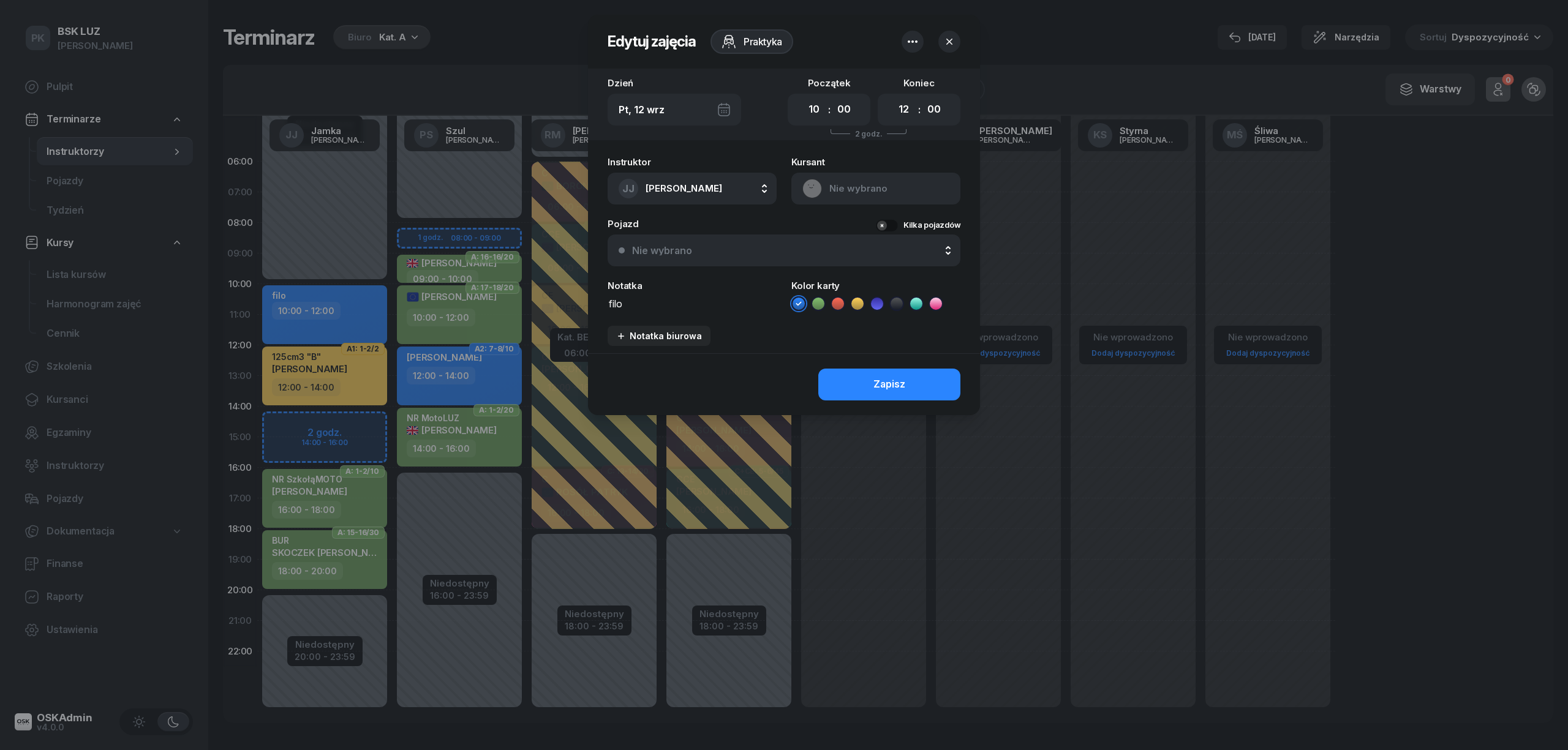
click at [912, 39] on icon "button" at bounding box center [913, 41] width 14 height 14
click at [853, 84] on link "Usuń" at bounding box center [906, 79] width 161 height 31
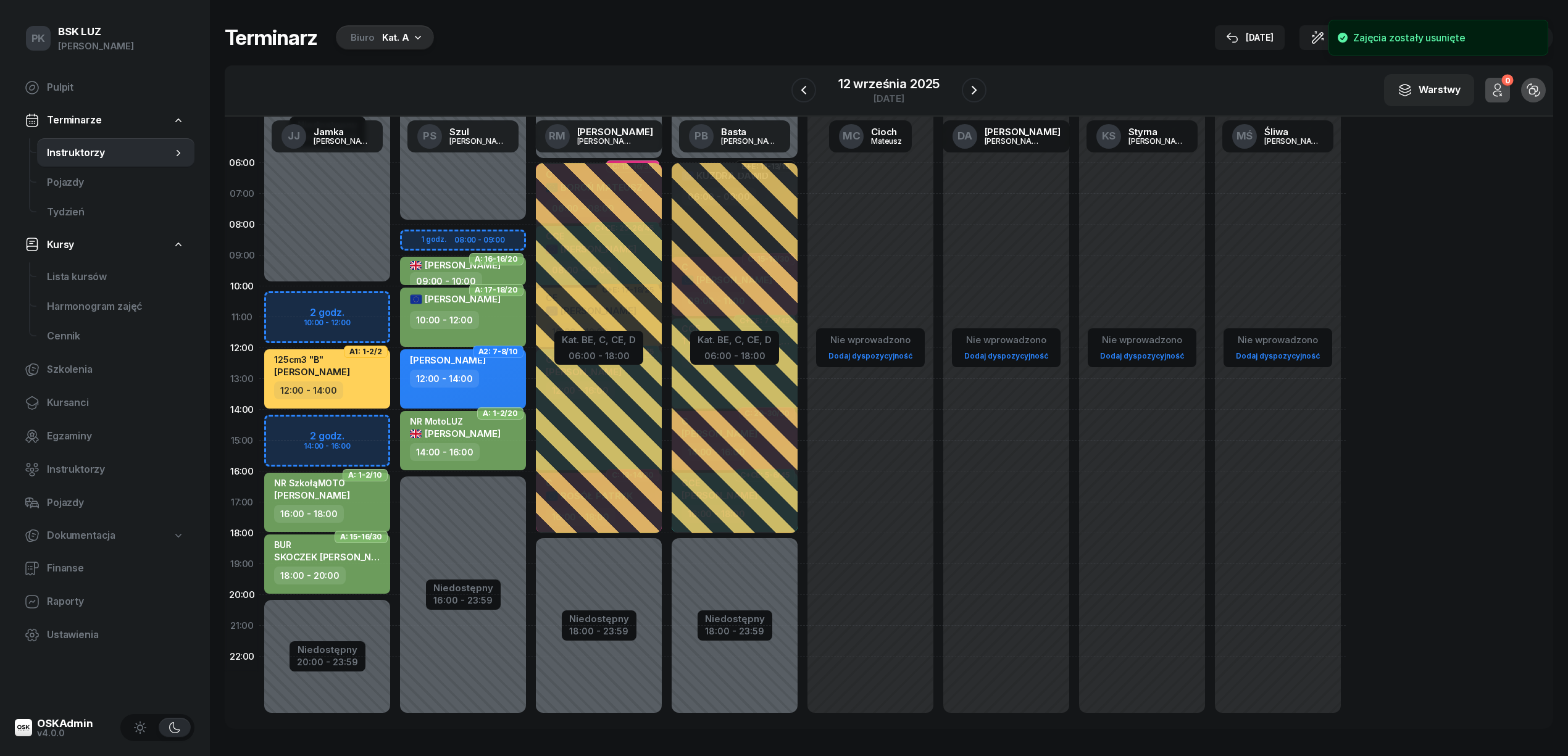
click at [354, 300] on div "Niedostępny 00:00 - 10:00 Niedostępny 20:00 - 23:59 A1: 1-2/2 125cm3 "B" SZCZEP…" at bounding box center [327, 441] width 136 height 587
select select "10"
select select "12"
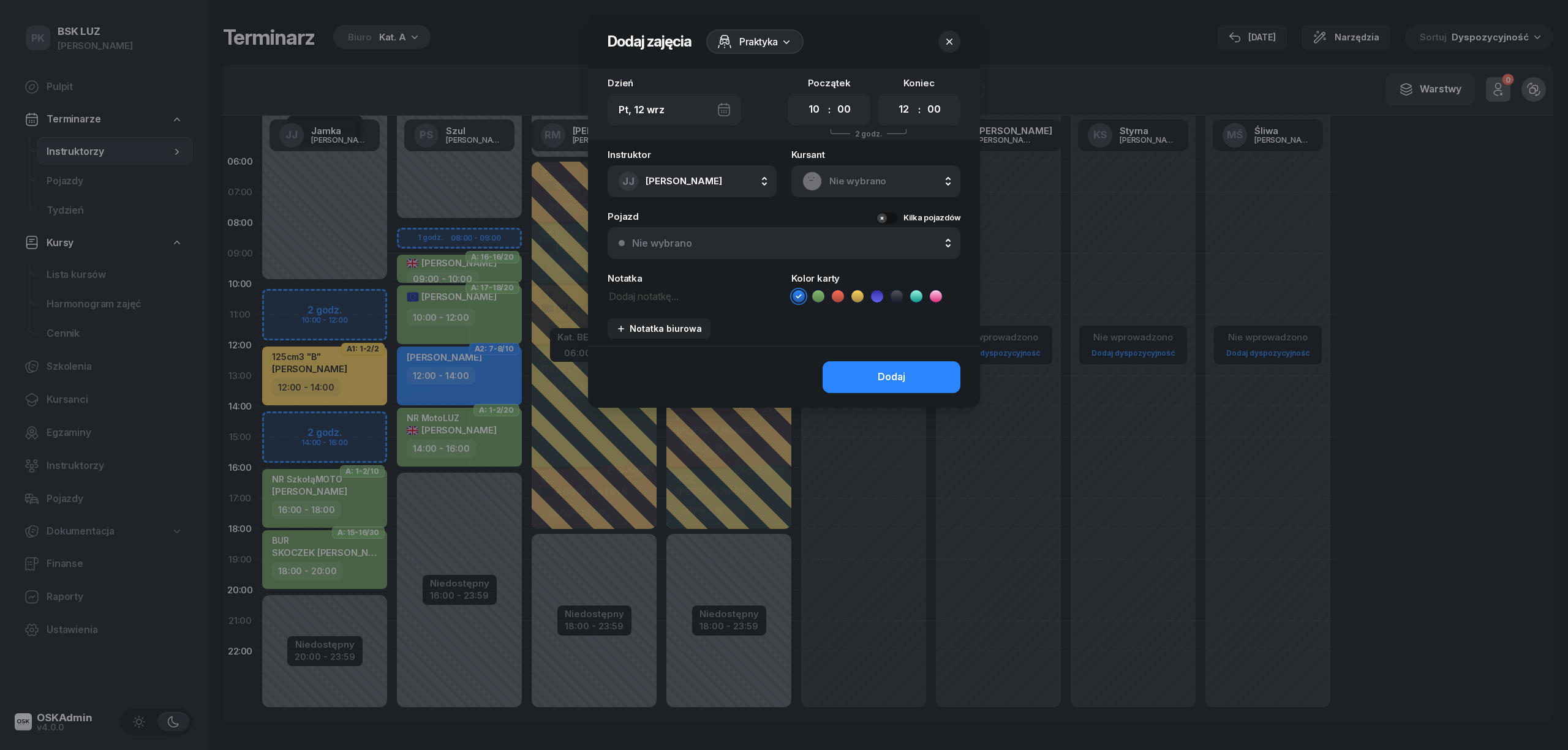
click at [848, 182] on span "Nie wybrano" at bounding box center [889, 181] width 120 height 16
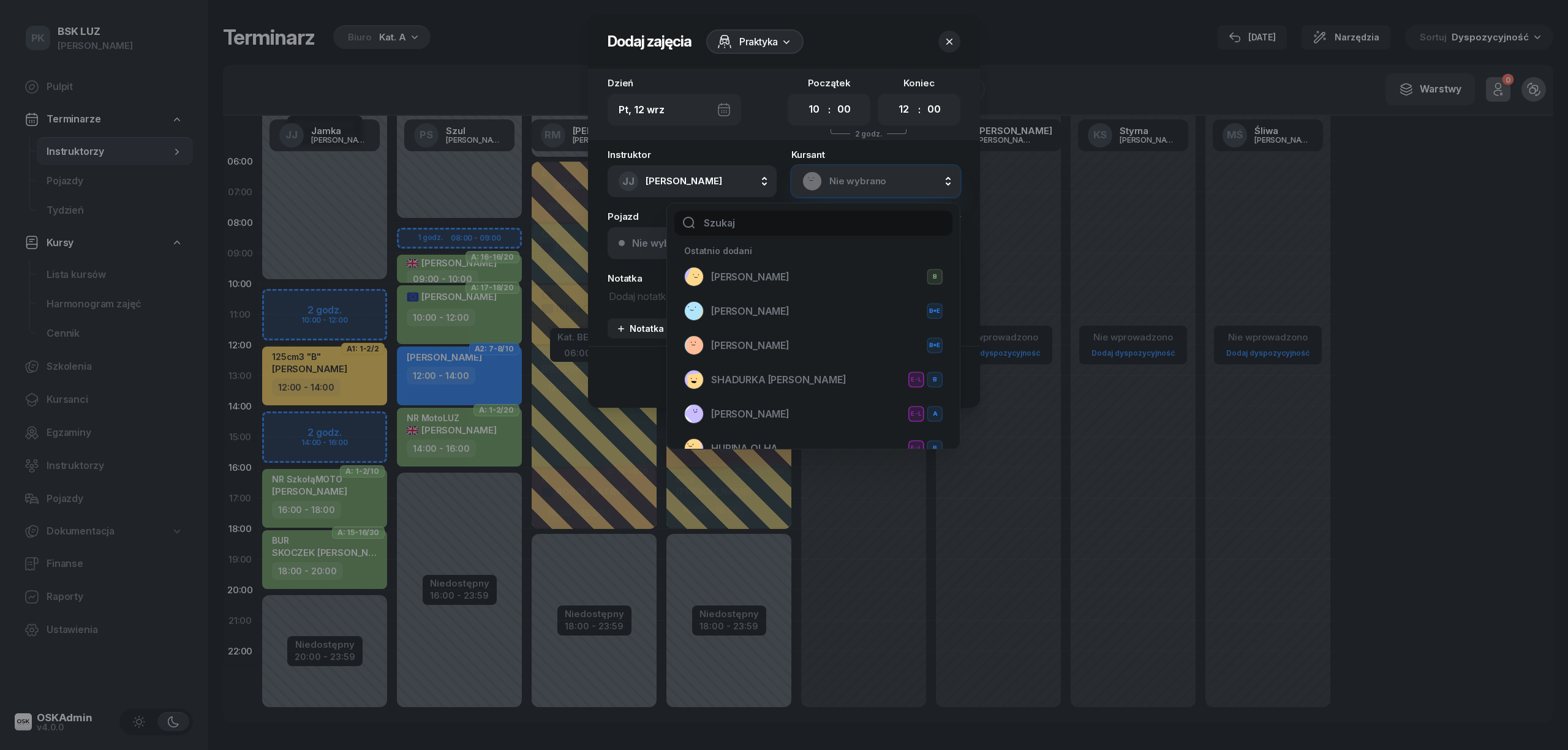
click at [792, 225] on input "text" at bounding box center [814, 223] width 278 height 26
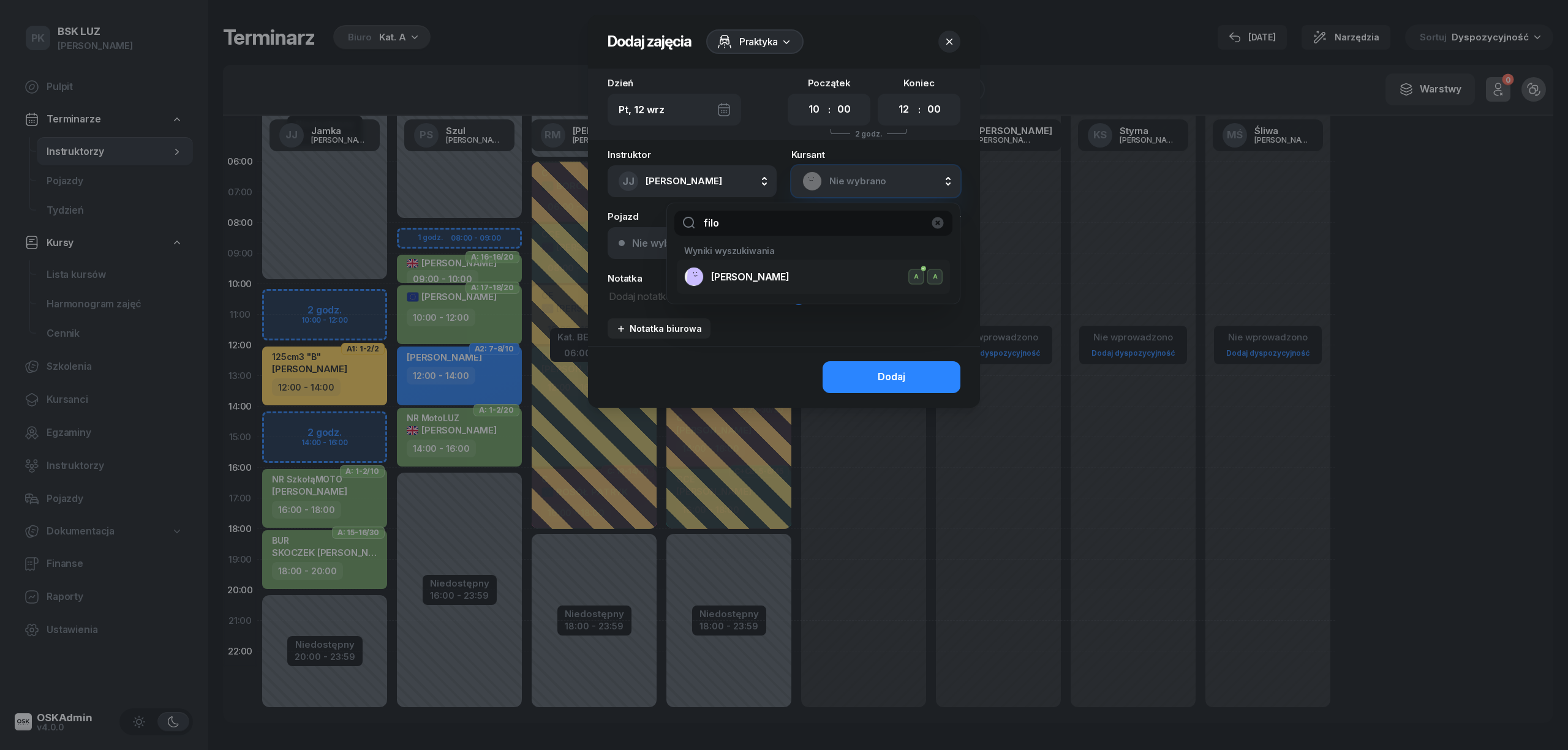
type input "filo"
click at [778, 280] on span "FILO-TOMALSKA ANNA" at bounding box center [750, 278] width 78 height 16
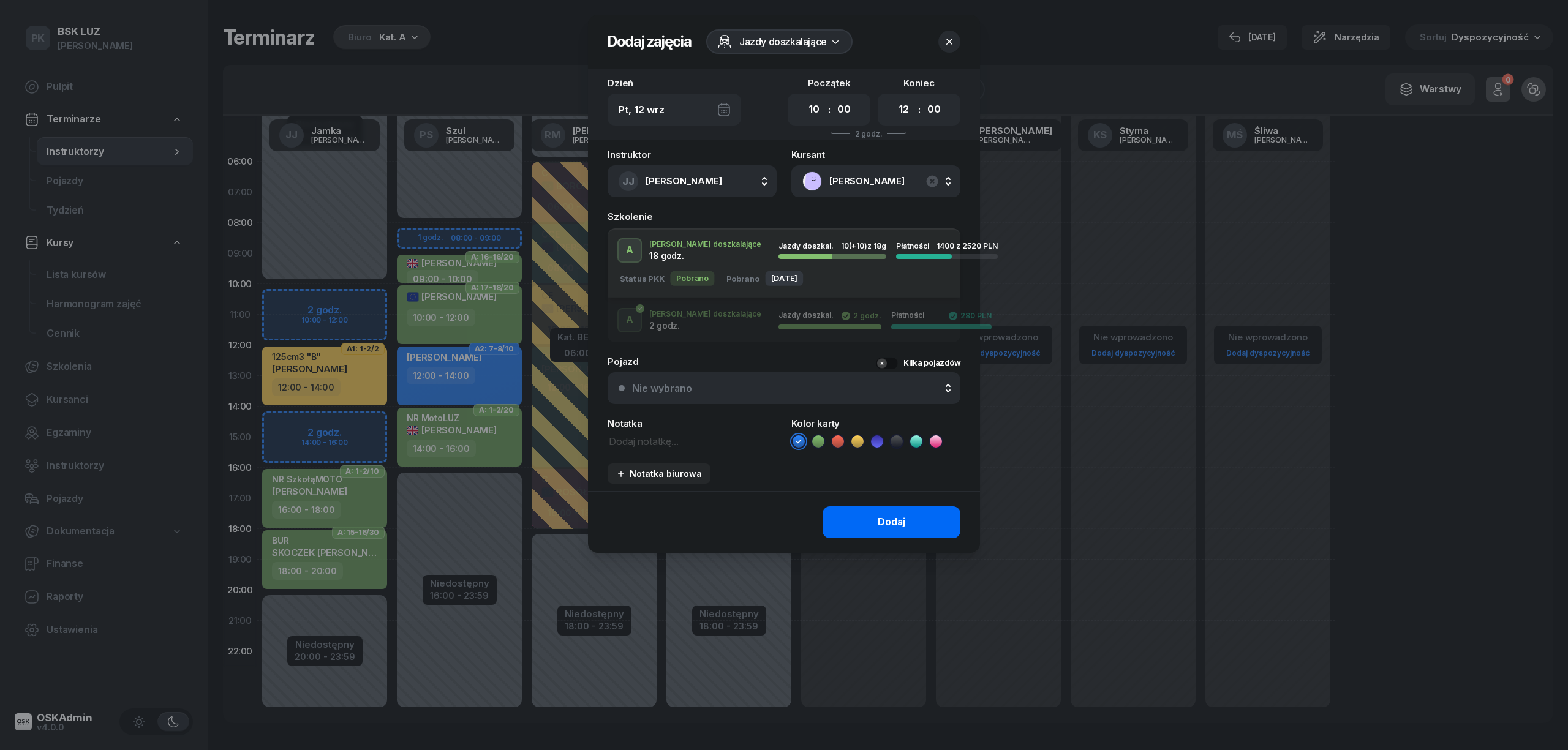
click at [882, 510] on button "Dodaj" at bounding box center [892, 522] width 138 height 32
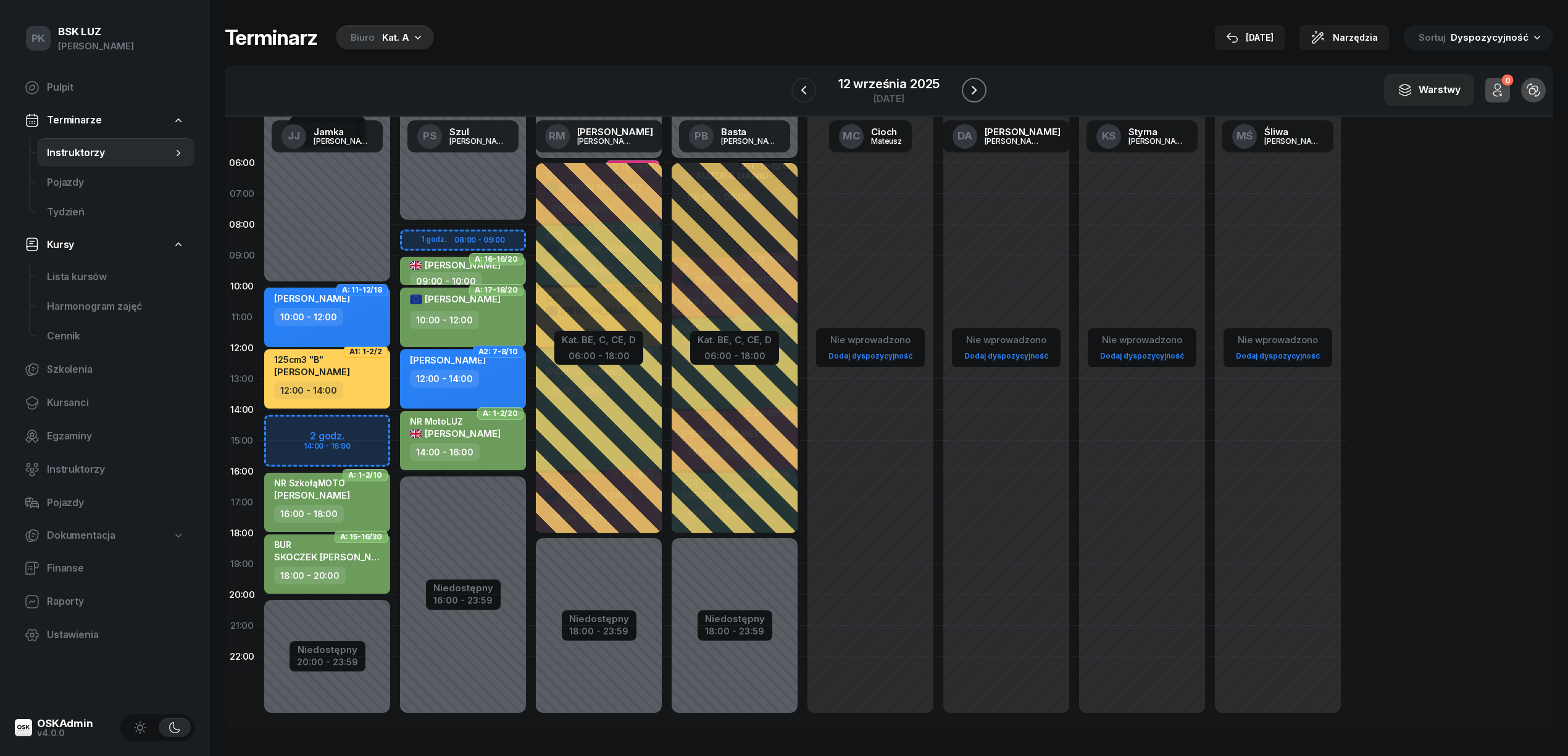
click at [973, 85] on icon "button" at bounding box center [974, 90] width 15 height 15
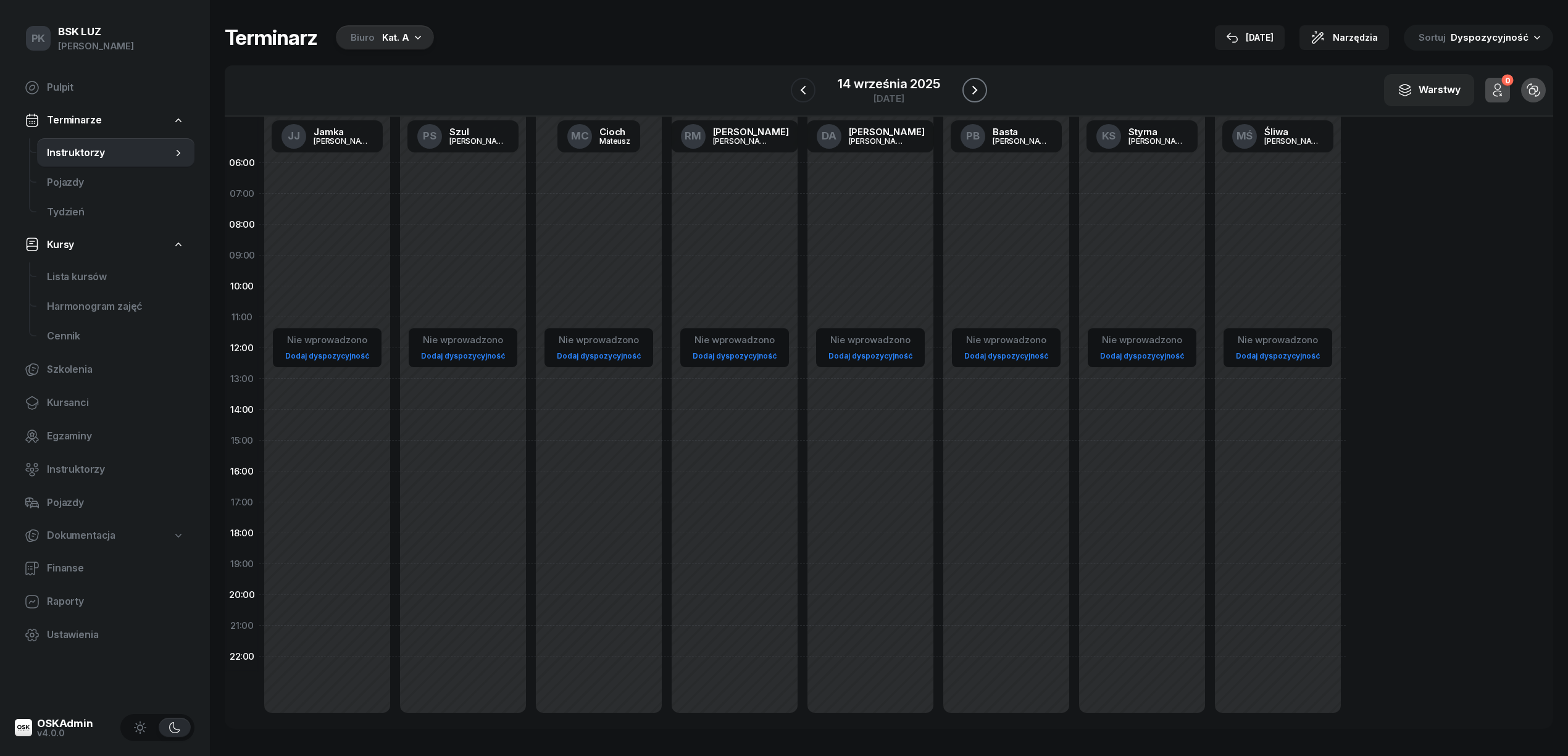
click at [973, 85] on icon "button" at bounding box center [975, 90] width 15 height 15
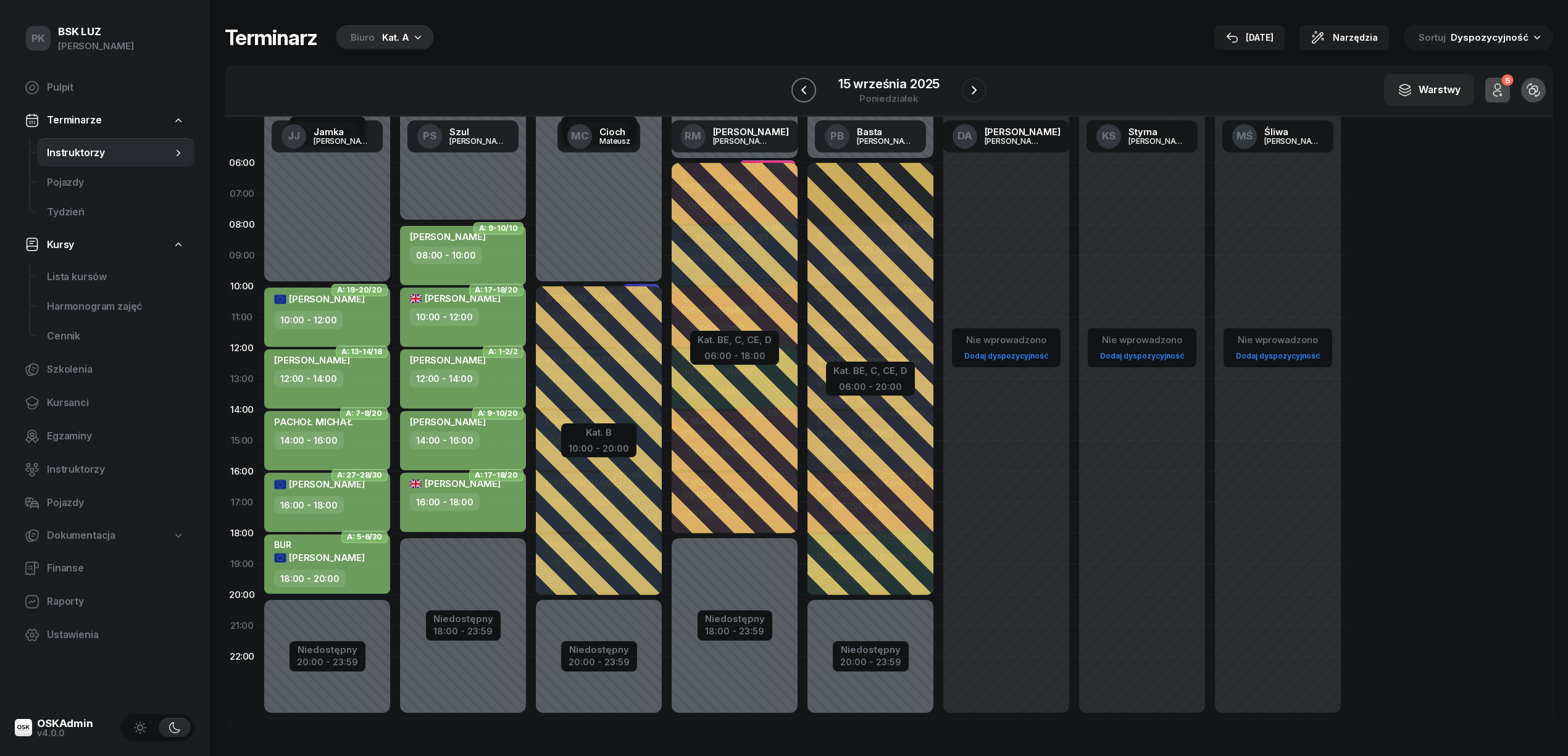
click at [807, 87] on icon "button" at bounding box center [804, 90] width 15 height 15
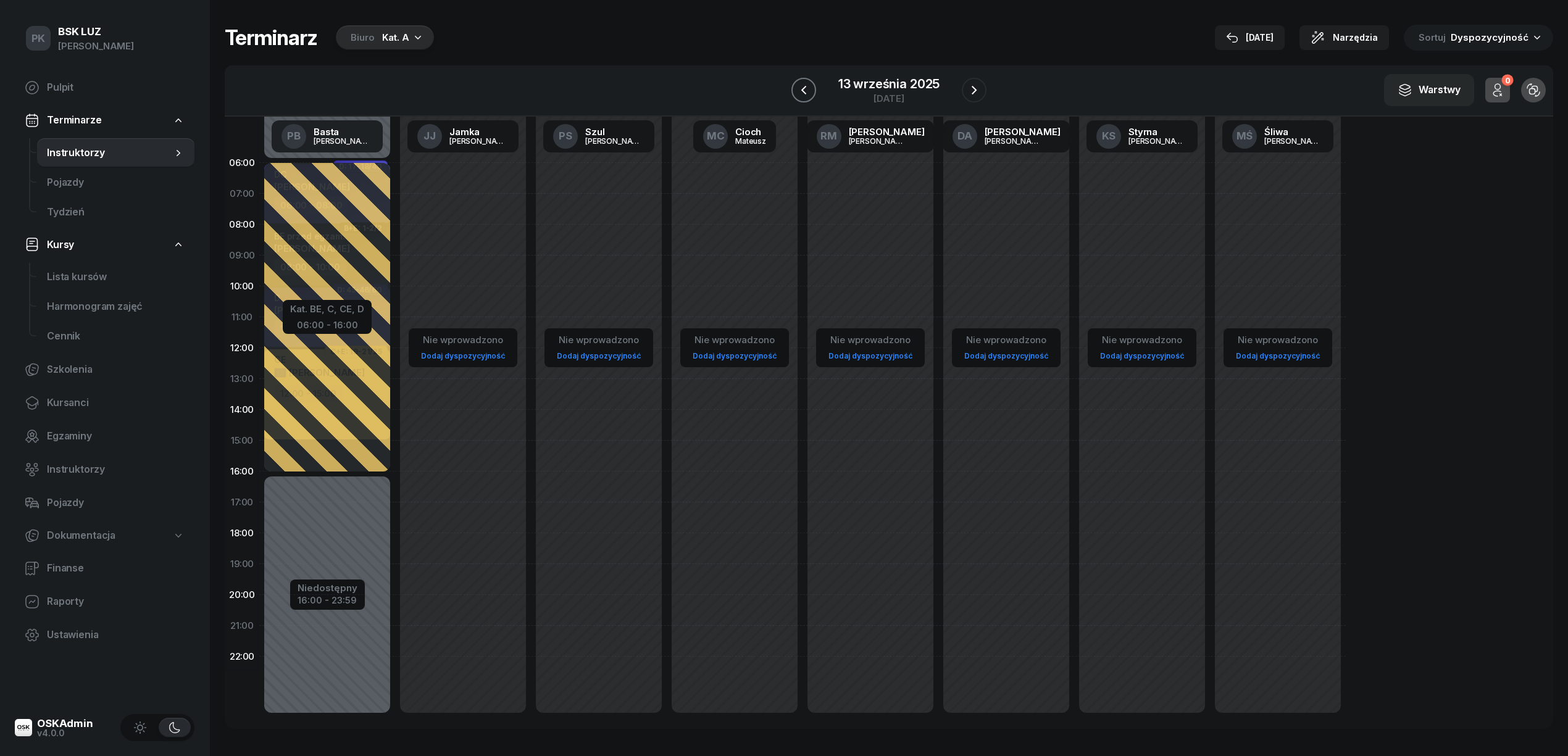
click at [807, 87] on icon "button" at bounding box center [804, 90] width 15 height 15
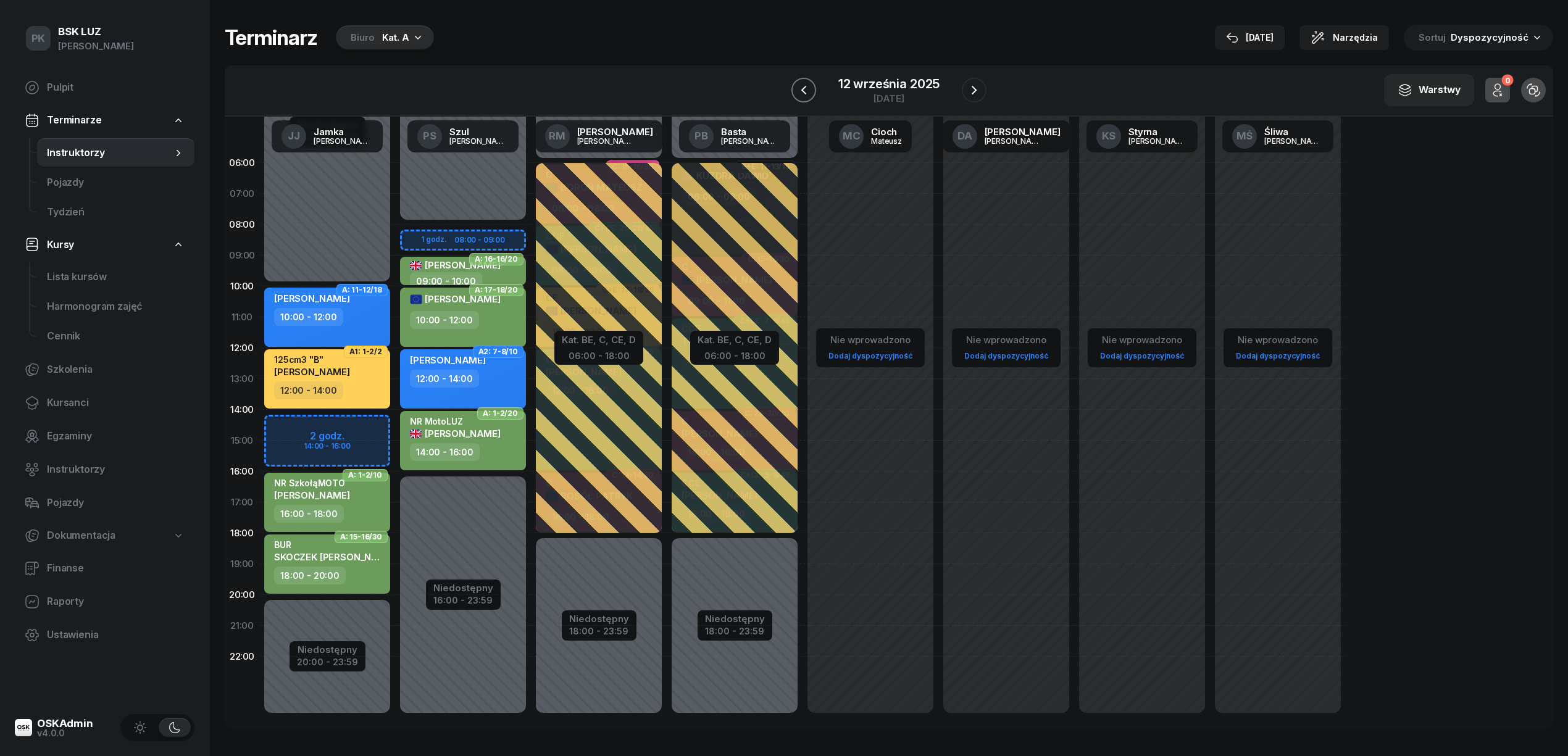
click at [796, 99] on button "button" at bounding box center [804, 90] width 24 height 24
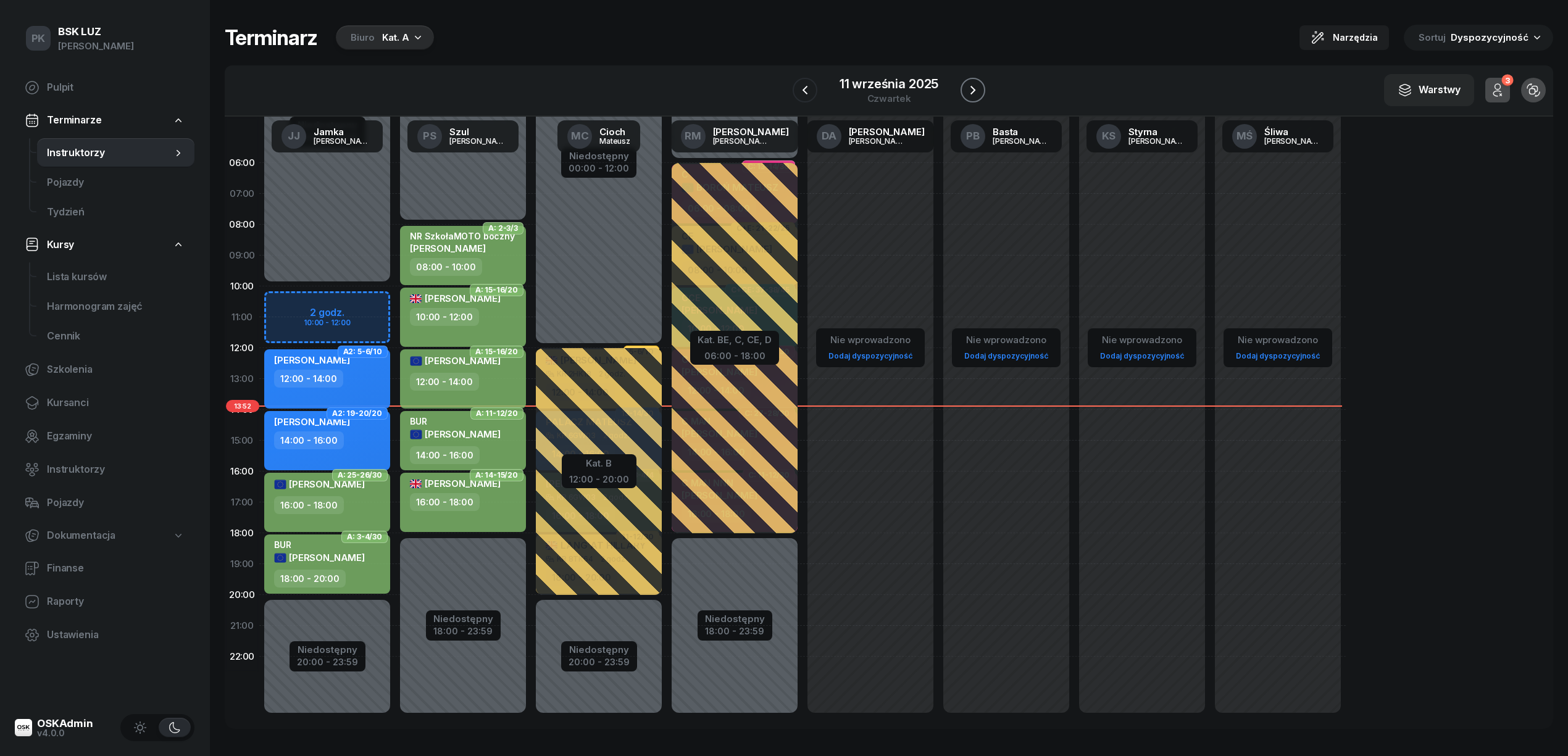
click at [971, 88] on icon "button" at bounding box center [972, 90] width 5 height 9
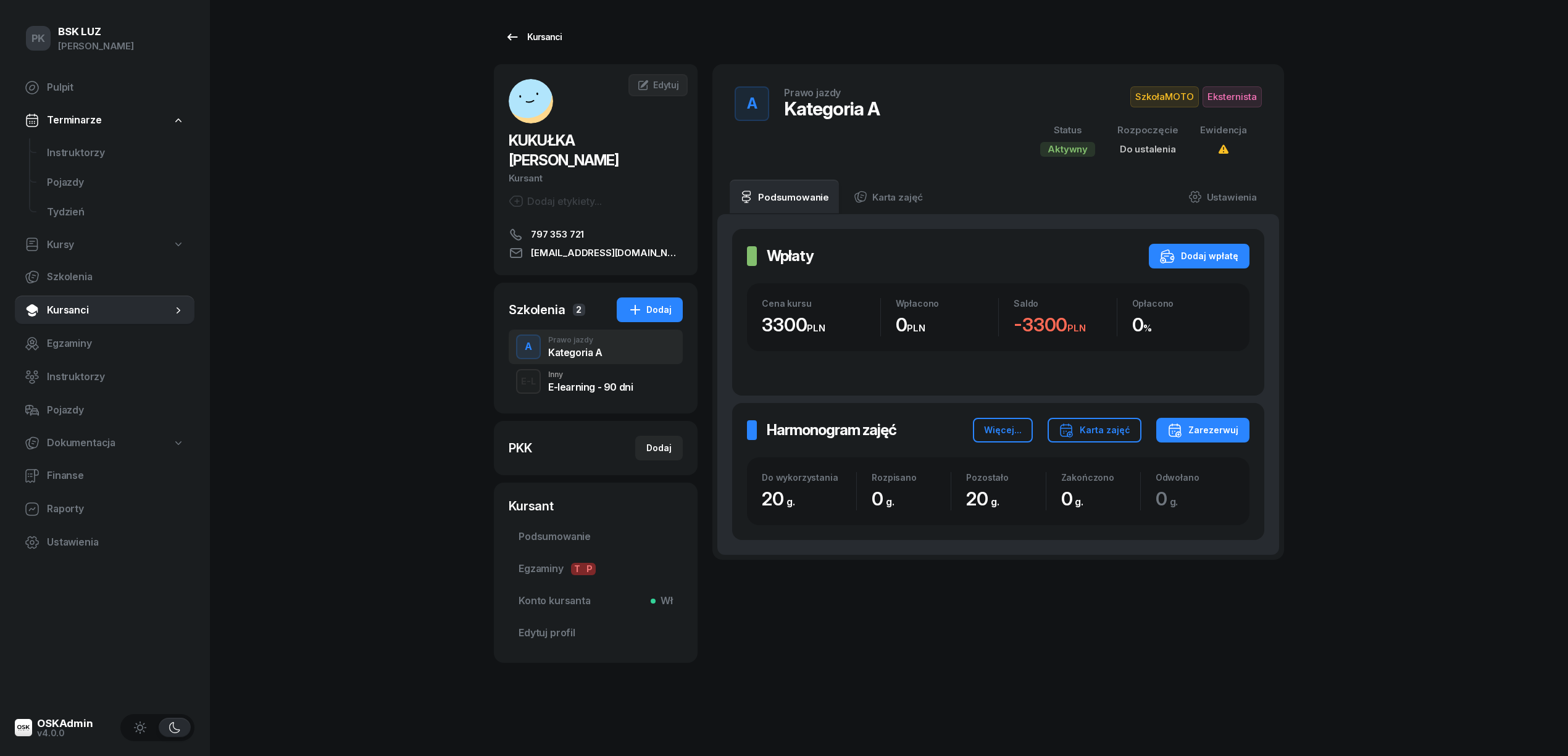
click at [531, 30] on div "Kursanci" at bounding box center [533, 37] width 57 height 15
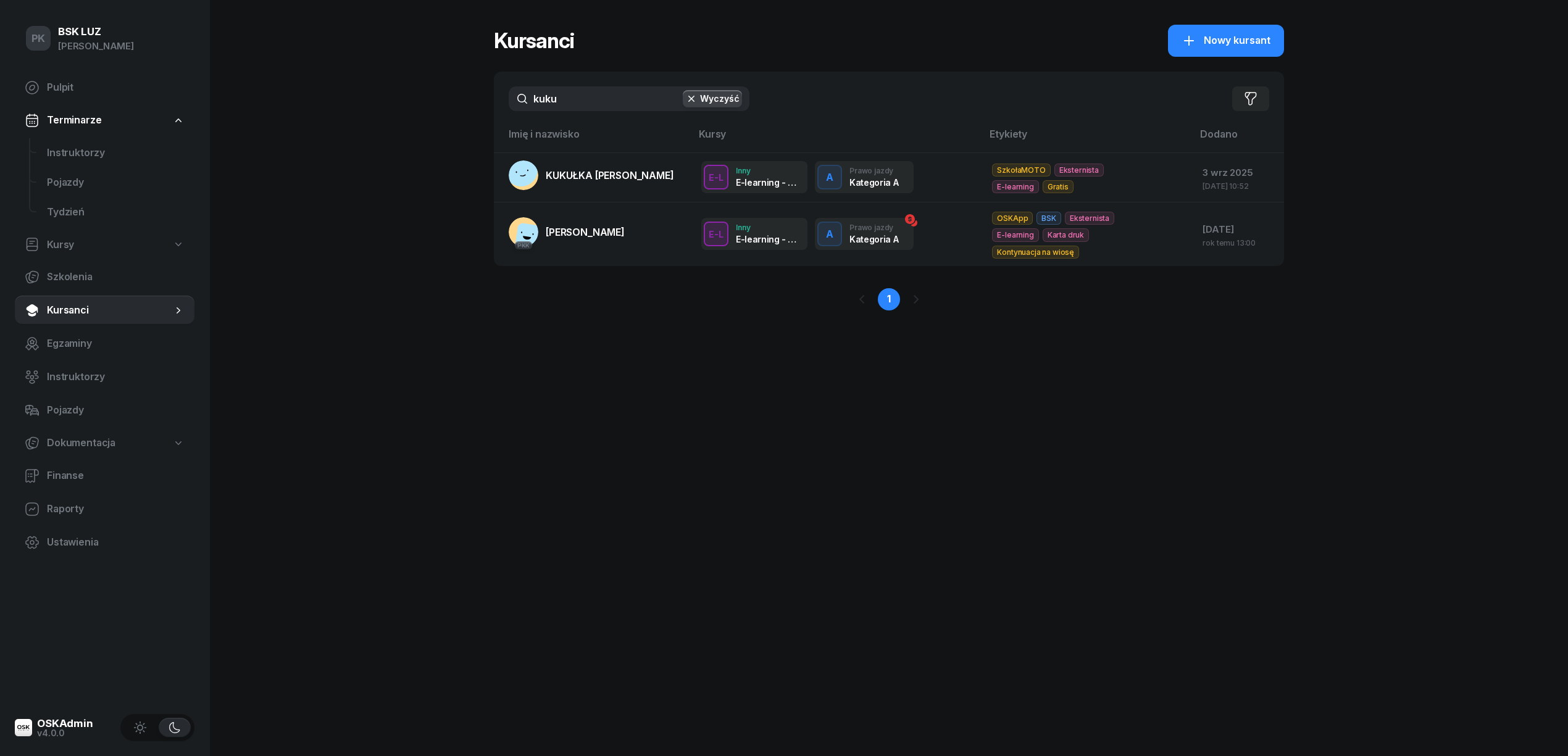
drag, startPoint x: 588, startPoint y: 99, endPoint x: 339, endPoint y: 111, distance: 249.3
click at [339, 111] on div "PK BSK [PERSON_NAME] Pulpit Terminarze Instruktorzy Pojazdy Tydzień Kursy Szkol…" at bounding box center [784, 378] width 1568 height 756
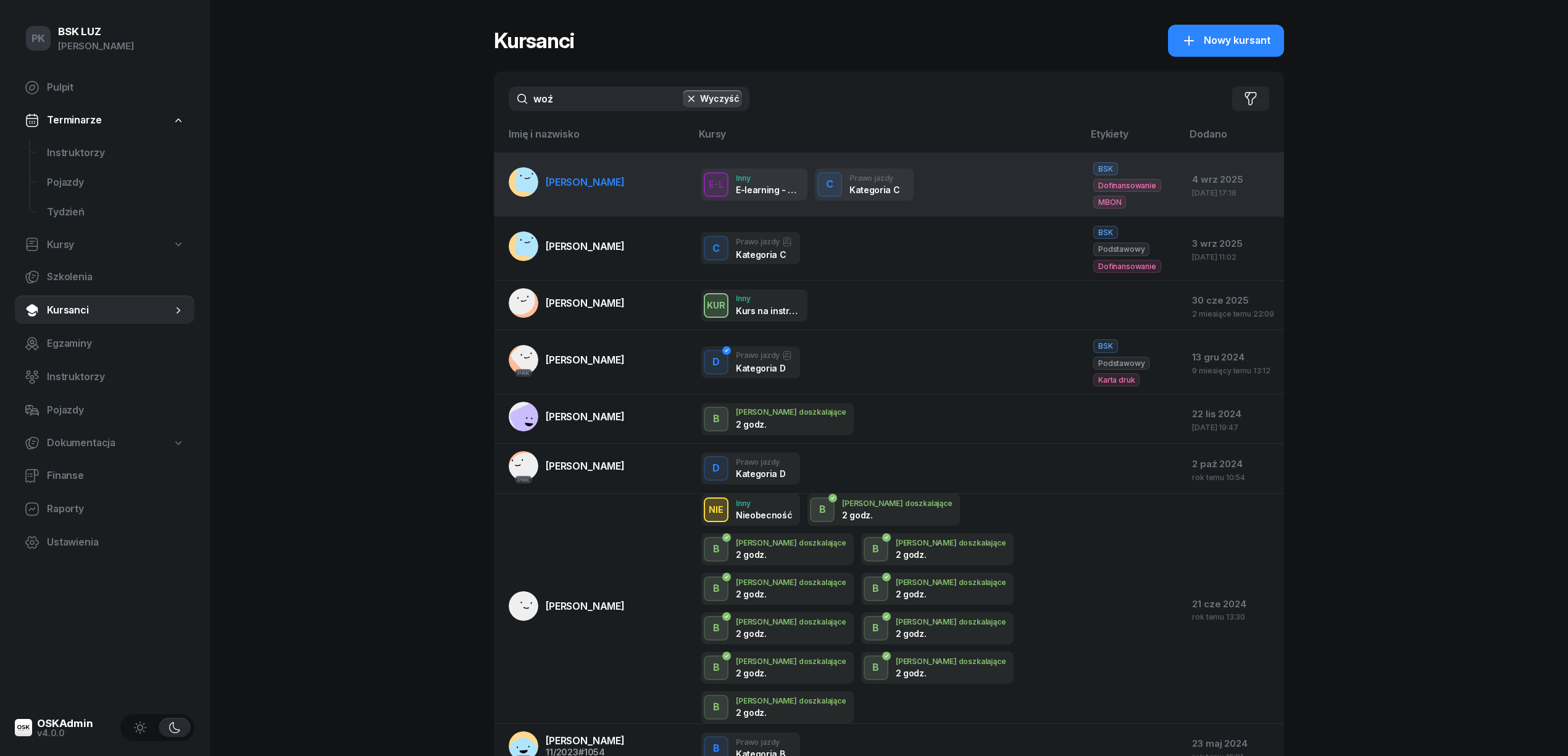
type input "woź"
click at [583, 183] on span "[PERSON_NAME]" at bounding box center [585, 182] width 79 height 13
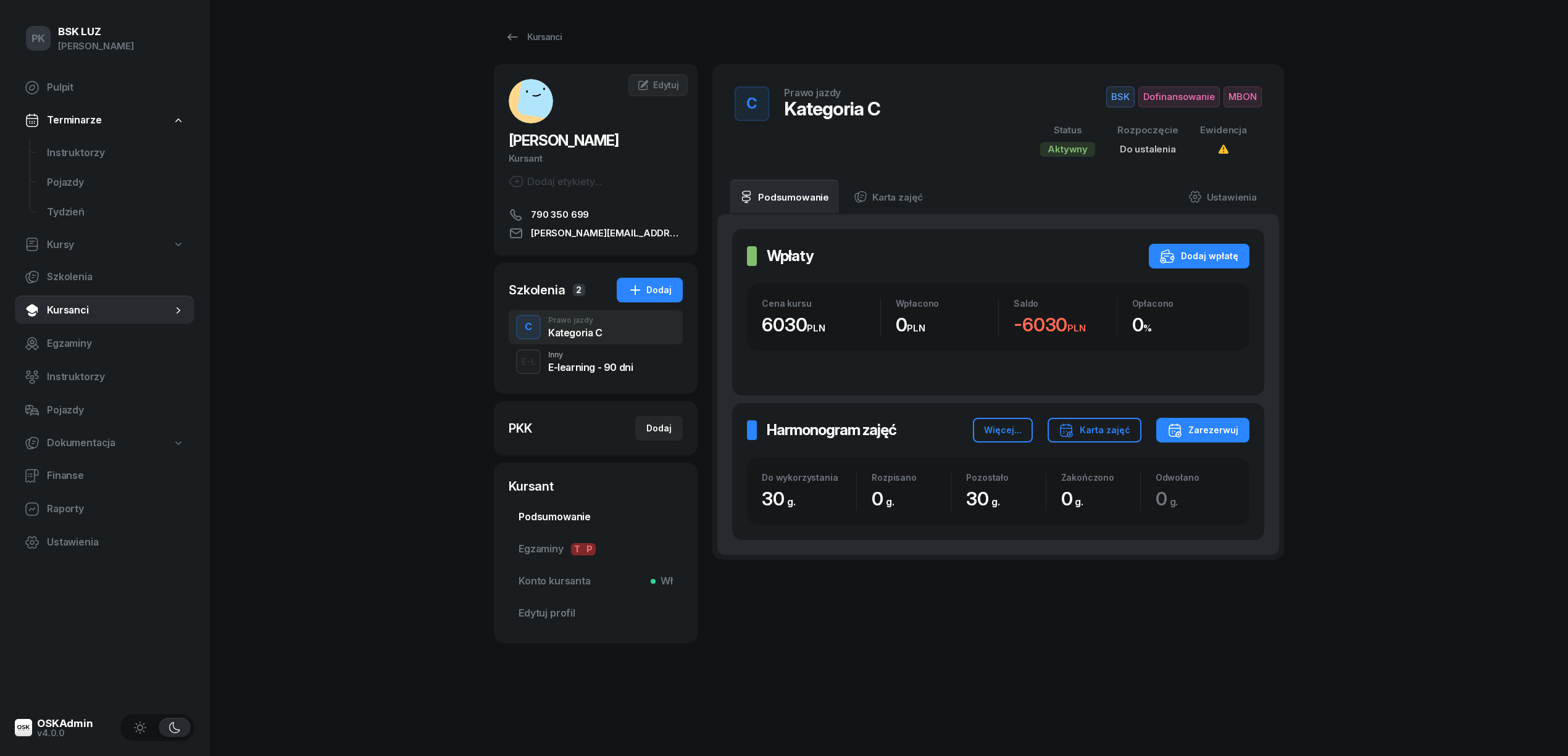
click at [581, 512] on span "Podsumowanie" at bounding box center [595, 517] width 154 height 16
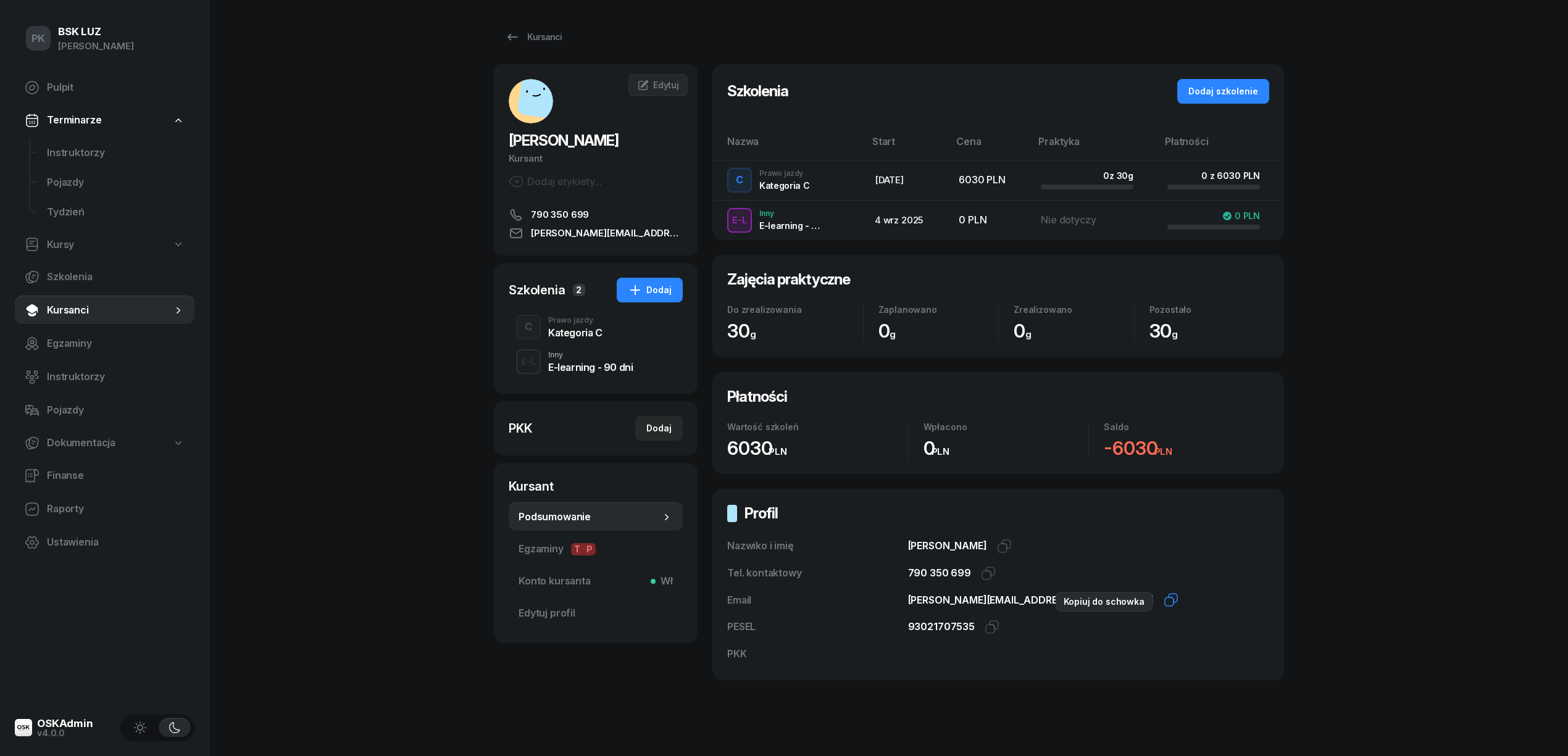
click at [1163, 603] on icon "button" at bounding box center [1171, 600] width 15 height 15
click at [516, 36] on icon at bounding box center [512, 37] width 15 height 15
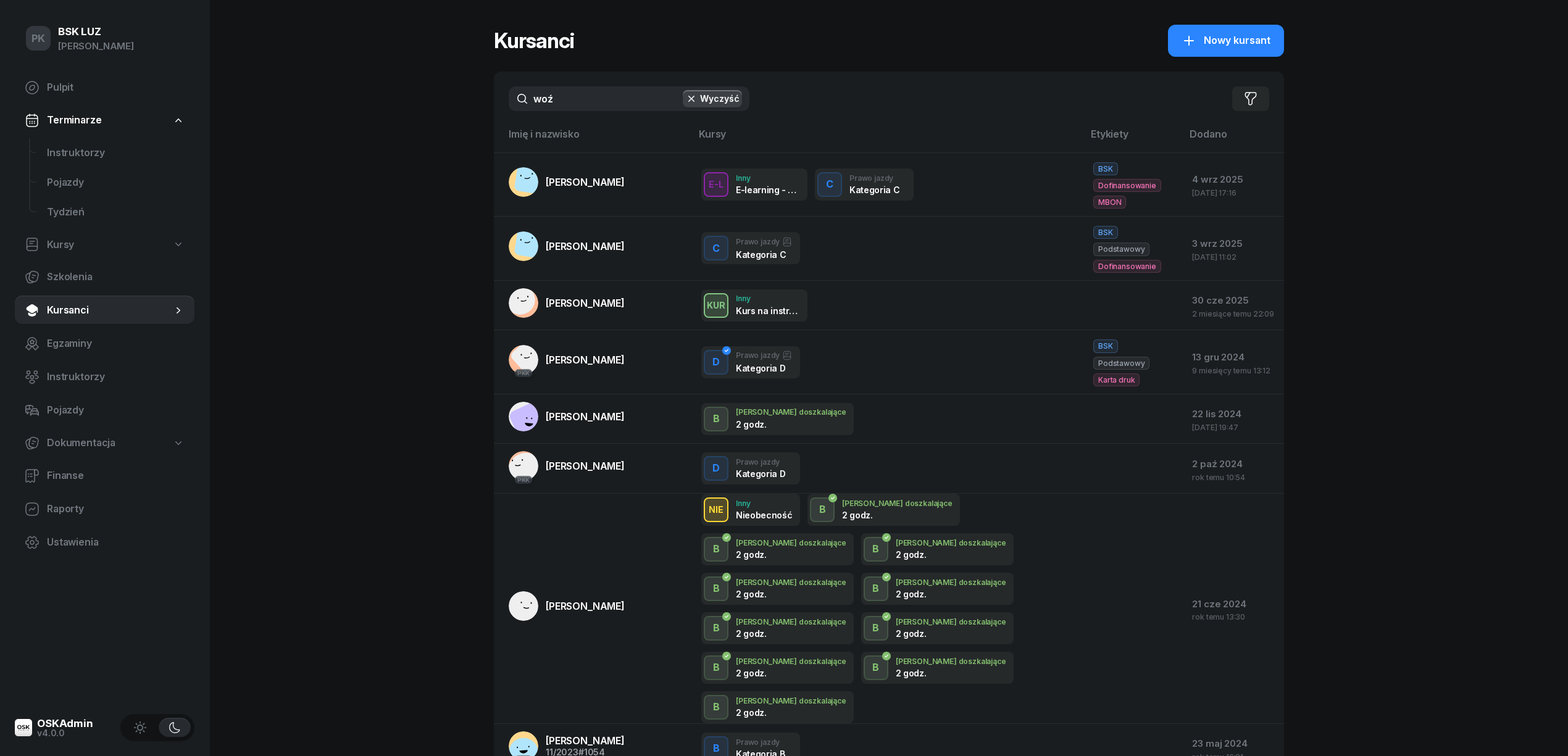
click at [506, 93] on div "woź Wyczyść Filtruj" at bounding box center [889, 99] width 790 height 54
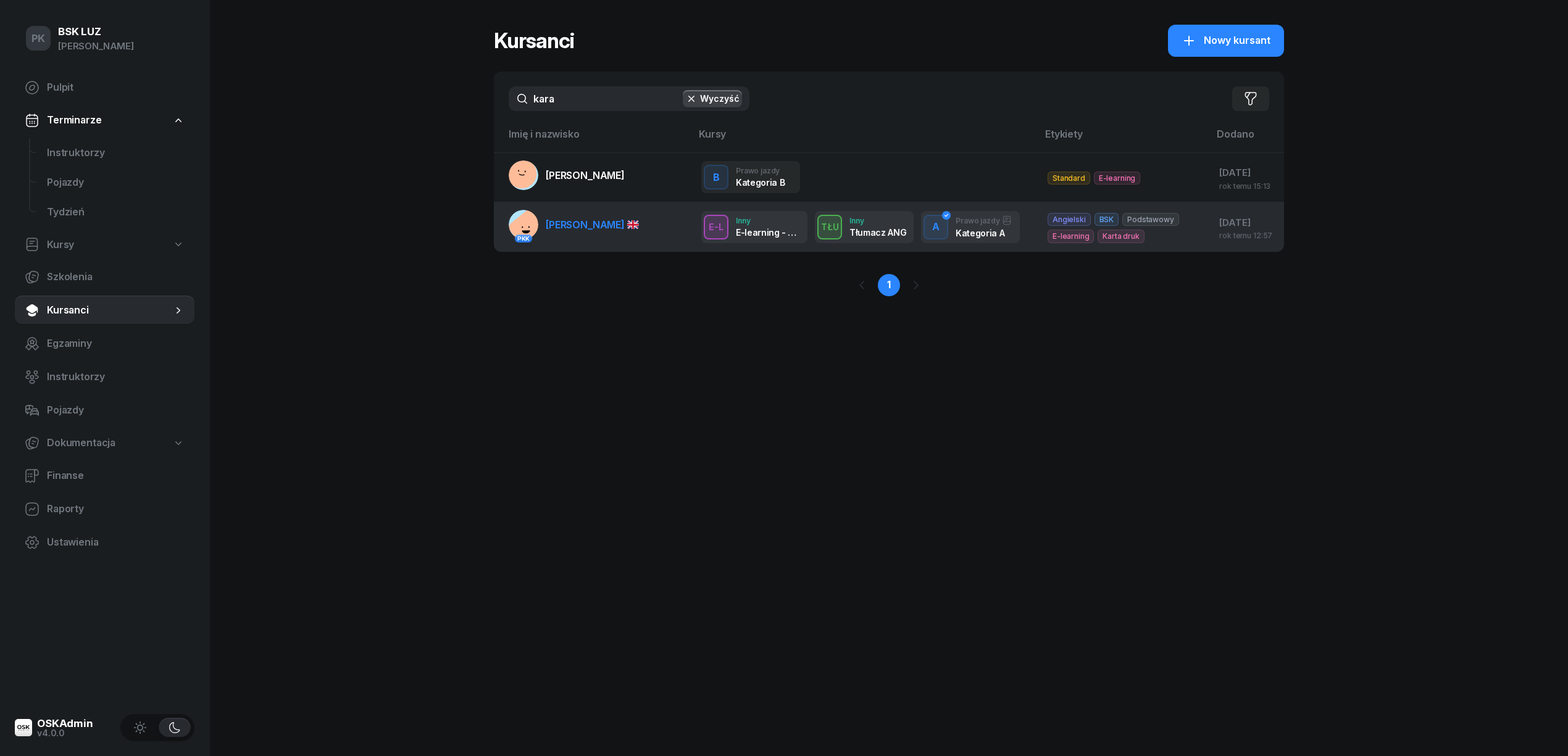
type input "kara"
click at [591, 231] on span "KARALIOU MIKHAIL" at bounding box center [592, 224] width 93 height 13
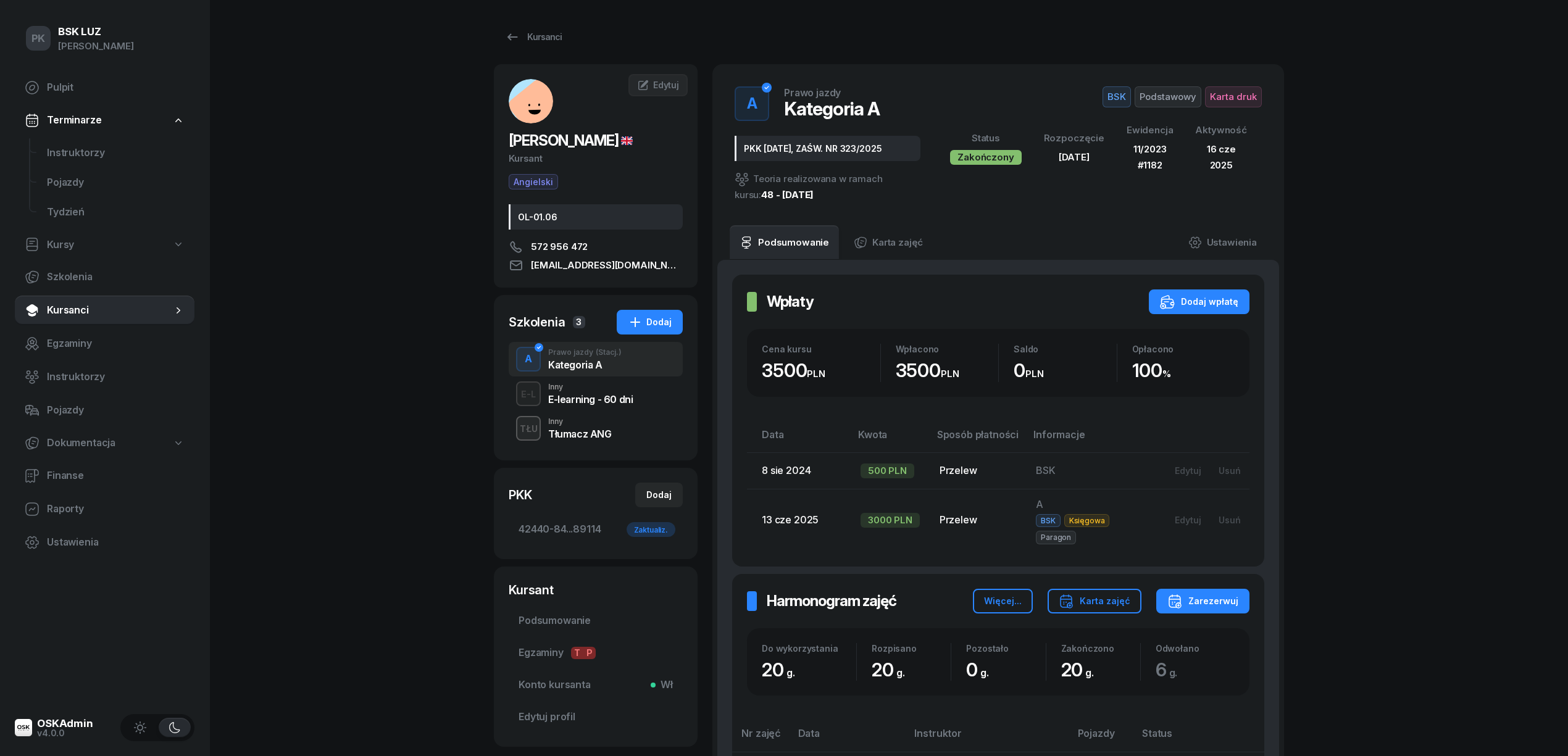
click at [616, 440] on div "TŁU Inny Tłumacz ANG" at bounding box center [595, 429] width 174 height 34
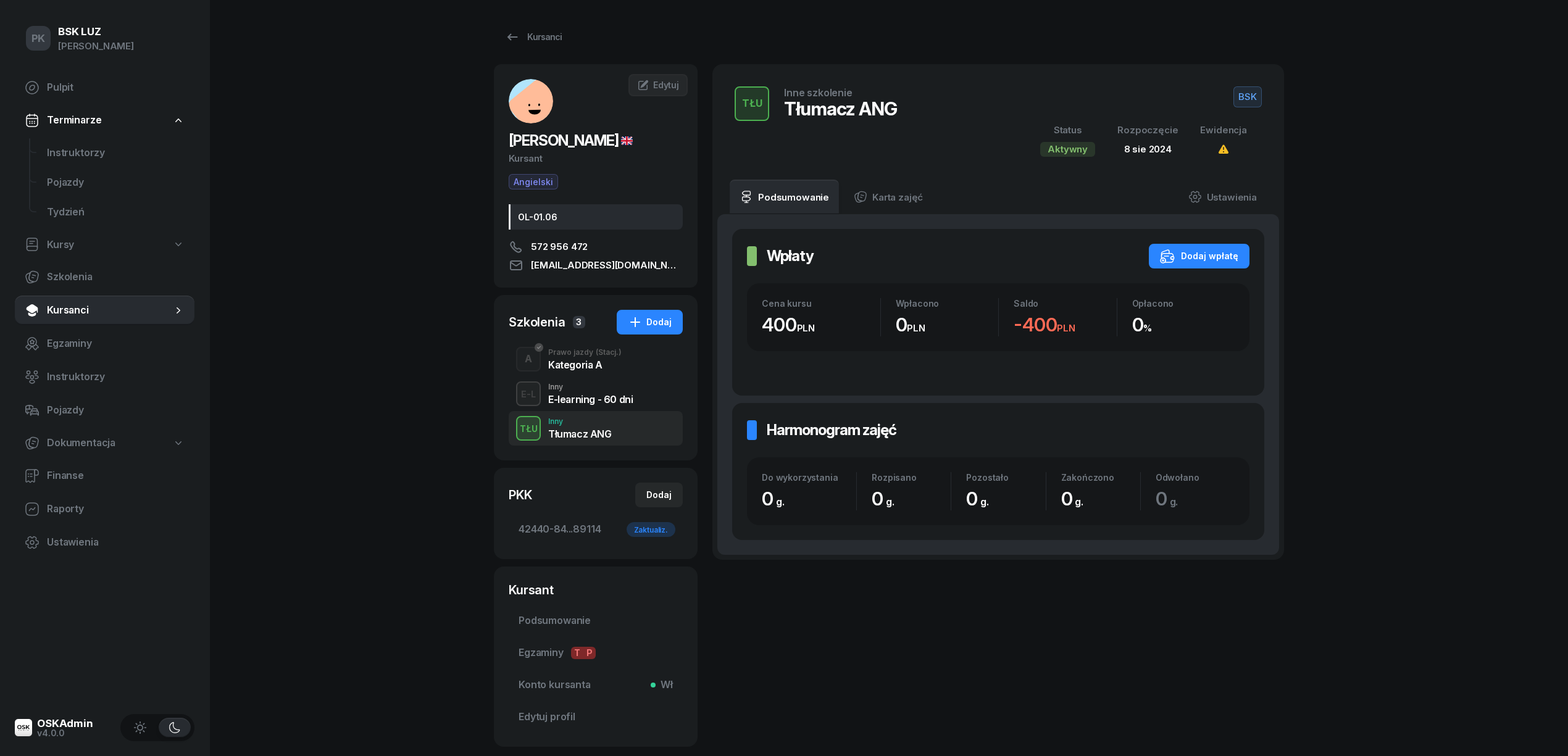
click at [596, 375] on div "A Prawo jazdy (Stacj.) Kategoria A" at bounding box center [595, 359] width 174 height 34
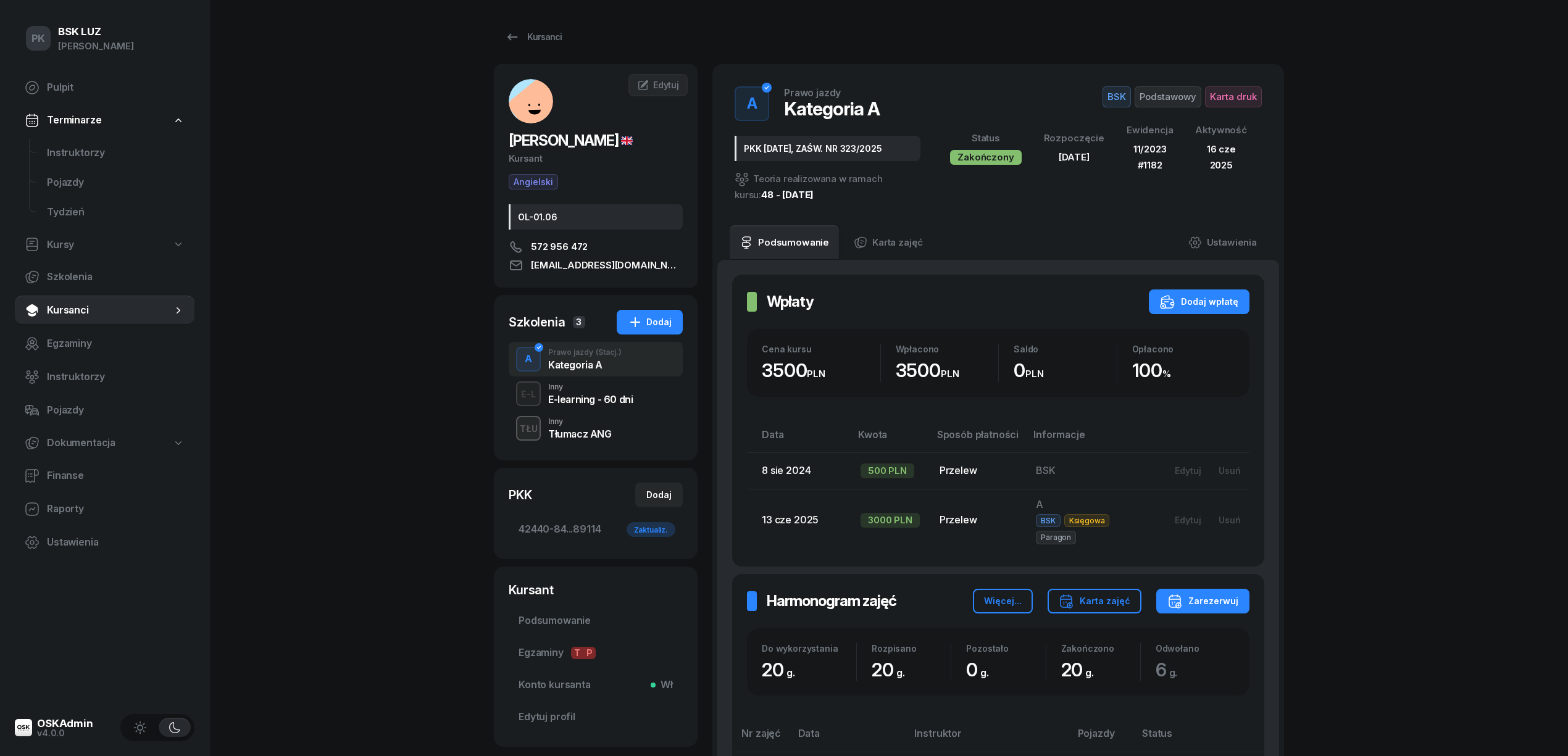
click at [613, 433] on div "TŁU Inny Tłumacz ANG" at bounding box center [595, 429] width 174 height 34
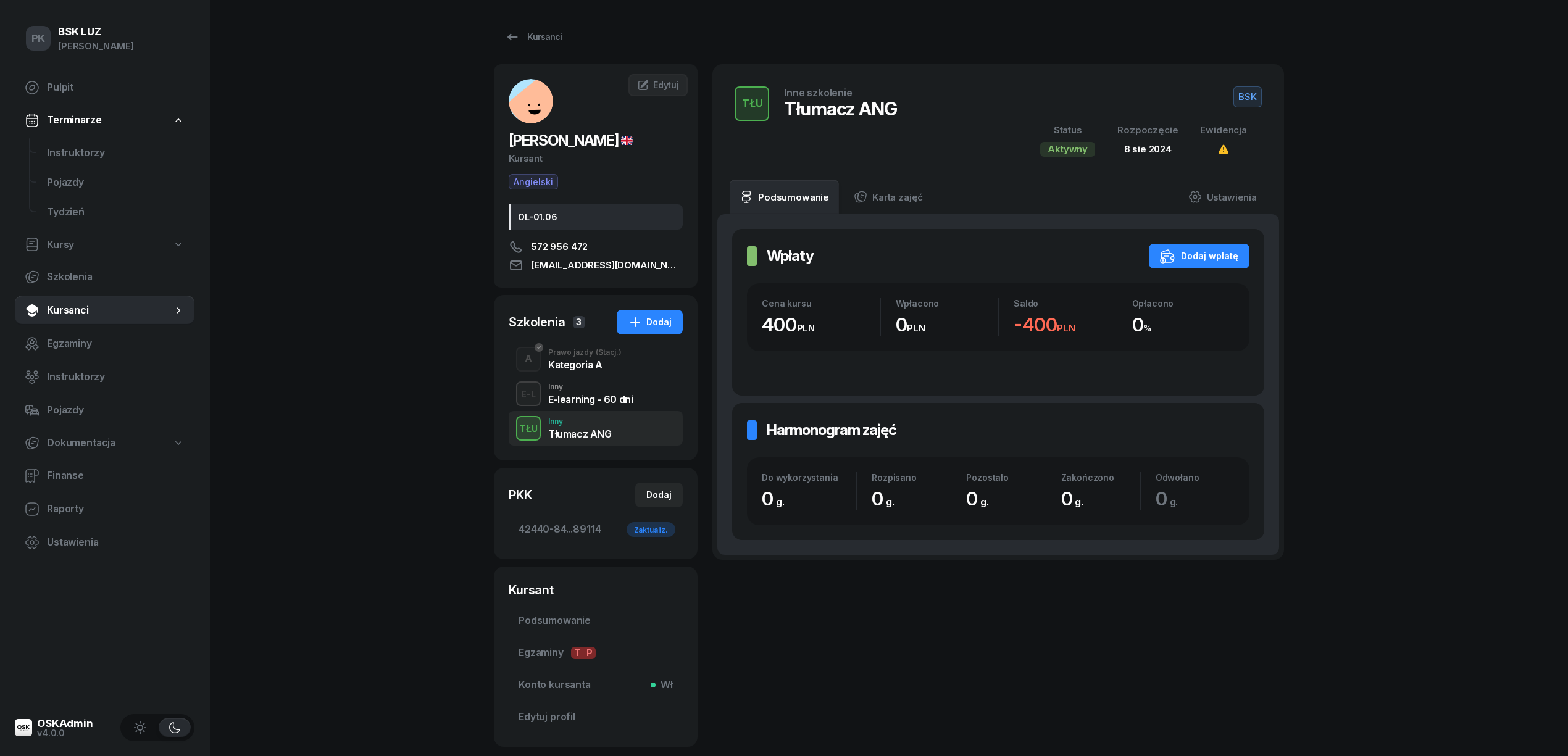
click at [630, 429] on div "TŁU Inny Tłumacz ANG" at bounding box center [595, 429] width 174 height 34
click at [598, 372] on div "A Prawo jazdy (Stacj.) Kategoria A" at bounding box center [595, 359] width 174 height 34
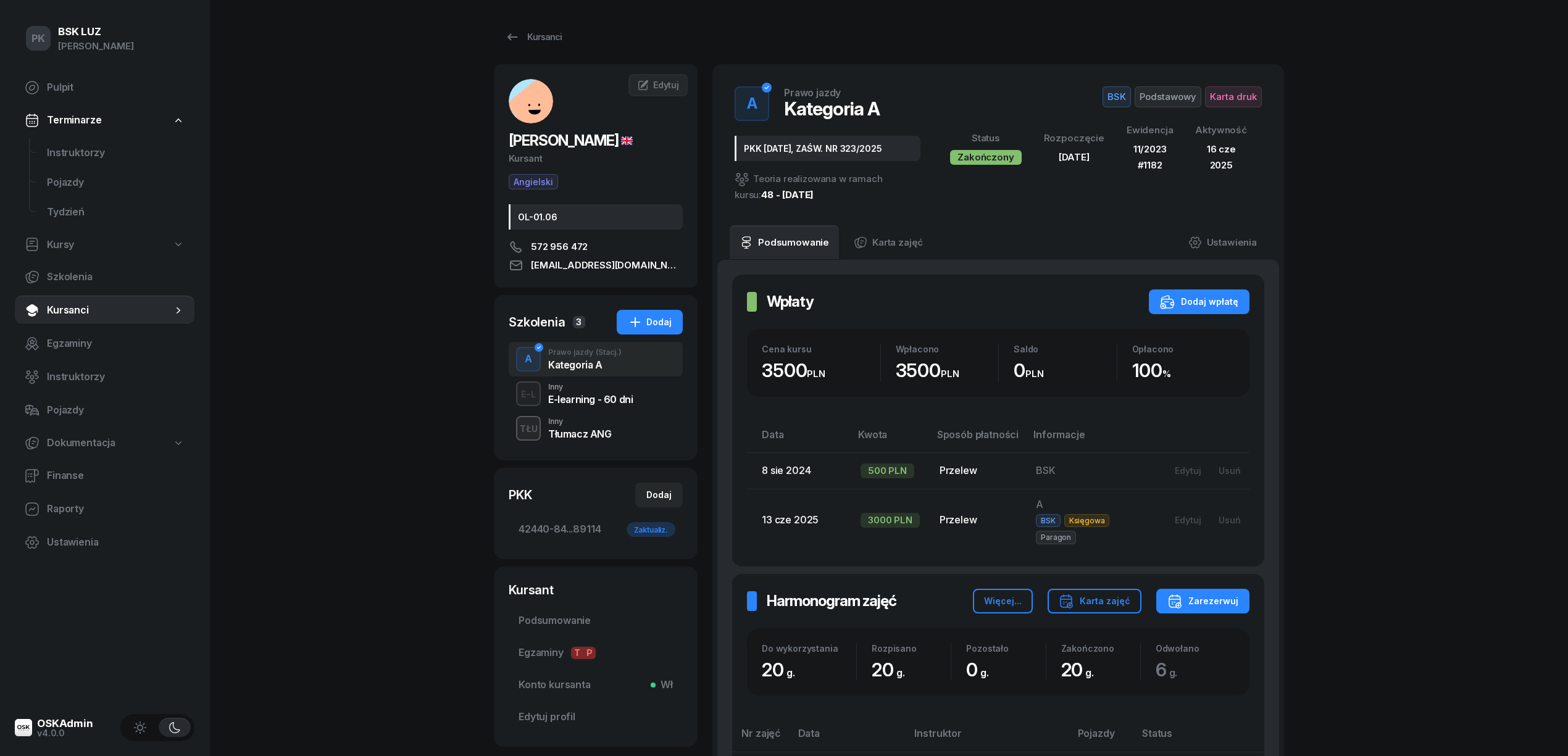
click at [603, 423] on div "Inny" at bounding box center [580, 421] width 63 height 7
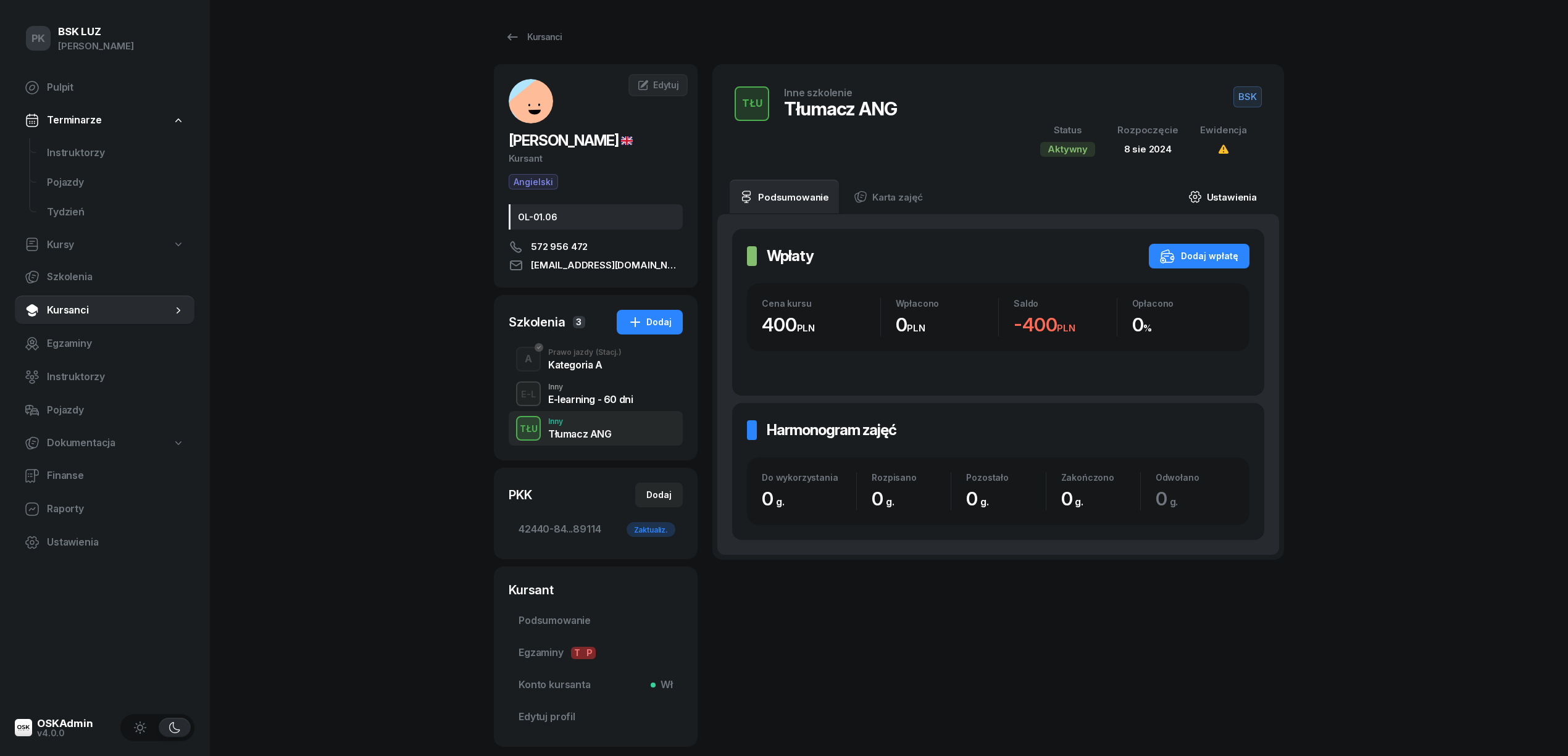
click at [1225, 203] on link "Ustawienia" at bounding box center [1222, 197] width 88 height 34
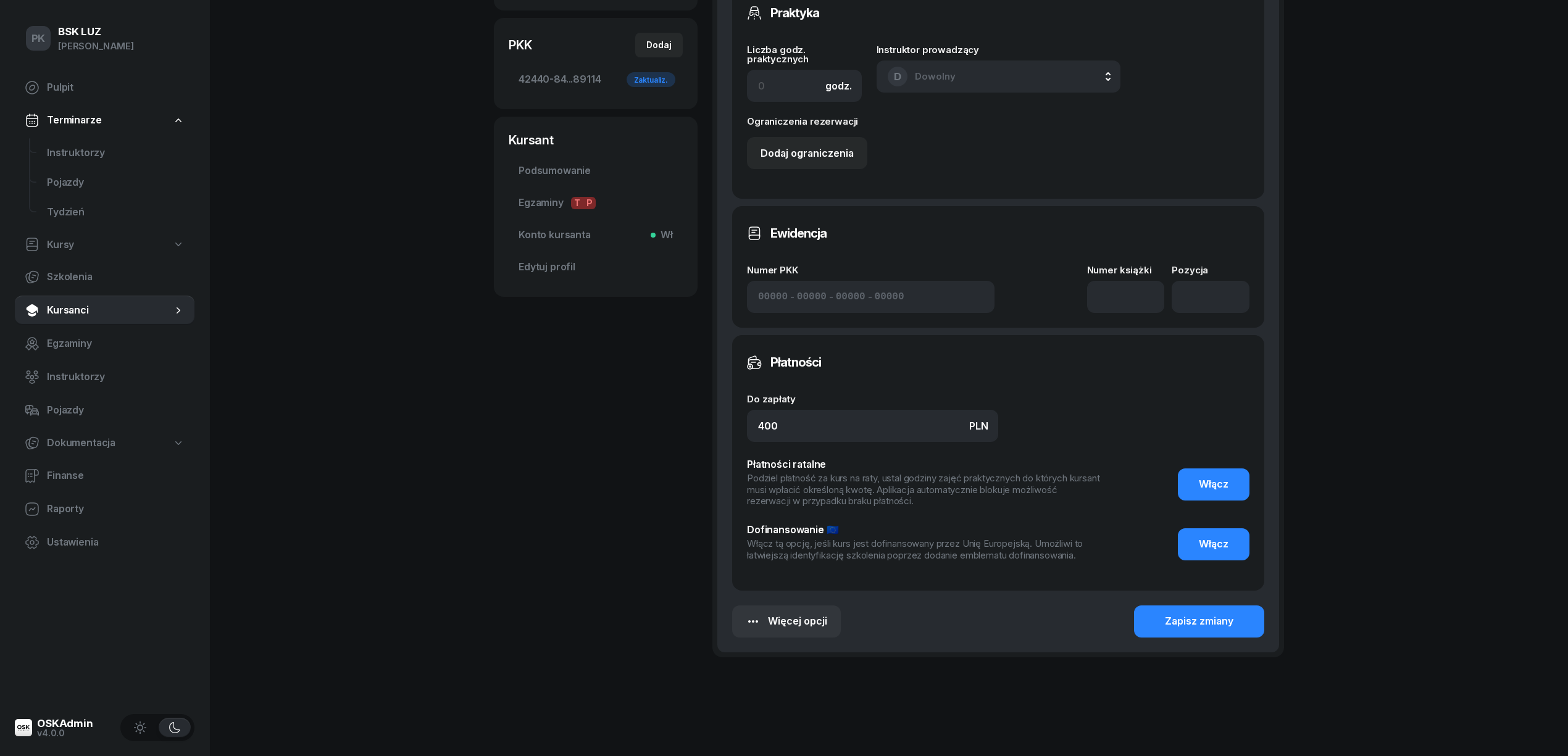
scroll to position [472, 0]
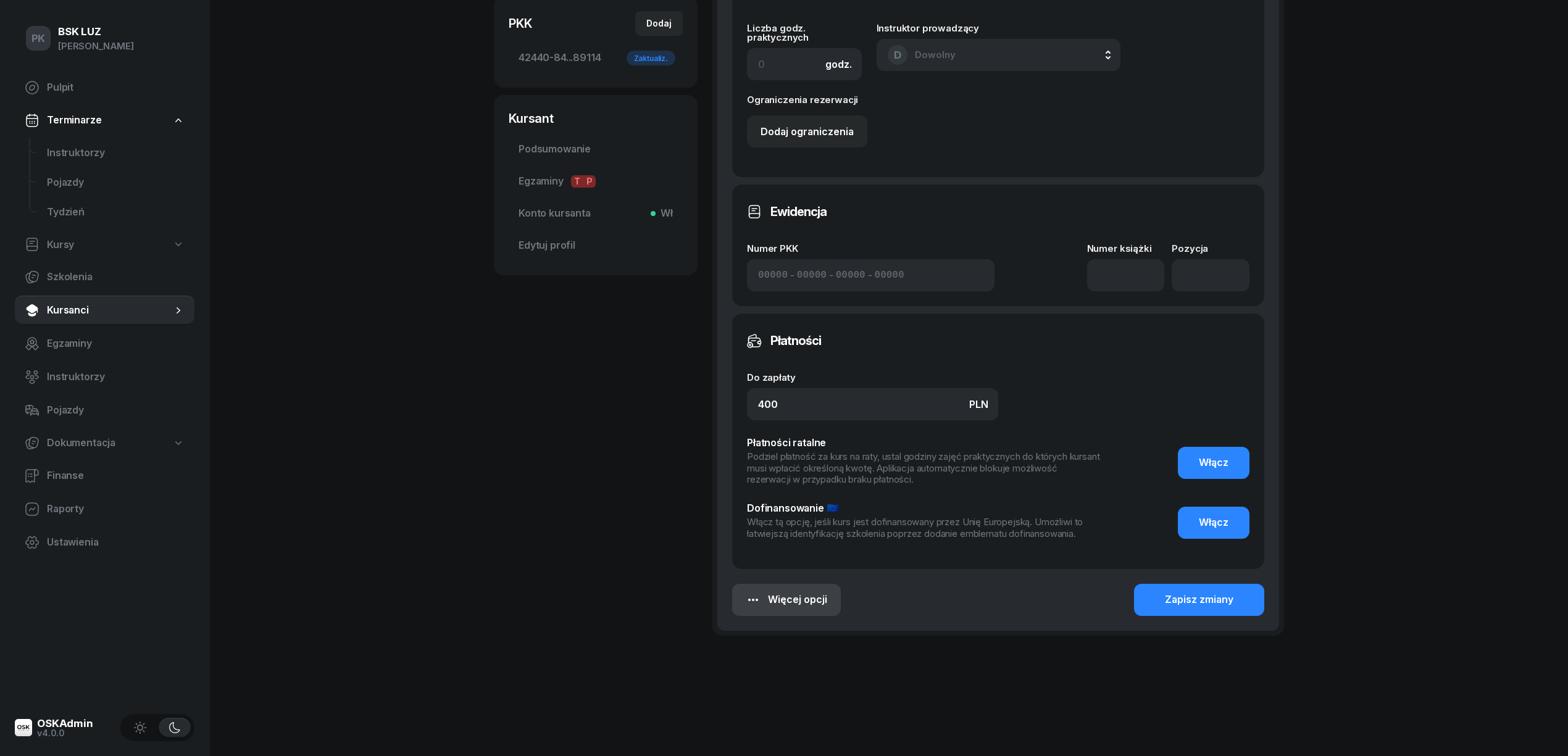
click at [810, 605] on div "Więcej opcji" at bounding box center [786, 600] width 81 height 16
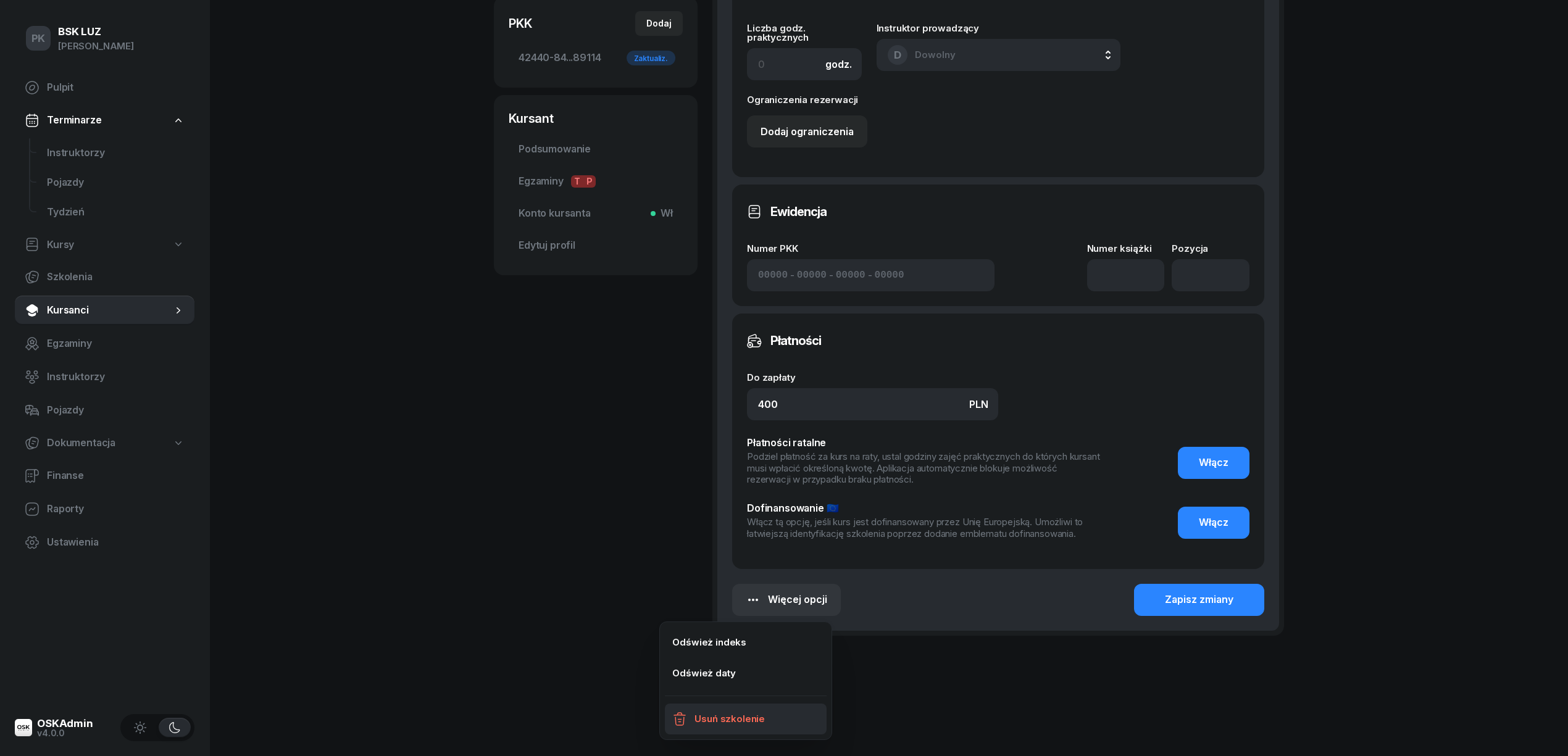
click at [759, 712] on div "Usuń szkolenie" at bounding box center [729, 719] width 70 height 16
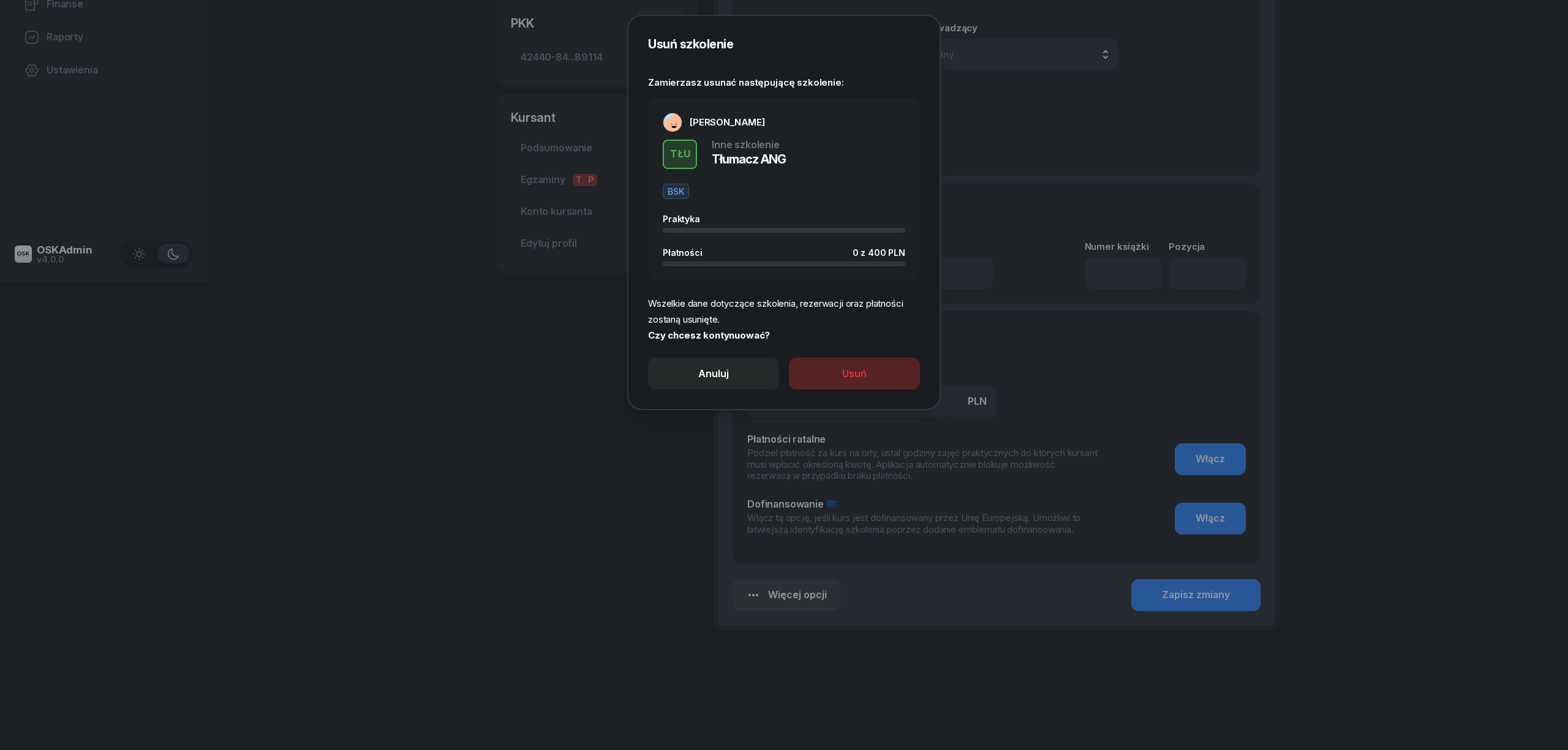
click at [858, 367] on div "Usuń" at bounding box center [854, 374] width 24 height 16
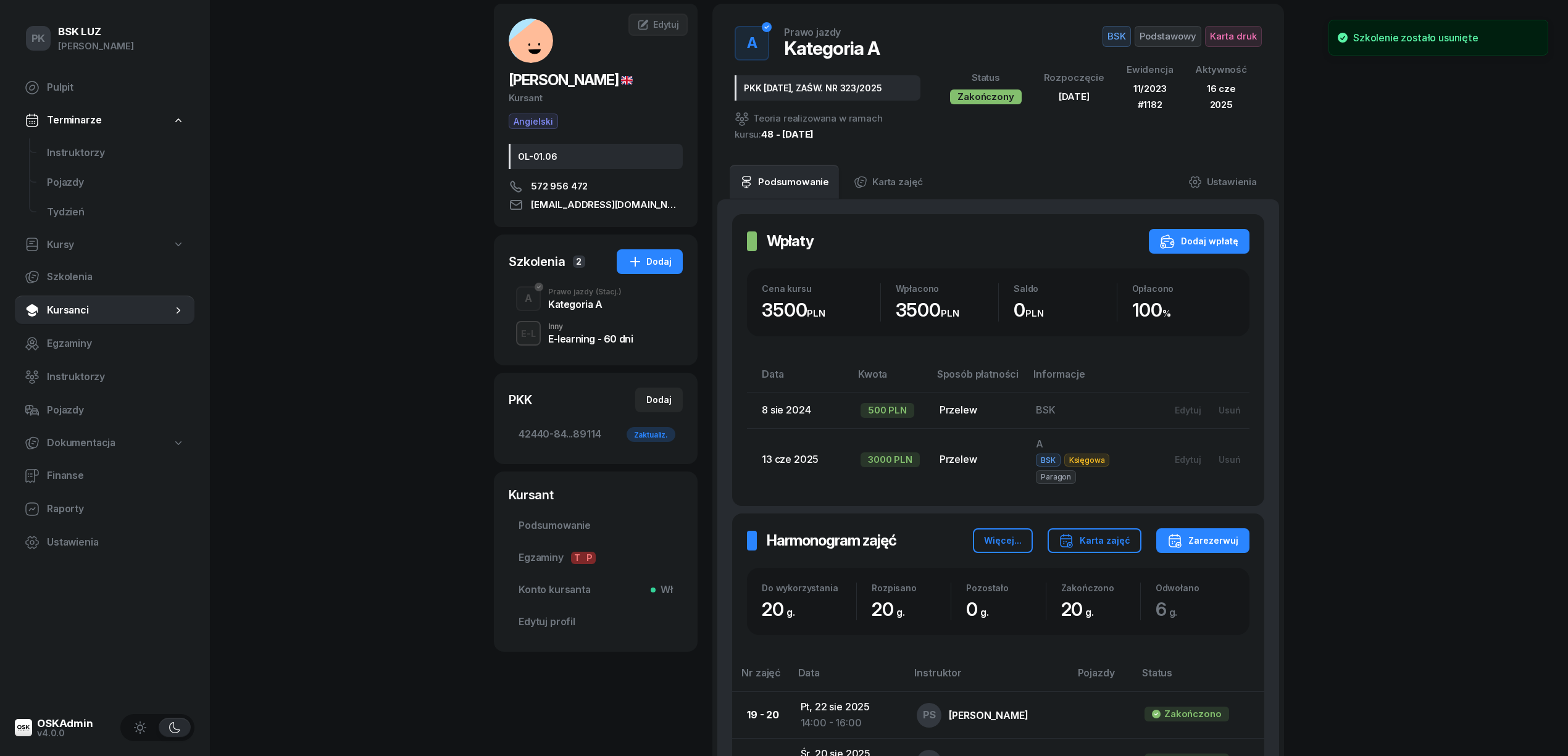
scroll to position [0, 0]
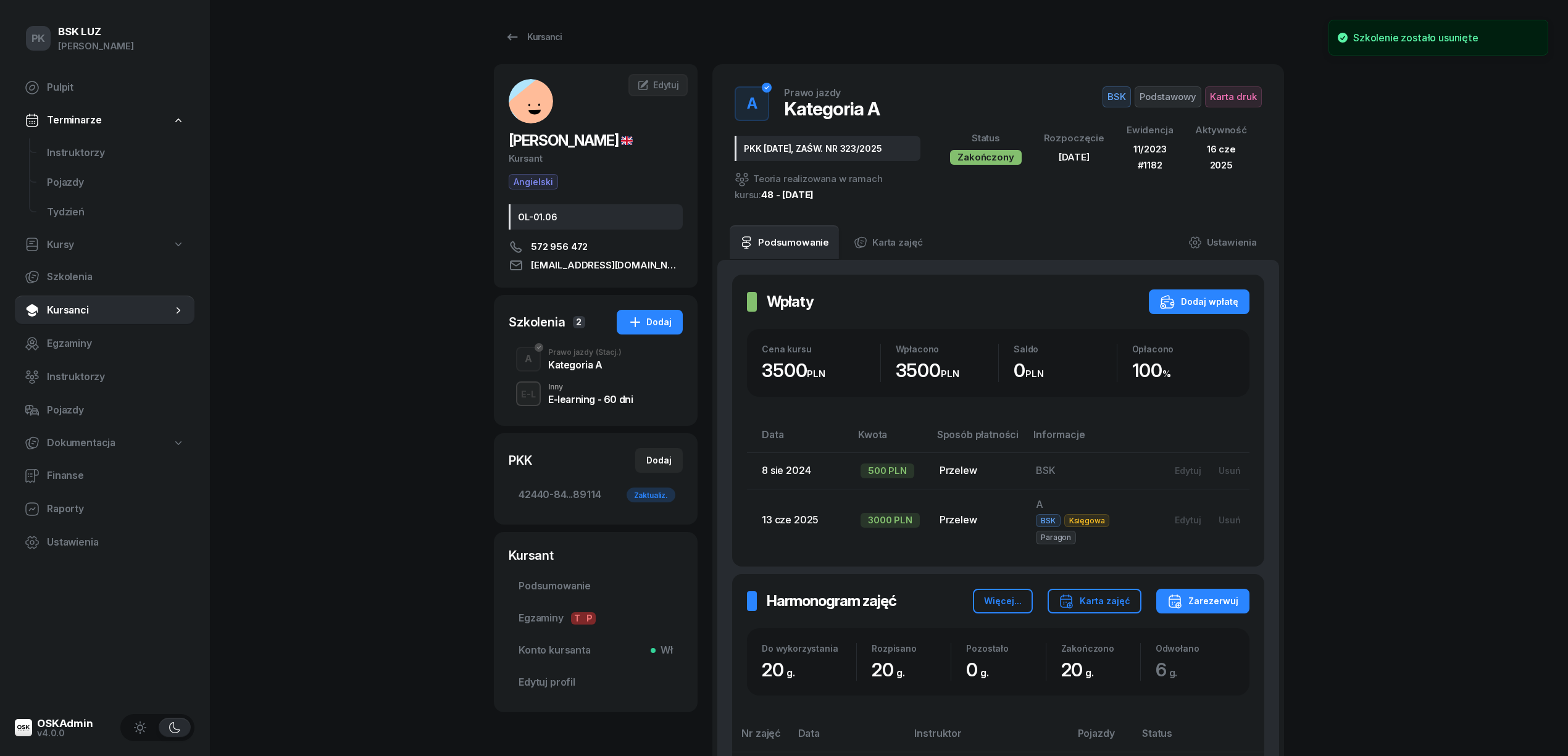
click at [598, 360] on div "Kategoria A" at bounding box center [585, 364] width 73 height 10
click at [595, 392] on div "E-learning - 60 dni" at bounding box center [591, 398] width 85 height 14
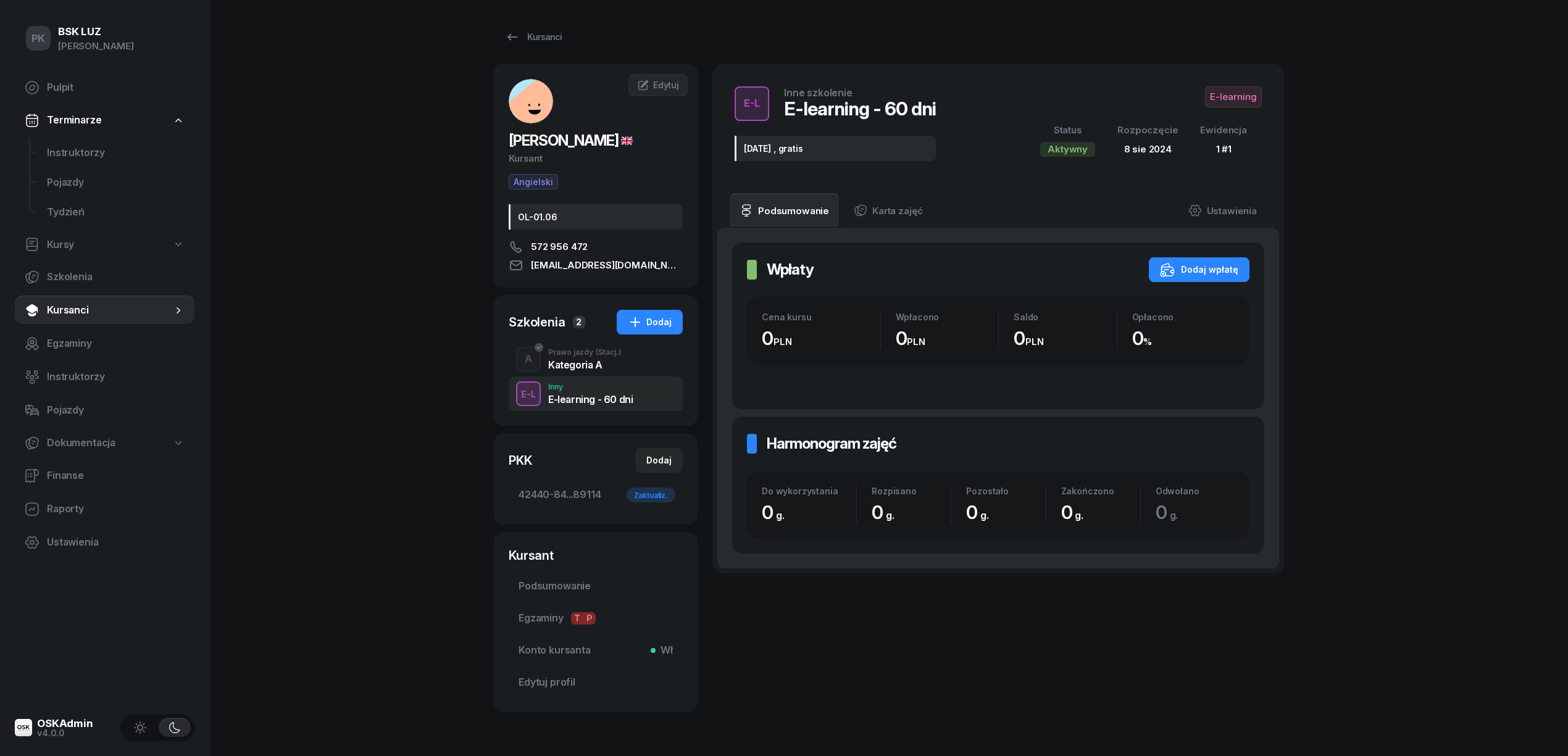
click at [589, 372] on div "A Prawo jazdy (Stacj.) Kategoria A" at bounding box center [595, 359] width 174 height 34
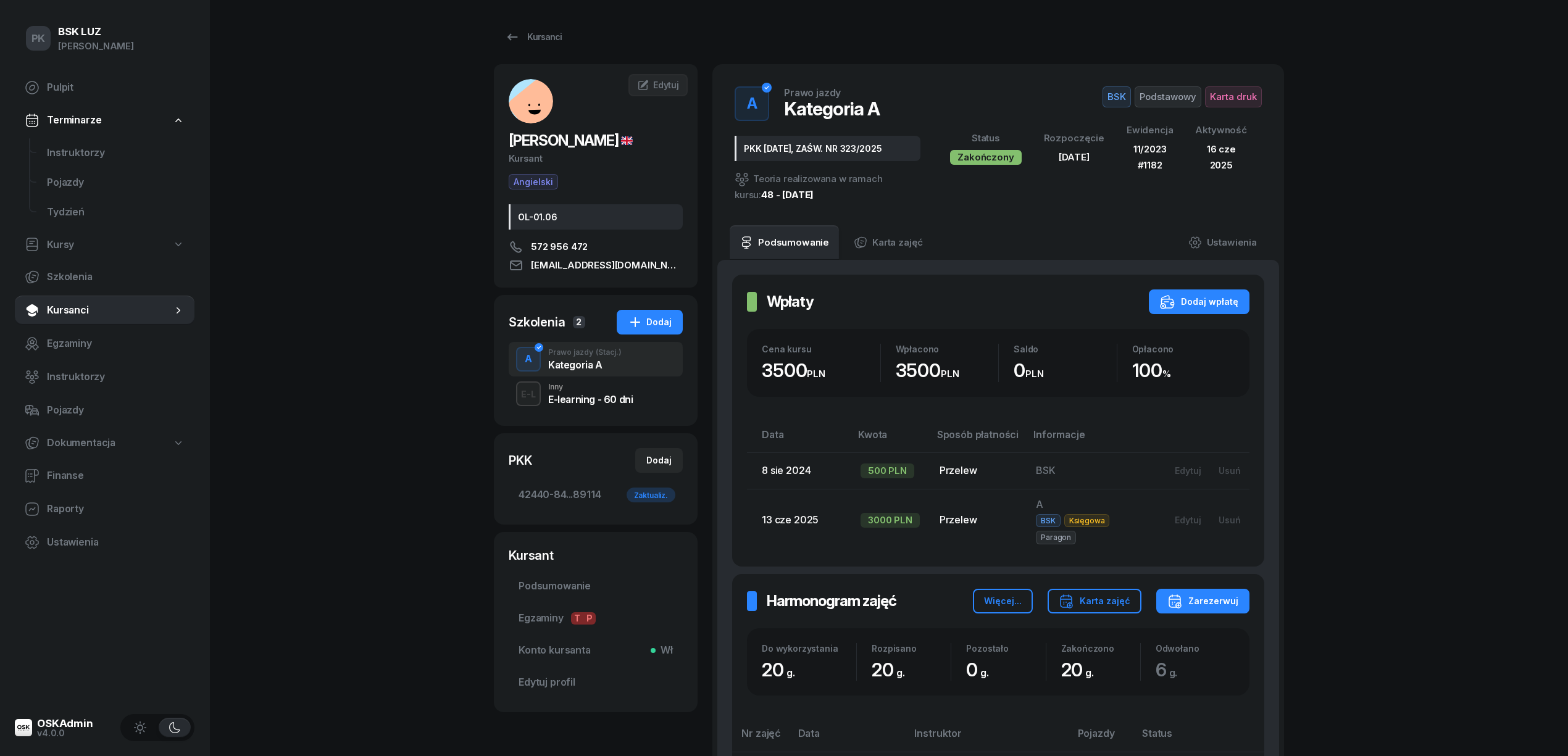
click at [527, 23] on div "Kursanci KARALIOU MIKHAIL Kursant Angielski OL-01.06 572 956 472 MKARALIOU191@G…" at bounding box center [889, 735] width 790 height 1470
click at [550, 42] on div "Kursanci" at bounding box center [533, 37] width 57 height 15
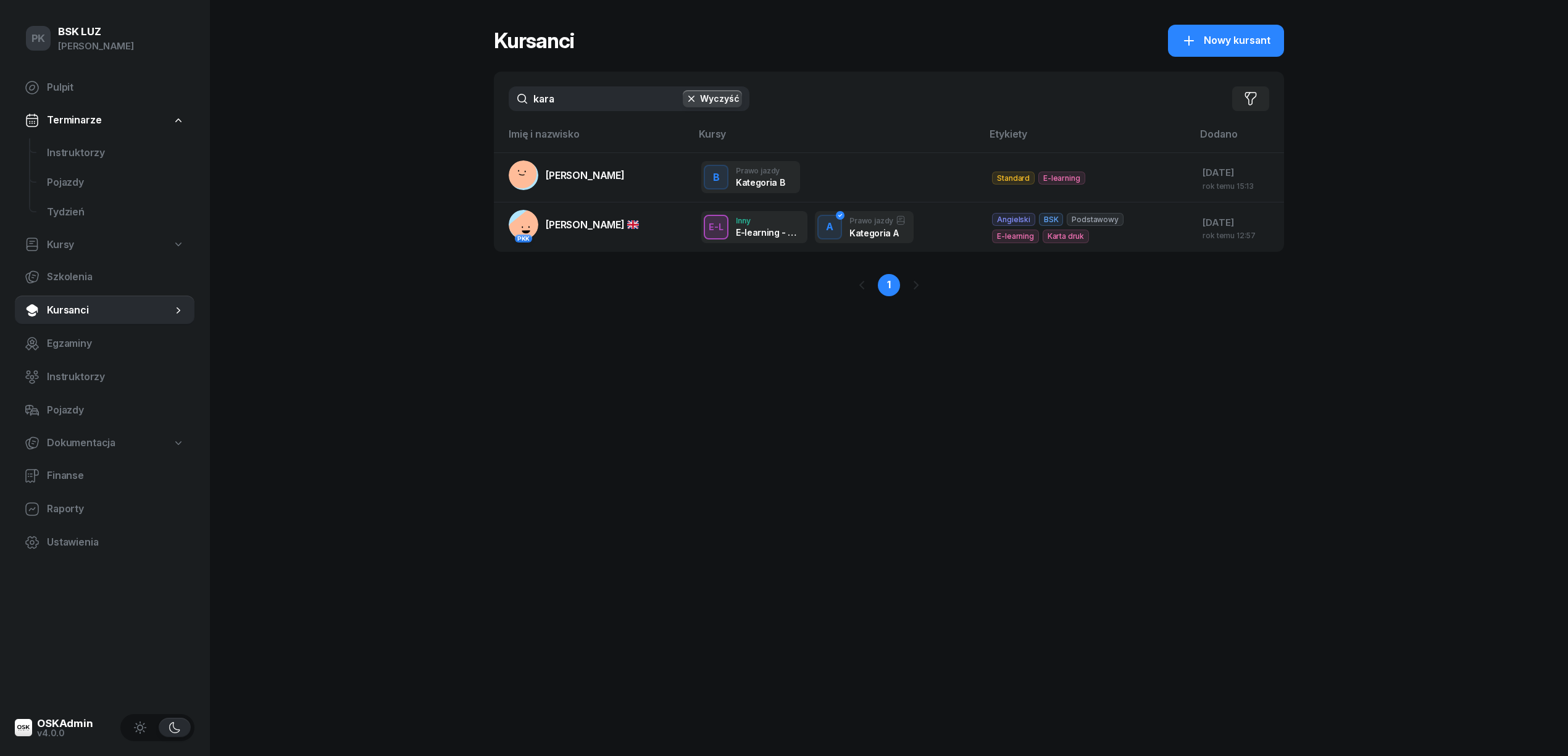
click at [423, 78] on div "PK BSK LUZ Piotr Klimek Pulpit Terminarze Instruktorzy Pojazdy Tydzień Kursy Sz…" at bounding box center [784, 378] width 1568 height 756
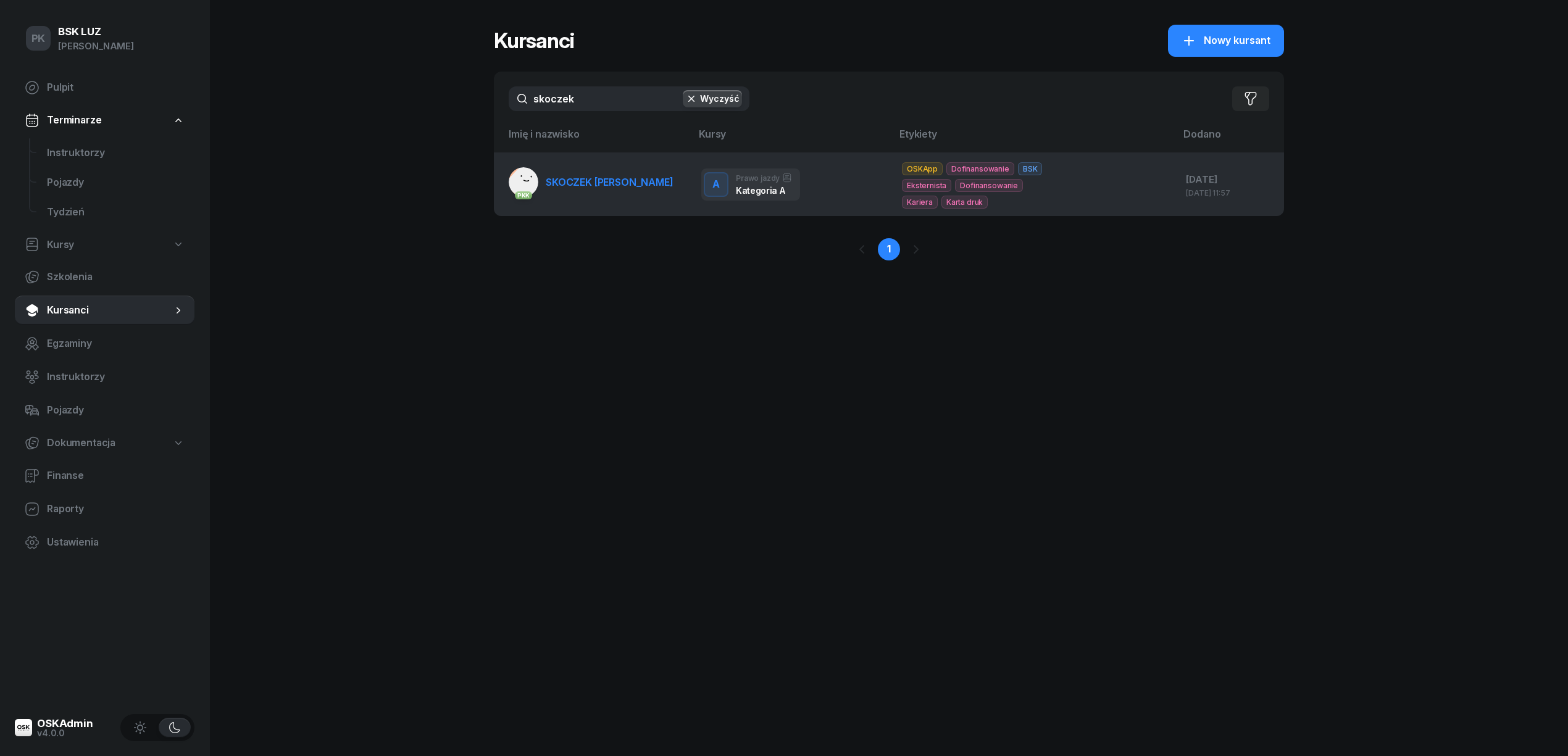
type input "skoczek"
click at [551, 195] on link "PKK SKOCZEK ŁUKASZ" at bounding box center [591, 182] width 165 height 30
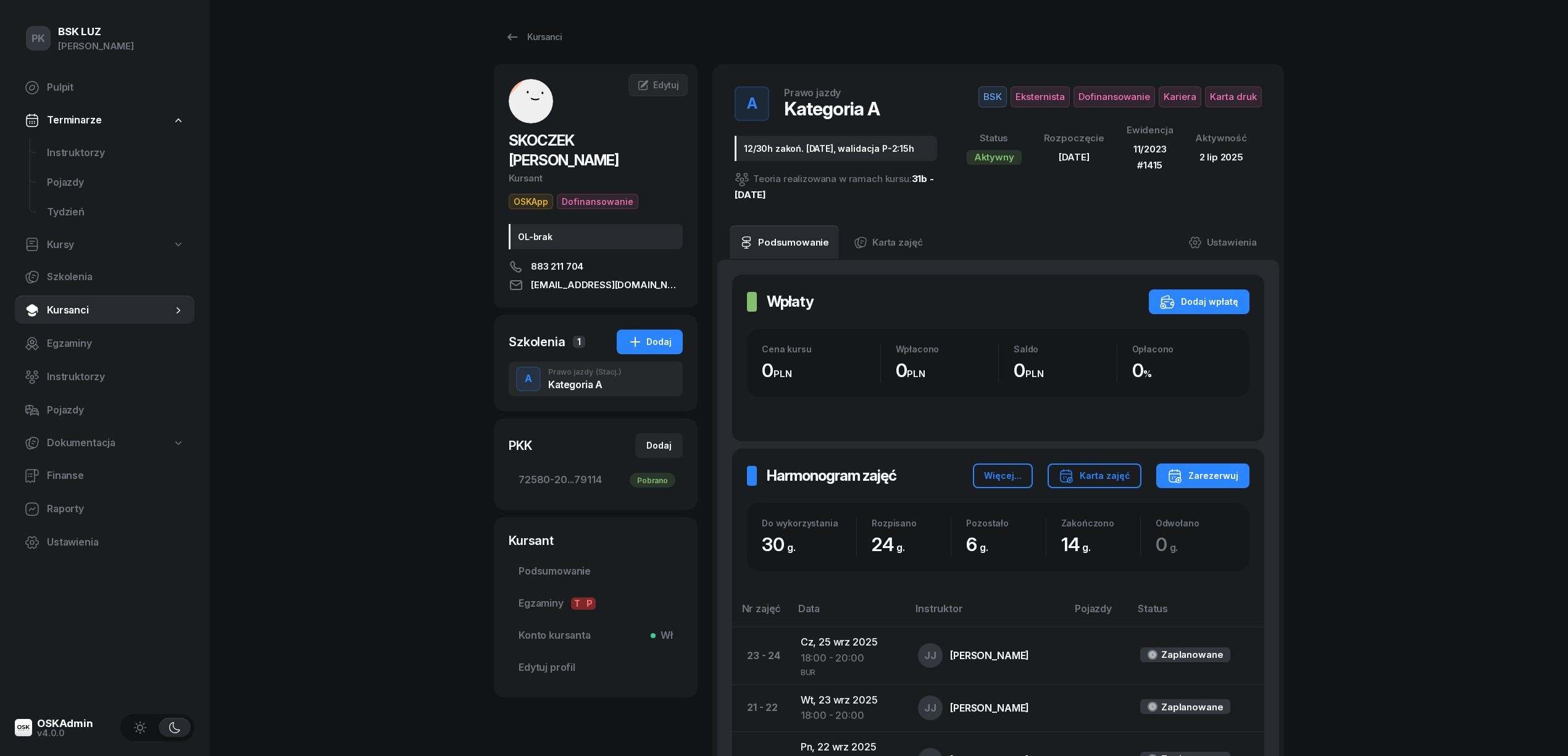
click at [268, 499] on div "PK BSK LUZ Piotr Klimek Pulpit Terminarze Instruktorzy Pojazdy Tydzień Kursy Sz…" at bounding box center [784, 726] width 1568 height 1452
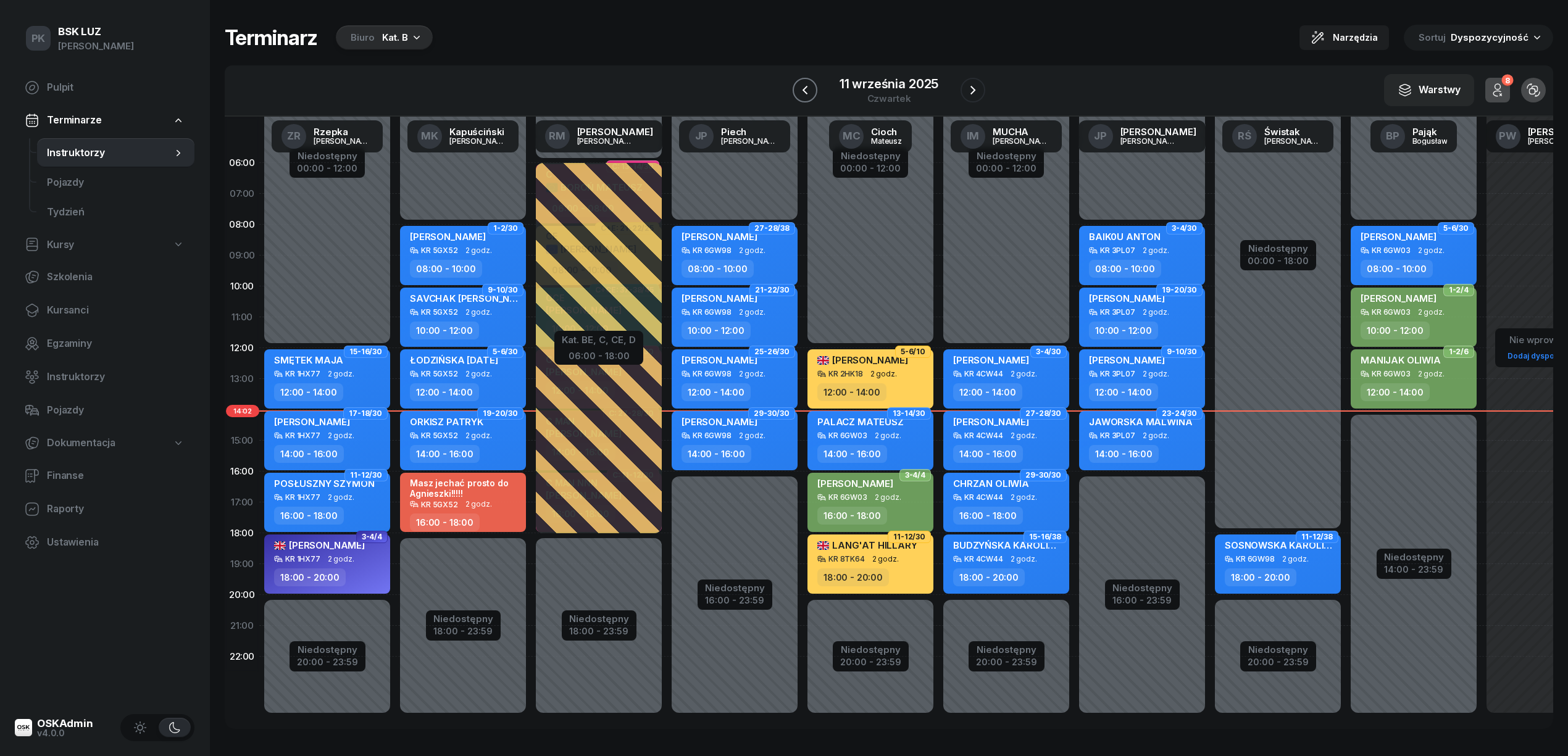
click at [798, 93] on icon "button" at bounding box center [805, 90] width 15 height 15
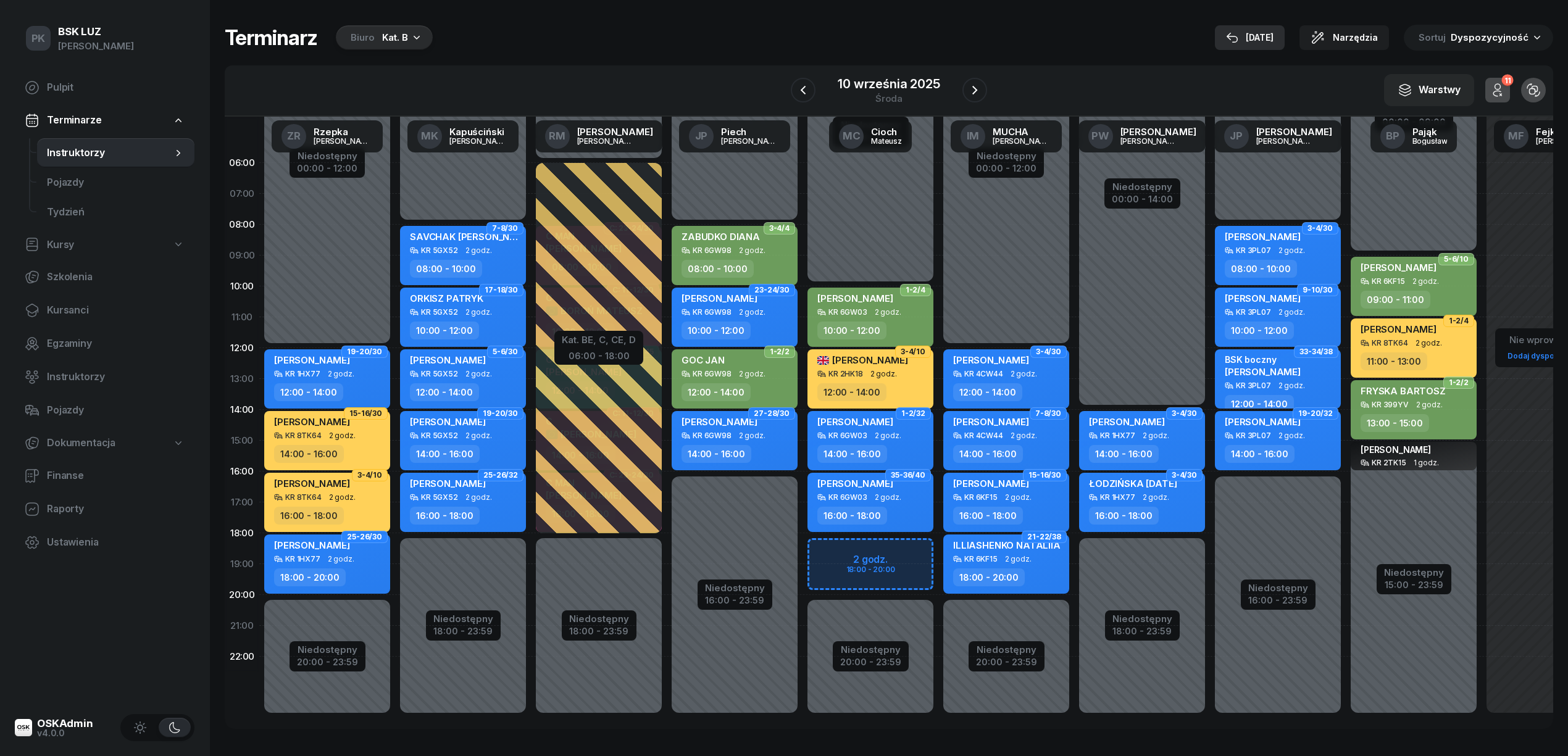
click at [1255, 33] on div "[DATE]" at bounding box center [1250, 38] width 48 height 15
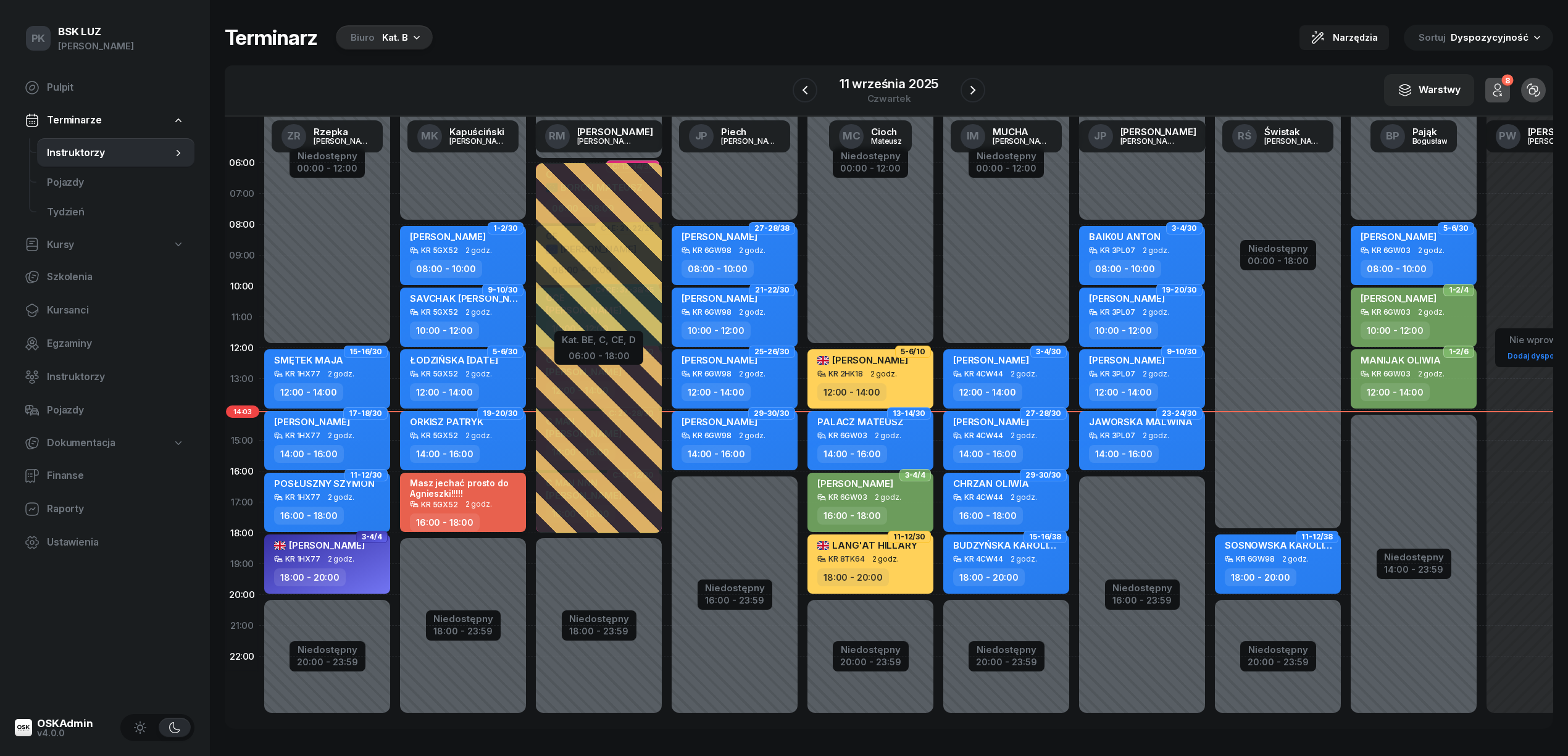
click at [509, 509] on div "Masz jechać prosto do Agnieszki!!!!! KR 5GX52 2 godz. 16:00 - 18:00" at bounding box center [463, 503] width 126 height 60
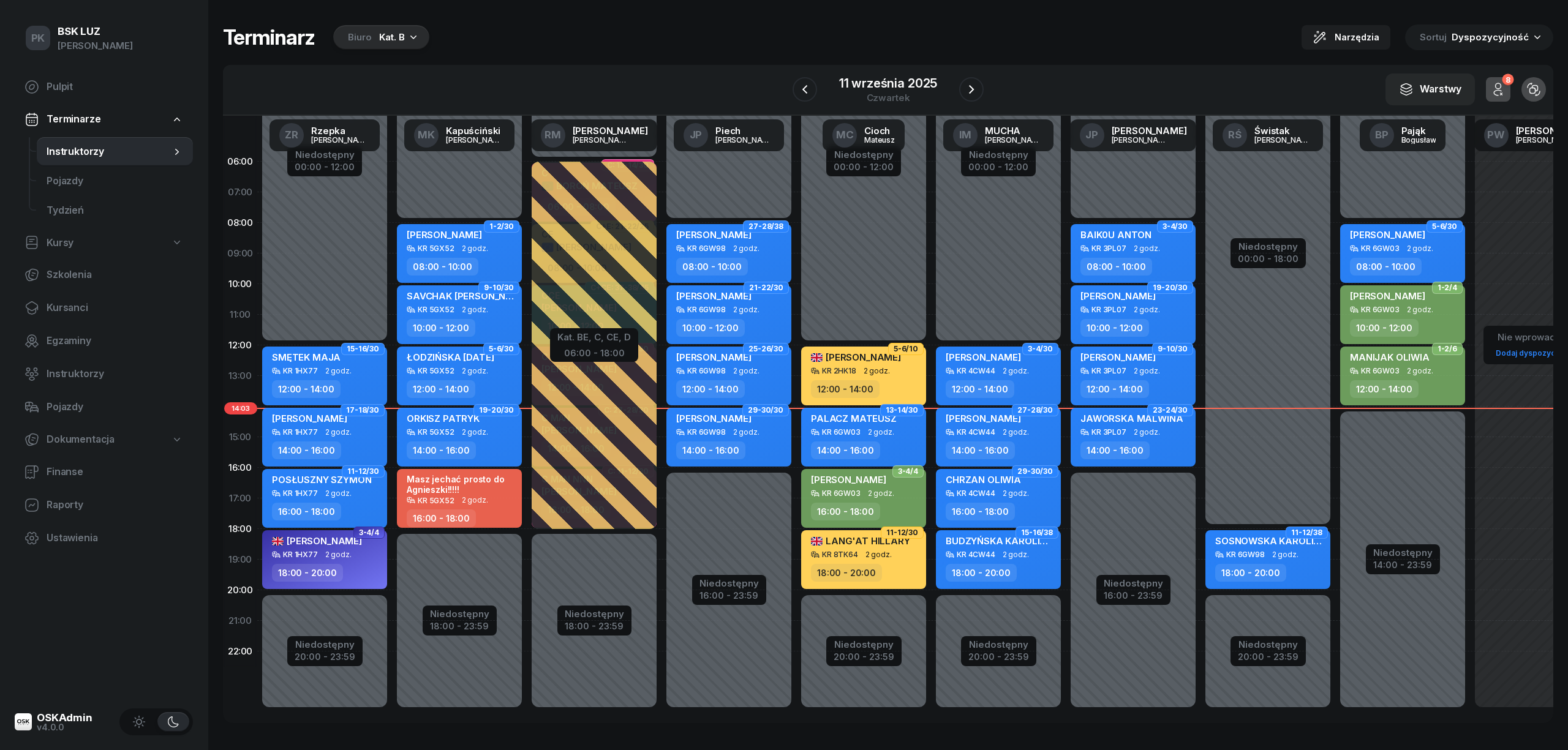
select select "16"
select select "18"
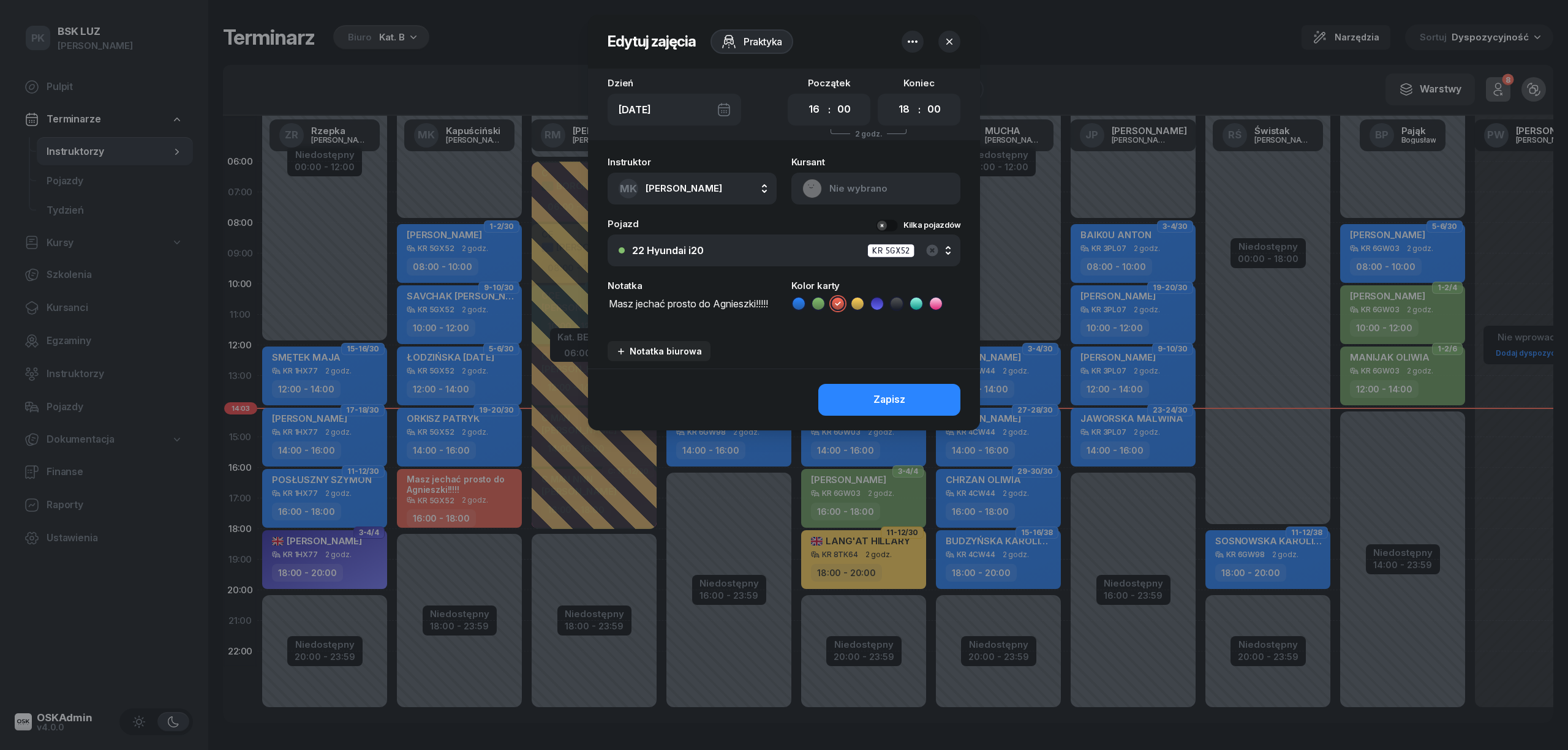
drag, startPoint x: 774, startPoint y: 304, endPoint x: 759, endPoint y: 300, distance: 15.5
click at [759, 300] on textarea "Masz jechać prosto do Agnieszki!!!!!" at bounding box center [692, 311] width 169 height 31
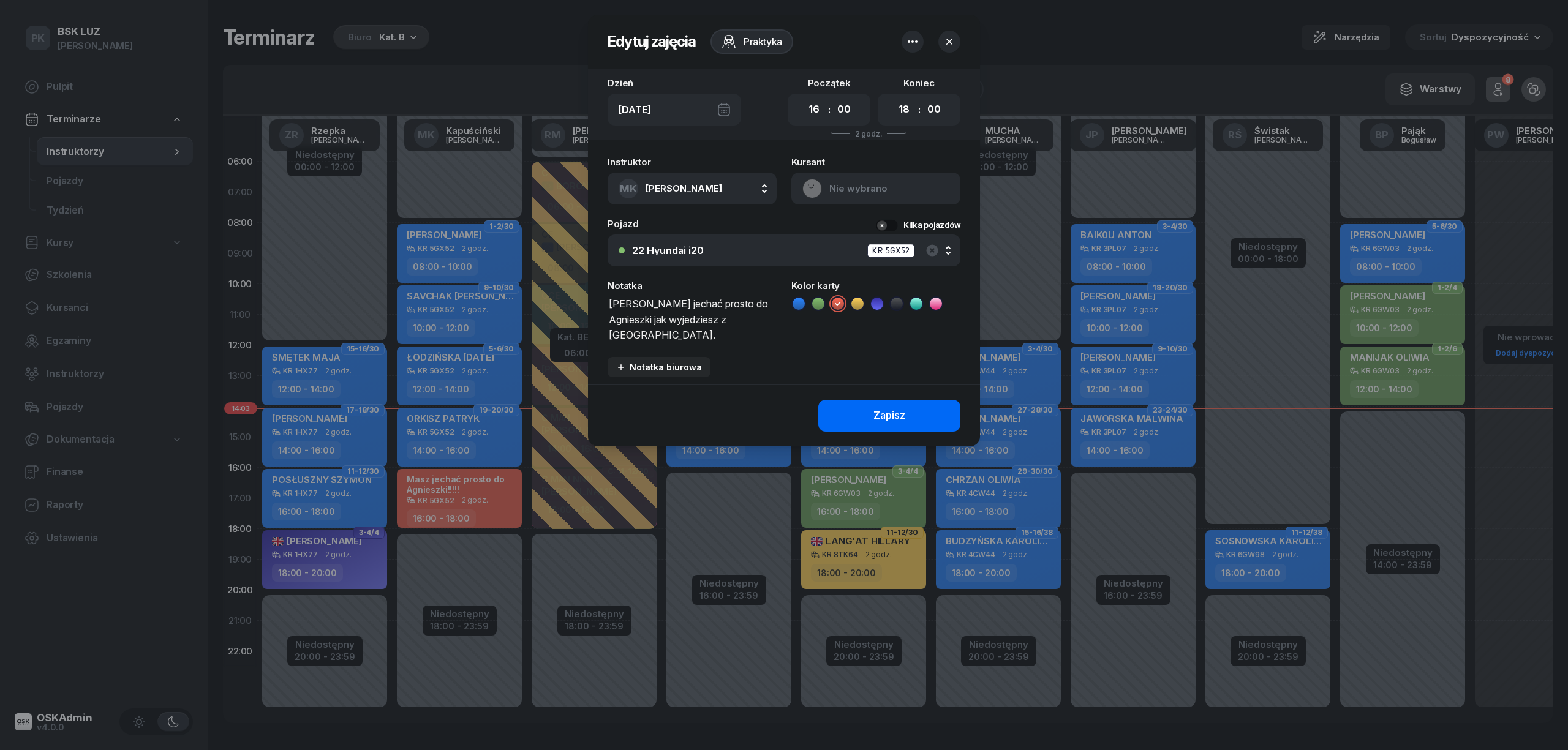
type textarea "Masz jechać prosto do Agnieszki jak wyjedziesz z Igołomskiej."
click at [889, 414] on div "Zapisz" at bounding box center [889, 416] width 32 height 16
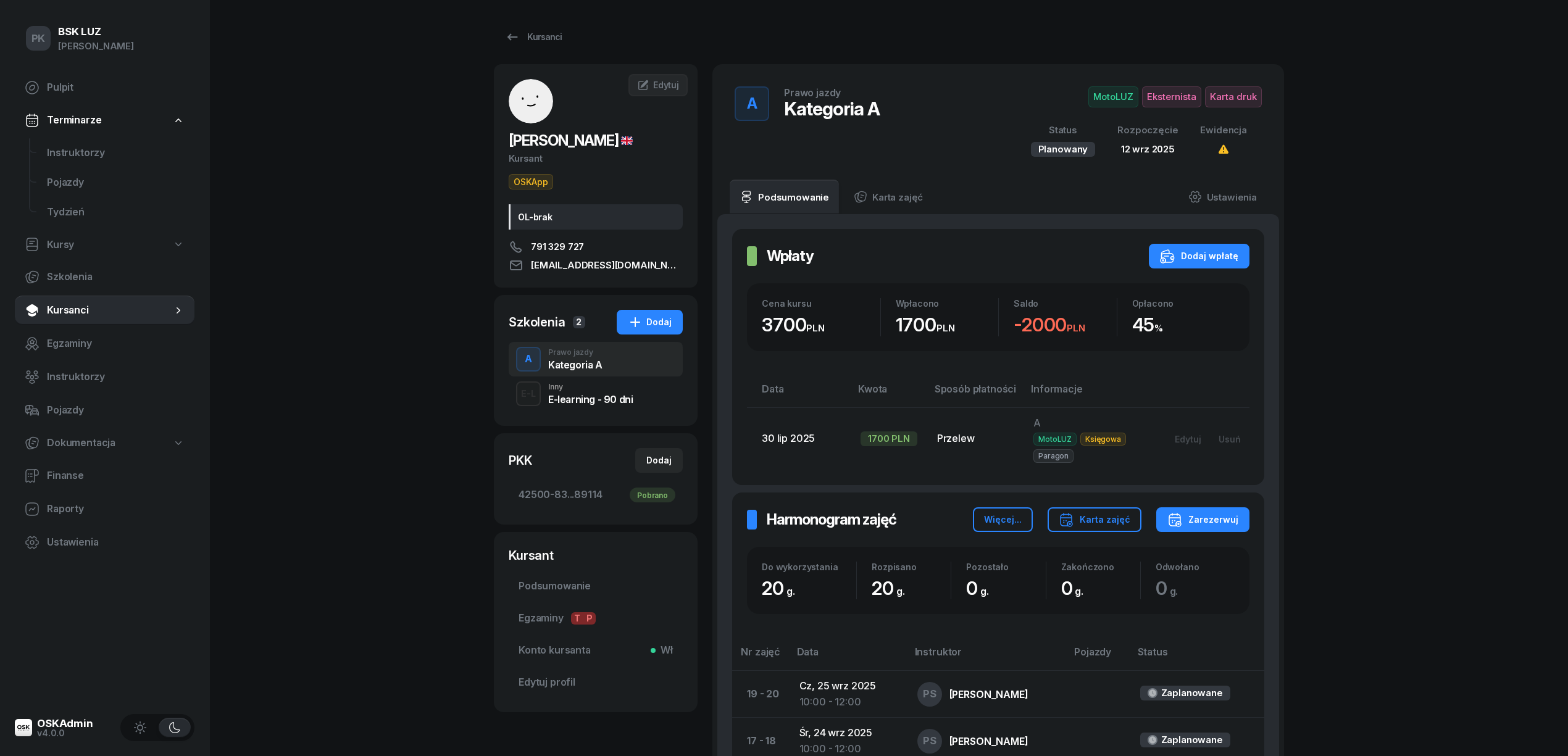
click at [75, 241] on link "Kursy" at bounding box center [104, 245] width 180 height 28
select select
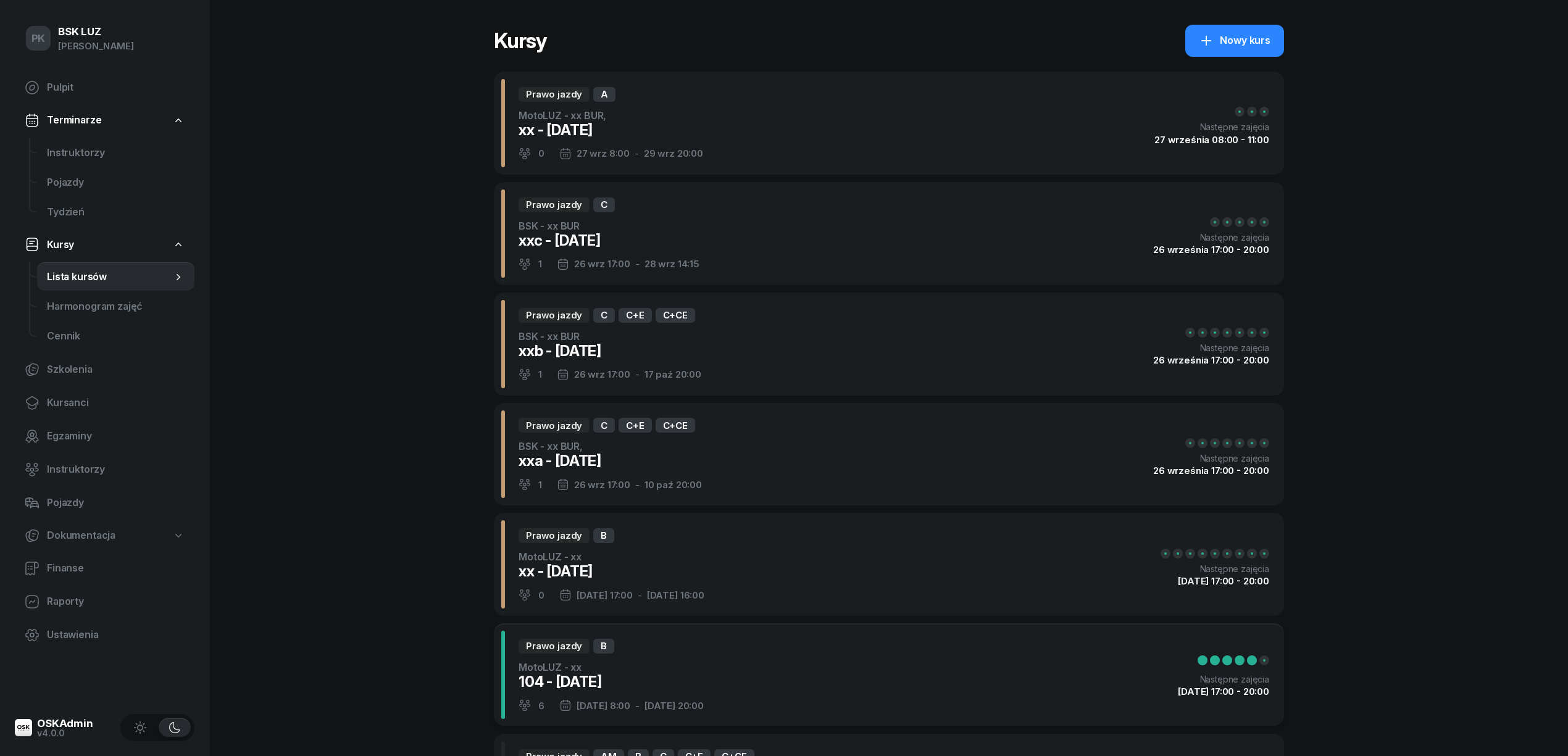
click at [1231, 50] on link "Nowy kurs" at bounding box center [1234, 40] width 99 height 32
select select "09"
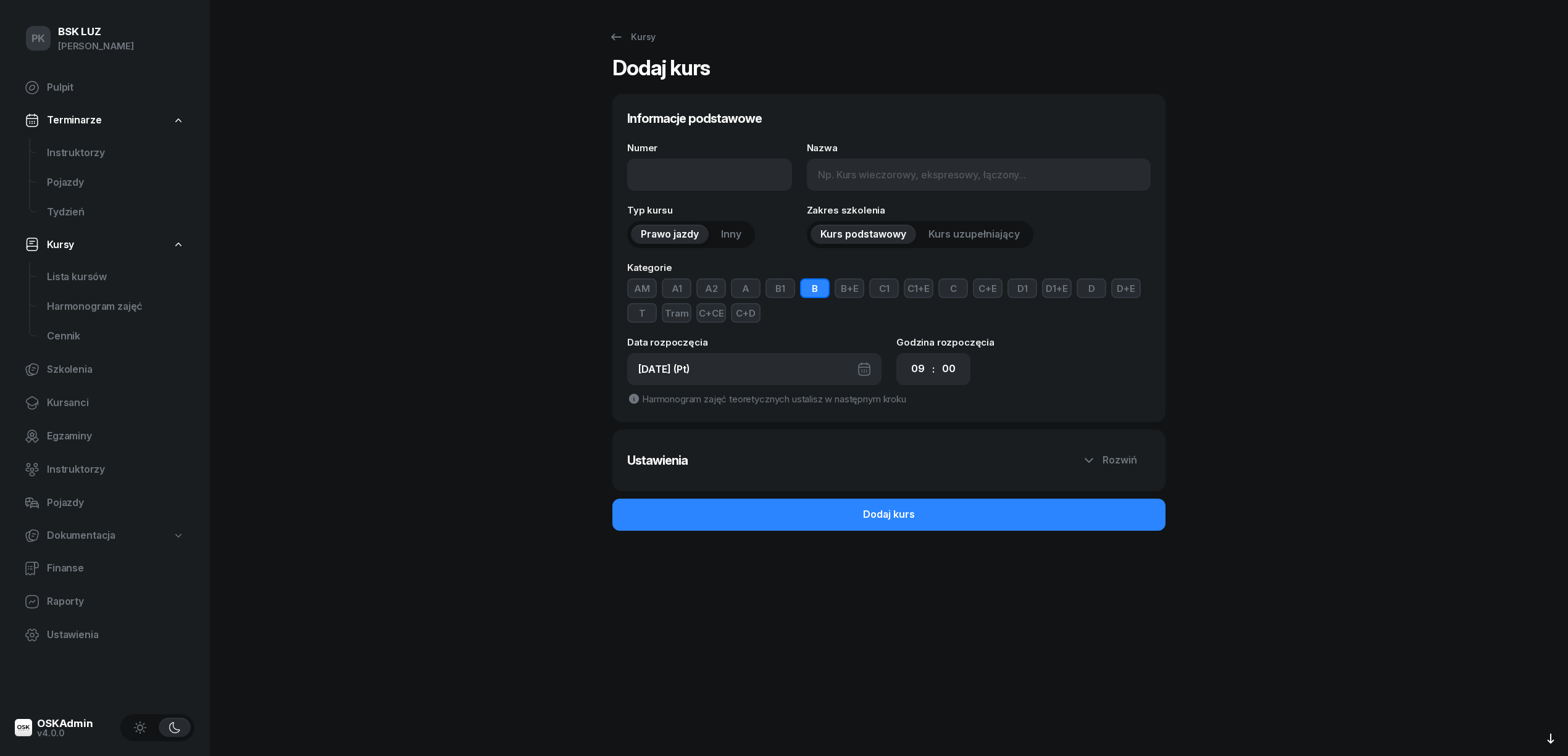
type input "1 - [DATE]"
click at [862, 189] on input "Nazwa" at bounding box center [979, 175] width 344 height 32
type input "MotoLUZ - xx"
click at [805, 290] on button "B" at bounding box center [815, 288] width 30 height 20
click at [917, 368] on select "00 01 02 03 04 05 06 07 08 09 10 11 12 13 14 15 16 17 18 19 20 21 22 23" at bounding box center [917, 369] width 23 height 26
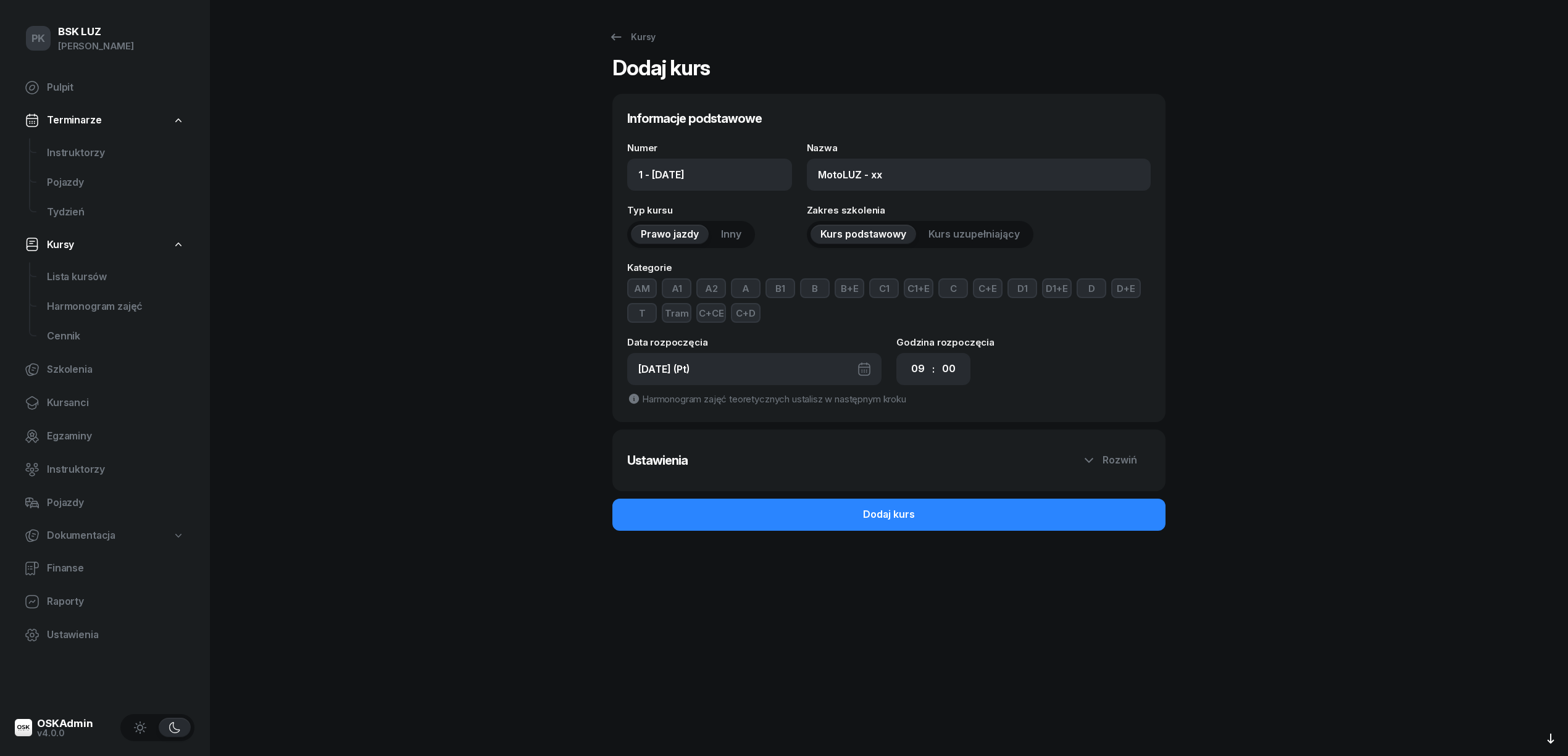
select select "17"
click at [906, 357] on select "00 01 02 03 04 05 06 07 08 09 10 11 12 13 14 15 16 17 18 19 20 21 22 23" at bounding box center [917, 369] width 23 height 26
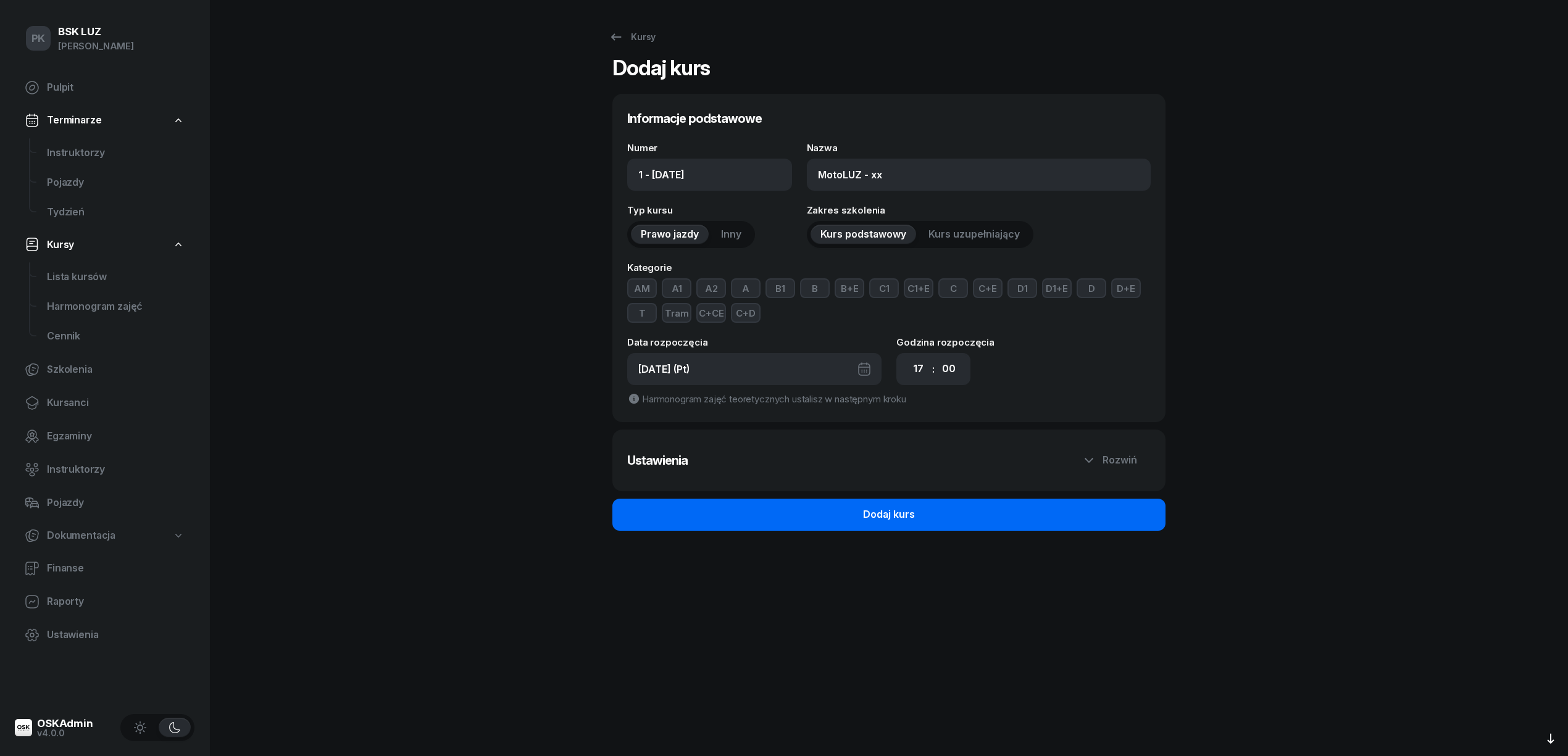
click at [977, 517] on button "Dodaj kurs" at bounding box center [889, 515] width 553 height 32
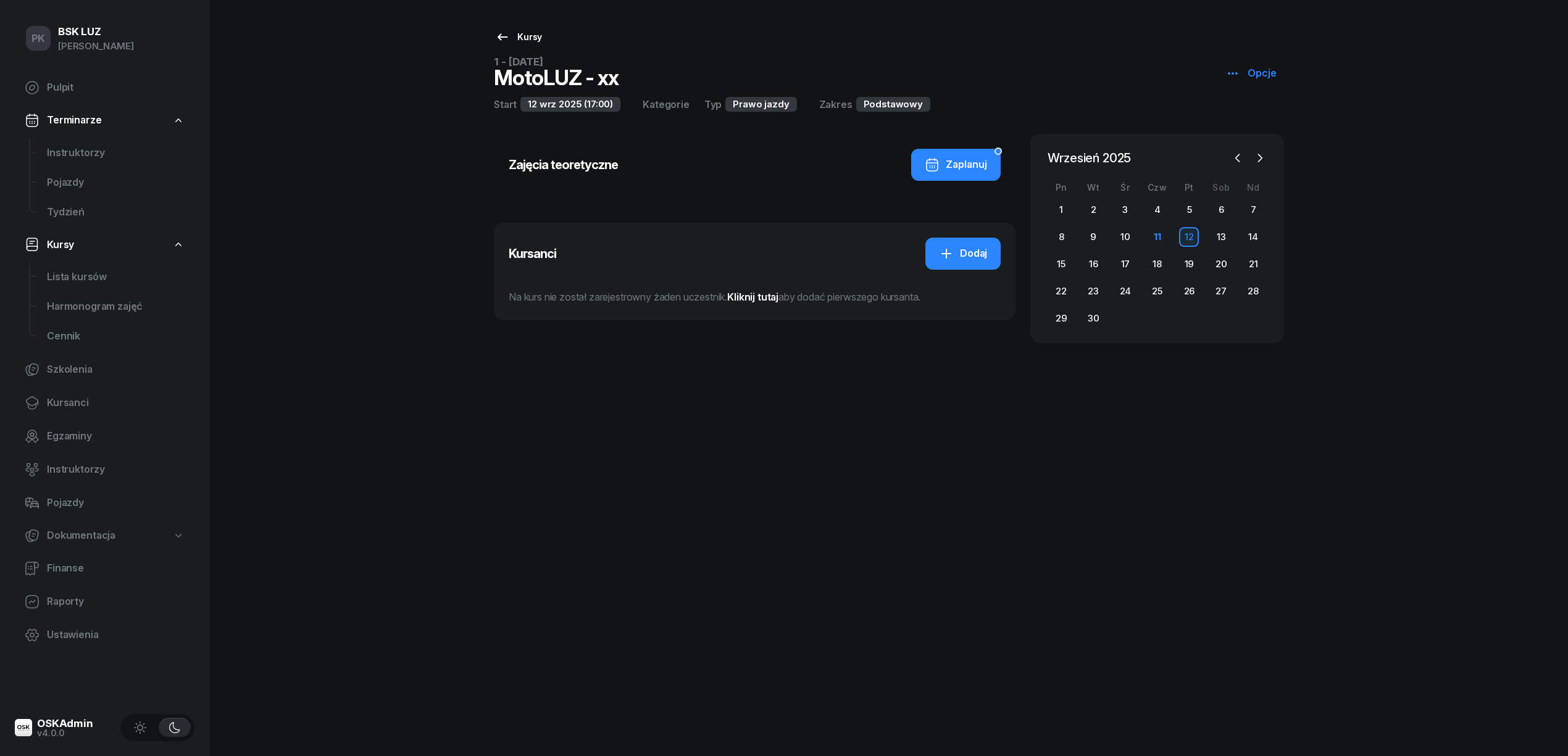
click at [537, 28] on link "Kursy" at bounding box center [518, 36] width 69 height 24
select select
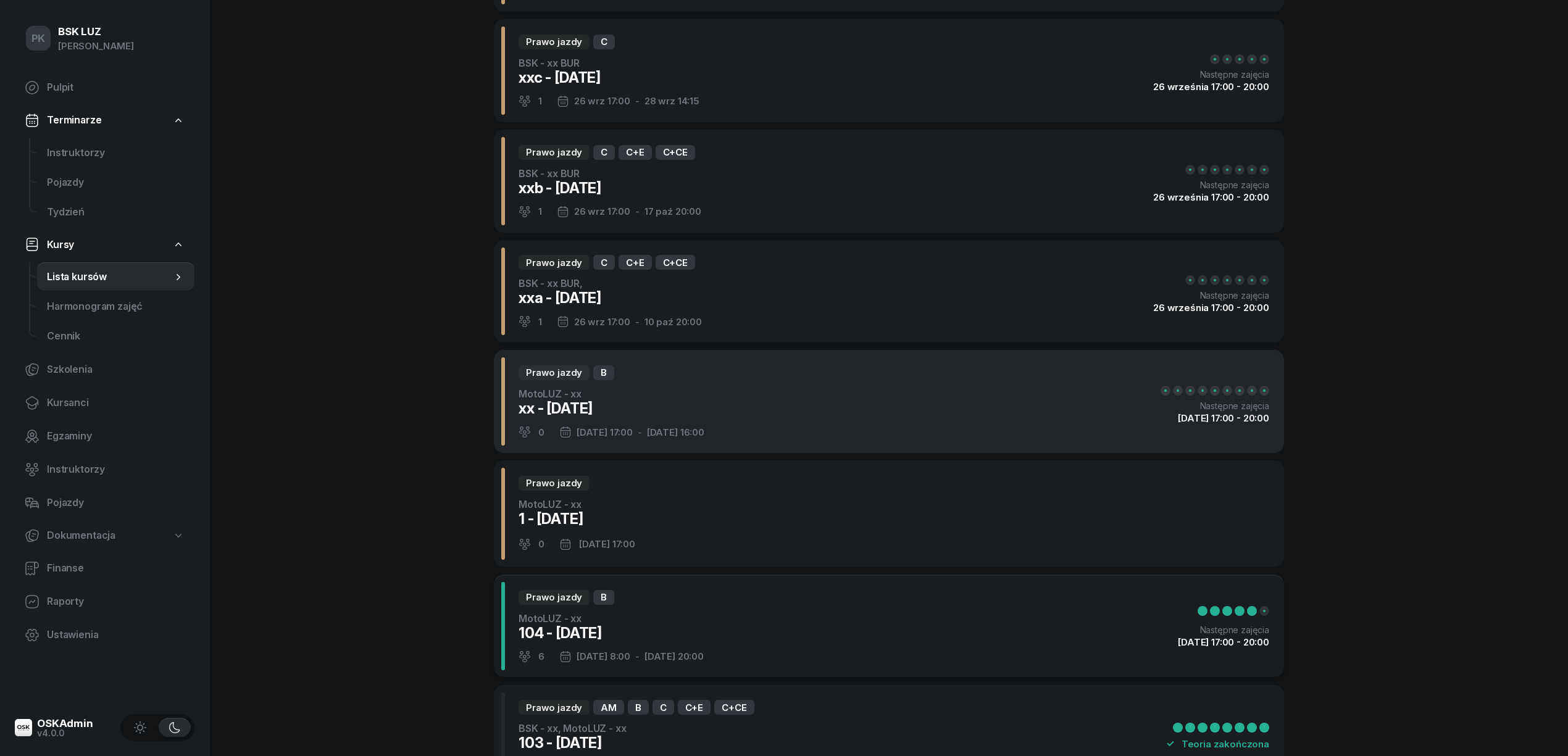
scroll to position [164, 0]
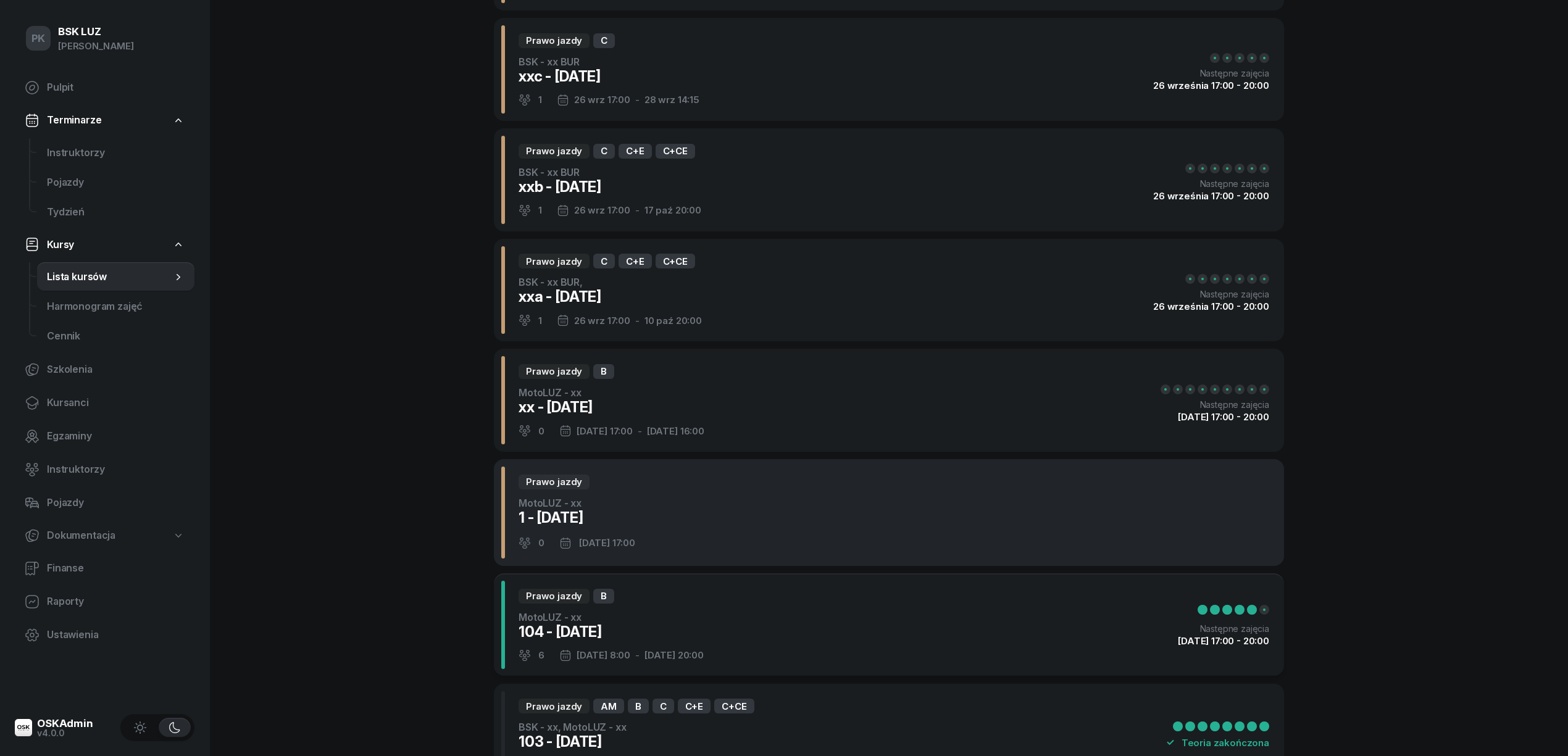
click at [791, 509] on div "Prawo jazdy MotoLUZ - xx 1 - [DATE] 0 [DATE] 17:00" at bounding box center [889, 512] width 790 height 106
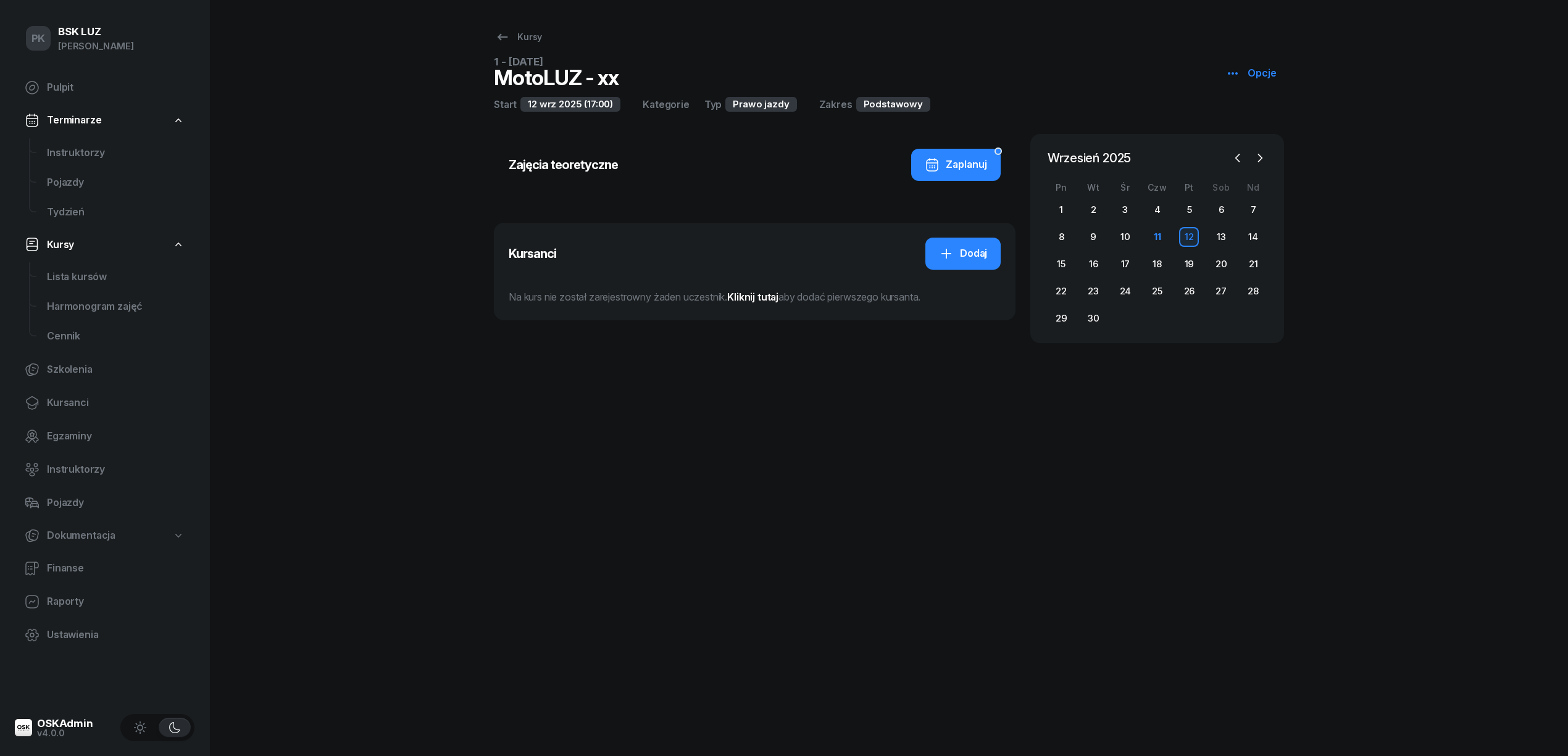
click at [1231, 71] on icon "button" at bounding box center [1233, 73] width 15 height 15
click at [1239, 117] on icon at bounding box center [1239, 121] width 10 height 11
select select "17"
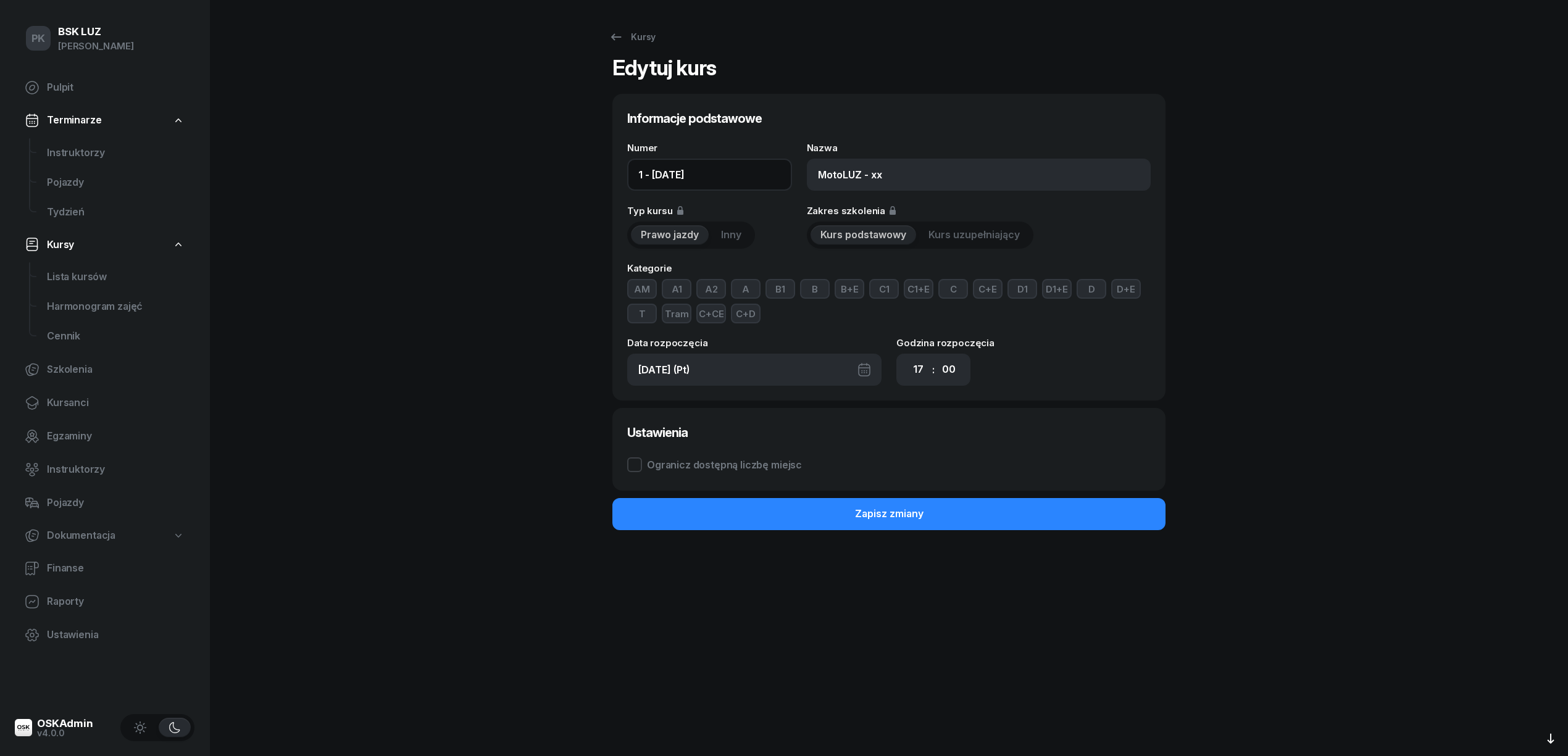
click at [645, 173] on input "1 - [DATE]" at bounding box center [709, 175] width 165 height 32
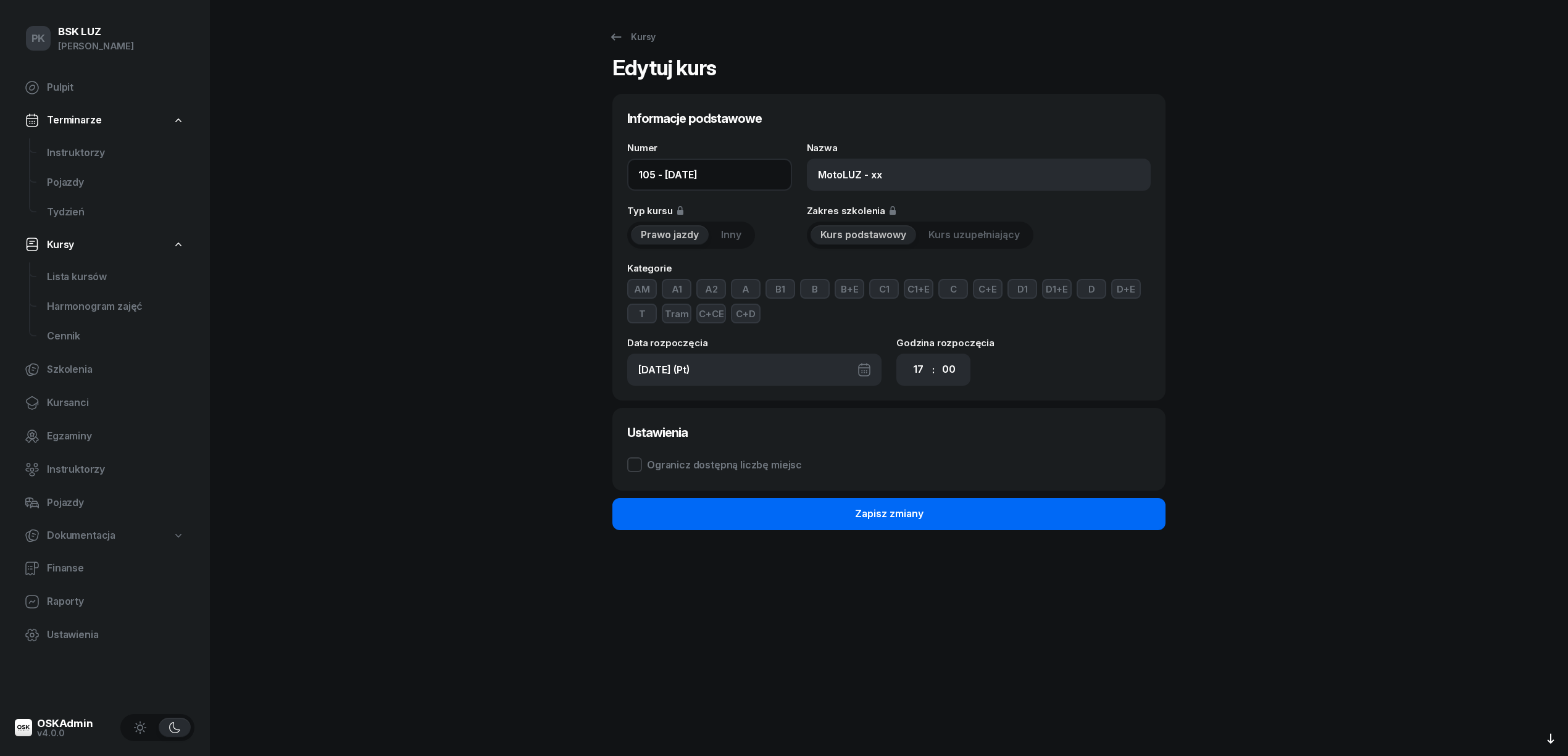
type input "105 - [DATE]"
click at [984, 517] on button "Zapisz zmiany" at bounding box center [889, 514] width 553 height 32
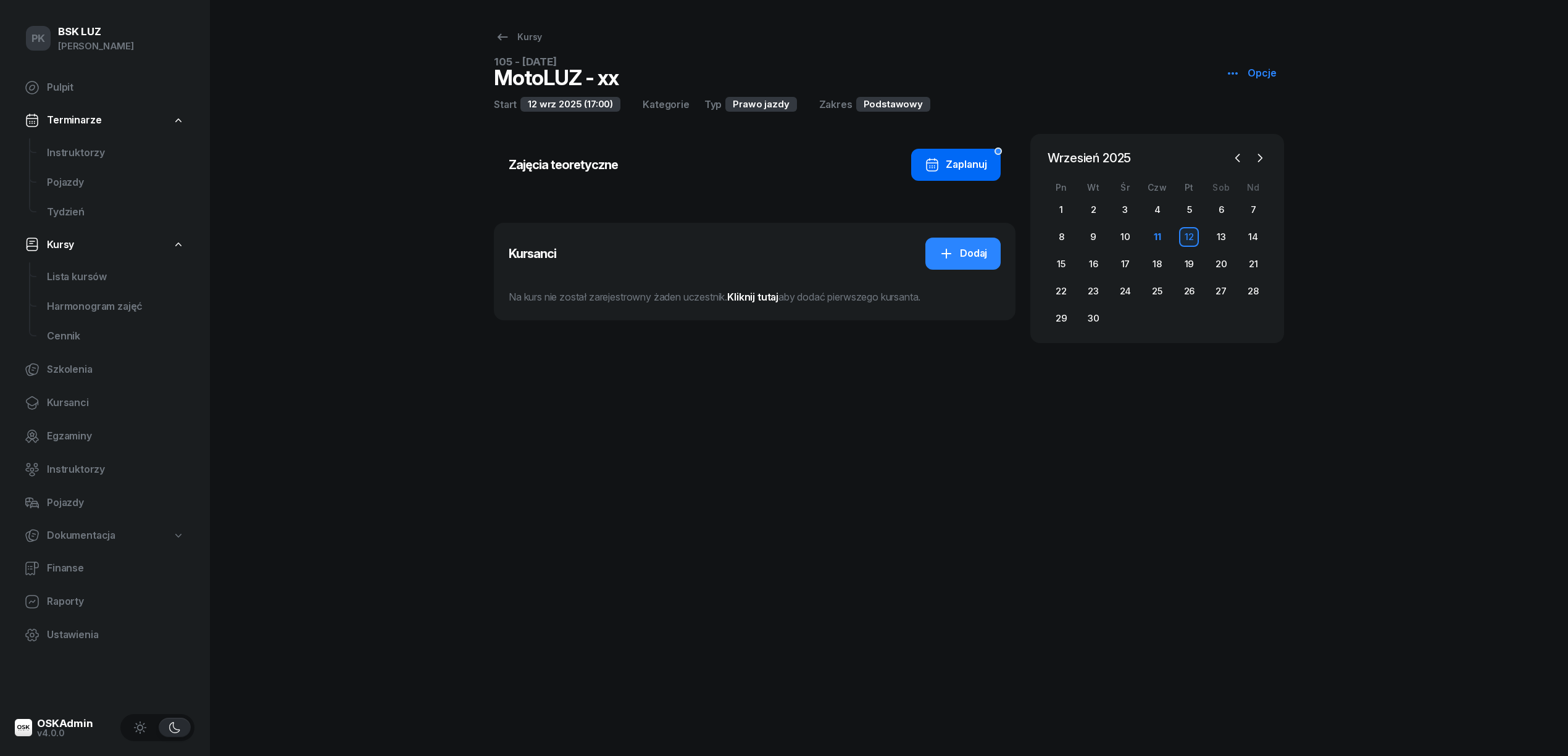
click at [967, 153] on button "Zaplanuj" at bounding box center [956, 165] width 89 height 32
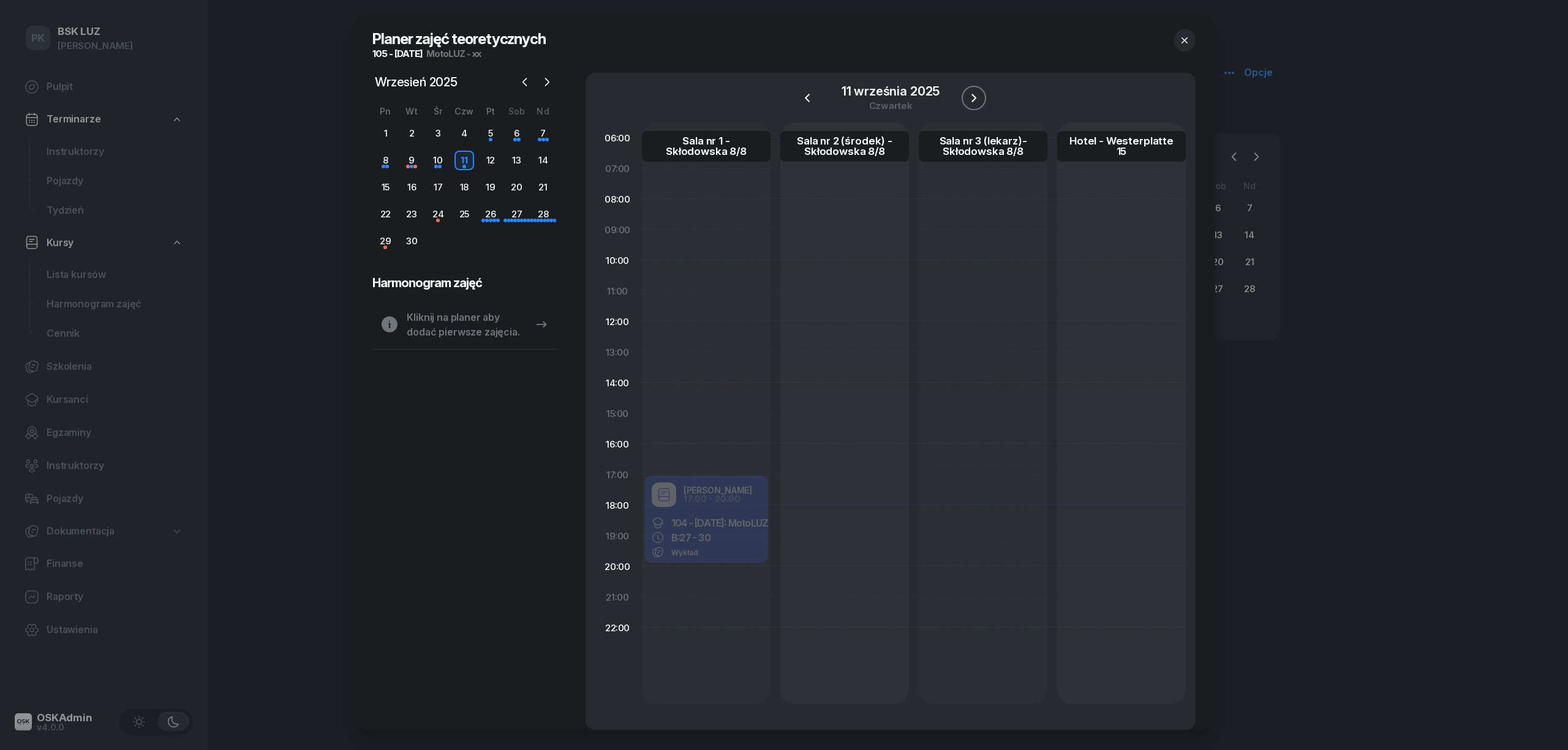
click at [967, 99] on icon "button" at bounding box center [974, 98] width 14 height 14
click at [968, 99] on icon "button" at bounding box center [975, 98] width 14 height 14
click at [804, 96] on icon "button" at bounding box center [806, 97] width 5 height 9
click at [692, 484] on div at bounding box center [706, 413] width 129 height 582
select select "17"
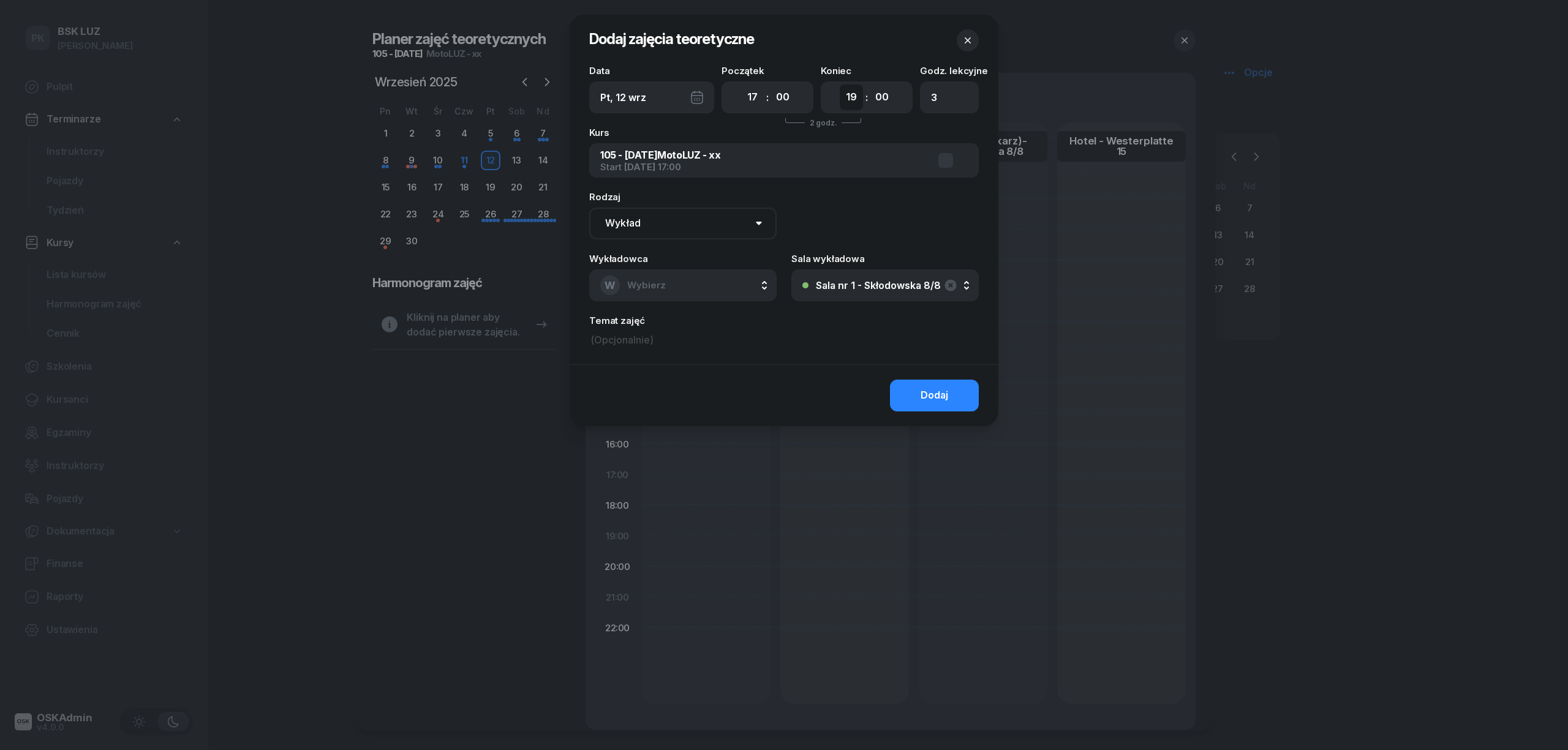
click at [853, 98] on select "00 01 02 03 04 05 06 07 08 09 10 11 12 13 14 15 16 17 18 19 20 21 22 23" at bounding box center [851, 97] width 23 height 26
select select "20"
click at [840, 85] on select "00 01 02 03 04 05 06 07 08 09 10 11 12 13 14 15 16 17 18 19 20 21 22 23" at bounding box center [851, 97] width 23 height 26
type input "4"
click at [669, 280] on button "W Wybierz" at bounding box center [683, 285] width 188 height 32
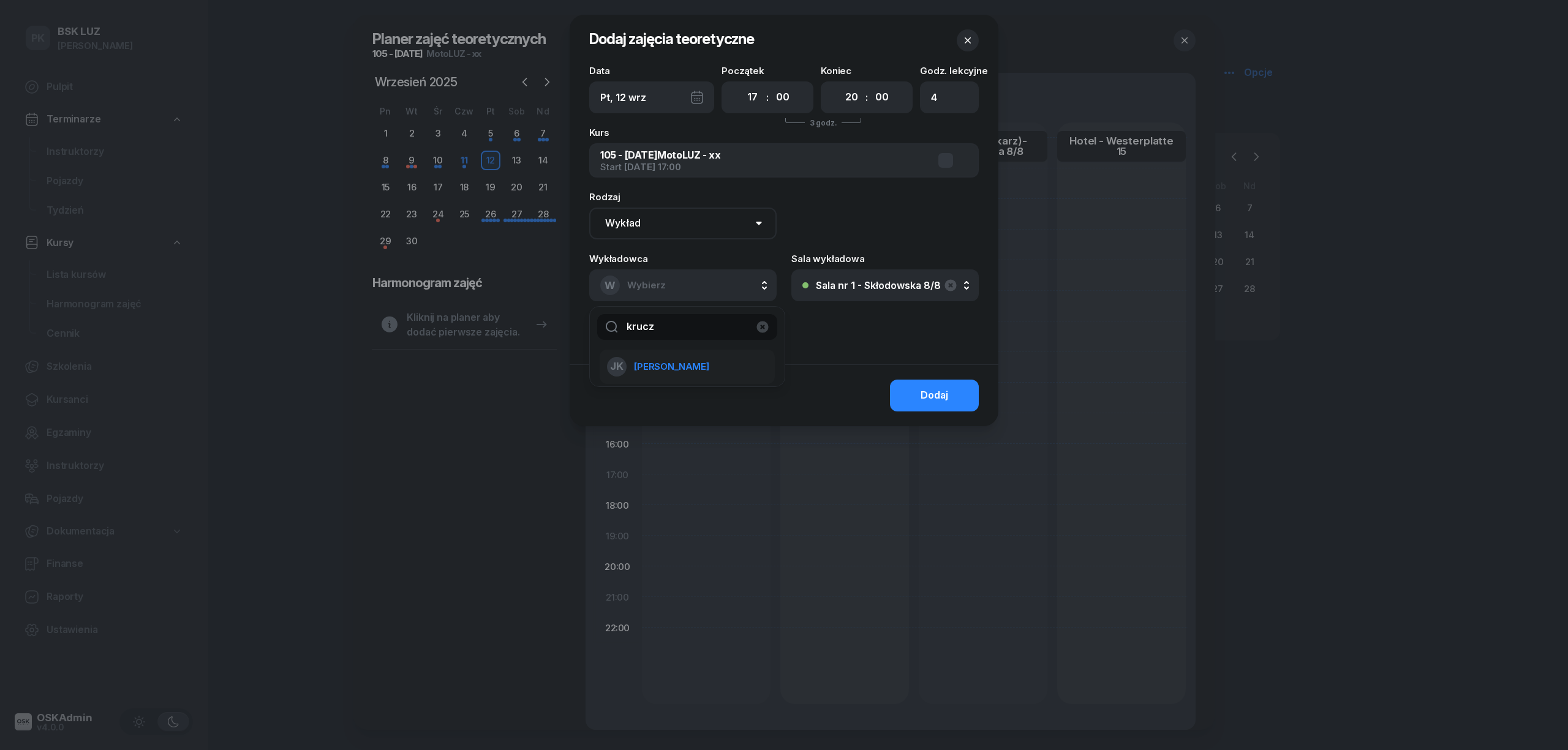
type input "krucz"
click at [667, 368] on span "[PERSON_NAME]" at bounding box center [671, 367] width 75 height 16
click at [963, 393] on button "Dodaj" at bounding box center [934, 396] width 89 height 32
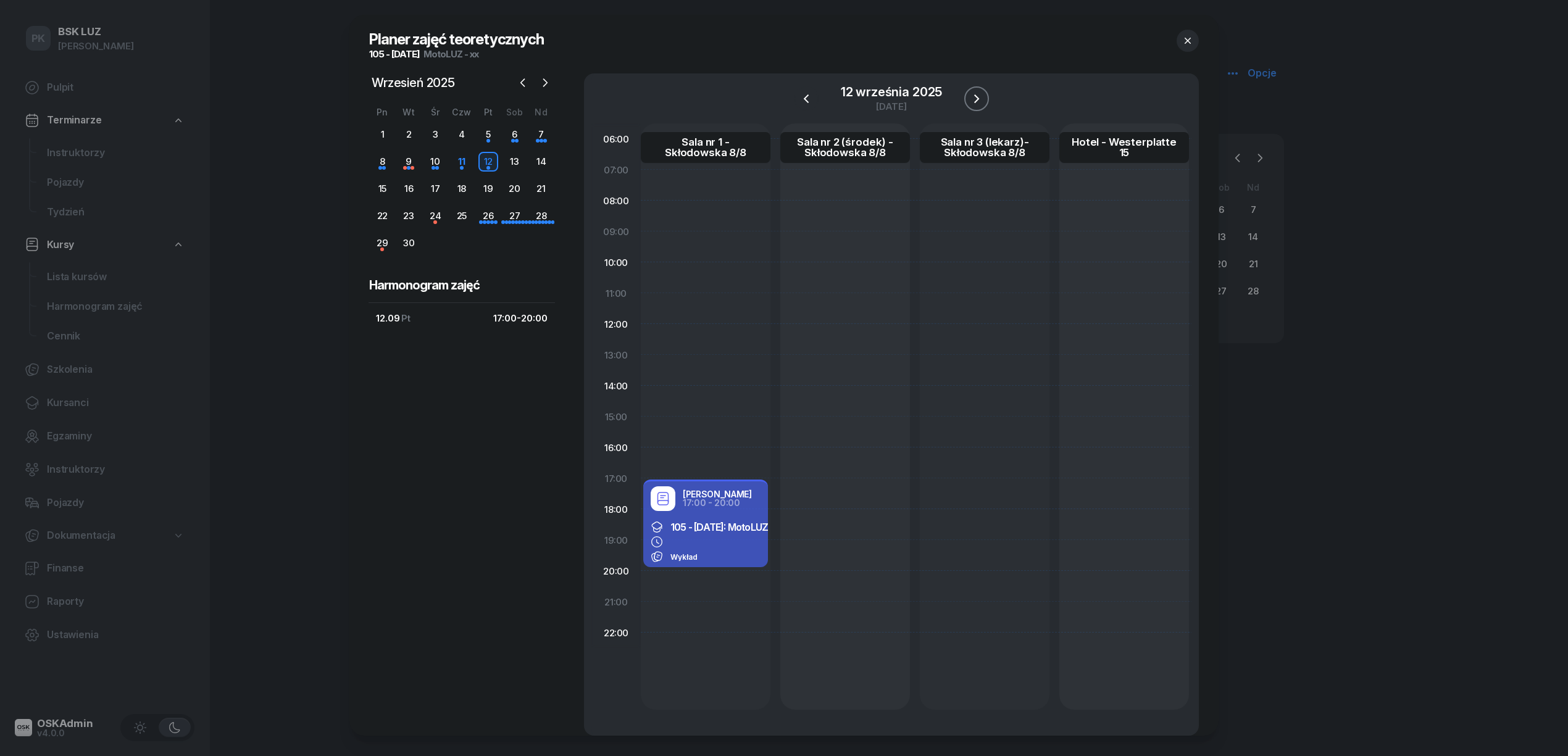
click at [976, 97] on icon "button" at bounding box center [976, 99] width 5 height 9
click at [720, 216] on div at bounding box center [706, 417] width 130 height 587
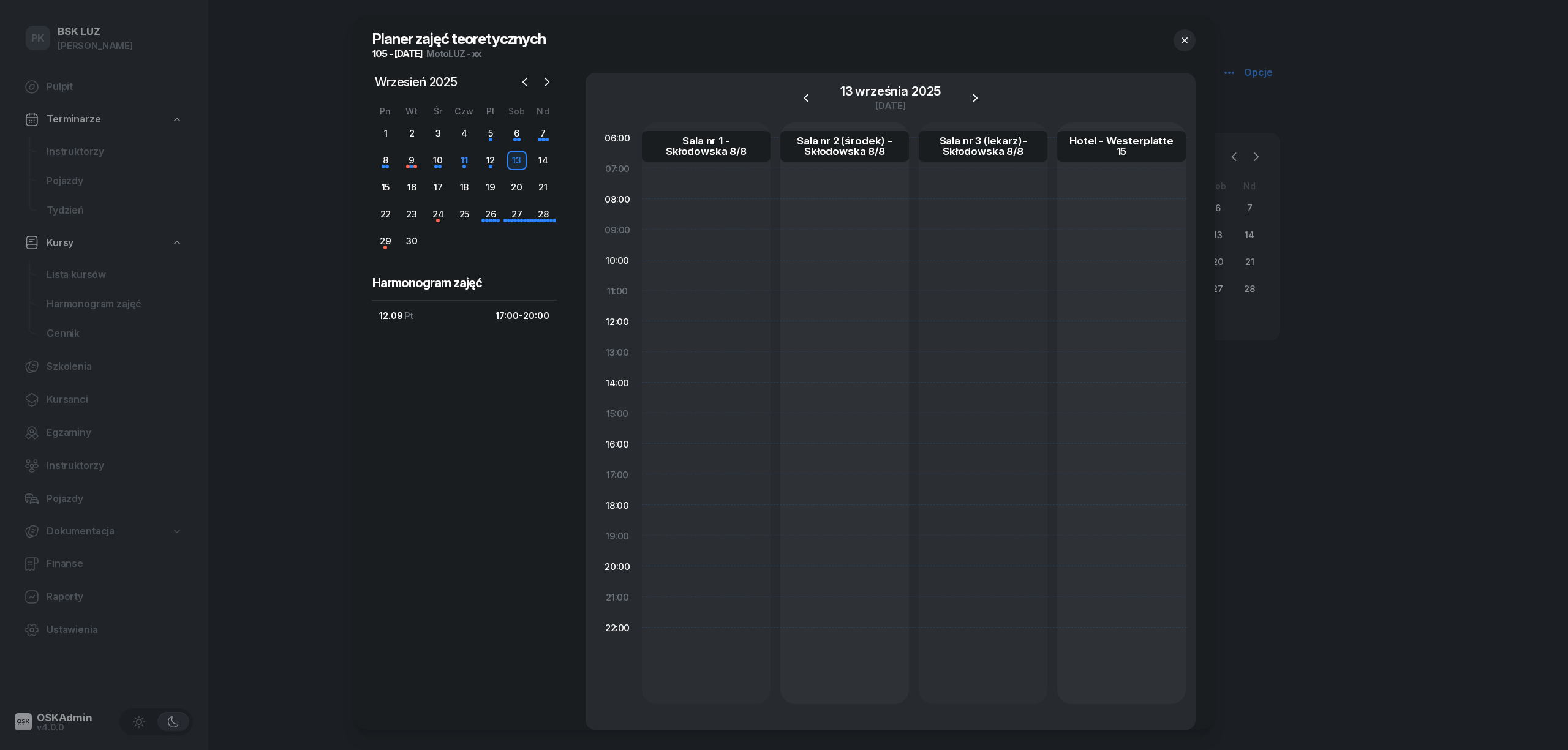
select select "08"
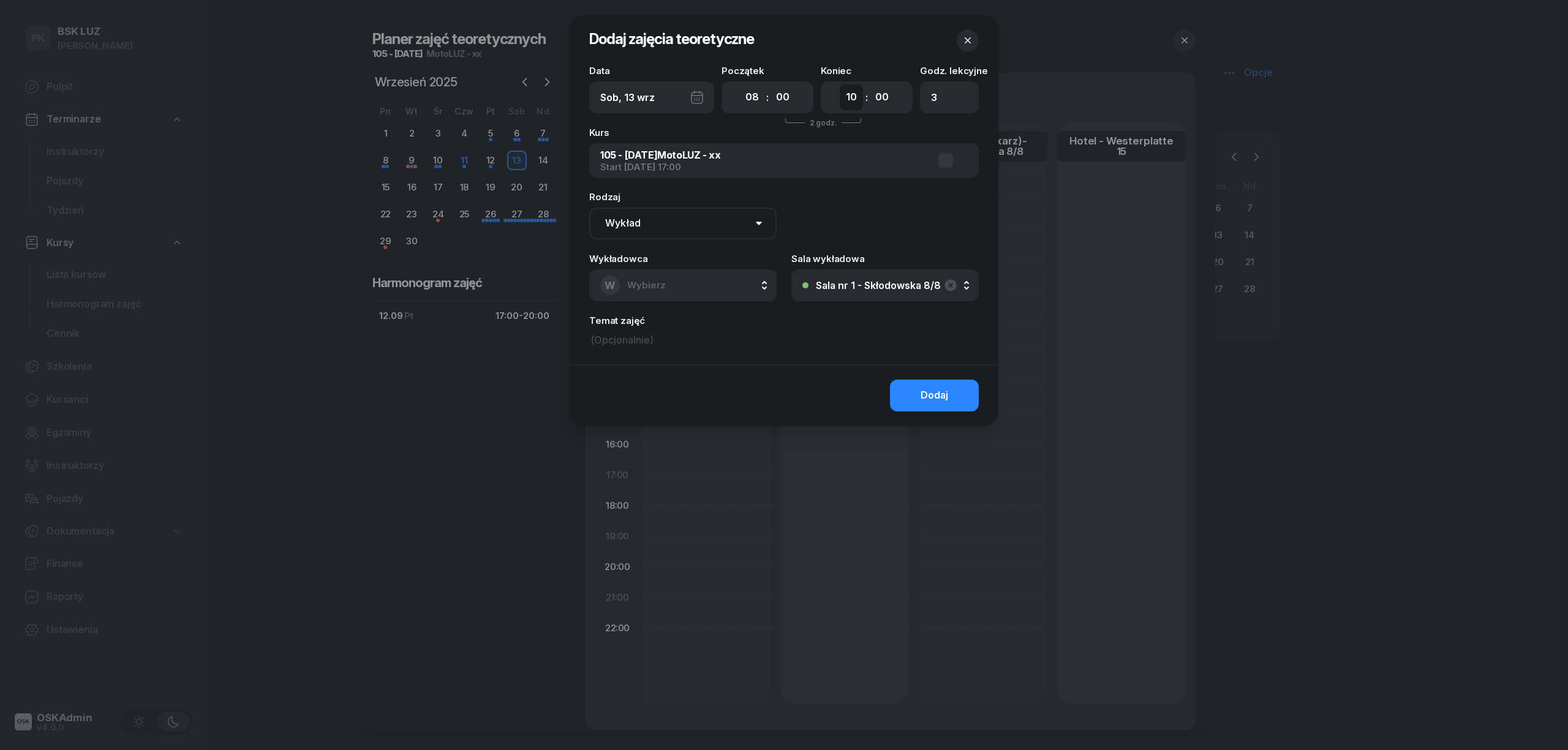
drag, startPoint x: 853, startPoint y: 98, endPoint x: 845, endPoint y: 108, distance: 12.8
click at [853, 98] on select "00 01 02 03 04 05 06 07 08 09 10 11 12 13 14 15 16 17 18 19 20 21 22 23" at bounding box center [851, 97] width 23 height 26
select select "14"
click at [840, 85] on select "00 01 02 03 04 05 06 07 08 09 10 11 12 13 14 15 16 17 18 19 20 21 22 23" at bounding box center [851, 97] width 23 height 26
type input "8"
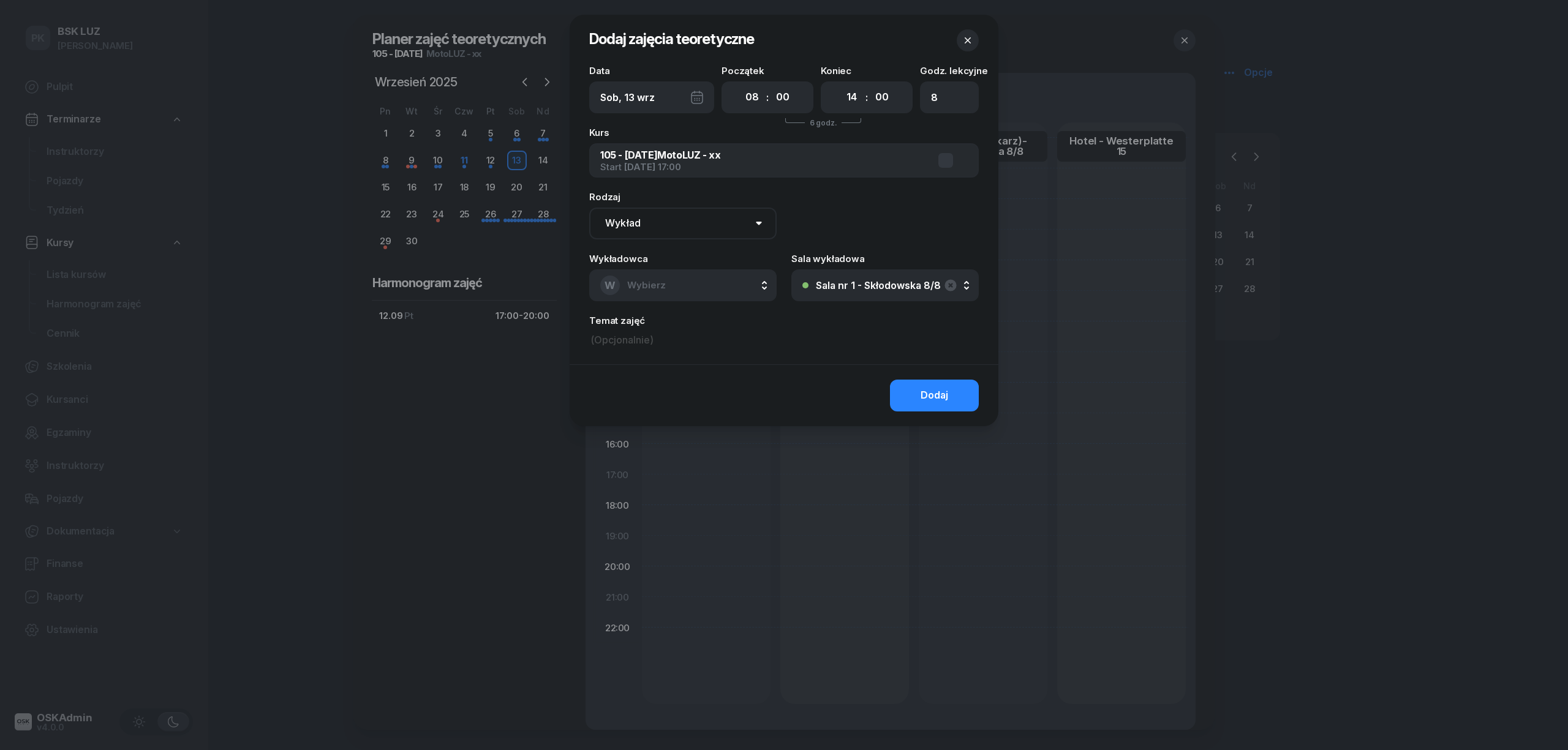
click at [657, 278] on span "Wybierz" at bounding box center [646, 285] width 39 height 16
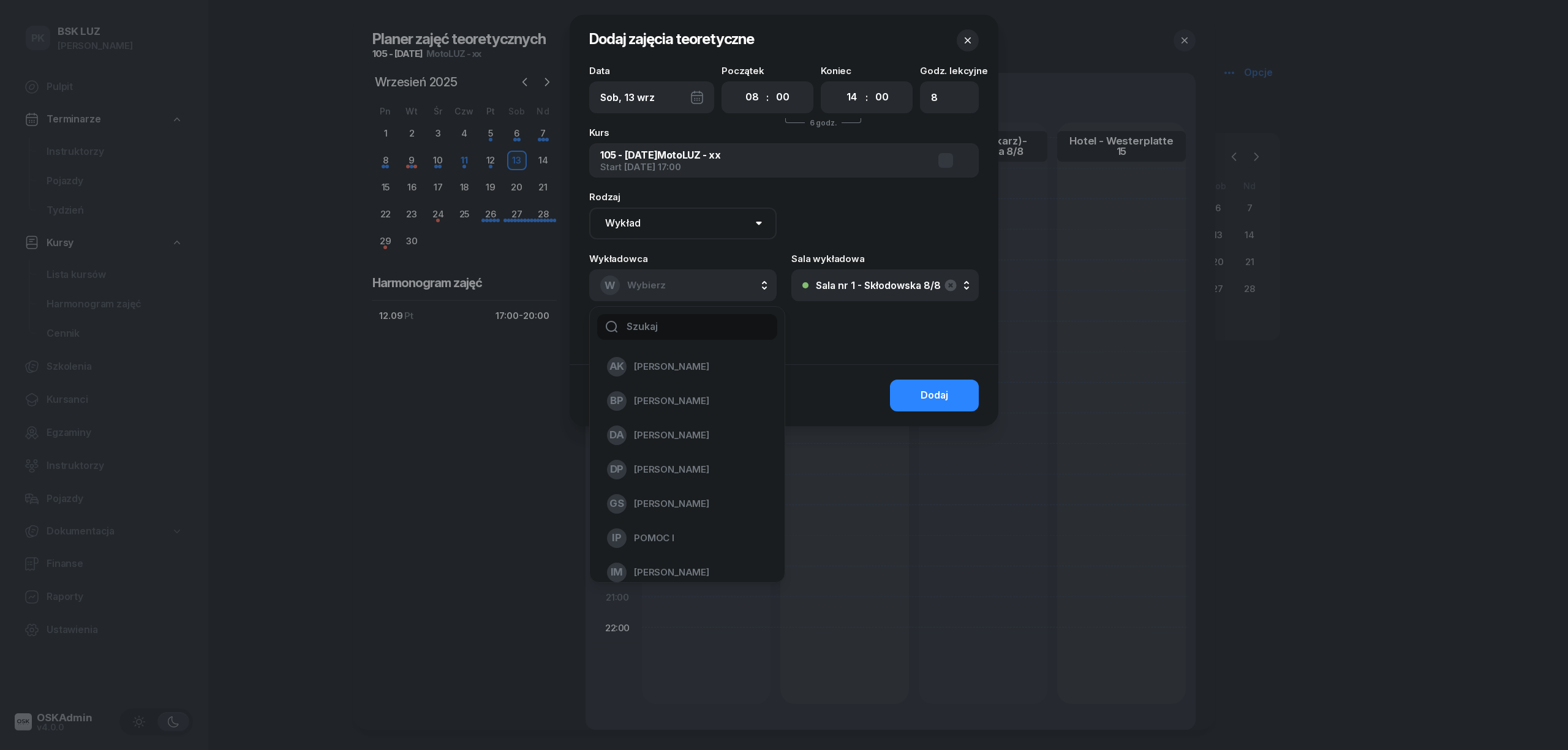
click at [663, 328] on input "text" at bounding box center [687, 327] width 180 height 26
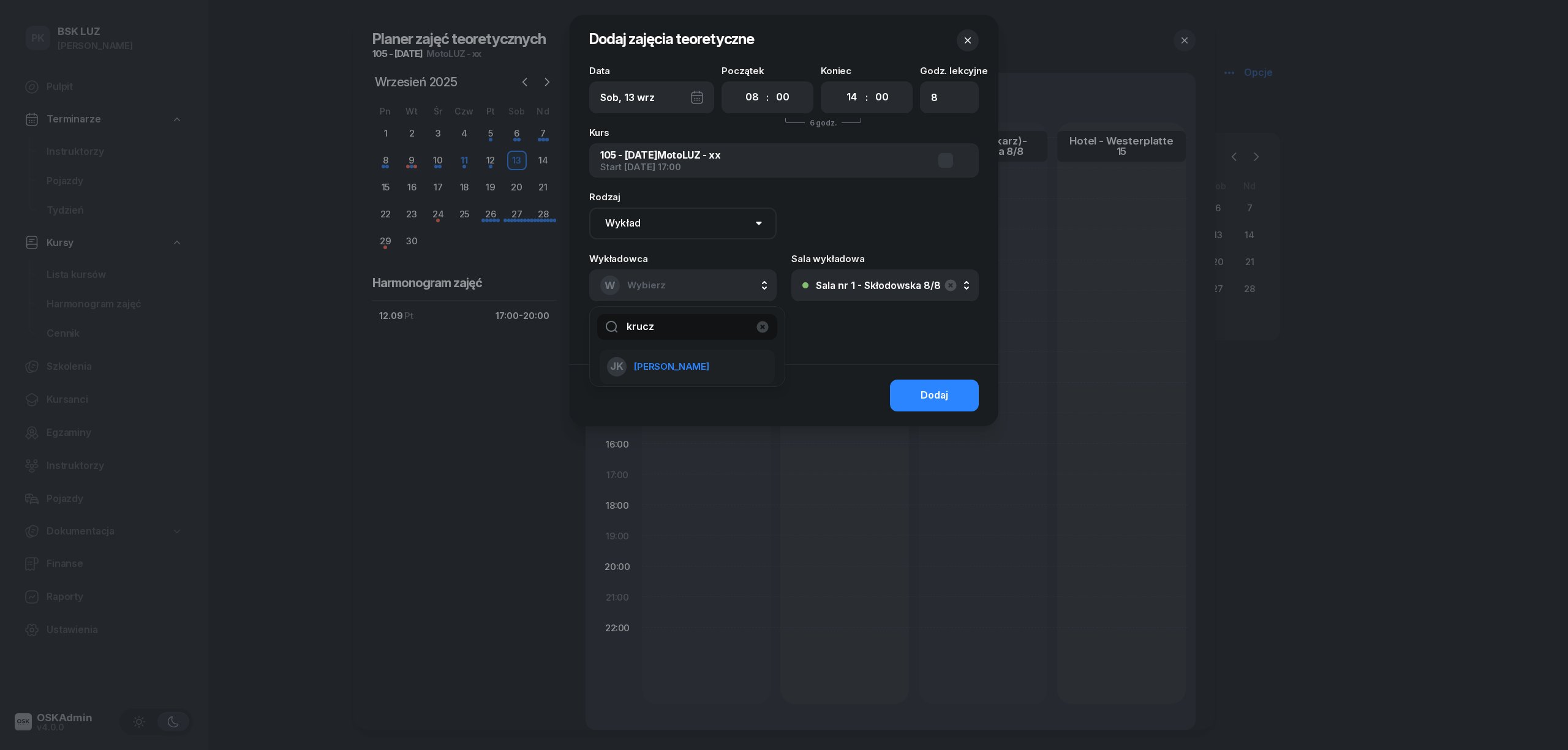
type input "krucz"
click at [647, 365] on span "[PERSON_NAME]" at bounding box center [671, 367] width 75 height 16
click at [924, 390] on div "Dodaj" at bounding box center [935, 396] width 28 height 16
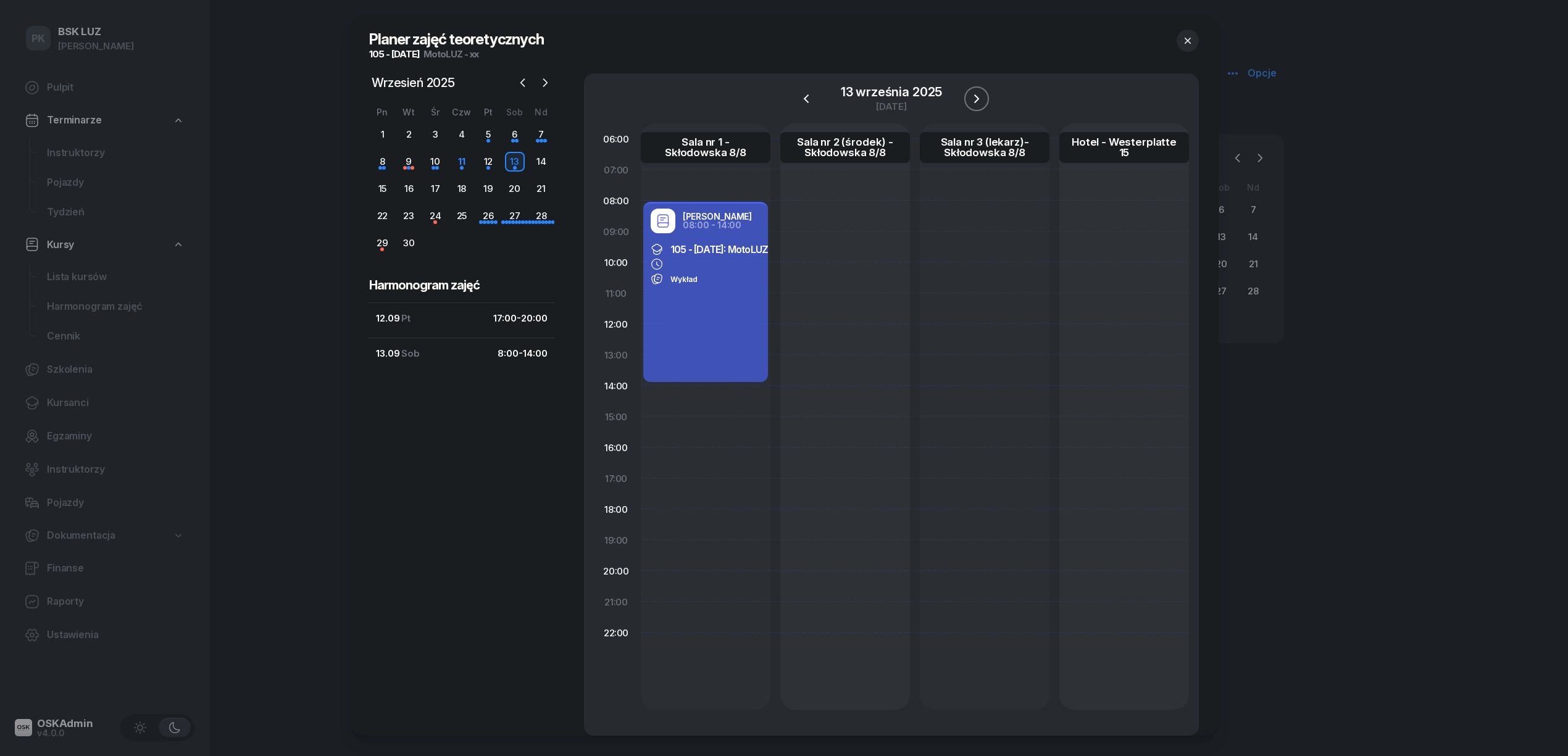
click at [981, 97] on icon "button" at bounding box center [976, 99] width 15 height 15
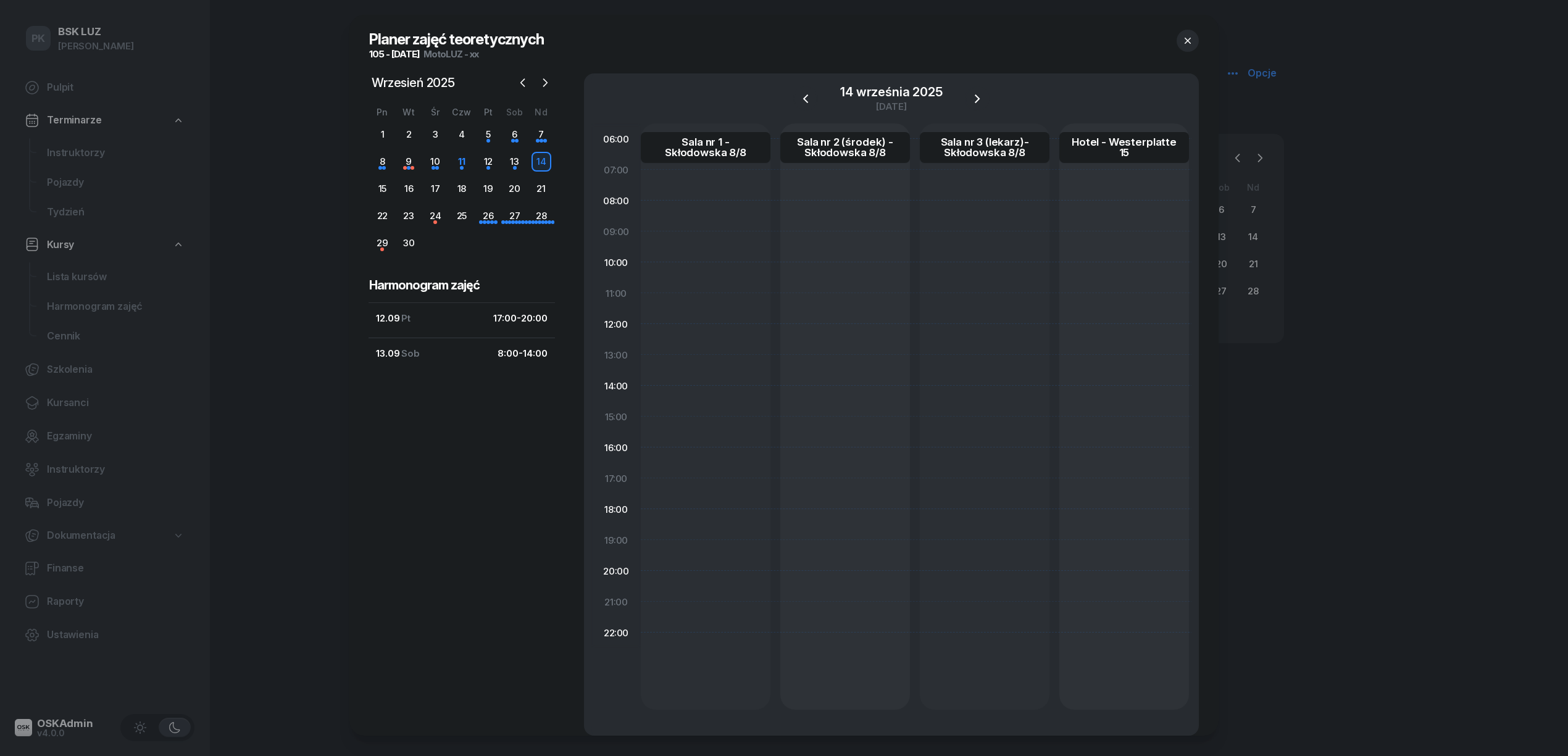
click at [702, 220] on div at bounding box center [706, 417] width 130 height 587
select select "08"
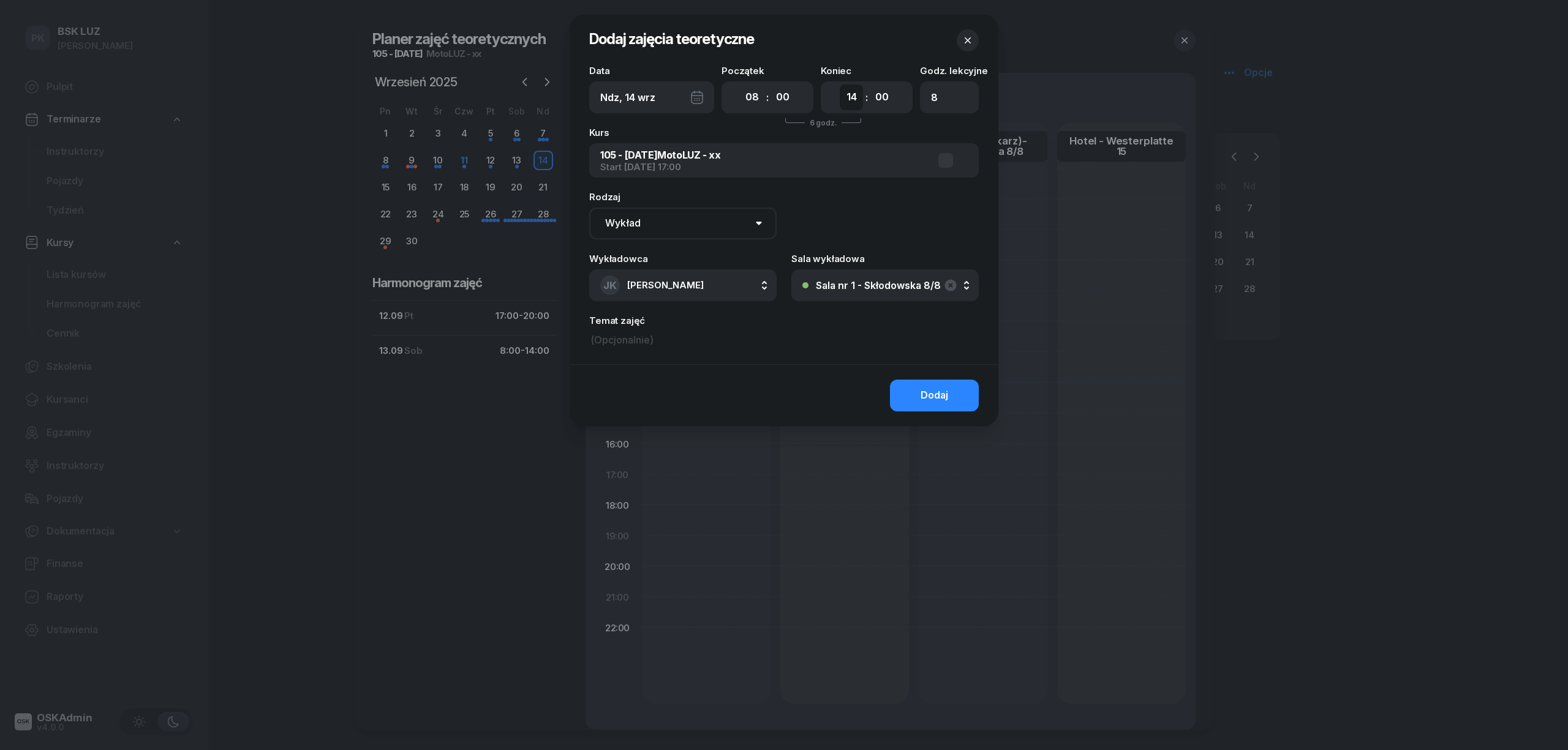
drag, startPoint x: 851, startPoint y: 91, endPoint x: 849, endPoint y: 104, distance: 13.2
click at [851, 91] on select "00 01 02 03 04 05 06 07 08 09 10 11 12 13 14 15 16 17 18 19 20 21 22 23" at bounding box center [851, 97] width 23 height 26
select select "12"
click at [840, 85] on select "00 01 02 03 04 05 06 07 08 09 10 11 12 13 14 15 16 17 18 19 20 21 22 23" at bounding box center [851, 97] width 23 height 26
type input "5"
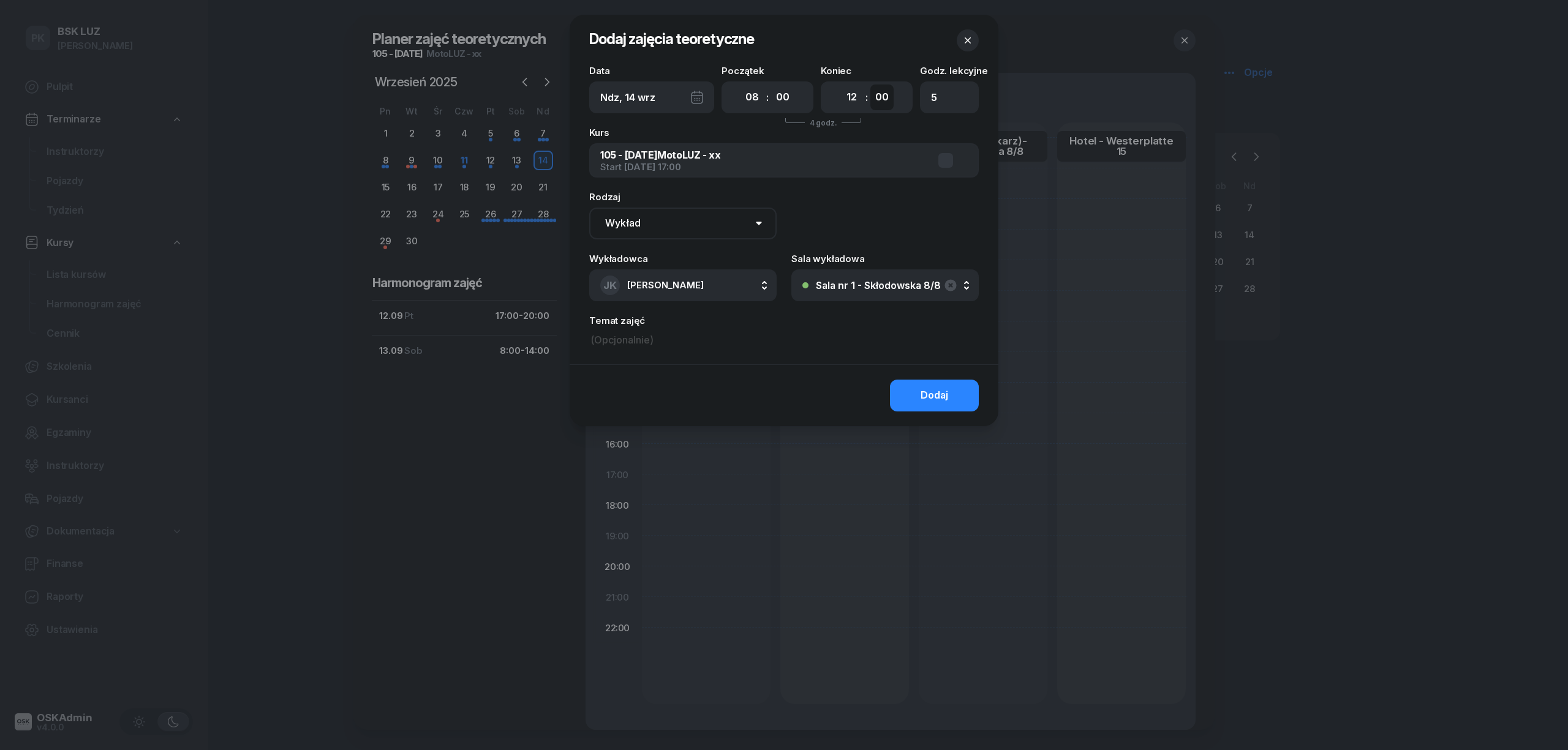
click at [878, 100] on select "00 05 10 15 20 25 30 35 40 45 50 55" at bounding box center [881, 97] width 23 height 26
select select "30"
click at [870, 85] on select "00 05 10 15 20 25 30 35 40 45 50 55" at bounding box center [881, 97] width 23 height 26
type input "6"
click at [918, 387] on button "Dodaj" at bounding box center [934, 396] width 89 height 32
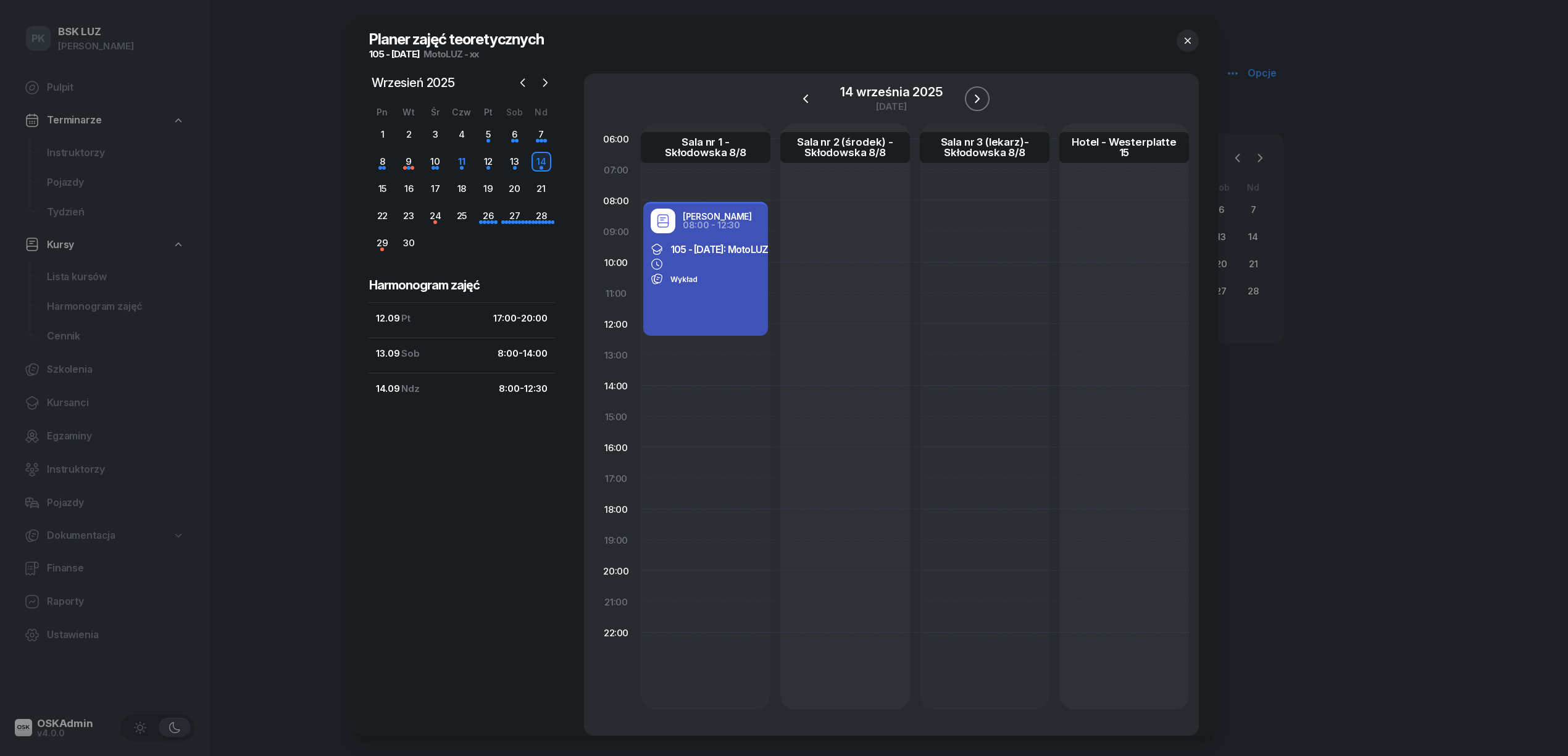
click at [973, 99] on icon "button" at bounding box center [977, 99] width 15 height 15
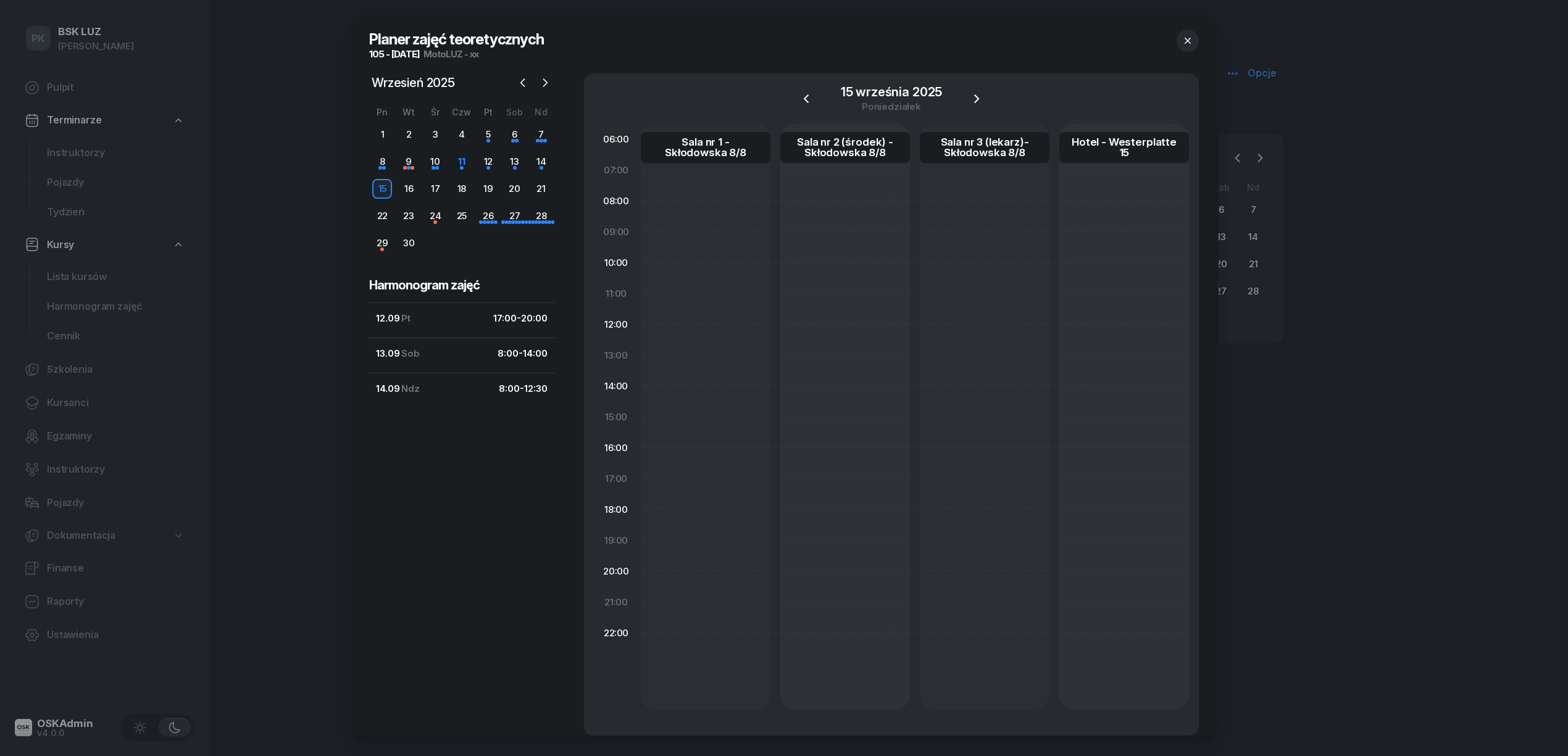
click at [667, 480] on div at bounding box center [706, 417] width 130 height 587
select select "17"
select select "19"
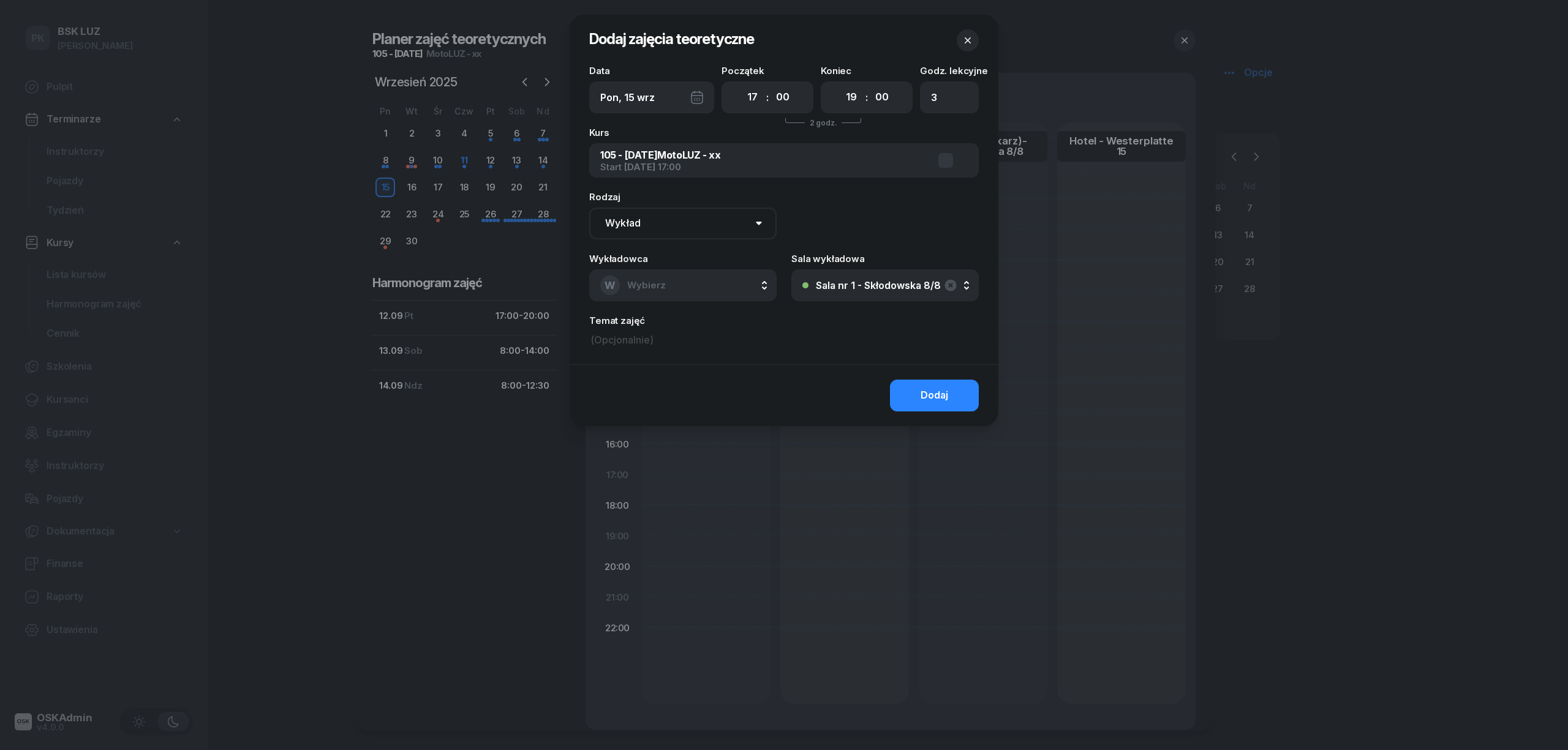
click at [704, 228] on select "Wykład Pierwsza pomoc" at bounding box center [683, 223] width 188 height 32
click at [589, 207] on select "Wykład Pierwsza pomoc" at bounding box center [683, 223] width 188 height 32
click at [702, 280] on button "W Wybierz" at bounding box center [683, 285] width 188 height 32
type input "krucz"
click at [669, 367] on span "Kruczek Janusz" at bounding box center [671, 367] width 75 height 16
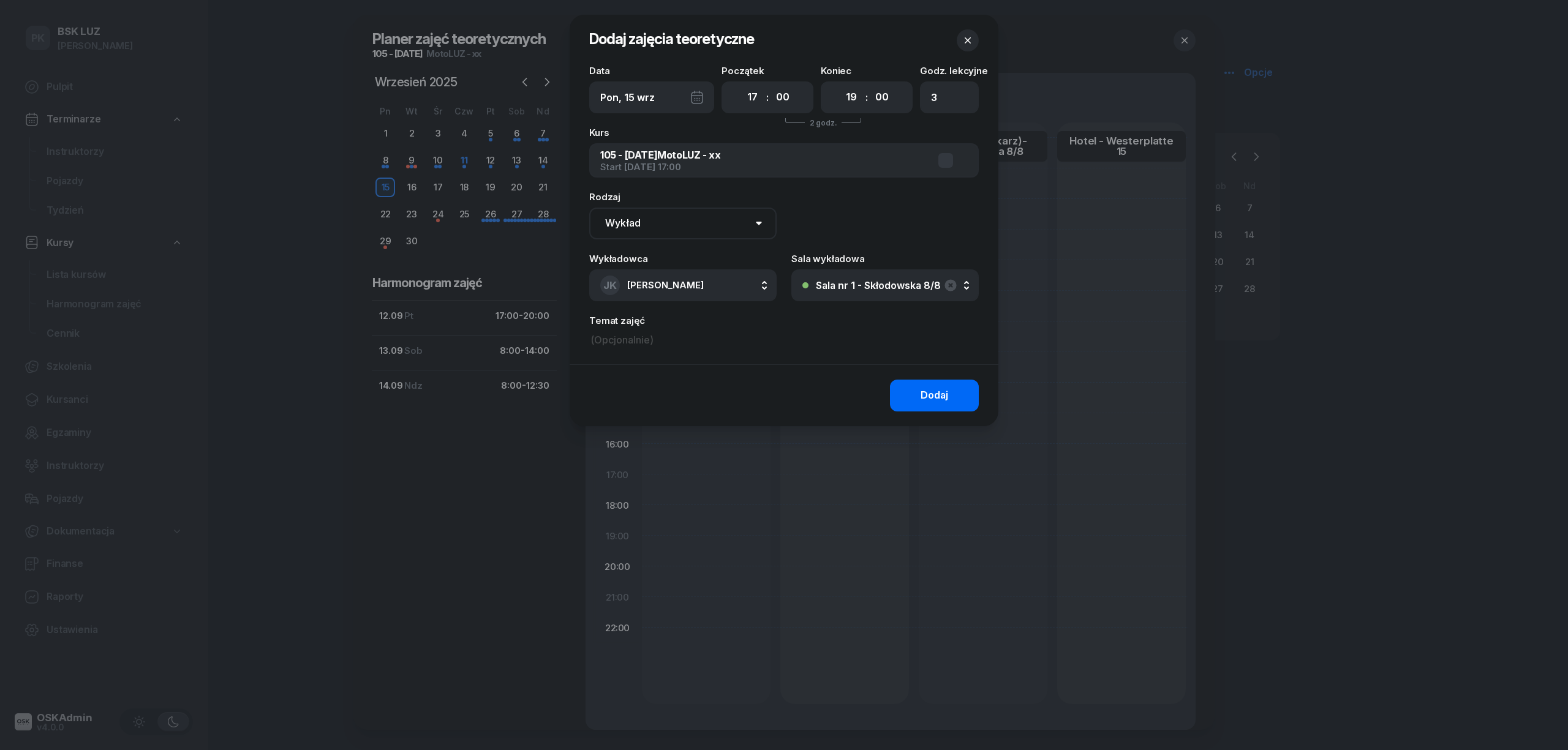
click at [917, 395] on button "Dodaj" at bounding box center [934, 396] width 89 height 32
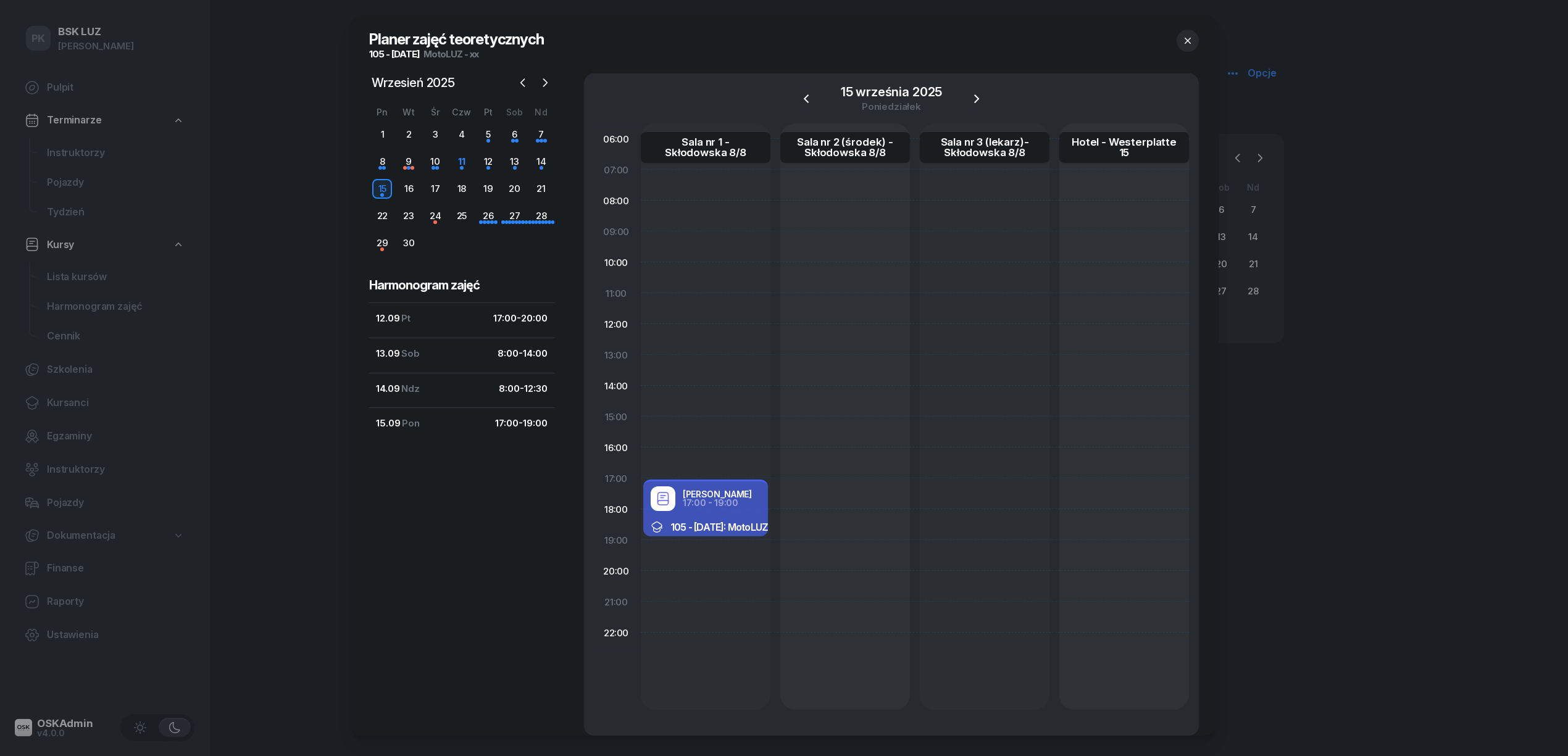
click at [731, 512] on div "Janusz Kruczek 17:00 - 19:00" at bounding box center [706, 499] width 125 height 34
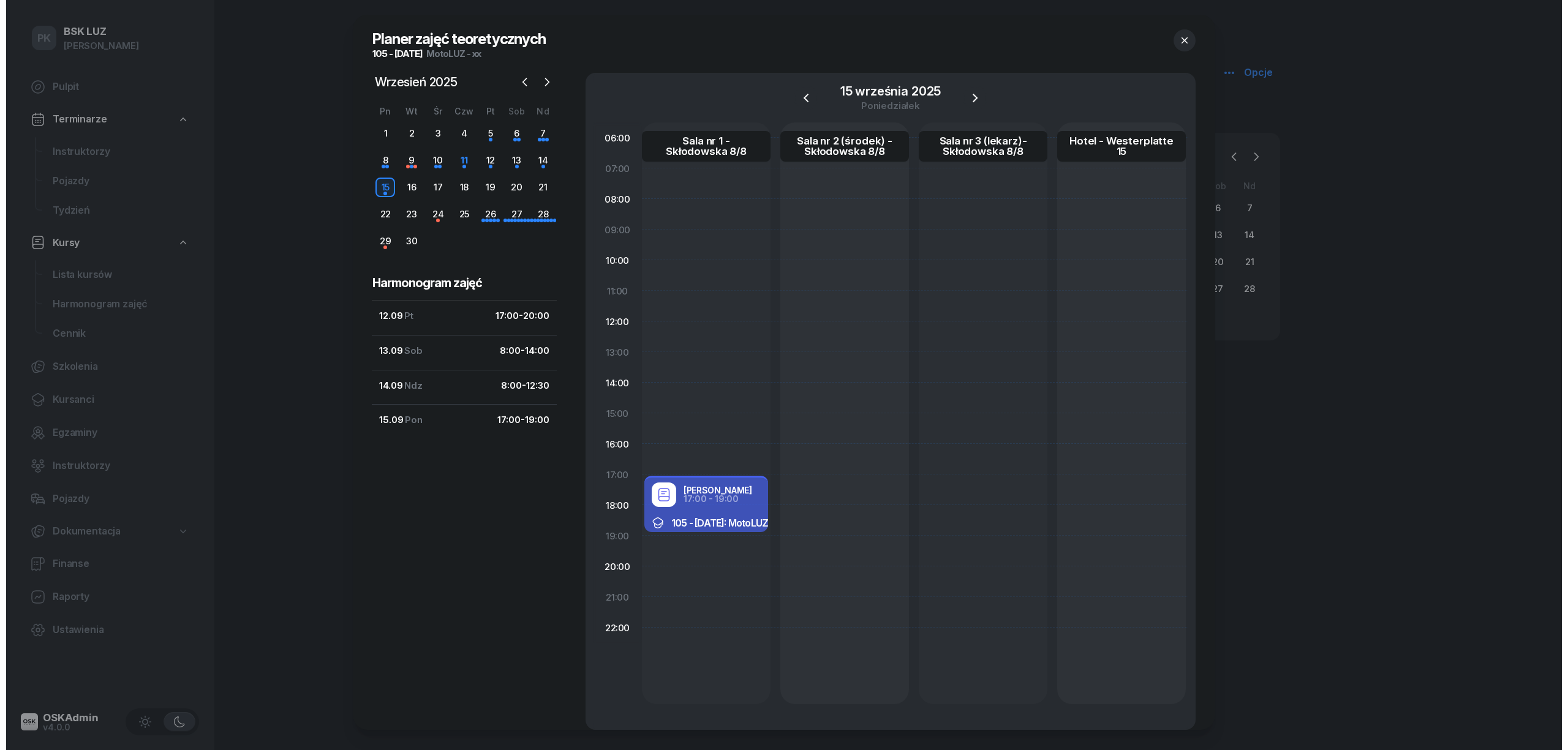
select select "17"
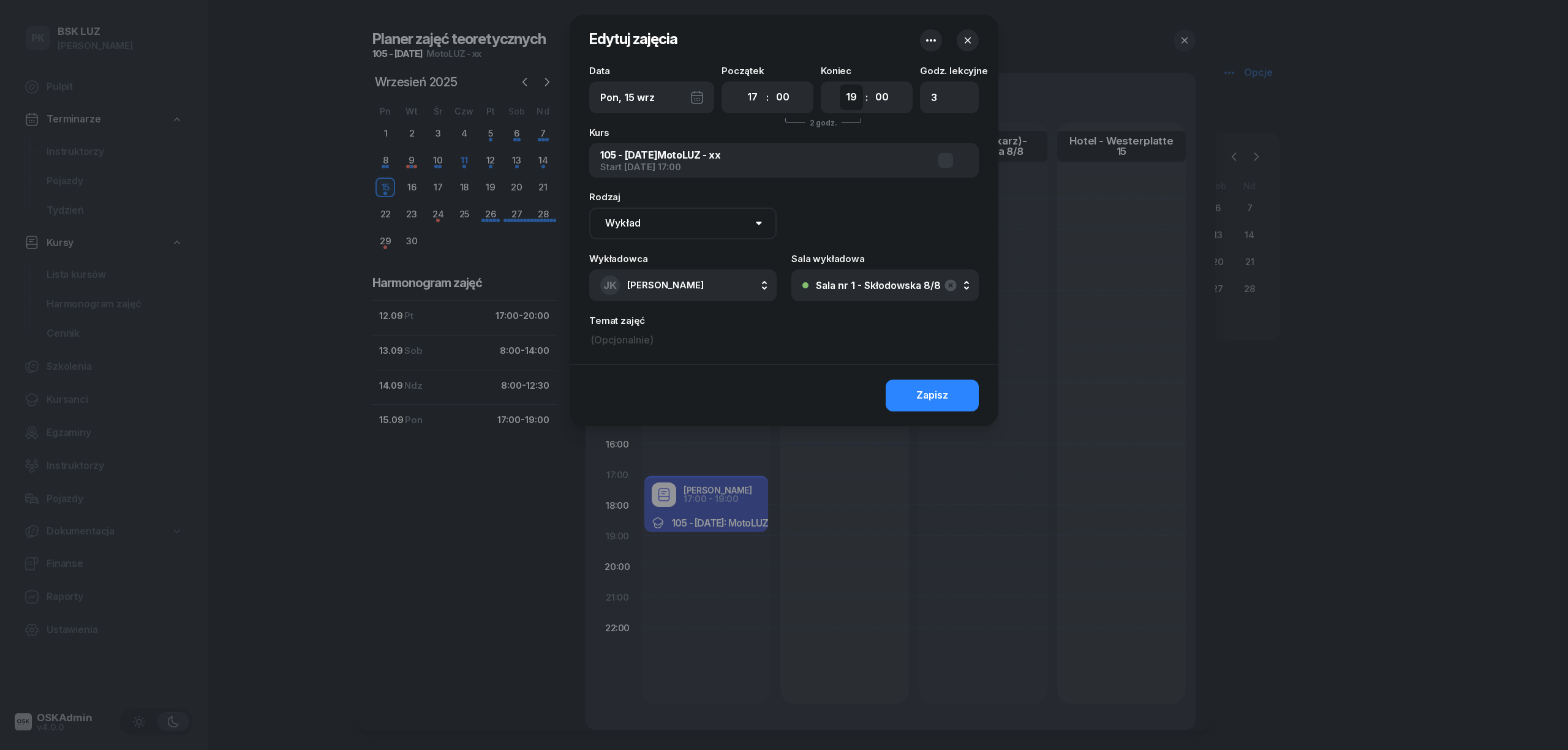
click at [843, 99] on select "00 01 02 03 04 05 06 07 08 09 10 11 12 13 14 15 16 17 18 19 20 21 22 23" at bounding box center [851, 97] width 23 height 26
click at [849, 106] on select "00 01 02 03 04 05 06 07 08 09 10 11 12 13 14 15 16 17 18 19 20 21 22 23" at bounding box center [851, 97] width 23 height 26
select select "20"
click at [840, 85] on select "00 01 02 03 04 05 06 07 08 09 10 11 12 13 14 15 16 17 18 19 20 21 22 23" at bounding box center [851, 97] width 23 height 26
drag, startPoint x: 937, startPoint y: 94, endPoint x: 892, endPoint y: 94, distance: 45.0
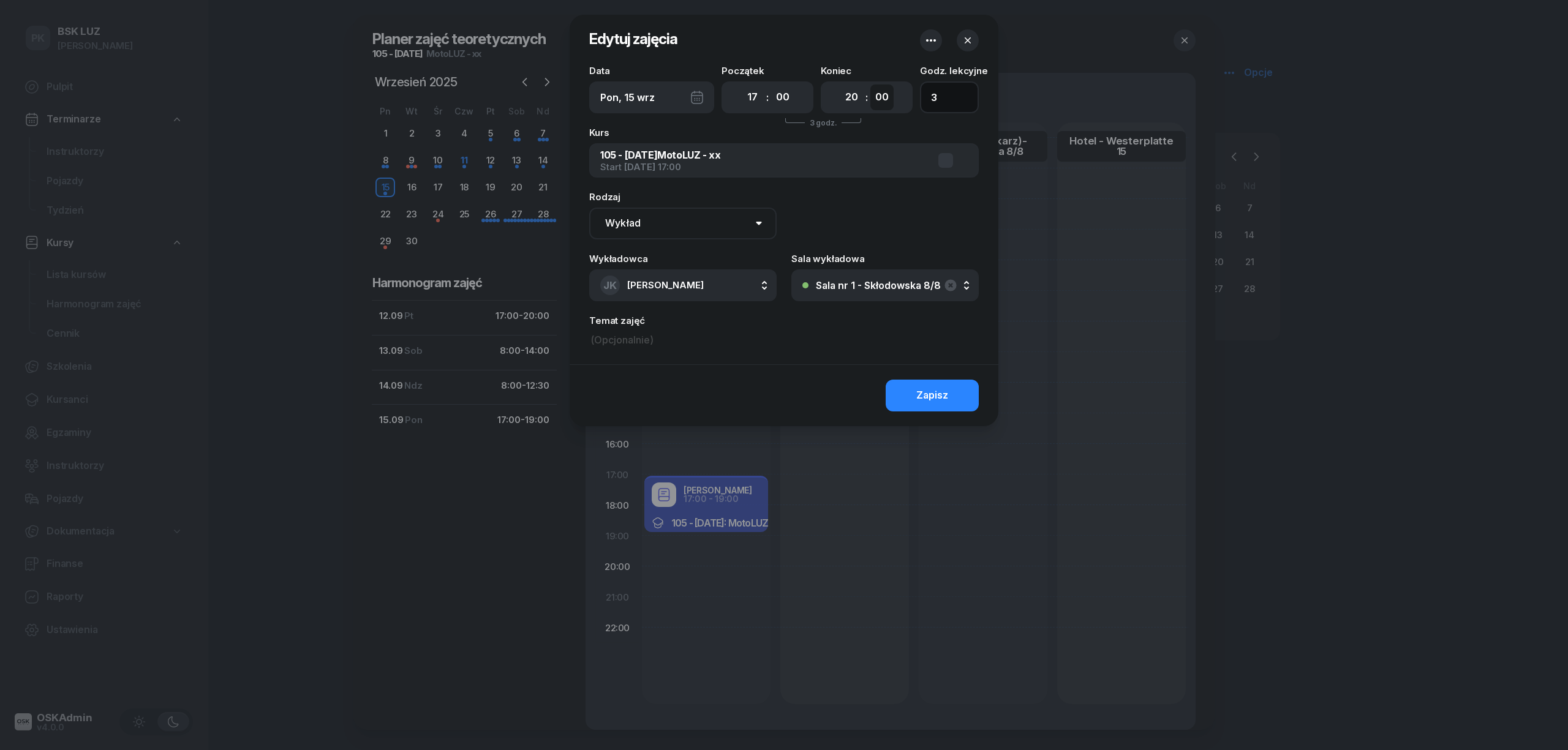
click at [898, 93] on div "Data Pon, 15 wrz Początek 00 01 02 03 04 05 06 07 08 09 10 11 12 13 14 15 16 17…" at bounding box center [784, 90] width 390 height 47
type input "4"
drag, startPoint x: 958, startPoint y: 383, endPoint x: 965, endPoint y: 381, distance: 7.3
click at [965, 381] on button "Zapisz" at bounding box center [933, 396] width 93 height 32
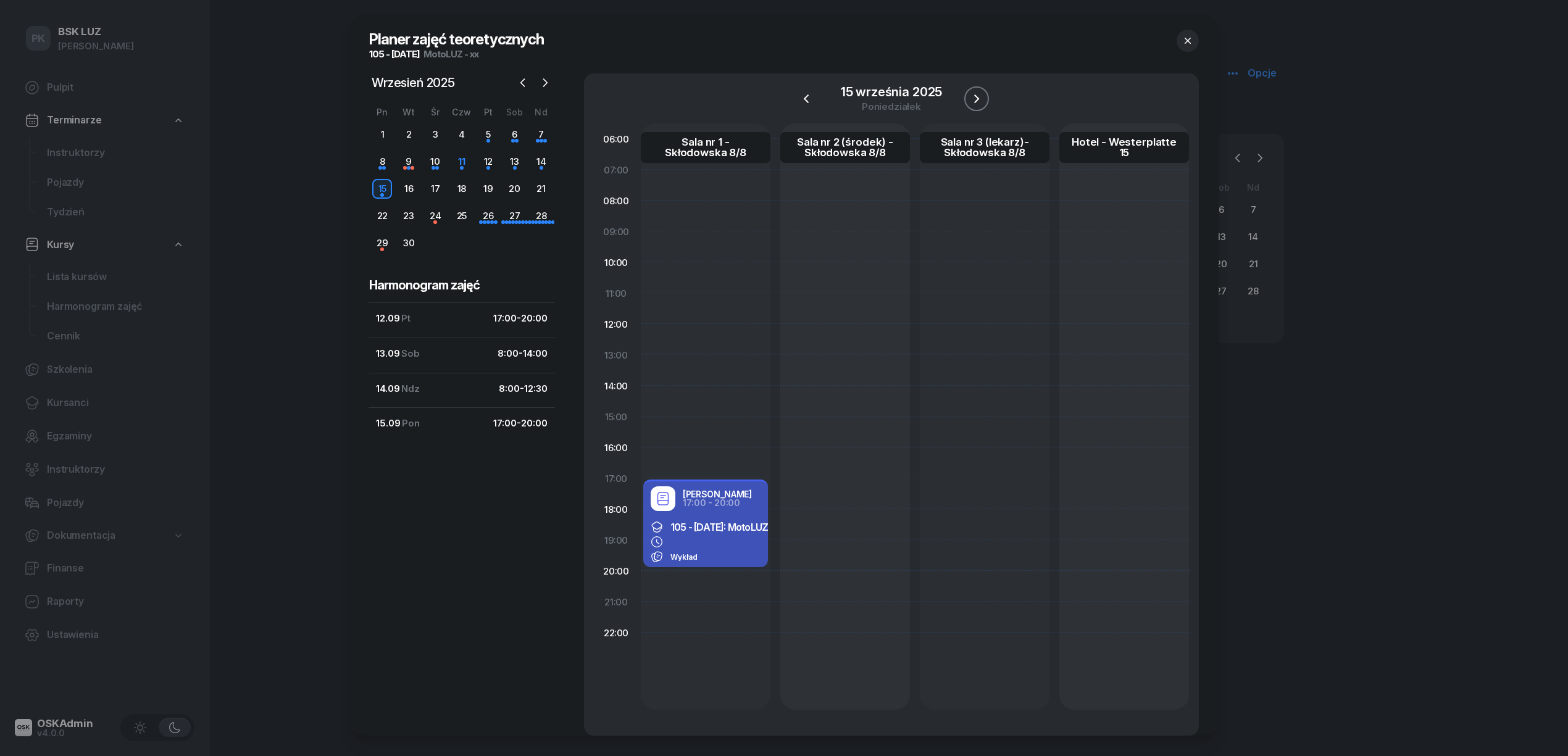
click at [971, 103] on icon "button" at bounding box center [976, 99] width 15 height 15
click at [706, 463] on div at bounding box center [706, 417] width 130 height 587
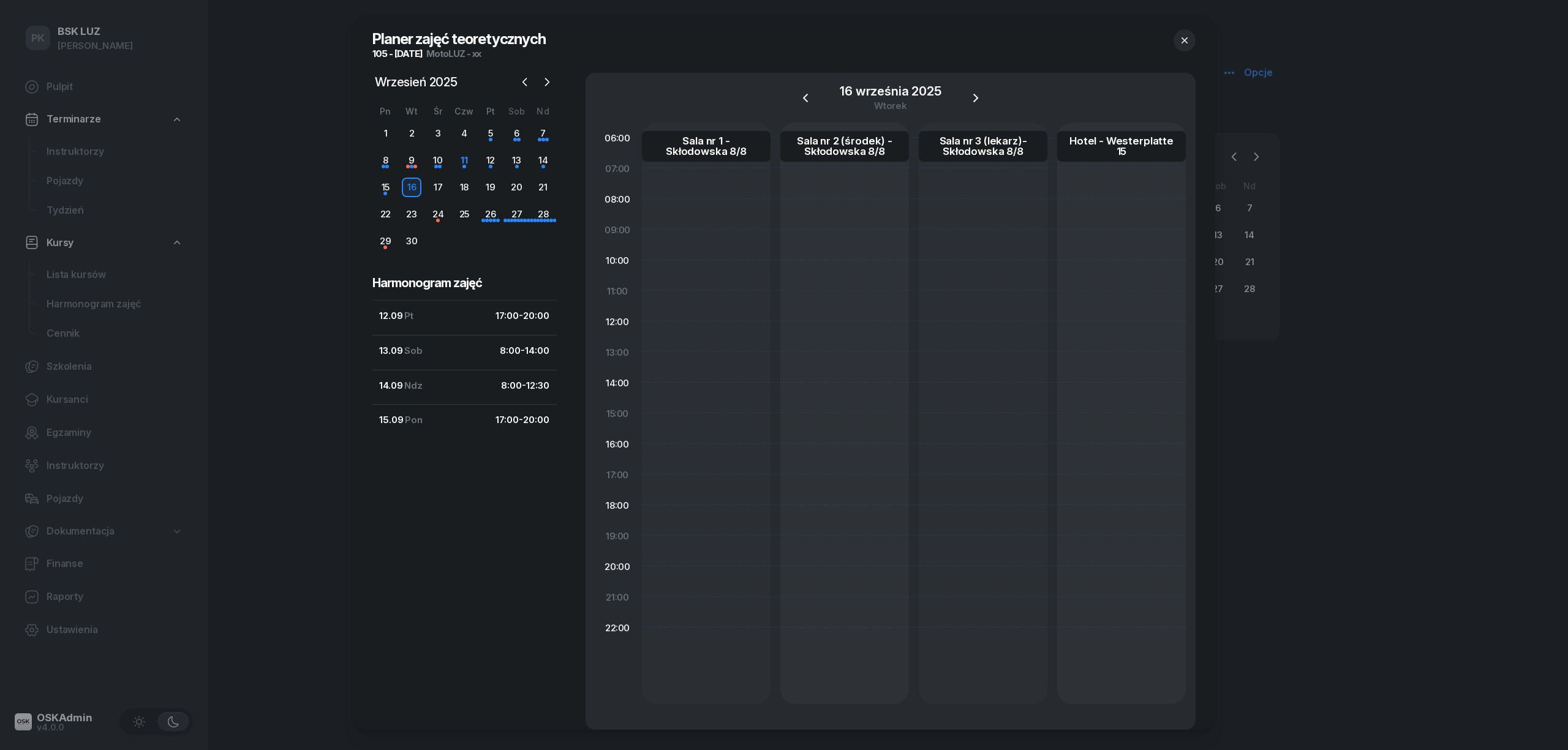
select select "16"
select select "18"
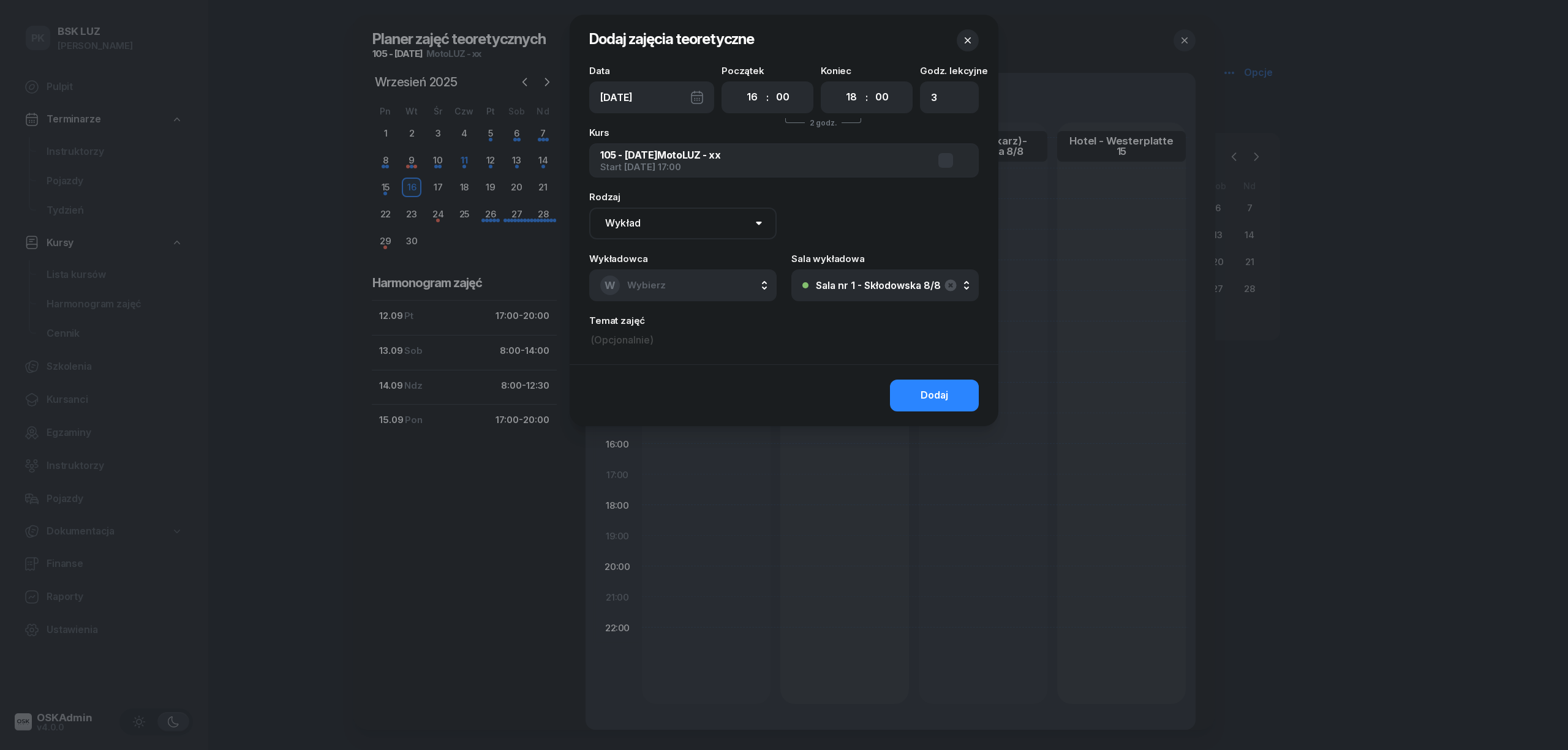
click at [961, 38] on button "button" at bounding box center [968, 41] width 22 height 22
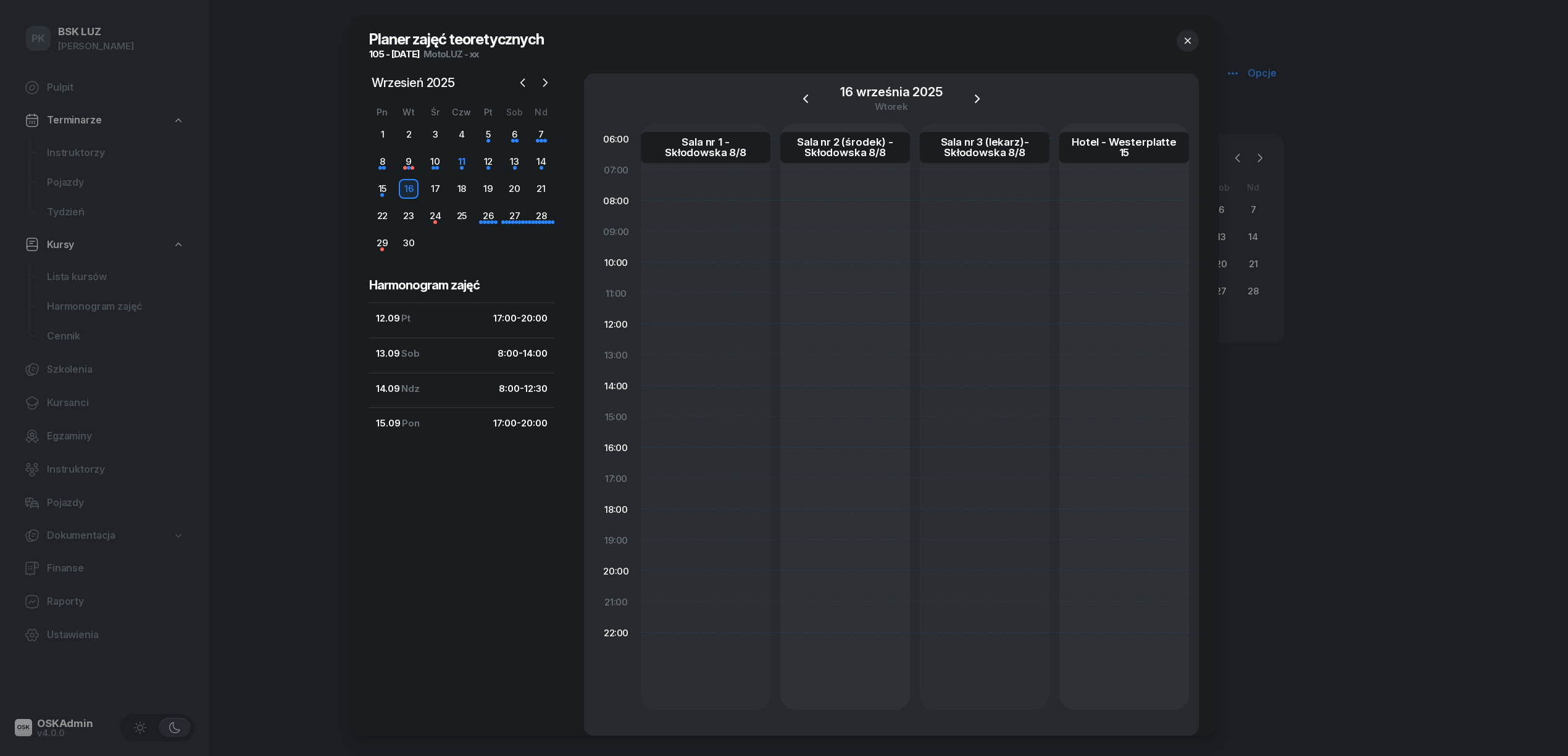
click at [687, 494] on div at bounding box center [706, 417] width 130 height 587
select select "17"
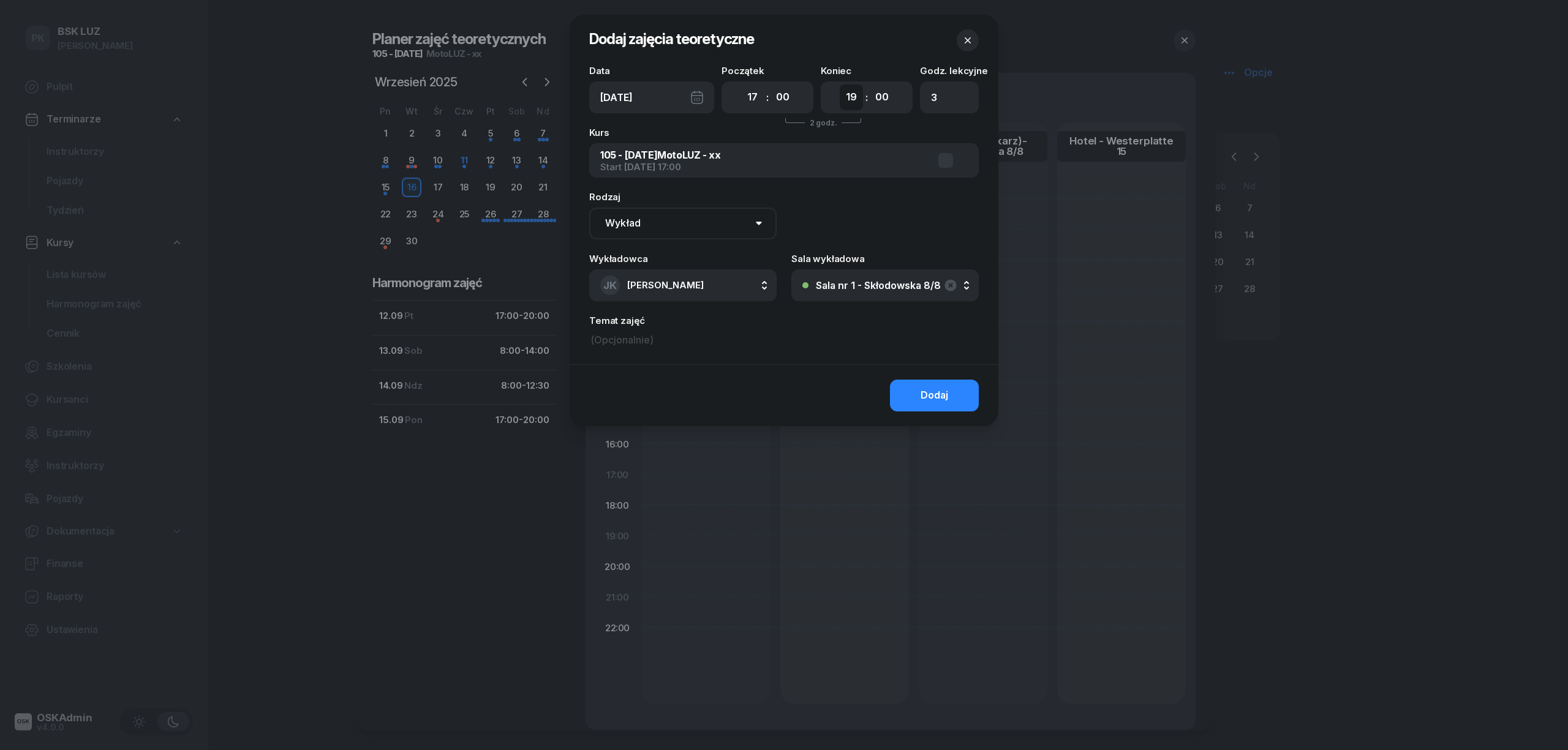
click at [853, 96] on select "00 01 02 03 04 05 06 07 08 09 10 11 12 13 14 15 16 17 18 19 20 21 22 23" at bounding box center [851, 97] width 23 height 26
select select "20"
click at [840, 85] on select "00 01 02 03 04 05 06 07 08 09 10 11 12 13 14 15 16 17 18 19 20 21 22 23" at bounding box center [851, 97] width 23 height 26
type input "4"
click at [687, 228] on select "Wykład Pierwsza pomoc" at bounding box center [683, 223] width 188 height 32
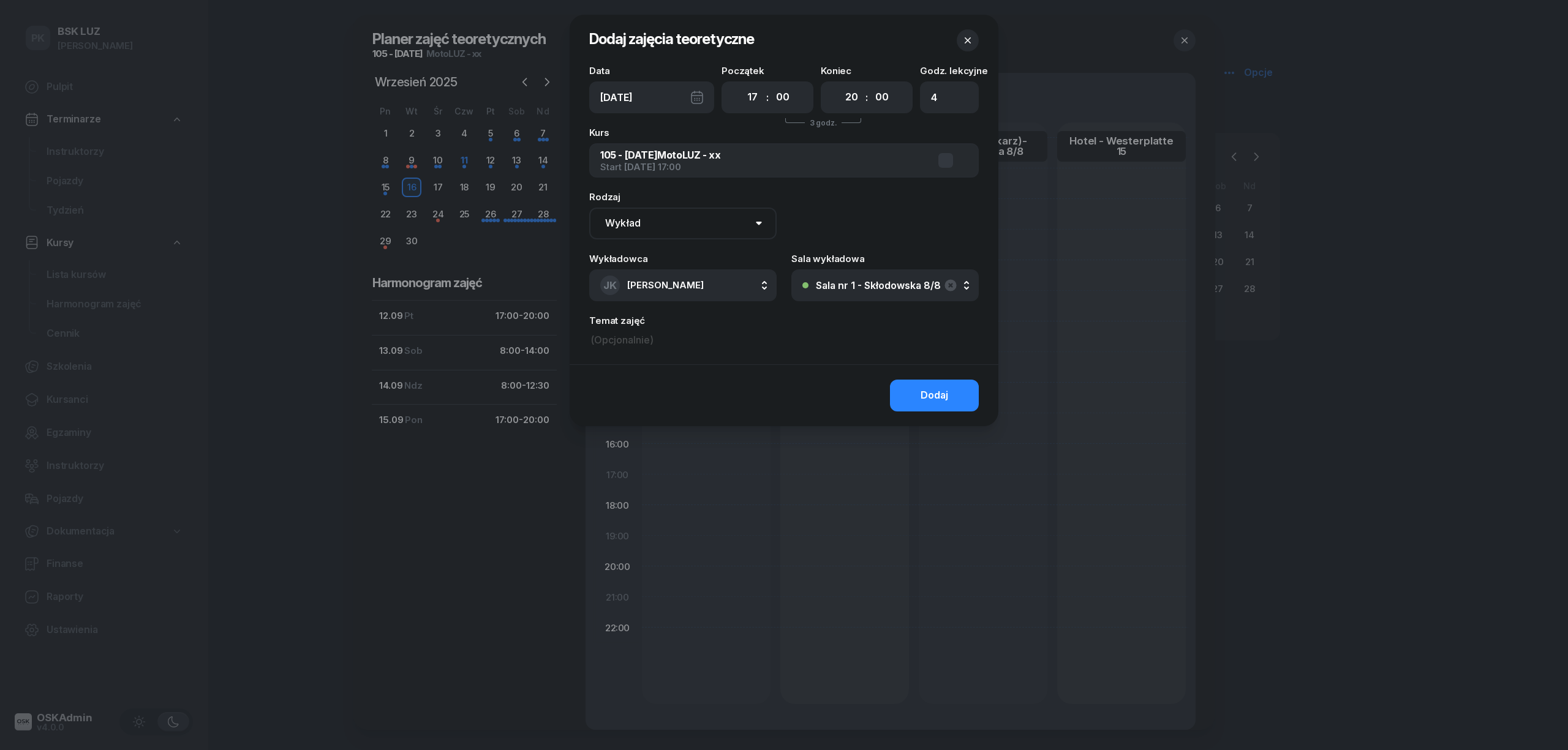
select select "med"
click at [589, 207] on select "Wykład Pierwsza pomoc" at bounding box center [683, 223] width 188 height 32
click at [696, 280] on span "Kruczek Janusz" at bounding box center [666, 285] width 77 height 12
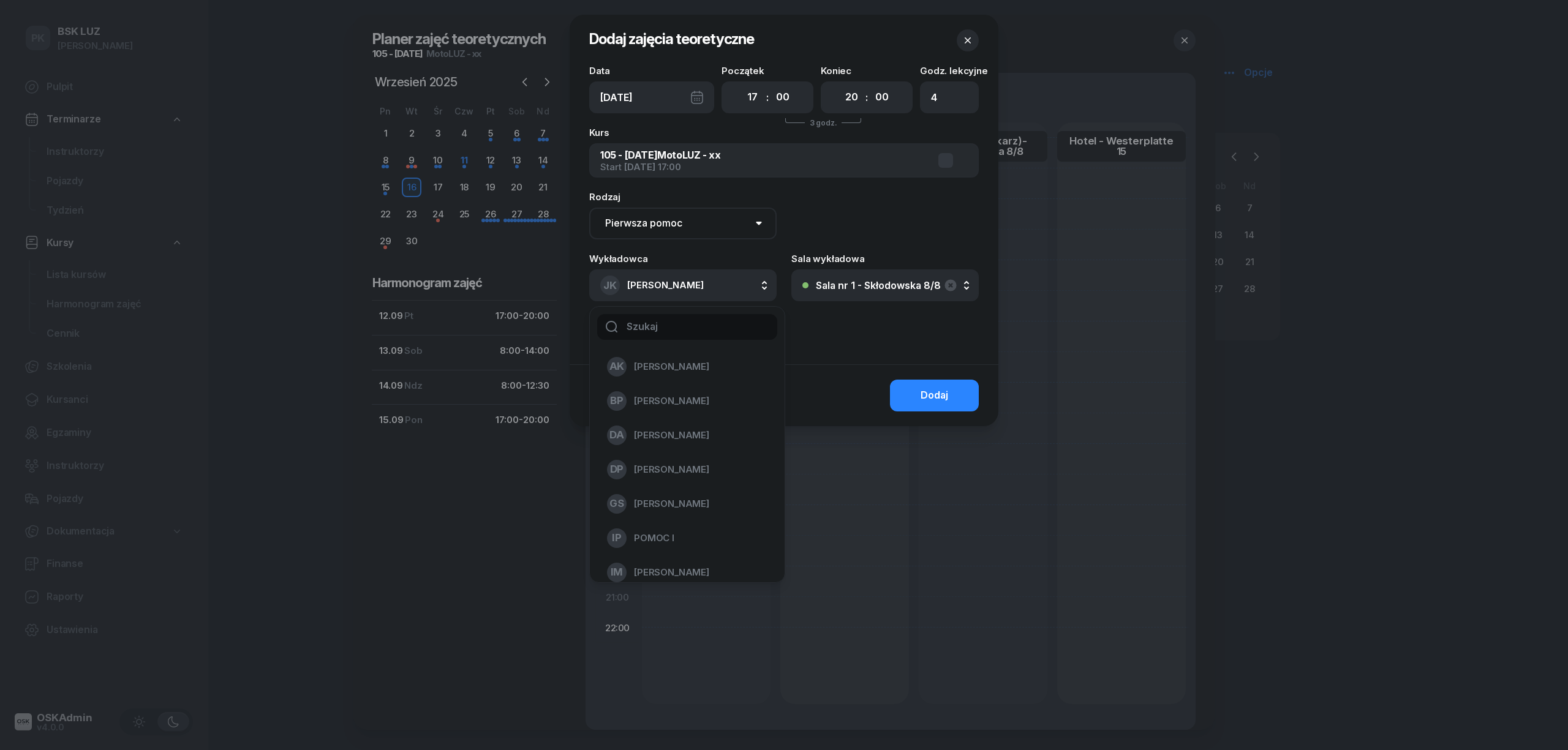
click at [689, 322] on input "text" at bounding box center [687, 327] width 180 height 26
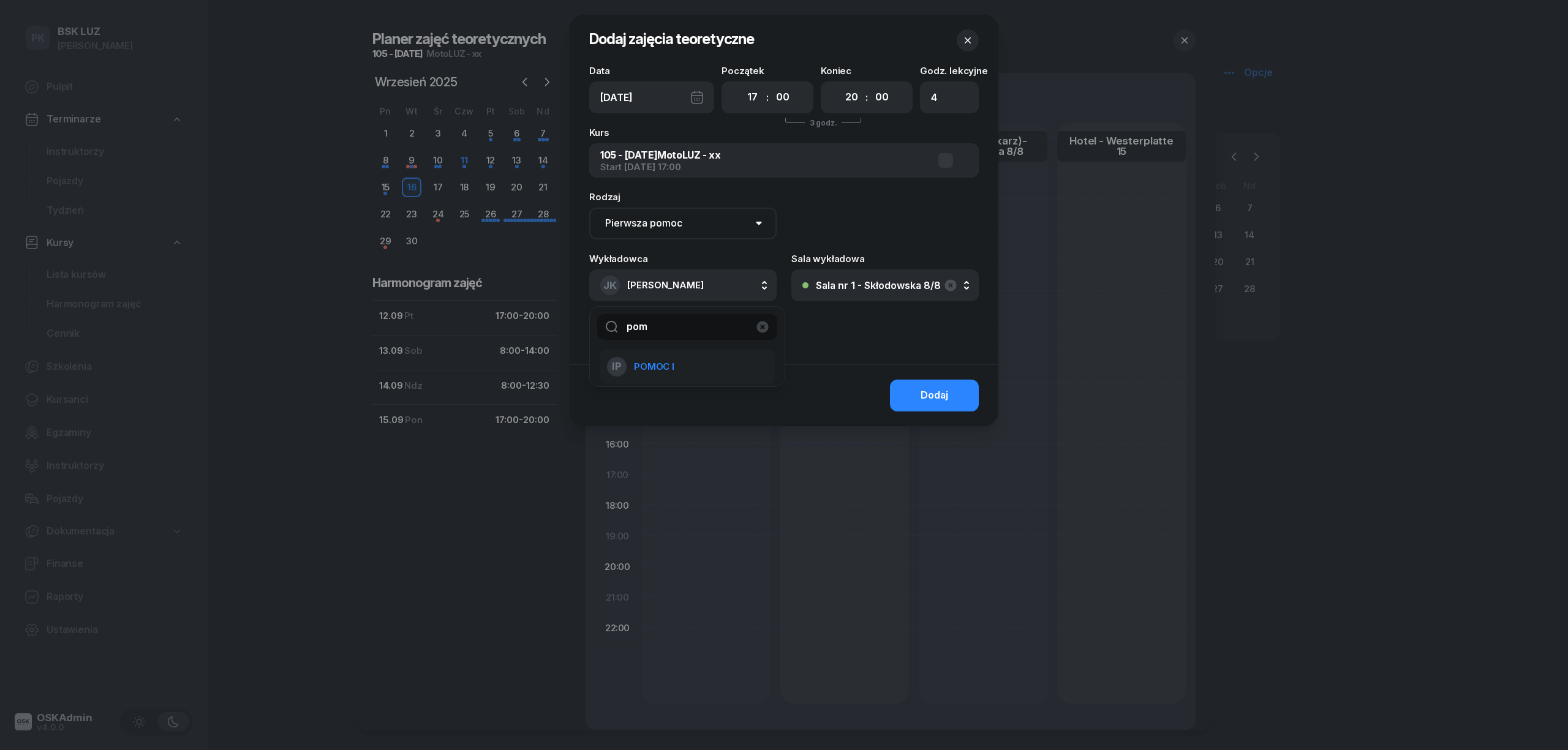
type input "pom"
click at [660, 363] on span "POMOC I" at bounding box center [654, 367] width 41 height 16
click at [935, 402] on div "Dodaj" at bounding box center [935, 396] width 28 height 16
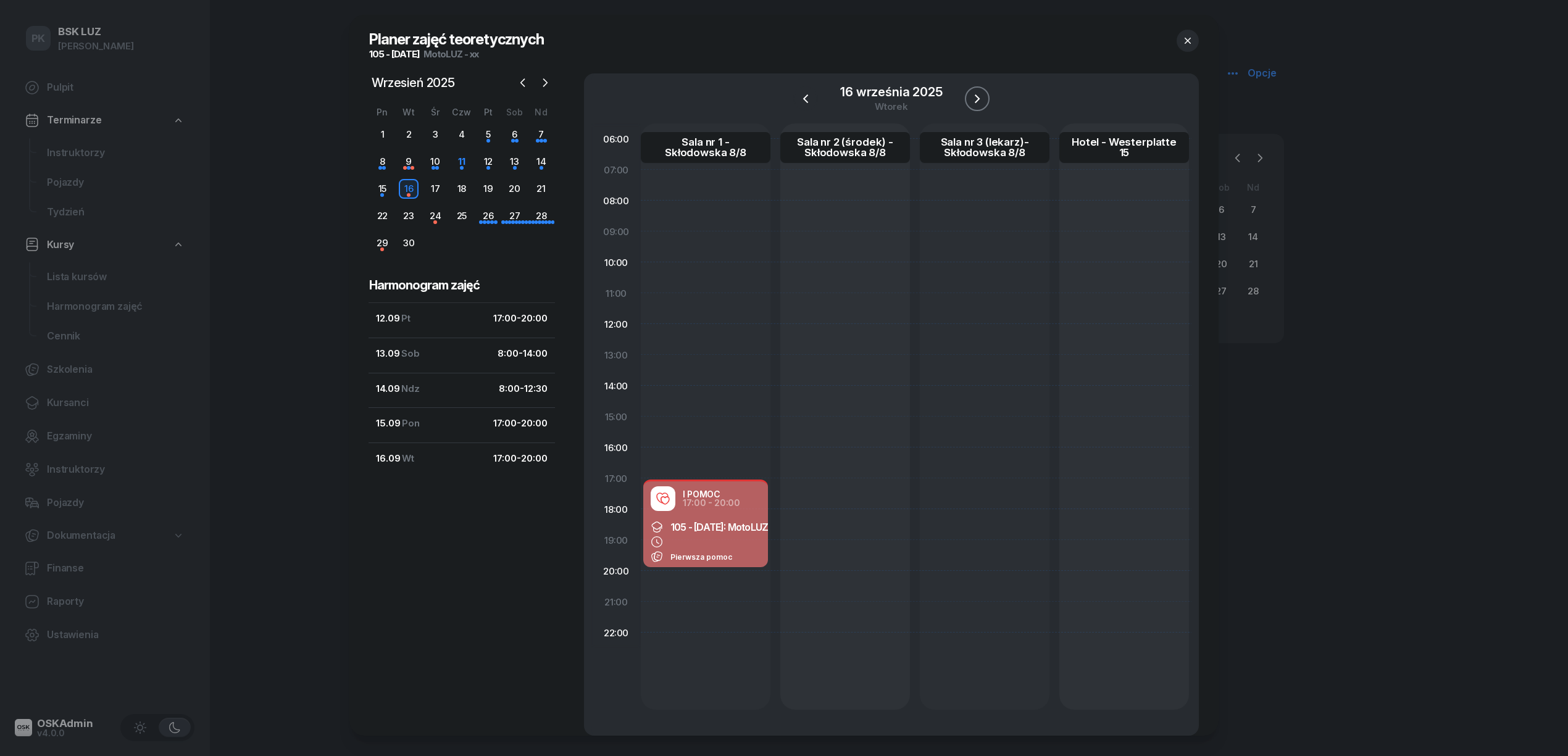
click at [971, 99] on icon "button" at bounding box center [977, 99] width 15 height 15
click at [697, 494] on div at bounding box center [706, 417] width 130 height 587
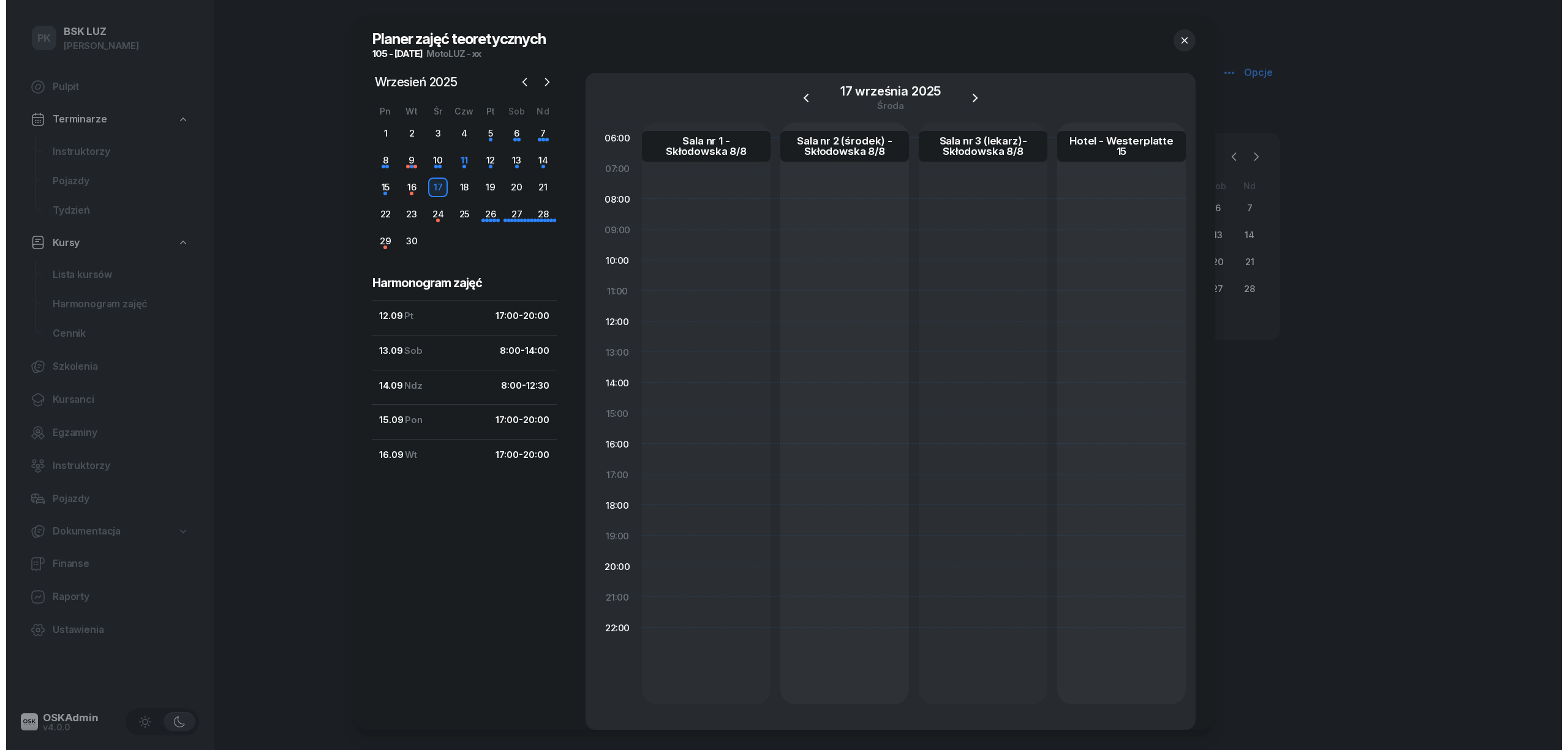
select select "17"
select select "20"
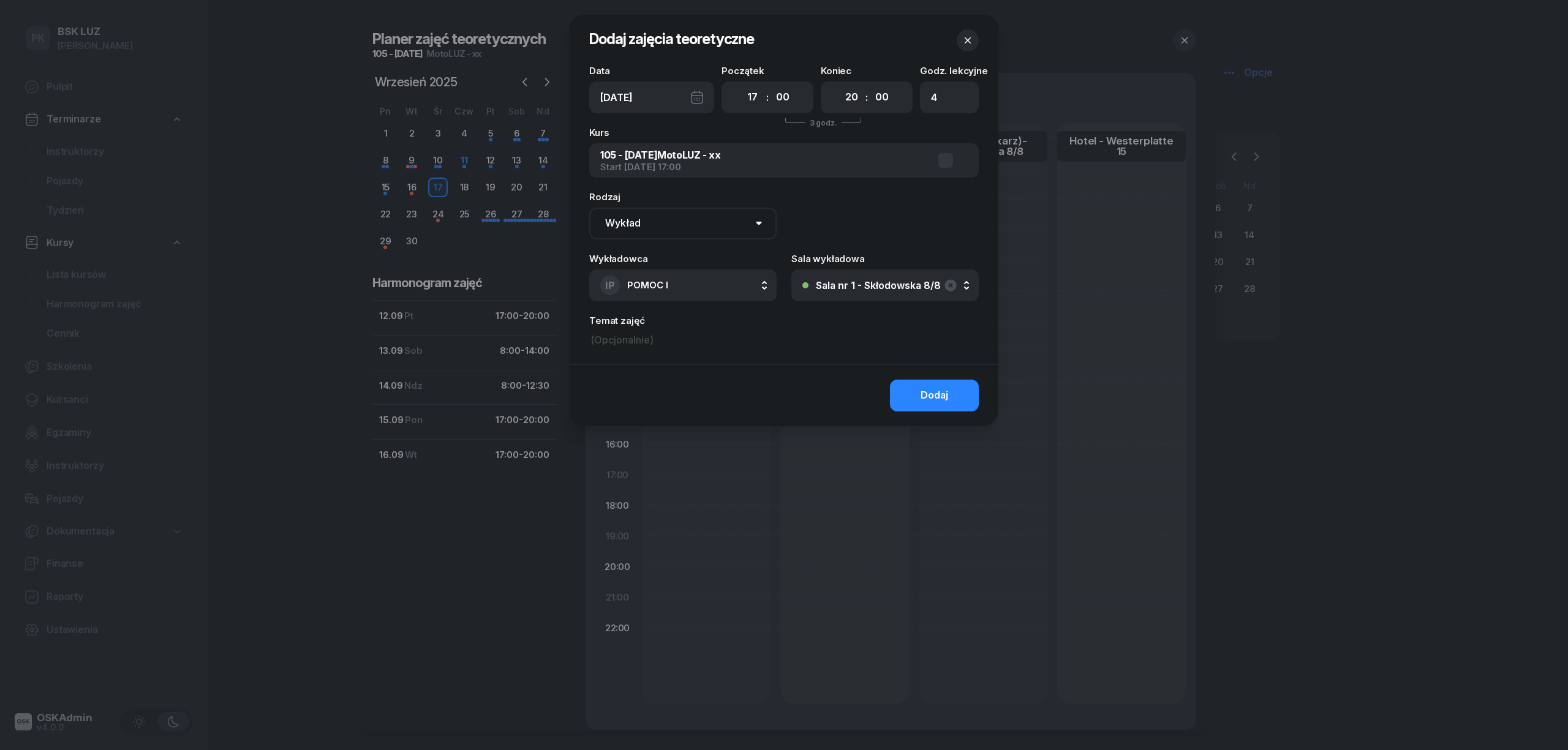
click at [699, 290] on button "IP POMOC I" at bounding box center [683, 285] width 188 height 32
type input "krucz"
click at [691, 369] on span "Kruczek Janusz" at bounding box center [671, 367] width 75 height 16
click at [903, 387] on button "Dodaj" at bounding box center [934, 396] width 89 height 32
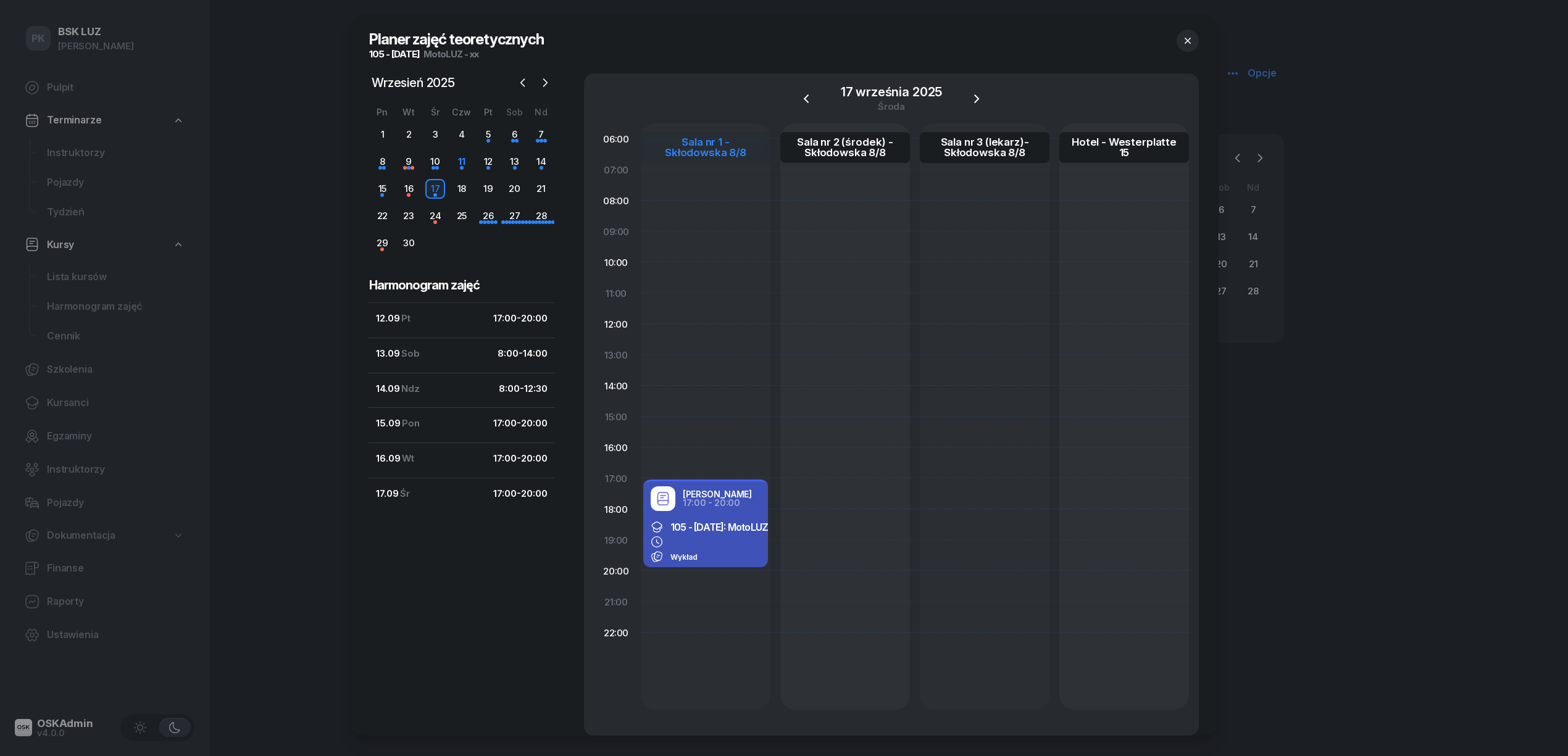
click at [708, 156] on div "Sala nr 1 - Skłodowska 8/8" at bounding box center [706, 147] width 110 height 21
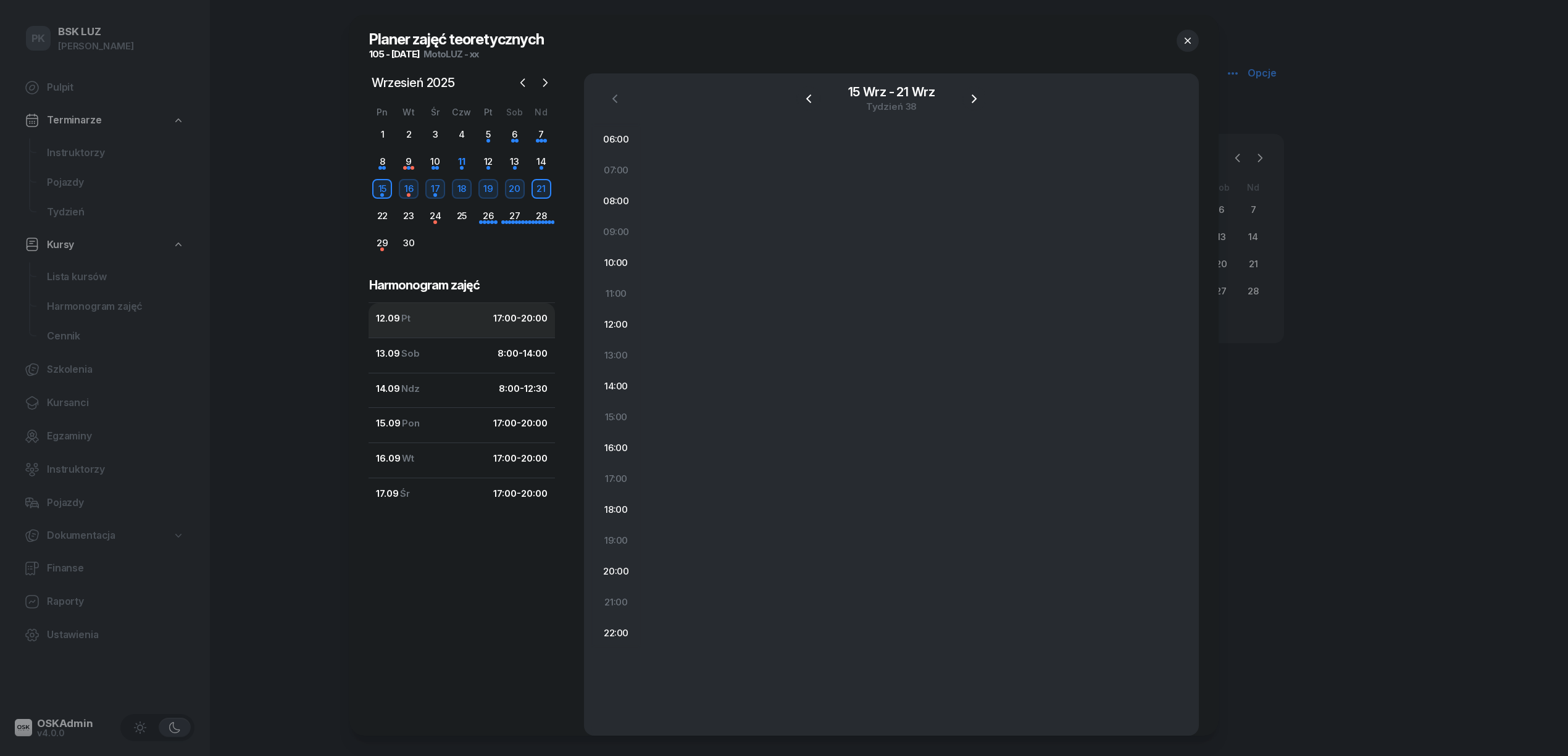
click at [431, 314] on div "12.09 Pt 17:00 - 20:00" at bounding box center [461, 318] width 171 height 16
click at [452, 323] on div "12.09 Pt 17:00 - 20:00" at bounding box center [461, 318] width 171 height 16
click at [491, 134] on div "5" at bounding box center [488, 135] width 20 height 20
click at [490, 163] on div "12" at bounding box center [488, 162] width 20 height 20
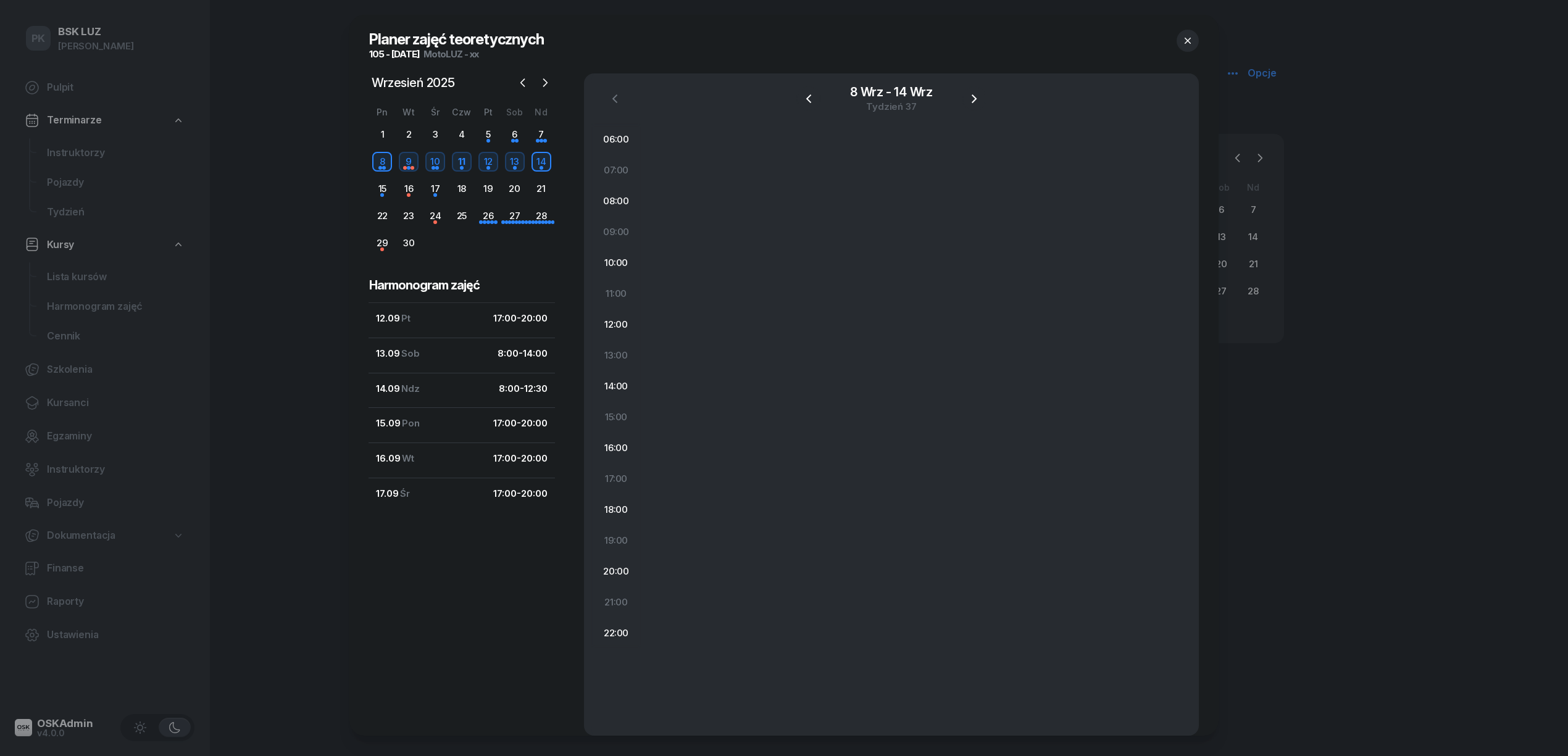
click at [1200, 40] on header "Planer zajęć teoretycznych 105 - 2025/09/12 MotoLUZ - xx" at bounding box center [784, 44] width 869 height 59
click at [1188, 36] on icon "button" at bounding box center [1187, 40] width 13 height 13
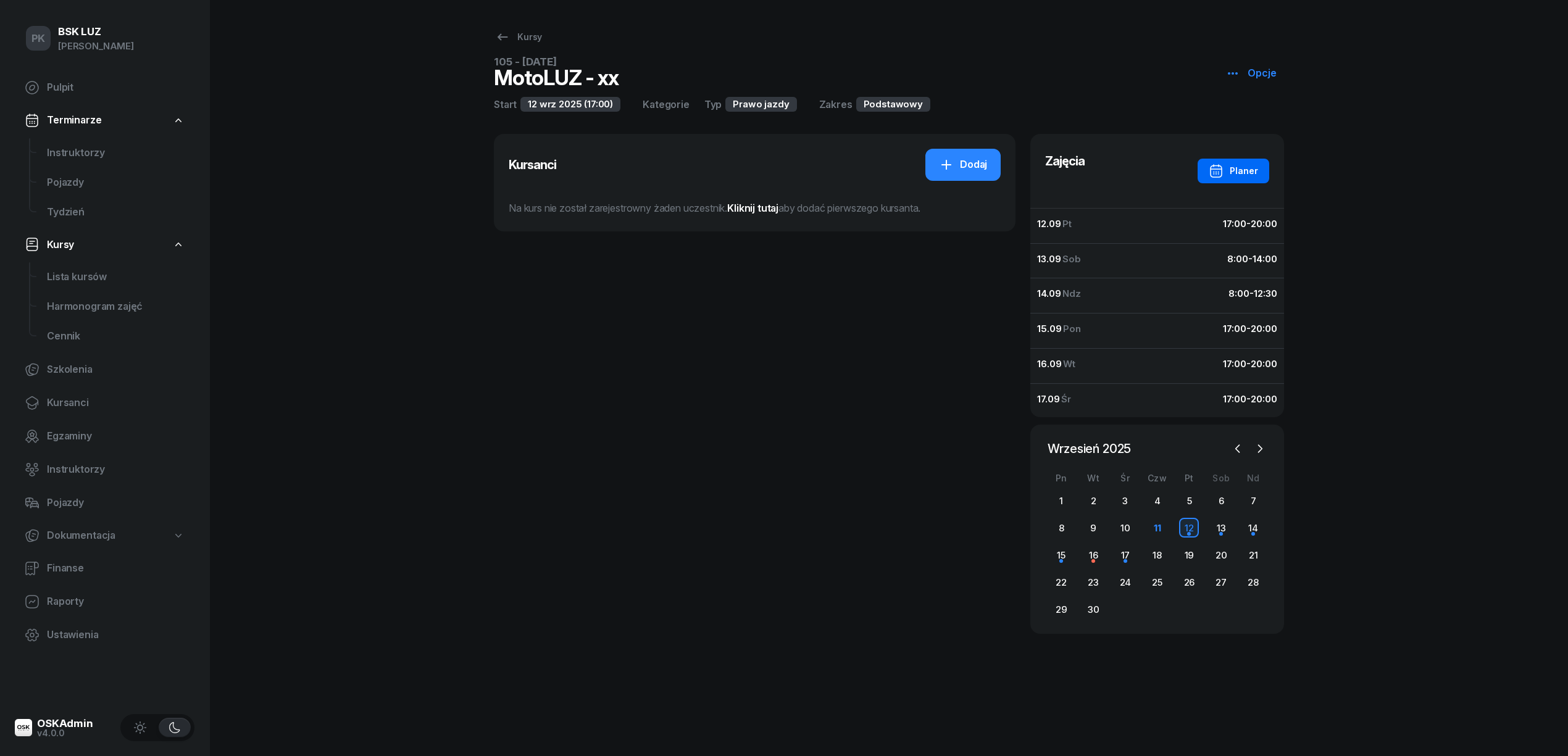
click at [1253, 176] on div "Planer" at bounding box center [1233, 171] width 50 height 15
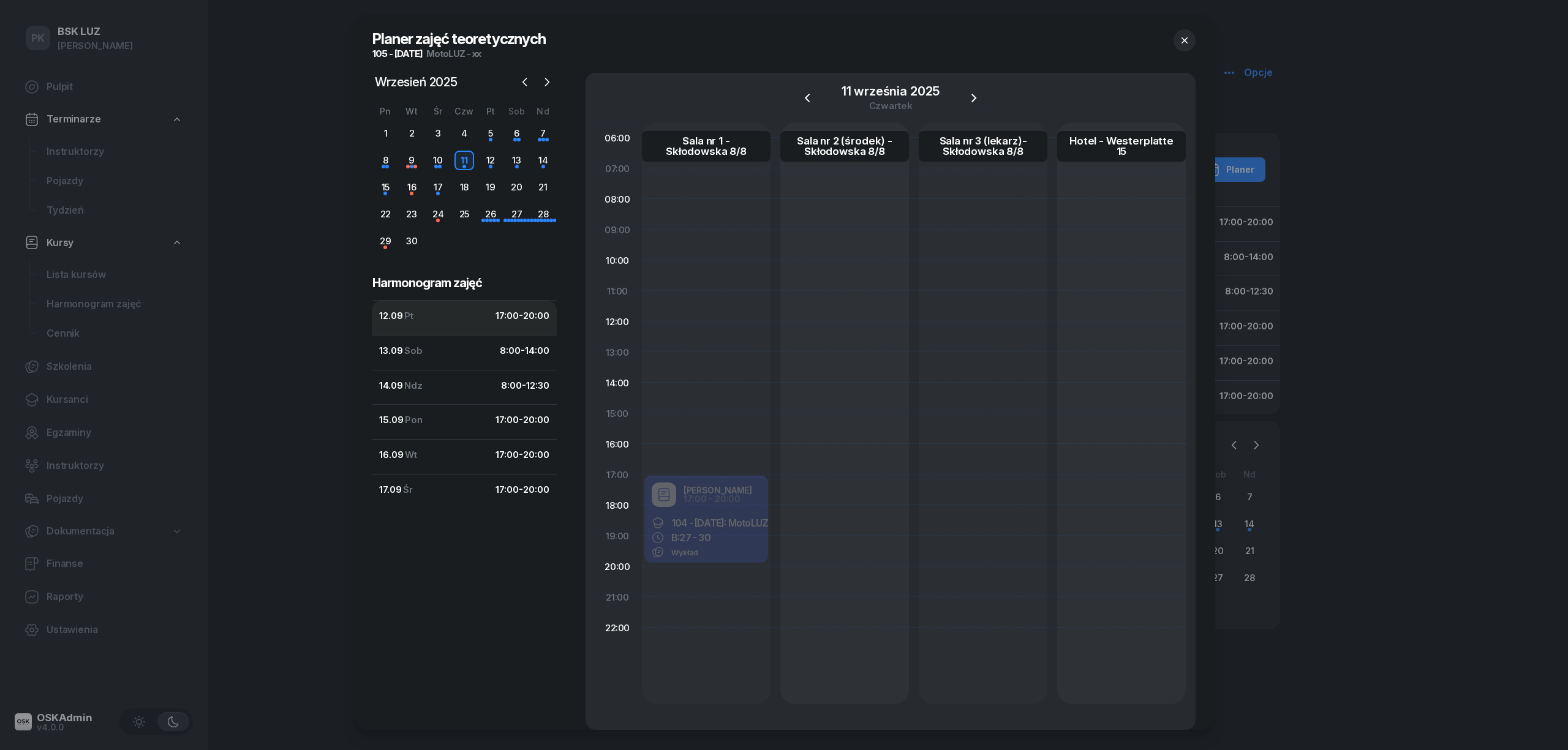
click at [444, 321] on div "12.09 Pt 17:00 - 20:00" at bounding box center [464, 316] width 170 height 16
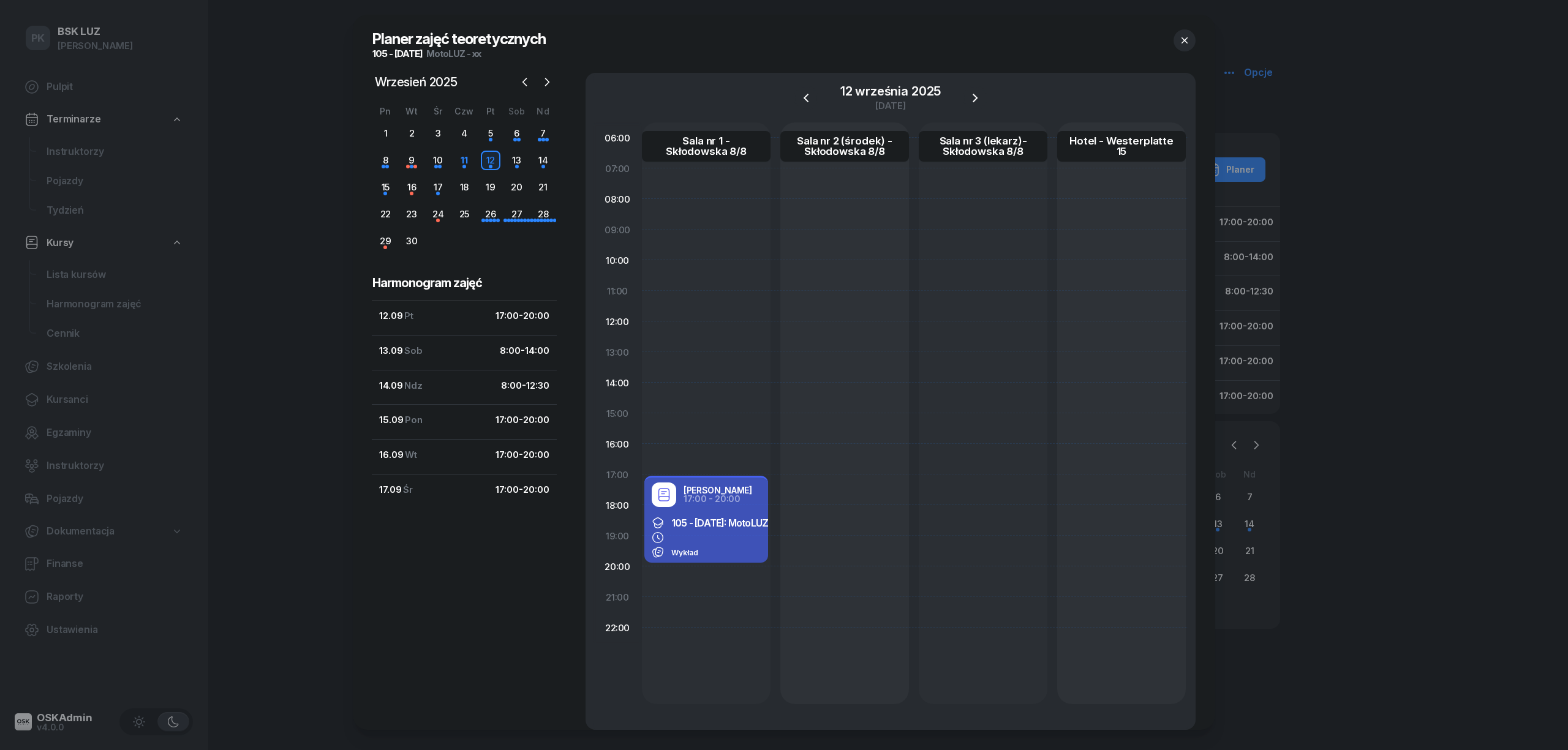
click at [721, 525] on span "105 - 2025/09/12: MotoLUZ - xx" at bounding box center [729, 523] width 115 height 12
select select "17"
select select "20"
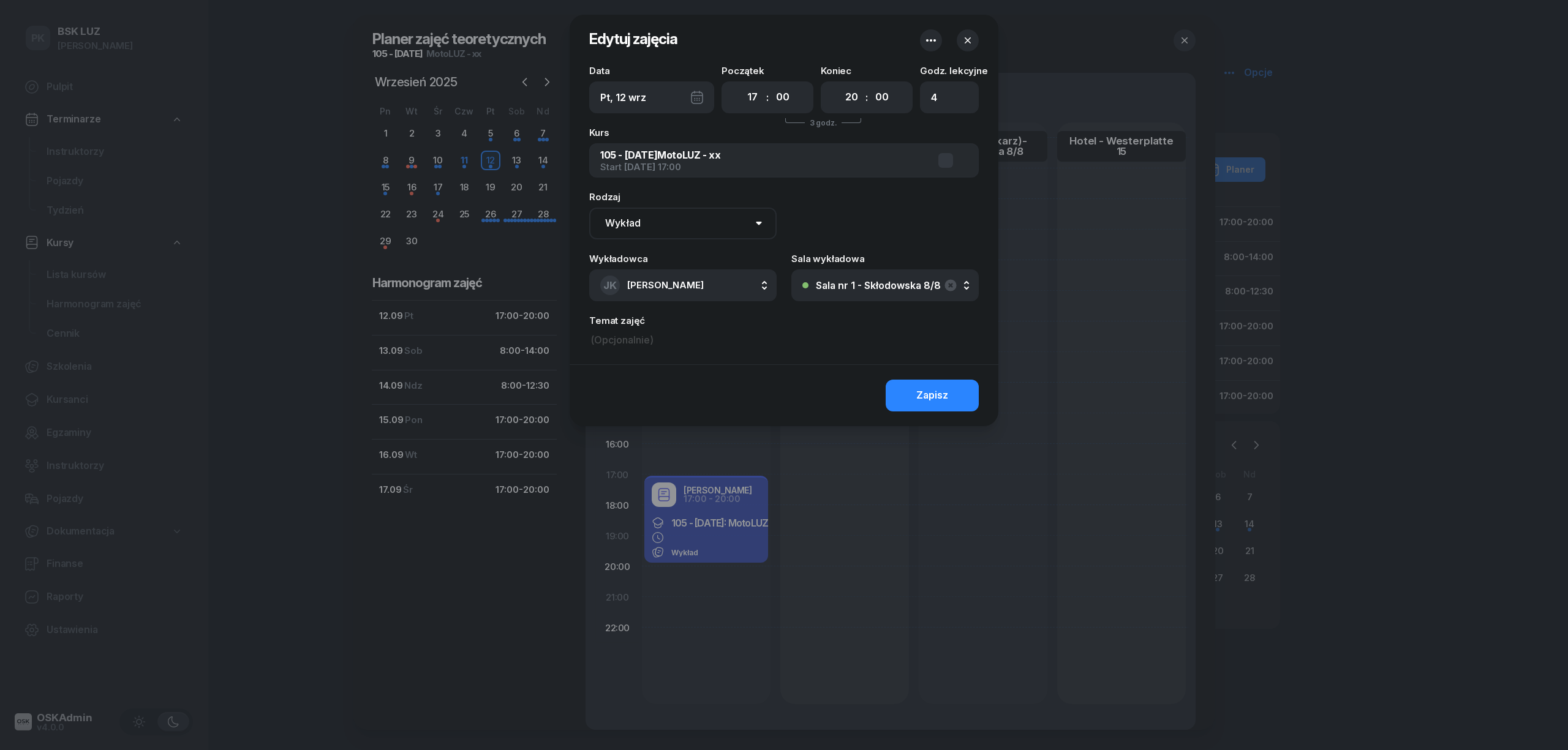
click at [970, 38] on icon "button" at bounding box center [967, 40] width 6 height 6
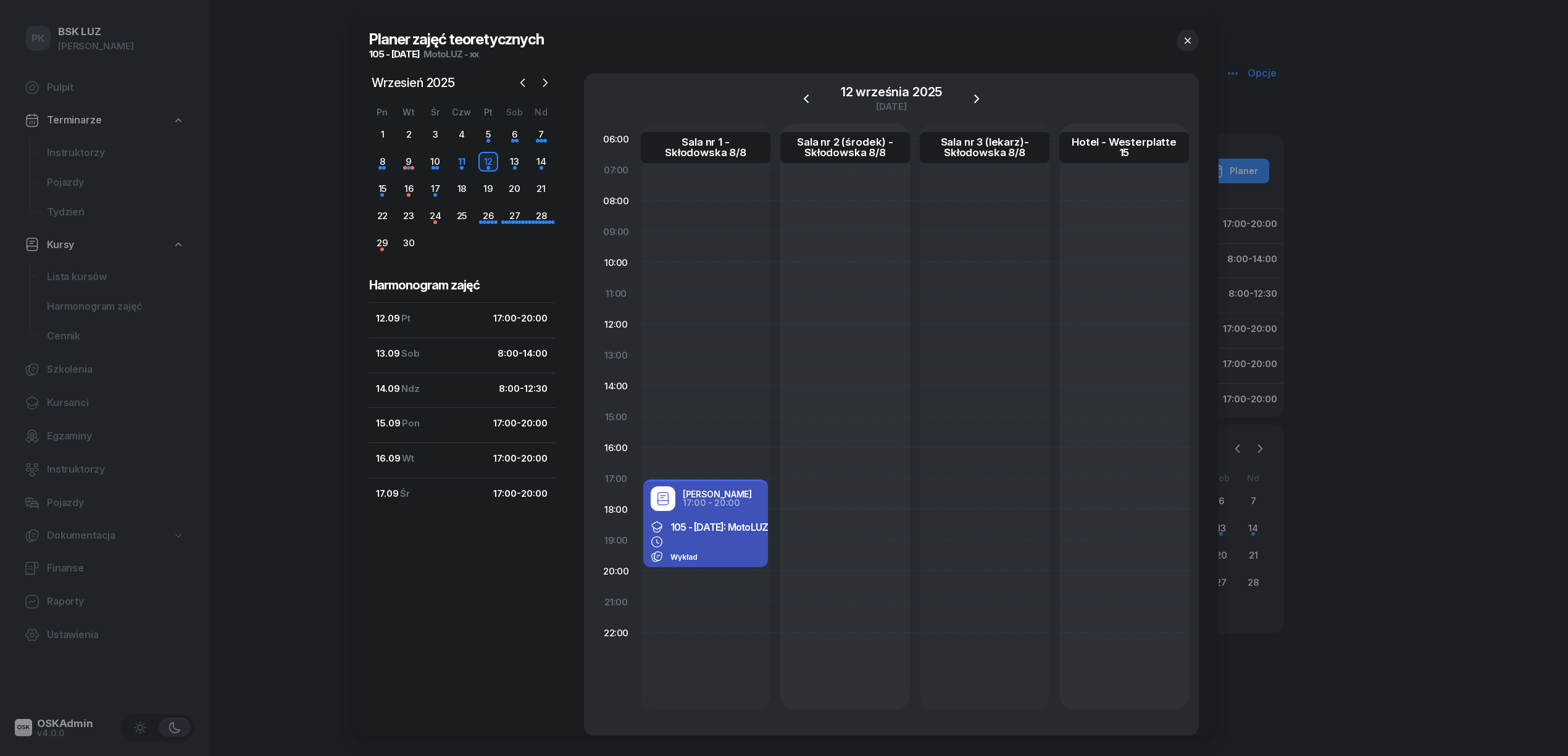
click at [1186, 31] on button "button" at bounding box center [1188, 41] width 22 height 22
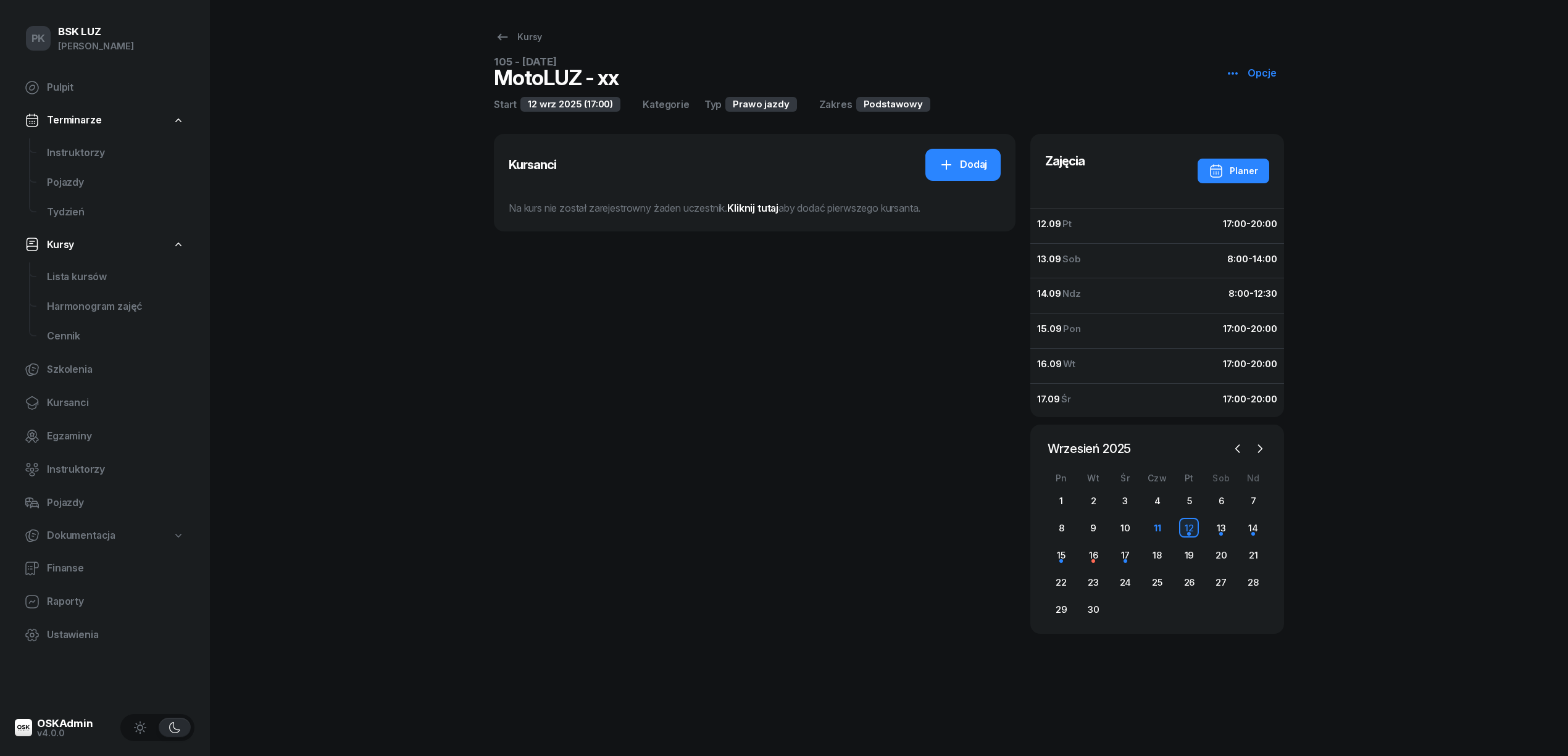
click at [1225, 73] on button "Opcje" at bounding box center [1251, 73] width 66 height 32
click at [542, 33] on link "Kursy" at bounding box center [518, 36] width 69 height 24
select select
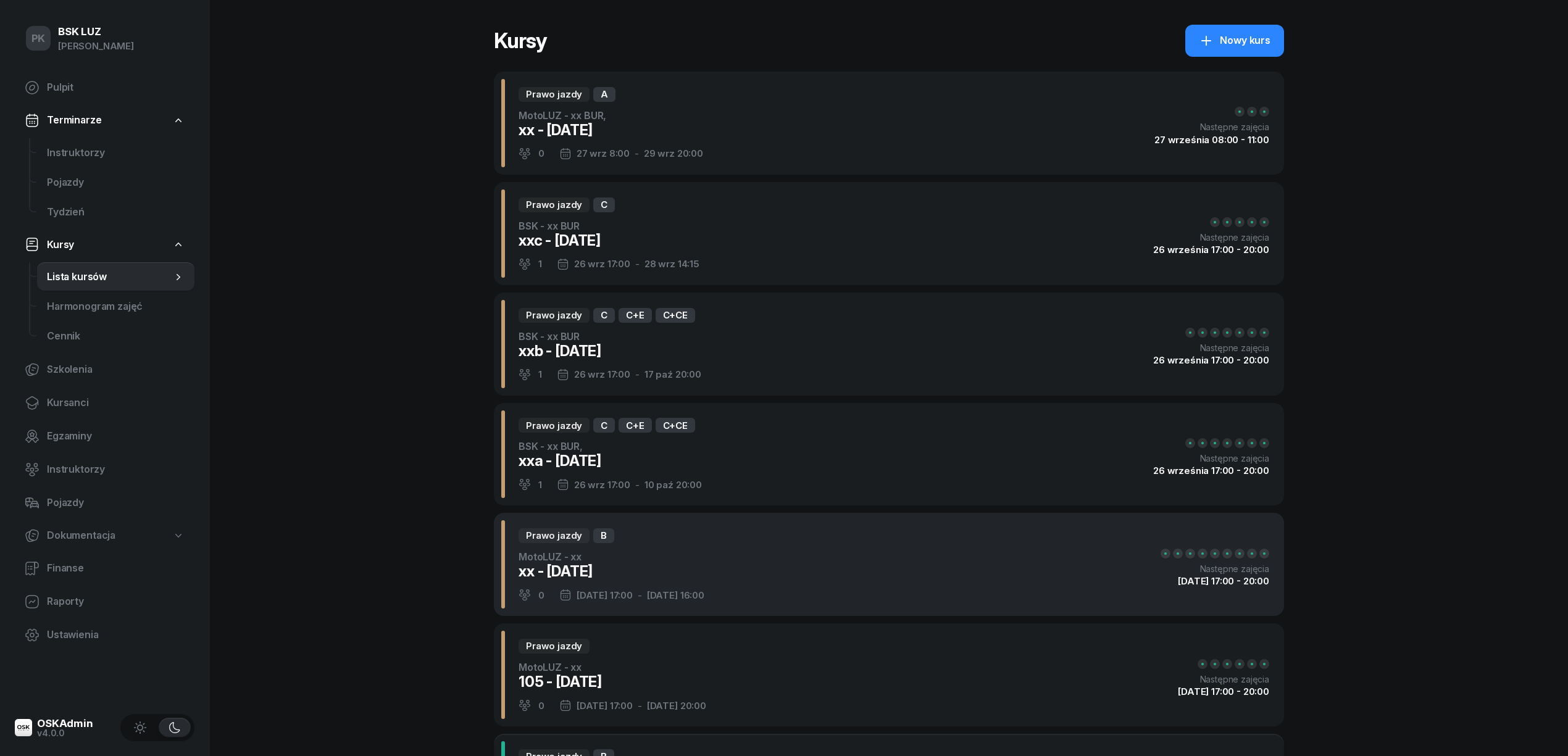
scroll to position [164, 0]
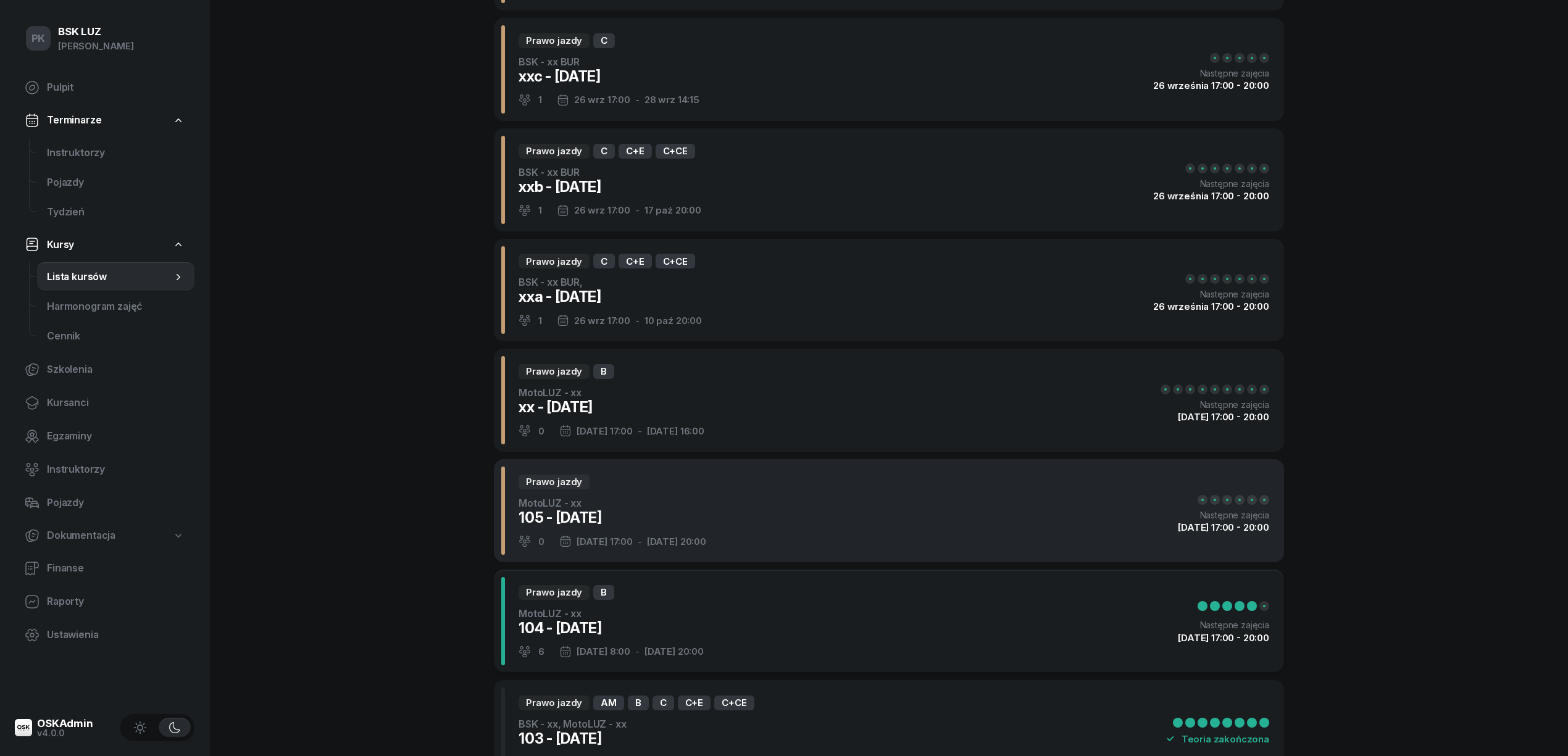
click at [673, 499] on div "MotoLUZ - xx" at bounding box center [612, 503] width 188 height 15
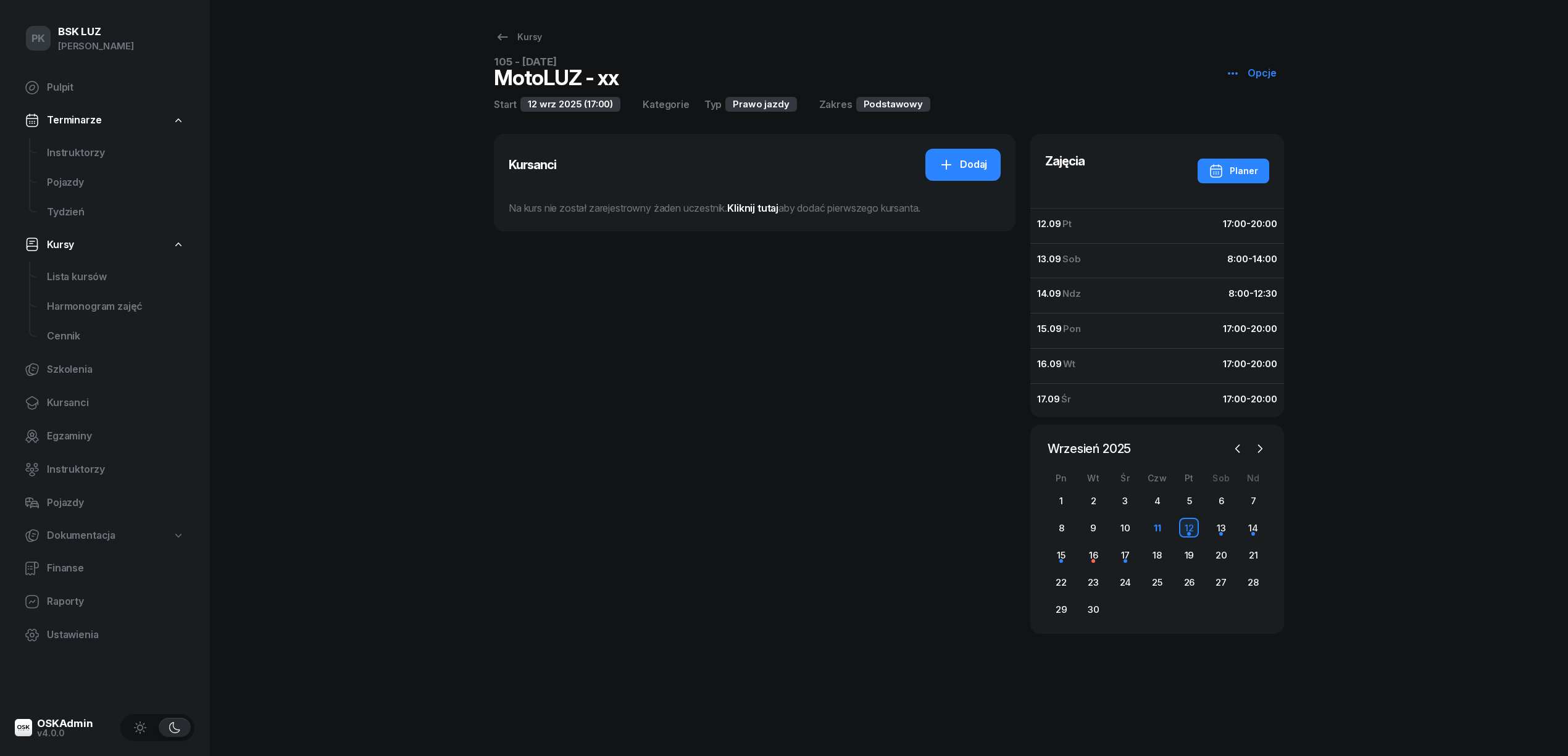
click at [1233, 72] on icon "button" at bounding box center [1232, 73] width 10 height 3
click at [1240, 118] on icon at bounding box center [1239, 121] width 15 height 15
select select "09"
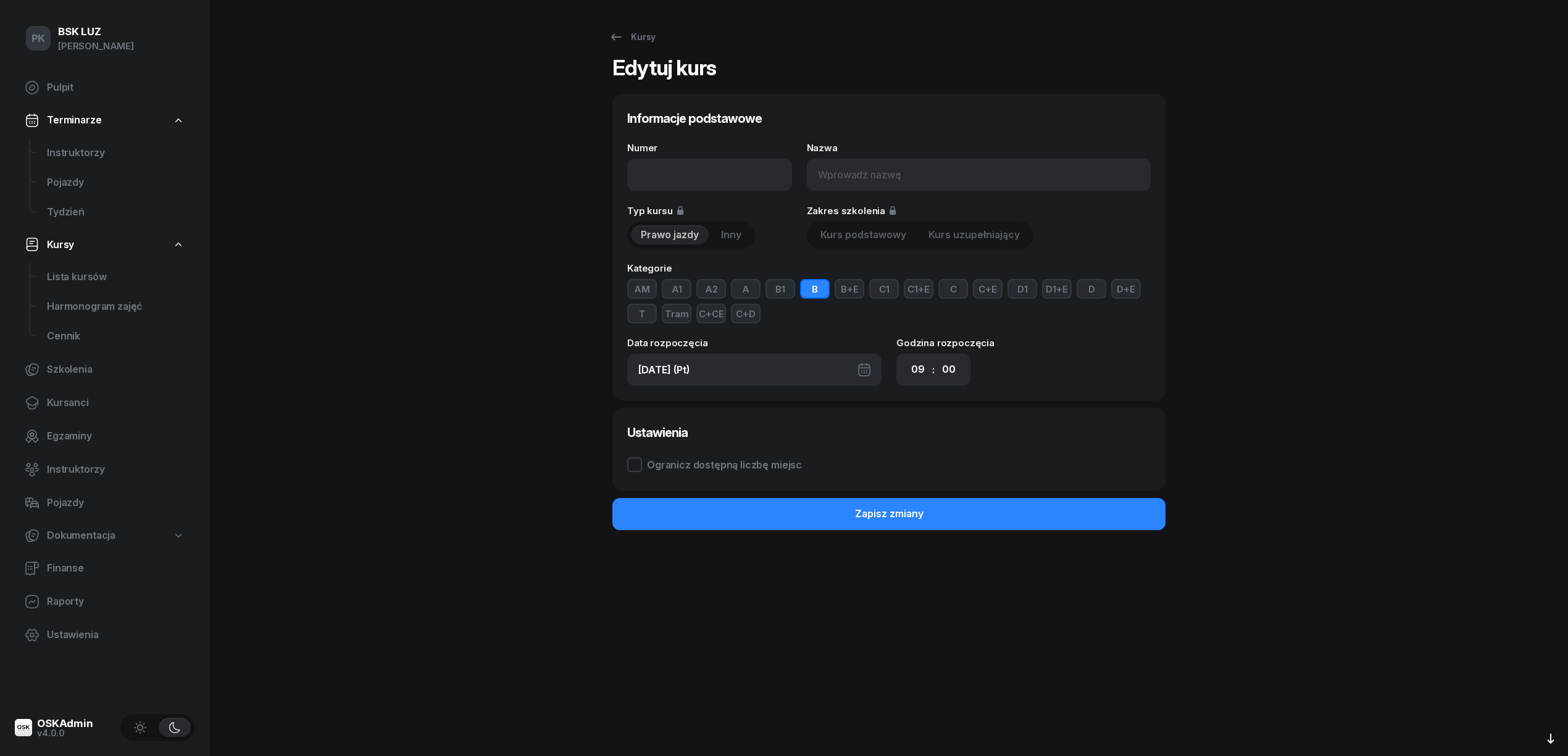
type input "105 - 2025/09/12"
type input "MotoLUZ - xx"
select select "17"
click at [820, 294] on button "B" at bounding box center [815, 289] width 30 height 20
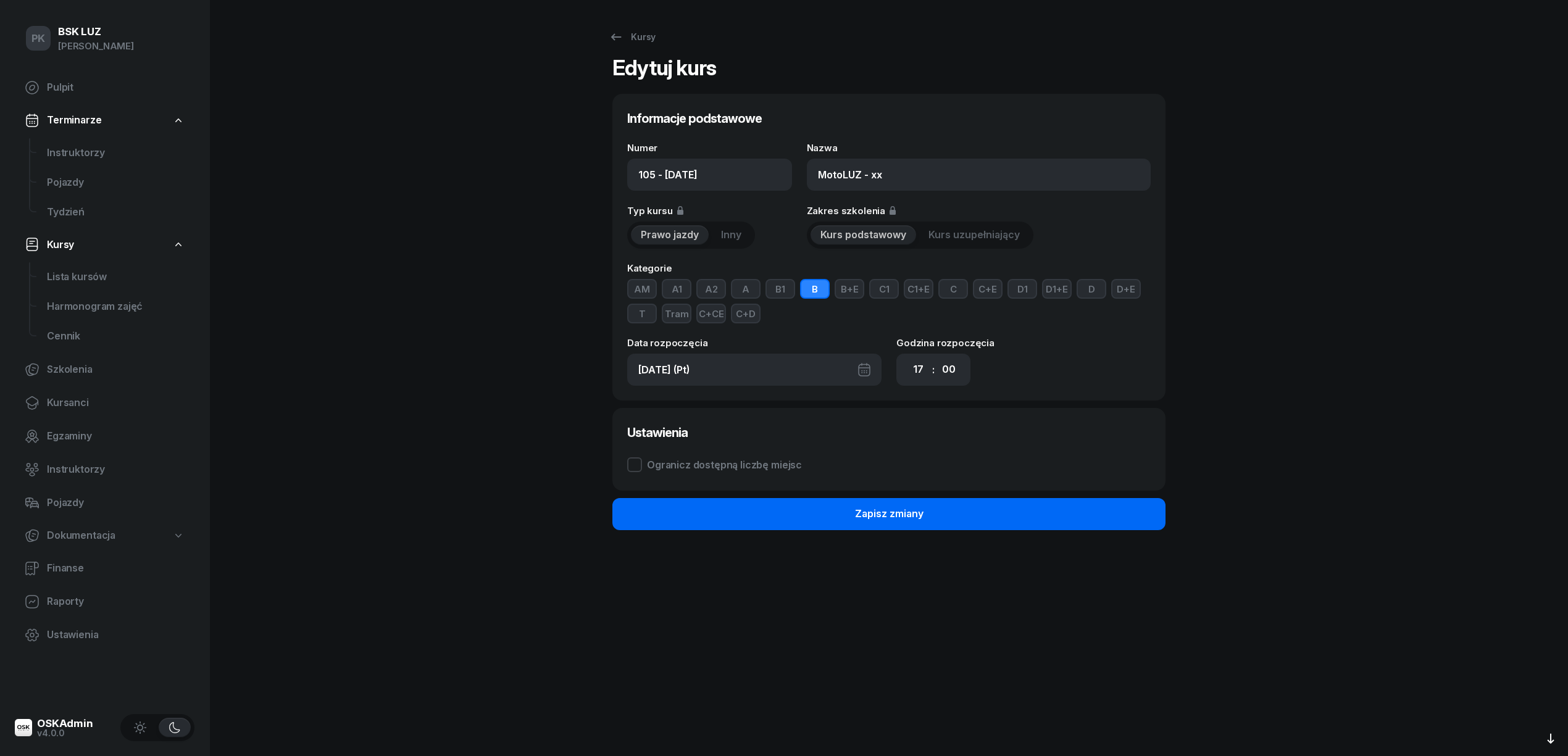
click at [978, 515] on button "Zapisz zmiany" at bounding box center [889, 514] width 553 height 32
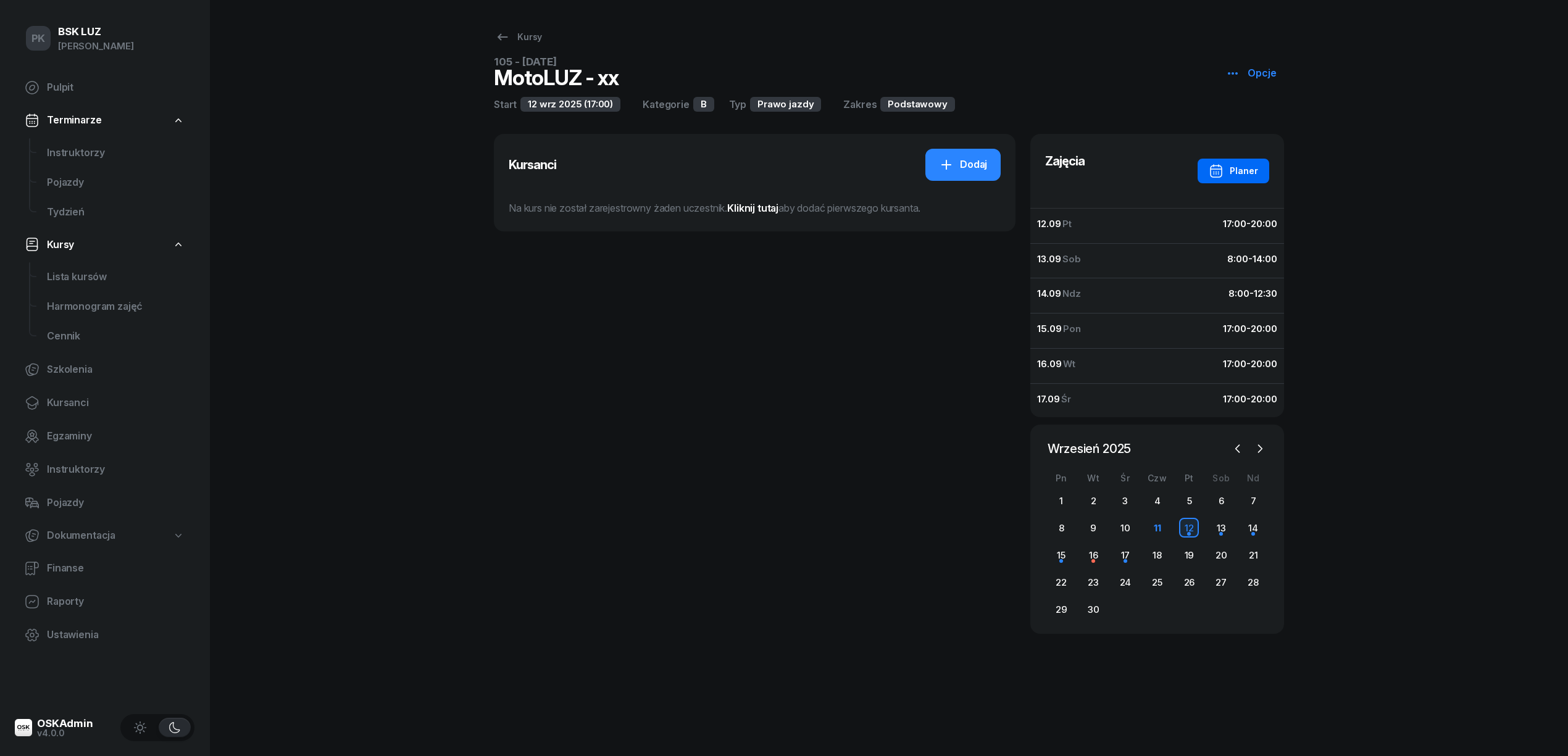
drag, startPoint x: 1233, startPoint y: 159, endPoint x: 1235, endPoint y: 169, distance: 10.2
click at [1235, 166] on button "Planer" at bounding box center [1233, 171] width 71 height 24
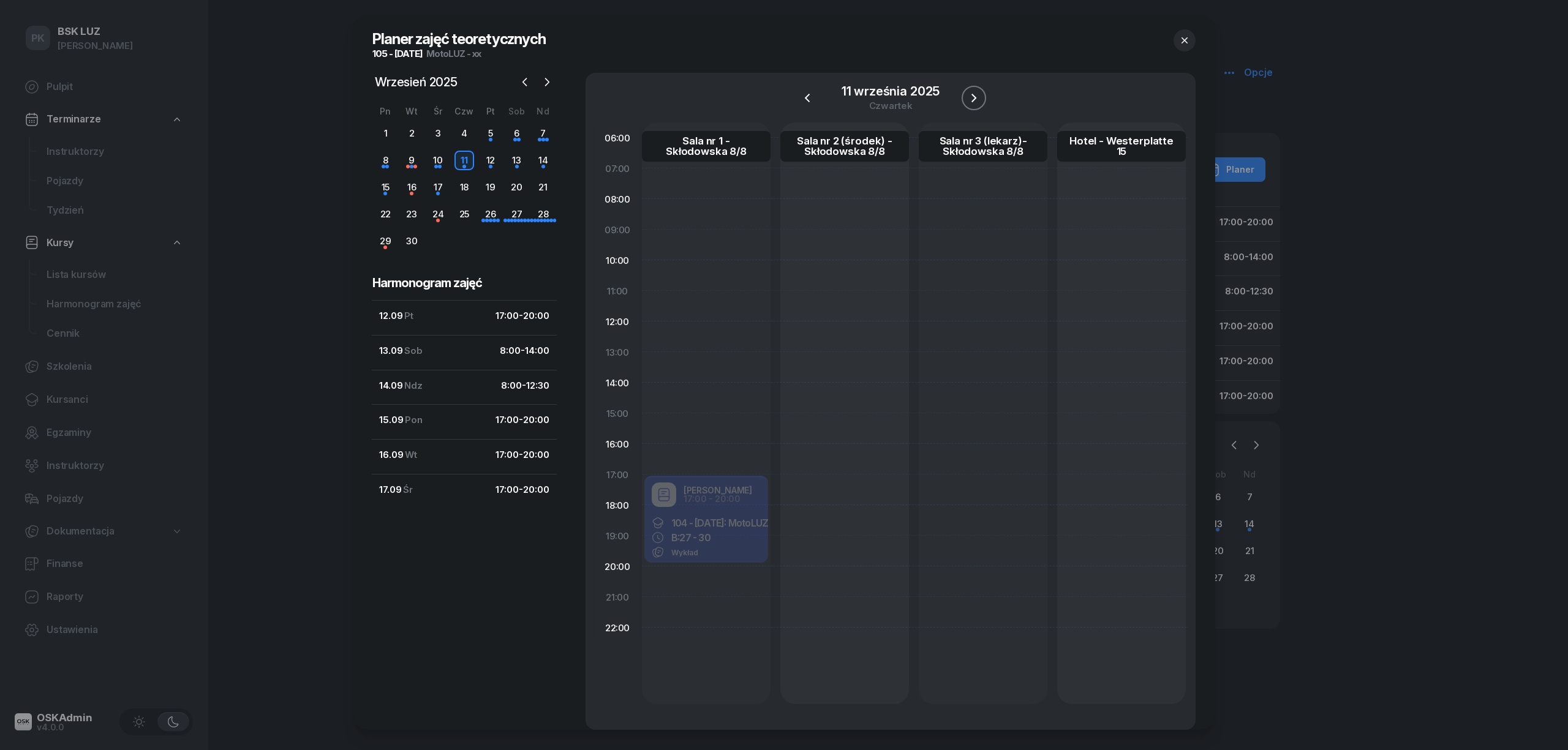
click at [967, 98] on icon "button" at bounding box center [974, 98] width 14 height 14
click at [799, 96] on icon "button" at bounding box center [806, 98] width 14 height 14
click at [976, 98] on button "button" at bounding box center [973, 98] width 24 height 24
click at [738, 531] on div at bounding box center [706, 537] width 109 height 12
select select "17"
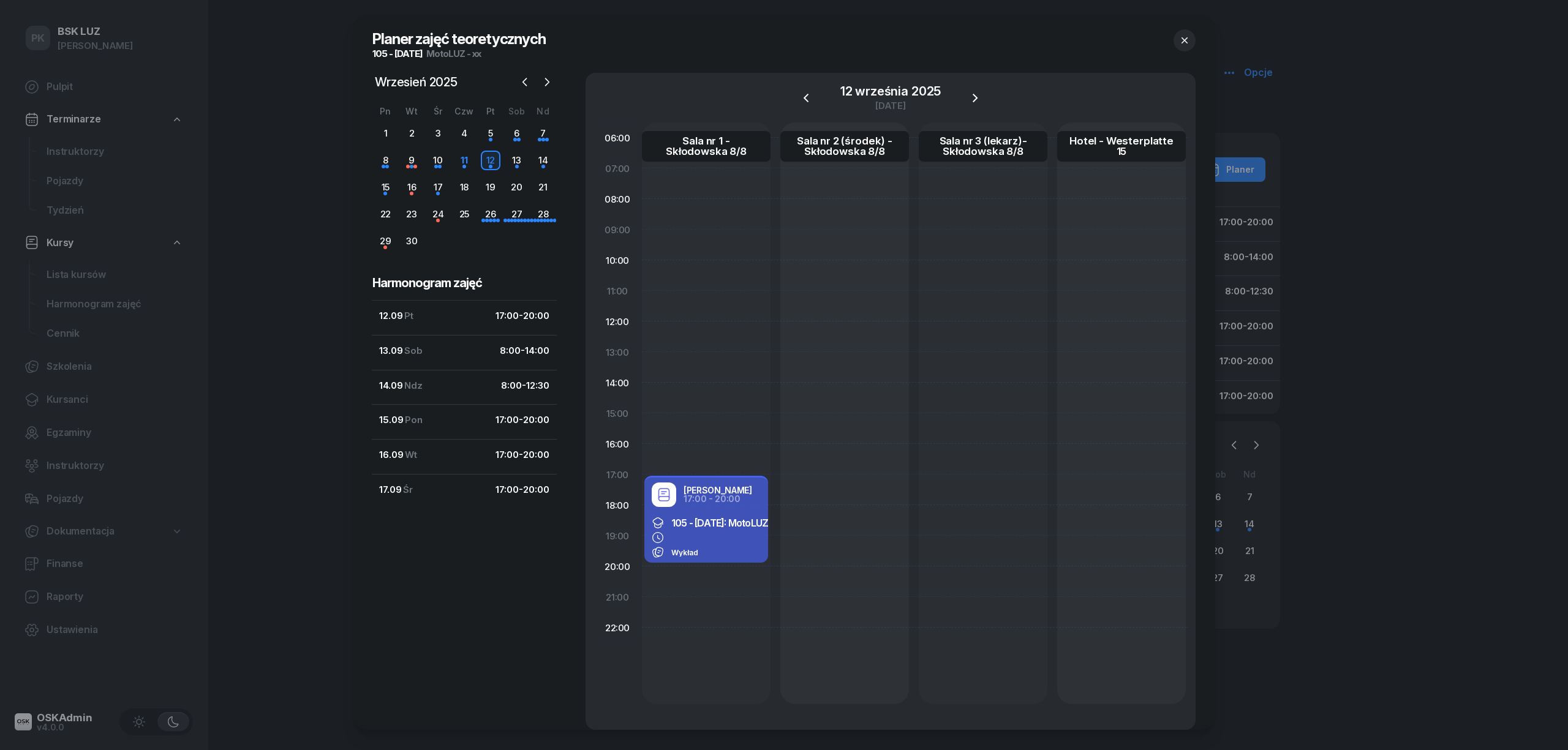
select select "20"
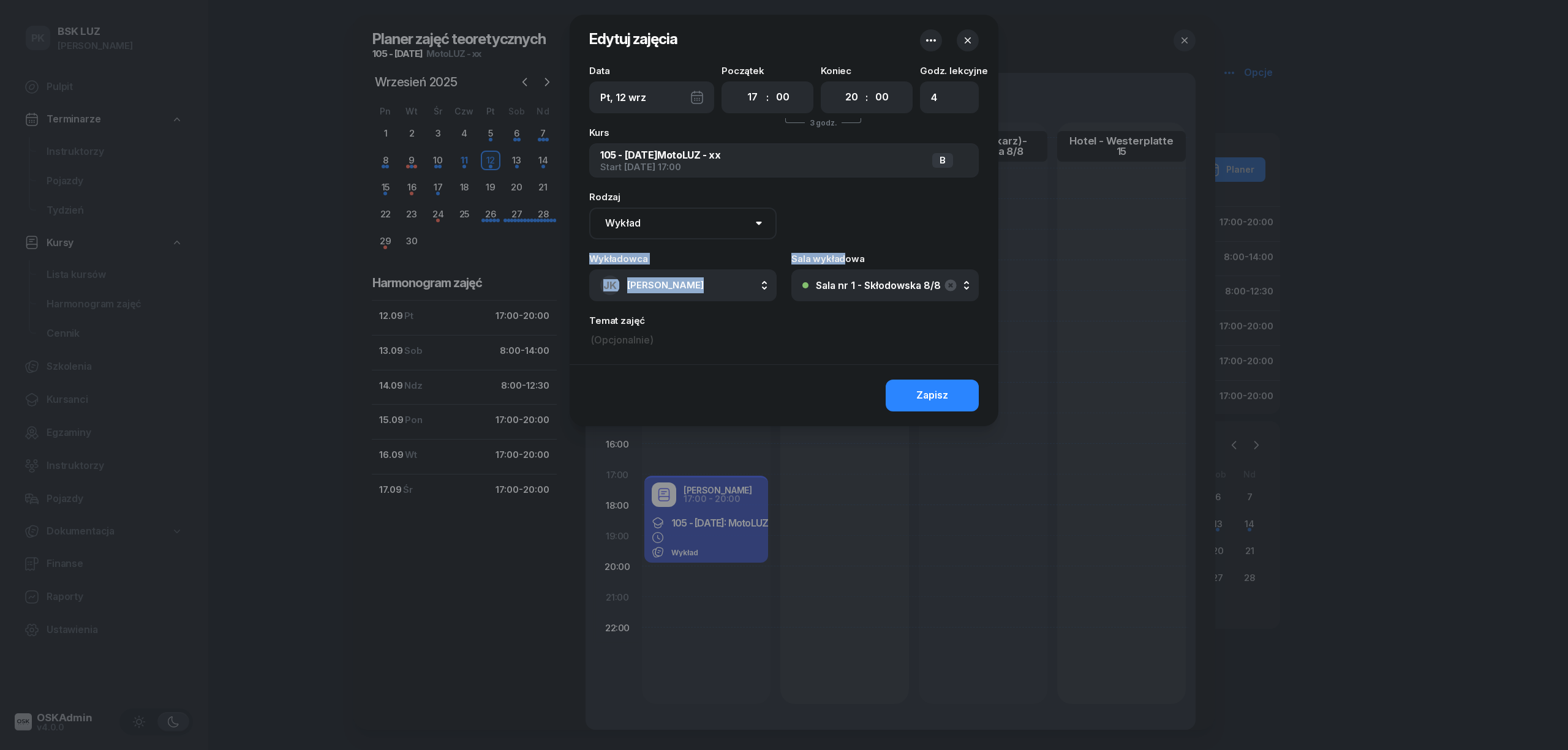
click at [841, 239] on div "Data Pt, 12 wrz Początek 00 01 02 03 04 05 06 07 08 09 10 11 12 13 14 15 16 17 …" at bounding box center [784, 215] width 429 height 299
click at [966, 41] on icon "button" at bounding box center [967, 40] width 12 height 12
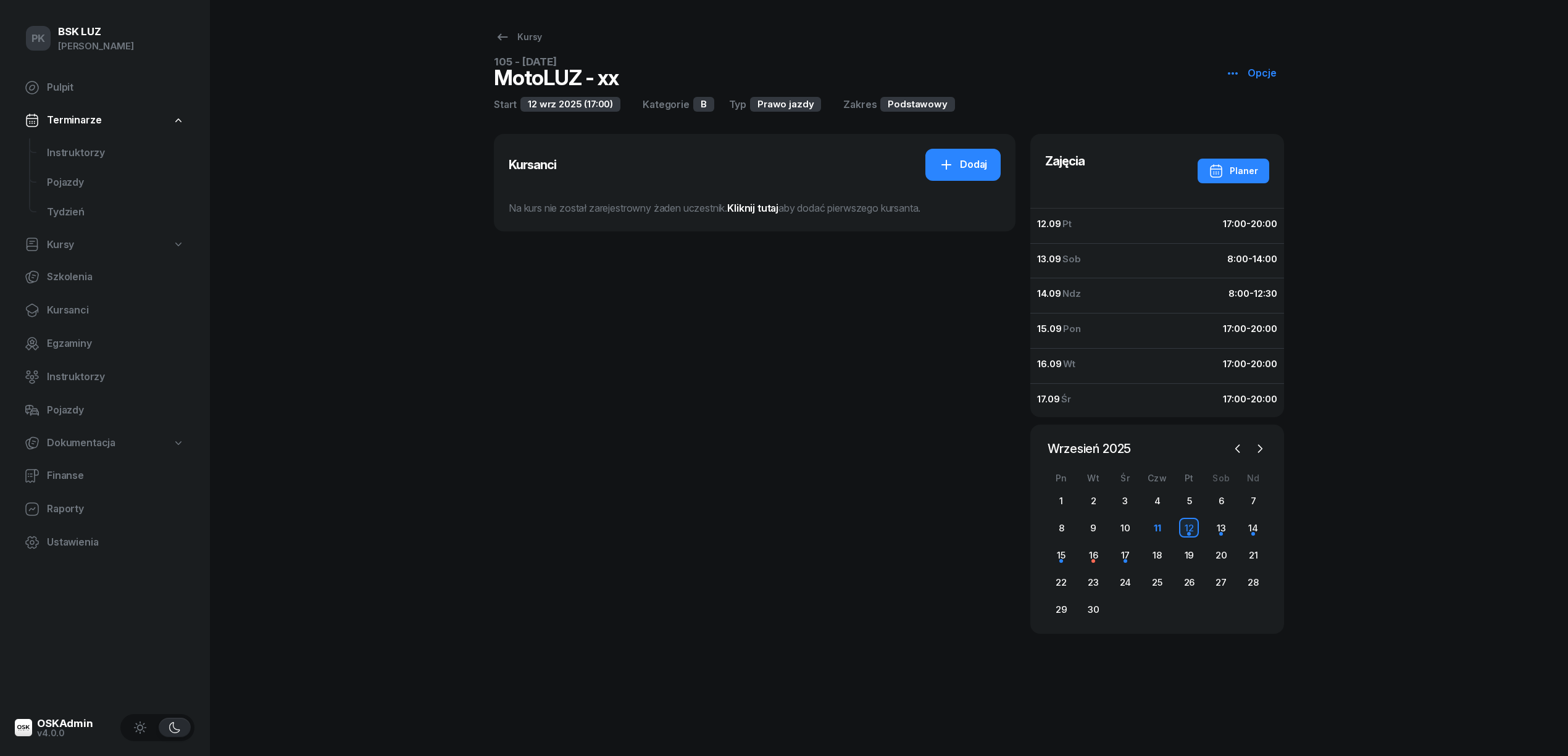
click at [1186, 536] on div "12" at bounding box center [1189, 528] width 20 height 20
click at [1255, 173] on div "Planer" at bounding box center [1233, 171] width 50 height 15
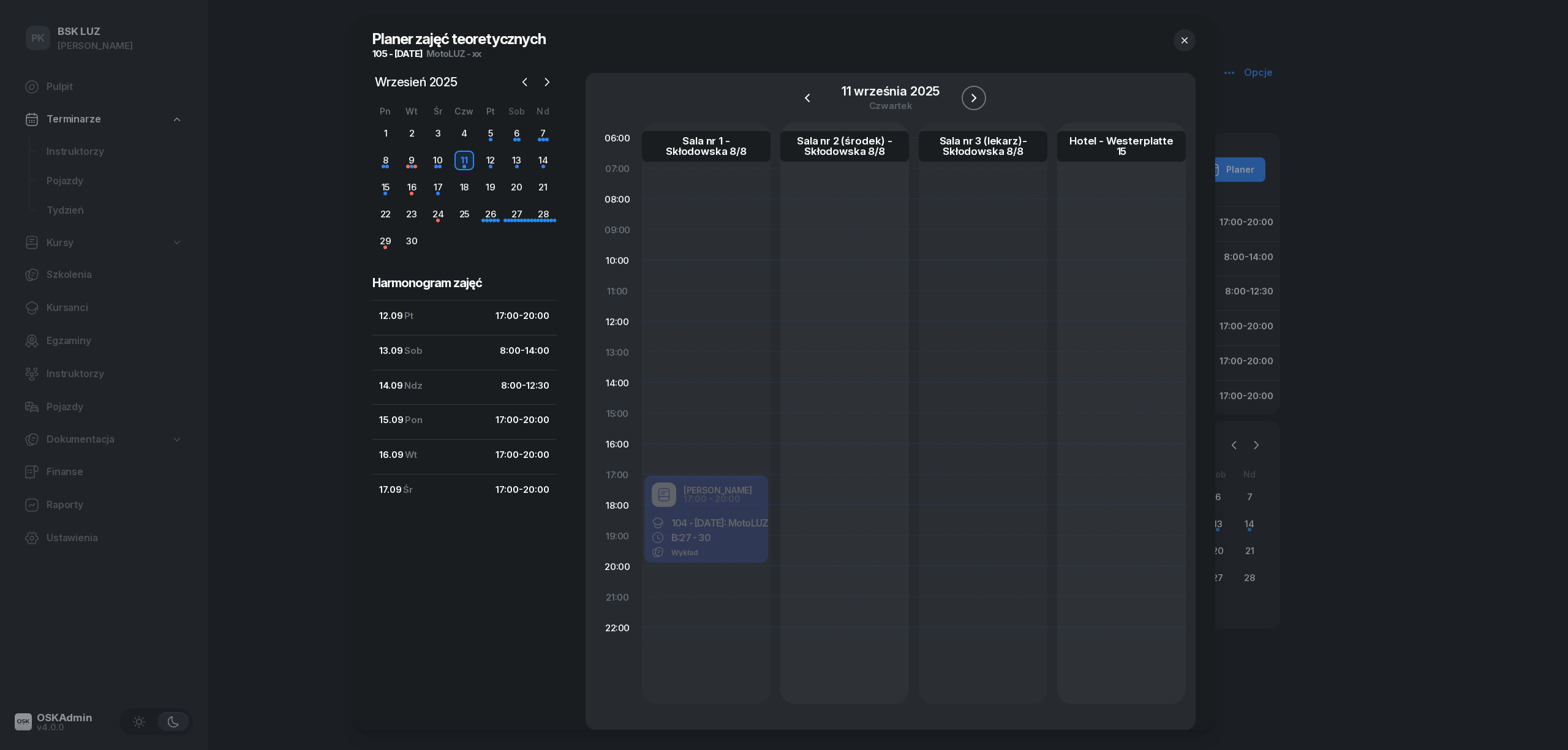
click at [971, 94] on icon "button" at bounding box center [973, 98] width 5 height 9
click at [719, 545] on div "105 - [DATE]: MotoLUZ - xx Wykład" at bounding box center [706, 537] width 124 height 51
select select "17"
select select "20"
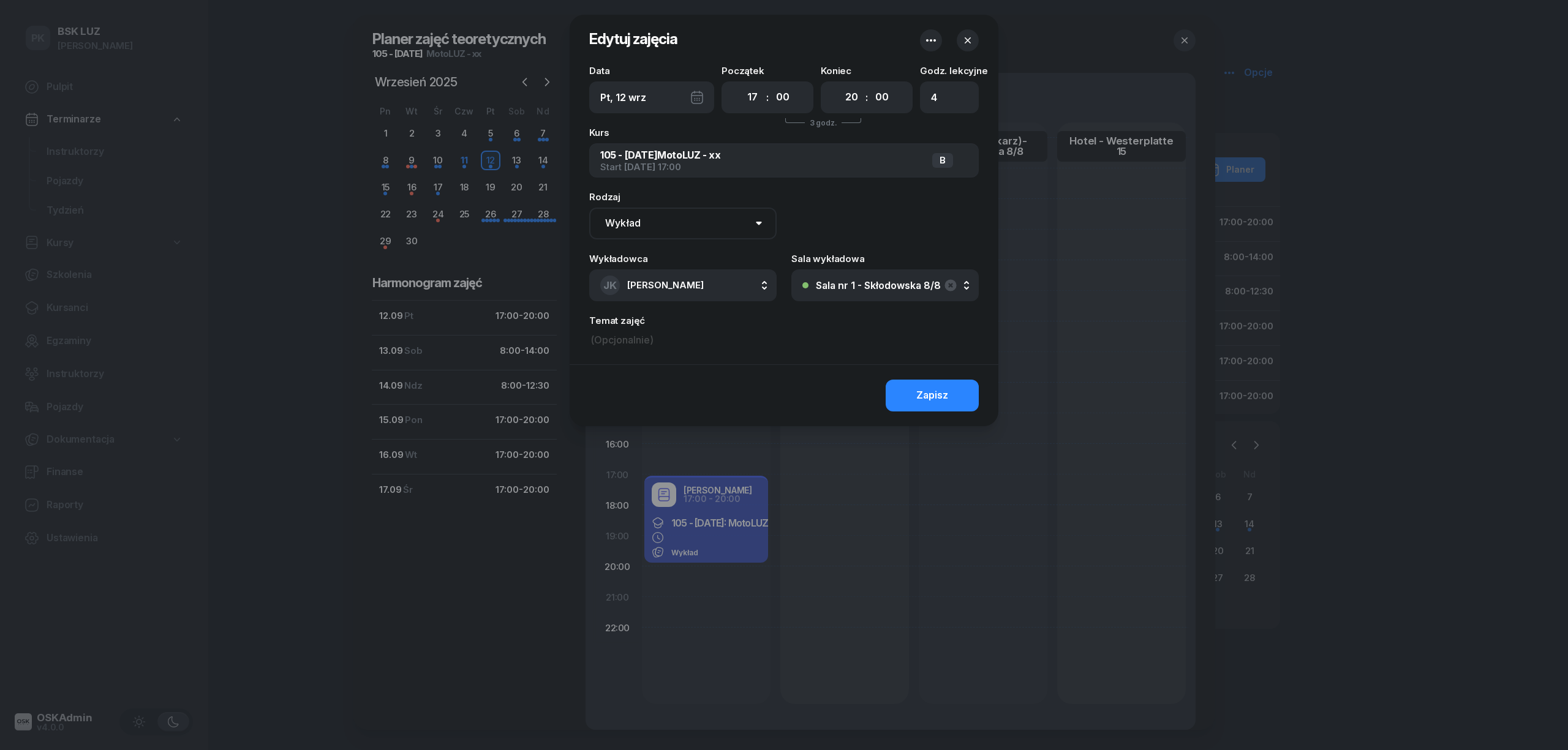
click at [969, 35] on icon "button" at bounding box center [967, 40] width 12 height 12
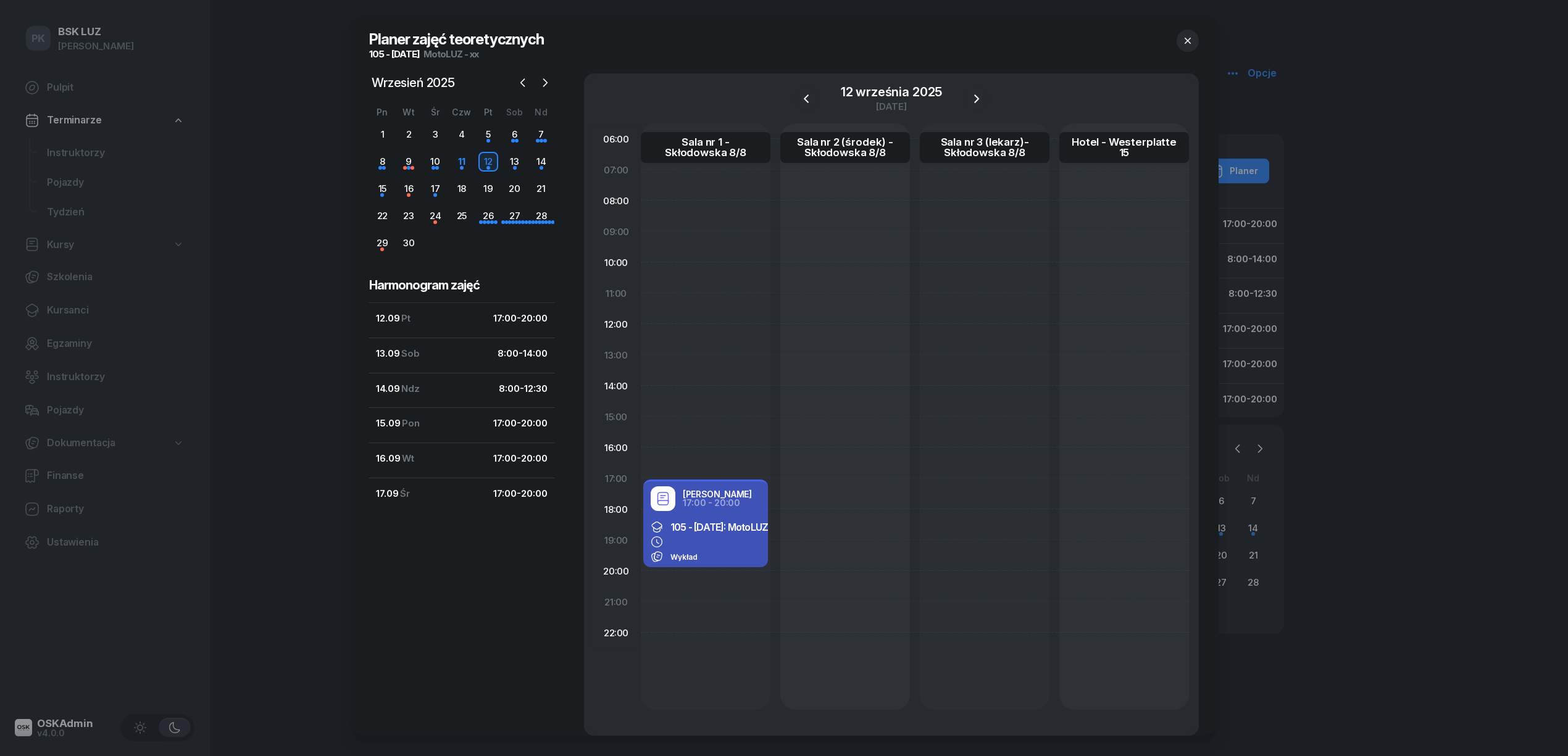
click at [700, 556] on div "Wykład" at bounding box center [706, 557] width 110 height 13
select select "17"
select select "20"
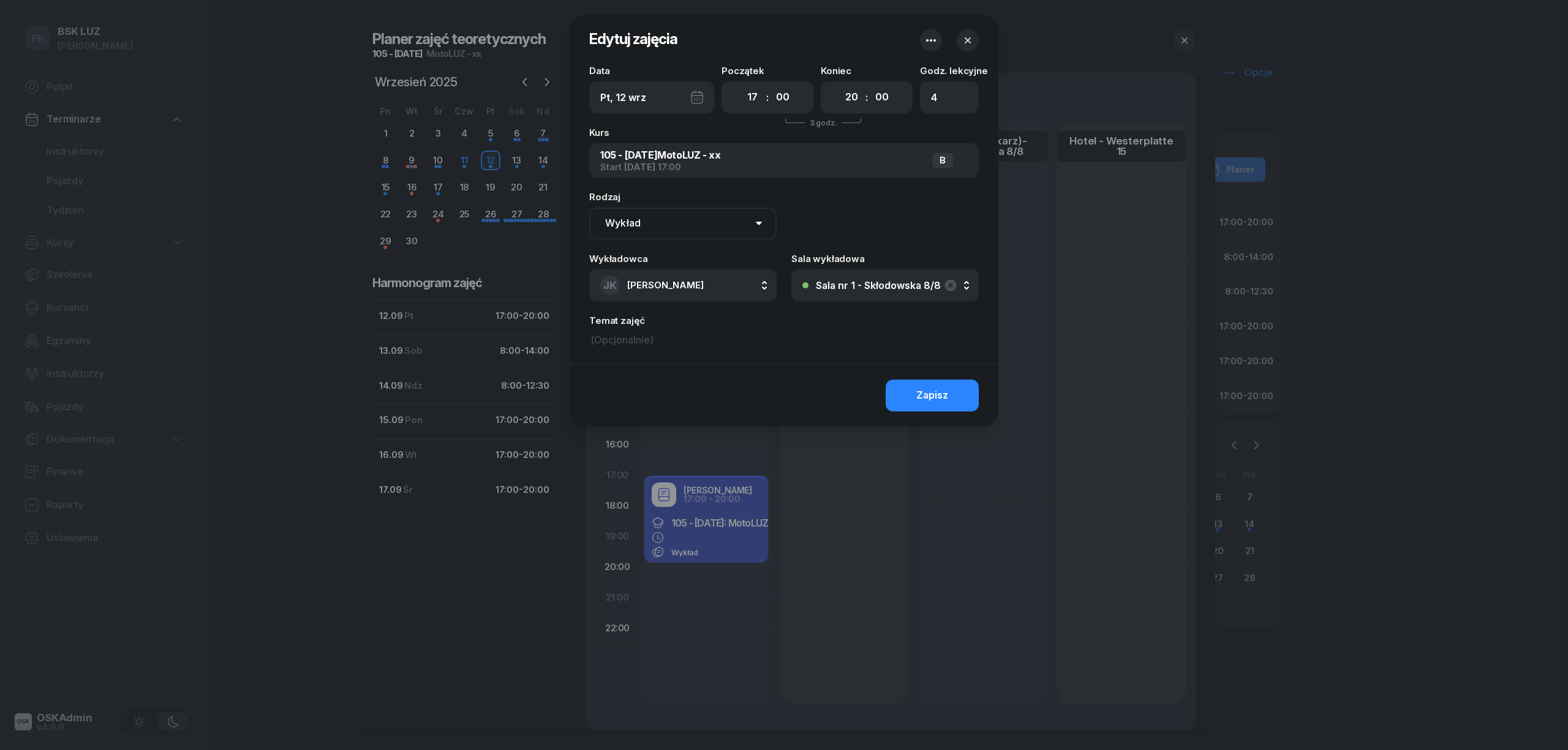
click at [931, 43] on icon "button" at bounding box center [931, 40] width 14 height 14
click at [920, 79] on link "Usuń" at bounding box center [925, 79] width 161 height 31
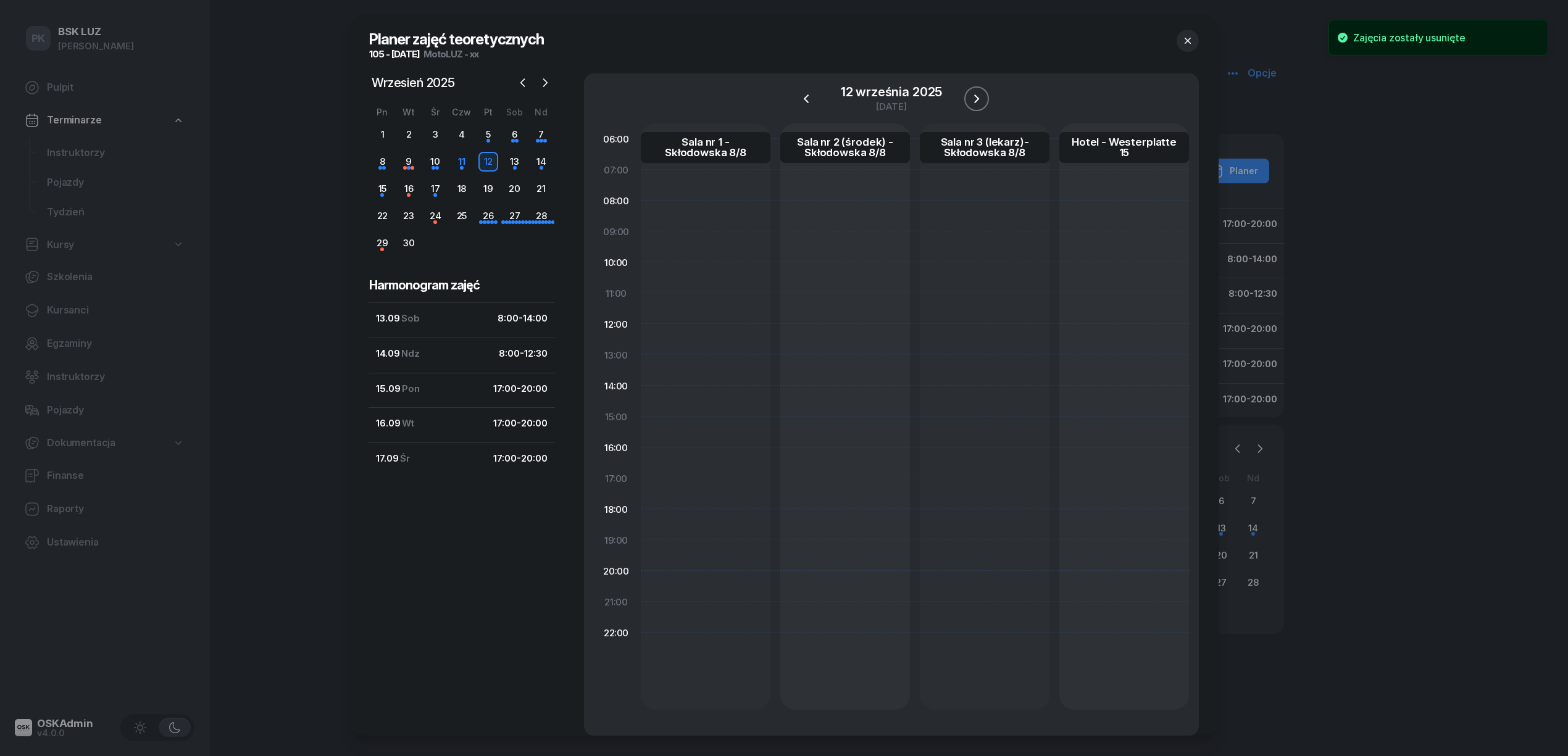
click at [977, 103] on icon "button" at bounding box center [976, 99] width 15 height 15
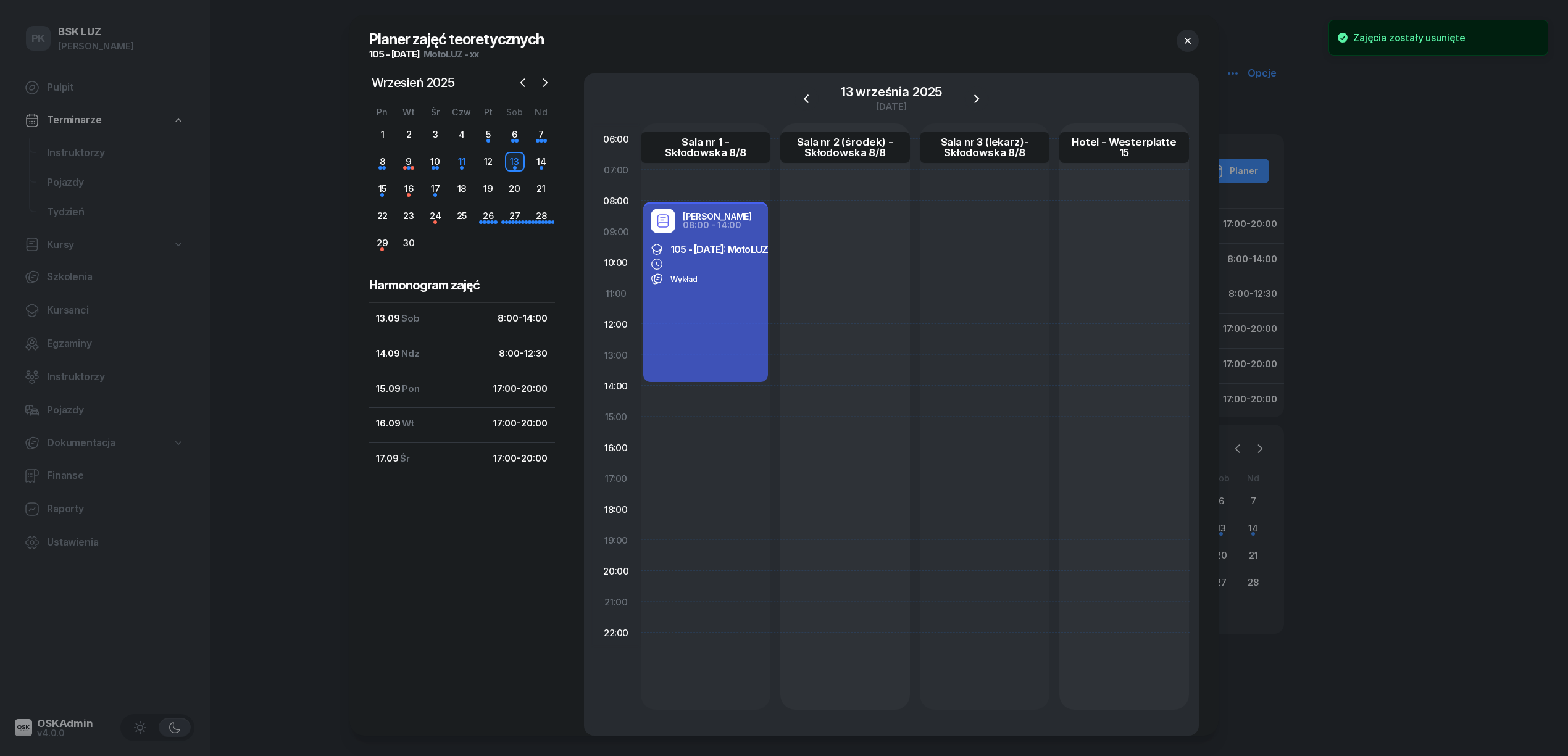
click at [691, 349] on div "Janusz Kruczek 08:00 - 14:00 105 - 2025/09/12: MotoLUZ - xx Wykład" at bounding box center [706, 292] width 125 height 181
select select "08"
select select "14"
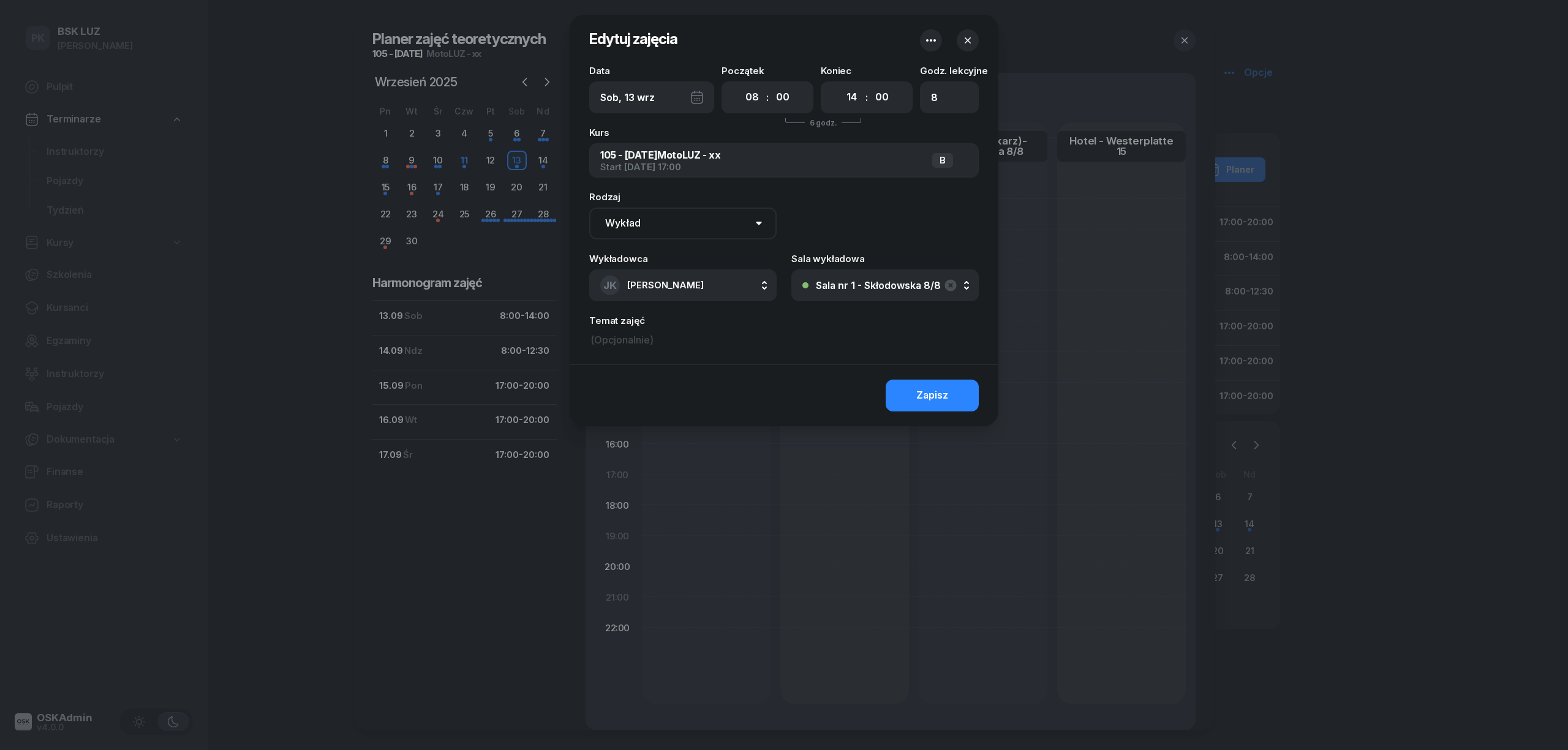
click at [920, 43] on button "button" at bounding box center [931, 41] width 22 height 22
click at [906, 77] on link "Usuń" at bounding box center [925, 79] width 161 height 31
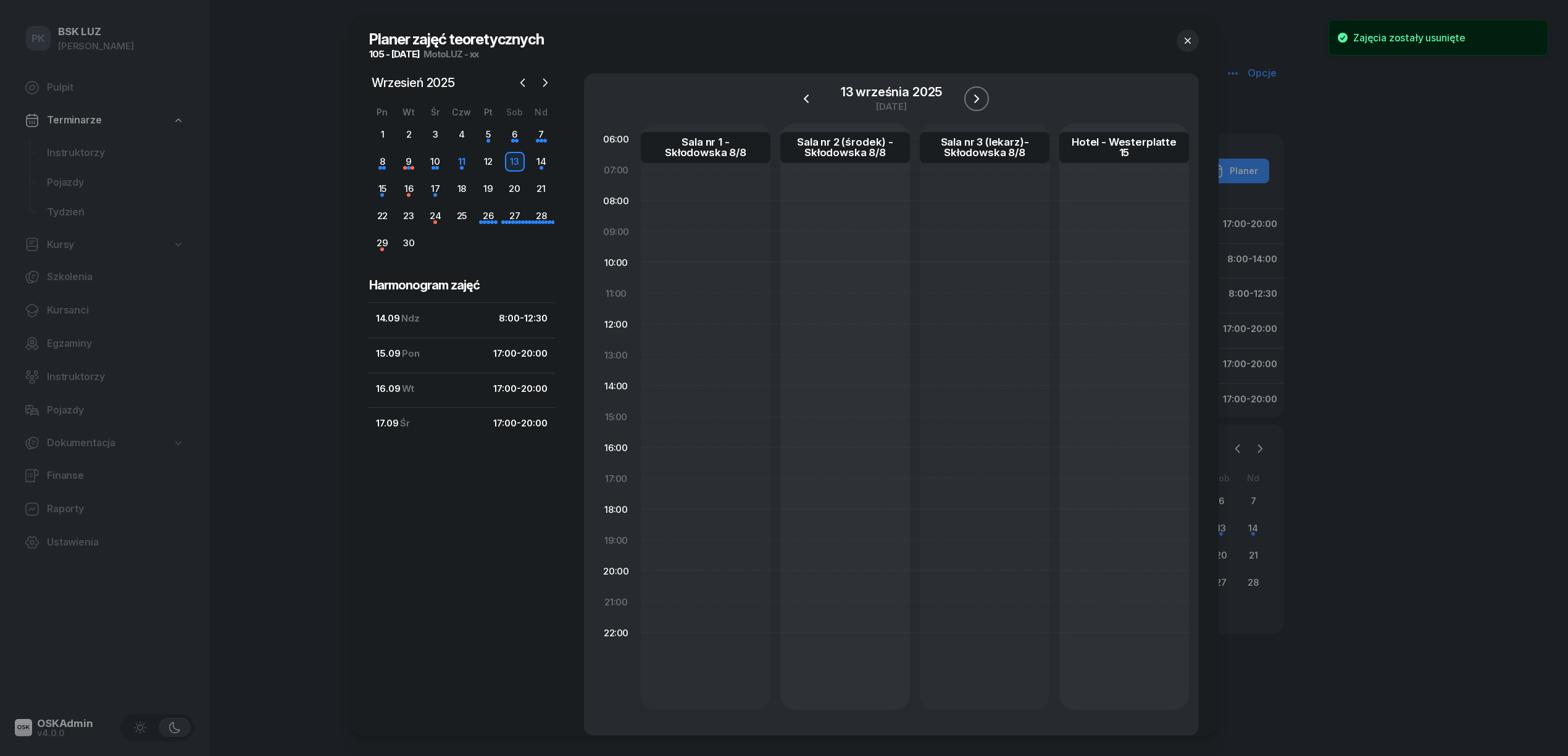
click at [977, 92] on icon "button" at bounding box center [976, 99] width 15 height 15
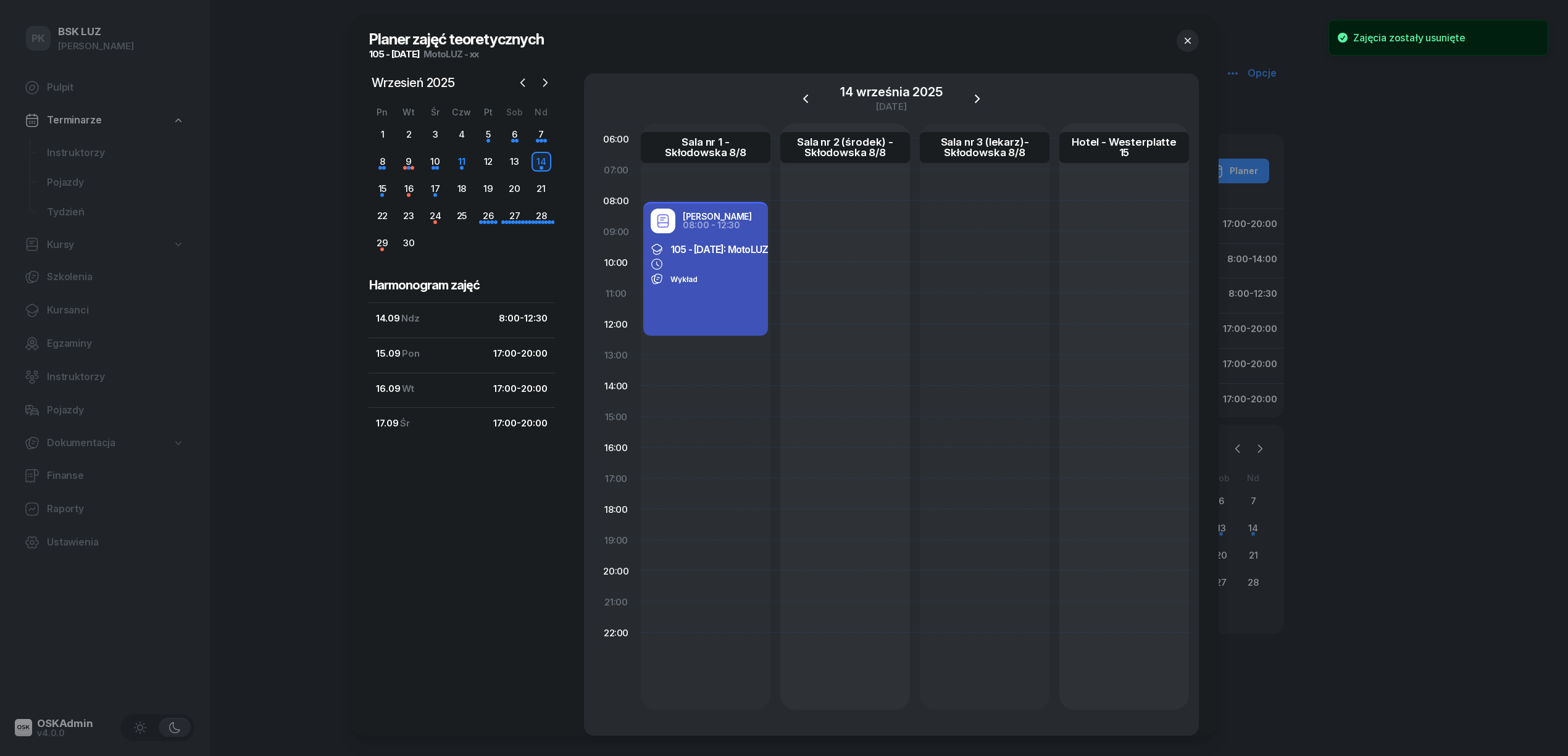
click at [709, 299] on div "Janusz Kruczek 08:00 - 12:30 105 - 2025/09/12: MotoLUZ - xx Wykład" at bounding box center [706, 269] width 125 height 134
select select "08"
select select "12"
select select "30"
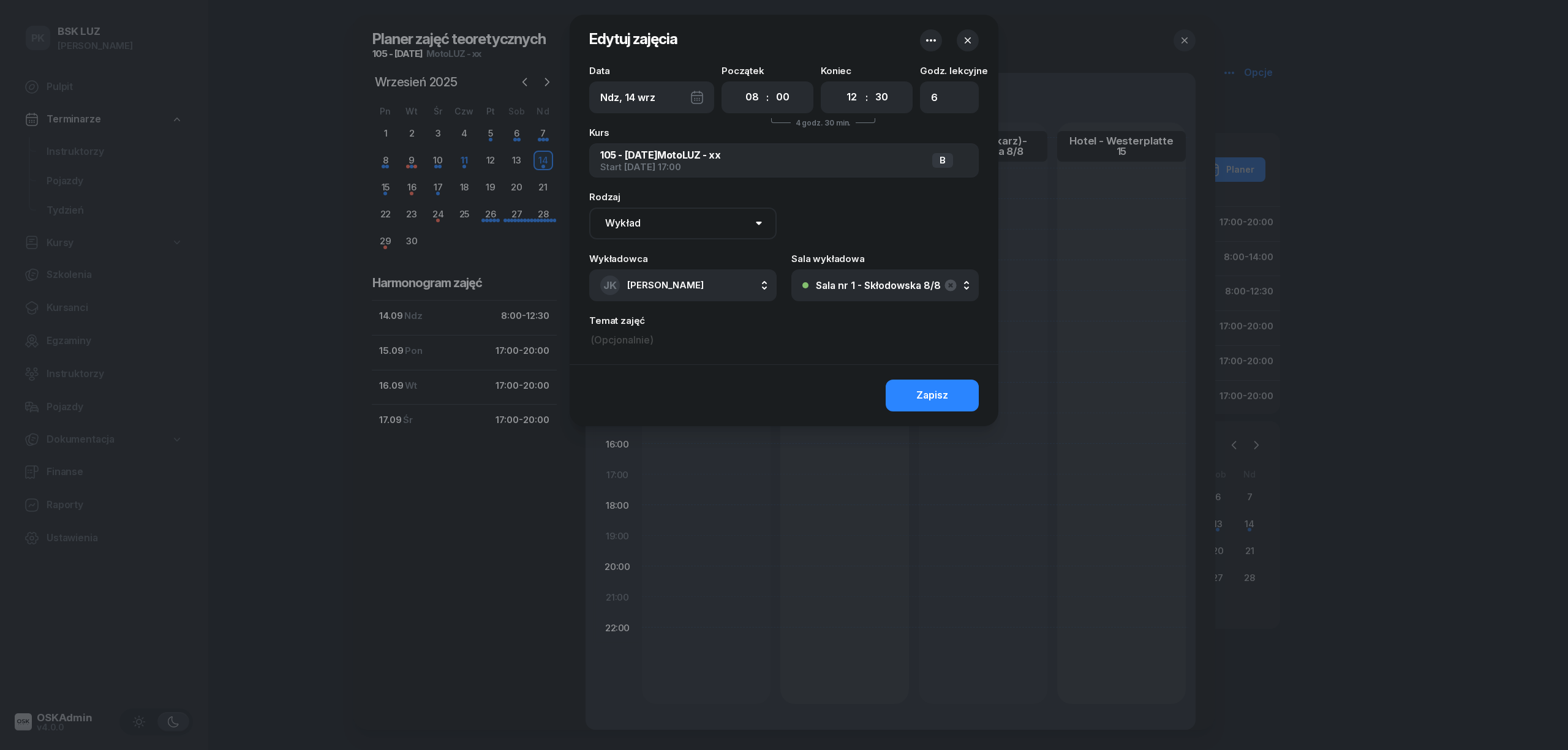
click at [917, 41] on header "Edytuj zajęcia" at bounding box center [784, 40] width 429 height 51
click at [932, 35] on icon "button" at bounding box center [931, 40] width 14 height 14
click at [873, 79] on link "Usuń" at bounding box center [925, 79] width 161 height 31
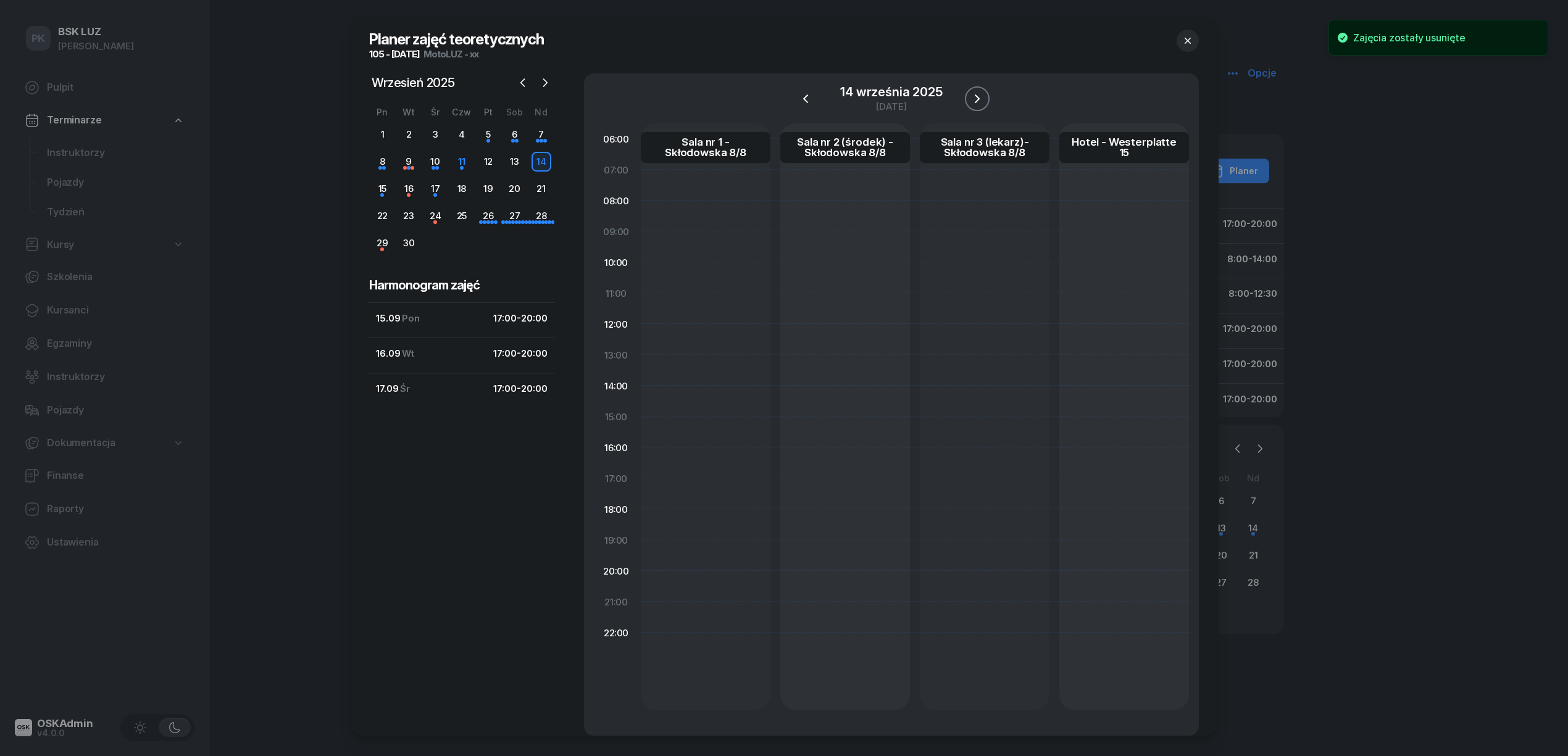
click at [966, 93] on button "button" at bounding box center [977, 99] width 24 height 24
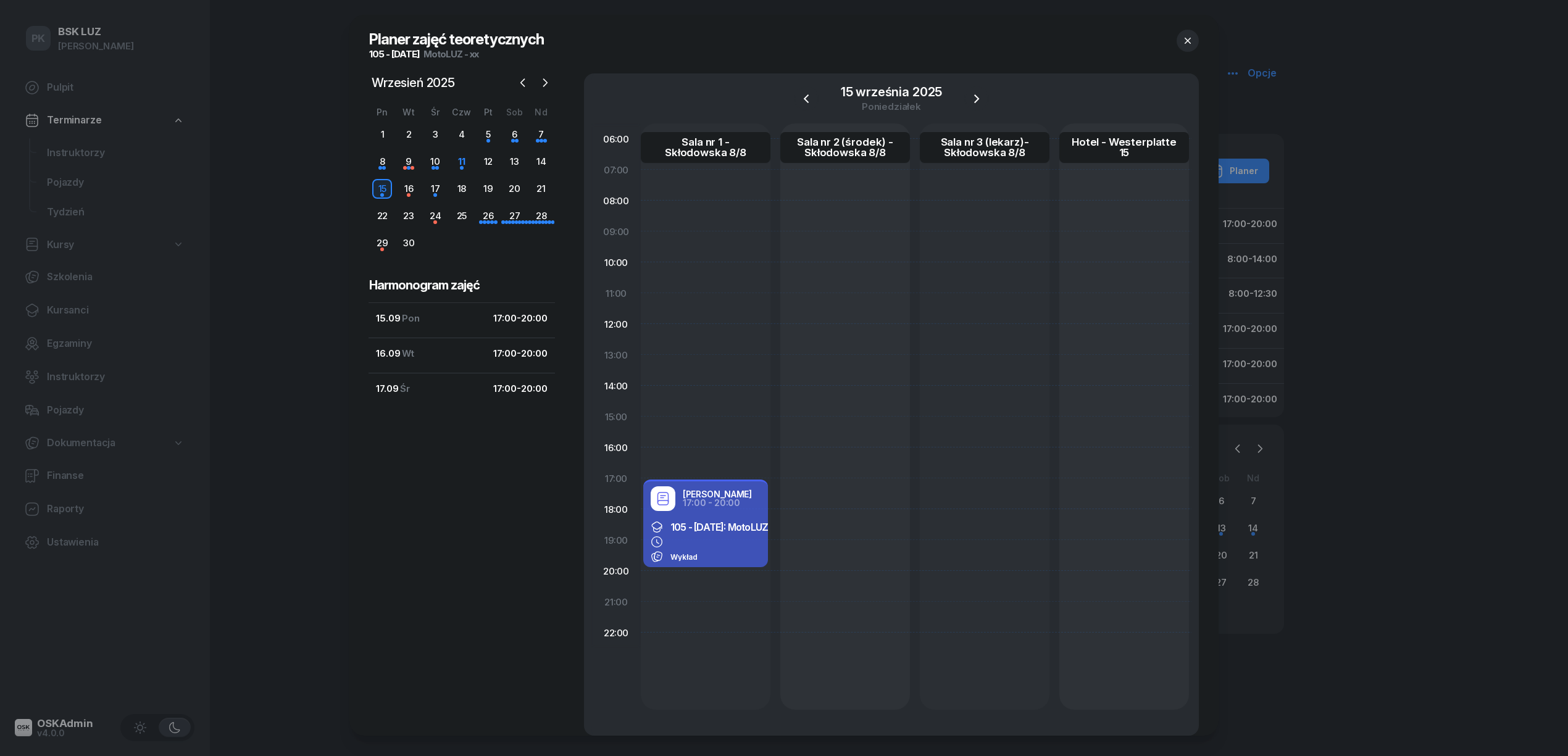
drag, startPoint x: 836, startPoint y: 321, endPoint x: 734, endPoint y: 544, distance: 245.2
drag, startPoint x: 734, startPoint y: 544, endPoint x: 680, endPoint y: 415, distance: 139.8
click at [680, 415] on div "Janusz Kruczek 17:00 - 20:00 105 - 2025/09/12: MotoLUZ - xx Wykład" at bounding box center [706, 417] width 130 height 587
select select "14"
select select "16"
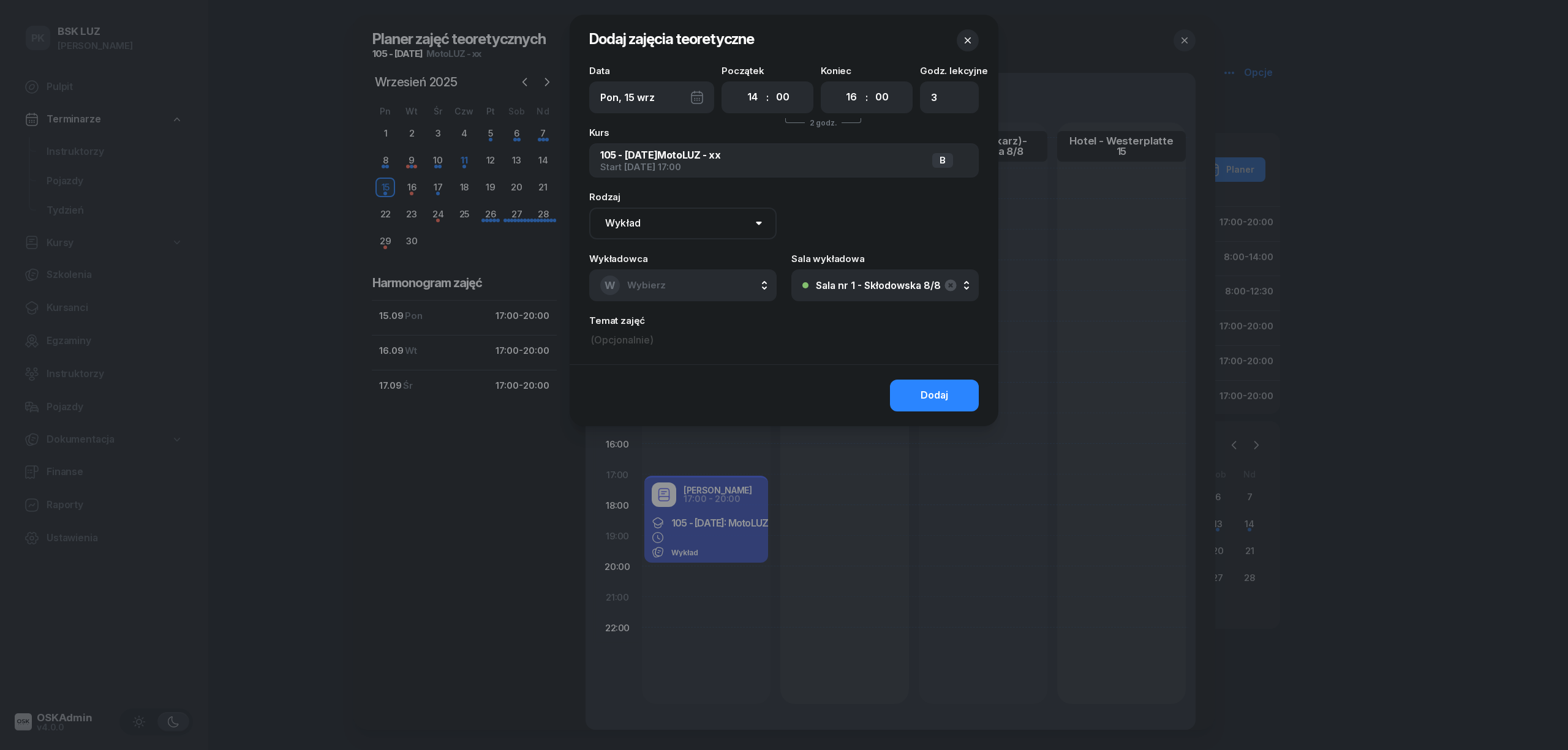
click at [714, 543] on div at bounding box center [784, 375] width 1568 height 750
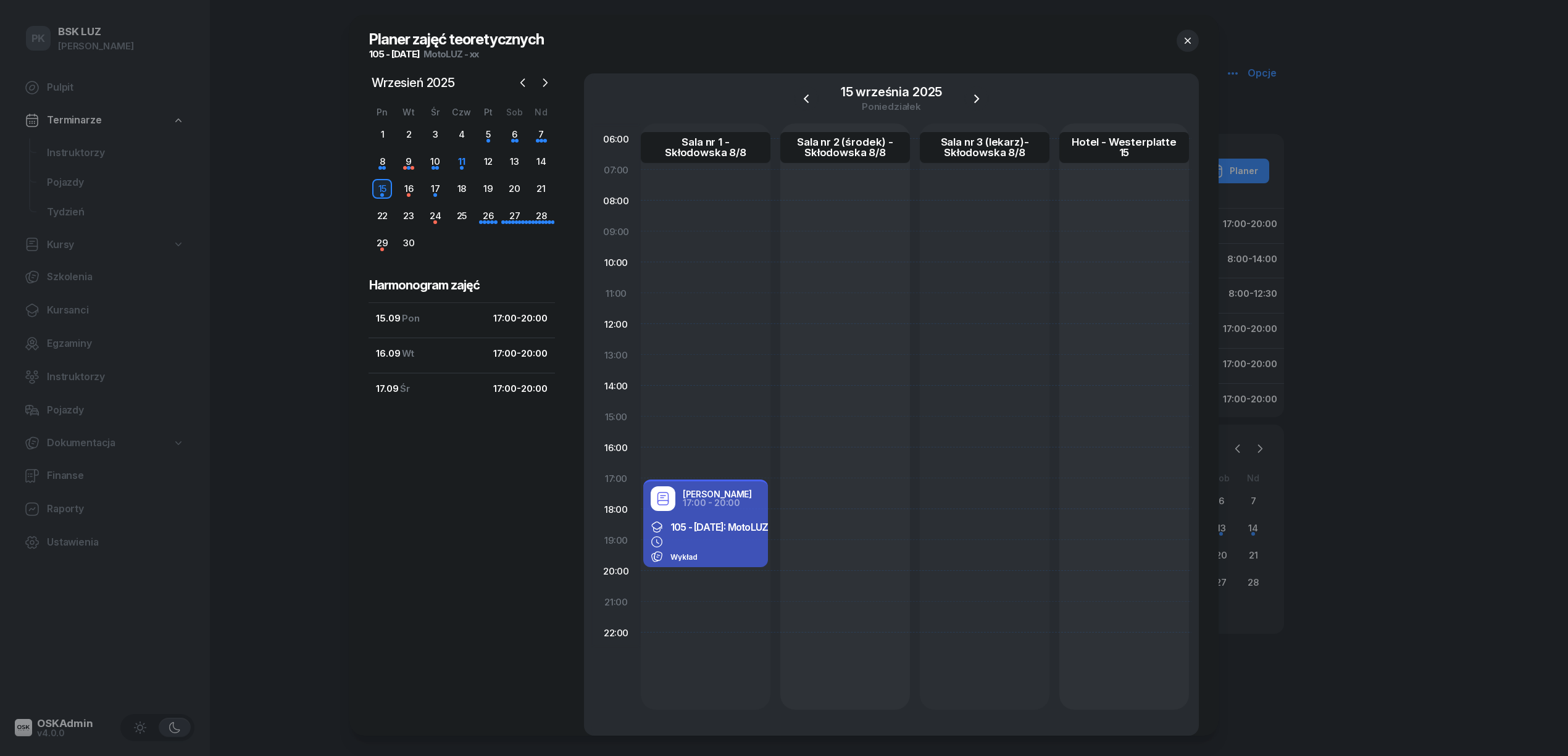
click at [728, 564] on div "105 - 2025/09/12: MotoLUZ - xx Wykład" at bounding box center [706, 542] width 125 height 52
select select "17"
select select "20"
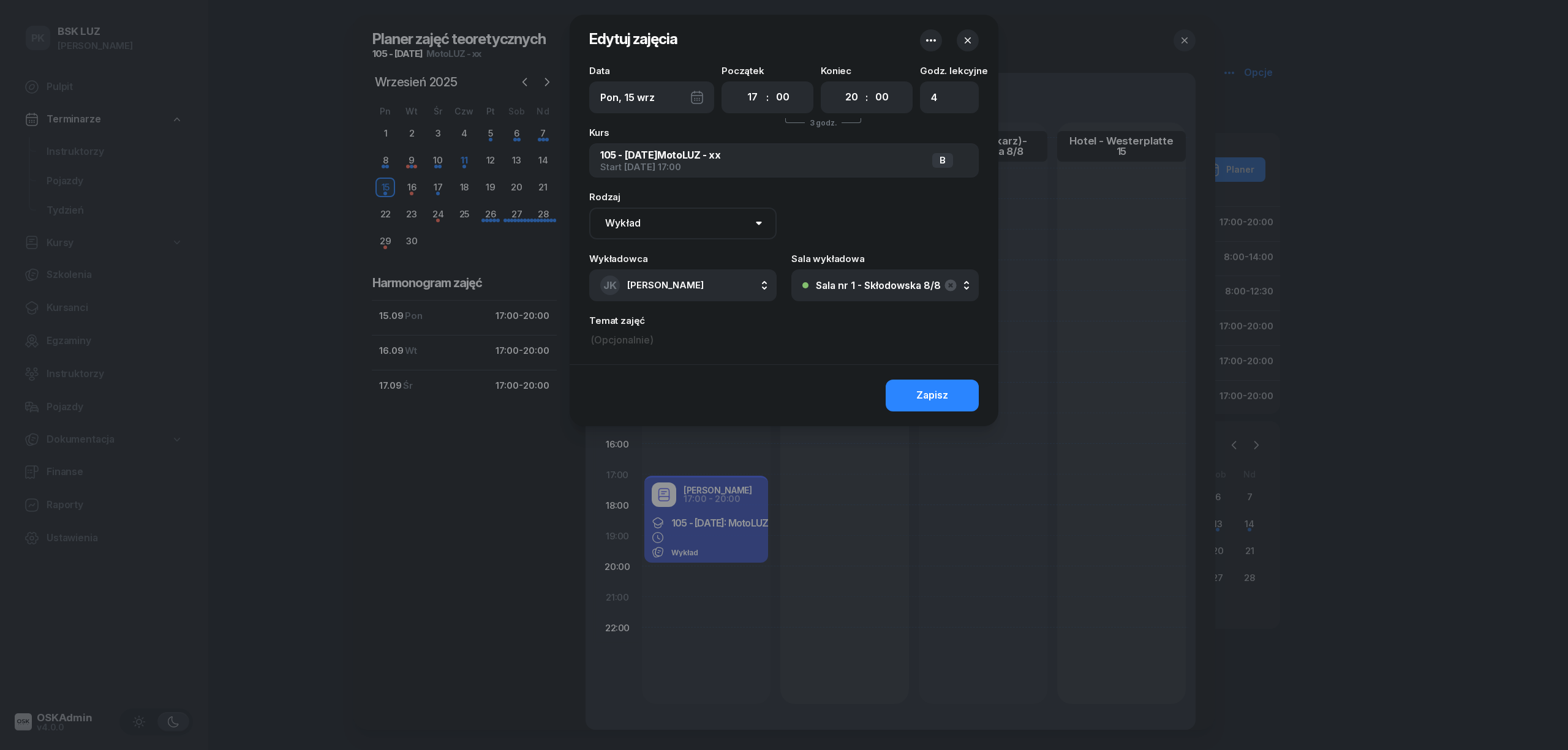
click at [924, 47] on icon "button" at bounding box center [931, 40] width 14 height 14
click at [904, 76] on link "Usuń" at bounding box center [925, 79] width 161 height 31
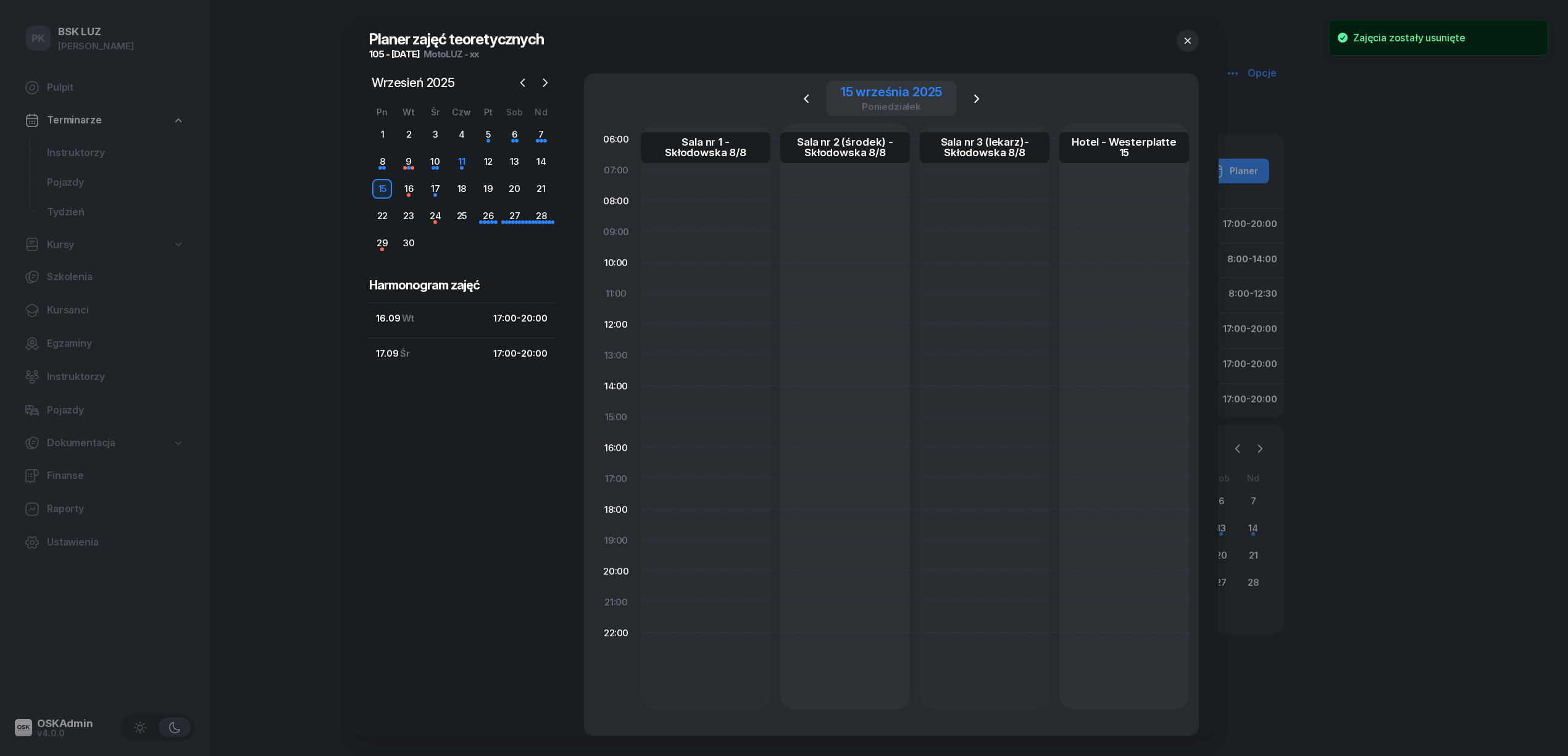
drag, startPoint x: 911, startPoint y: 77, endPoint x: 910, endPoint y: 83, distance: 6.1
drag, startPoint x: 910, startPoint y: 83, endPoint x: 880, endPoint y: 220, distance: 140.2
click at [880, 220] on div at bounding box center [845, 417] width 130 height 587
select select "08"
select select "10"
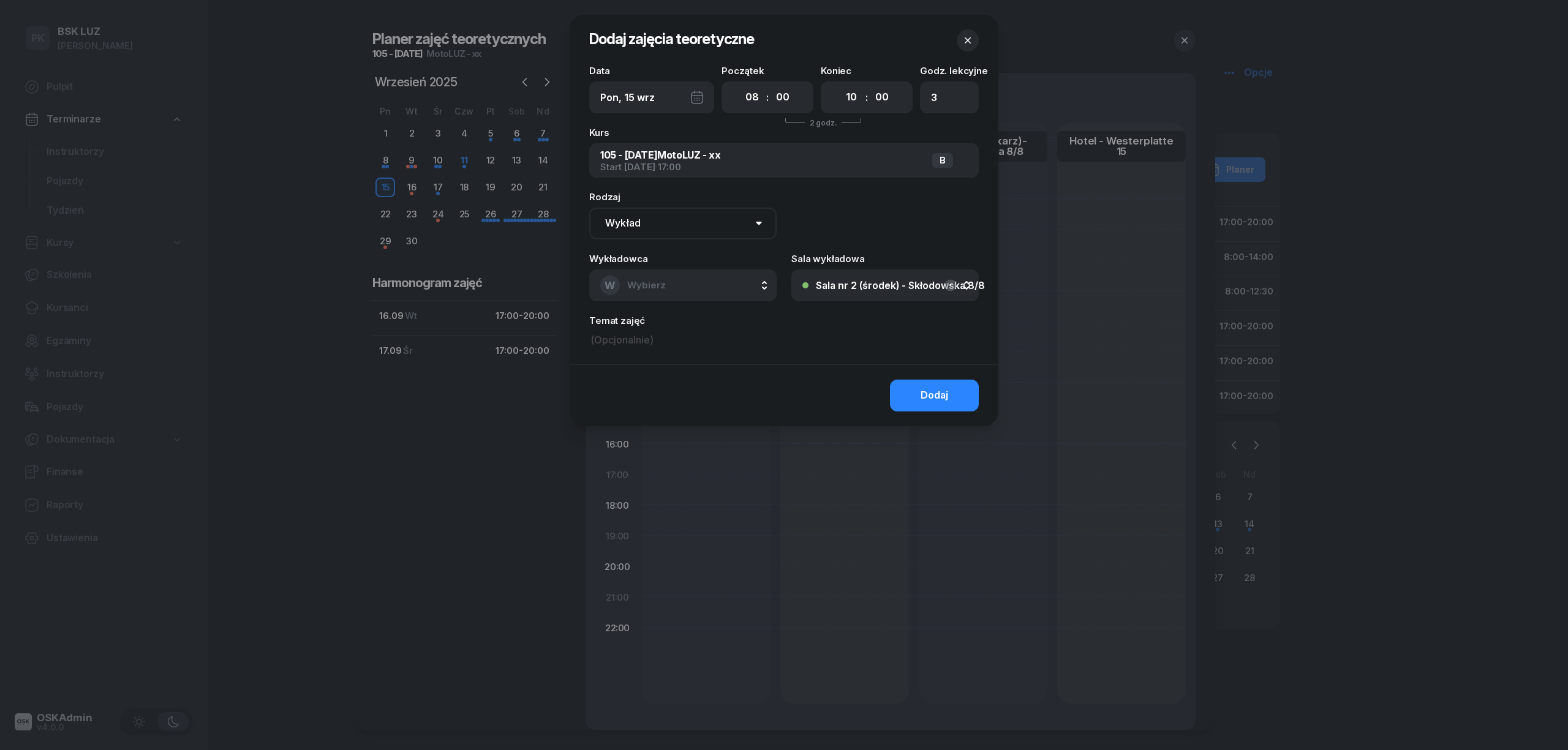
click at [969, 37] on icon "button" at bounding box center [967, 40] width 12 height 12
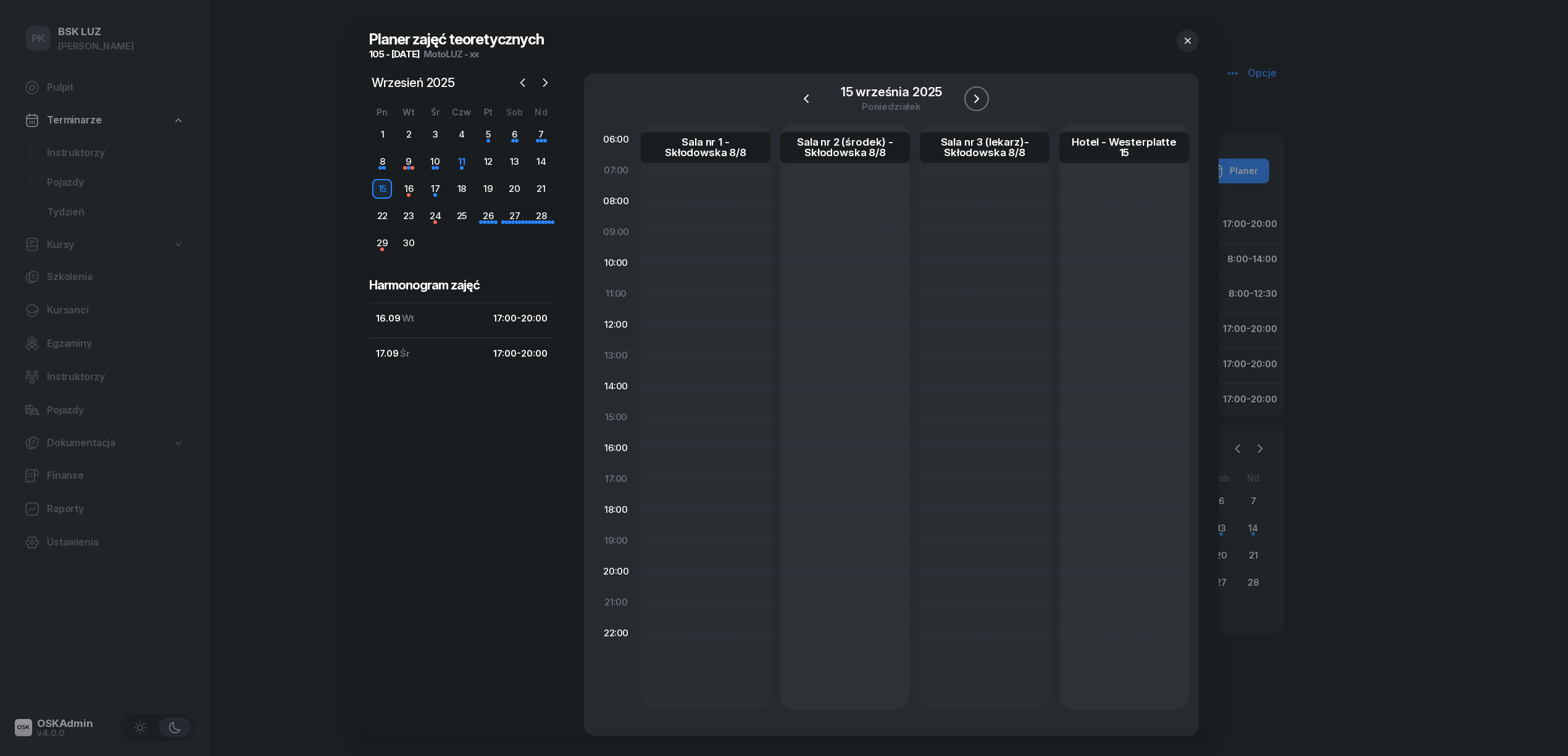
click at [976, 95] on icon "button" at bounding box center [976, 99] width 15 height 15
click at [722, 560] on span "Pierwsza pomoc" at bounding box center [701, 557] width 62 height 9
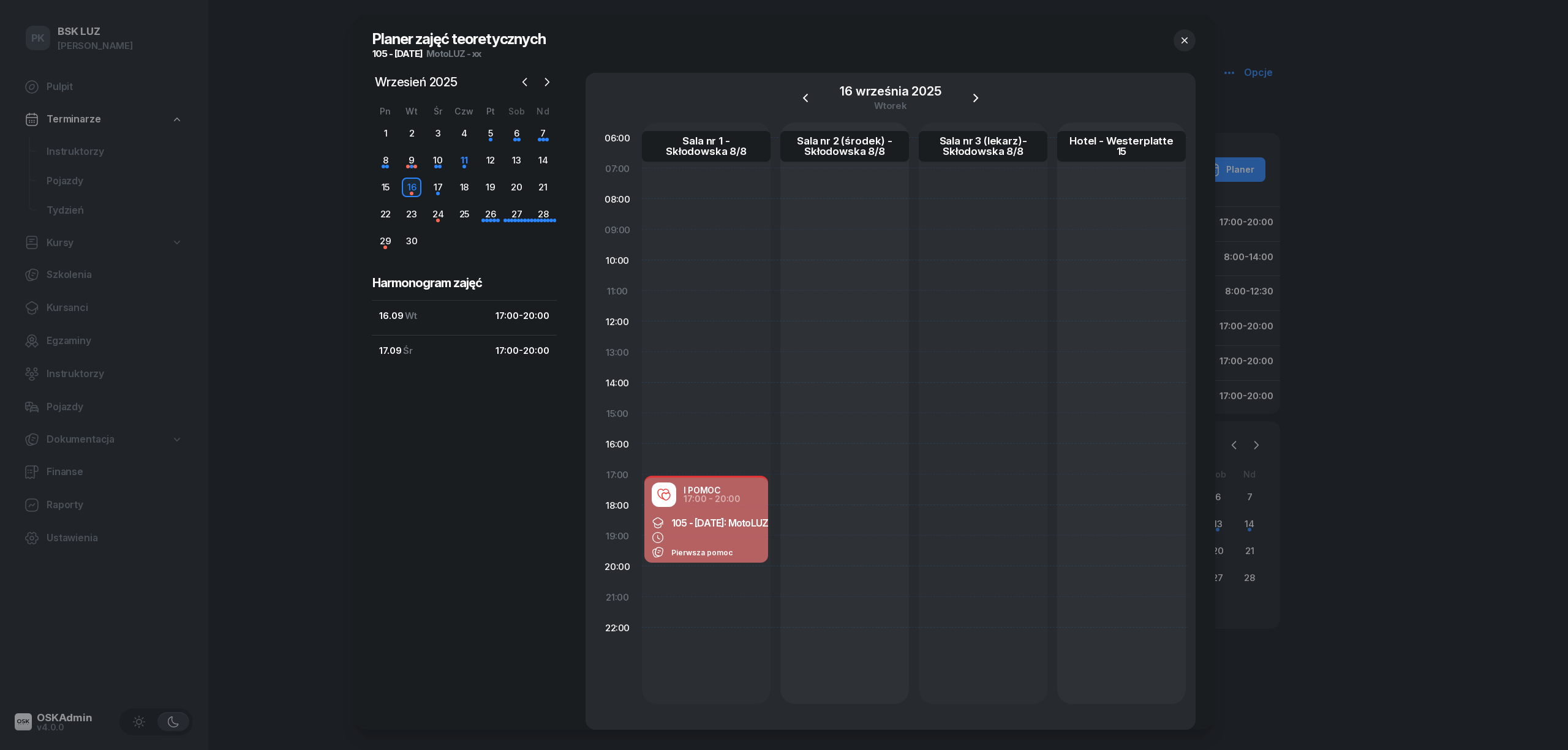
select select "17"
select select "20"
select select "med"
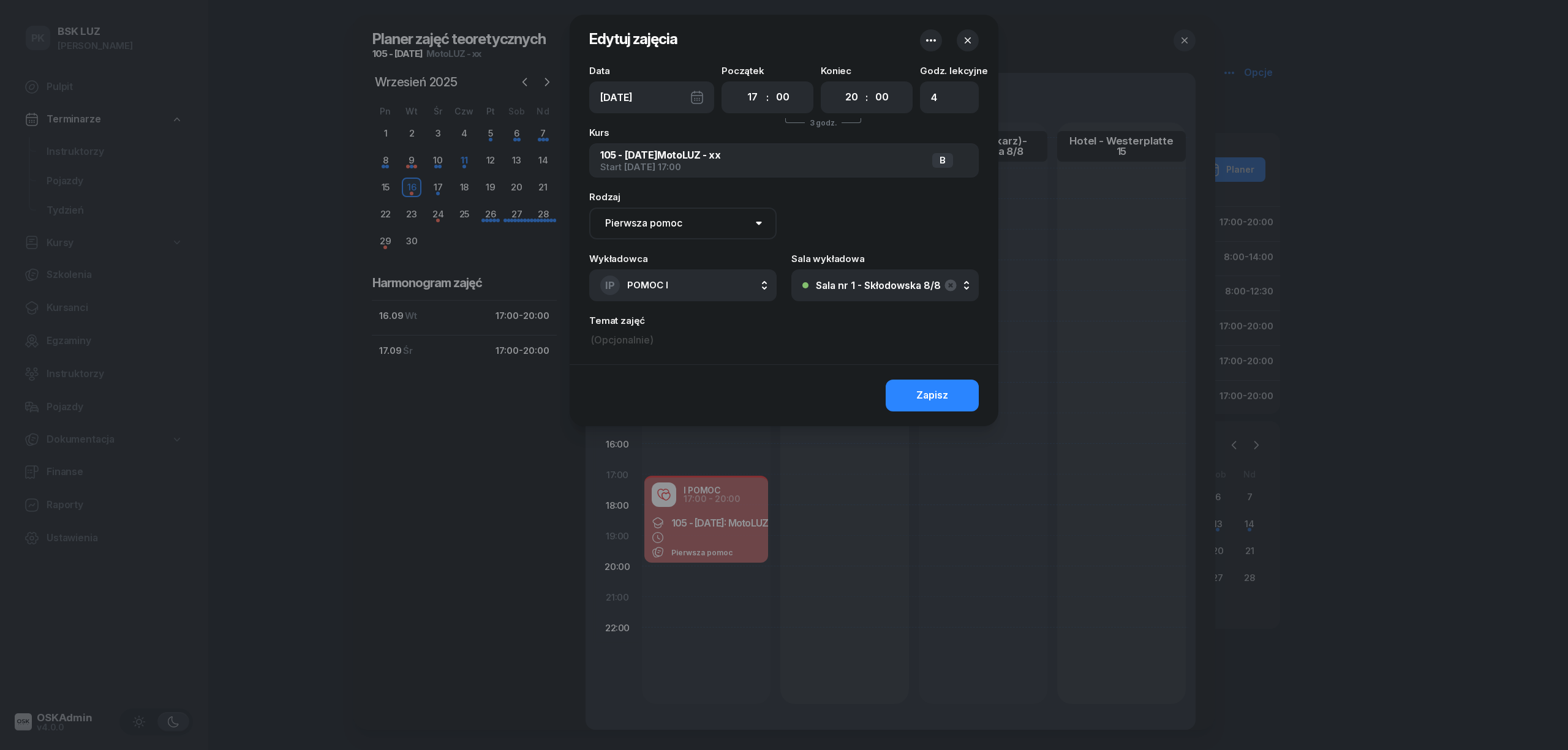
click at [929, 40] on icon "button" at bounding box center [931, 40] width 14 height 14
click at [878, 81] on div "Usuń" at bounding box center [885, 79] width 23 height 16
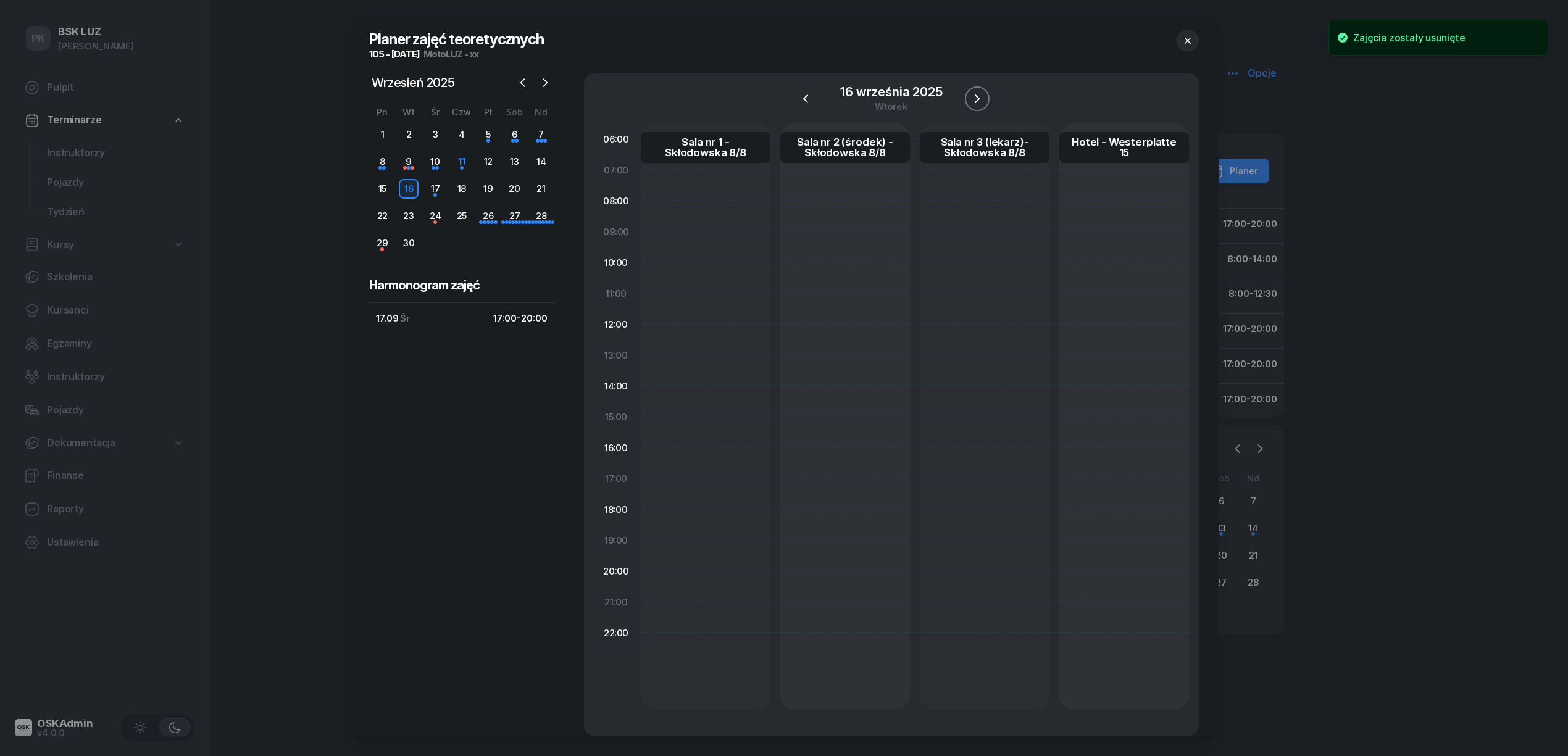
click at [973, 97] on icon "button" at bounding box center [977, 99] width 15 height 15
click at [744, 554] on div "Wykład" at bounding box center [706, 557] width 110 height 13
select select "17"
select select "20"
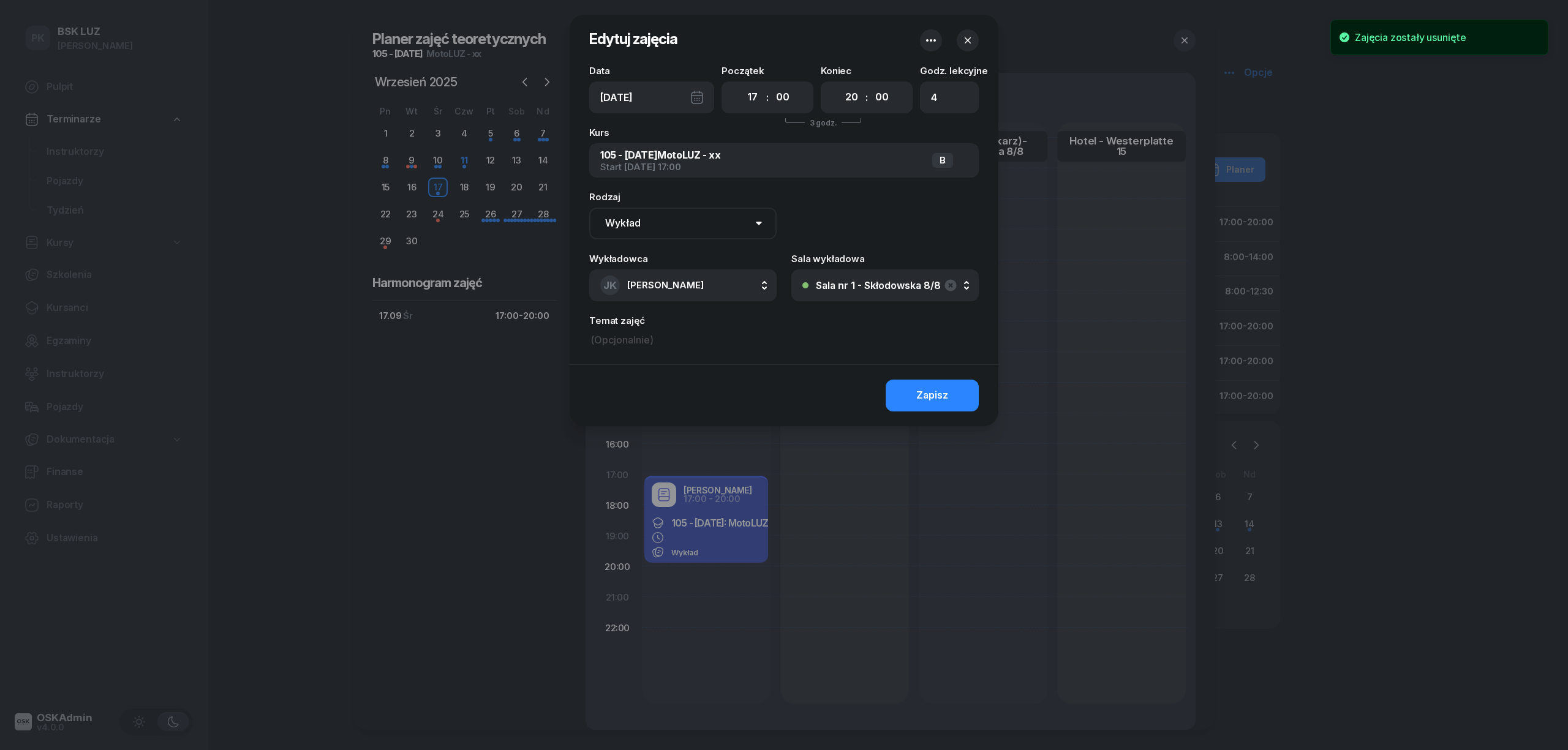
click at [927, 37] on icon "button" at bounding box center [931, 40] width 14 height 14
click at [895, 82] on div "Usuń" at bounding box center [885, 79] width 23 height 16
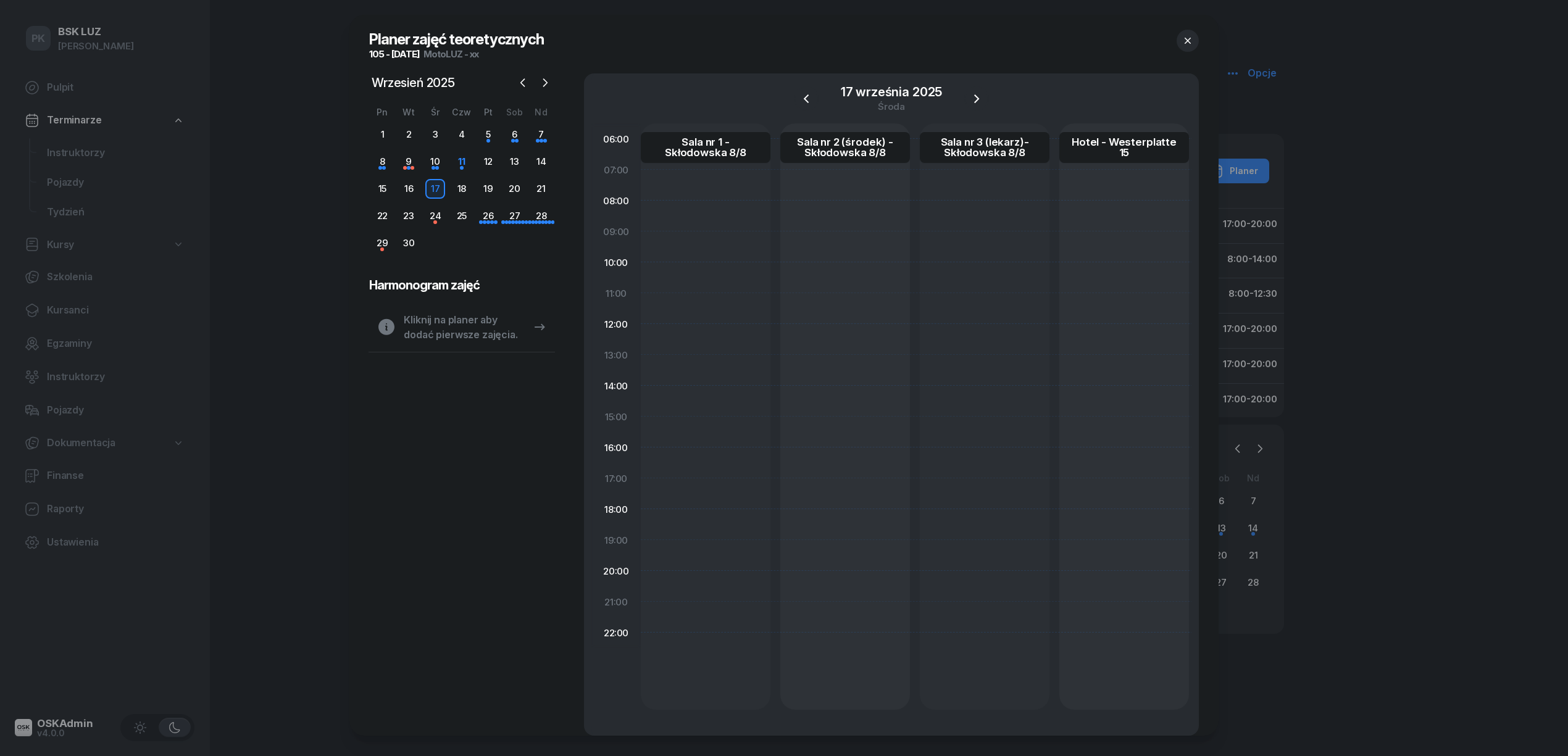
click at [1188, 44] on icon "button" at bounding box center [1187, 40] width 13 height 13
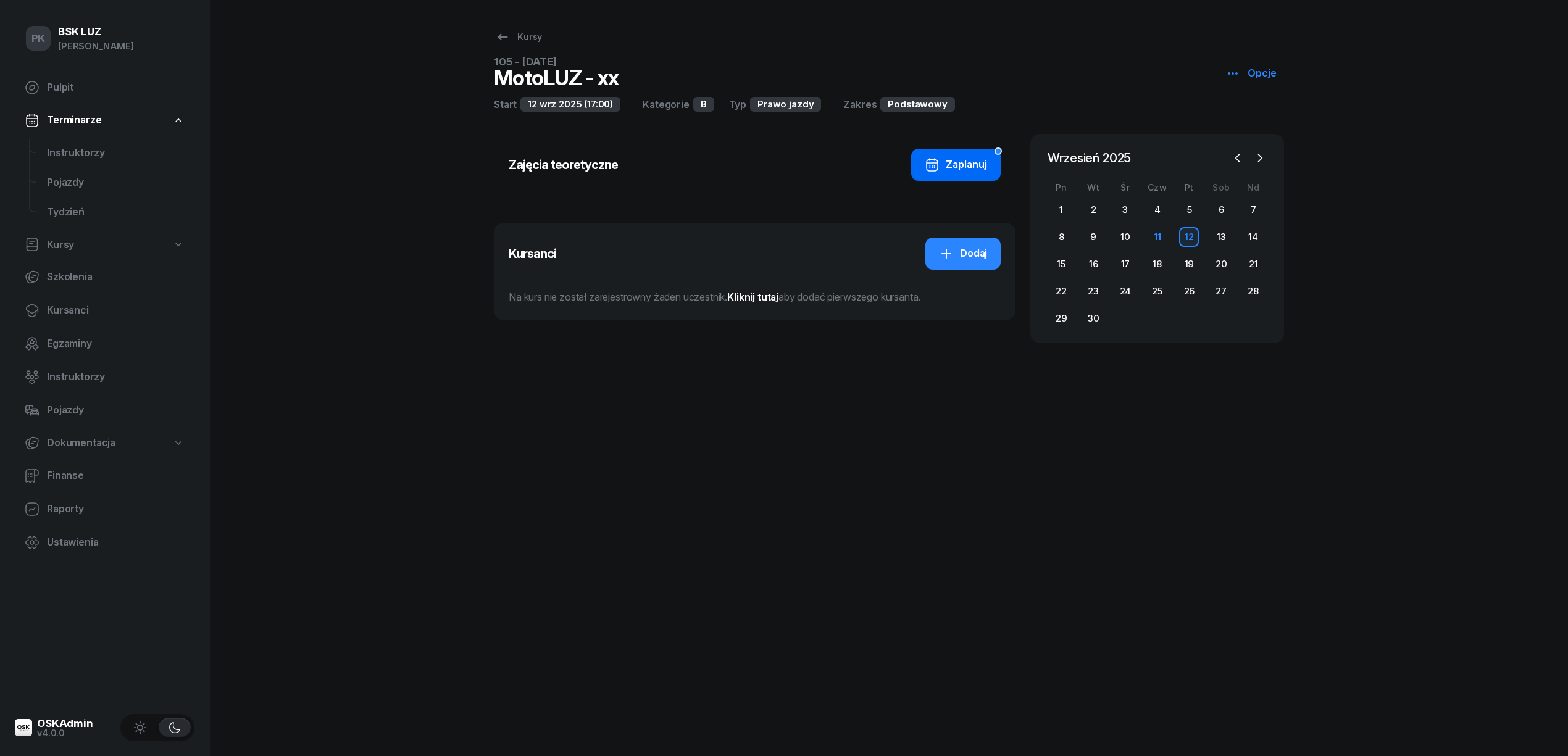
click at [957, 167] on div "Zaplanuj" at bounding box center [956, 165] width 62 height 16
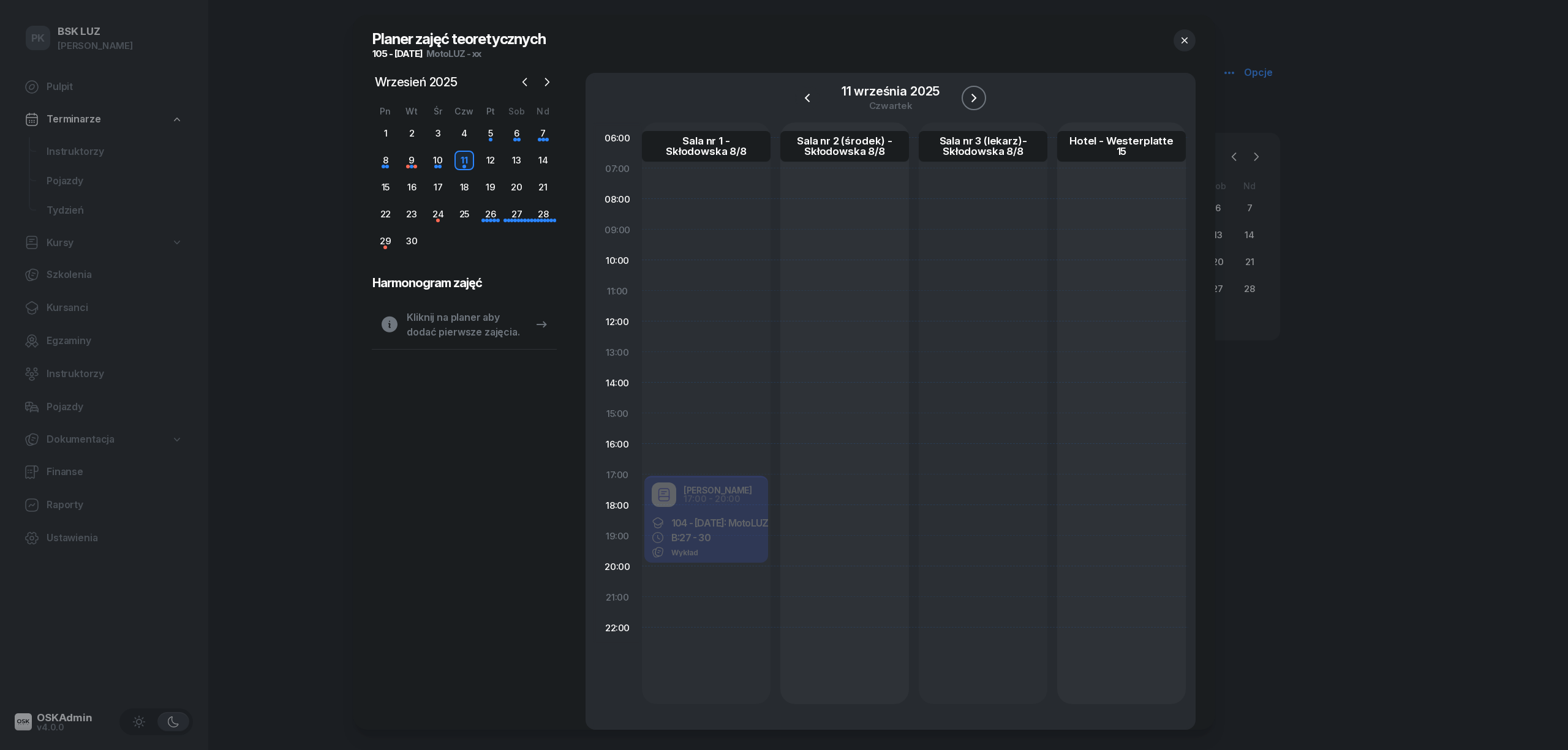
click at [971, 100] on icon "button" at bounding box center [973, 98] width 5 height 9
click at [704, 483] on div at bounding box center [706, 413] width 129 height 582
select select "17"
select select "19"
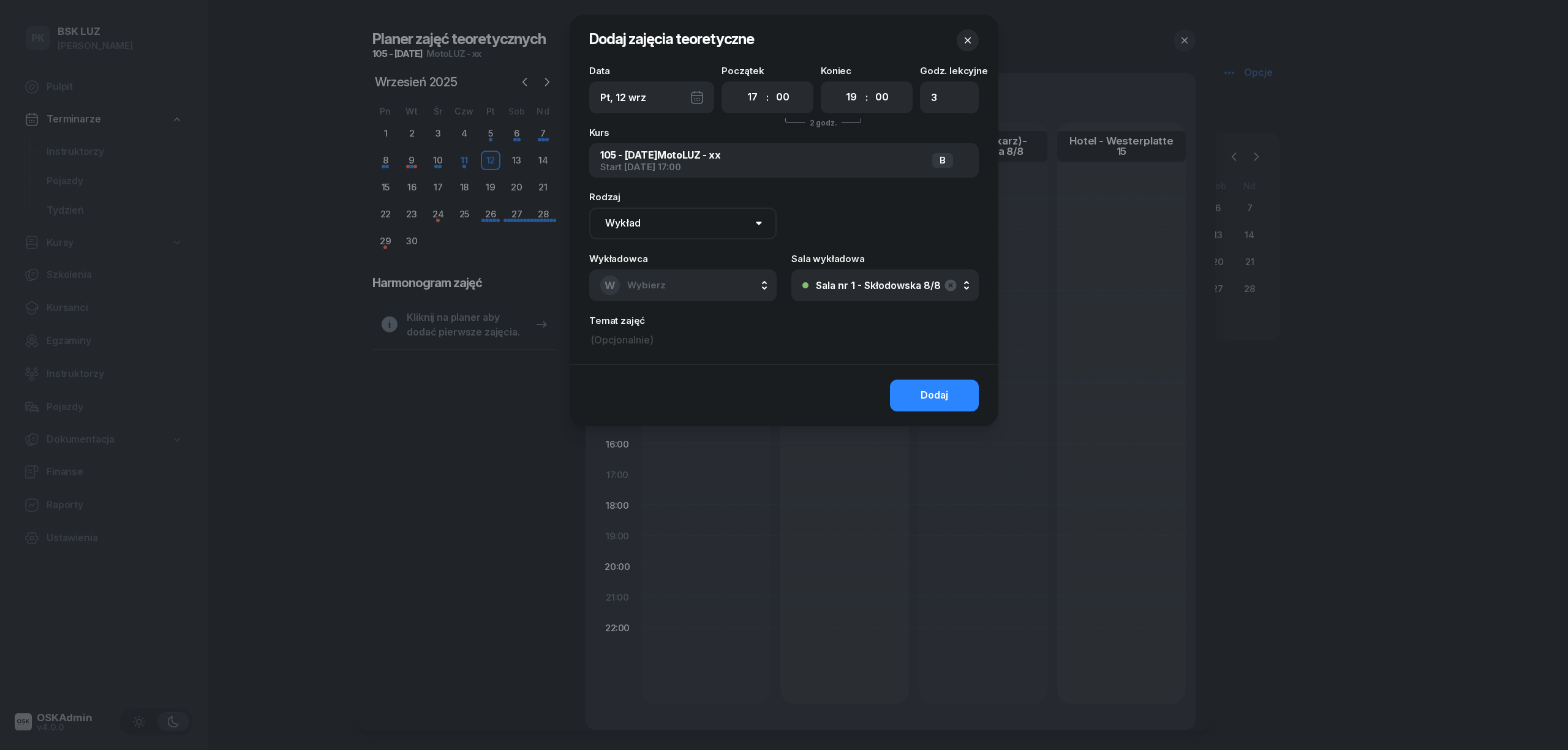
click at [685, 298] on button "W Wybierz" at bounding box center [683, 285] width 188 height 32
type input "krucz"
click at [639, 362] on span "Kruczek Janusz" at bounding box center [671, 367] width 75 height 16
click at [861, 85] on div "00 01 02 03 04 05 06 07 08 09 10 11 12 13 14 15 16 17 18 19 20 21 22 23" at bounding box center [851, 97] width 23 height 26
click at [854, 94] on select "00 01 02 03 04 05 06 07 08 09 10 11 12 13 14 15 16 17 18 19 20 21 22 23" at bounding box center [851, 97] width 23 height 26
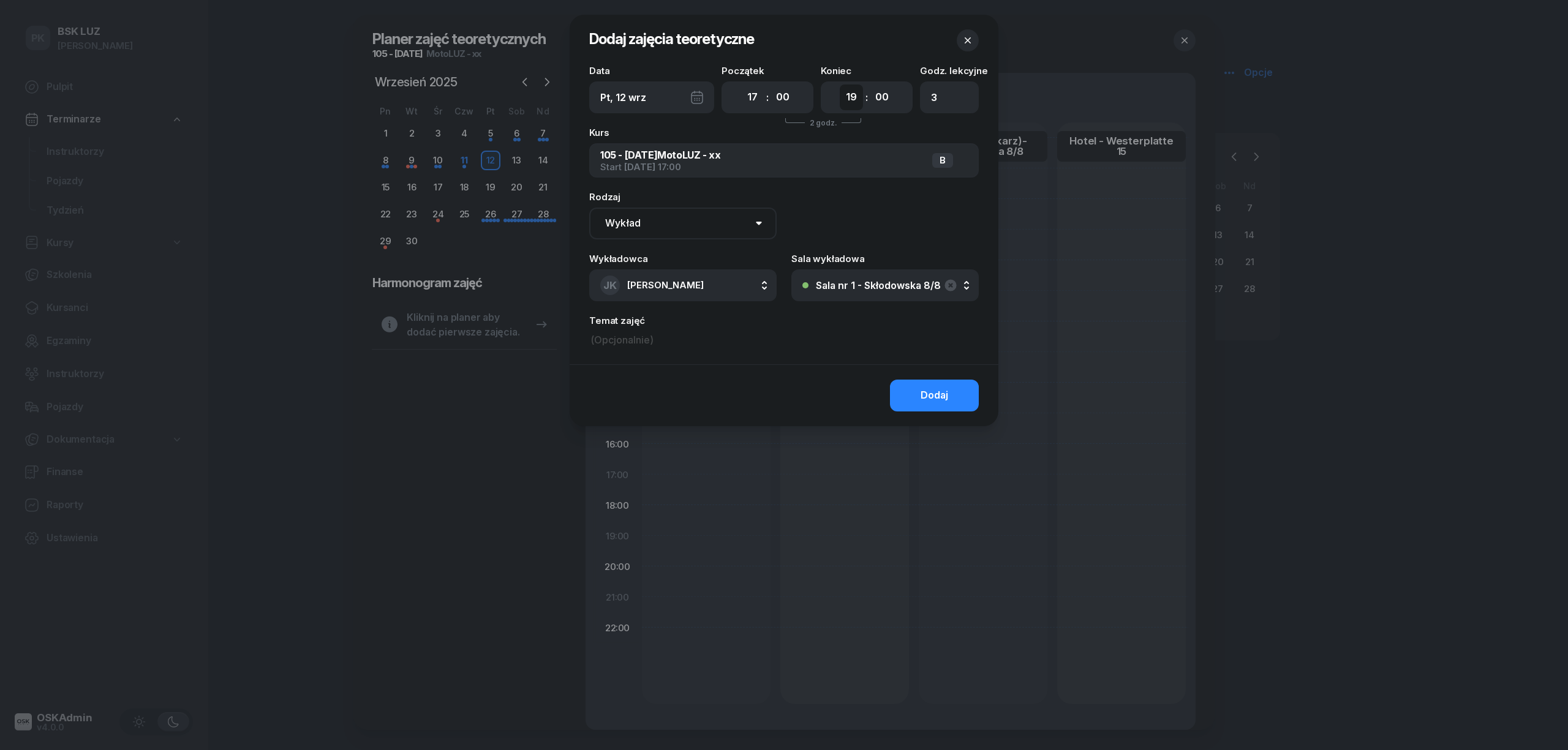
select select "20"
click at [840, 85] on select "00 01 02 03 04 05 06 07 08 09 10 11 12 13 14 15 16 17 18 19 20 21 22 23" at bounding box center [851, 97] width 23 height 26
type input "4"
click at [901, 390] on button "Dodaj" at bounding box center [934, 396] width 89 height 32
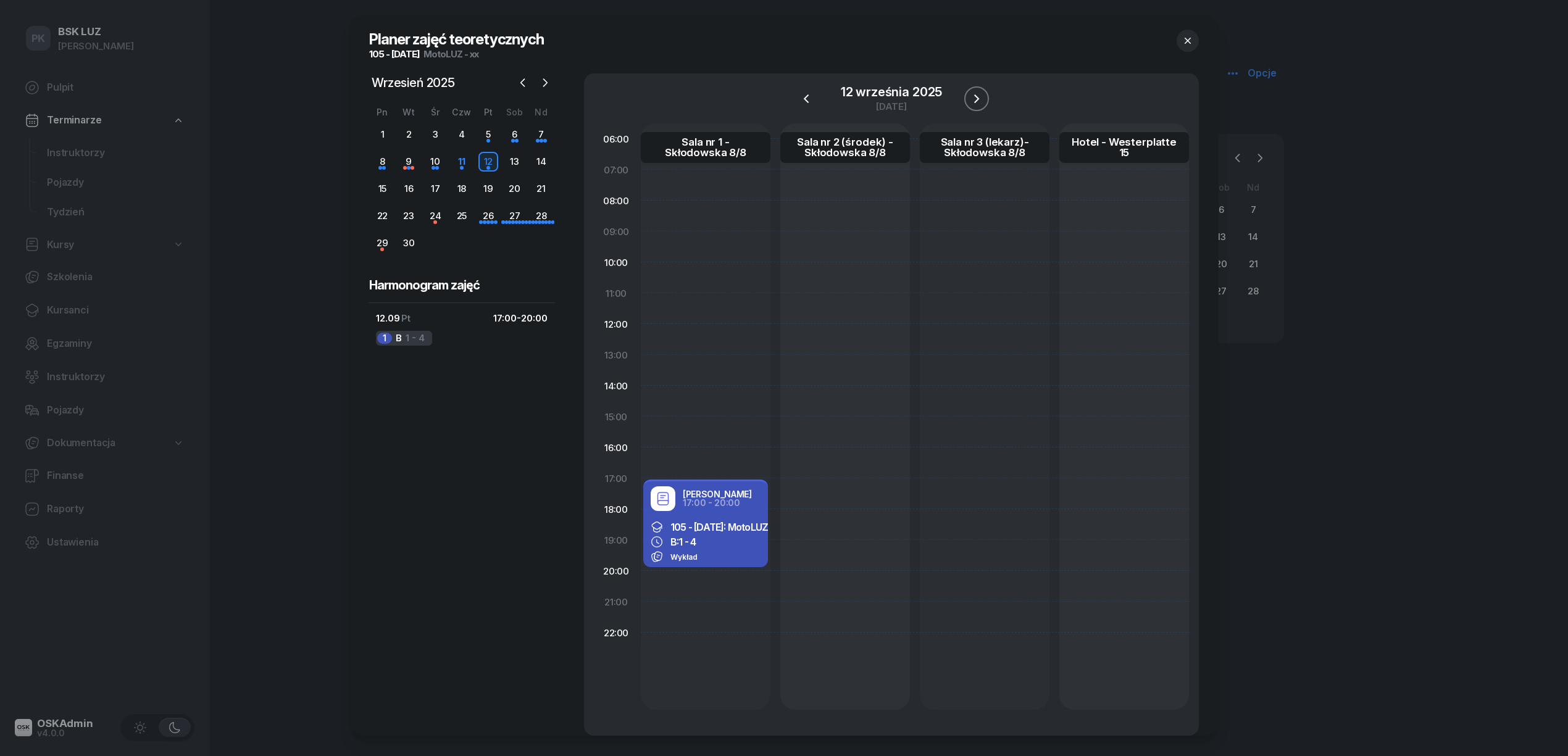
click at [966, 100] on button "button" at bounding box center [976, 99] width 24 height 24
click at [685, 497] on div at bounding box center [706, 417] width 130 height 587
select select "17"
select select "20"
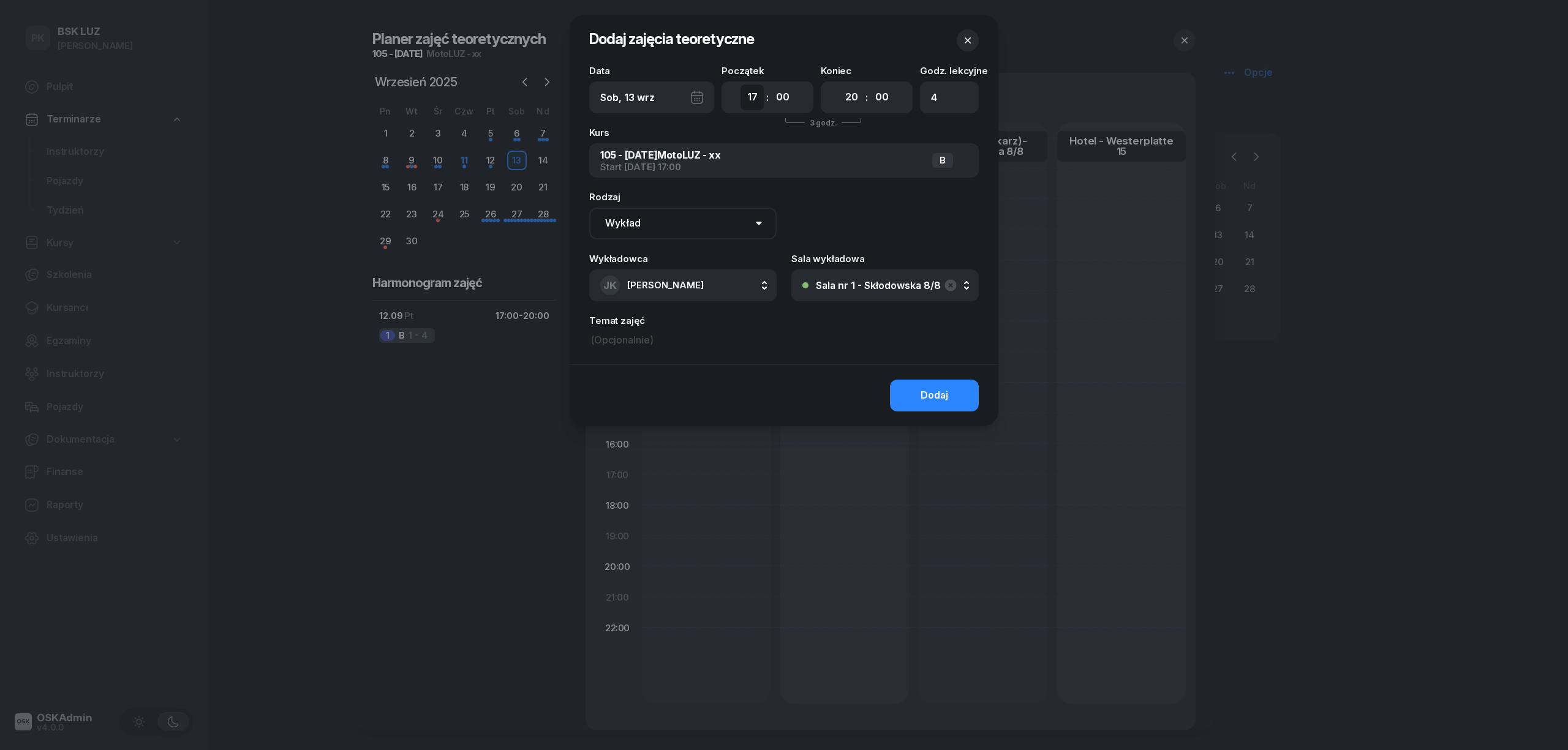
click at [750, 98] on select "00 01 02 03 04 05 06 07 08 09 10 11 12 13 14 15 16 17 18 19 20 21 22 23" at bounding box center [752, 97] width 23 height 26
select select "08"
click at [740, 85] on select "00 01 02 03 04 05 06 07 08 09 10 11 12 13 14 15 16 17 18 19 20 21 22 23" at bounding box center [752, 97] width 23 height 26
type input "16"
click at [841, 98] on select "00 01 02 03 04 05 06 07 08 09 10 11 12 13 14 15 16 17 18 19 20 21 22 23" at bounding box center [851, 97] width 23 height 26
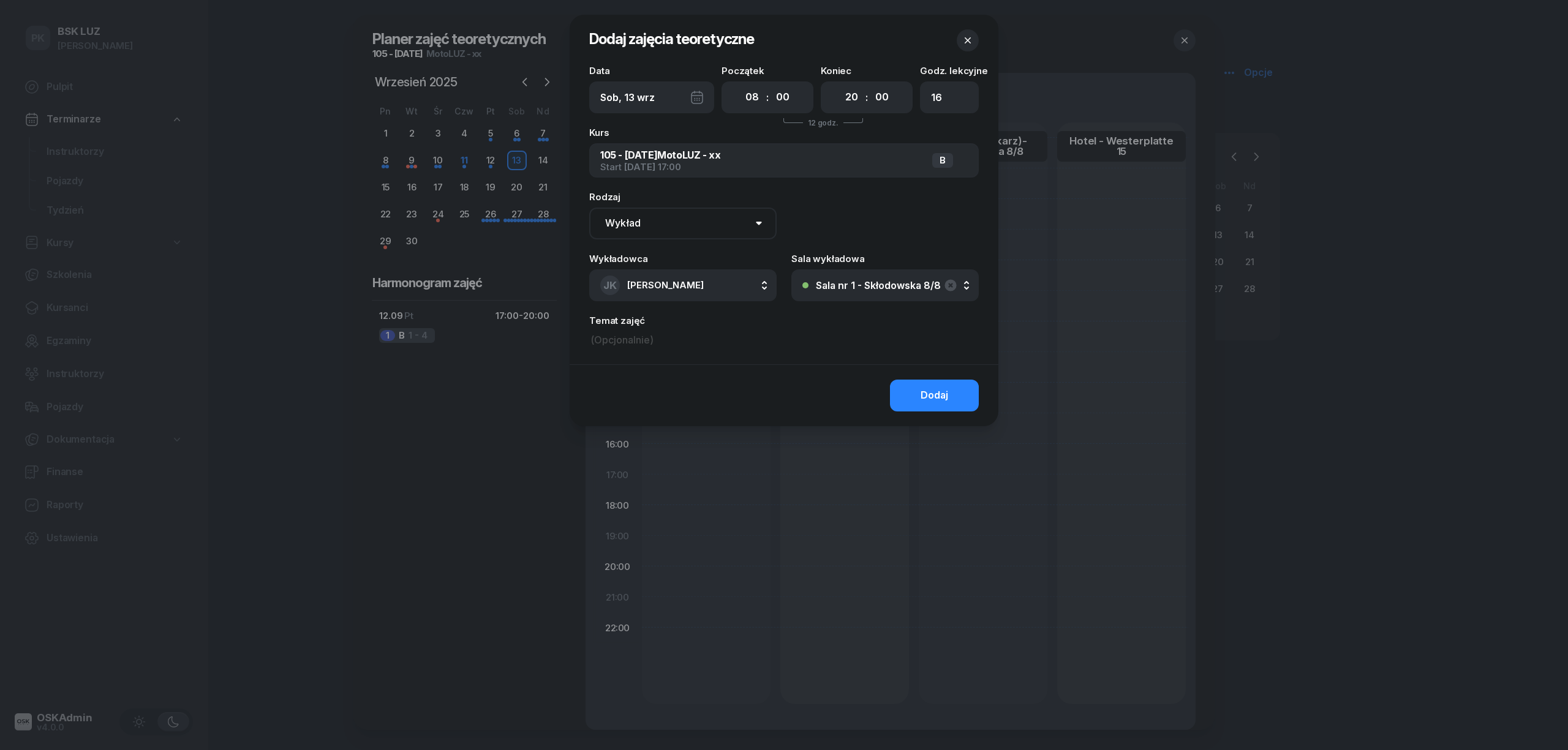
select select "14"
click at [840, 85] on select "00 01 02 03 04 05 06 07 08 09 10 11 12 13 14 15 16 17 18 19 20 21 22 23" at bounding box center [851, 97] width 23 height 26
type input "8"
click at [917, 395] on button "Dodaj" at bounding box center [934, 396] width 89 height 32
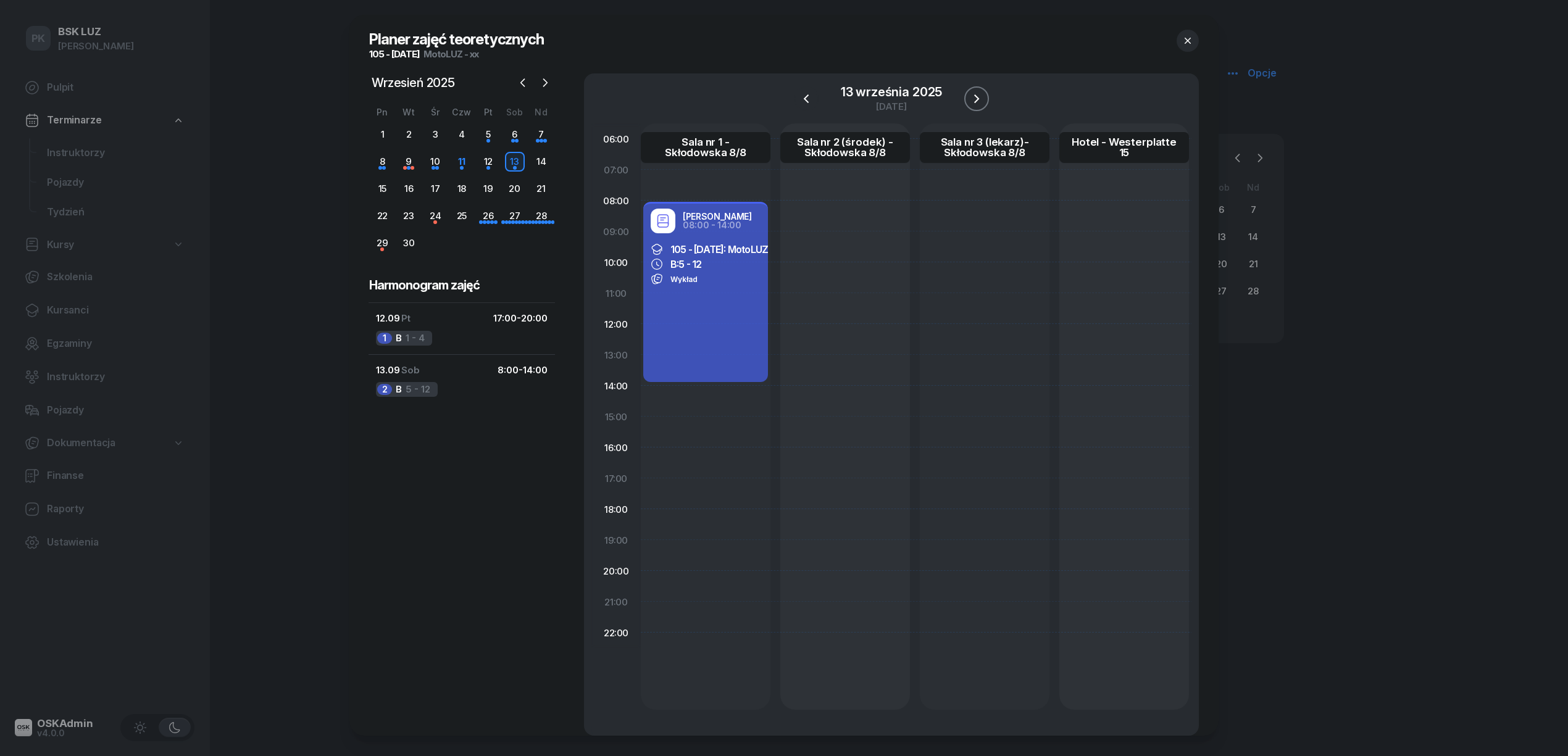
click at [976, 99] on icon "button" at bounding box center [976, 99] width 5 height 9
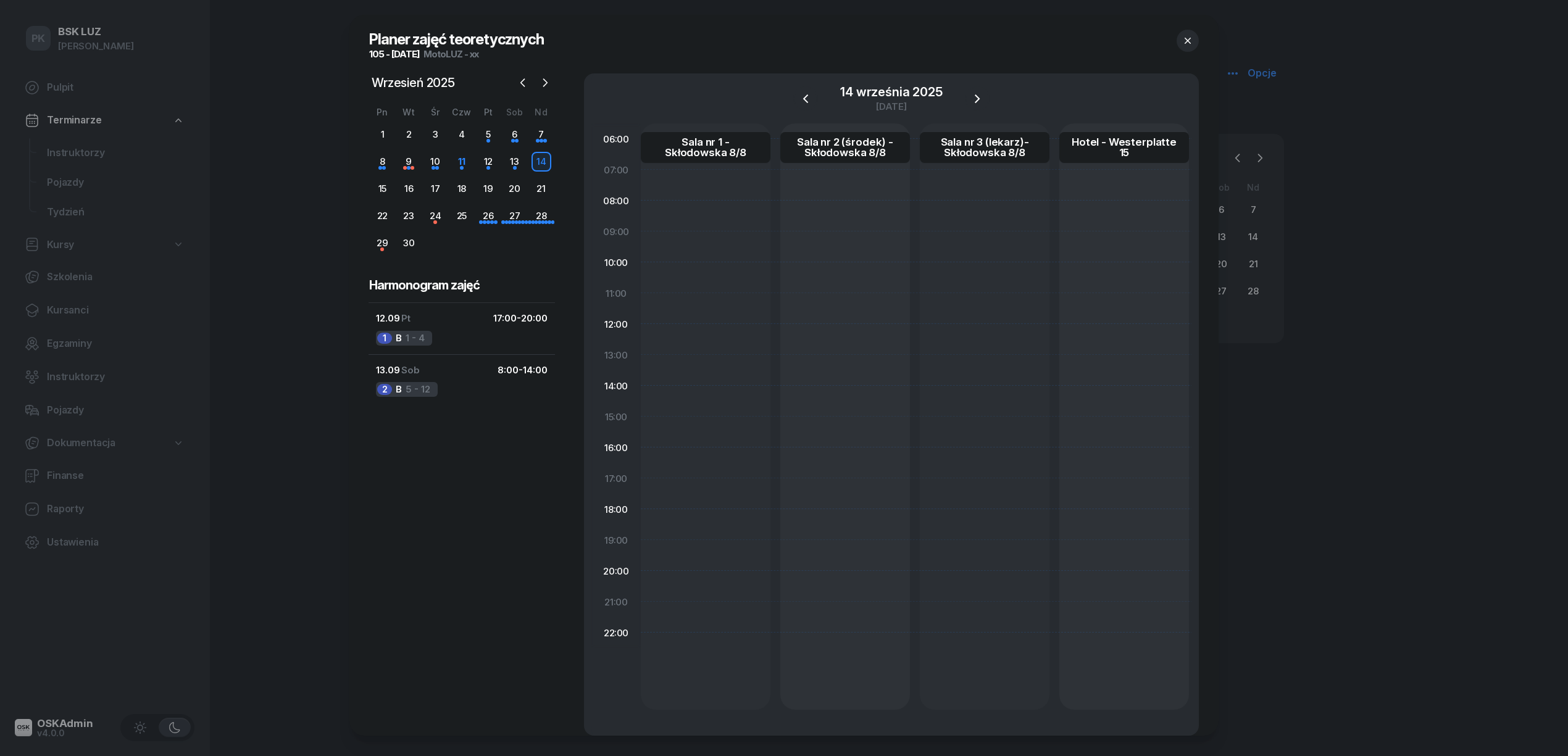
click at [745, 216] on div at bounding box center [706, 417] width 130 height 587
select select "08"
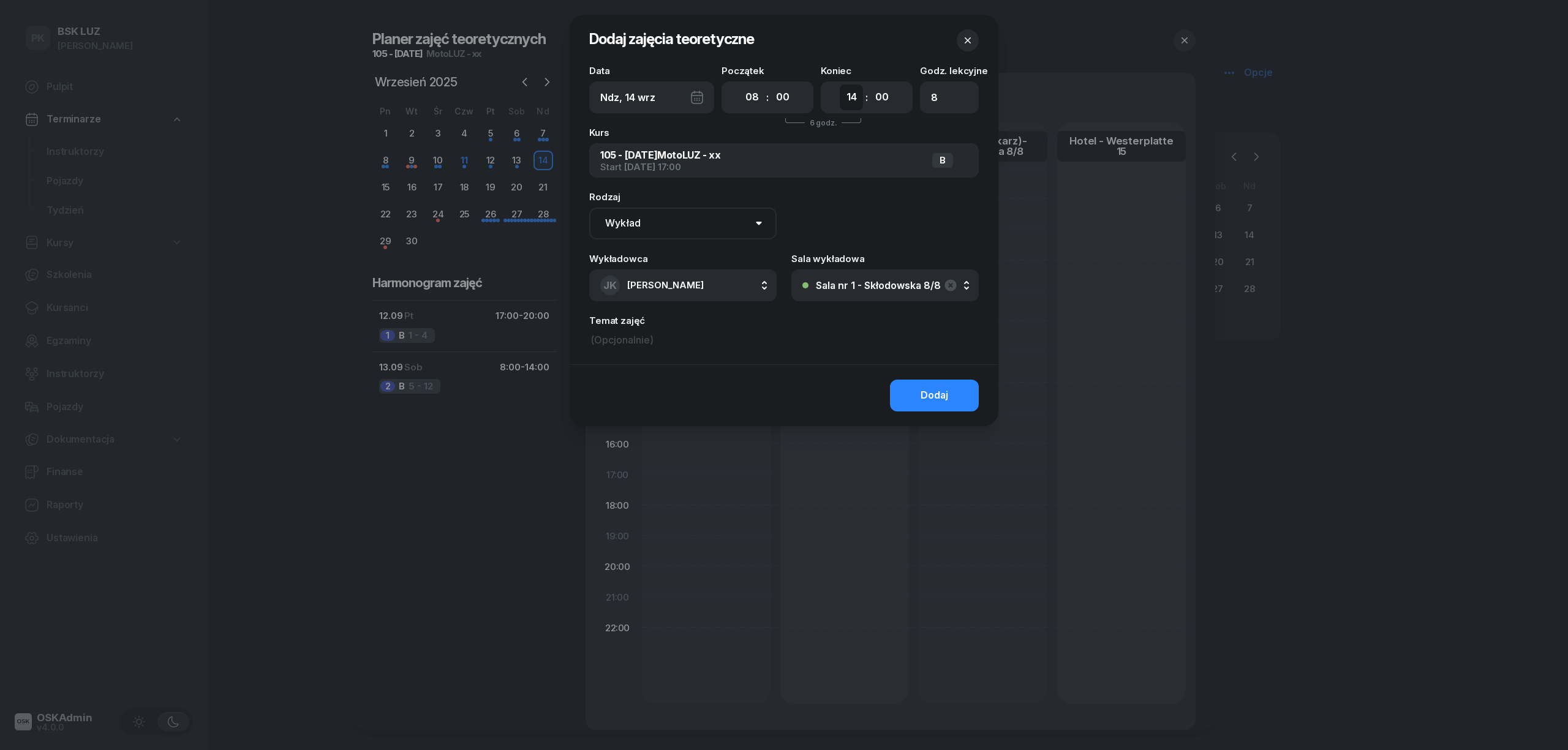
click at [851, 94] on select "00 01 02 03 04 05 06 07 08 09 10 11 12 13 14 15 16 17 18 19 20 21 22 23" at bounding box center [851, 97] width 23 height 26
select select "13"
click at [840, 85] on select "00 01 02 03 04 05 06 07 08 09 10 11 12 13 14 15 16 17 18 19 20 21 22 23" at bounding box center [851, 97] width 23 height 26
type input "7"
click at [844, 91] on select "00 01 02 03 04 05 06 07 08 09 10 11 12 13 14 15 16 17 18 19 20 21 22 23" at bounding box center [851, 97] width 23 height 26
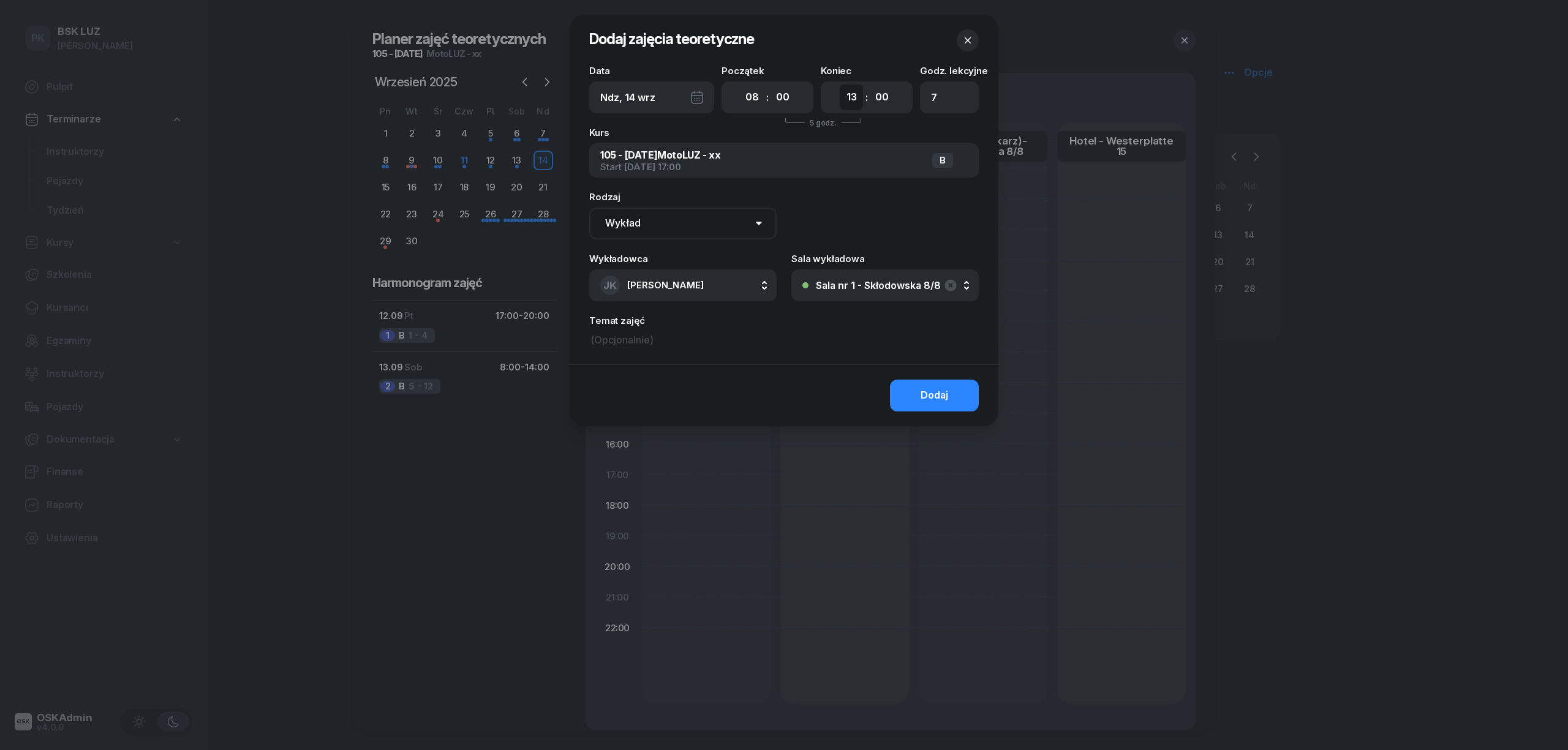
select select "12"
click at [840, 85] on select "00 01 02 03 04 05 06 07 08 09 10 11 12 13 14 15 16 17 18 19 20 21 22 23" at bounding box center [851, 97] width 23 height 26
type input "5"
click at [882, 96] on select "00 05 10 15 20 25 30 35 40 45 50 55" at bounding box center [881, 97] width 23 height 26
select select "30"
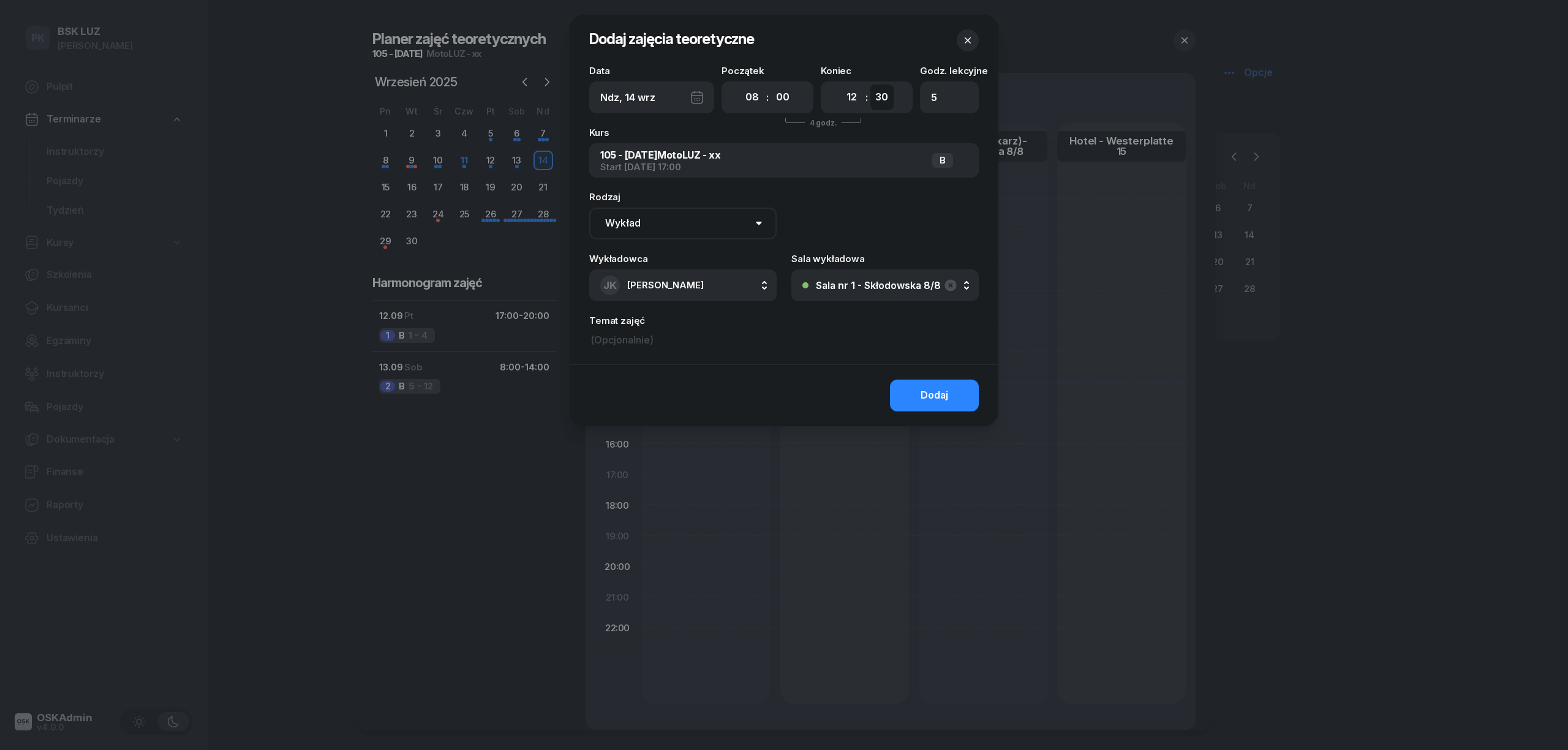
click at [870, 85] on select "00 05 10 15 20 25 30 35 40 45 50 55" at bounding box center [881, 97] width 23 height 26
type input "6"
click at [914, 388] on button "Dodaj" at bounding box center [934, 396] width 89 height 32
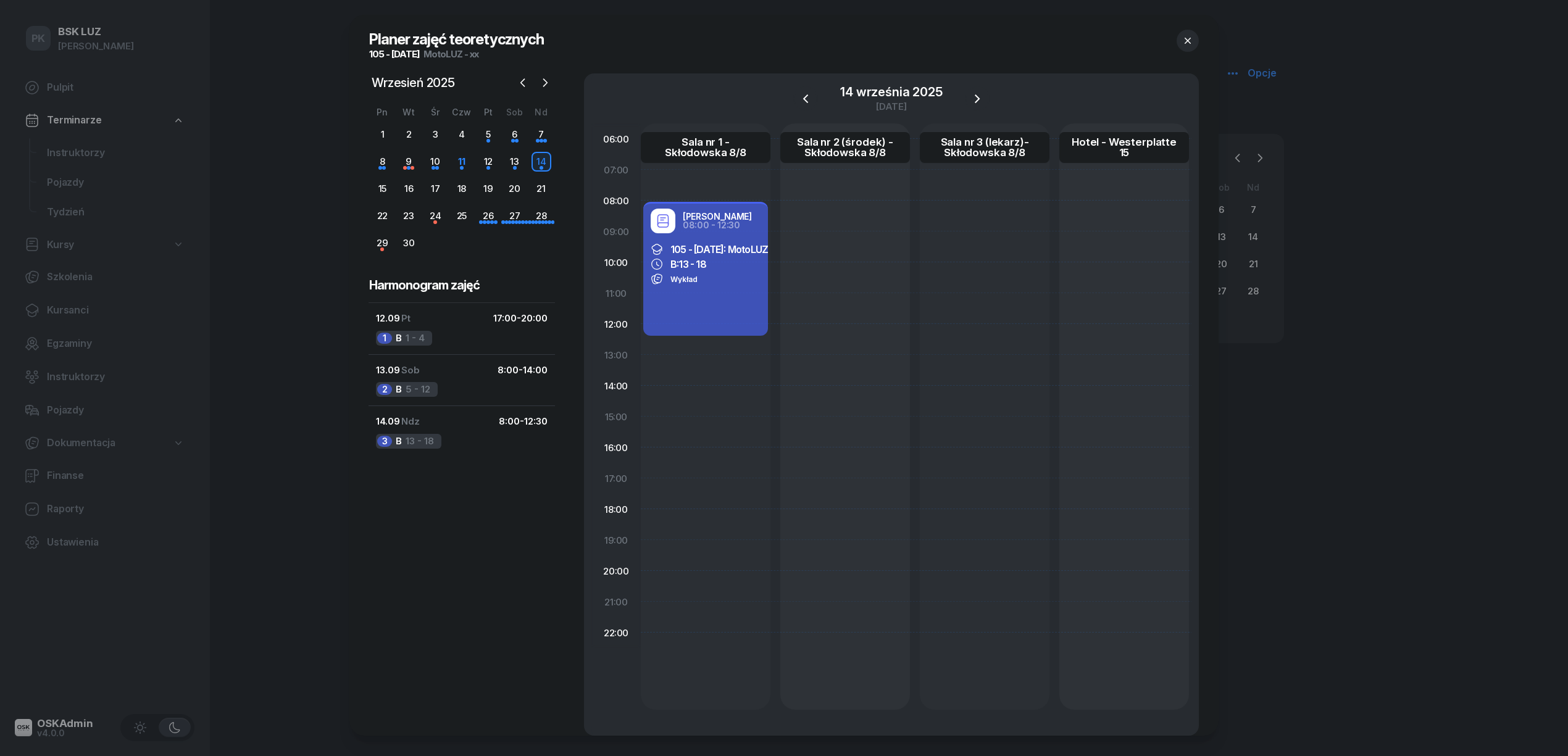
click at [989, 99] on div "14 września 2025 niedziela" at bounding box center [891, 99] width 600 height 50
click at [985, 99] on button "button" at bounding box center [977, 99] width 24 height 24
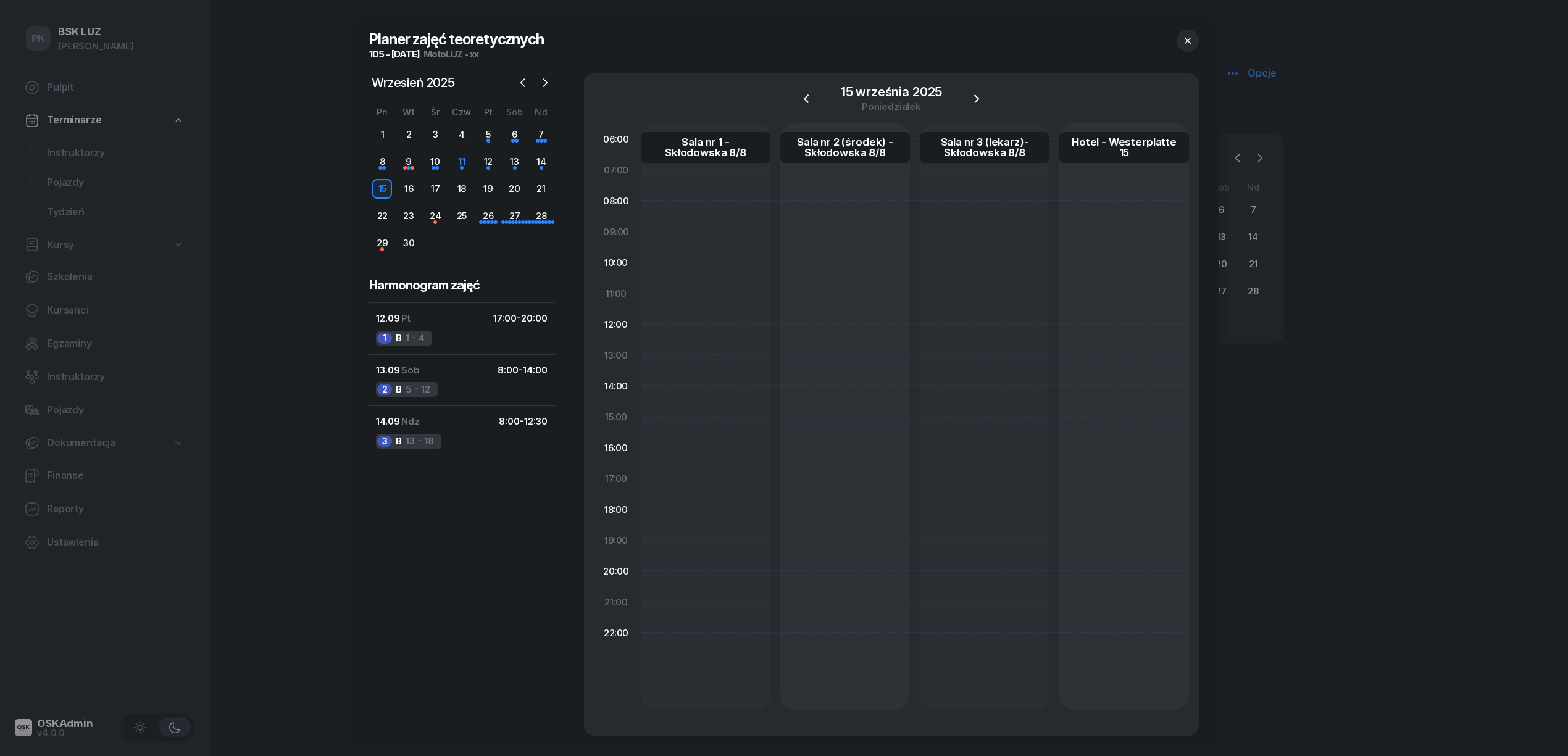
click at [685, 484] on div at bounding box center [706, 417] width 130 height 587
select select "17"
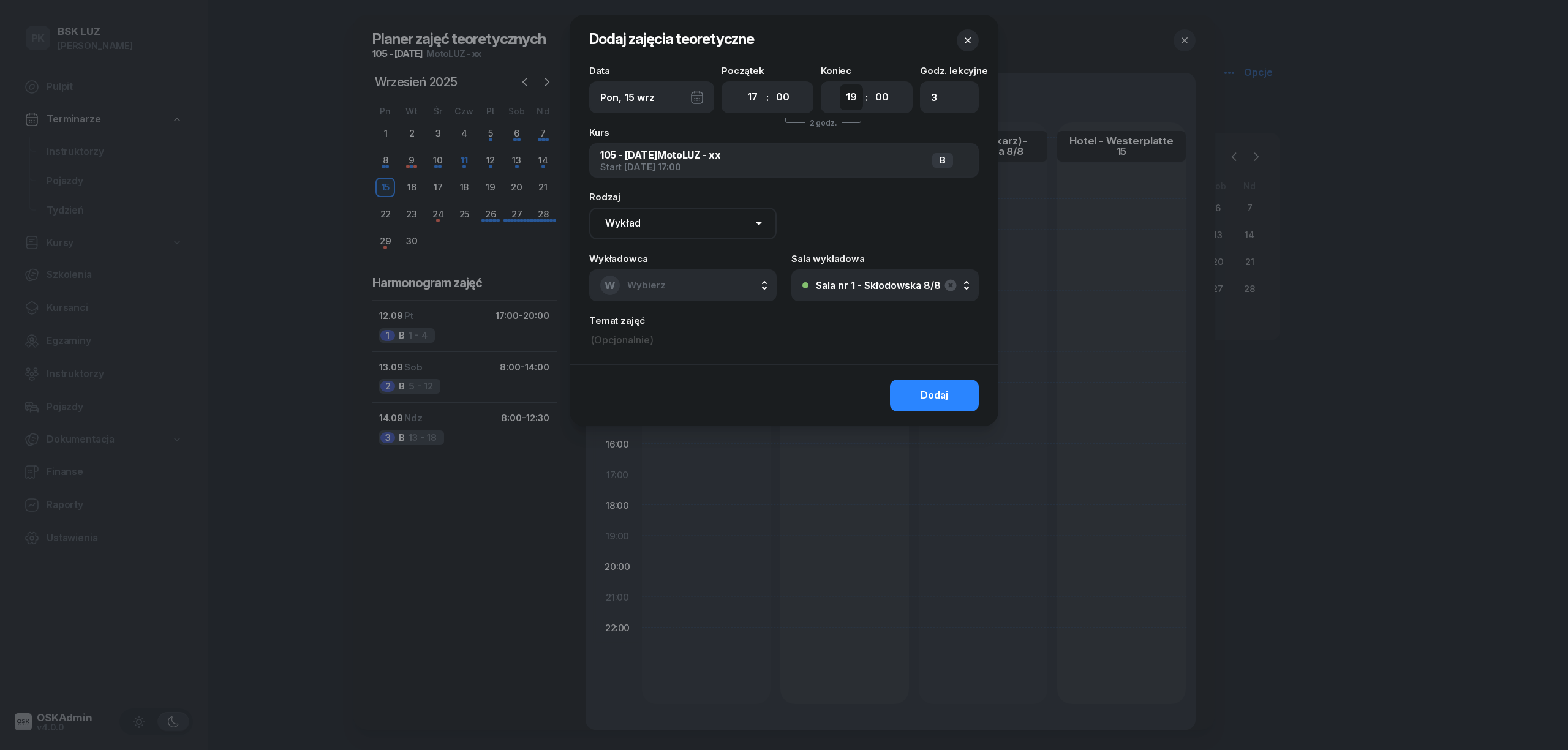
drag, startPoint x: 844, startPoint y: 94, endPoint x: 847, endPoint y: 108, distance: 14.3
click at [846, 98] on select "00 01 02 03 04 05 06 07 08 09 10 11 12 13 14 15 16 17 18 19 20 21 22 23" at bounding box center [851, 97] width 23 height 26
select select "20"
click at [840, 85] on select "00 01 02 03 04 05 06 07 08 09 10 11 12 13 14 15 16 17 18 19 20 21 22 23" at bounding box center [851, 97] width 23 height 26
type input "4"
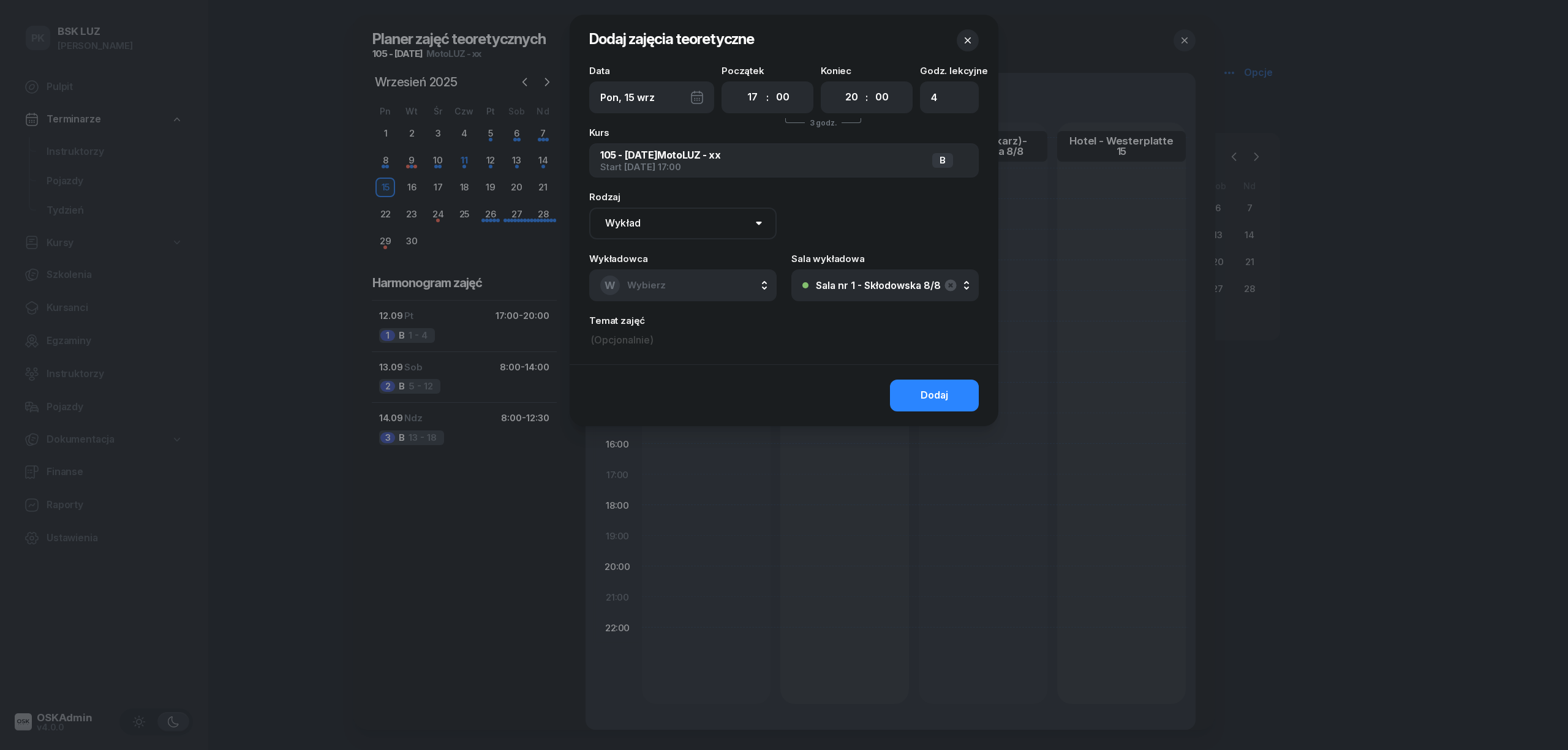
click at [694, 292] on button "W Wybierz" at bounding box center [683, 285] width 188 height 32
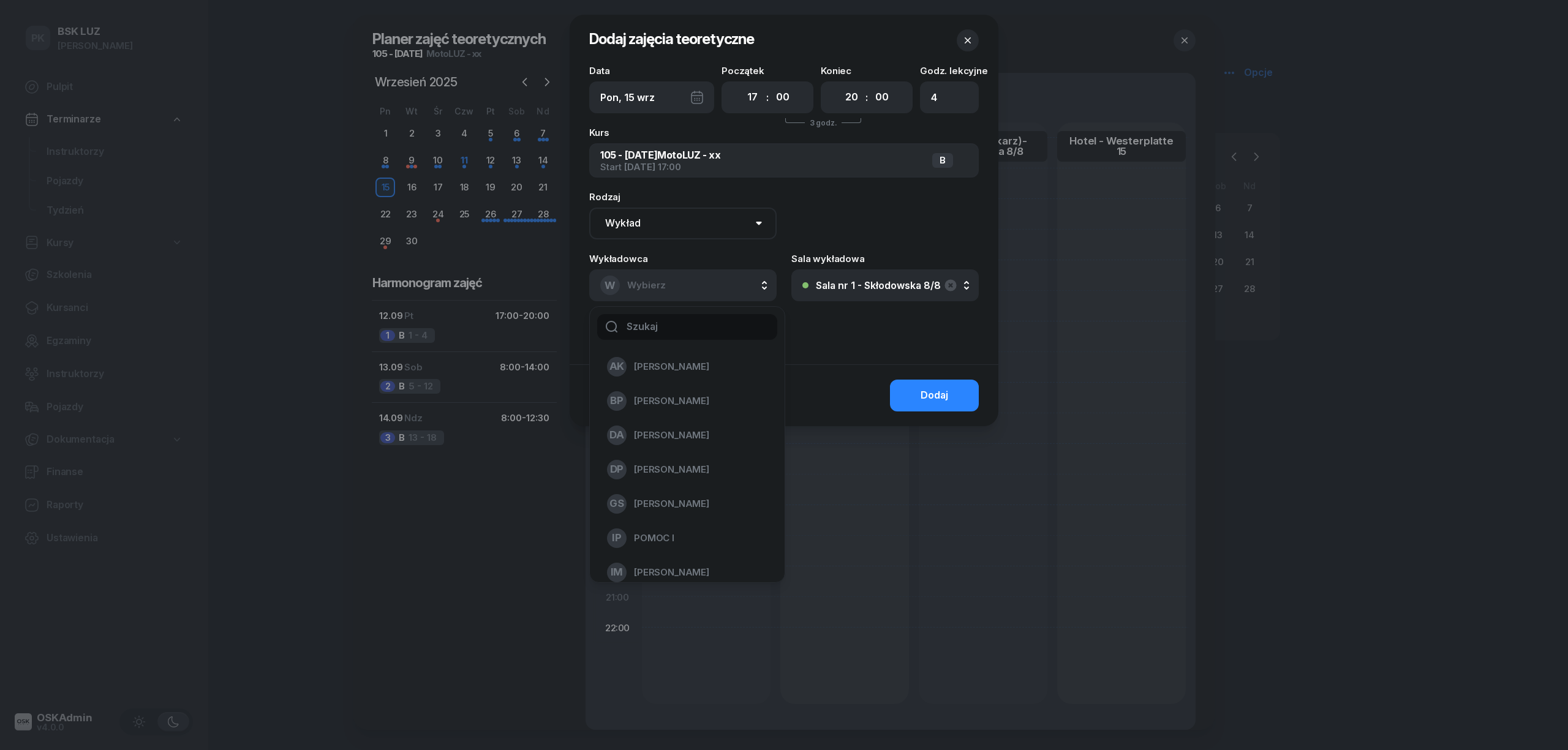
click at [712, 331] on input "text" at bounding box center [687, 327] width 180 height 26
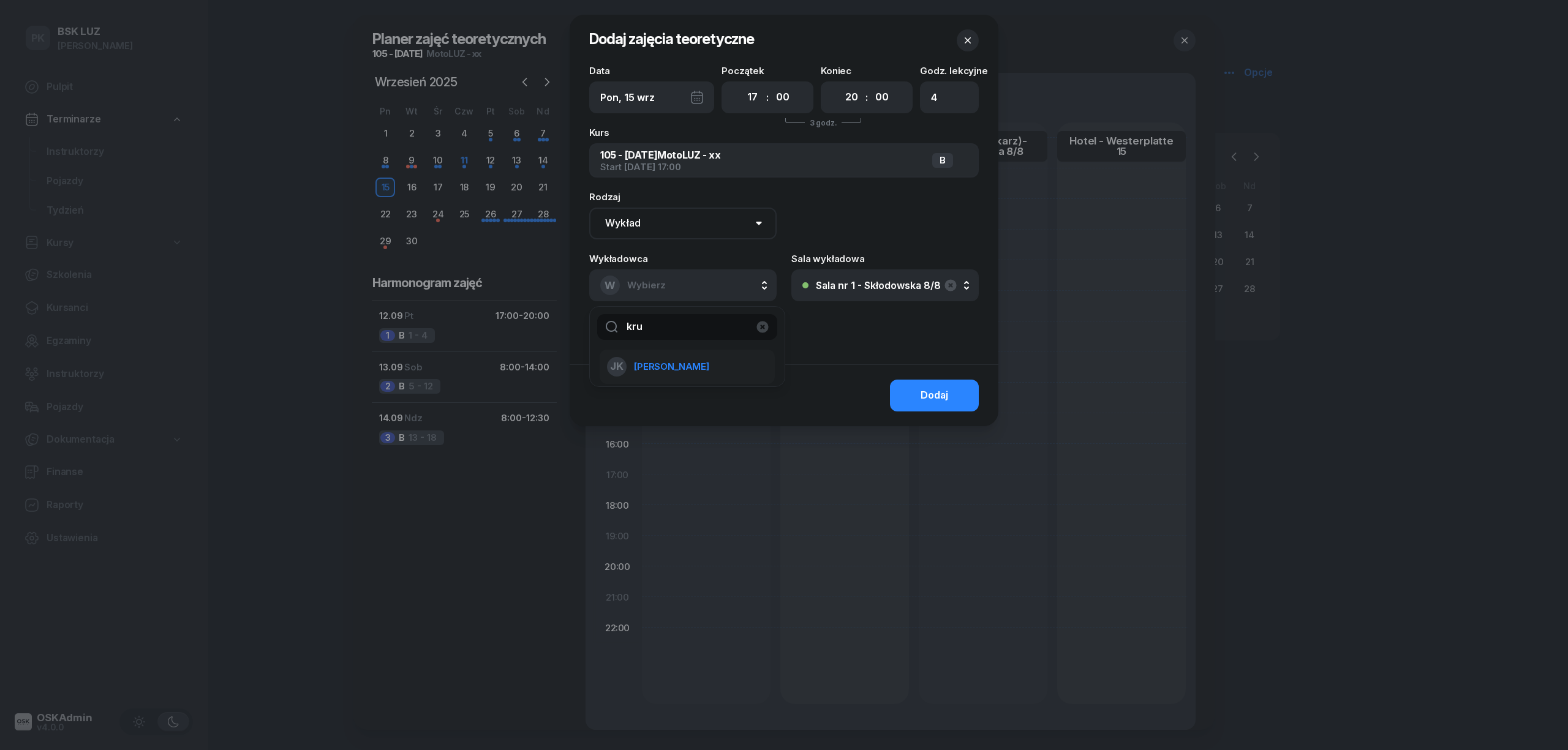
type input "kru"
click at [687, 373] on span "Kruczek Janusz" at bounding box center [671, 367] width 75 height 16
click at [956, 400] on button "Dodaj" at bounding box center [934, 396] width 89 height 32
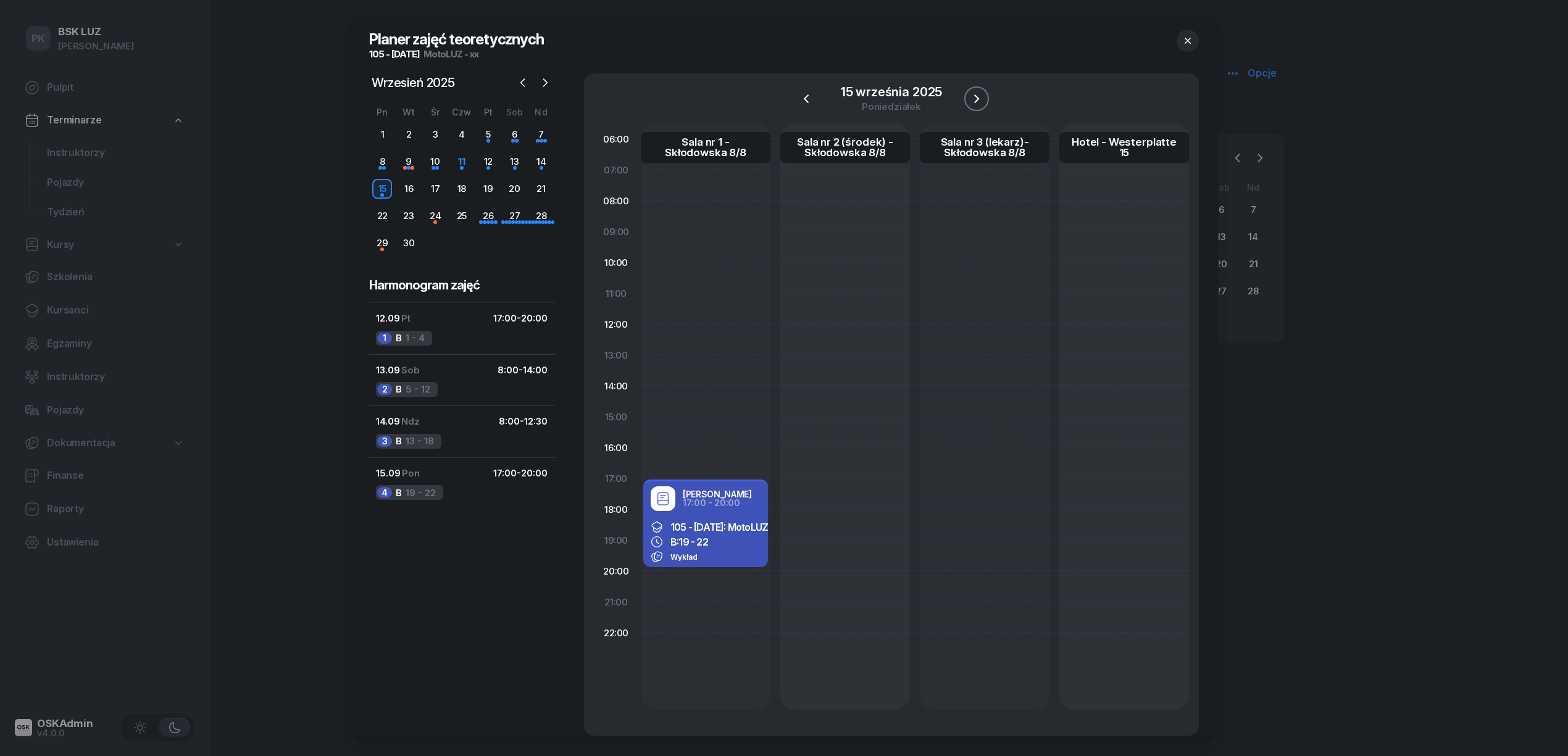
click at [974, 94] on icon "button" at bounding box center [976, 99] width 15 height 15
click at [684, 493] on div at bounding box center [706, 417] width 130 height 587
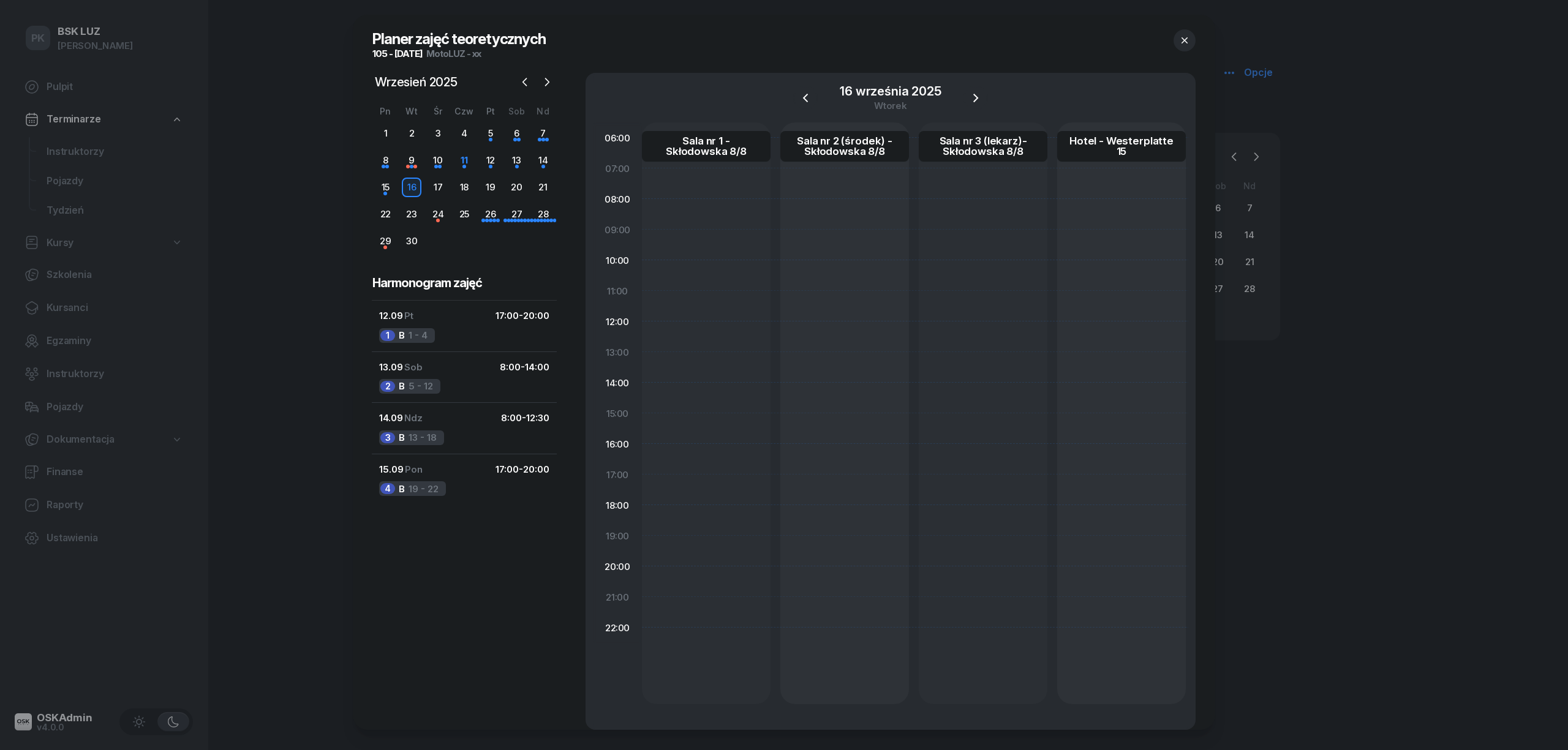
select select "17"
select select "20"
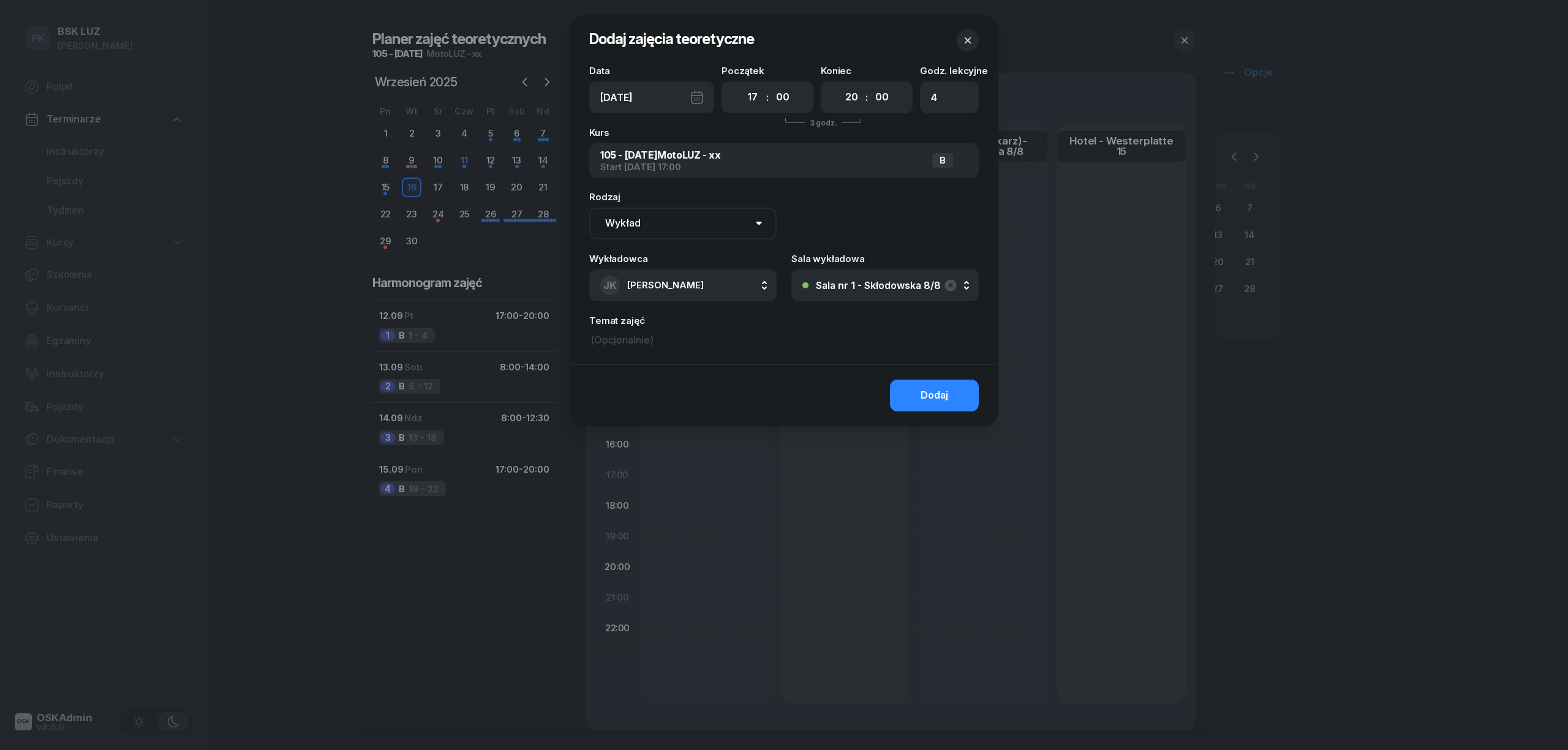
drag, startPoint x: 694, startPoint y: 225, endPoint x: 685, endPoint y: 226, distance: 9.1
click at [694, 225] on select "Wykład Pierwsza pomoc" at bounding box center [683, 223] width 188 height 32
select select "med"
click at [589, 207] on select "Wykład Pierwsza pomoc" at bounding box center [683, 223] width 188 height 32
click at [679, 273] on button "JK Kruczek Janusz" at bounding box center [683, 285] width 188 height 32
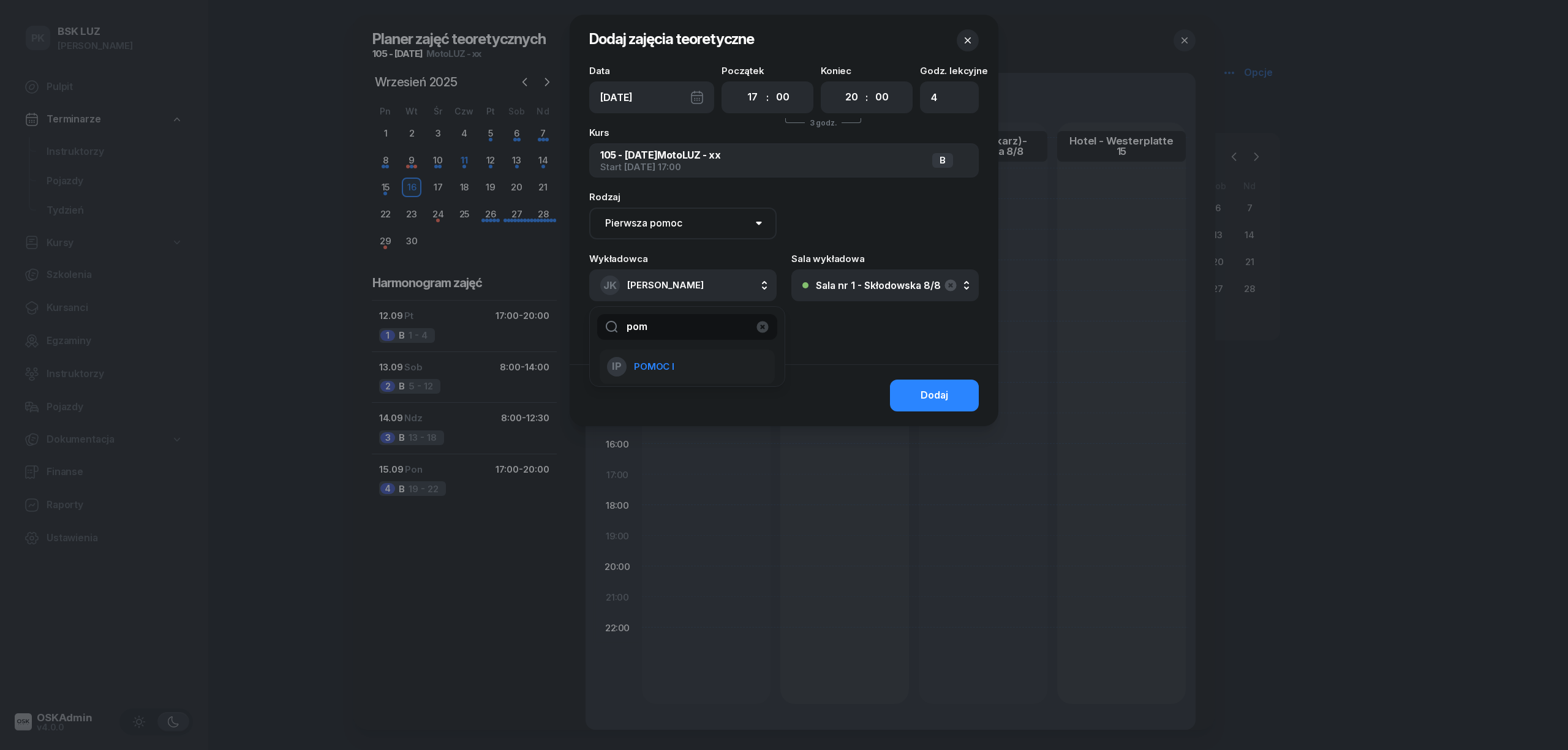
type input "pom"
click at [677, 365] on div "IP POMOC I" at bounding box center [680, 367] width 146 height 20
click at [922, 393] on div "Dodaj" at bounding box center [935, 396] width 28 height 16
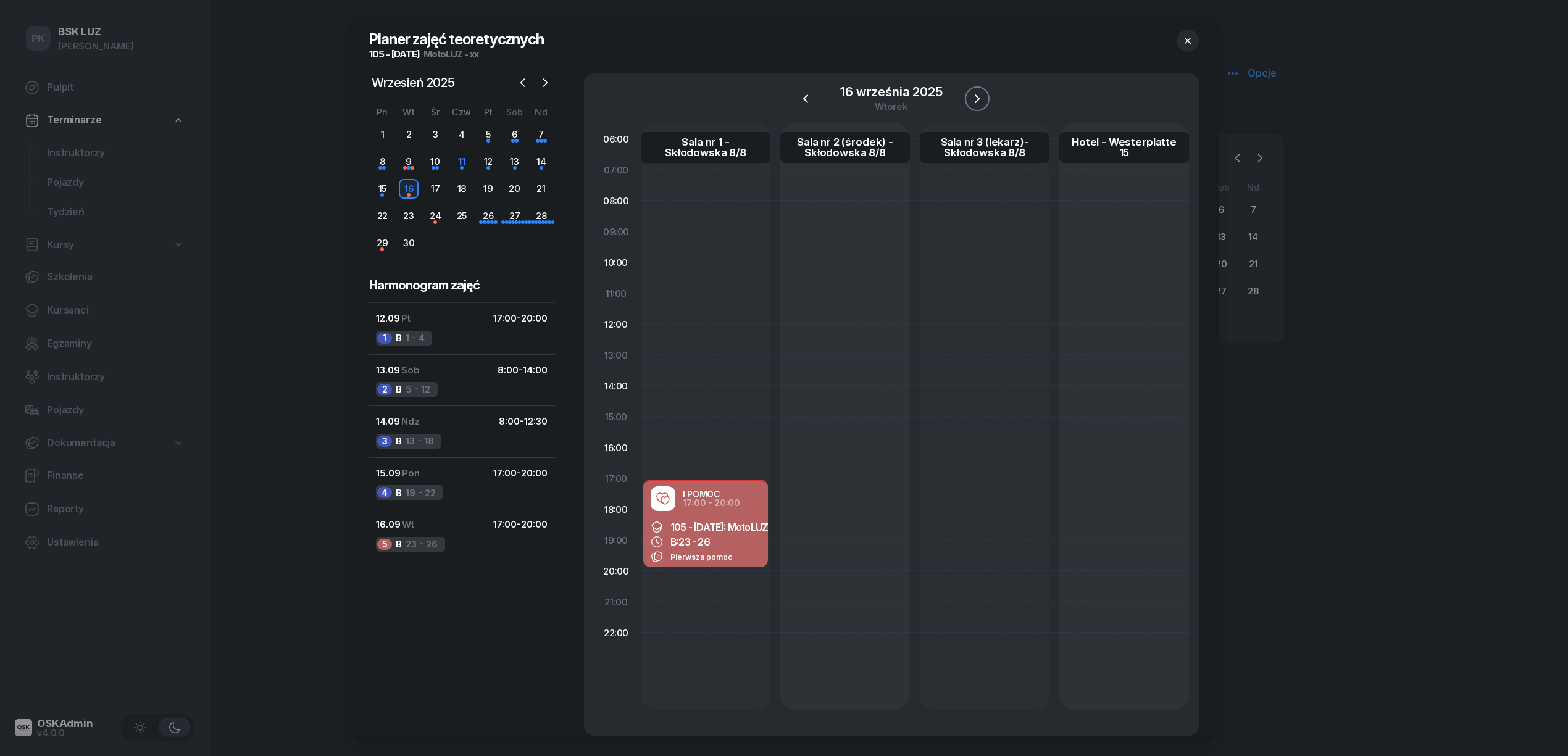
click at [980, 100] on icon "button" at bounding box center [977, 99] width 15 height 15
click at [664, 485] on div at bounding box center [706, 417] width 130 height 587
select select "17"
select select "20"
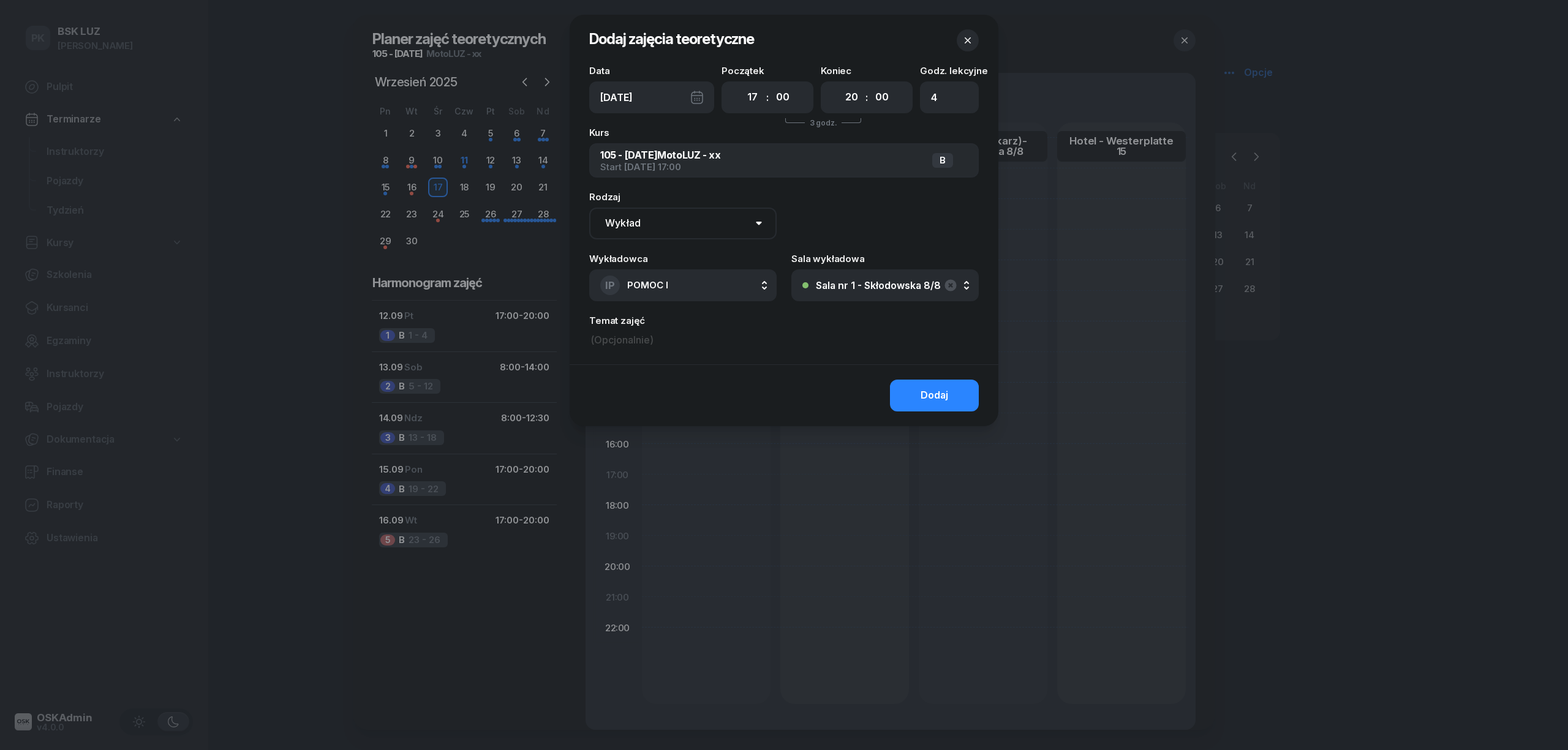
click at [669, 280] on button "IP POMOC I" at bounding box center [683, 285] width 188 height 32
type input "krucz"
click at [677, 377] on li "JK Kruczek Janusz" at bounding box center [687, 367] width 175 height 34
click at [943, 388] on div "Dodaj" at bounding box center [935, 396] width 28 height 16
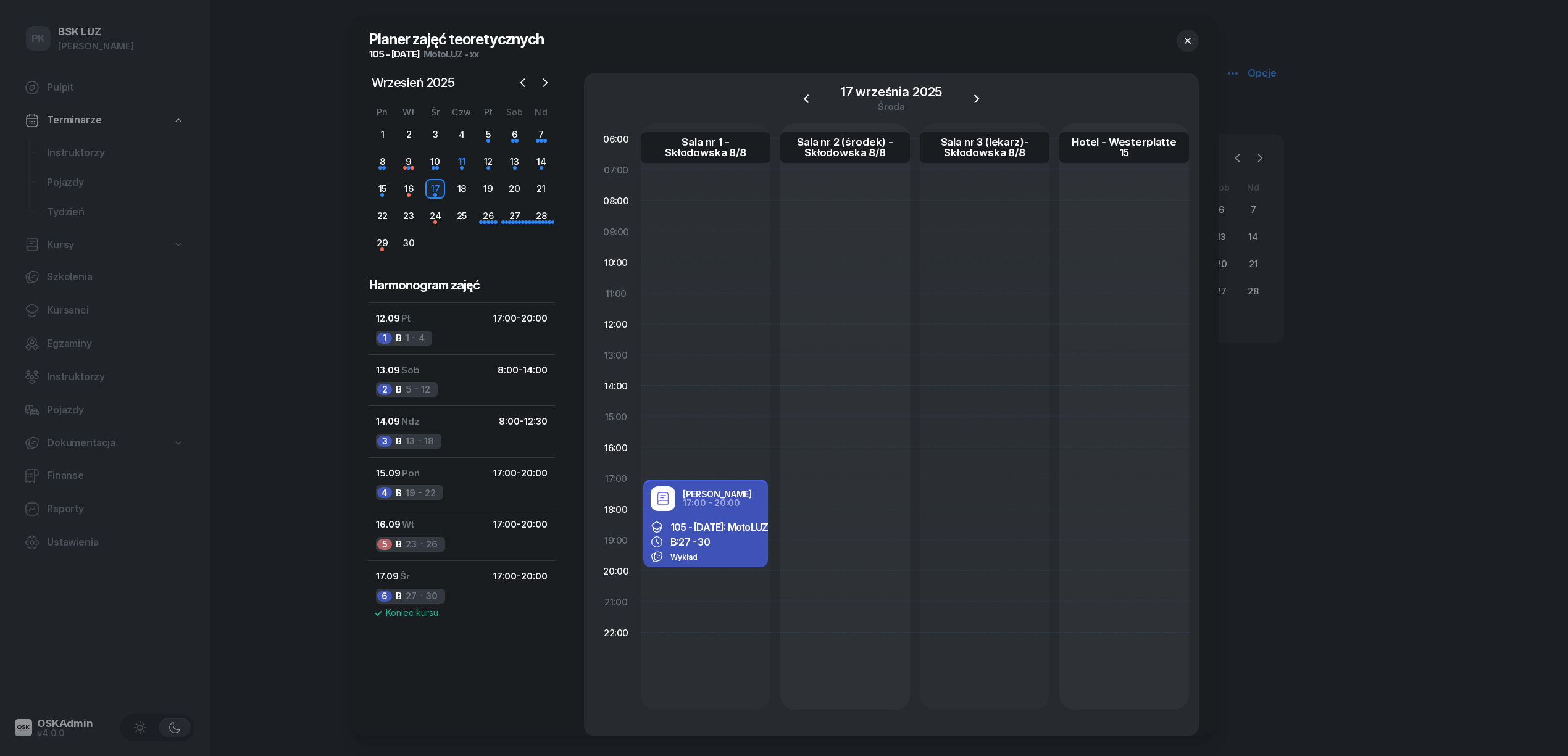
click at [1180, 40] on button "button" at bounding box center [1188, 41] width 22 height 22
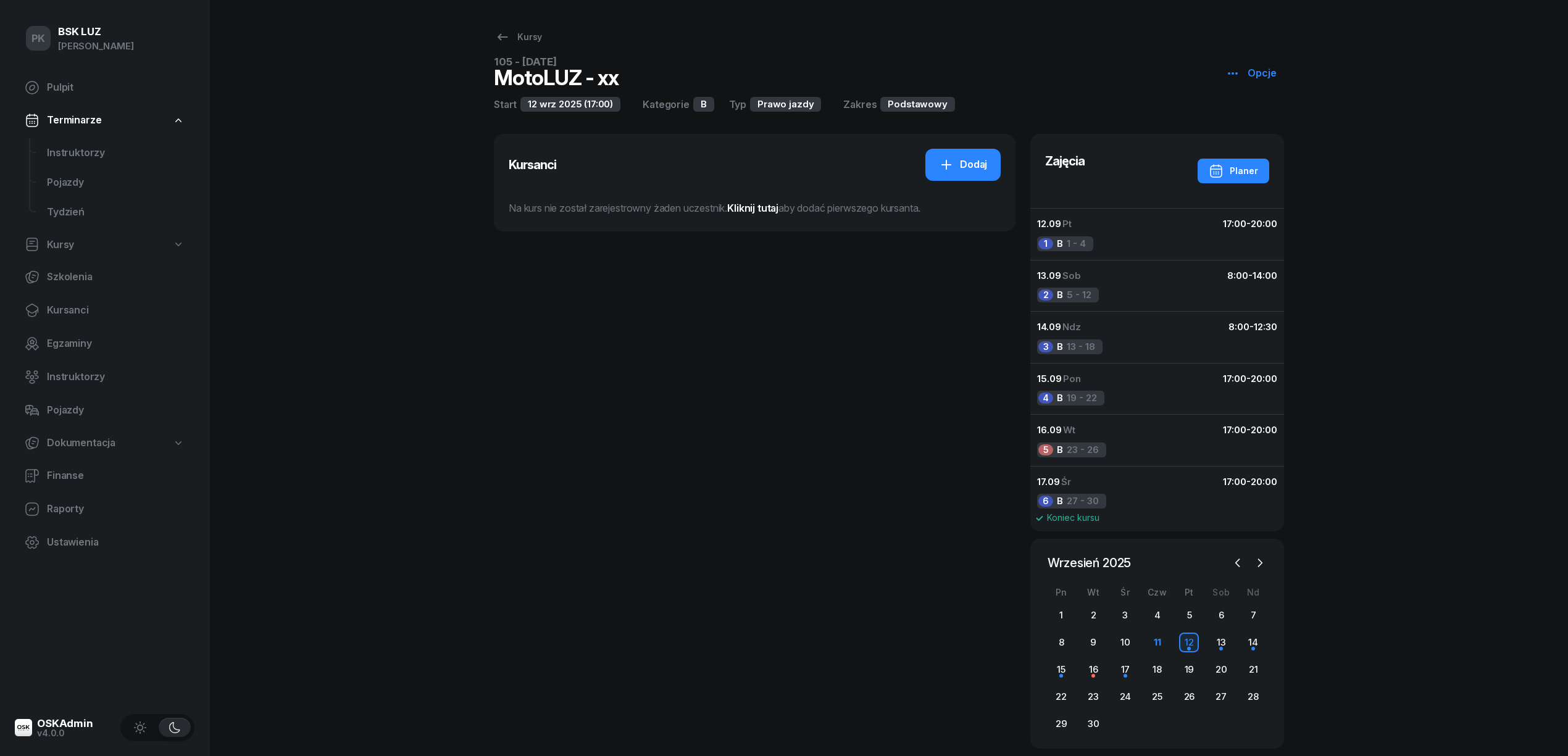
drag, startPoint x: 501, startPoint y: 607, endPoint x: 554, endPoint y: 625, distance: 56.0
click at [519, 616] on div "Kursanci Dodaj Na kurs nie został zarejestrowny żaden uczestnik. Kliknij tutaj …" at bounding box center [755, 445] width 522 height 622
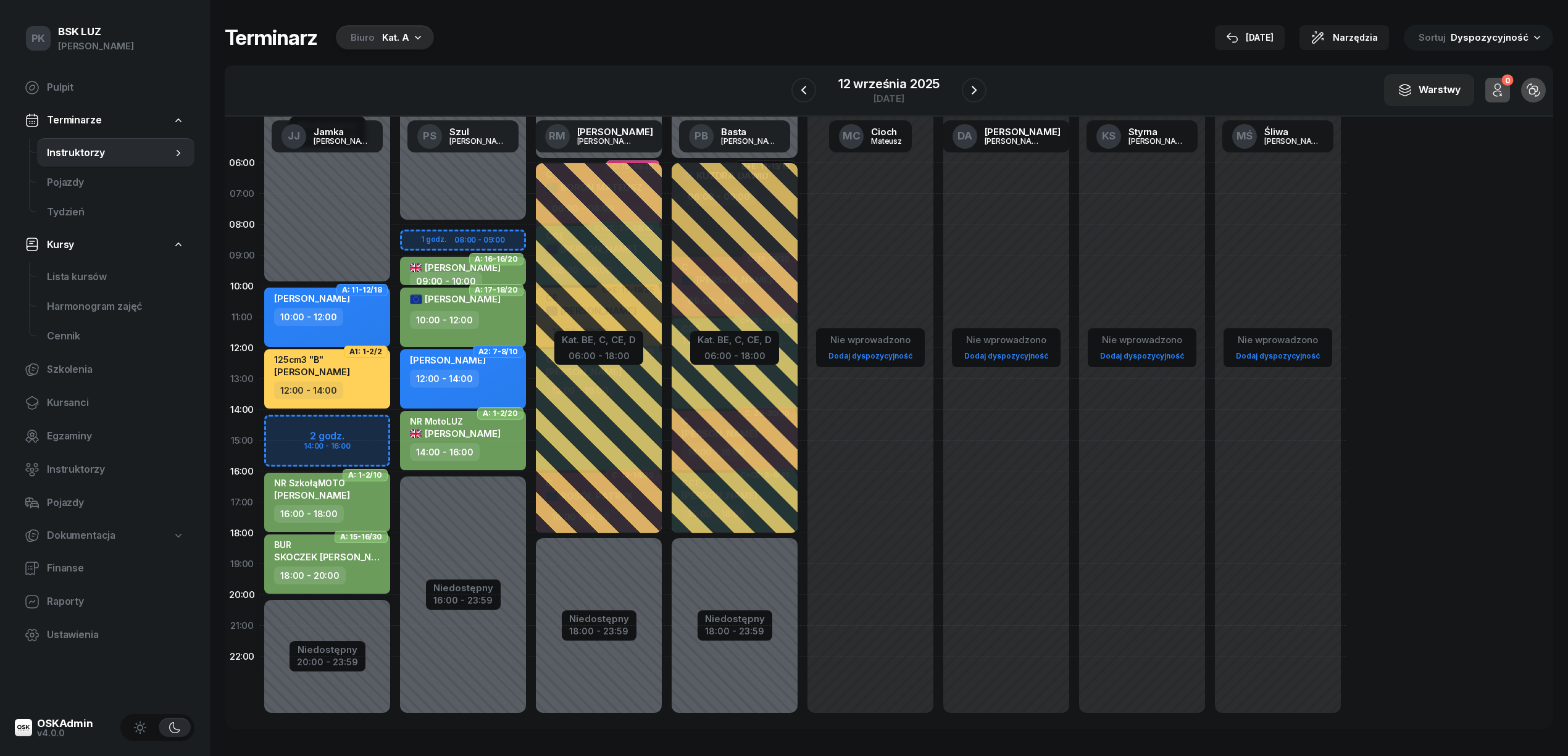
click at [472, 696] on div "Niedostępny 00:00 - 08:00 Niedostępny 16:00 - 23:59 1 godz. 08:00 - 09:00 A: 16…" at bounding box center [462, 441] width 136 height 587
select select "23"
select select "01"
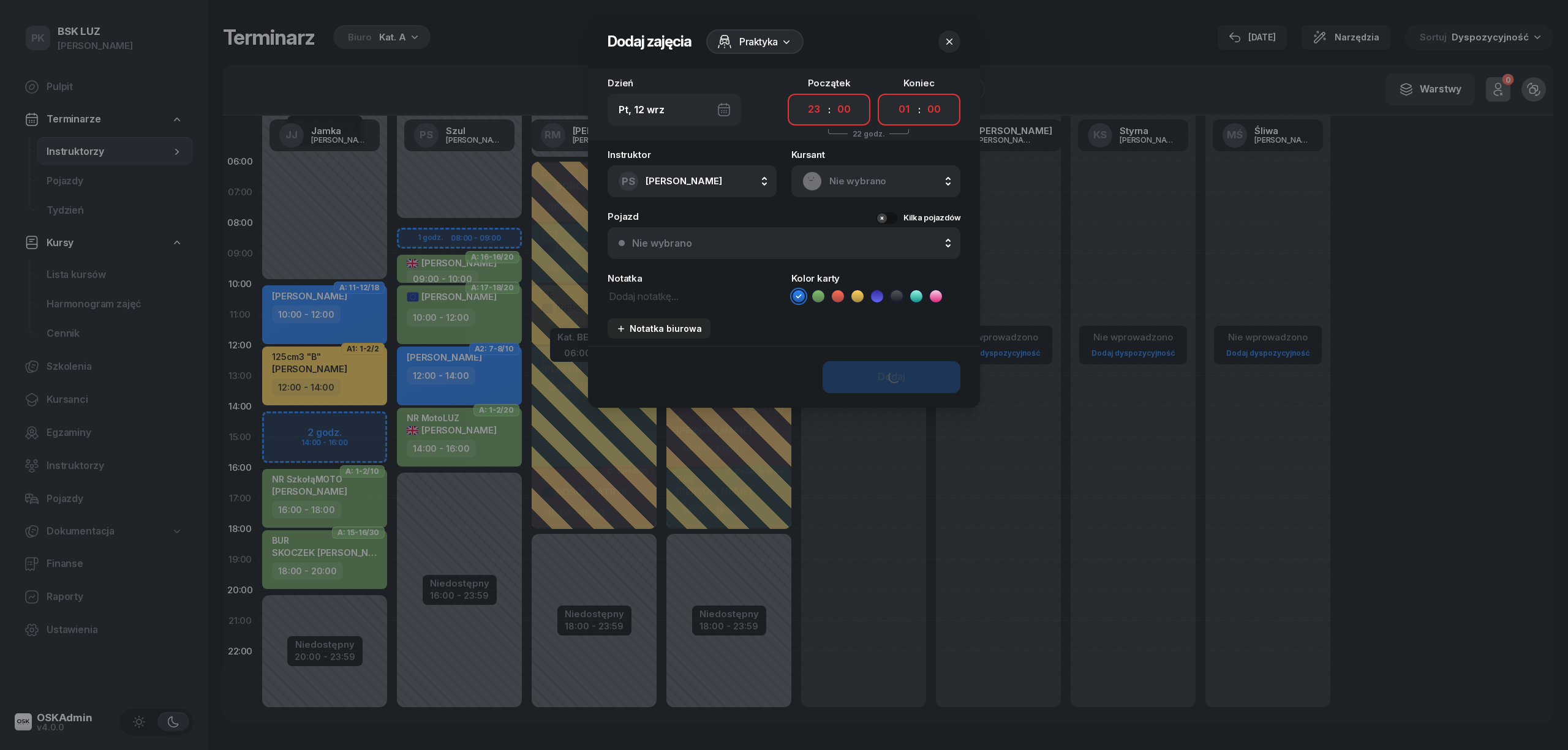
click at [463, 647] on div at bounding box center [784, 375] width 1568 height 750
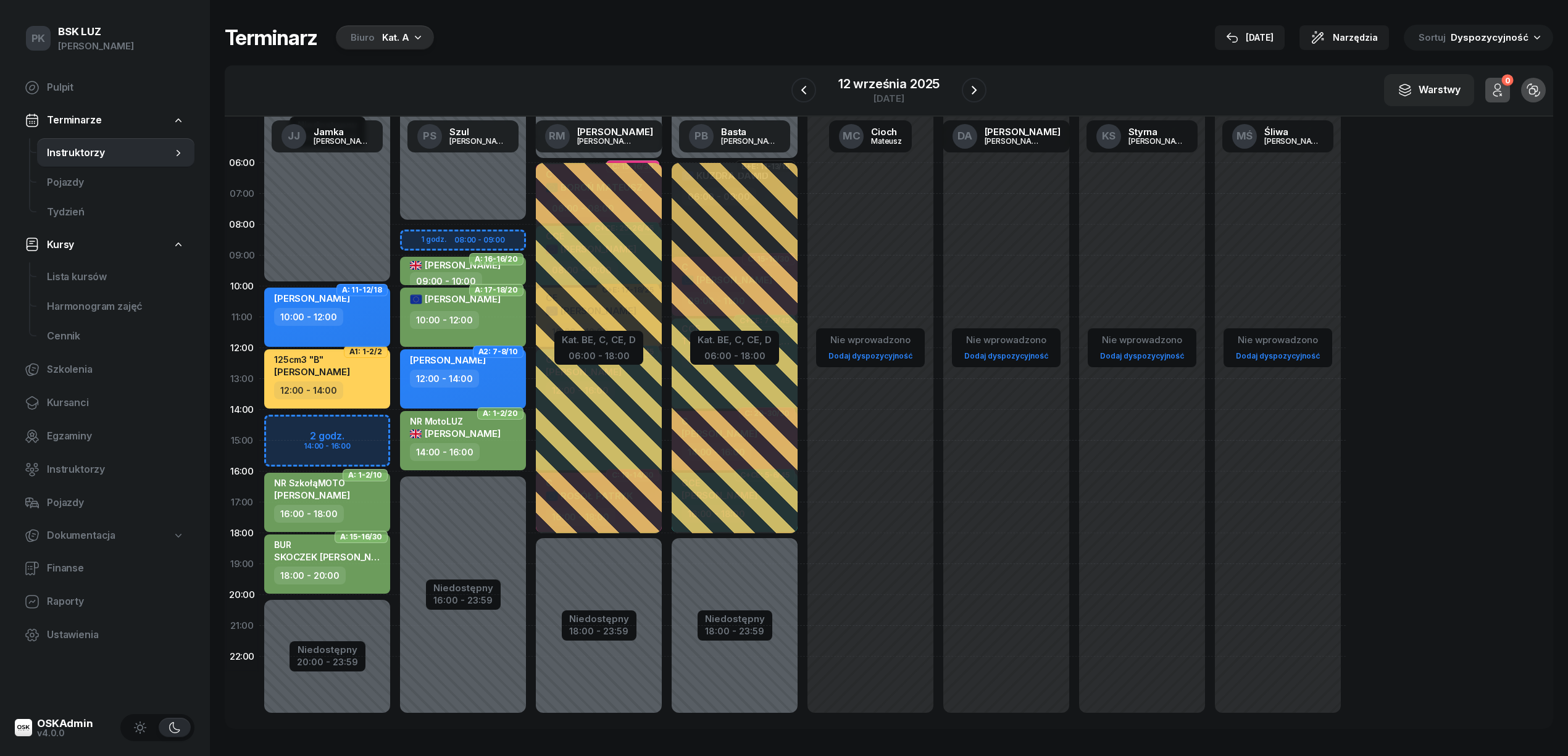
click at [354, 315] on div "10:00 - 12:00" at bounding box center [328, 317] width 108 height 18
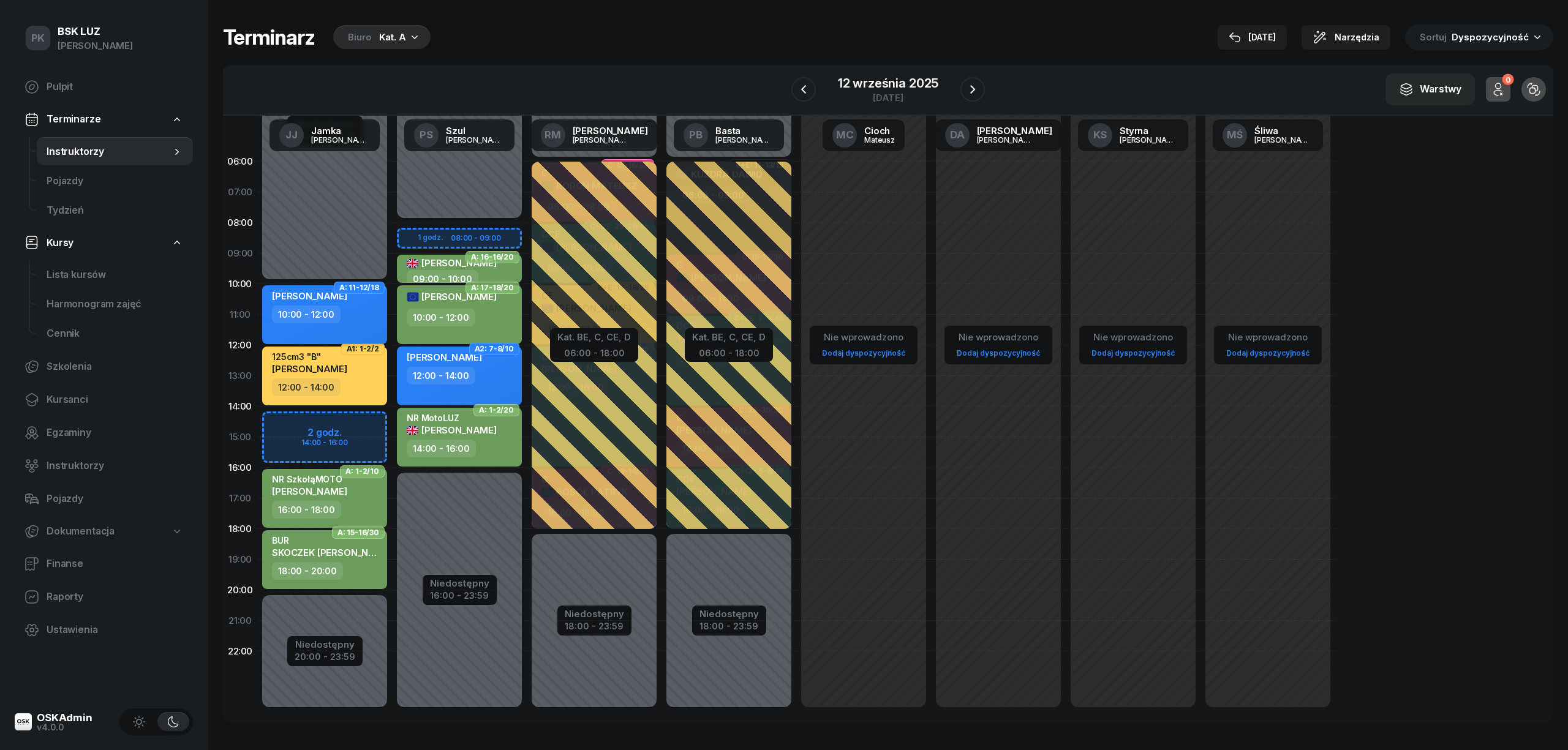
select select "10"
select select "12"
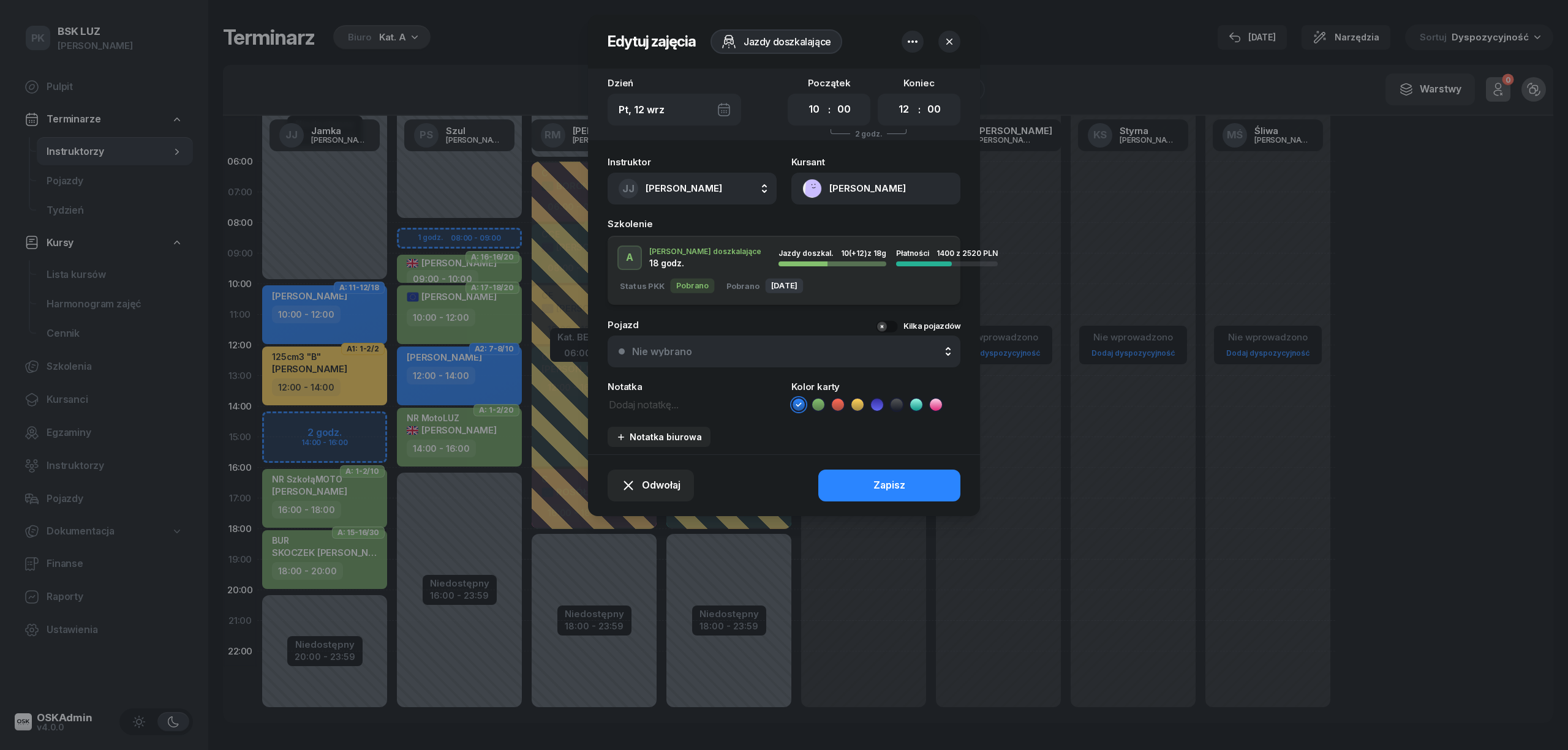
click at [902, 188] on button "[PERSON_NAME]" at bounding box center [876, 188] width 169 height 32
click at [953, 37] on icon "button" at bounding box center [949, 41] width 12 height 12
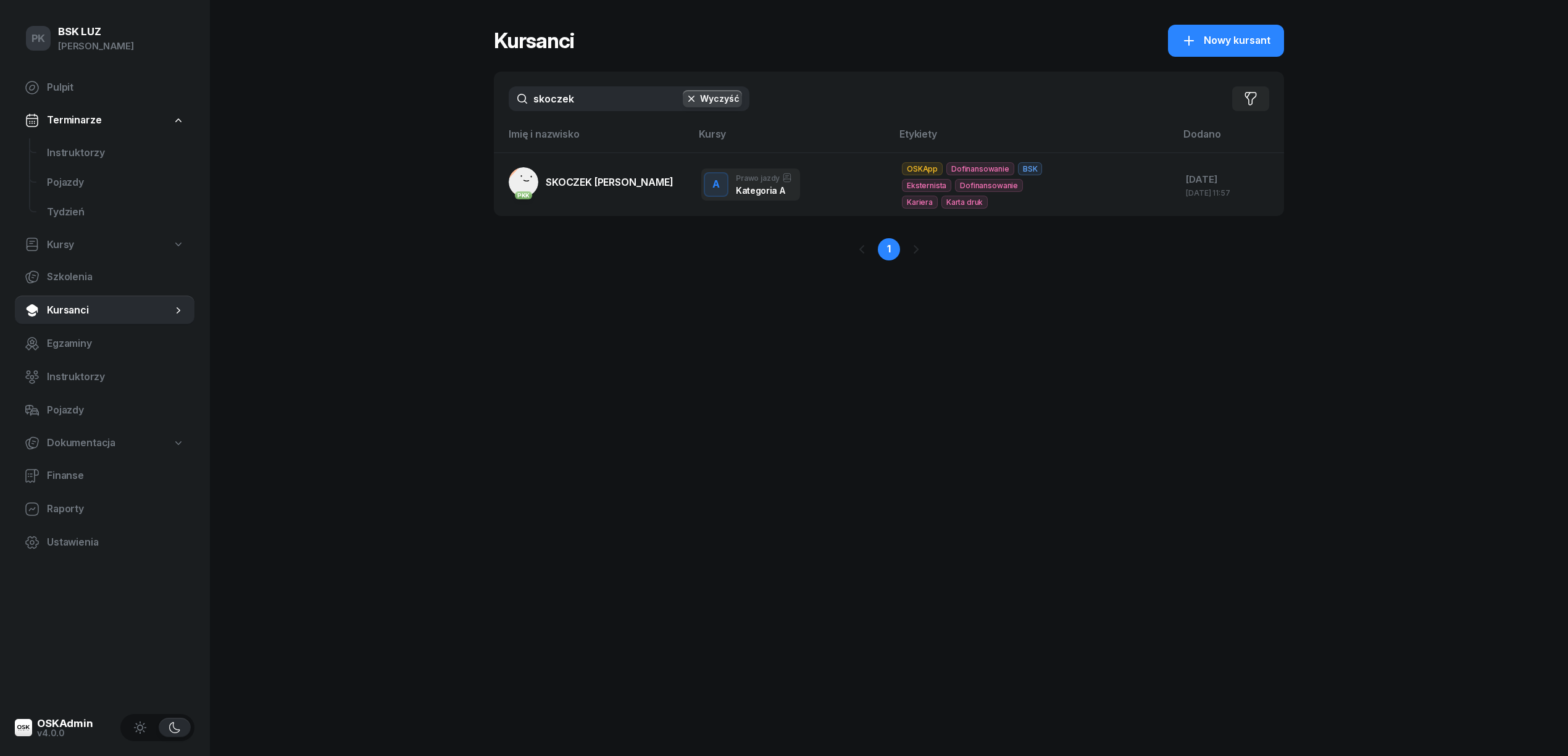
click at [604, 99] on input "skoczek" at bounding box center [629, 99] width 241 height 24
drag, startPoint x: 581, startPoint y: 101, endPoint x: 457, endPoint y: 94, distance: 124.2
click at [457, 94] on div "PK BSK [PERSON_NAME] Pulpit Terminarze Instruktorzy Pojazdy Tydzień Kursy Szkol…" at bounding box center [784, 378] width 1568 height 756
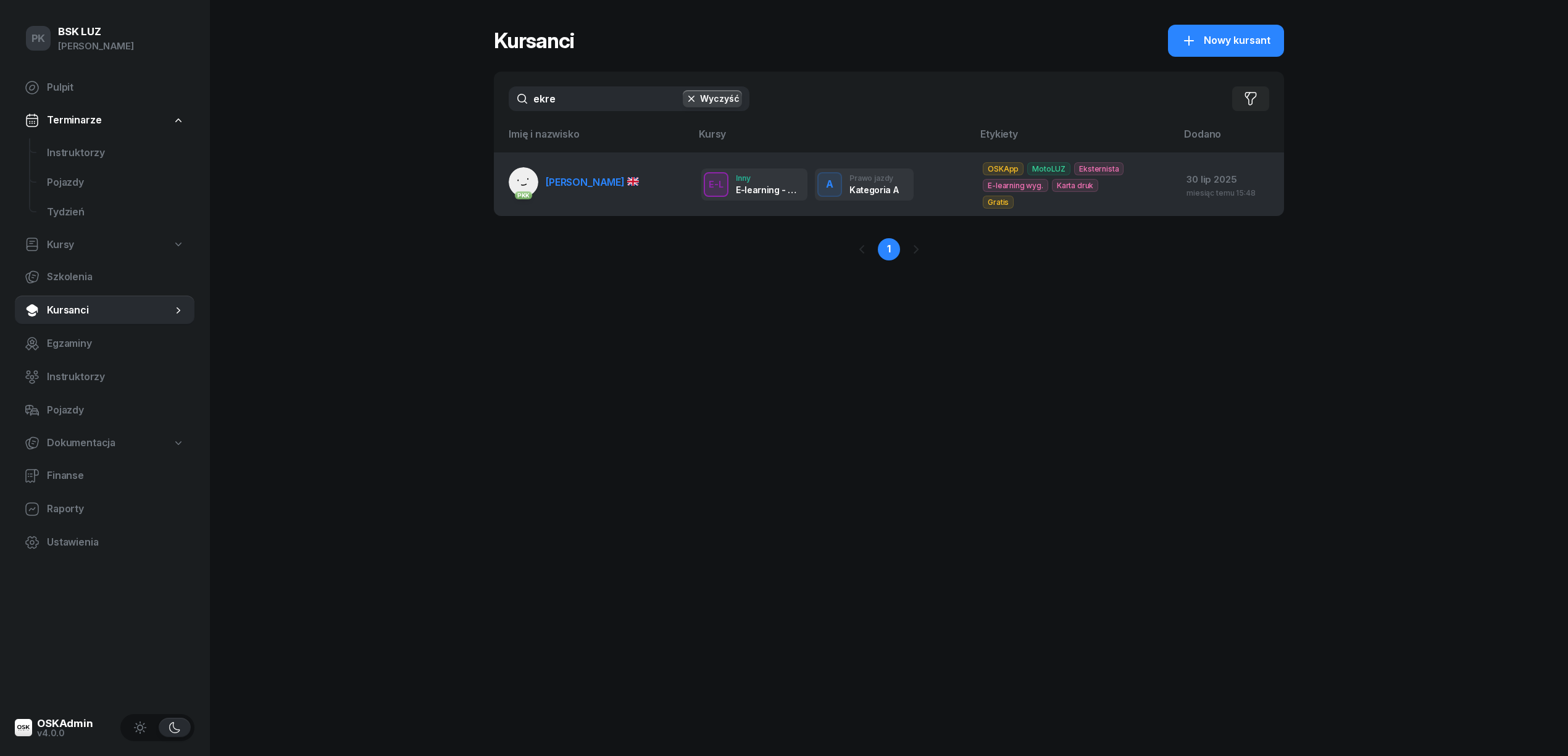
type input "ekre"
click at [580, 176] on span "[PERSON_NAME]" at bounding box center [592, 182] width 93 height 13
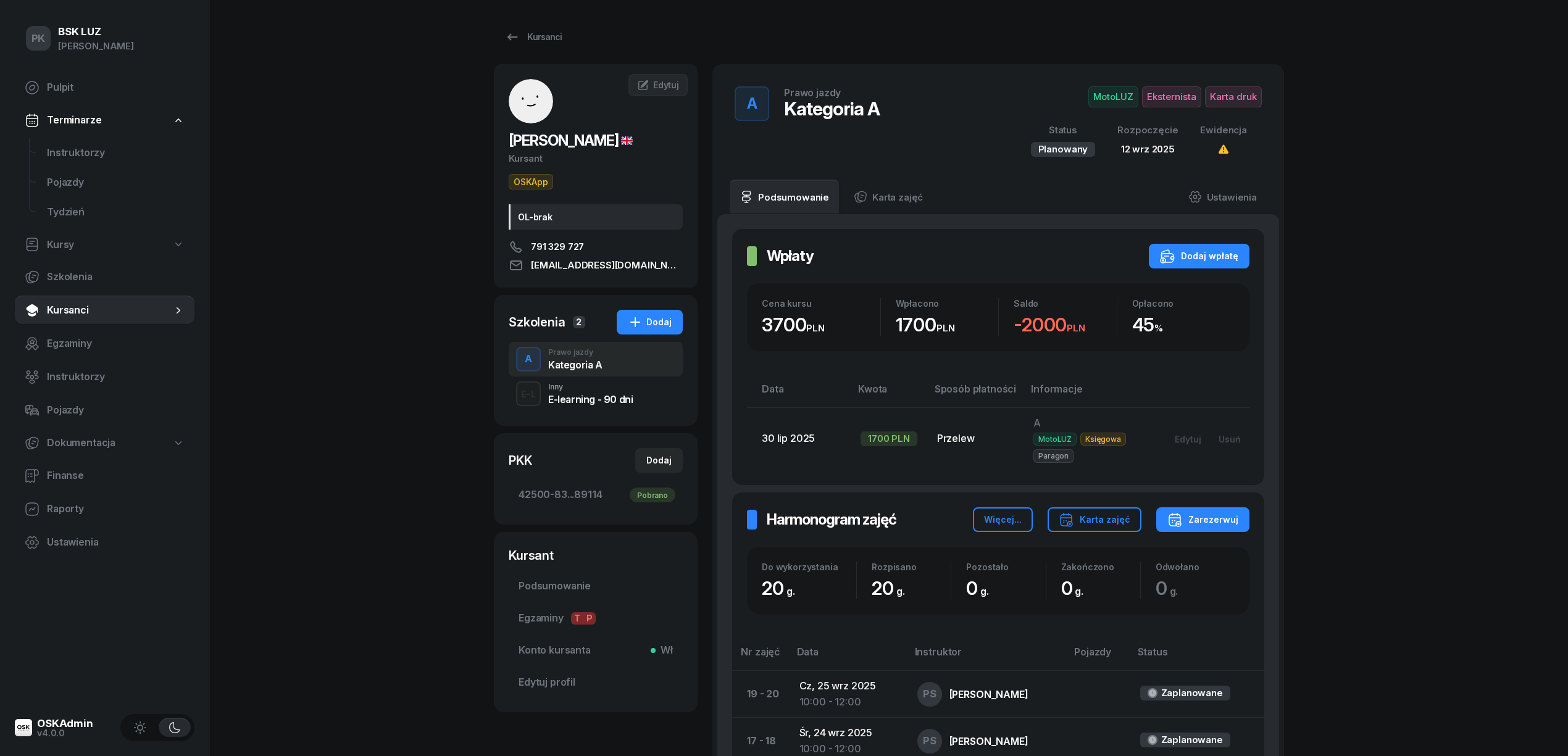
click at [400, 573] on div "PK BSK [PERSON_NAME] Pulpit Terminarze Instruktorzy Pojazdy Tydzień Kursy Szkol…" at bounding box center [784, 607] width 1568 height 1213
